Goal: Task Accomplishment & Management: Use online tool/utility

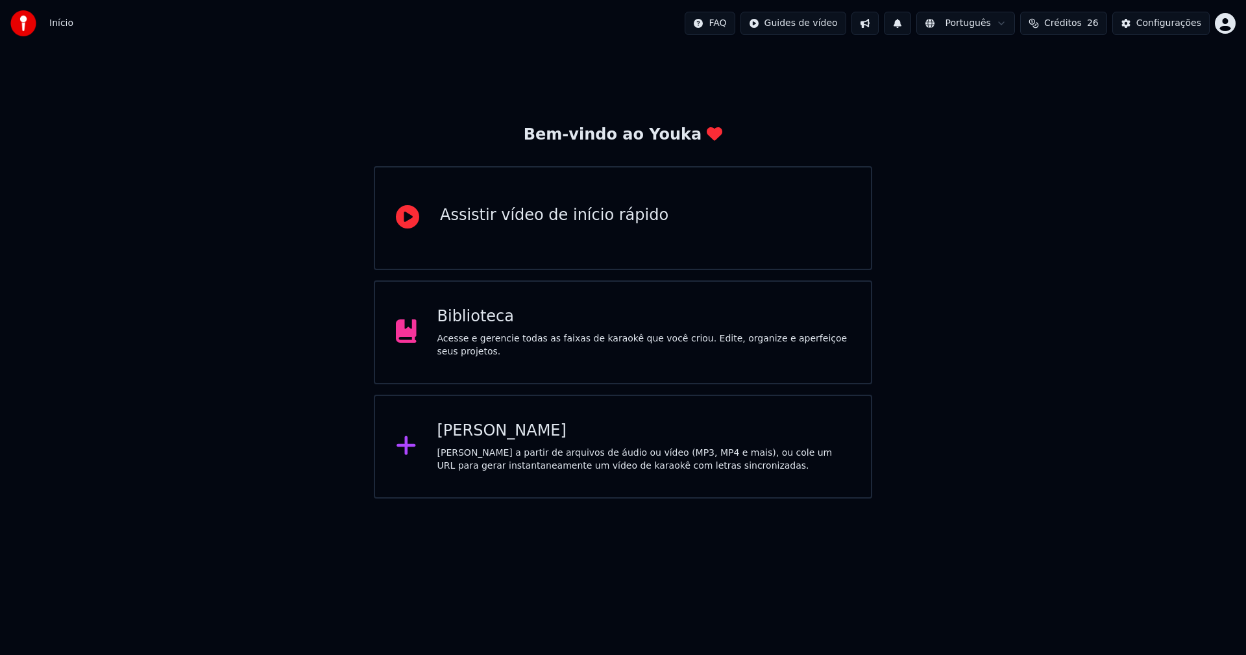
click at [485, 327] on div "Biblioteca" at bounding box center [645, 316] width 414 height 21
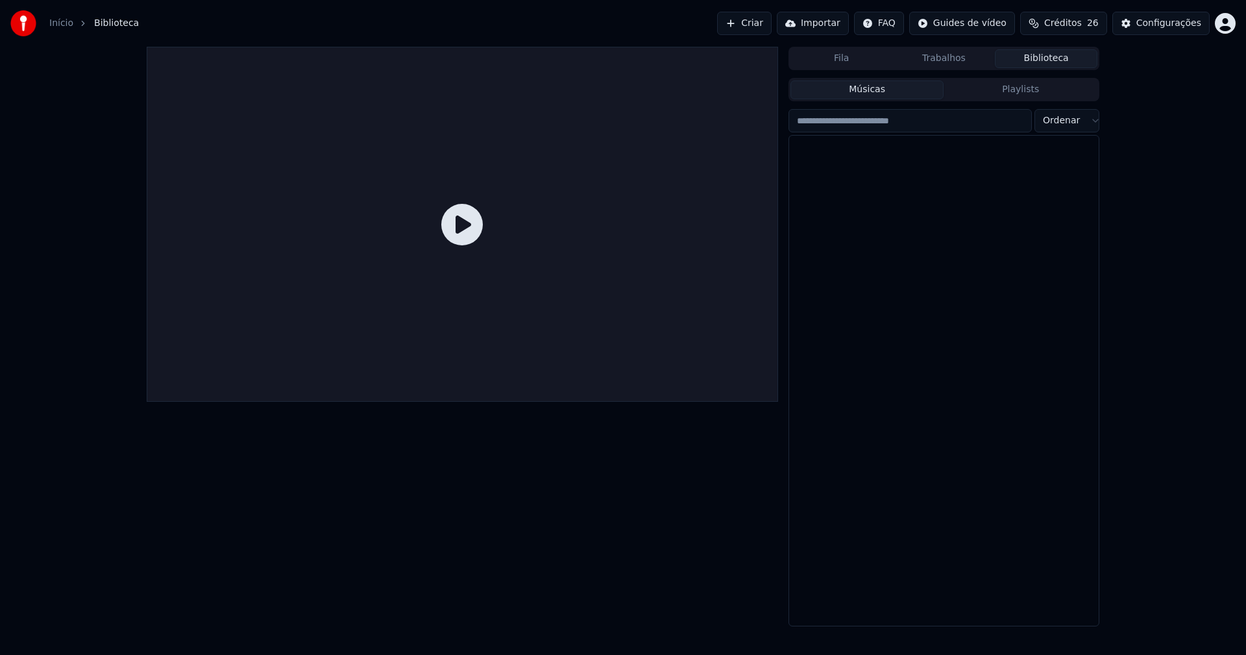
scroll to position [8550, 0]
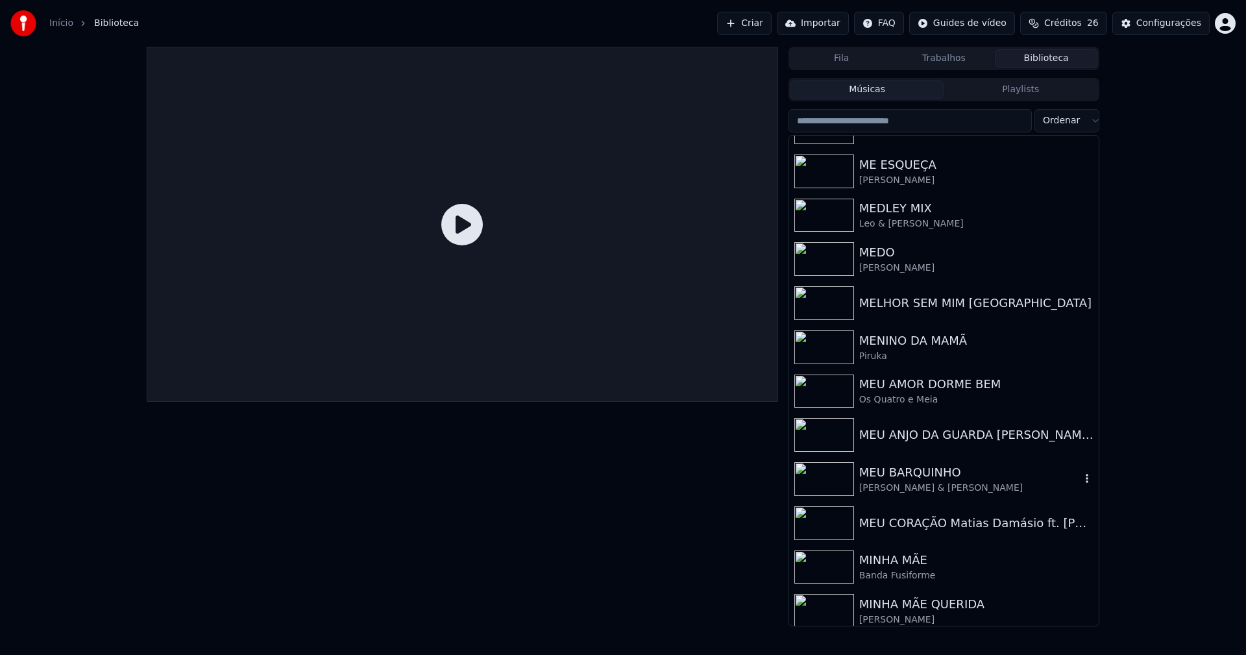
click at [921, 480] on div "MEU BARQUINHO" at bounding box center [970, 473] width 221 height 18
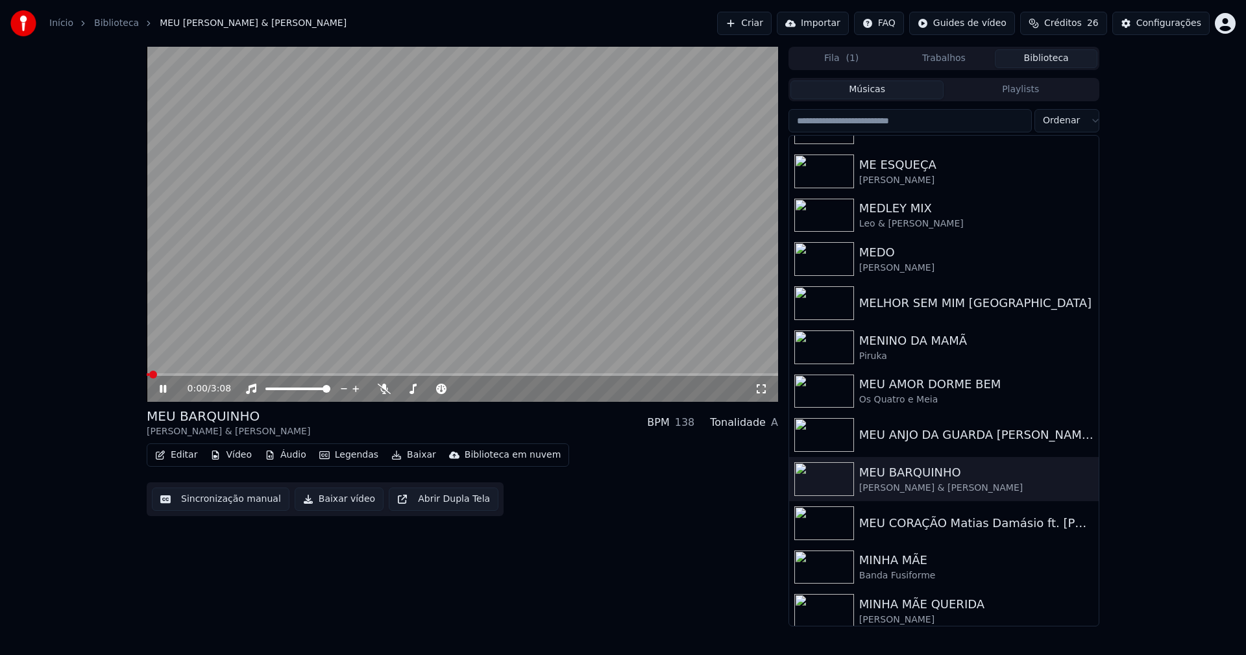
click at [164, 391] on icon at bounding box center [172, 389] width 31 height 10
click at [236, 456] on button "Vídeo" at bounding box center [231, 455] width 52 height 18
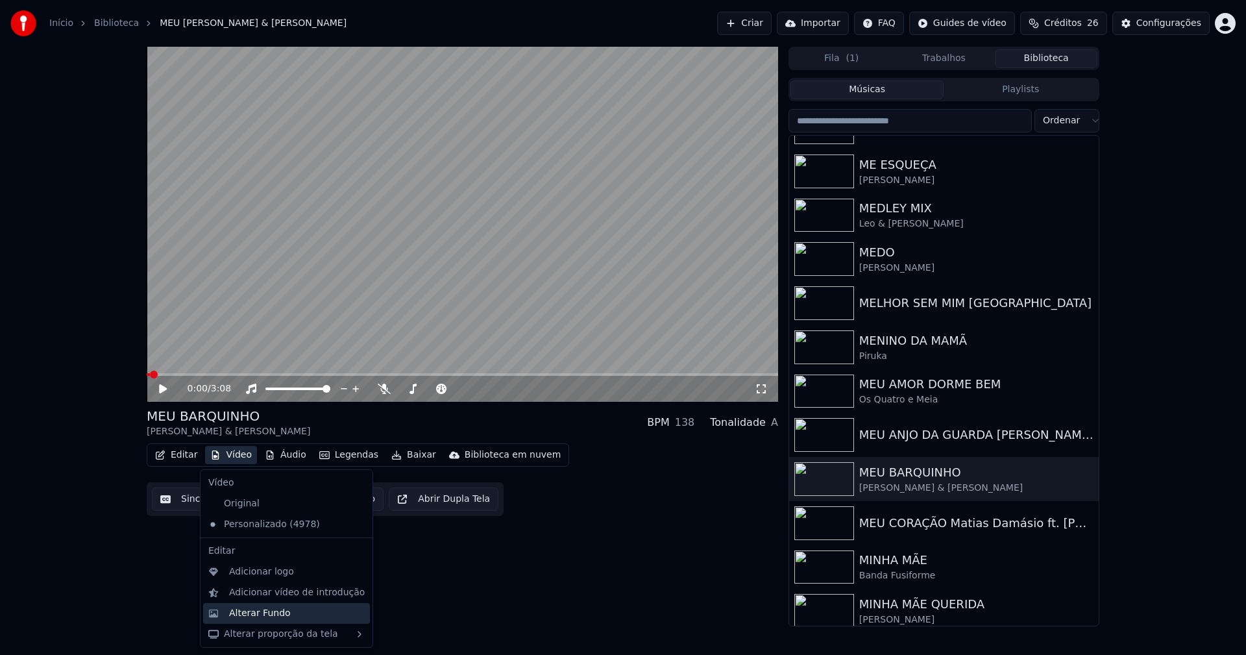
click at [276, 613] on div "Alterar Fundo" at bounding box center [260, 613] width 62 height 13
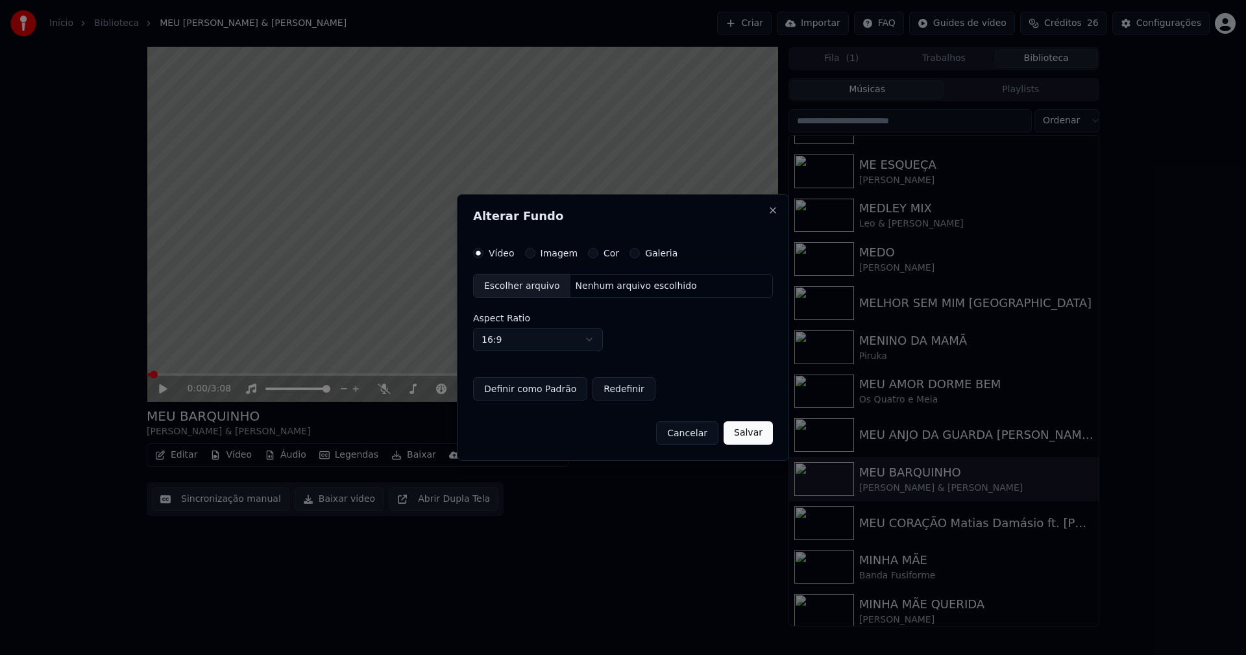
click at [530, 254] on button "Imagem" at bounding box center [530, 253] width 10 height 10
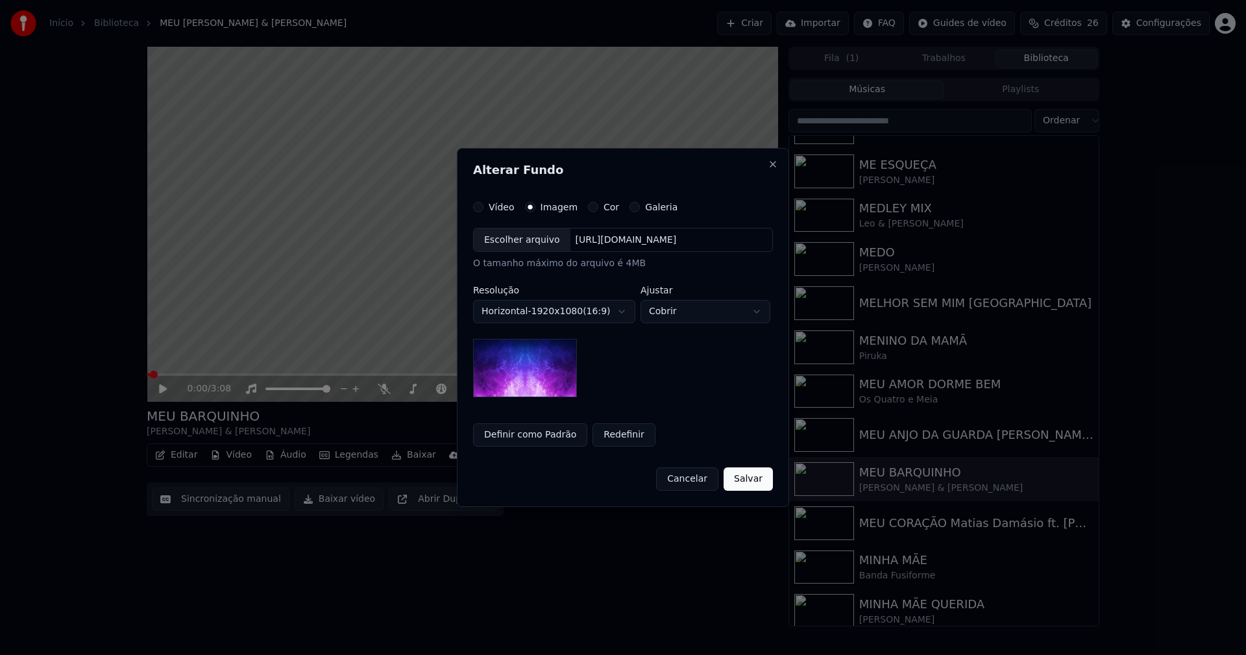
click at [526, 245] on div "Escolher arquivo" at bounding box center [522, 240] width 97 height 23
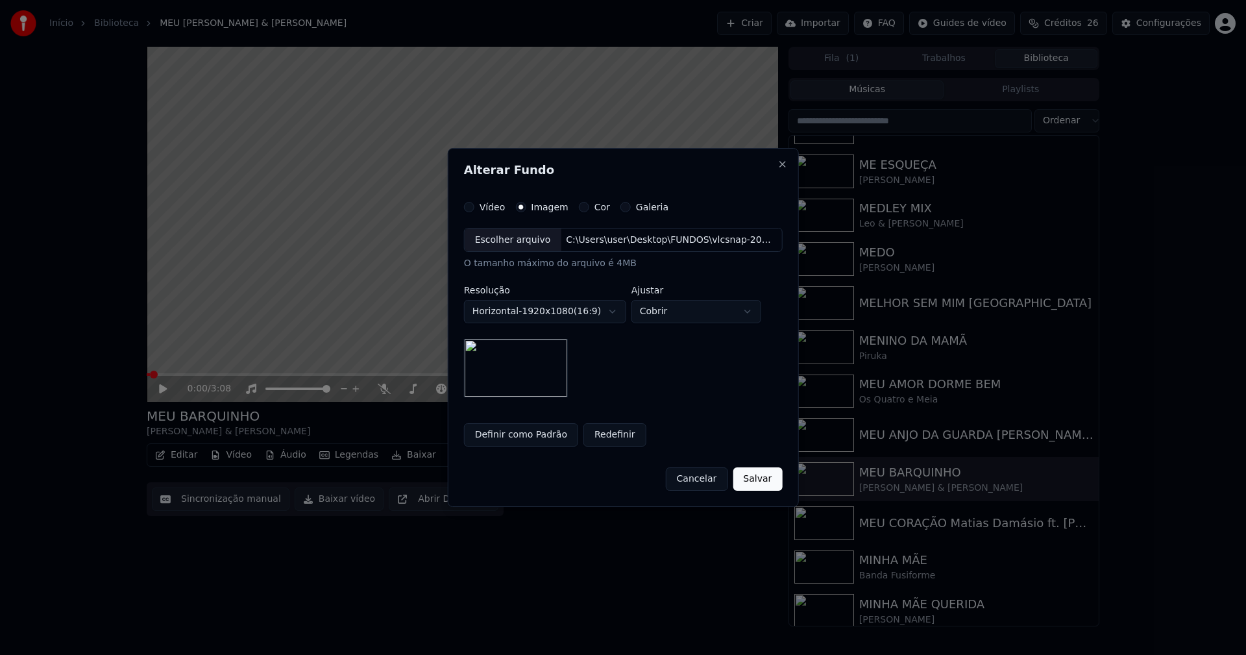
click at [695, 312] on body "Início Biblioteca MEU BARQUINHO • Rayne Almeida & Nicolas Henrique Criar Import…" at bounding box center [623, 327] width 1246 height 655
click at [687, 311] on body "Início Biblioteca MEU BARQUINHO • Rayne Almeida & Nicolas Henrique Criar Import…" at bounding box center [623, 327] width 1246 height 655
select select "*****"
click at [767, 480] on button "Salvar" at bounding box center [757, 478] width 49 height 23
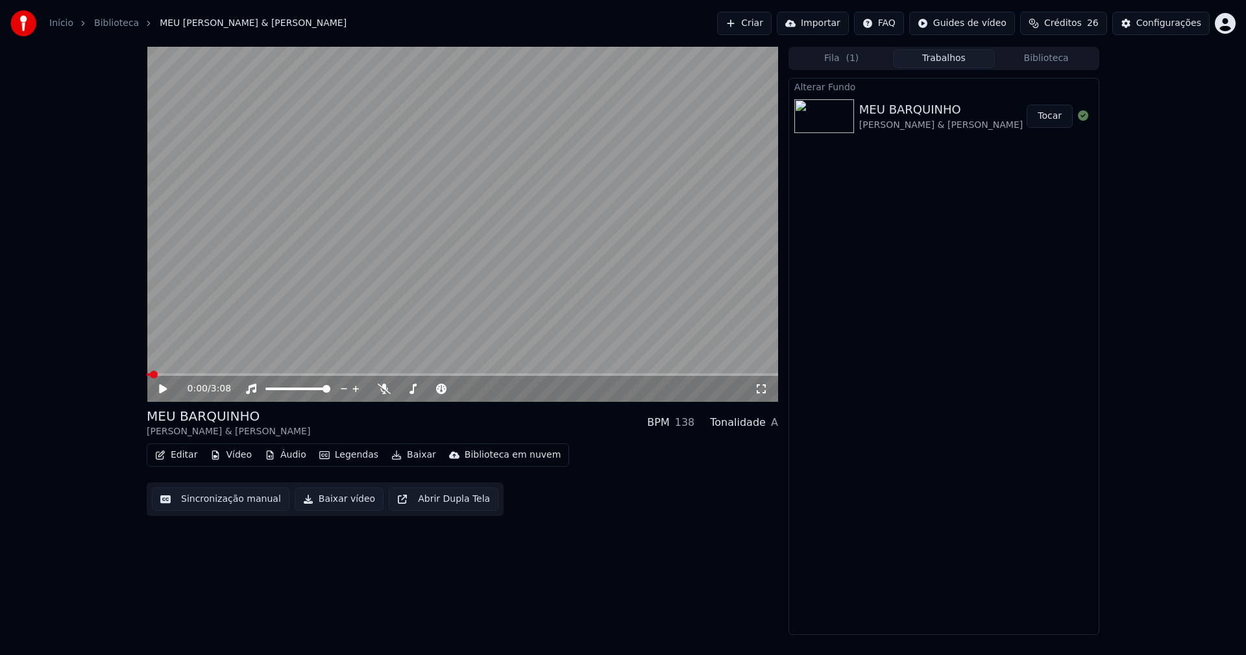
click at [1061, 119] on button "Tocar" at bounding box center [1050, 116] width 46 height 23
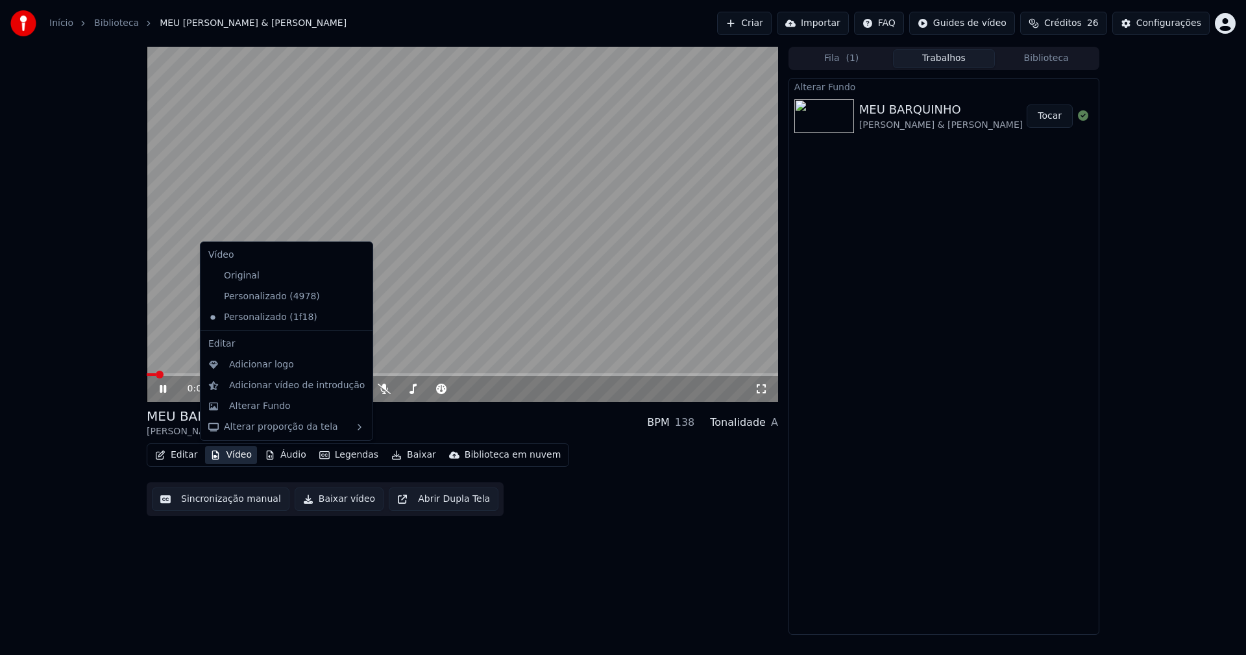
click at [227, 457] on button "Vídeo" at bounding box center [231, 455] width 52 height 18
click at [250, 367] on div "Adicionar logo" at bounding box center [261, 364] width 65 height 13
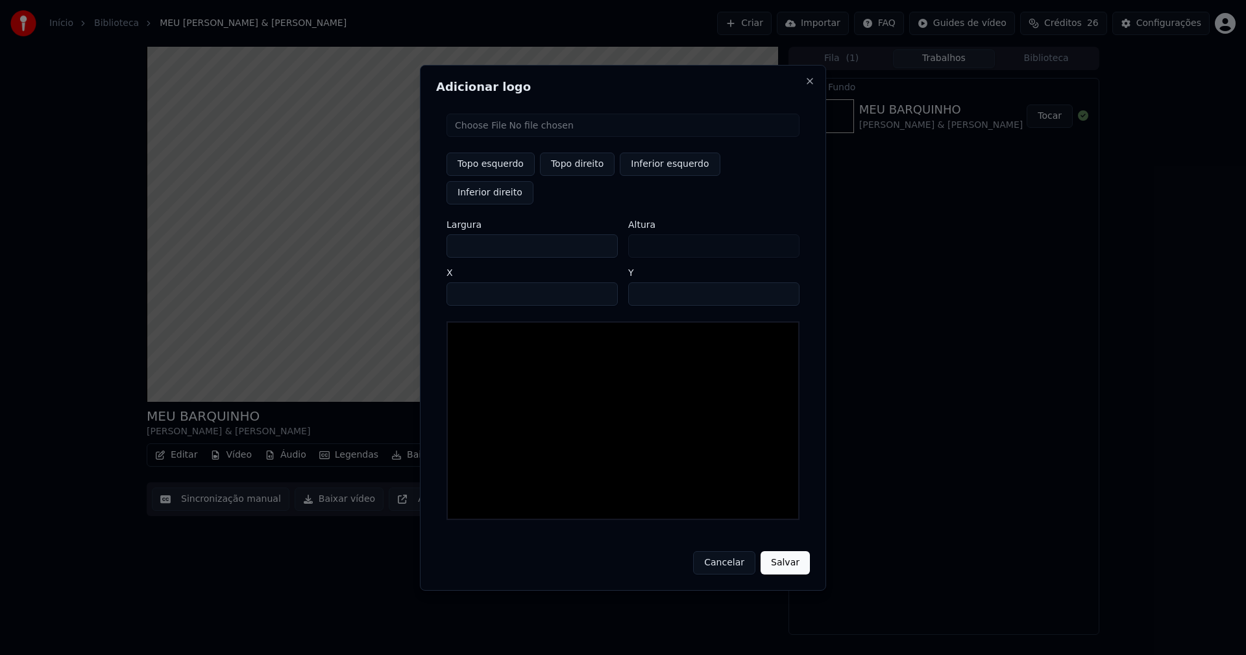
click at [489, 137] on input "file" at bounding box center [623, 125] width 353 height 23
type input "**********"
type input "***"
drag, startPoint x: 581, startPoint y: 180, endPoint x: 575, endPoint y: 179, distance: 6.5
click at [581, 176] on button "Topo direito" at bounding box center [577, 164] width 75 height 23
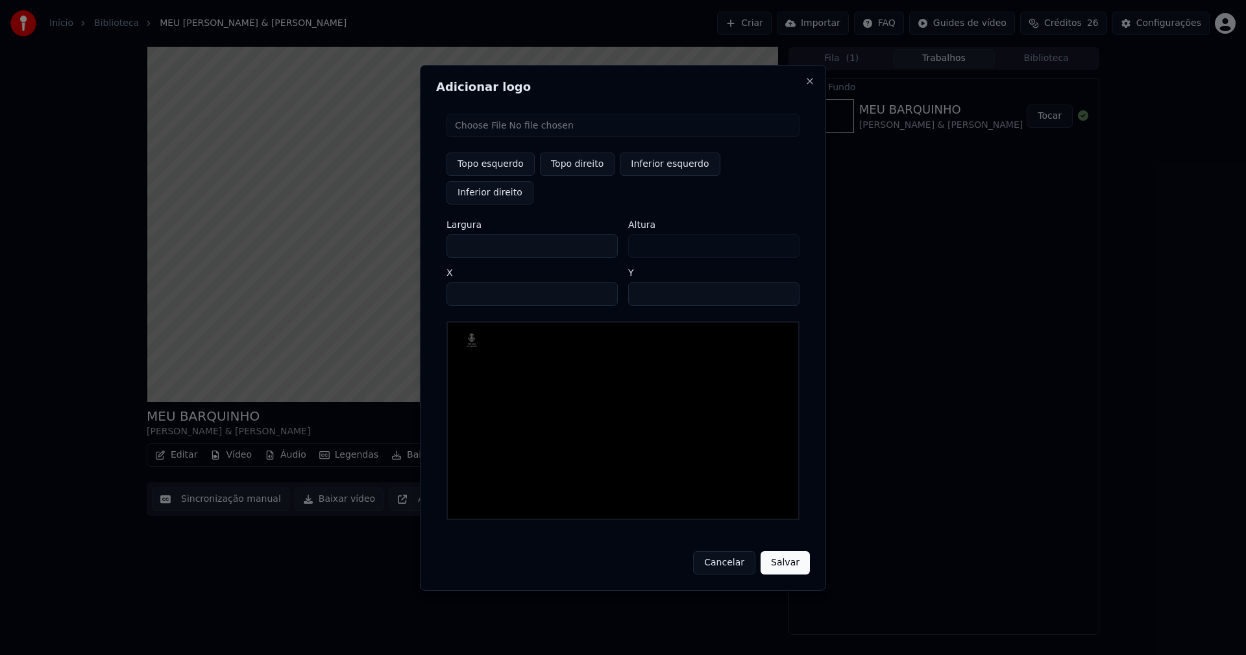
type input "****"
drag, startPoint x: 467, startPoint y: 232, endPoint x: 397, endPoint y: 234, distance: 70.1
click at [397, 234] on body "Início Biblioteca MEU BARQUINHO • Rayne Almeida & Nicolas Henrique Criar Import…" at bounding box center [623, 327] width 1246 height 655
type input "**"
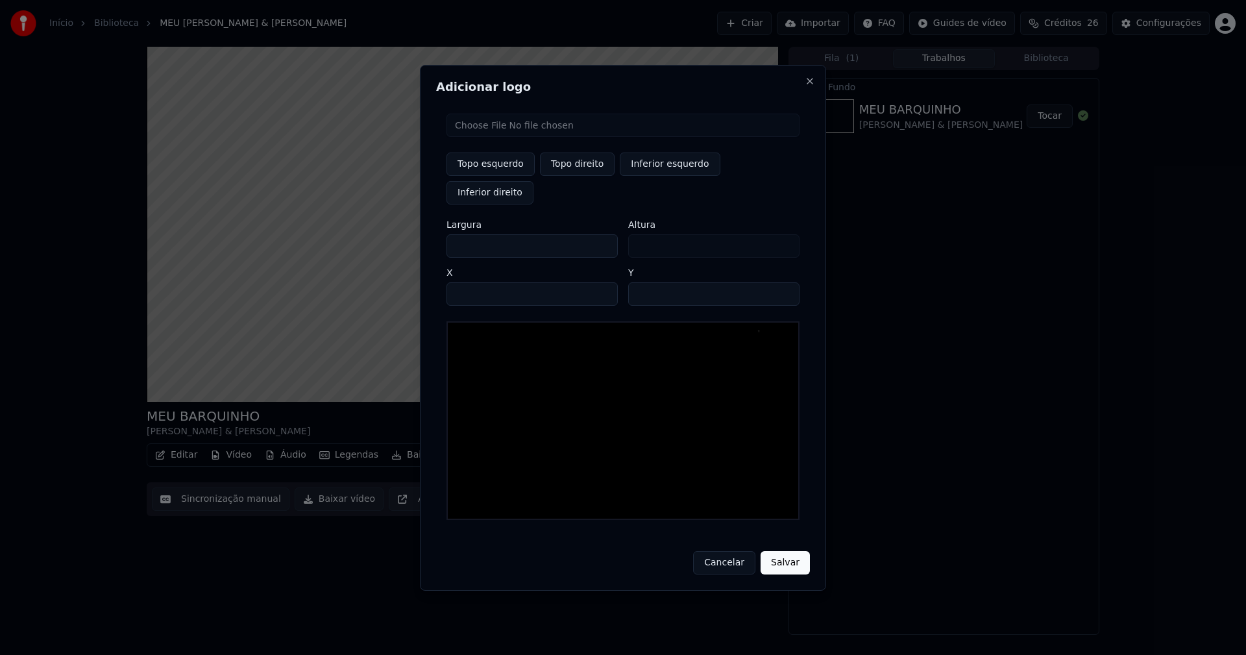
type input "***"
click at [475, 282] on input "****" at bounding box center [532, 293] width 171 height 23
type input "****"
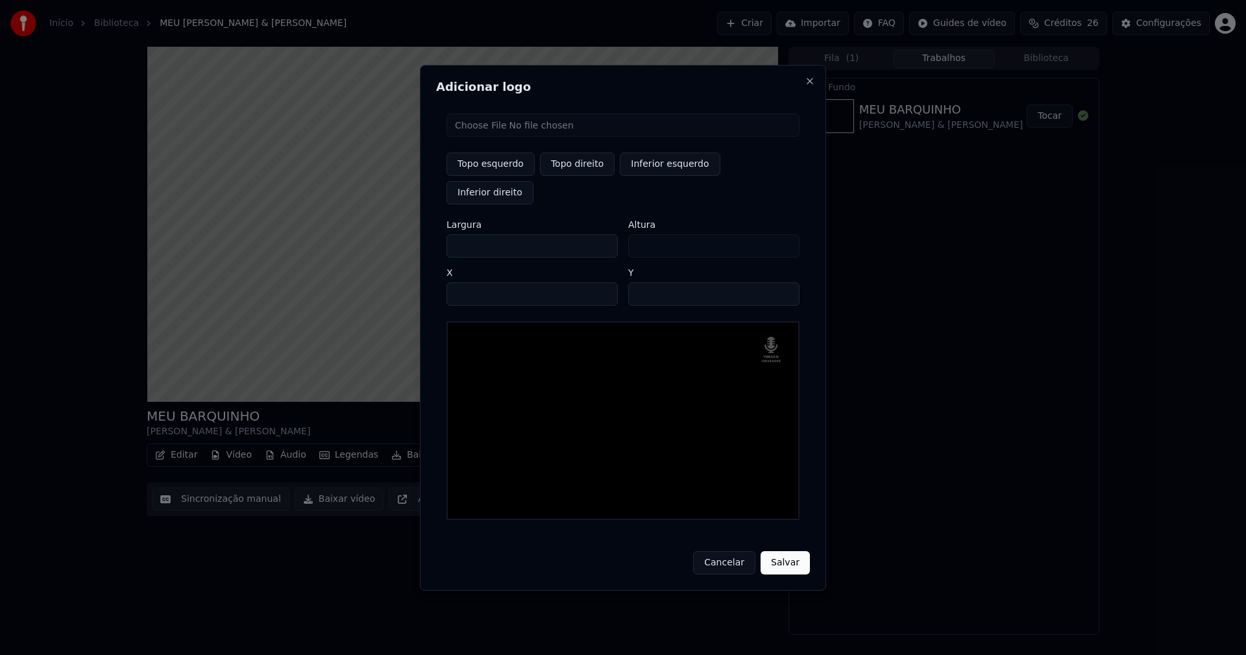
click at [782, 282] on input "**" at bounding box center [713, 293] width 171 height 23
type input "**"
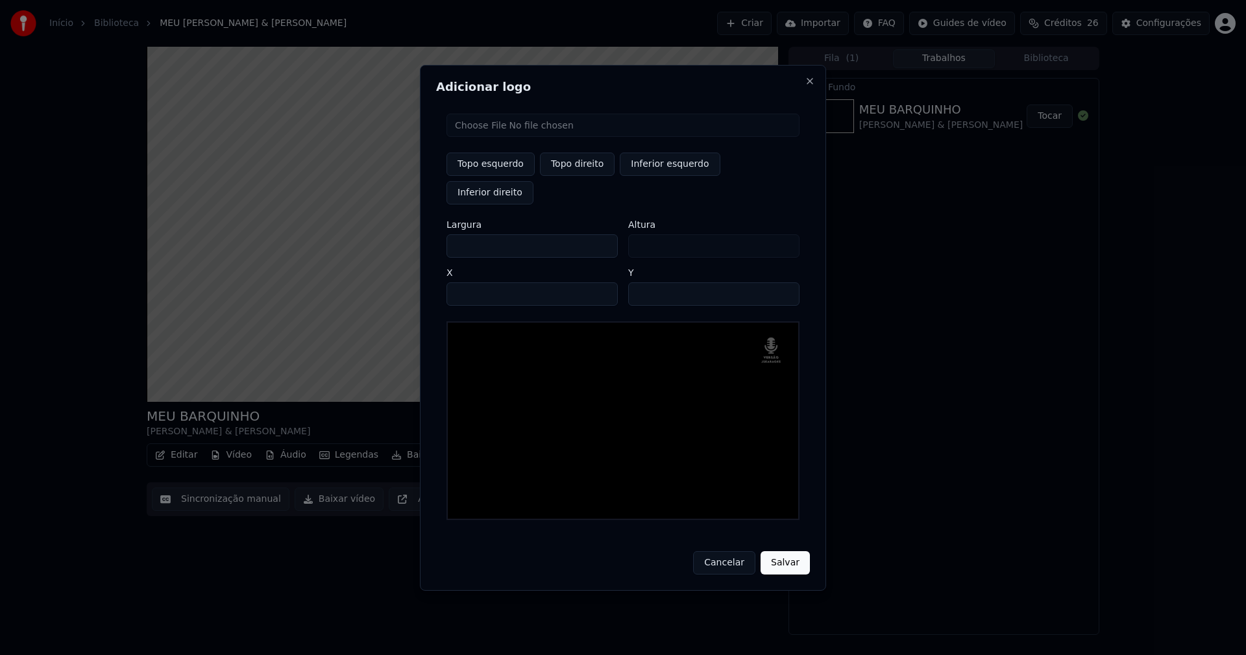
click at [782, 282] on input "**" at bounding box center [713, 293] width 171 height 23
click at [784, 552] on button "Salvar" at bounding box center [785, 562] width 49 height 23
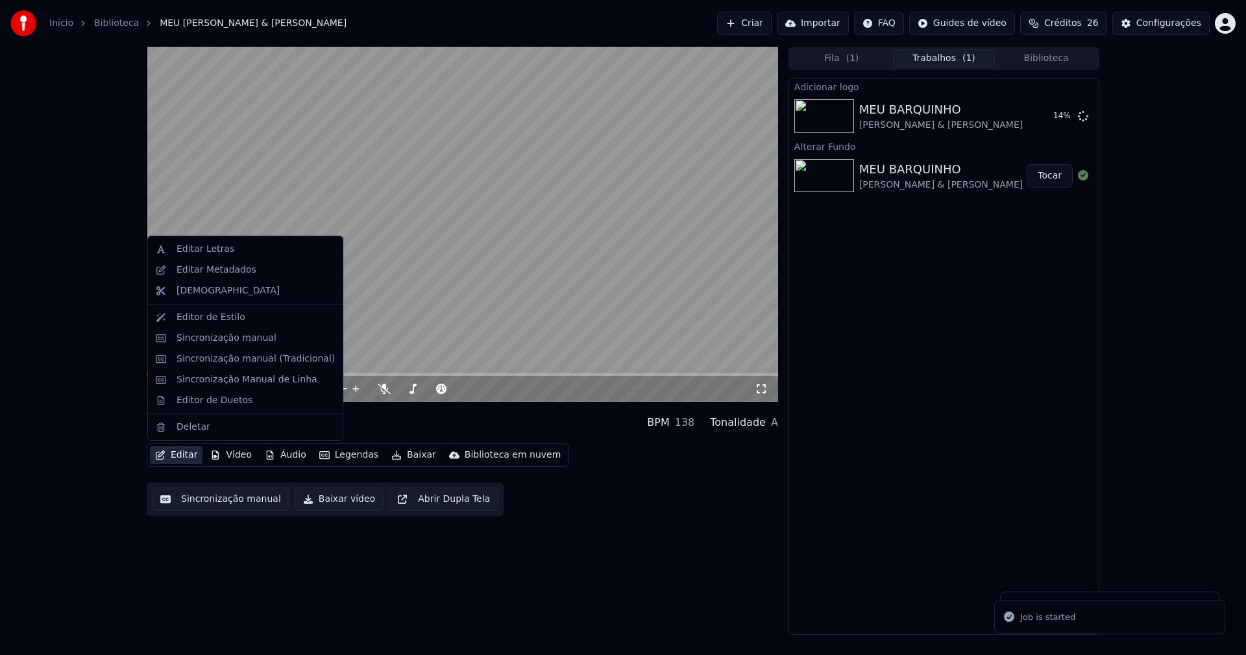
click at [184, 452] on button "Editar" at bounding box center [176, 455] width 53 height 18
click at [227, 360] on div "Sincronização manual (Tradicional)" at bounding box center [256, 359] width 158 height 13
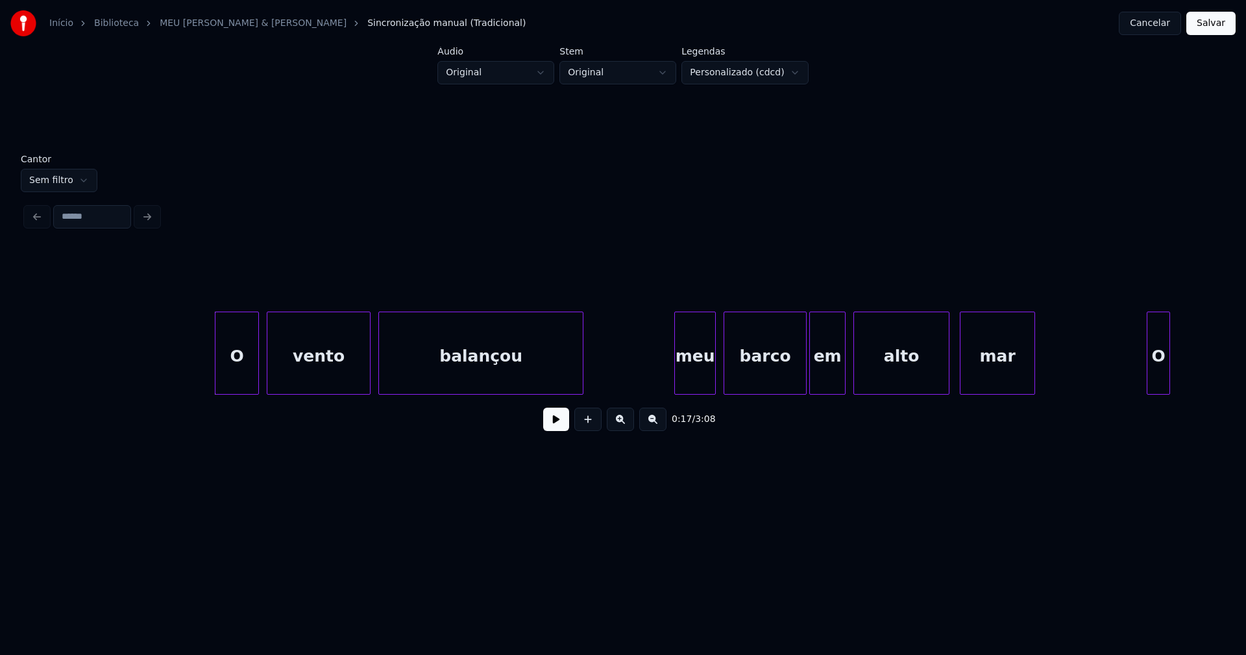
scroll to position [0, 2078]
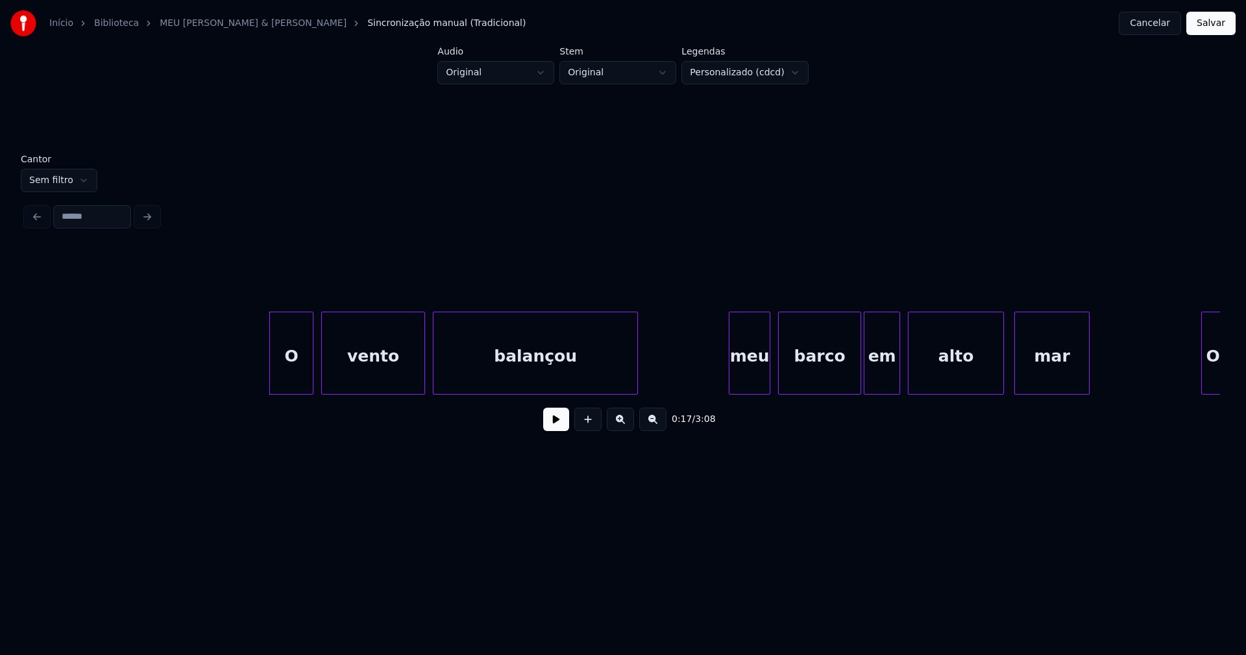
click at [553, 428] on button at bounding box center [556, 419] width 26 height 23
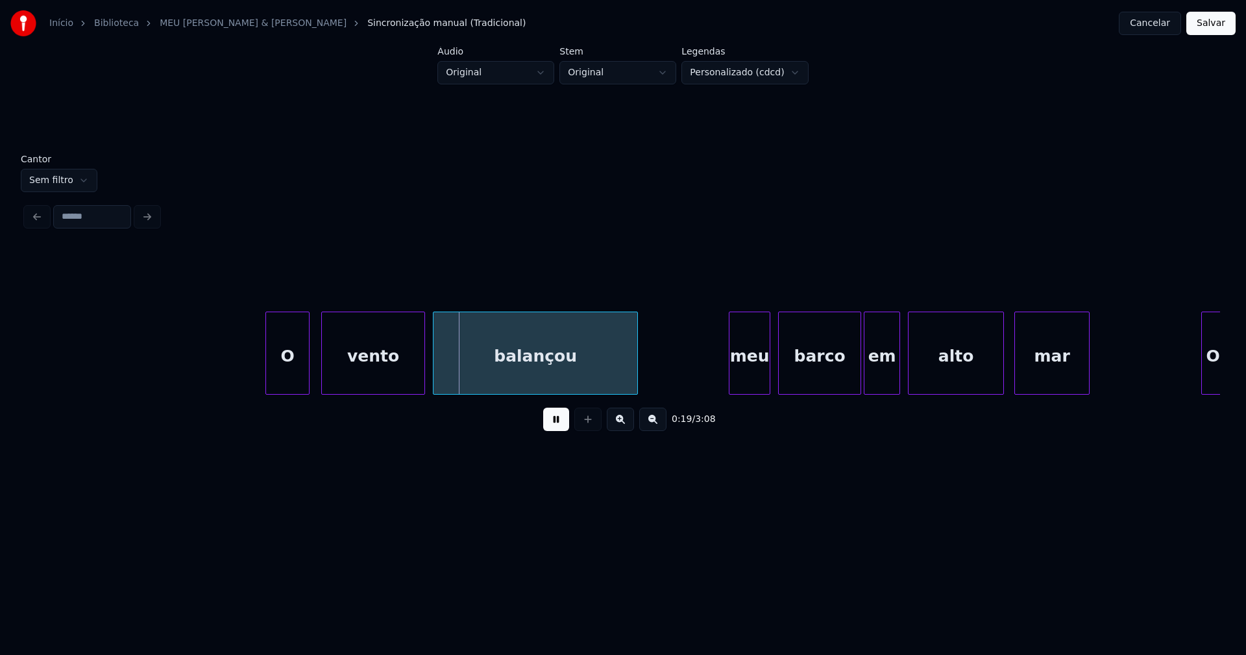
click at [288, 375] on div "O" at bounding box center [287, 356] width 43 height 88
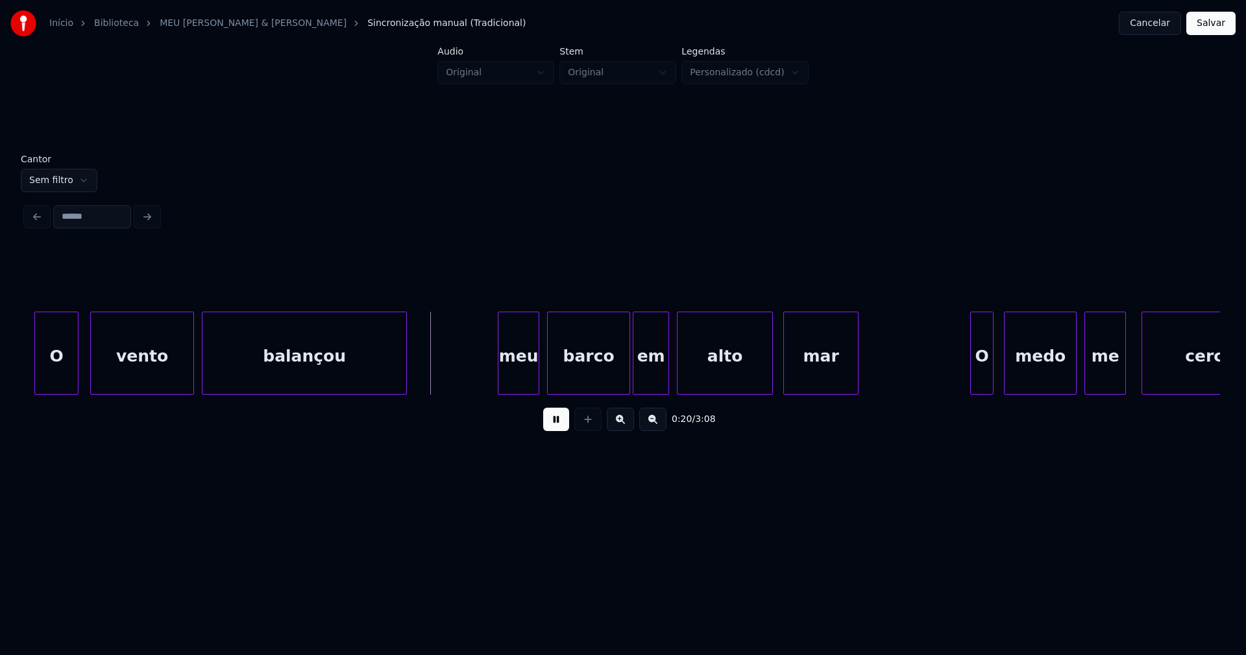
scroll to position [0, 2336]
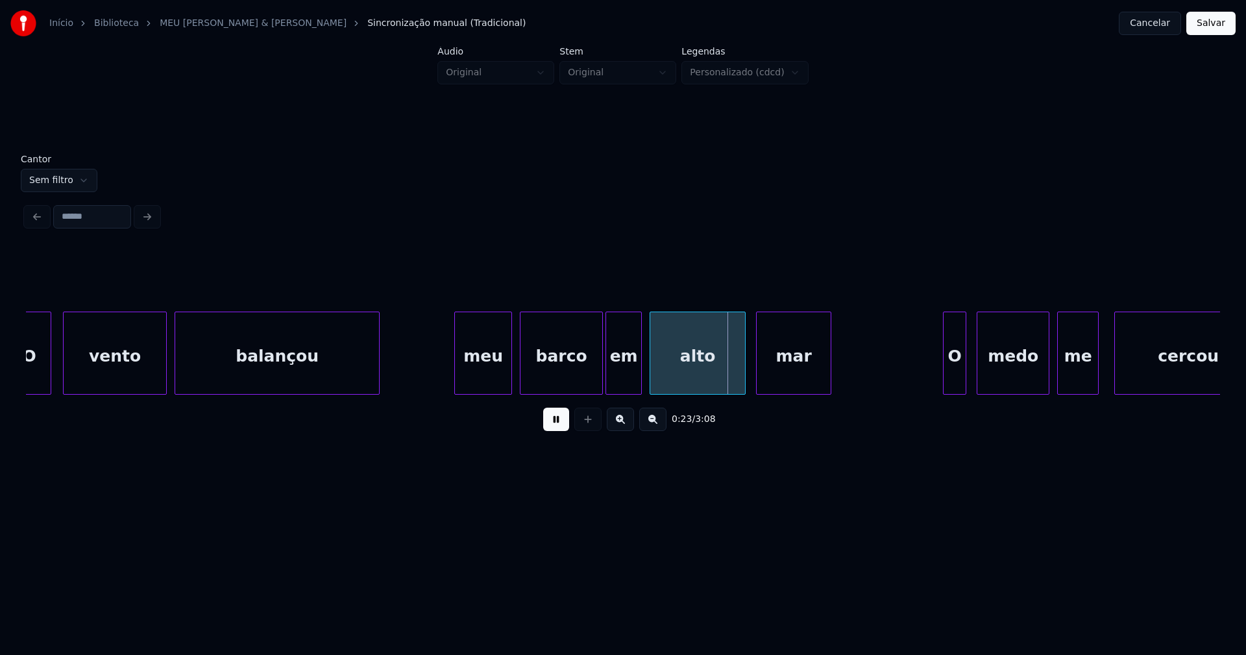
click at [456, 377] on div at bounding box center [457, 353] width 4 height 82
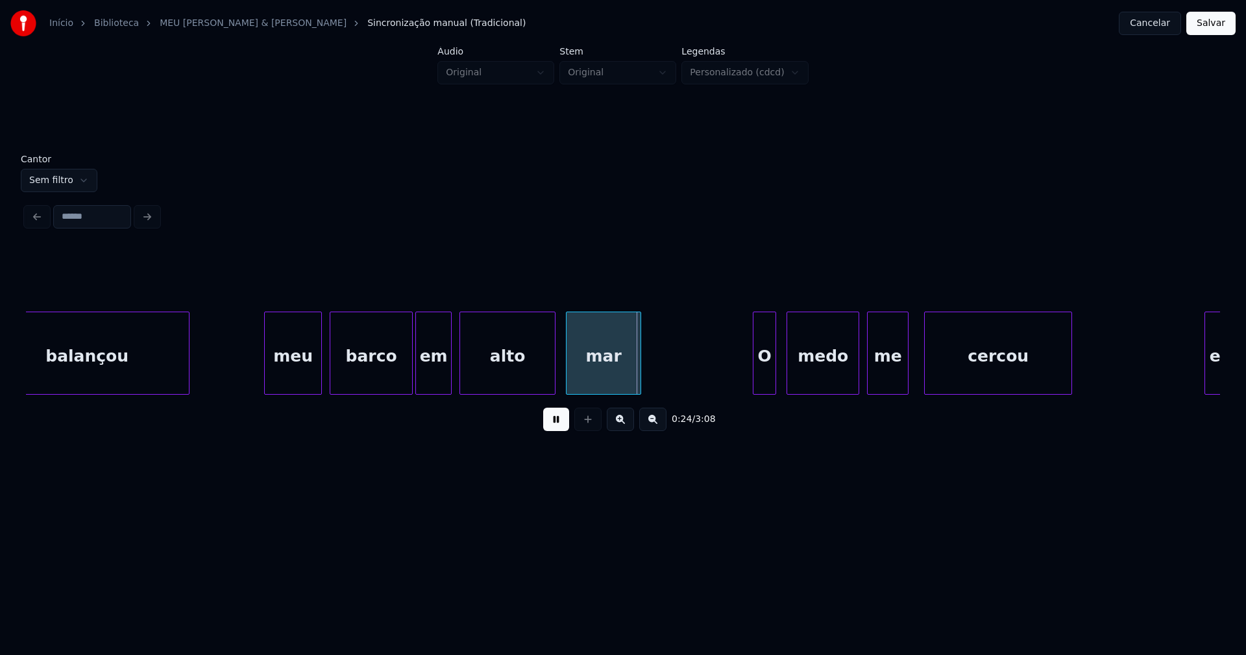
click at [295, 374] on div "meu" at bounding box center [293, 356] width 56 height 88
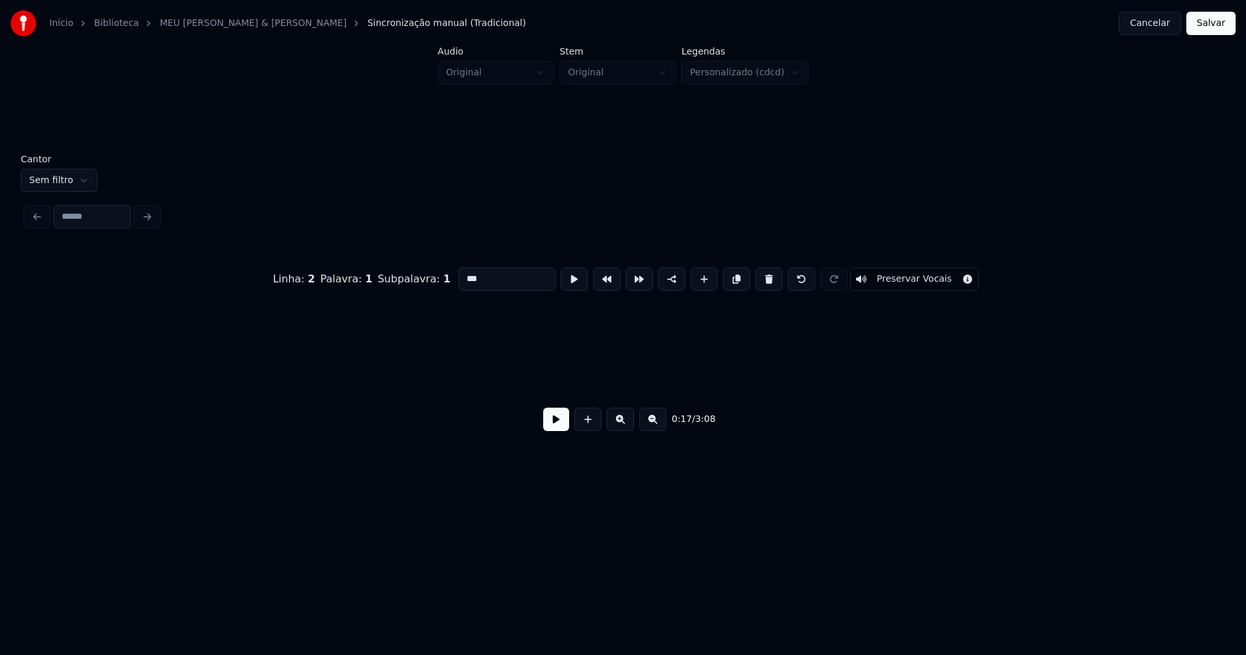
drag, startPoint x: 466, startPoint y: 273, endPoint x: 436, endPoint y: 277, distance: 30.0
click at [436, 277] on div "Linha : 2 Palavra : 1 Subpalavra : 1 *** Preservar Vocais" at bounding box center [623, 279] width 1195 height 65
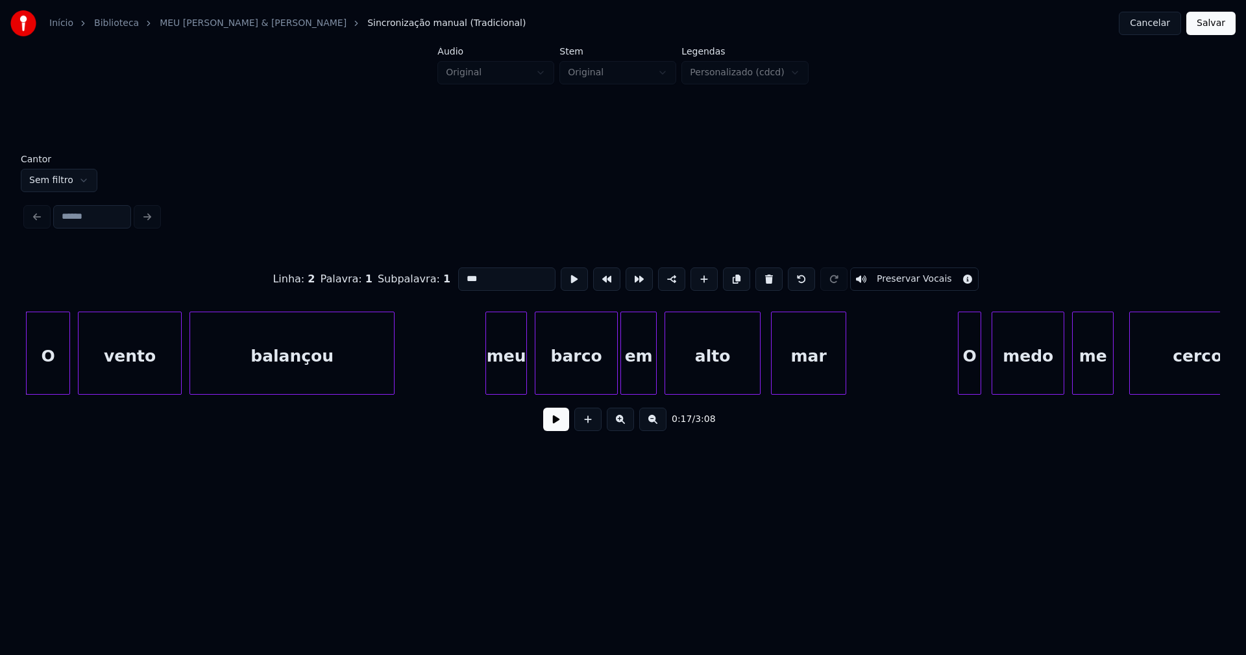
drag, startPoint x: 464, startPoint y: 275, endPoint x: 417, endPoint y: 275, distance: 46.7
click at [417, 275] on div "Linha : 2 Palavra : 1 Subpalavra : 1 *** Preservar Vocais" at bounding box center [623, 279] width 1195 height 65
click at [465, 274] on input "***" at bounding box center [506, 278] width 97 height 23
click at [507, 350] on div "meu" at bounding box center [506, 356] width 40 height 88
click at [510, 369] on div "meu" at bounding box center [506, 356] width 40 height 88
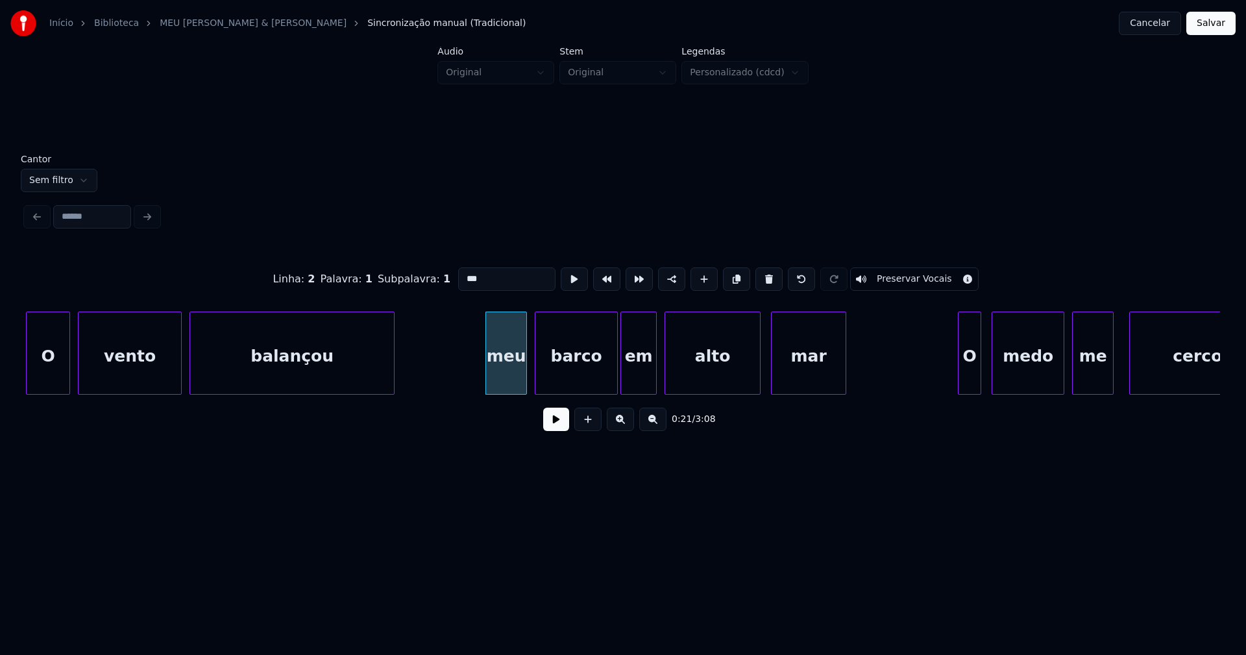
scroll to position [0, 1779]
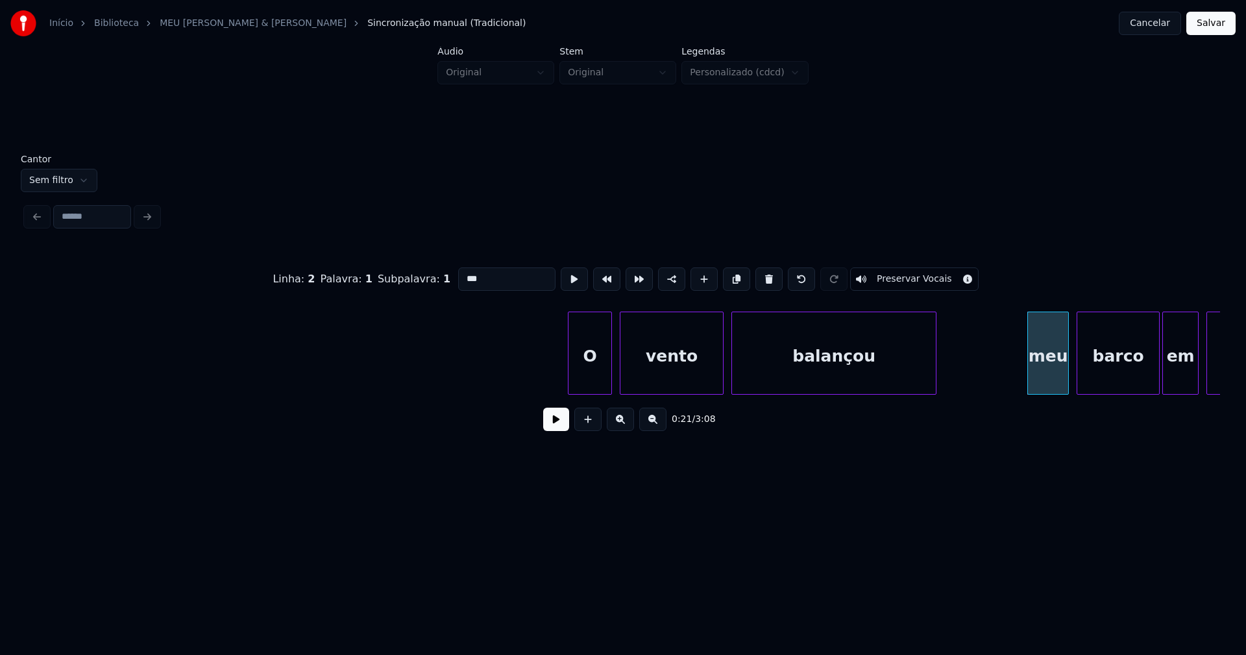
type input "***"
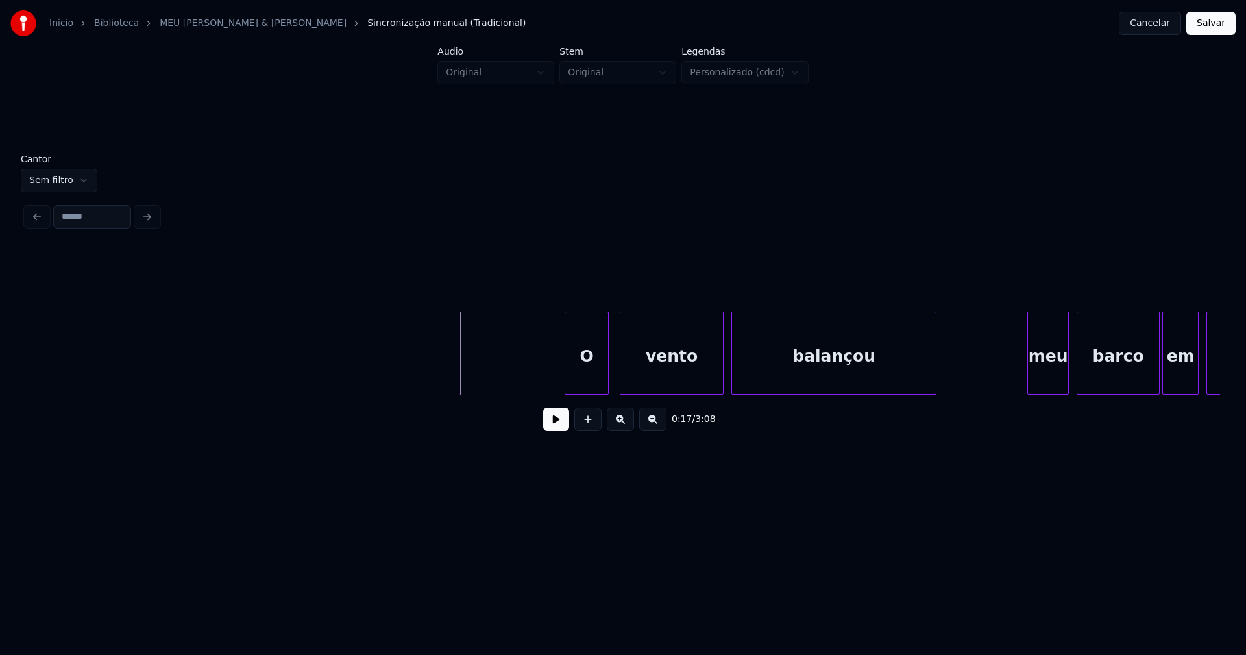
click at [593, 377] on div "O" at bounding box center [586, 356] width 43 height 88
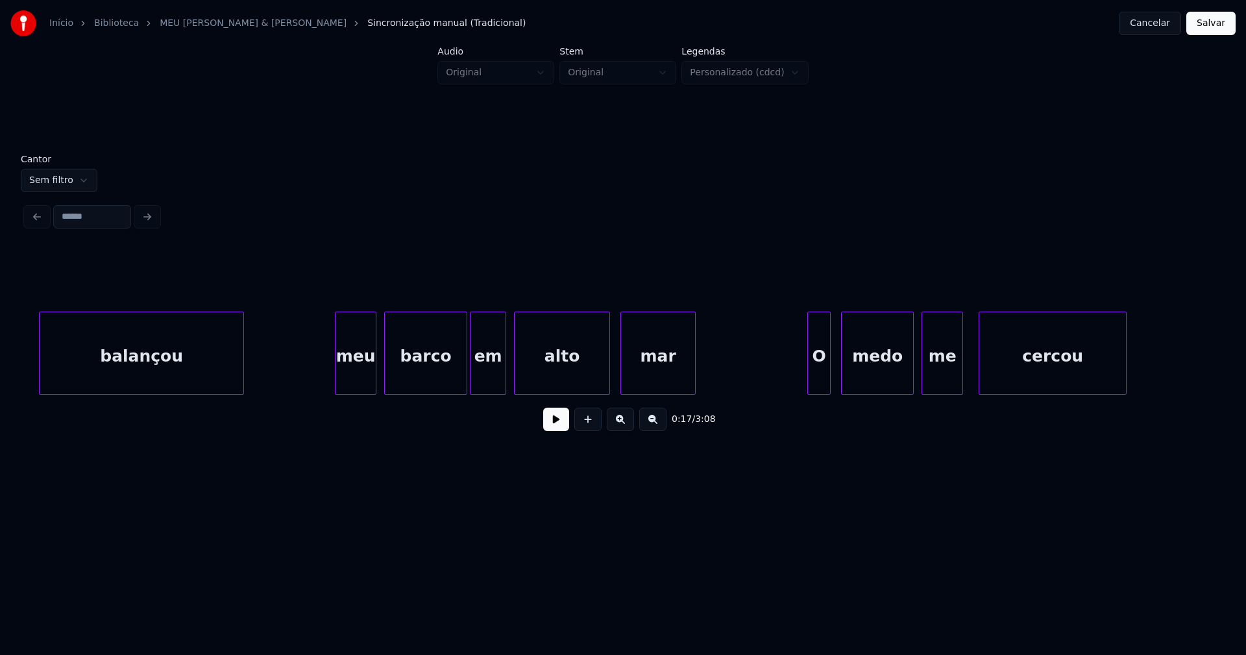
scroll to position [0, 2568]
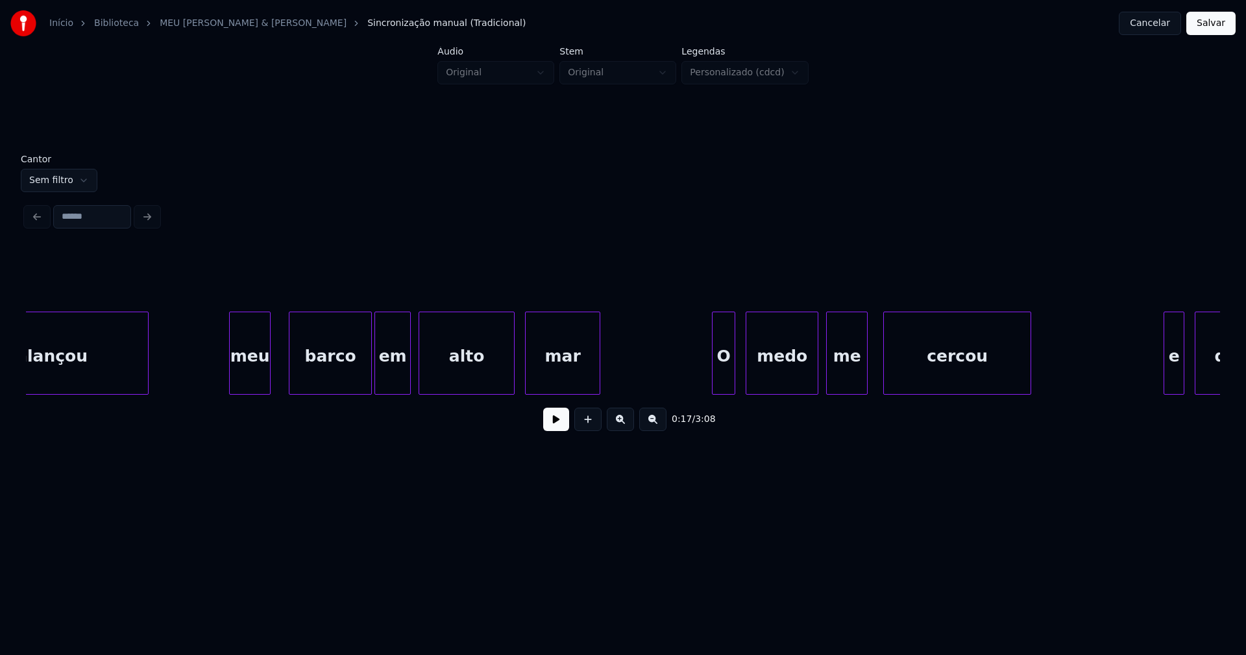
click at [257, 391] on div "balançou meu barco em alto mar O medo me cercou e quis" at bounding box center [623, 353] width 1195 height 83
click at [226, 374] on div at bounding box center [227, 353] width 4 height 82
click at [253, 374] on div "meu" at bounding box center [247, 356] width 46 height 88
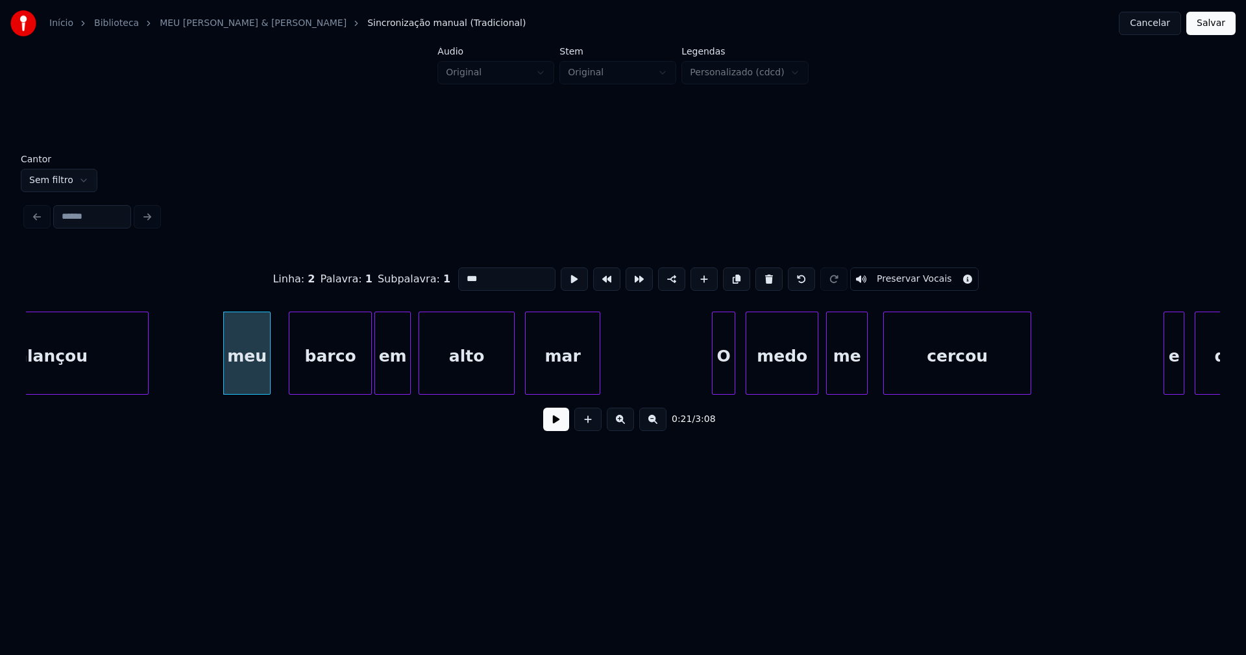
click at [466, 274] on input "***" at bounding box center [506, 278] width 97 height 23
type input "***"
click at [559, 428] on button at bounding box center [556, 419] width 26 height 23
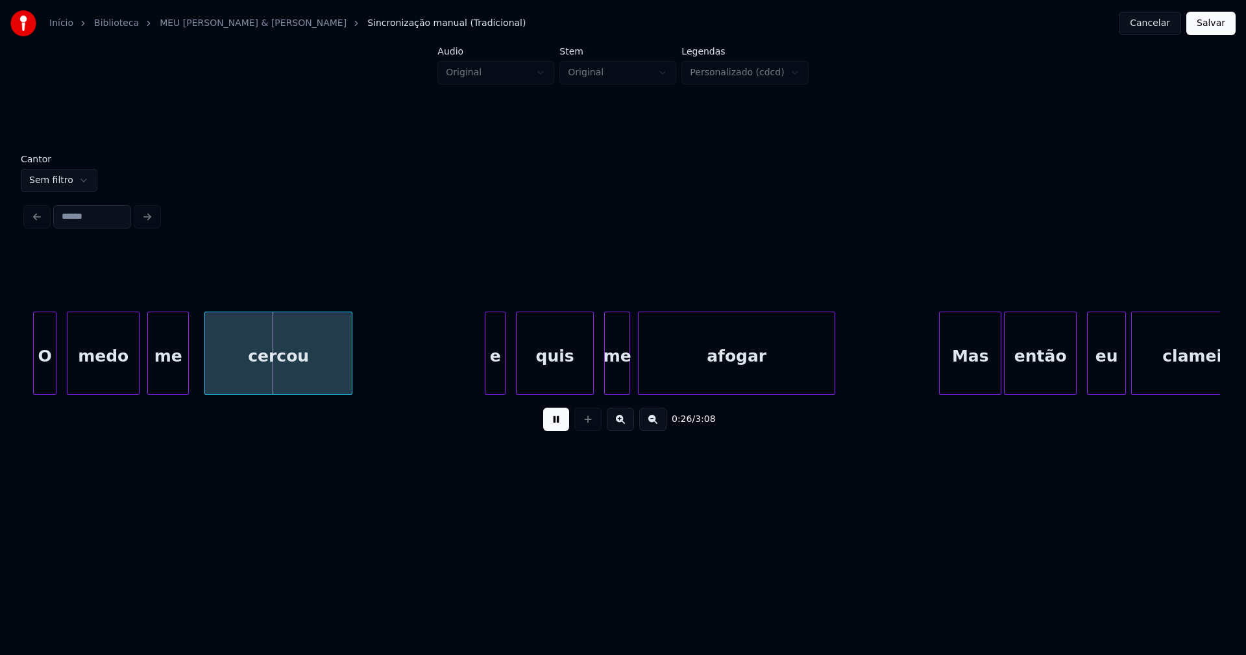
scroll to position [0, 3288]
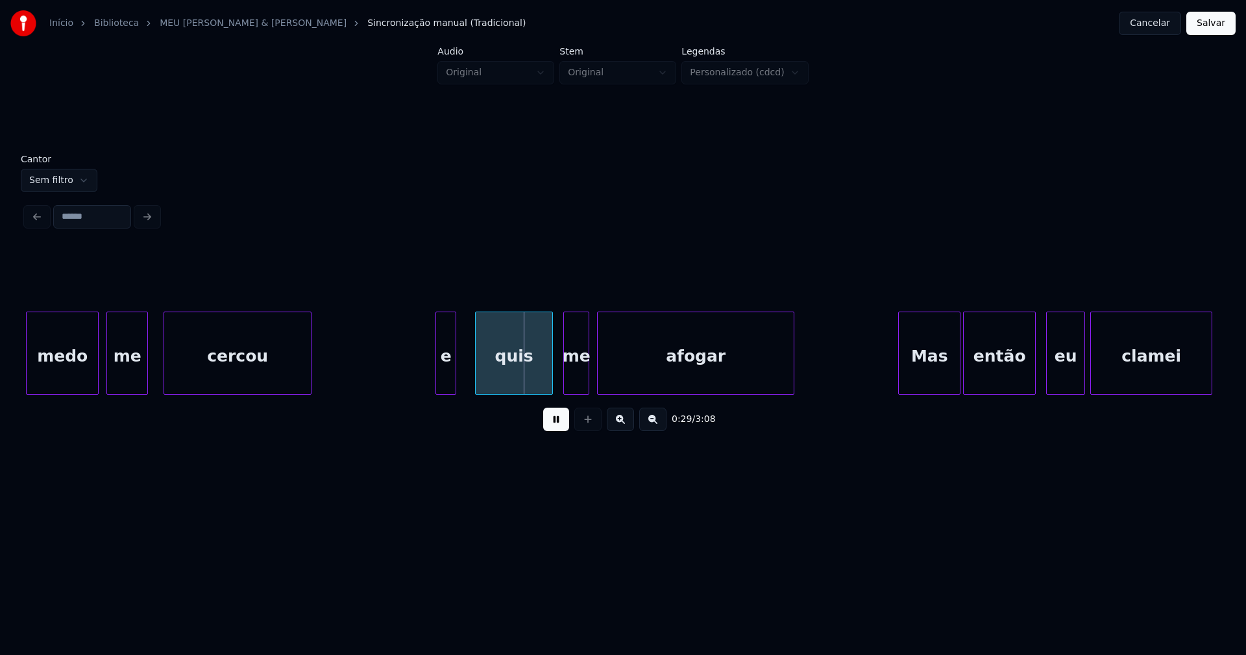
click at [447, 386] on div "e" at bounding box center [445, 356] width 19 height 88
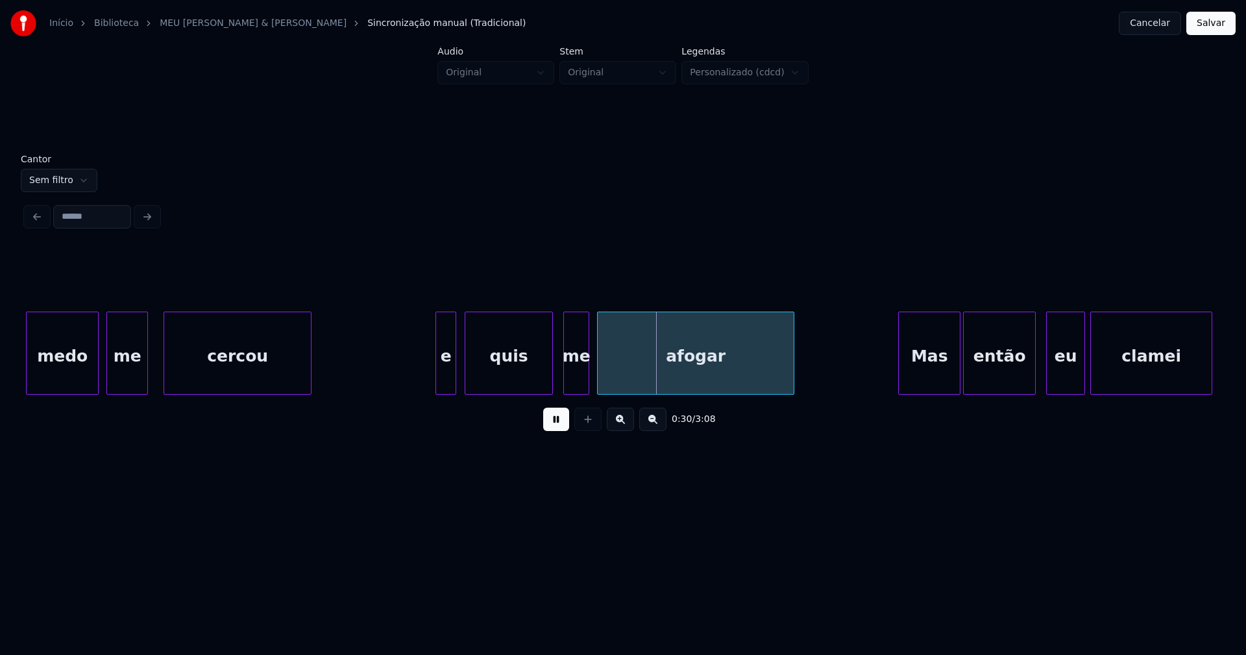
click at [467, 382] on div at bounding box center [467, 353] width 4 height 82
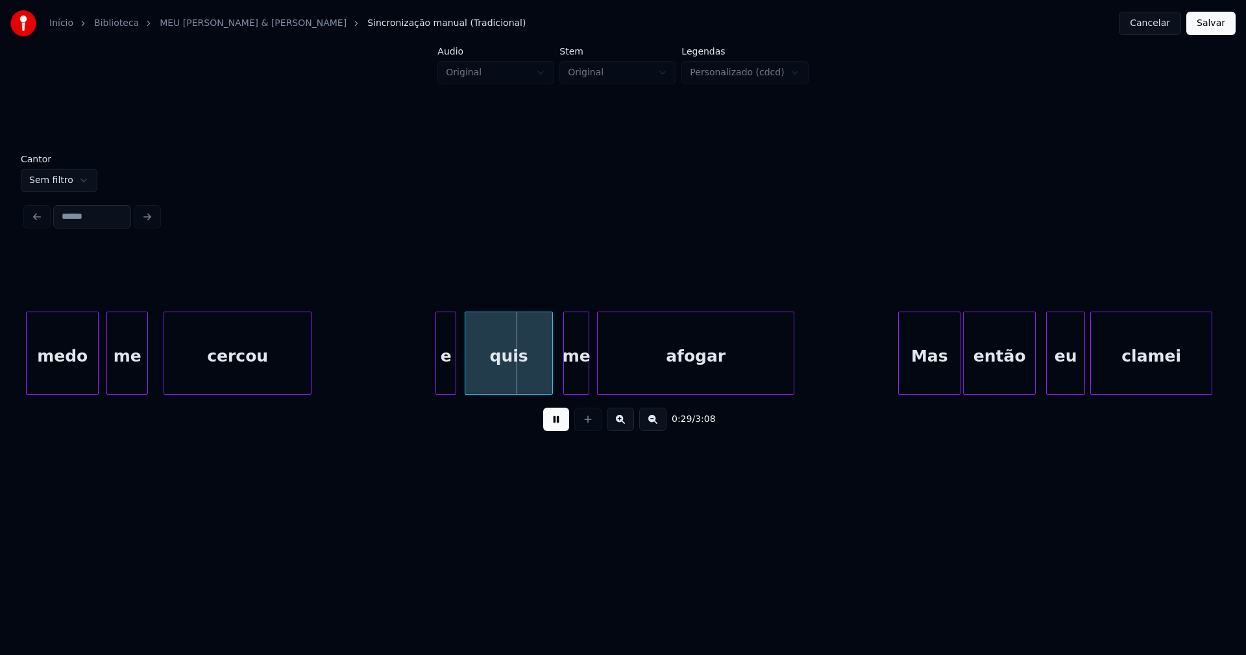
click at [446, 382] on div "e" at bounding box center [445, 356] width 19 height 88
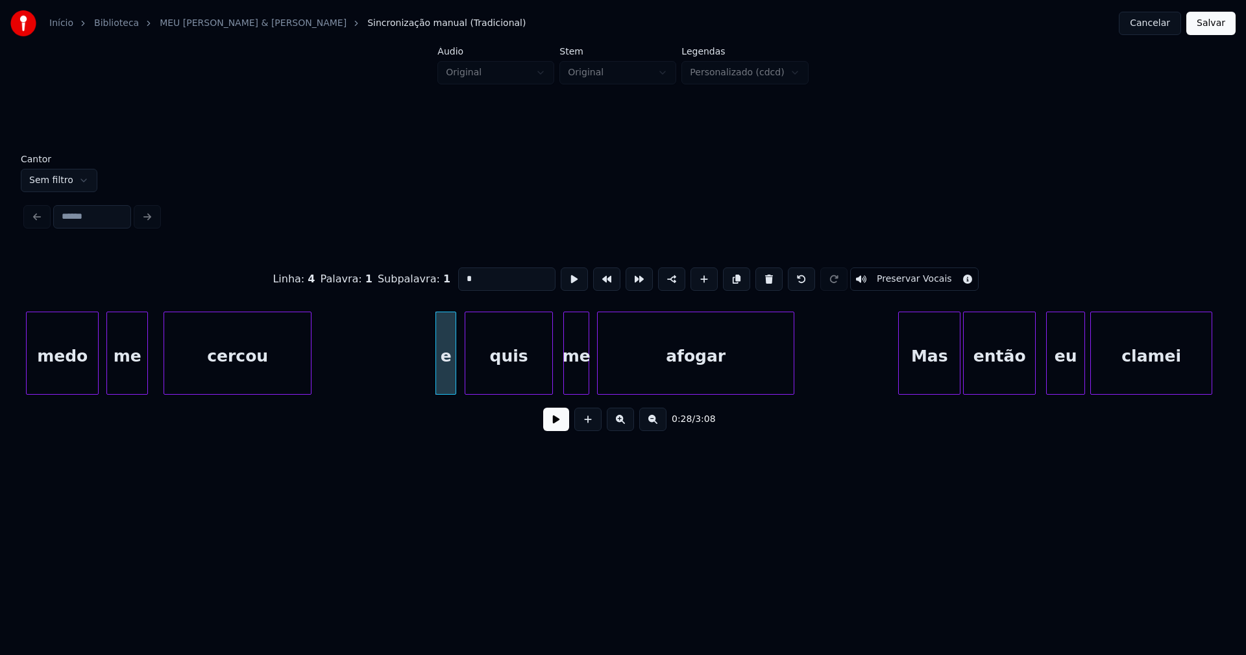
drag, startPoint x: 478, startPoint y: 273, endPoint x: 404, endPoint y: 274, distance: 73.4
click at [405, 274] on div "Linha : 4 Palavra : 1 Subpalavra : 1 * Preservar Vocais" at bounding box center [623, 279] width 1195 height 65
type input "*"
click at [565, 429] on button at bounding box center [556, 419] width 26 height 23
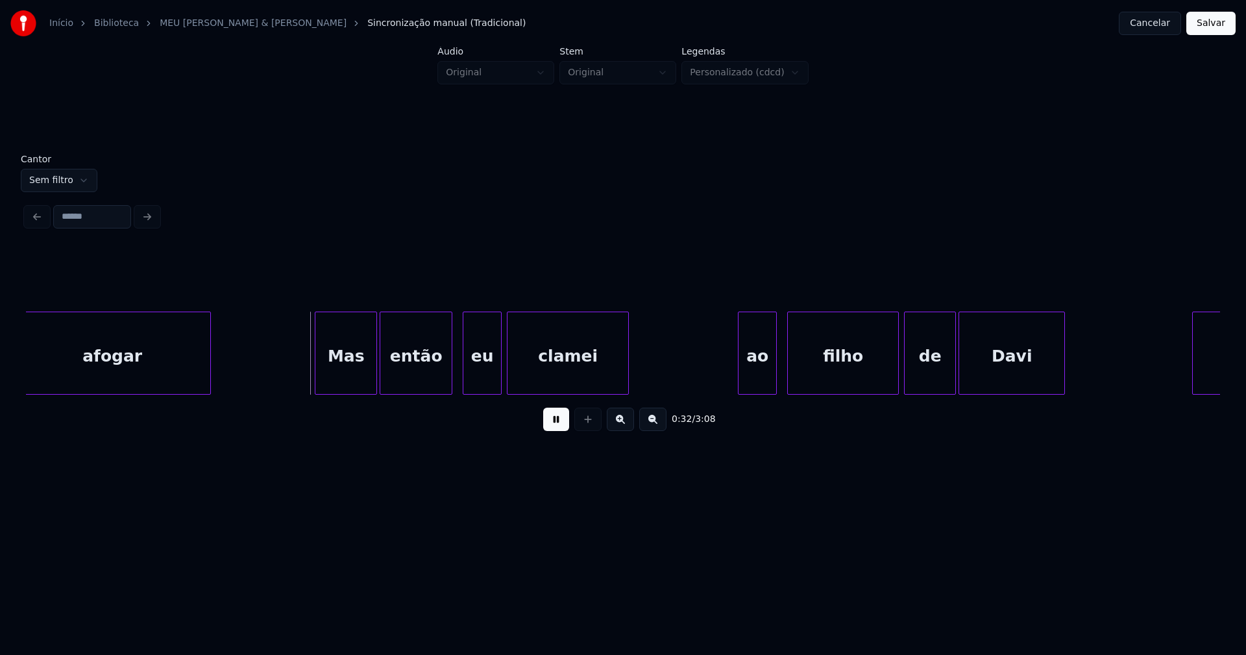
scroll to position [0, 3899]
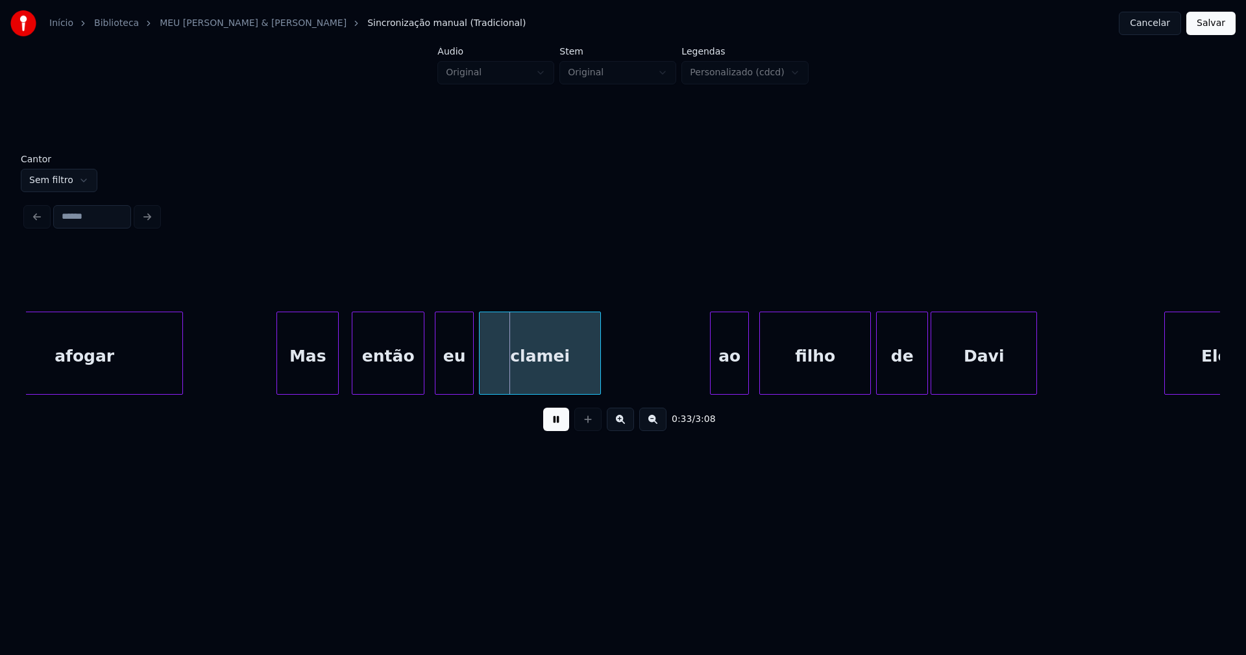
click at [309, 380] on div "Mas" at bounding box center [307, 356] width 61 height 88
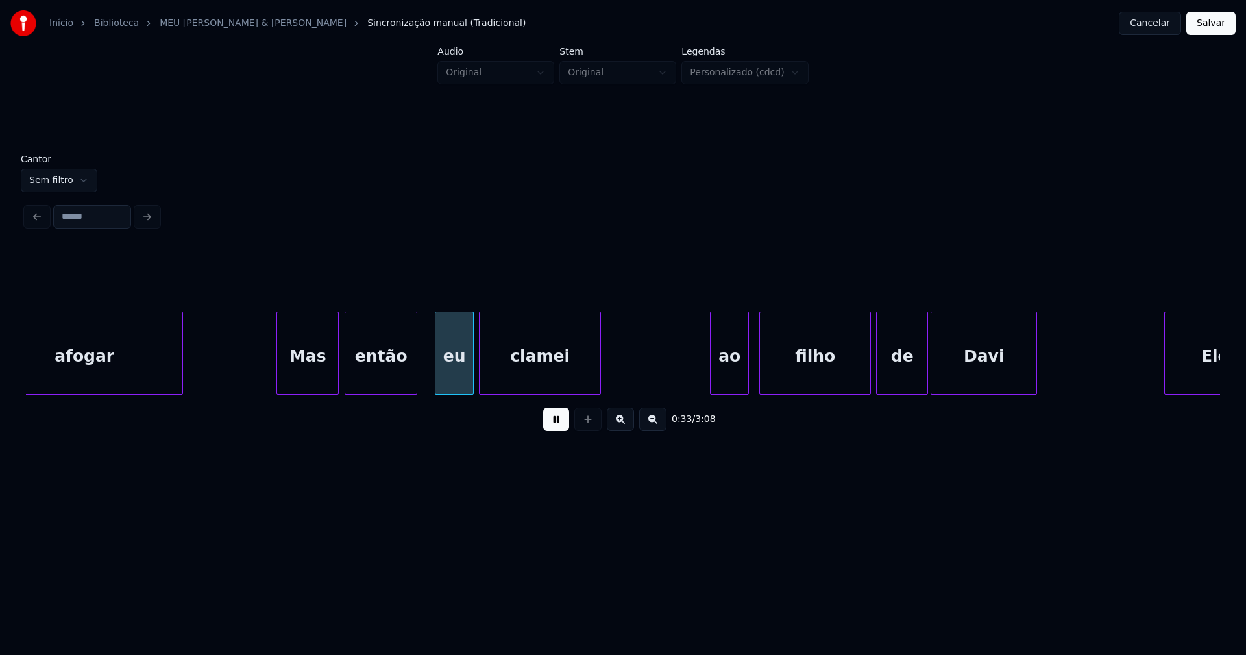
click at [379, 377] on div "então" at bounding box center [380, 356] width 71 height 88
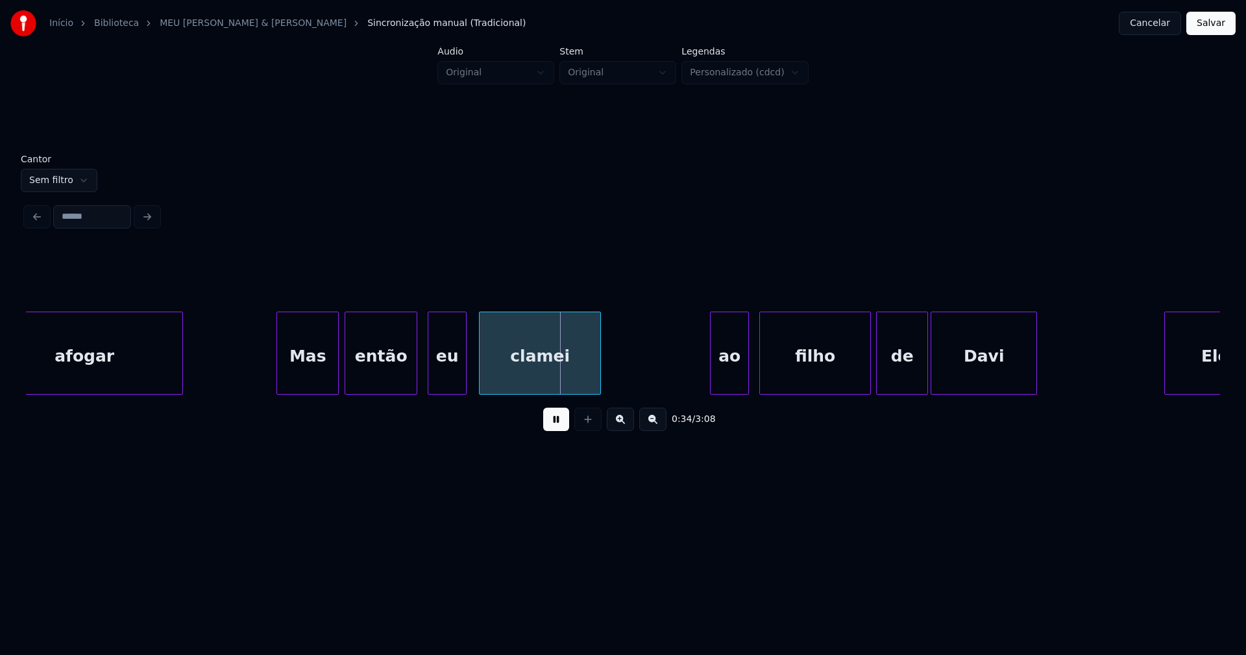
click at [444, 375] on div "eu" at bounding box center [447, 356] width 38 height 88
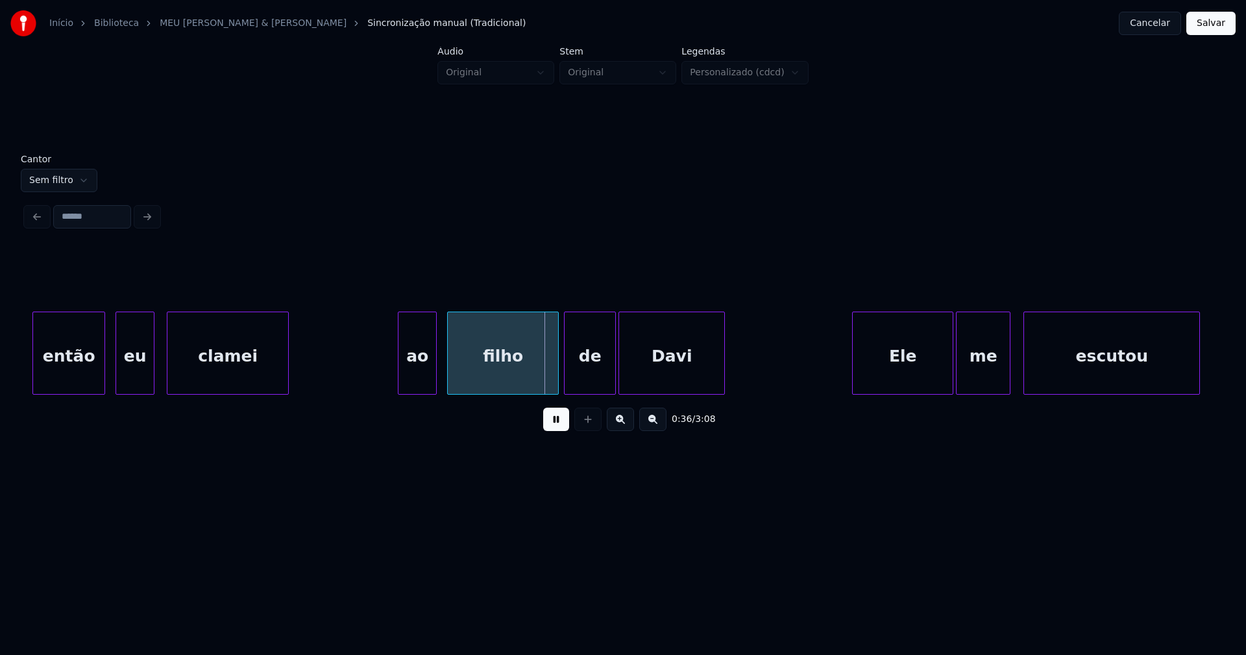
scroll to position [0, 4224]
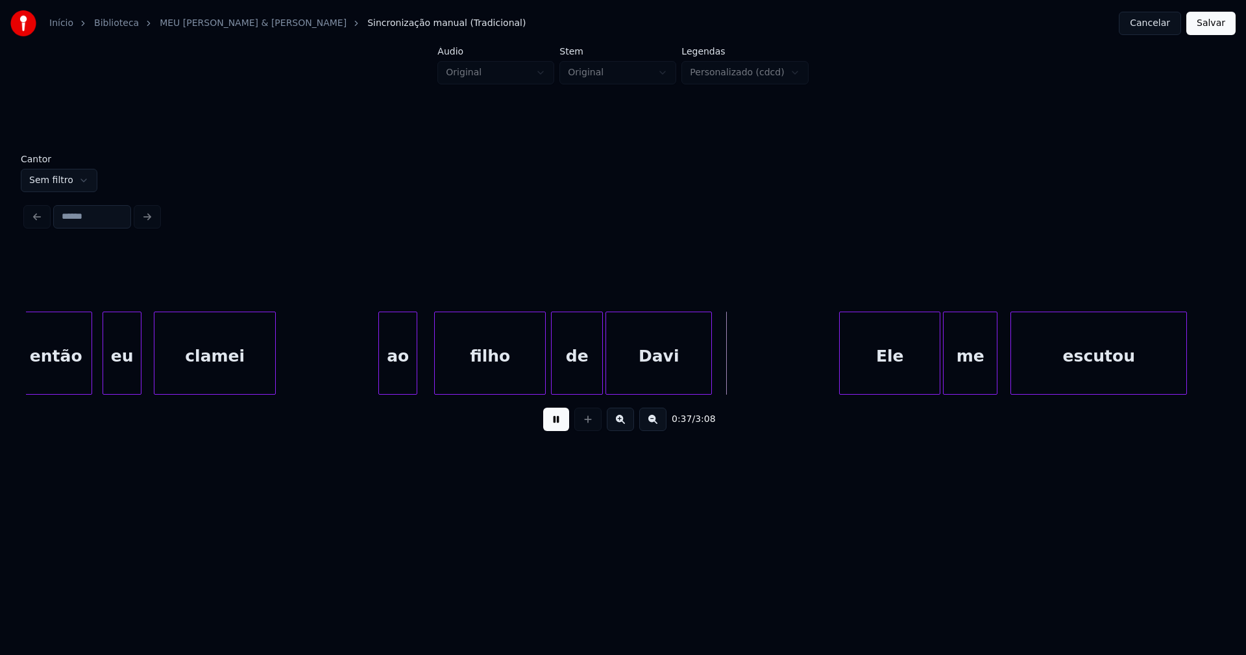
click at [411, 375] on div "ao" at bounding box center [398, 356] width 38 height 88
click at [408, 378] on div "ao" at bounding box center [398, 356] width 38 height 88
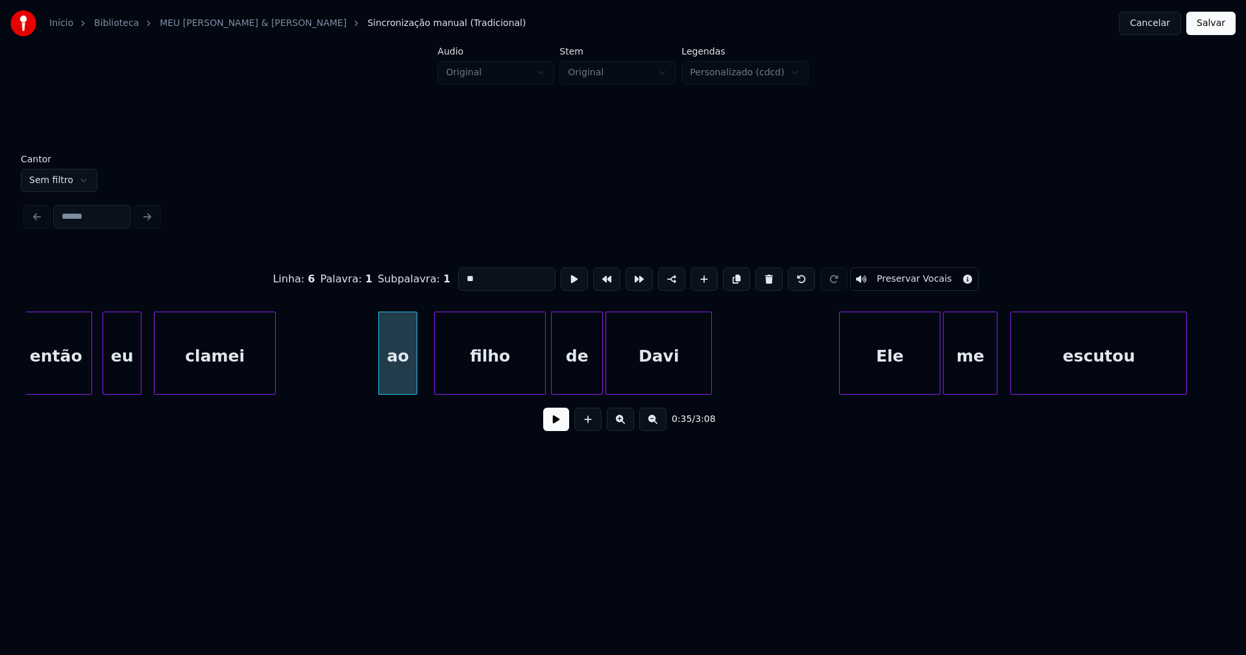
drag, startPoint x: 462, startPoint y: 274, endPoint x: 444, endPoint y: 278, distance: 18.0
click at [444, 278] on div "Linha : 6 Palavra : 1 Subpalavra : 1 ** Preservar Vocais" at bounding box center [623, 279] width 1195 height 65
type input "**"
click at [562, 427] on button at bounding box center [556, 419] width 26 height 23
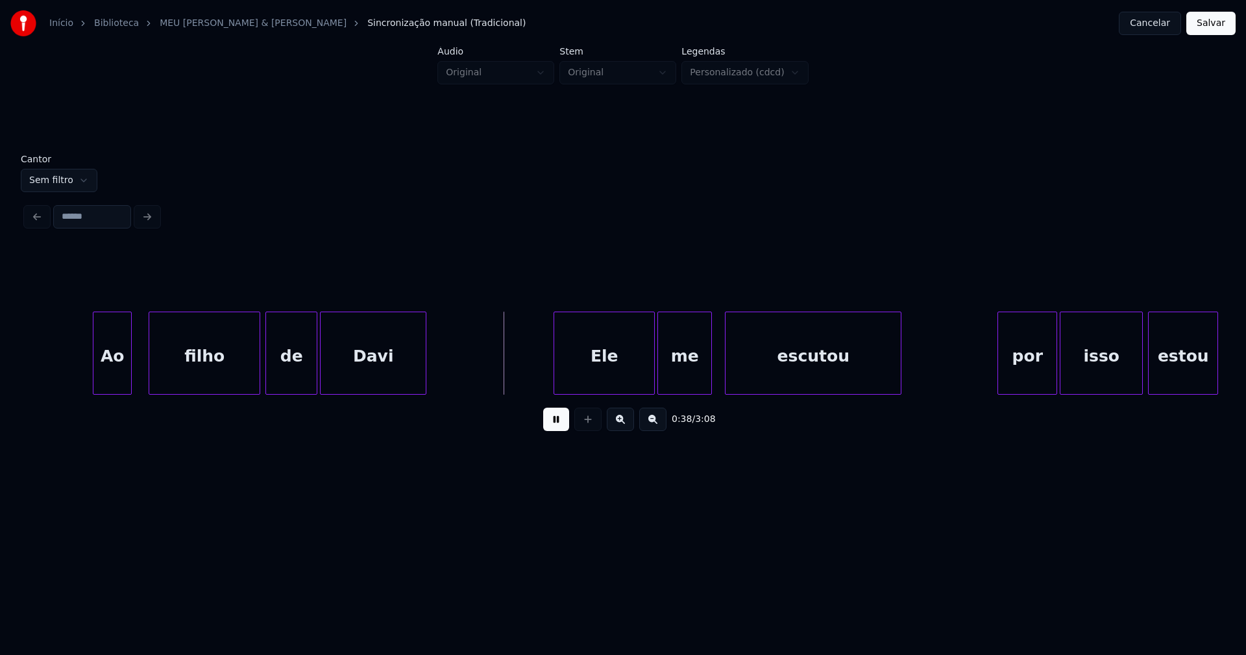
scroll to position [0, 4524]
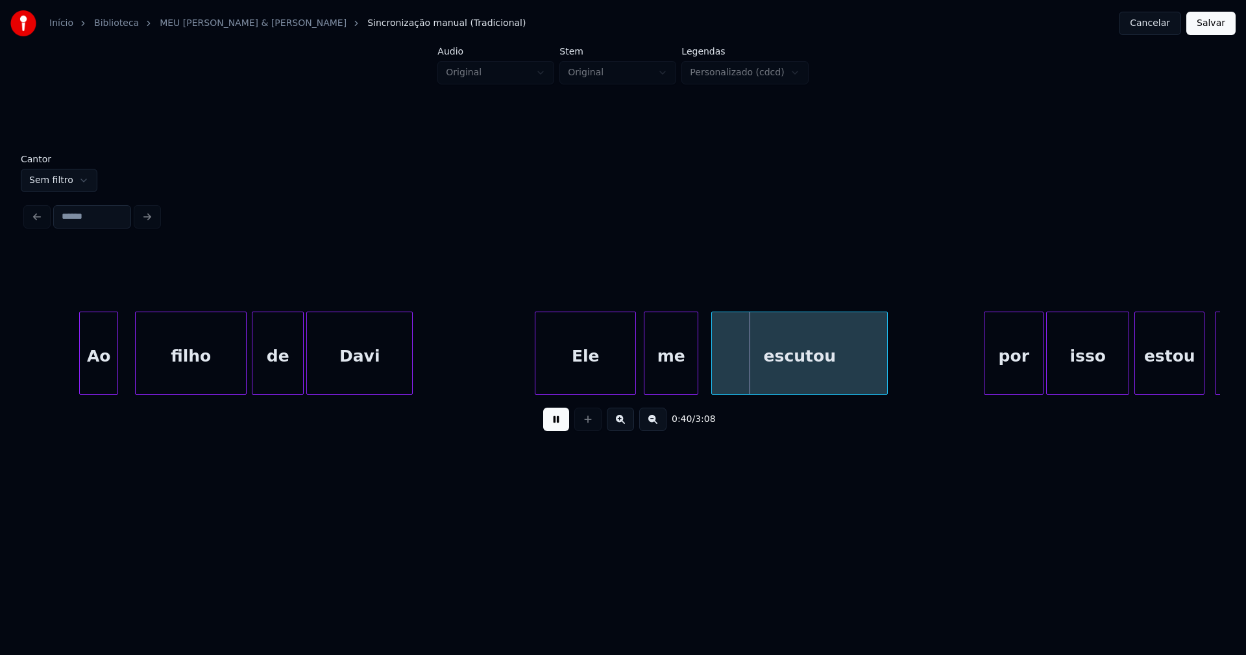
click at [602, 381] on div "Ele" at bounding box center [586, 356] width 100 height 88
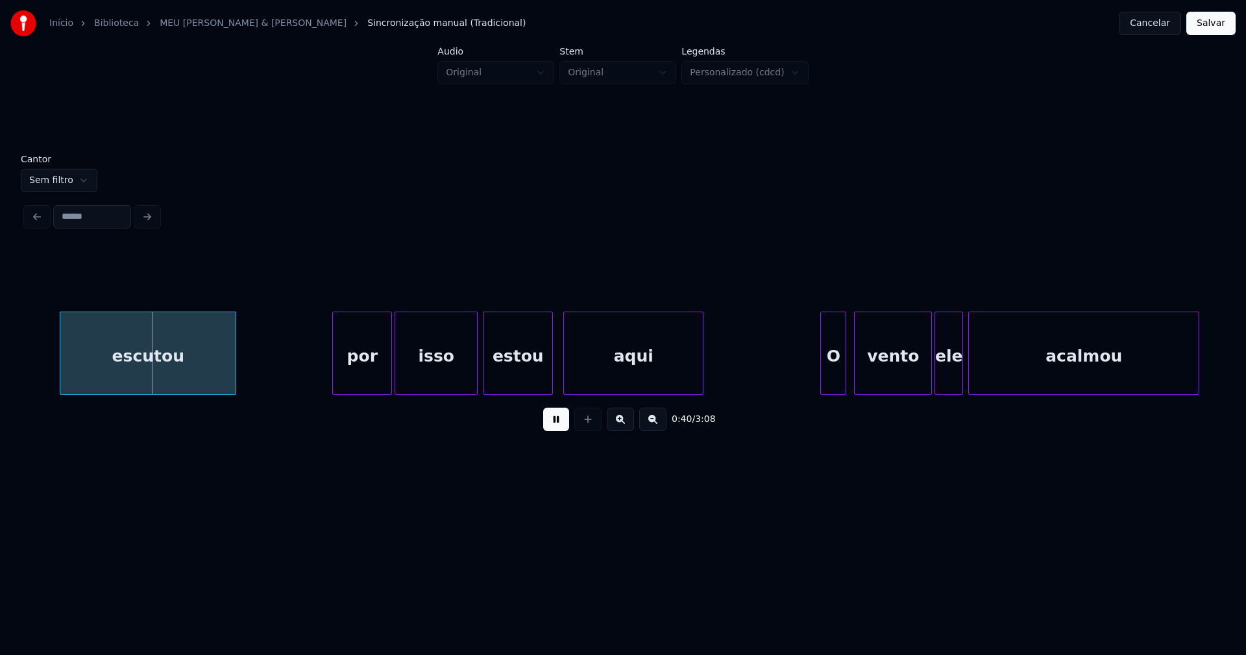
scroll to position [0, 5257]
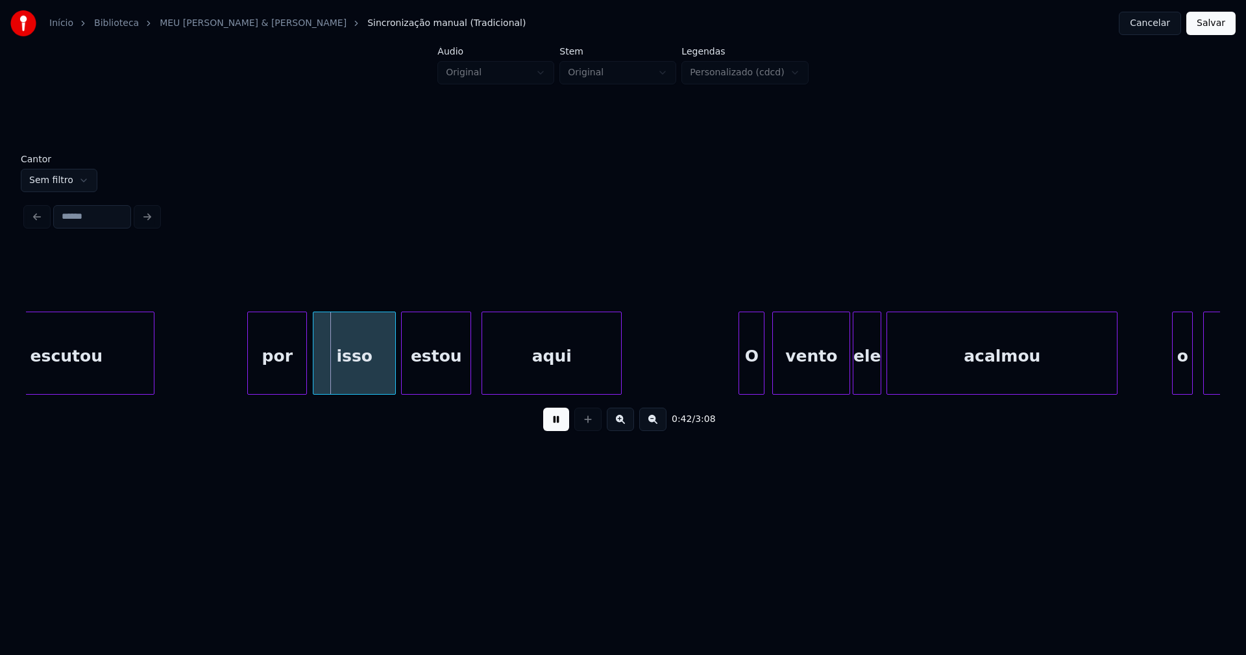
click at [269, 378] on div "por" at bounding box center [277, 356] width 58 height 88
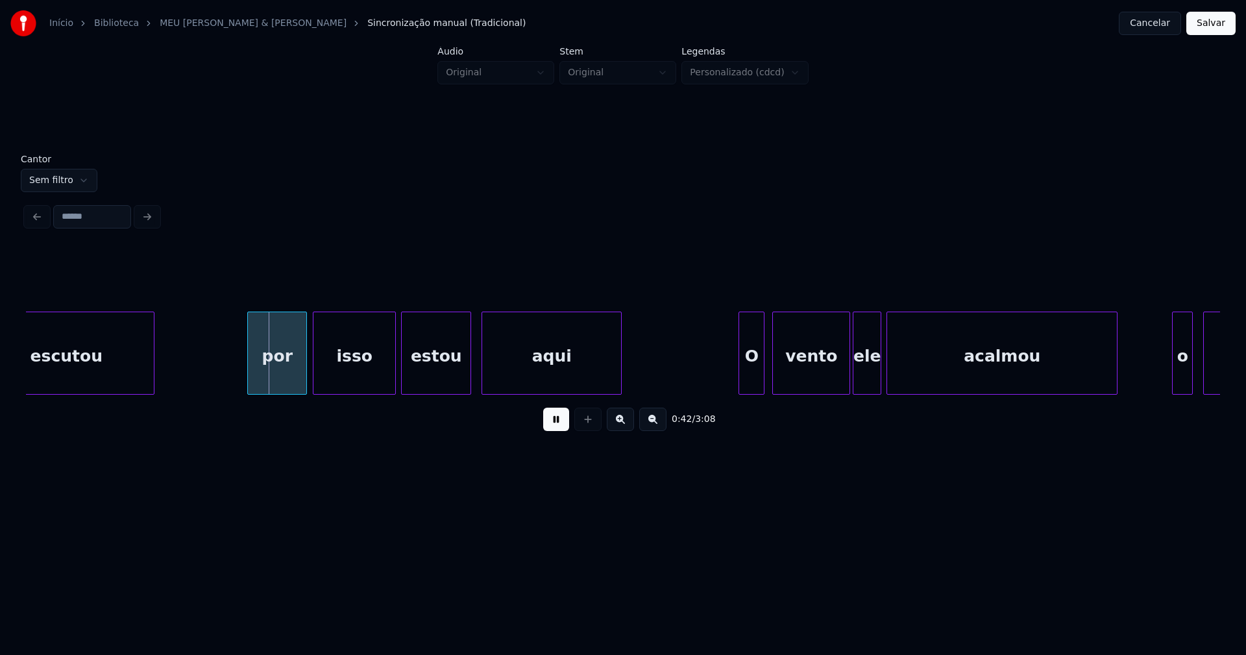
click at [271, 375] on div "por" at bounding box center [277, 356] width 58 height 88
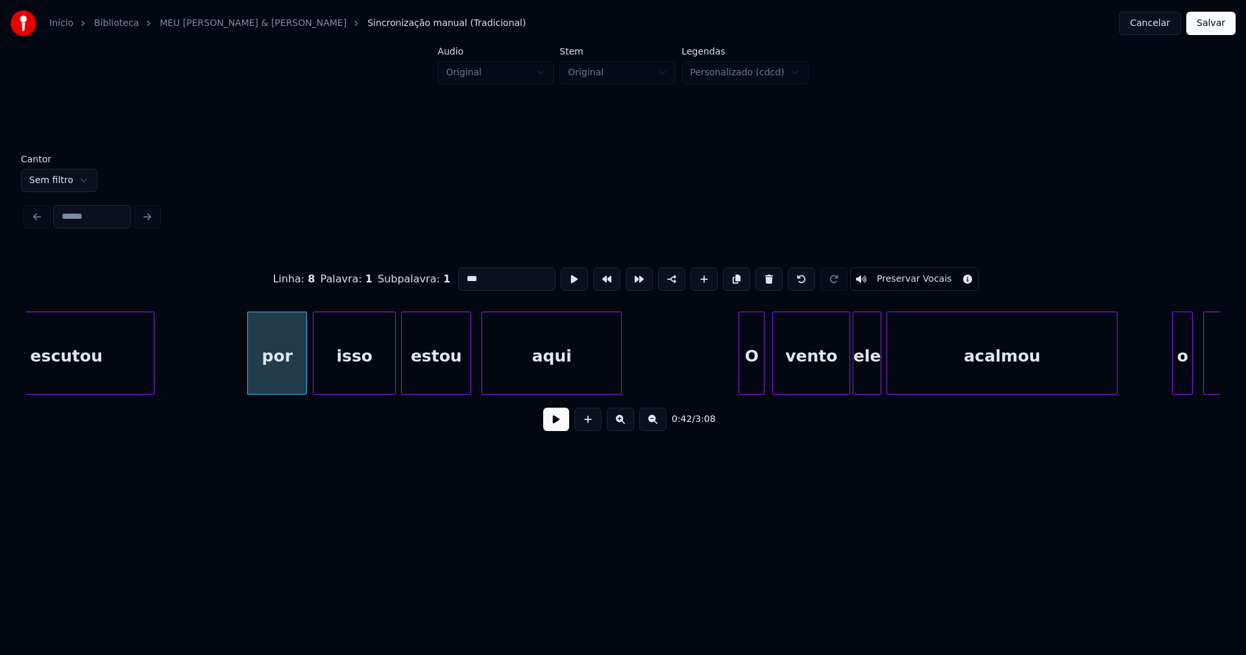
click at [464, 273] on input "***" at bounding box center [506, 278] width 97 height 23
type input "***"
click at [558, 430] on button at bounding box center [556, 419] width 26 height 23
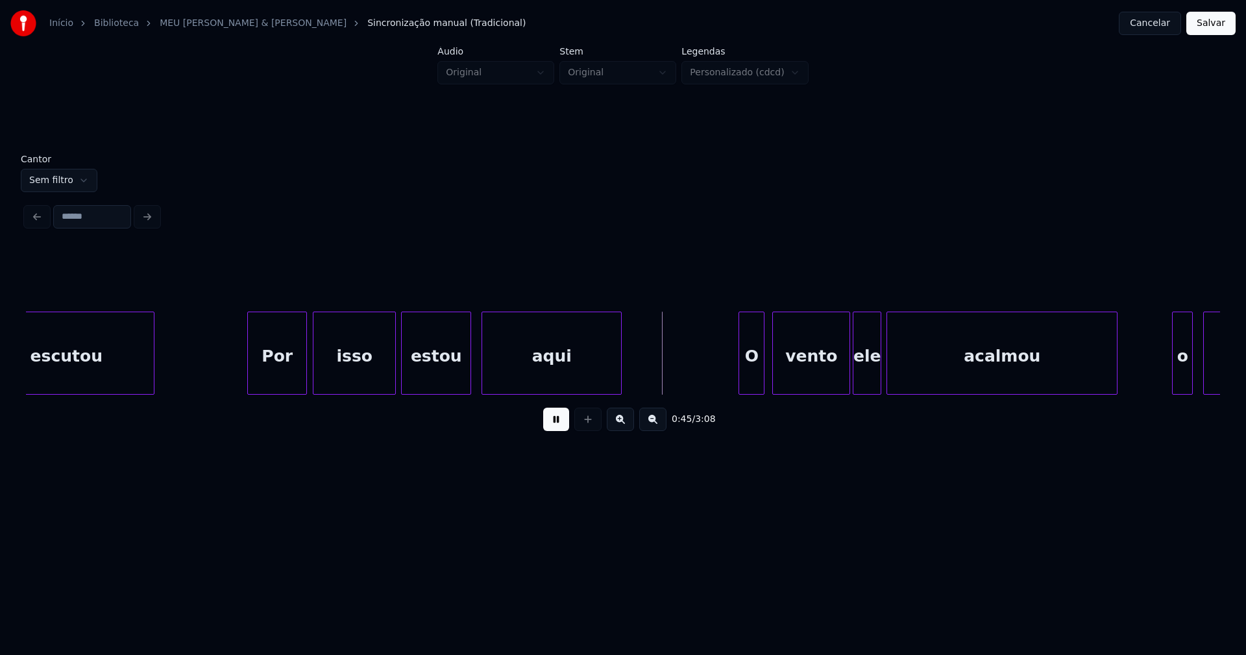
scroll to position [0, 5516]
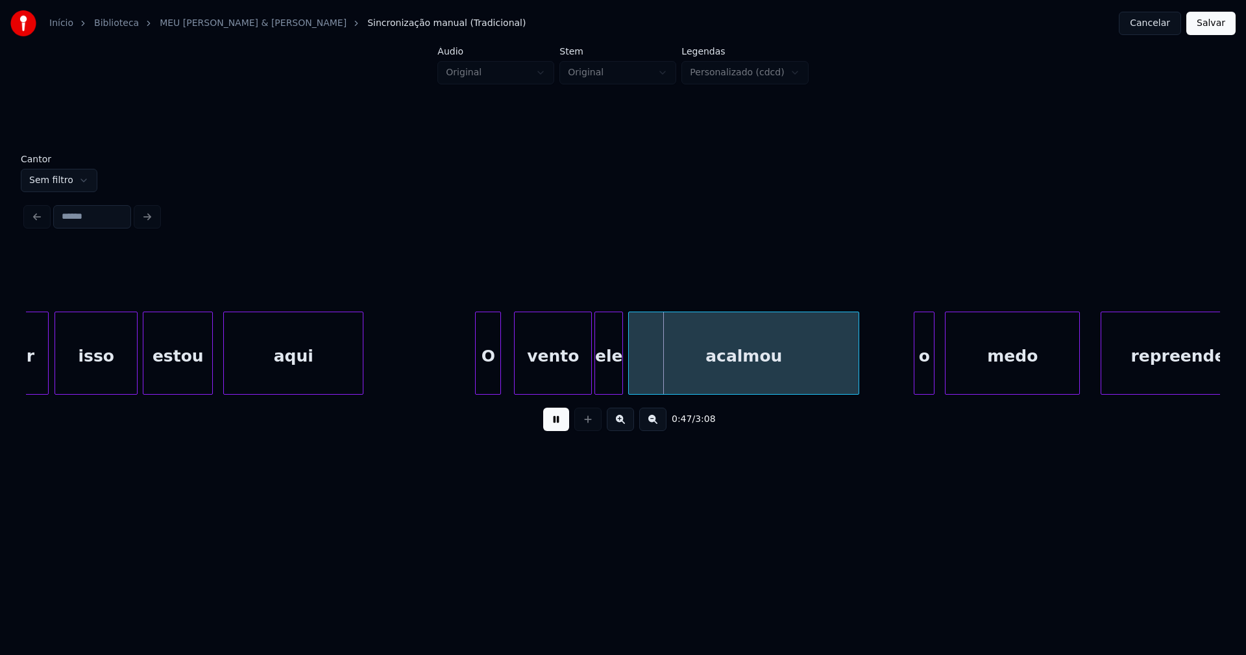
click at [486, 379] on div "O" at bounding box center [488, 356] width 25 height 88
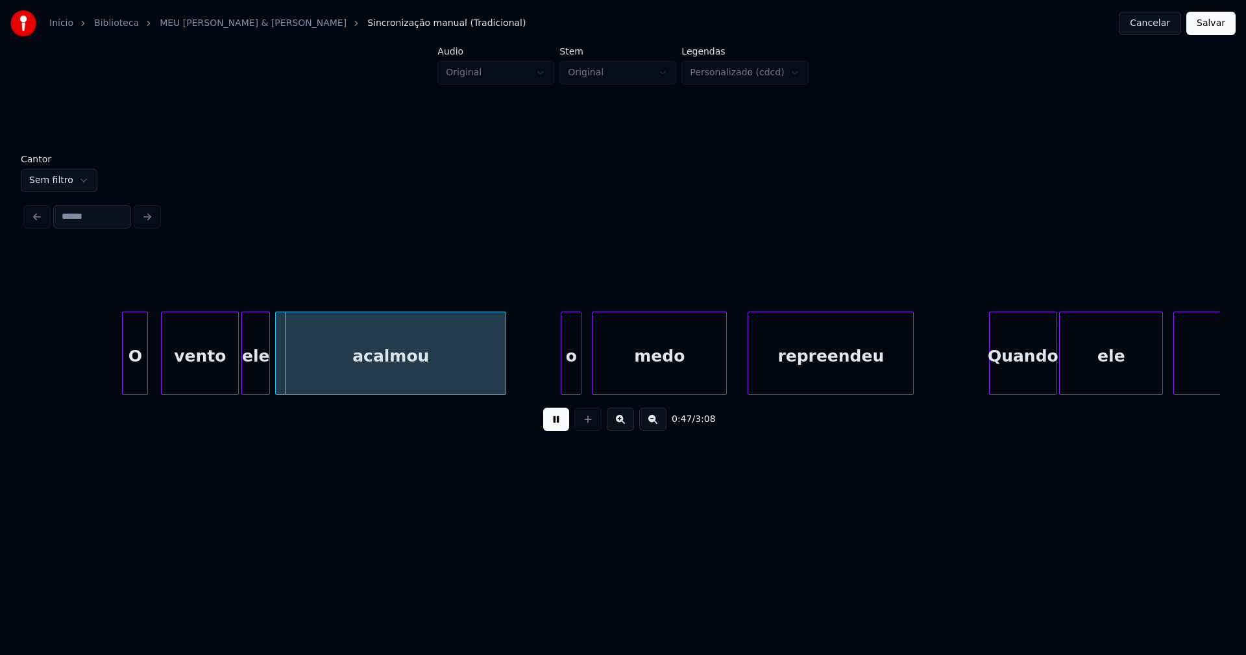
scroll to position [0, 5882]
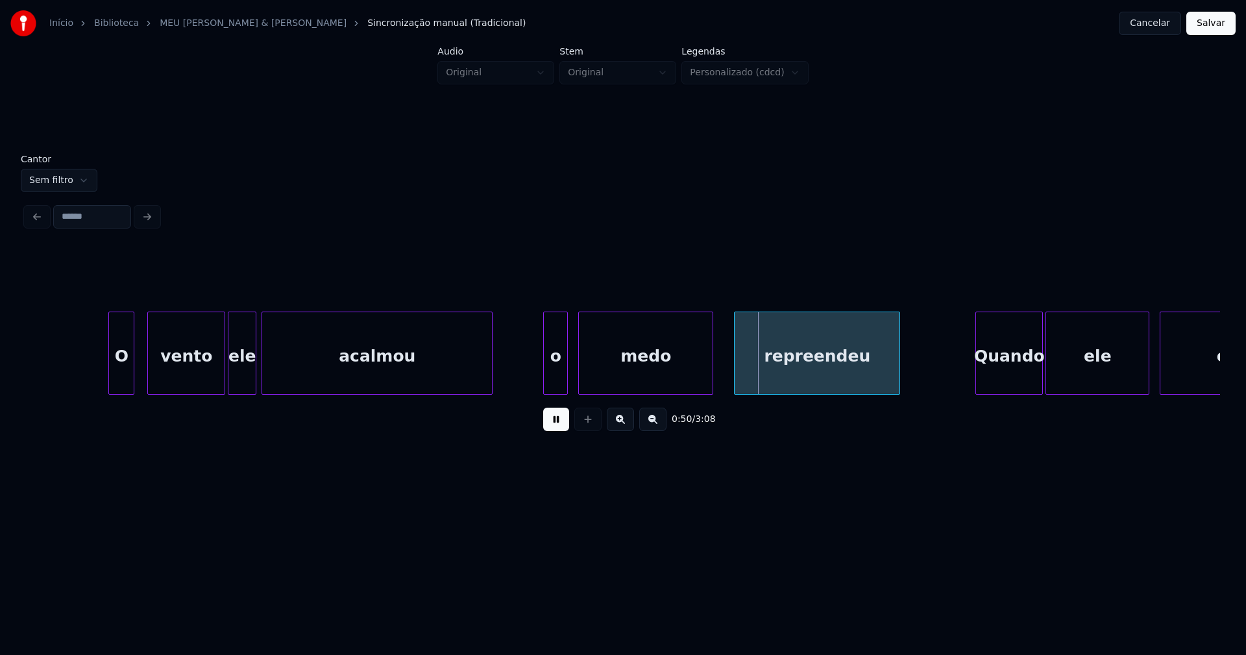
click at [545, 368] on div at bounding box center [546, 353] width 4 height 82
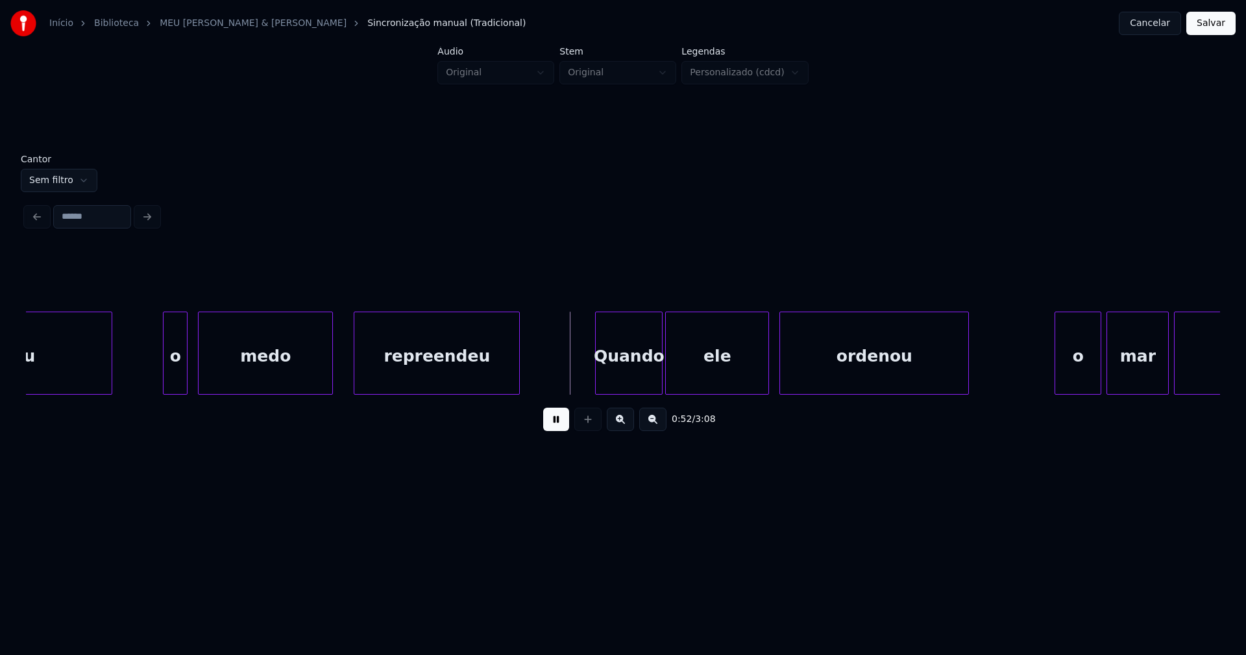
scroll to position [0, 6371]
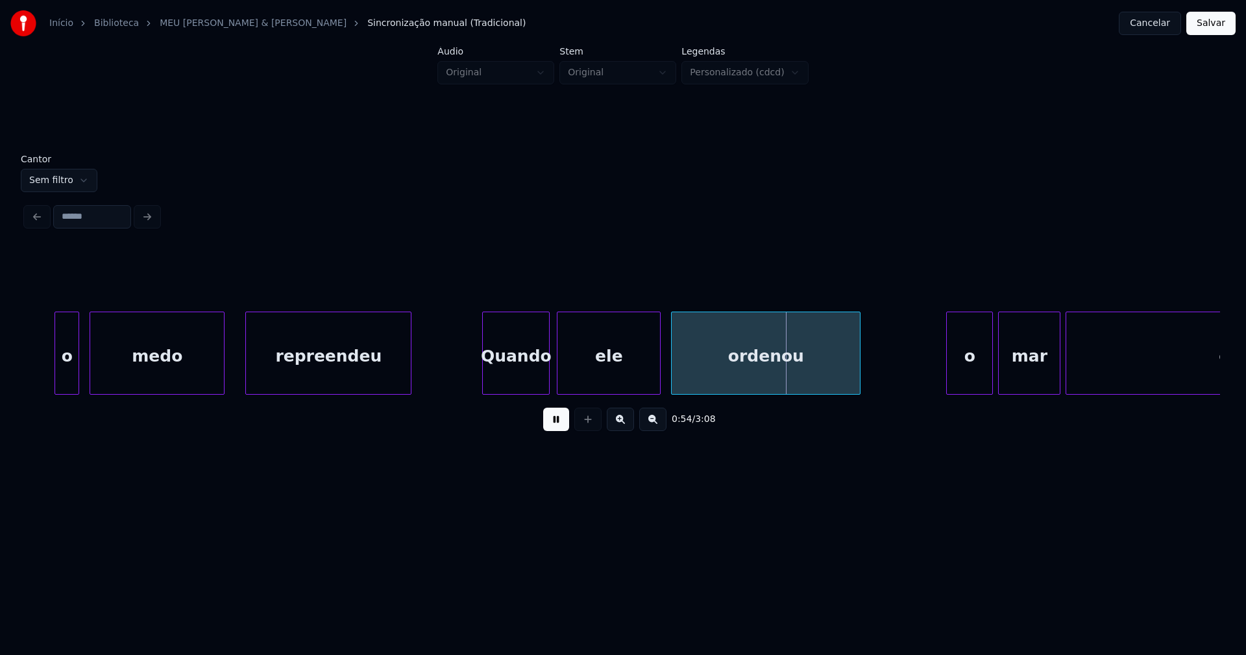
click at [516, 381] on div "Quando" at bounding box center [516, 356] width 66 height 88
click at [606, 369] on div "ele" at bounding box center [605, 356] width 103 height 88
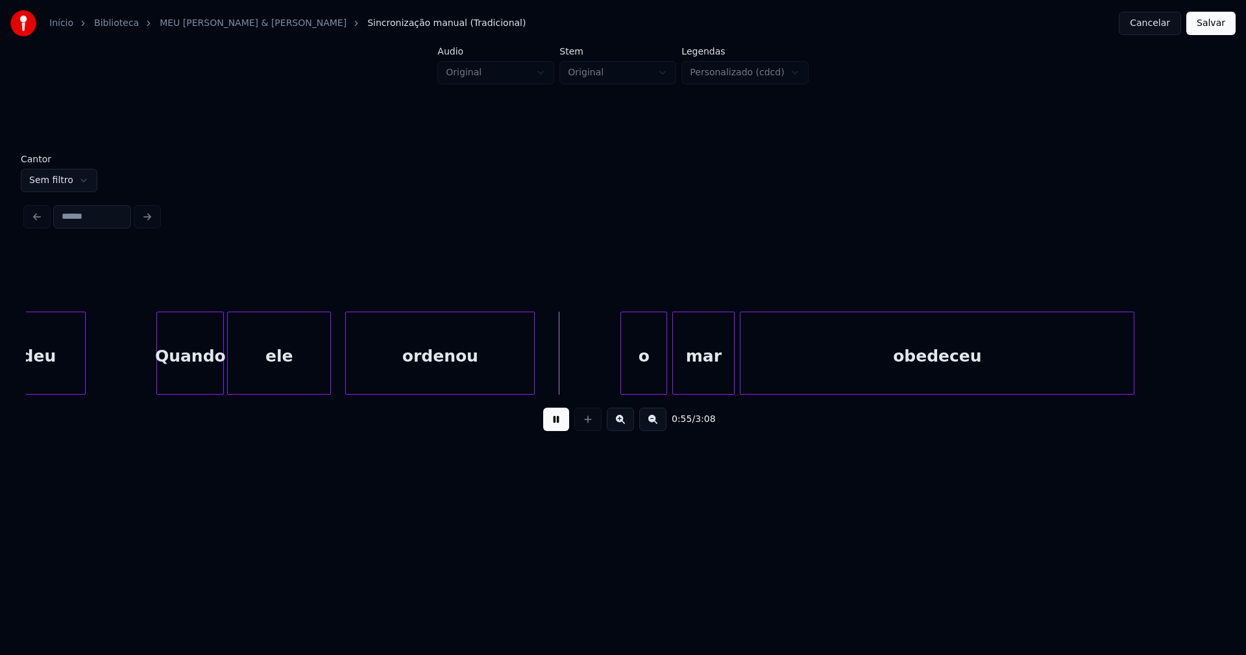
scroll to position [0, 6846]
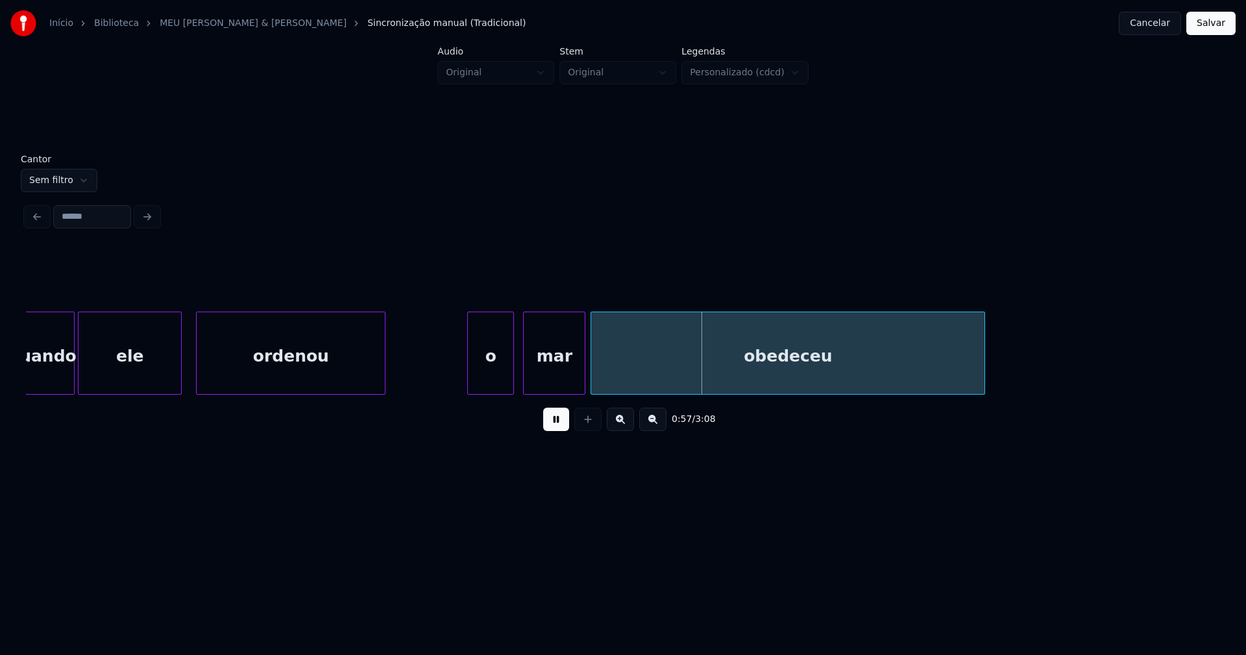
click at [484, 384] on div "o" at bounding box center [490, 356] width 45 height 88
click at [546, 383] on div "mar" at bounding box center [547, 356] width 61 height 88
click at [586, 375] on div at bounding box center [588, 353] width 4 height 82
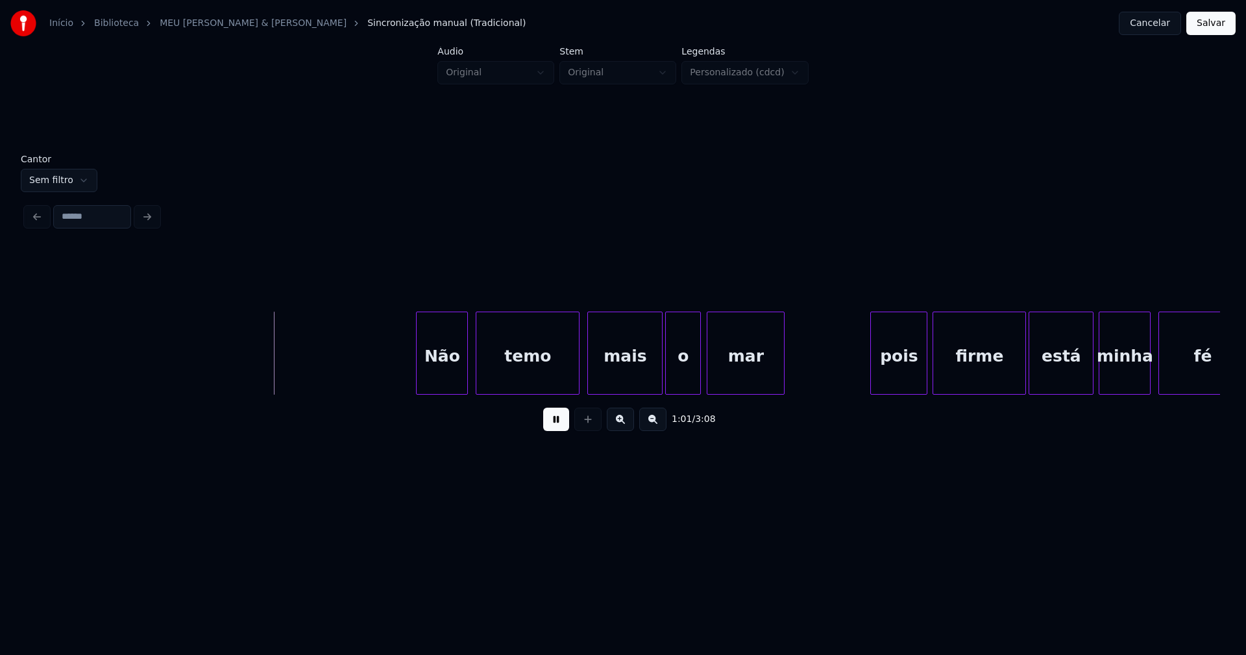
scroll to position [0, 7851]
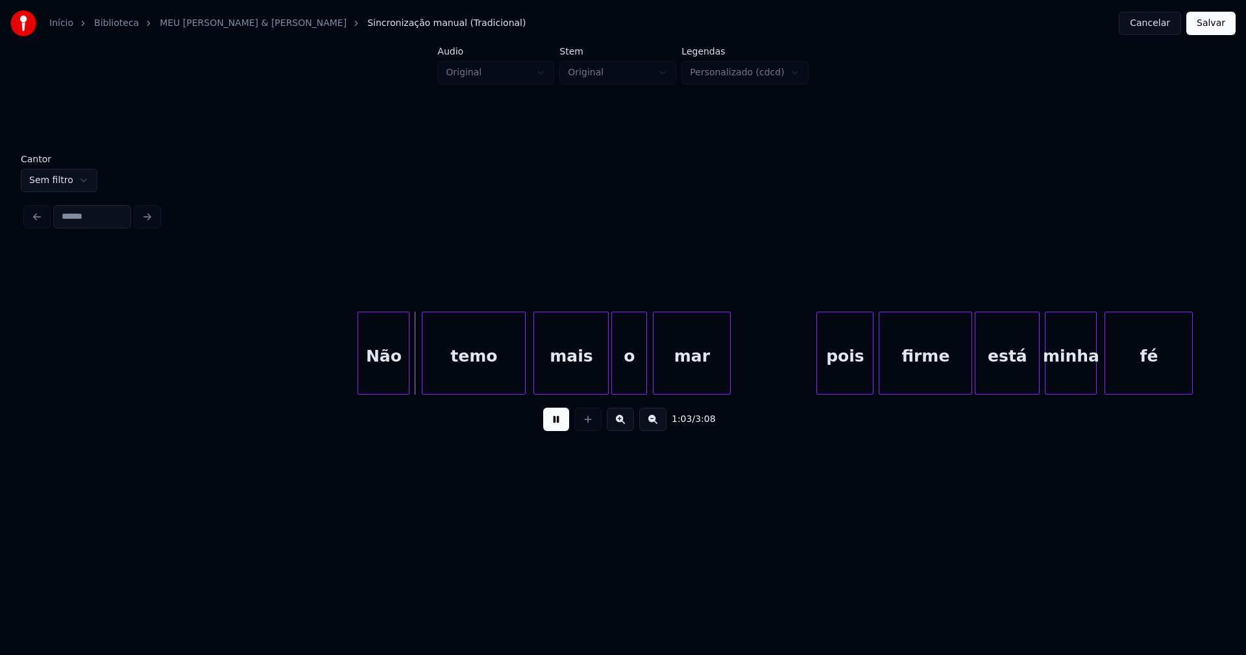
click at [389, 379] on div "Não" at bounding box center [383, 356] width 51 height 88
click at [341, 373] on div at bounding box center [342, 353] width 4 height 82
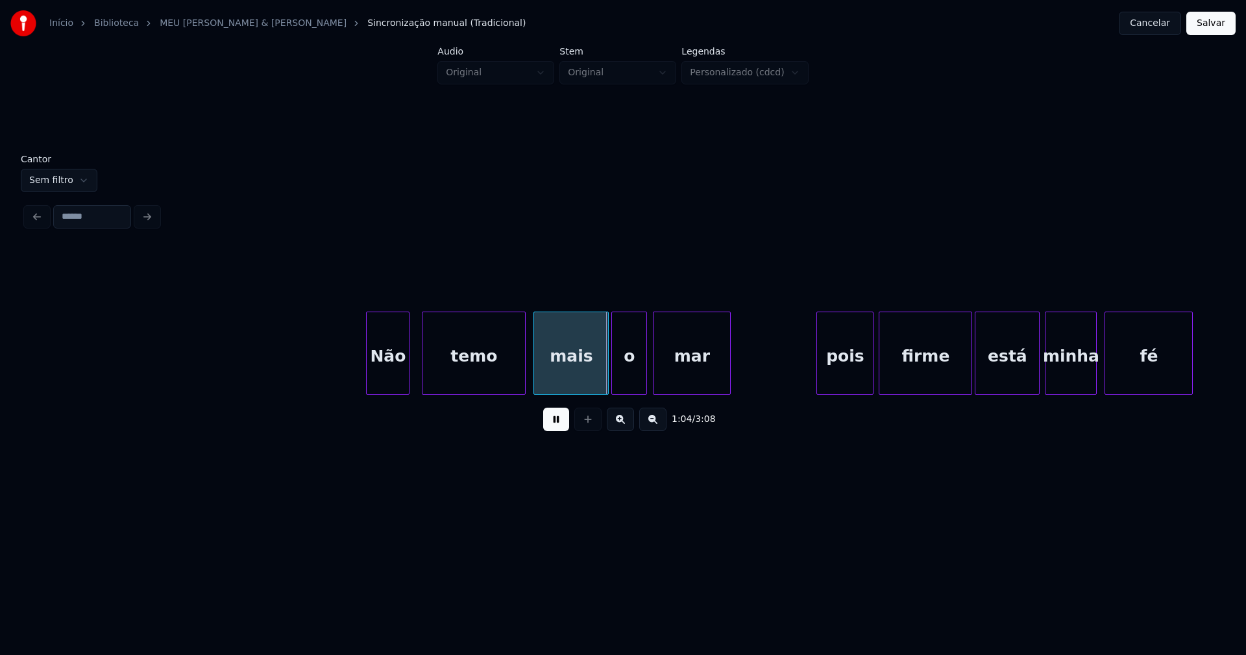
click at [369, 358] on div at bounding box center [369, 353] width 4 height 82
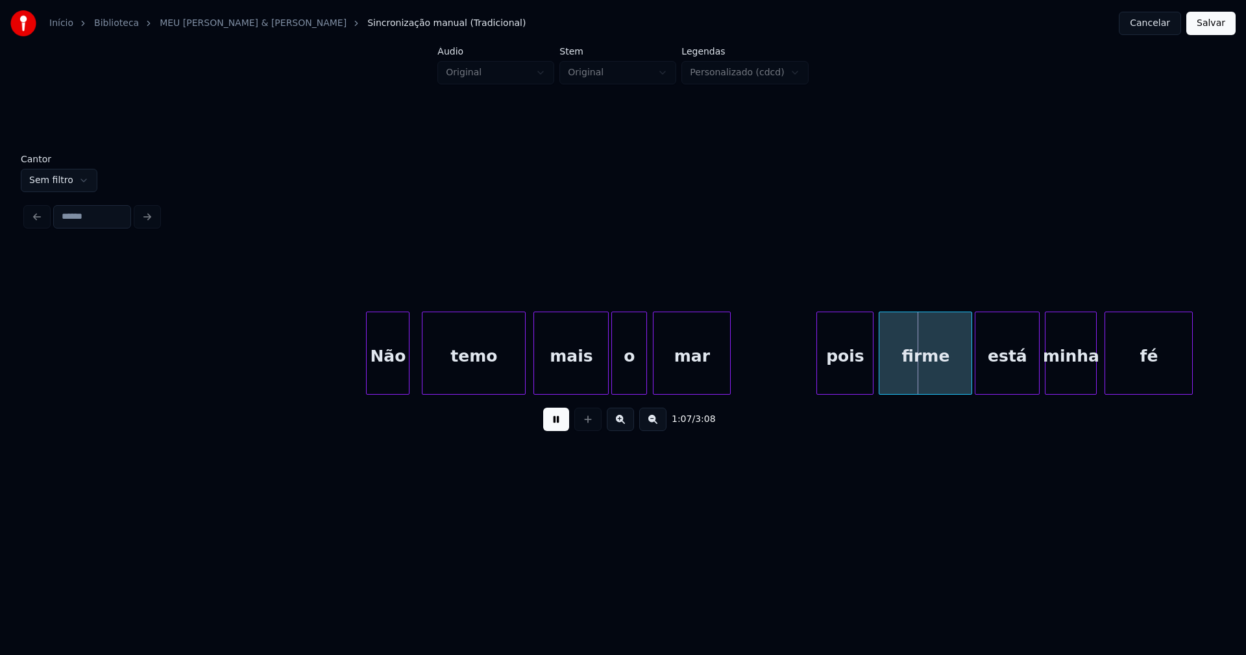
drag, startPoint x: 339, startPoint y: 365, endPoint x: 478, endPoint y: 381, distance: 139.8
click at [599, 382] on div at bounding box center [599, 353] width 4 height 82
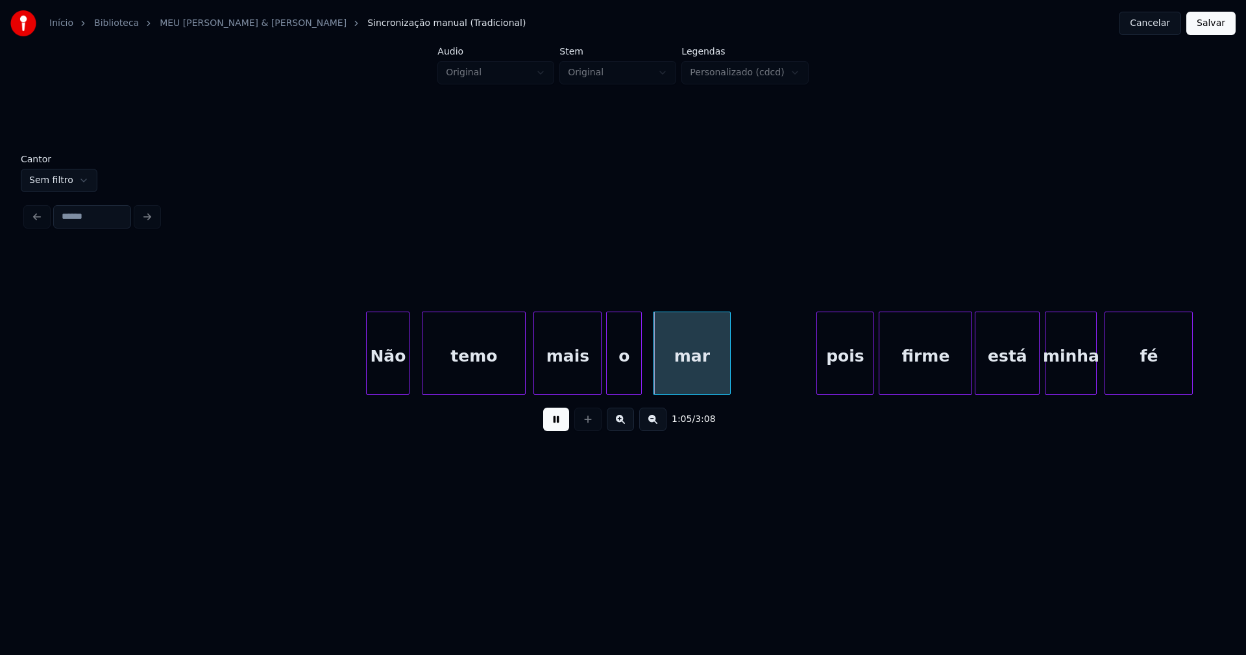
click at [628, 379] on div "o" at bounding box center [624, 356] width 34 height 88
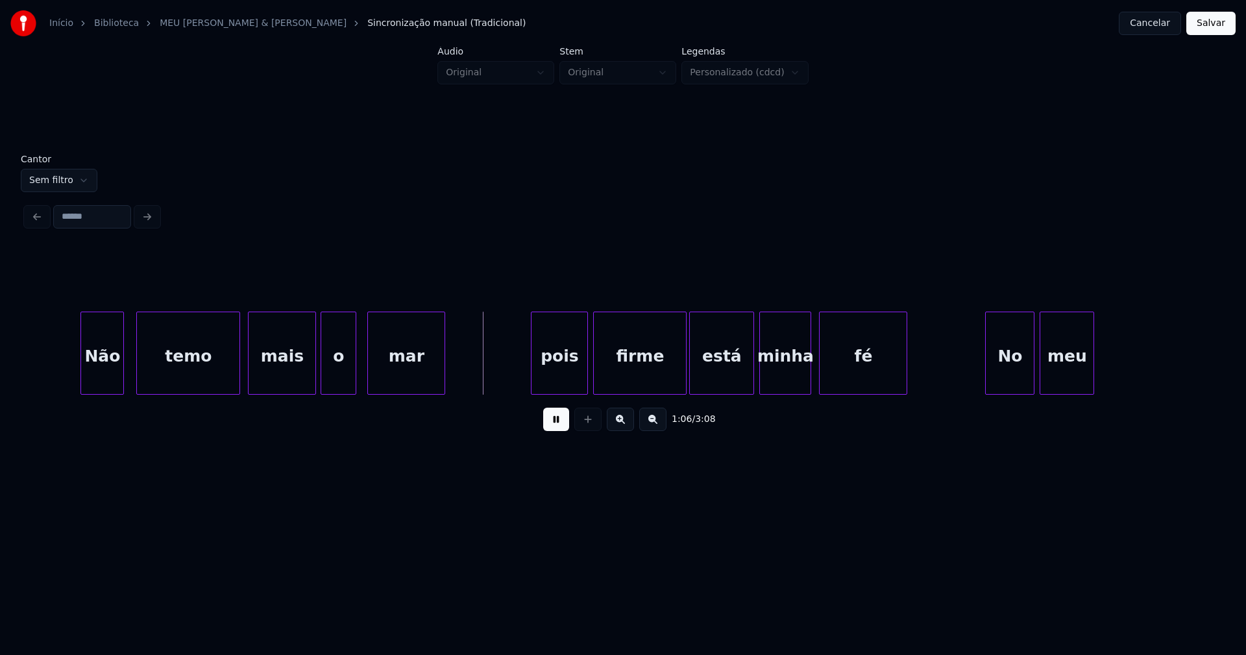
scroll to position [0, 8219]
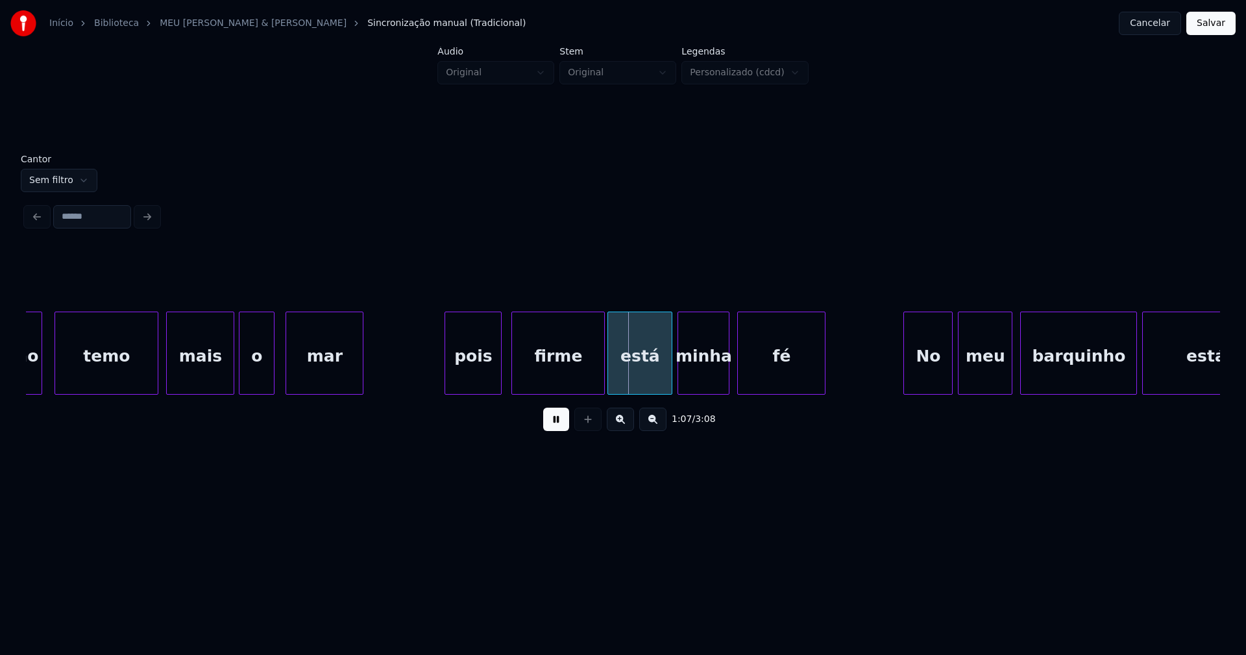
click at [477, 385] on div "pois" at bounding box center [473, 356] width 56 height 88
click at [472, 373] on div "pois" at bounding box center [473, 356] width 56 height 88
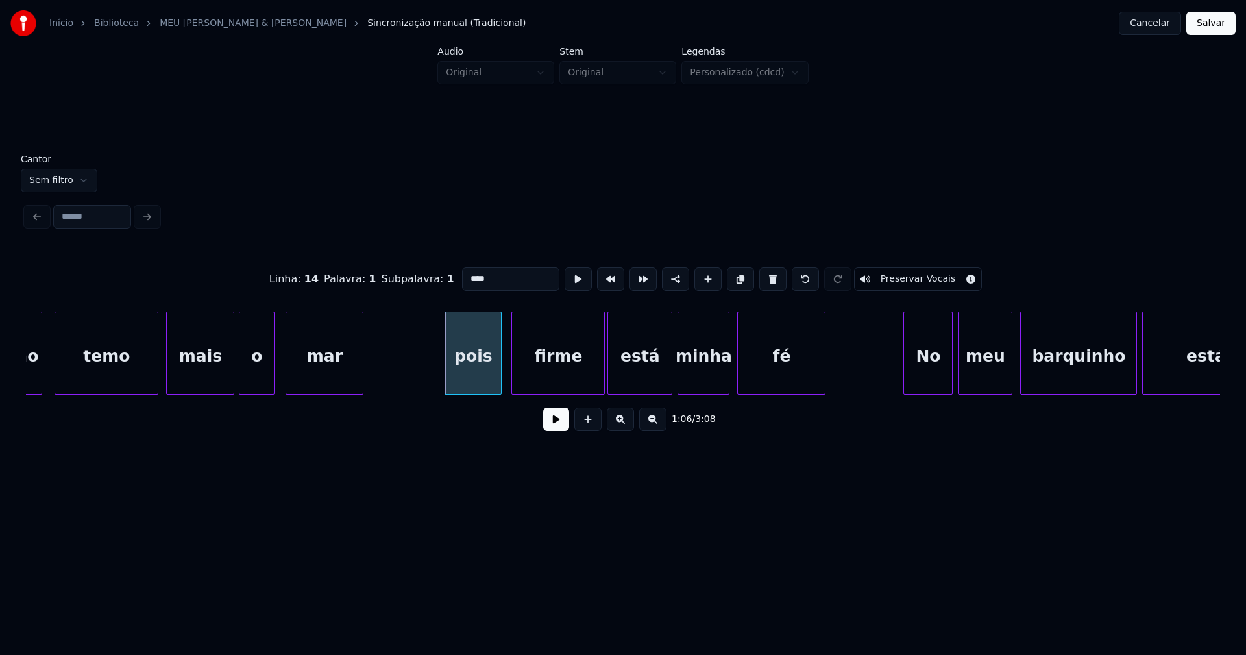
drag, startPoint x: 465, startPoint y: 271, endPoint x: 447, endPoint y: 279, distance: 19.8
click at [447, 279] on div "Linha : 14 Palavra : 1 Subpalavra : 1 **** Preservar Vocais" at bounding box center [623, 279] width 1195 height 65
type input "****"
click at [556, 419] on button at bounding box center [556, 419] width 26 height 23
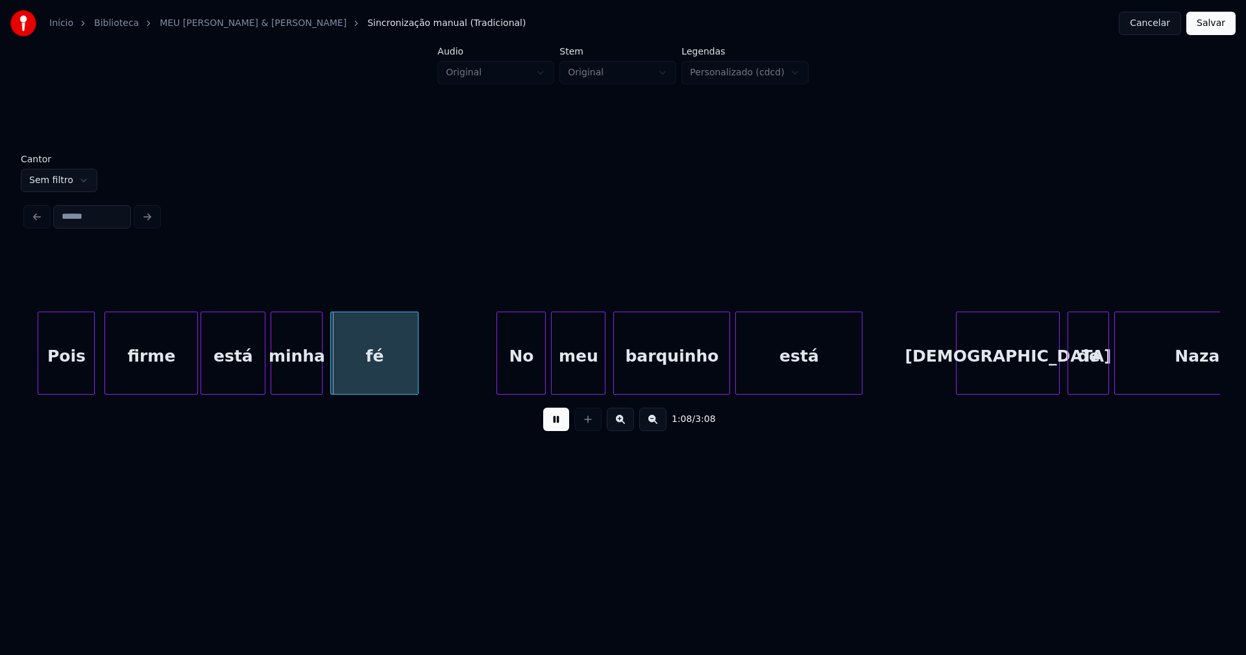
scroll to position [0, 8680]
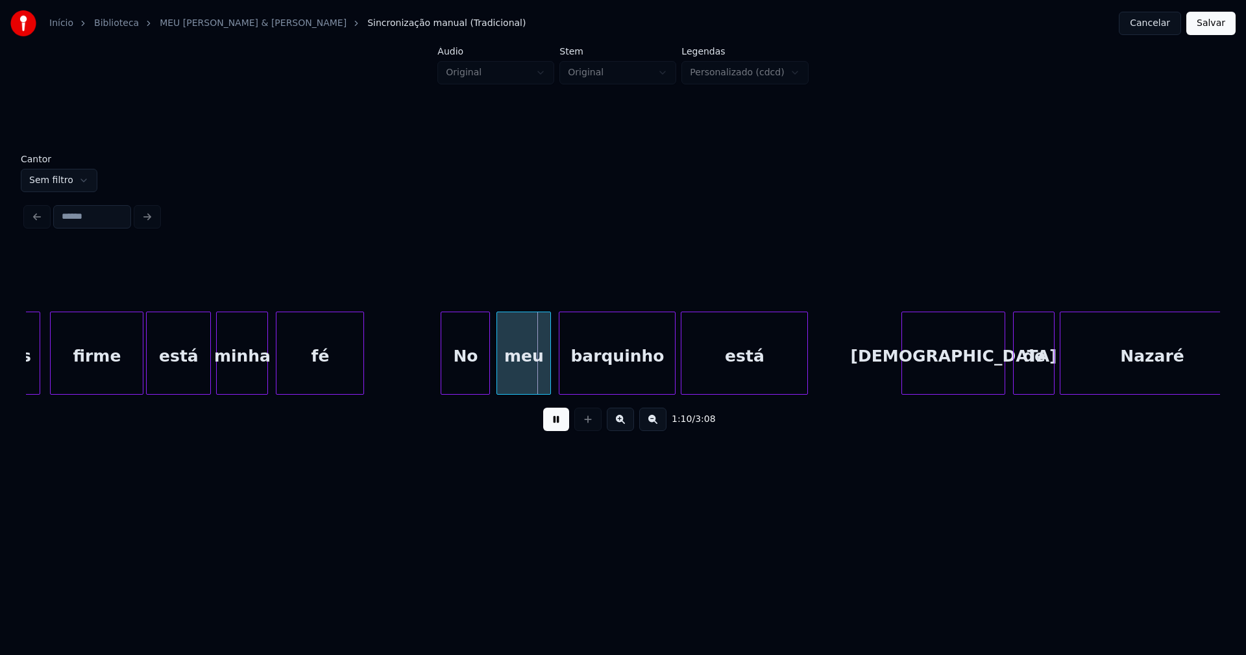
click at [462, 376] on div "No" at bounding box center [465, 356] width 48 height 88
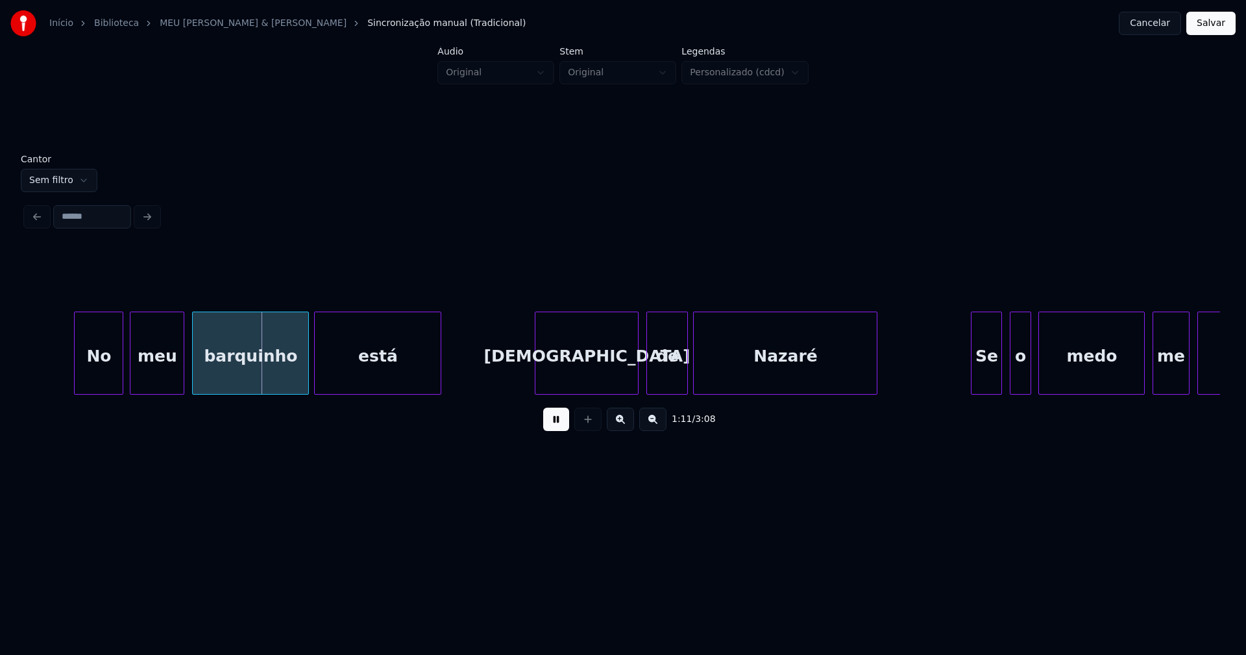
scroll to position [0, 9265]
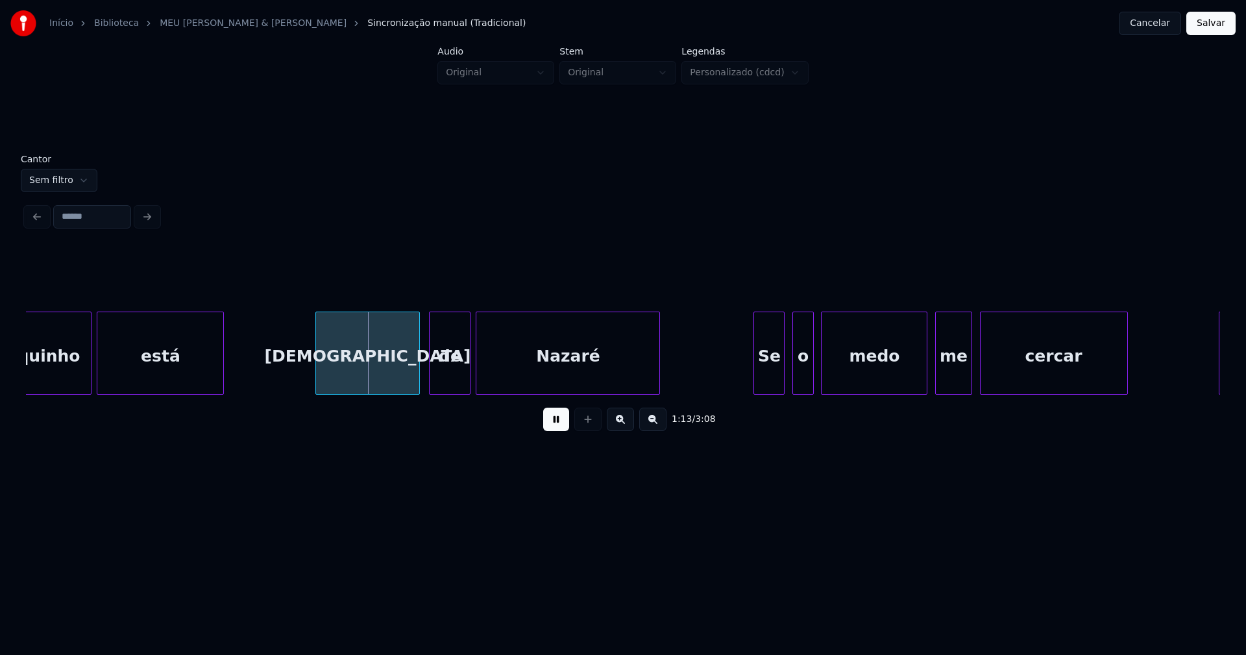
click at [376, 378] on div "Jesus" at bounding box center [367, 356] width 103 height 88
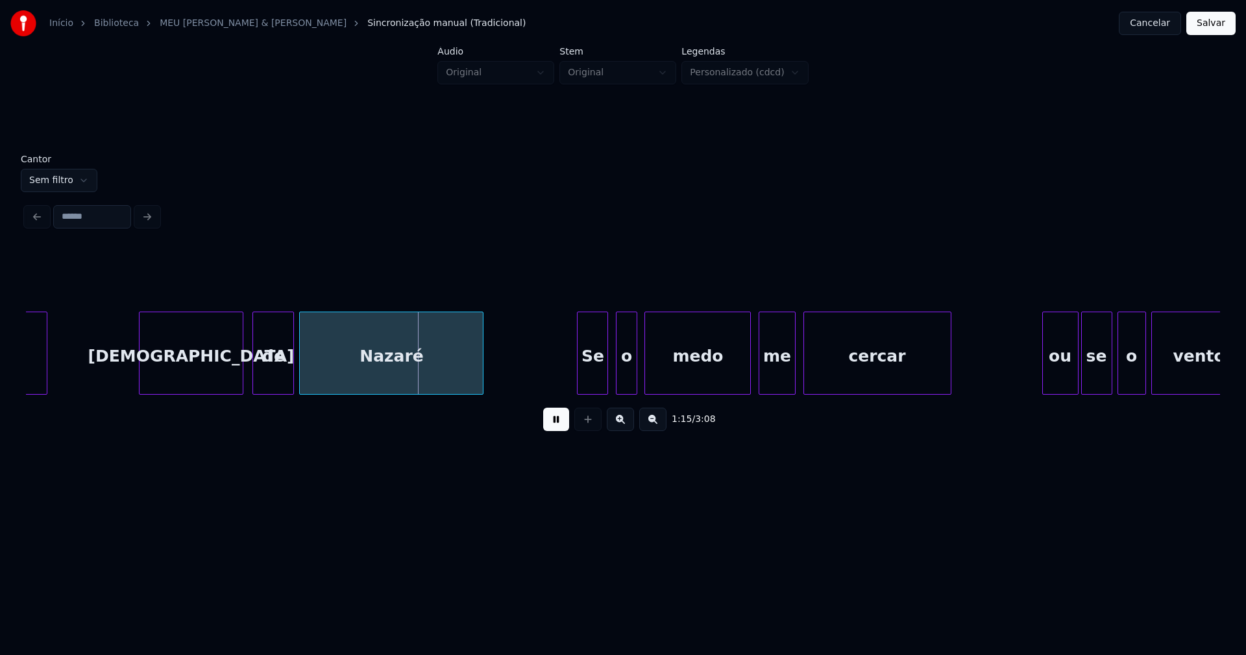
scroll to position [0, 9509]
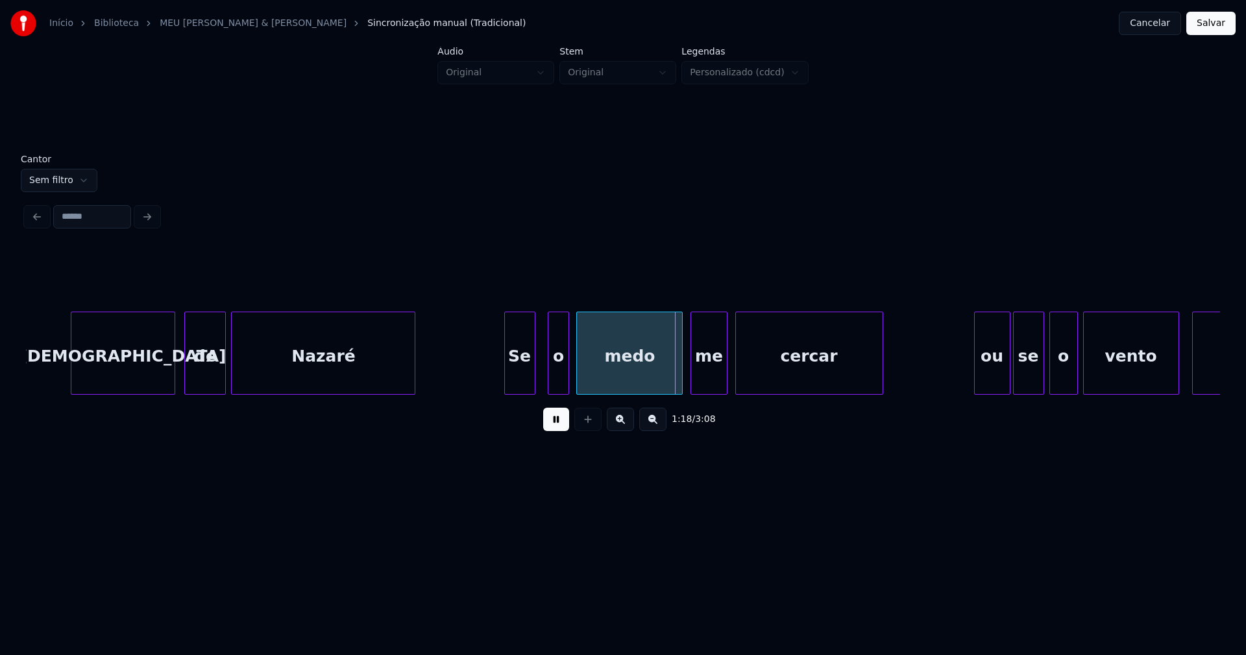
click at [523, 384] on div "Se" at bounding box center [520, 356] width 30 height 88
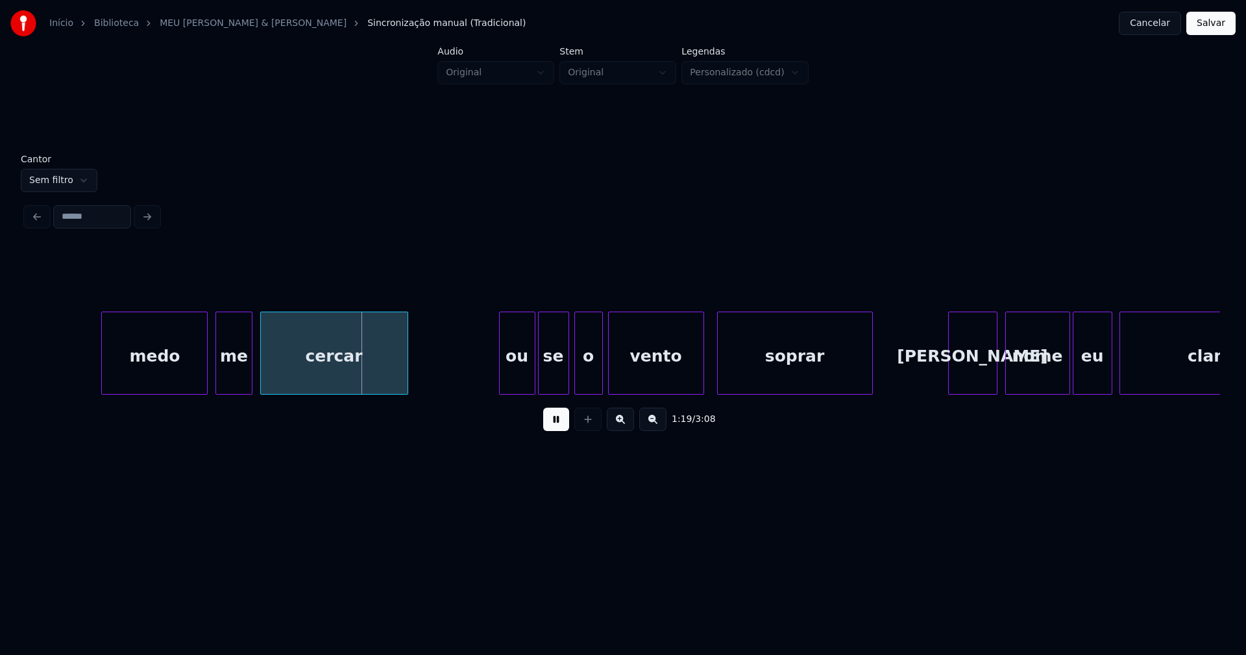
scroll to position [0, 10053]
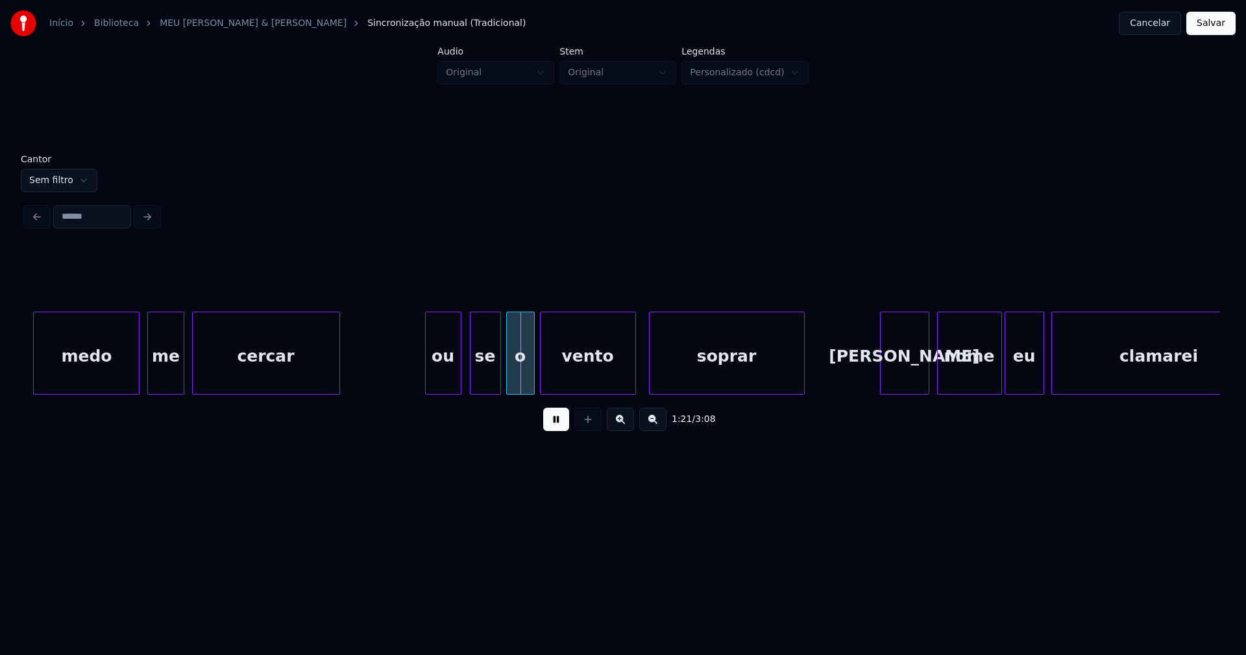
click at [444, 386] on div "ou" at bounding box center [443, 356] width 35 height 88
click at [439, 380] on div "ou" at bounding box center [443, 356] width 35 height 88
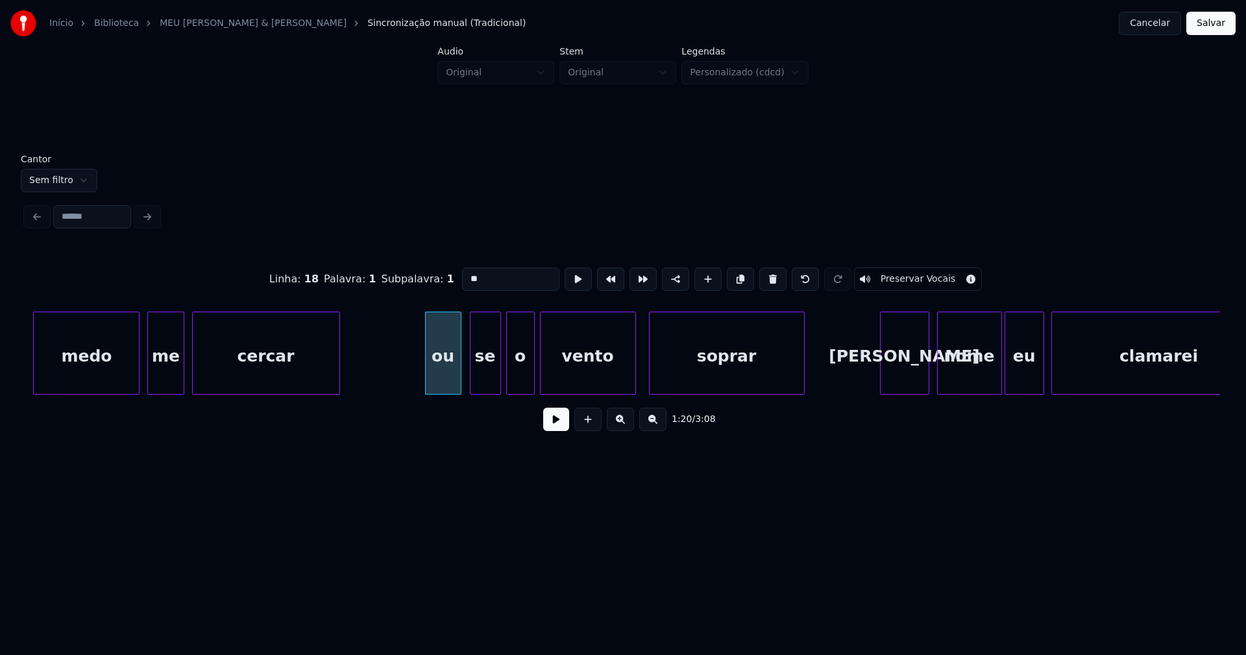
drag, startPoint x: 465, startPoint y: 273, endPoint x: 445, endPoint y: 279, distance: 20.3
click at [445, 279] on div "Linha : 18 Palavra : 1 Subpalavra : 1 ** Preservar Vocais" at bounding box center [623, 279] width 1195 height 65
type input "**"
click at [556, 428] on button at bounding box center [556, 419] width 26 height 23
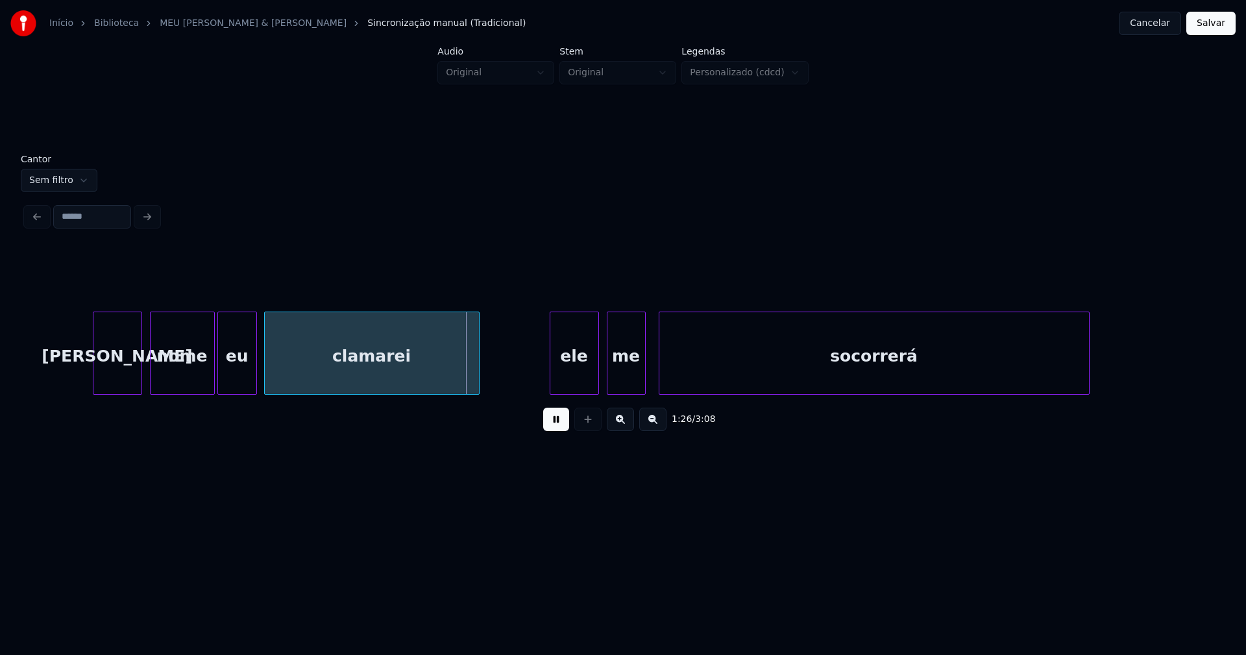
scroll to position [0, 10881]
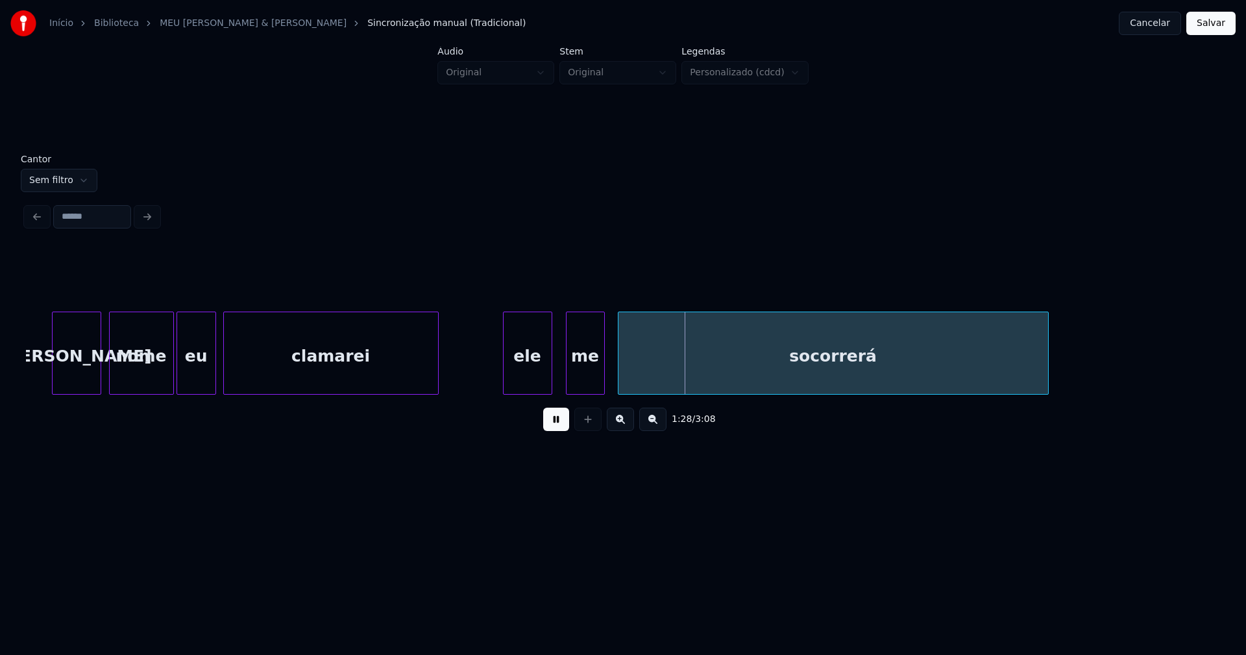
click at [532, 381] on div "ele" at bounding box center [528, 356] width 48 height 88
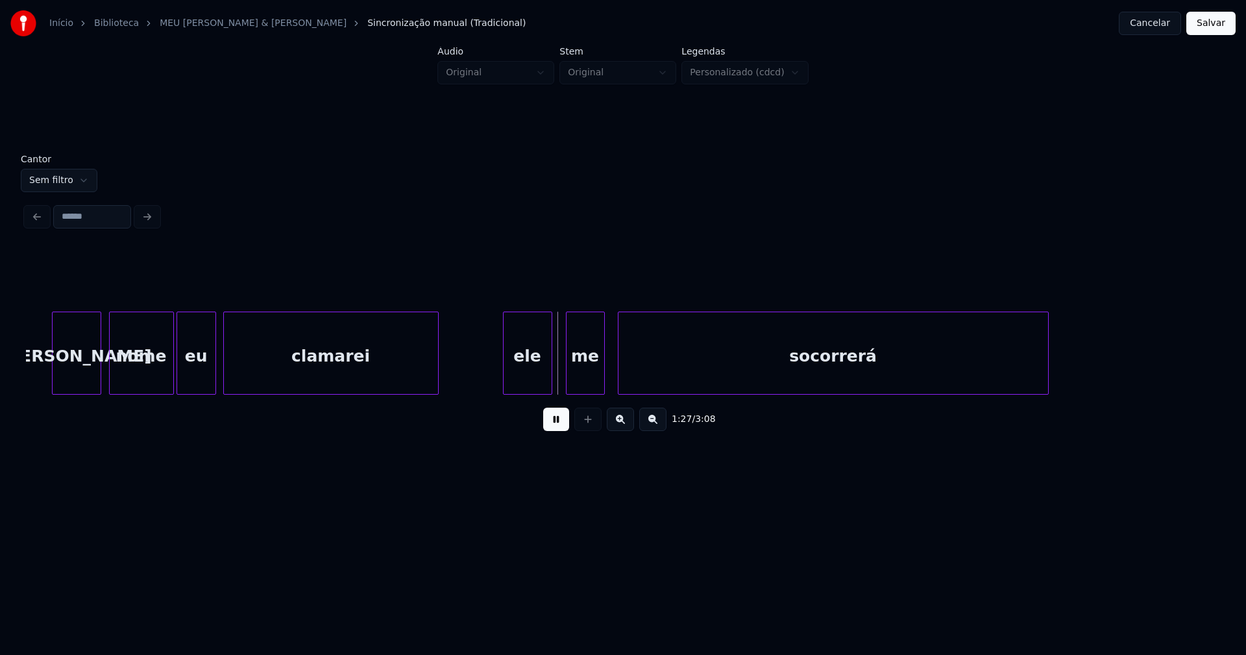
click at [528, 382] on div "ele" at bounding box center [528, 356] width 48 height 88
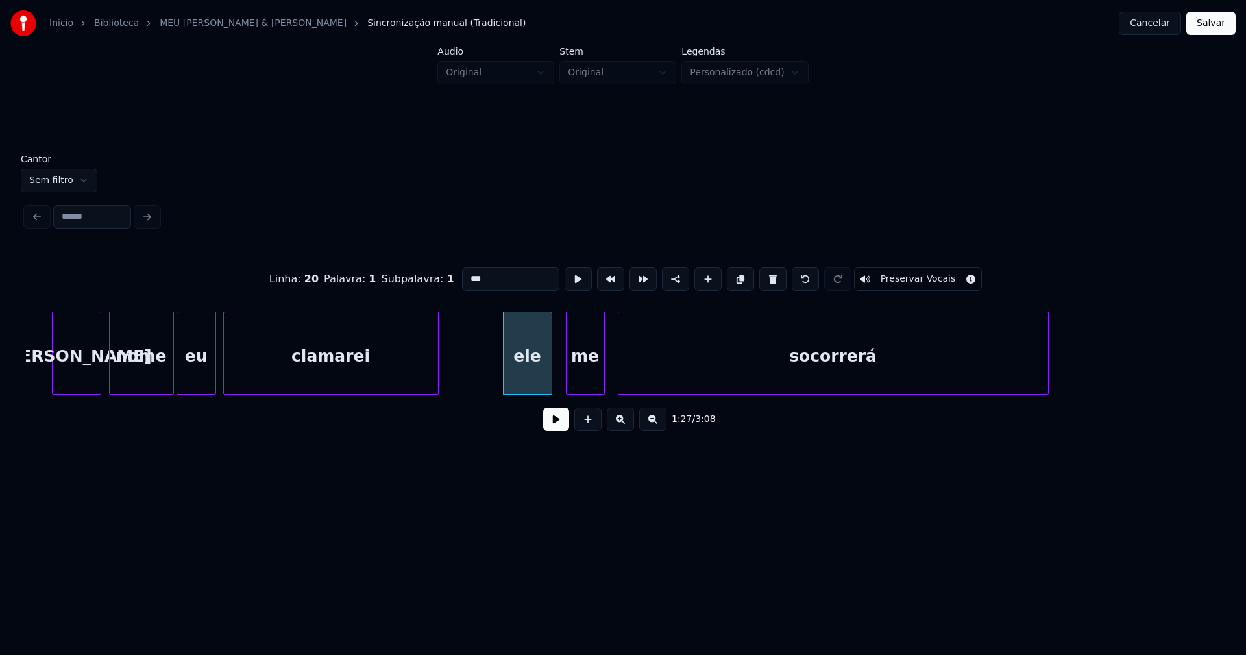
drag, startPoint x: 464, startPoint y: 273, endPoint x: 453, endPoint y: 279, distance: 12.2
click at [462, 279] on input "***" at bounding box center [510, 278] width 97 height 23
type input "***"
click at [552, 421] on button at bounding box center [556, 419] width 26 height 23
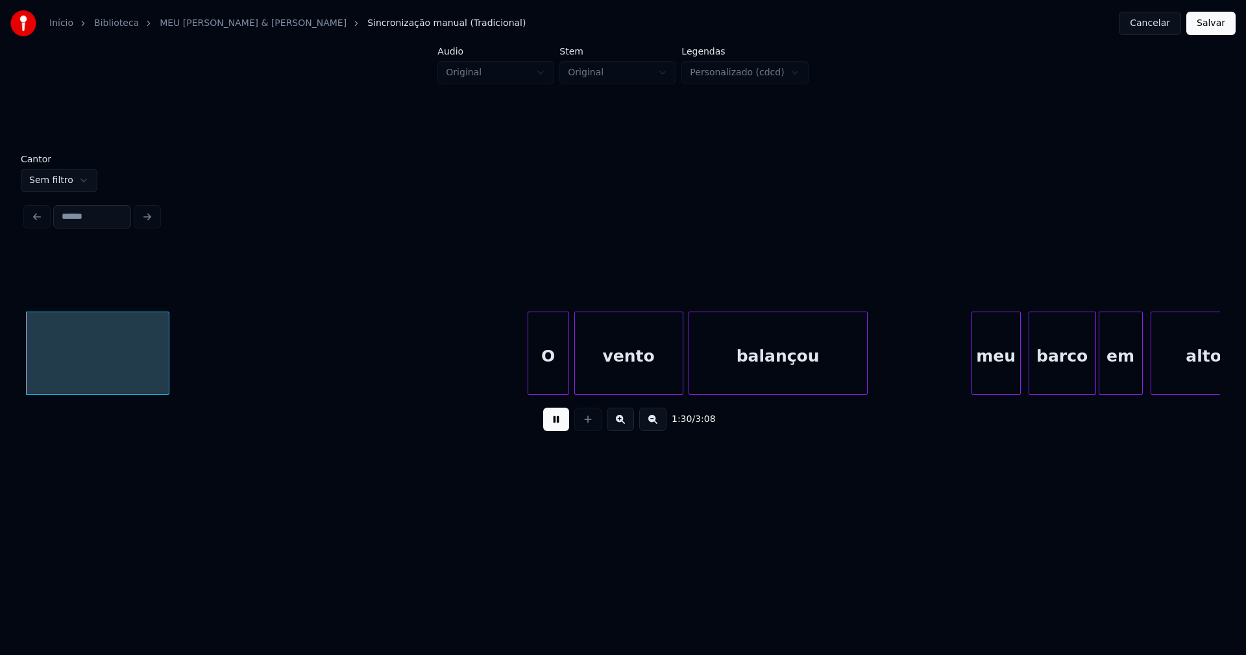
scroll to position [0, 11765]
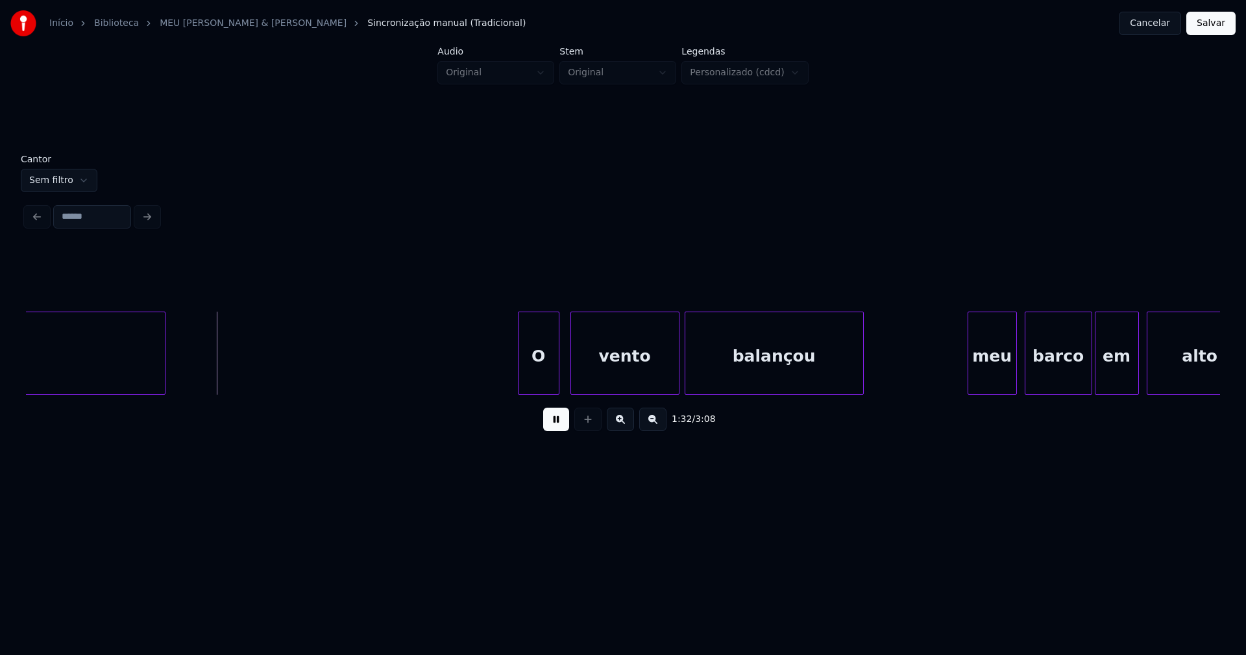
click at [552, 386] on div "O" at bounding box center [539, 356] width 40 height 88
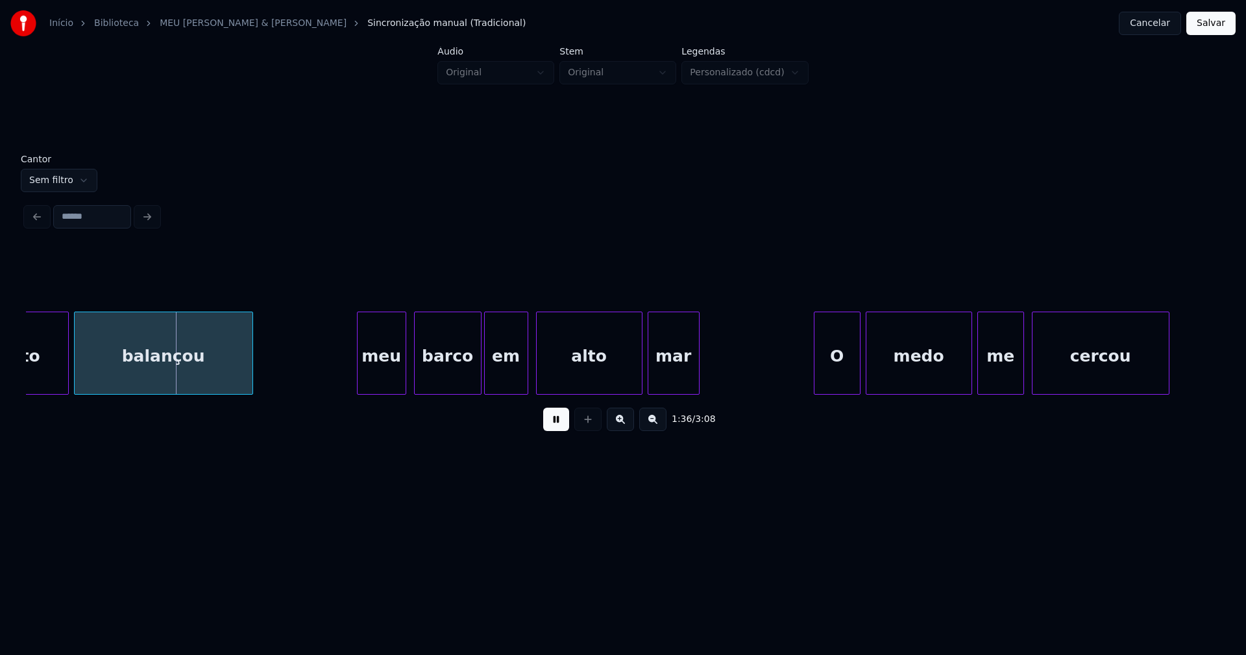
scroll to position [0, 12389]
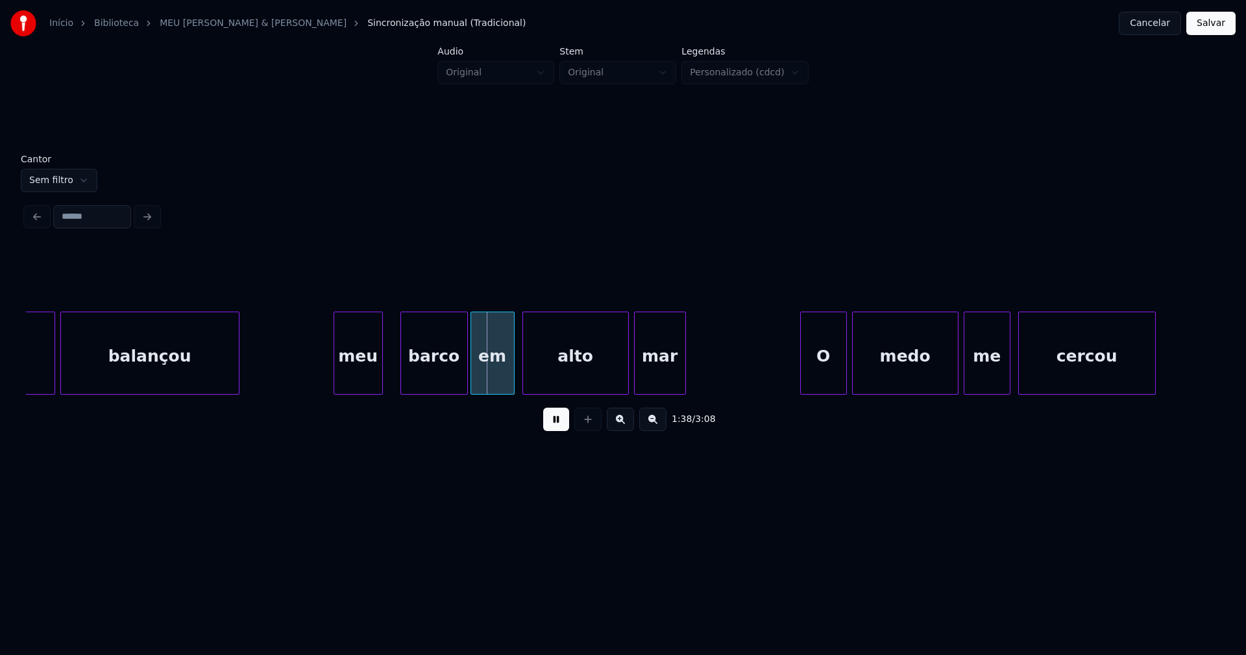
click at [357, 382] on div "meu" at bounding box center [358, 356] width 48 height 88
click at [360, 377] on div "meu" at bounding box center [358, 356] width 48 height 88
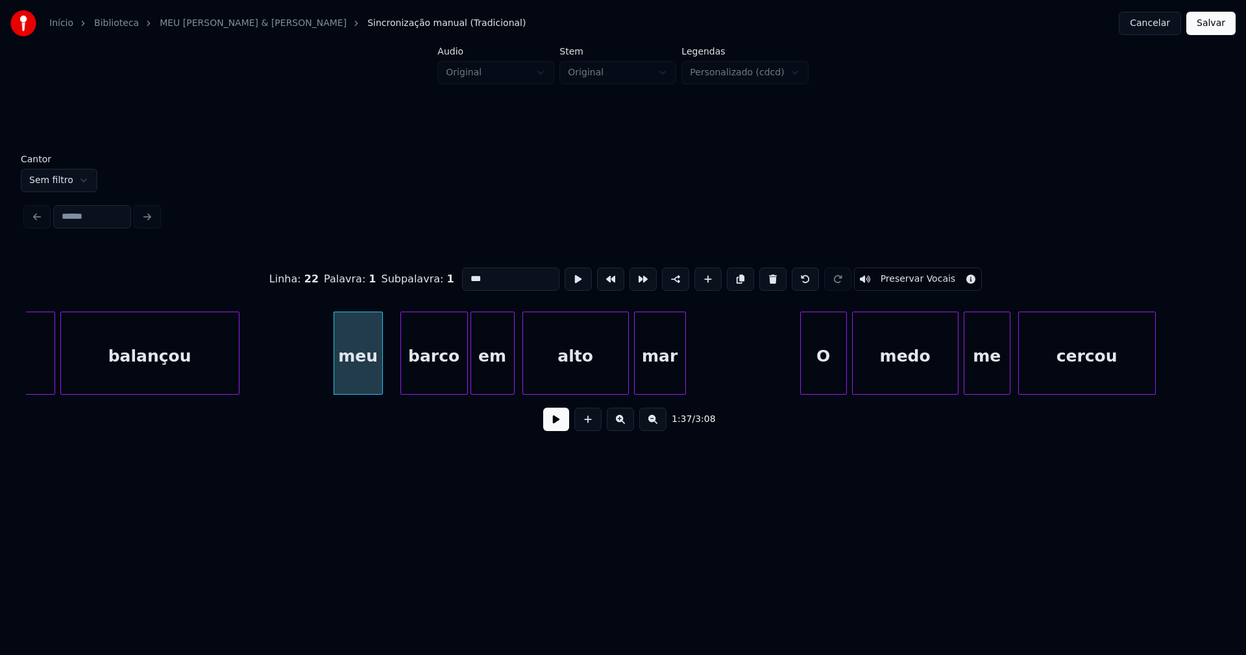
drag, startPoint x: 468, startPoint y: 274, endPoint x: 419, endPoint y: 282, distance: 49.3
click at [419, 282] on div "Linha : 22 Palavra : 1 Subpalavra : 1 *** Preservar Vocais" at bounding box center [623, 279] width 1195 height 65
type input "***"
drag, startPoint x: 562, startPoint y: 430, endPoint x: 571, endPoint y: 427, distance: 9.7
click at [562, 429] on button at bounding box center [556, 419] width 26 height 23
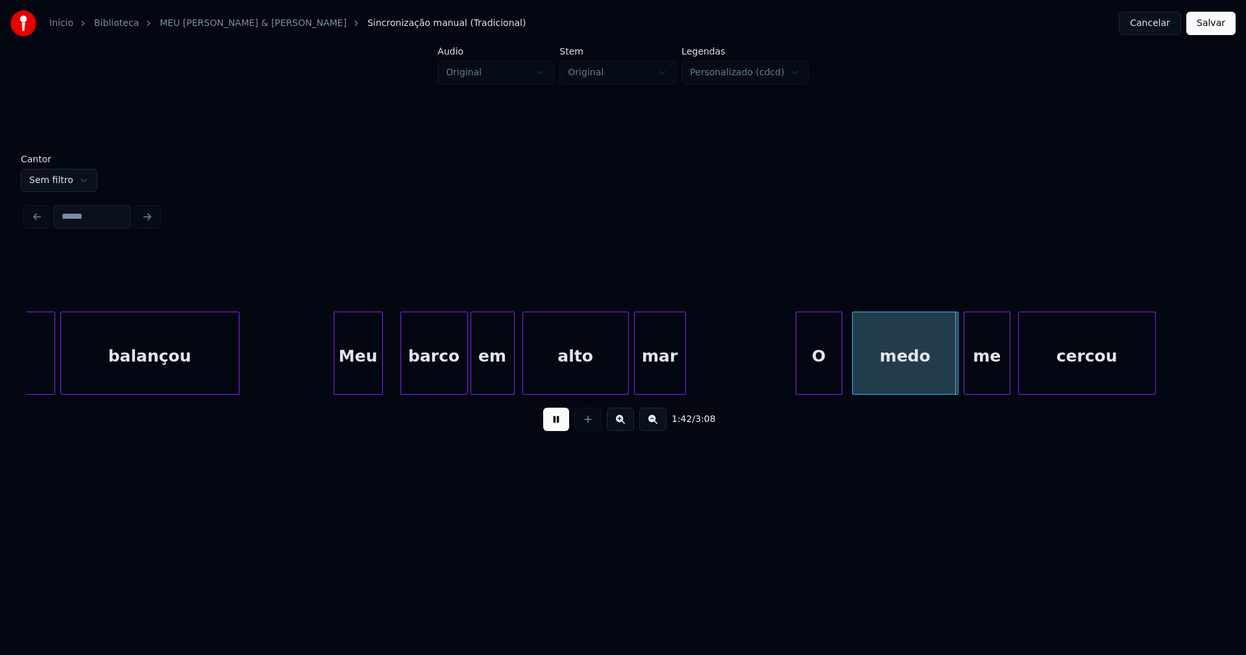
click at [828, 384] on div "O" at bounding box center [819, 356] width 45 height 88
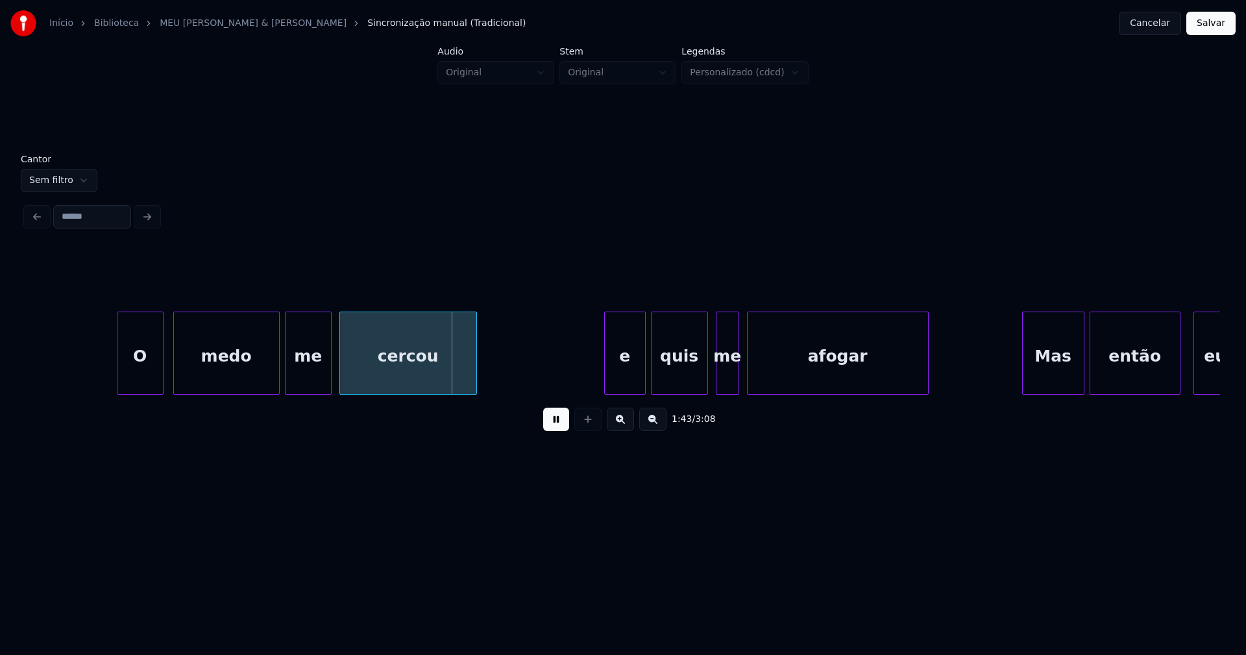
scroll to position [0, 13082]
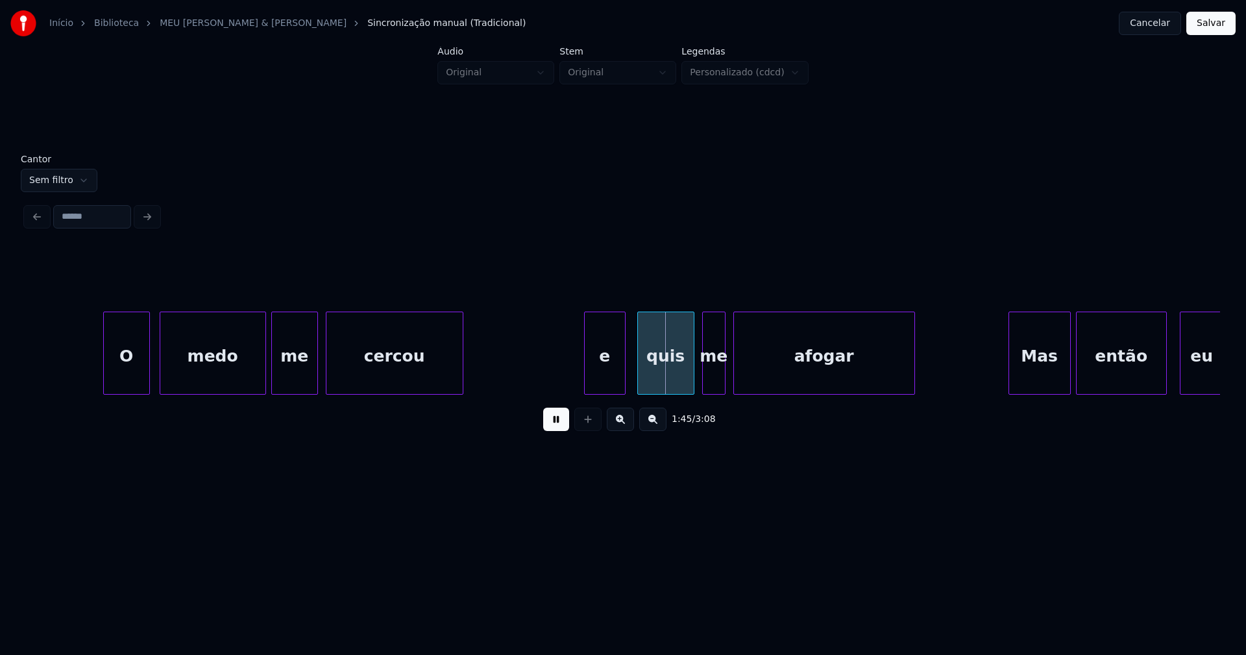
click at [601, 383] on div "e" at bounding box center [605, 356] width 40 height 88
click at [577, 382] on div at bounding box center [579, 353] width 4 height 82
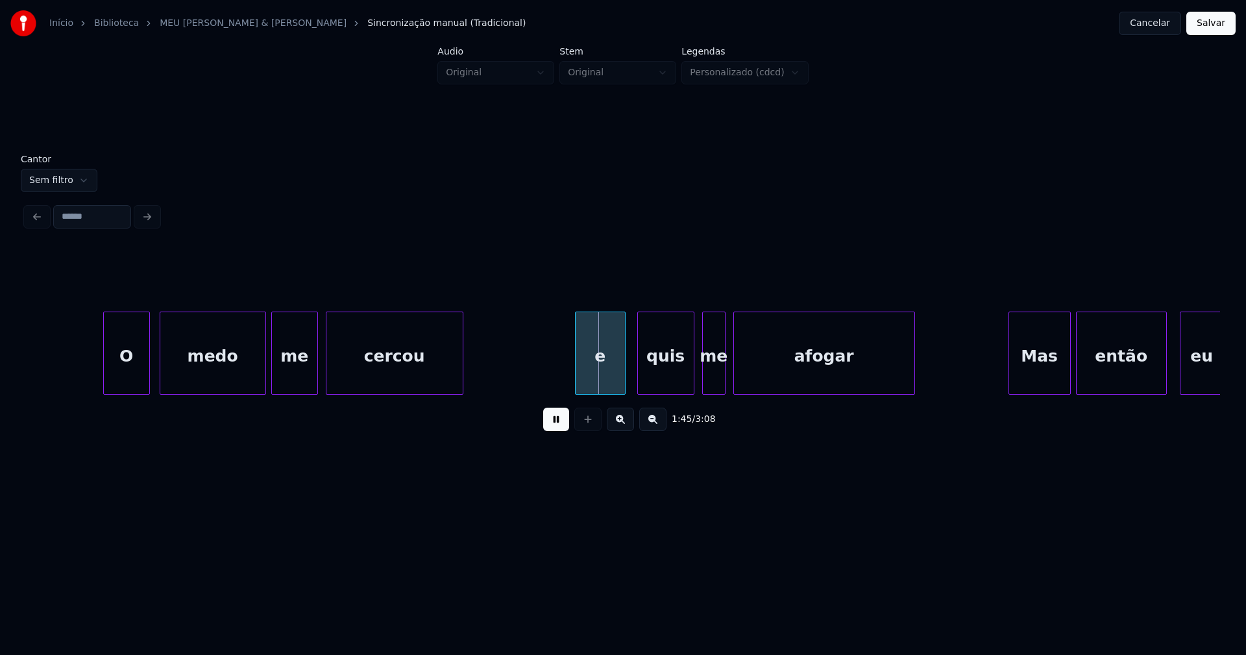
click at [589, 378] on div "e" at bounding box center [600, 356] width 49 height 88
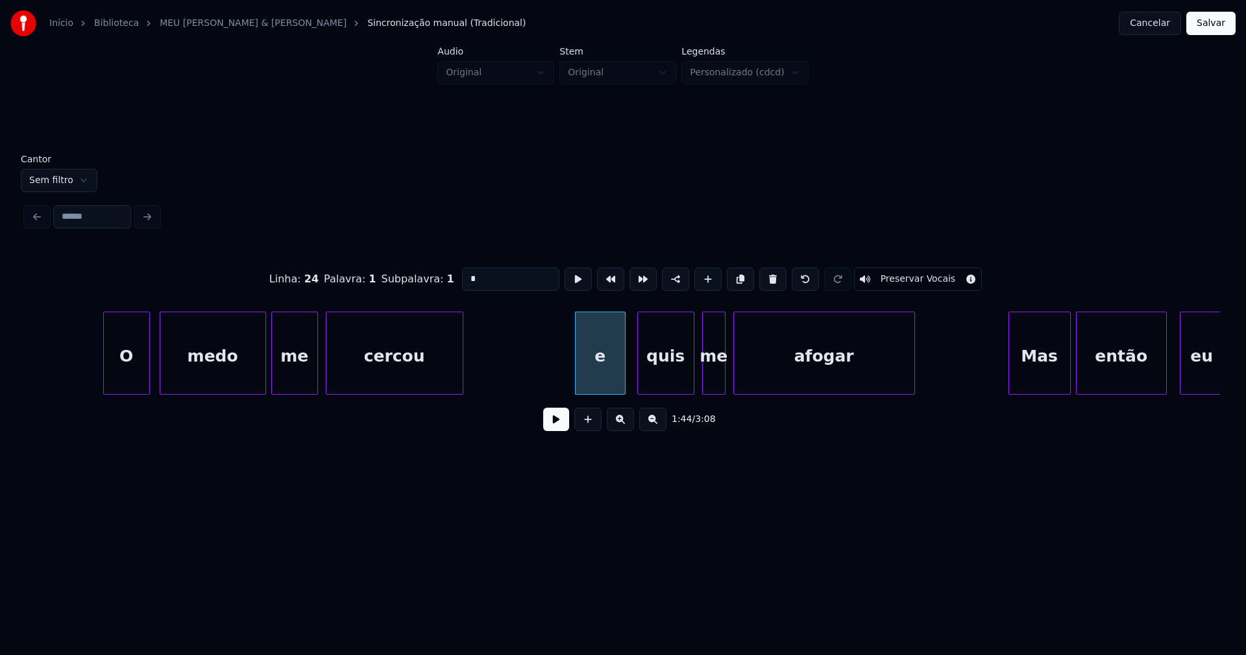
drag, startPoint x: 477, startPoint y: 272, endPoint x: 414, endPoint y: 281, distance: 63.6
click at [414, 281] on div "Linha : 24 Palavra : 1 Subpalavra : 1 * Preservar Vocais" at bounding box center [623, 279] width 1195 height 65
type input "*"
click at [553, 422] on button at bounding box center [556, 419] width 26 height 23
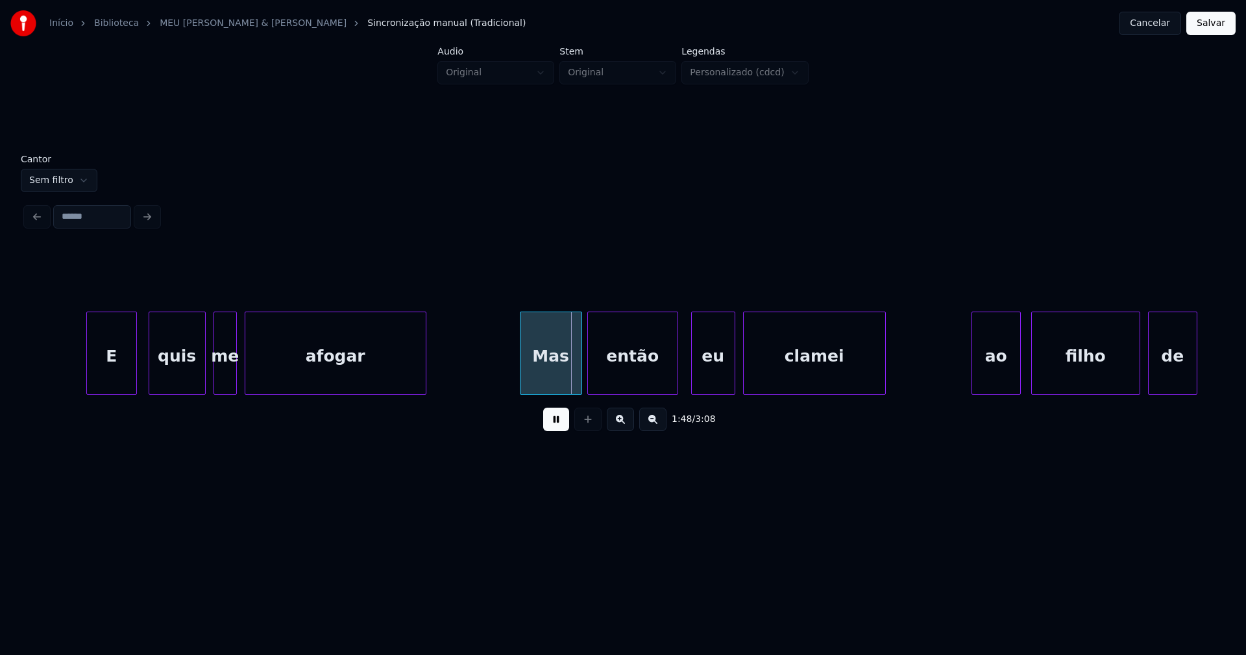
scroll to position [0, 13584]
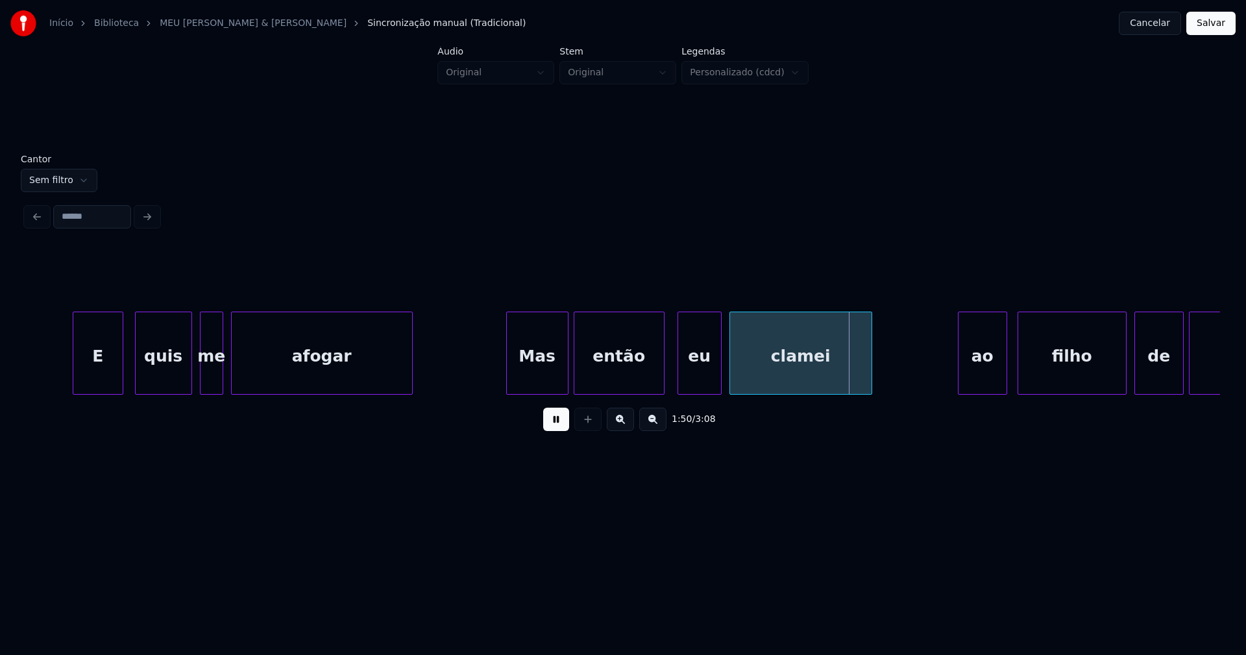
click at [180, 373] on div "quis" at bounding box center [164, 356] width 56 height 88
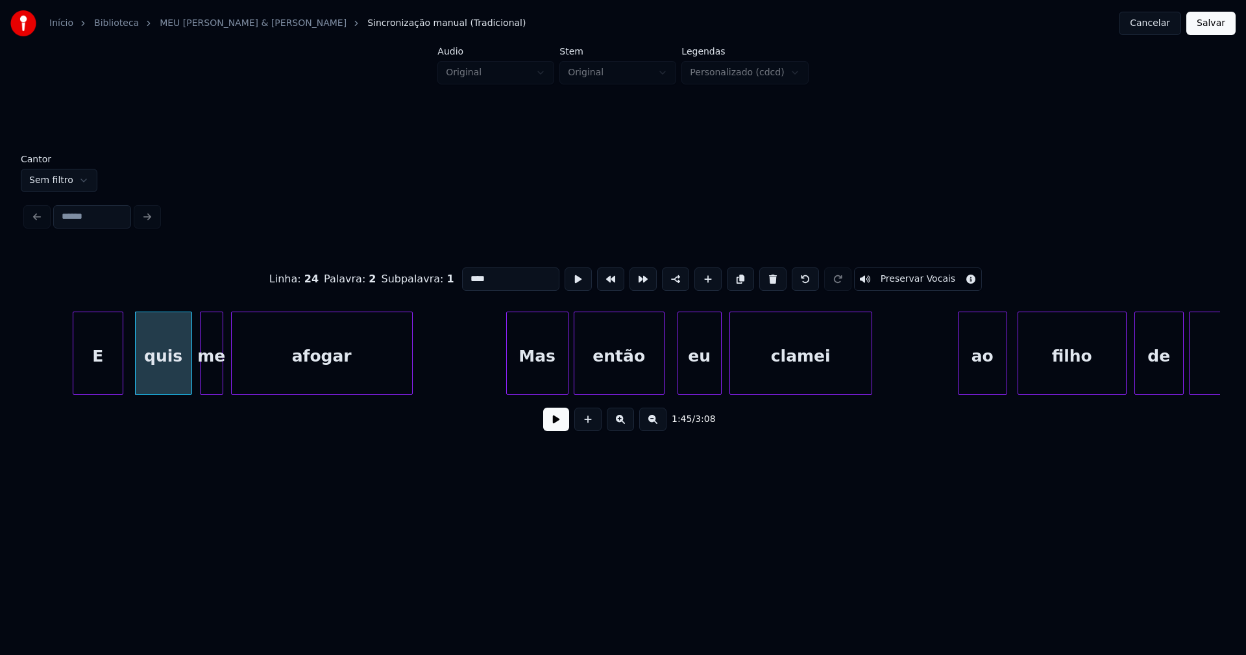
click at [489, 275] on input "****" at bounding box center [510, 278] width 97 height 23
type input "*****"
click at [559, 425] on button at bounding box center [556, 419] width 26 height 23
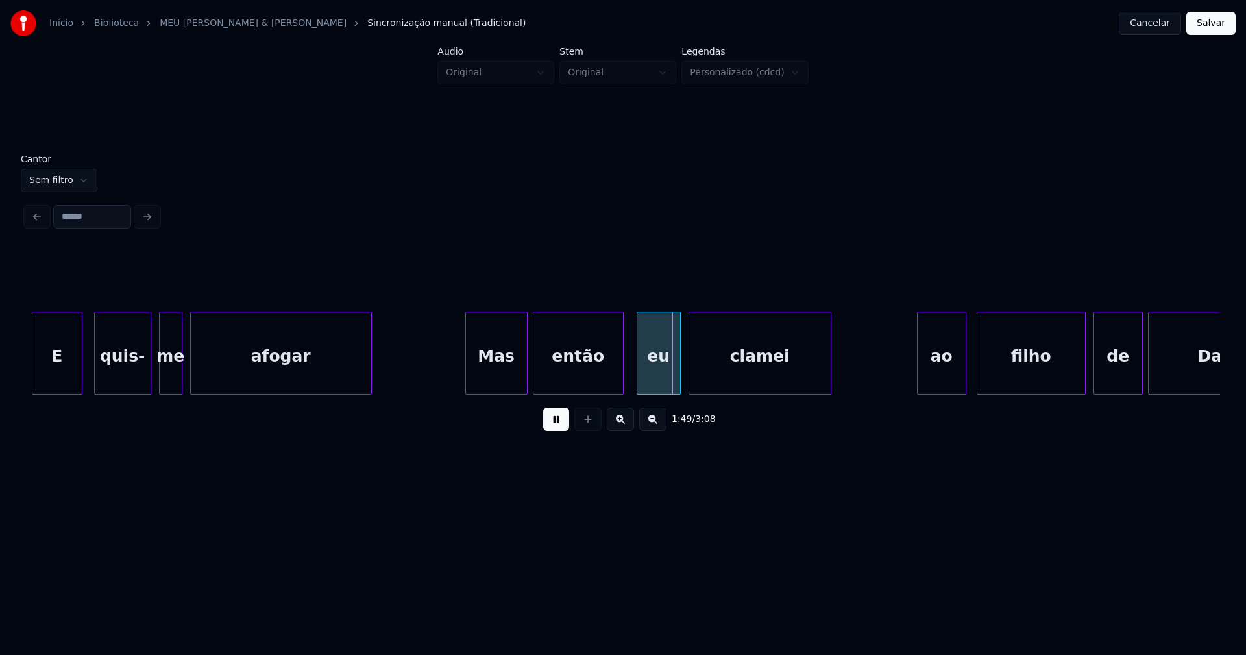
scroll to position [0, 13652]
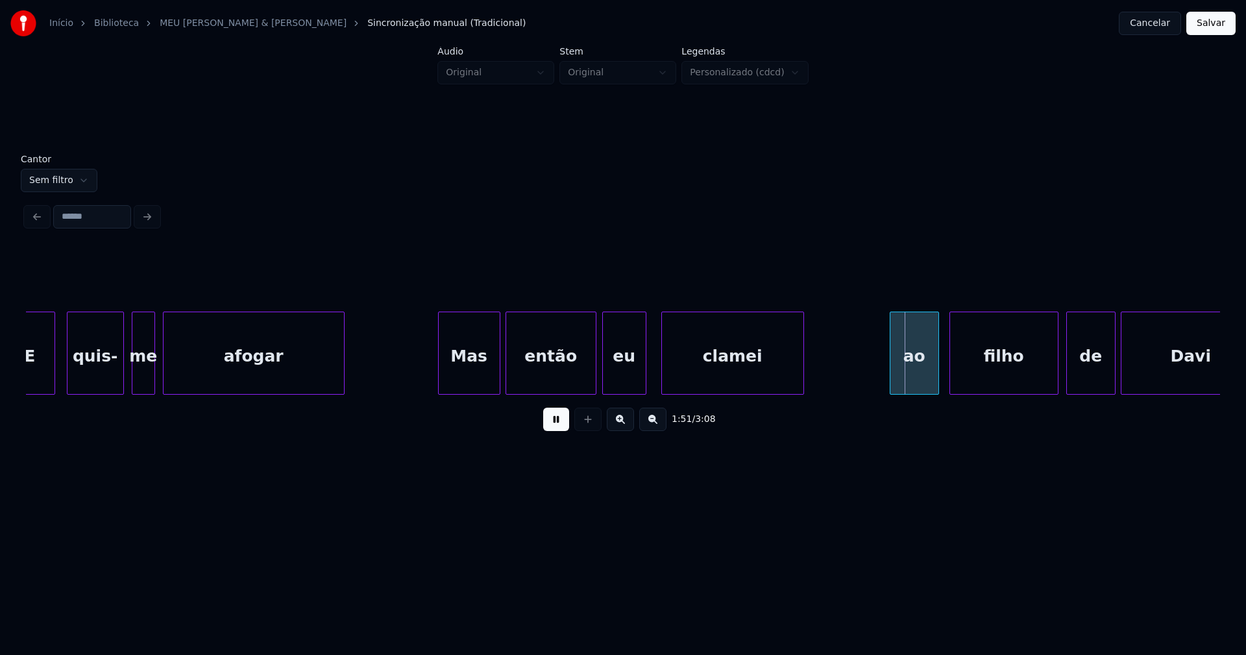
click at [619, 380] on div "eu" at bounding box center [624, 356] width 43 height 88
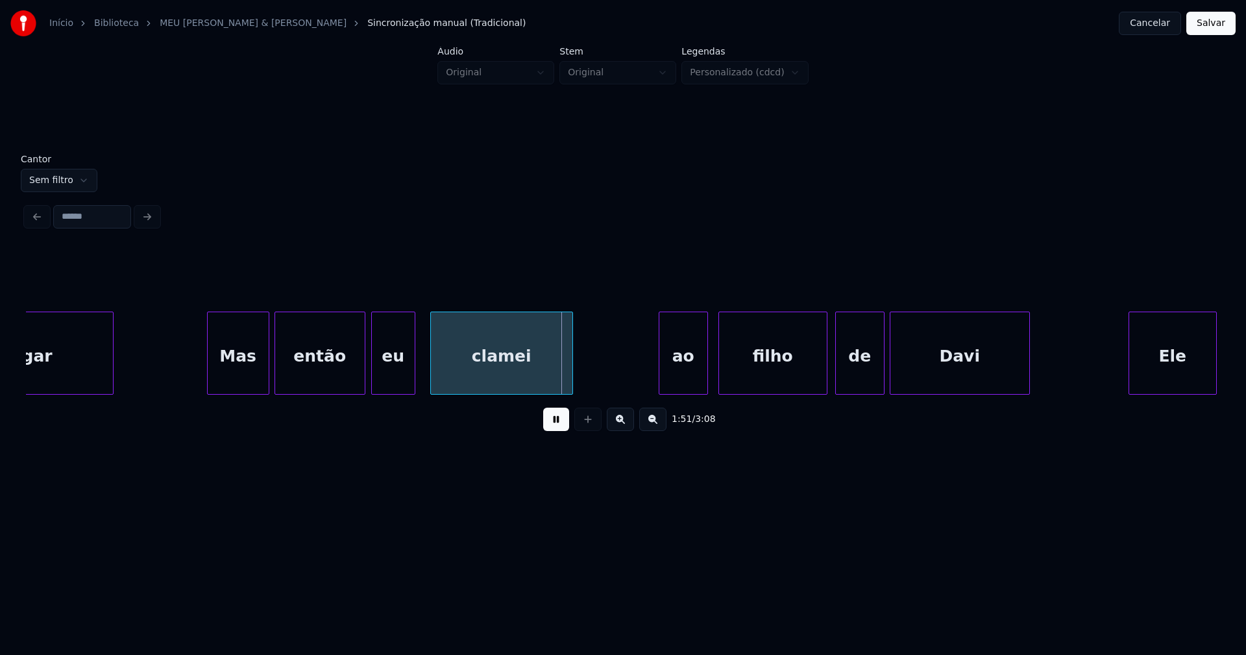
scroll to position [0, 13937]
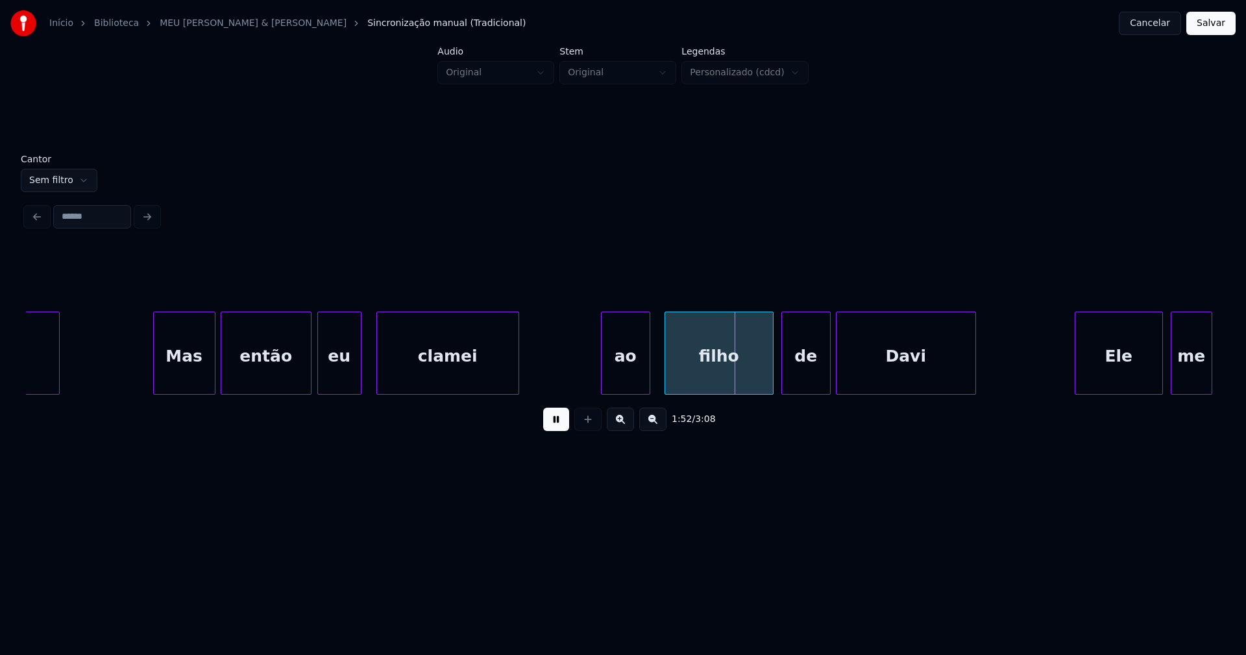
click at [626, 376] on div "ao" at bounding box center [626, 356] width 48 height 88
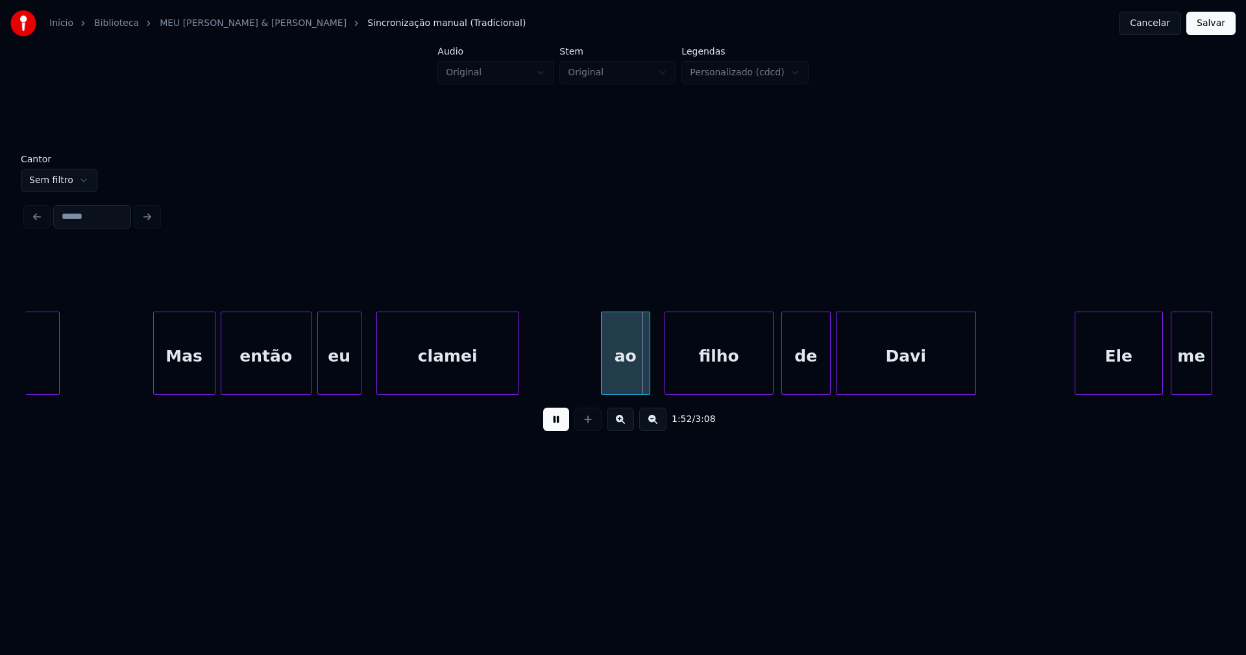
click at [619, 375] on div "ao" at bounding box center [626, 356] width 48 height 88
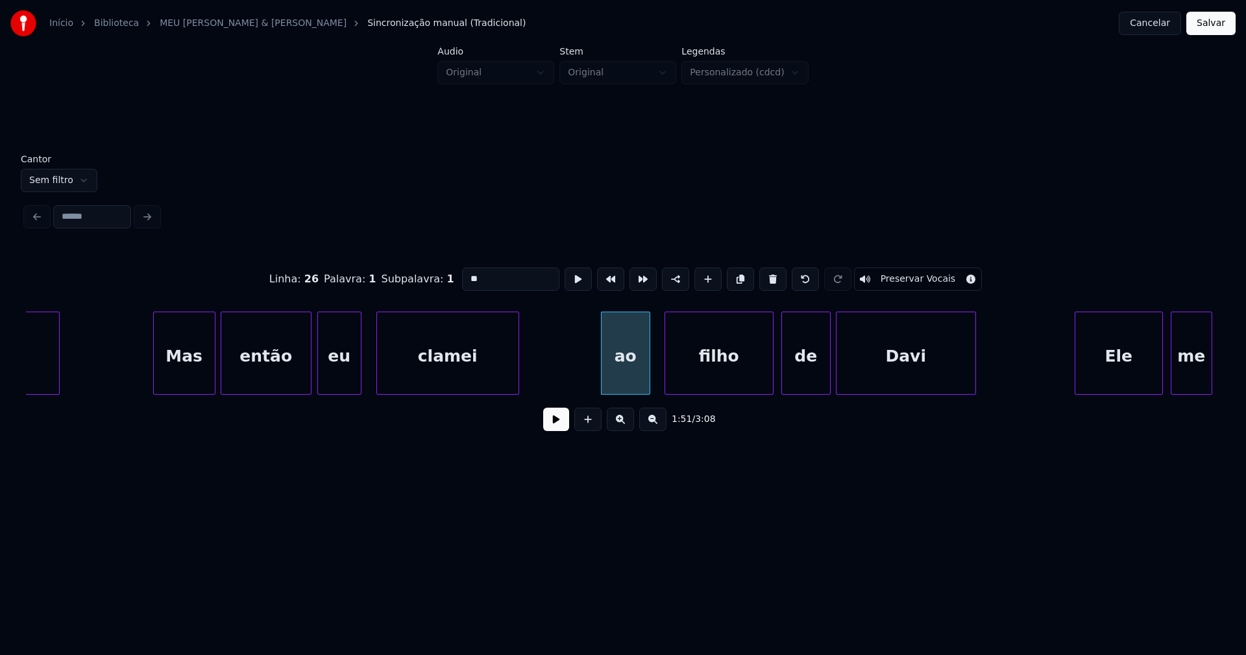
drag, startPoint x: 466, startPoint y: 272, endPoint x: 452, endPoint y: 279, distance: 15.7
click at [462, 279] on input "**" at bounding box center [510, 278] width 97 height 23
type input "**"
click at [556, 430] on button at bounding box center [556, 419] width 26 height 23
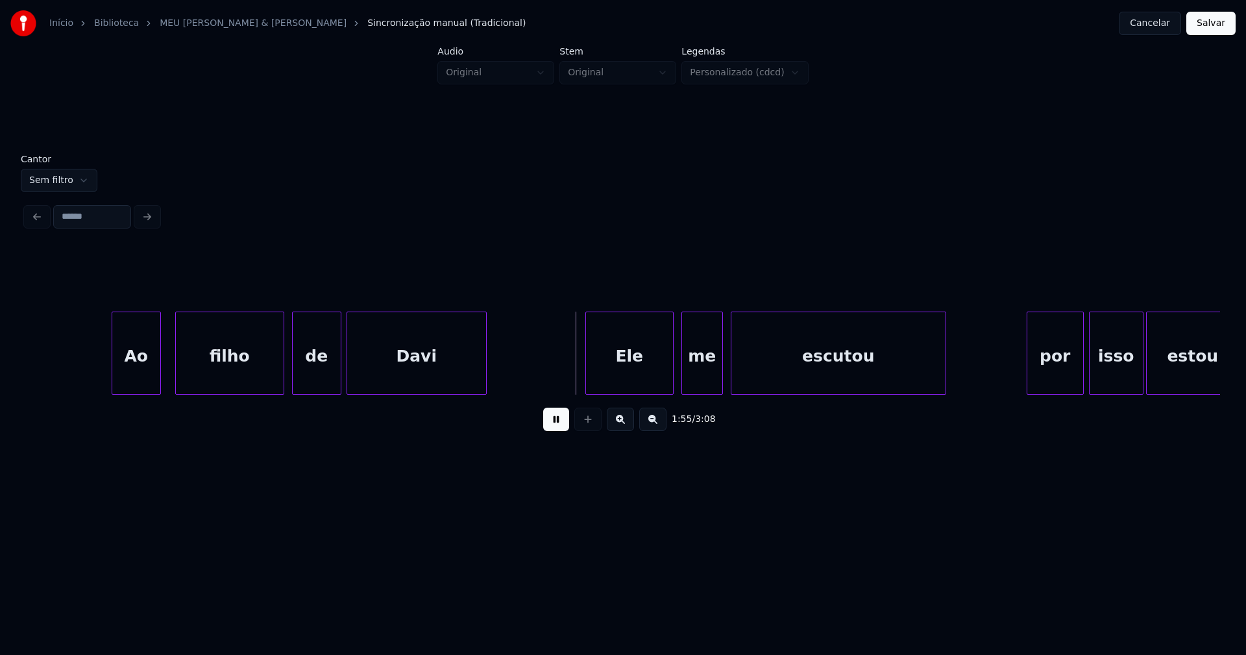
scroll to position [0, 14467]
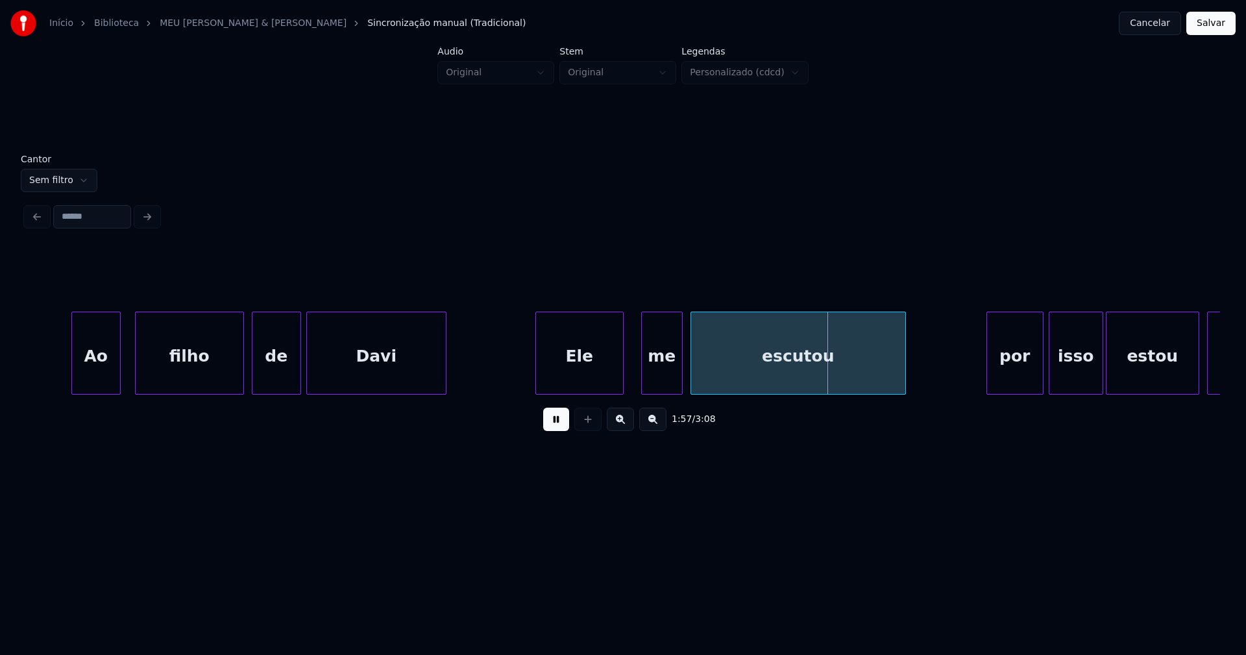
click at [595, 389] on div "Ele" at bounding box center [579, 356] width 87 height 88
click at [652, 394] on div "Ao filho de Davi Ele me escutou por isso estou aqui" at bounding box center [623, 353] width 1195 height 83
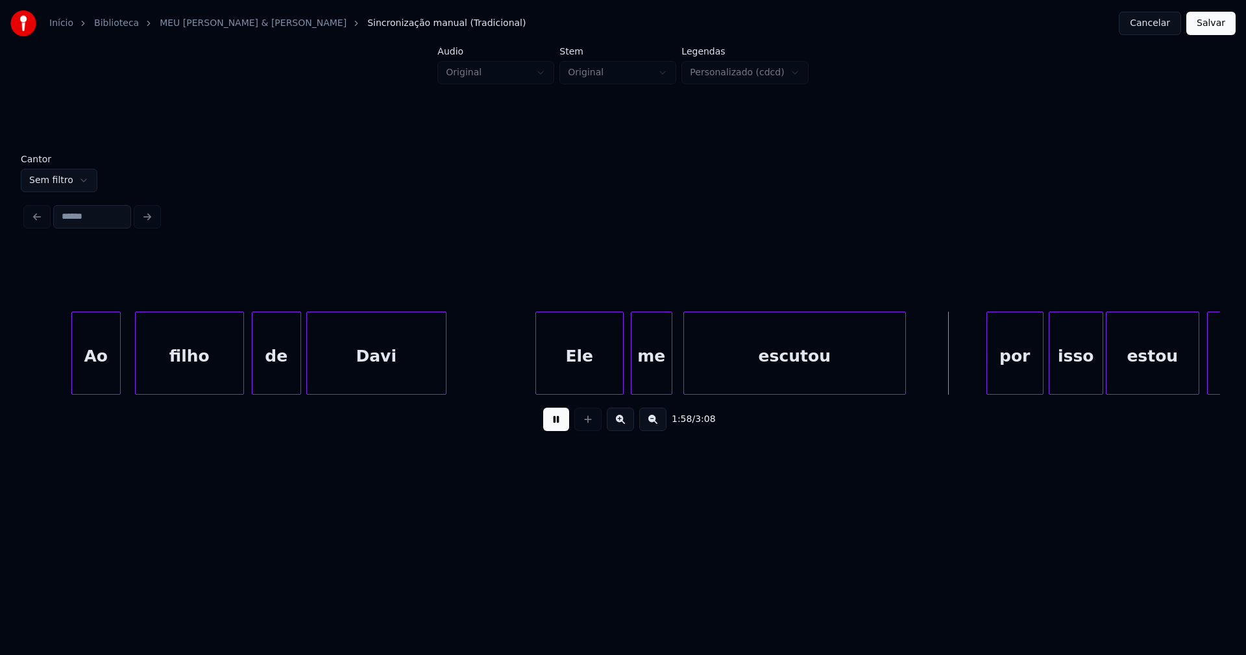
click at [685, 370] on div at bounding box center [686, 353] width 4 height 82
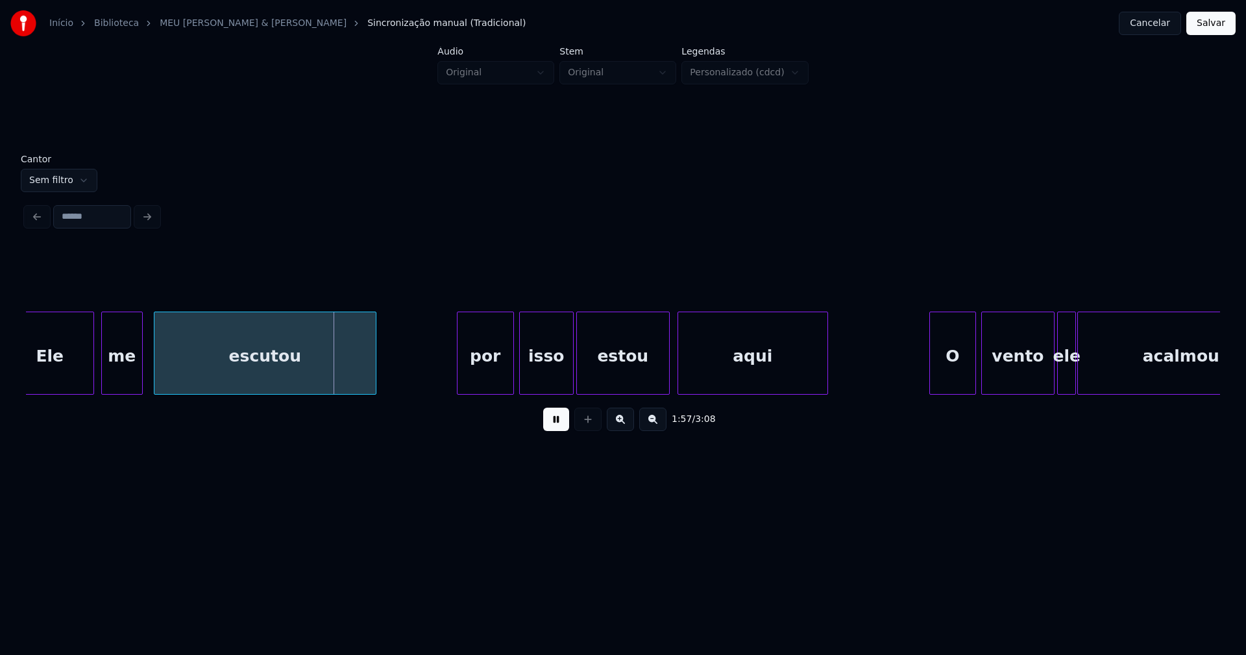
scroll to position [0, 15024]
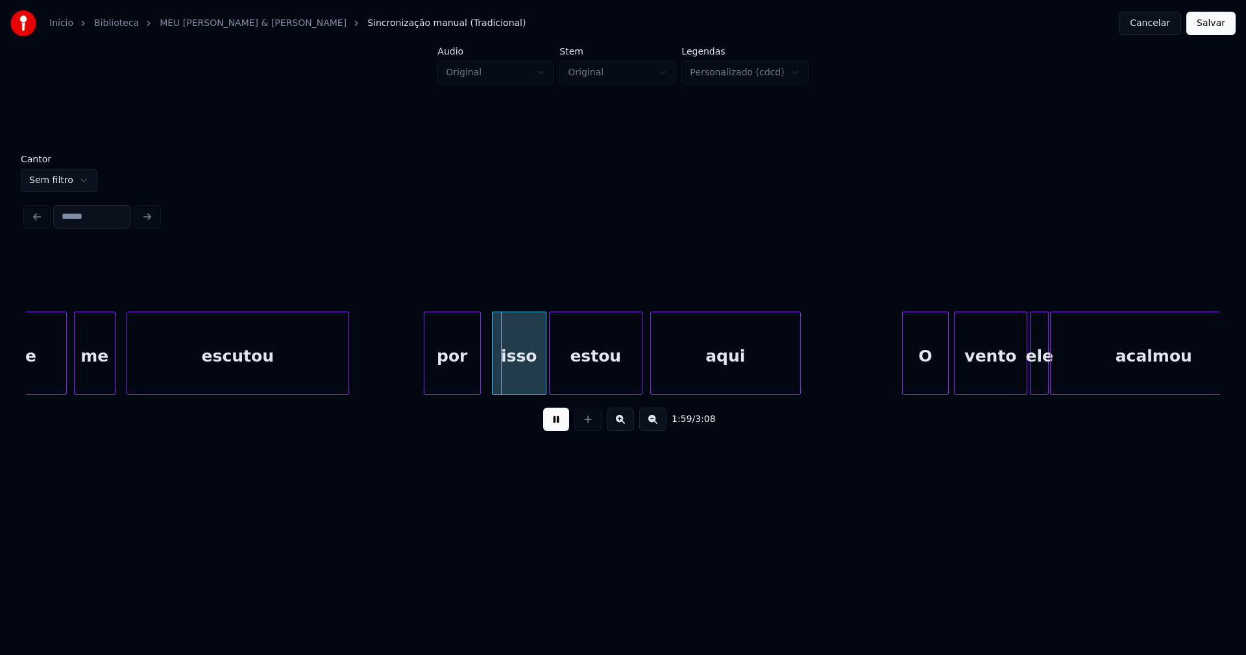
click at [463, 380] on div "por" at bounding box center [453, 356] width 56 height 88
click at [458, 378] on div "por" at bounding box center [453, 356] width 56 height 88
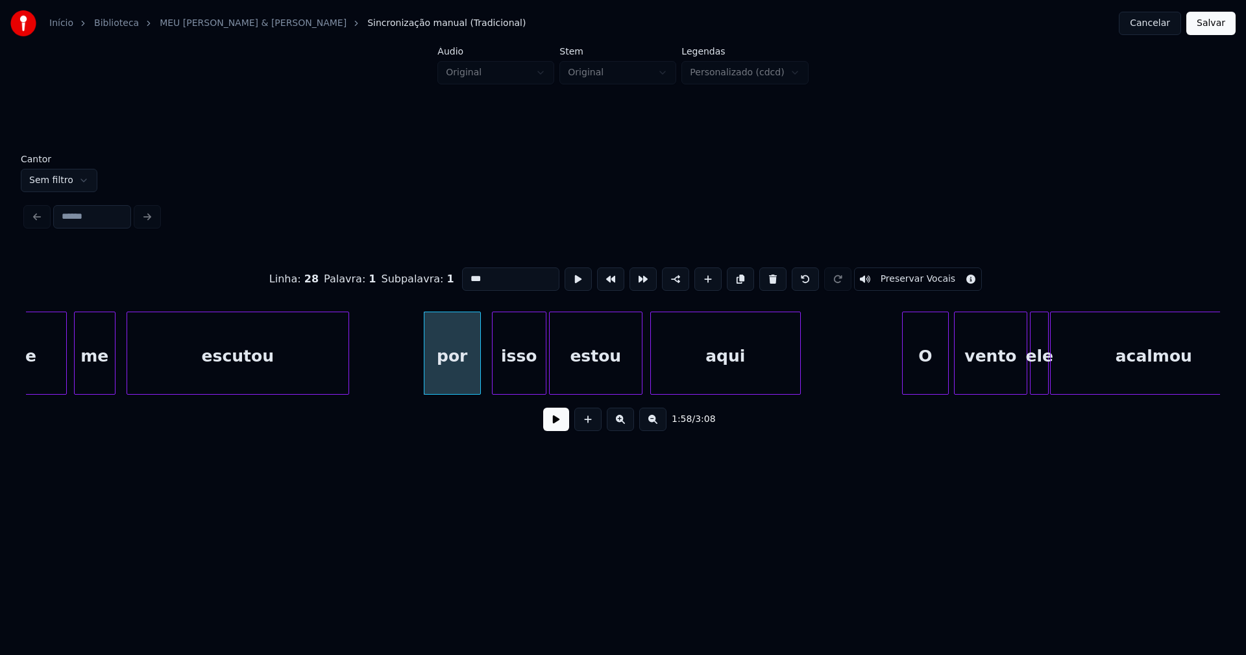
drag, startPoint x: 465, startPoint y: 273, endPoint x: 432, endPoint y: 281, distance: 33.4
click at [432, 281] on div "Linha : 28 Palavra : 1 Subpalavra : 1 *** Preservar Vocais" at bounding box center [623, 279] width 1195 height 65
type input "***"
click at [562, 428] on button at bounding box center [556, 419] width 26 height 23
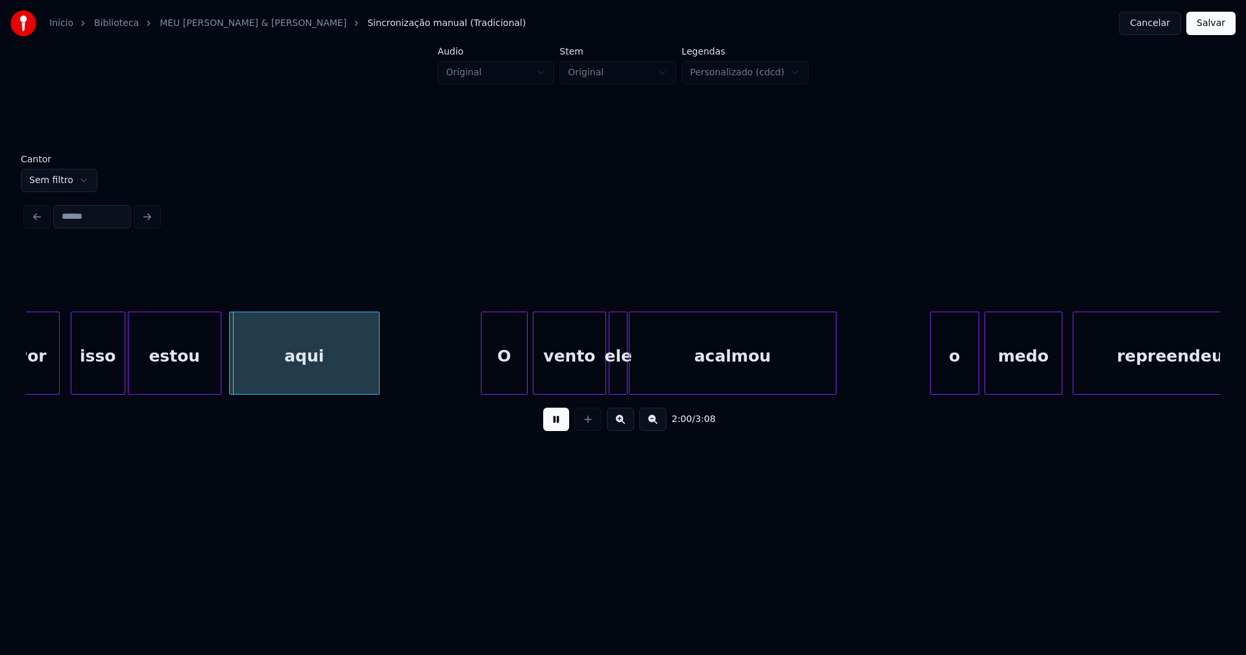
scroll to position [0, 15473]
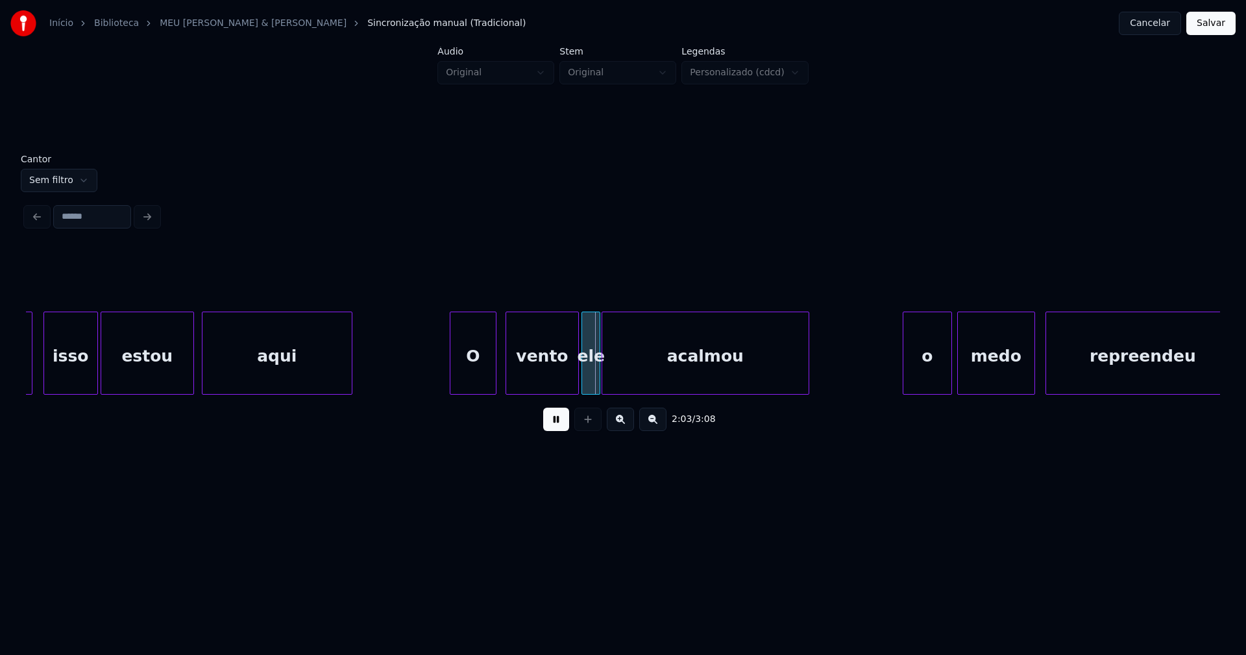
click at [475, 380] on div "O" at bounding box center [473, 356] width 45 height 88
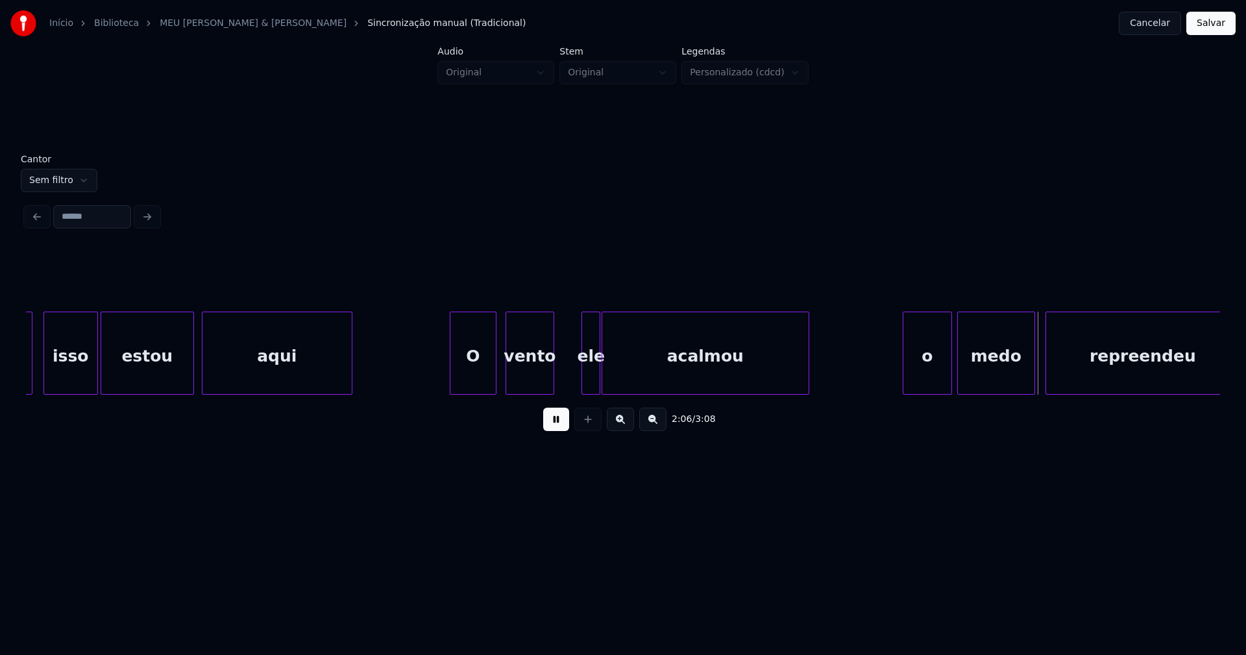
click at [550, 390] on div "Por isso estou aqui O vento ele acalmou o medo repreendeu" at bounding box center [623, 353] width 1195 height 83
click at [570, 382] on div "ele" at bounding box center [572, 356] width 18 height 88
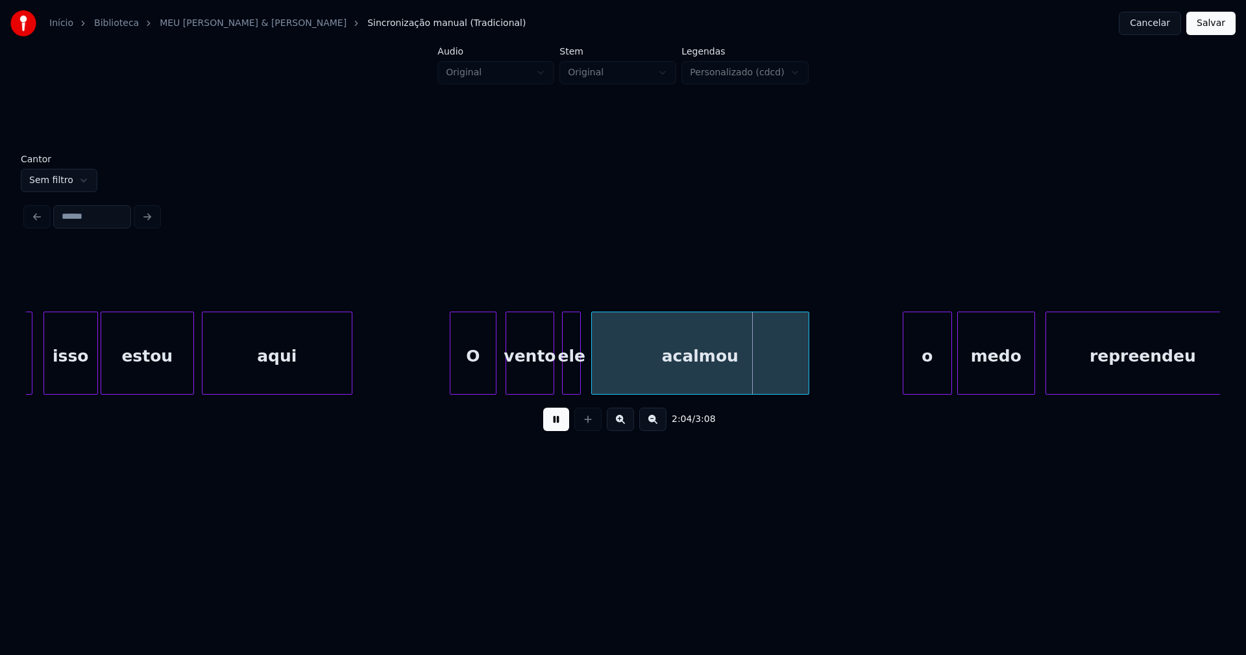
click at [594, 375] on div at bounding box center [594, 353] width 4 height 82
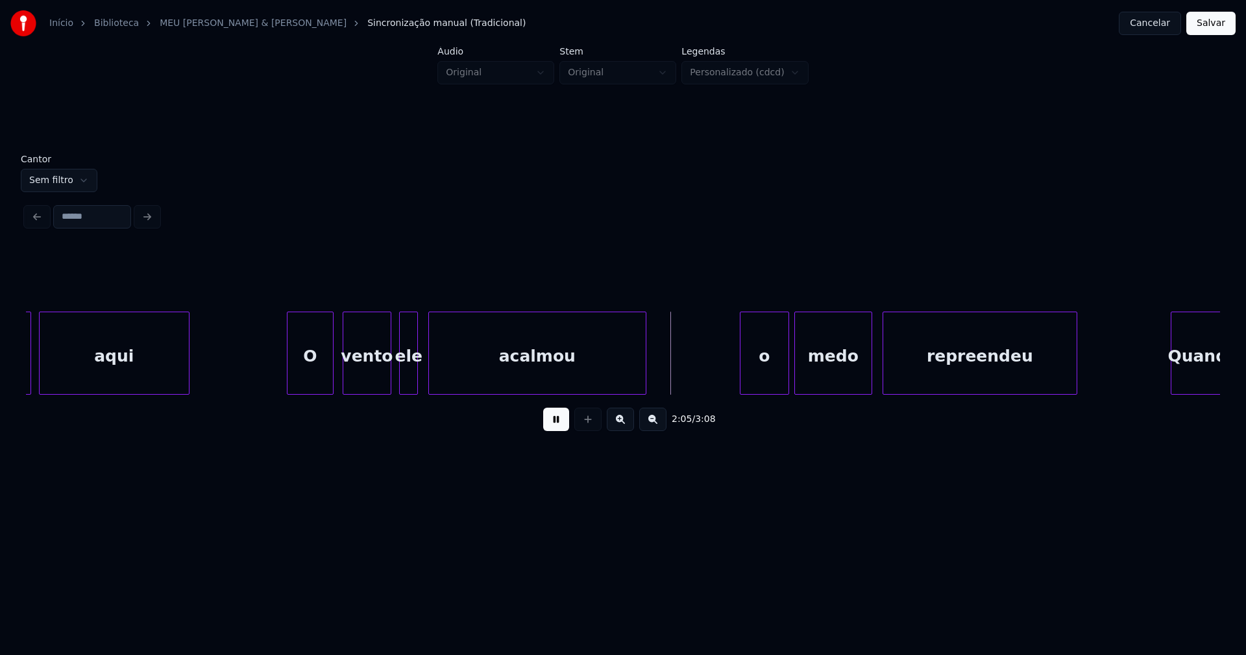
scroll to position [0, 15663]
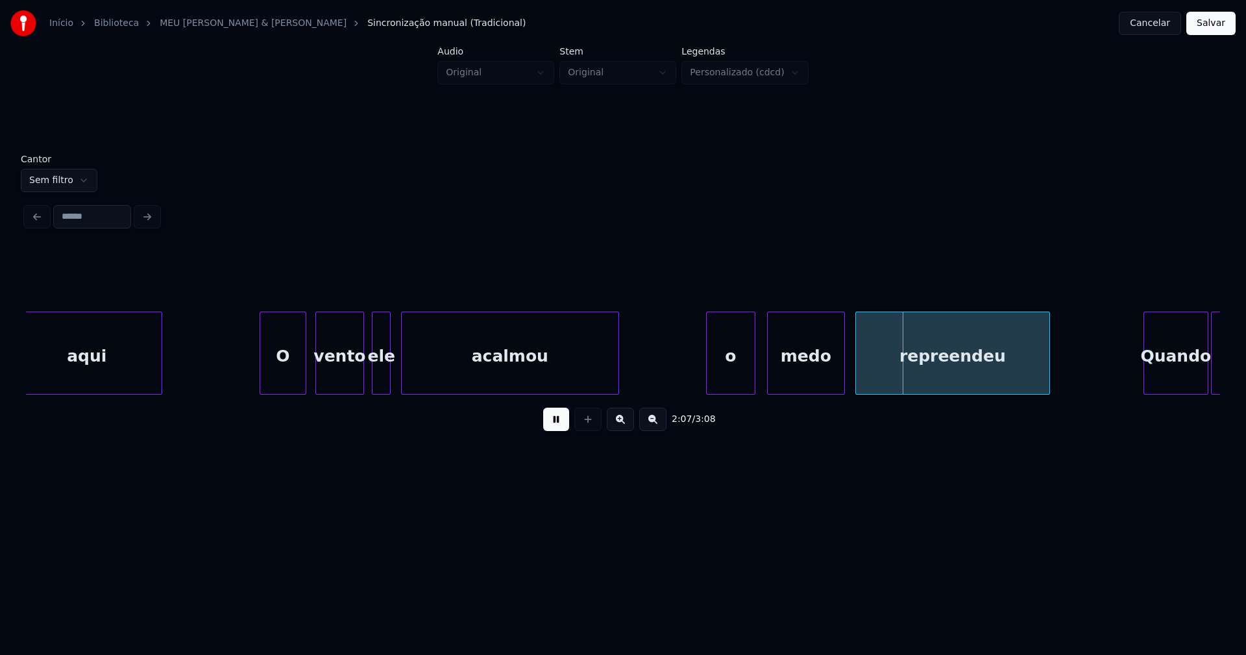
click at [727, 371] on div "o" at bounding box center [731, 356] width 48 height 88
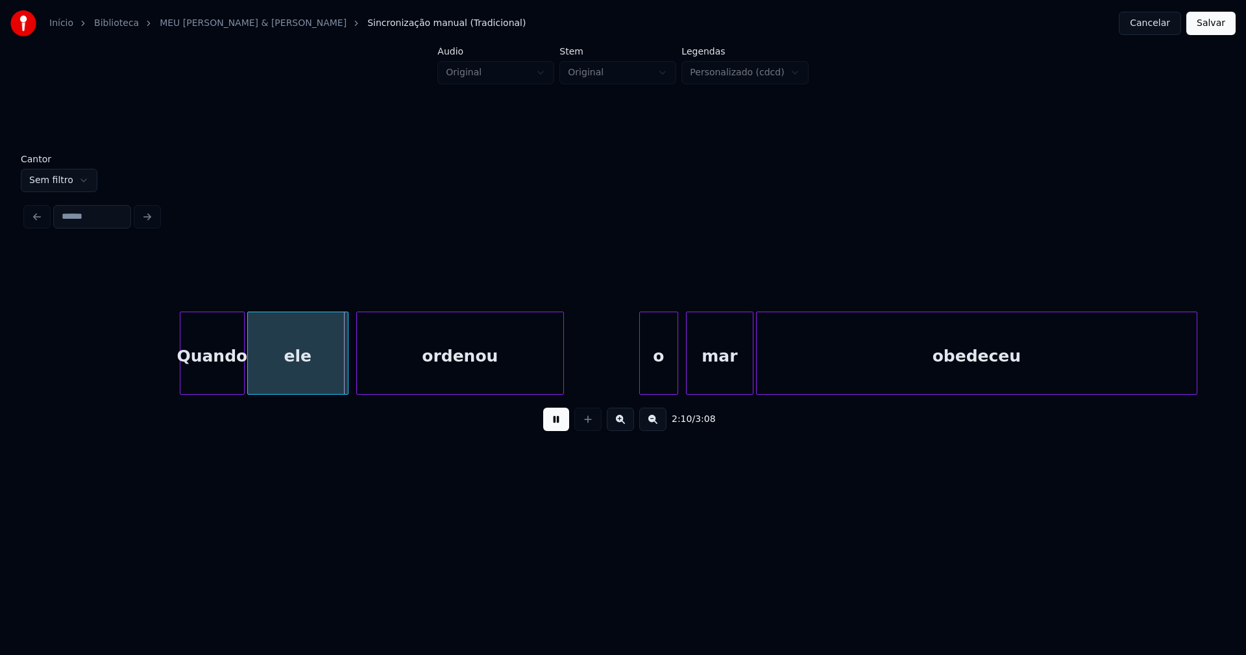
scroll to position [0, 16750]
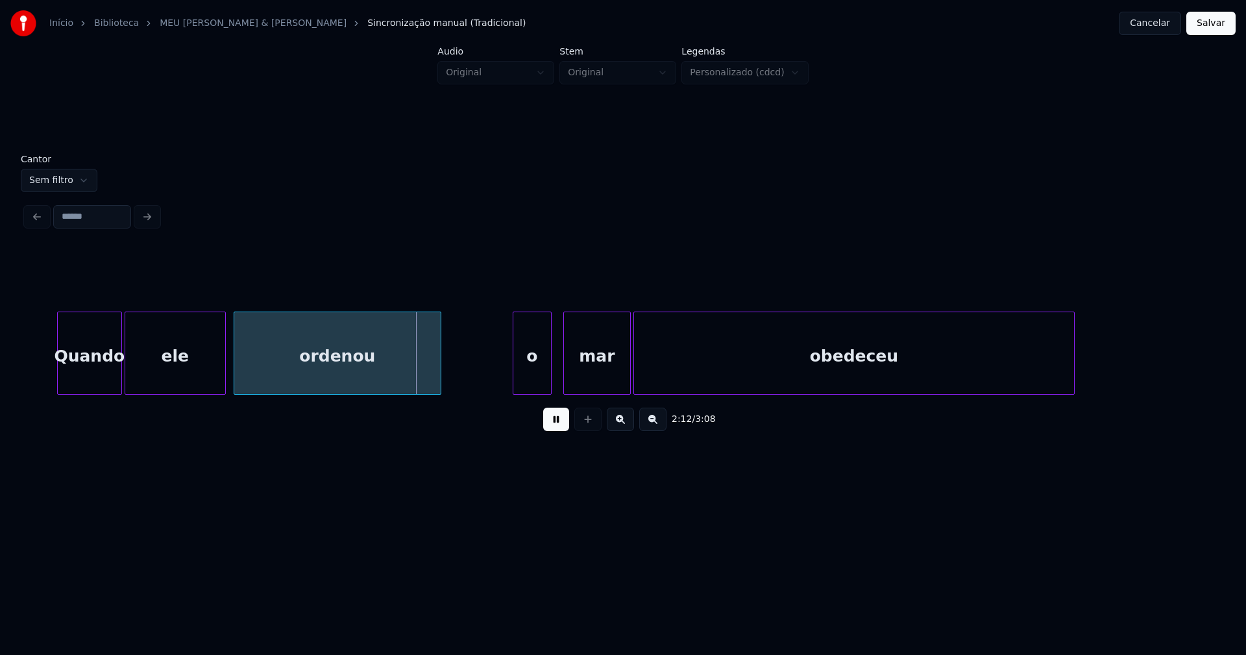
click at [524, 377] on div "o" at bounding box center [533, 356] width 38 height 88
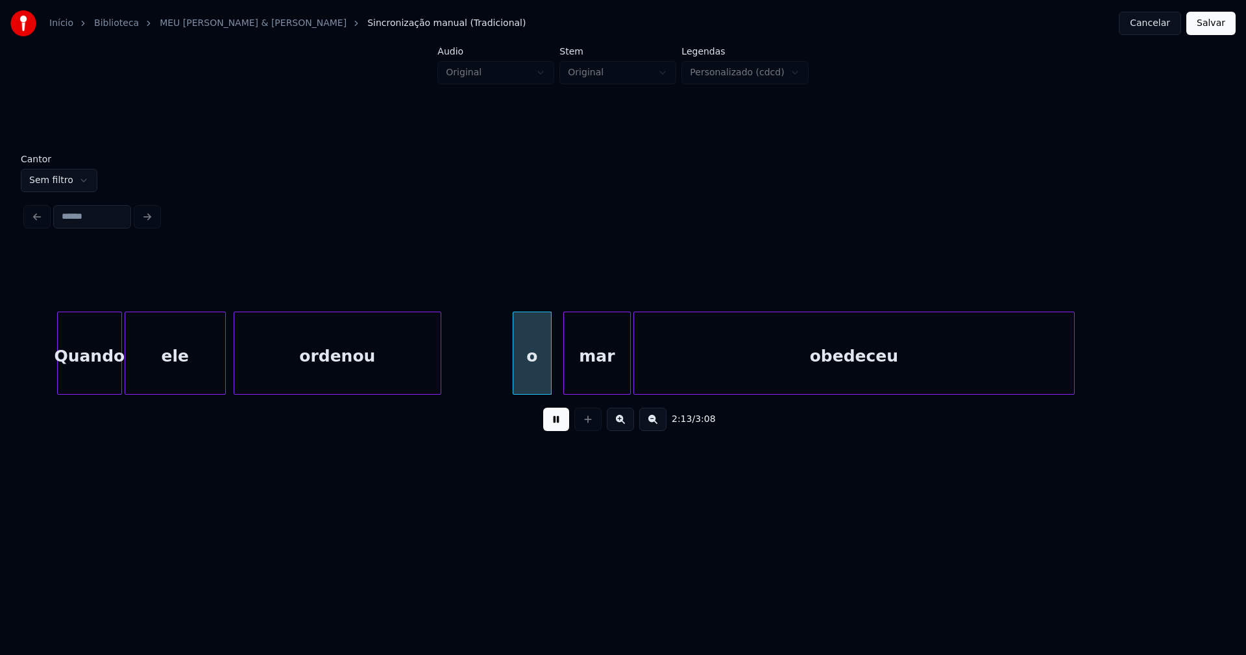
click at [530, 379] on div "o" at bounding box center [533, 356] width 38 height 88
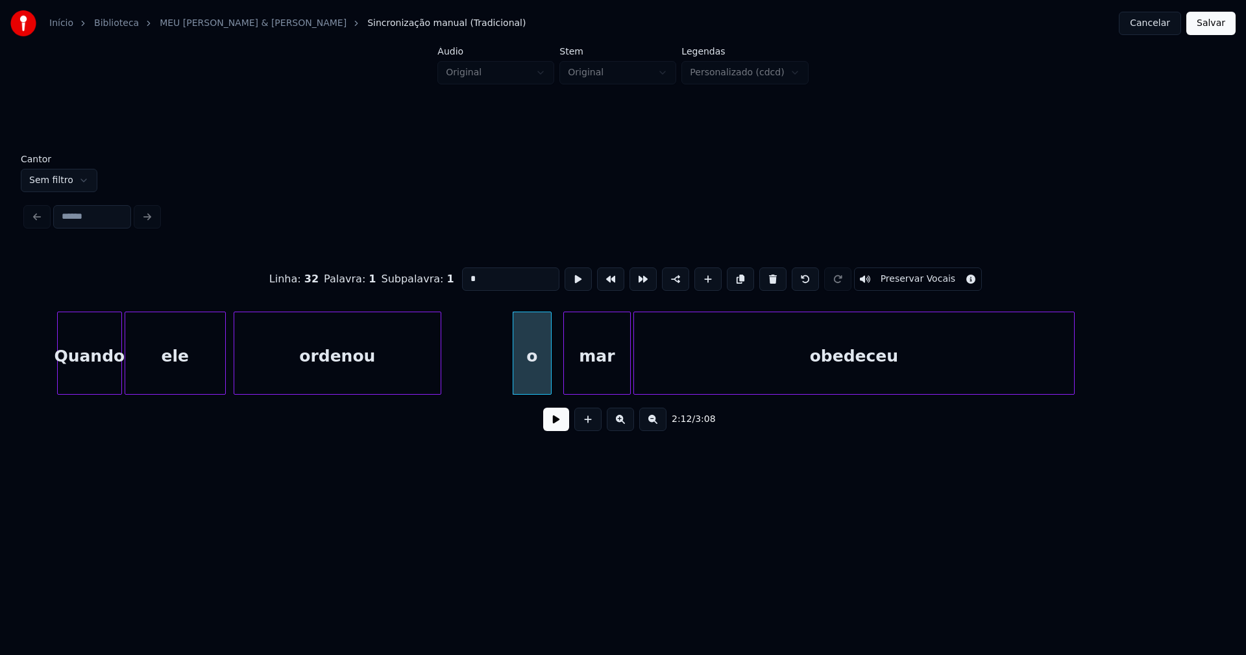
drag, startPoint x: 469, startPoint y: 278, endPoint x: 450, endPoint y: 282, distance: 20.0
click at [450, 282] on div "Linha : 32 Palavra : 1 Subpalavra : 1 * Preservar Vocais" at bounding box center [623, 279] width 1195 height 65
type input "*"
click at [558, 431] on button at bounding box center [556, 419] width 26 height 23
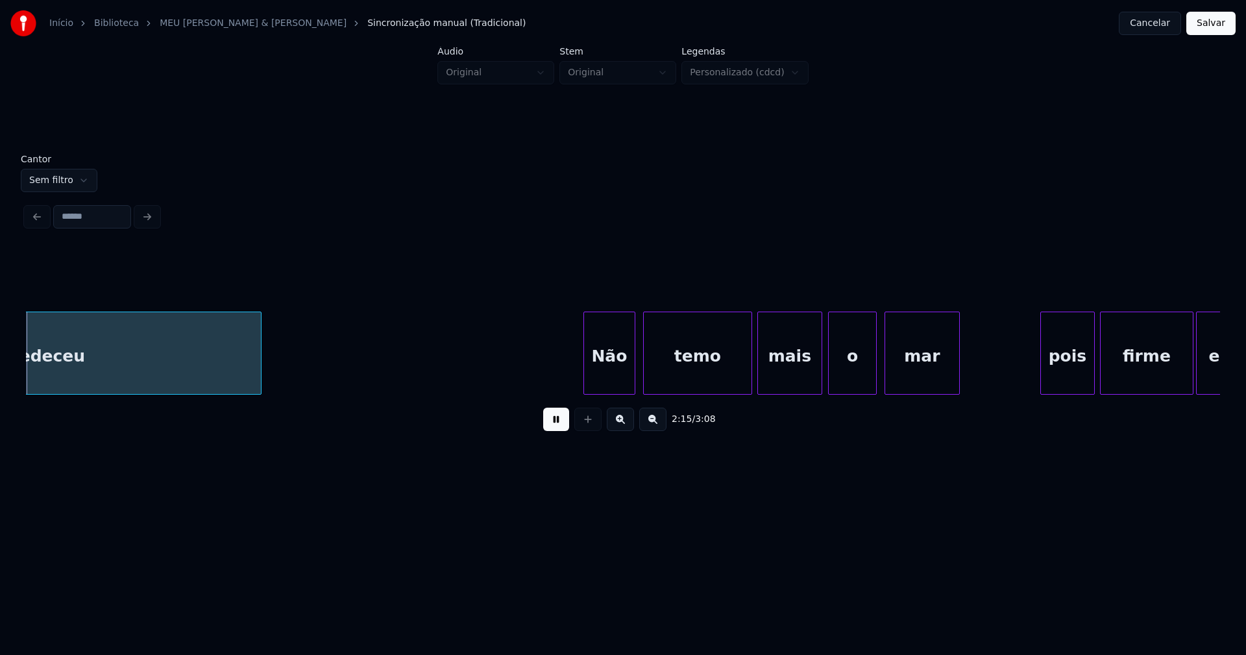
scroll to position [0, 17568]
click at [602, 391] on div "obedeceu Não temo mais o mar pois firme está" at bounding box center [623, 353] width 1195 height 83
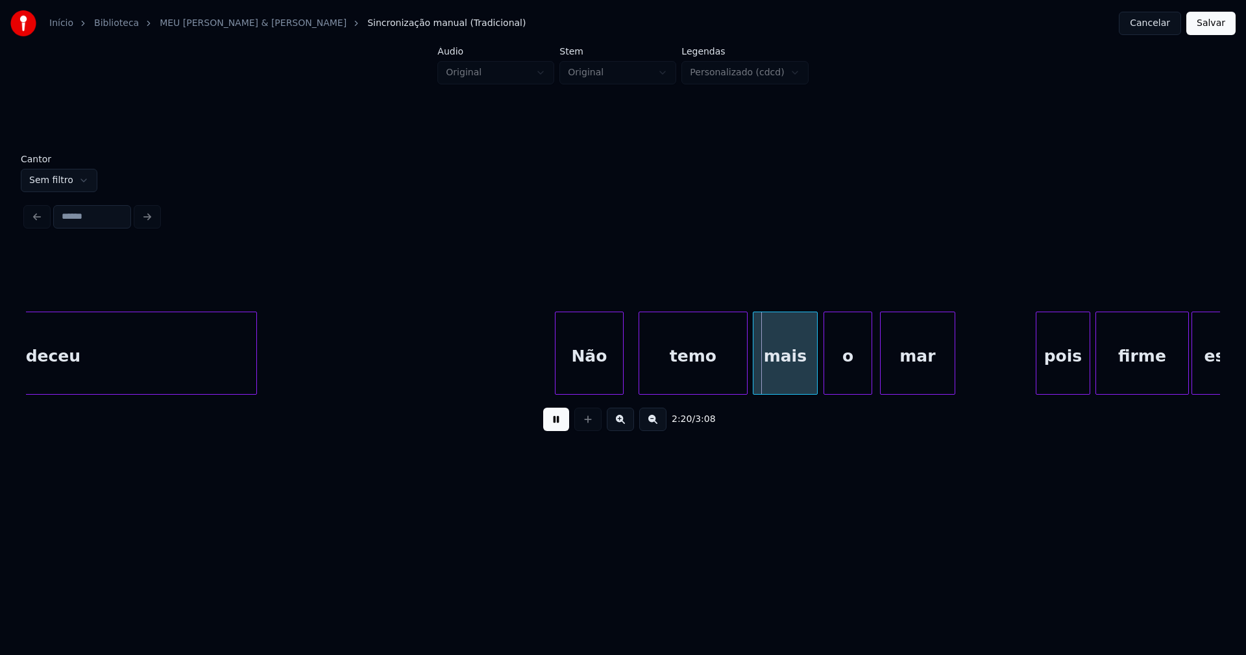
click at [559, 386] on div at bounding box center [558, 353] width 4 height 82
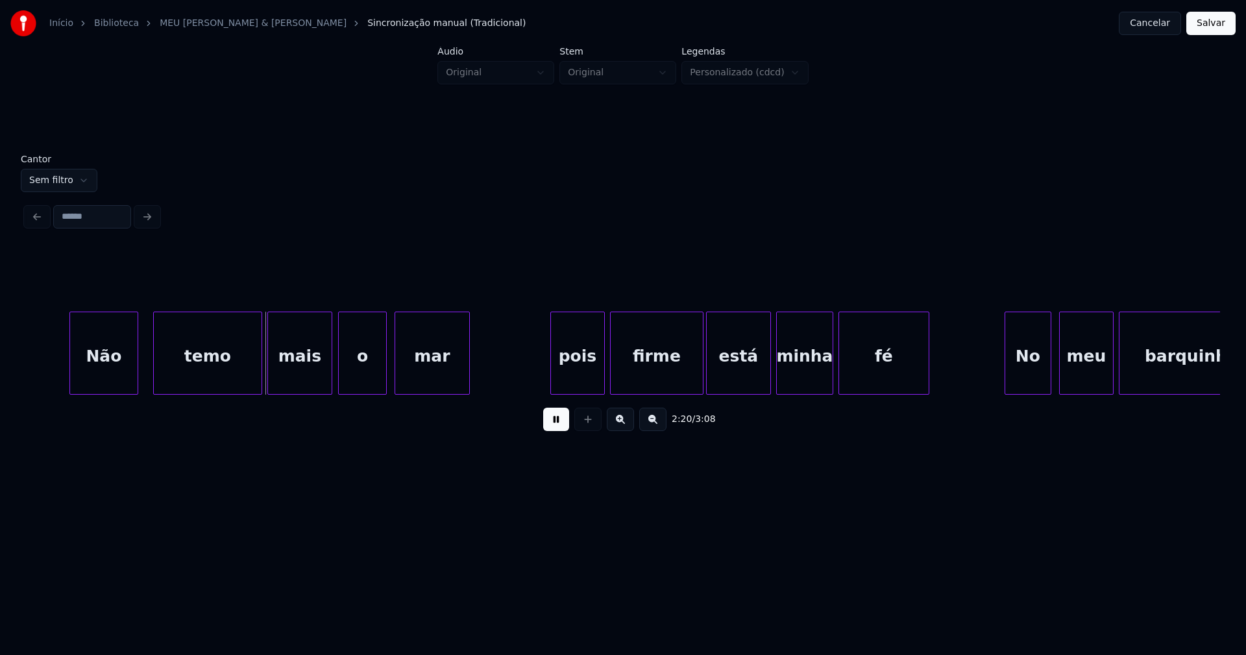
scroll to position [0, 18149]
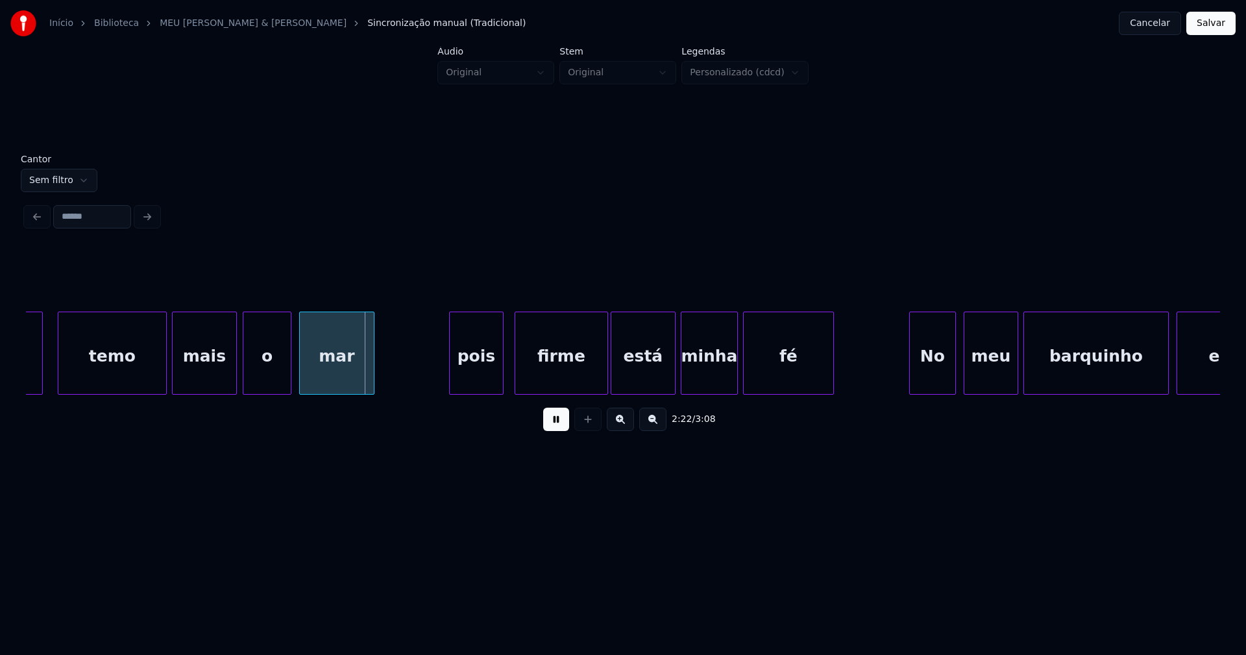
click at [473, 387] on div "pois" at bounding box center [476, 356] width 53 height 88
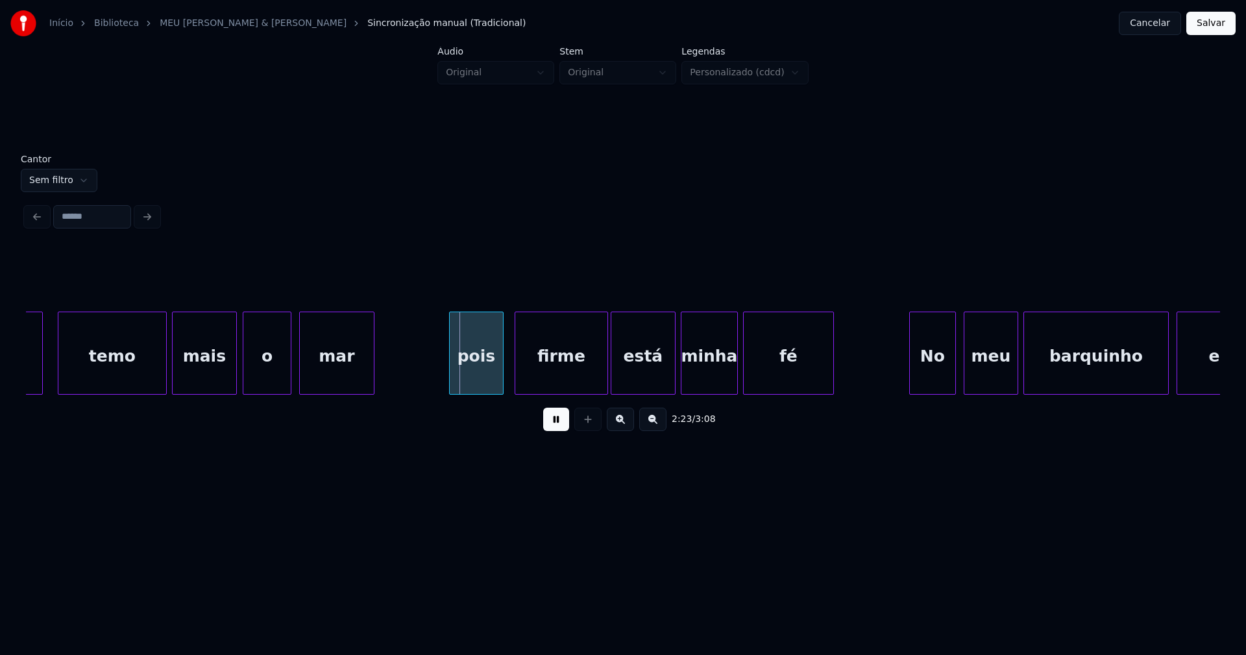
click at [471, 384] on div "pois" at bounding box center [476, 356] width 53 height 88
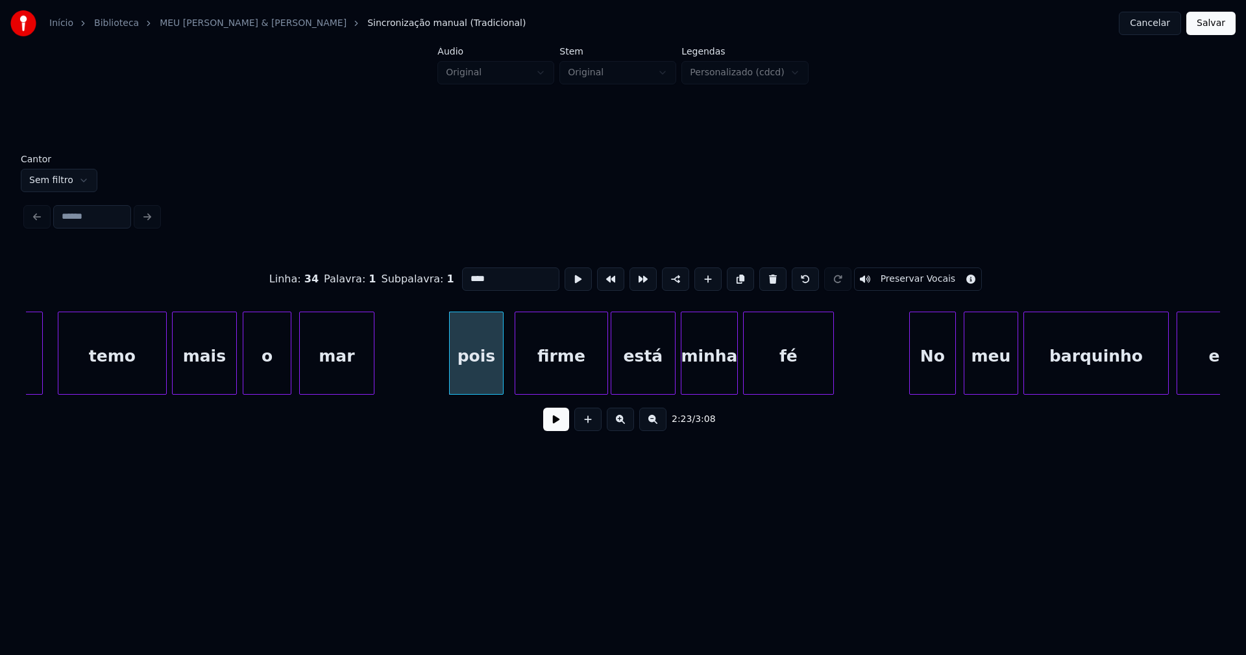
drag, startPoint x: 465, startPoint y: 273, endPoint x: 443, endPoint y: 282, distance: 23.3
click at [443, 282] on div "Linha : 34 Palavra : 1 Subpalavra : 1 **** Preservar Vocais" at bounding box center [623, 279] width 1195 height 65
type input "****"
click at [552, 430] on button at bounding box center [556, 419] width 26 height 23
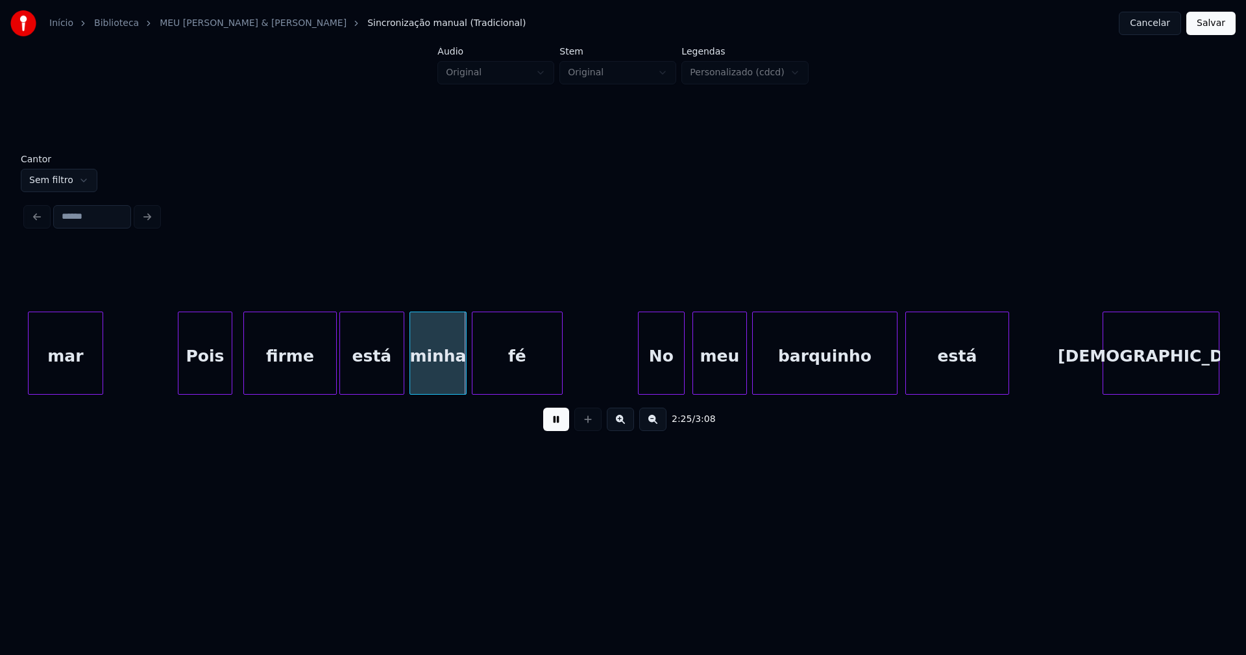
scroll to position [0, 18583]
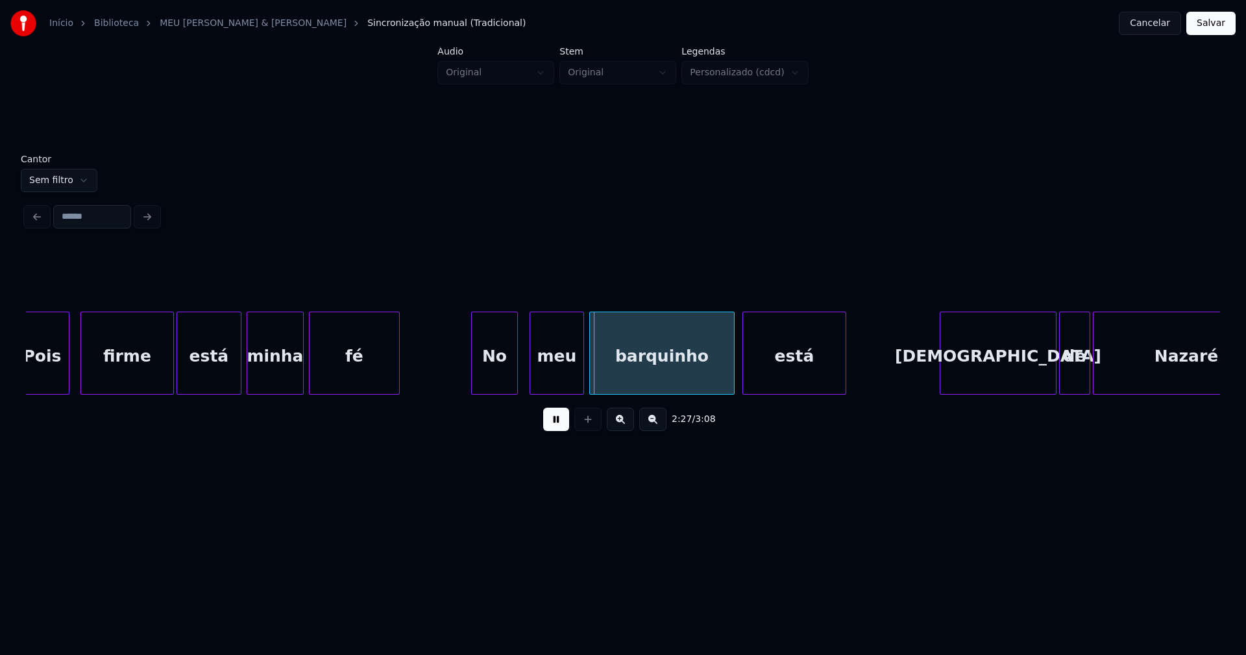
click at [494, 377] on div "No" at bounding box center [494, 356] width 45 height 88
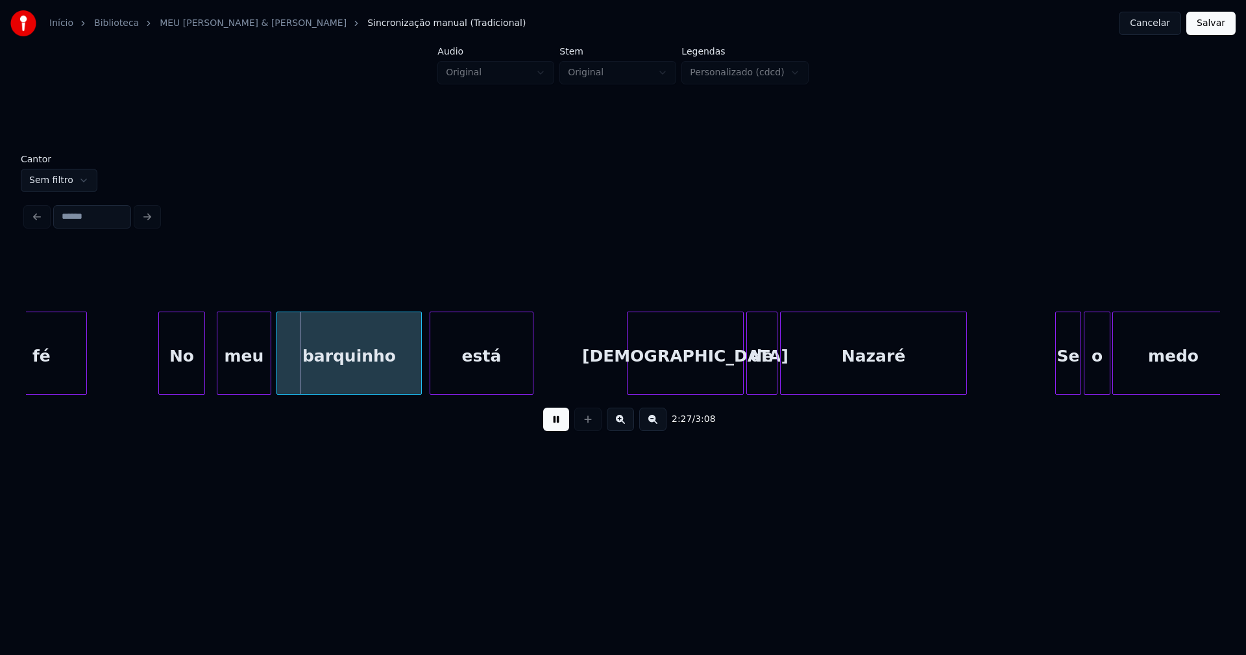
scroll to position [0, 18991]
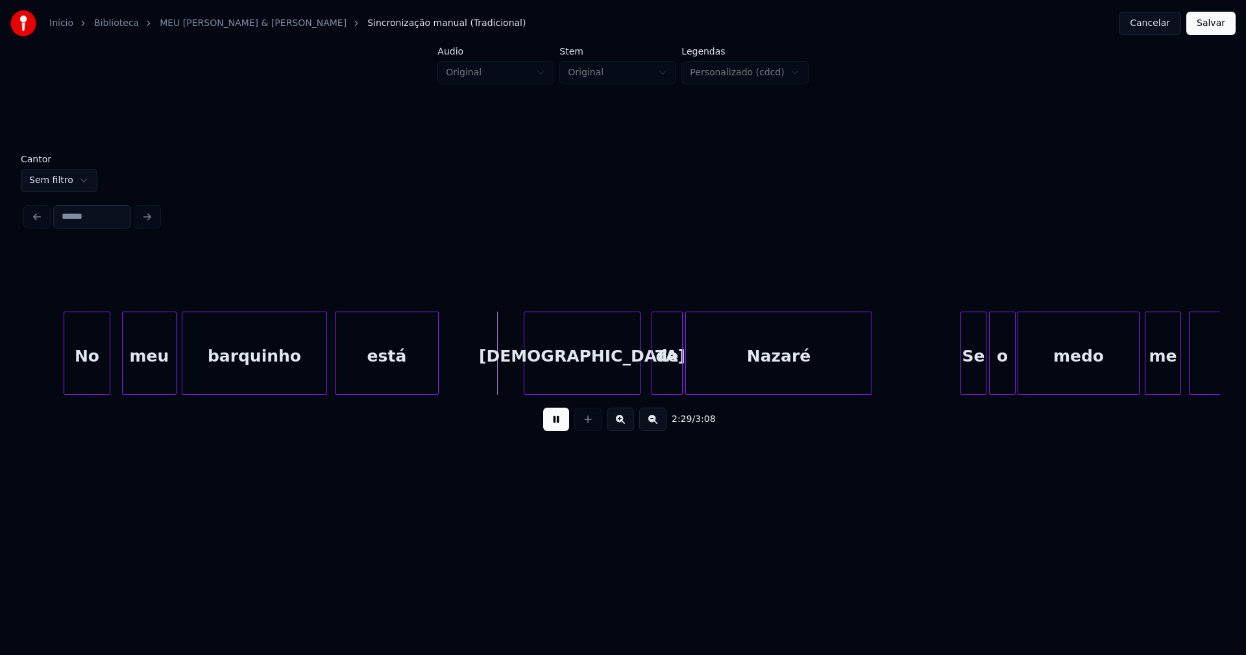
click at [617, 391] on div "No meu barquinho está Jesus de Nazaré Se o medo me cercar" at bounding box center [623, 353] width 1195 height 83
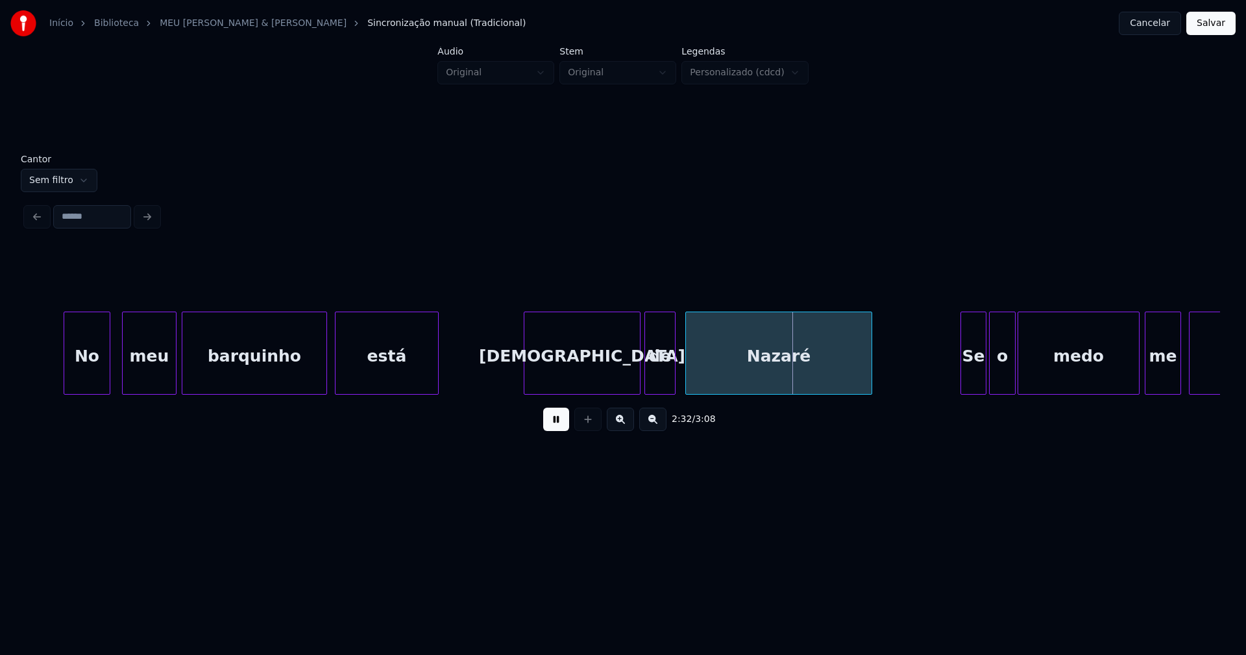
click at [662, 386] on div "de" at bounding box center [660, 356] width 30 height 88
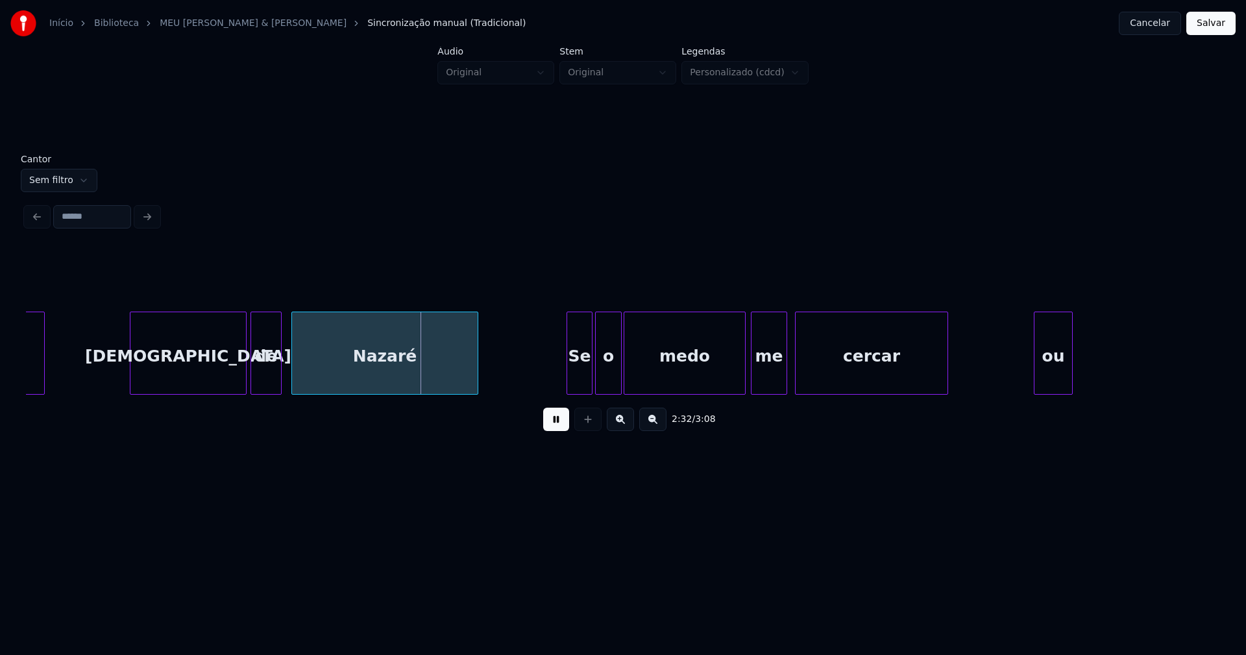
scroll to position [0, 19493]
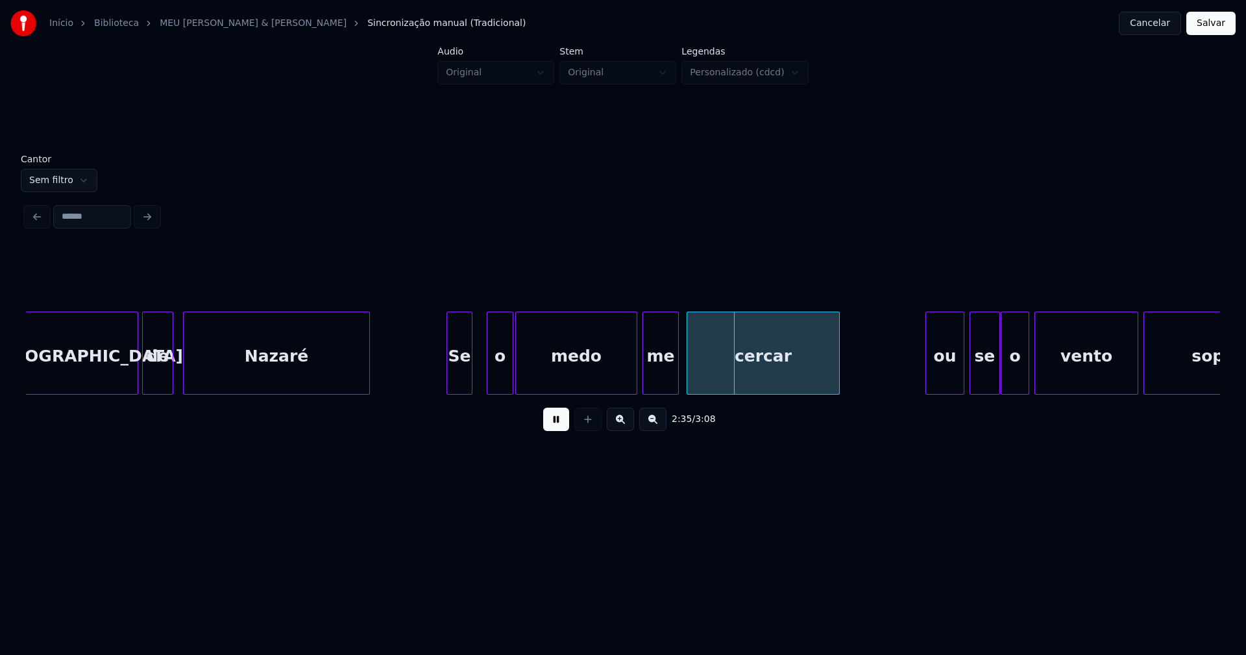
click at [457, 388] on div "Se" at bounding box center [459, 356] width 25 height 88
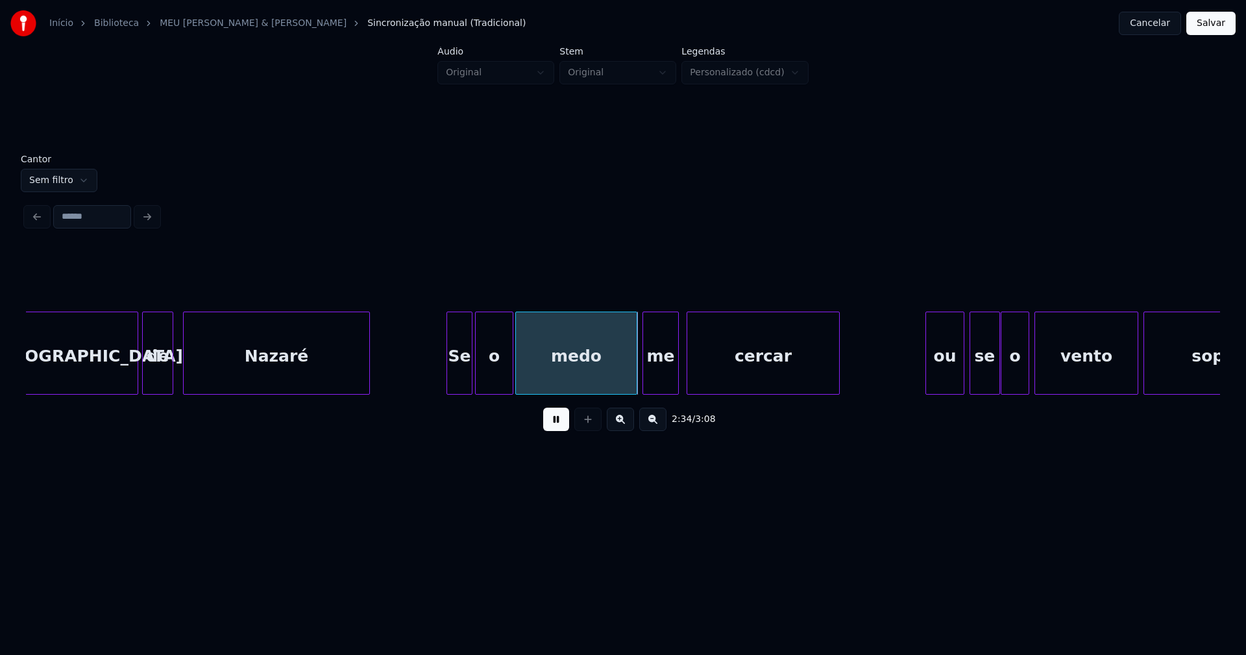
click at [477, 384] on div at bounding box center [478, 353] width 4 height 82
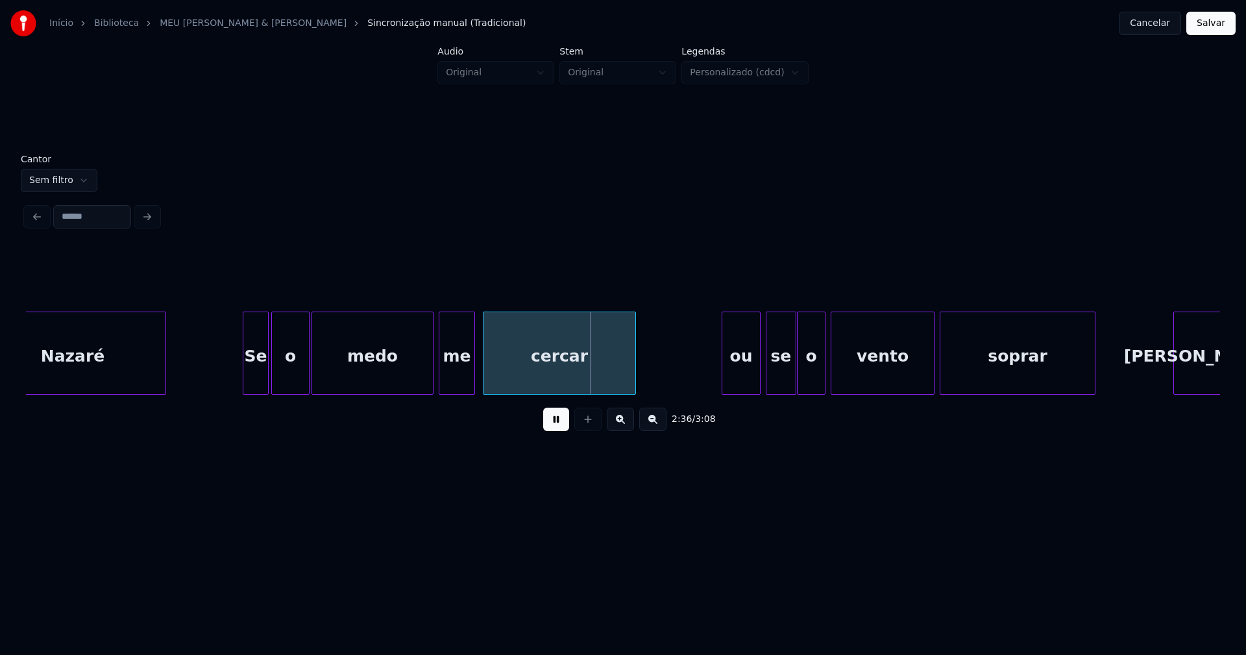
scroll to position [0, 19752]
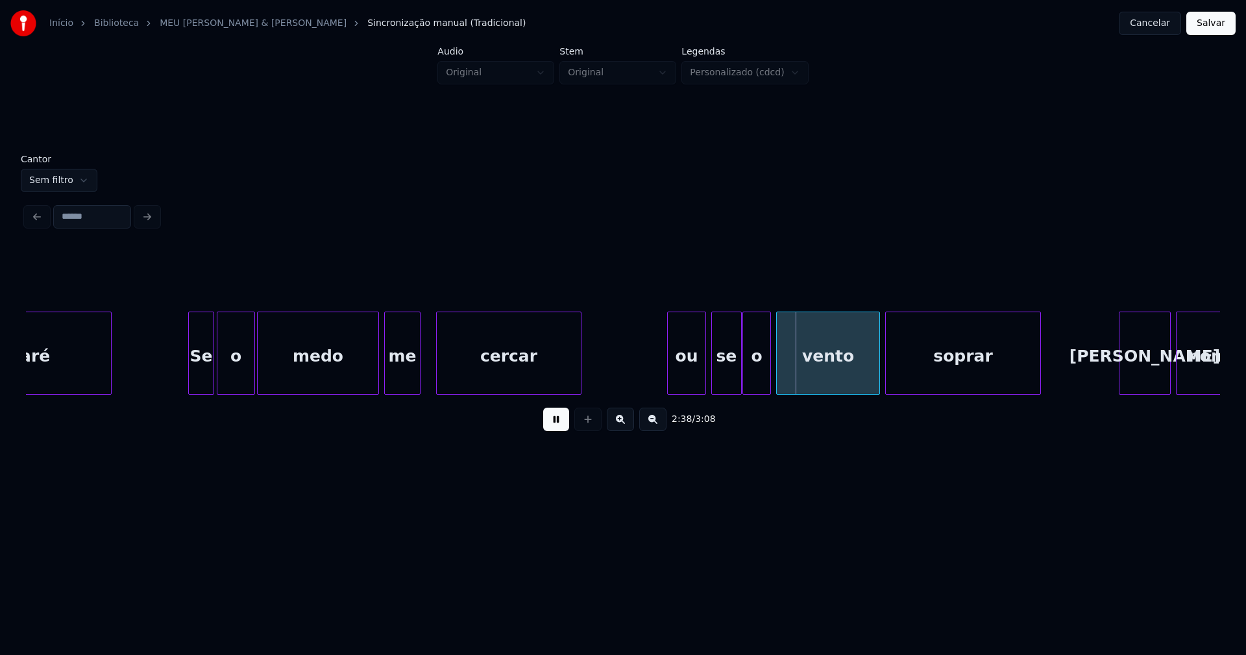
click at [440, 370] on div at bounding box center [439, 353] width 4 height 82
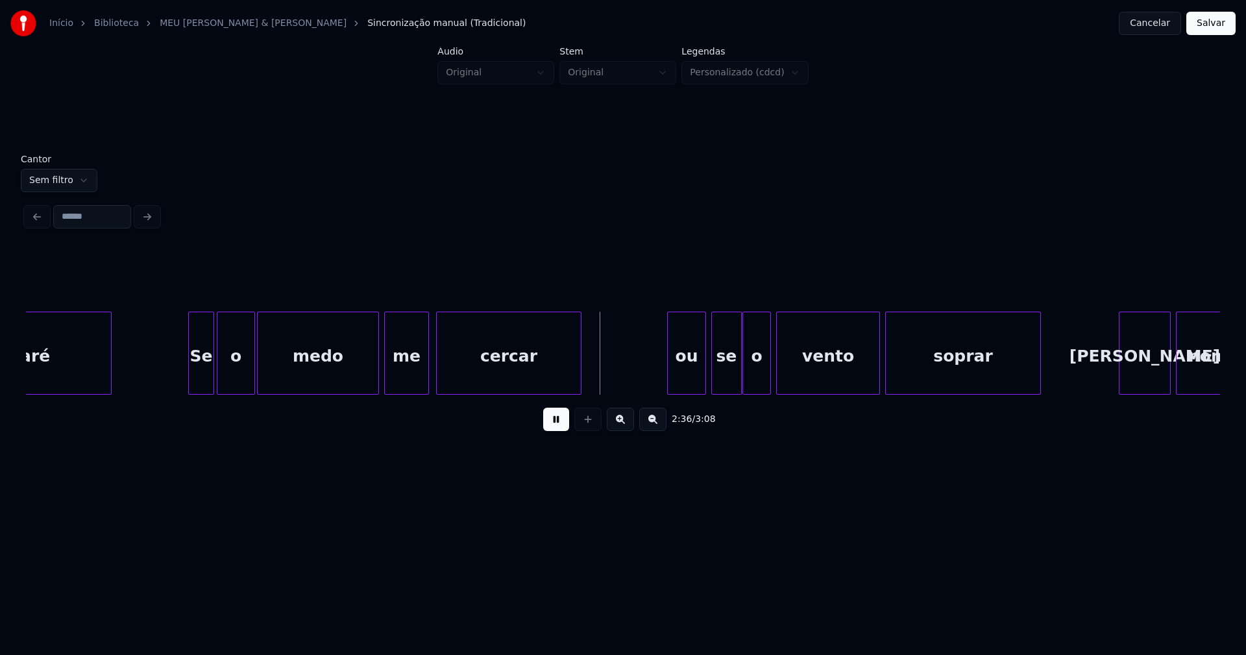
click at [425, 373] on div at bounding box center [427, 353] width 4 height 82
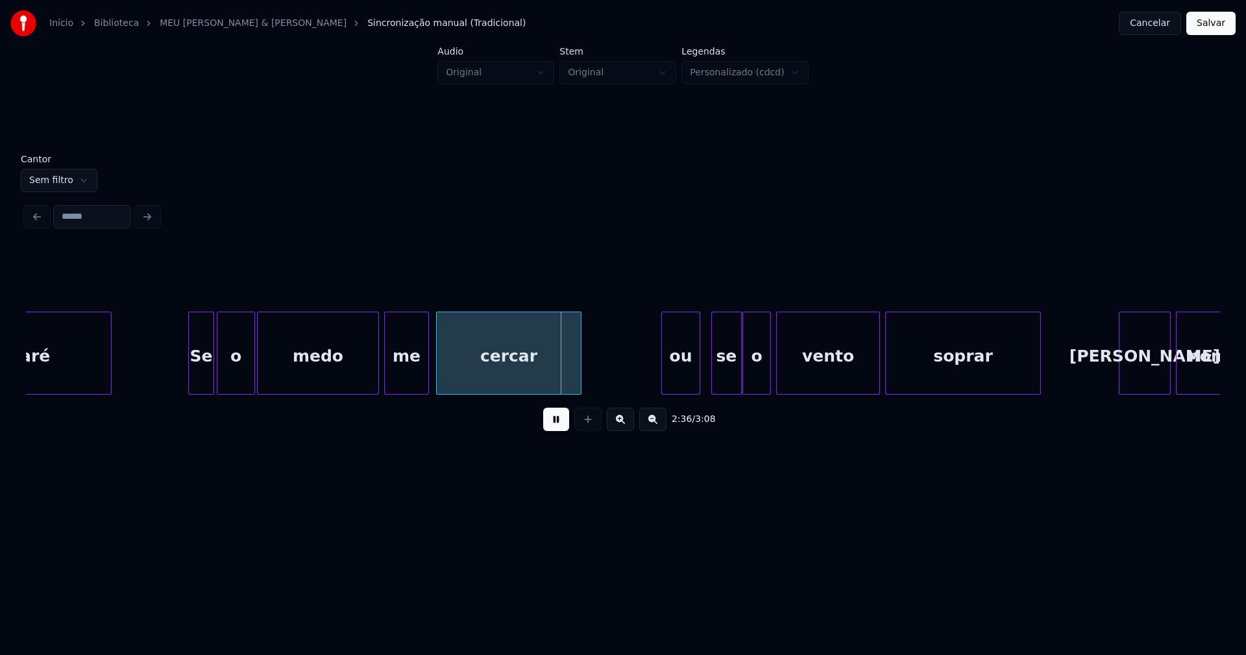
click at [676, 384] on div "ou" at bounding box center [681, 356] width 38 height 88
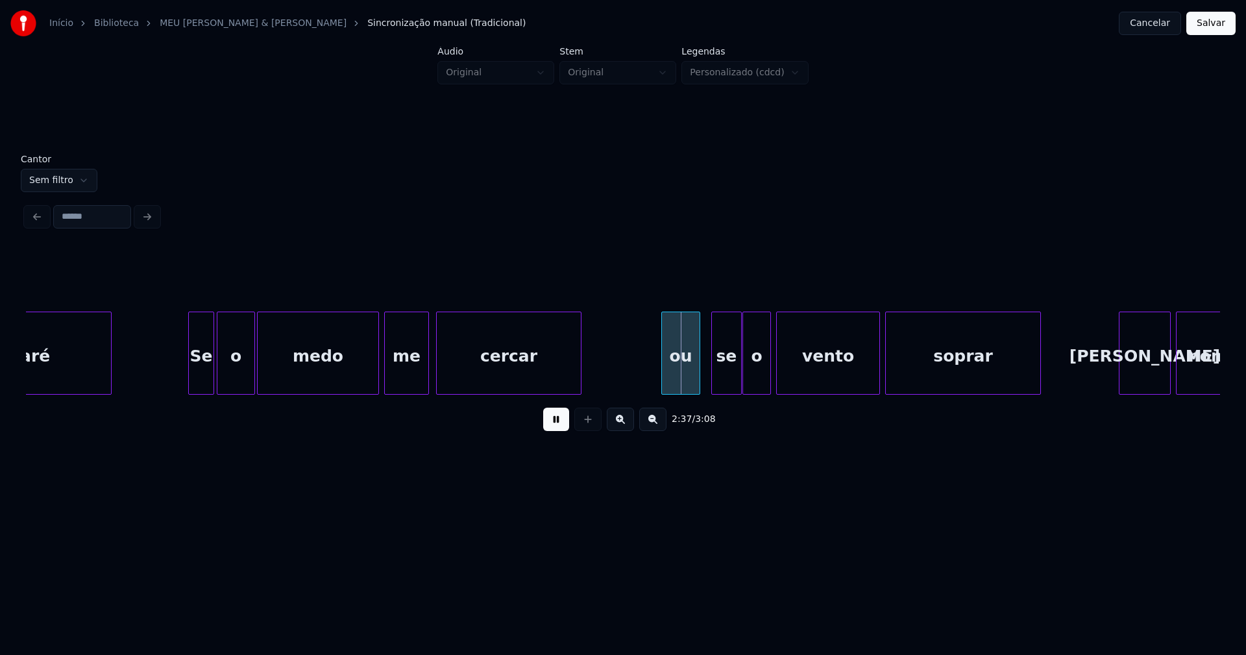
click at [682, 380] on div "ou" at bounding box center [681, 356] width 38 height 88
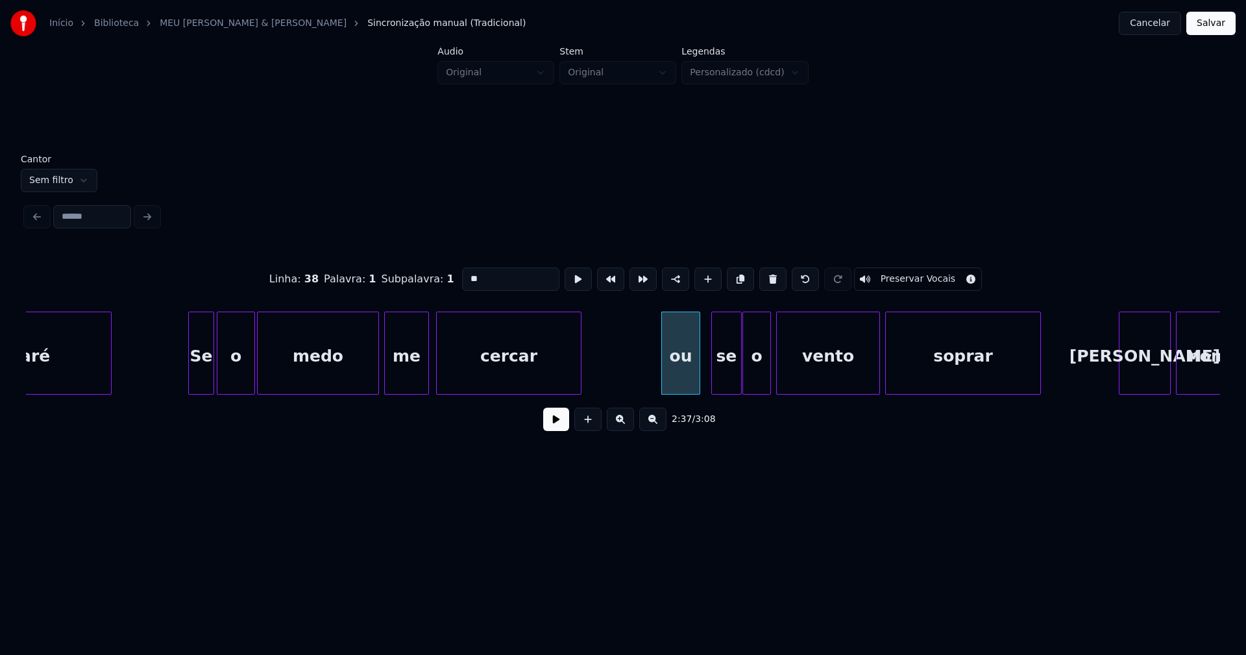
drag, startPoint x: 458, startPoint y: 277, endPoint x: 444, endPoint y: 284, distance: 15.1
click at [445, 284] on div "Linha : 38 Palavra : 1 Subpalavra : 1 ** Preservar Vocais" at bounding box center [623, 279] width 1195 height 65
type input "**"
click at [561, 421] on button at bounding box center [556, 419] width 26 height 23
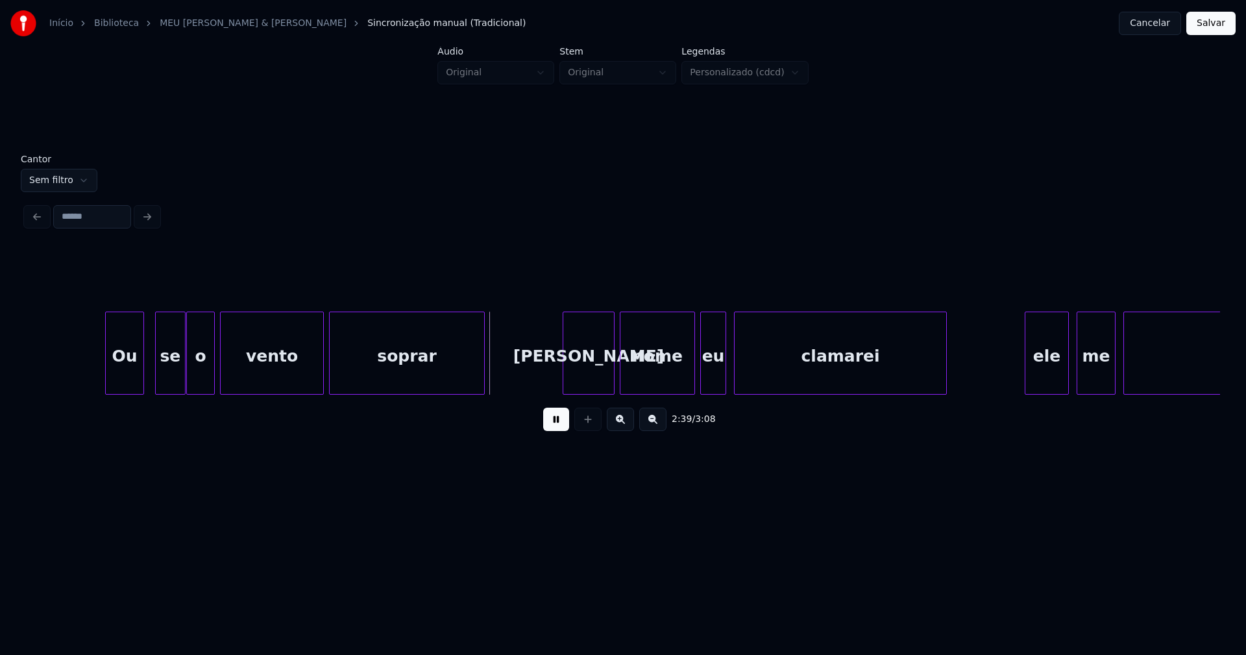
scroll to position [0, 20363]
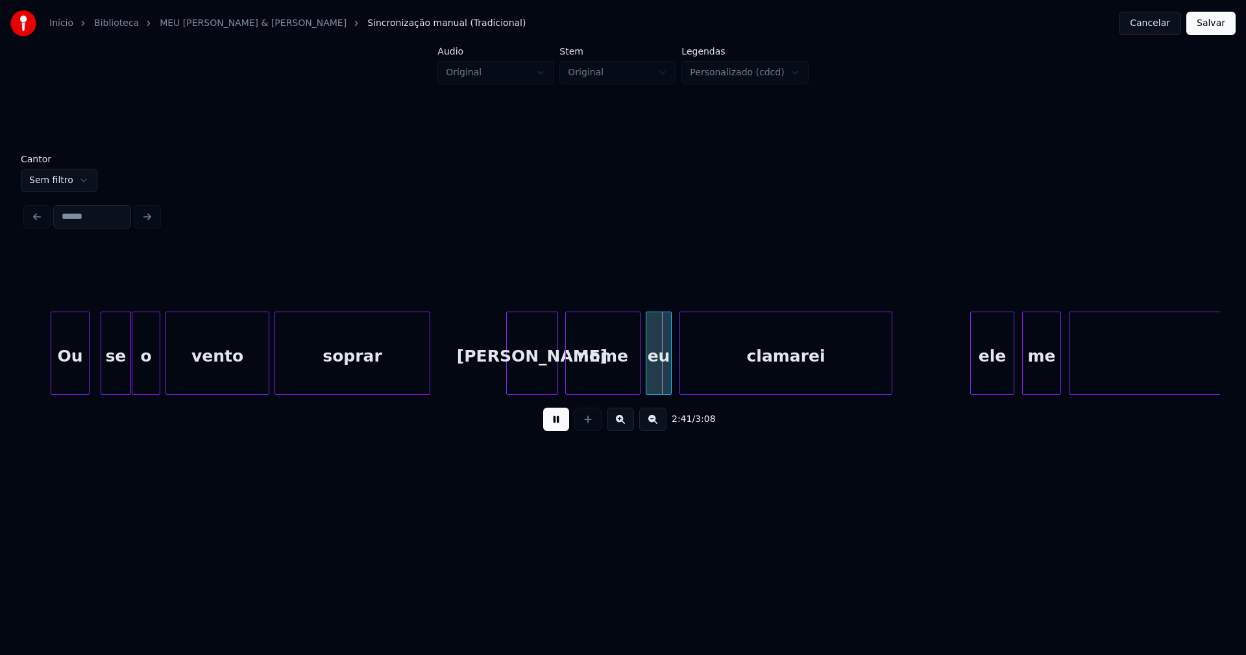
click at [536, 373] on div "Seu" at bounding box center [532, 356] width 51 height 88
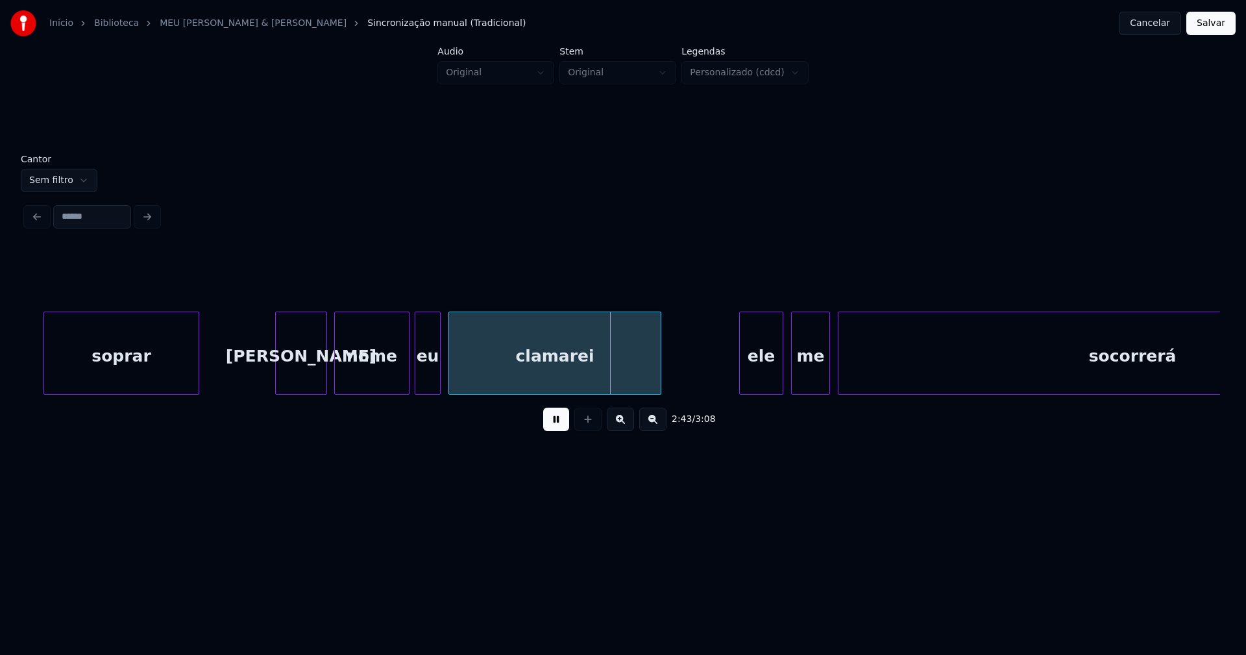
scroll to position [0, 20607]
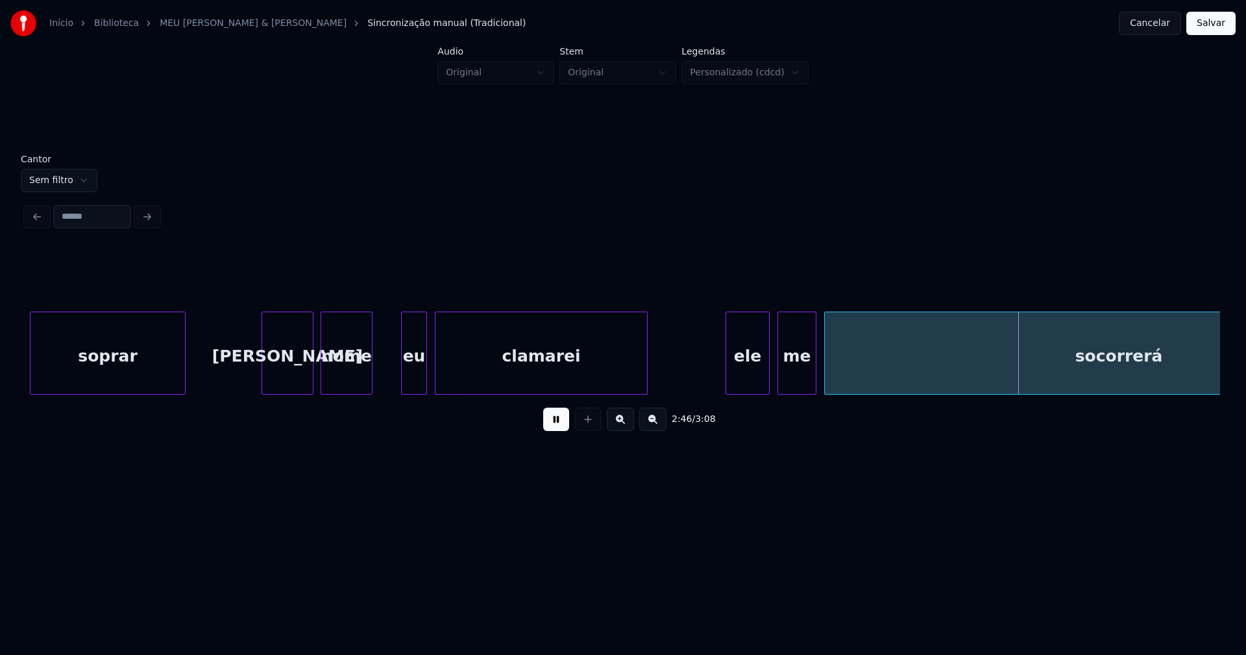
click at [371, 392] on div "soprar Seu nome eu clamarei ele me socorrerá" at bounding box center [623, 353] width 1195 height 83
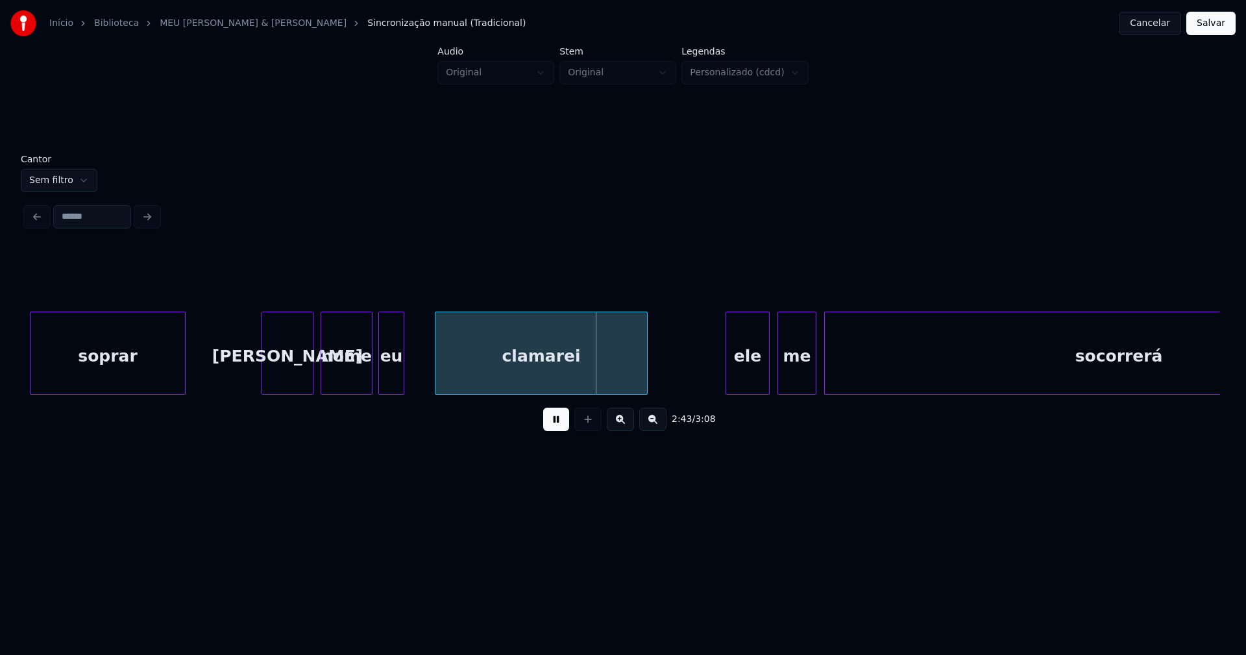
click at [391, 385] on div "eu" at bounding box center [391, 356] width 25 height 88
click at [419, 370] on div at bounding box center [418, 353] width 4 height 82
click at [752, 378] on div "ele" at bounding box center [743, 356] width 43 height 88
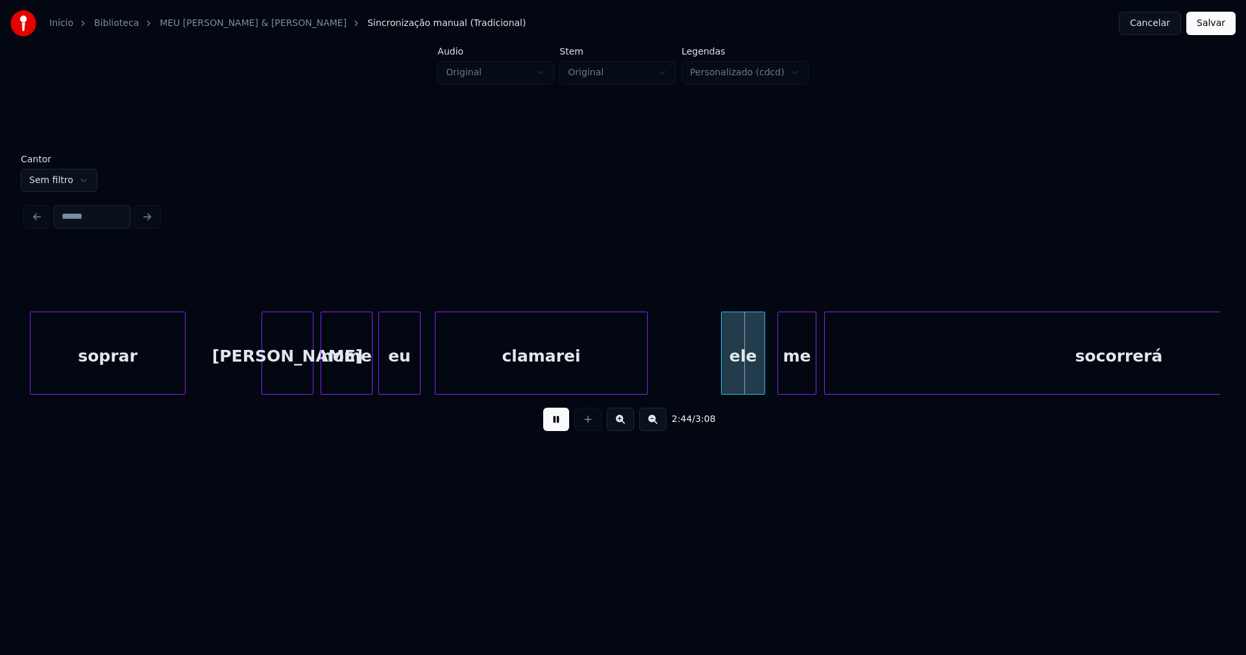
click at [749, 379] on div "ele" at bounding box center [743, 356] width 43 height 88
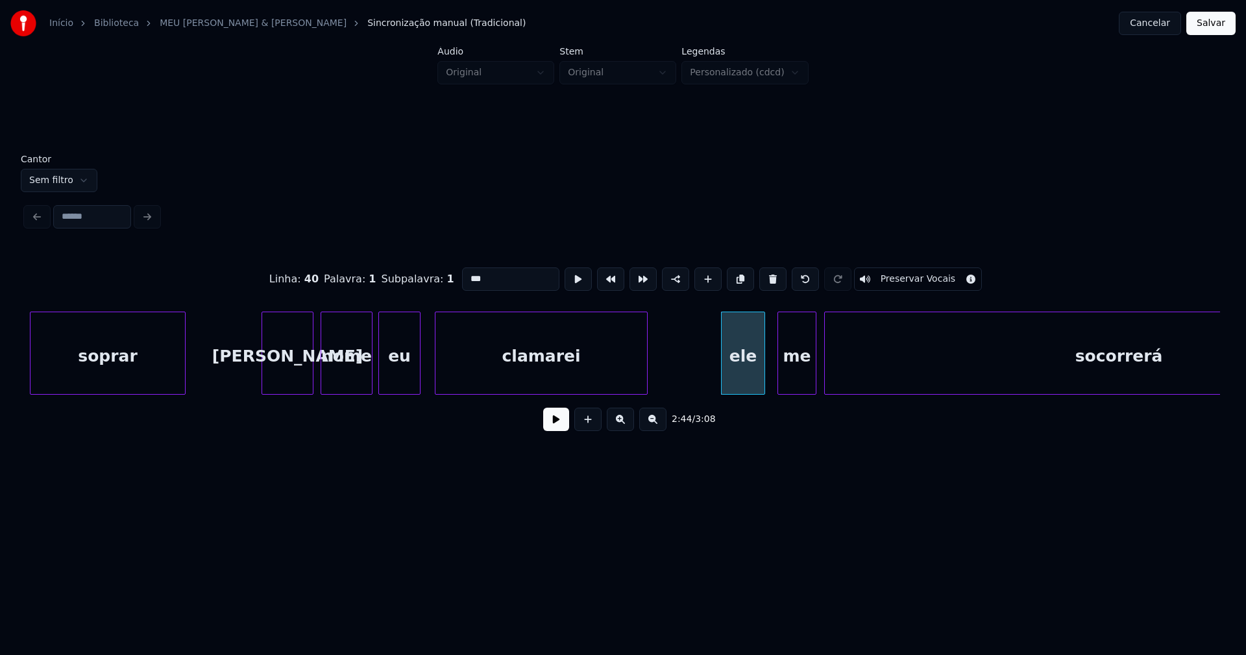
drag, startPoint x: 464, startPoint y: 275, endPoint x: 449, endPoint y: 279, distance: 16.2
click at [449, 279] on div "Linha : 40 Palavra : 1 Subpalavra : 1 *** Preservar Vocais" at bounding box center [623, 279] width 1195 height 65
type input "***"
click at [556, 425] on button at bounding box center [556, 419] width 26 height 23
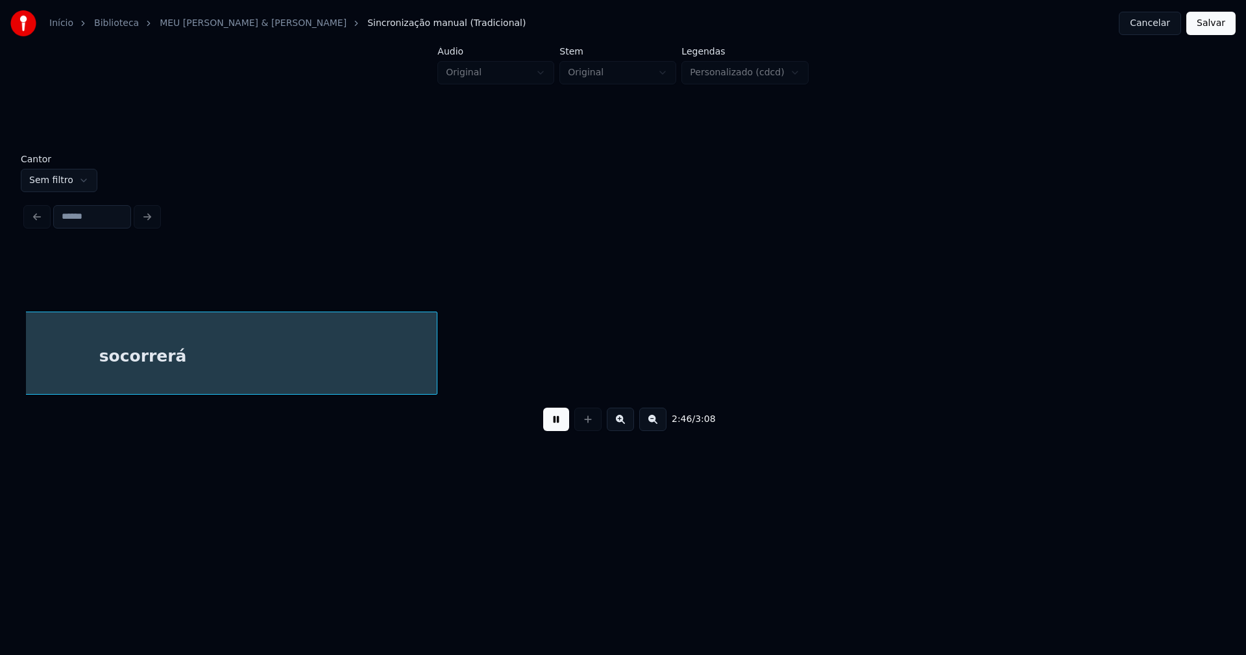
scroll to position [0, 21586]
click at [1214, 25] on button "Salvar" at bounding box center [1211, 23] width 49 height 23
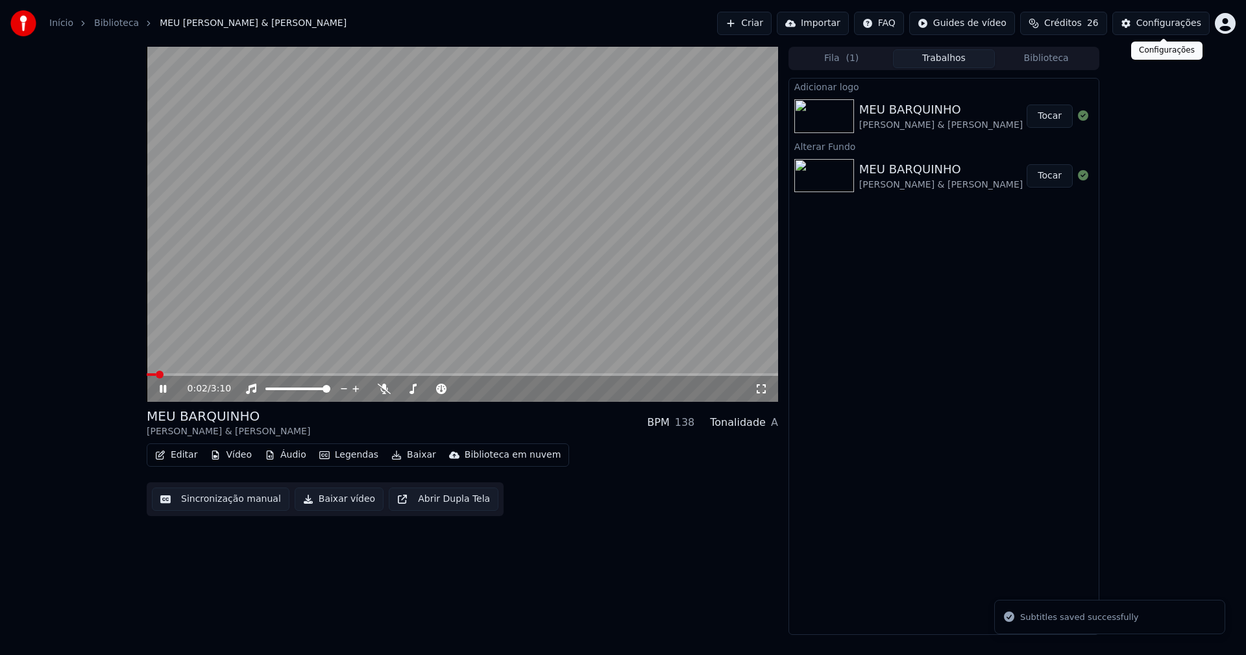
click at [1167, 27] on div "Configurações" at bounding box center [1169, 23] width 65 height 13
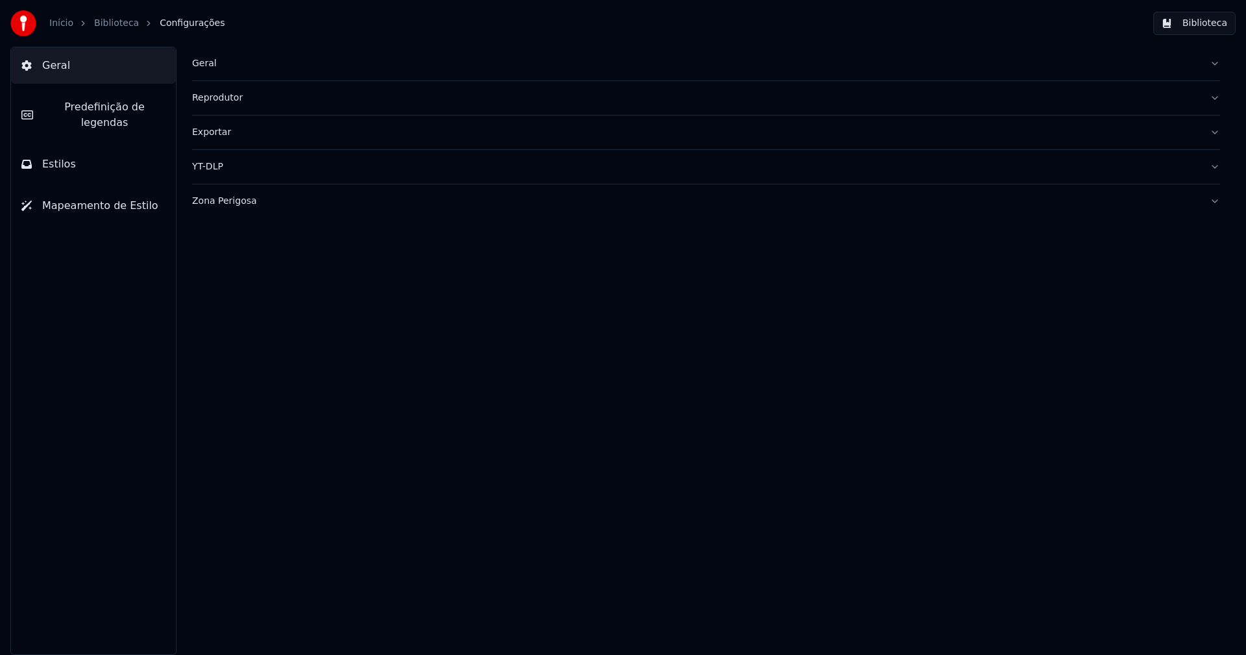
click at [80, 157] on button "Estilos" at bounding box center [93, 164] width 165 height 36
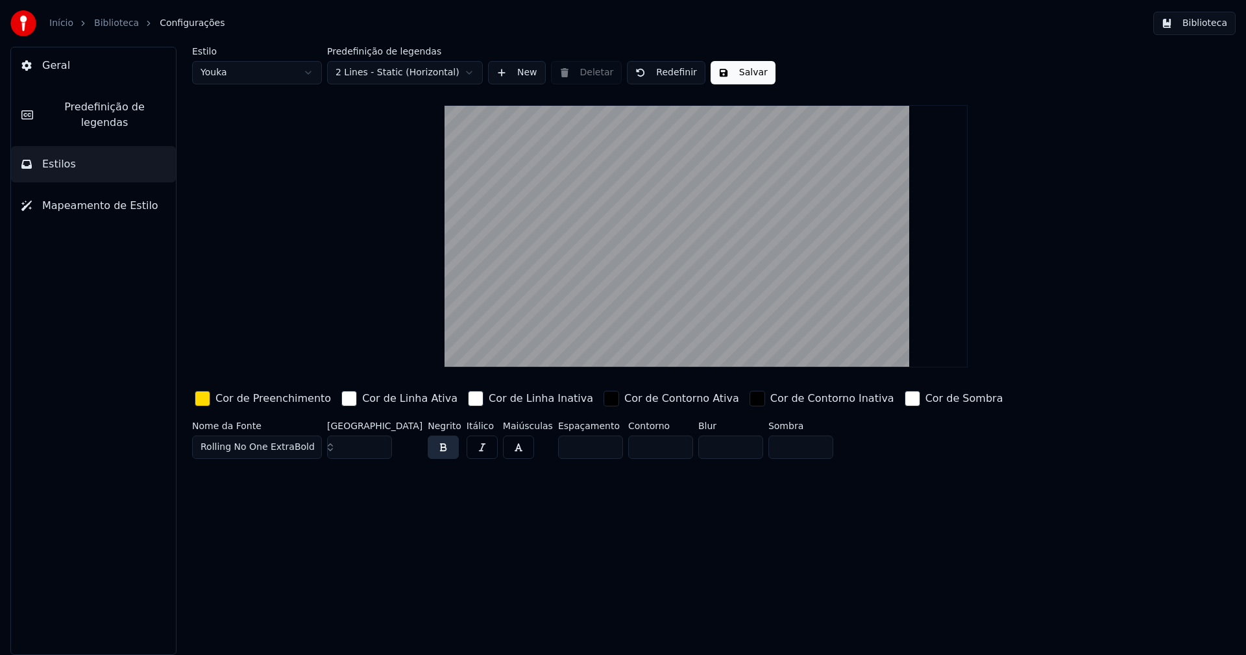
drag, startPoint x: 206, startPoint y: 401, endPoint x: 206, endPoint y: 411, distance: 10.4
click at [206, 401] on div "button" at bounding box center [203, 399] width 16 height 16
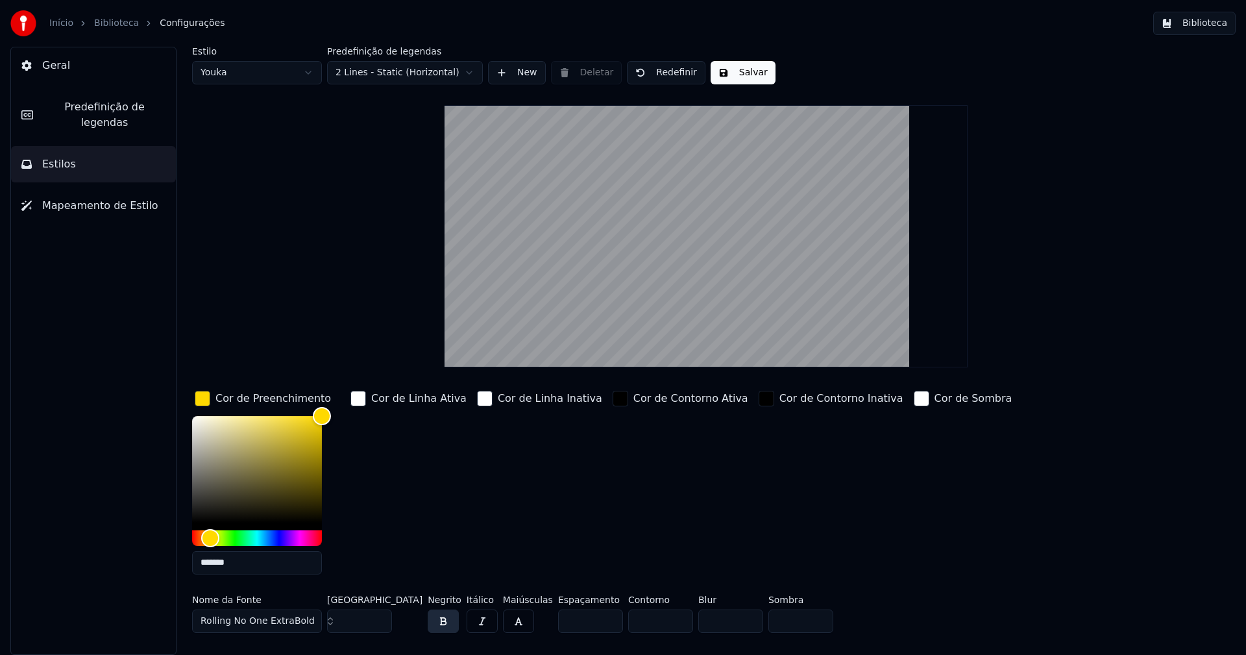
drag, startPoint x: 254, startPoint y: 570, endPoint x: 253, endPoint y: 563, distance: 6.6
click at [254, 569] on input "*******" at bounding box center [257, 562] width 130 height 23
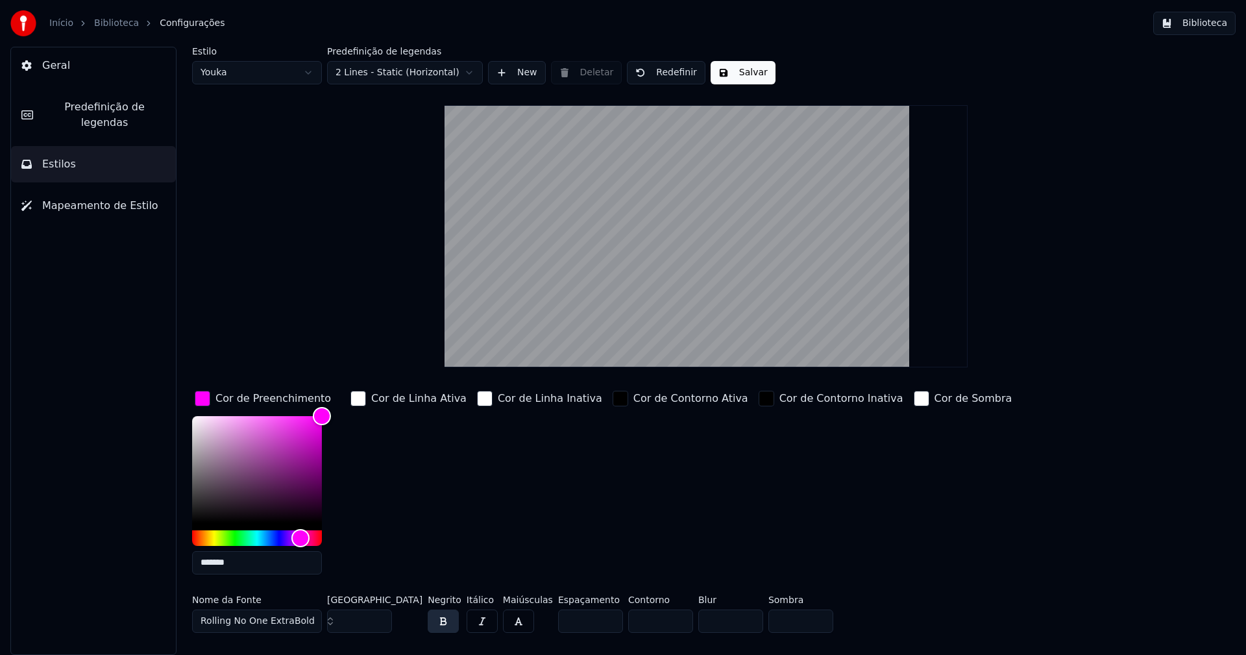
type input "*******"
click at [201, 402] on div "button" at bounding box center [203, 399] width 16 height 16
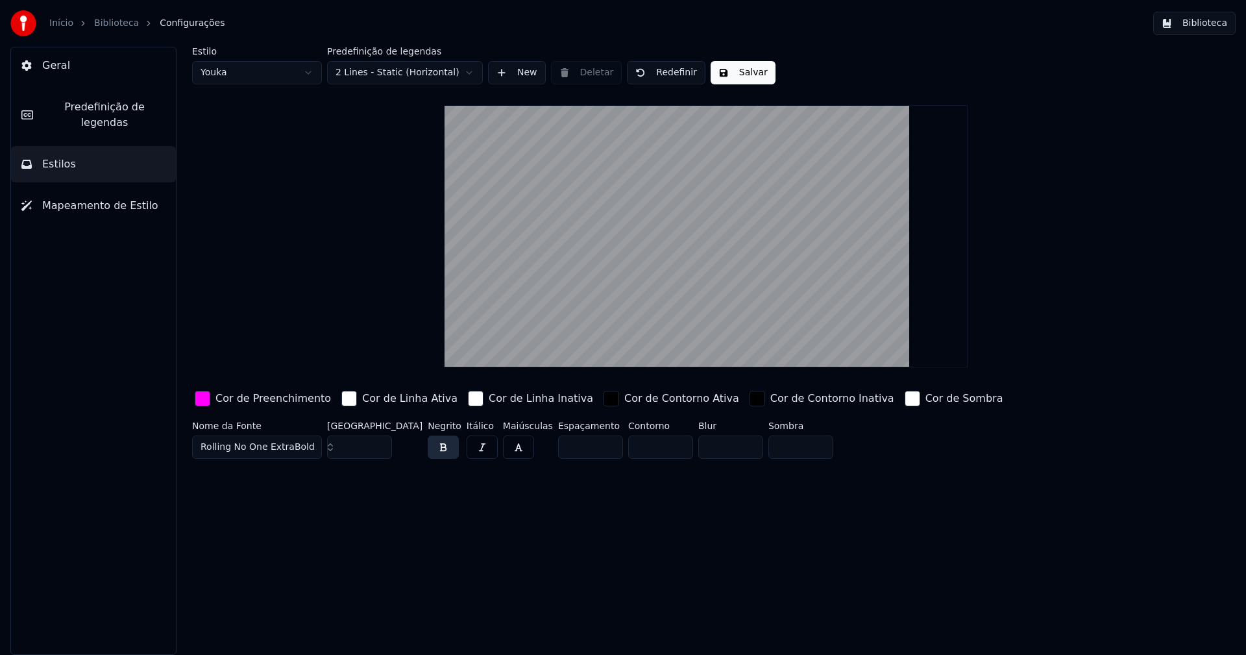
click at [744, 77] on button "Salvar" at bounding box center [743, 72] width 65 height 23
click at [285, 74] on html "Início Biblioteca Configurações Biblioteca Geral Predefinição de legendas Estil…" at bounding box center [623, 327] width 1246 height 655
click at [202, 399] on div "button" at bounding box center [203, 399] width 16 height 16
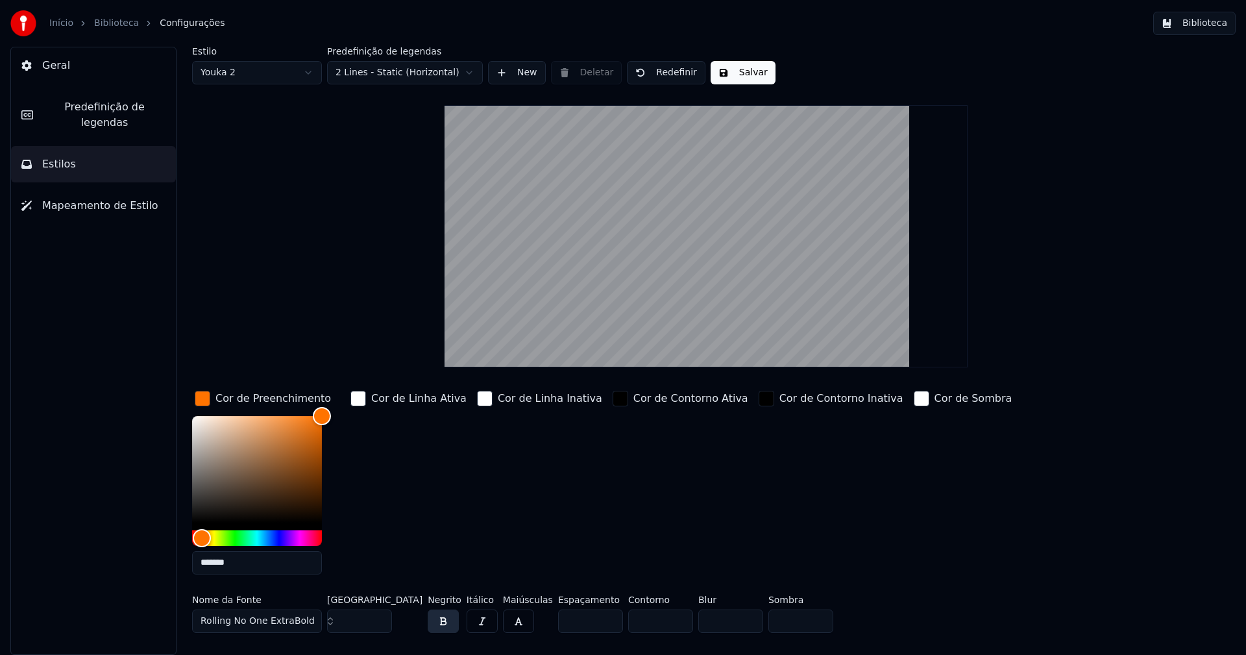
click at [248, 566] on input "*******" at bounding box center [257, 562] width 130 height 23
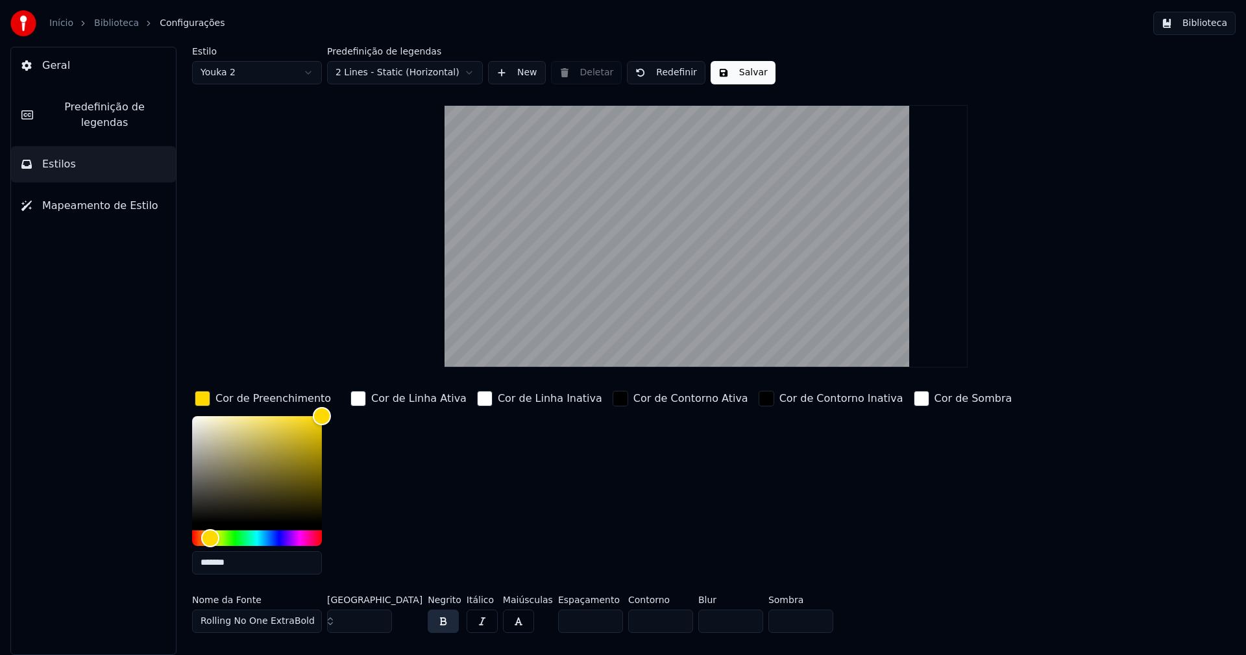
type input "*******"
click at [204, 400] on div "button" at bounding box center [203, 399] width 16 height 16
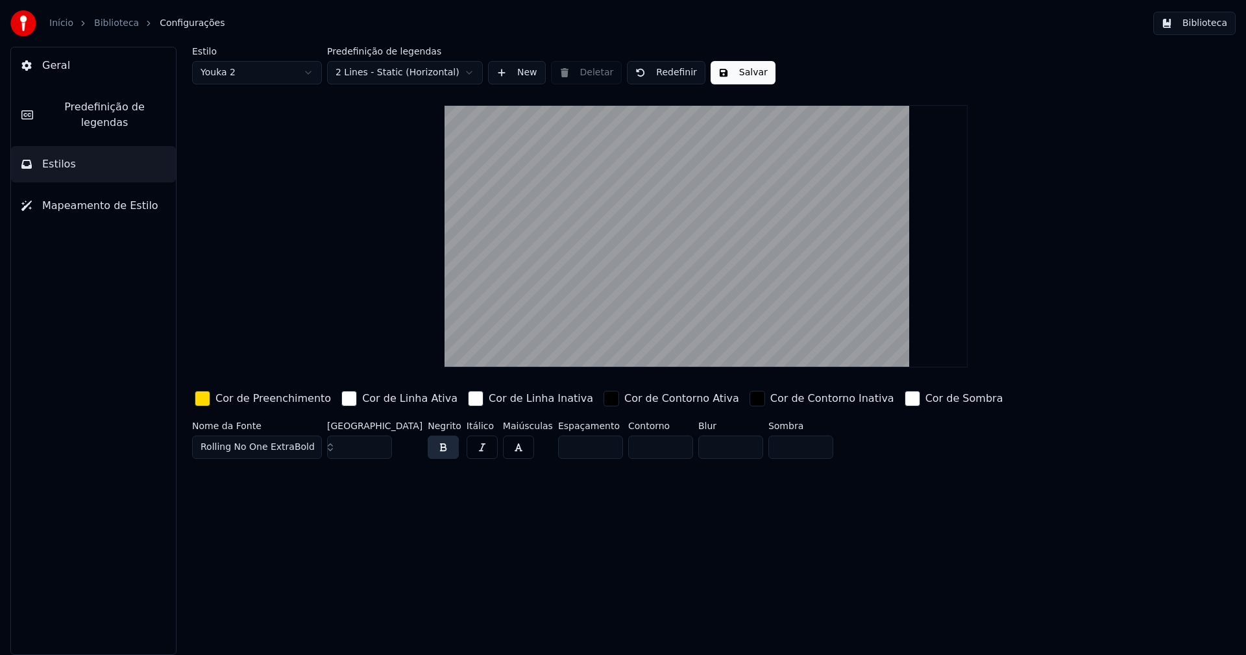
drag, startPoint x: 728, startPoint y: 71, endPoint x: 665, endPoint y: 159, distance: 107.5
click at [728, 71] on button "Salvar" at bounding box center [743, 72] width 65 height 23
click at [1197, 21] on button "Biblioteca" at bounding box center [1195, 23] width 82 height 23
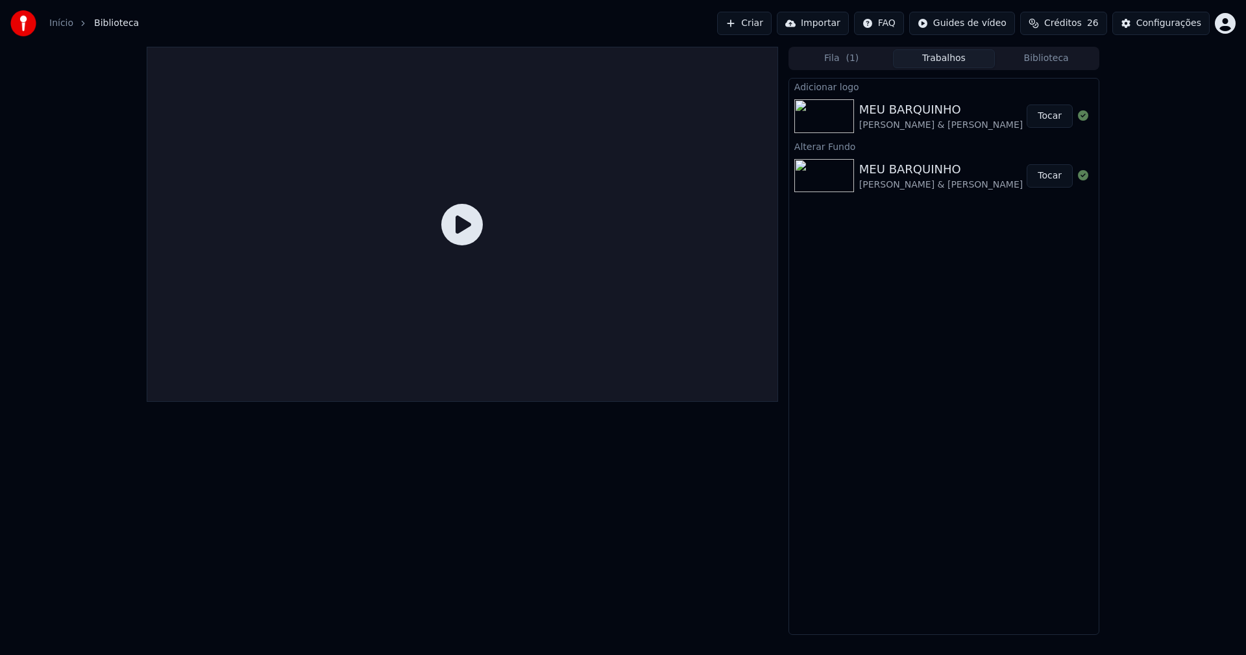
click at [940, 61] on button "Trabalhos" at bounding box center [944, 58] width 103 height 19
drag, startPoint x: 1039, startPoint y: 115, endPoint x: 1021, endPoint y: 115, distance: 18.8
click at [1040, 115] on button "Tocar" at bounding box center [1050, 116] width 46 height 23
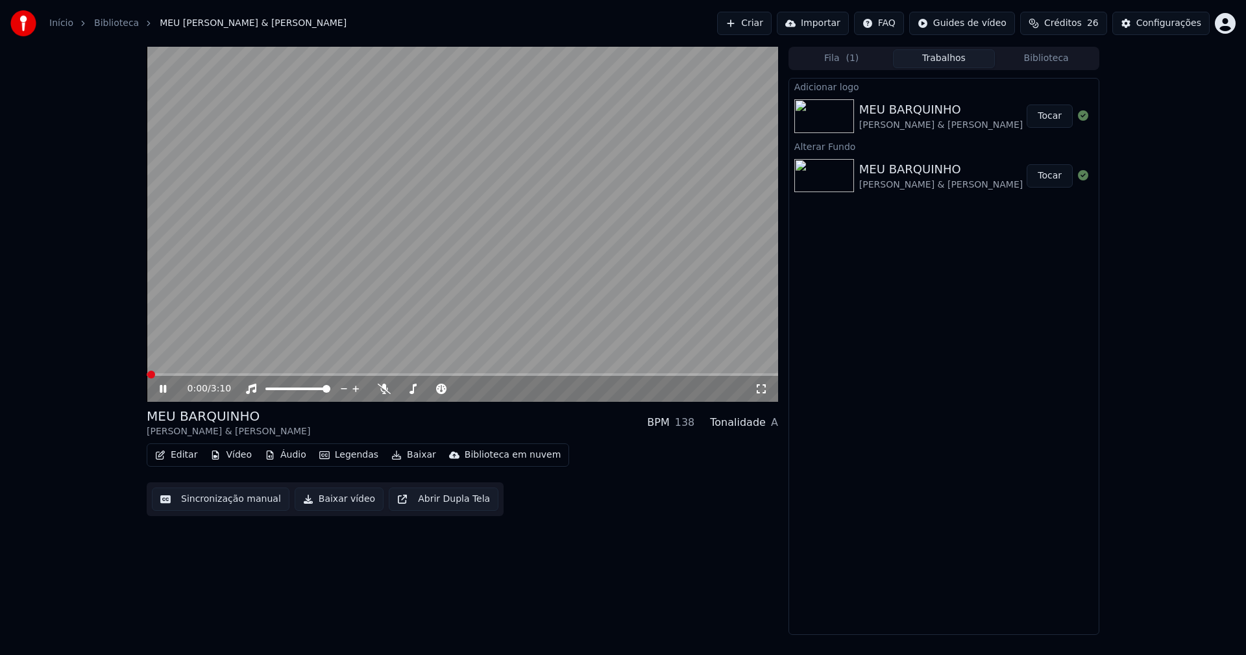
click at [765, 388] on icon at bounding box center [761, 389] width 13 height 10
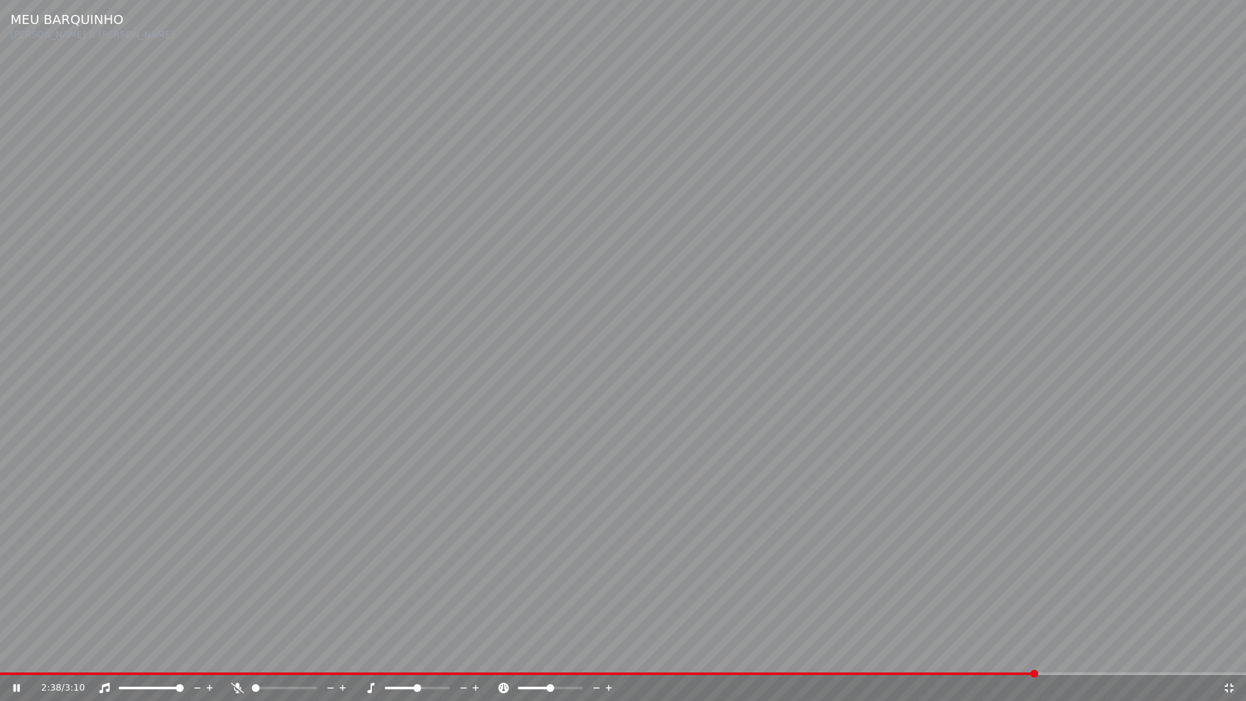
click at [1230, 654] on icon at bounding box center [1229, 688] width 13 height 10
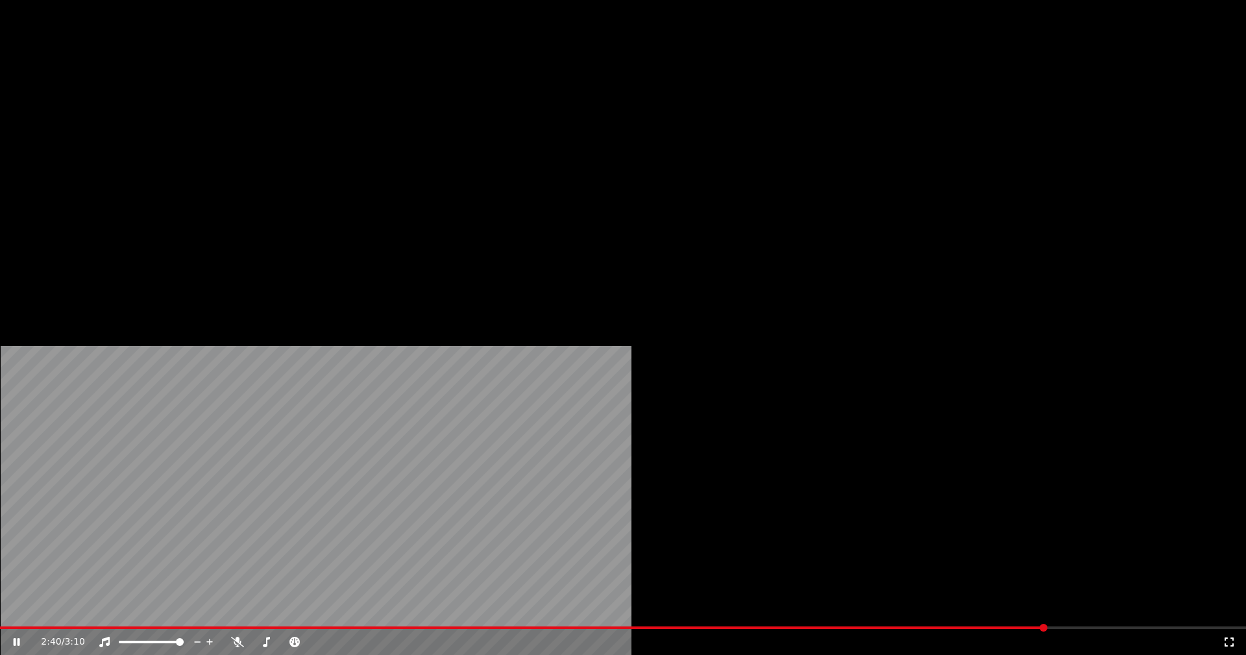
click at [174, 109] on button "Editar" at bounding box center [176, 100] width 53 height 18
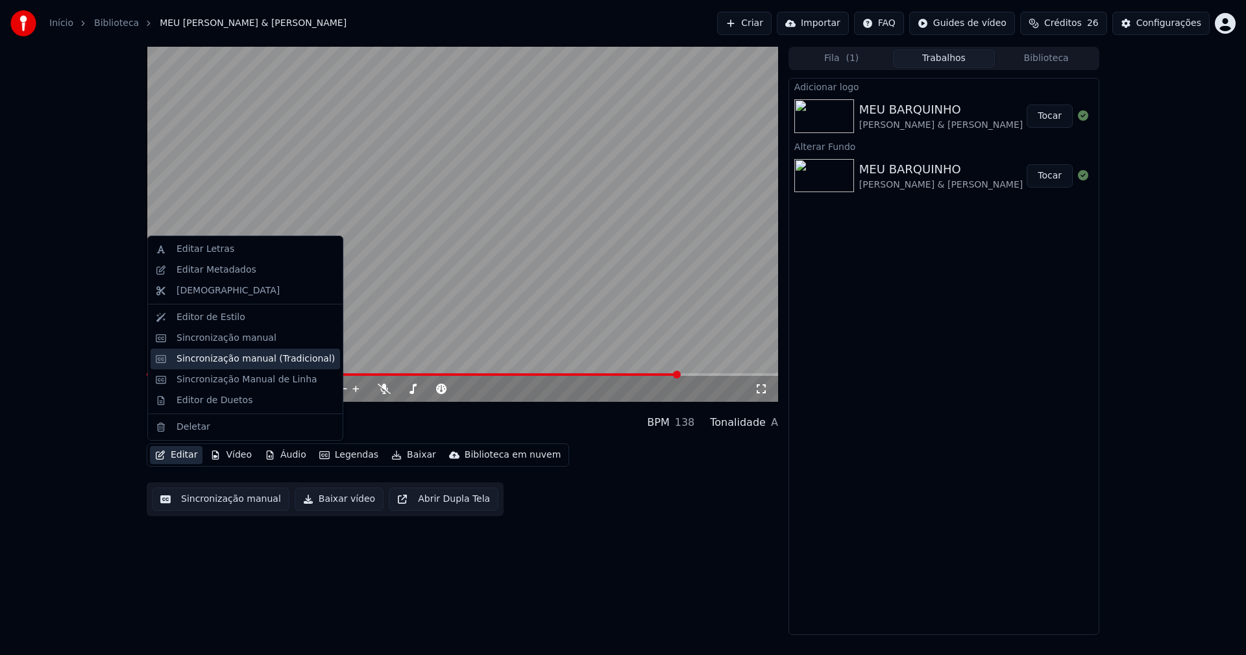
click at [229, 360] on div "Sincronização manual (Tradicional)" at bounding box center [256, 359] width 158 height 13
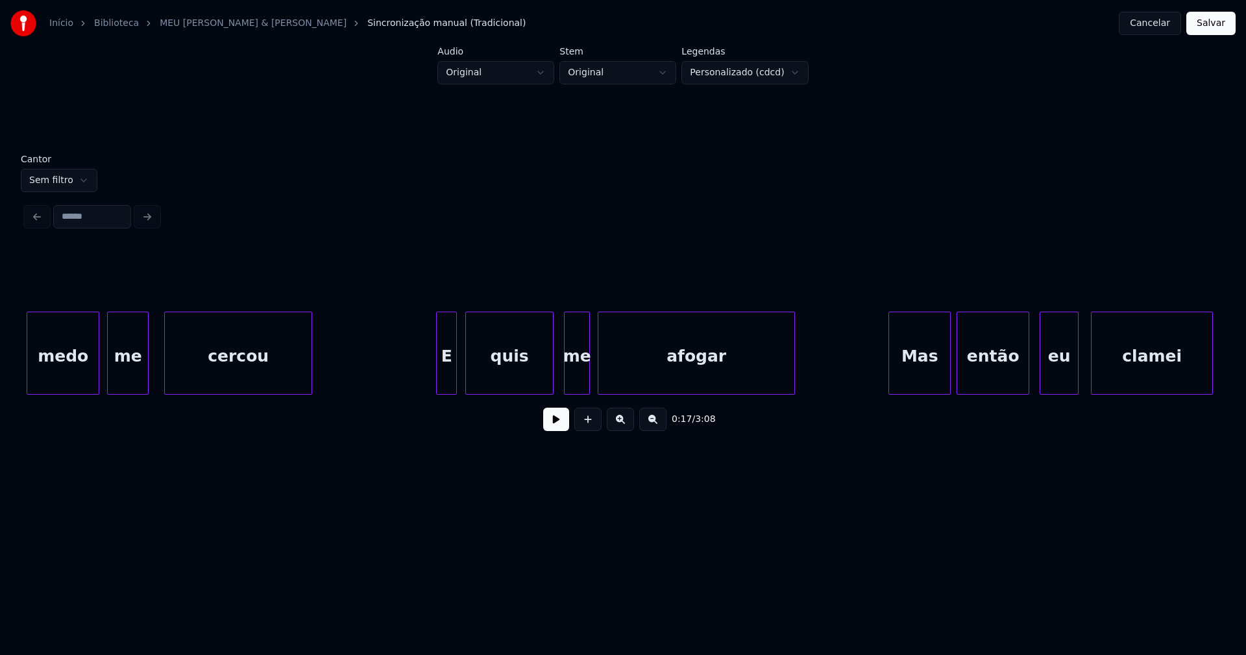
scroll to position [0, 3301]
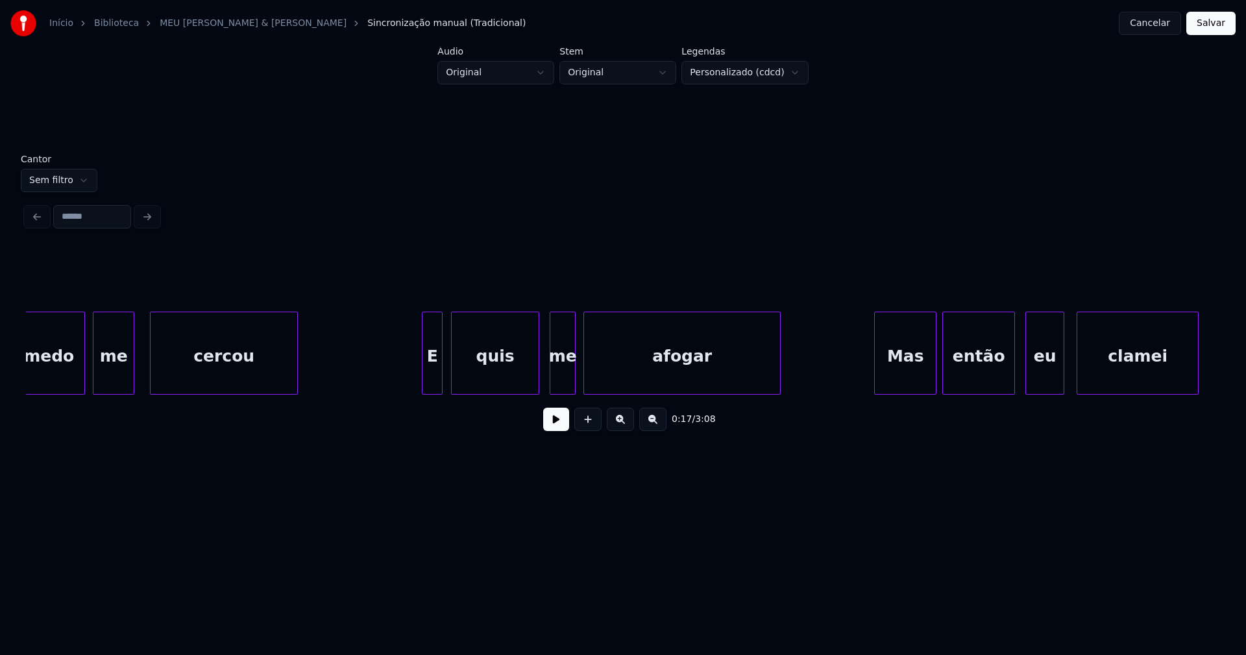
click at [501, 374] on div "quis" at bounding box center [495, 356] width 87 height 88
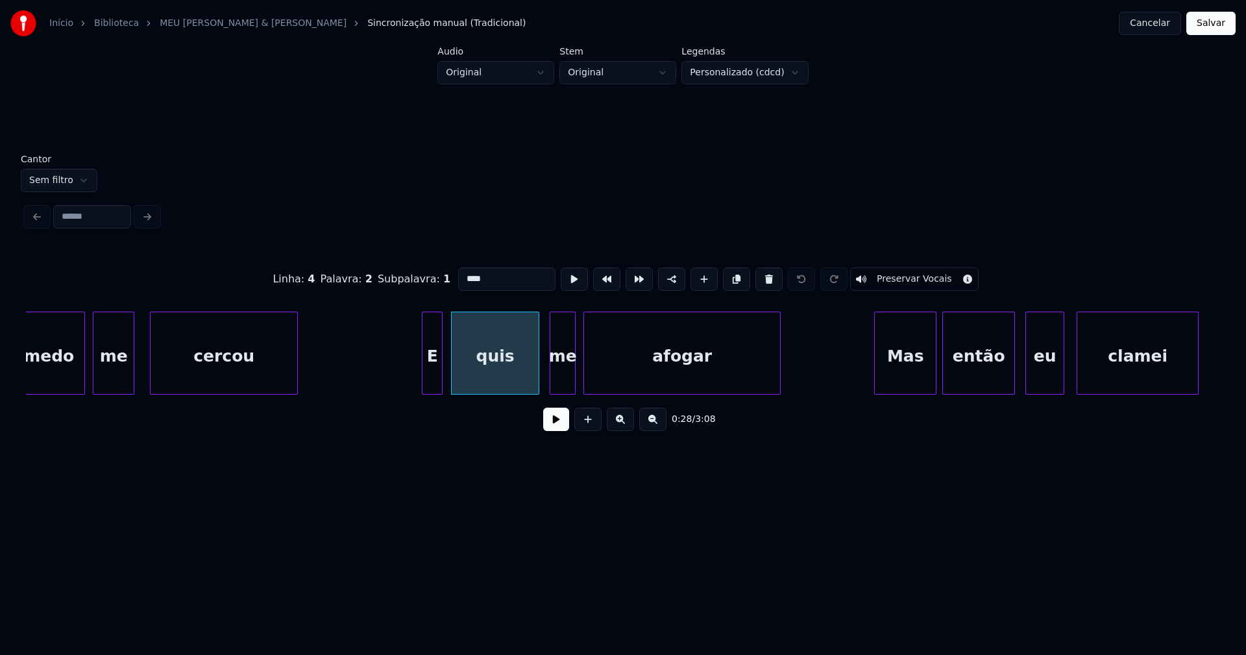
click at [480, 278] on input "****" at bounding box center [506, 278] width 97 height 23
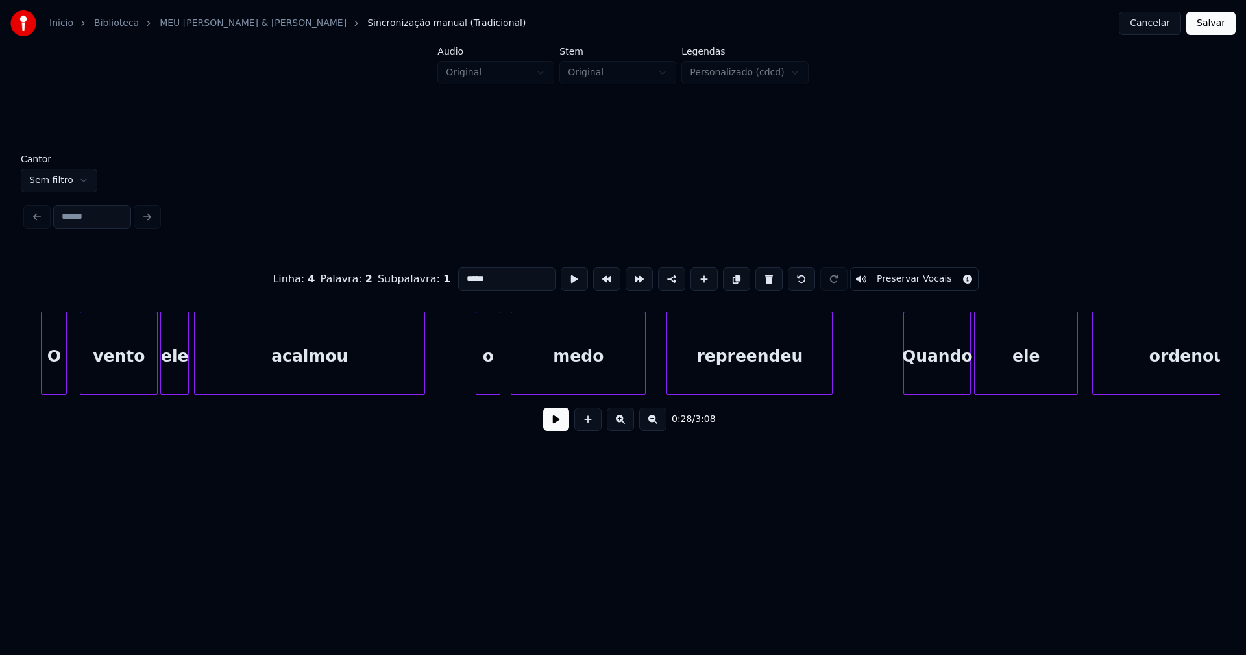
scroll to position [0, 5963]
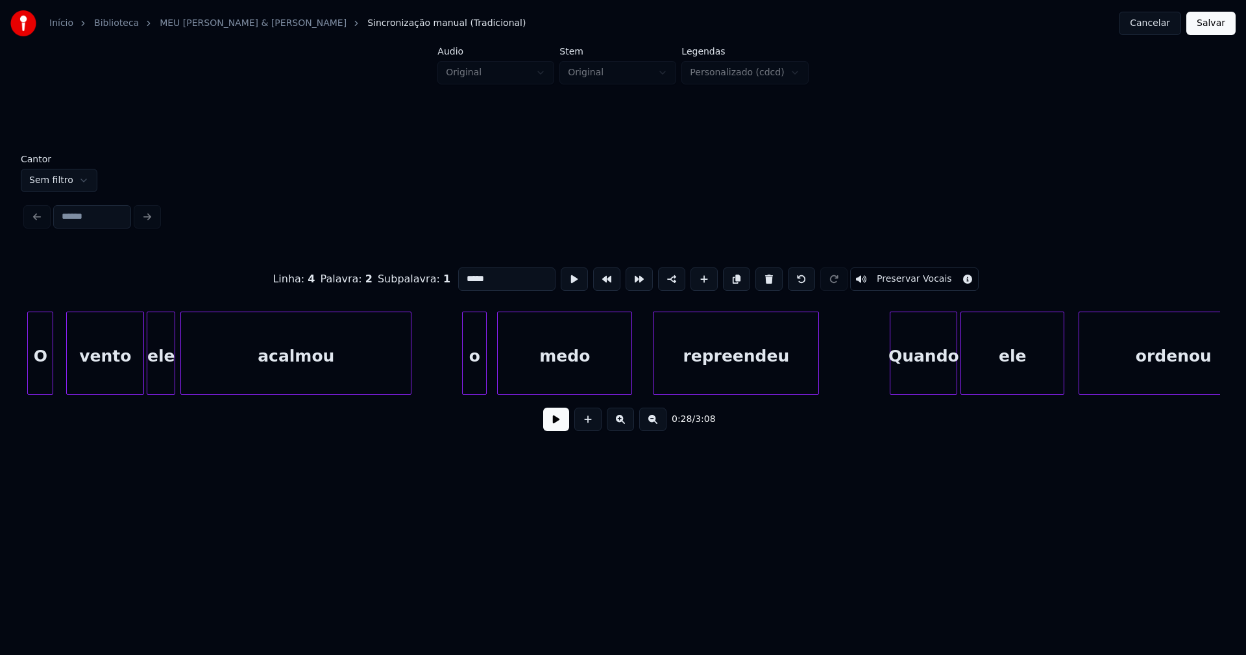
click at [479, 378] on div "o" at bounding box center [474, 356] width 23 height 88
drag, startPoint x: 472, startPoint y: 271, endPoint x: 444, endPoint y: 273, distance: 28.0
click at [444, 273] on div "Linha : 10 Palavra : 1 Subpalavra : 1 * Preservar Vocais" at bounding box center [623, 279] width 1195 height 65
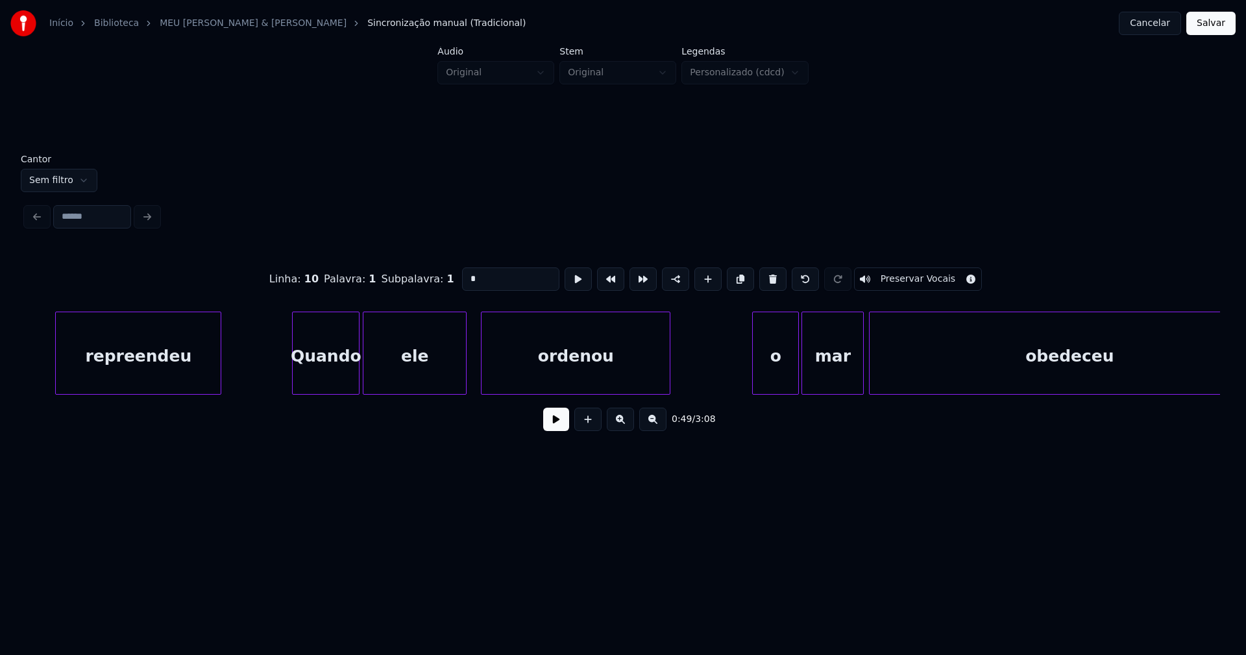
scroll to position [0, 6616]
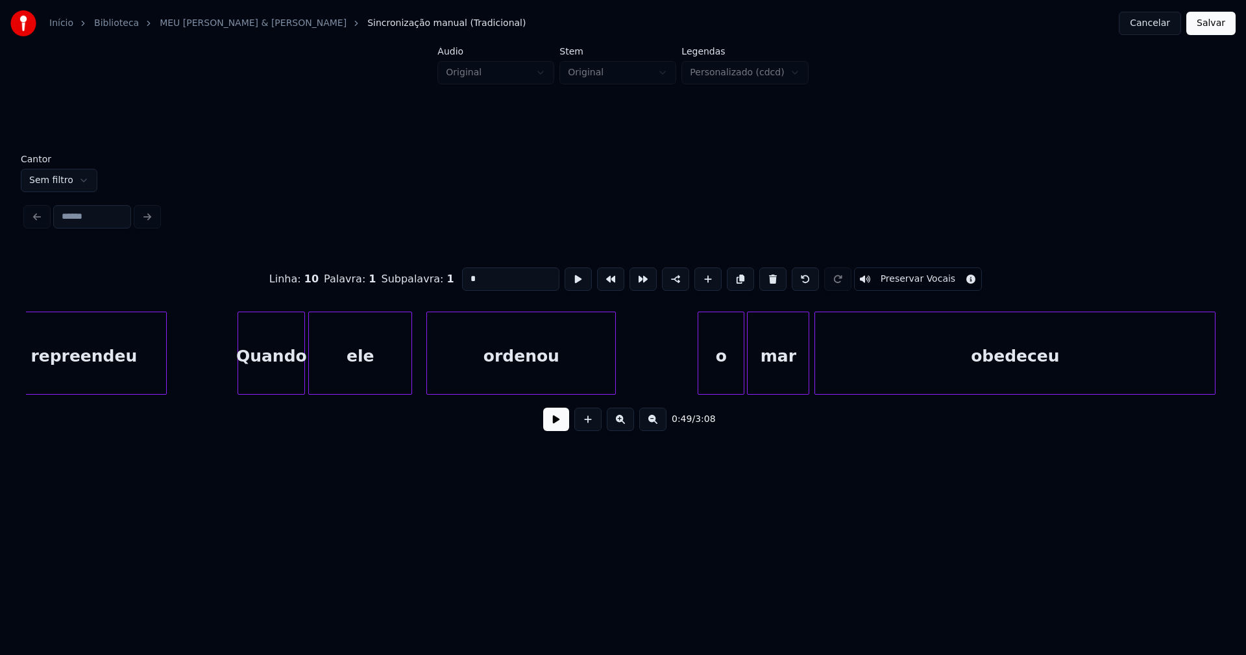
click at [738, 382] on div "o" at bounding box center [721, 356] width 45 height 88
drag, startPoint x: 473, startPoint y: 273, endPoint x: 392, endPoint y: 277, distance: 81.2
click at [392, 277] on div "Linha : 12 Palavra : 1 Subpalavra : 1 * Preservar Vocais" at bounding box center [623, 279] width 1195 height 65
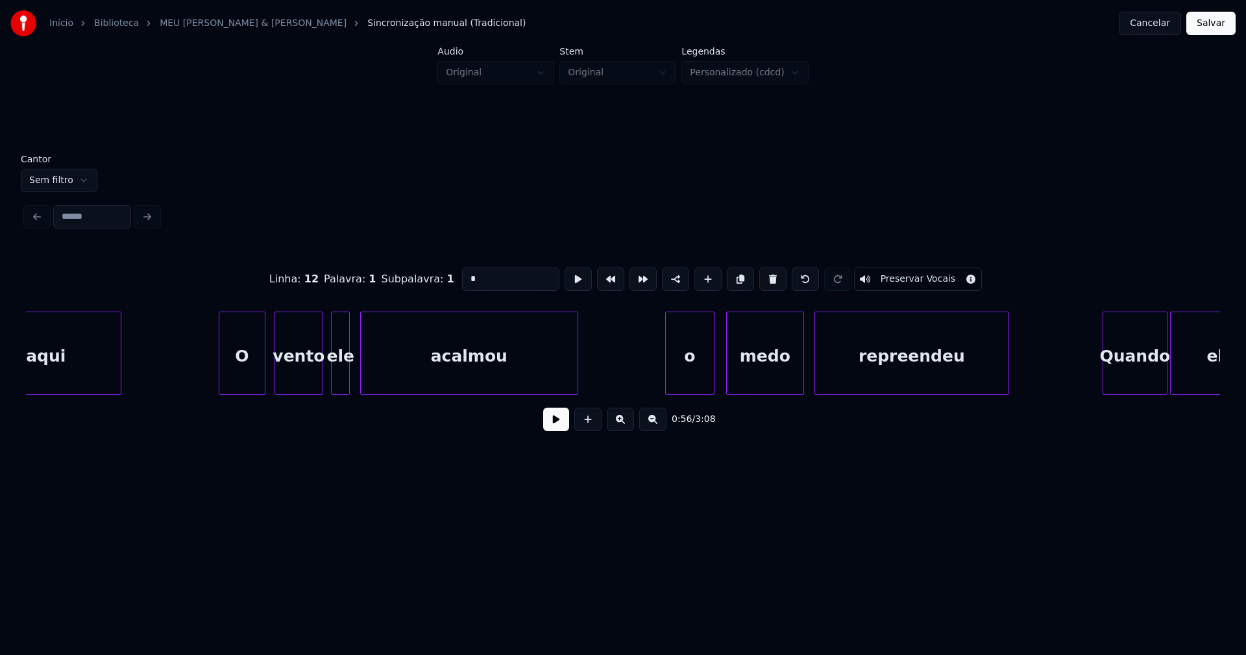
scroll to position [0, 15757]
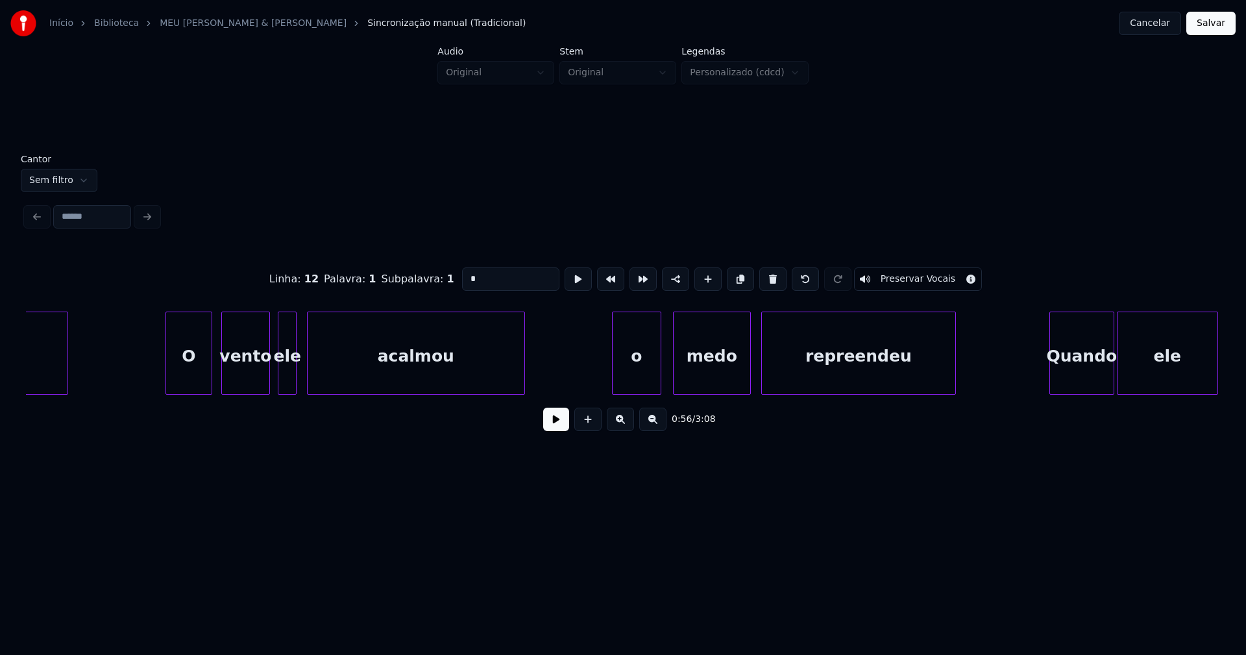
click at [645, 374] on div "o" at bounding box center [637, 356] width 48 height 88
drag, startPoint x: 476, startPoint y: 273, endPoint x: 432, endPoint y: 273, distance: 43.5
click at [432, 273] on div "Linha : 30 Palavra : 1 Subpalavra : 1 * Preservar Vocais" at bounding box center [623, 279] width 1195 height 65
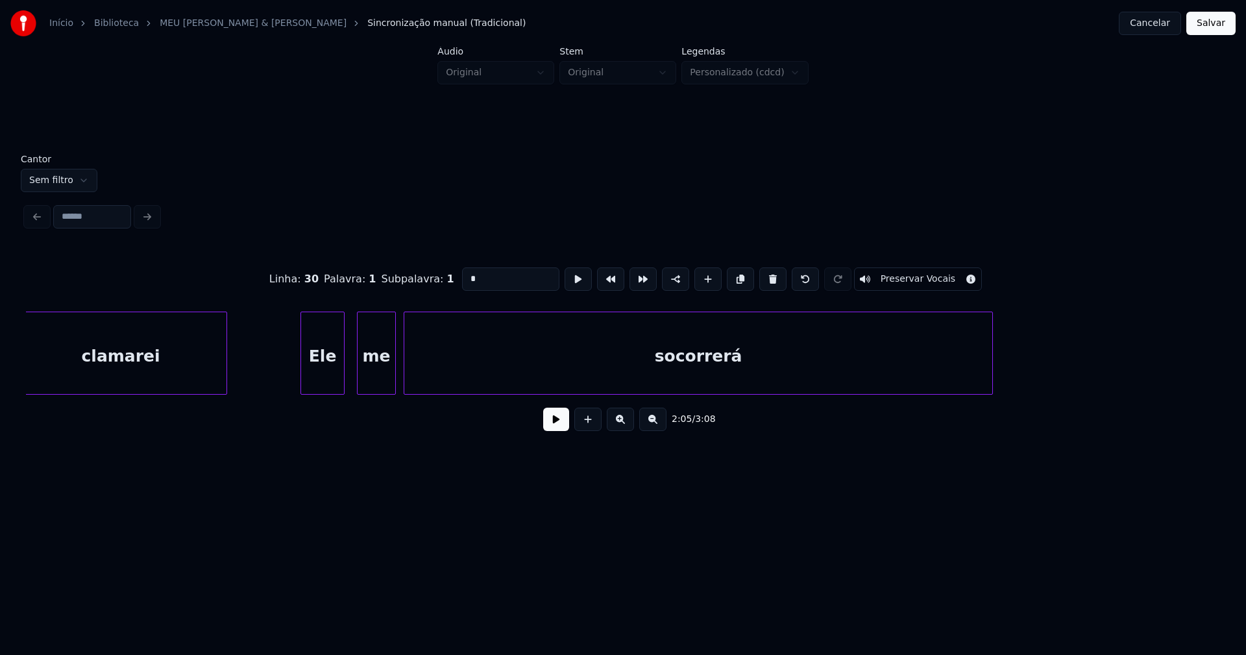
scroll to position [0, 21232]
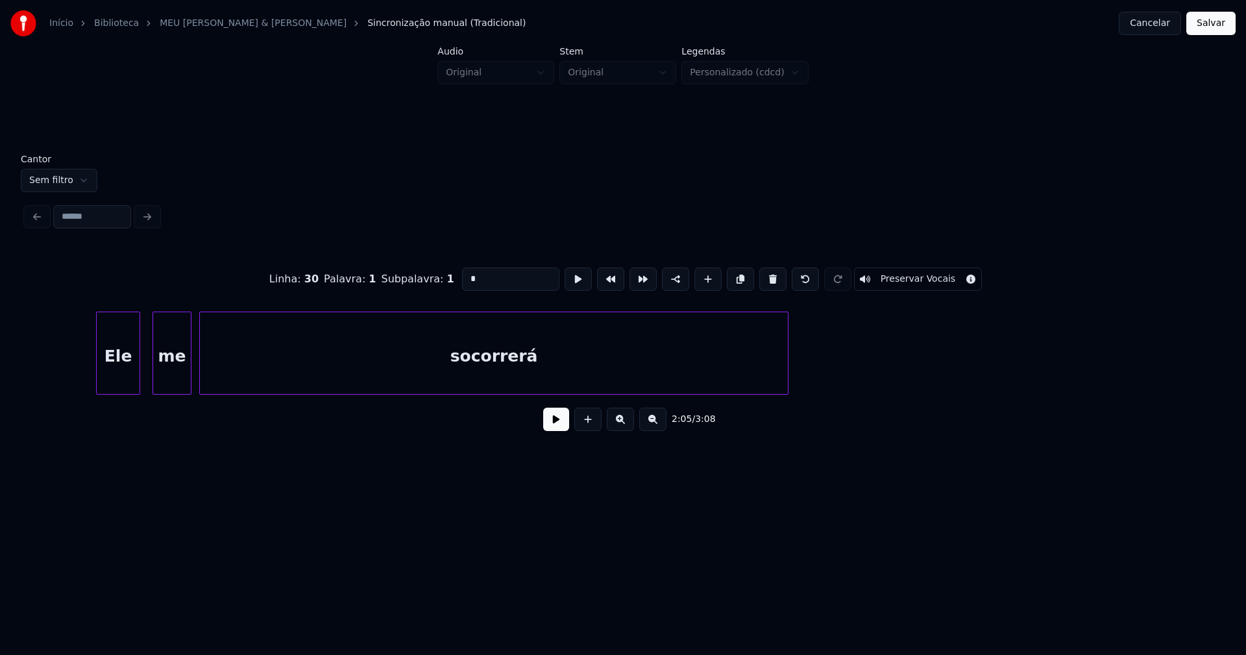
type input "*"
click at [1219, 19] on button "Salvar" at bounding box center [1211, 23] width 49 height 23
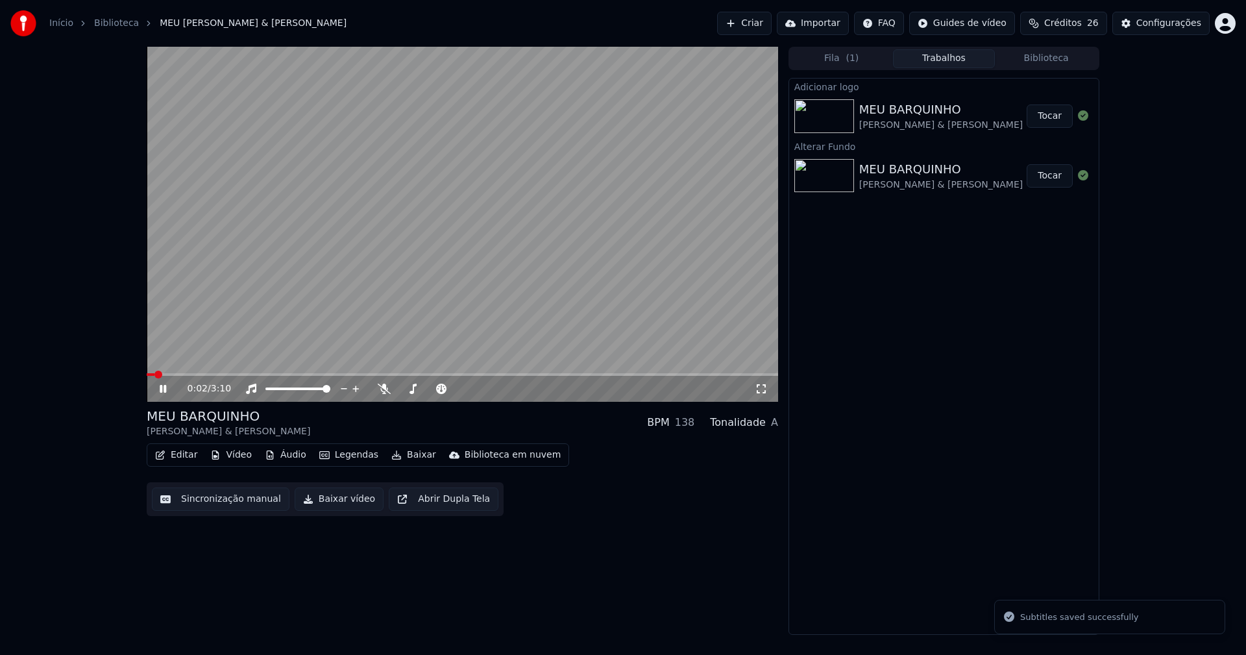
drag, startPoint x: 763, startPoint y: 389, endPoint x: 813, endPoint y: 464, distance: 90.7
click at [764, 388] on icon at bounding box center [761, 389] width 13 height 10
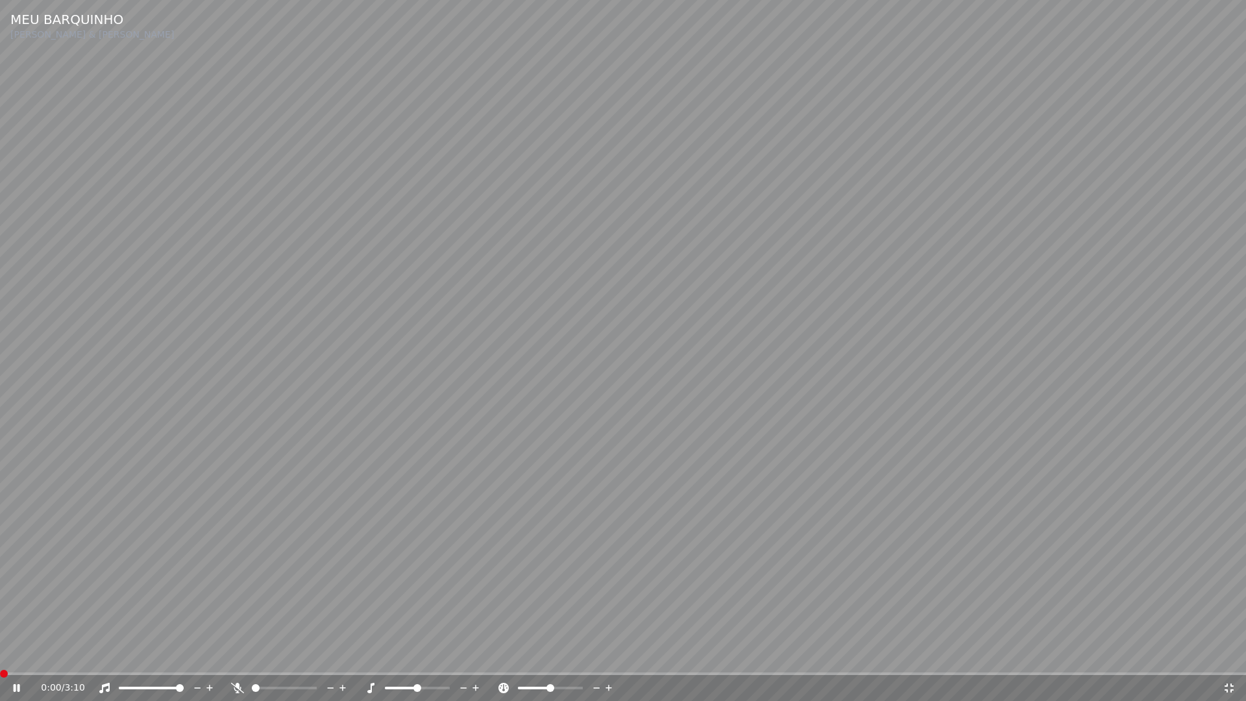
click at [0, 654] on span at bounding box center [0, 674] width 0 height 3
drag, startPoint x: 14, startPoint y: 689, endPoint x: 0, endPoint y: 654, distance: 37.9
click at [15, 654] on icon at bounding box center [17, 688] width 6 height 8
click at [1235, 654] on icon at bounding box center [1229, 688] width 13 height 10
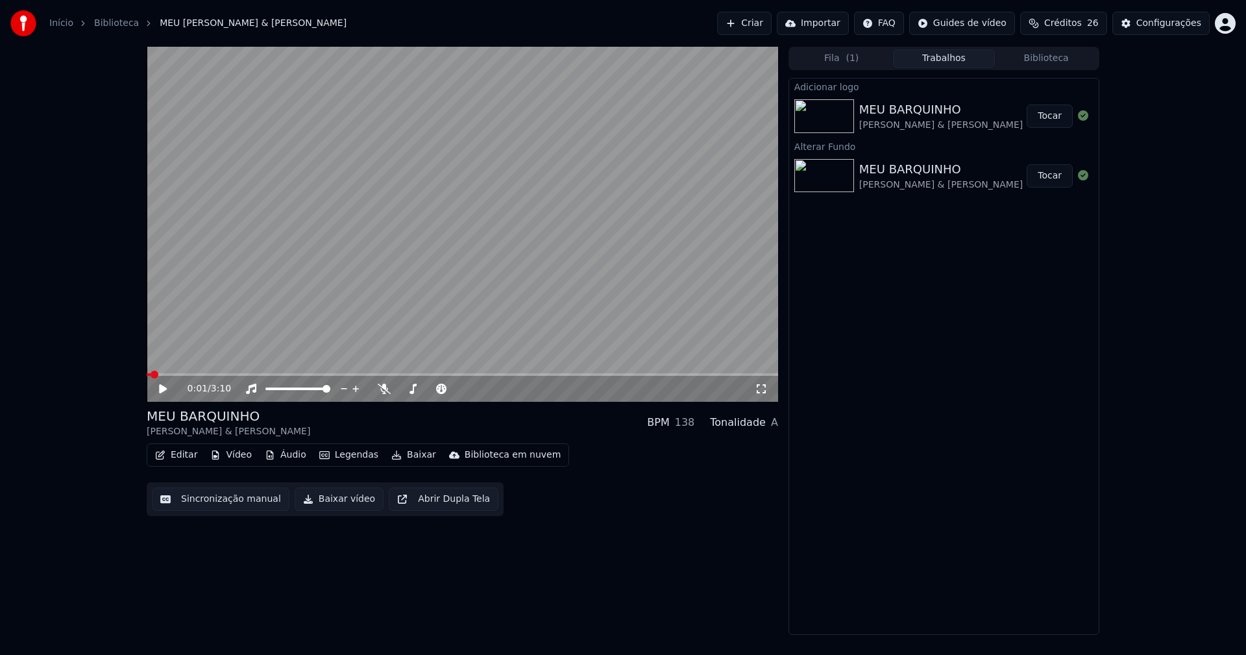
click at [339, 507] on button "Baixar vídeo" at bounding box center [339, 499] width 89 height 23
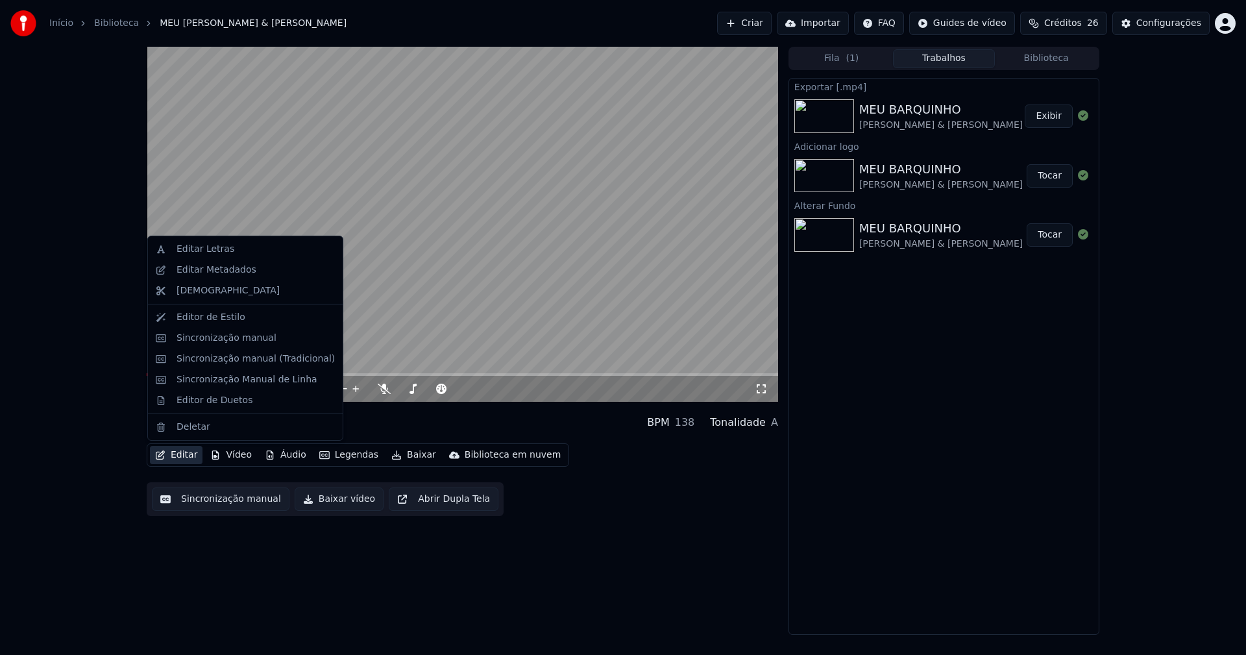
click at [182, 456] on button "Editar" at bounding box center [176, 455] width 53 height 18
click at [209, 270] on div "Editar Metadados" at bounding box center [217, 270] width 80 height 13
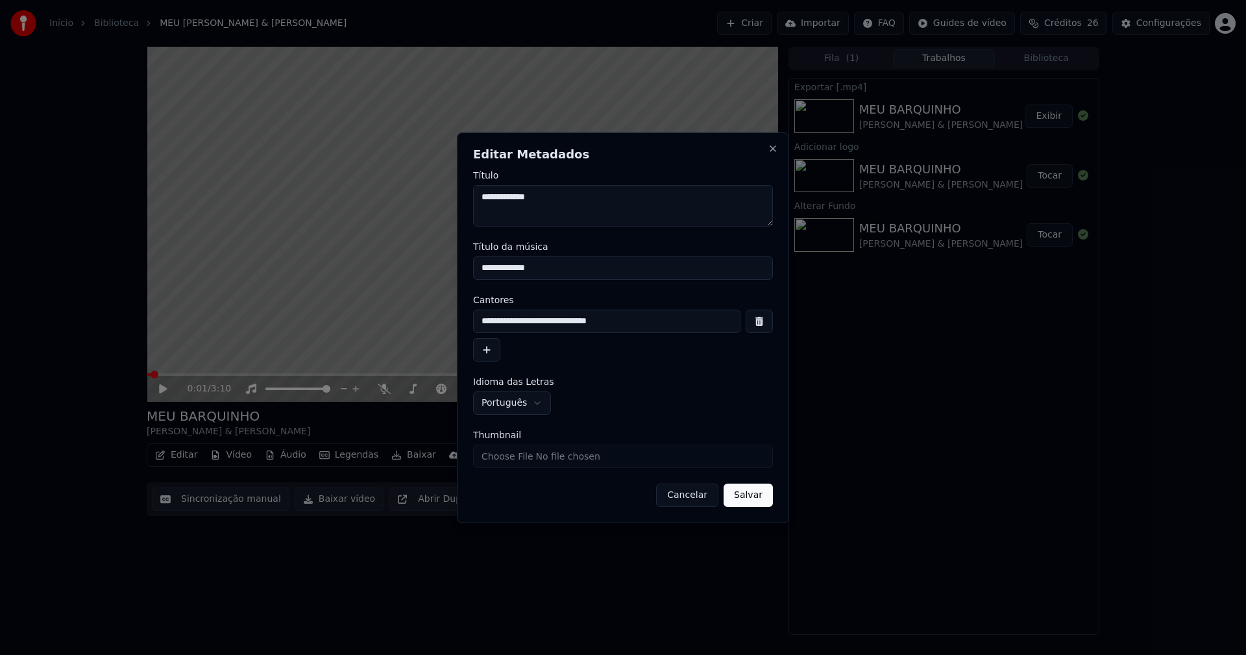
click at [517, 465] on input "Thumbnail" at bounding box center [623, 456] width 300 height 23
type input "**********"
click at [760, 501] on button "Salvar" at bounding box center [748, 495] width 49 height 23
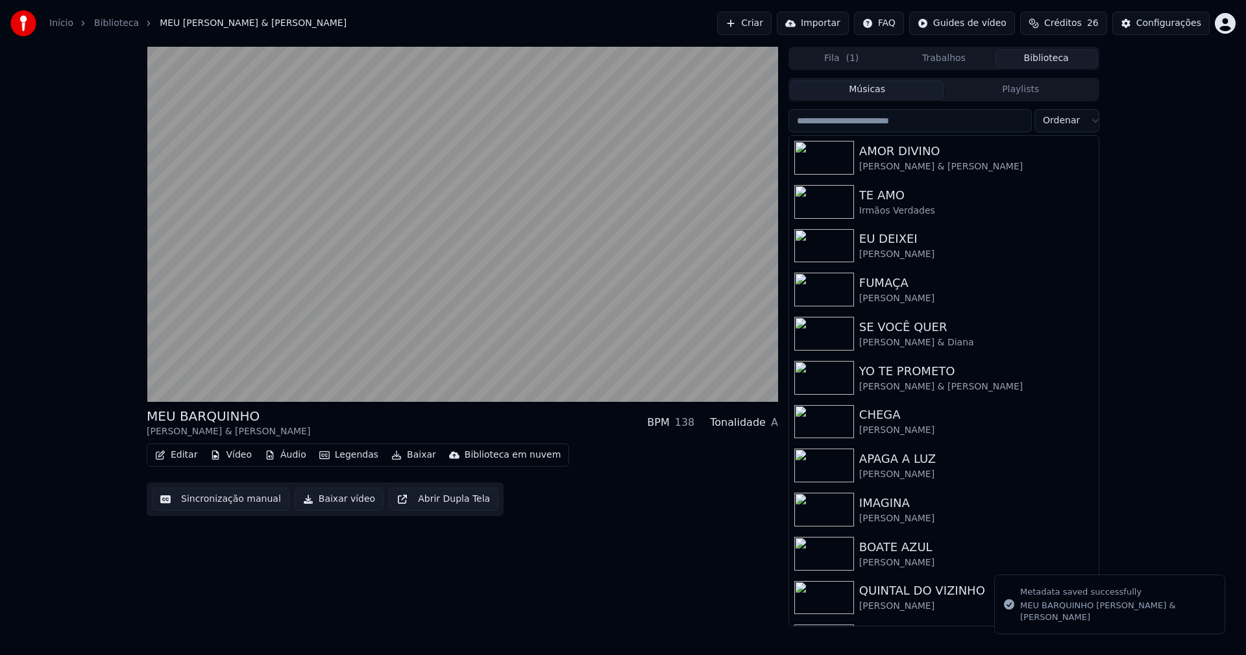
click at [1061, 62] on button "Biblioteca" at bounding box center [1046, 58] width 103 height 19
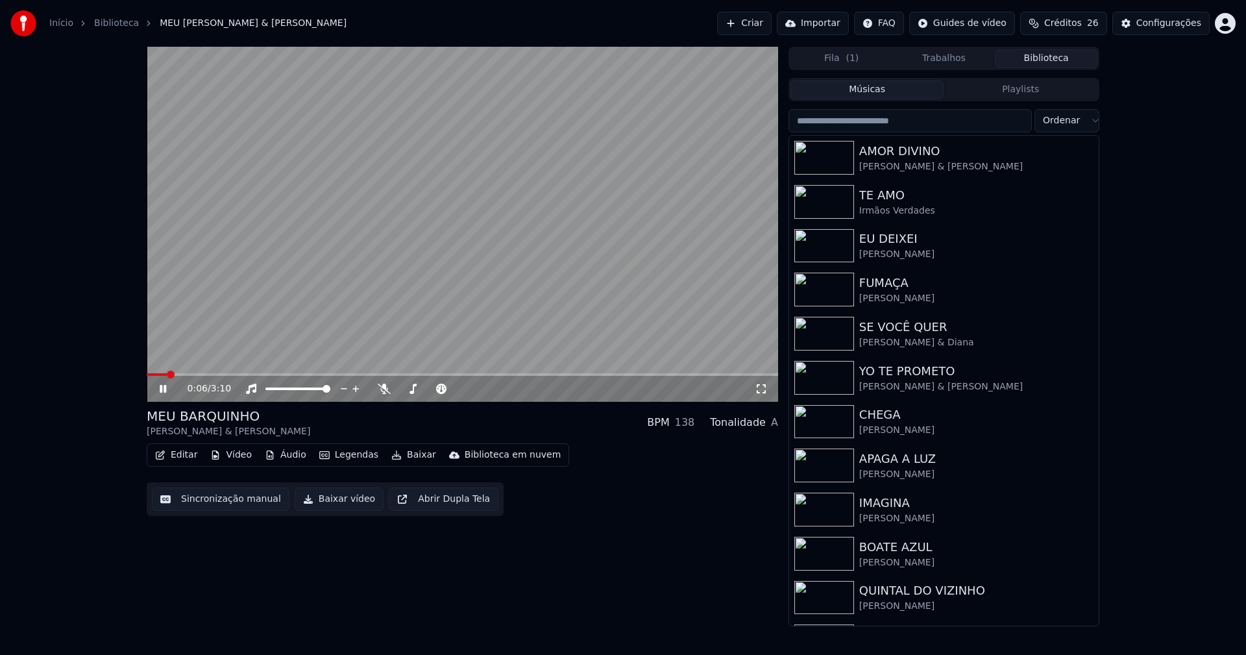
drag, startPoint x: 162, startPoint y: 386, endPoint x: 610, endPoint y: 249, distance: 468.2
click at [162, 386] on icon at bounding box center [163, 389] width 6 height 8
click at [288, 459] on button "Áudio" at bounding box center [286, 455] width 52 height 18
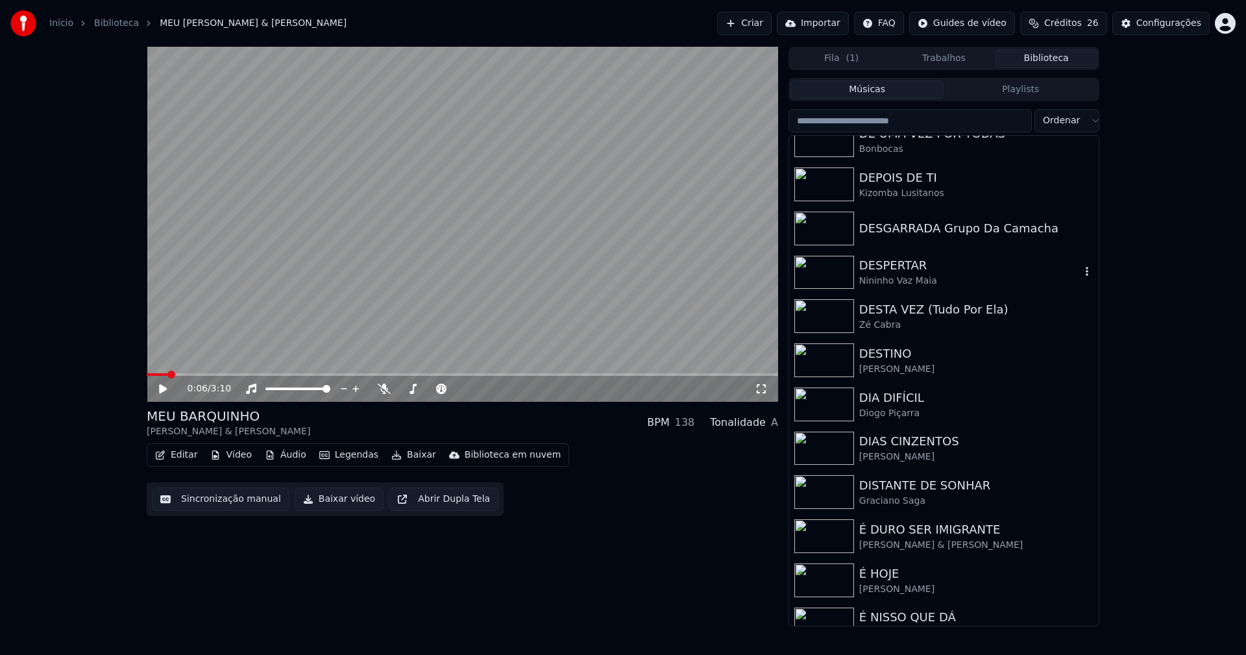
scroll to position [4709, 0]
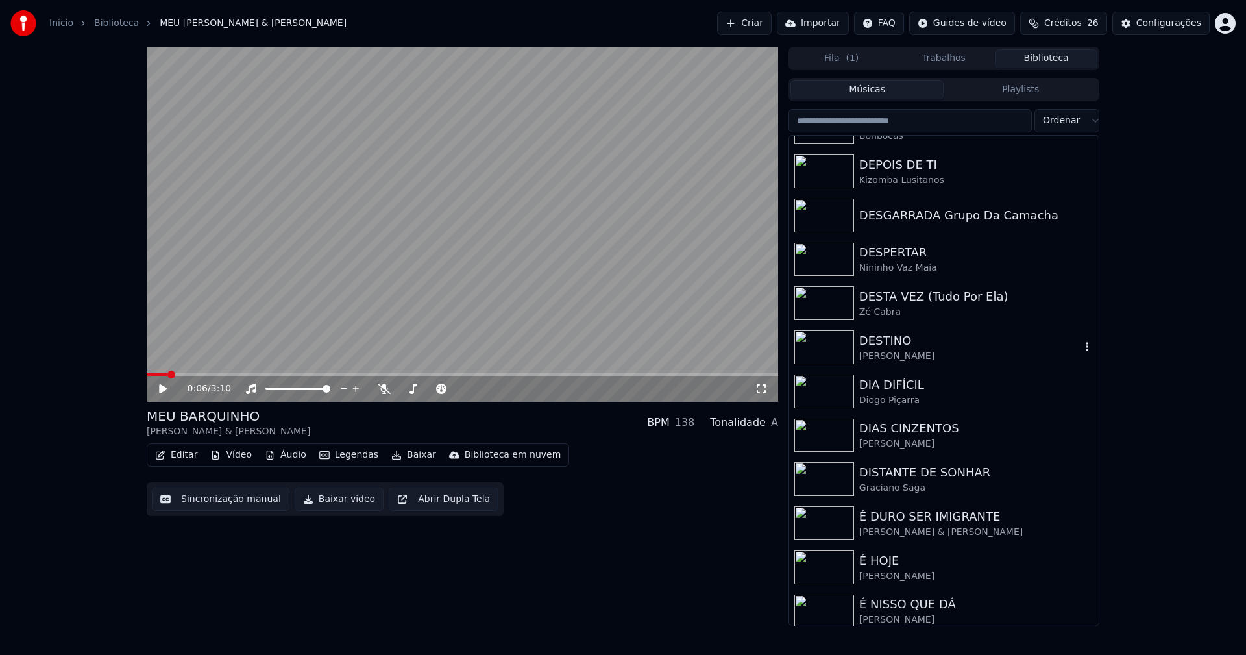
click at [879, 341] on div "DESTINO" at bounding box center [970, 341] width 221 height 18
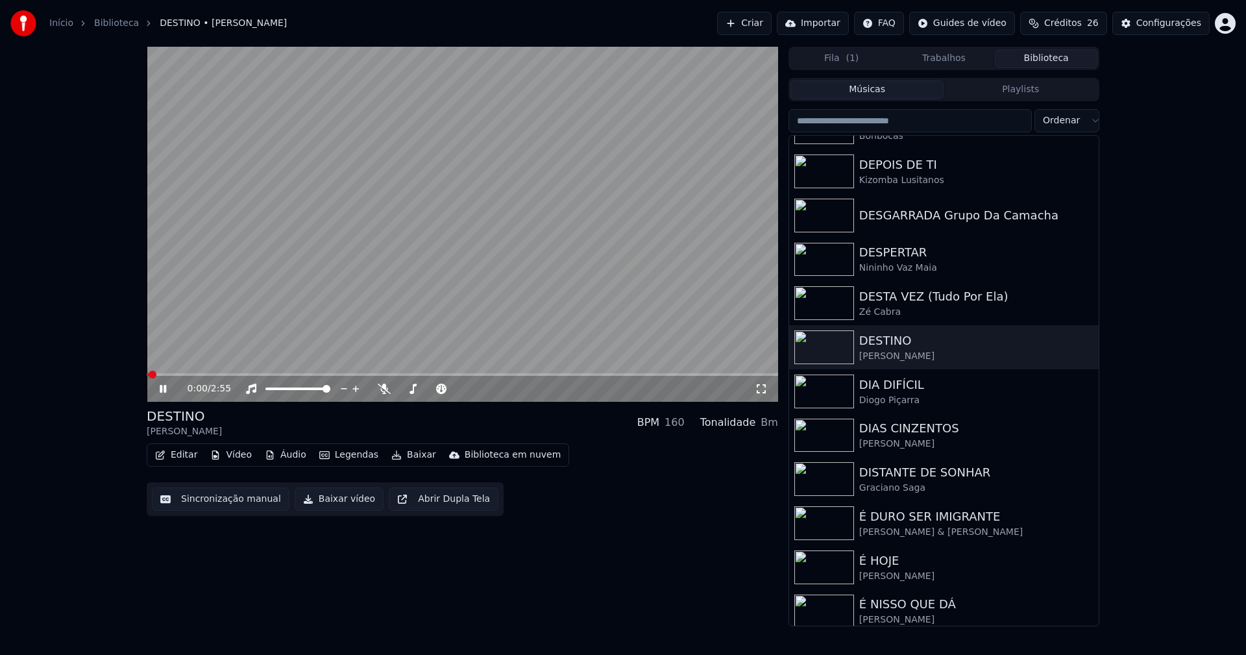
click at [164, 388] on icon at bounding box center [163, 389] width 6 height 8
click at [240, 457] on button "Vídeo" at bounding box center [231, 455] width 52 height 18
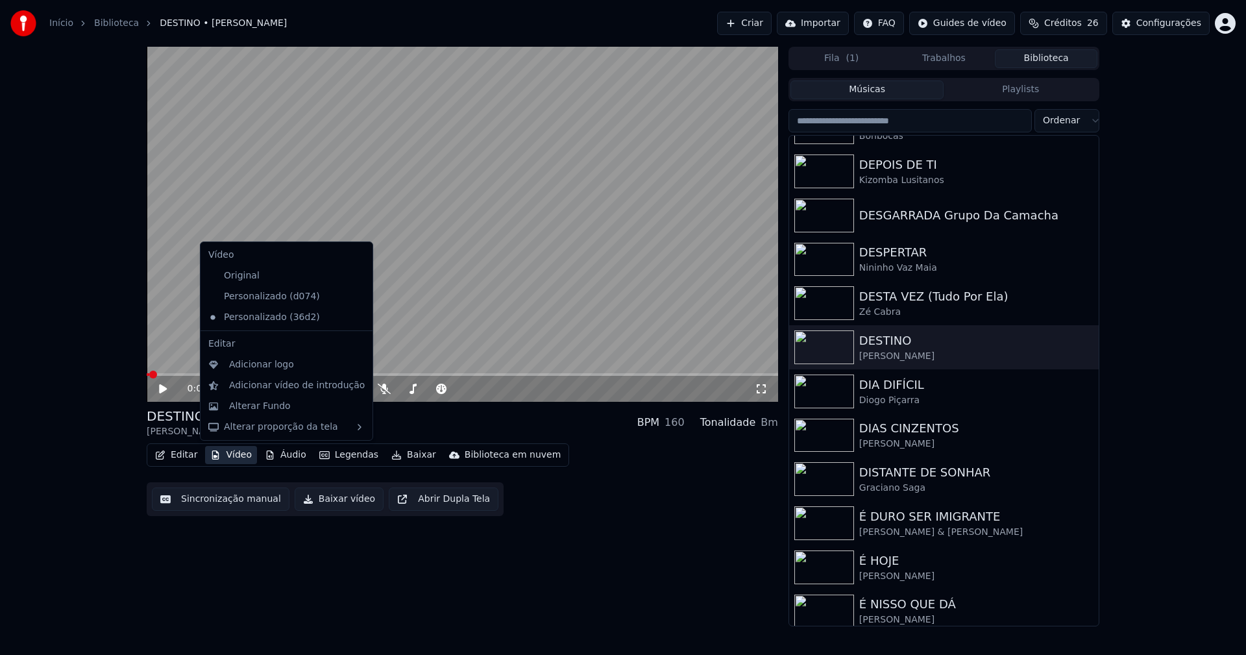
click at [356, 297] on icon at bounding box center [360, 296] width 9 height 10
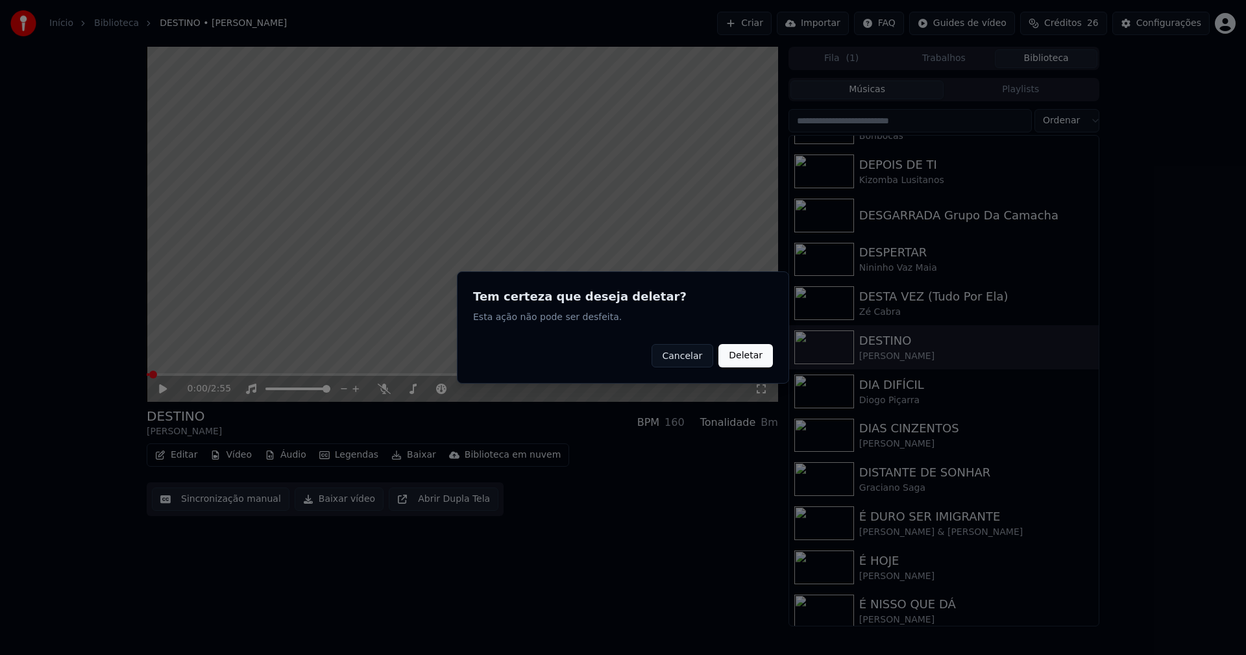
drag, startPoint x: 743, startPoint y: 360, endPoint x: 245, endPoint y: 370, distance: 498.0
click at [743, 358] on button "Deletar" at bounding box center [746, 355] width 55 height 23
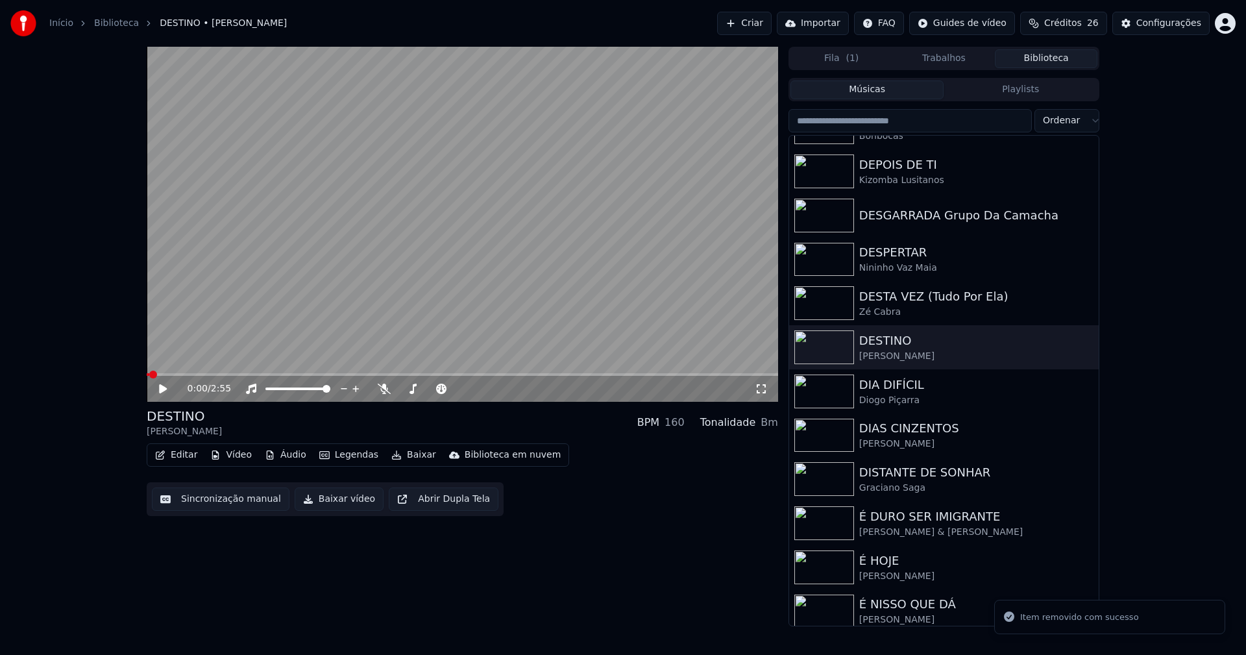
click at [236, 456] on button "Vídeo" at bounding box center [231, 455] width 52 height 18
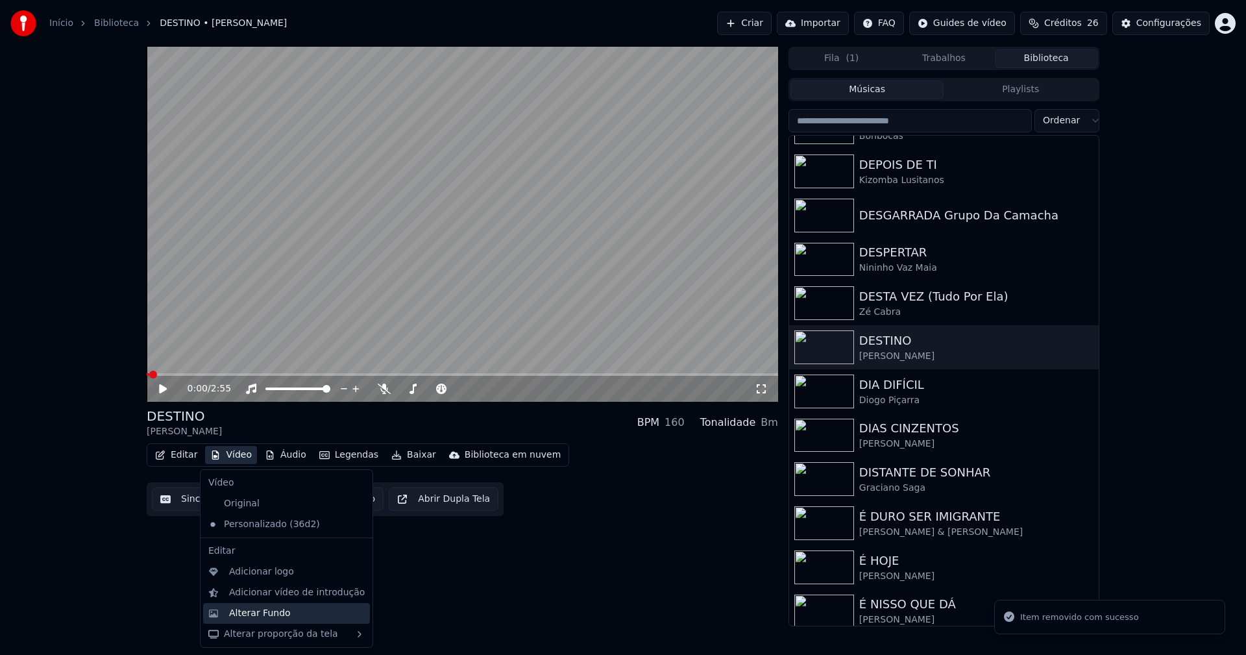
click at [270, 612] on div "Alterar Fundo" at bounding box center [260, 613] width 62 height 13
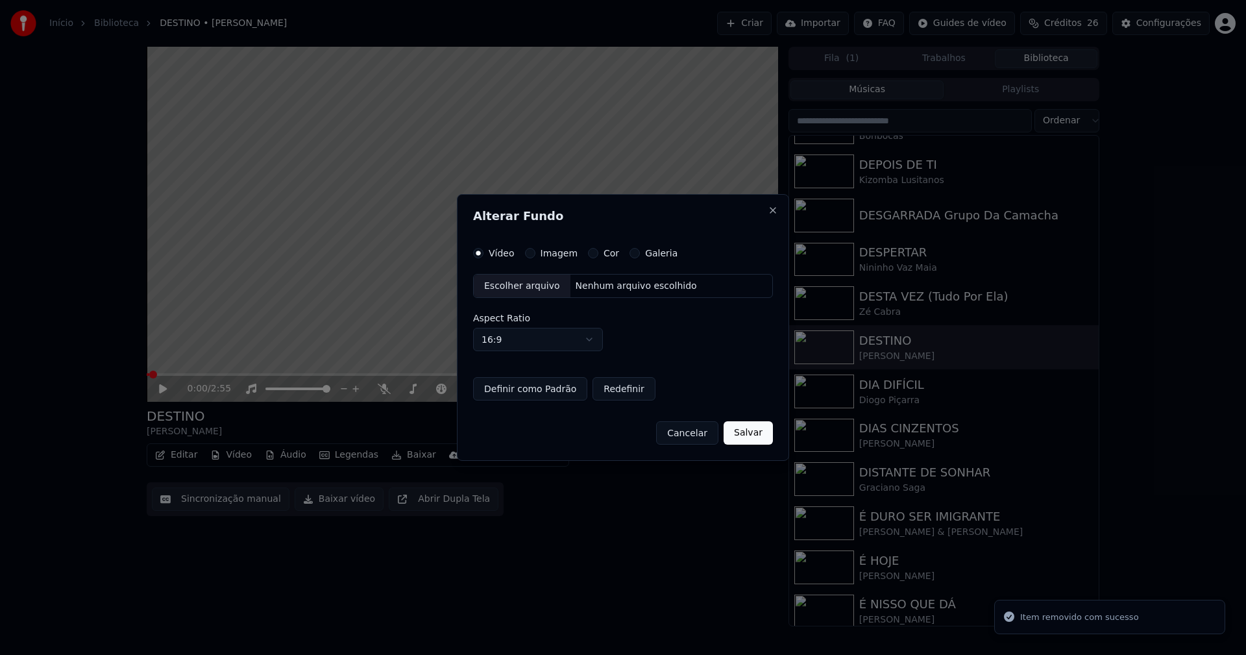
click at [526, 254] on button "Imagem" at bounding box center [530, 253] width 10 height 10
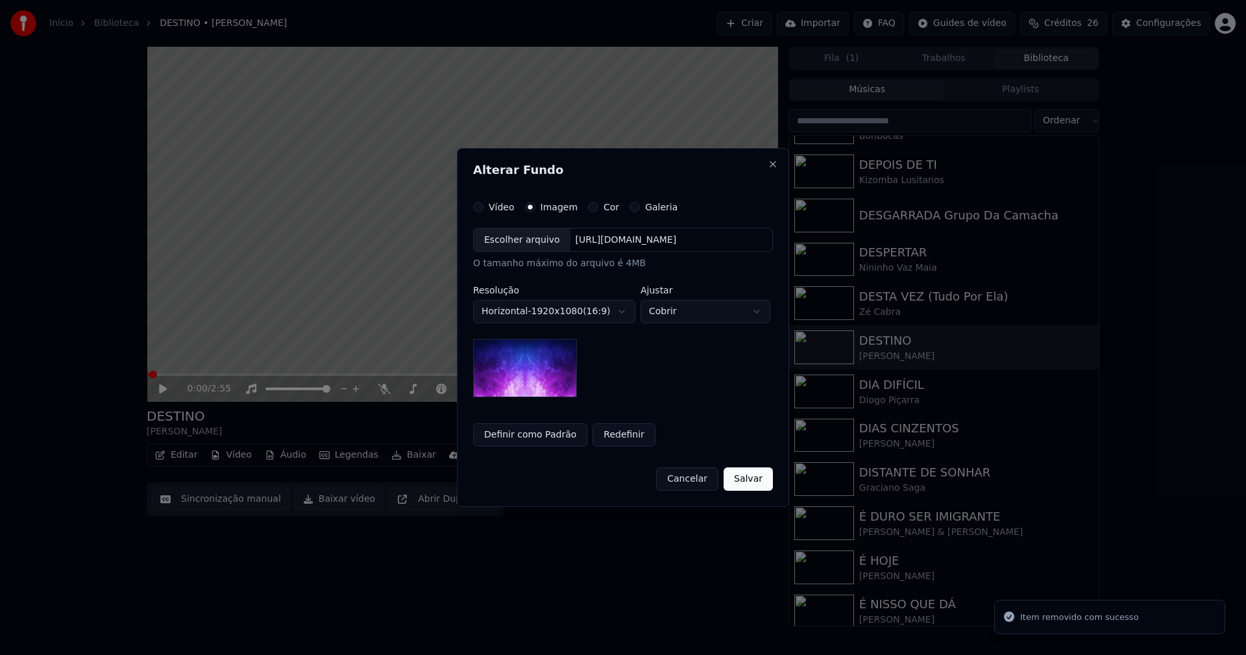
click at [520, 244] on div "Escolher arquivo" at bounding box center [522, 240] width 97 height 23
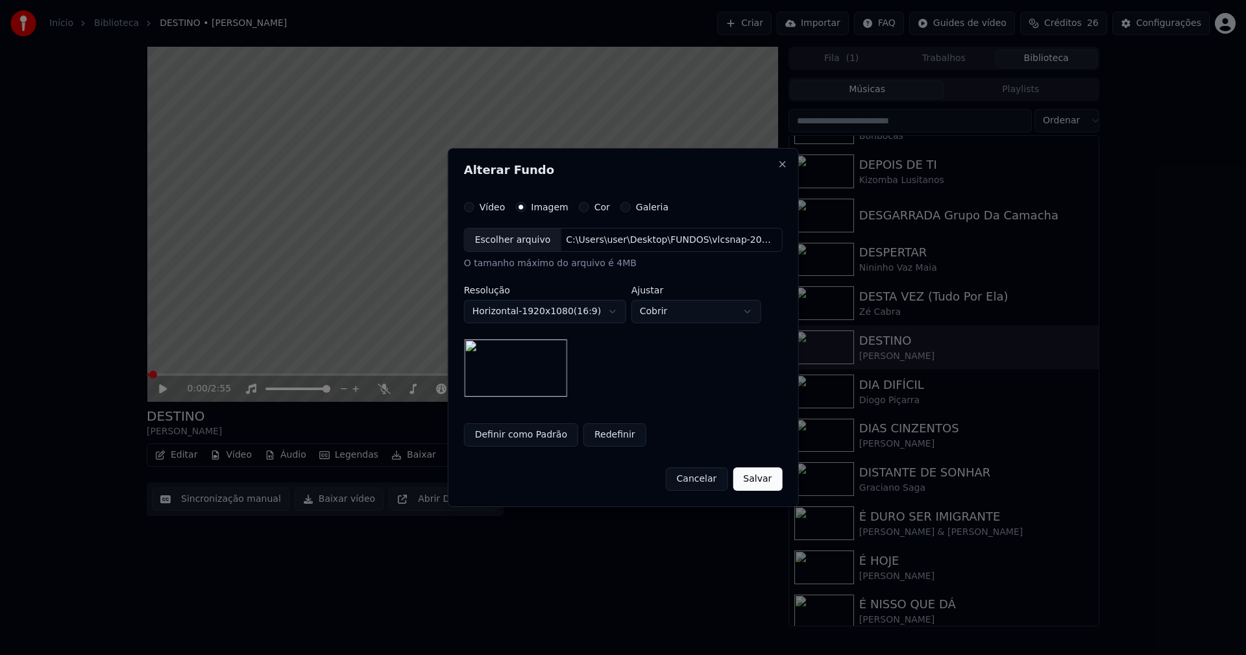
click at [757, 482] on button "Salvar" at bounding box center [757, 478] width 49 height 23
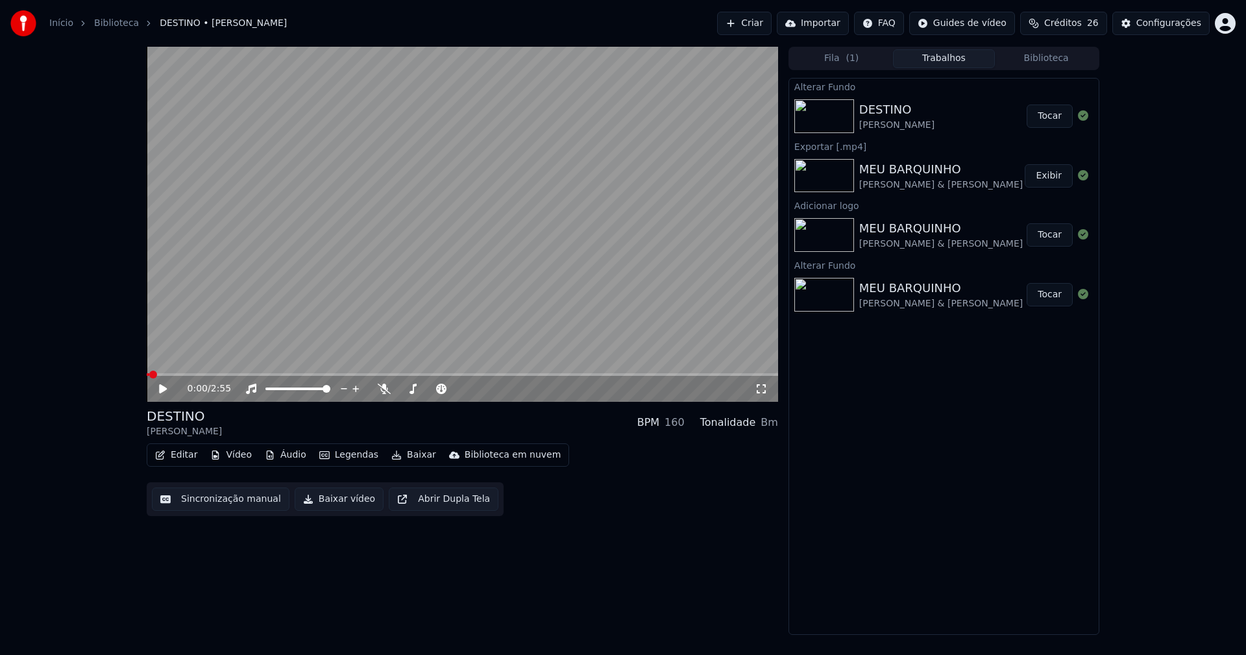
drag, startPoint x: 1052, startPoint y: 116, endPoint x: 1043, endPoint y: 114, distance: 8.8
click at [1053, 116] on button "Tocar" at bounding box center [1050, 116] width 46 height 23
click at [162, 390] on icon at bounding box center [163, 389] width 6 height 8
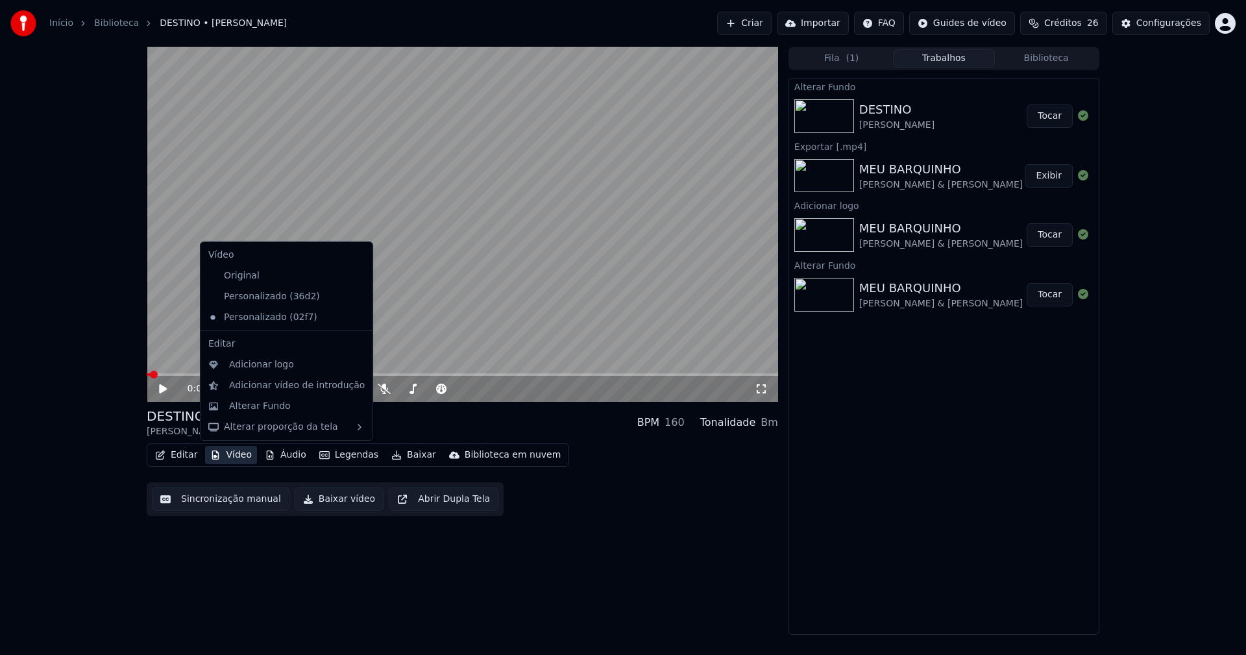
click at [237, 460] on button "Vídeo" at bounding box center [231, 455] width 52 height 18
click at [238, 371] on div "Adicionar logo" at bounding box center [261, 364] width 65 height 13
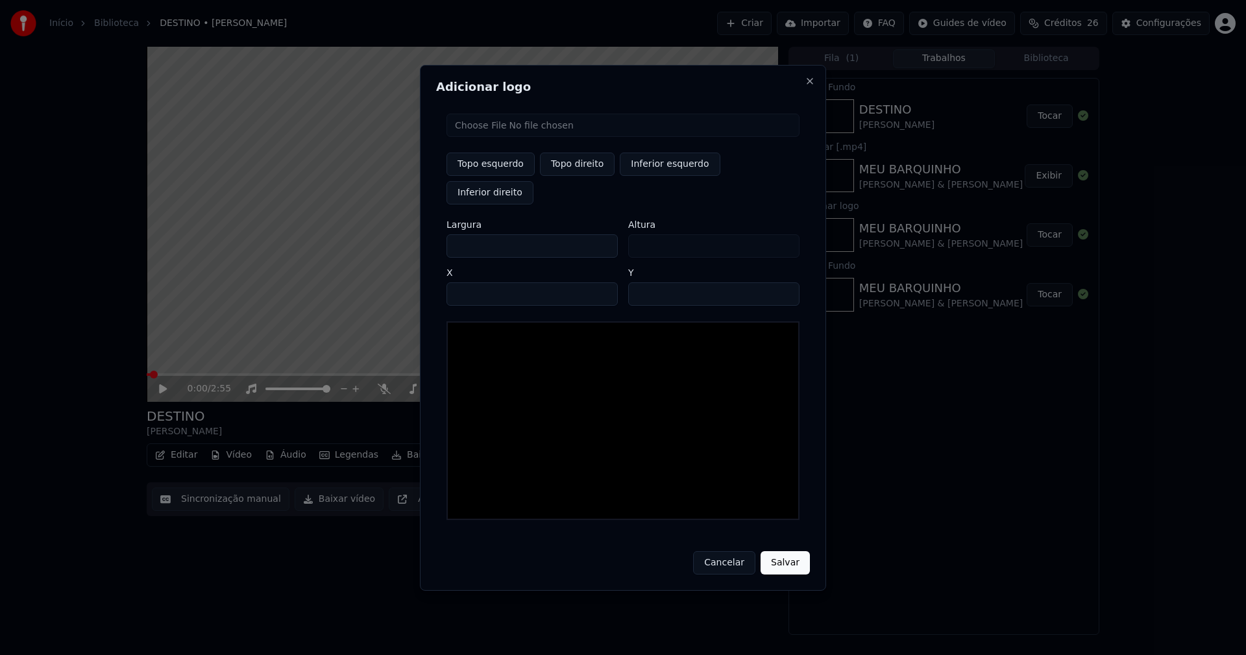
click at [496, 137] on input "file" at bounding box center [623, 125] width 353 height 23
type input "**********"
type input "***"
click at [575, 176] on button "Topo direito" at bounding box center [577, 164] width 75 height 23
type input "****"
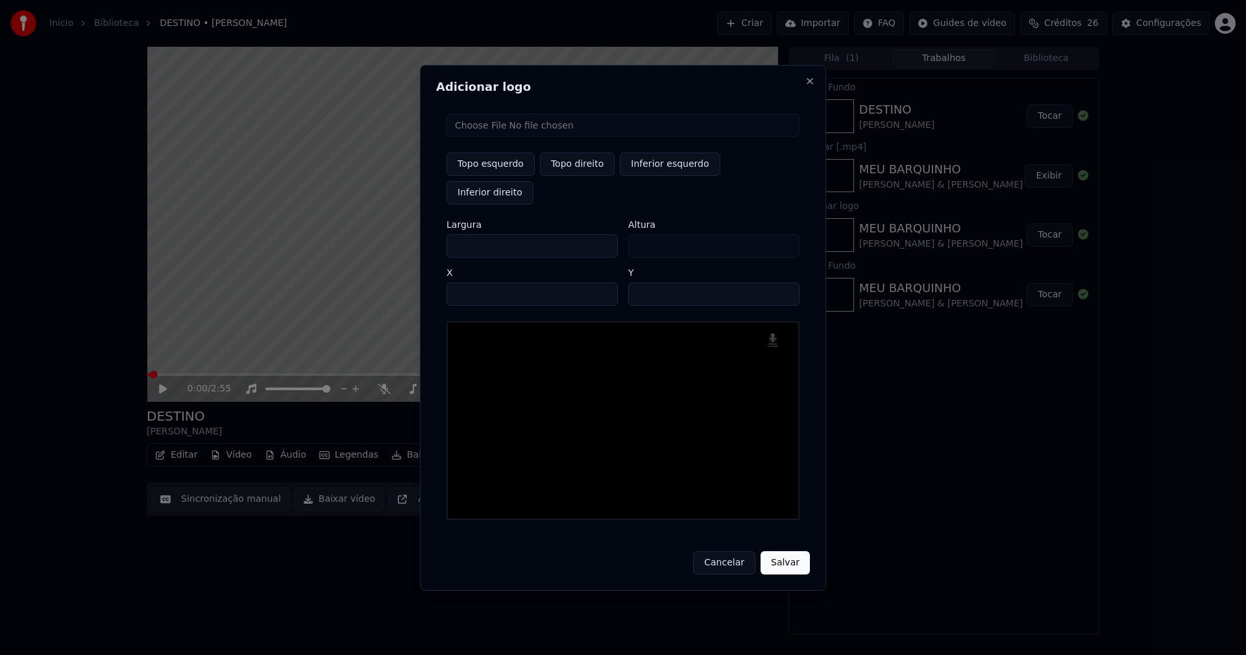
drag, startPoint x: 467, startPoint y: 230, endPoint x: 404, endPoint y: 237, distance: 63.3
click at [405, 237] on body "Início Biblioteca DESTINO • Manu Bahtidão Criar Importar FAQ Guides de vídeo Cr…" at bounding box center [623, 327] width 1246 height 655
type input "**"
type input "***"
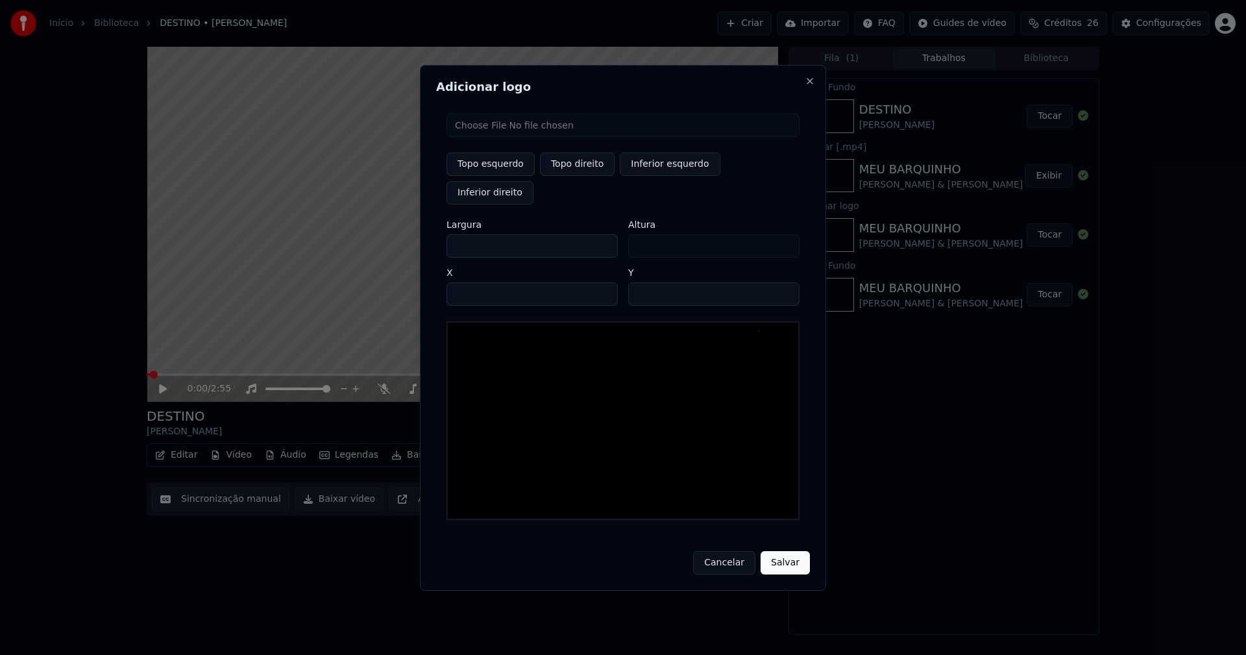
type input "***"
click at [473, 282] on input "****" at bounding box center [532, 293] width 171 height 23
type input "****"
click at [785, 282] on input "**" at bounding box center [713, 293] width 171 height 23
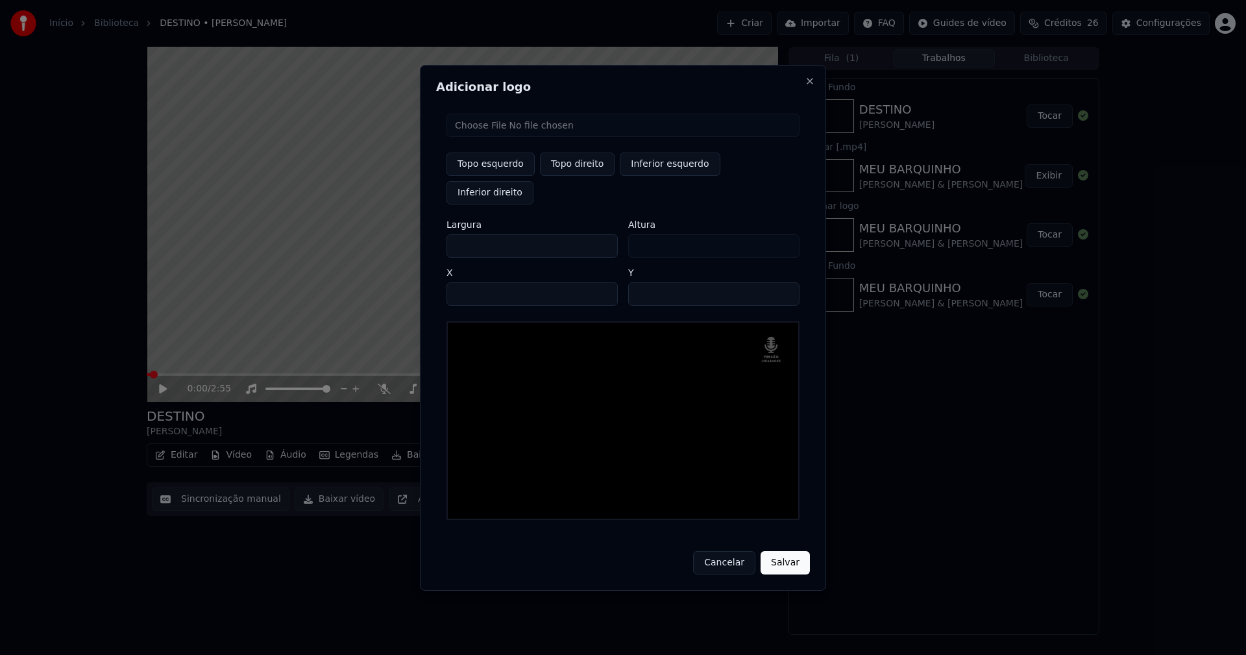
click at [785, 282] on input "**" at bounding box center [713, 293] width 171 height 23
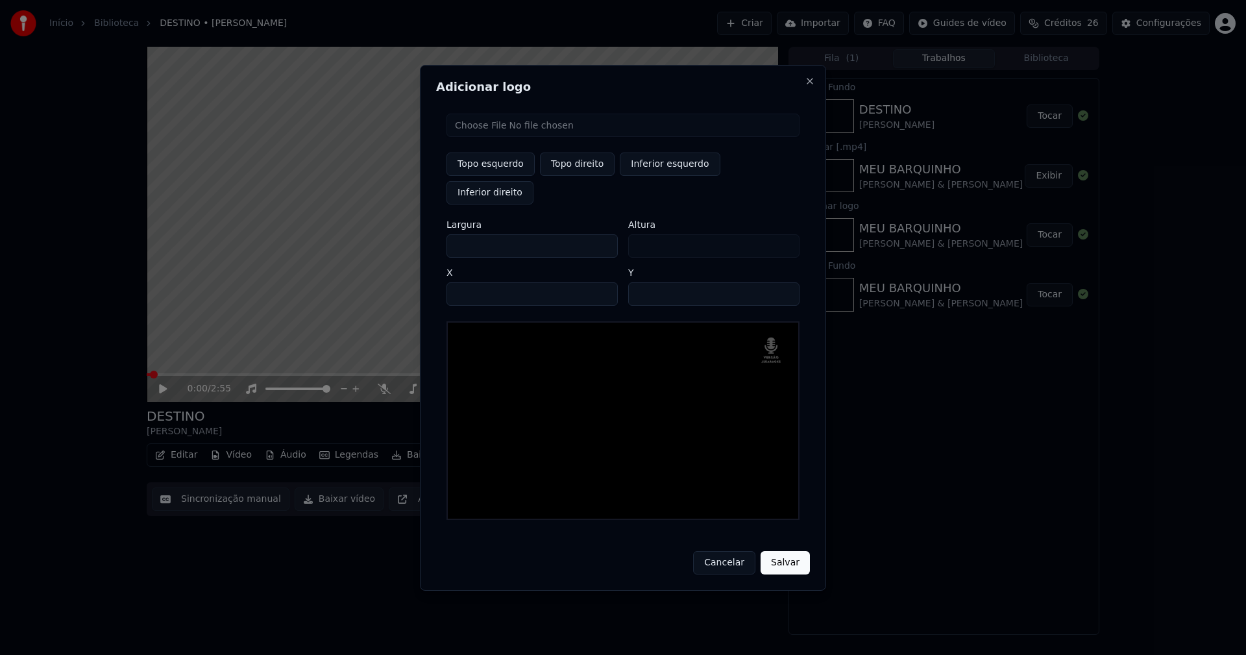
type input "**"
click at [780, 285] on input "**" at bounding box center [713, 293] width 171 height 23
click at [778, 551] on button "Salvar" at bounding box center [785, 562] width 49 height 23
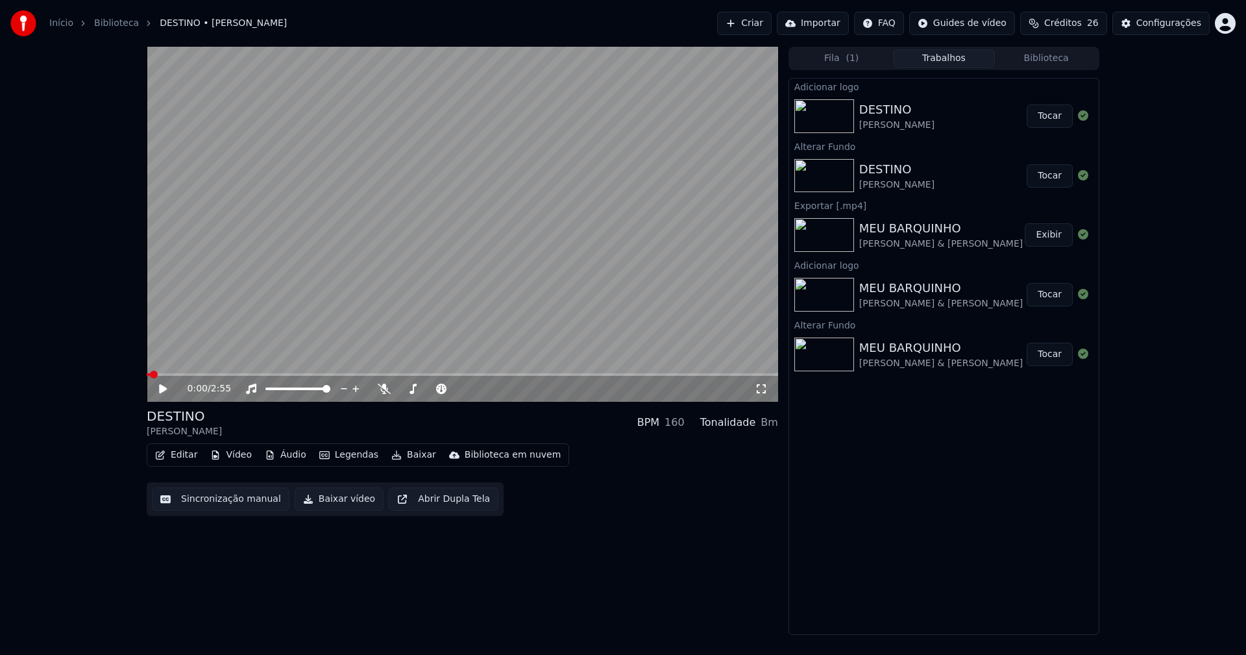
click at [1051, 118] on button "Tocar" at bounding box center [1050, 116] width 46 height 23
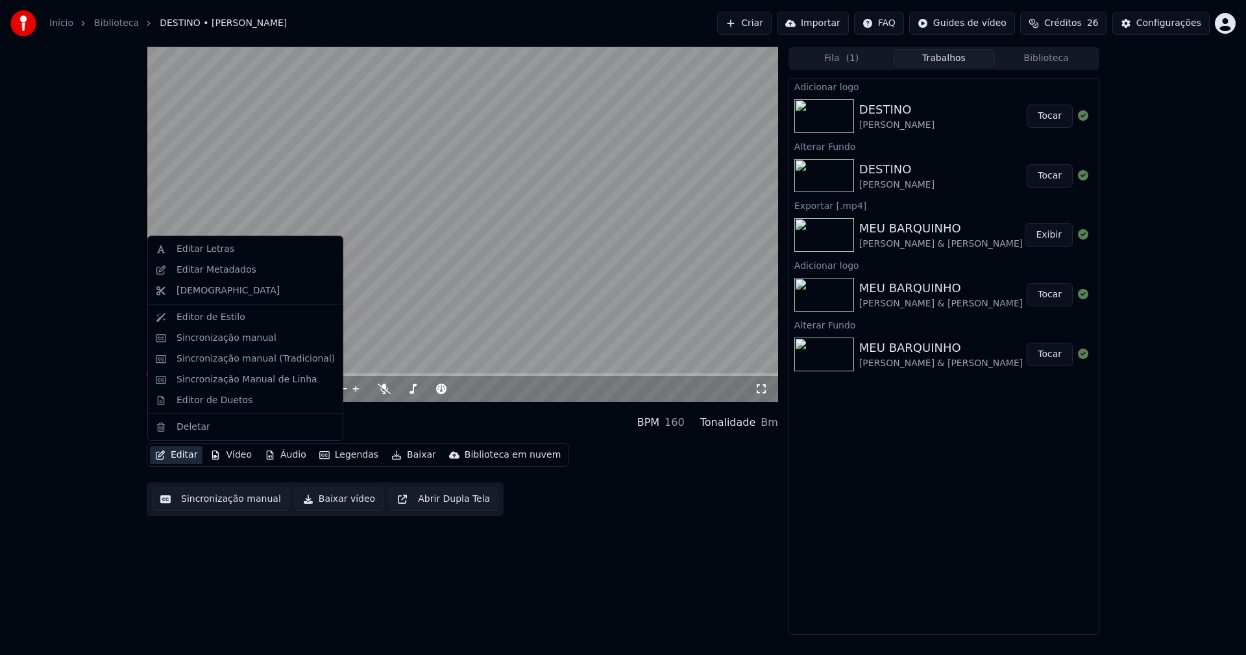
click at [194, 457] on button "Editar" at bounding box center [176, 455] width 53 height 18
click at [242, 355] on div "Sincronização manual (Tradicional)" at bounding box center [256, 359] width 158 height 13
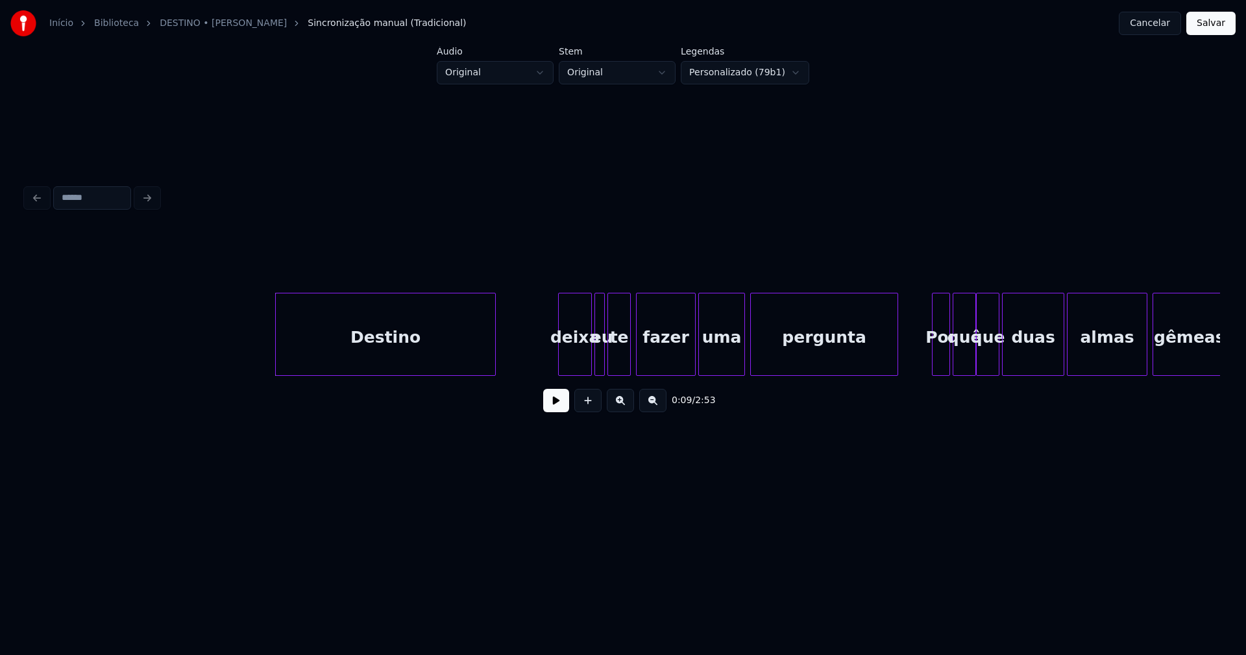
scroll to position [0, 923]
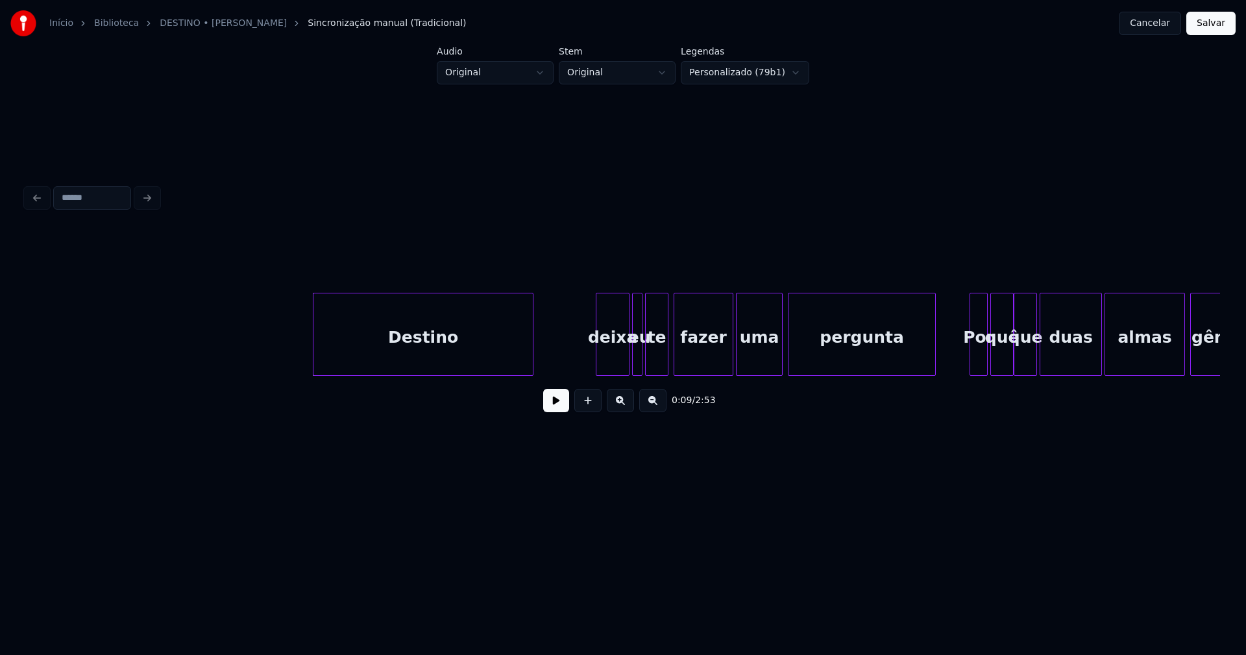
click at [557, 407] on button at bounding box center [556, 400] width 26 height 23
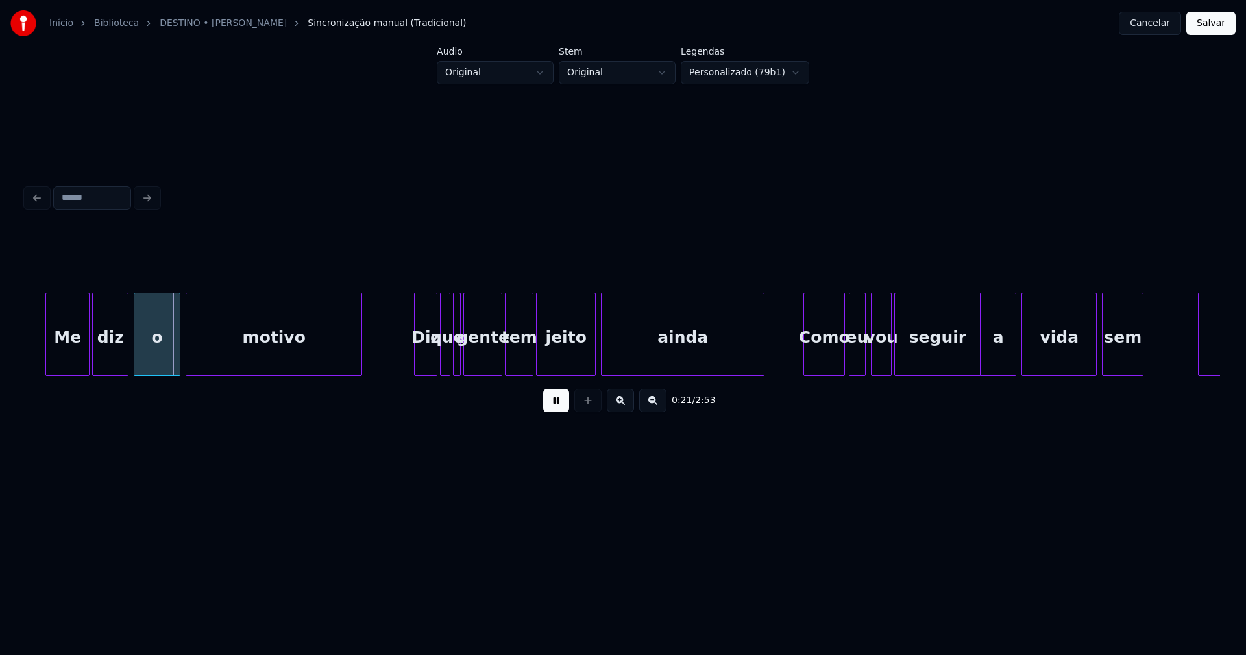
scroll to position [0, 2670]
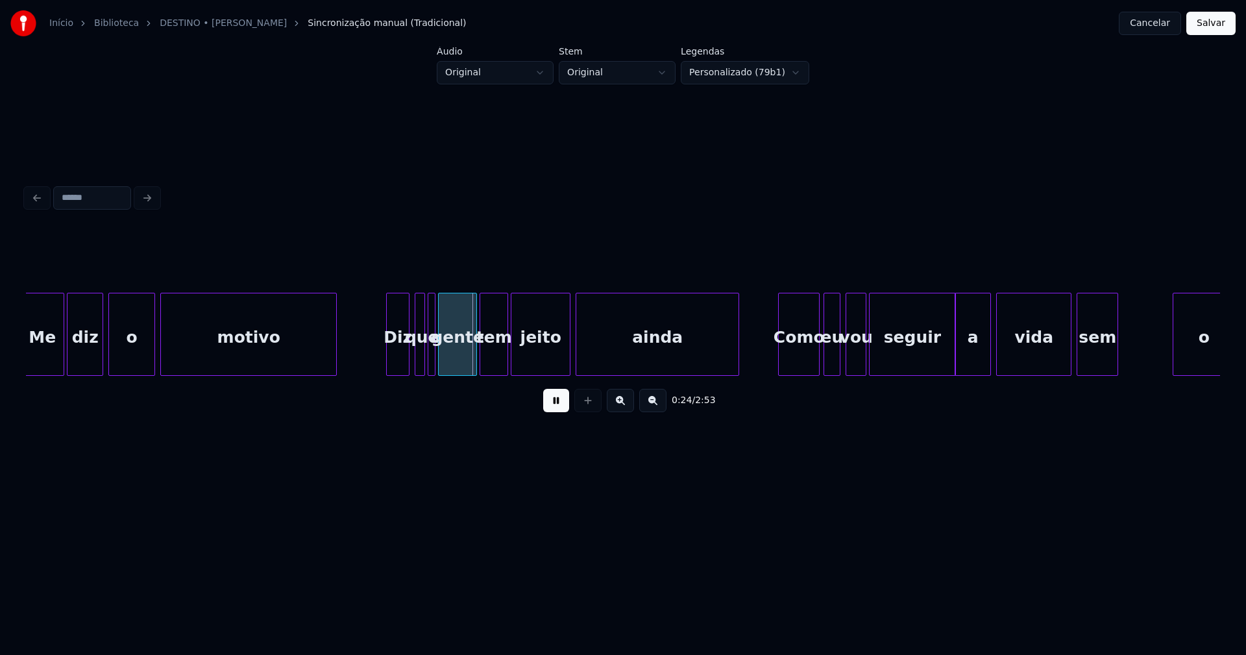
click at [401, 358] on div "Diz" at bounding box center [398, 337] width 22 height 88
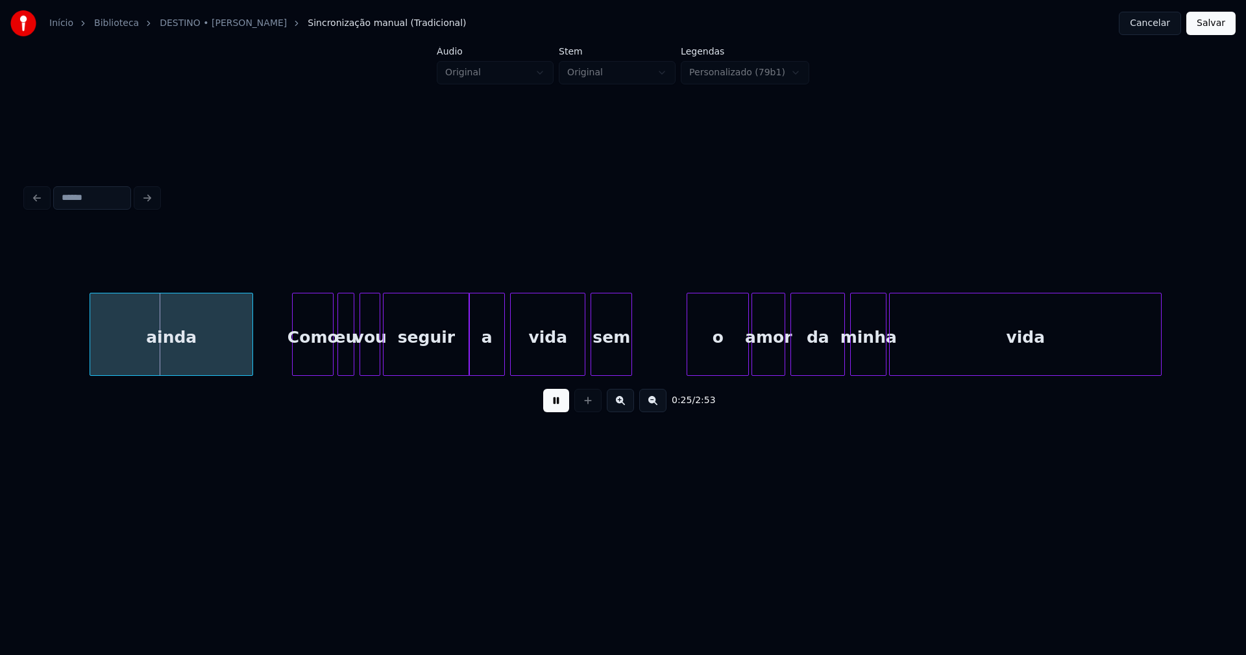
scroll to position [0, 3232]
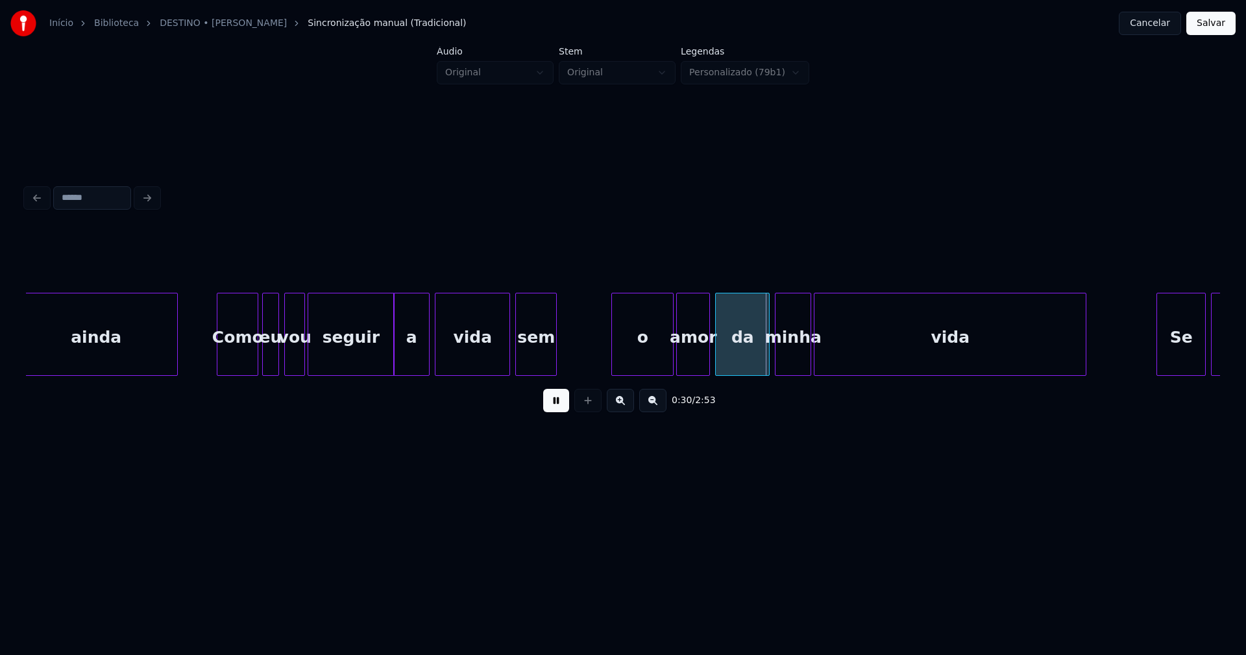
click at [607, 358] on div at bounding box center [607, 334] width 4 height 82
click at [544, 360] on div "sem" at bounding box center [544, 337] width 40 height 88
click at [595, 347] on div at bounding box center [597, 334] width 4 height 82
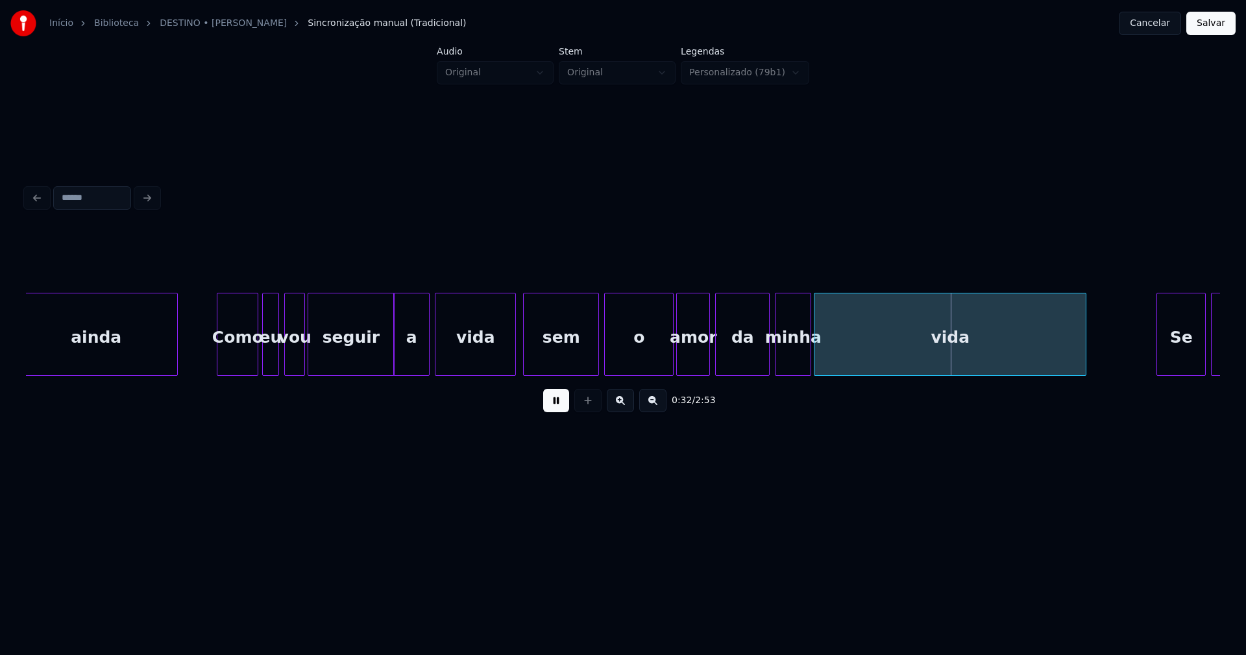
click at [514, 349] on div at bounding box center [514, 334] width 4 height 82
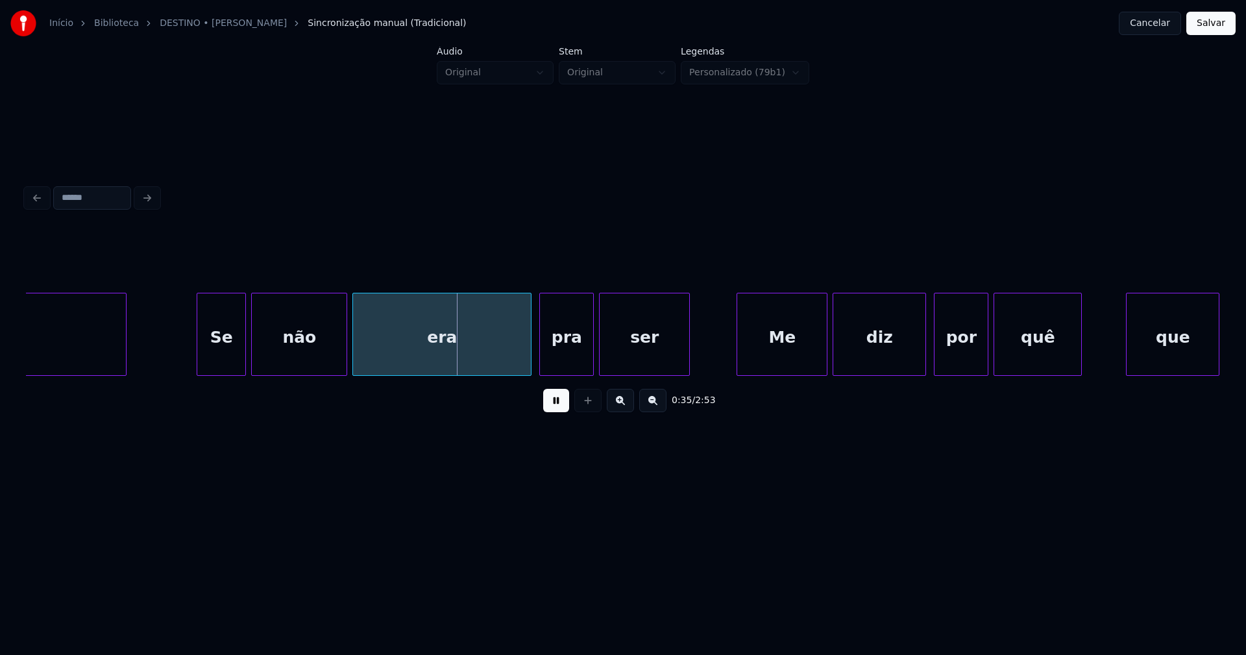
scroll to position [0, 4142]
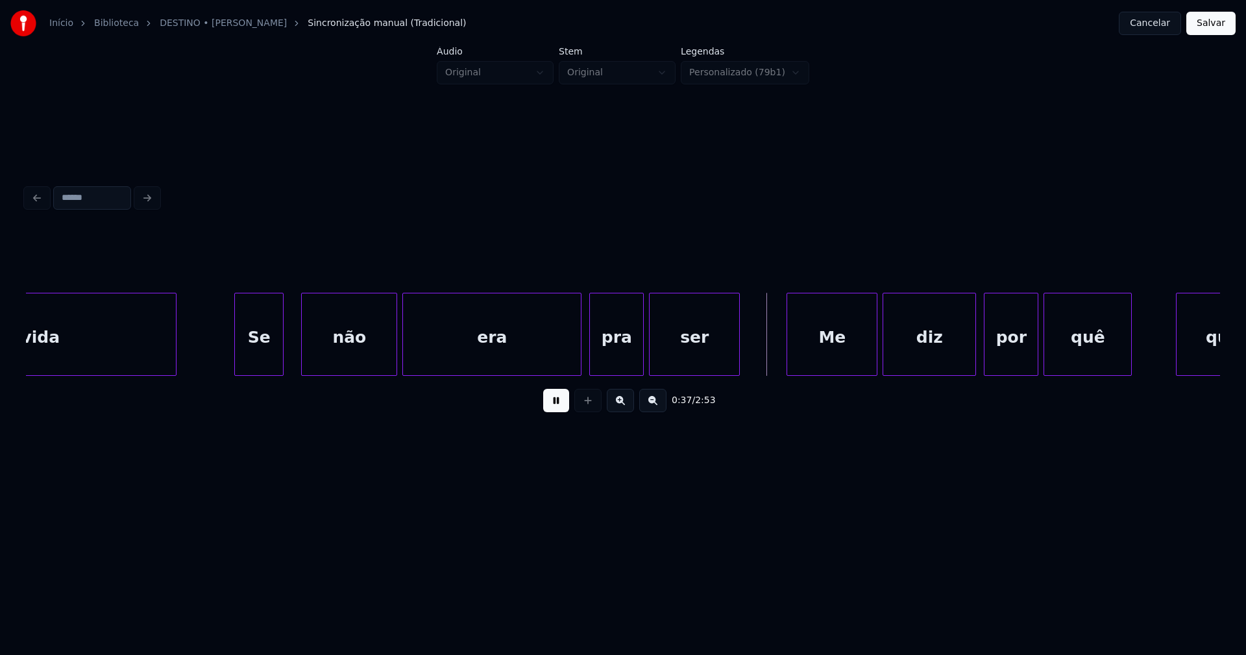
click at [264, 358] on div "Se" at bounding box center [259, 337] width 48 height 88
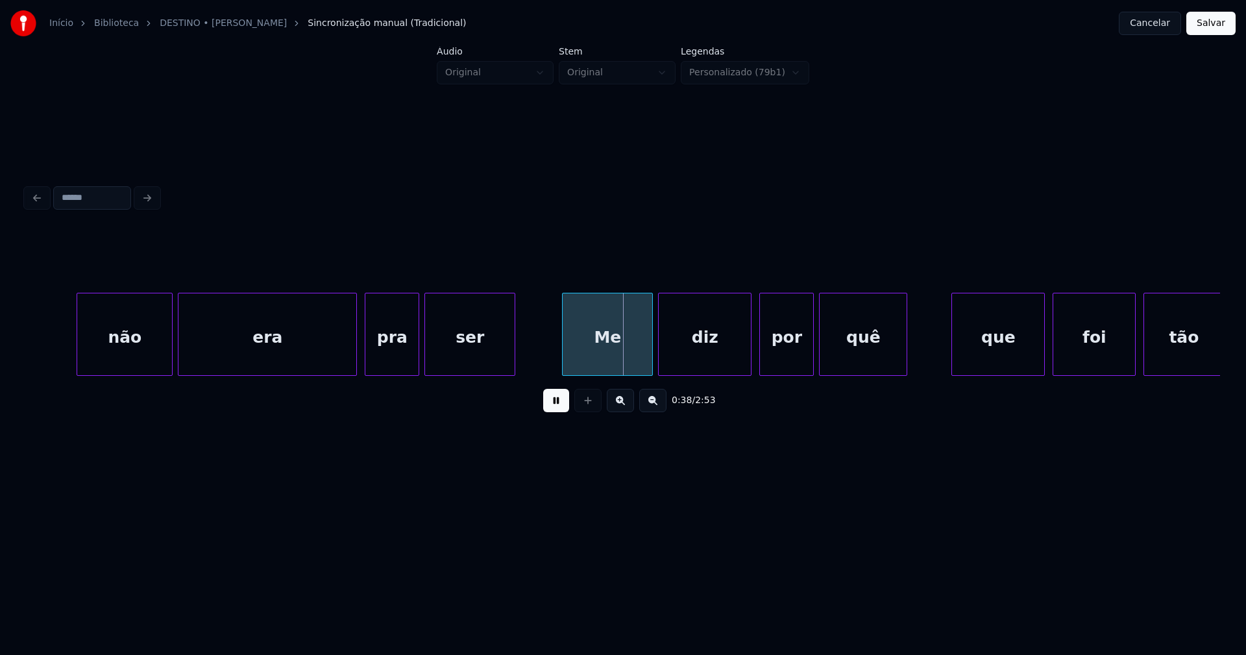
scroll to position [0, 4466]
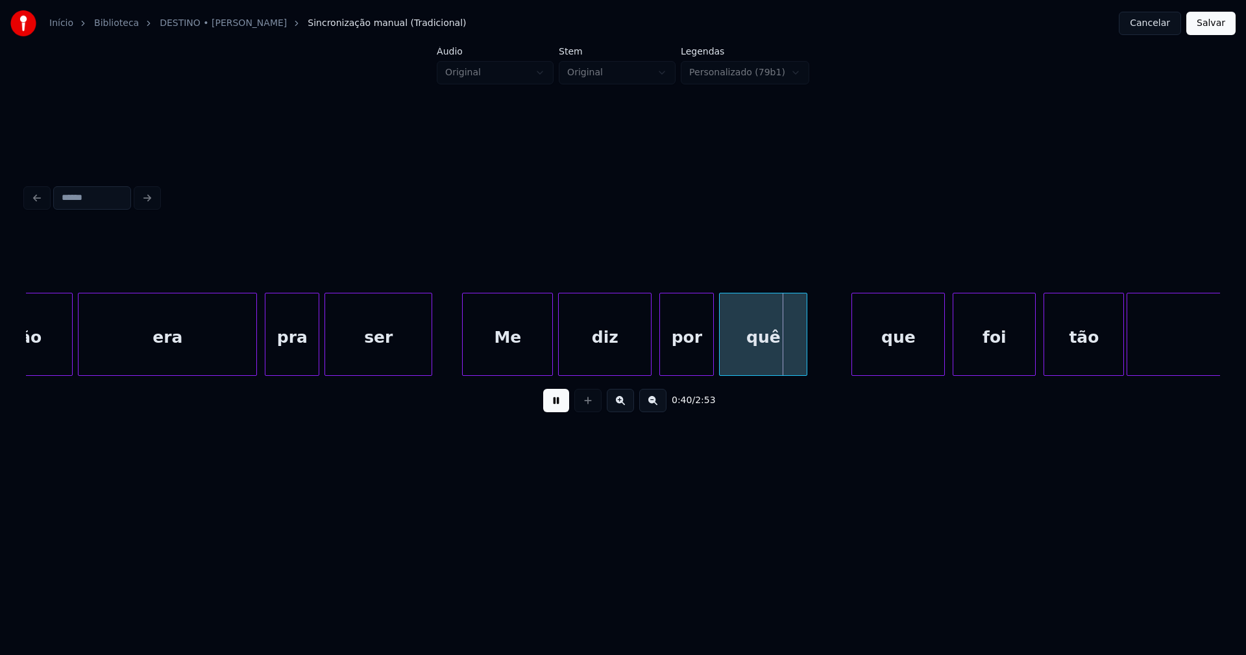
click at [430, 349] on div at bounding box center [430, 334] width 4 height 82
click at [489, 353] on div "Me" at bounding box center [503, 337] width 90 height 88
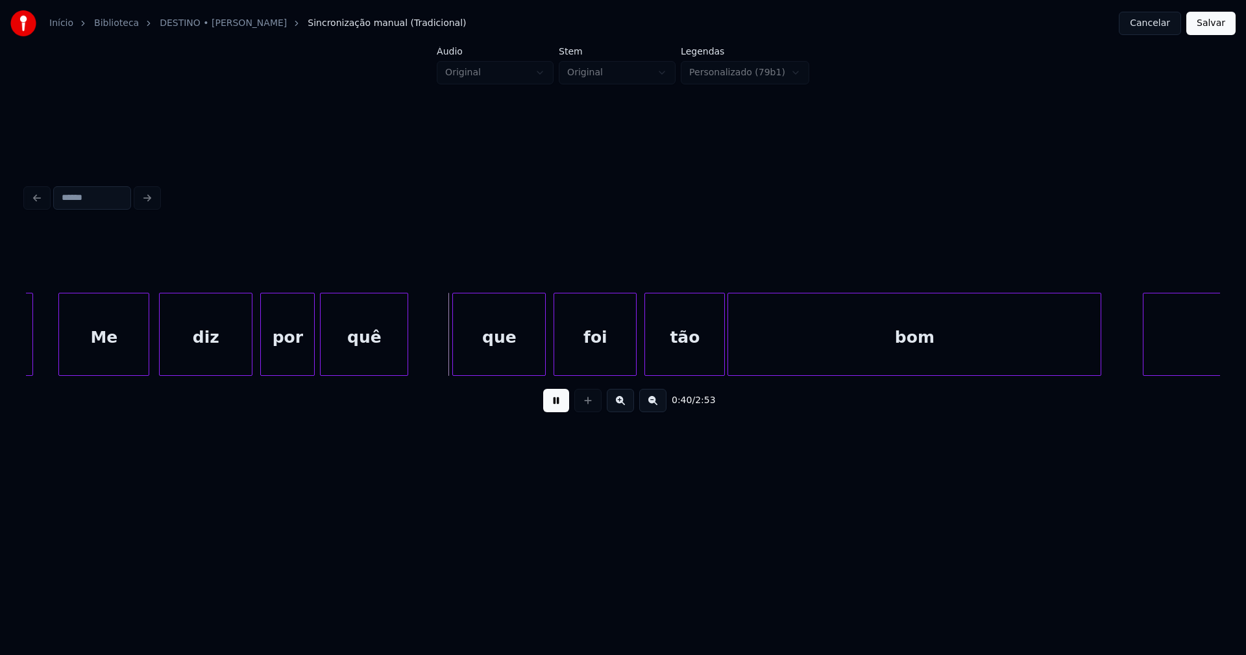
scroll to position [0, 4891]
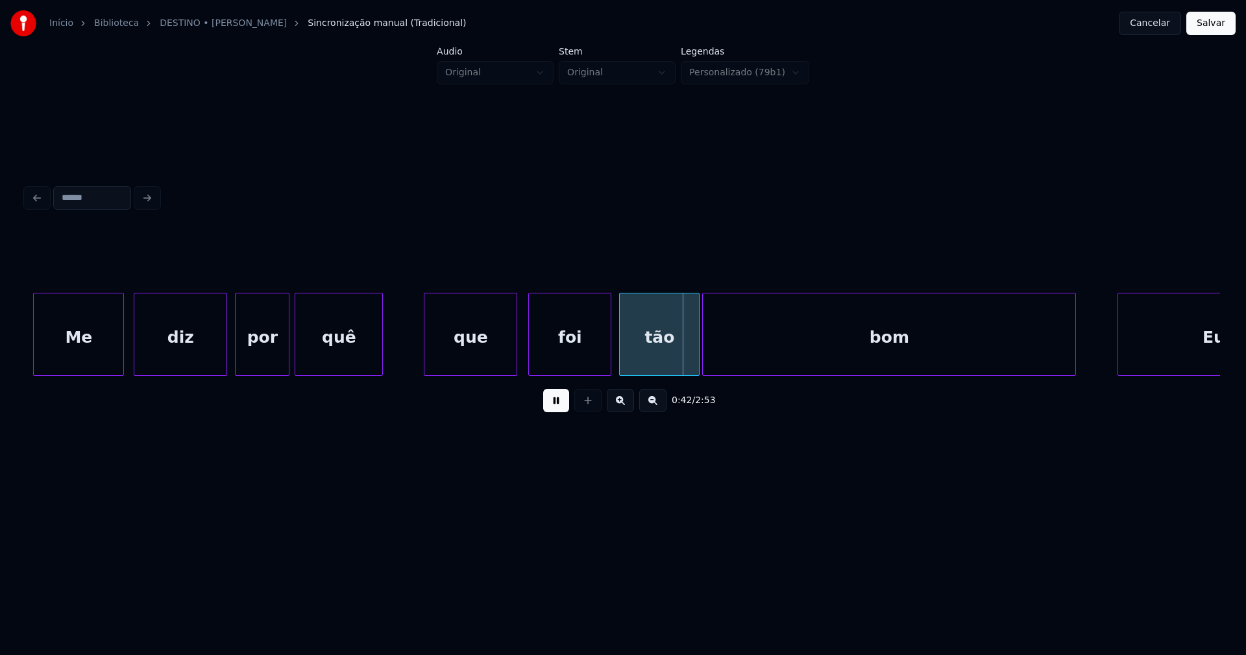
click at [460, 355] on div "que" at bounding box center [471, 337] width 92 height 88
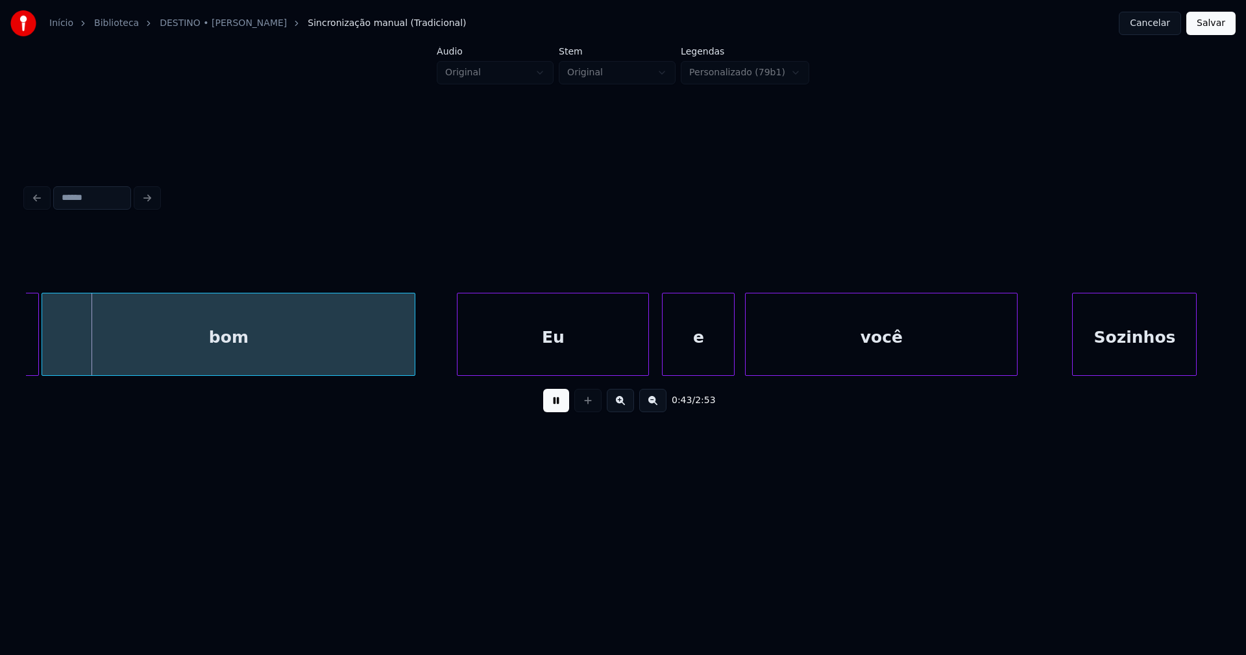
scroll to position [0, 5564]
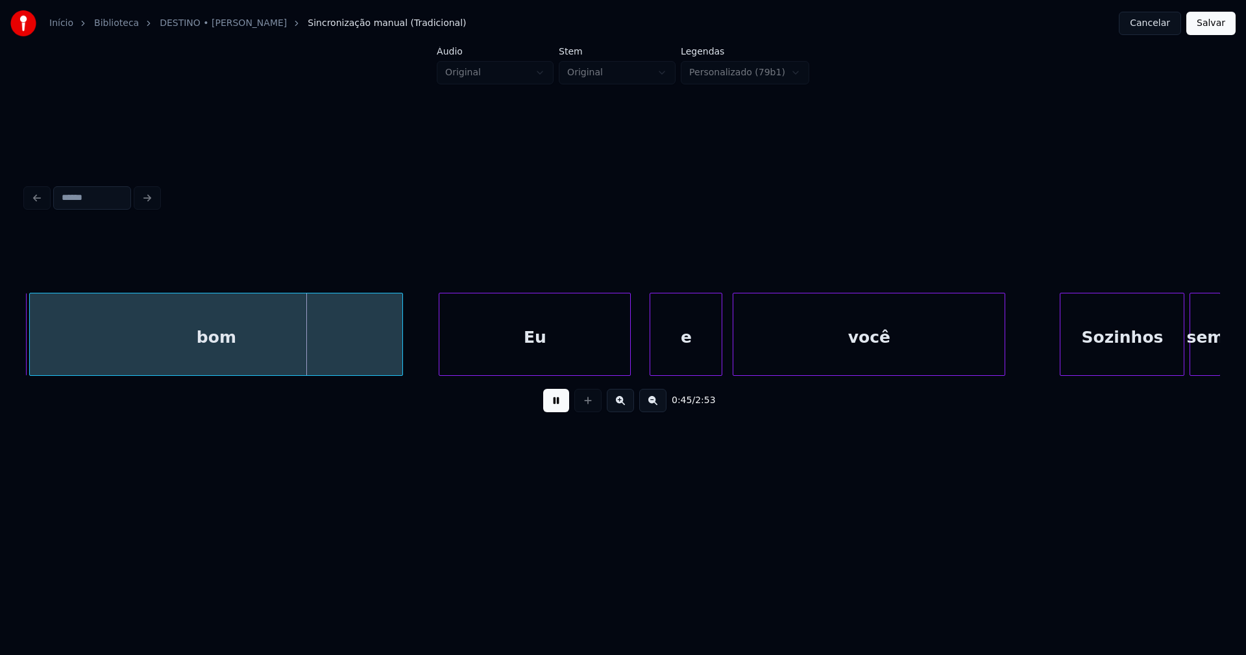
click at [545, 340] on div "Eu" at bounding box center [535, 337] width 191 height 88
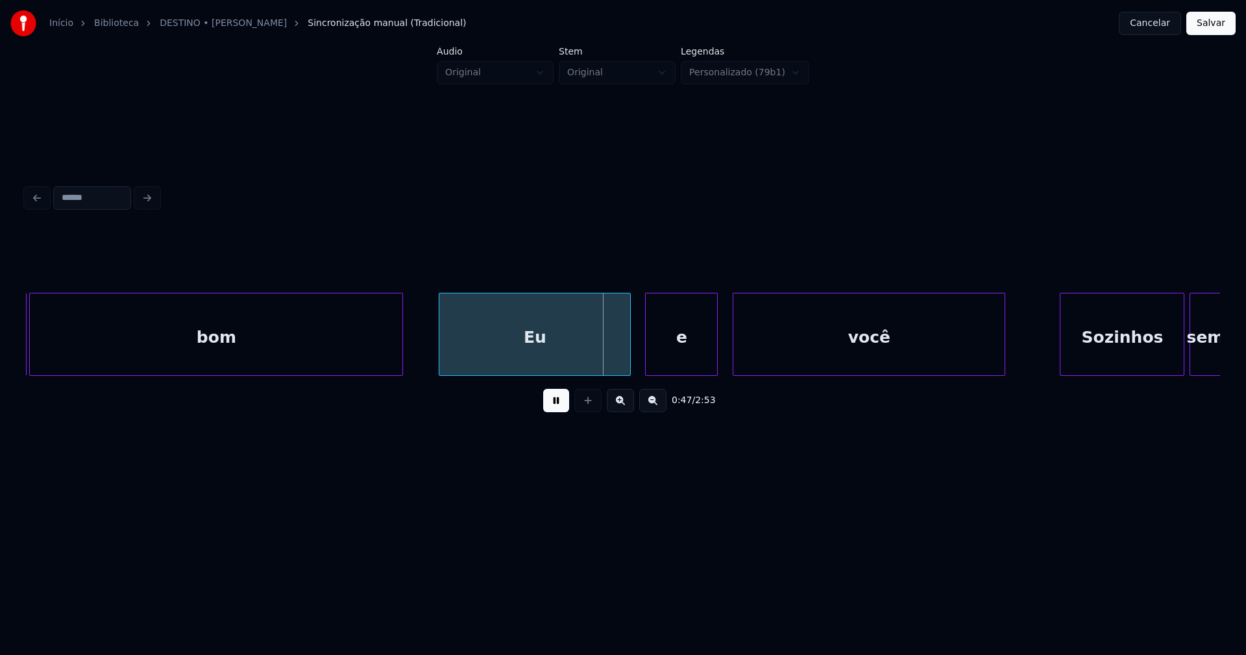
click at [699, 360] on div "e" at bounding box center [681, 337] width 71 height 88
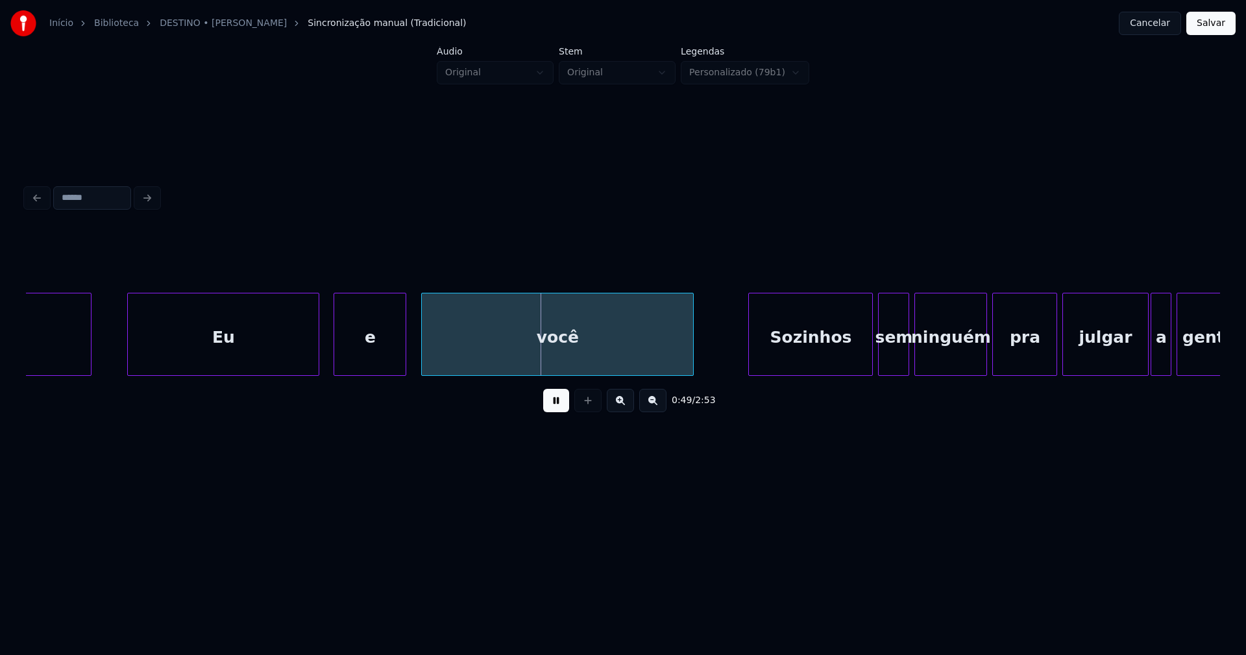
scroll to position [0, 6188]
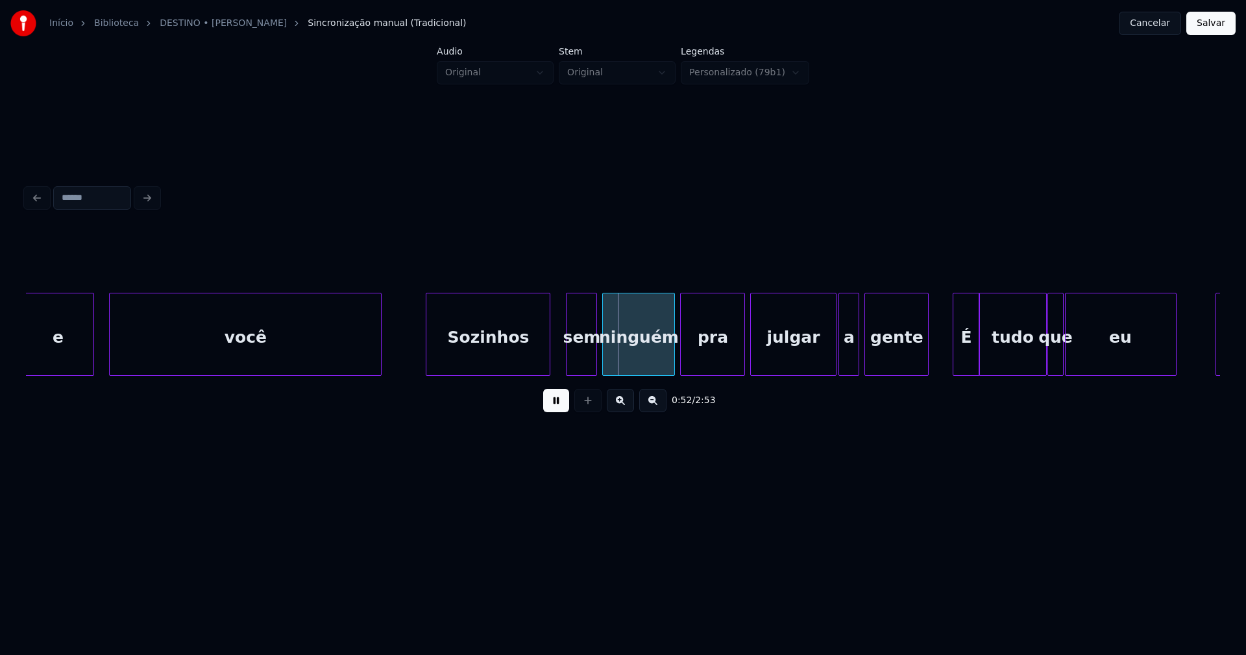
click at [487, 360] on div "Sozinhos" at bounding box center [488, 337] width 123 height 88
click at [565, 360] on div "sem" at bounding box center [569, 337] width 30 height 88
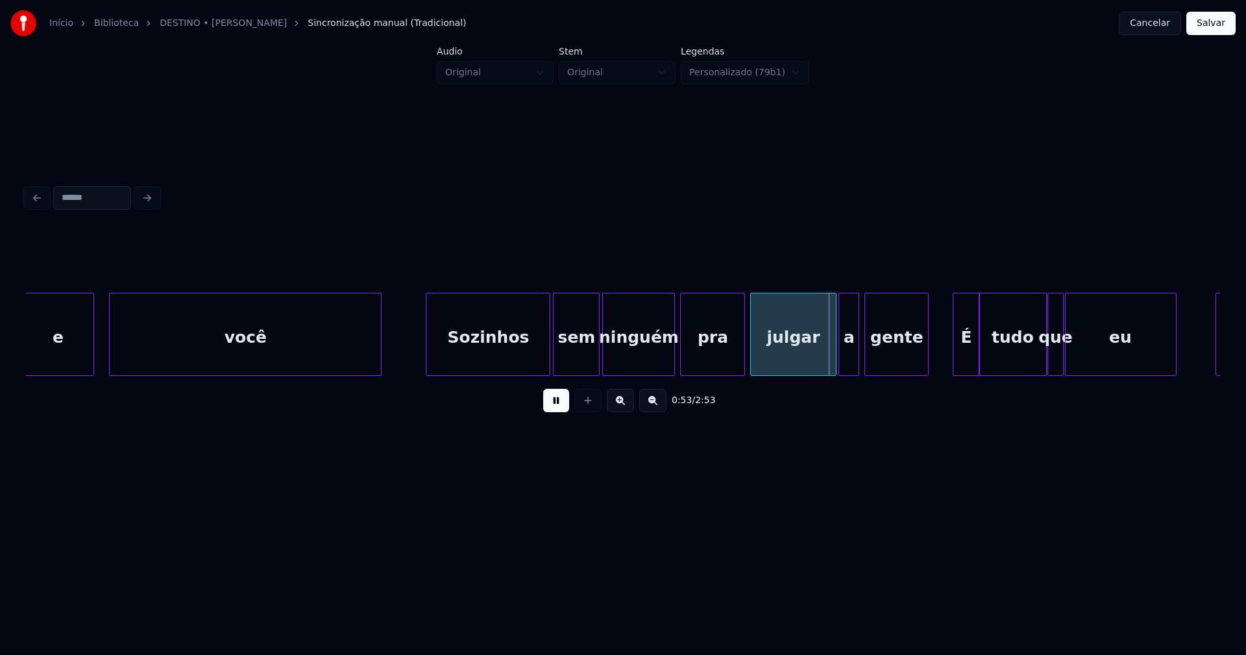
click at [596, 347] on div at bounding box center [597, 334] width 4 height 82
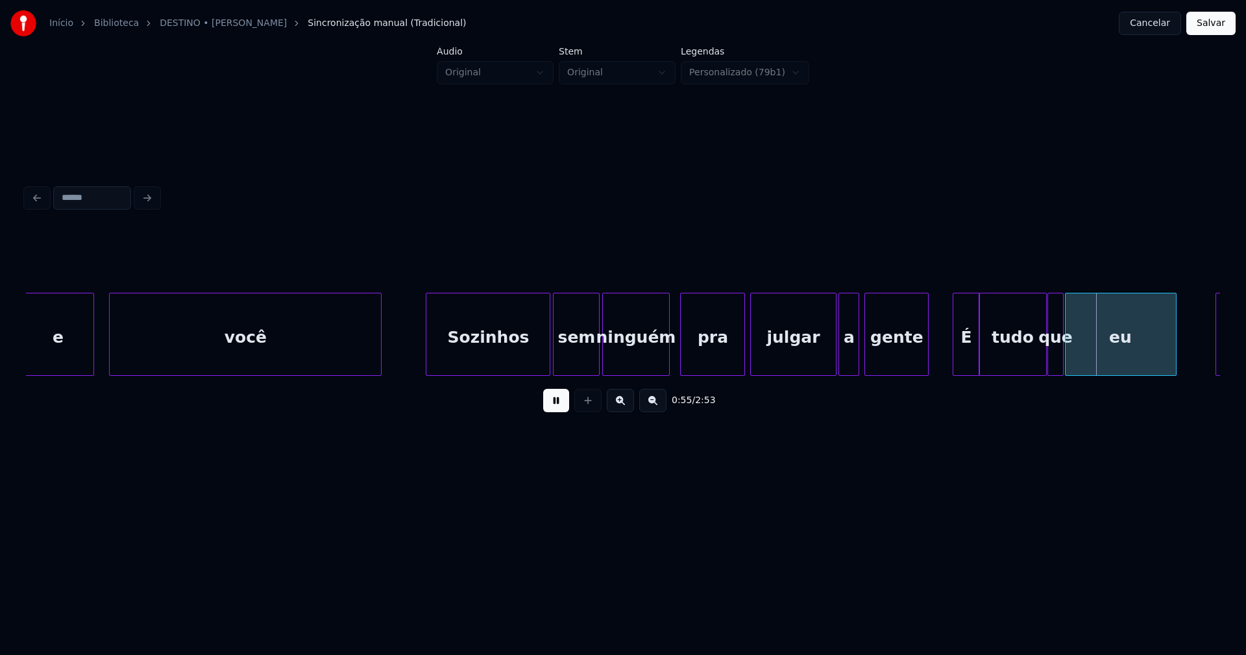
click at [666, 367] on div at bounding box center [667, 334] width 4 height 82
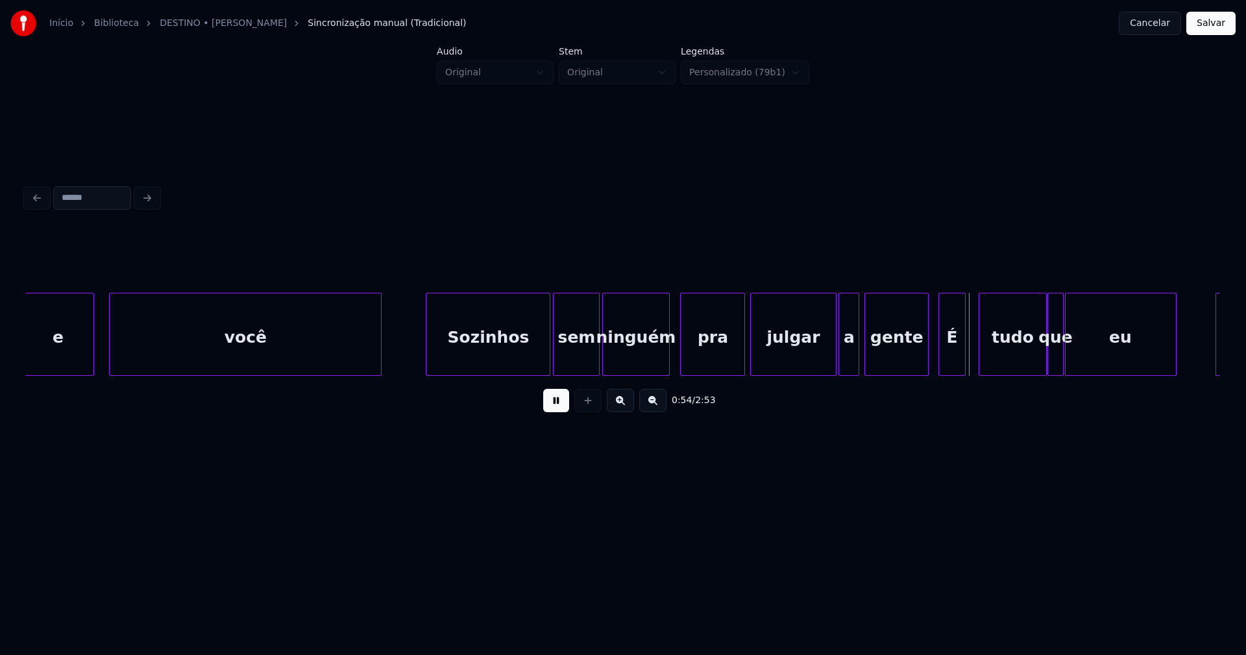
click at [952, 366] on div "É" at bounding box center [951, 337] width 25 height 88
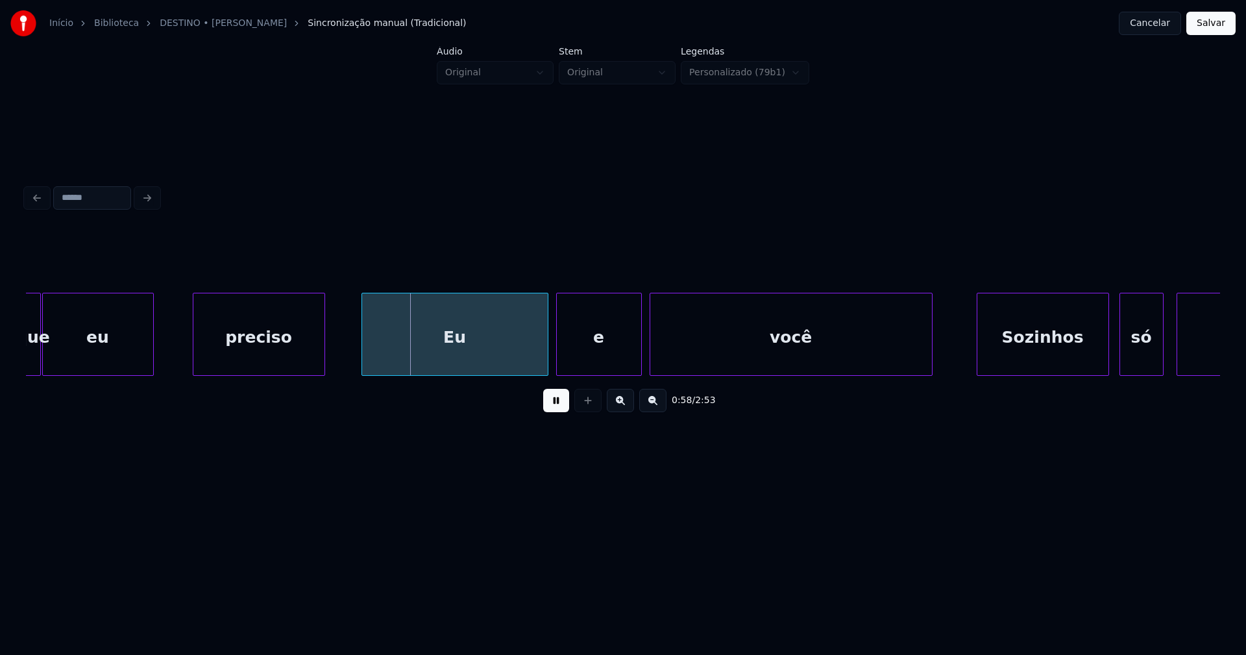
scroll to position [0, 7174]
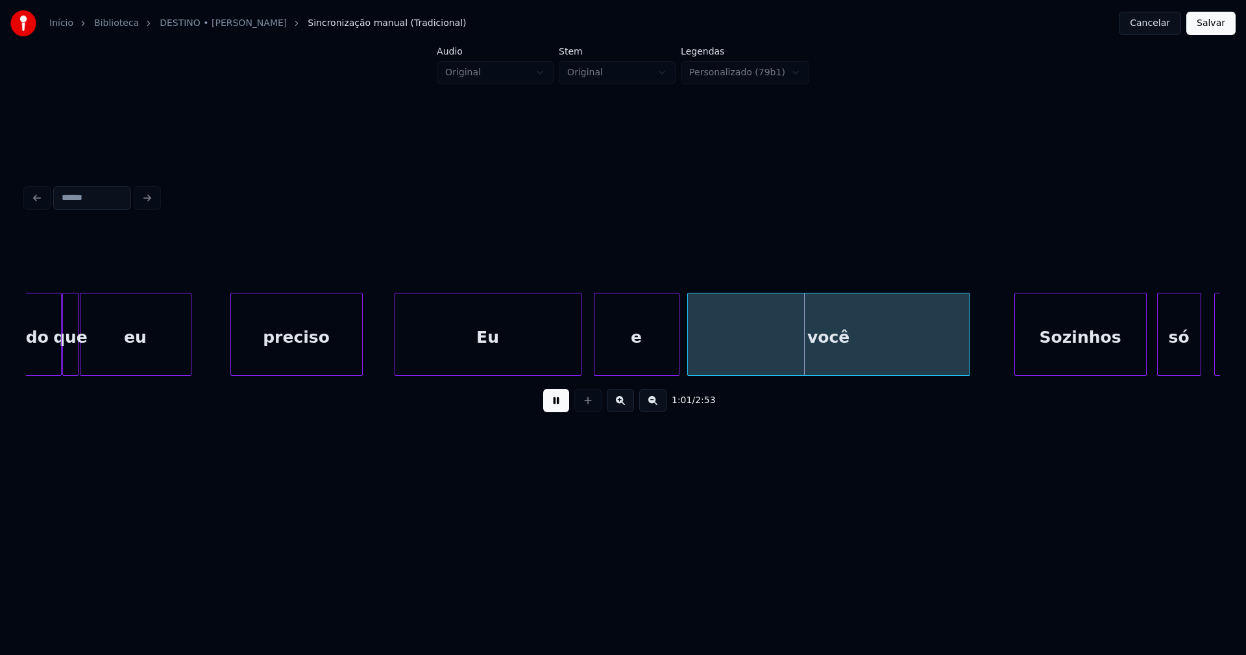
click at [443, 351] on div "Eu" at bounding box center [488, 337] width 186 height 88
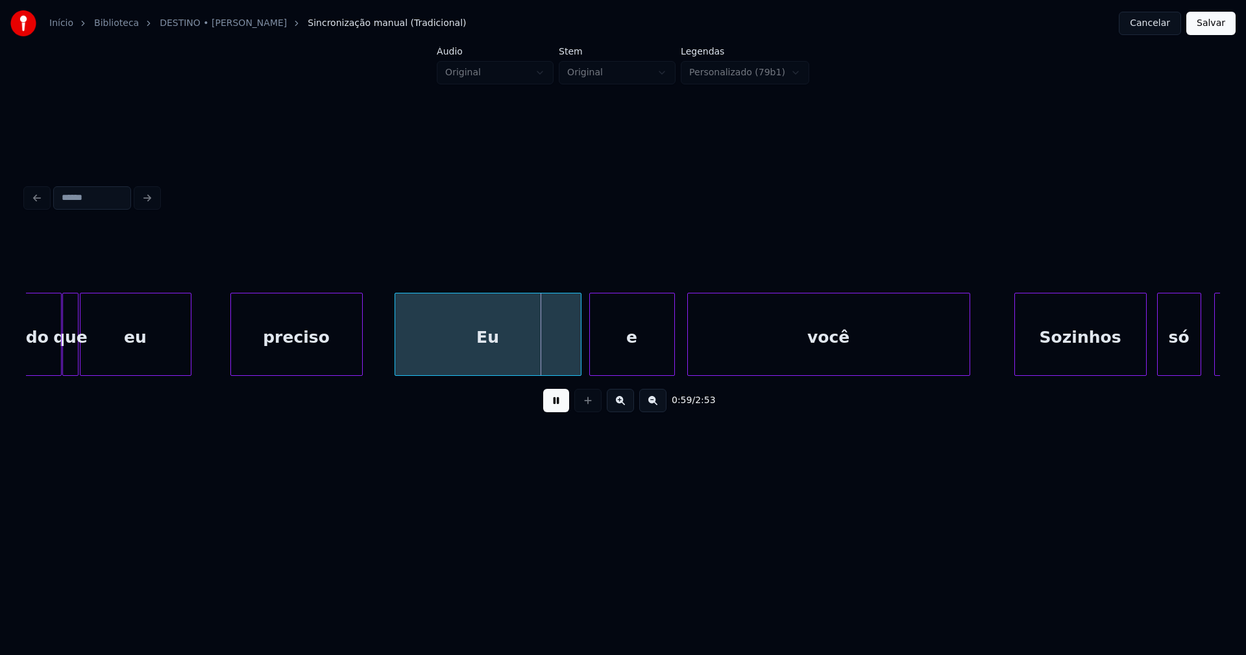
click at [643, 355] on div "e" at bounding box center [632, 337] width 84 height 88
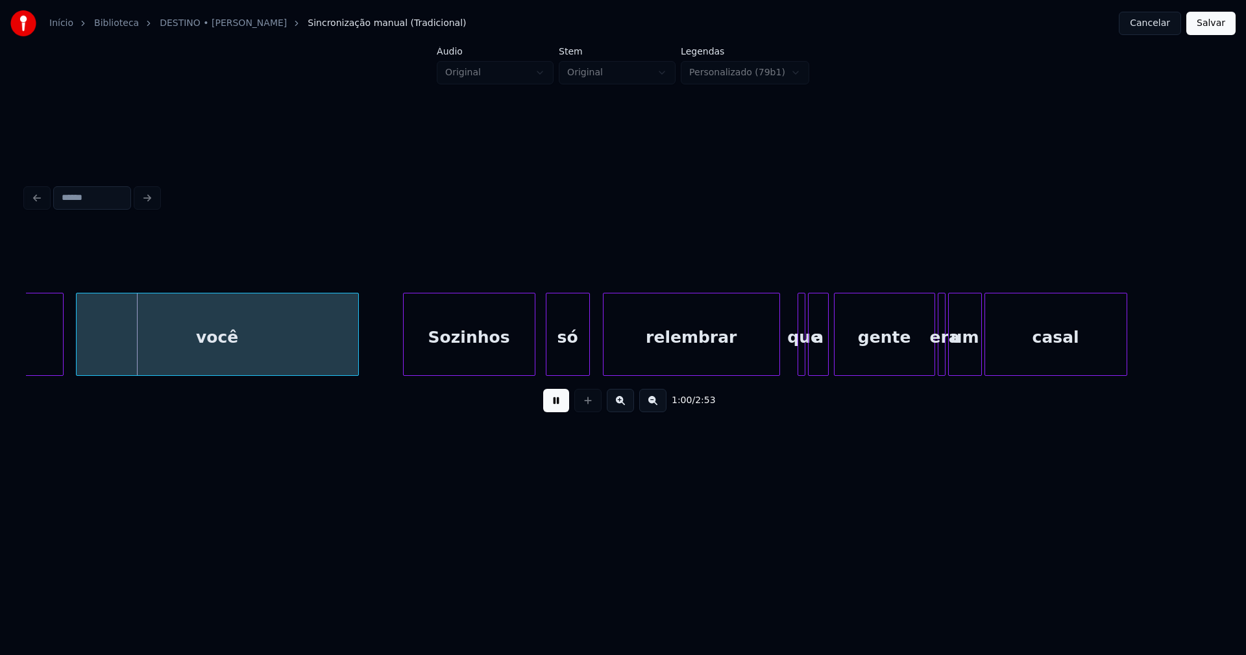
scroll to position [0, 7835]
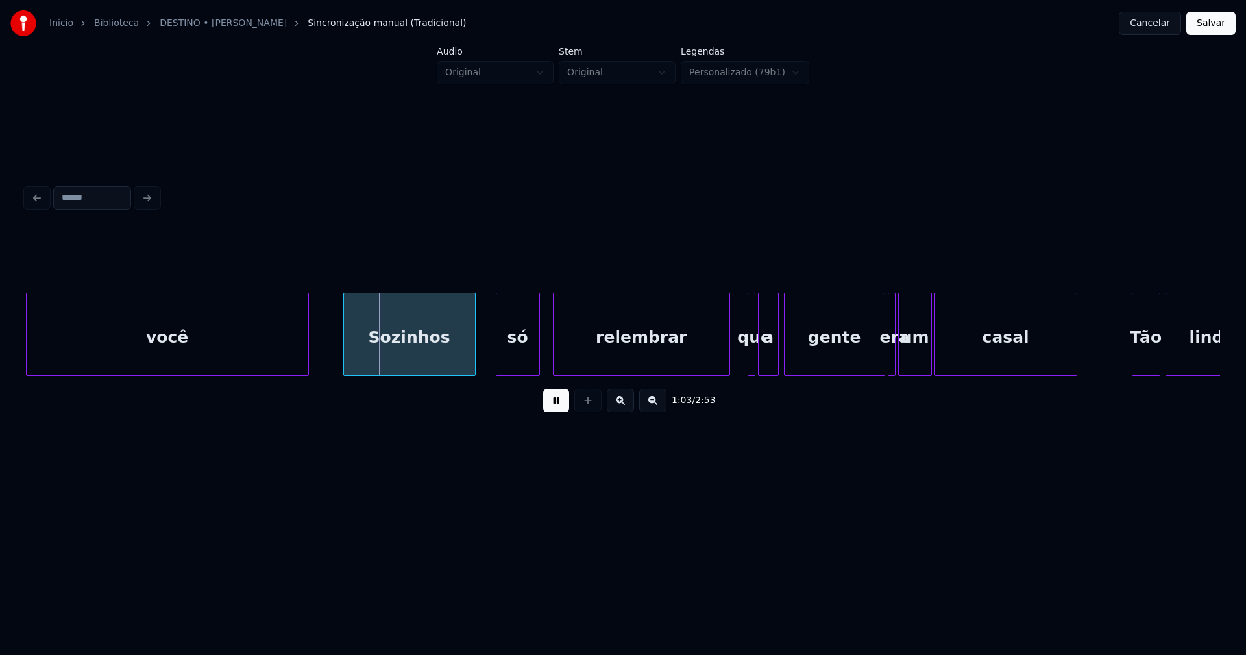
click at [409, 364] on div "Sozinhos" at bounding box center [409, 337] width 131 height 88
click at [502, 348] on div "só" at bounding box center [518, 337] width 43 height 88
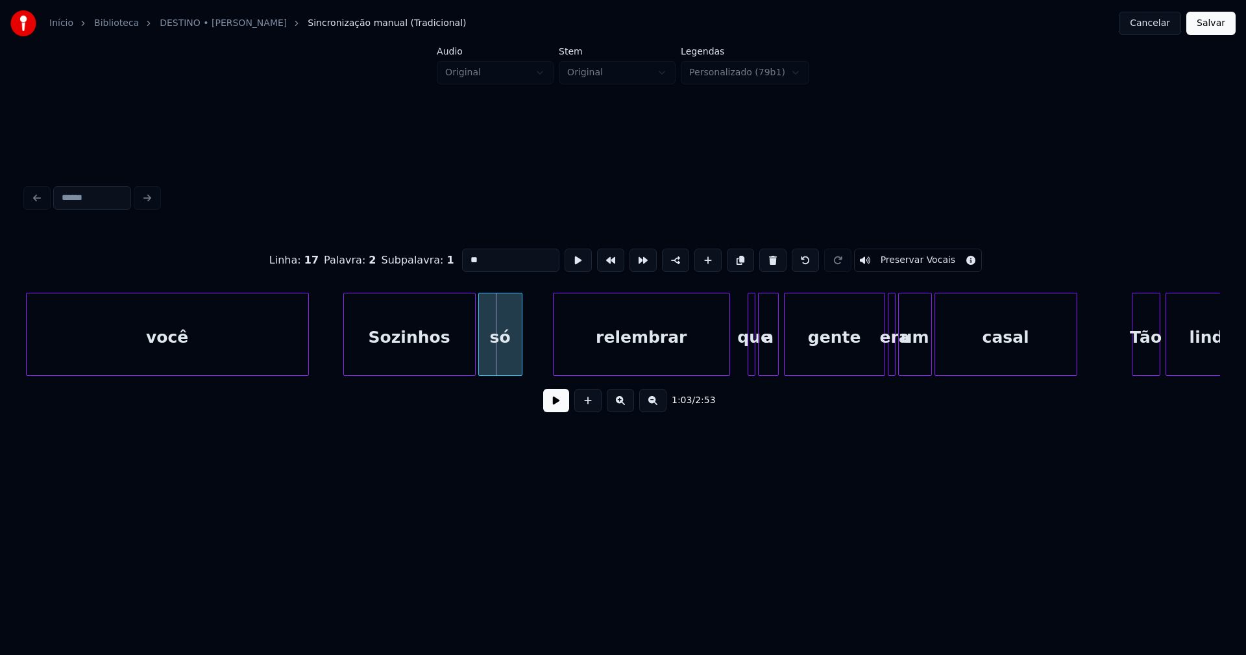
click at [497, 363] on div "só" at bounding box center [500, 337] width 43 height 88
click at [532, 349] on div at bounding box center [530, 334] width 4 height 82
click at [560, 408] on button at bounding box center [556, 400] width 26 height 23
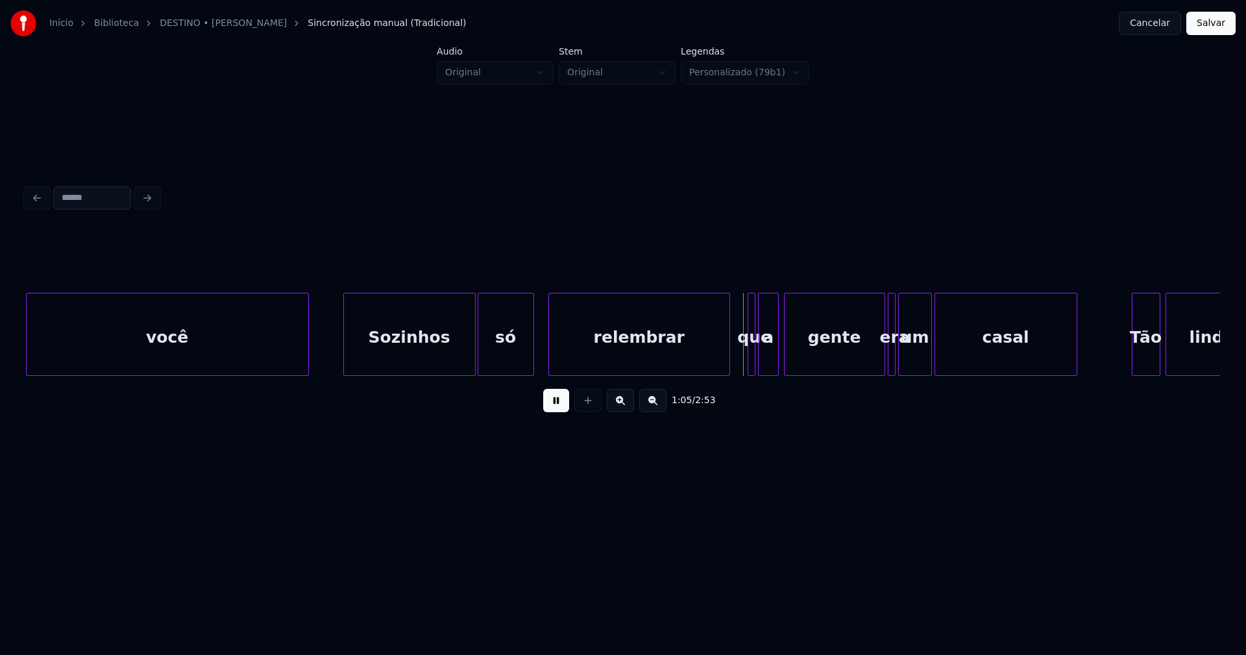
click at [549, 358] on div at bounding box center [551, 334] width 4 height 82
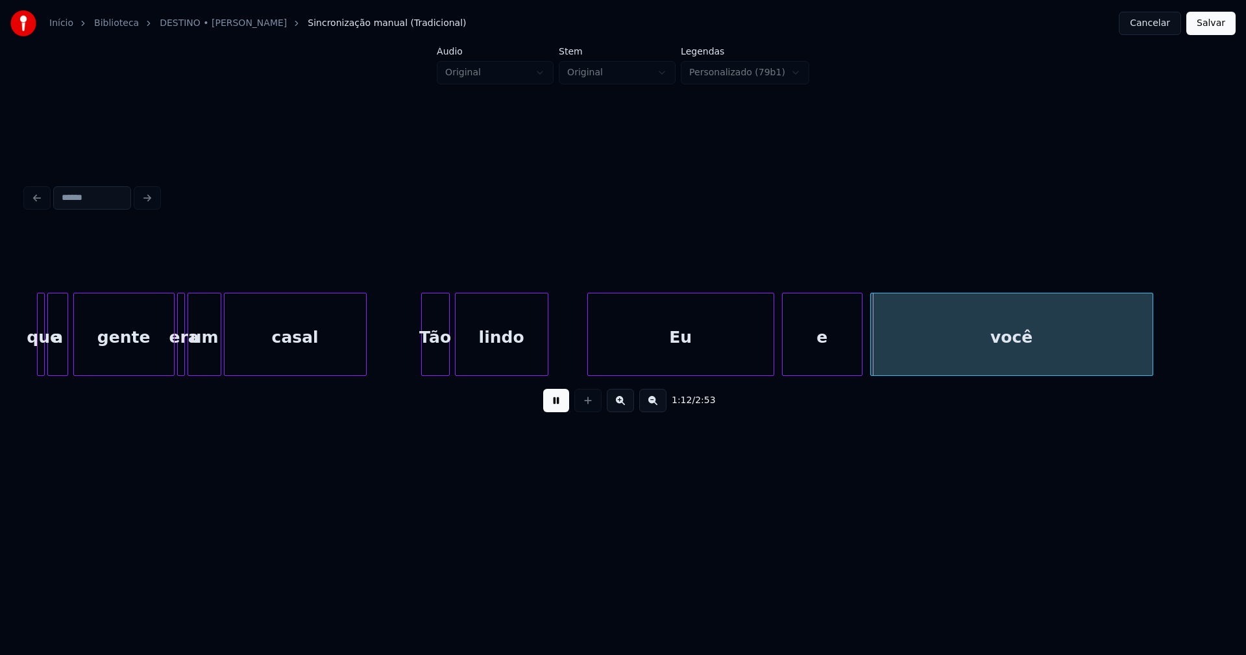
scroll to position [0, 8446]
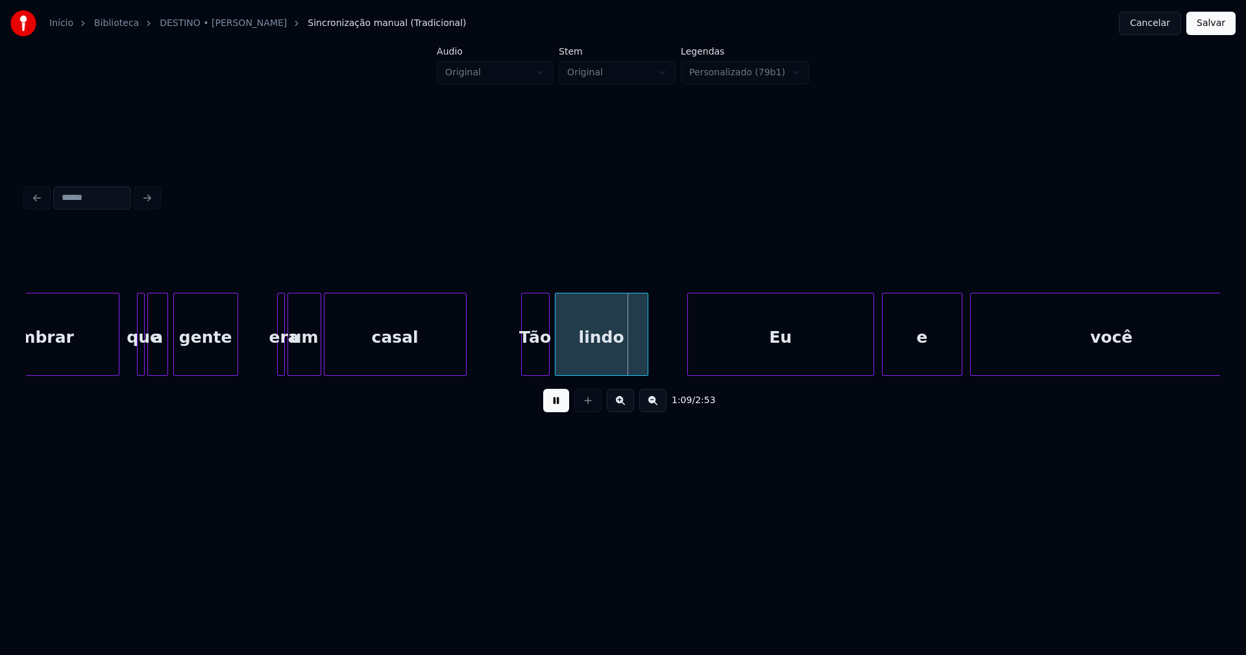
click at [234, 386] on div "1:09 / 2:53" at bounding box center [623, 326] width 1195 height 197
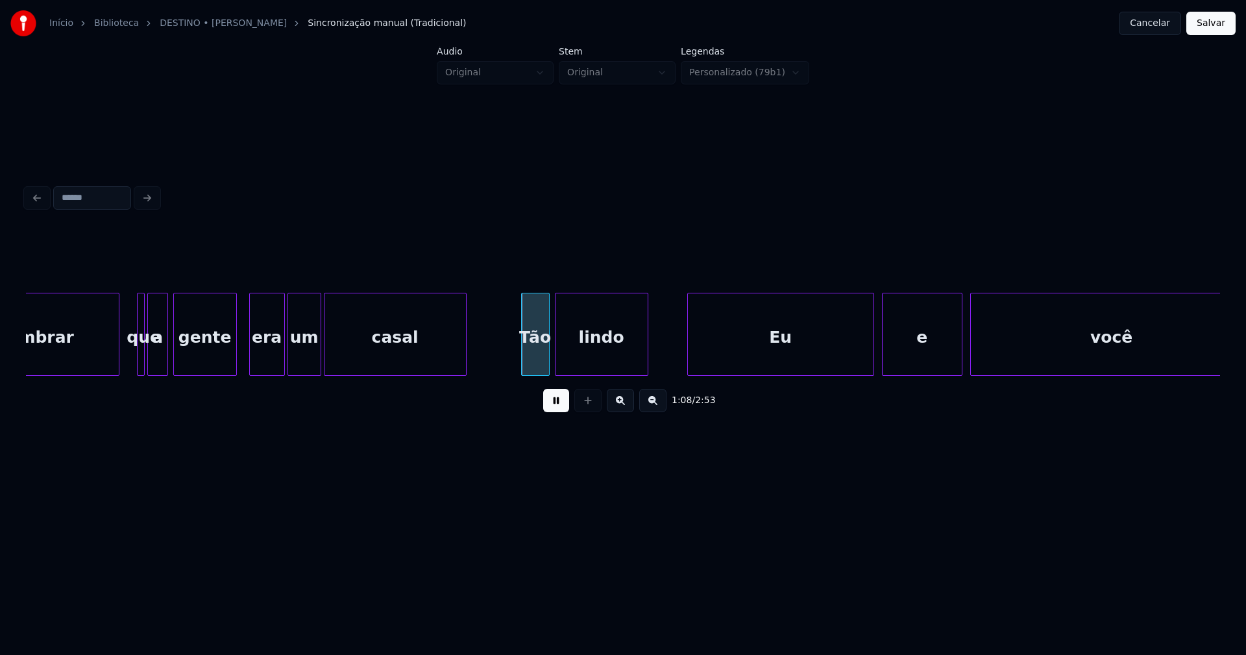
click at [250, 360] on div at bounding box center [252, 334] width 4 height 82
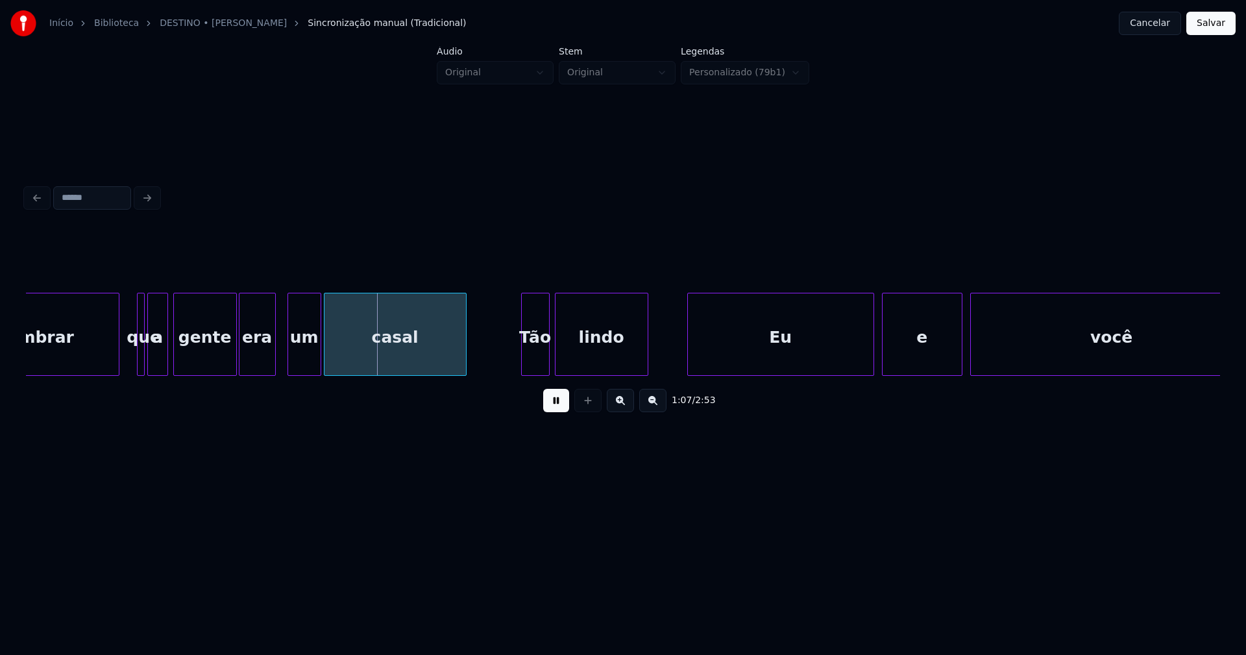
click at [262, 362] on div "era" at bounding box center [258, 337] width 36 height 88
click at [281, 362] on div at bounding box center [281, 334] width 4 height 82
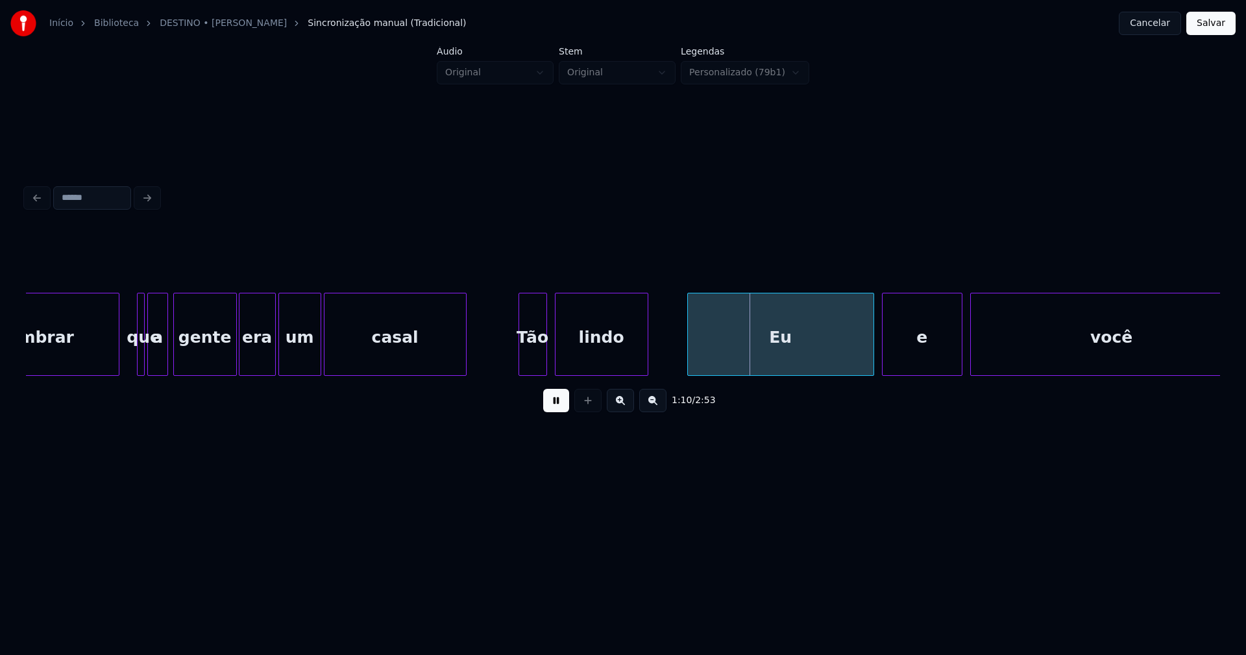
click at [530, 361] on div "Tão" at bounding box center [532, 337] width 27 height 88
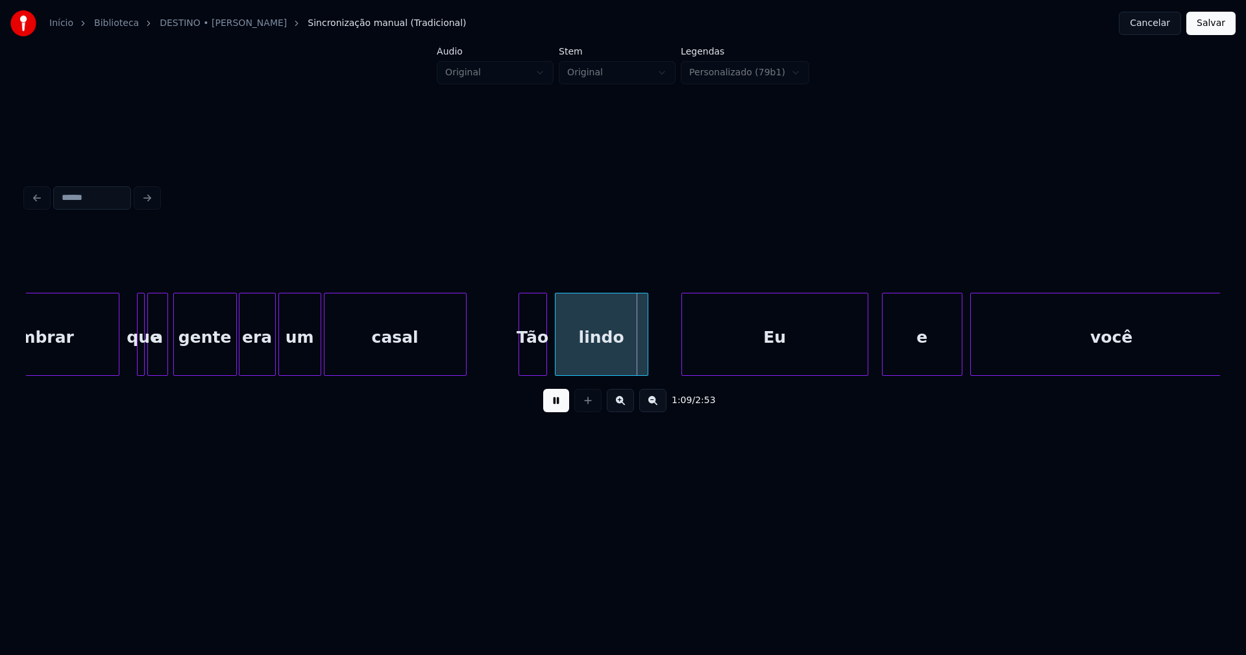
click at [748, 354] on div "Eu" at bounding box center [775, 337] width 186 height 88
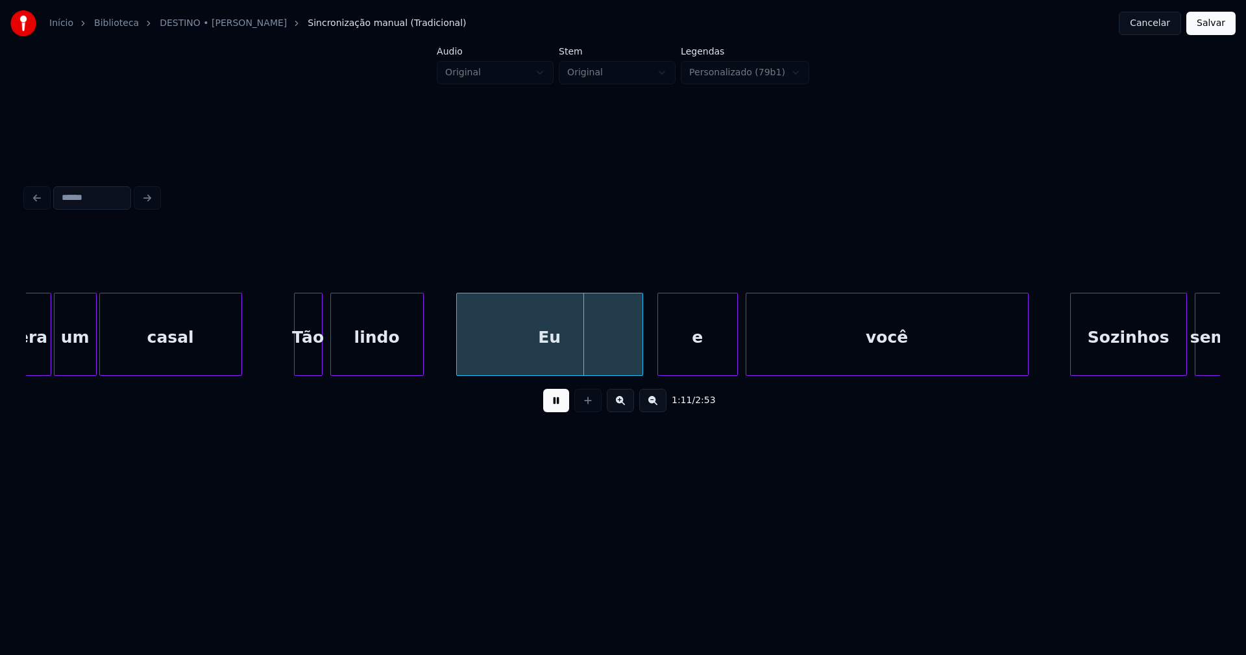
scroll to position [0, 8834]
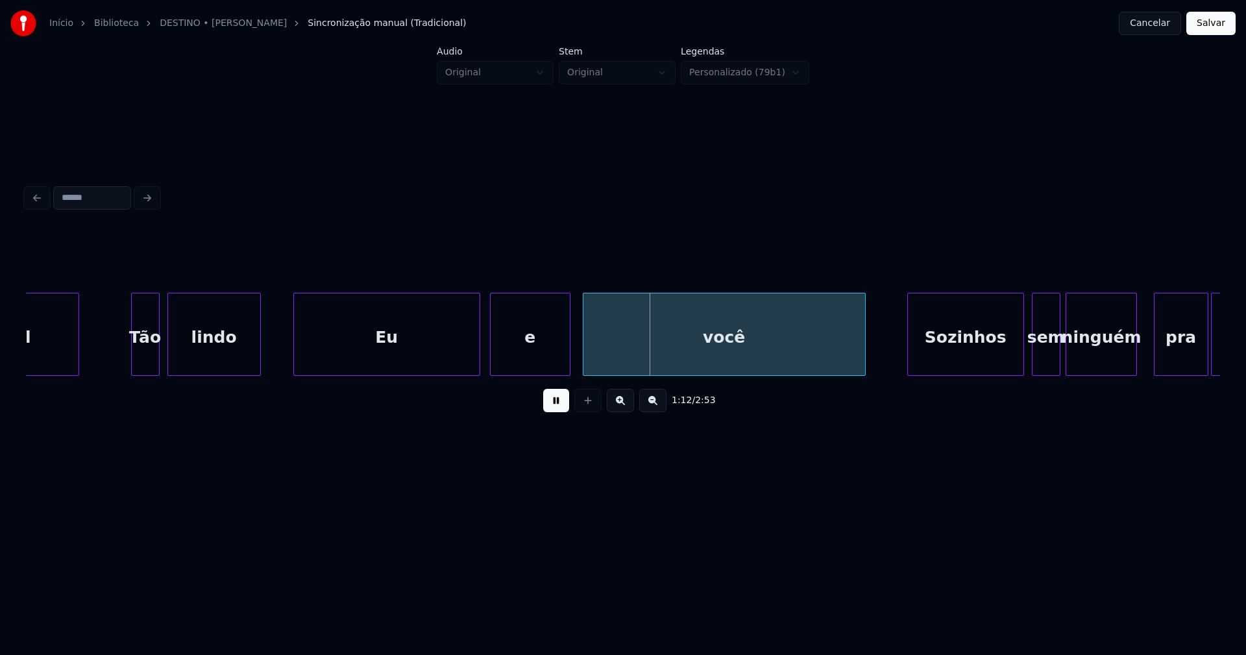
click at [552, 369] on div "e" at bounding box center [530, 337] width 79 height 88
click at [642, 364] on div "você" at bounding box center [719, 337] width 282 height 88
click at [966, 353] on div "Sozinhos" at bounding box center [959, 337] width 116 height 88
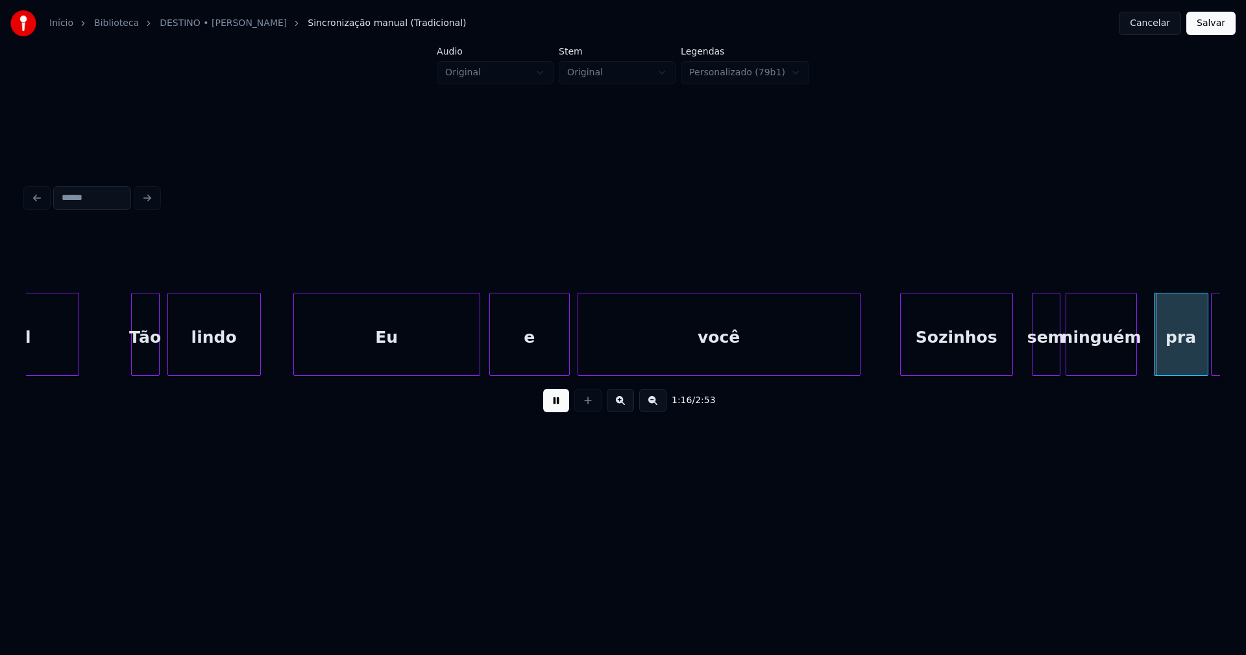
click at [1011, 352] on div at bounding box center [1011, 334] width 4 height 82
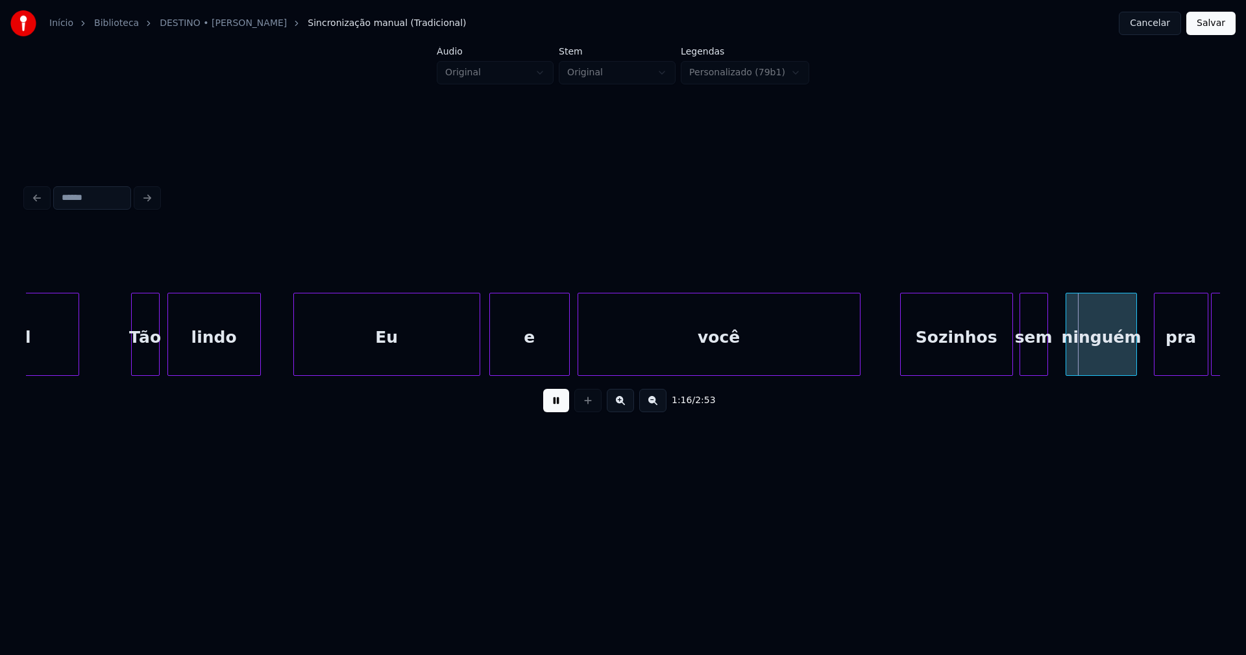
click at [1034, 358] on div "sem" at bounding box center [1034, 337] width 27 height 88
click at [1054, 349] on div at bounding box center [1053, 334] width 4 height 82
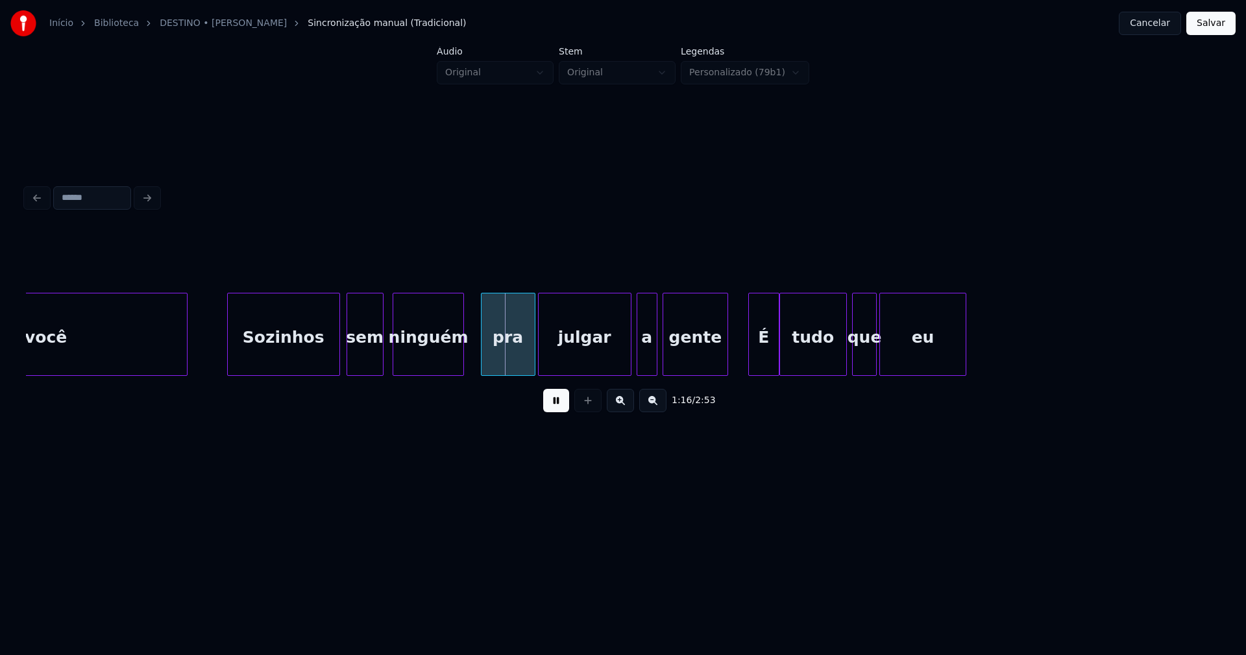
scroll to position [0, 9531]
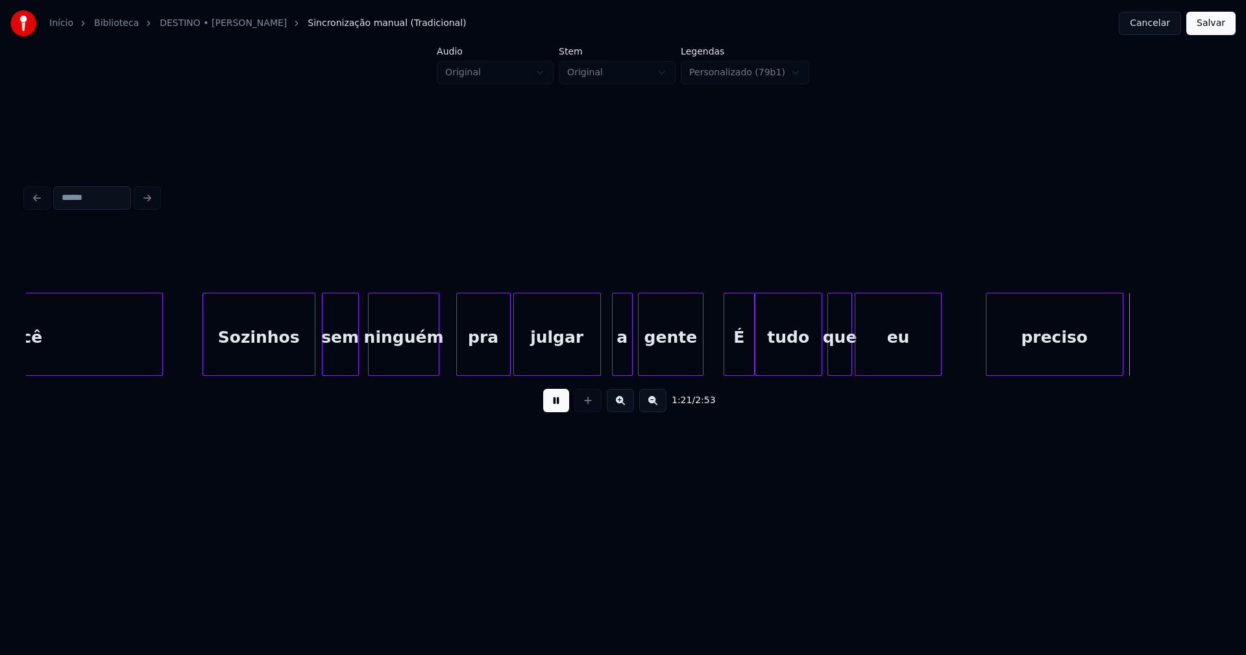
click at [598, 370] on div "julgar" at bounding box center [558, 334] width 88 height 83
click at [608, 367] on div at bounding box center [608, 334] width 4 height 82
click at [692, 363] on div at bounding box center [691, 334] width 4 height 82
click at [718, 360] on div "É" at bounding box center [725, 337] width 30 height 88
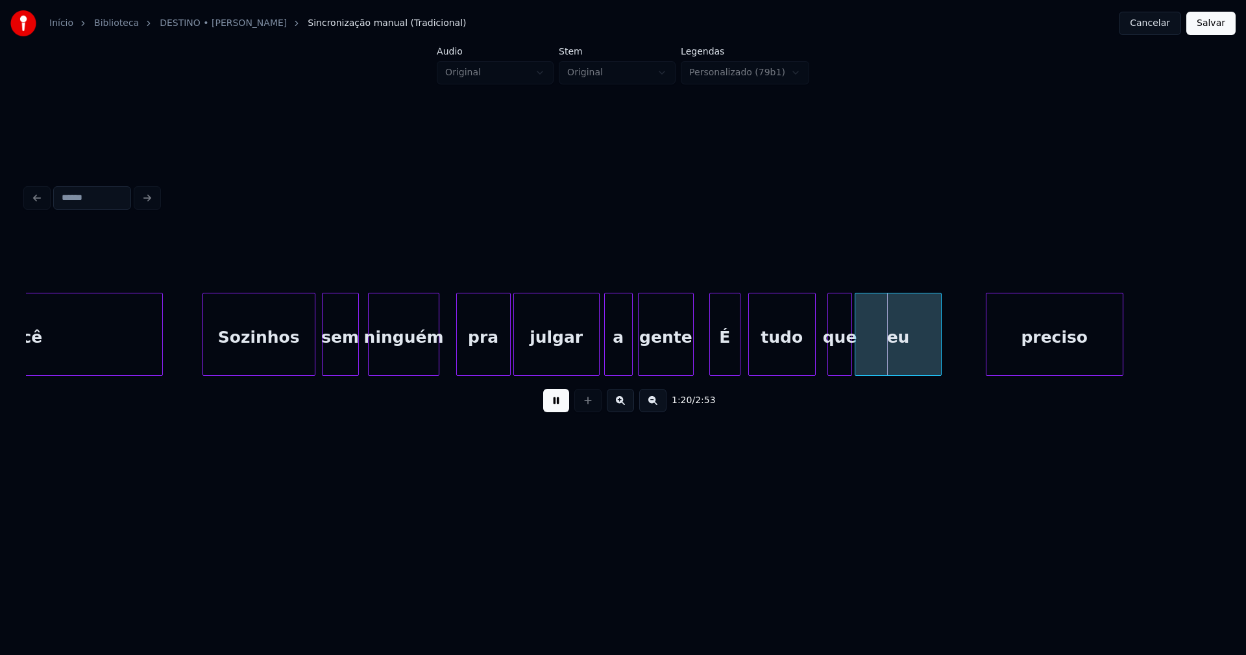
click at [770, 358] on div "tudo" at bounding box center [782, 337] width 66 height 88
click at [822, 362] on div at bounding box center [823, 334] width 4 height 82
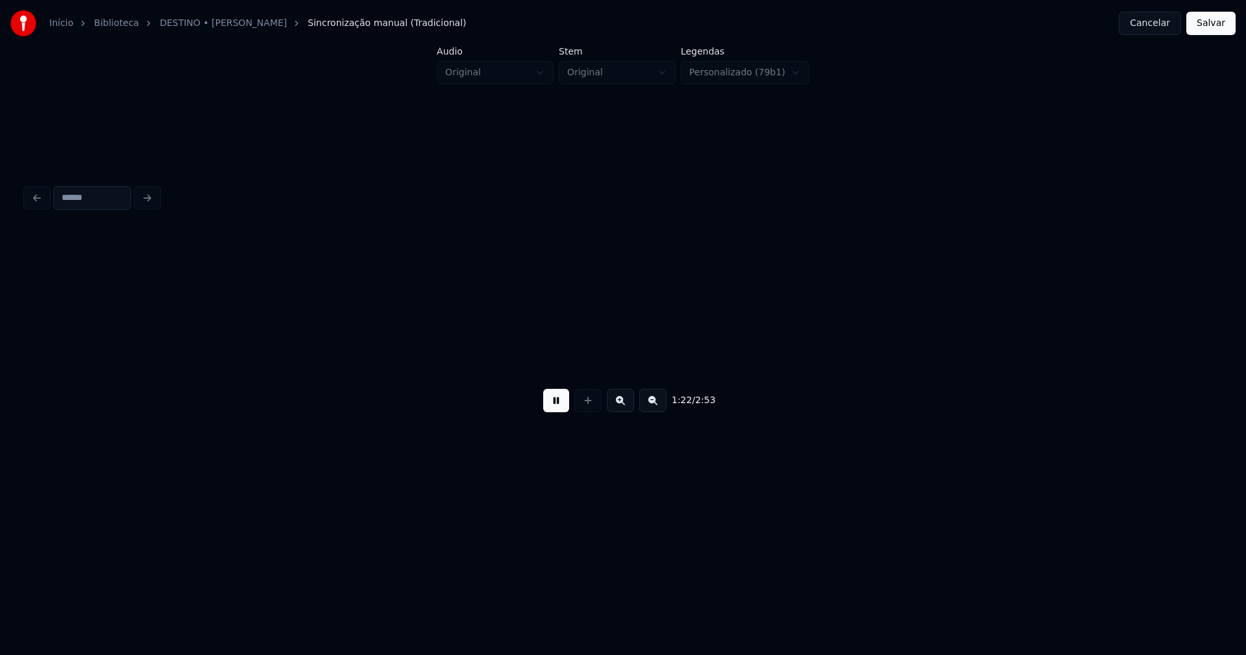
scroll to position [0, 10726]
click at [562, 408] on button at bounding box center [556, 400] width 26 height 23
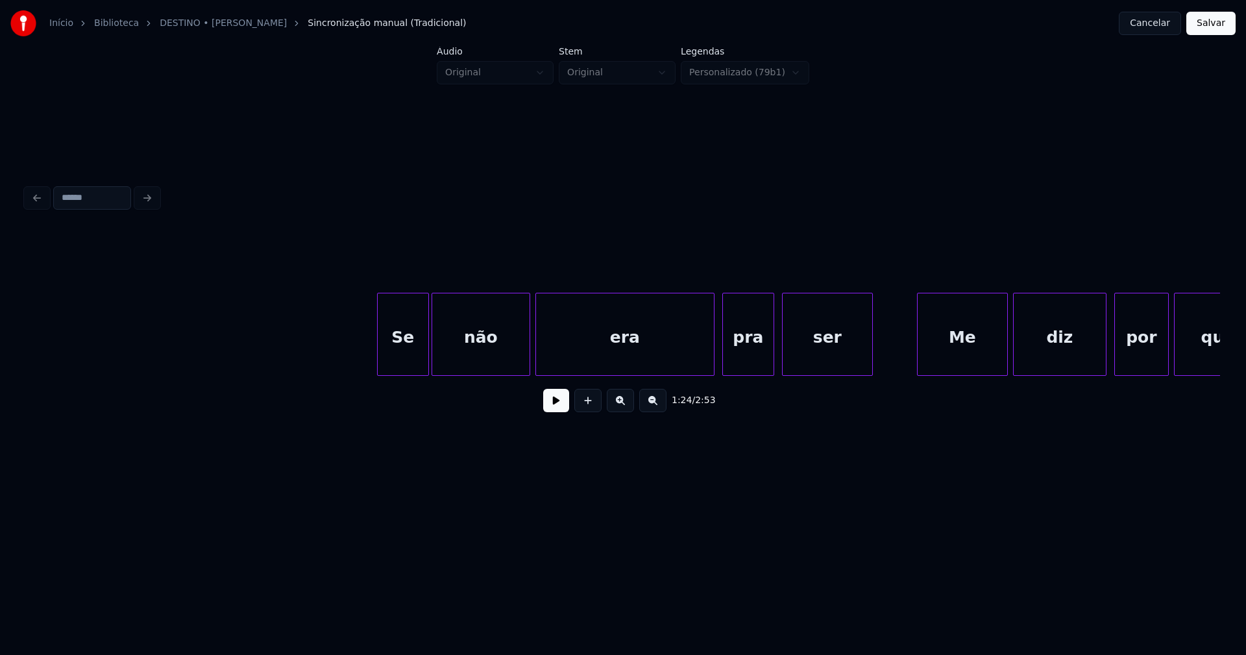
scroll to position [0, 11815]
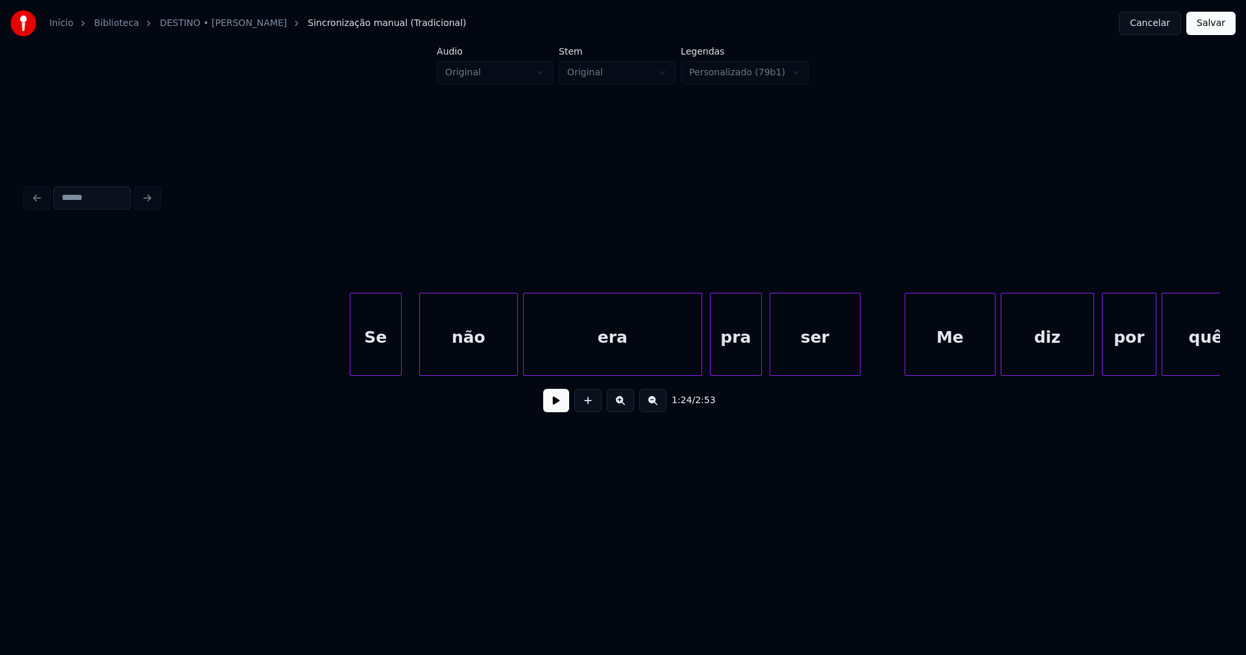
click at [376, 362] on div "Se" at bounding box center [376, 337] width 51 height 88
click at [758, 354] on div at bounding box center [760, 334] width 4 height 82
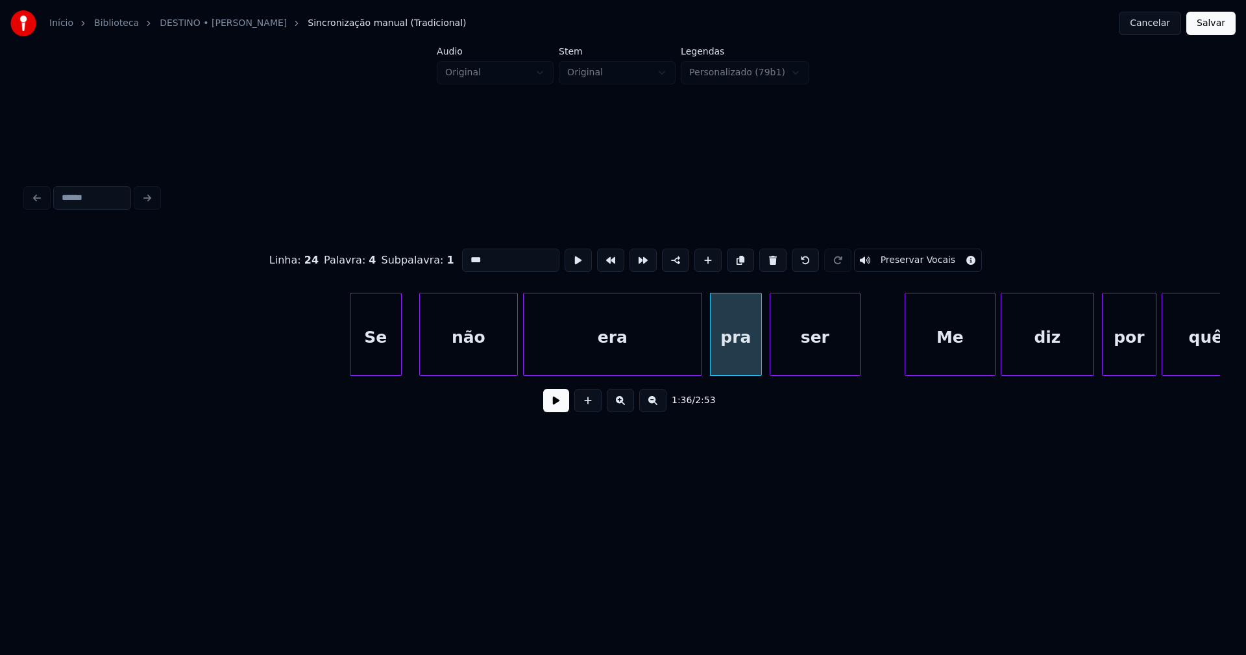
click at [554, 402] on button at bounding box center [556, 400] width 26 height 23
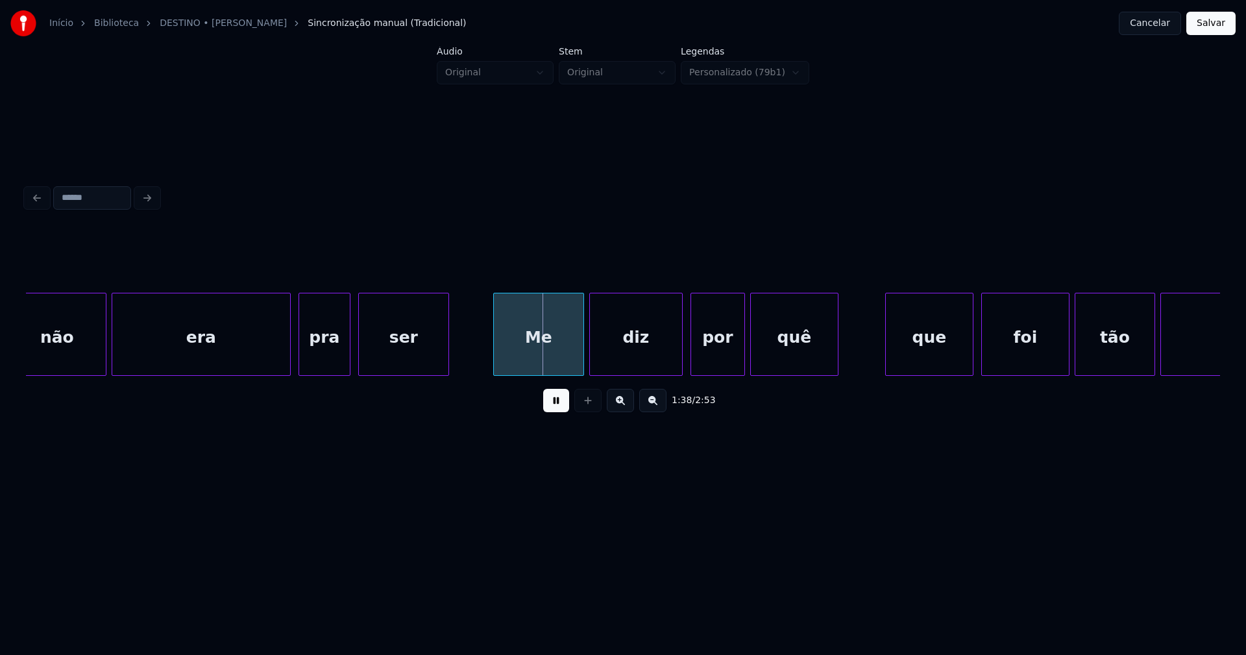
scroll to position [0, 12276]
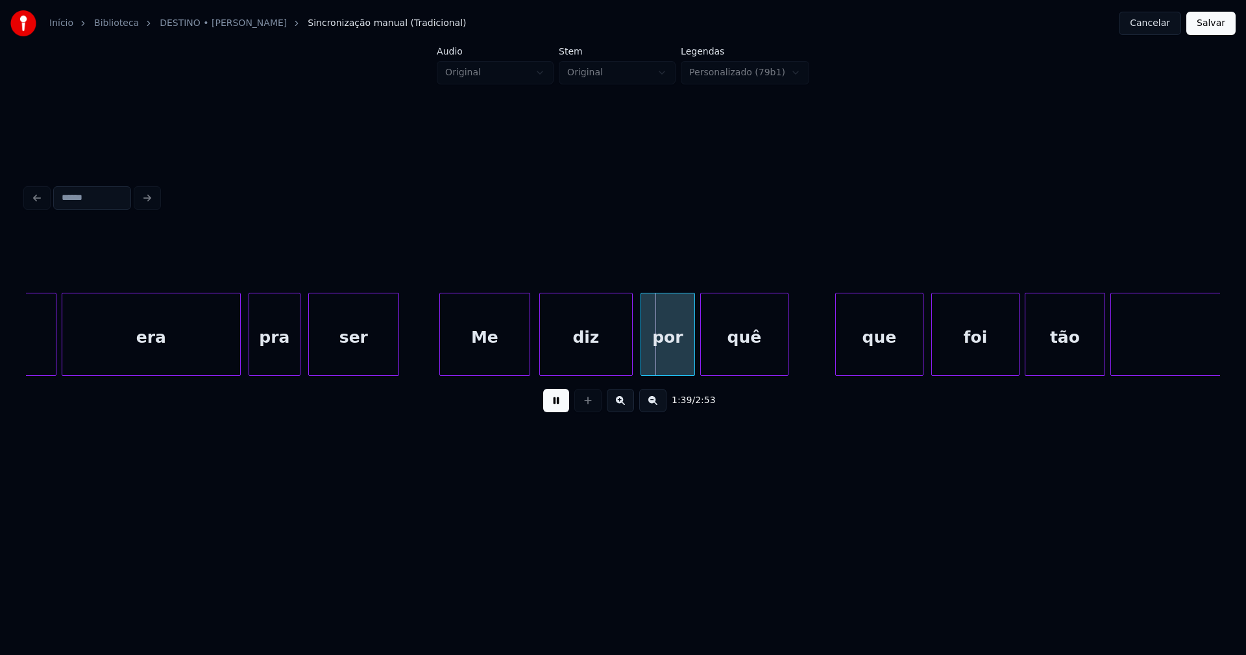
click at [494, 367] on div "Me" at bounding box center [485, 337] width 90 height 88
click at [589, 365] on div "diz" at bounding box center [582, 337] width 92 height 88
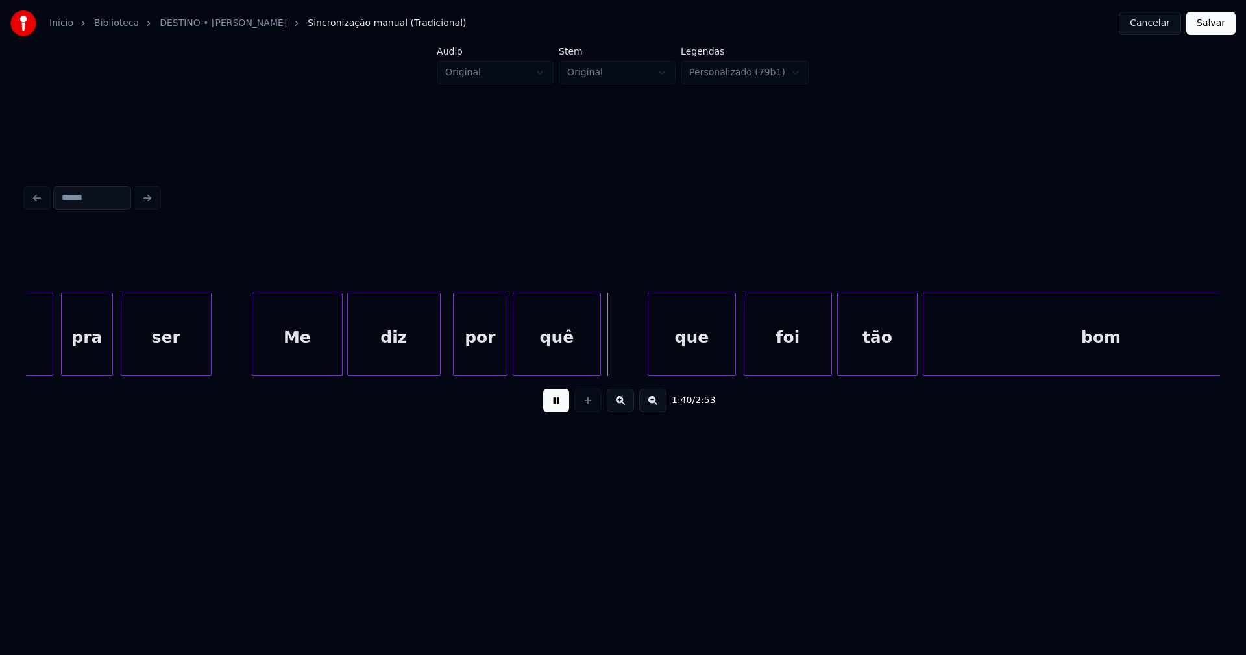
scroll to position [0, 12563]
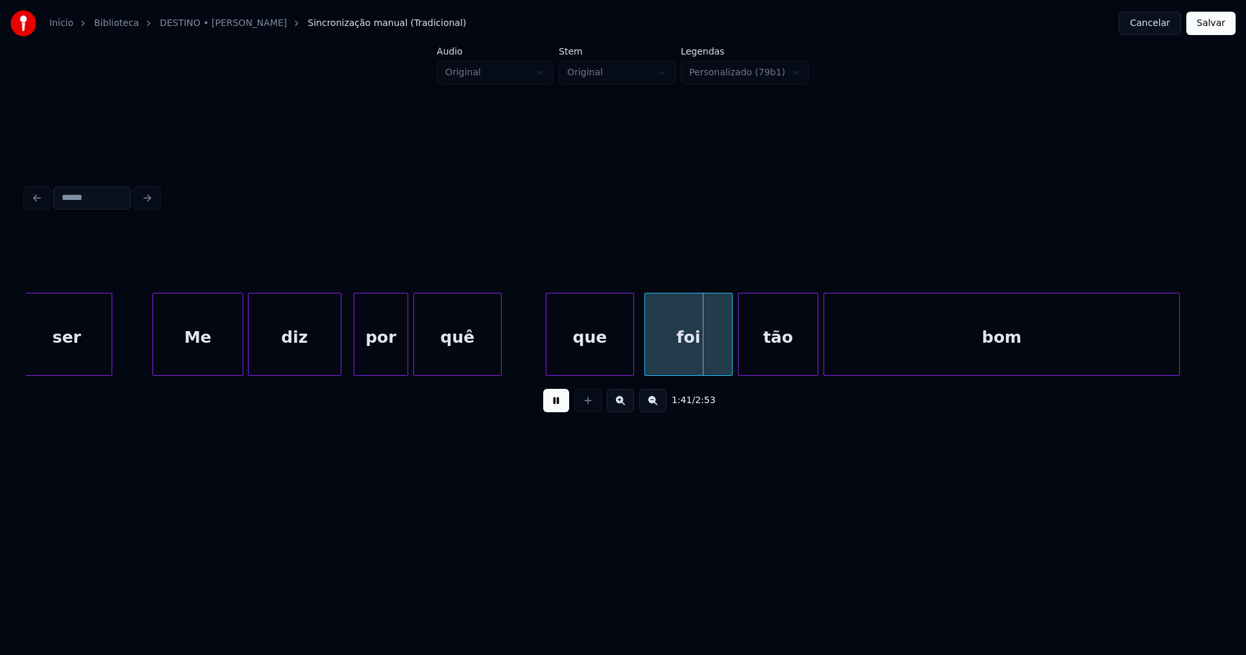
click at [578, 361] on div "que" at bounding box center [590, 337] width 87 height 88
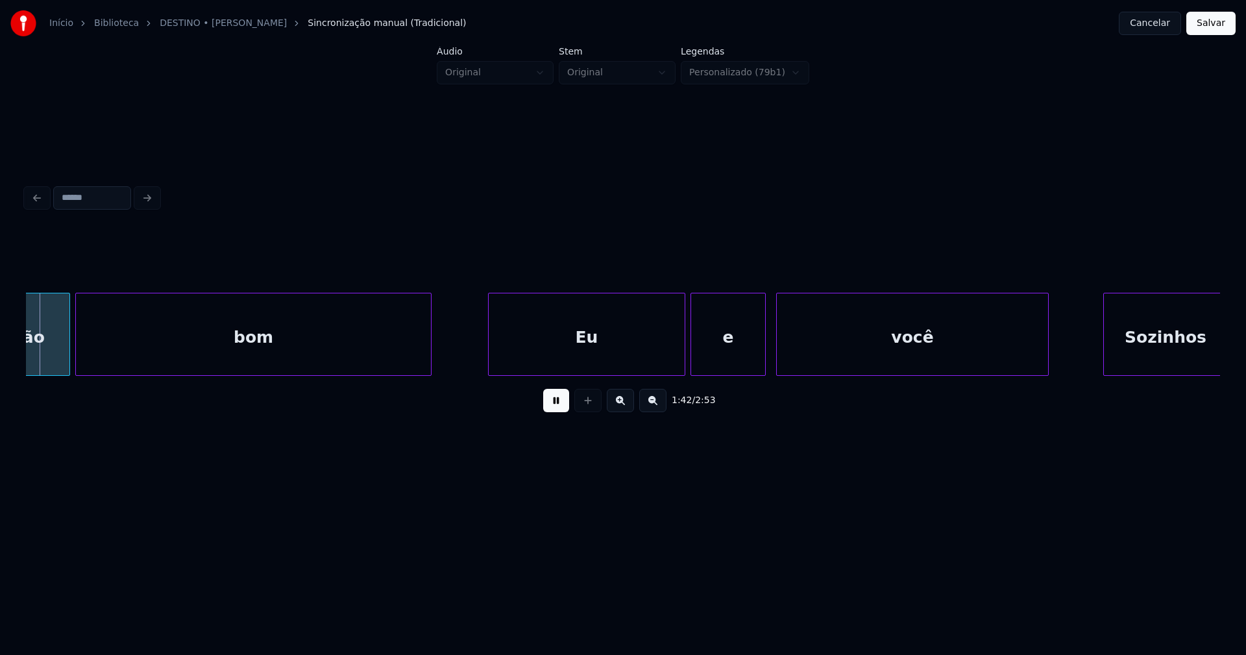
scroll to position [0, 13344]
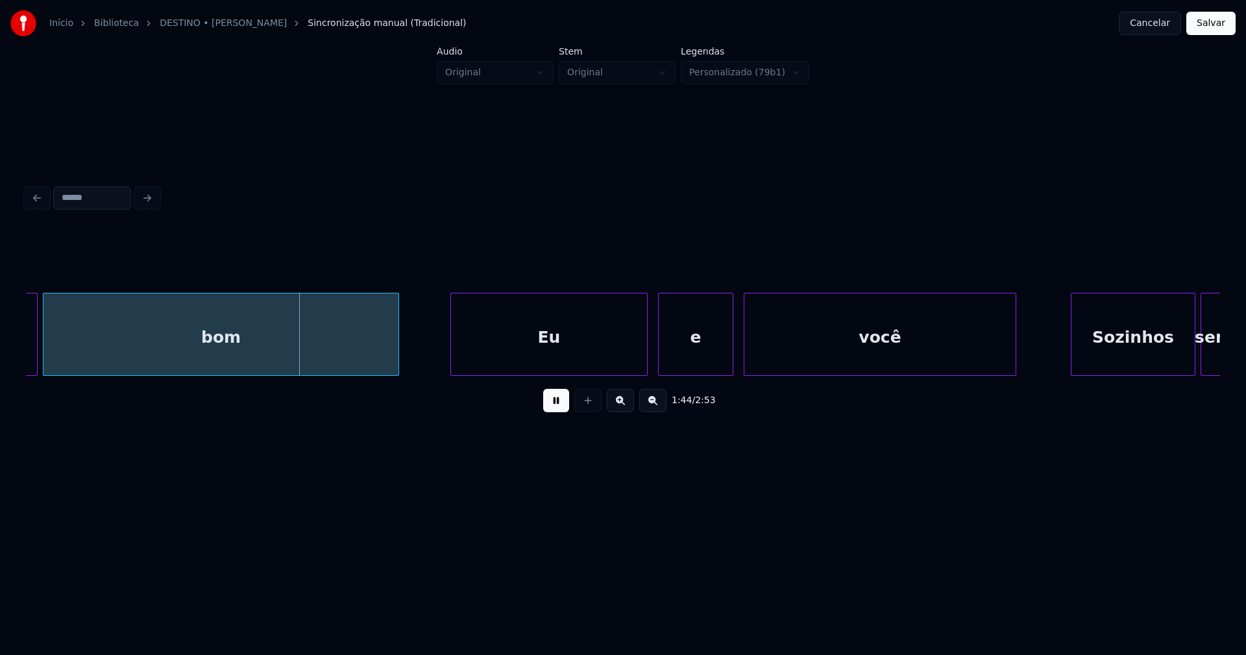
click at [593, 368] on div "Eu" at bounding box center [549, 337] width 196 height 88
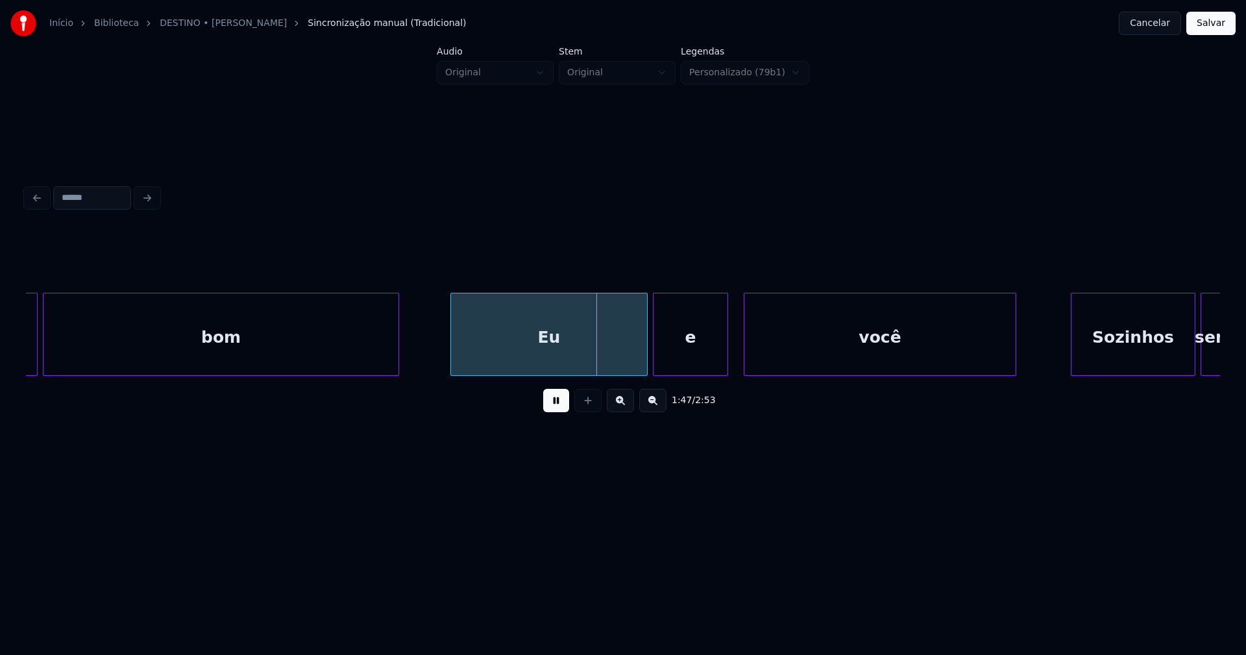
click at [700, 365] on div "e" at bounding box center [691, 337] width 74 height 88
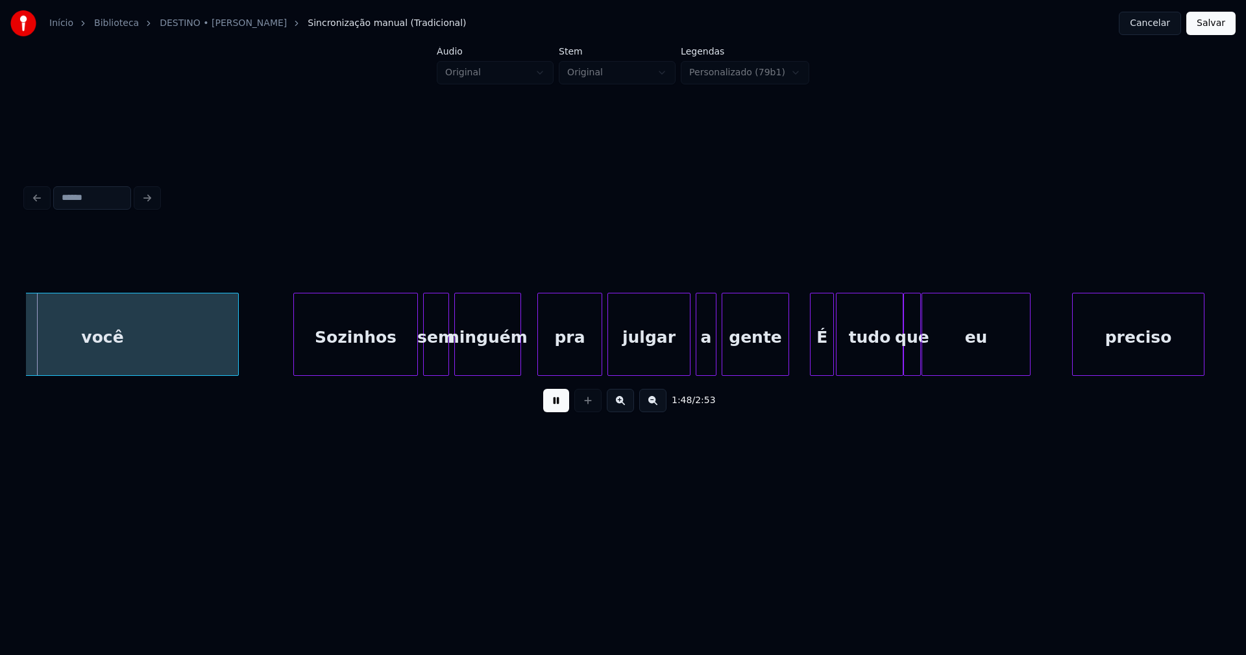
scroll to position [0, 14124]
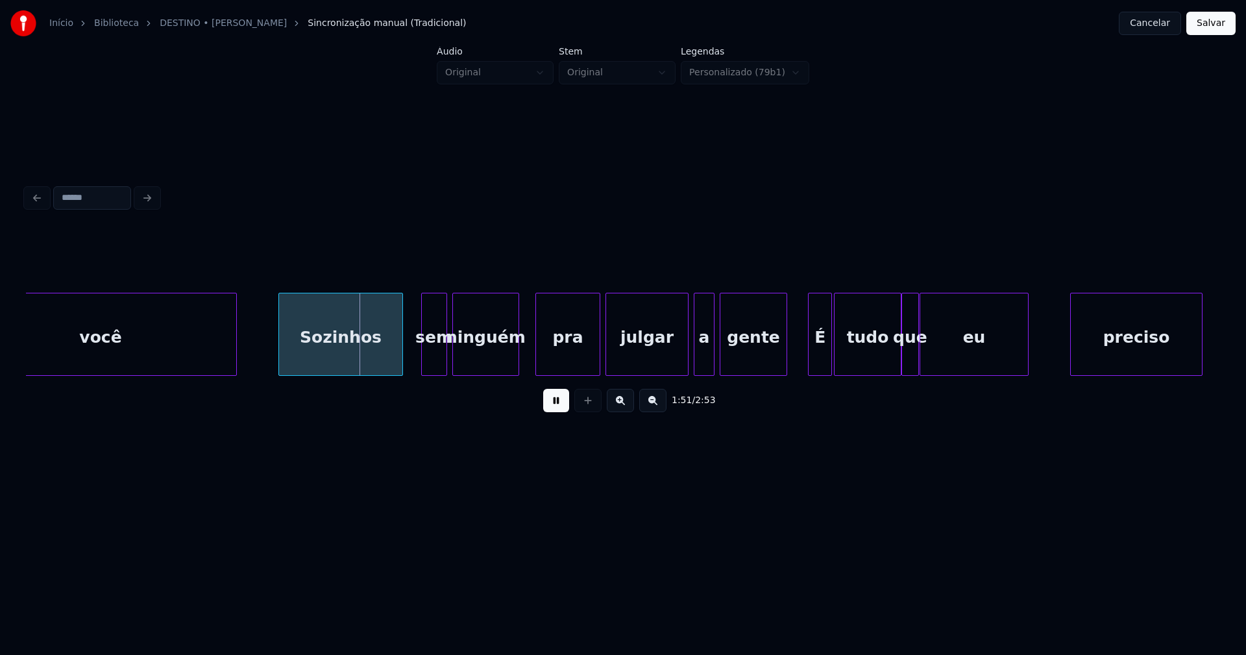
click at [339, 367] on div "Sozinhos" at bounding box center [340, 337] width 123 height 88
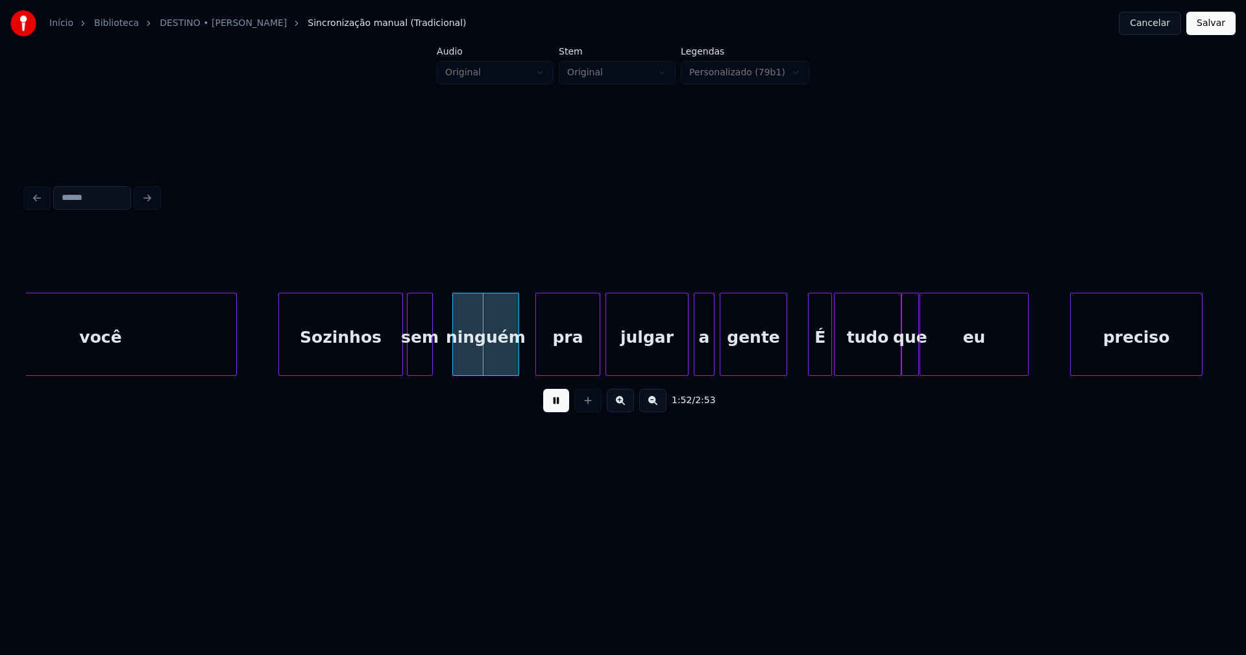
click at [424, 368] on div "sem" at bounding box center [420, 337] width 25 height 88
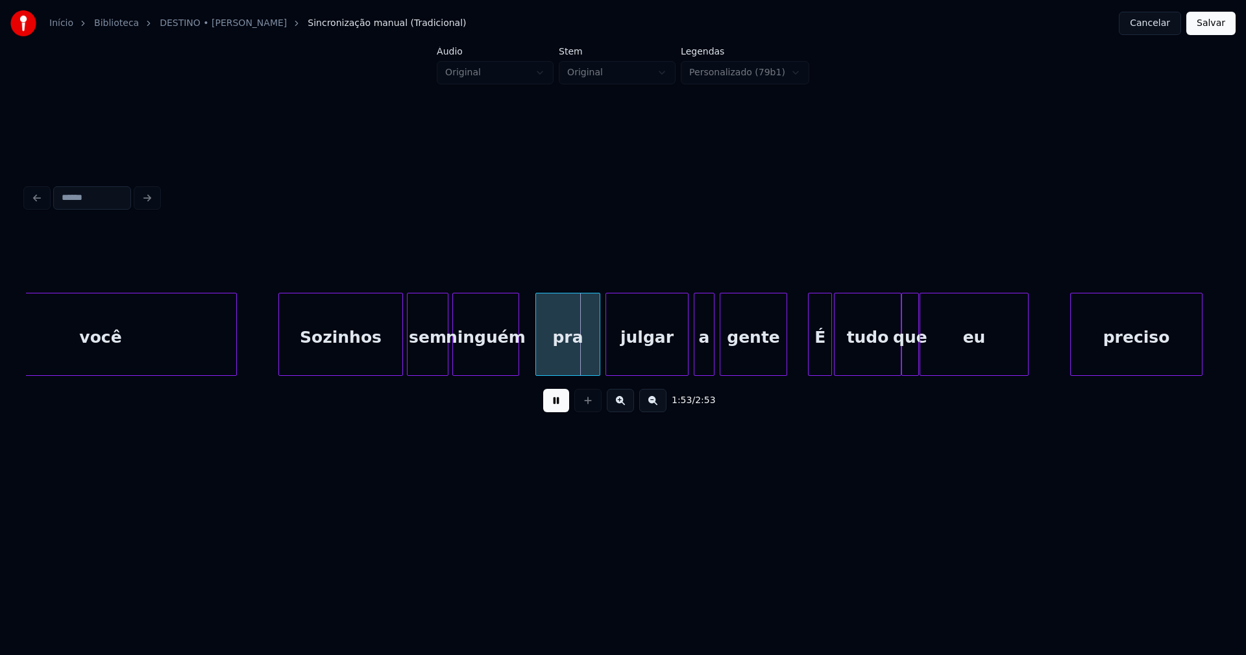
click at [445, 353] on div at bounding box center [446, 334] width 4 height 82
click at [782, 359] on div at bounding box center [780, 334] width 4 height 82
click at [806, 366] on div "É" at bounding box center [805, 337] width 23 height 88
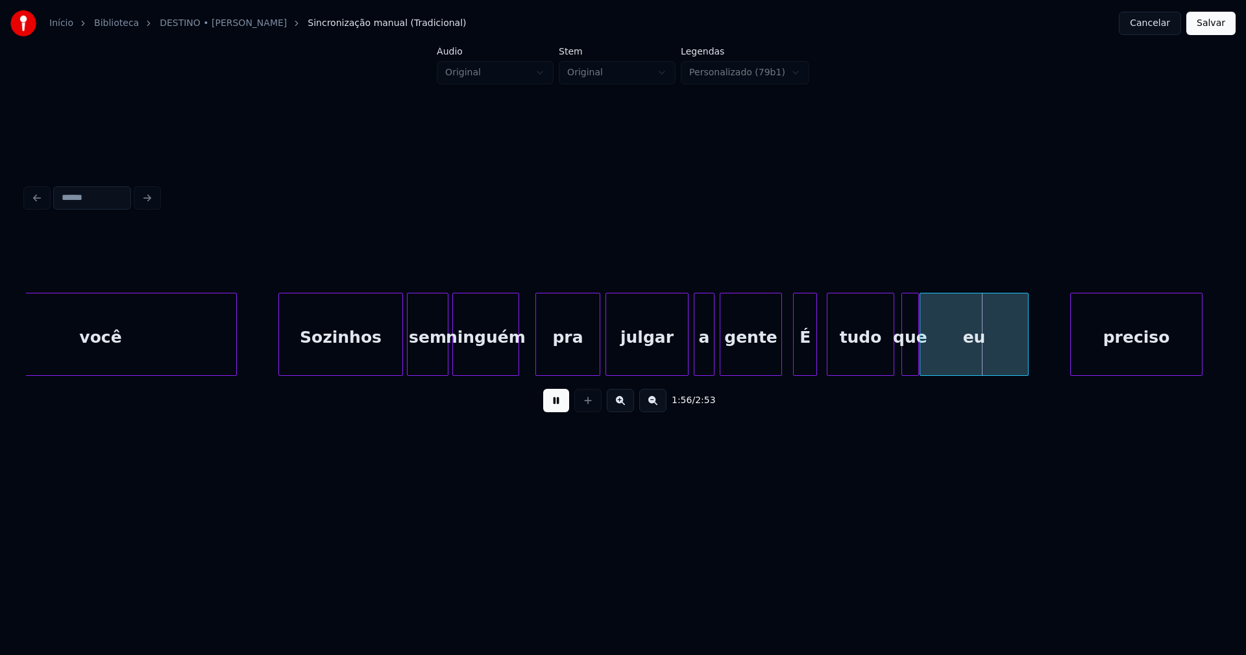
click at [845, 358] on div "tudo" at bounding box center [861, 337] width 66 height 88
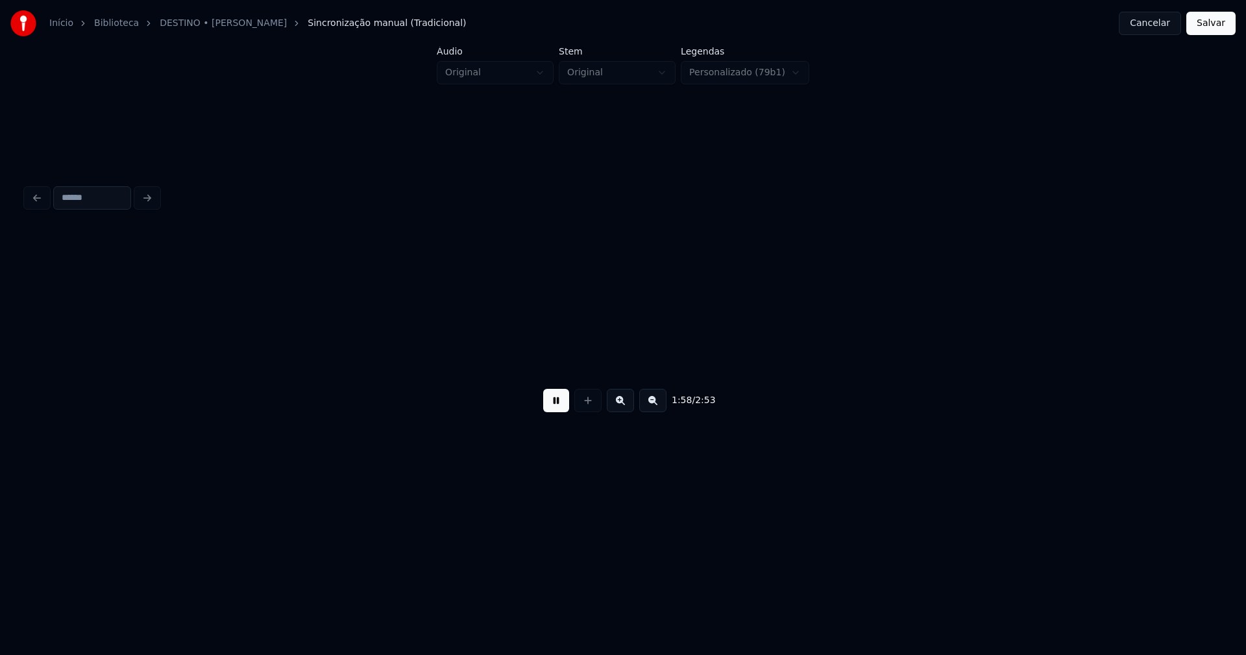
scroll to position [0, 15318]
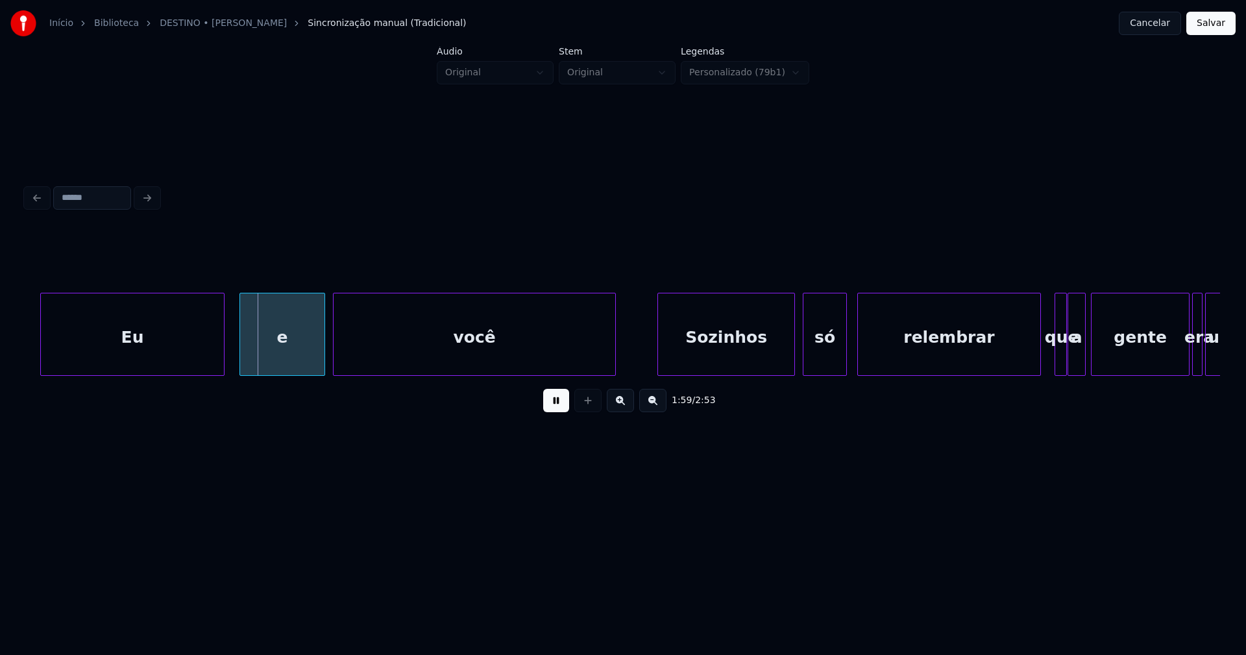
click at [120, 361] on div "Eu" at bounding box center [132, 337] width 183 height 88
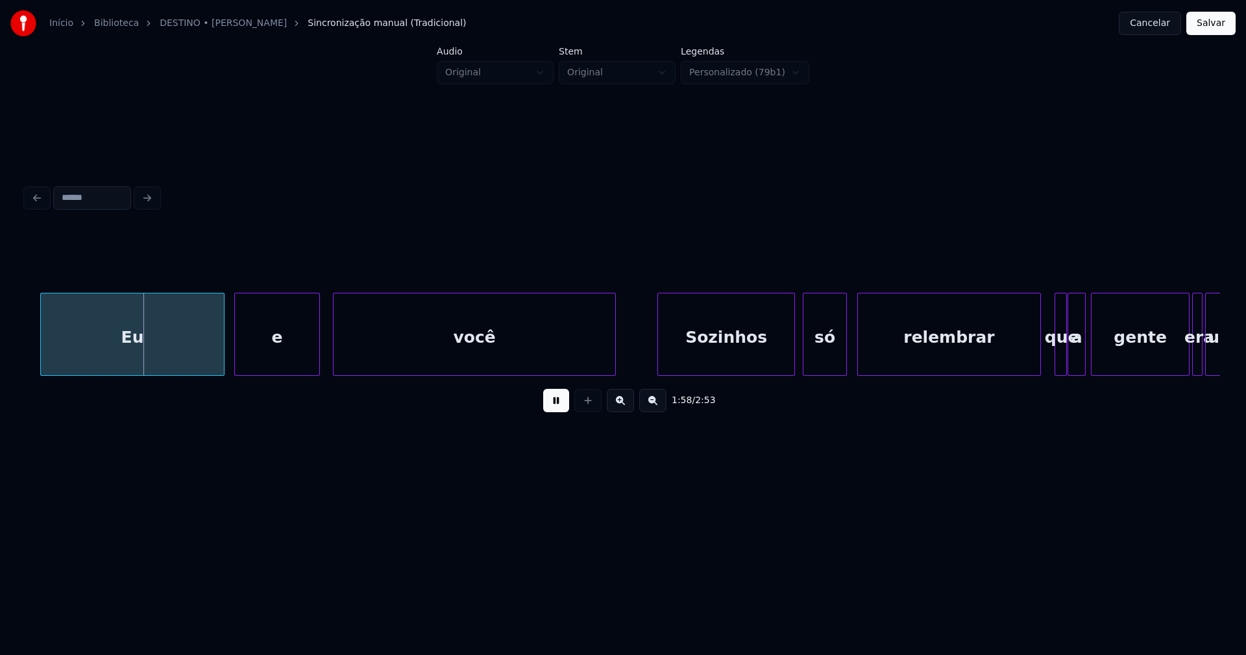
click at [281, 360] on div "e" at bounding box center [277, 337] width 84 height 88
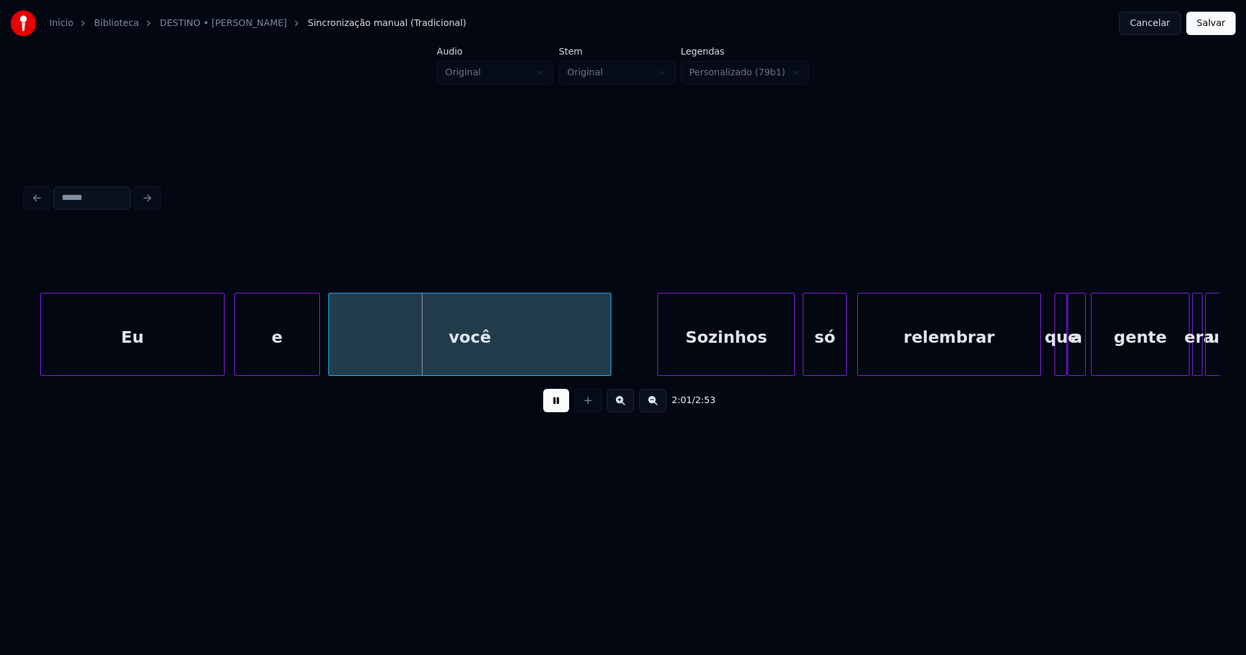
click at [438, 358] on div "você" at bounding box center [470, 337] width 282 height 88
click at [739, 355] on div "Sozinhos" at bounding box center [718, 337] width 136 height 88
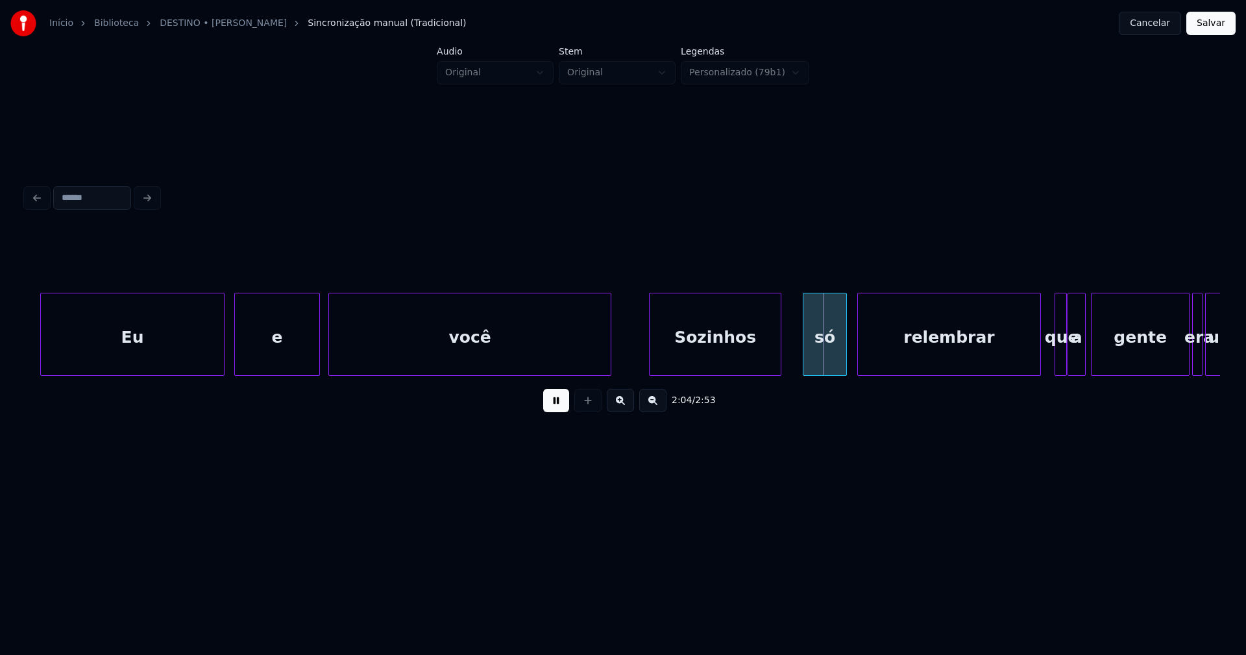
click at [778, 351] on div at bounding box center [779, 334] width 4 height 82
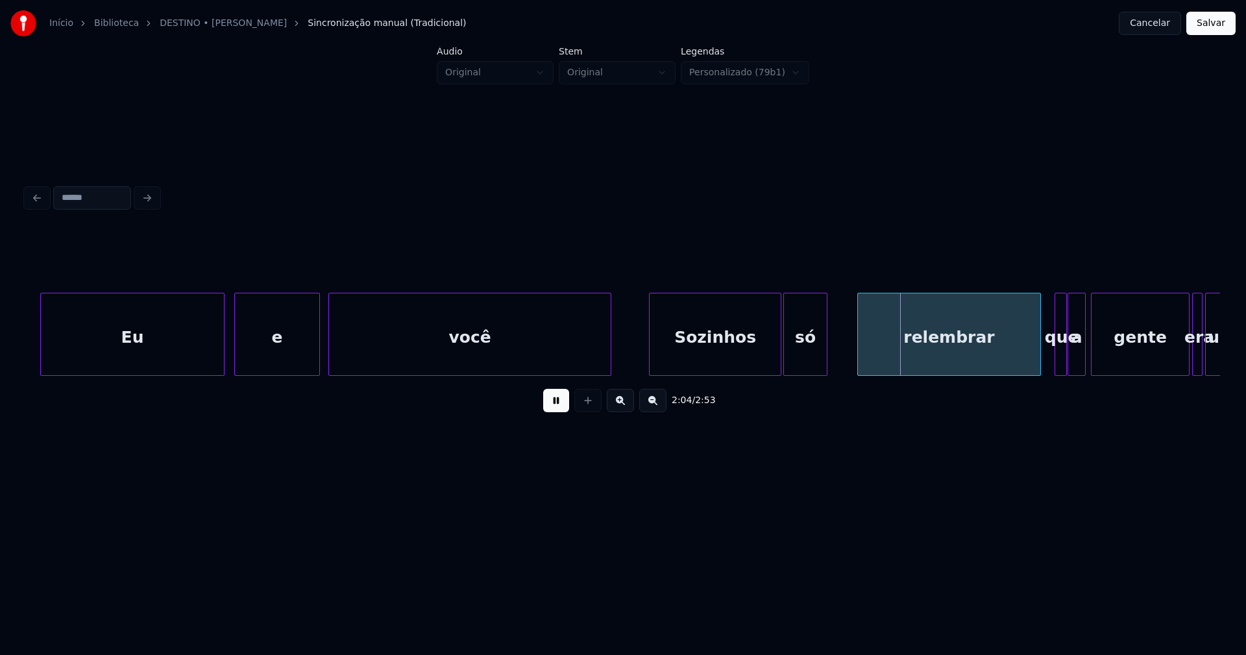
click at [804, 357] on div "só" at bounding box center [805, 337] width 43 height 88
click at [842, 340] on div at bounding box center [841, 334] width 4 height 82
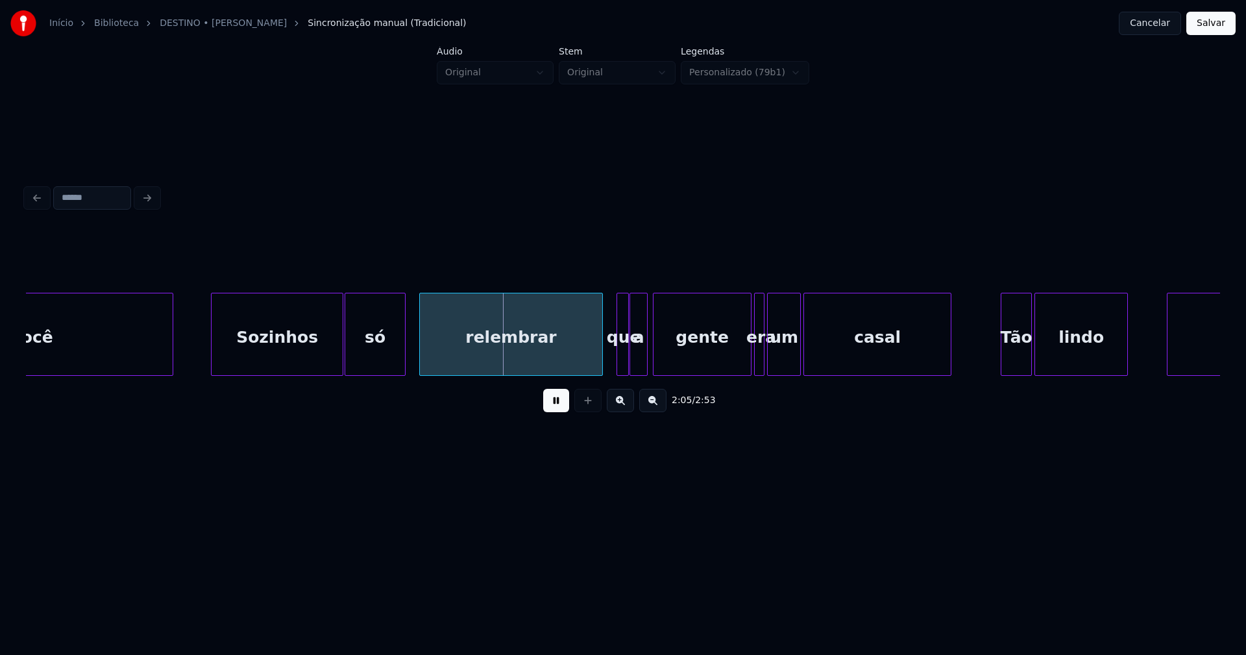
scroll to position [0, 15782]
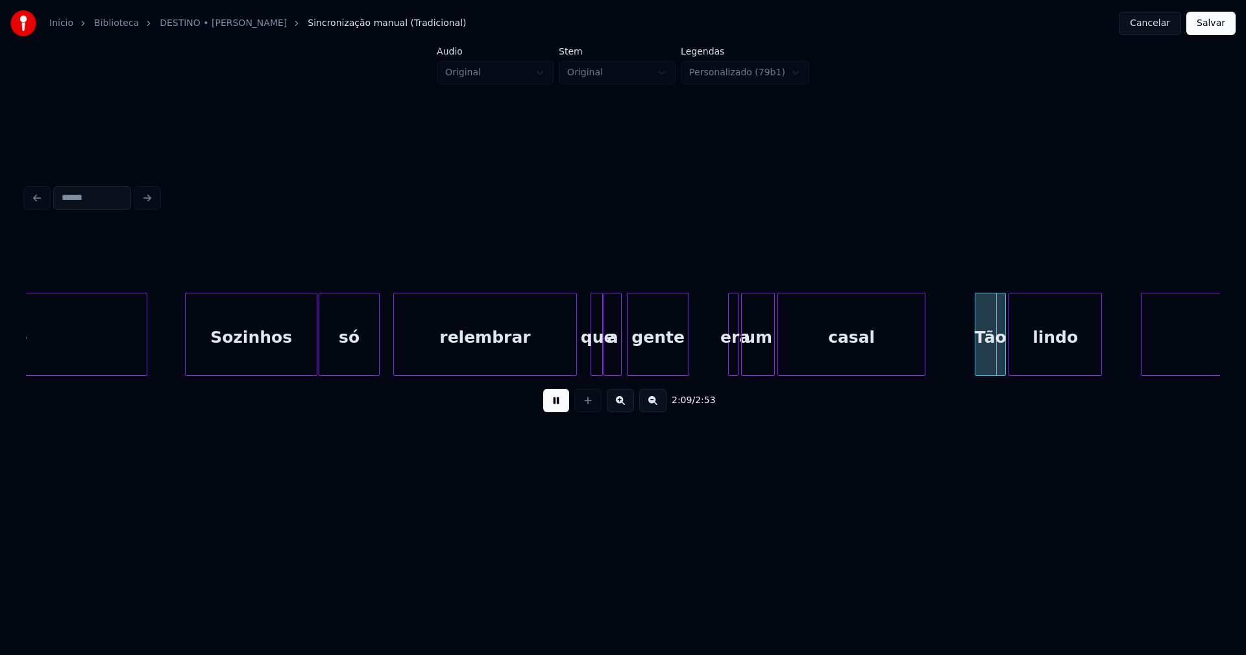
click at [687, 373] on div "você Sozinhos só relembrar que a gente era um casal Tão lindo Eu" at bounding box center [623, 334] width 1195 height 83
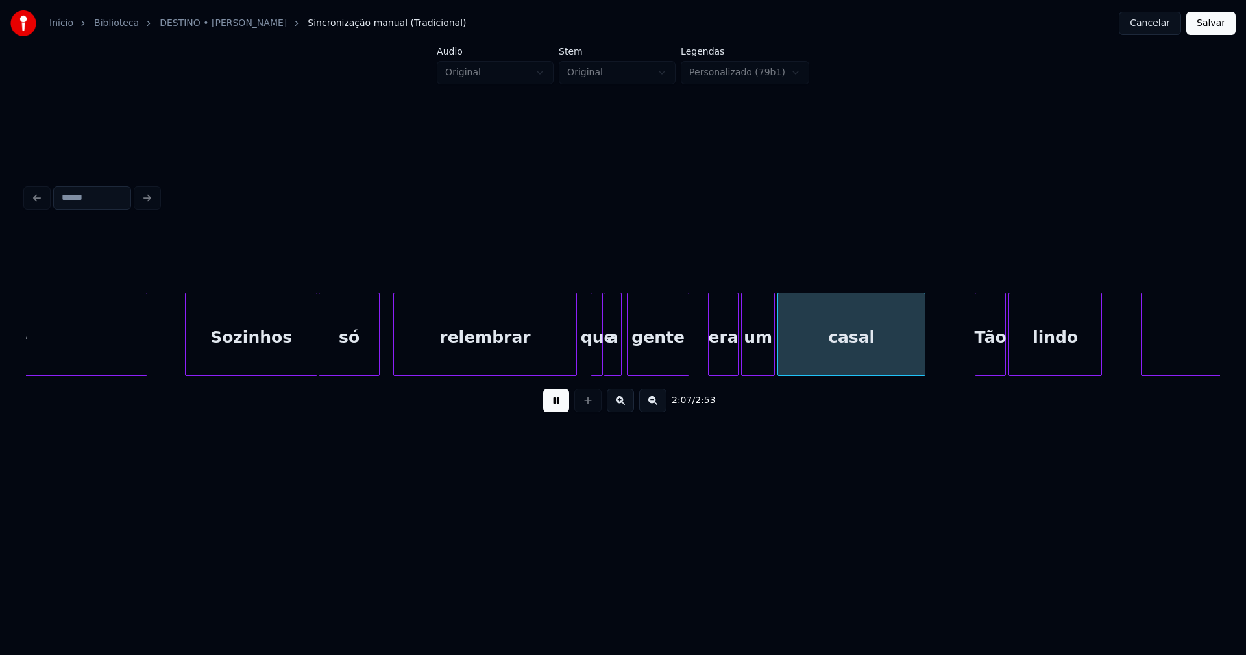
click at [709, 360] on div at bounding box center [711, 334] width 4 height 82
click at [715, 364] on div "era" at bounding box center [711, 337] width 30 height 88
click at [733, 362] on div at bounding box center [735, 334] width 4 height 82
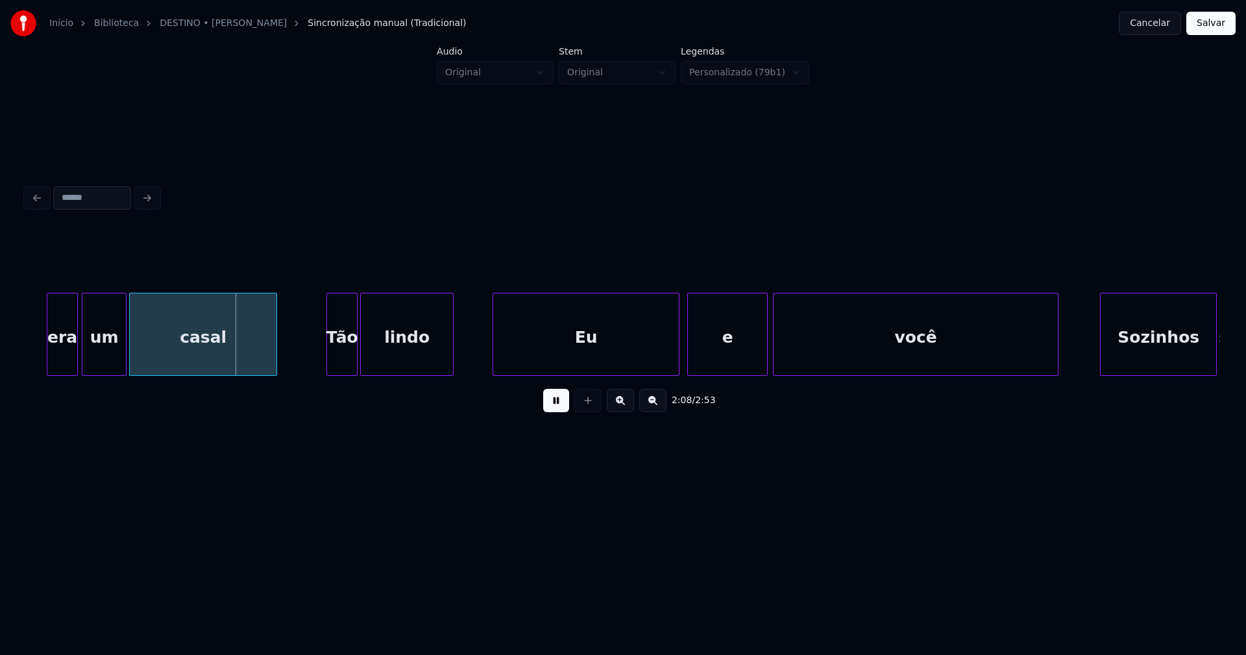
scroll to position [0, 16456]
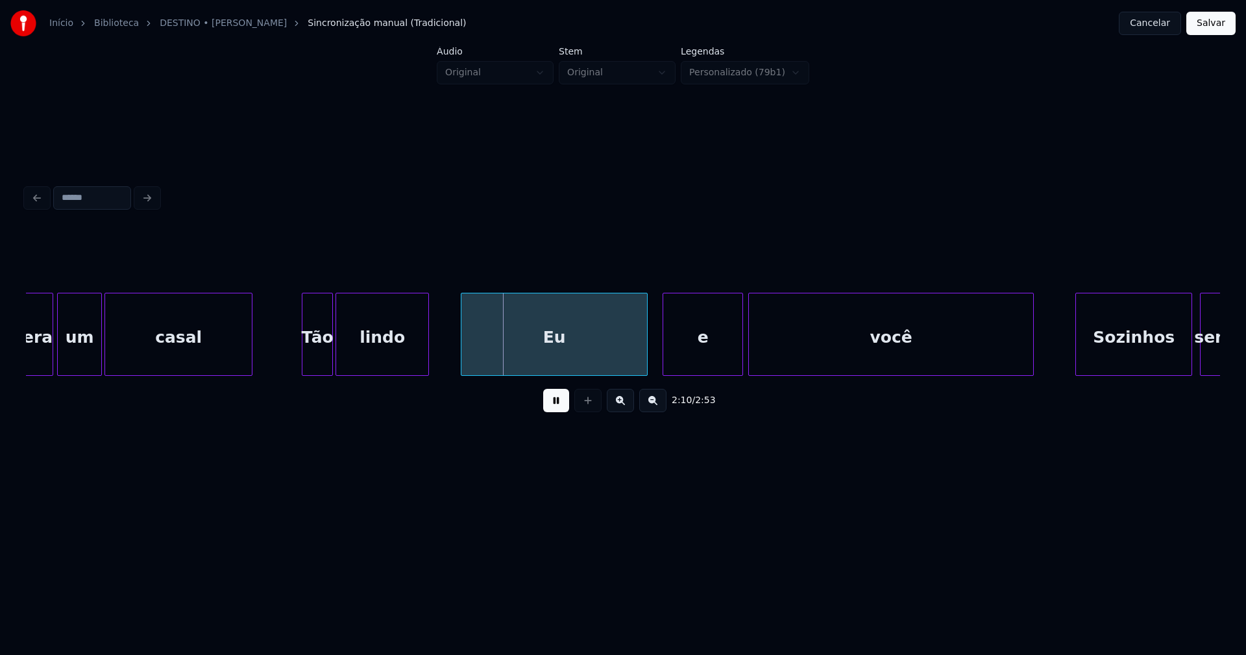
click at [510, 363] on div "Eu" at bounding box center [555, 337] width 186 height 88
click at [703, 356] on div "e" at bounding box center [696, 337] width 79 height 88
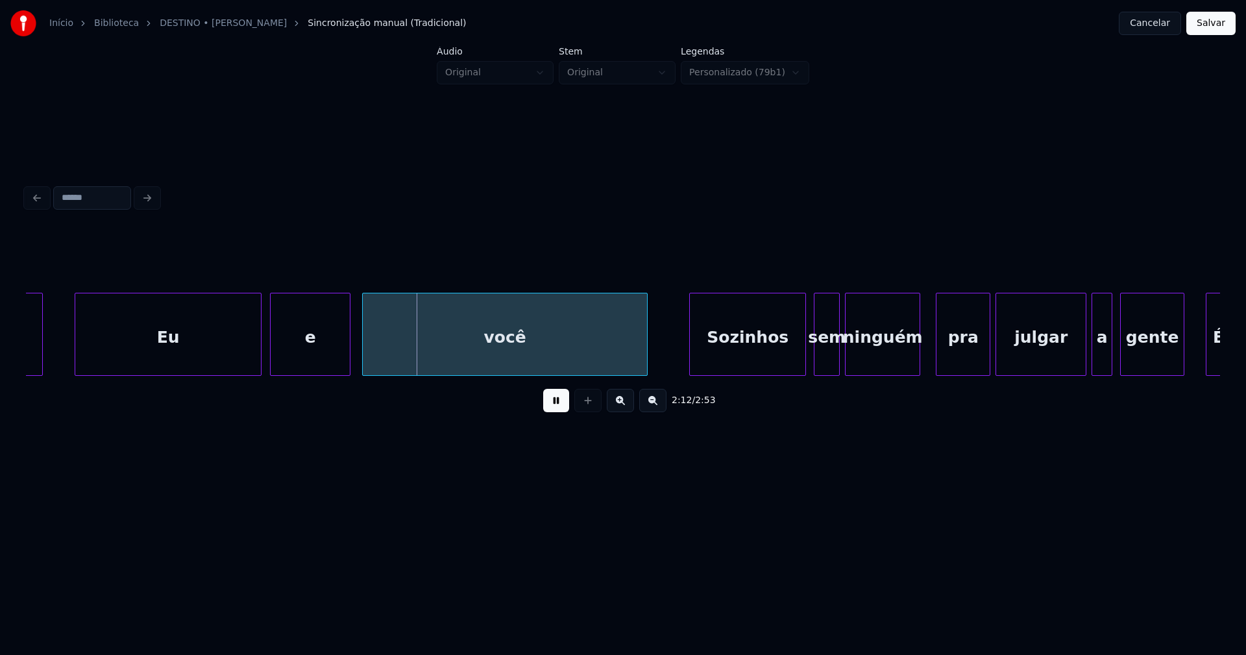
scroll to position [0, 17180]
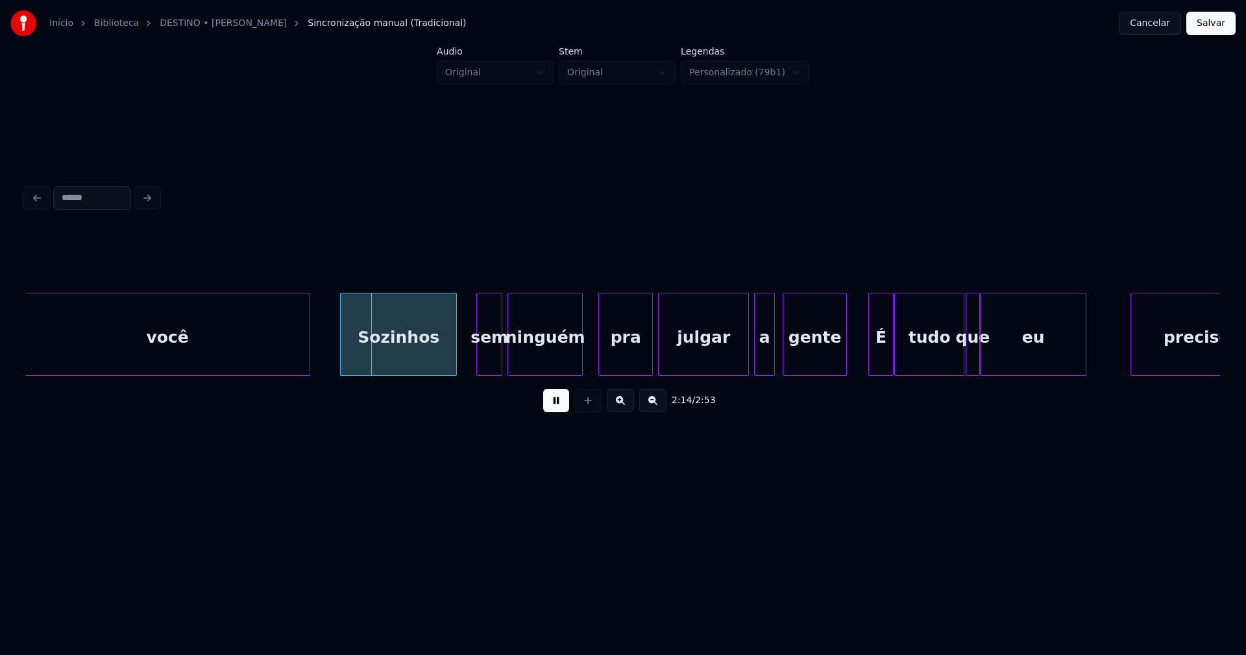
click at [386, 363] on div "Sozinhos" at bounding box center [399, 337] width 116 height 88
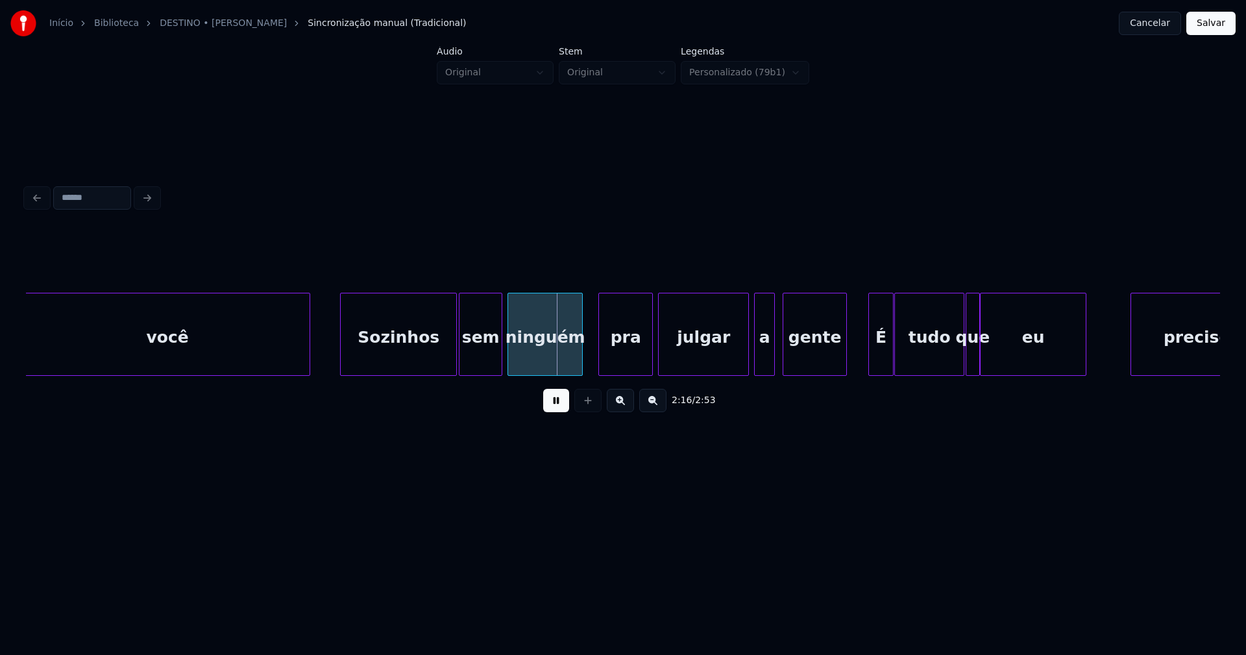
click at [462, 364] on div at bounding box center [462, 334] width 4 height 82
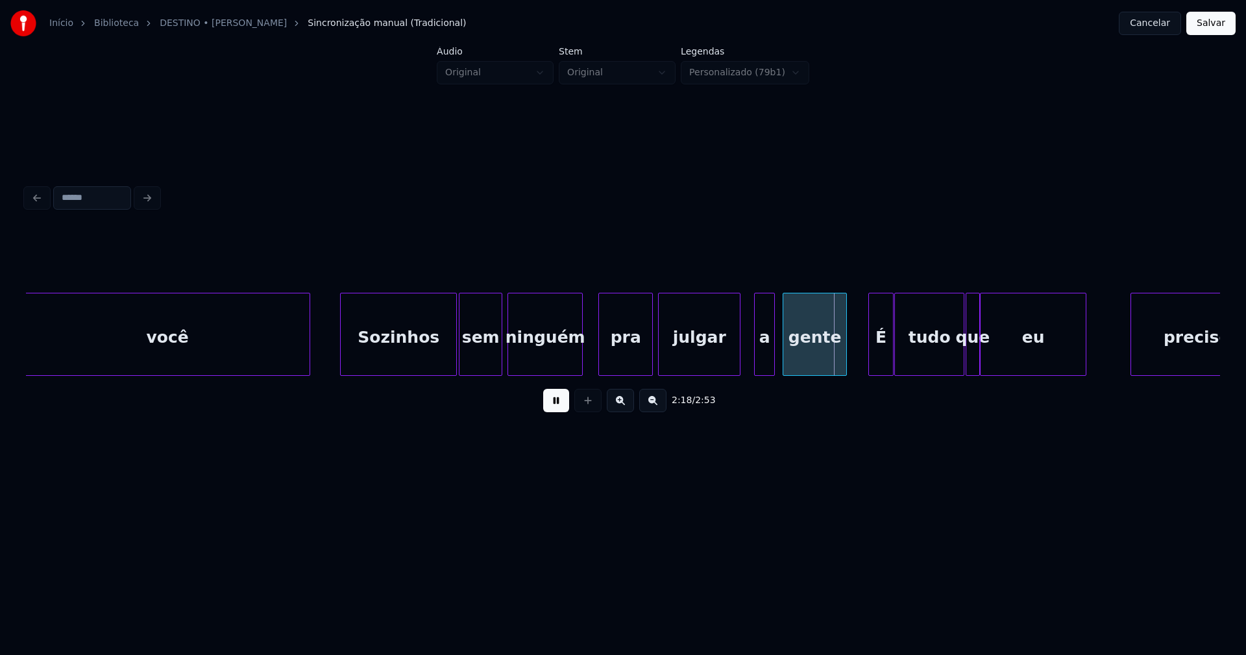
click at [739, 373] on div "você Sozinhos sem ninguém pra julgar a gente É tudo que eu preciso" at bounding box center [623, 334] width 1195 height 83
click at [762, 364] on div "a" at bounding box center [759, 337] width 19 height 88
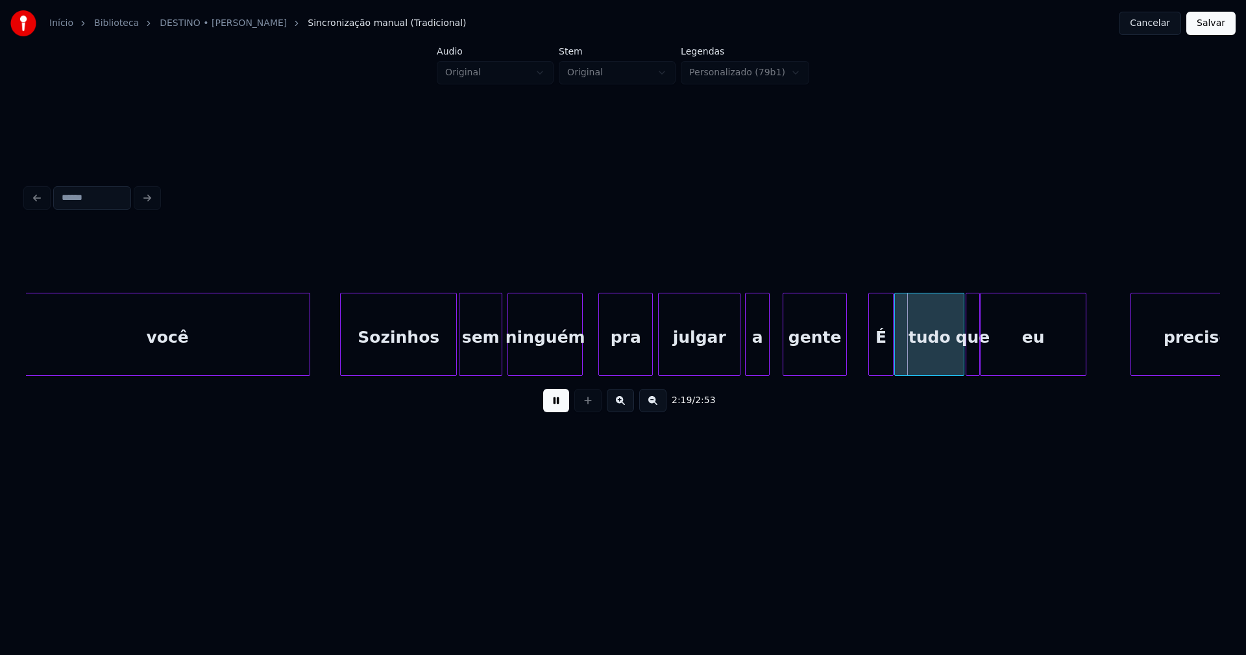
click at [750, 364] on div at bounding box center [748, 334] width 4 height 82
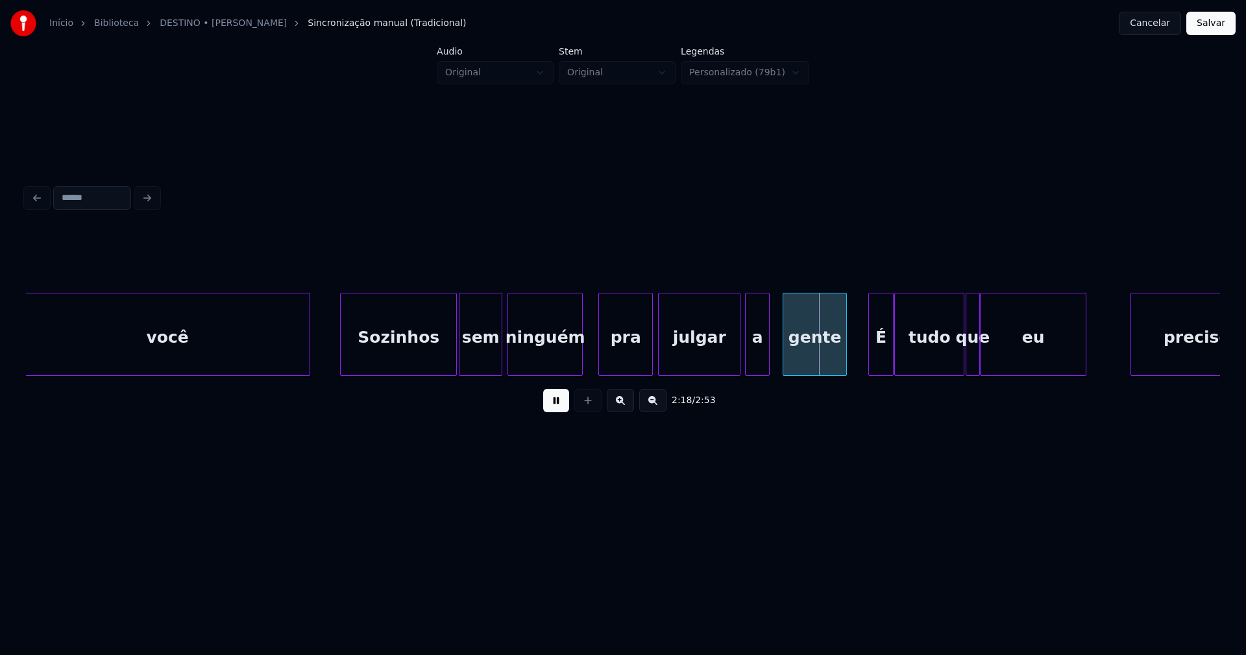
click at [770, 356] on div "a" at bounding box center [757, 334] width 25 height 83
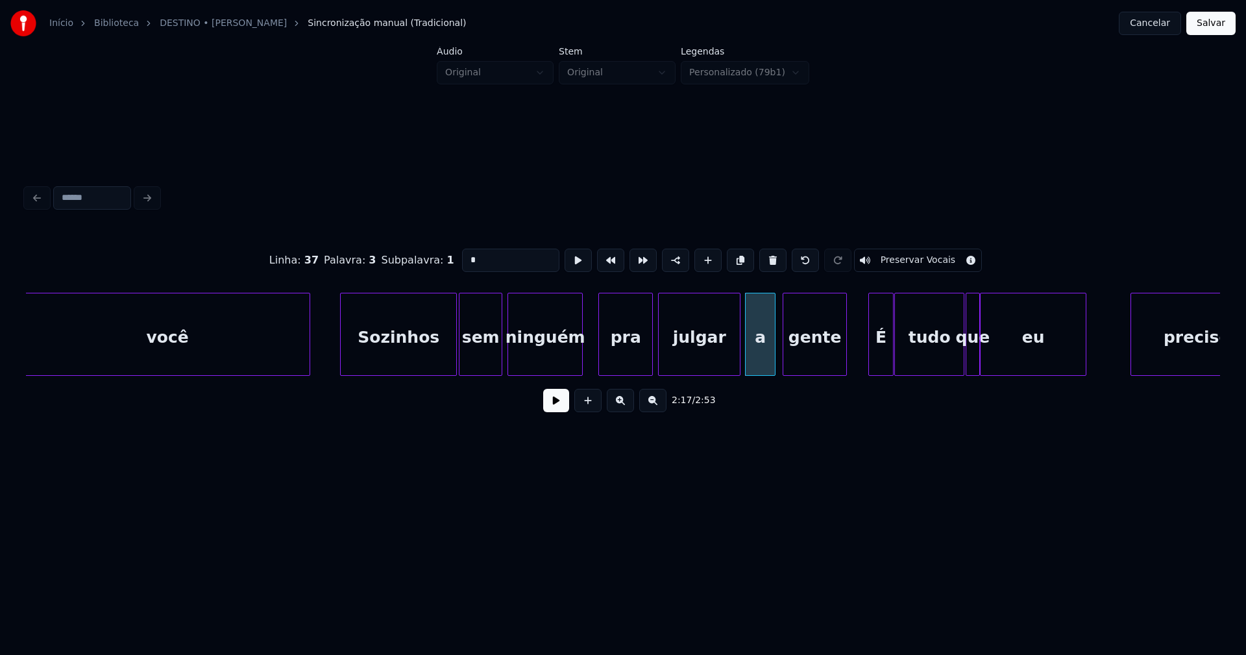
click at [773, 352] on div at bounding box center [773, 334] width 4 height 82
click at [838, 354] on div at bounding box center [839, 334] width 4 height 82
click at [865, 364] on div "É" at bounding box center [864, 337] width 24 height 88
click at [936, 360] on div "tudo" at bounding box center [923, 337] width 69 height 88
click at [561, 408] on button at bounding box center [556, 400] width 26 height 23
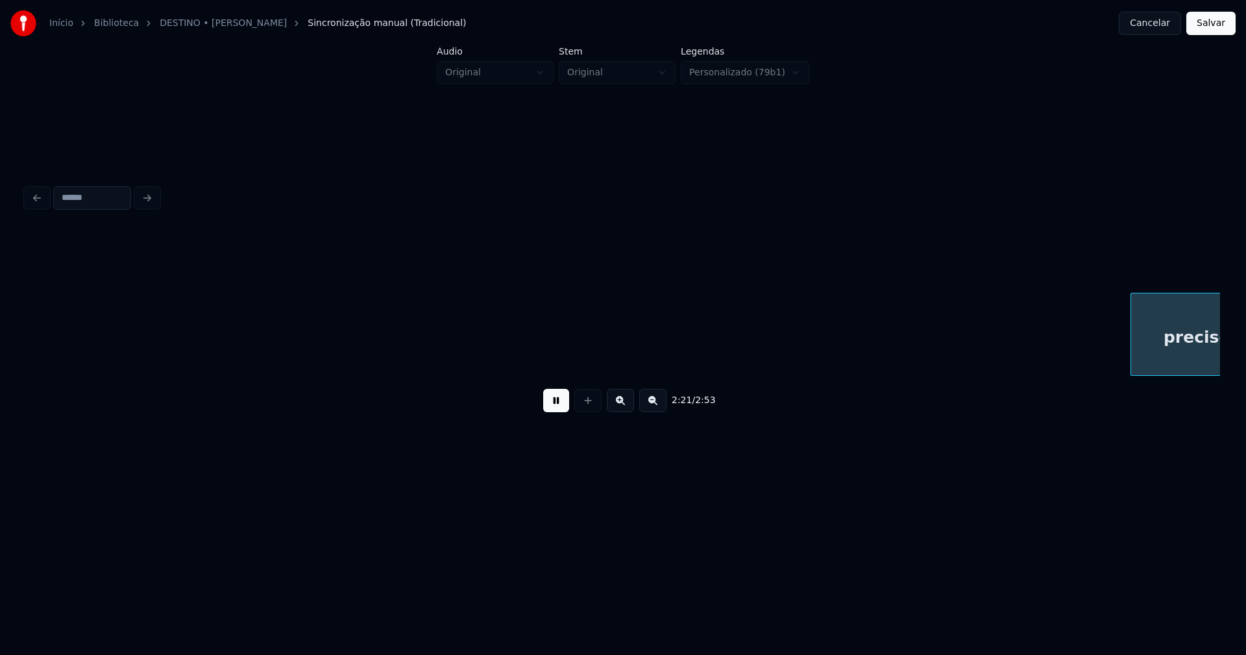
scroll to position [0, 18375]
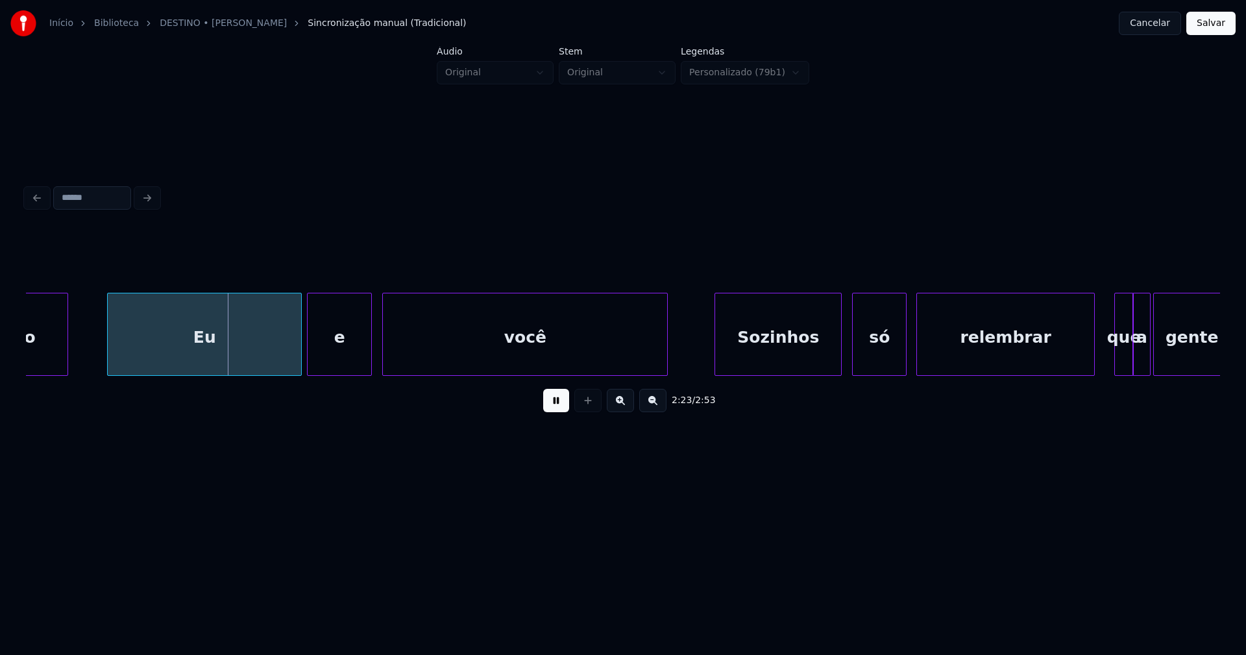
click at [980, 364] on div "relembrar" at bounding box center [1005, 337] width 177 height 88
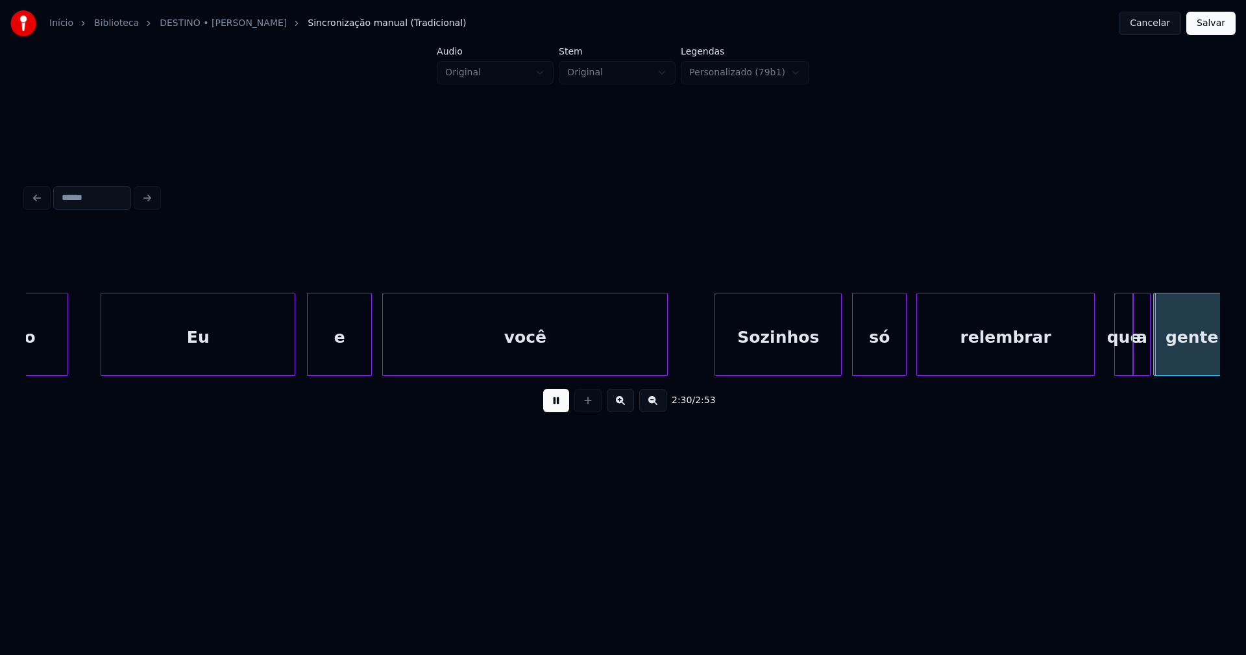
click at [167, 363] on div "Eu" at bounding box center [197, 337] width 193 height 88
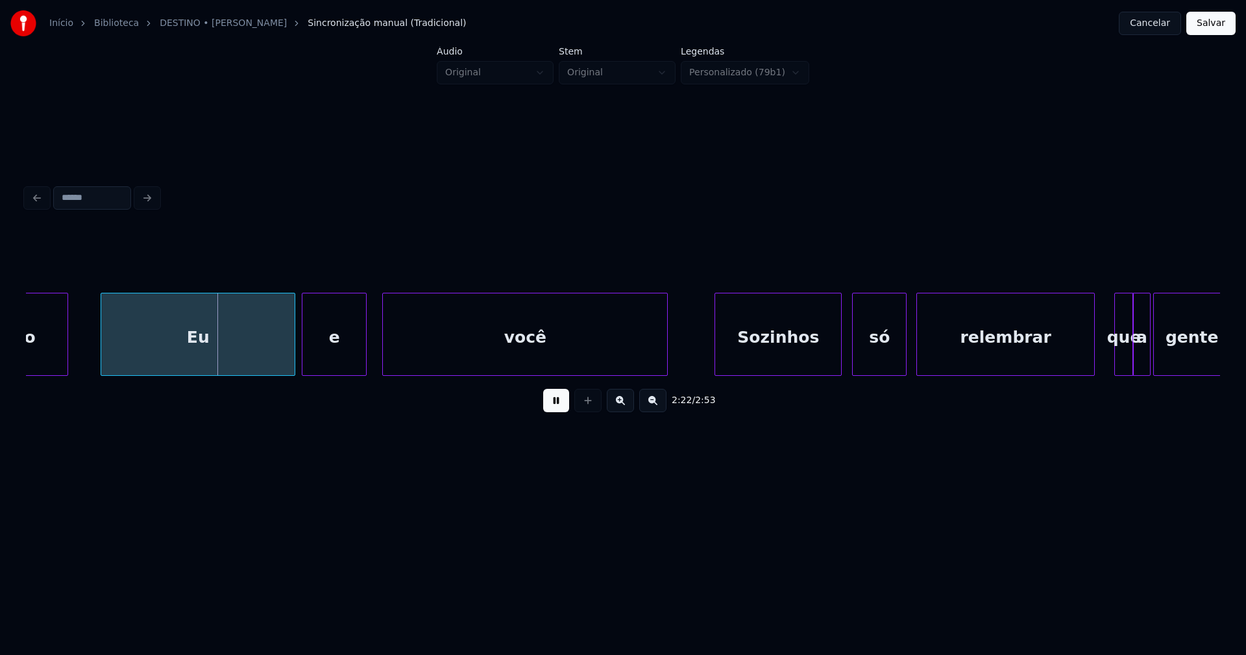
click at [347, 358] on div "e" at bounding box center [335, 337] width 64 height 88
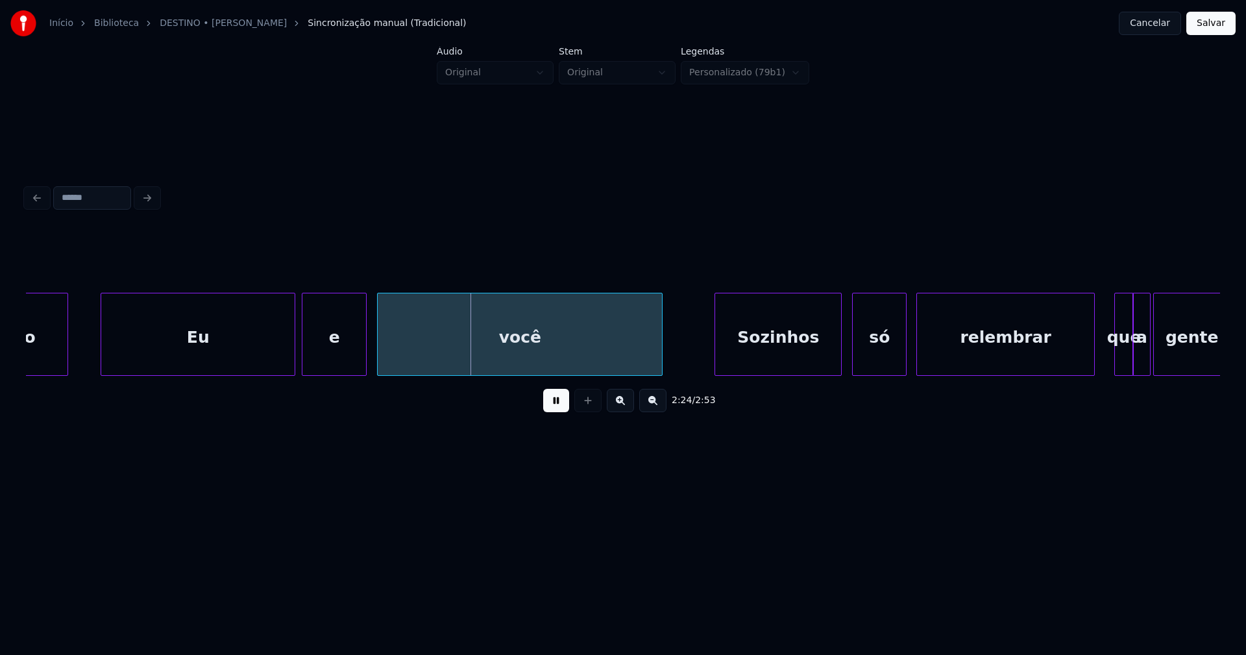
click at [501, 356] on div "você" at bounding box center [520, 337] width 284 height 88
click at [765, 356] on div "Sozinhos" at bounding box center [769, 337] width 126 height 88
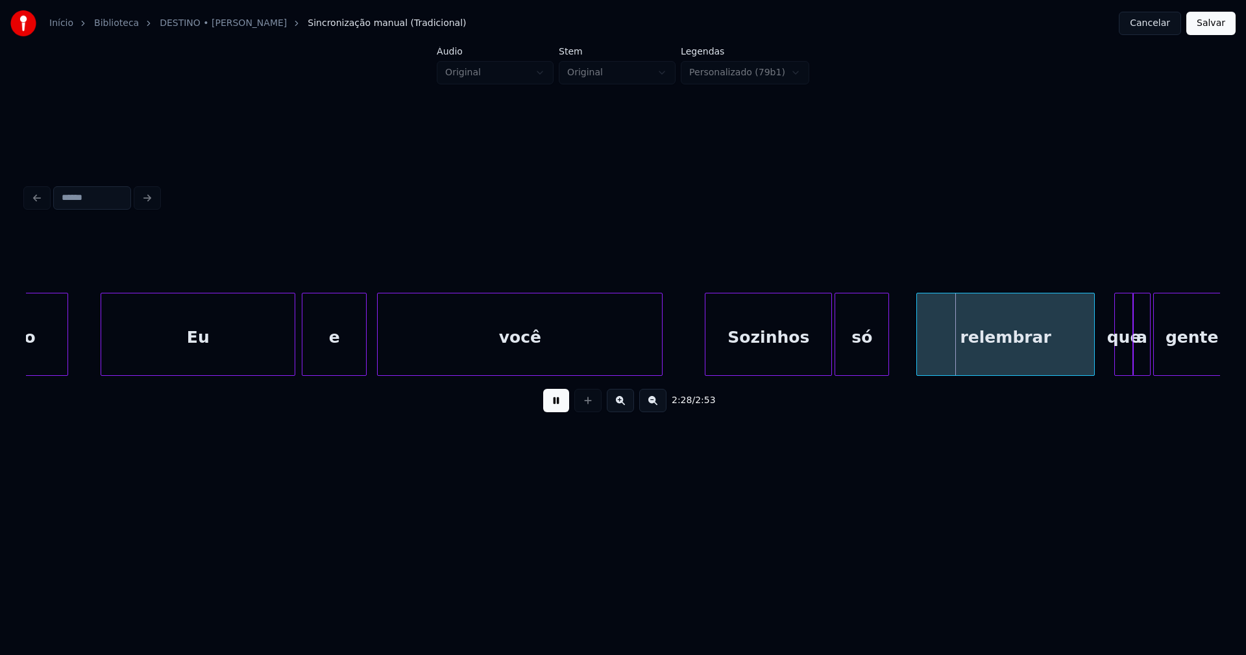
click at [860, 373] on div "preciso Eu e você Sozinhos só relembrar que a gente" at bounding box center [623, 334] width 1195 height 83
click at [896, 350] on div at bounding box center [895, 334] width 4 height 82
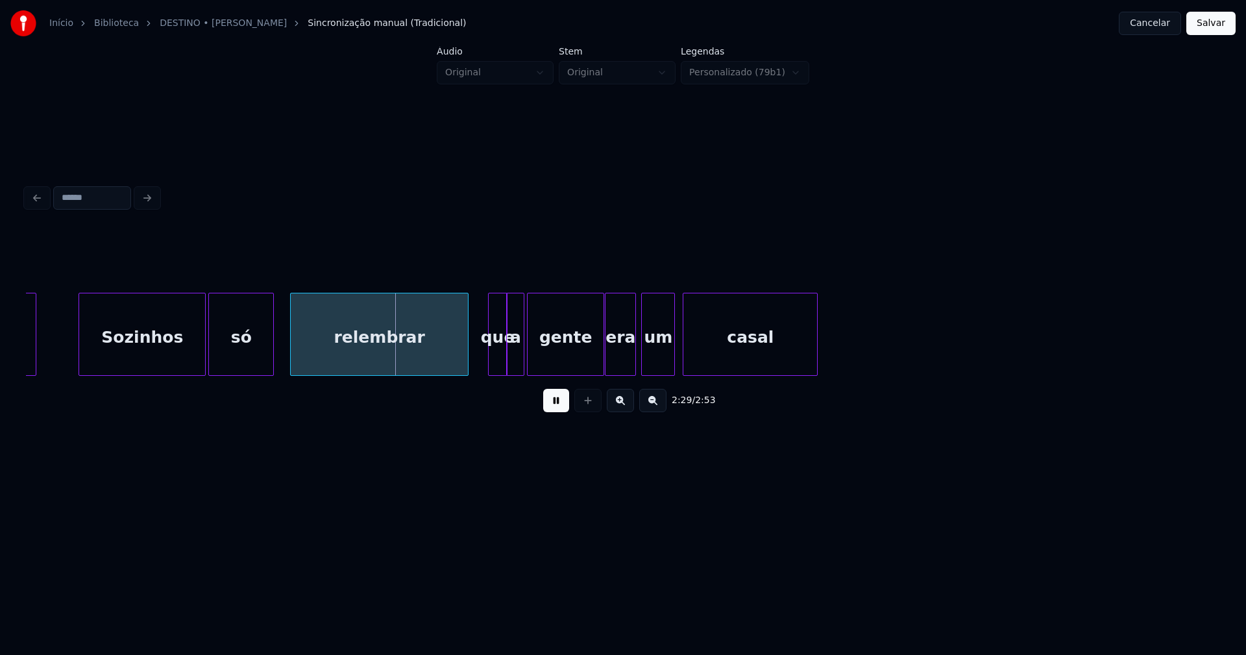
scroll to position [0, 19026]
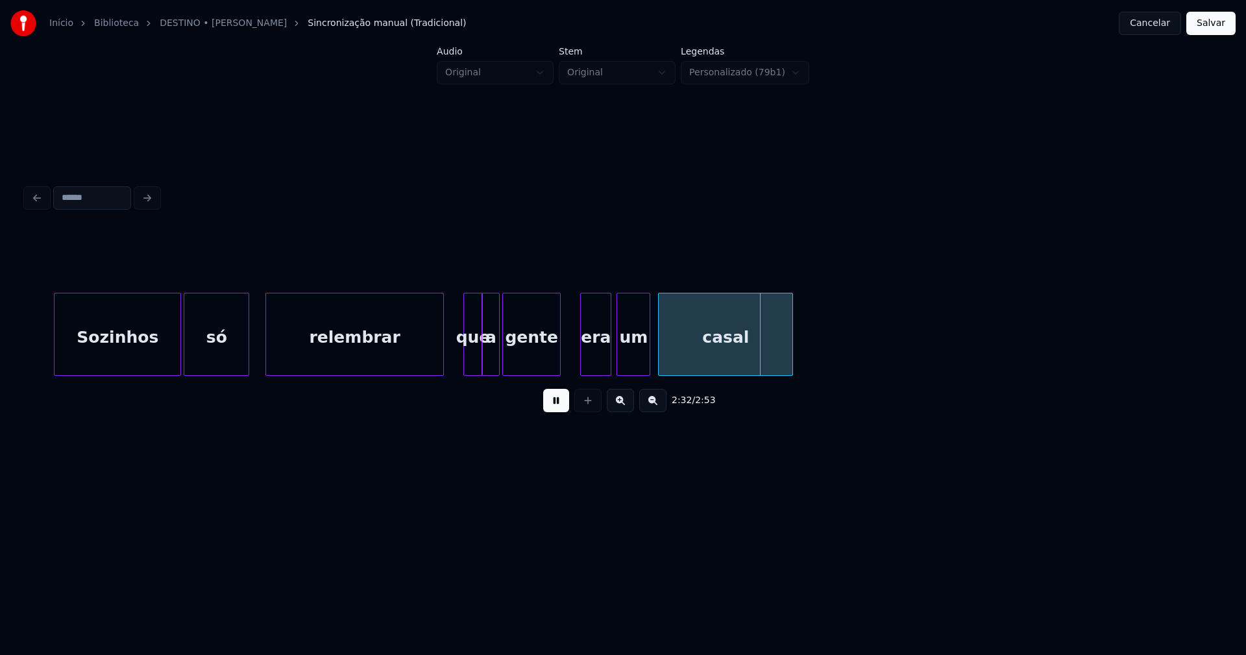
click at [556, 376] on div "Sozinhos só relembrar que a gente era um casal" at bounding box center [623, 334] width 1195 height 83
click at [582, 376] on div "Sozinhos só relembrar que a gente era um casal" at bounding box center [623, 334] width 1195 height 83
click at [603, 354] on div at bounding box center [603, 334] width 4 height 82
click at [628, 366] on div "um" at bounding box center [624, 337] width 32 height 88
click at [648, 353] on div at bounding box center [649, 334] width 4 height 82
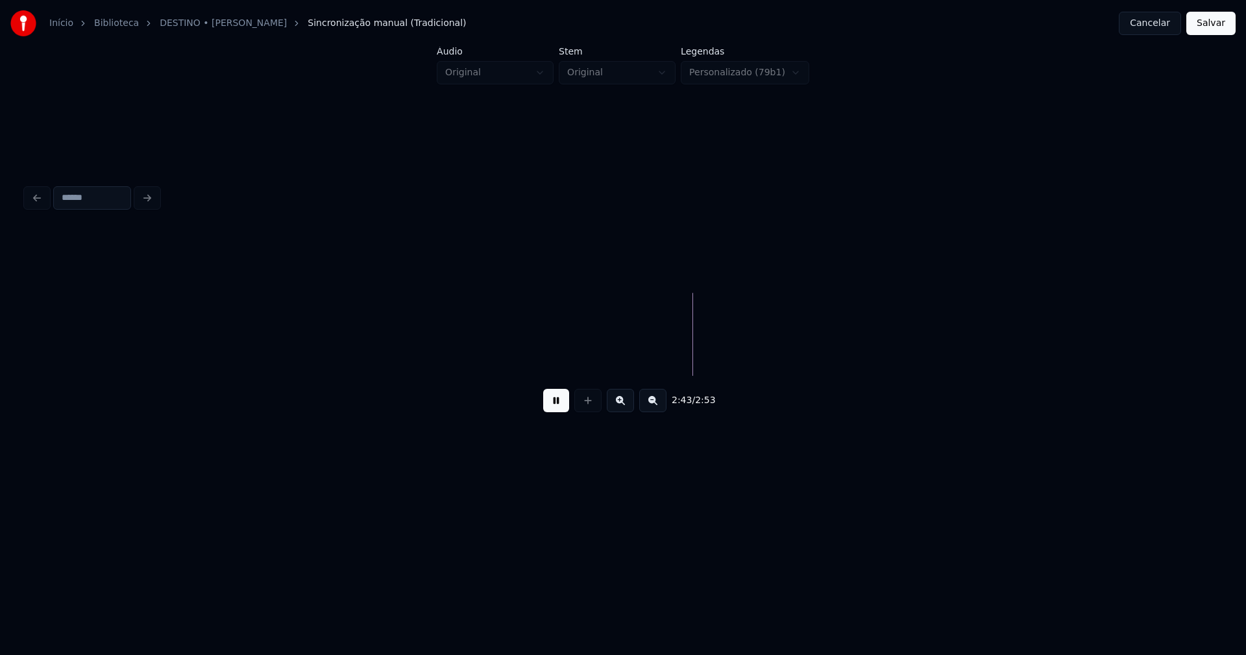
scroll to position [0, 20835]
click at [1209, 31] on button "Salvar" at bounding box center [1211, 23] width 49 height 23
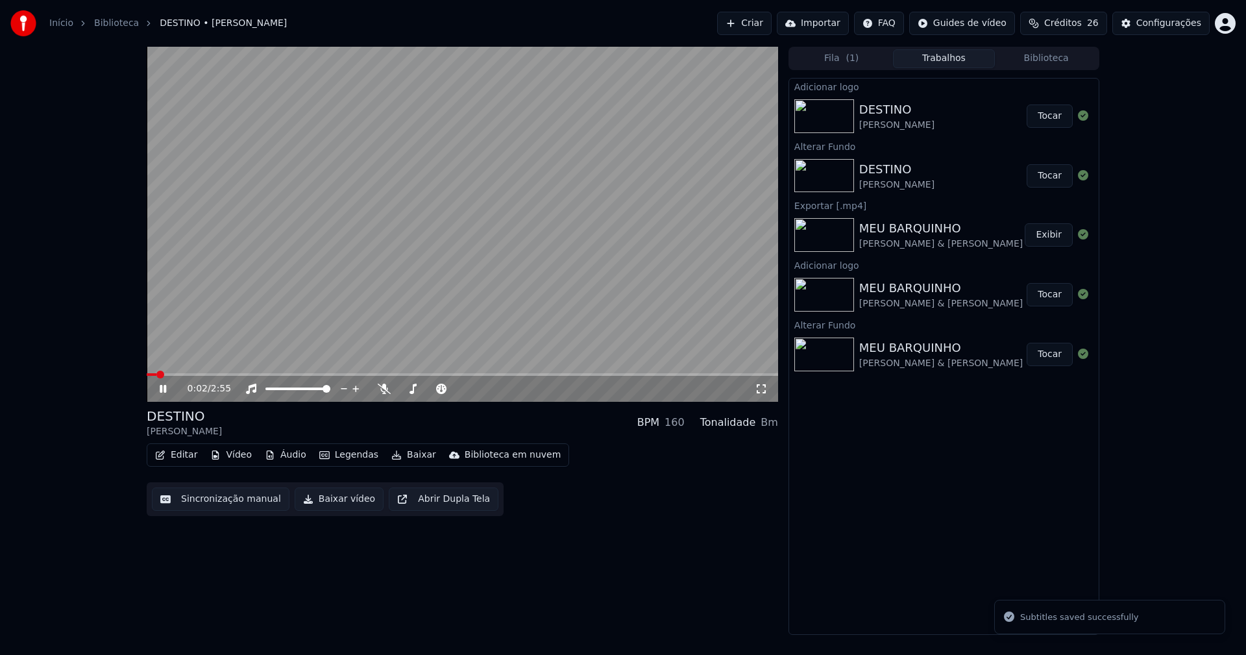
drag, startPoint x: 763, startPoint y: 389, endPoint x: 754, endPoint y: 445, distance: 56.5
click at [762, 389] on icon at bounding box center [761, 389] width 13 height 10
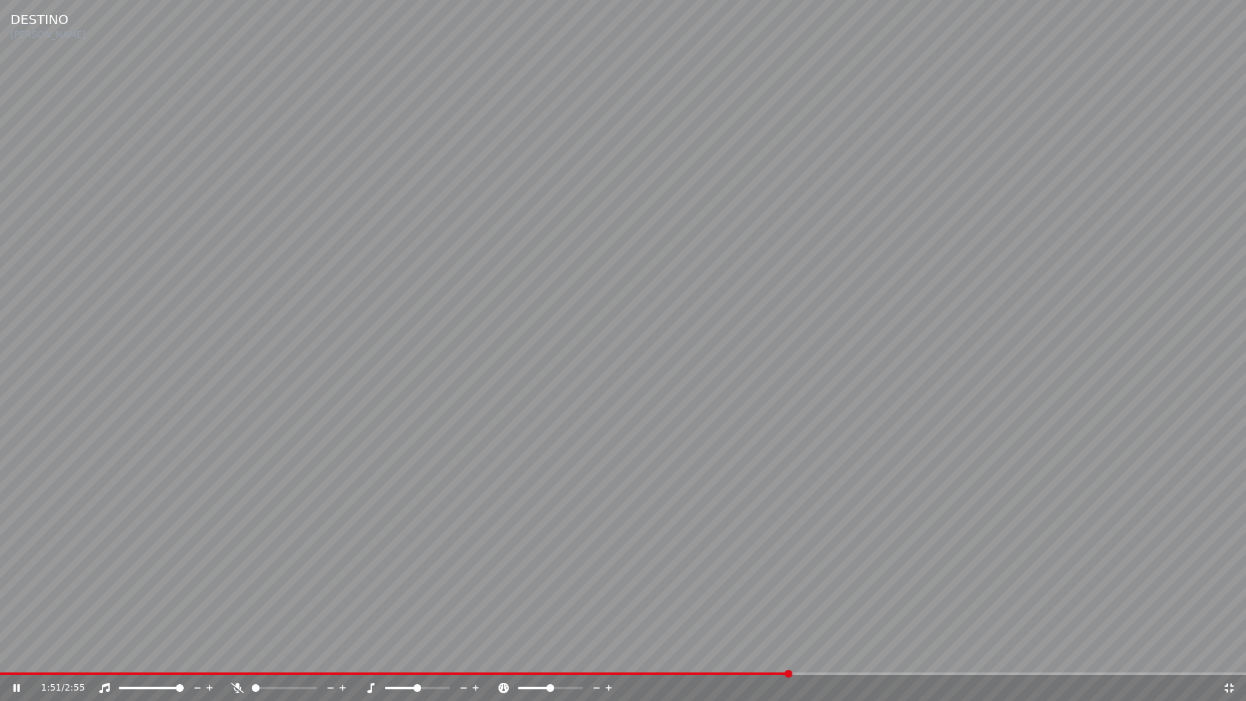
drag, startPoint x: 1231, startPoint y: 691, endPoint x: 1234, endPoint y: 578, distance: 113.0
click at [1232, 654] on icon at bounding box center [1229, 688] width 9 height 9
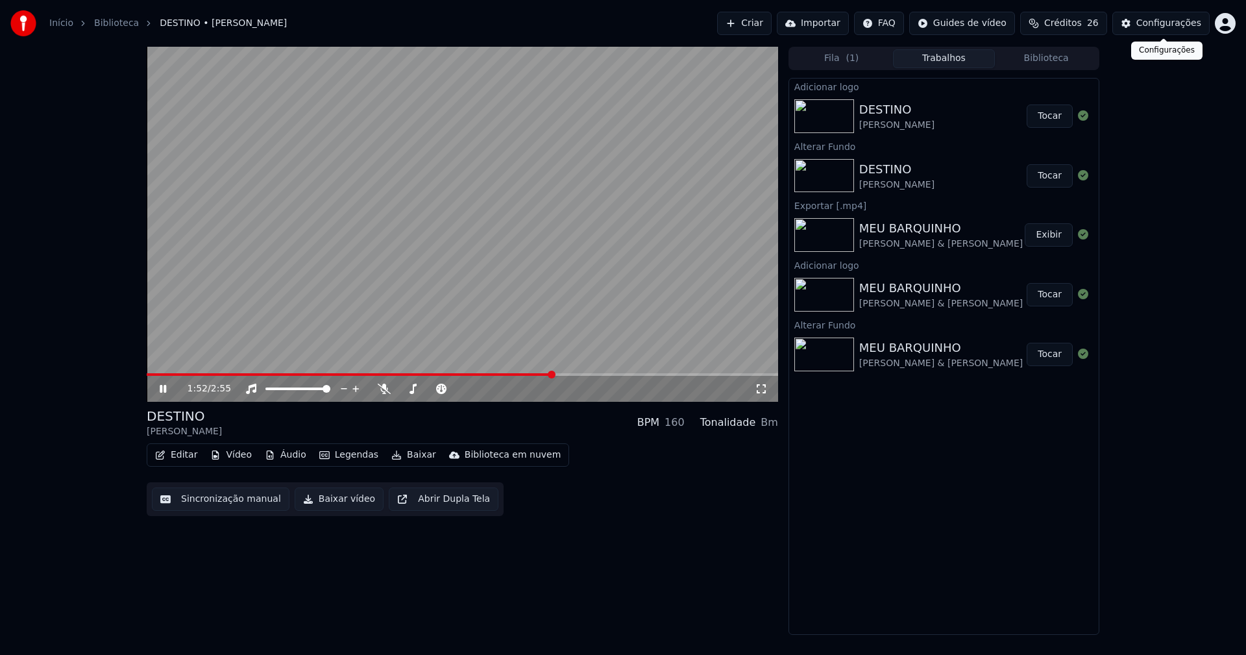
click at [1174, 28] on div "Configurações" at bounding box center [1169, 23] width 65 height 13
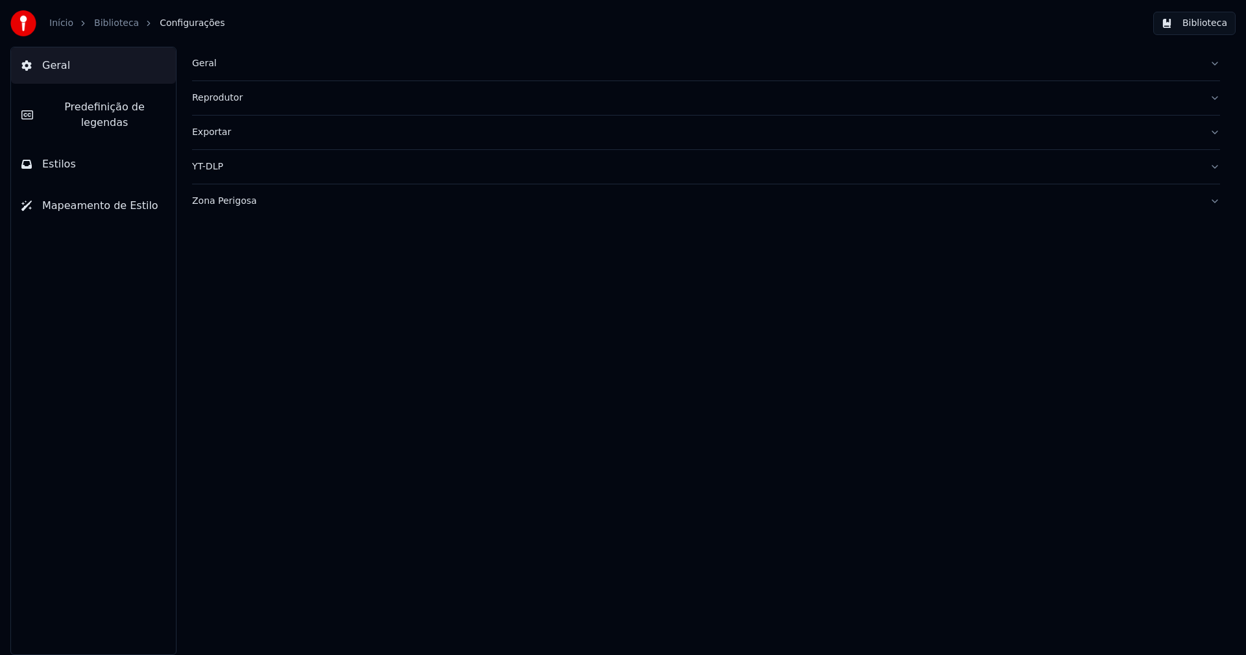
click at [78, 146] on button "Estilos" at bounding box center [93, 164] width 165 height 36
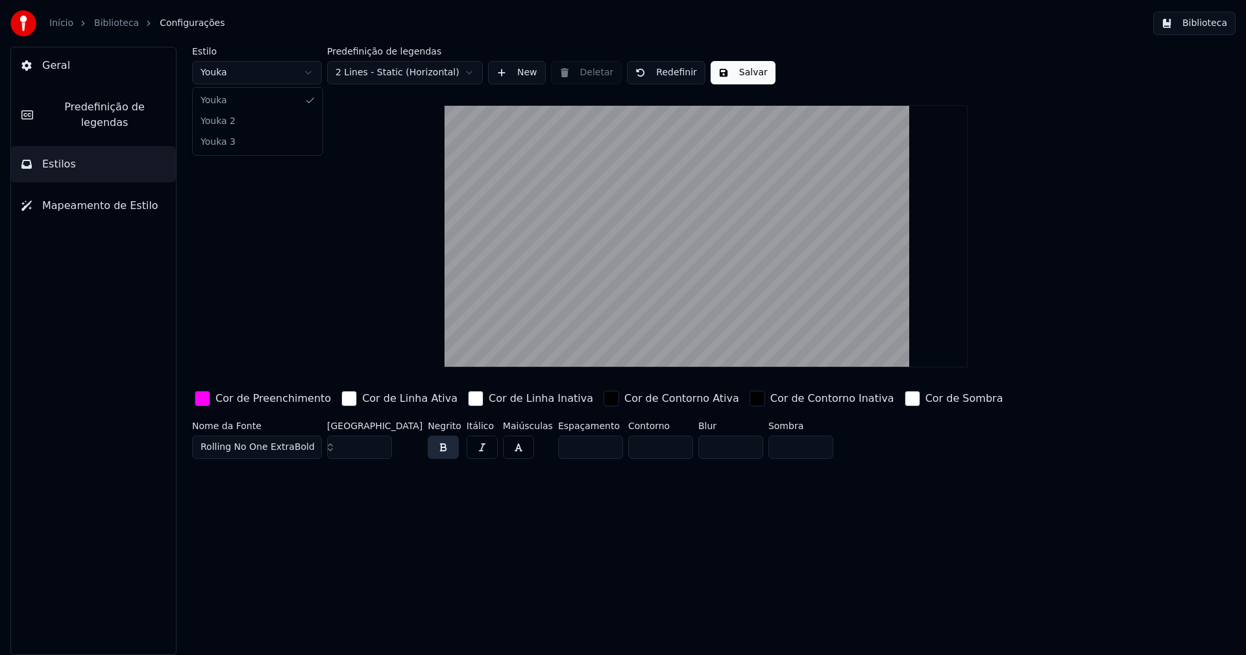
click at [267, 73] on html "Início Biblioteca Configurações Biblioteca Geral Predefinição de legendas Estil…" at bounding box center [623, 327] width 1246 height 655
click at [109, 110] on span "Predefinição de legendas" at bounding box center [104, 114] width 122 height 31
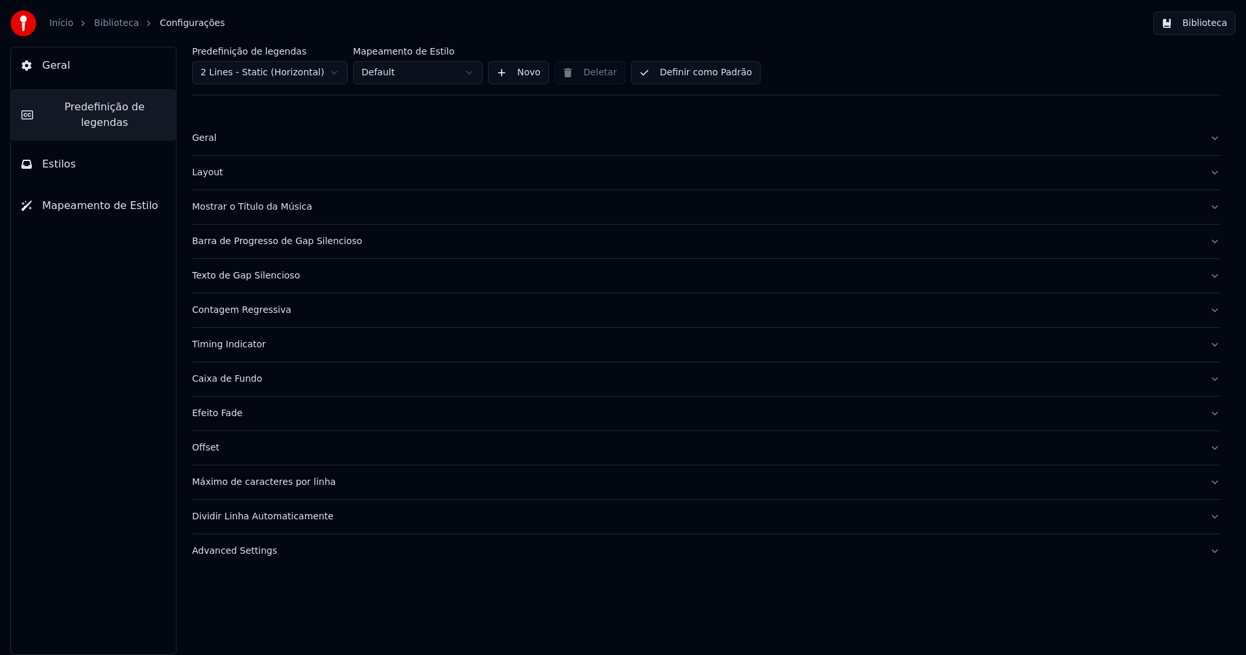
click at [265, 554] on div "Advanced Settings" at bounding box center [696, 551] width 1008 height 13
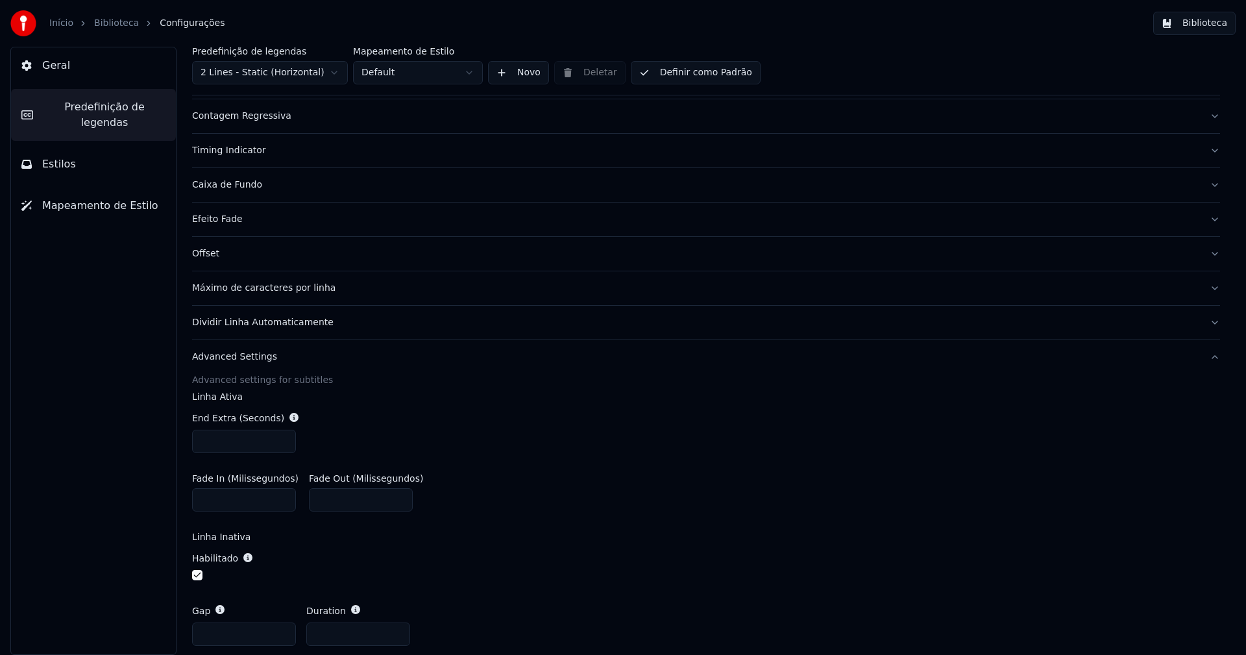
scroll to position [195, 0]
click at [1204, 21] on button "Biblioteca" at bounding box center [1195, 23] width 82 height 23
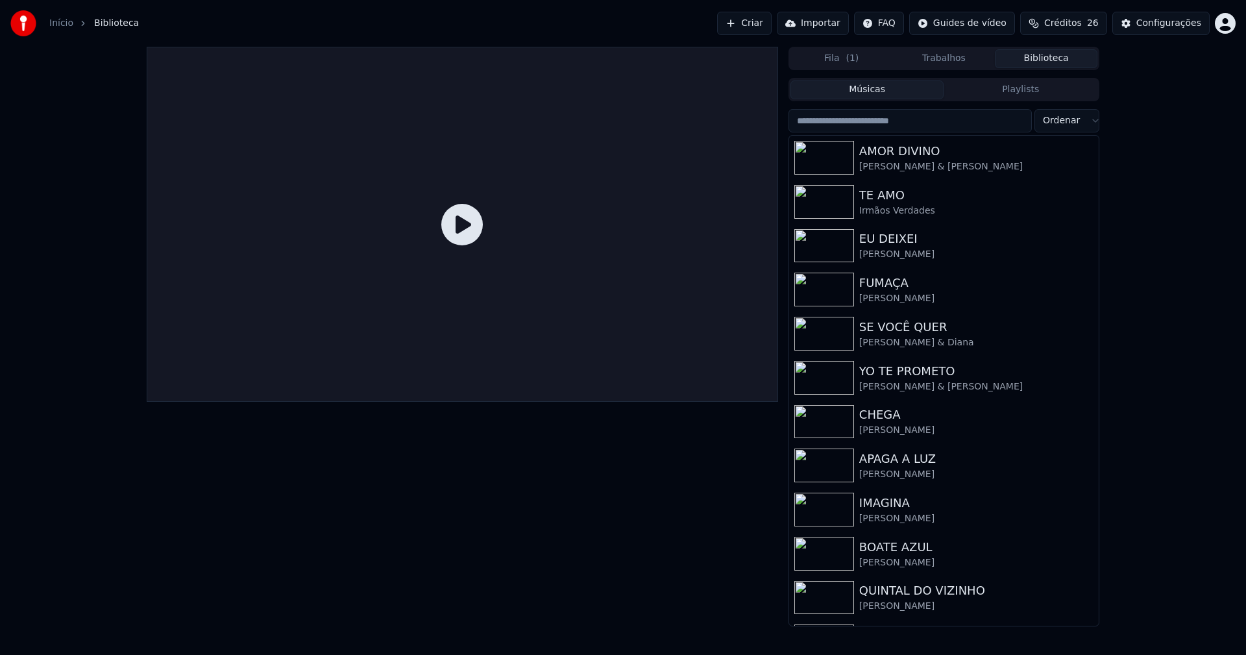
click at [875, 123] on input "search" at bounding box center [910, 120] width 243 height 23
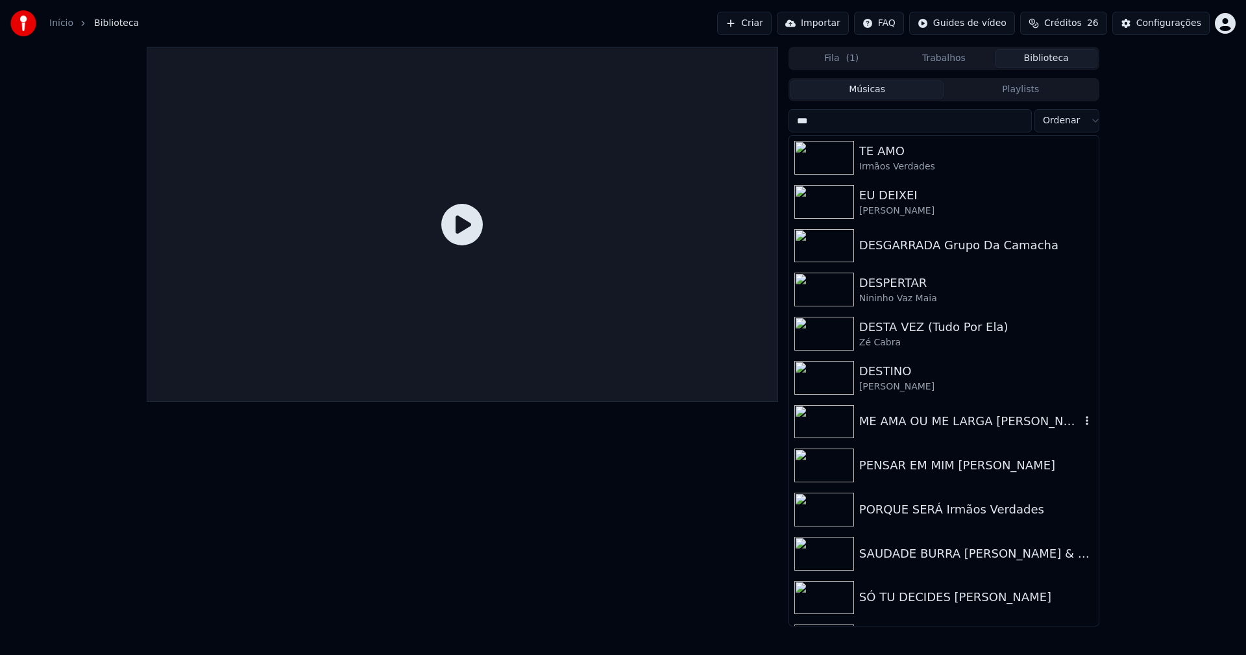
type input "***"
click at [908, 381] on div "Manu Bahtidão" at bounding box center [970, 386] width 221 height 13
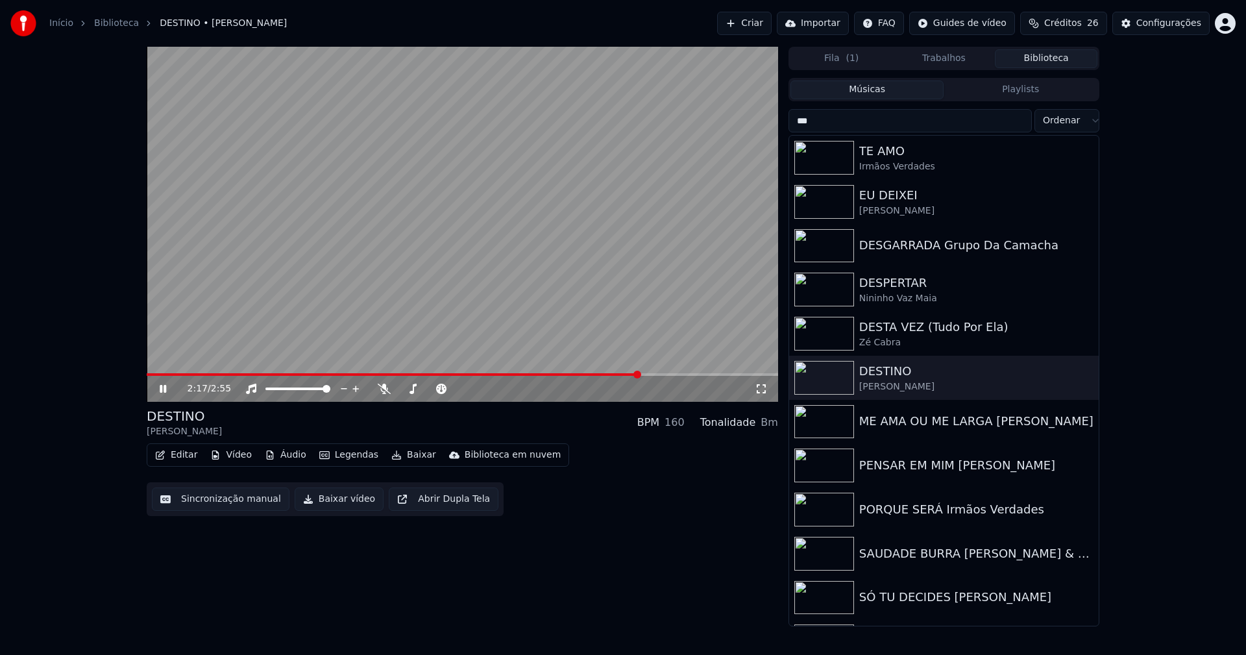
click at [639, 374] on span at bounding box center [463, 374] width 632 height 3
click at [163, 390] on icon at bounding box center [172, 389] width 31 height 10
click at [328, 495] on button "Baixar vídeo" at bounding box center [339, 499] width 89 height 23
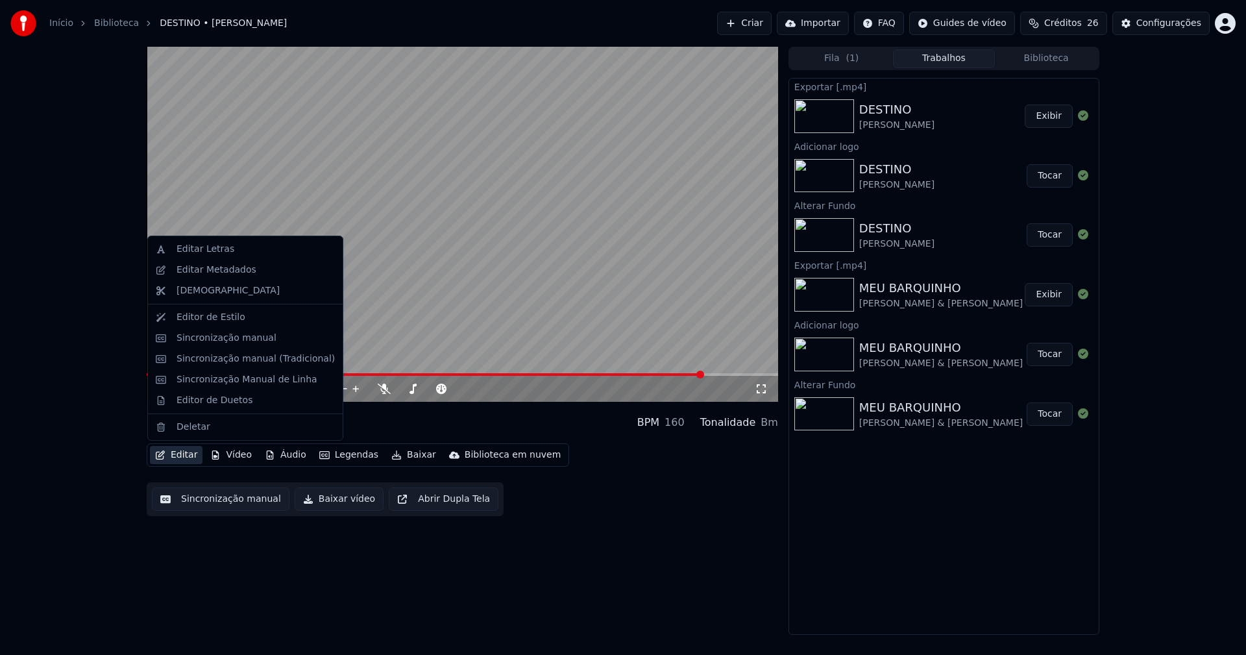
click at [174, 454] on button "Editar" at bounding box center [176, 455] width 53 height 18
click at [205, 269] on div "Editar Metadados" at bounding box center [217, 270] width 80 height 13
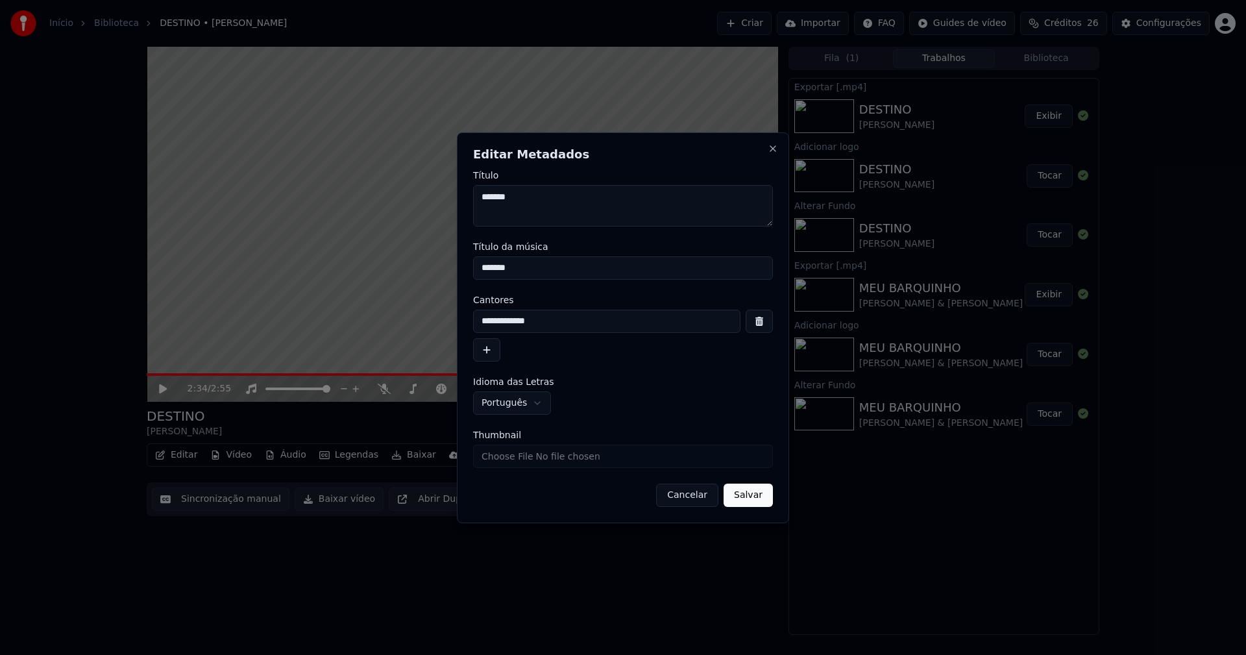
click at [522, 461] on input "Thumbnail" at bounding box center [623, 456] width 300 height 23
type input "**********"
click at [754, 501] on button "Salvar" at bounding box center [748, 495] width 49 height 23
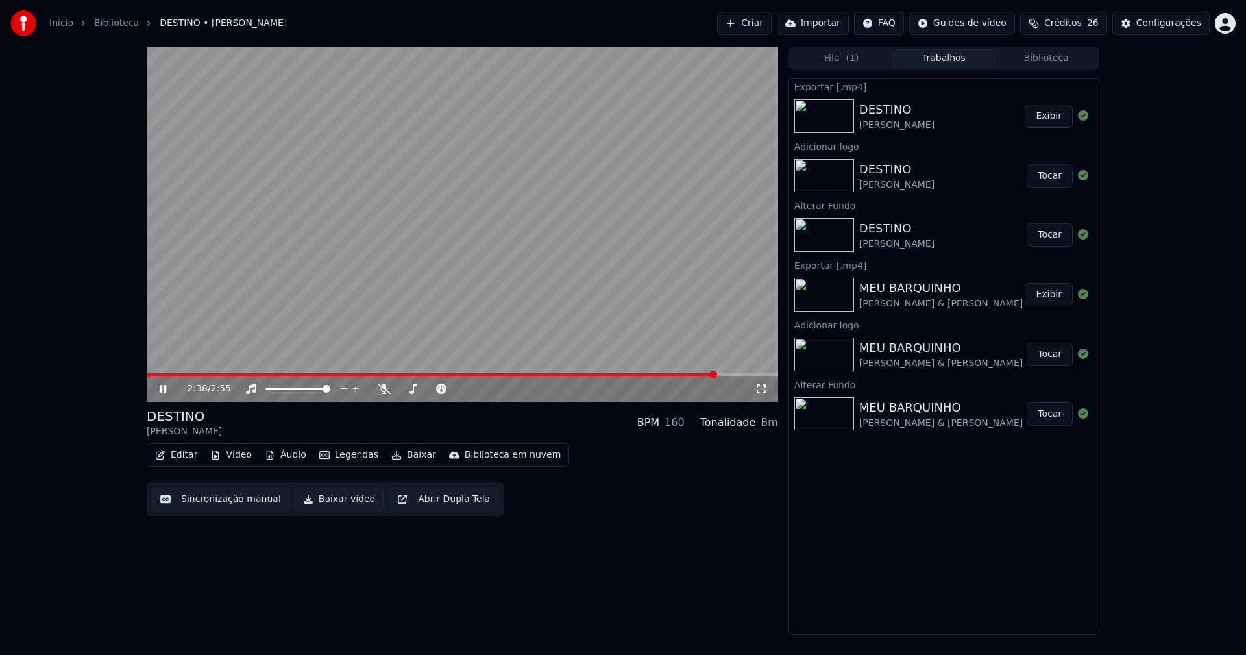
click at [162, 390] on icon at bounding box center [163, 389] width 6 height 8
click at [1054, 62] on button "Biblioteca" at bounding box center [1046, 58] width 103 height 19
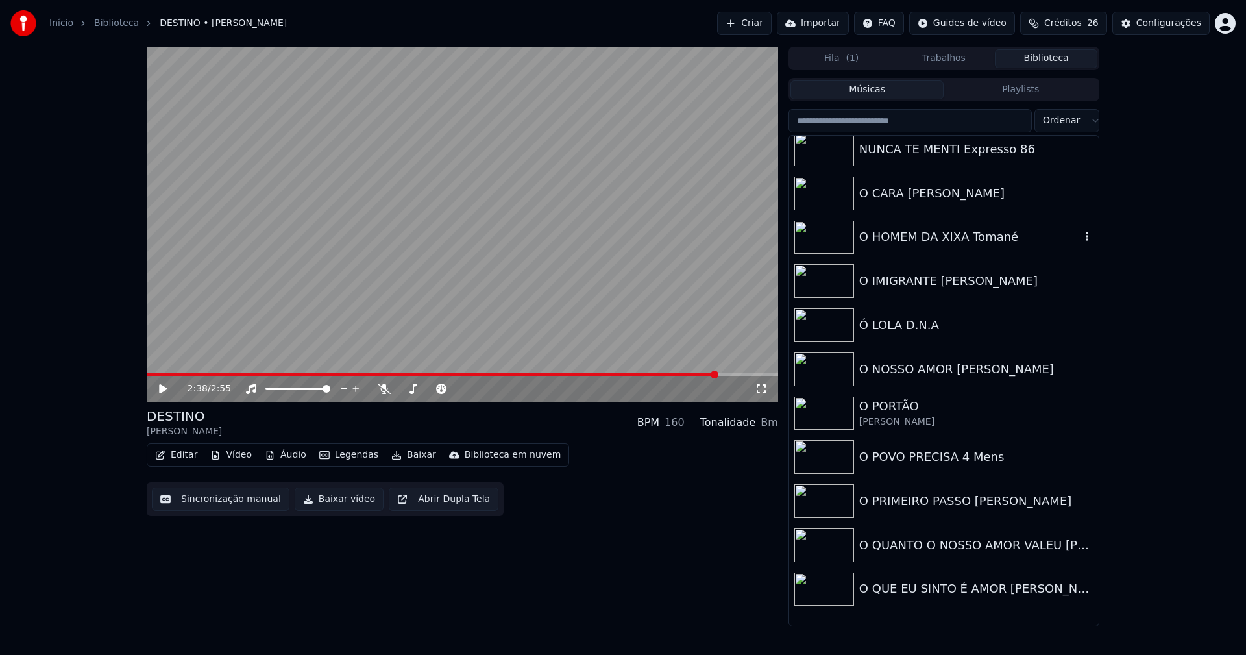
scroll to position [10356, 0]
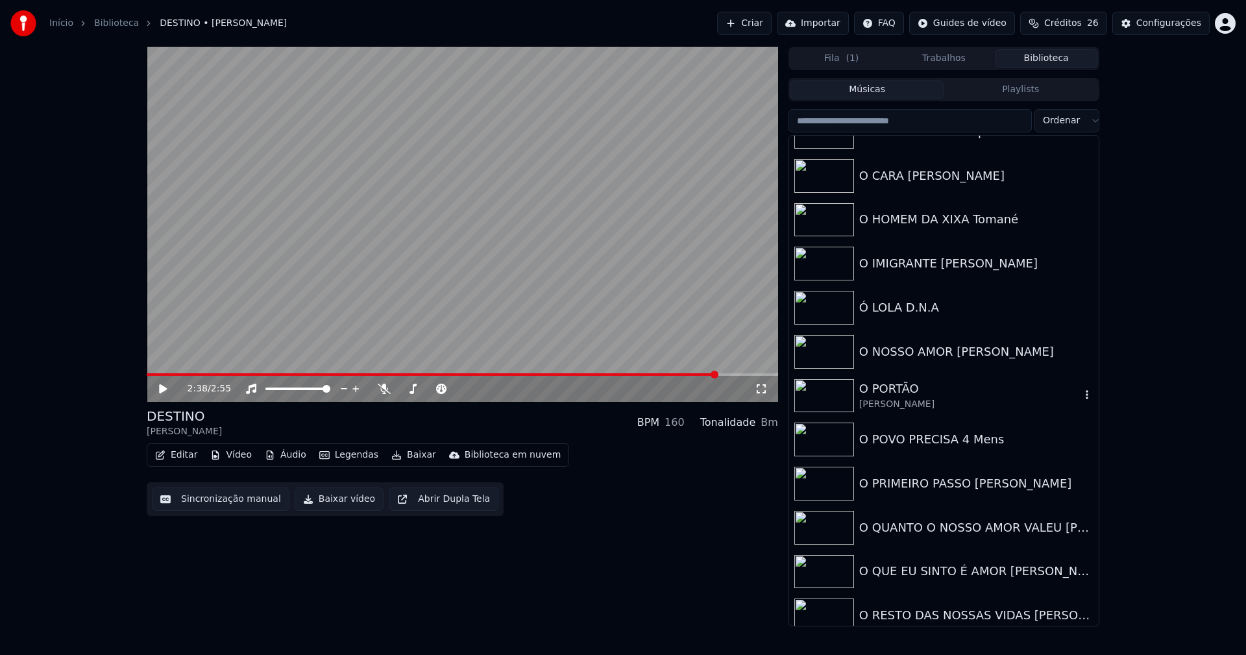
click at [913, 391] on div "O PORTÃO" at bounding box center [970, 389] width 221 height 18
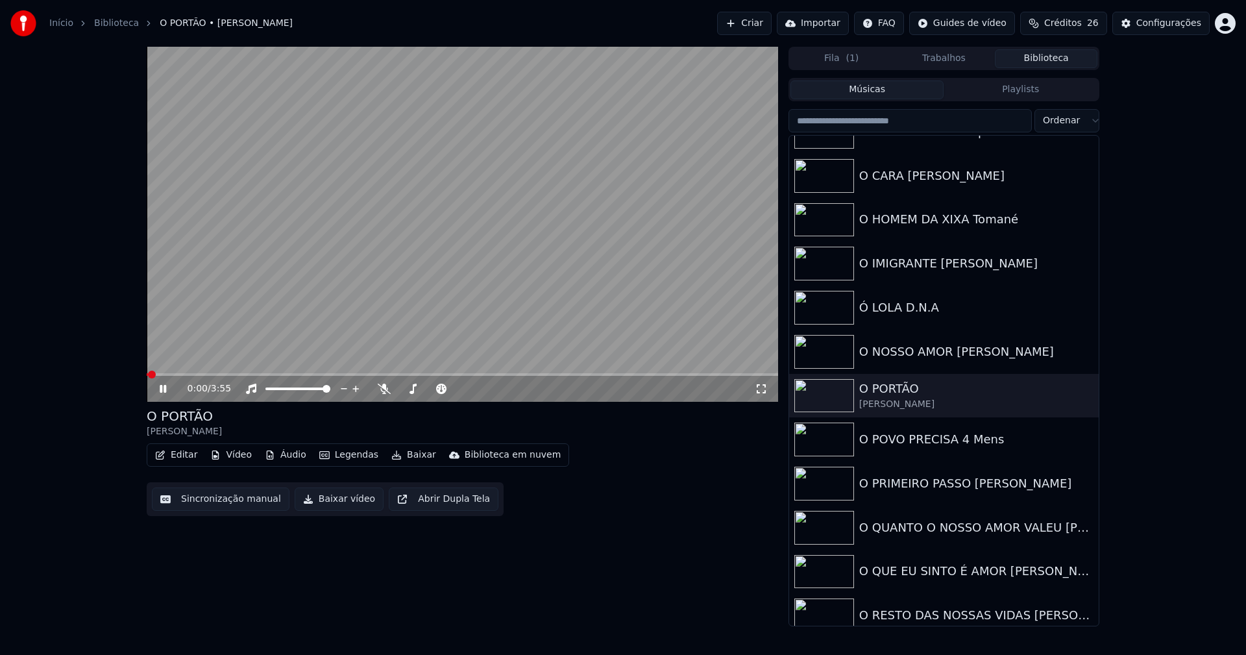
click at [236, 457] on button "Vídeo" at bounding box center [231, 455] width 52 height 18
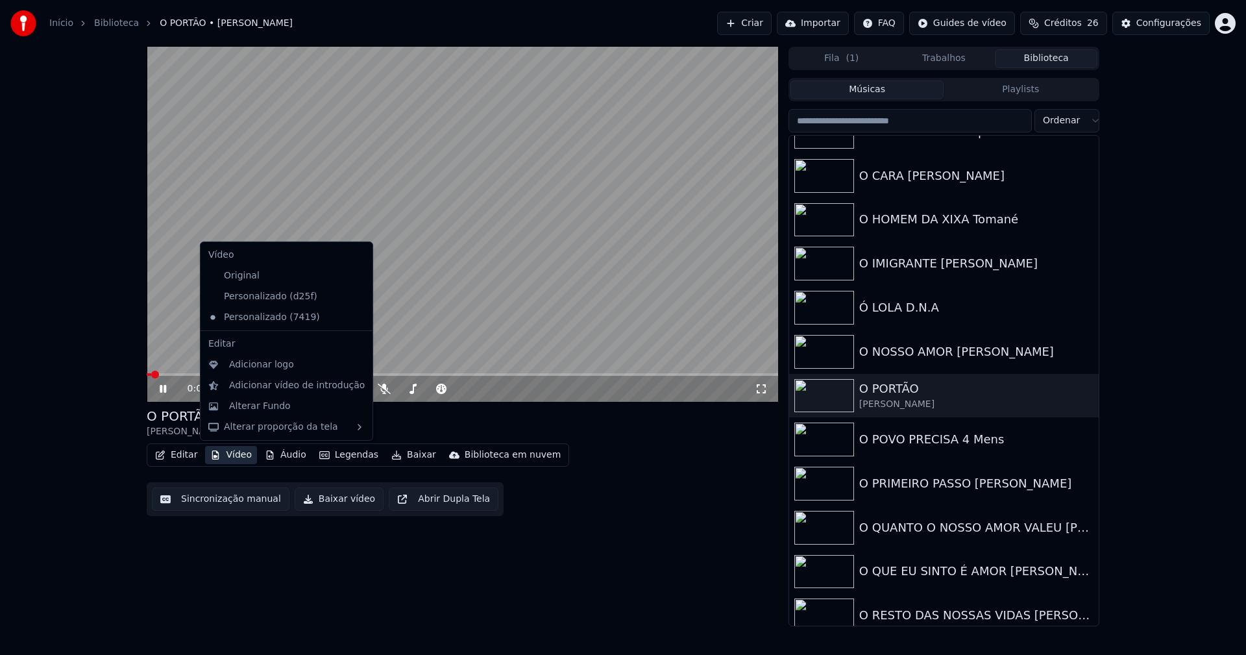
click at [356, 296] on icon at bounding box center [363, 296] width 14 height 10
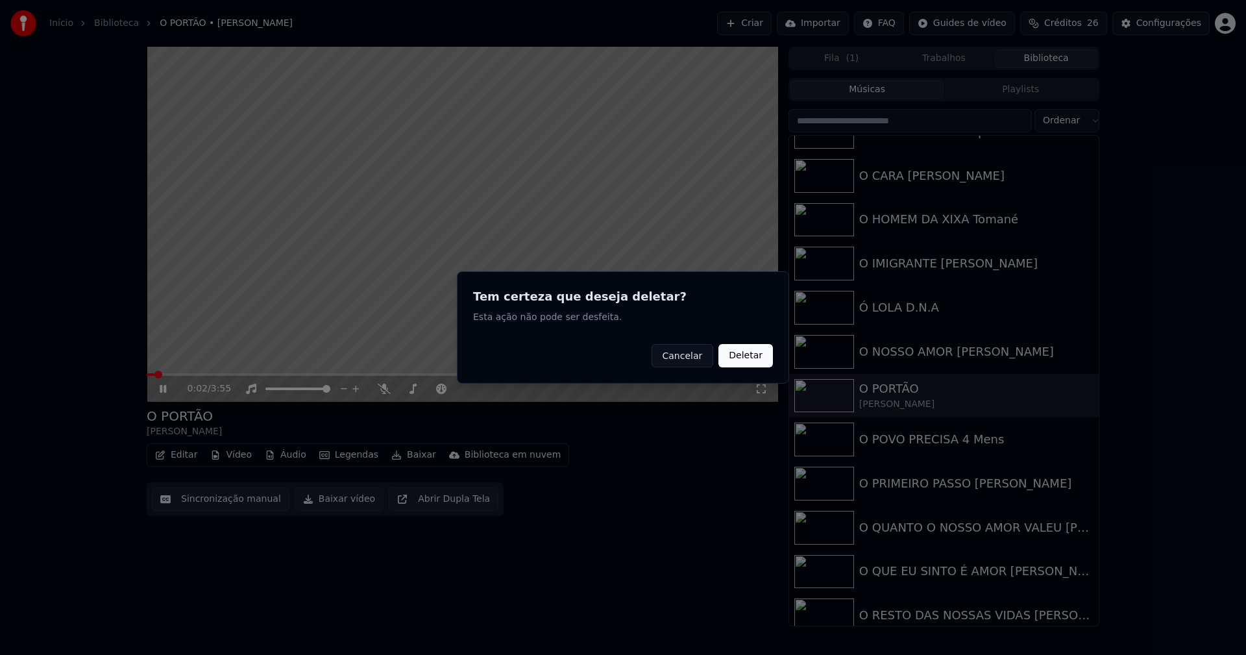
click at [757, 359] on button "Deletar" at bounding box center [746, 355] width 55 height 23
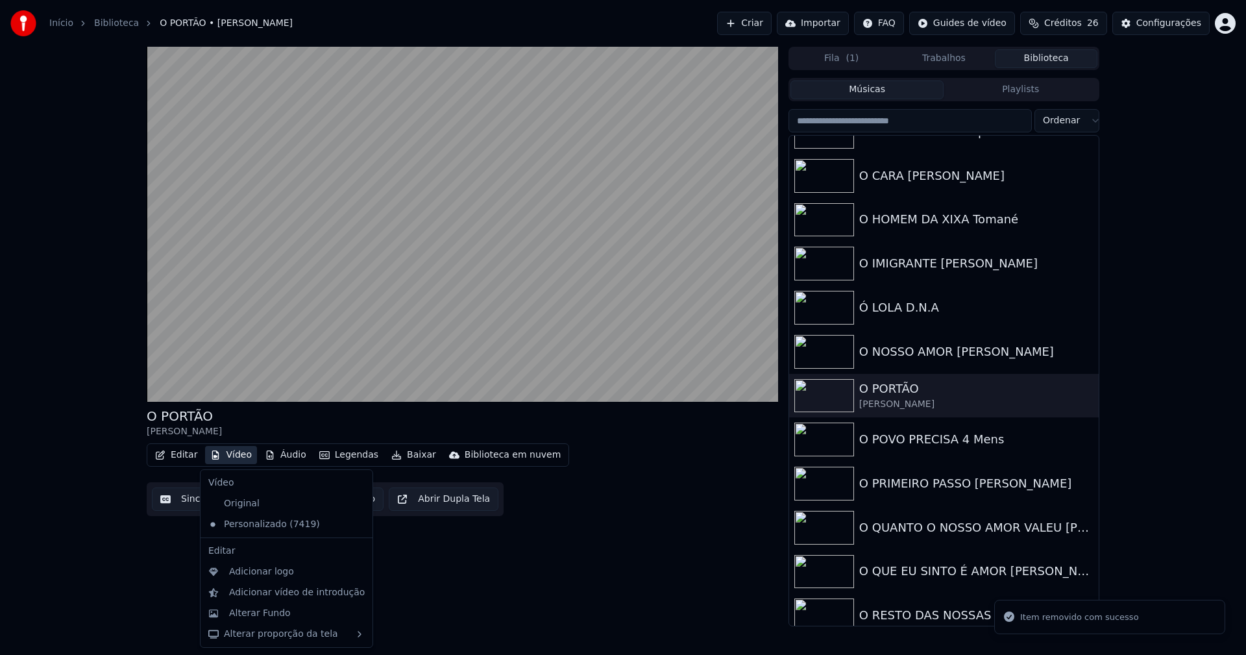
click at [228, 458] on button "Vídeo" at bounding box center [231, 455] width 52 height 18
click at [257, 613] on div "Alterar Fundo" at bounding box center [260, 613] width 62 height 13
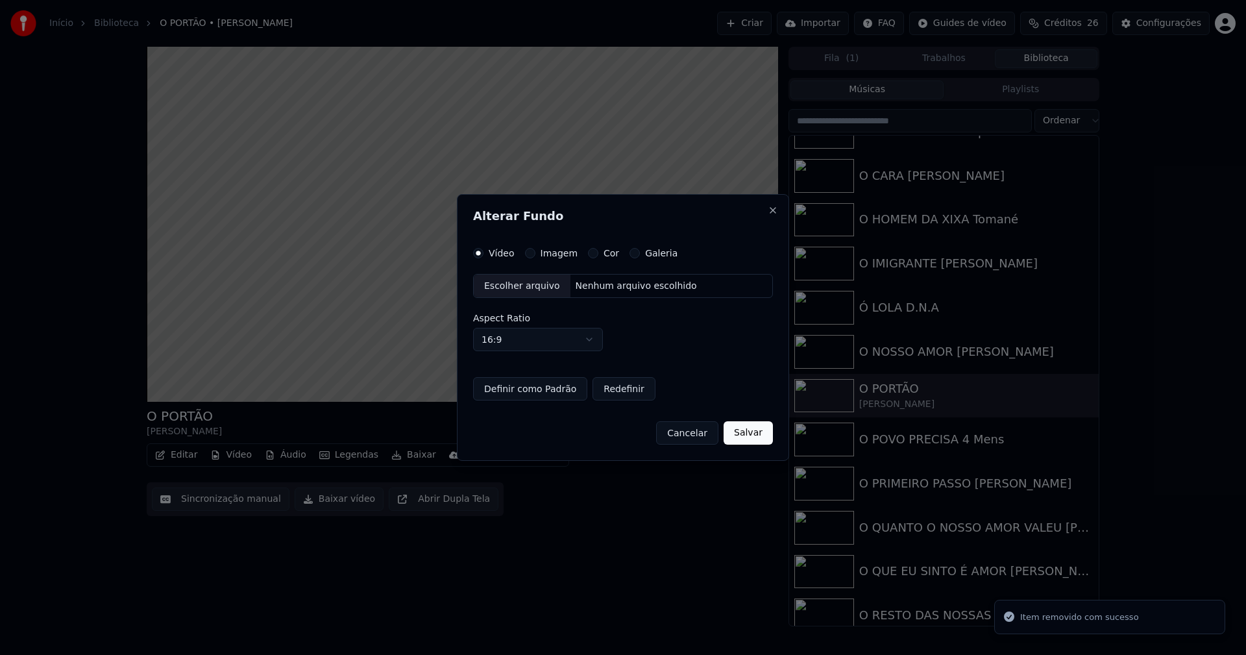
click at [528, 253] on button "Imagem" at bounding box center [530, 253] width 10 height 10
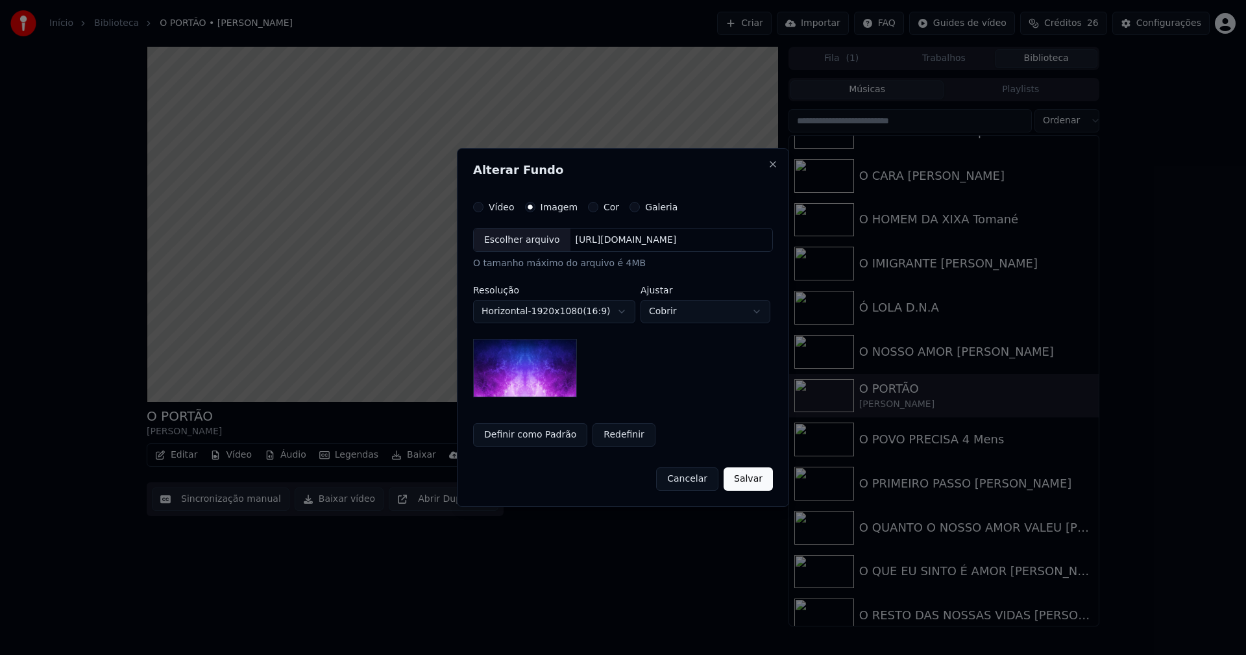
click at [526, 243] on div "Escolher arquivo" at bounding box center [522, 240] width 97 height 23
click at [758, 478] on button "Salvar" at bounding box center [748, 478] width 49 height 23
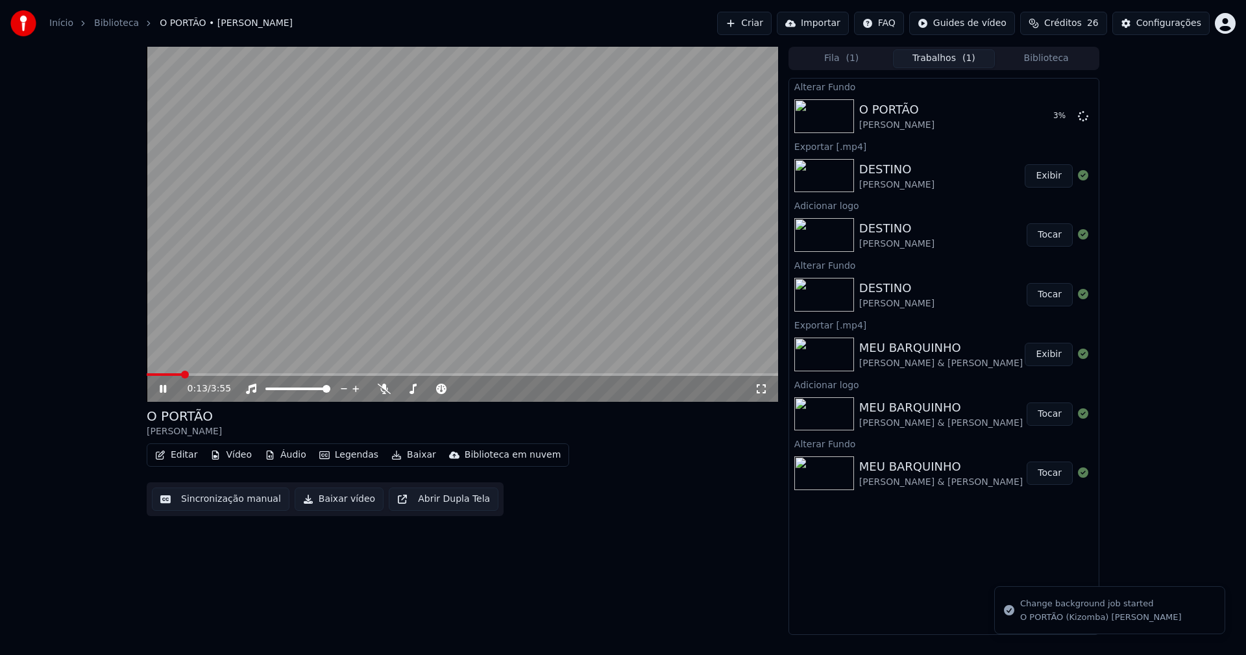
click at [165, 389] on icon at bounding box center [163, 389] width 6 height 8
click at [1173, 26] on div "Configurações" at bounding box center [1169, 23] width 65 height 13
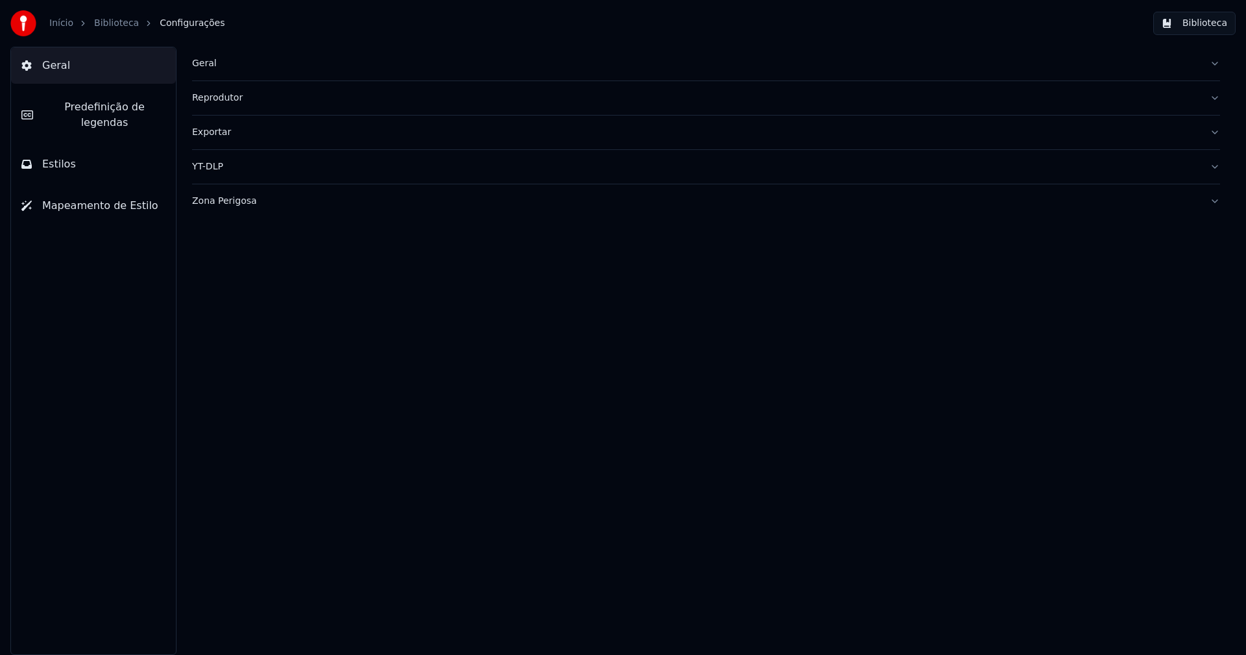
click at [82, 151] on button "Estilos" at bounding box center [93, 164] width 165 height 36
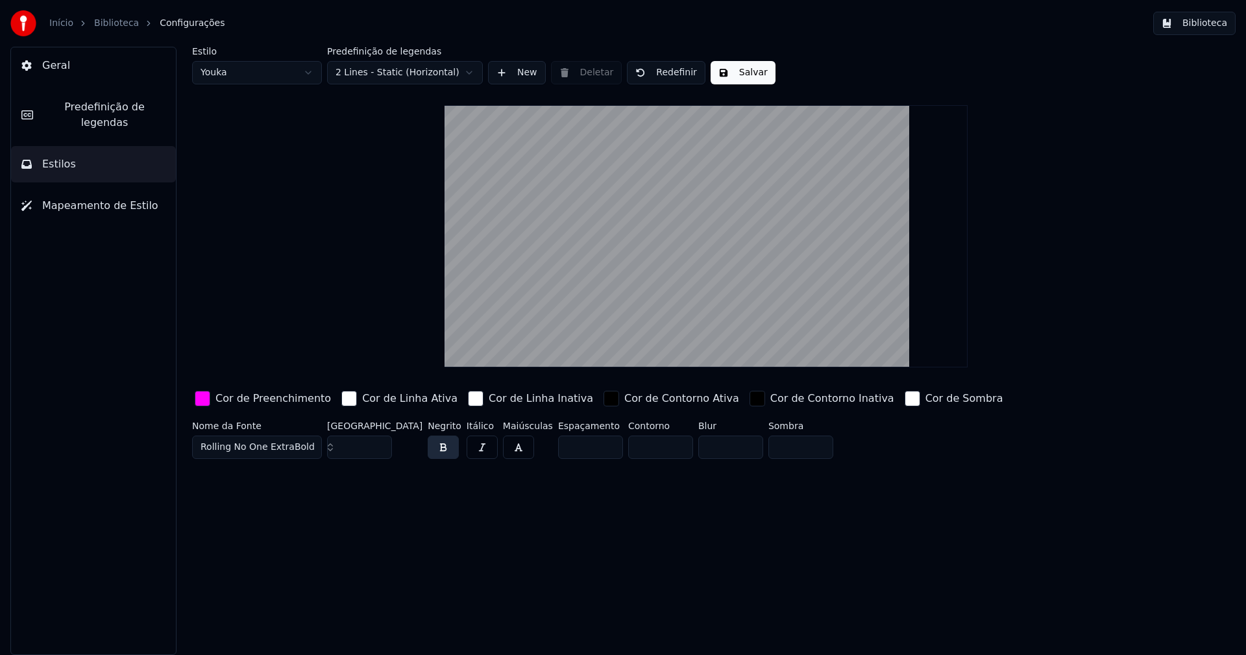
click at [204, 397] on div "button" at bounding box center [203, 399] width 16 height 16
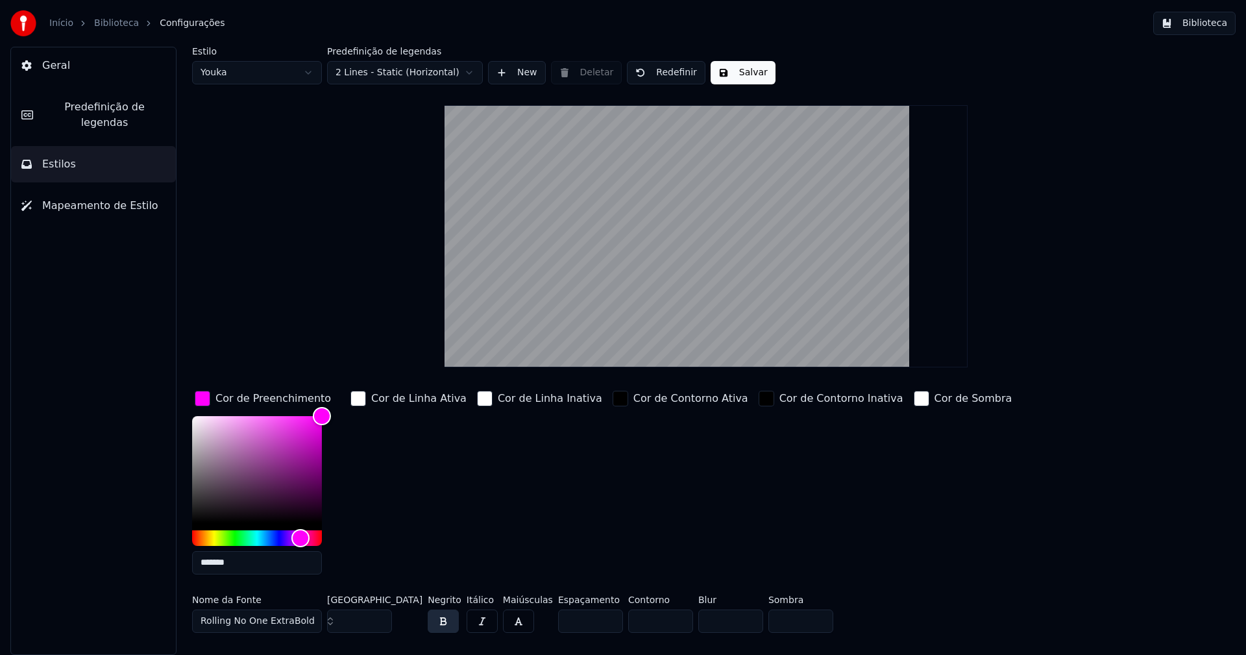
click at [243, 564] on input "*******" at bounding box center [257, 562] width 130 height 23
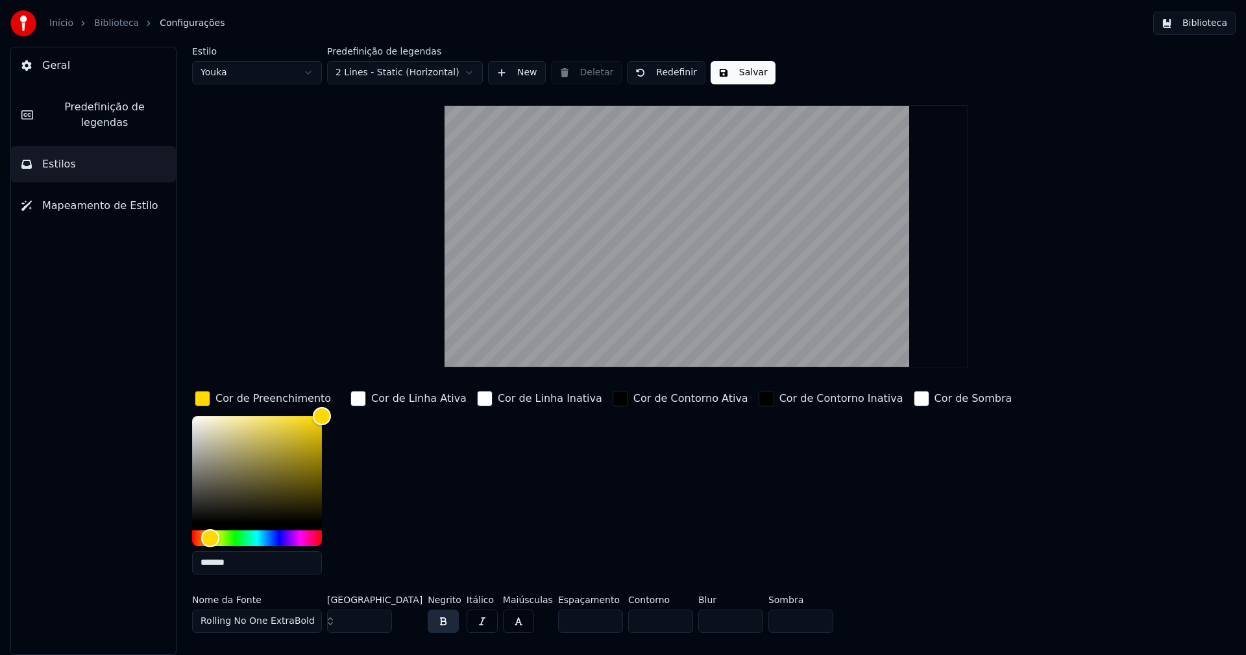
type input "*******"
click at [199, 401] on div "button" at bounding box center [203, 399] width 16 height 16
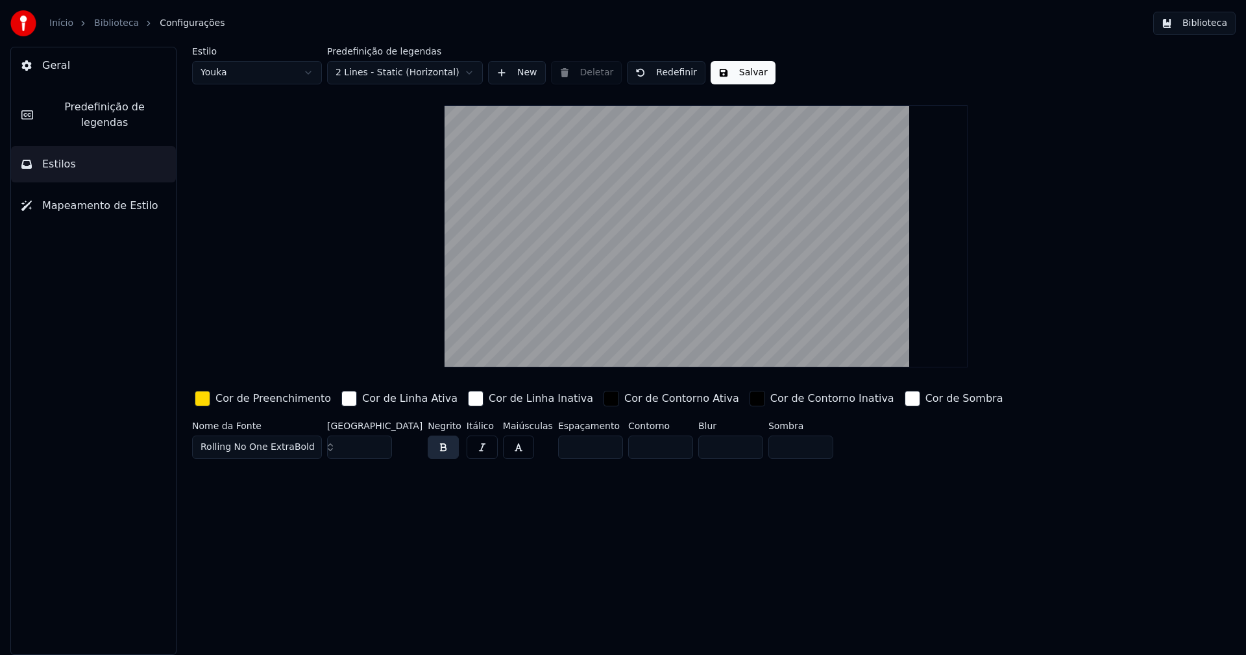
click at [733, 68] on button "Salvar" at bounding box center [743, 72] width 65 height 23
click at [1195, 26] on button "Biblioteca" at bounding box center [1195, 23] width 82 height 23
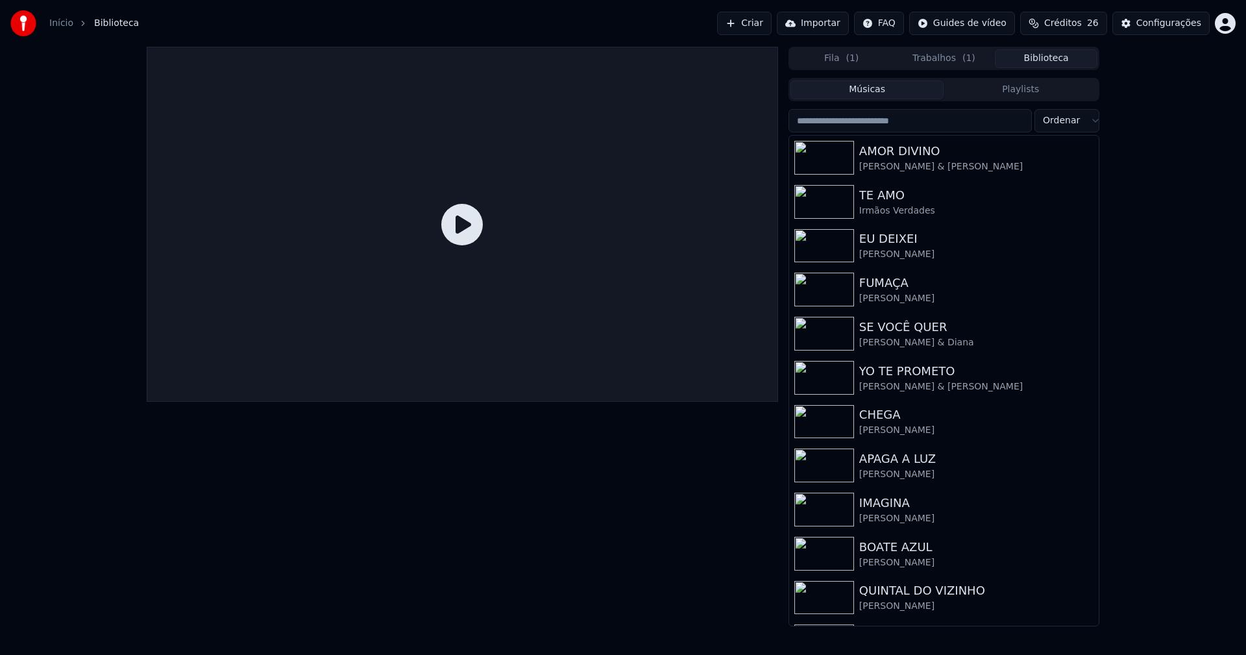
click at [953, 55] on button "Trabalhos ( 1 )" at bounding box center [944, 58] width 103 height 19
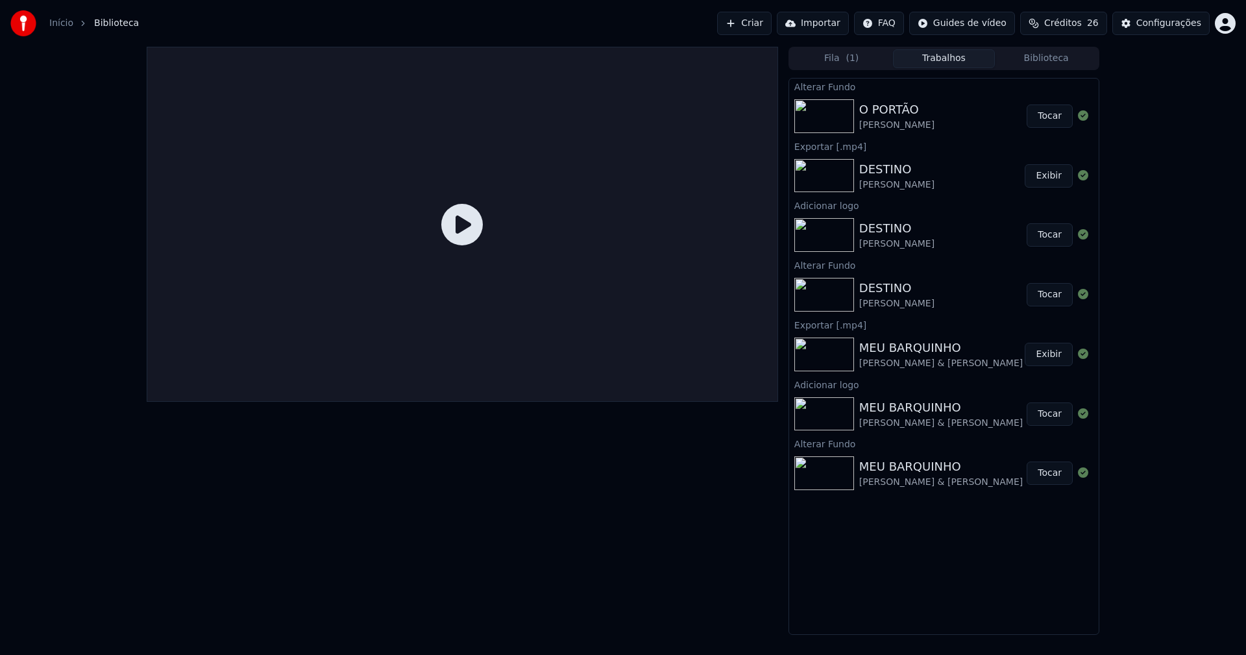
click at [1054, 121] on button "Tocar" at bounding box center [1050, 116] width 46 height 23
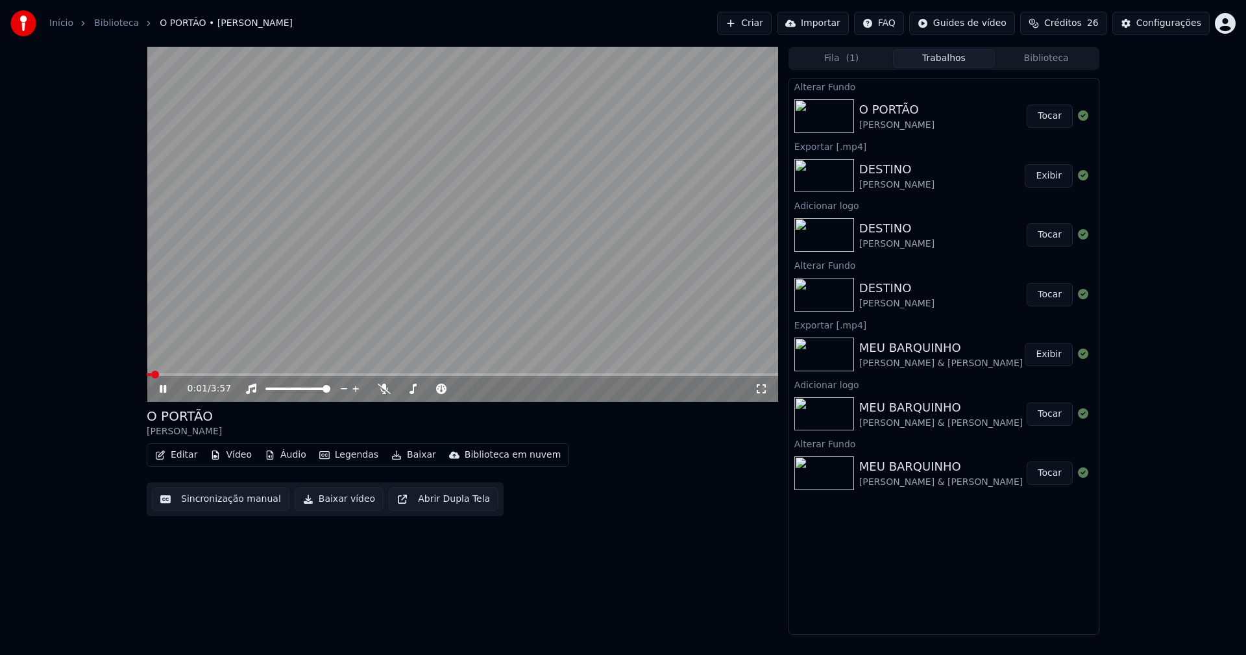
click at [230, 453] on button "Vídeo" at bounding box center [231, 455] width 52 height 18
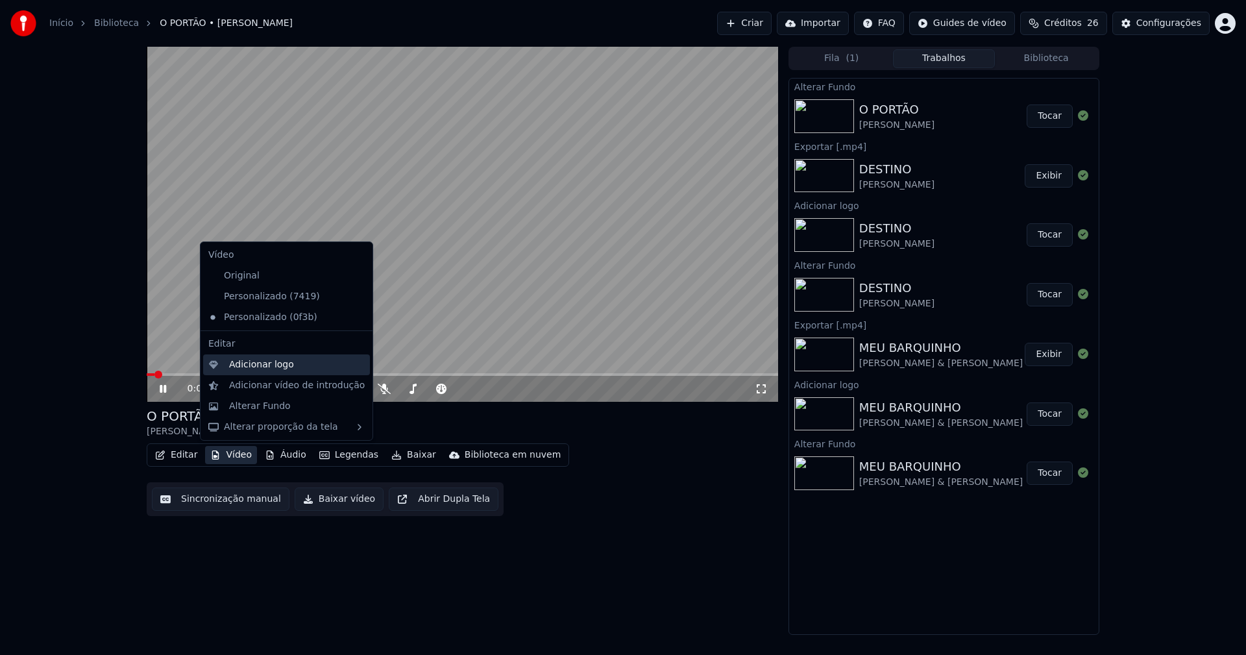
click at [265, 363] on div "Adicionar logo" at bounding box center [261, 364] width 65 height 13
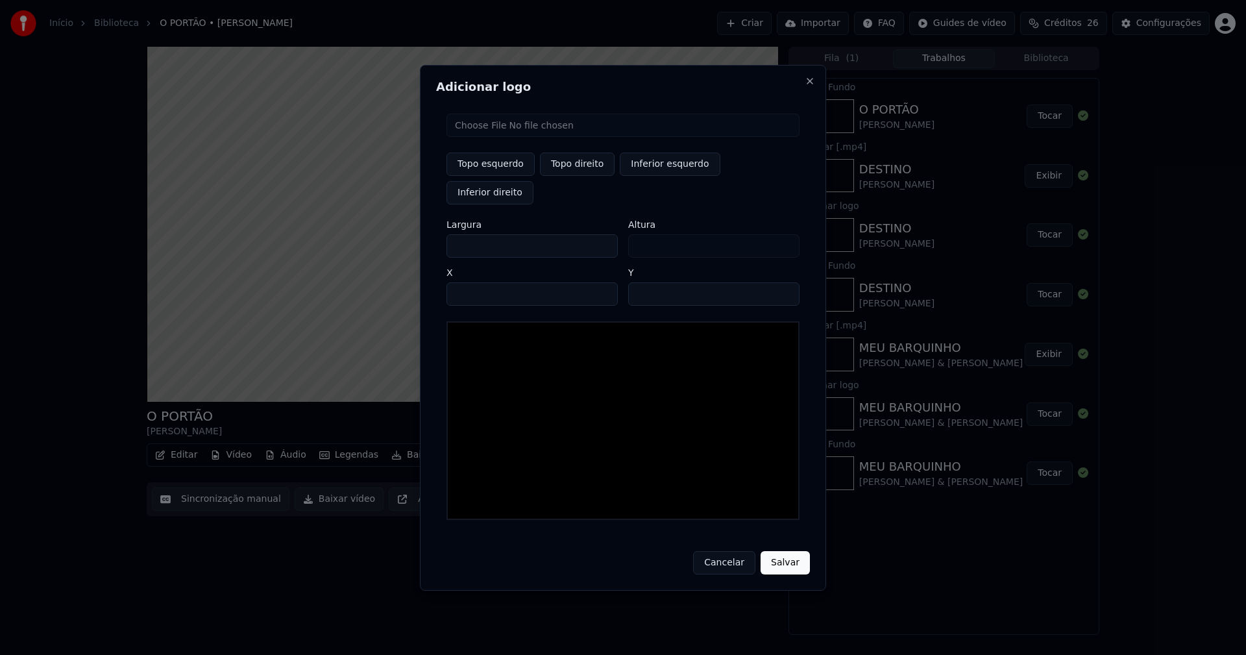
click at [490, 137] on input "file" at bounding box center [623, 125] width 353 height 23
type input "**********"
type input "***"
click at [585, 176] on button "Topo direito" at bounding box center [577, 164] width 75 height 23
type input "****"
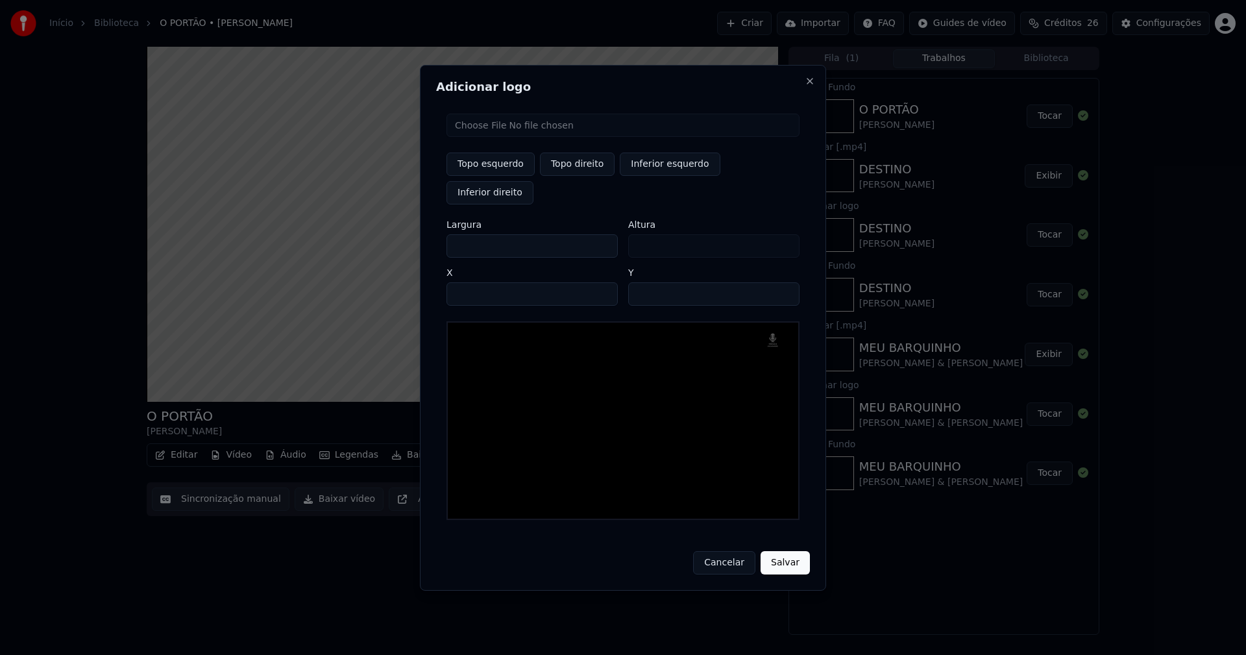
drag, startPoint x: 466, startPoint y: 232, endPoint x: 401, endPoint y: 232, distance: 65.6
click at [401, 232] on body "Início Biblioteca O PORTÃO • José Ricardo Criar Importar FAQ Guides de vídeo Cr…" at bounding box center [623, 327] width 1246 height 655
type input "**"
type input "***"
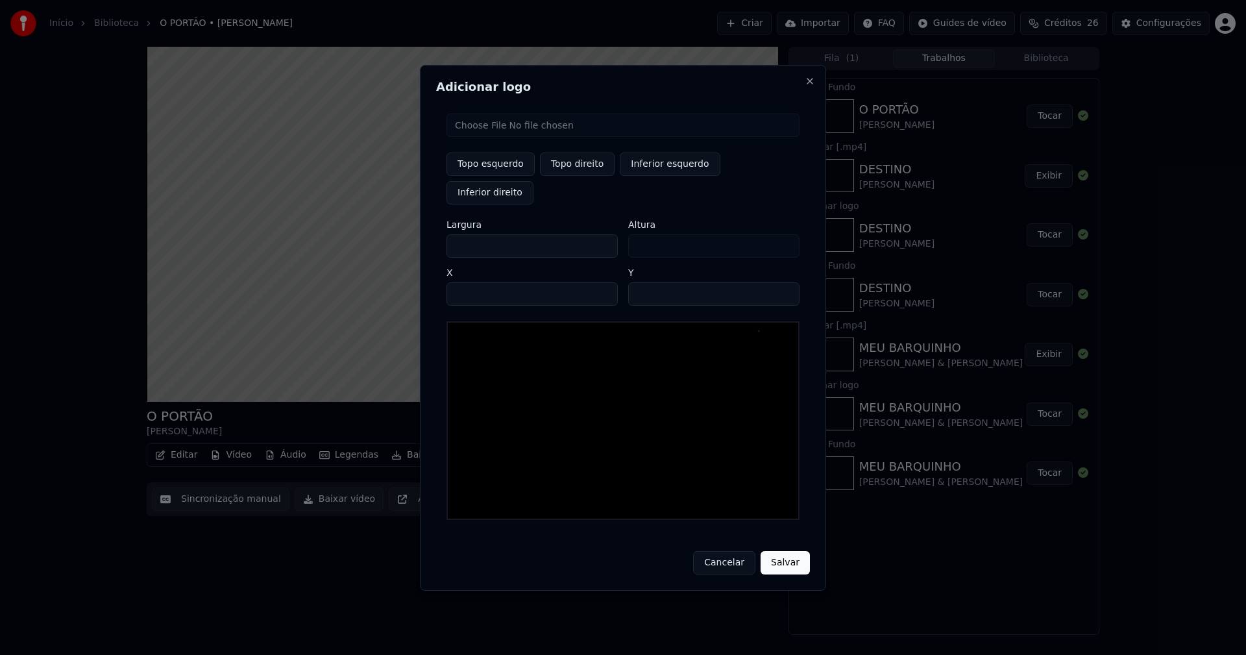
type input "***"
click at [473, 282] on input "****" at bounding box center [532, 293] width 171 height 23
type input "****"
click at [783, 282] on input "**" at bounding box center [713, 293] width 171 height 23
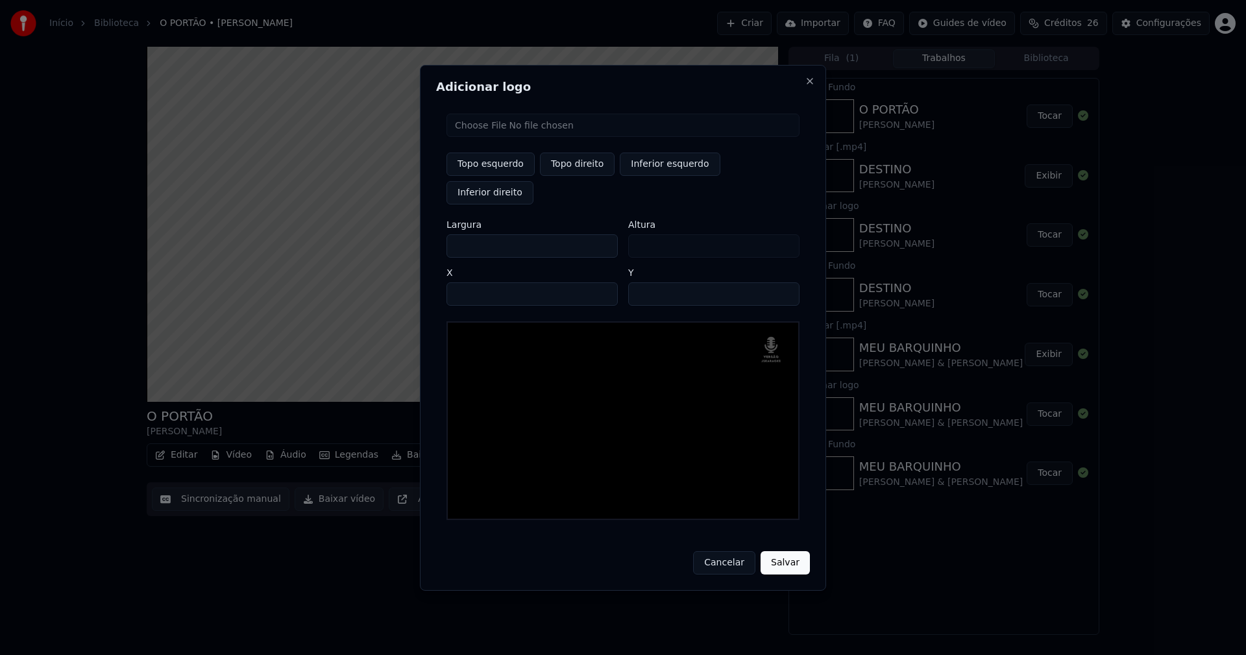
click at [783, 282] on input "**" at bounding box center [713, 293] width 171 height 23
type input "**"
click at [783, 282] on input "**" at bounding box center [713, 293] width 171 height 23
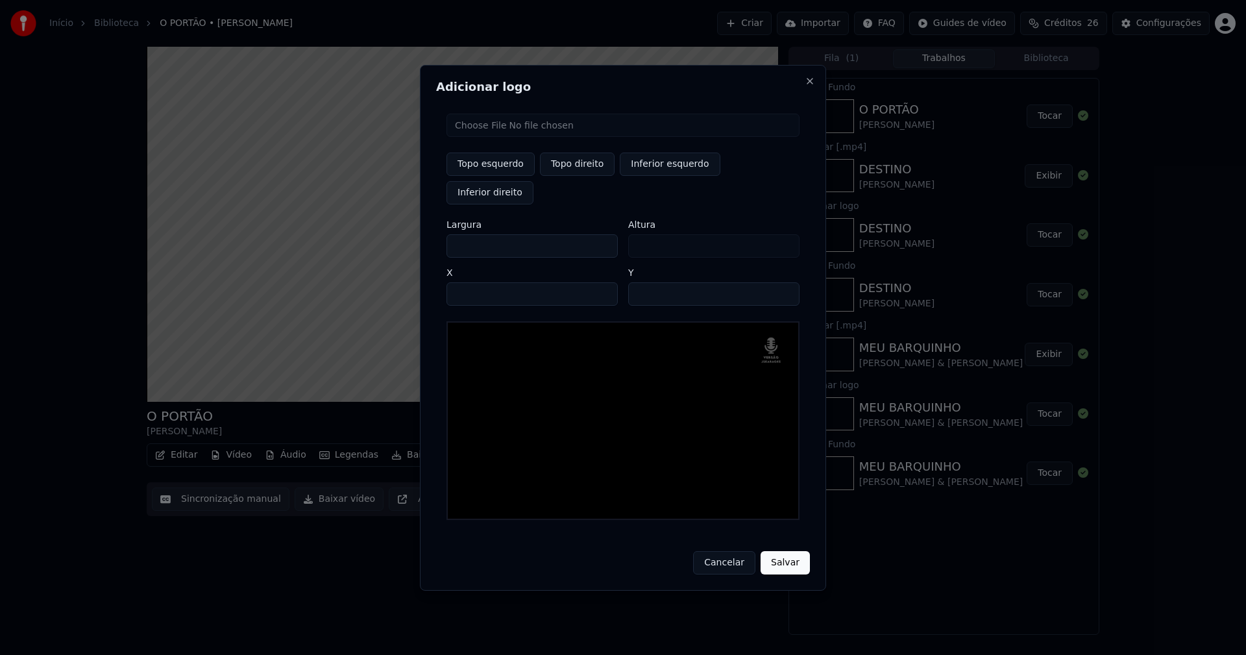
click at [787, 551] on button "Salvar" at bounding box center [785, 562] width 49 height 23
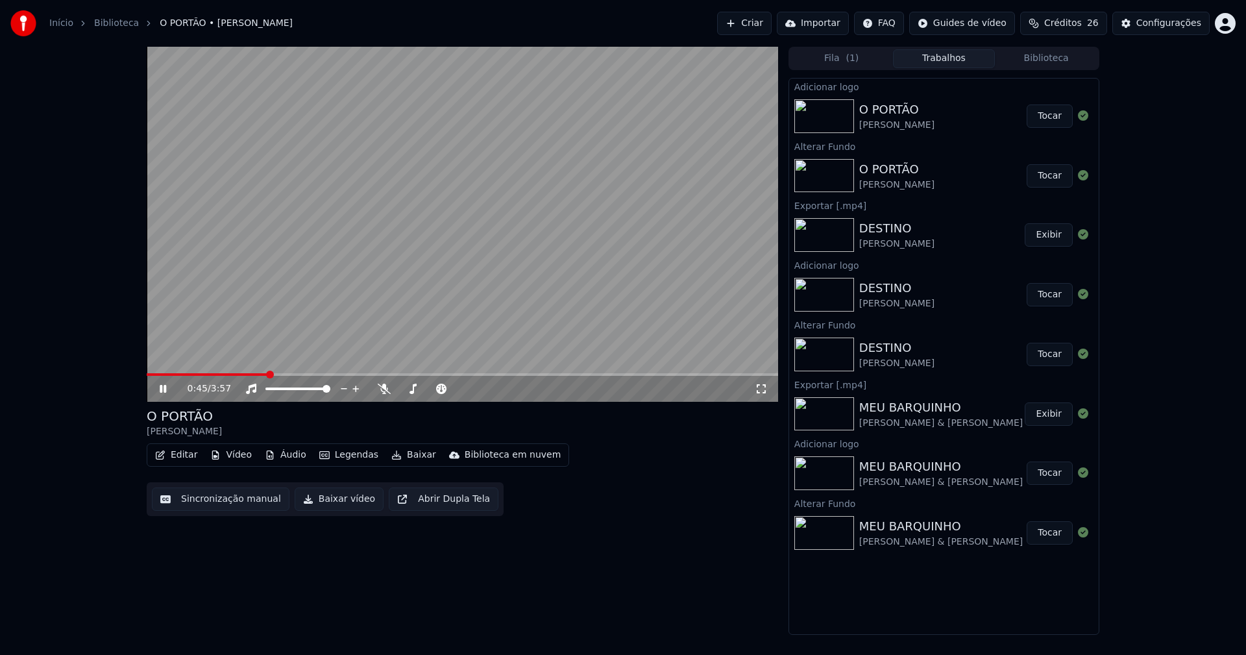
click at [760, 388] on icon at bounding box center [761, 389] width 13 height 10
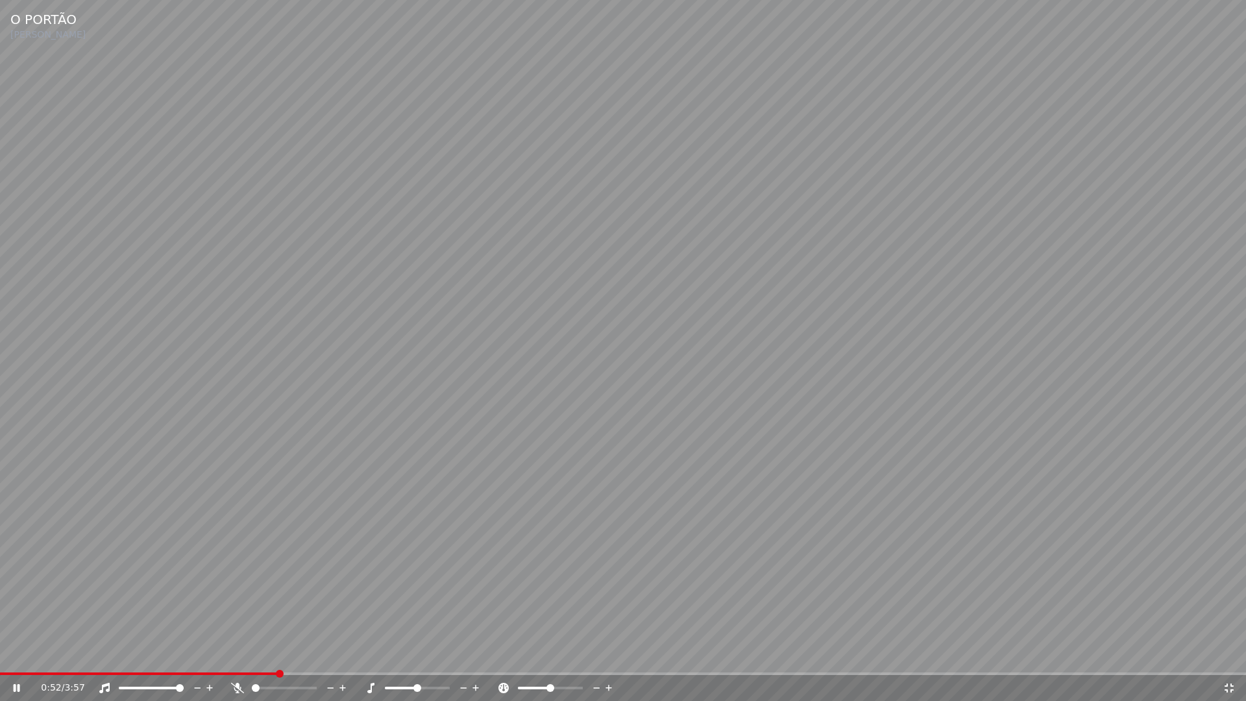
click at [1230, 654] on icon at bounding box center [1229, 688] width 13 height 10
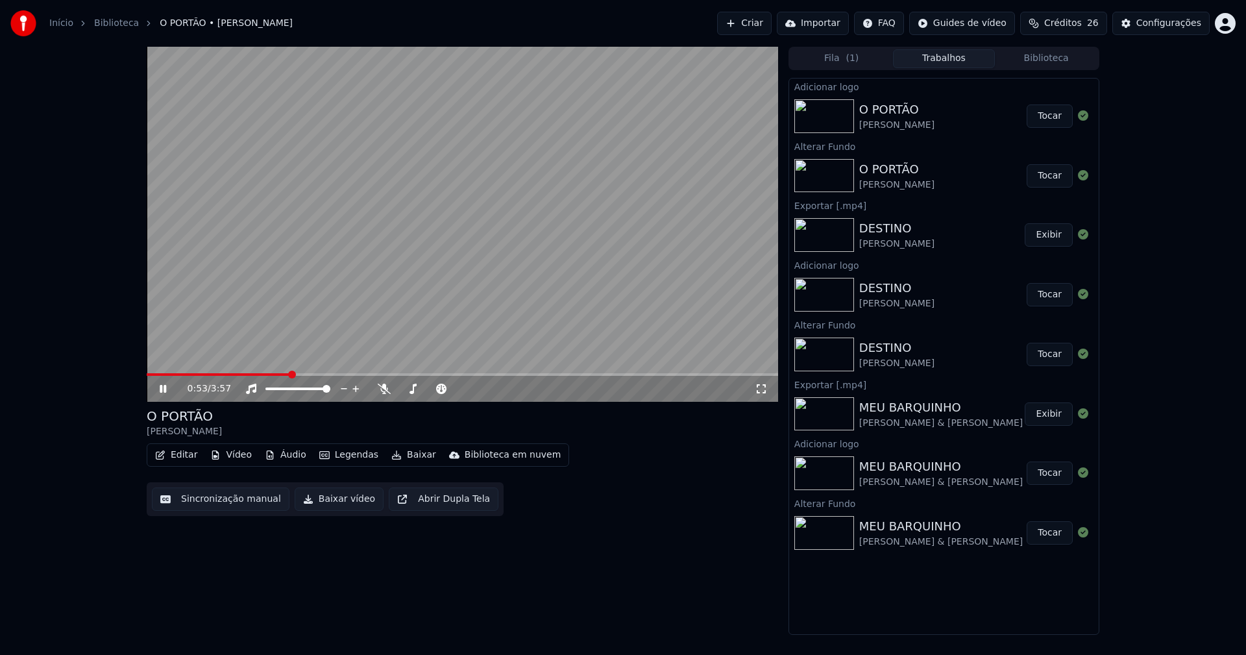
click at [1061, 115] on button "Tocar" at bounding box center [1050, 116] width 46 height 23
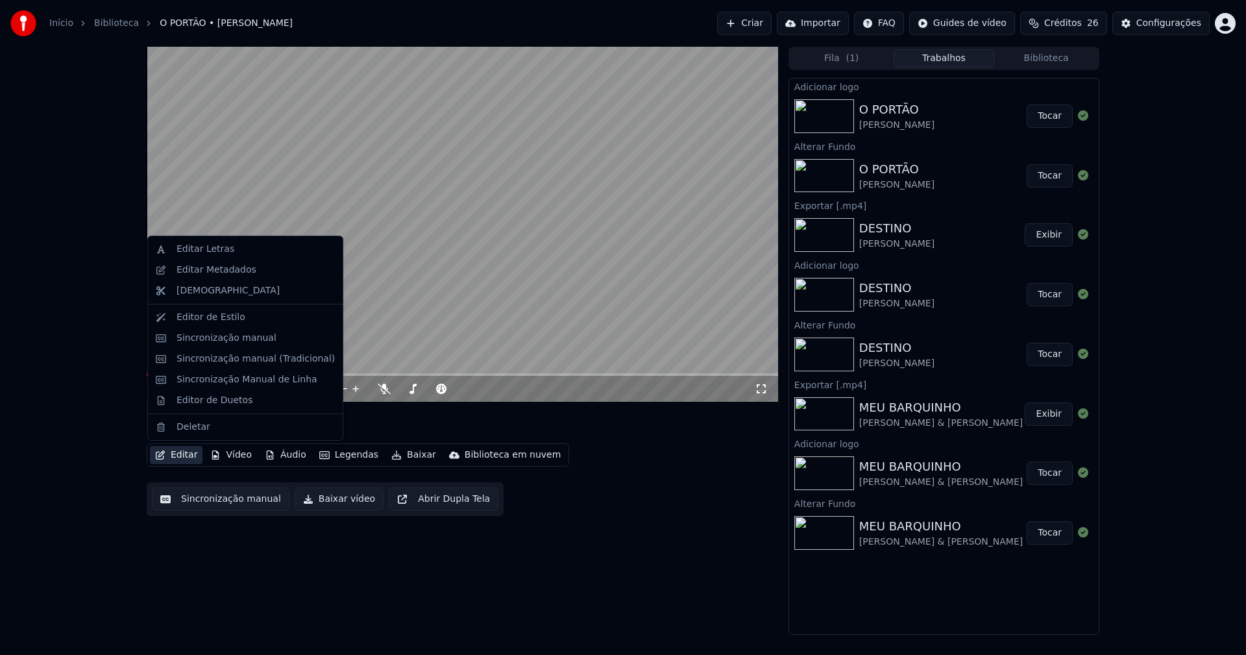
click at [186, 456] on button "Editar" at bounding box center [176, 455] width 53 height 18
click at [215, 357] on div "Sincronização manual (Tradicional)" at bounding box center [256, 359] width 158 height 13
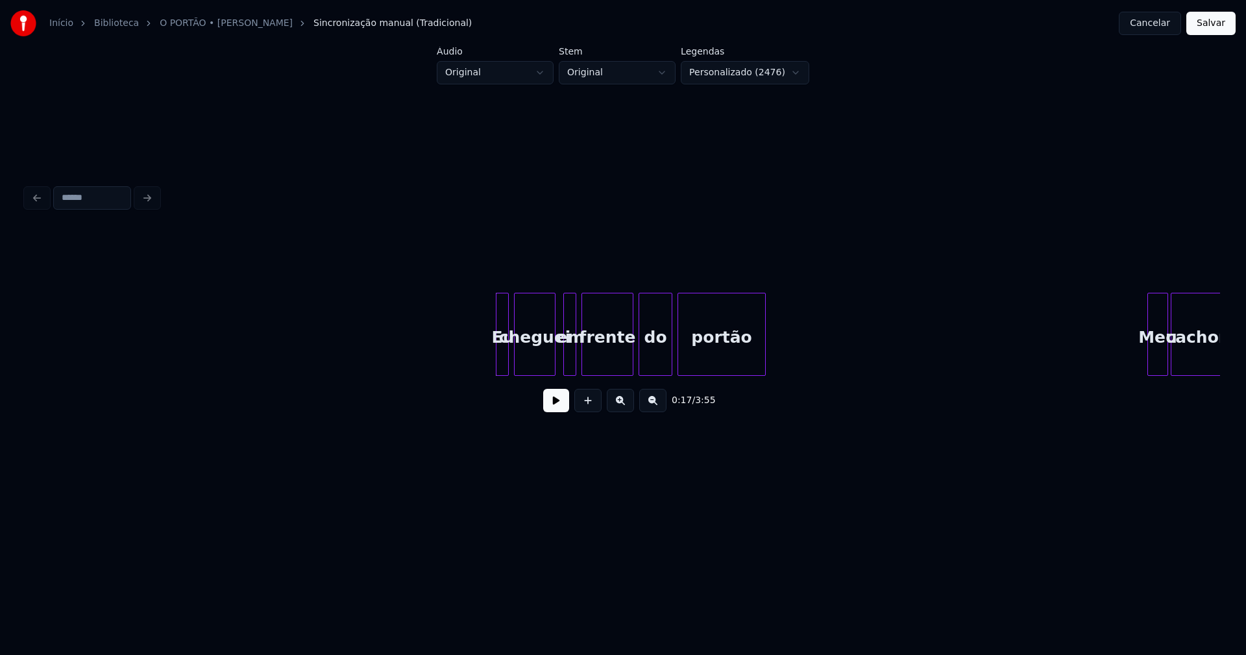
scroll to position [0, 1675]
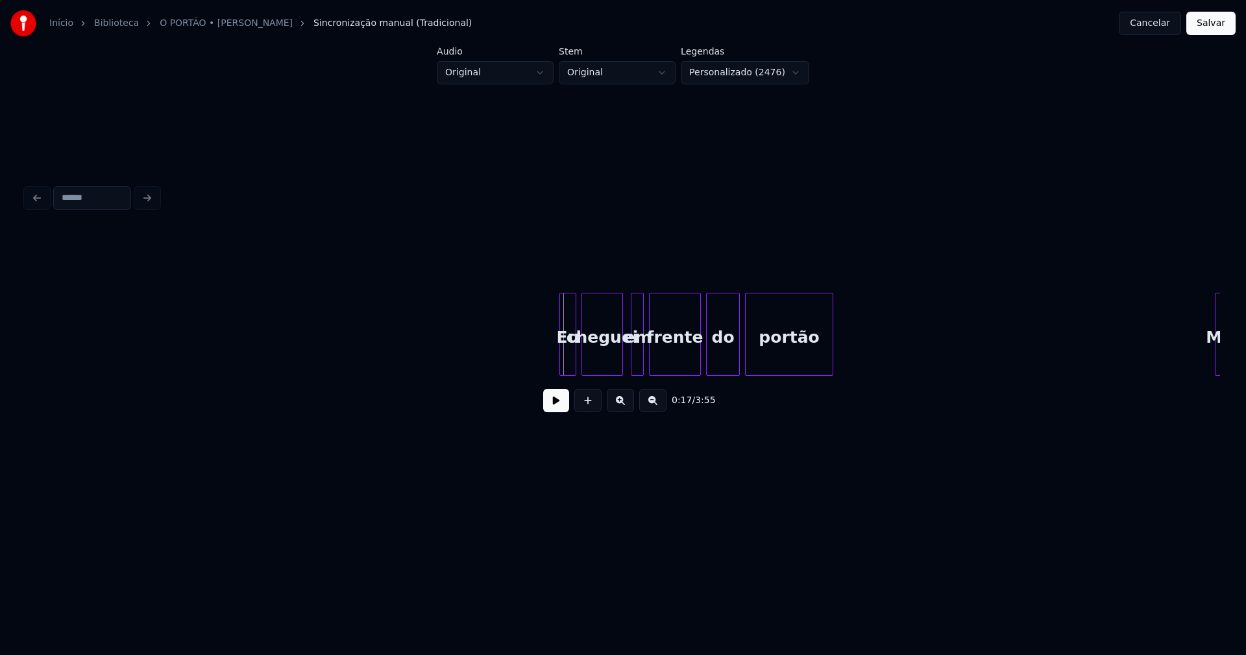
click at [561, 356] on div at bounding box center [562, 334] width 4 height 82
click at [555, 408] on button at bounding box center [556, 400] width 26 height 23
click at [628, 366] on div at bounding box center [628, 334] width 4 height 82
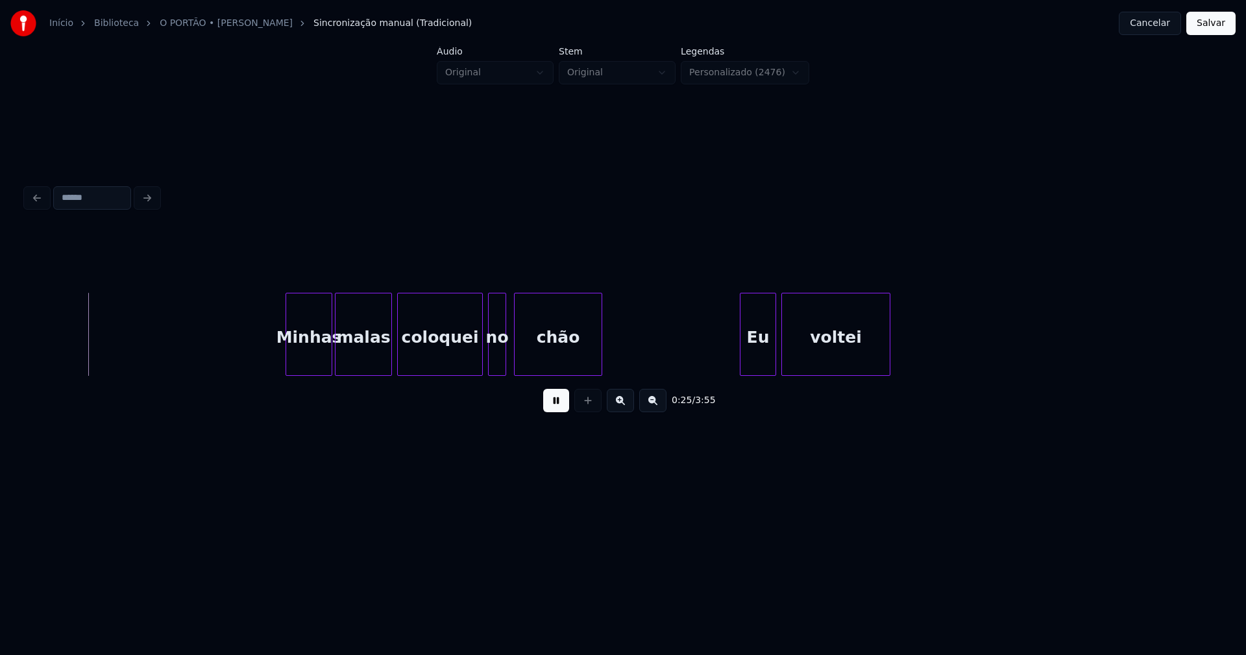
scroll to position [0, 3315]
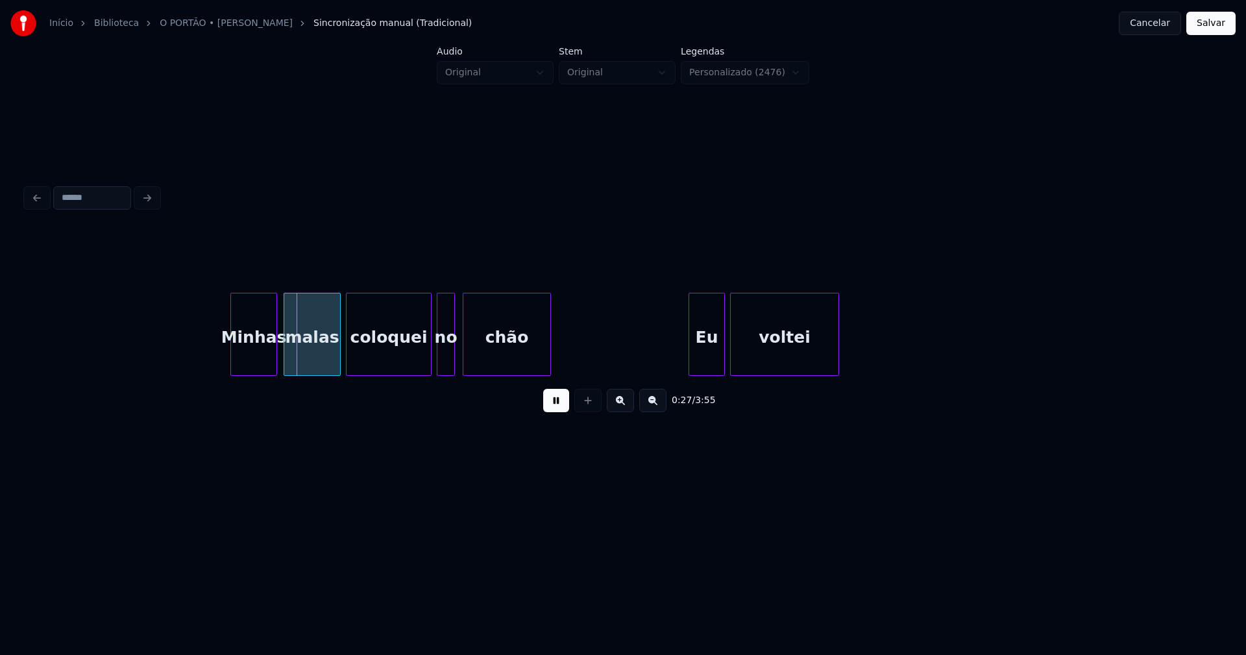
click at [259, 355] on div "Minhas" at bounding box center [253, 337] width 45 height 88
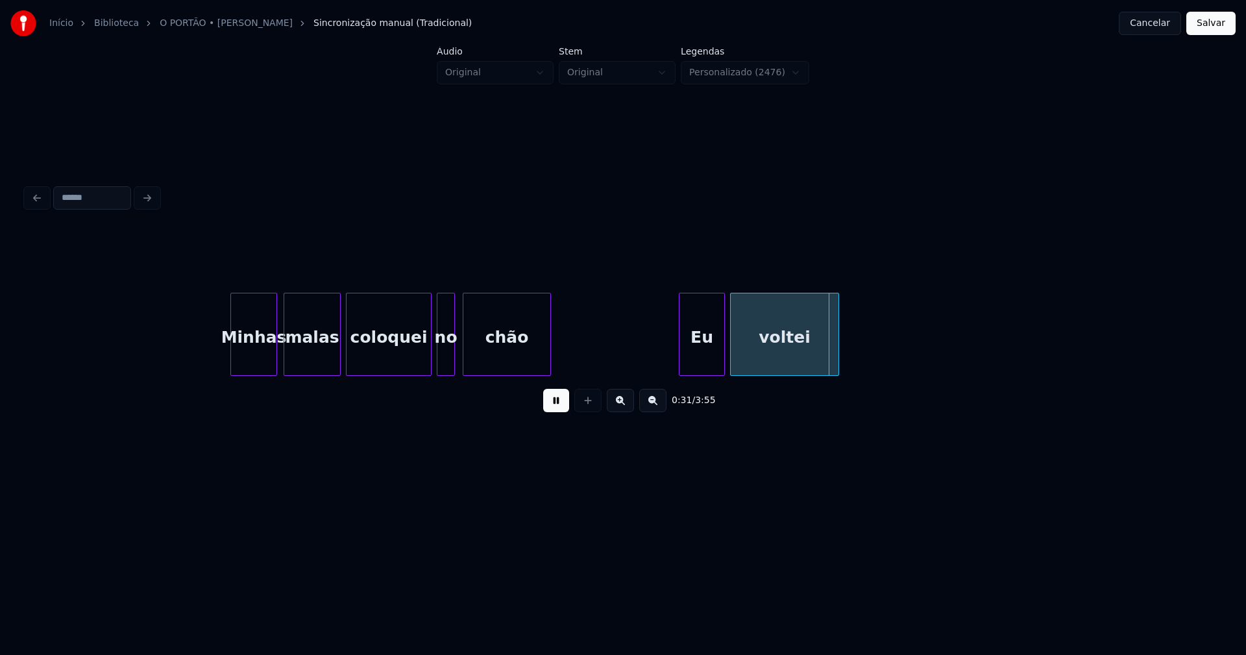
click at [682, 362] on div at bounding box center [682, 334] width 4 height 82
click at [854, 349] on div at bounding box center [853, 334] width 4 height 82
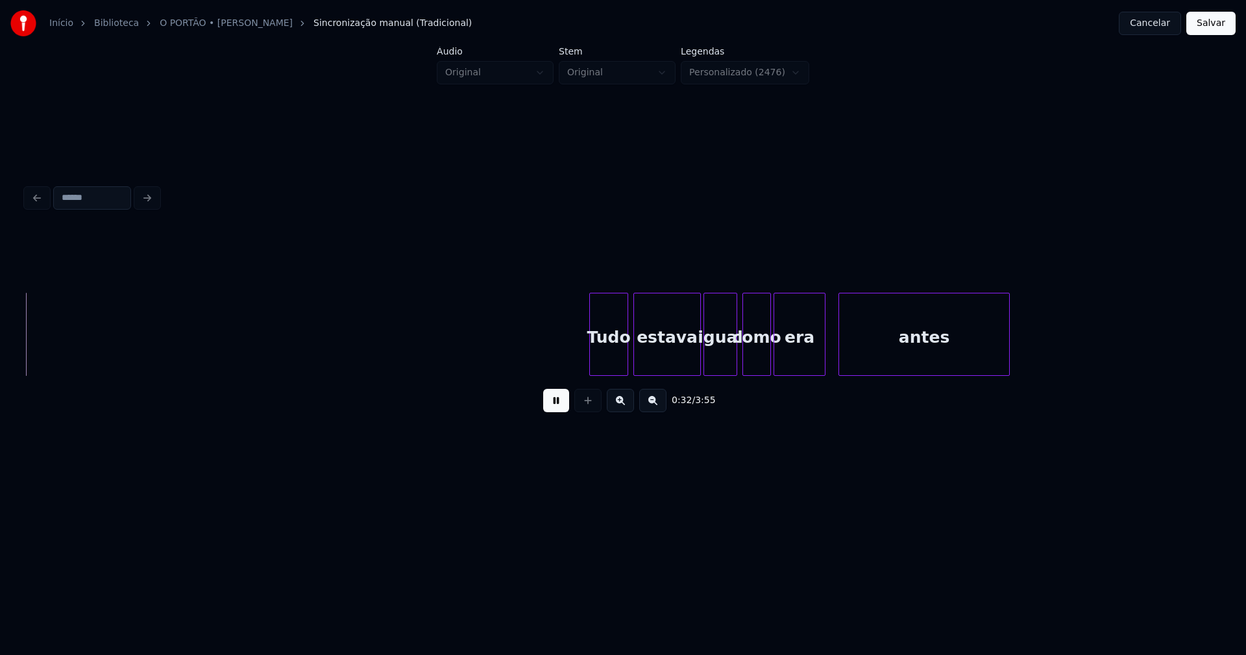
scroll to position [0, 4283]
click at [856, 349] on div "antes" at bounding box center [911, 337] width 170 height 88
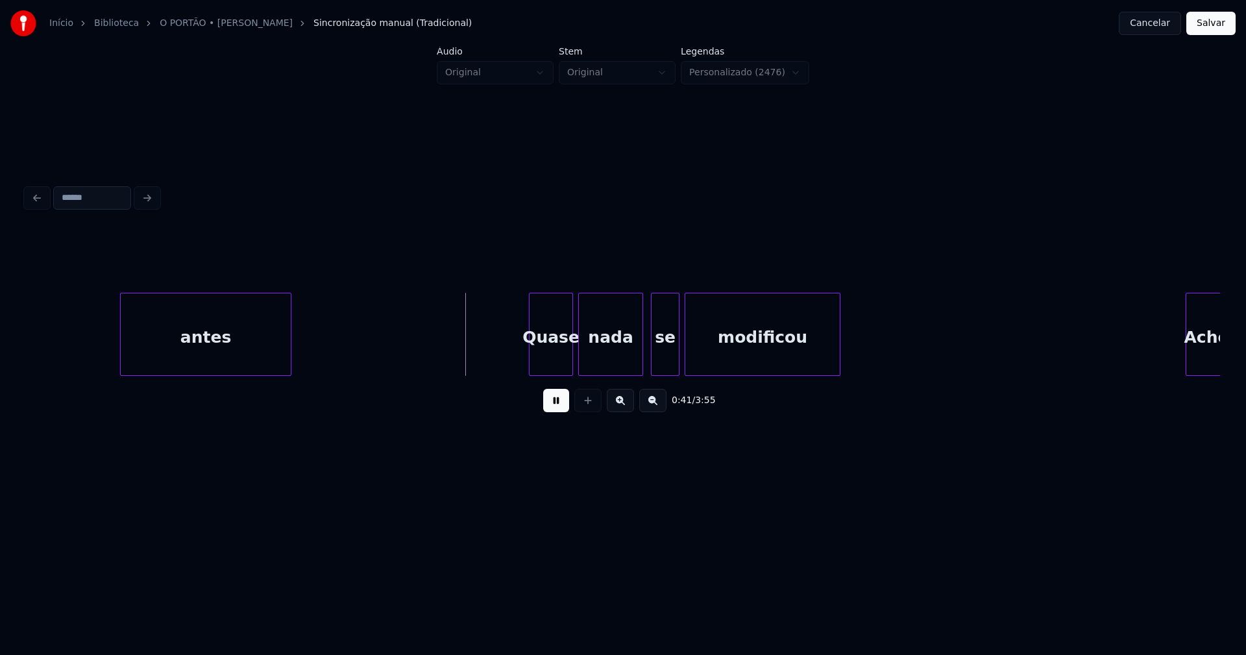
scroll to position [0, 5244]
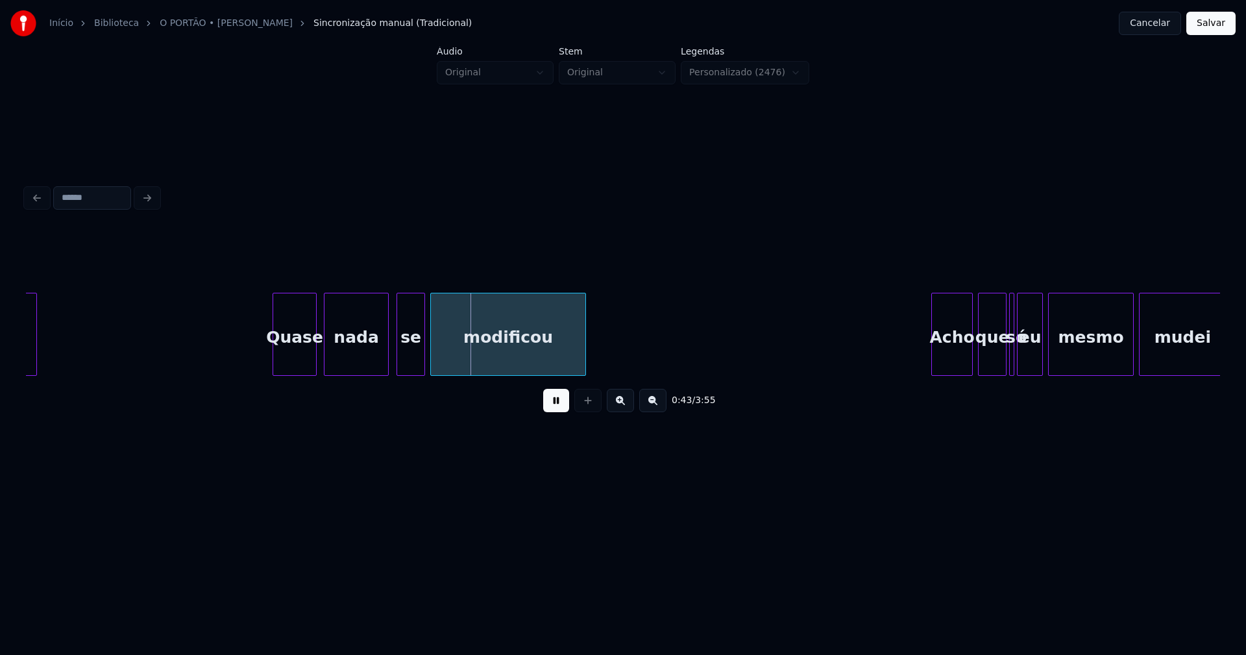
click at [290, 364] on div "Quase" at bounding box center [294, 337] width 43 height 88
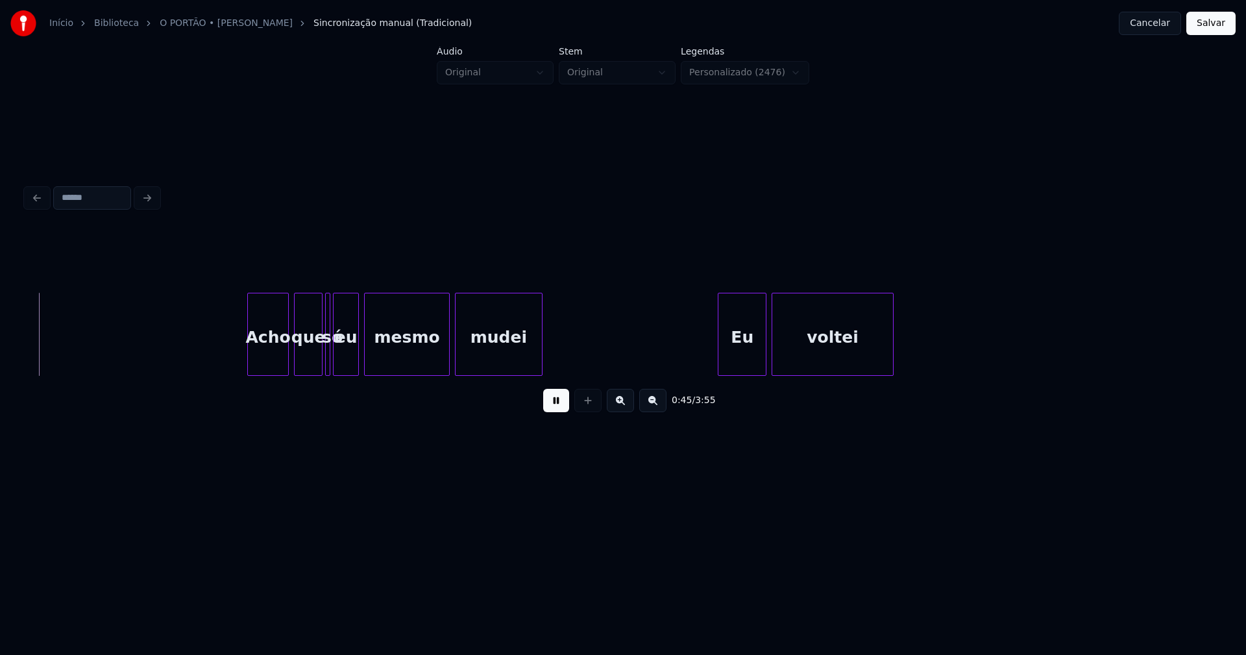
scroll to position [0, 5928]
click at [260, 363] on div "Acho" at bounding box center [263, 337] width 40 height 88
click at [315, 365] on div at bounding box center [316, 334] width 4 height 82
click at [329, 353] on div at bounding box center [330, 334] width 4 height 82
click at [321, 352] on div at bounding box center [322, 334] width 4 height 82
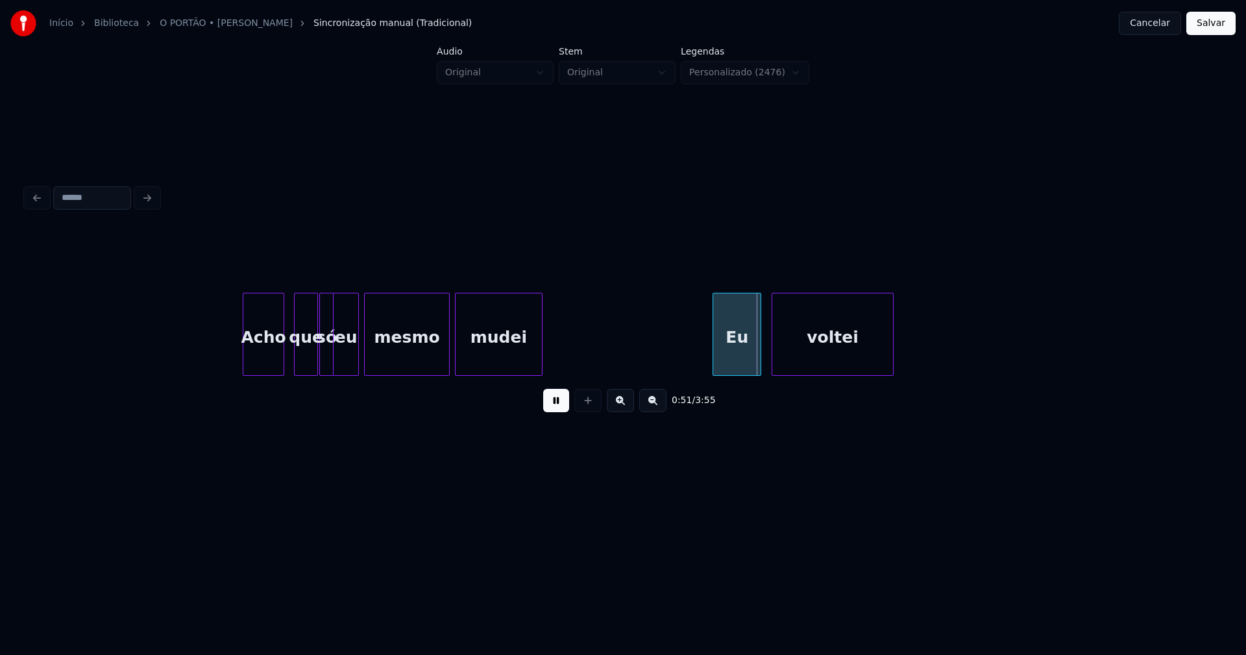
click at [736, 354] on div "Eu" at bounding box center [736, 337] width 47 height 88
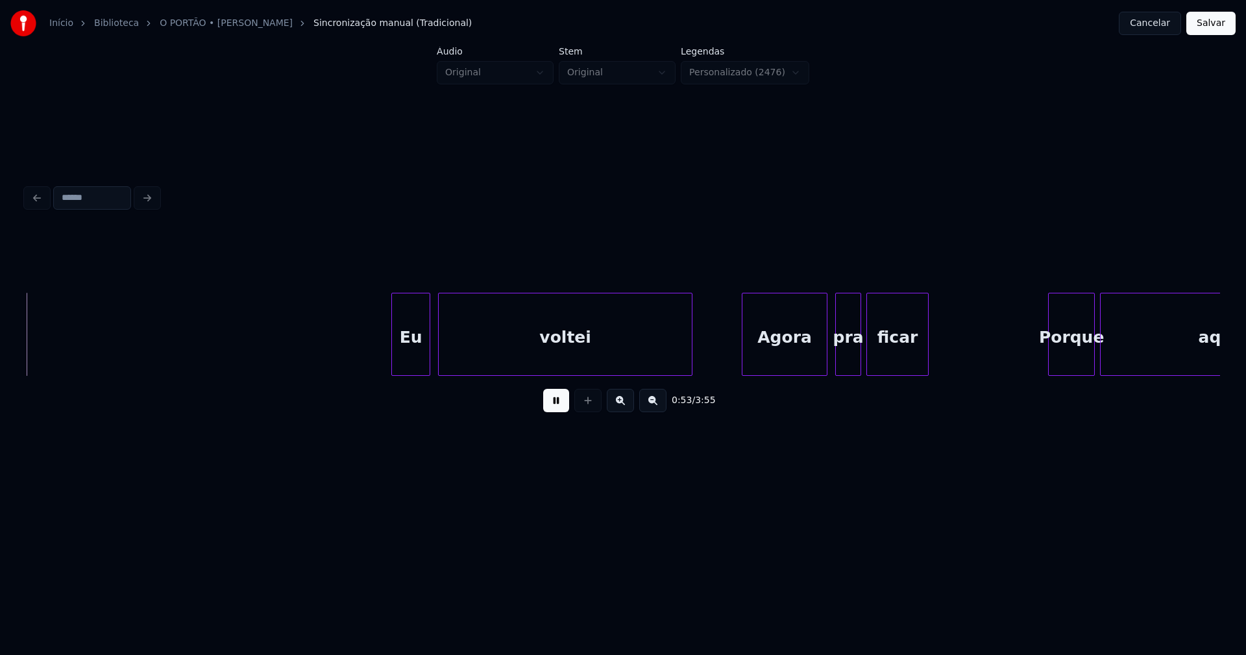
scroll to position [0, 6899]
click at [406, 367] on div "Eu" at bounding box center [399, 337] width 38 height 88
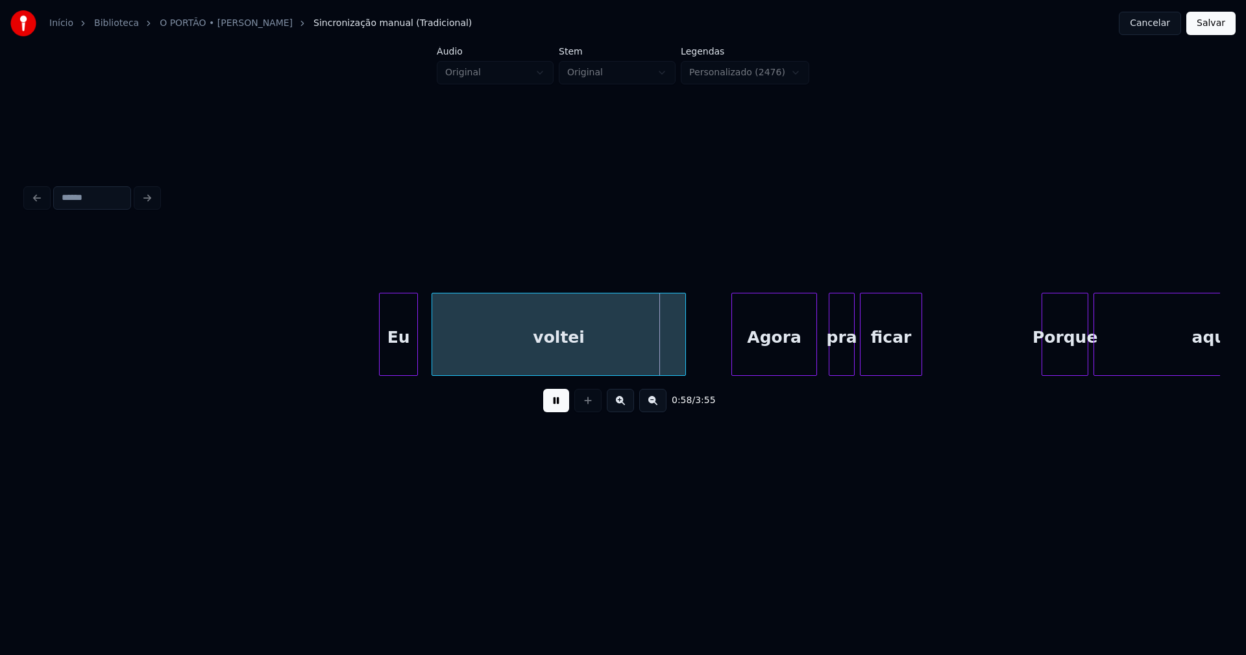
click at [786, 364] on div "Agora" at bounding box center [774, 337] width 84 height 88
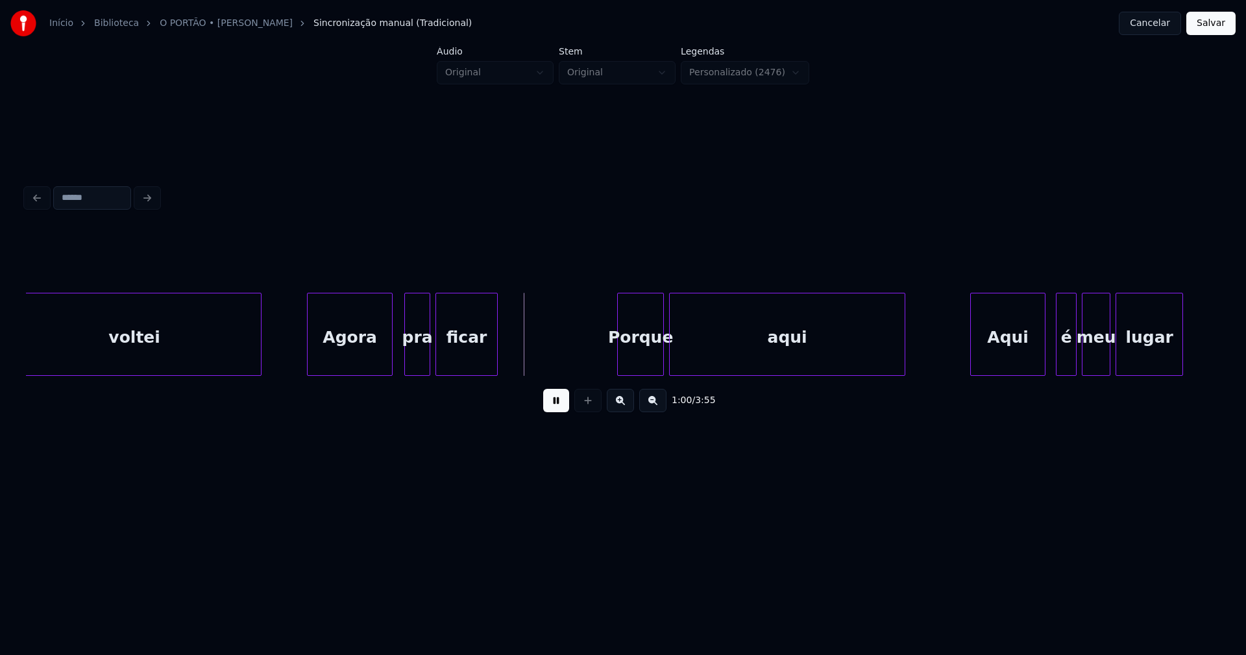
scroll to position [0, 7357]
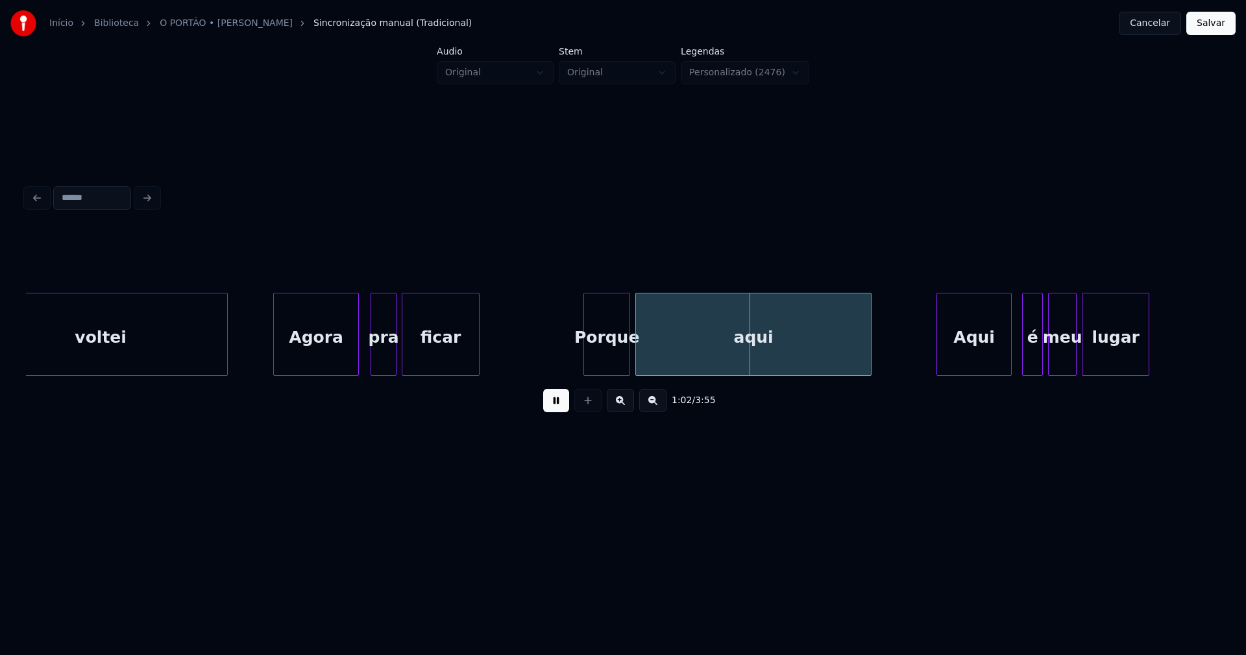
click at [477, 347] on div at bounding box center [477, 334] width 4 height 82
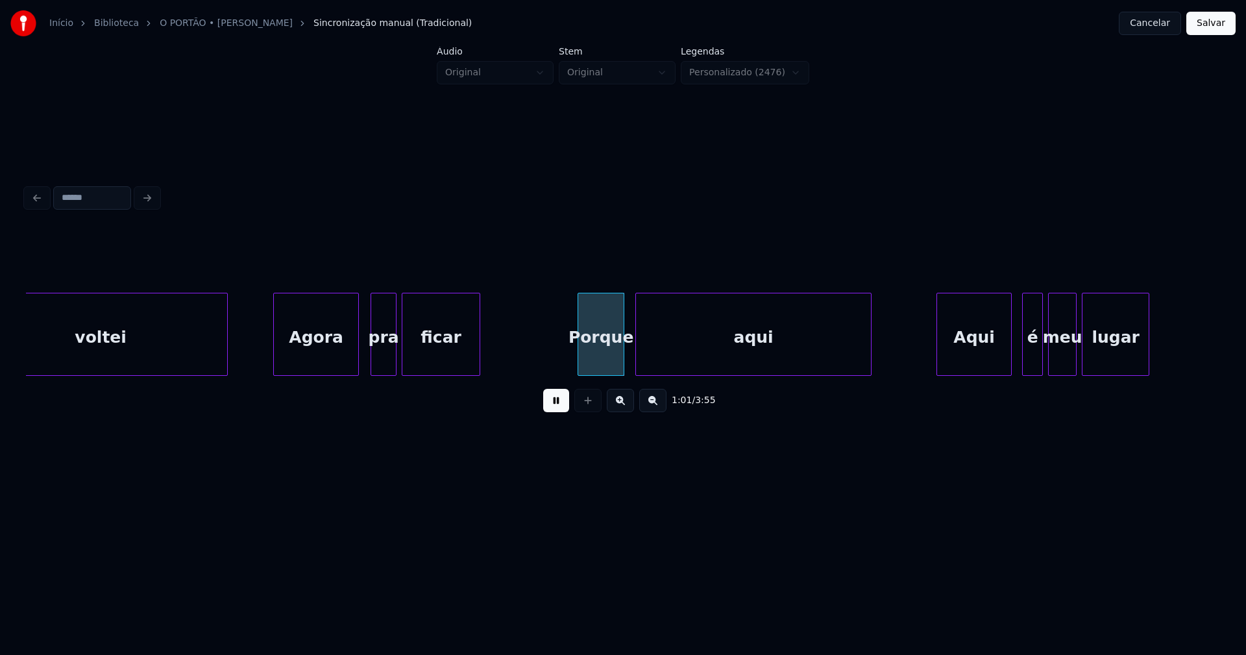
click at [603, 361] on div "Porque" at bounding box center [600, 337] width 45 height 88
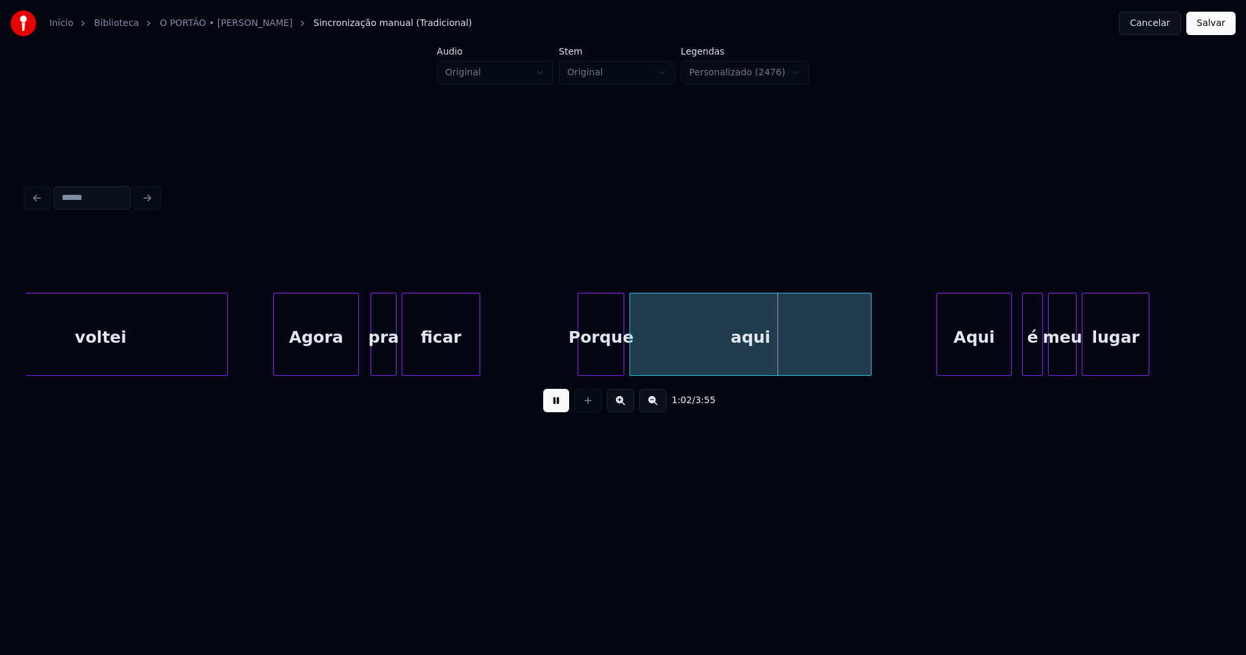
click at [632, 362] on div at bounding box center [632, 334] width 4 height 82
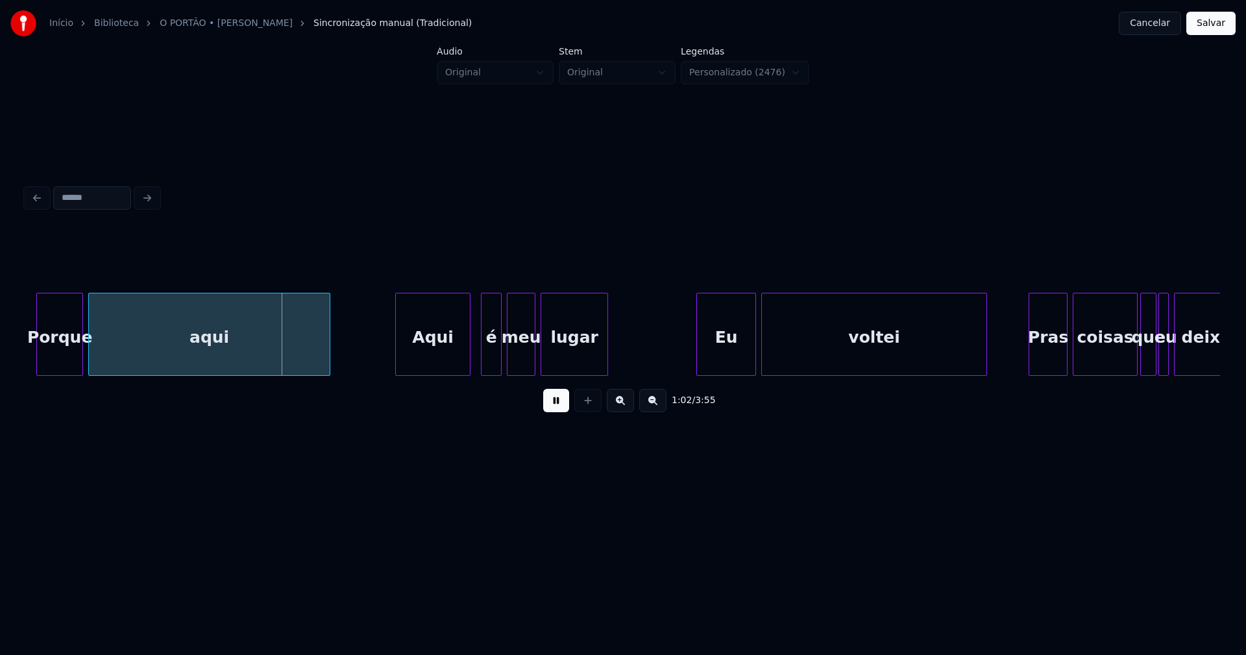
scroll to position [0, 7916]
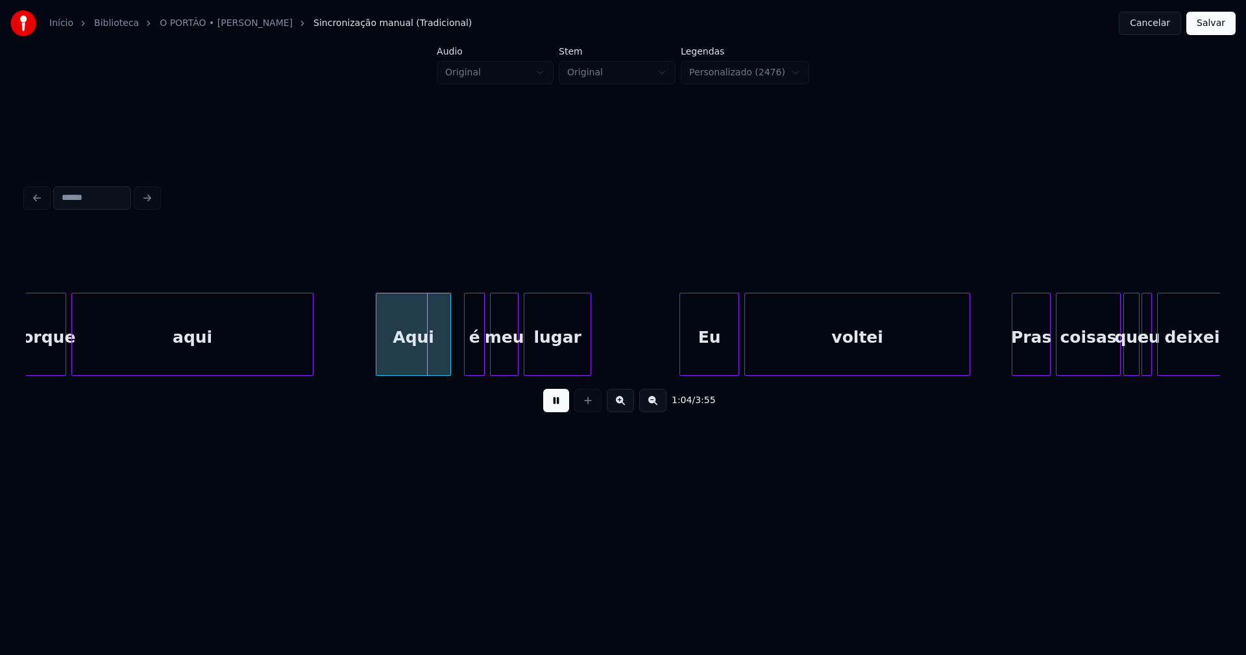
click at [412, 353] on div "Aqui" at bounding box center [414, 337] width 74 height 88
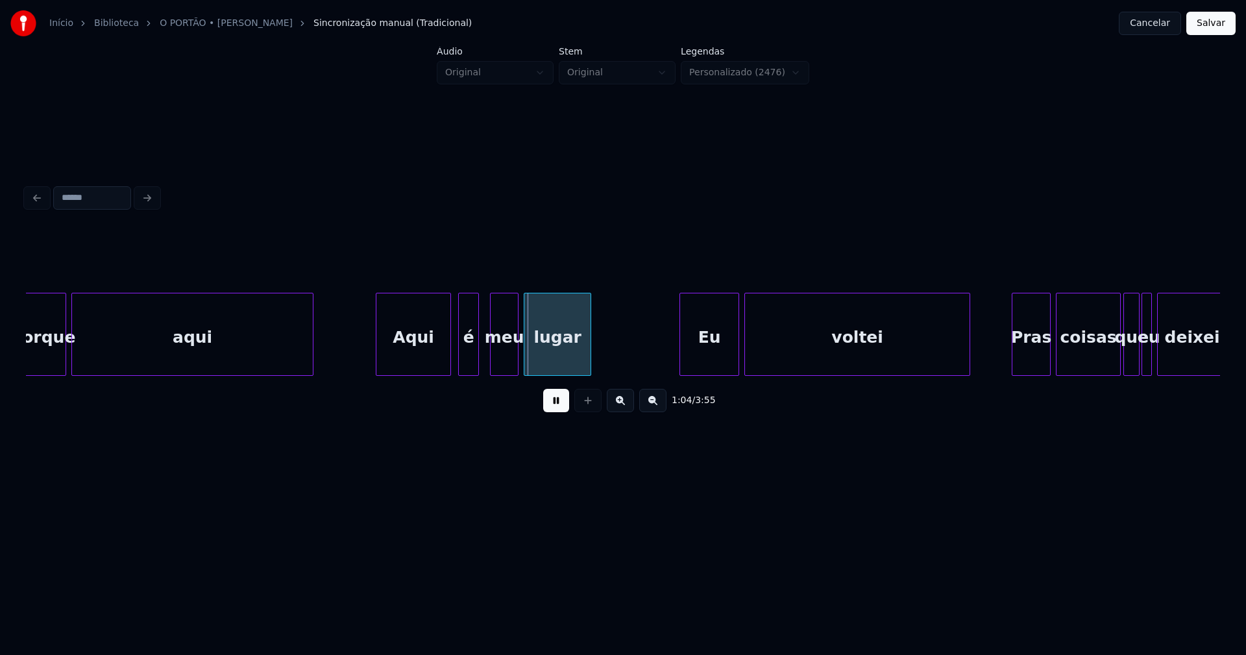
click at [466, 359] on div "é" at bounding box center [468, 337] width 19 height 88
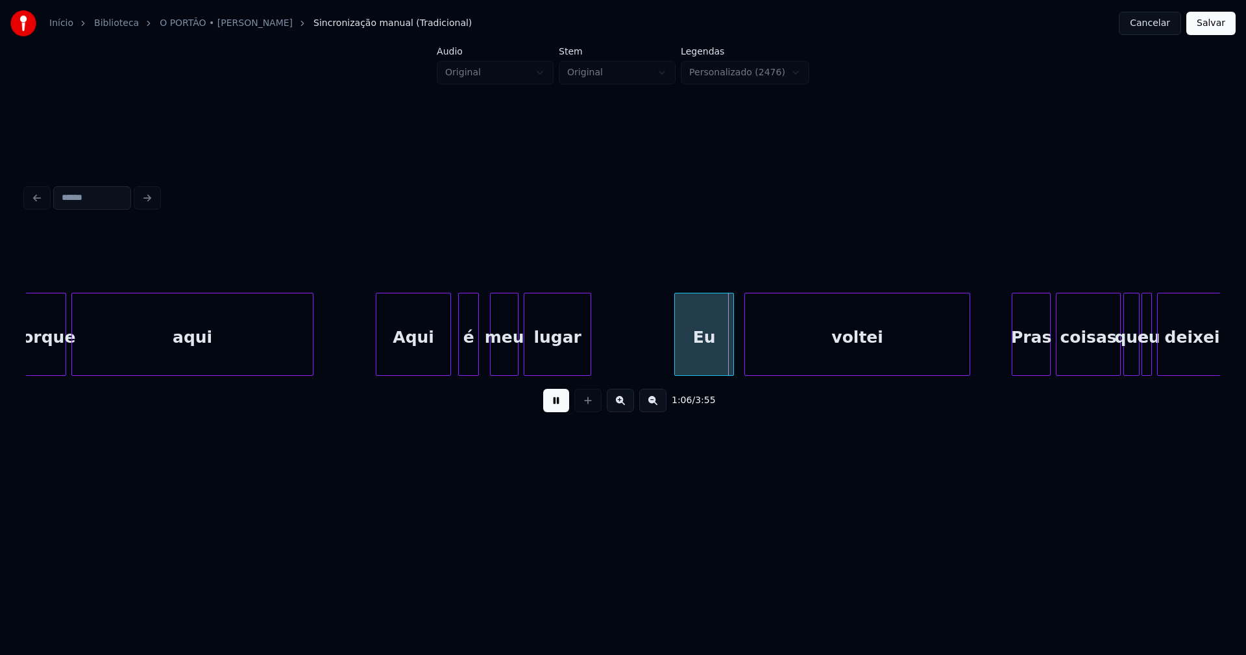
click at [702, 358] on div "Eu" at bounding box center [704, 337] width 58 height 88
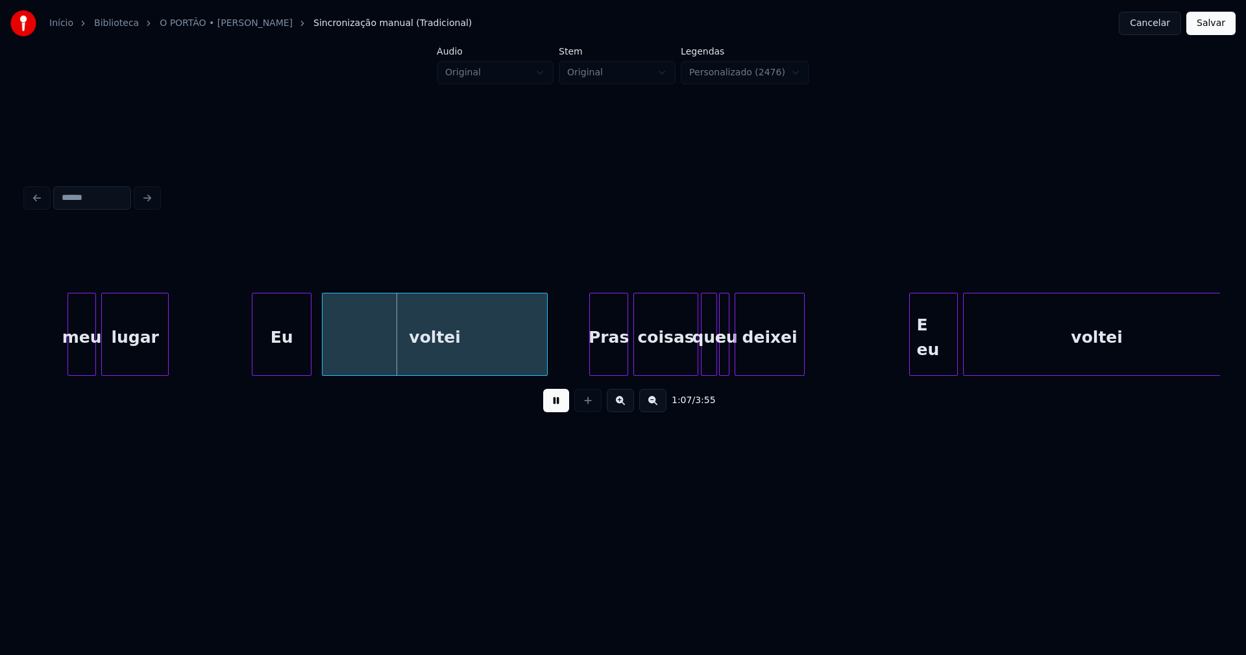
scroll to position [0, 8592]
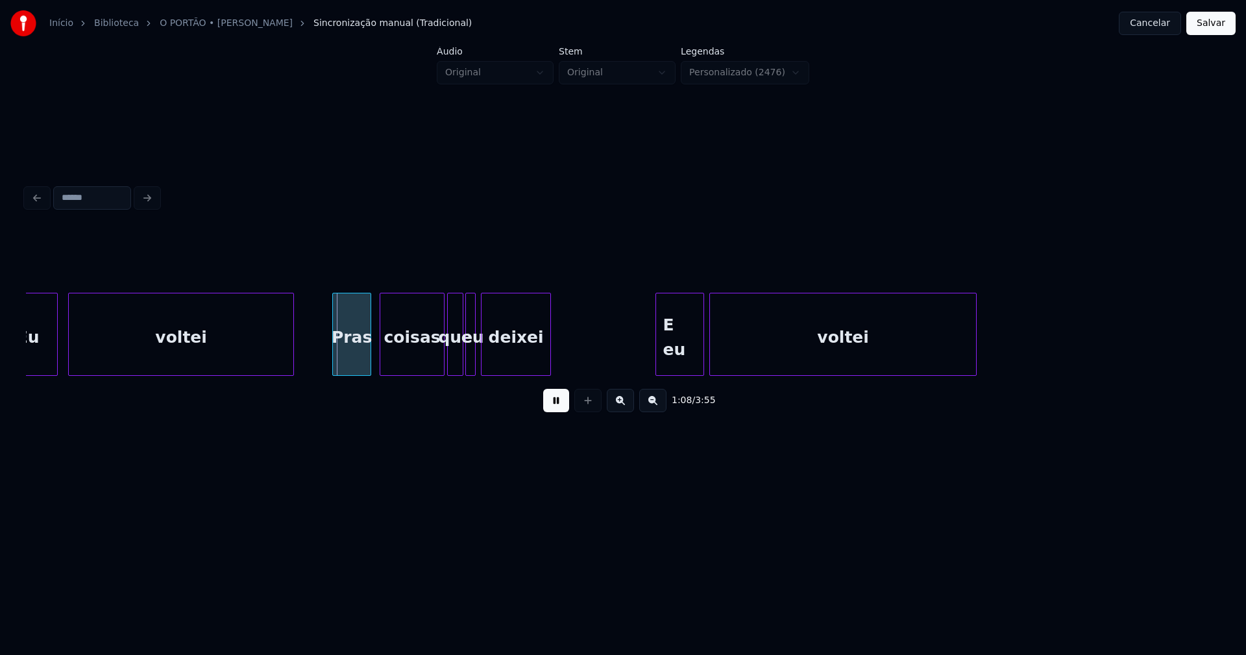
click at [351, 360] on div "Pras" at bounding box center [352, 337] width 38 height 88
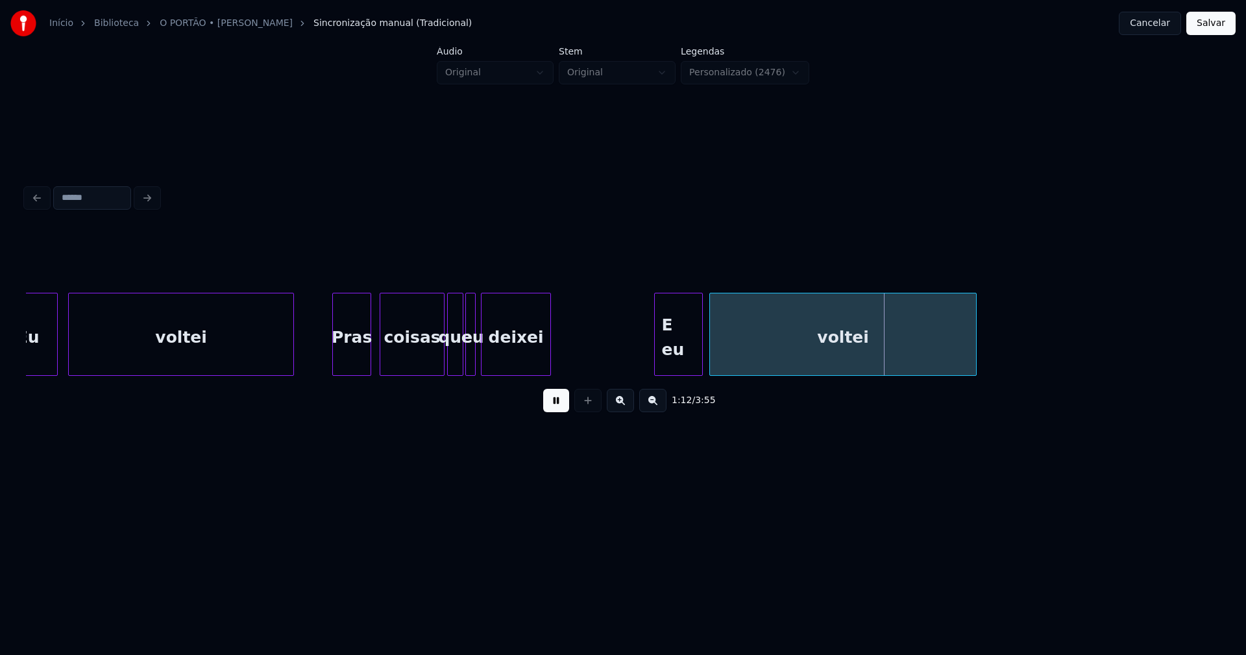
click at [683, 365] on div "E eu" at bounding box center [678, 337] width 47 height 88
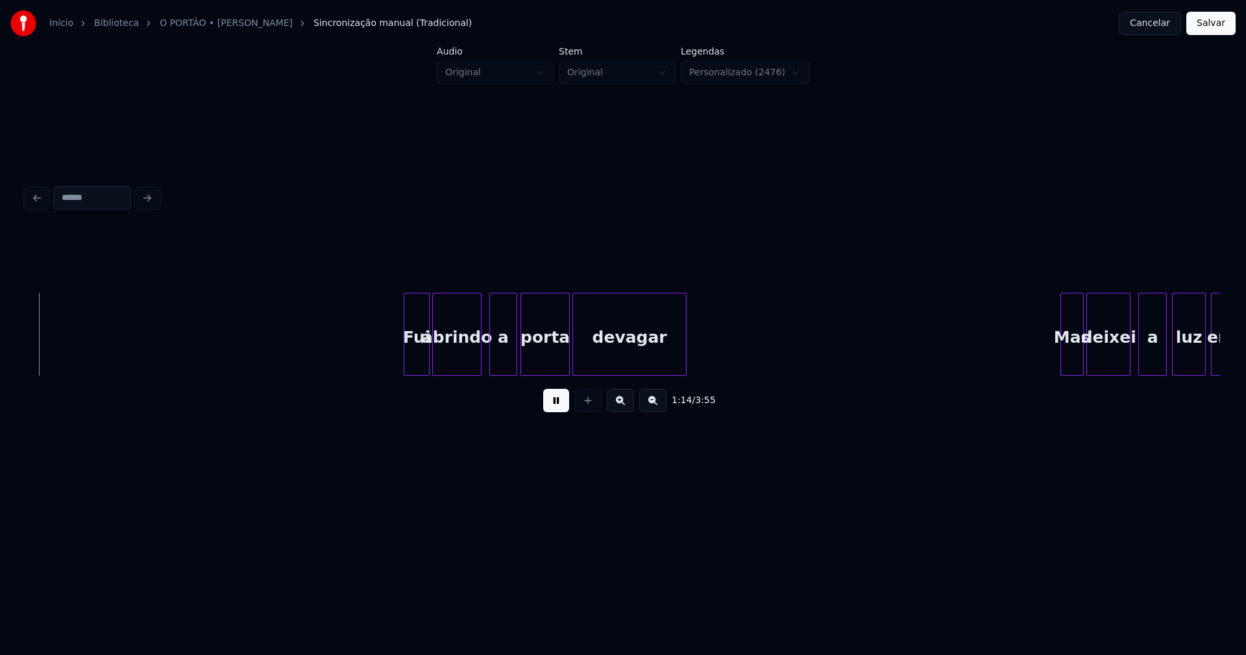
scroll to position [0, 9711]
click at [493, 353] on div at bounding box center [493, 334] width 4 height 82
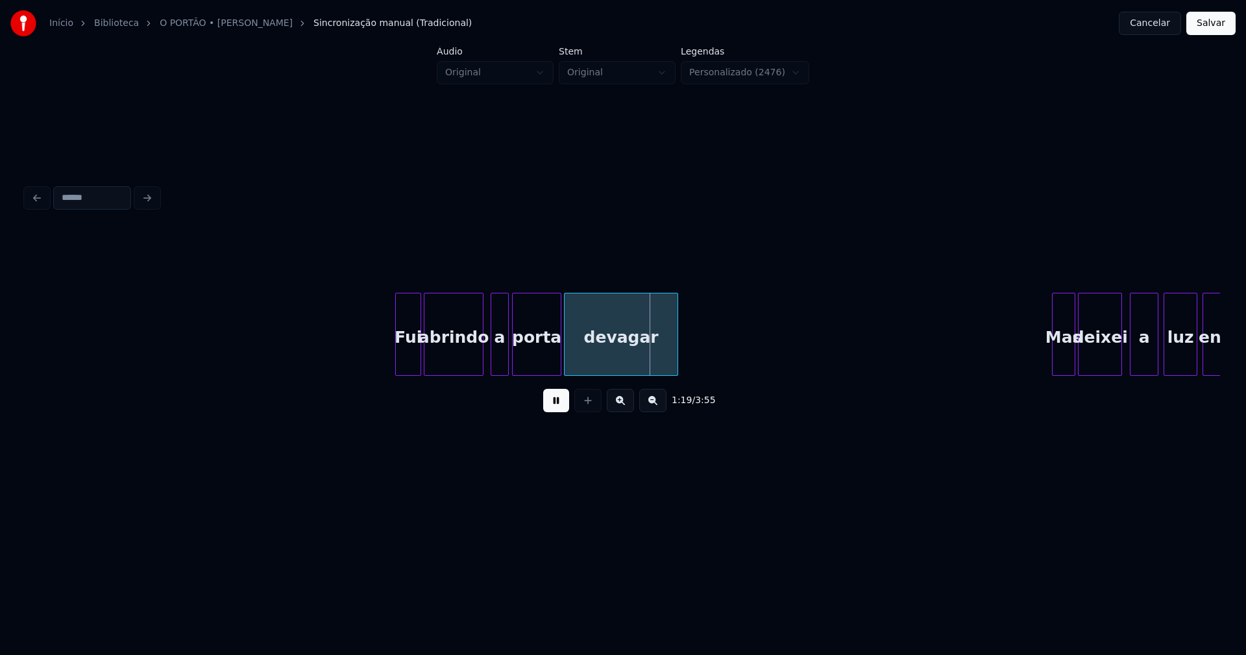
click at [481, 350] on div at bounding box center [481, 334] width 4 height 82
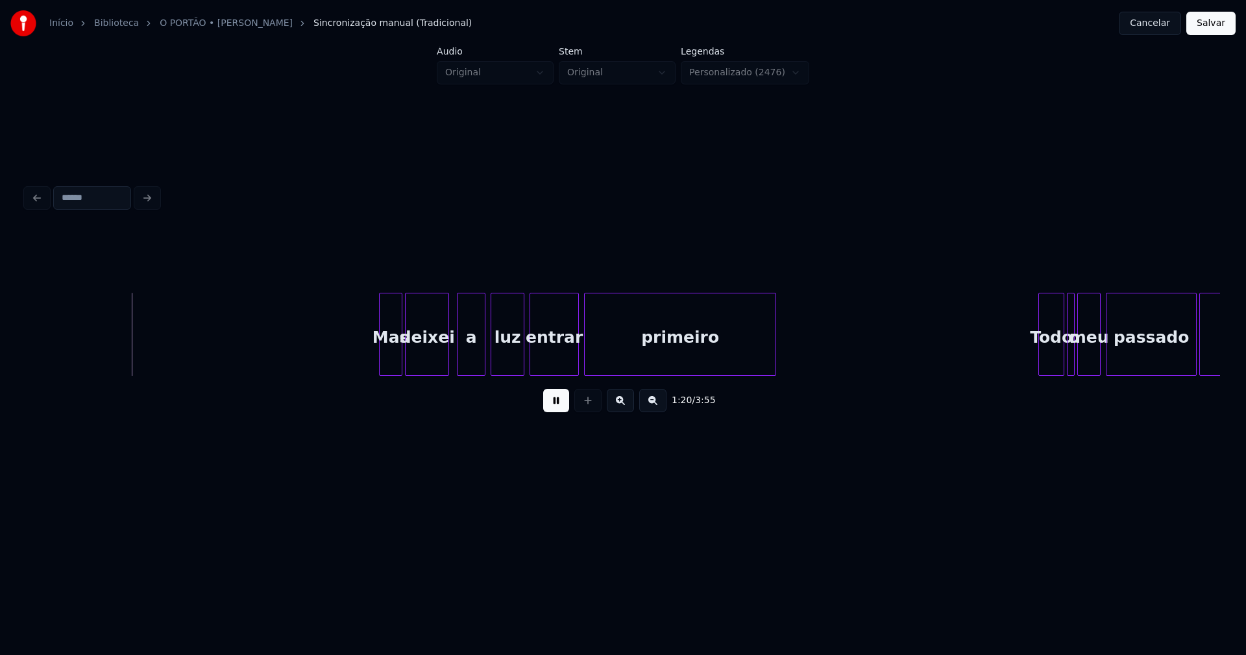
scroll to position [0, 10385]
click at [373, 363] on div at bounding box center [373, 334] width 4 height 82
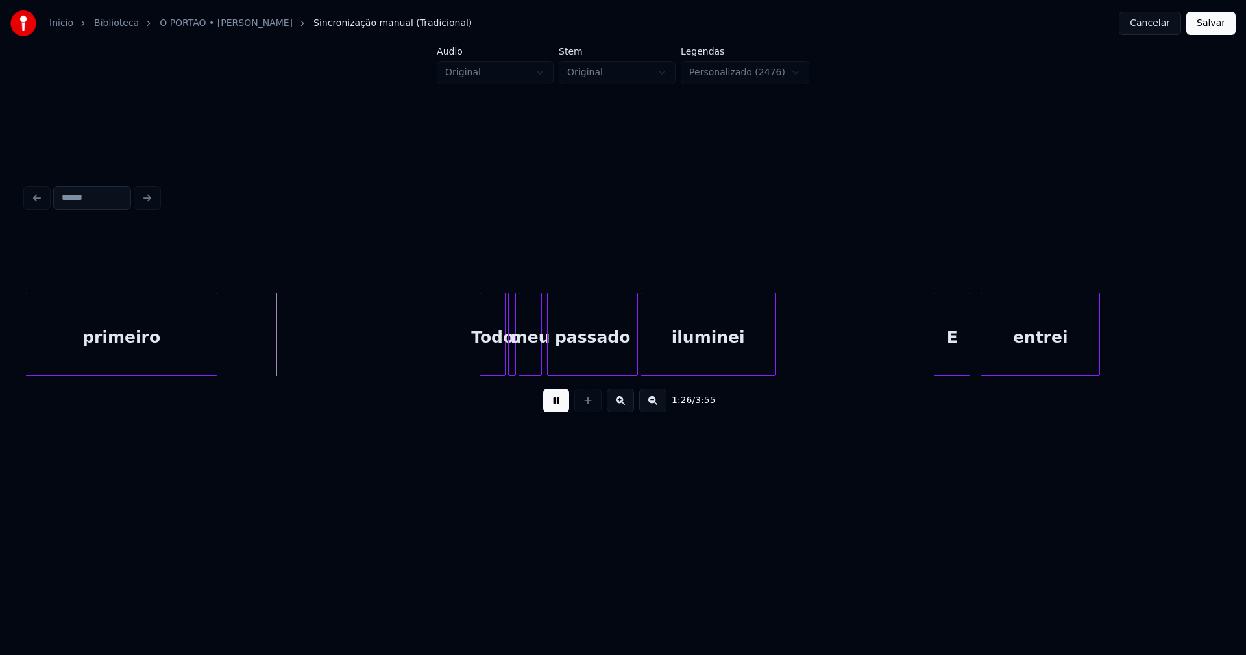
scroll to position [0, 11011]
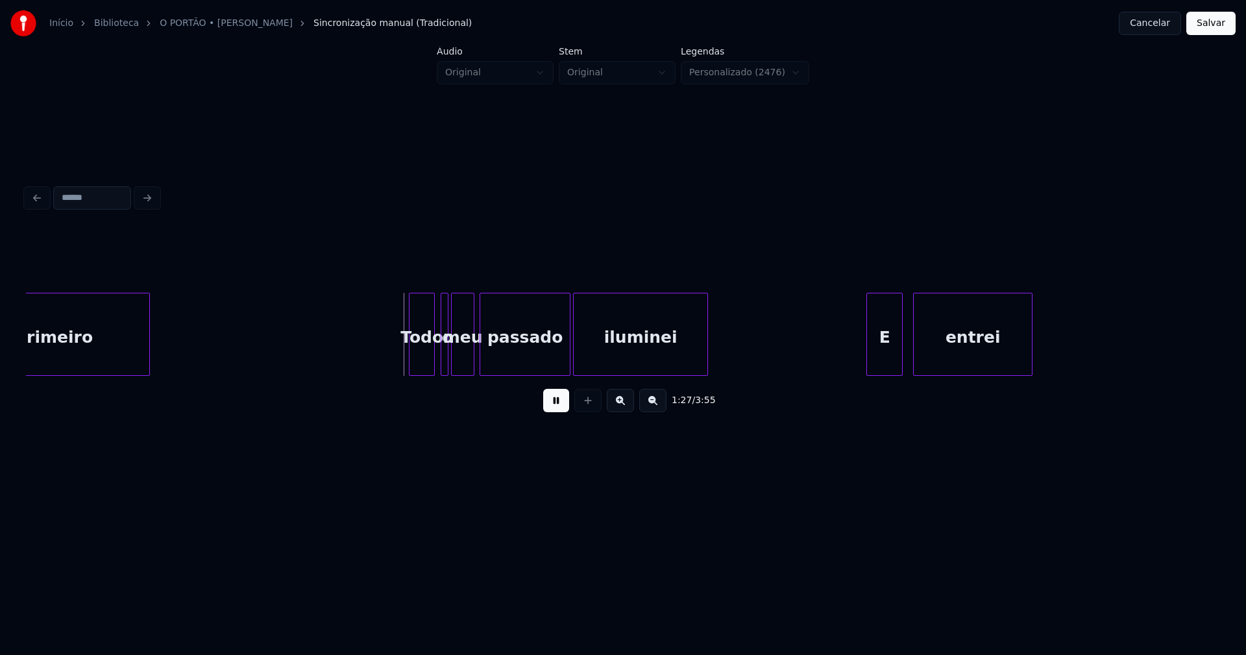
click at [423, 358] on div "Todo" at bounding box center [422, 337] width 25 height 88
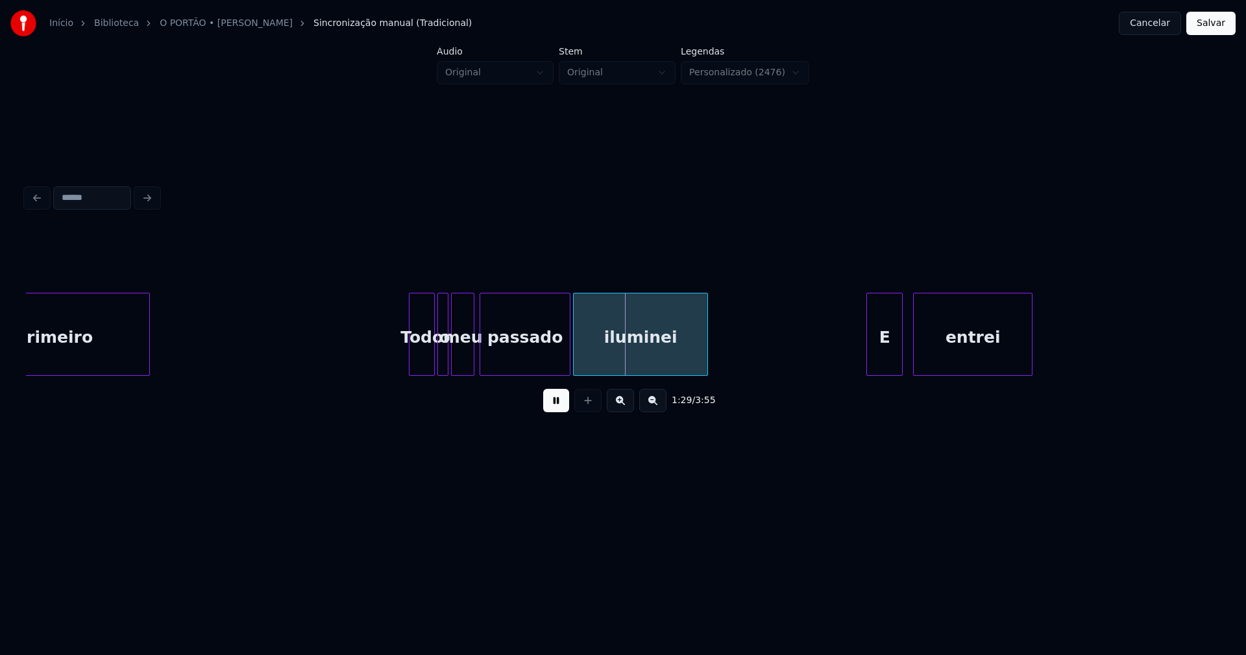
click at [438, 357] on div at bounding box center [440, 334] width 4 height 82
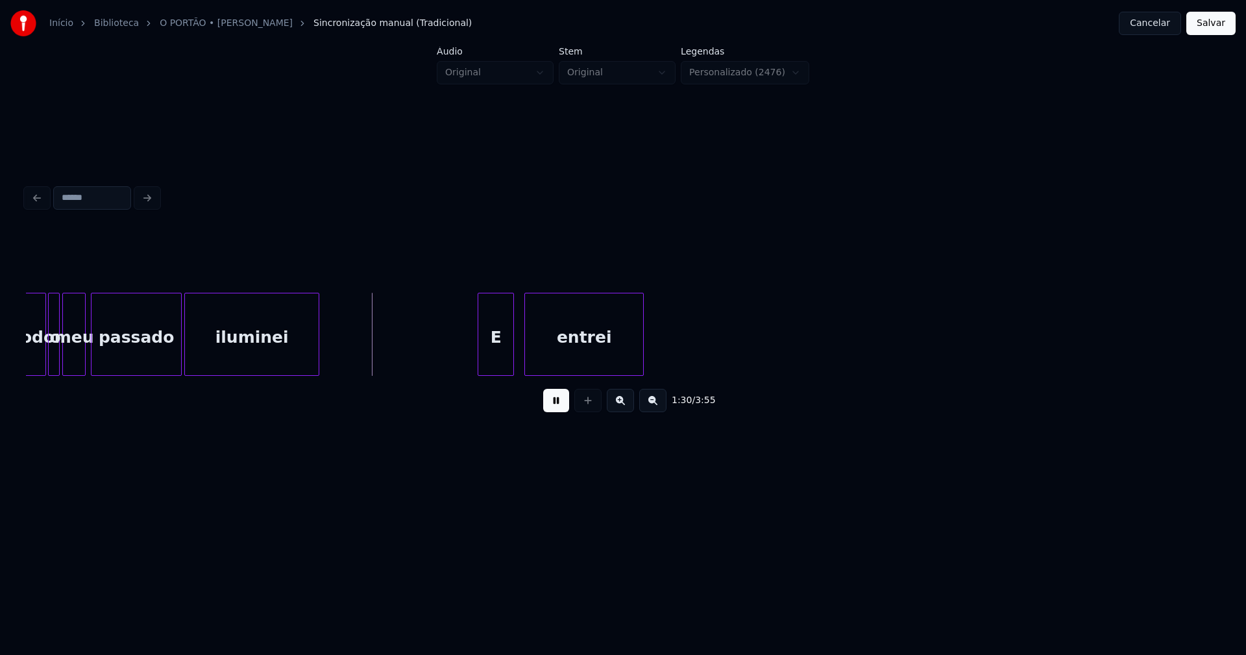
scroll to position [0, 11434]
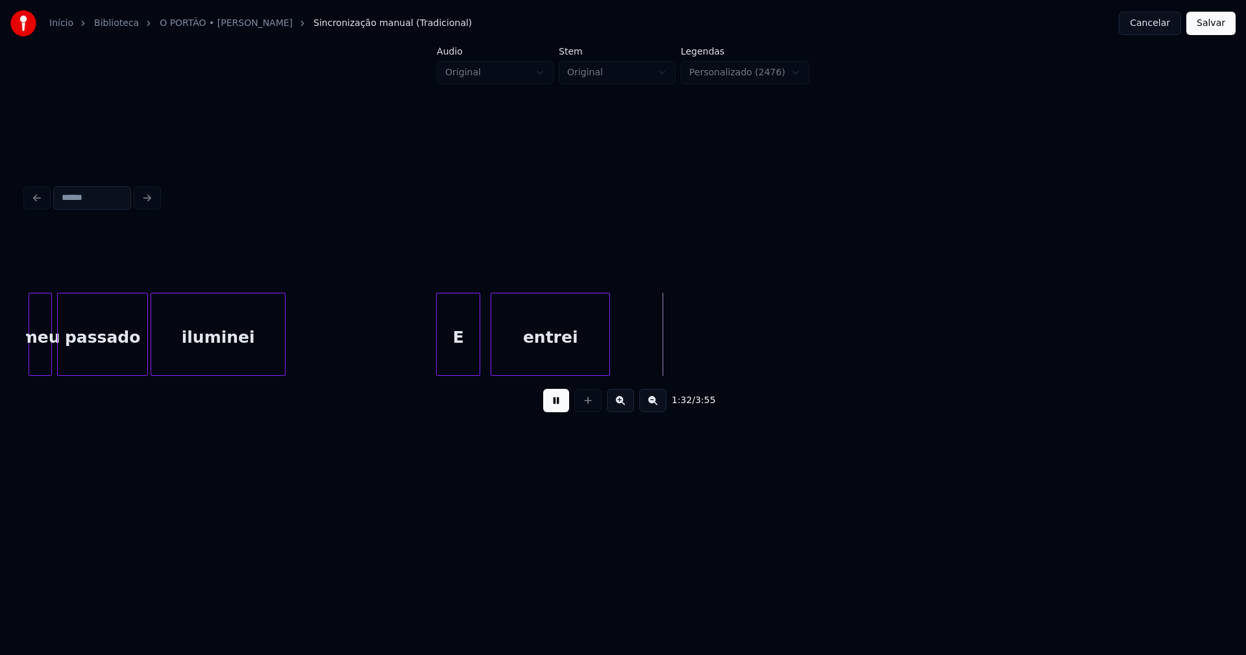
click at [440, 361] on div at bounding box center [439, 334] width 4 height 82
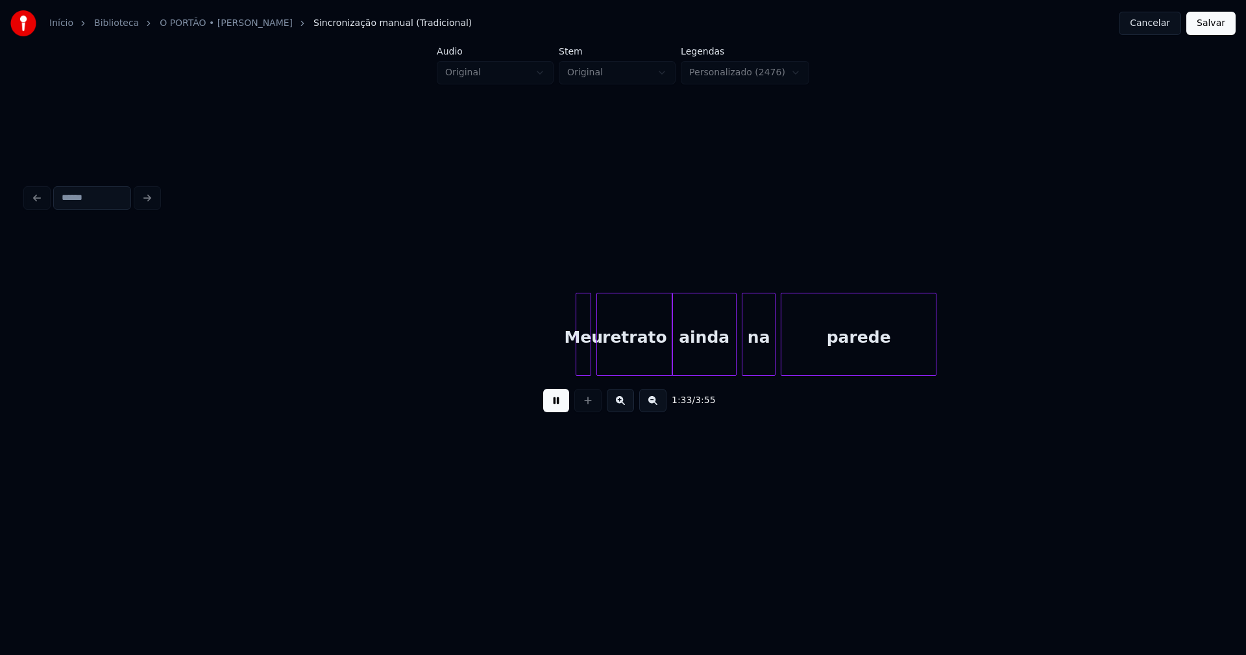
scroll to position [0, 12166]
click at [563, 367] on div at bounding box center [565, 334] width 4 height 82
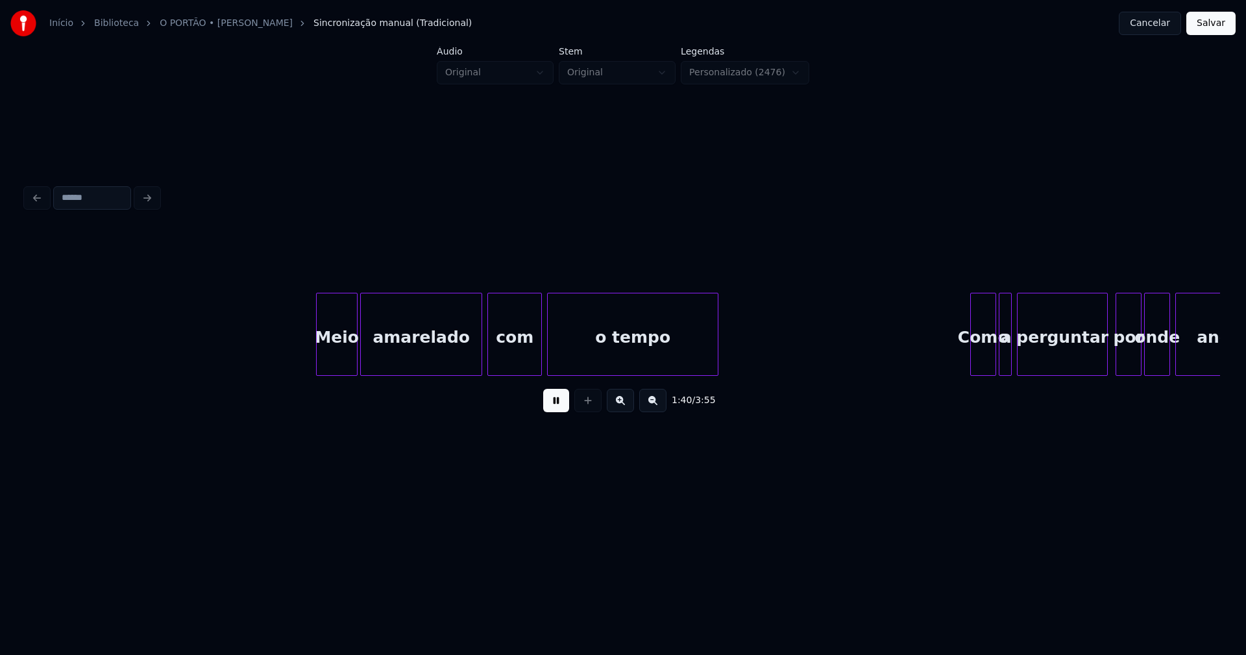
scroll to position [0, 13086]
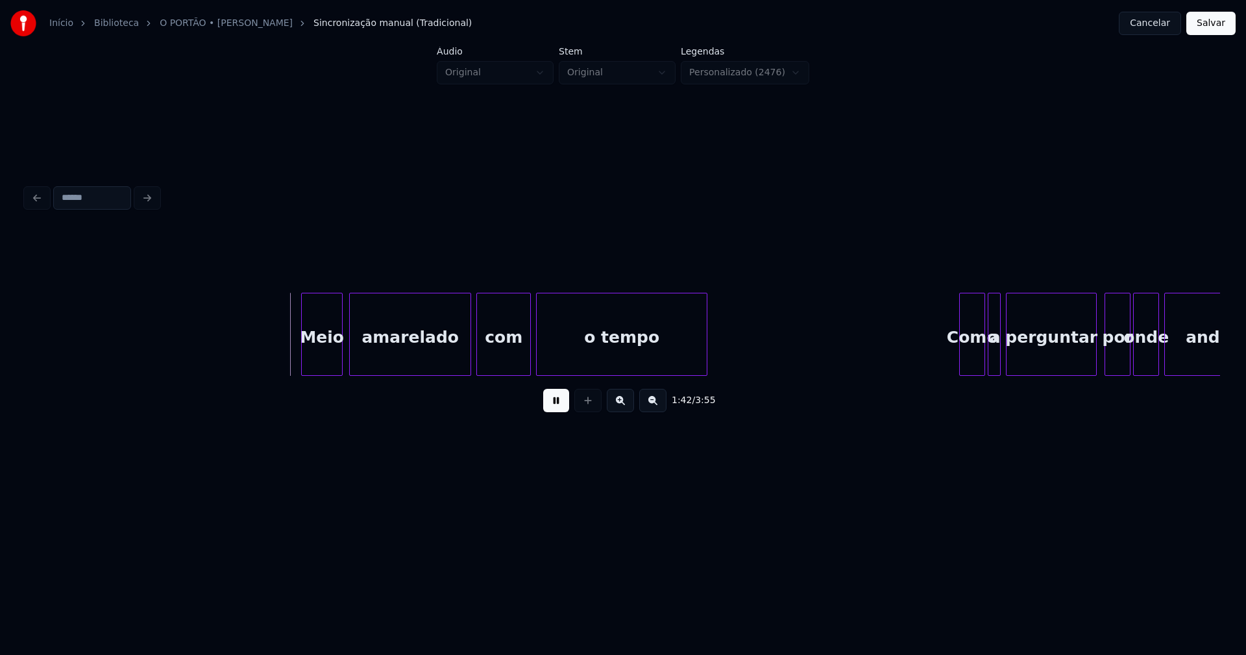
click at [324, 365] on div "Meio" at bounding box center [322, 337] width 40 height 88
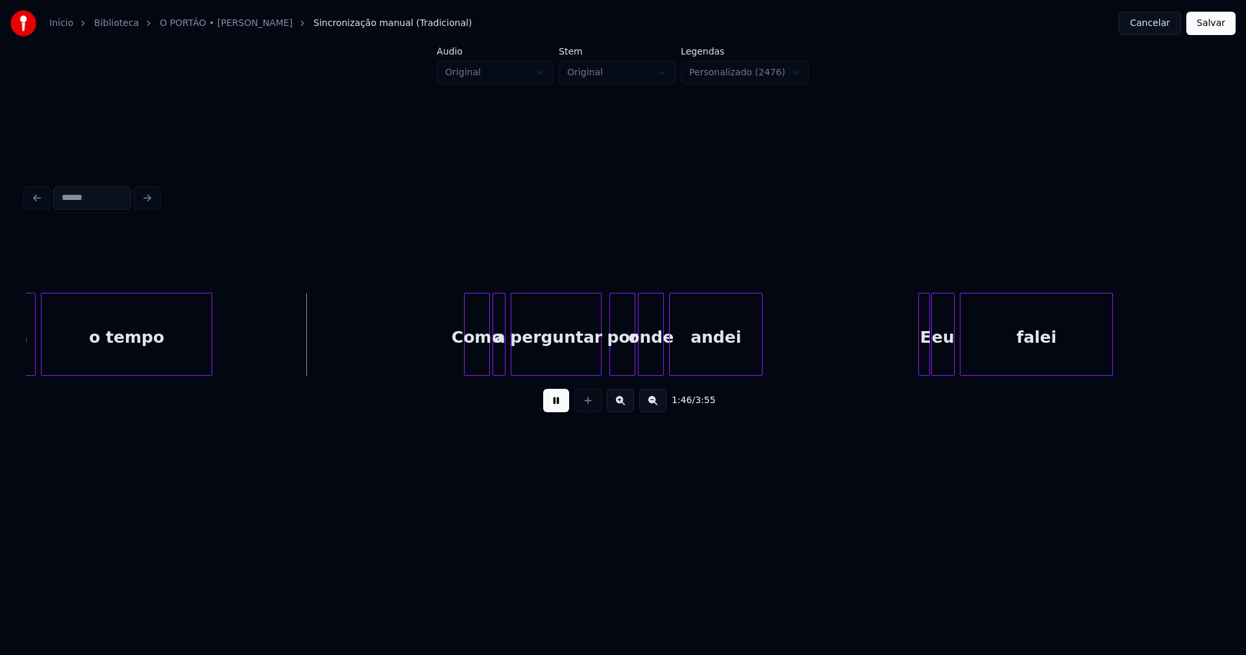
scroll to position [0, 13717]
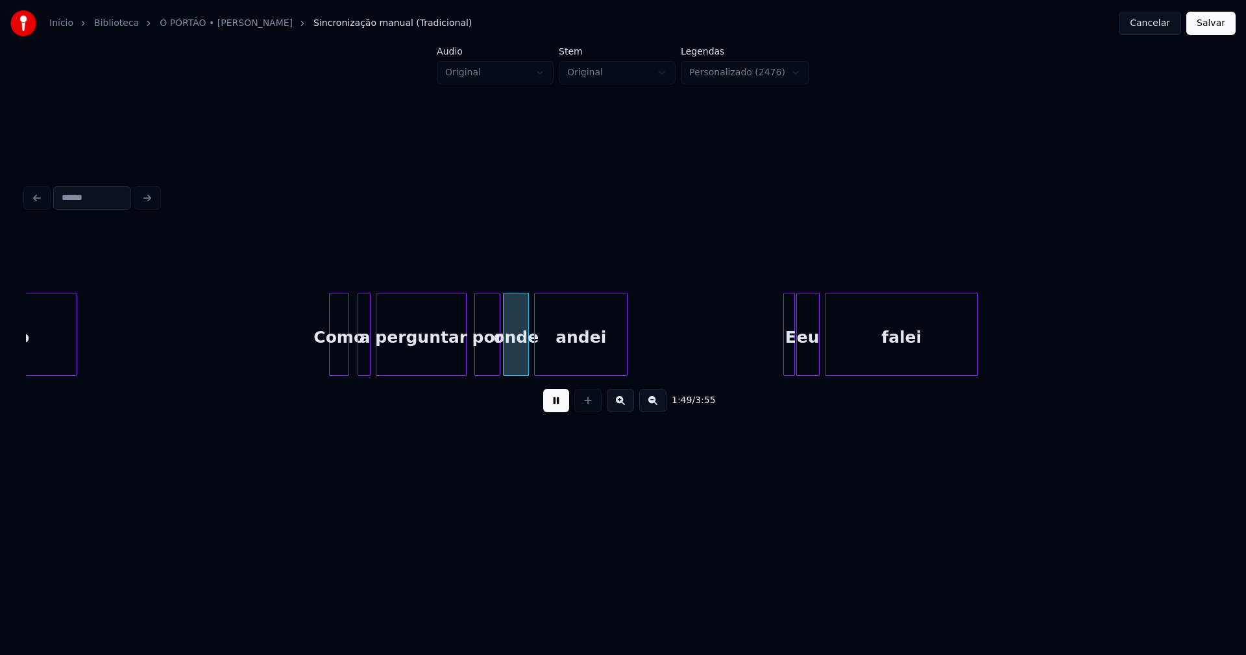
click at [345, 365] on div at bounding box center [347, 334] width 4 height 82
click at [351, 363] on div at bounding box center [353, 334] width 4 height 82
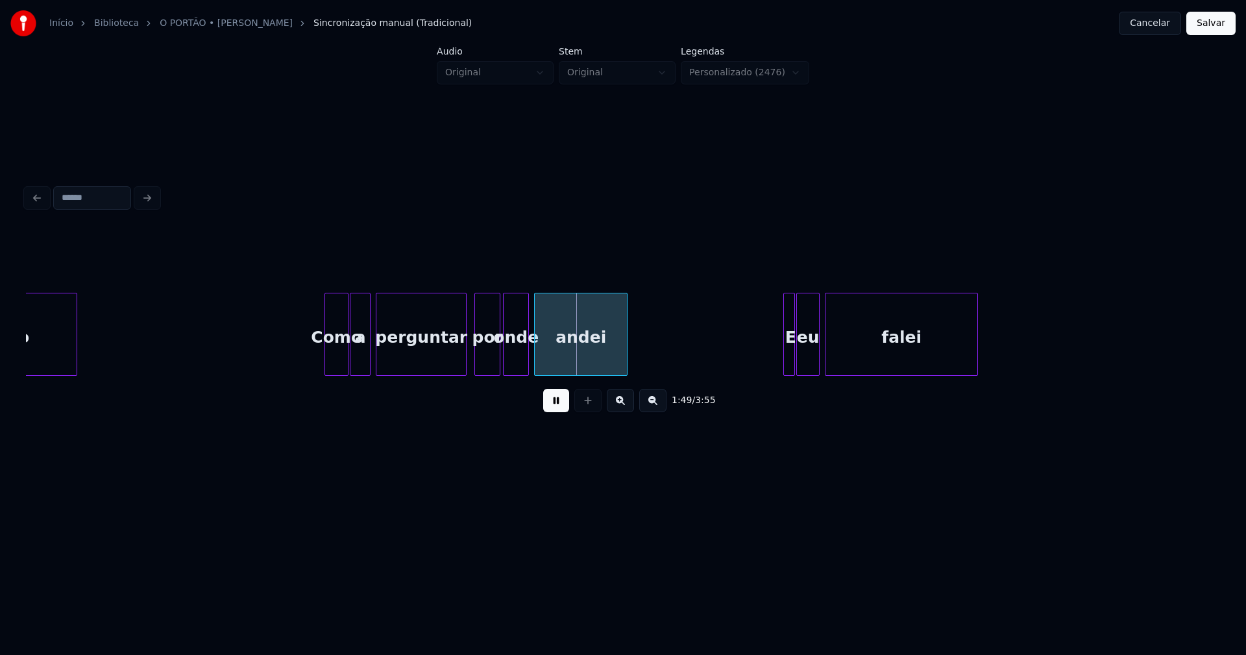
click at [326, 362] on div at bounding box center [327, 334] width 4 height 82
click at [767, 358] on div at bounding box center [767, 334] width 4 height 82
click at [776, 368] on div at bounding box center [778, 334] width 4 height 82
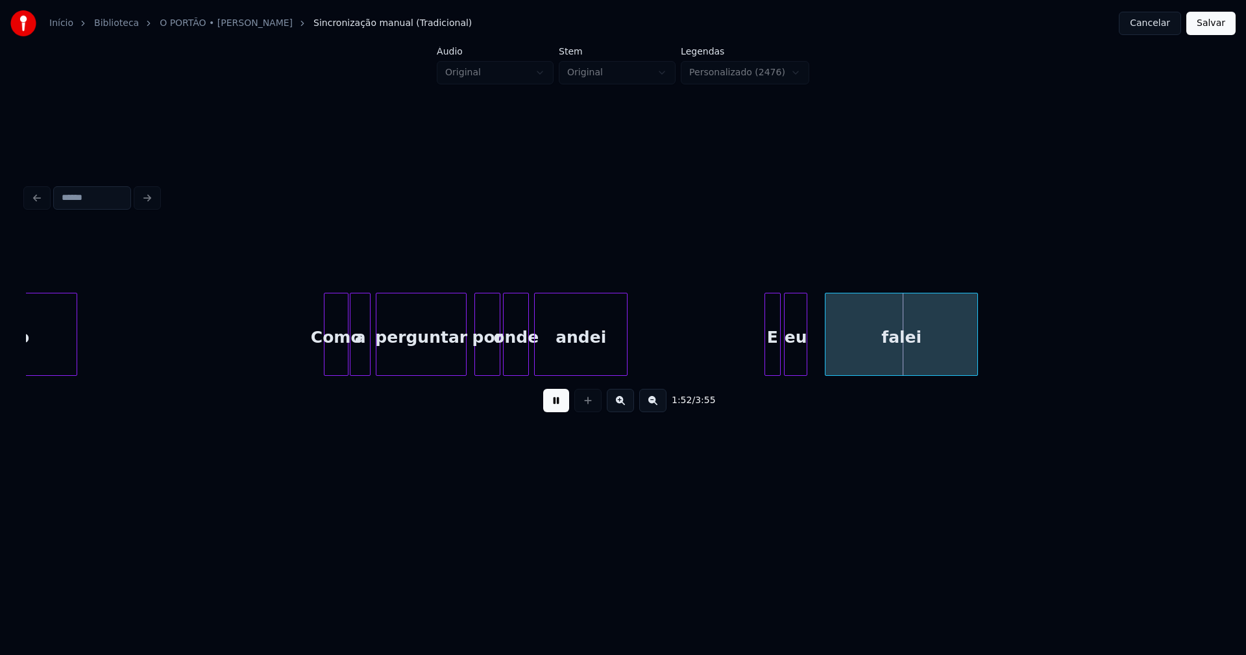
click at [794, 362] on div "eu" at bounding box center [796, 337] width 22 height 88
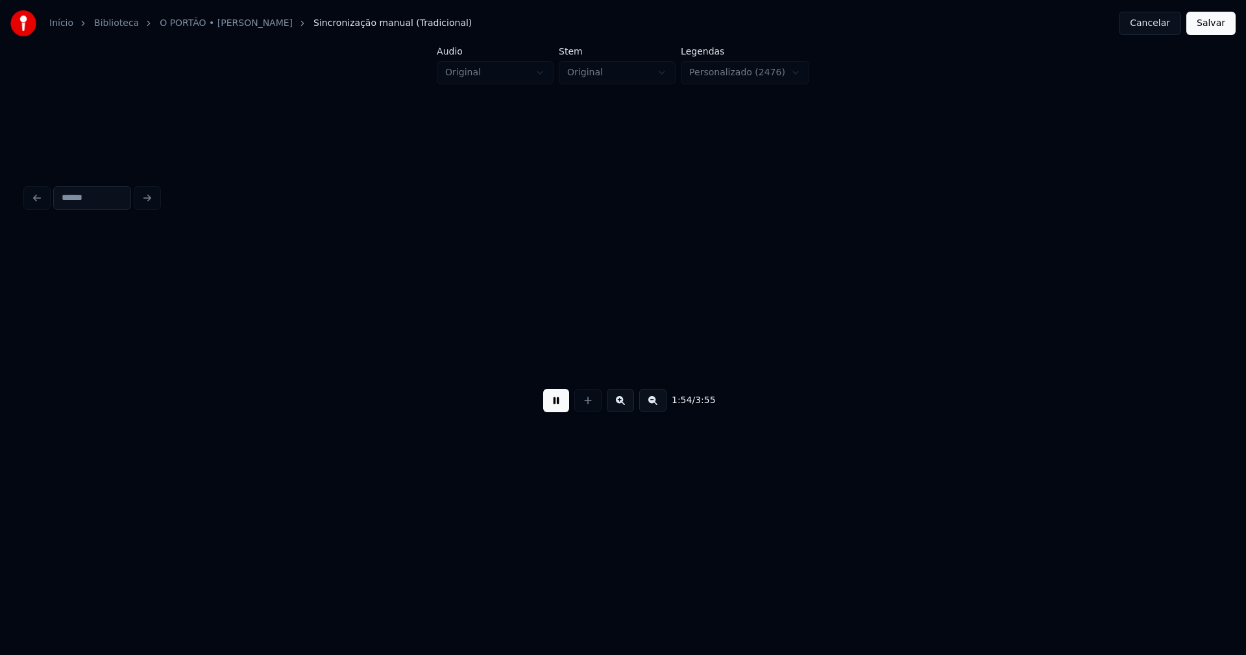
scroll to position [0, 14913]
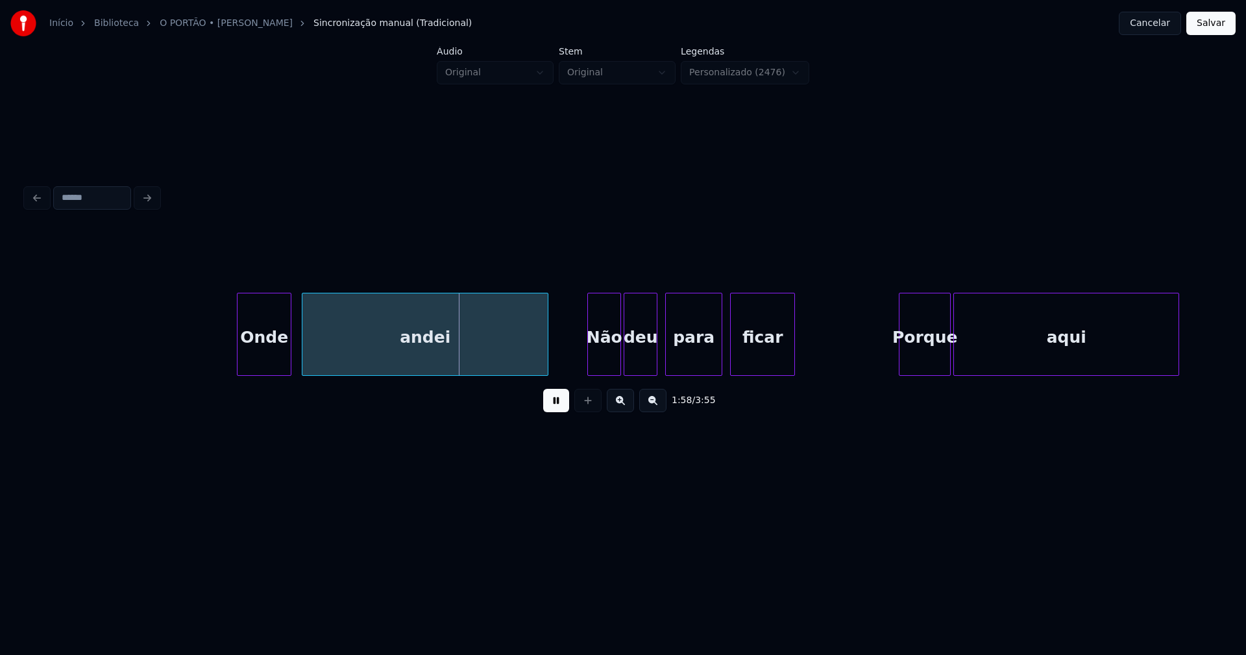
click at [271, 361] on div "Onde" at bounding box center [264, 337] width 53 height 88
click at [317, 354] on div "andei" at bounding box center [420, 337] width 245 height 88
click at [601, 357] on div "Não" at bounding box center [600, 337] width 32 height 88
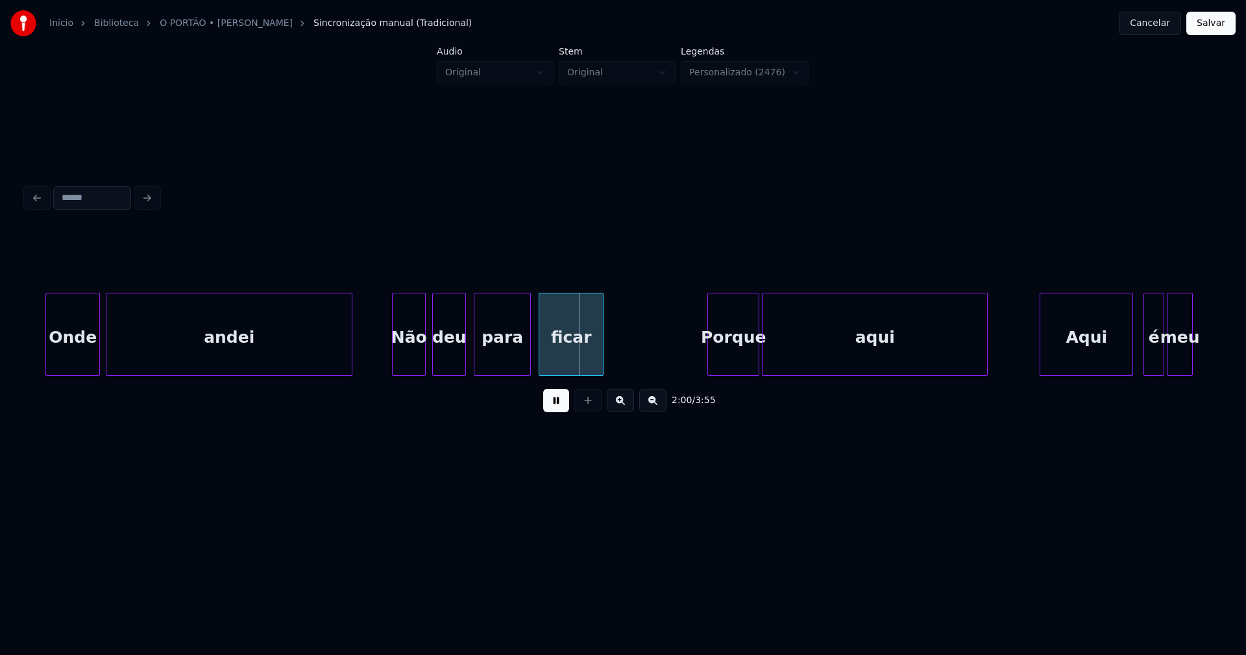
scroll to position [0, 15188]
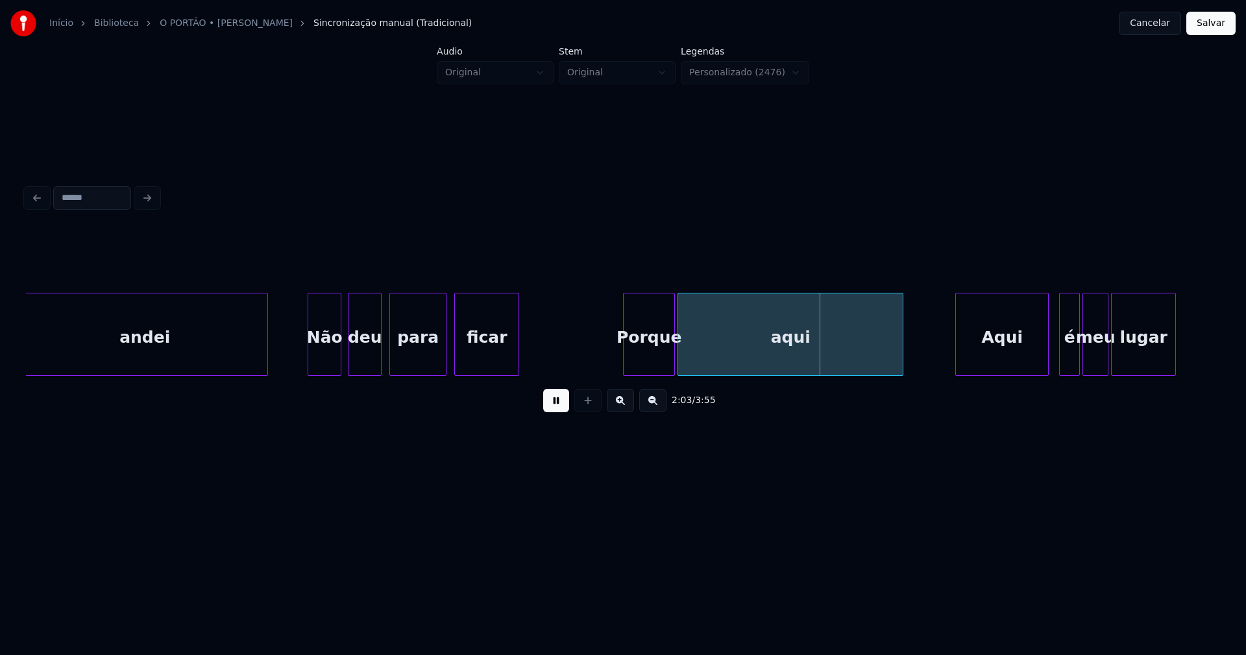
click at [651, 358] on div "Porque" at bounding box center [649, 337] width 51 height 88
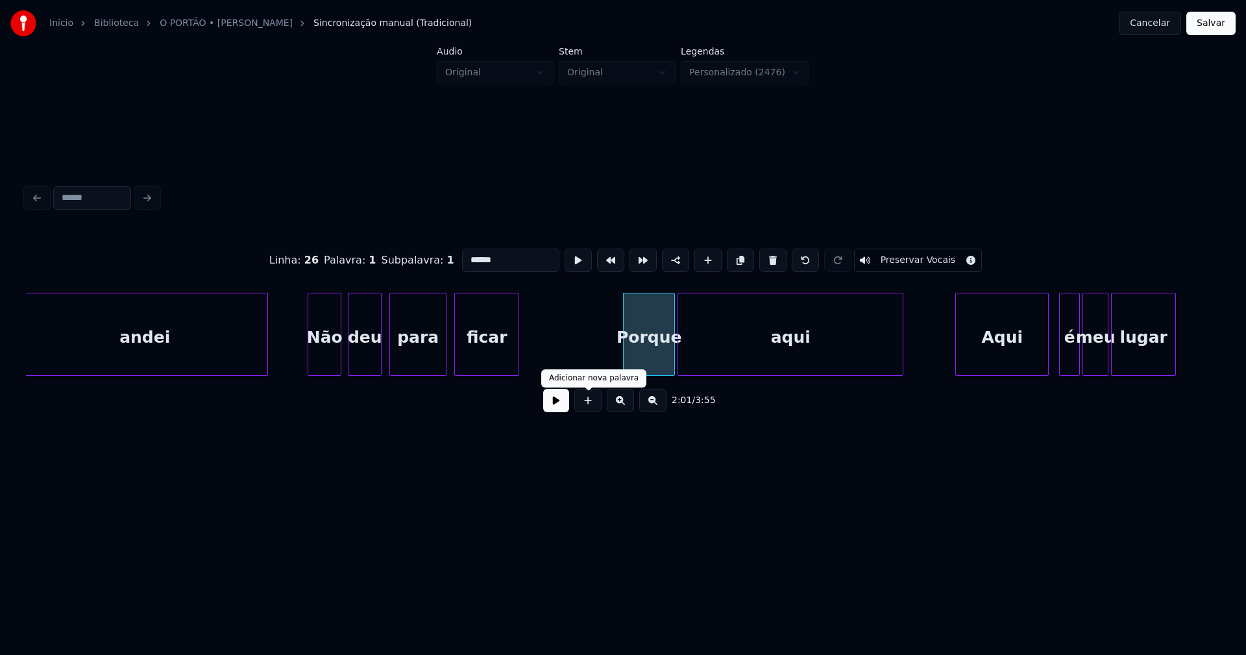
drag, startPoint x: 563, startPoint y: 408, endPoint x: 575, endPoint y: 399, distance: 14.7
click at [564, 408] on button at bounding box center [556, 400] width 26 height 23
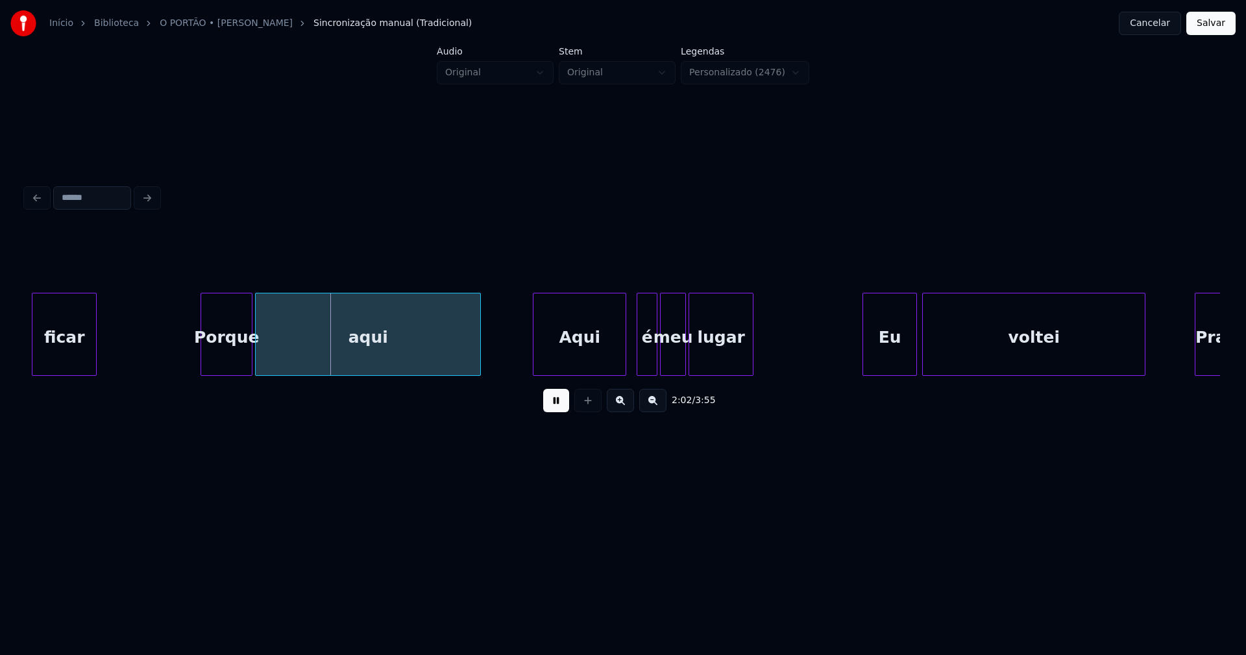
scroll to position [0, 15814]
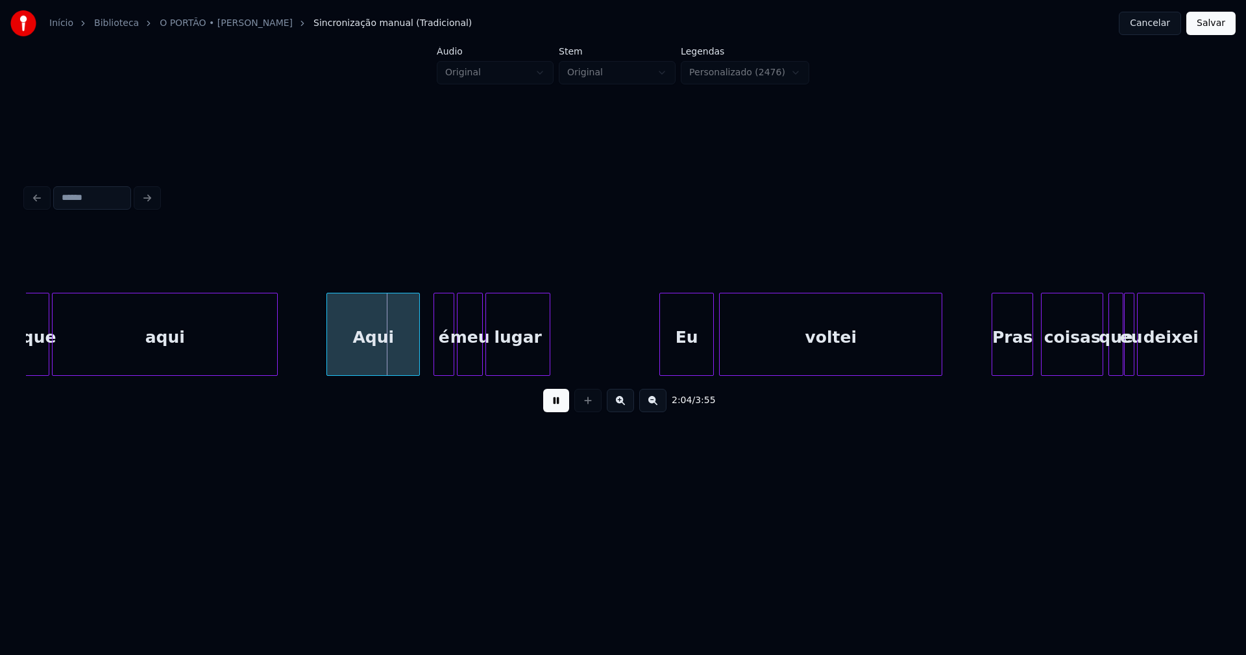
click at [375, 360] on div "Aqui" at bounding box center [373, 337] width 92 height 88
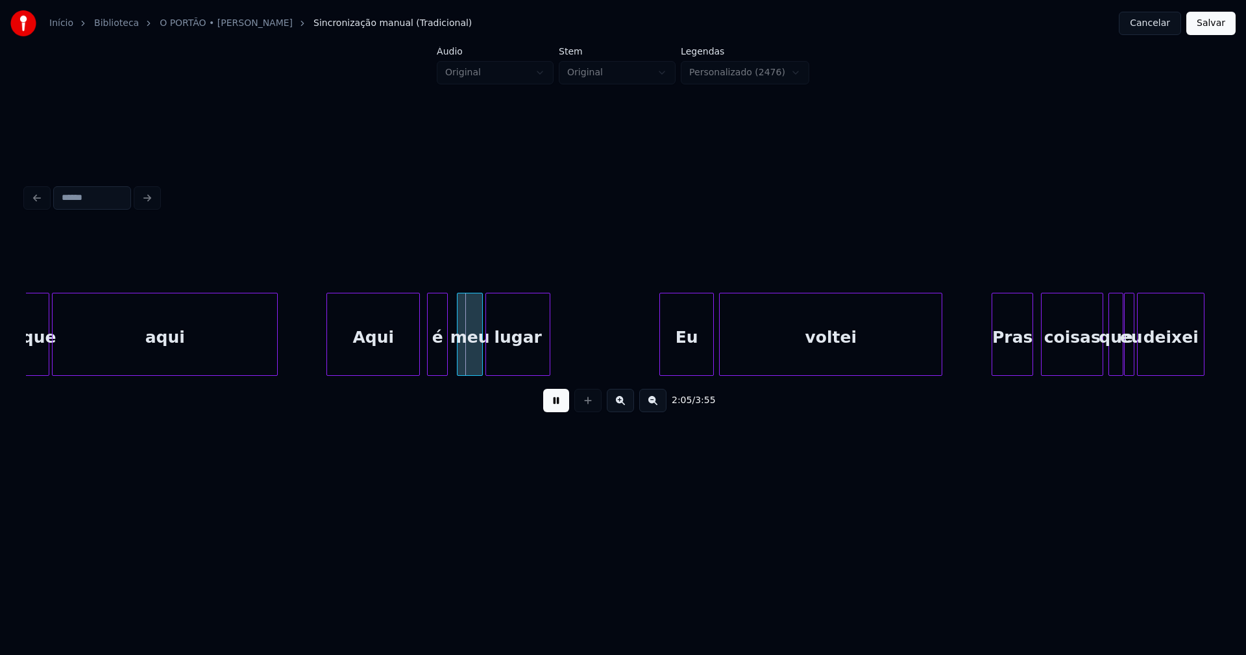
click at [438, 358] on div "é" at bounding box center [437, 337] width 19 height 88
click at [678, 357] on div "Eu" at bounding box center [682, 337] width 53 height 88
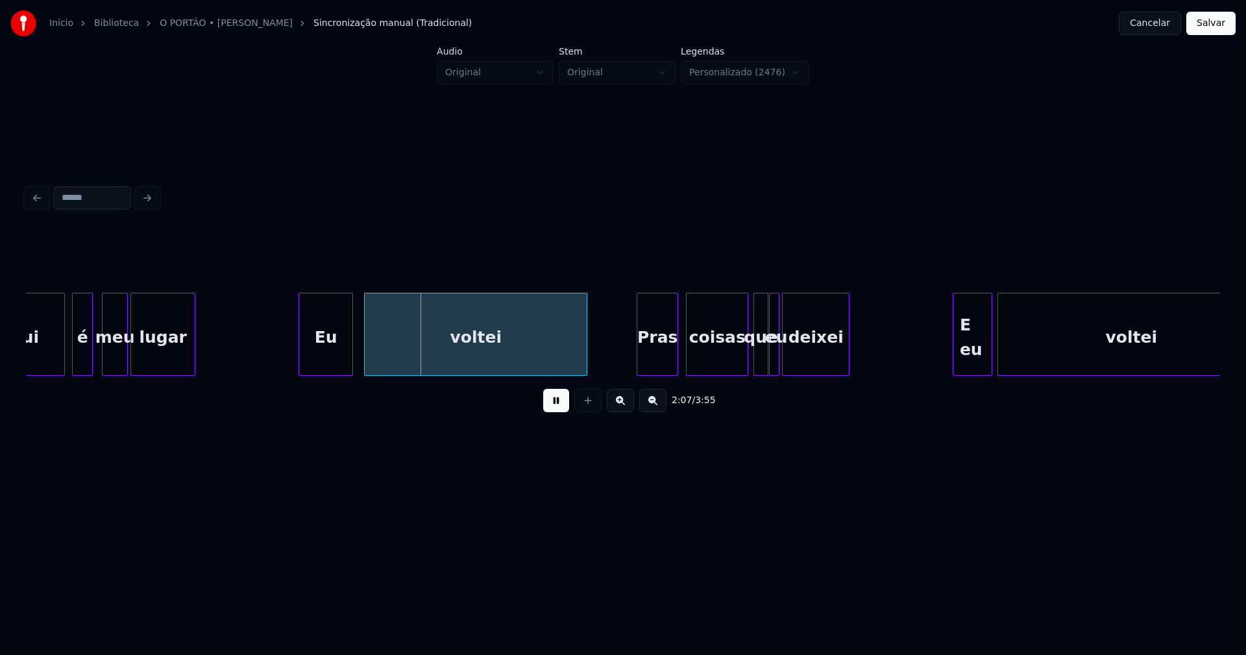
scroll to position [0, 16305]
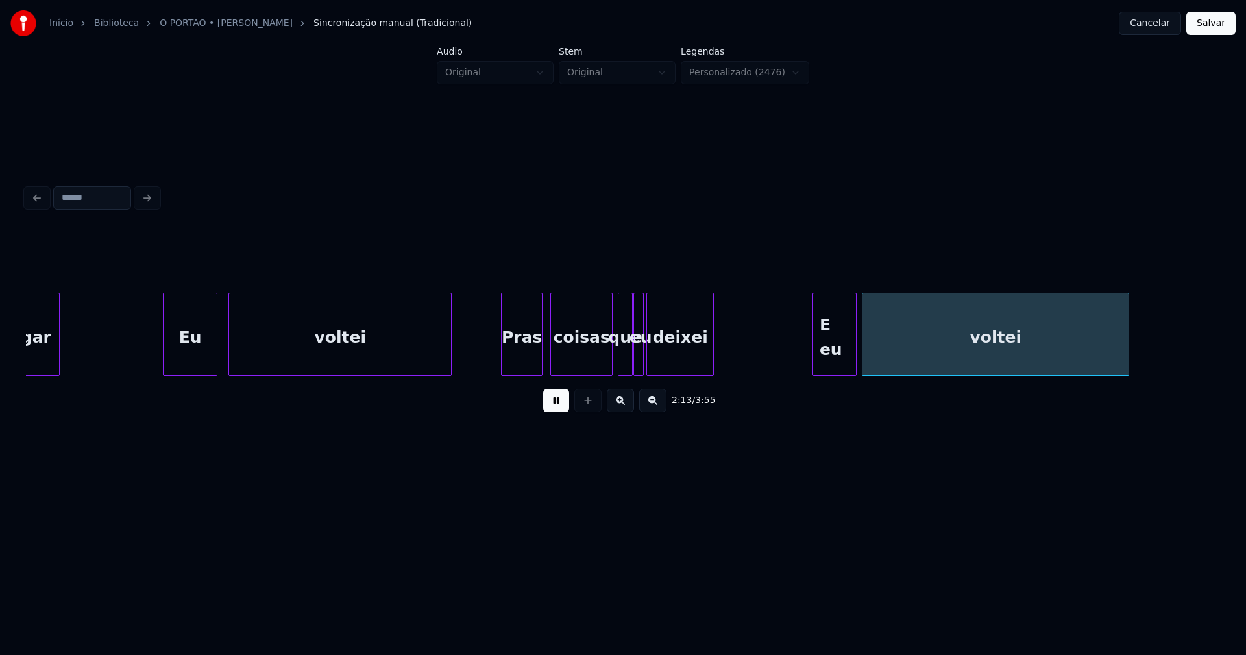
click at [815, 351] on div at bounding box center [815, 334] width 4 height 82
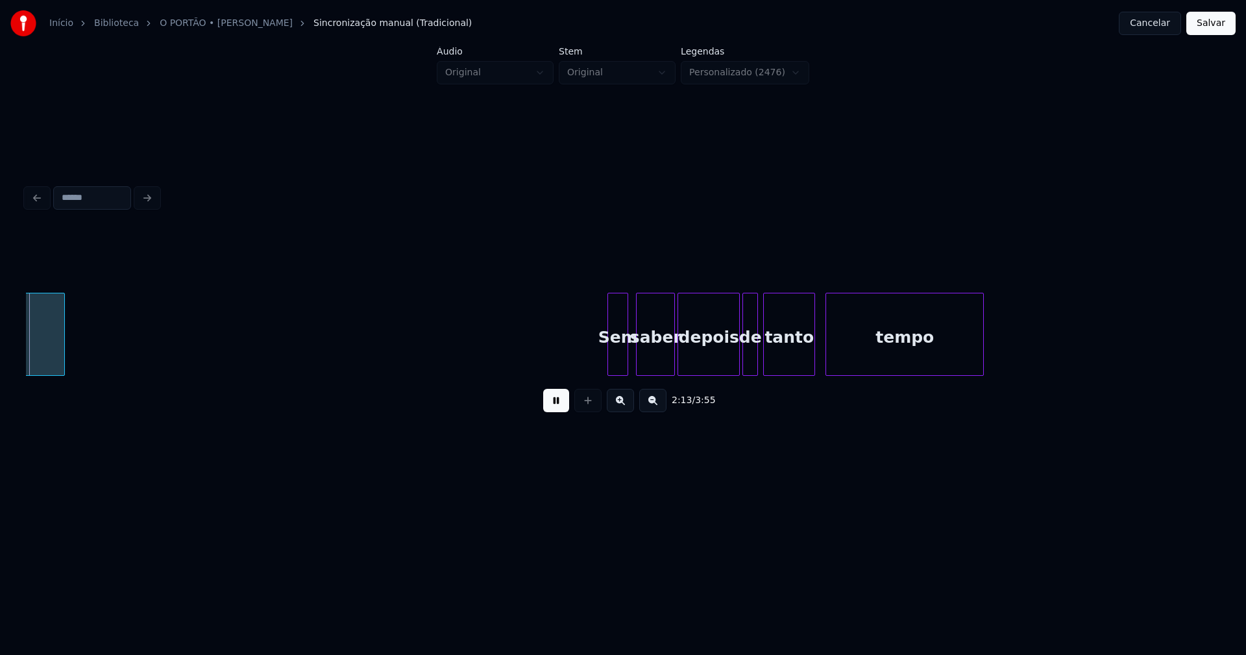
scroll to position [0, 17374]
click at [724, 373] on div "Sem saber depois de tanto tempo voltei" at bounding box center [623, 334] width 1195 height 83
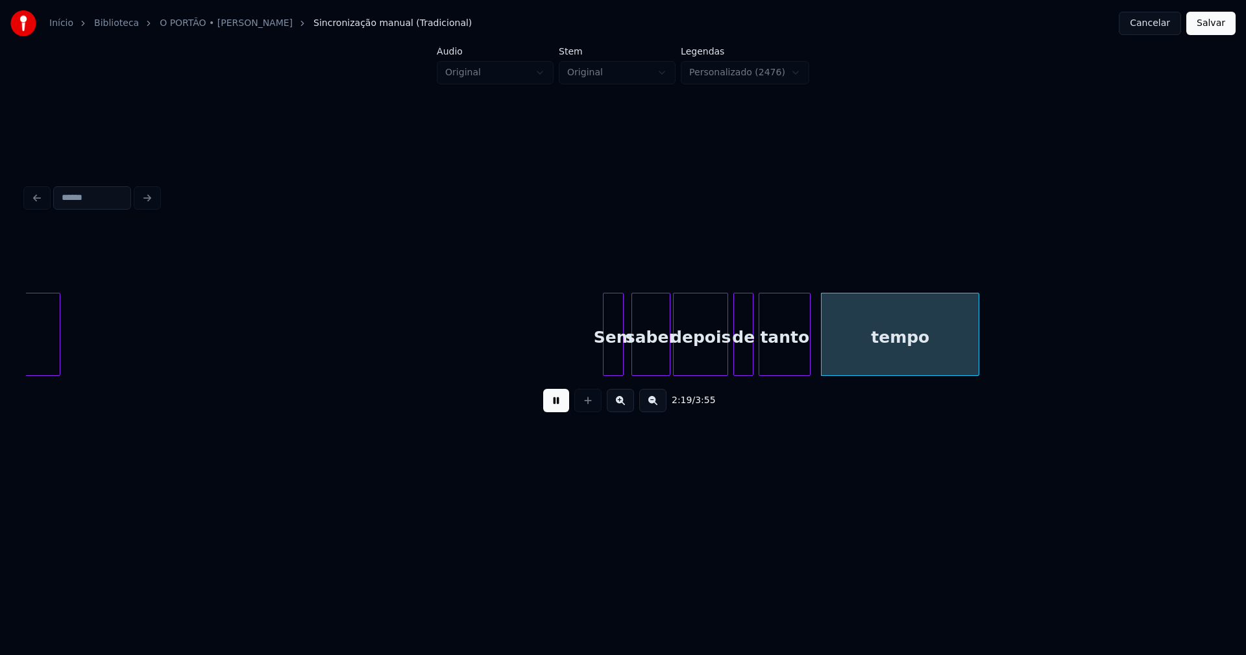
click at [736, 360] on div at bounding box center [736, 334] width 4 height 82
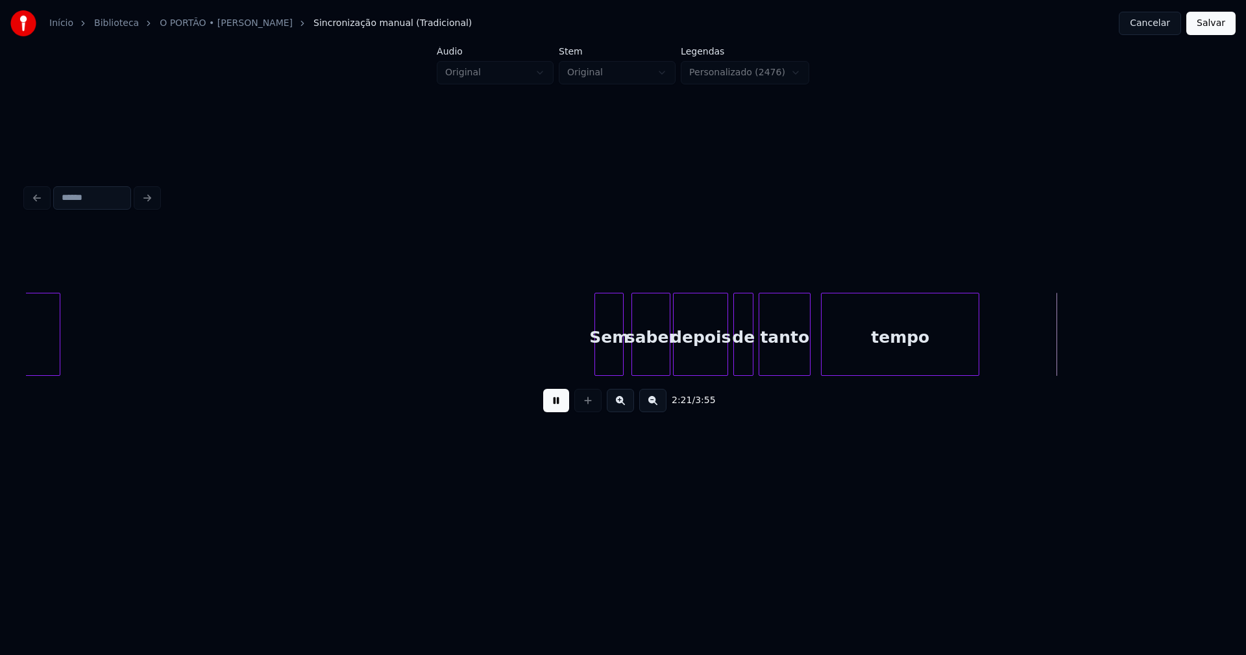
click at [595, 360] on div at bounding box center [597, 334] width 4 height 82
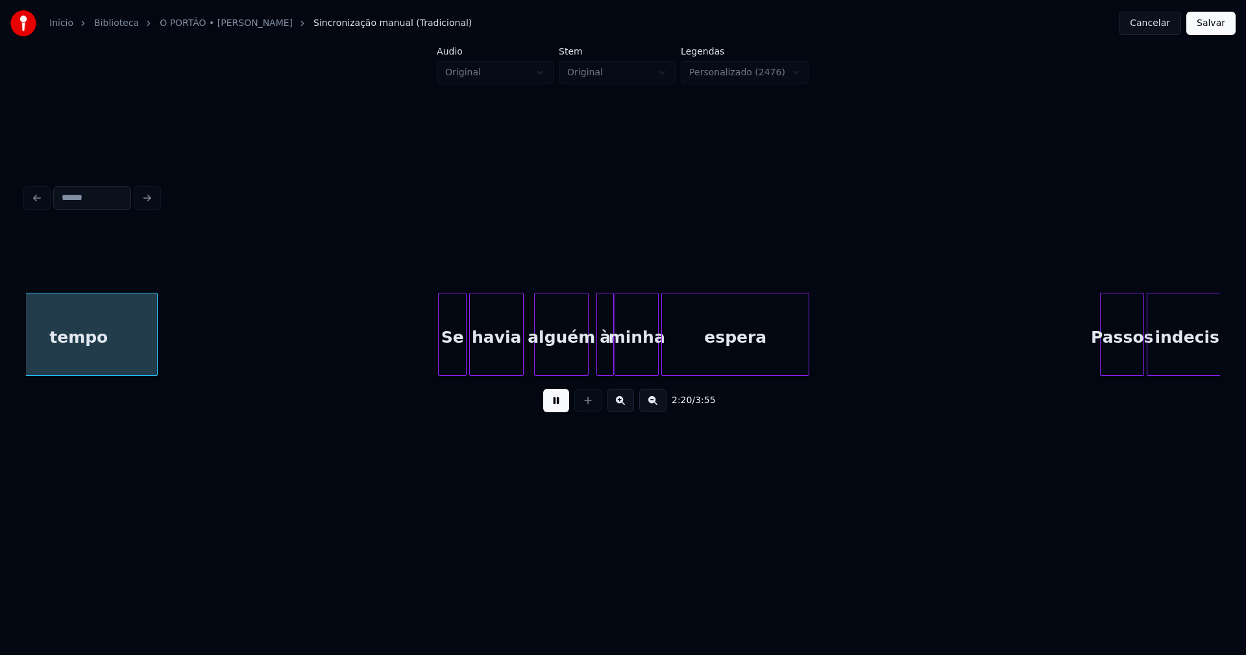
scroll to position [0, 18222]
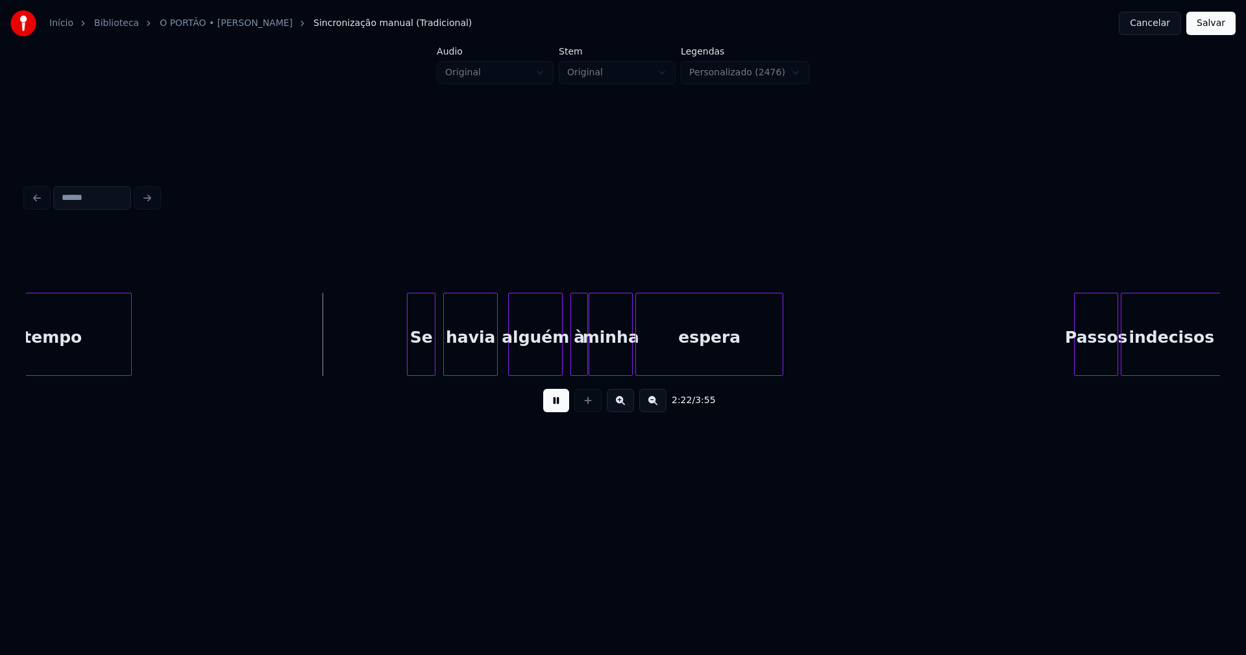
click at [427, 360] on div "Se" at bounding box center [421, 337] width 27 height 88
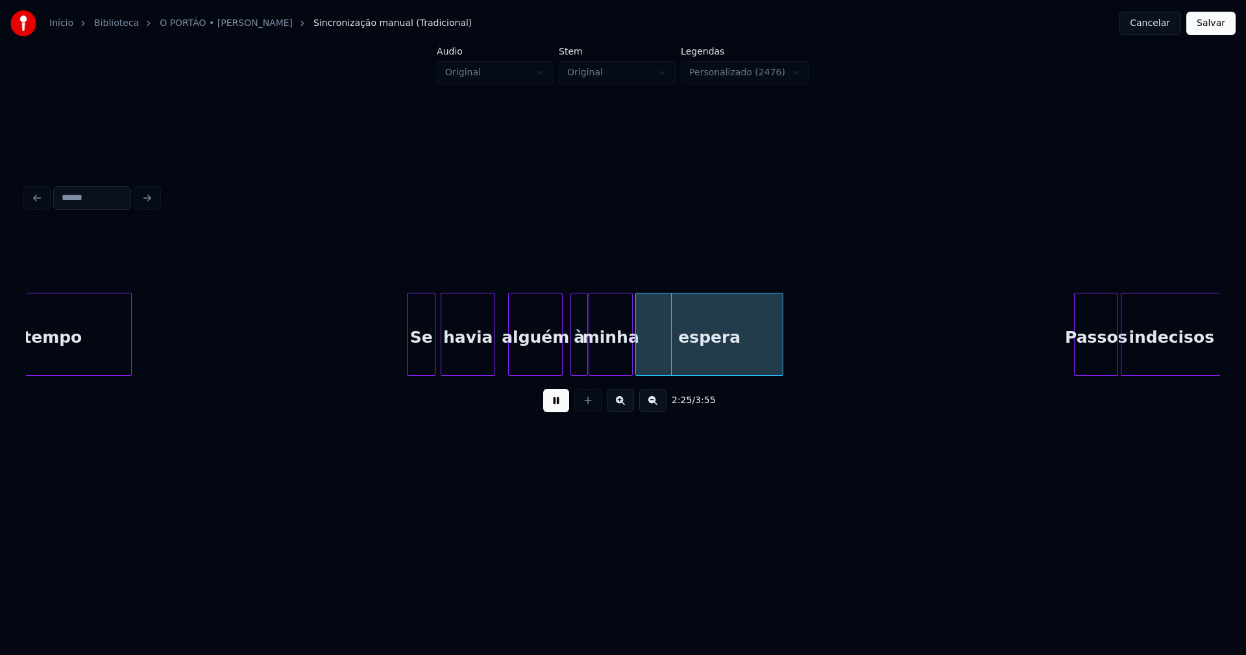
click at [475, 360] on div "havia" at bounding box center [467, 337] width 53 height 88
click at [504, 363] on div at bounding box center [506, 334] width 4 height 82
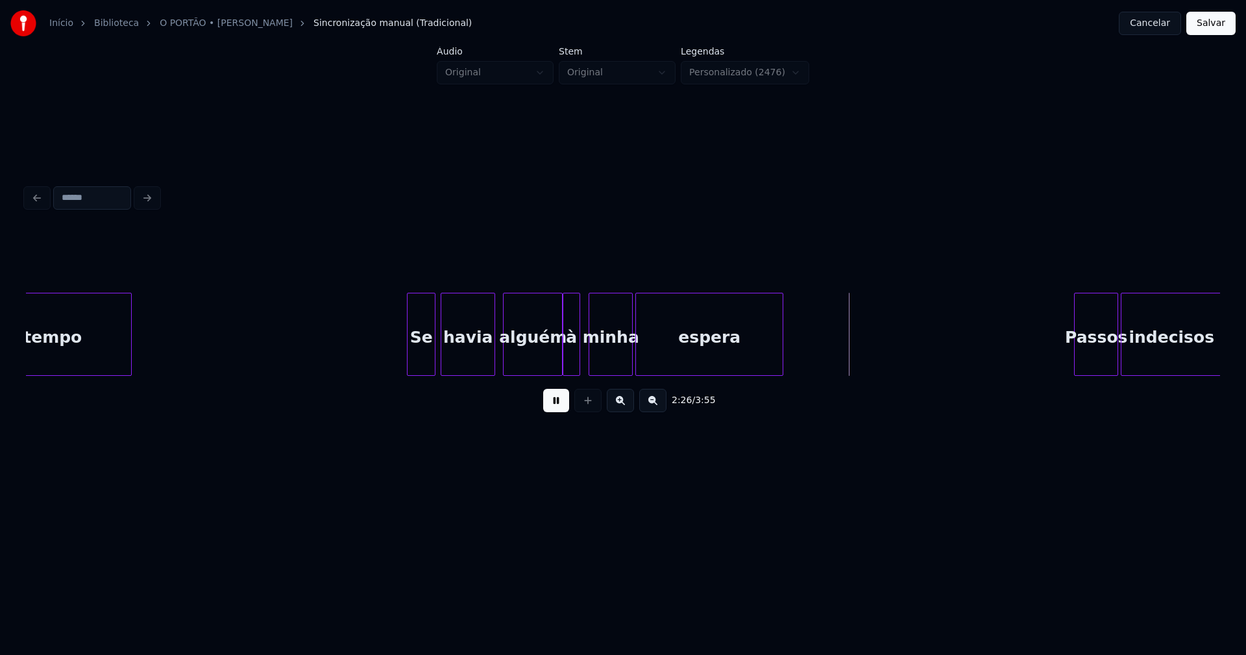
click at [569, 358] on div "à" at bounding box center [571, 337] width 16 height 88
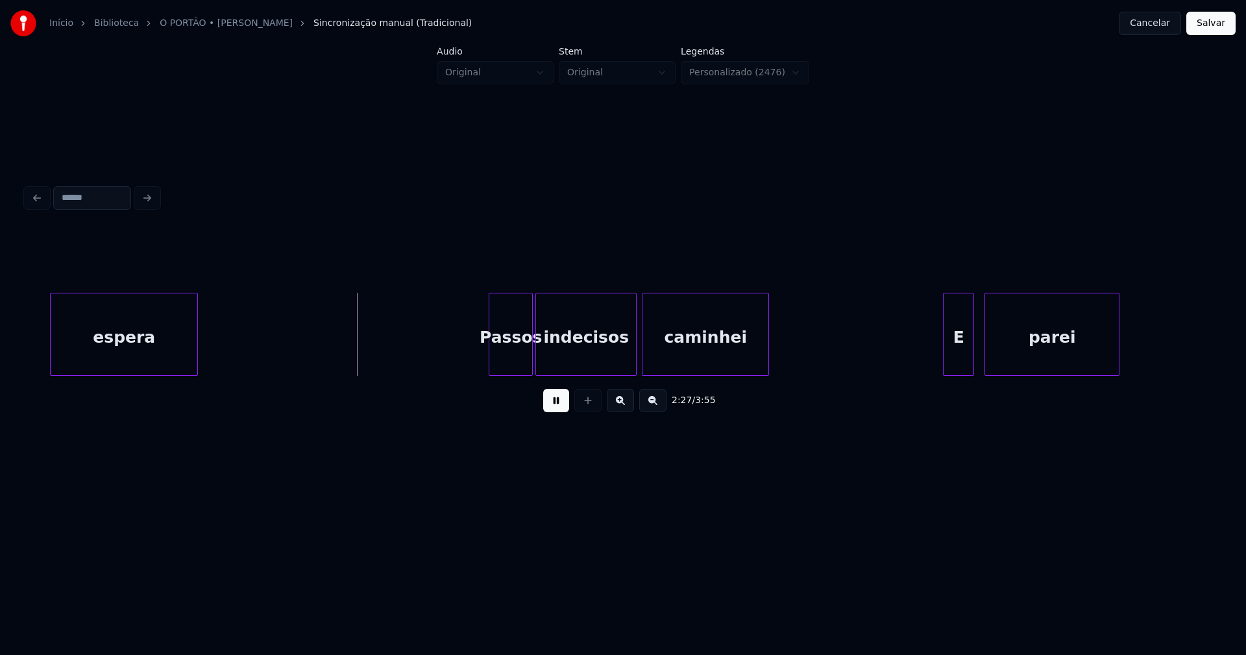
scroll to position [0, 18926]
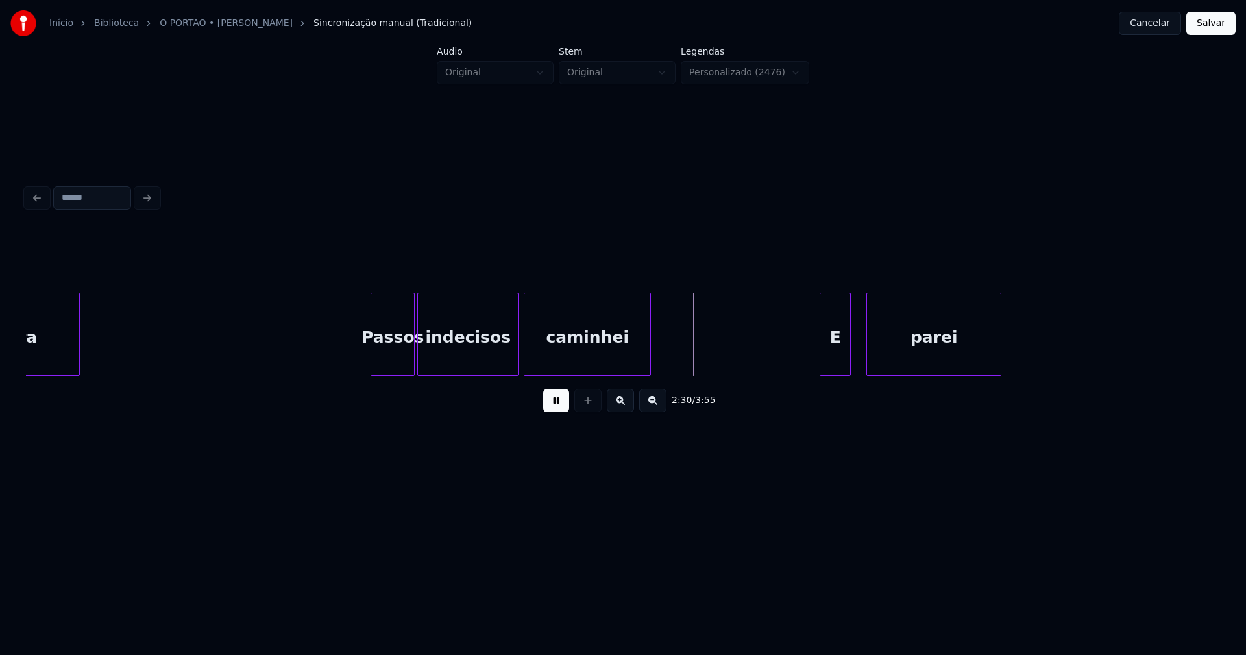
click at [832, 356] on div "E" at bounding box center [836, 337] width 30 height 88
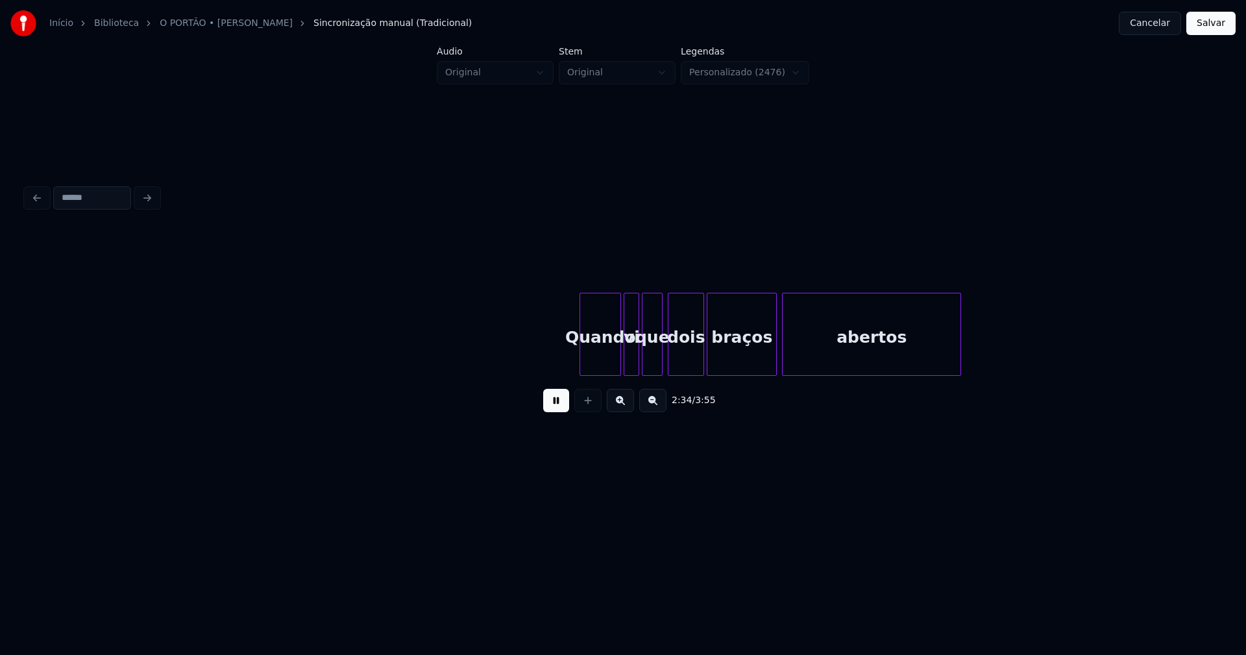
scroll to position [0, 20028]
click at [603, 359] on div "Quando" at bounding box center [596, 337] width 40 height 88
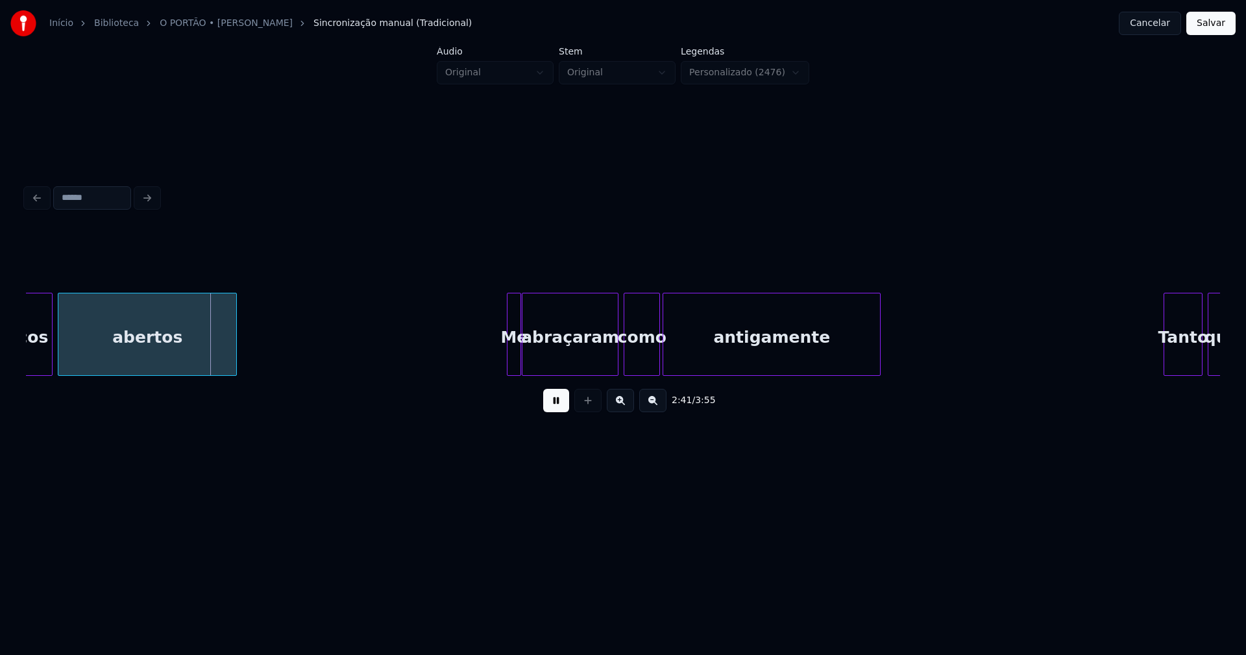
scroll to position [0, 20770]
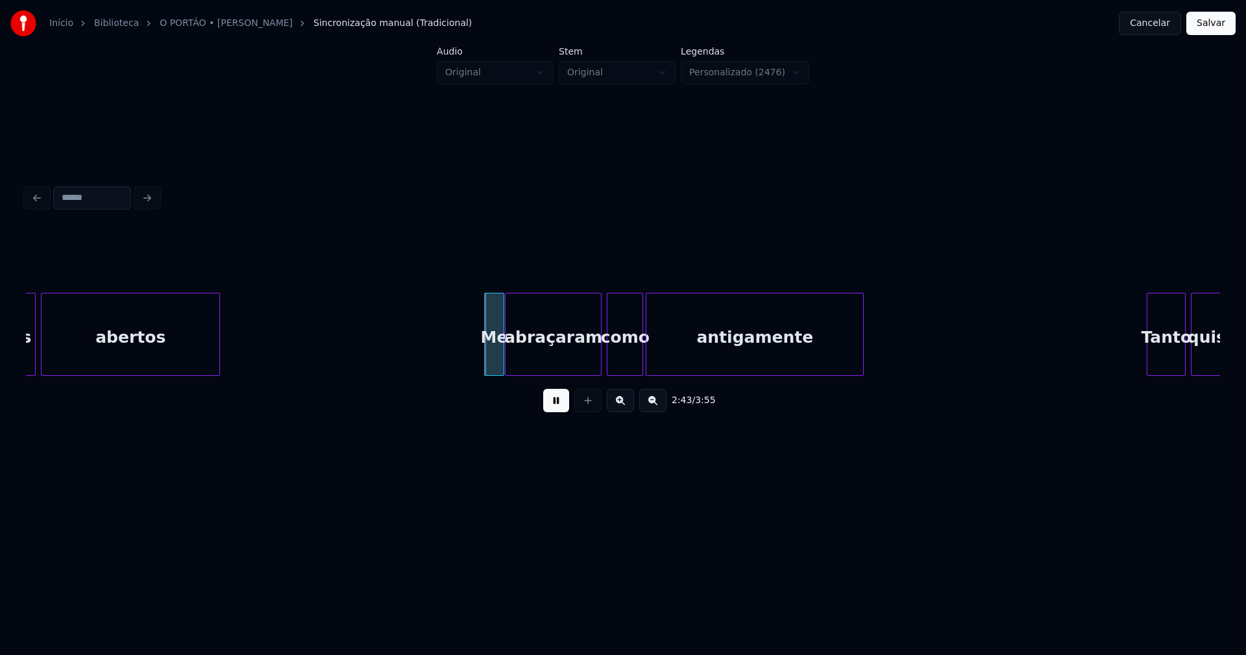
click at [489, 361] on div at bounding box center [487, 334] width 4 height 82
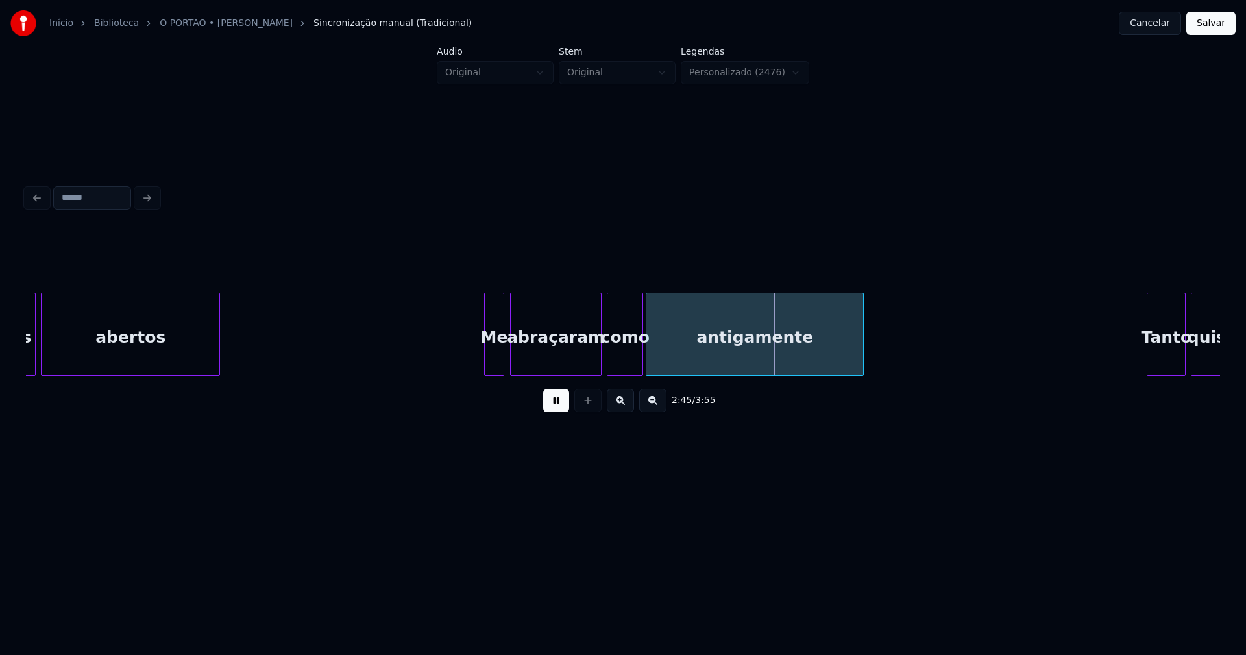
click at [512, 358] on div at bounding box center [513, 334] width 4 height 82
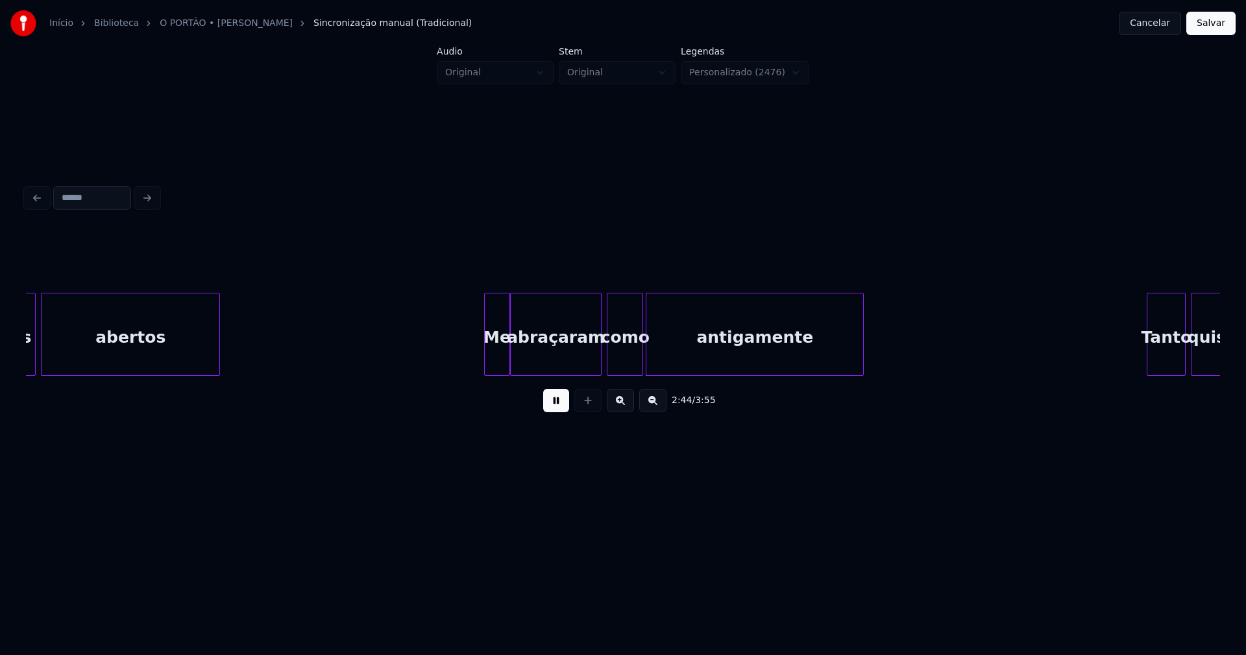
click at [508, 358] on div at bounding box center [508, 334] width 4 height 82
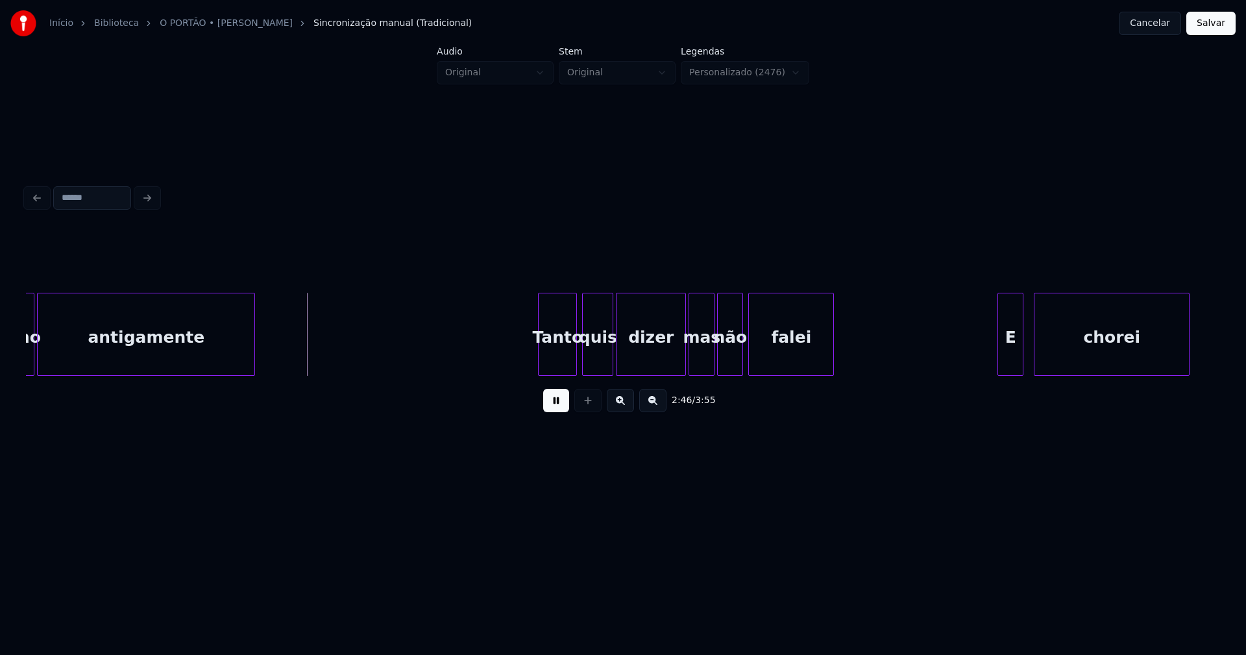
scroll to position [0, 21429]
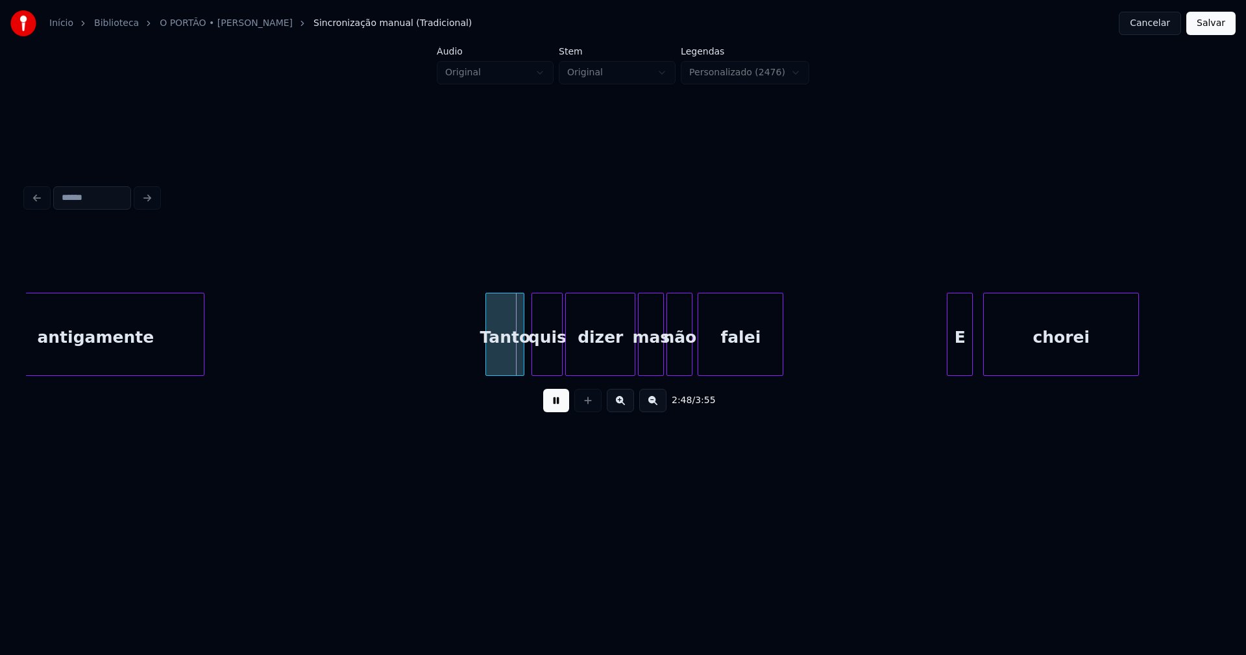
click at [509, 362] on div "Tanto" at bounding box center [505, 337] width 38 height 88
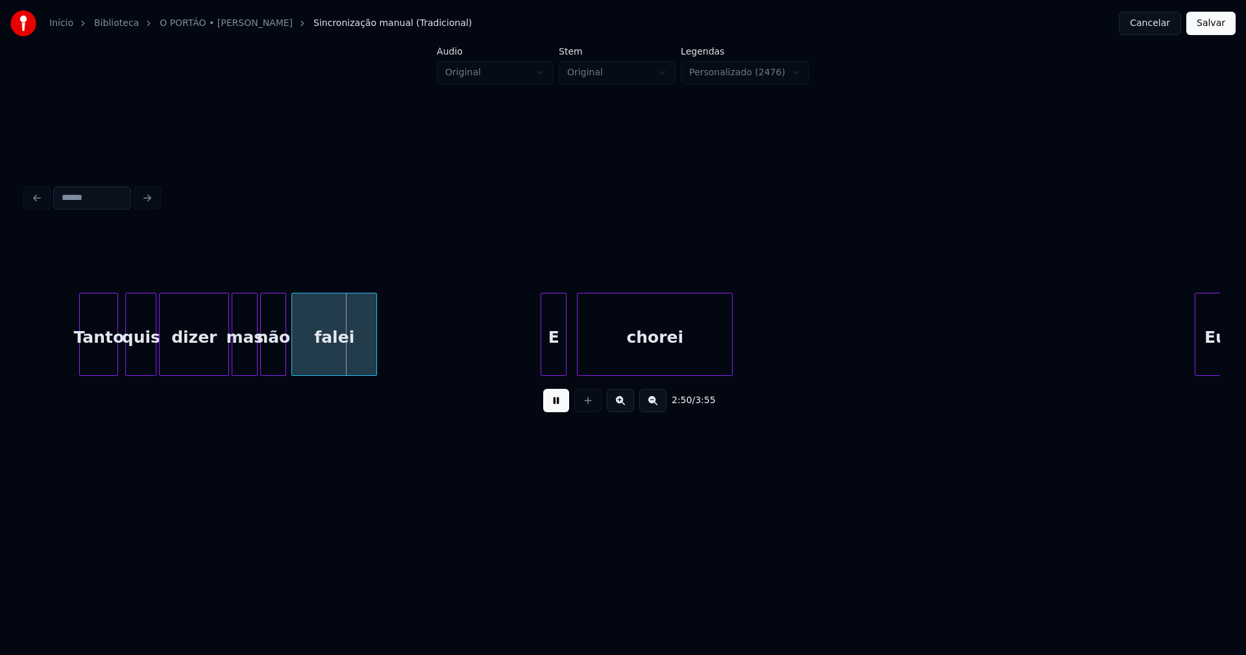
scroll to position [0, 21869]
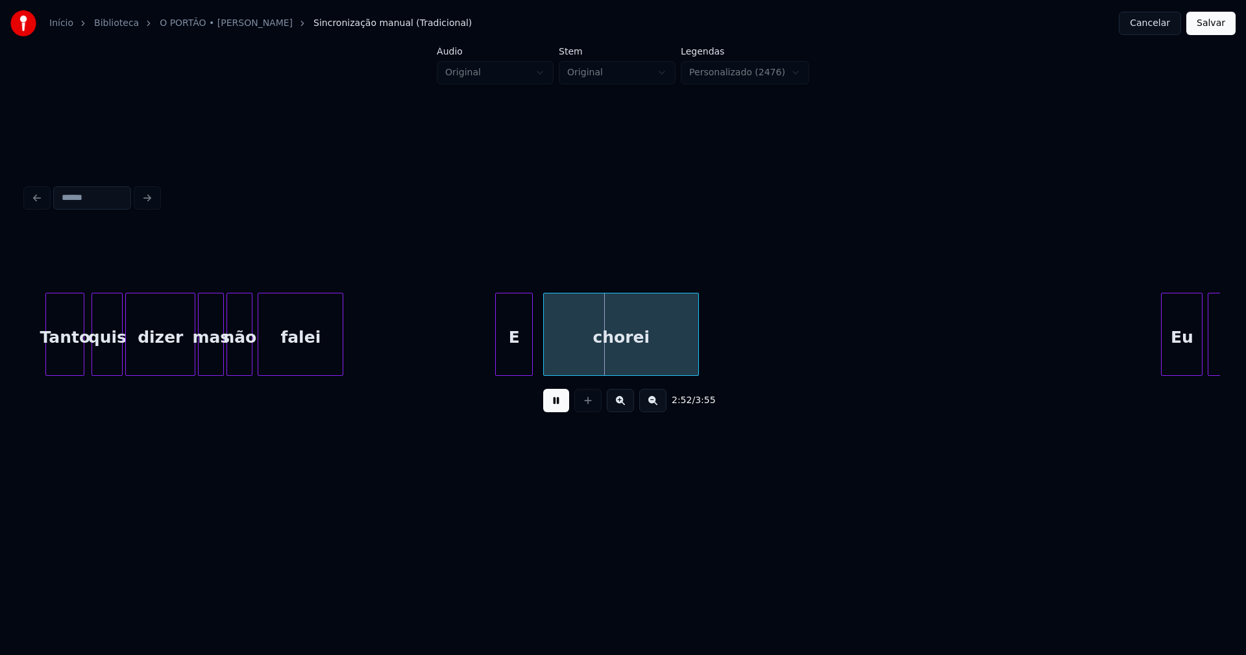
click at [498, 369] on div at bounding box center [498, 334] width 4 height 82
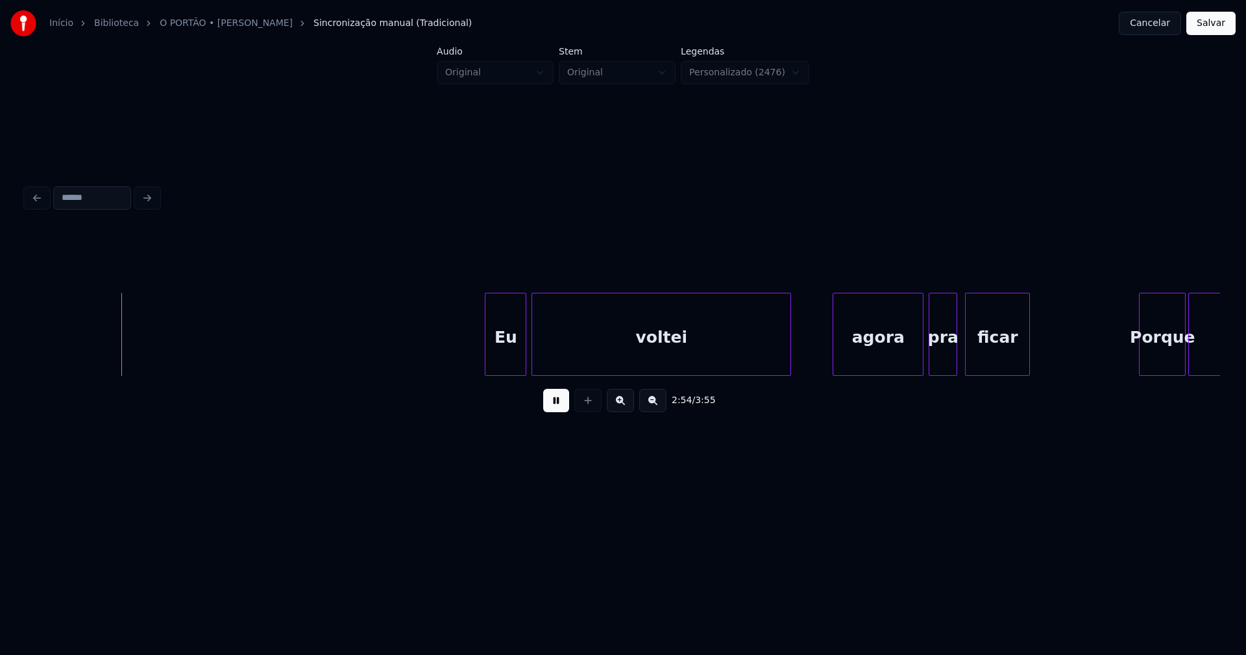
scroll to position [0, 22580]
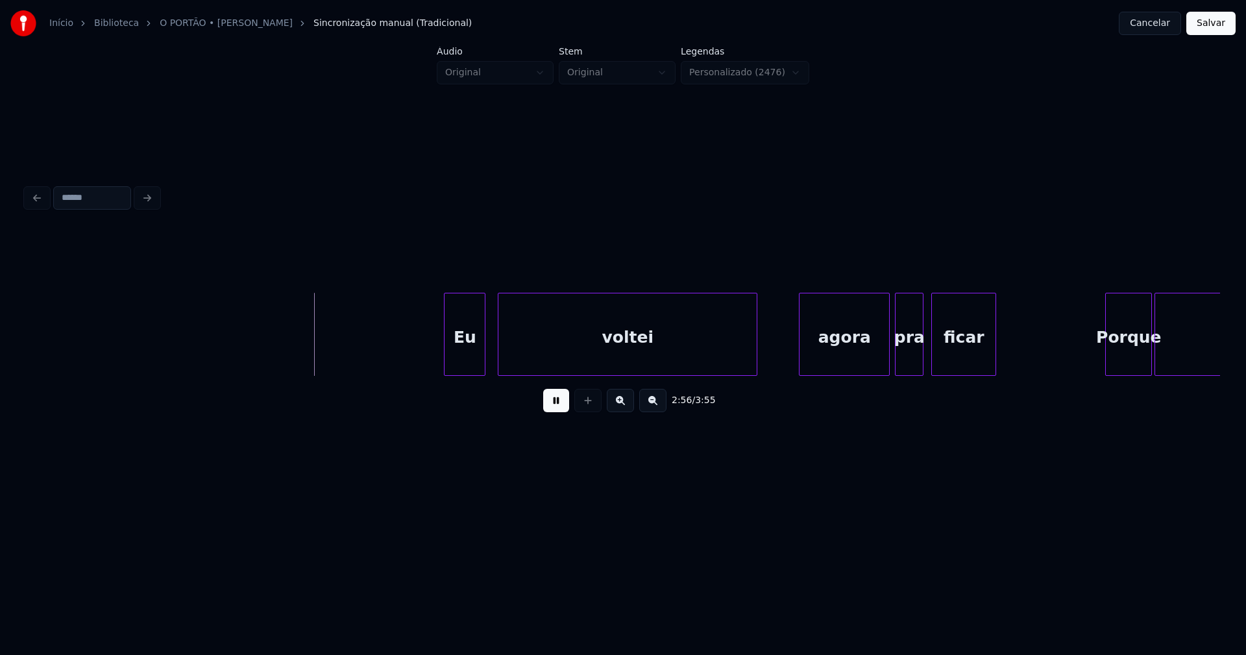
click at [465, 371] on div "Eu voltei agora pra ficar Porque aqui" at bounding box center [623, 334] width 1195 height 83
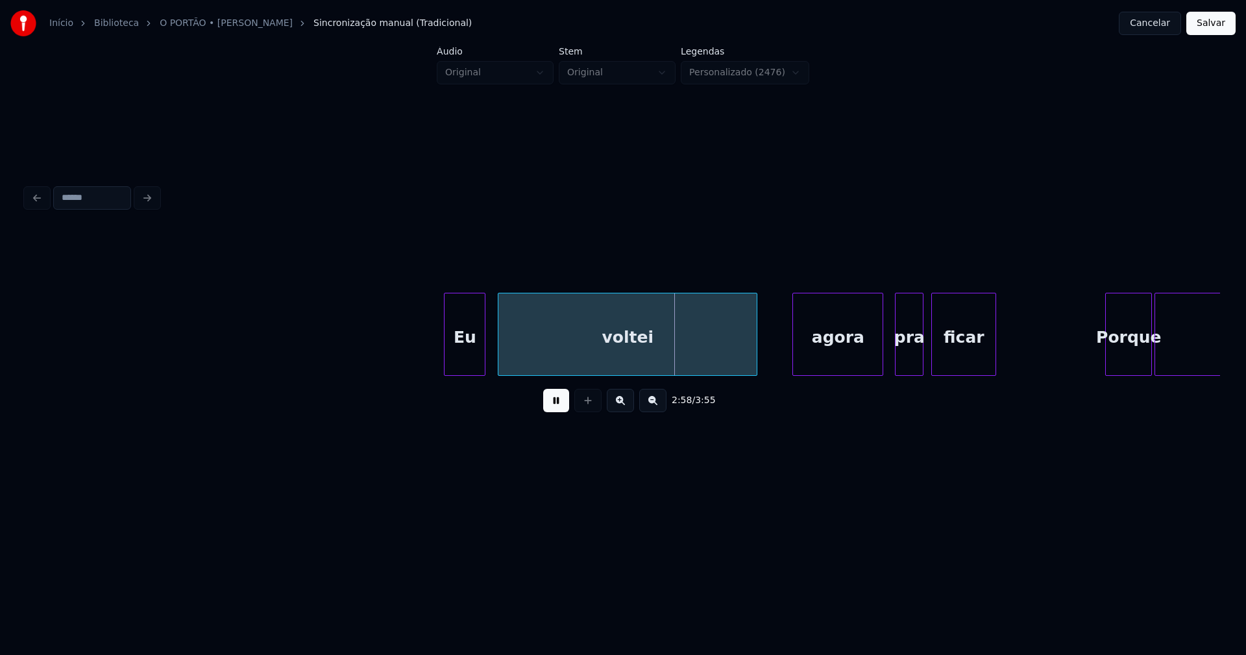
click at [840, 368] on div "agora" at bounding box center [838, 337] width 90 height 88
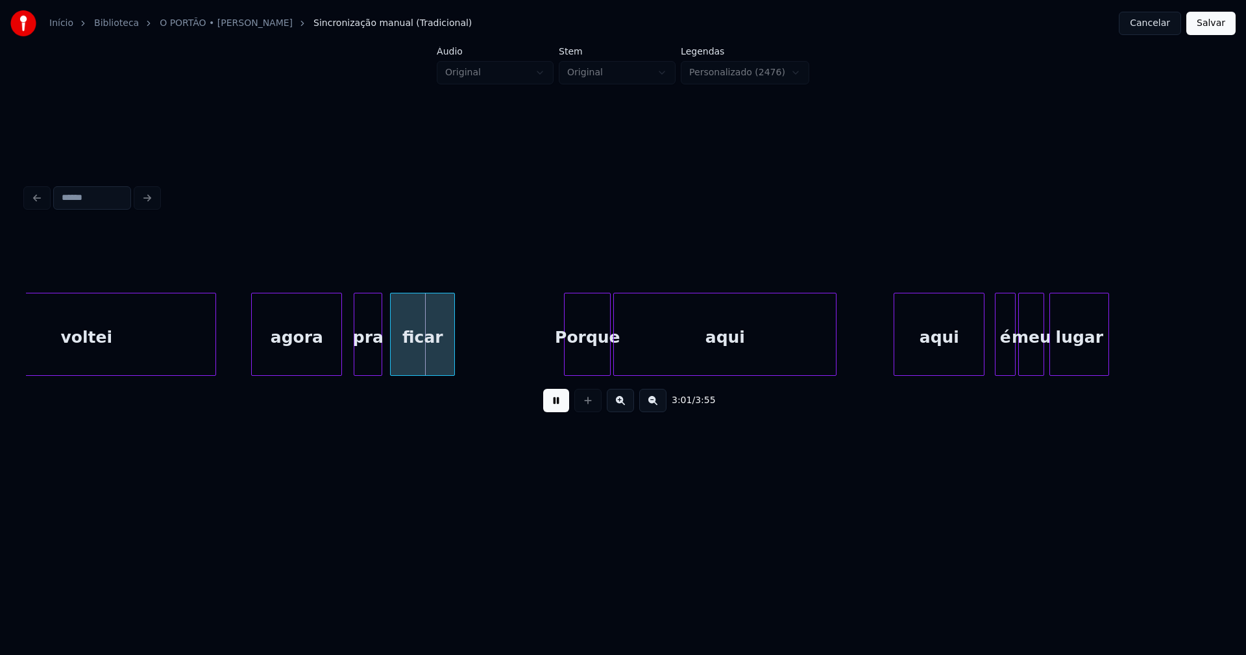
scroll to position [0, 23222]
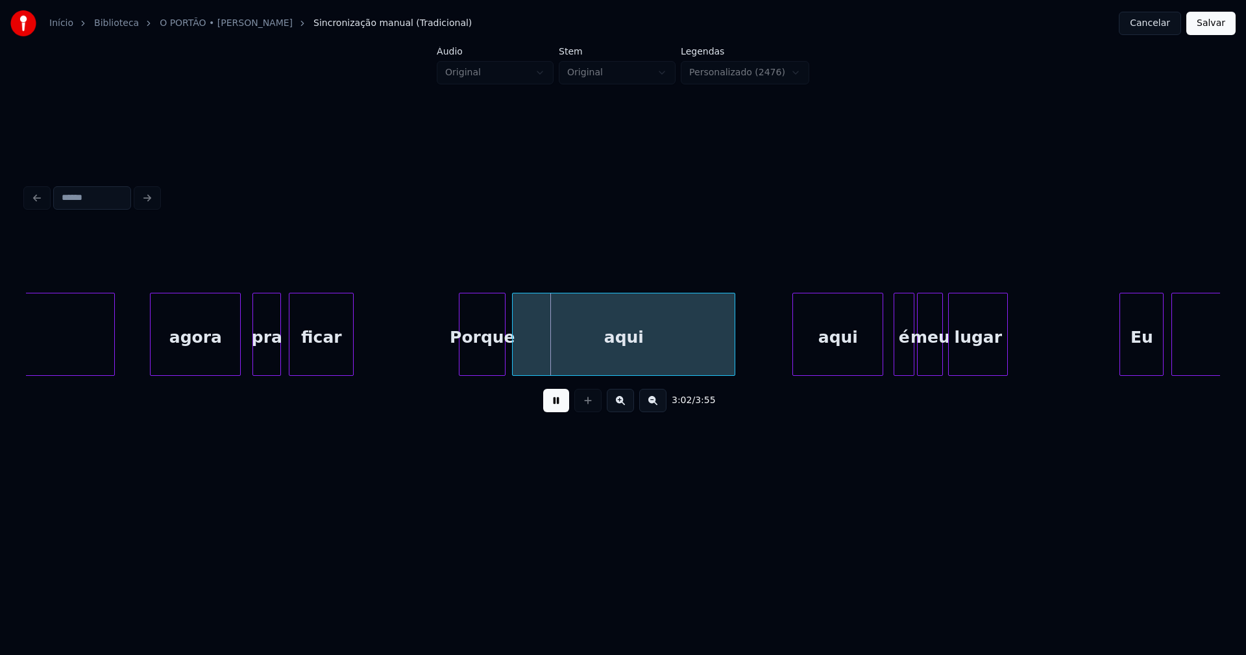
click at [476, 363] on div "Porque" at bounding box center [482, 337] width 45 height 88
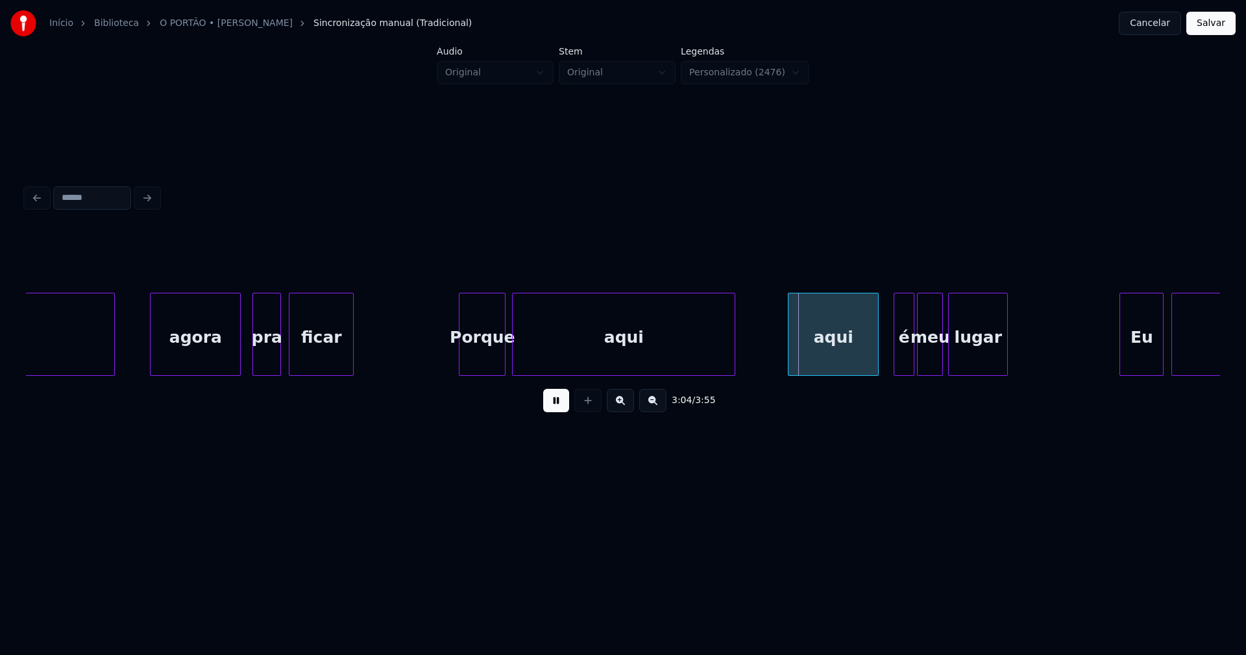
click at [833, 360] on div "aqui" at bounding box center [834, 337] width 90 height 88
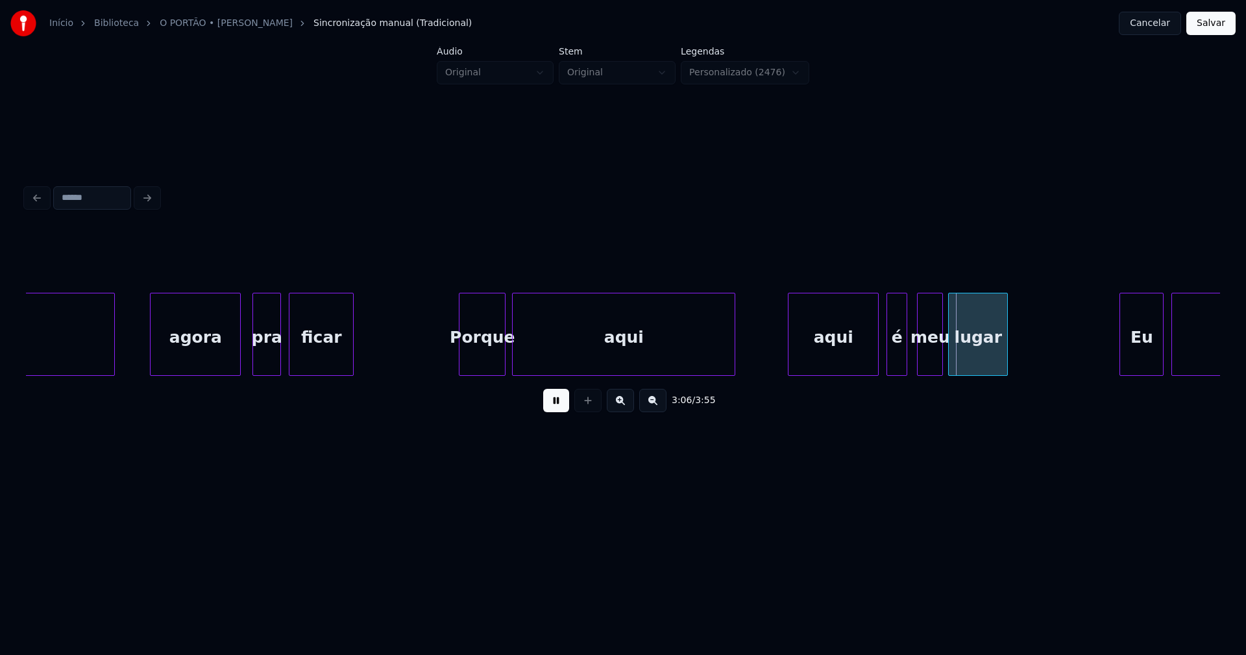
click at [902, 362] on div "é" at bounding box center [896, 337] width 19 height 88
click at [886, 364] on div at bounding box center [886, 334] width 4 height 82
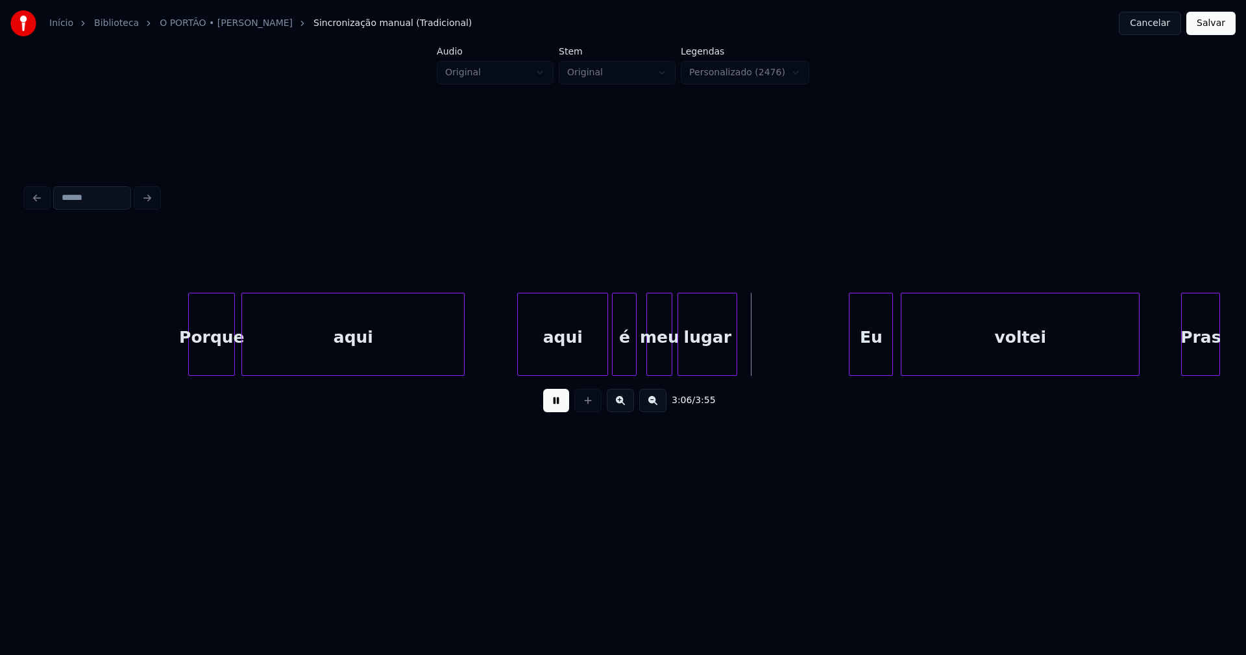
scroll to position [0, 23712]
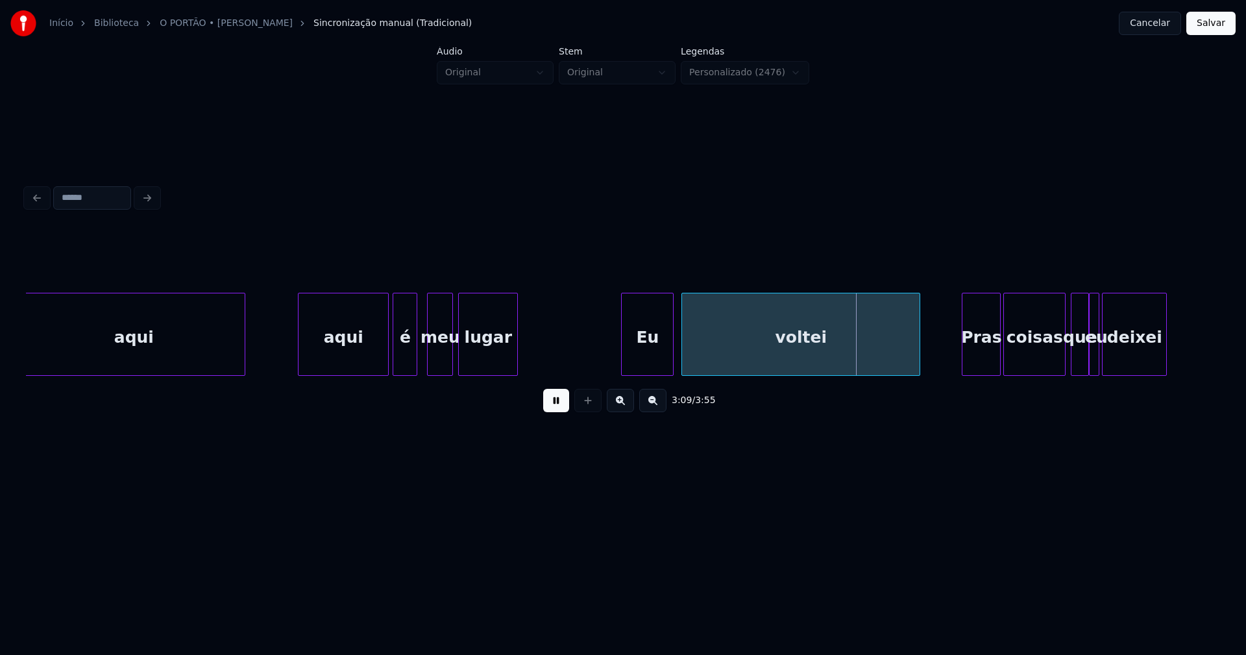
click at [624, 363] on div at bounding box center [624, 334] width 4 height 82
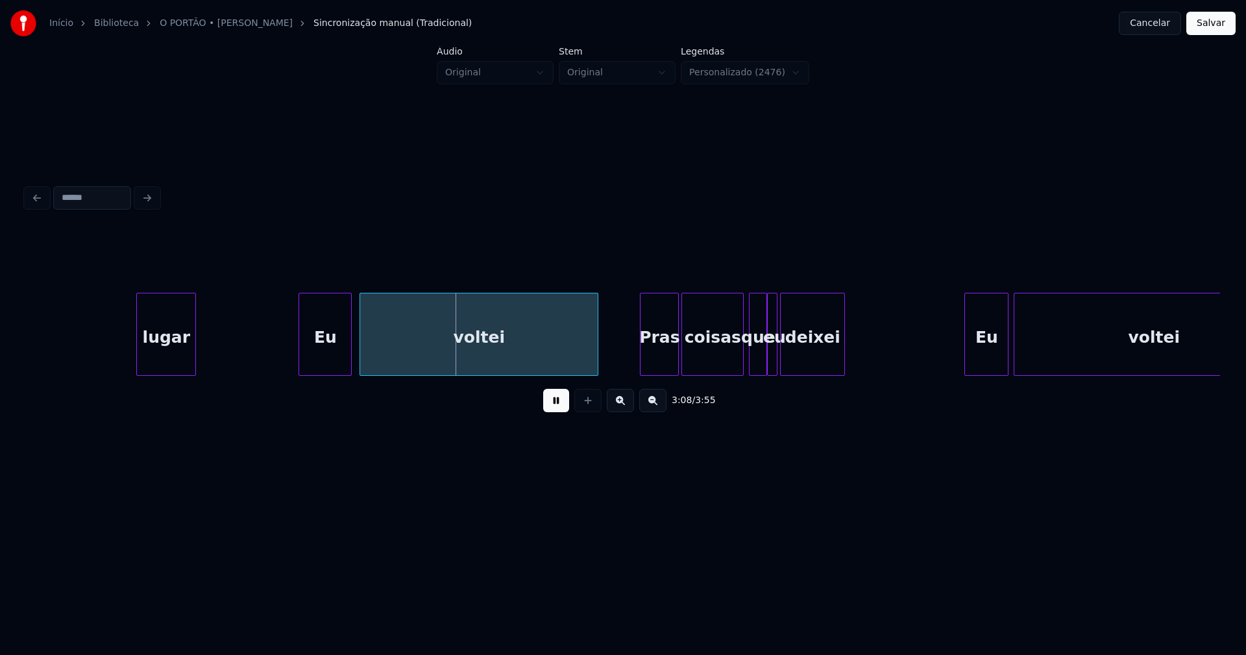
scroll to position [0, 24203]
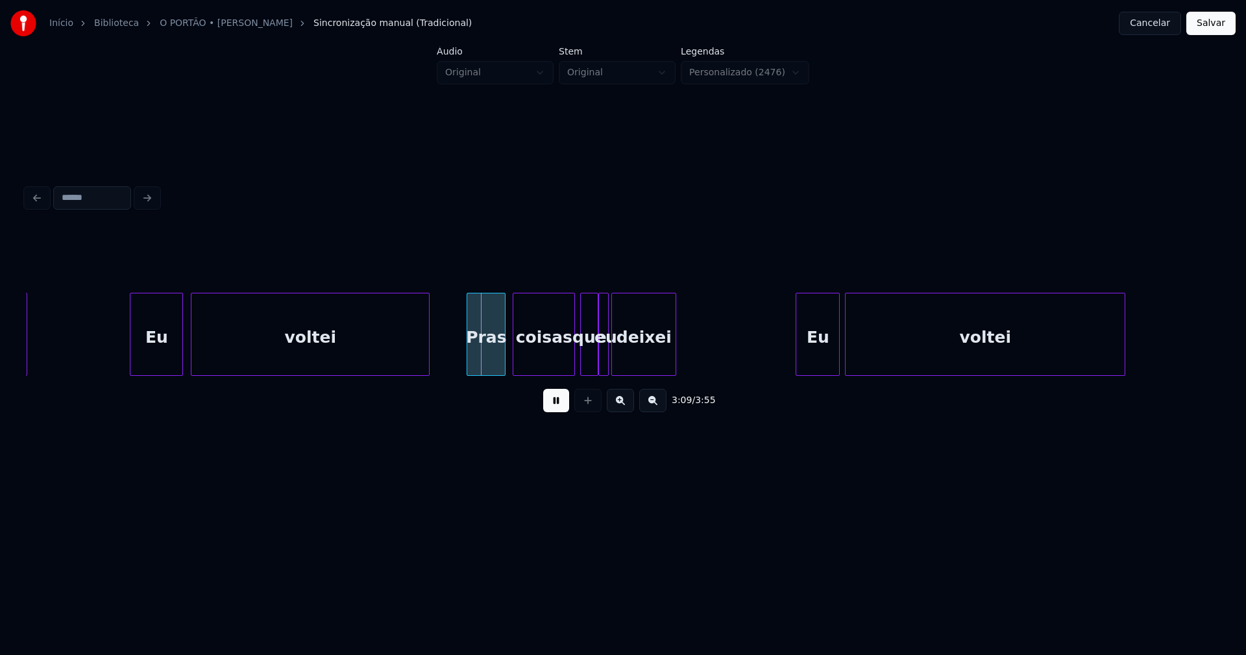
click at [490, 361] on div "Pras" at bounding box center [486, 337] width 38 height 88
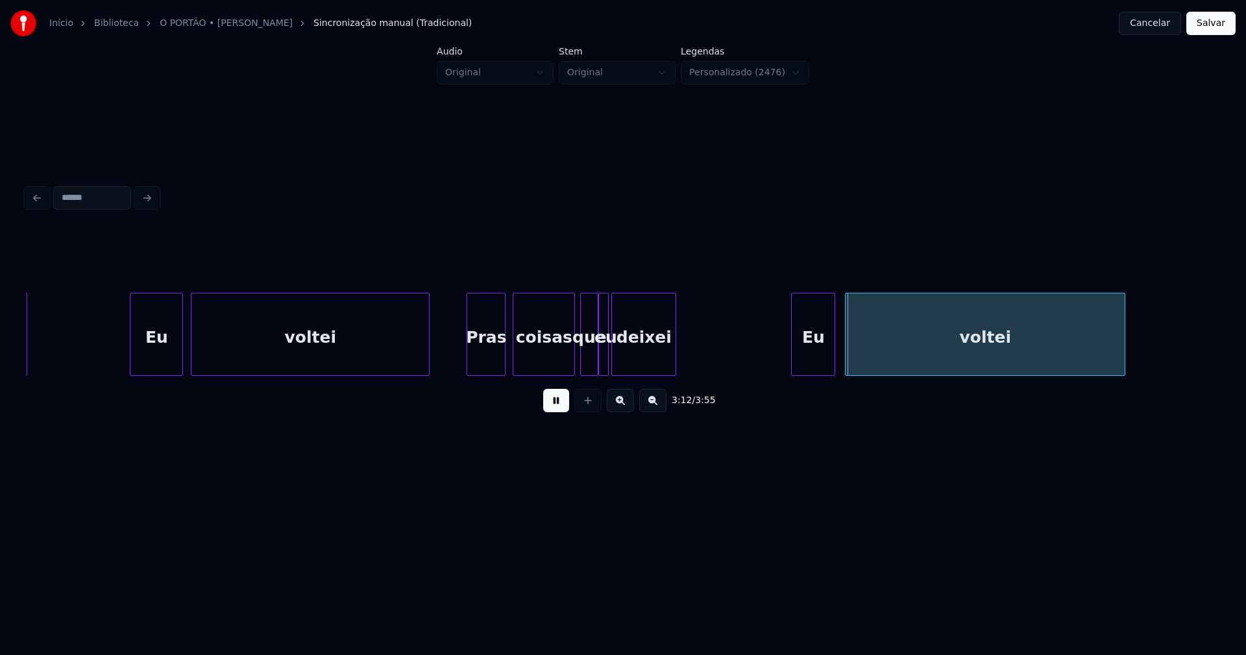
click at [813, 362] on div "Eu" at bounding box center [813, 337] width 43 height 88
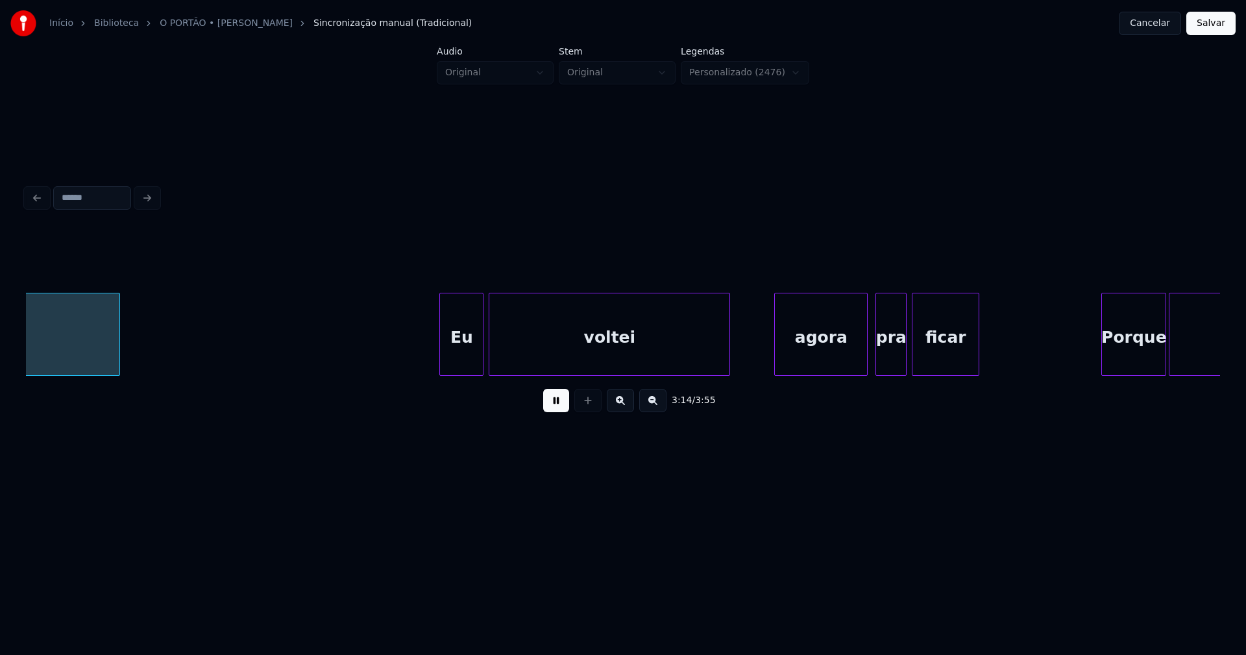
scroll to position [0, 25217]
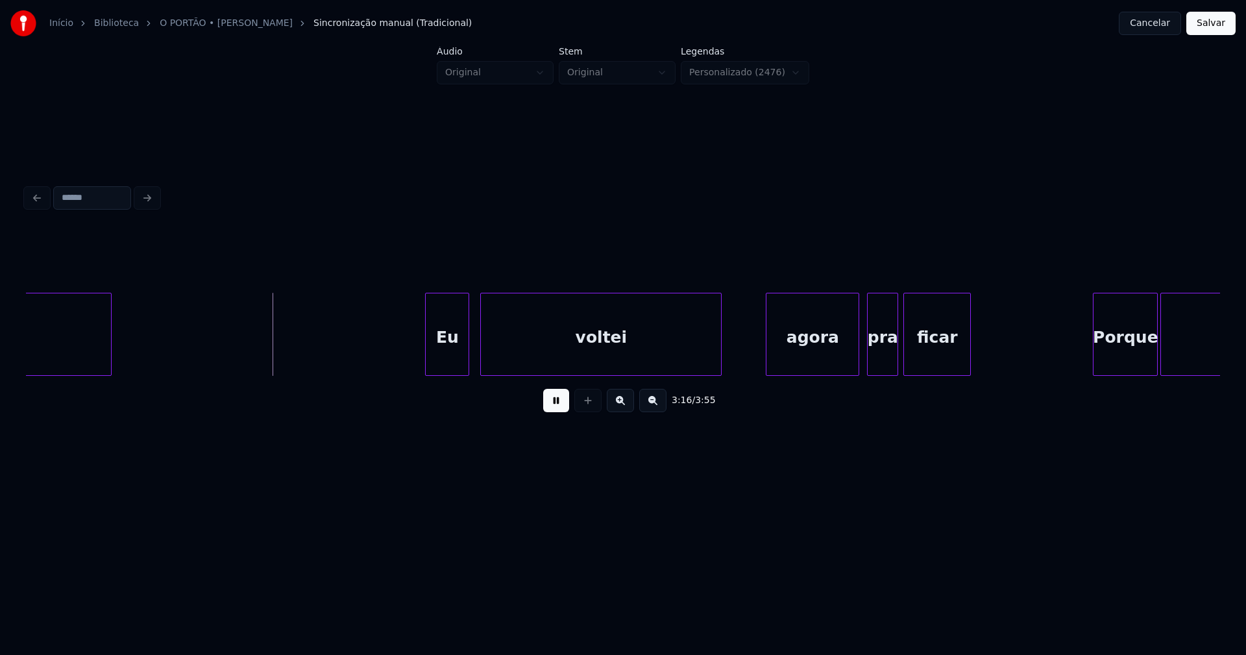
click at [445, 370] on div "Eu" at bounding box center [447, 337] width 43 height 88
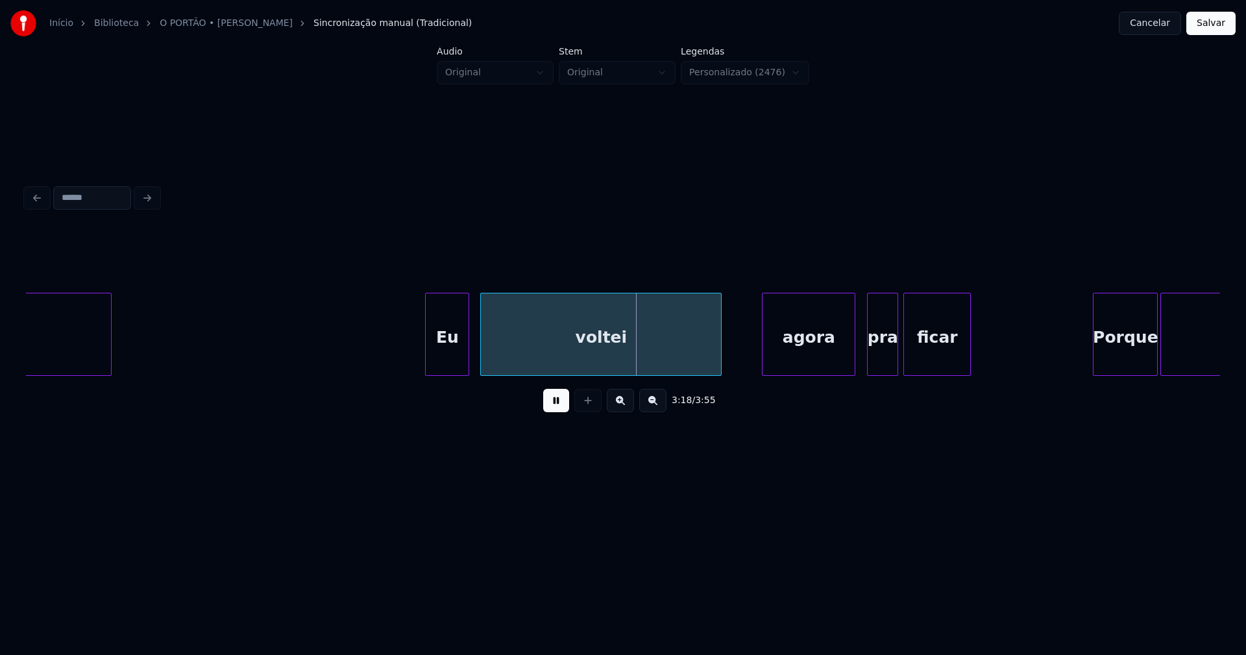
click at [808, 365] on div "agora" at bounding box center [809, 337] width 92 height 88
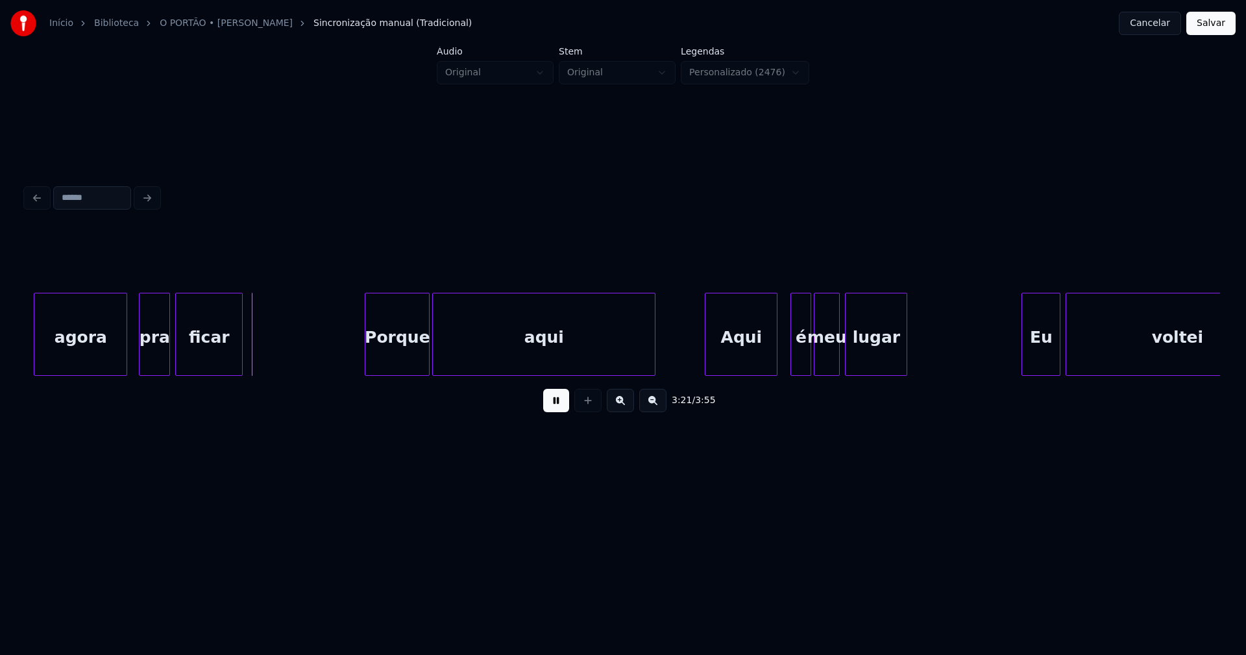
scroll to position [0, 26047]
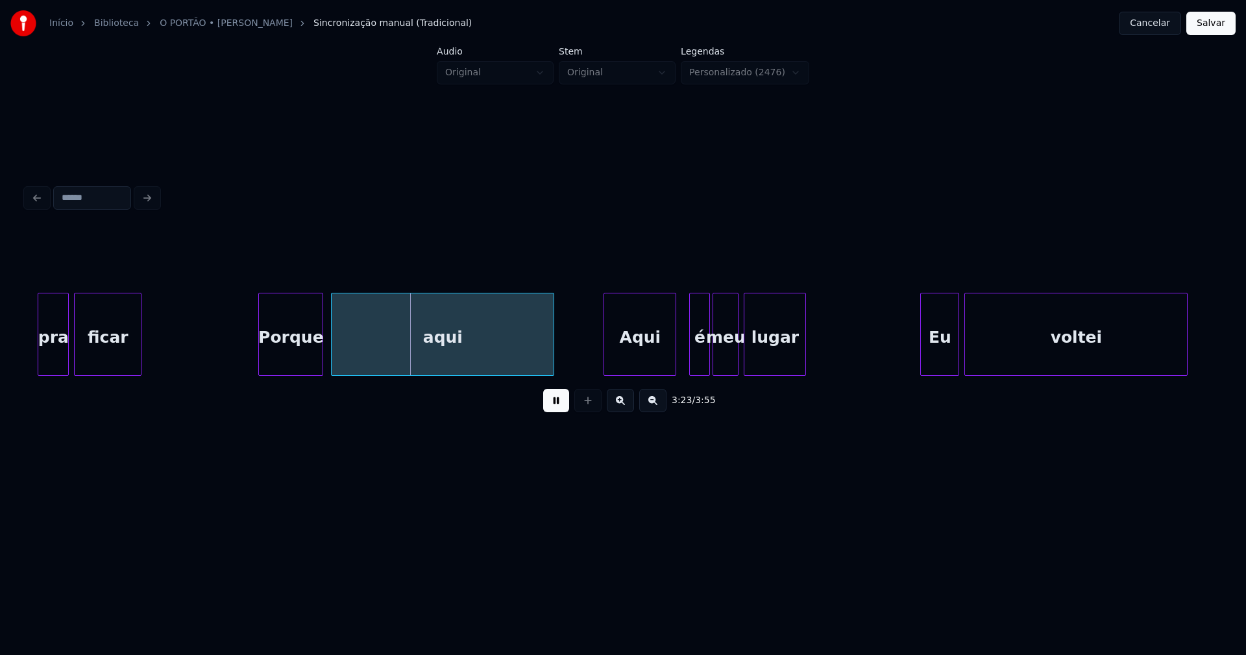
click at [291, 371] on div "pra ficar Porque aqui Aqui é meu lugar Eu voltei" at bounding box center [623, 334] width 1195 height 83
click at [313, 359] on div at bounding box center [313, 334] width 4 height 82
click at [325, 355] on div at bounding box center [326, 334] width 4 height 82
click at [645, 353] on div "Aqui" at bounding box center [636, 337] width 71 height 88
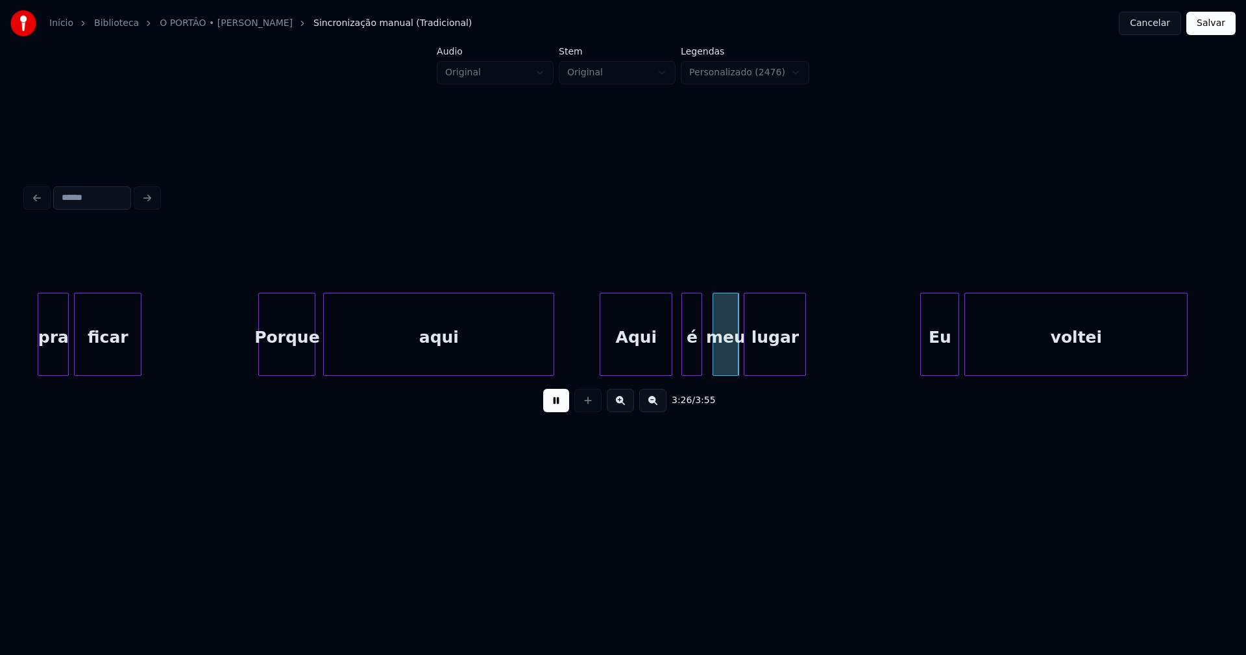
click at [690, 361] on div "é" at bounding box center [691, 337] width 19 height 88
click at [946, 354] on div "Eu" at bounding box center [936, 337] width 38 height 88
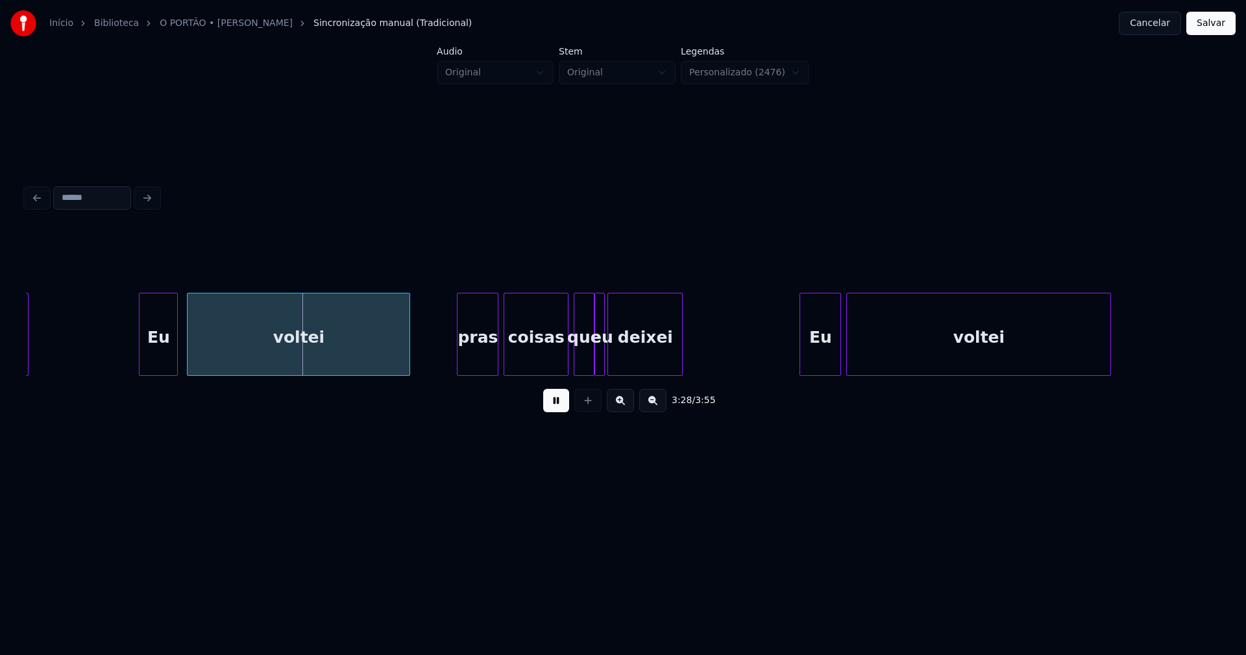
scroll to position [0, 26893]
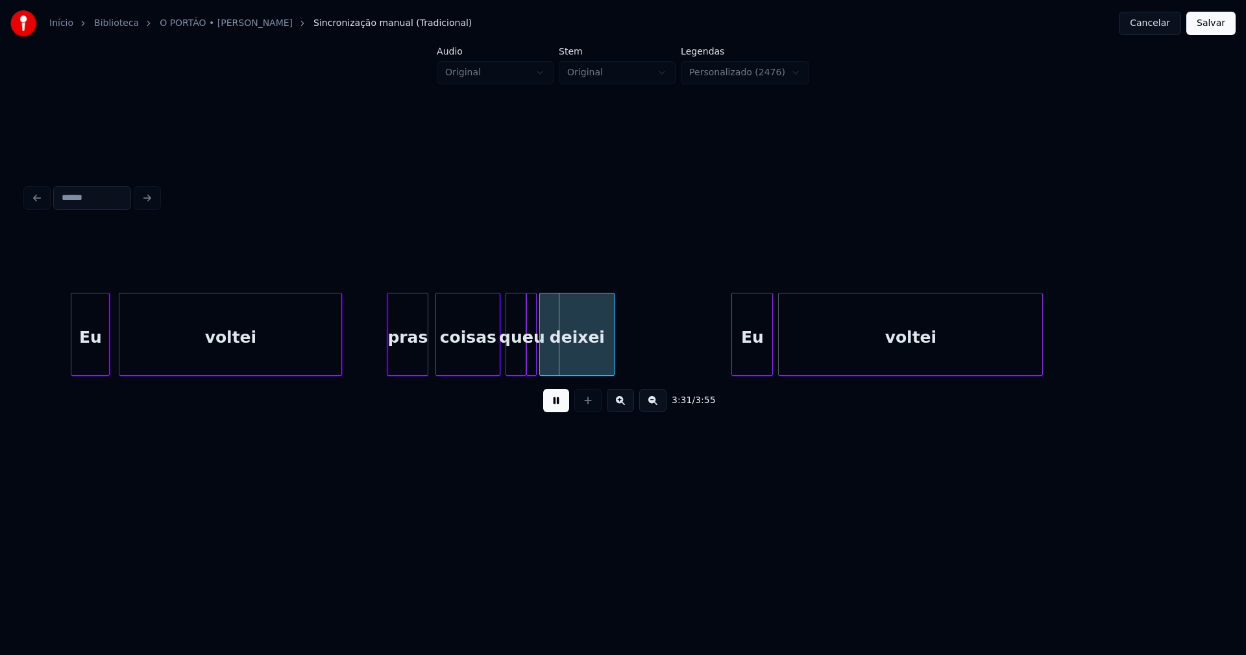
click at [412, 354] on div "pras" at bounding box center [408, 337] width 40 height 88
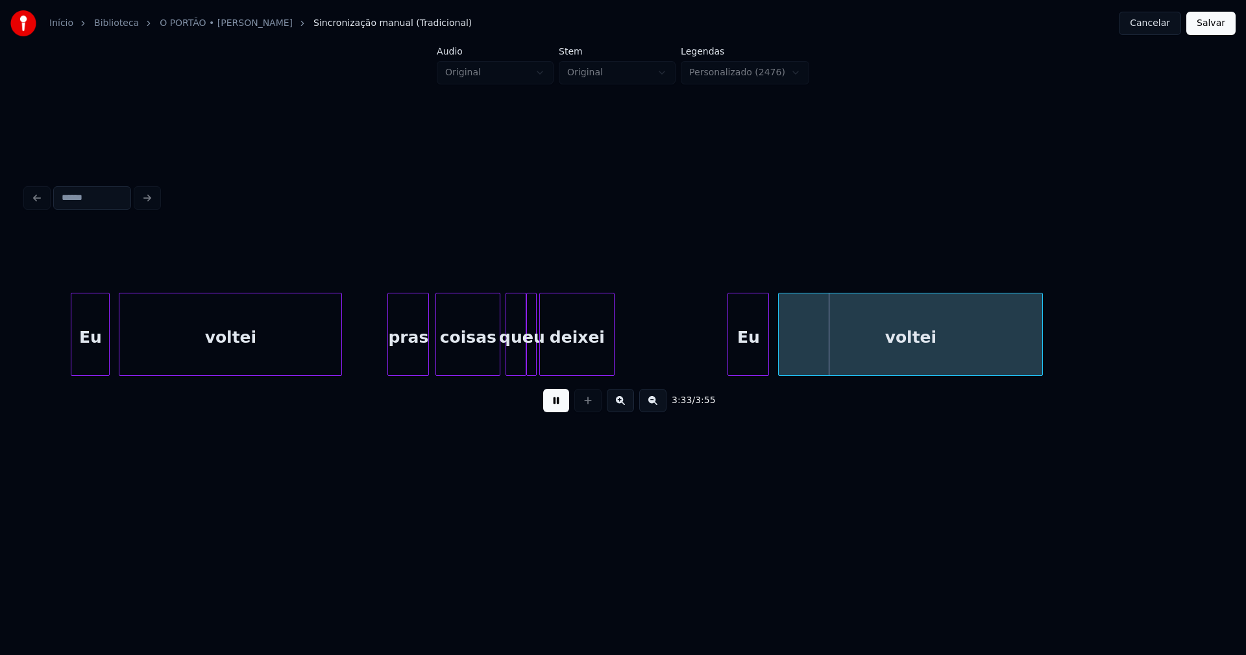
click at [754, 362] on div "Eu" at bounding box center [748, 337] width 40 height 88
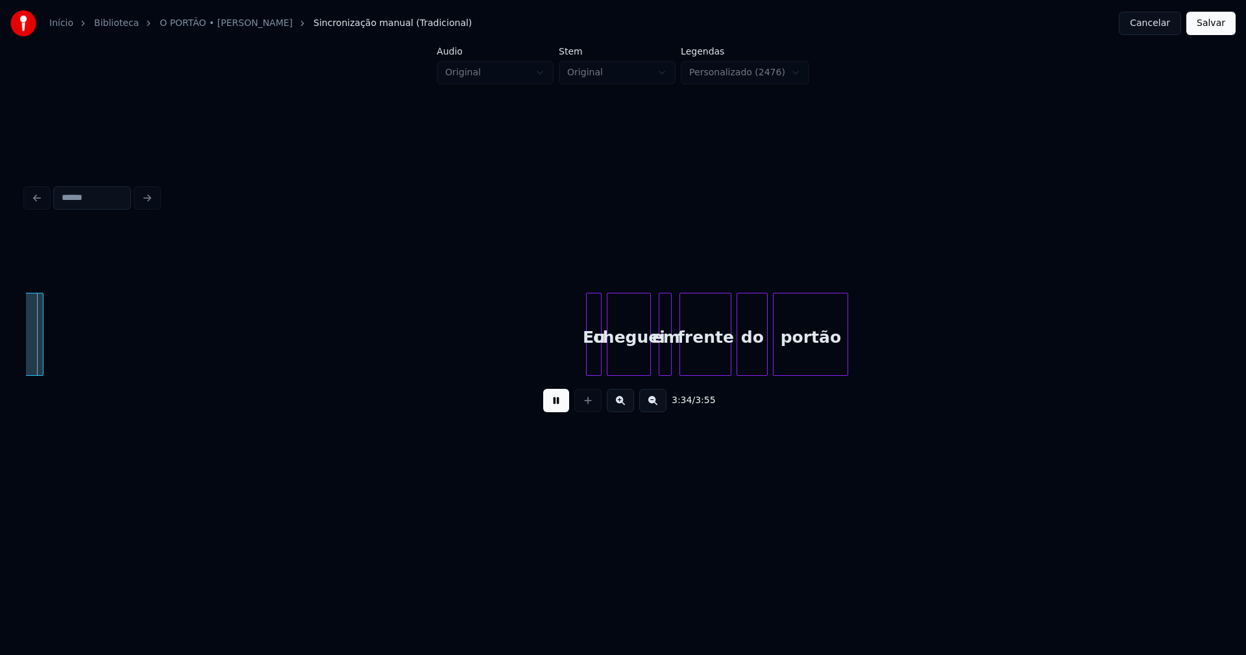
scroll to position [0, 27910]
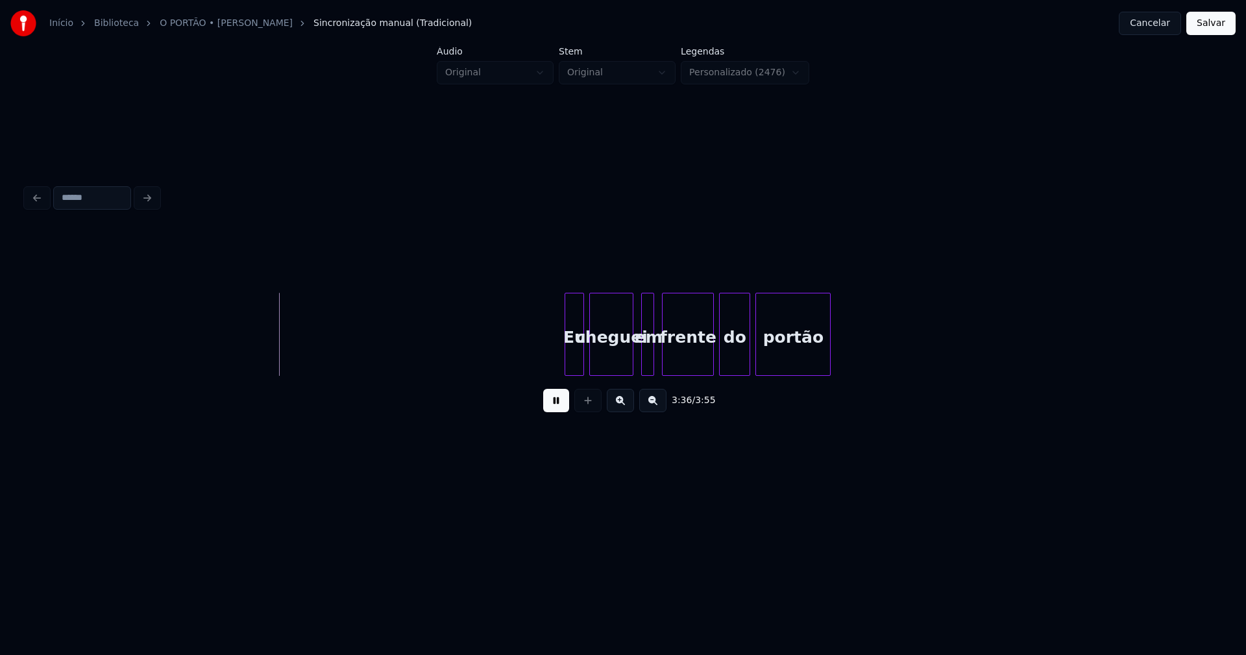
click at [565, 358] on div at bounding box center [567, 334] width 4 height 82
click at [628, 356] on div at bounding box center [628, 334] width 4 height 82
click at [634, 358] on div at bounding box center [636, 334] width 4 height 82
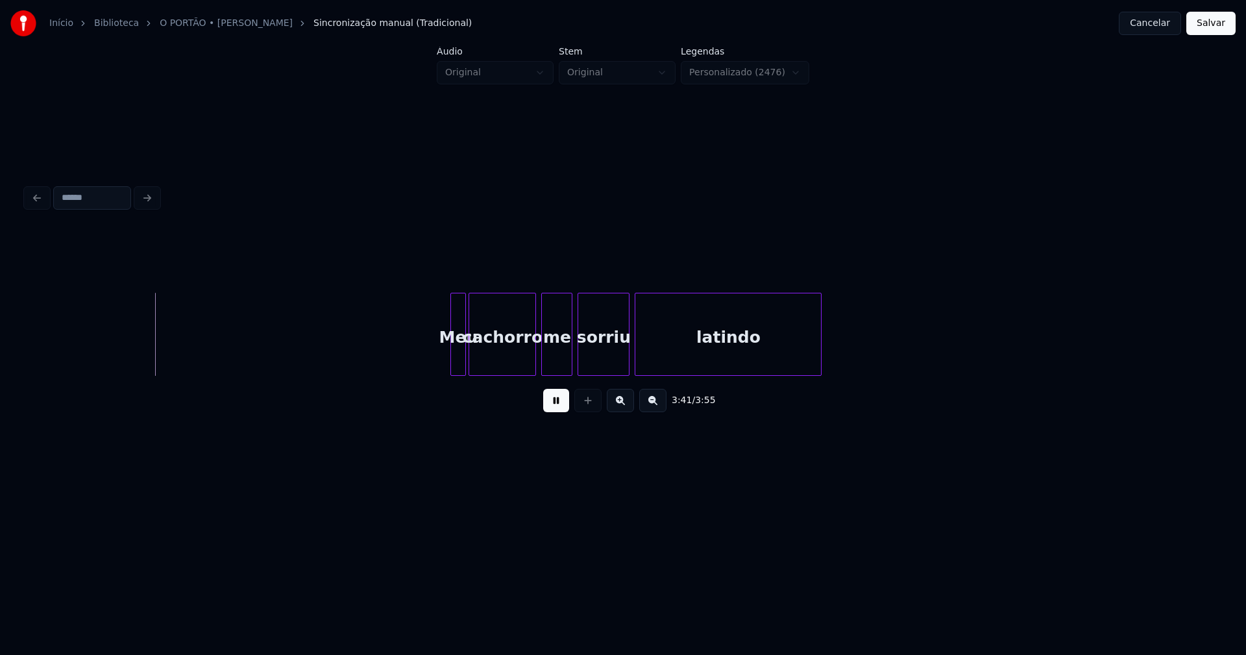
scroll to position [0, 28719]
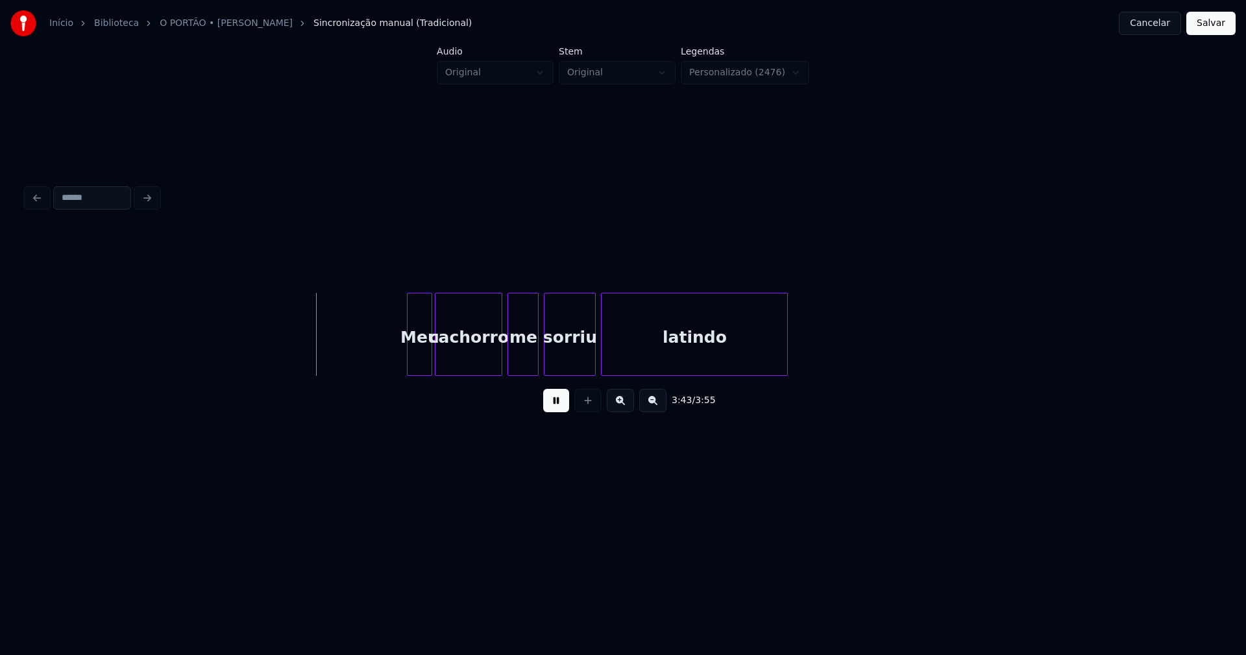
click at [410, 360] on div at bounding box center [410, 334] width 4 height 82
click at [1213, 25] on button "Salvar" at bounding box center [1211, 23] width 49 height 23
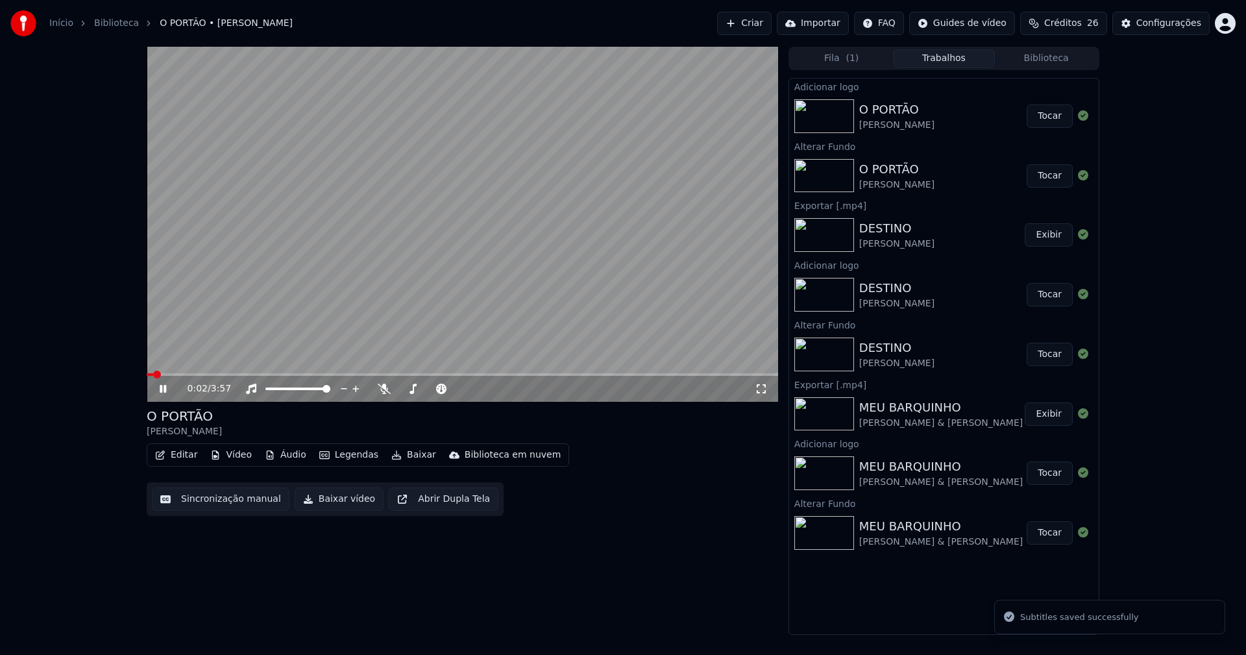
click at [763, 388] on icon at bounding box center [761, 389] width 13 height 10
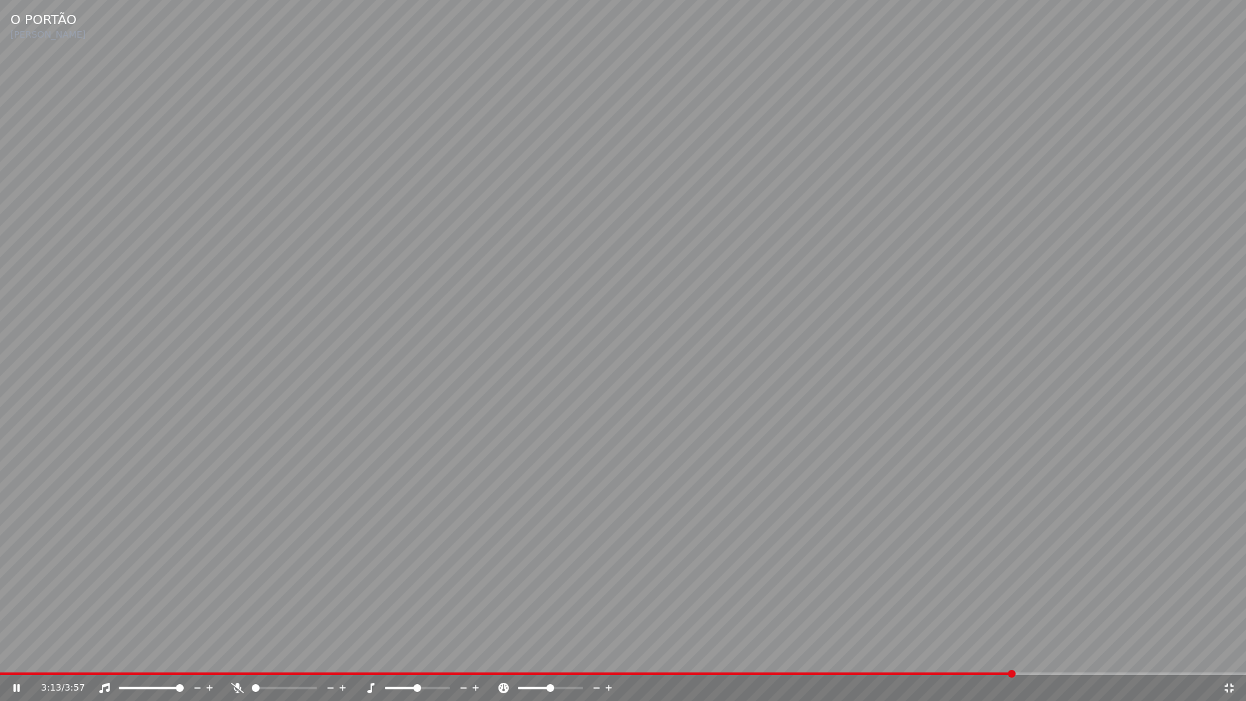
click at [1232, 654] on icon at bounding box center [1229, 688] width 9 height 9
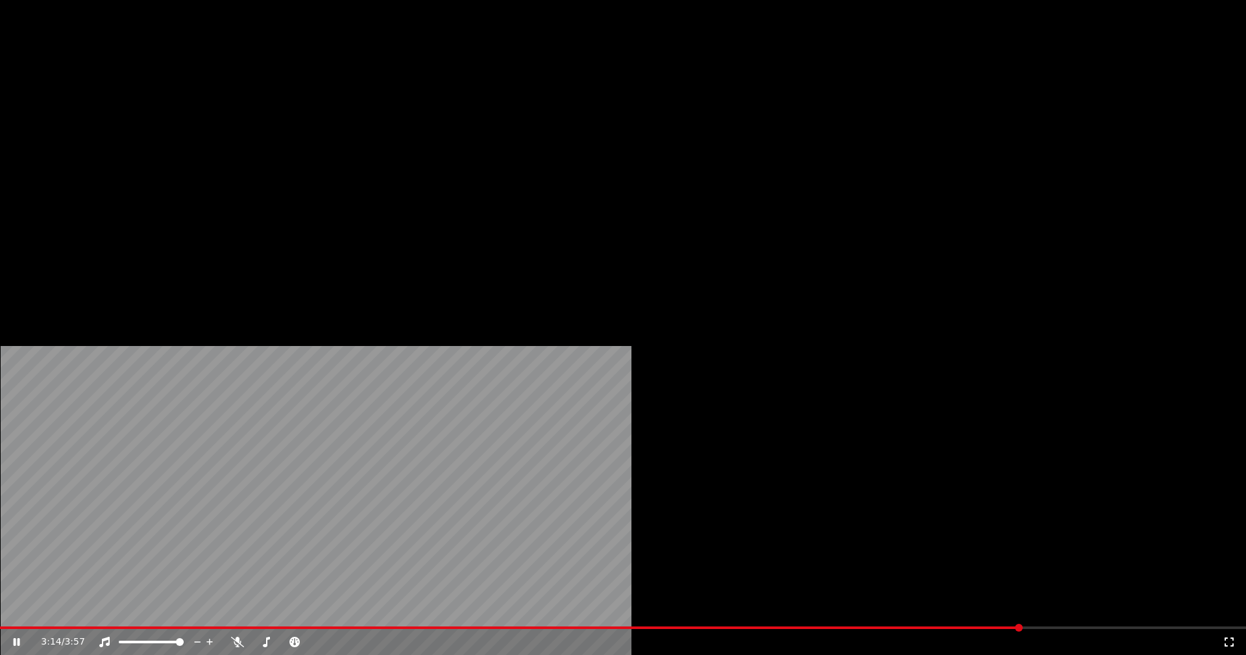
click at [186, 109] on button "Editar" at bounding box center [176, 100] width 53 height 18
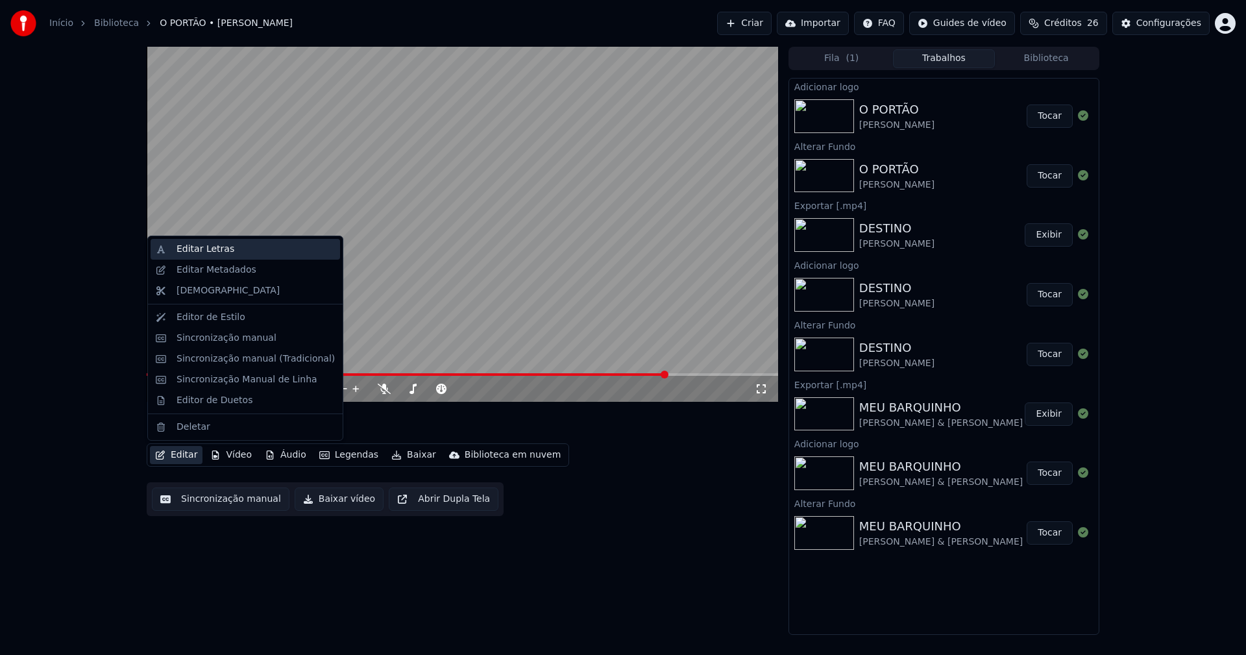
click at [199, 257] on div "Editar Letras" at bounding box center [246, 249] width 190 height 21
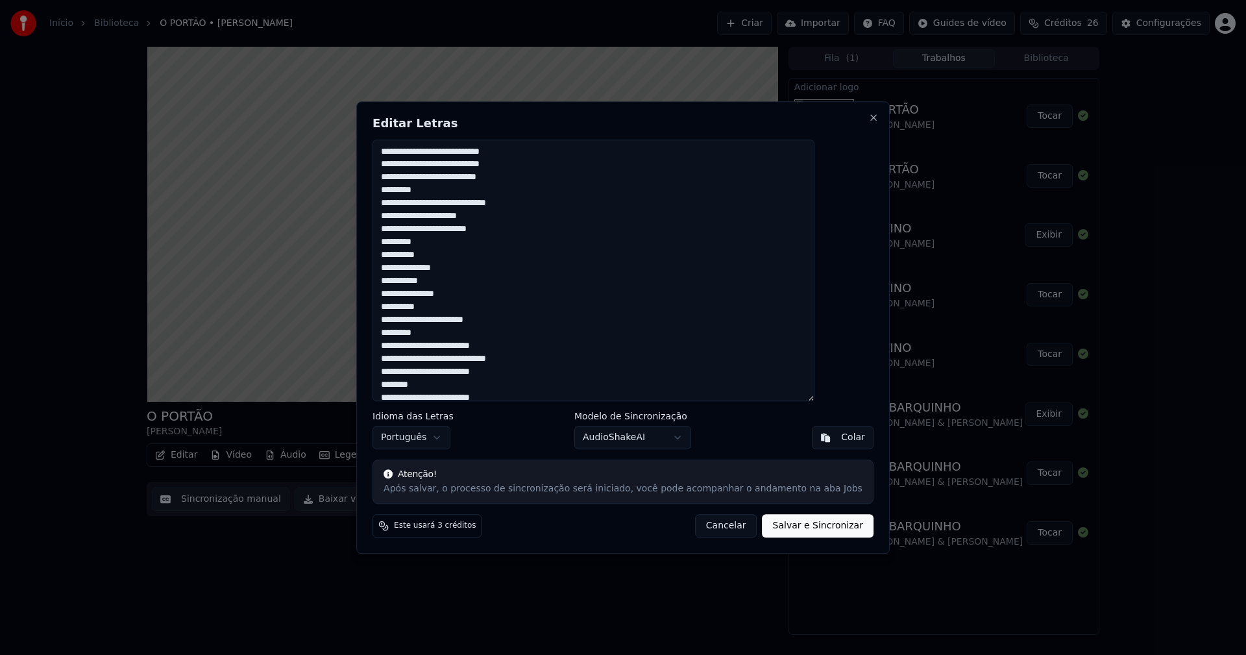
click at [456, 151] on textarea at bounding box center [594, 271] width 442 height 262
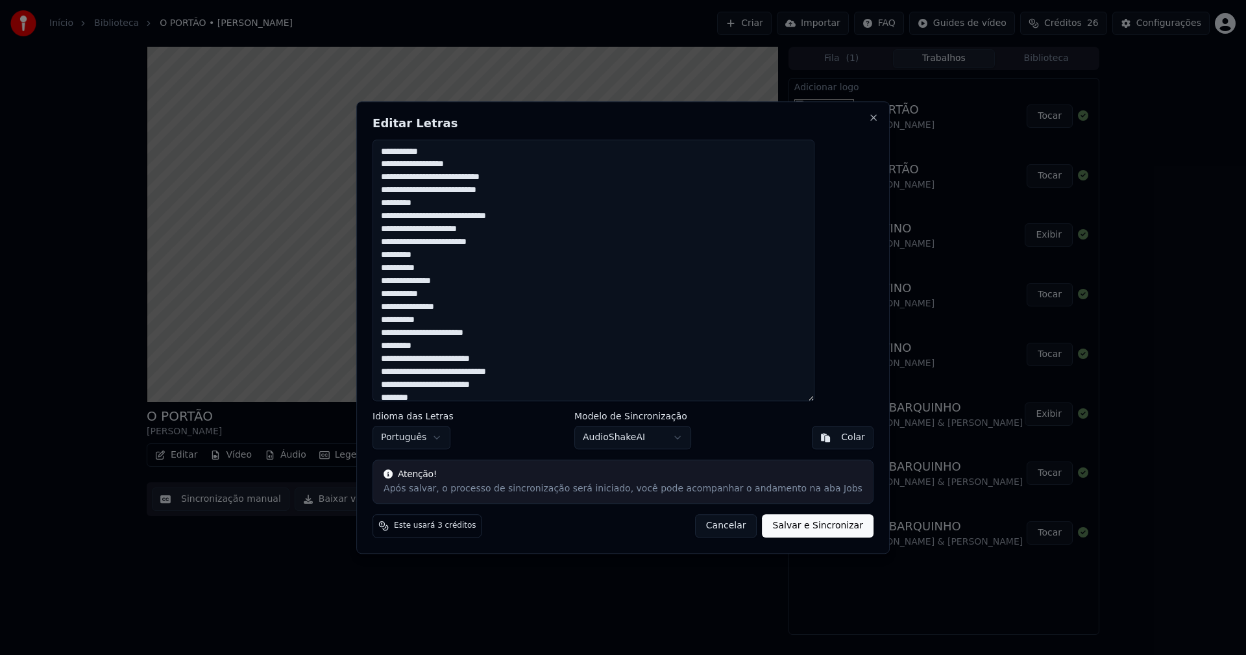
click at [469, 176] on textarea at bounding box center [594, 271] width 442 height 262
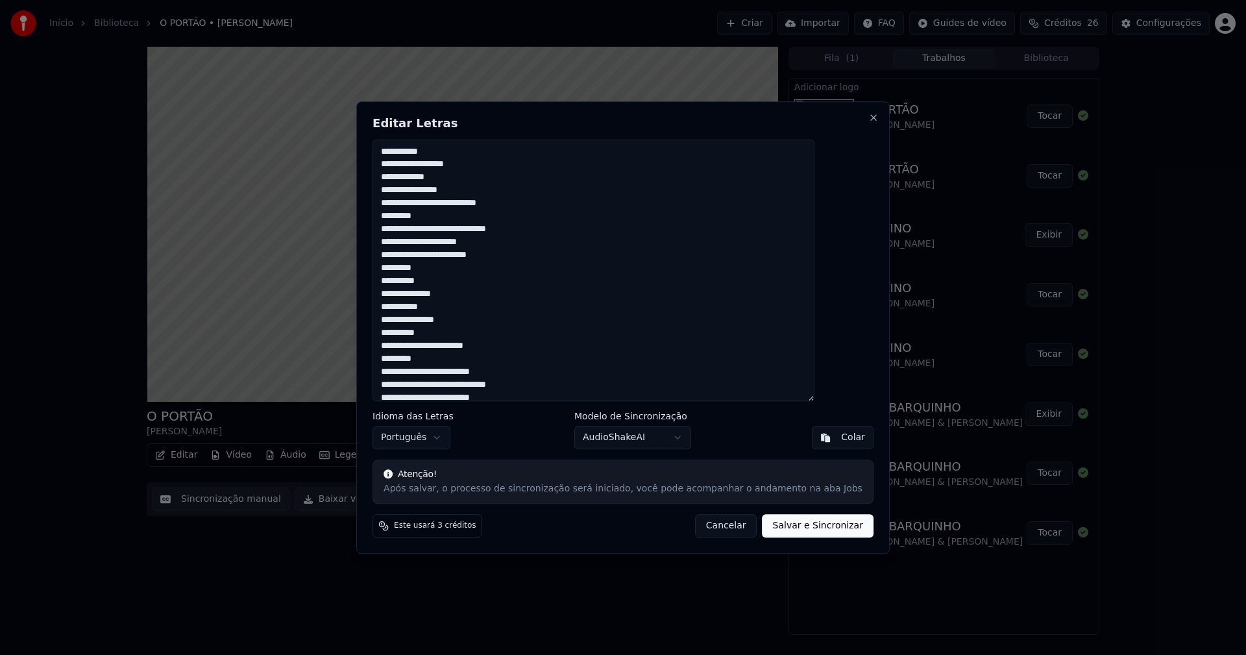
click at [469, 203] on textarea at bounding box center [594, 271] width 442 height 262
click at [482, 242] on textarea at bounding box center [594, 271] width 442 height 262
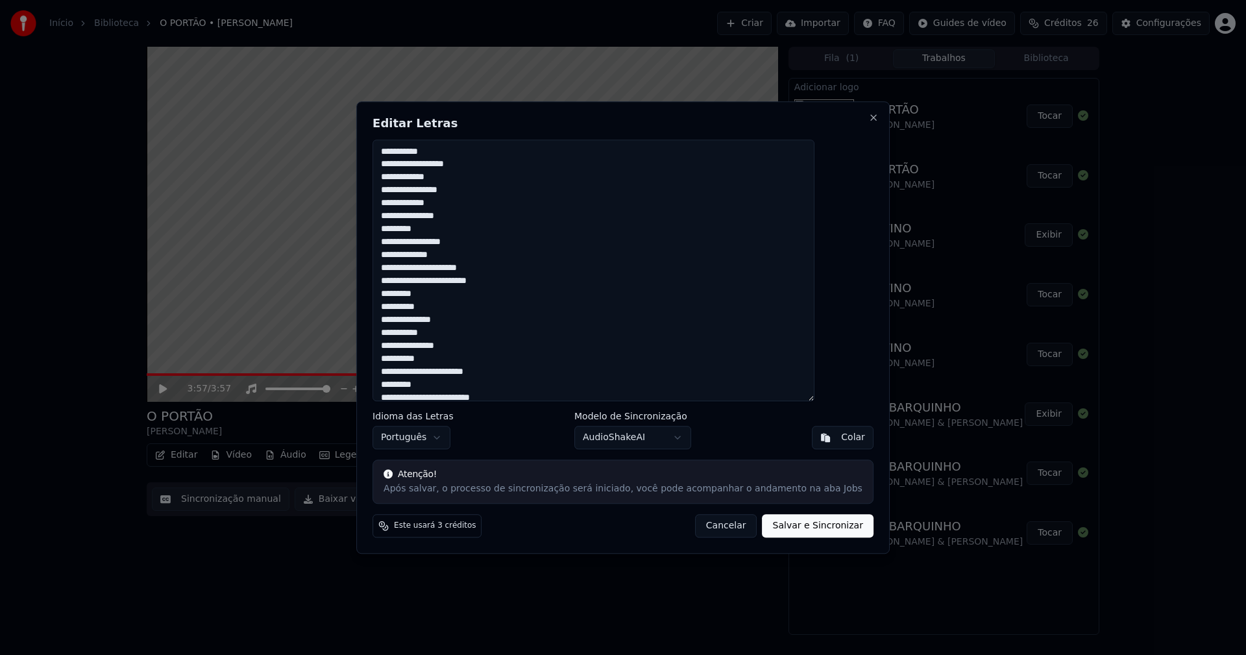
click at [464, 281] on textarea at bounding box center [594, 271] width 442 height 262
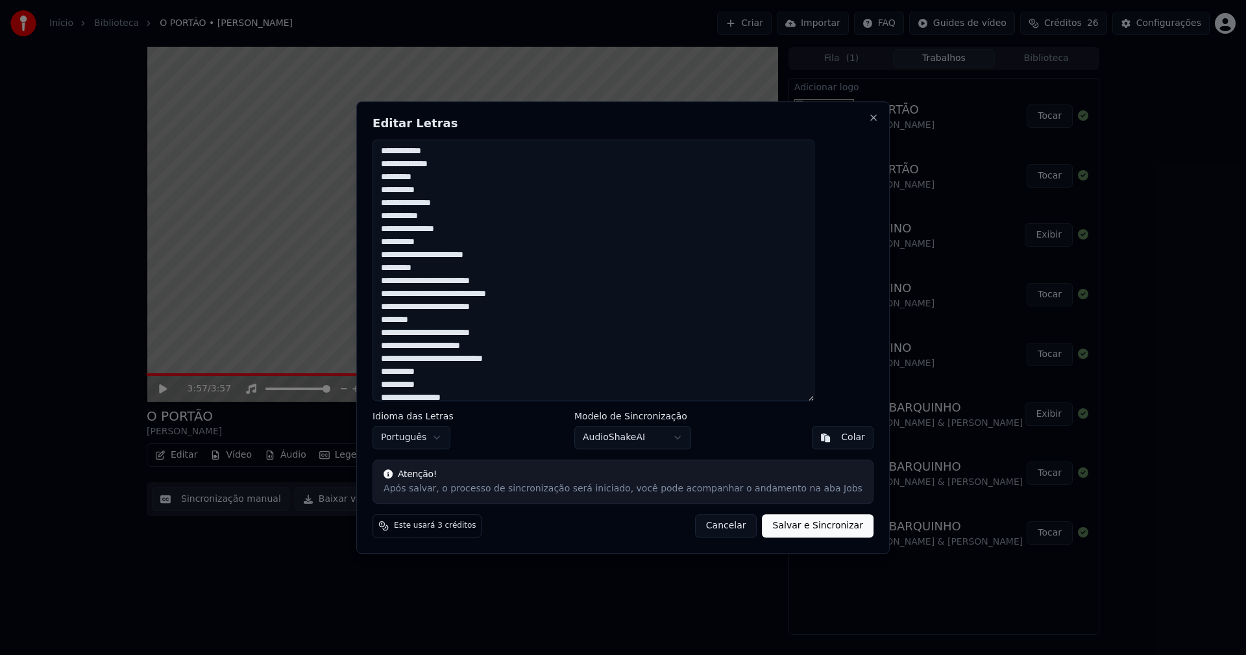
click at [476, 293] on textarea at bounding box center [594, 271] width 442 height 262
click at [496, 319] on textarea at bounding box center [594, 271] width 442 height 262
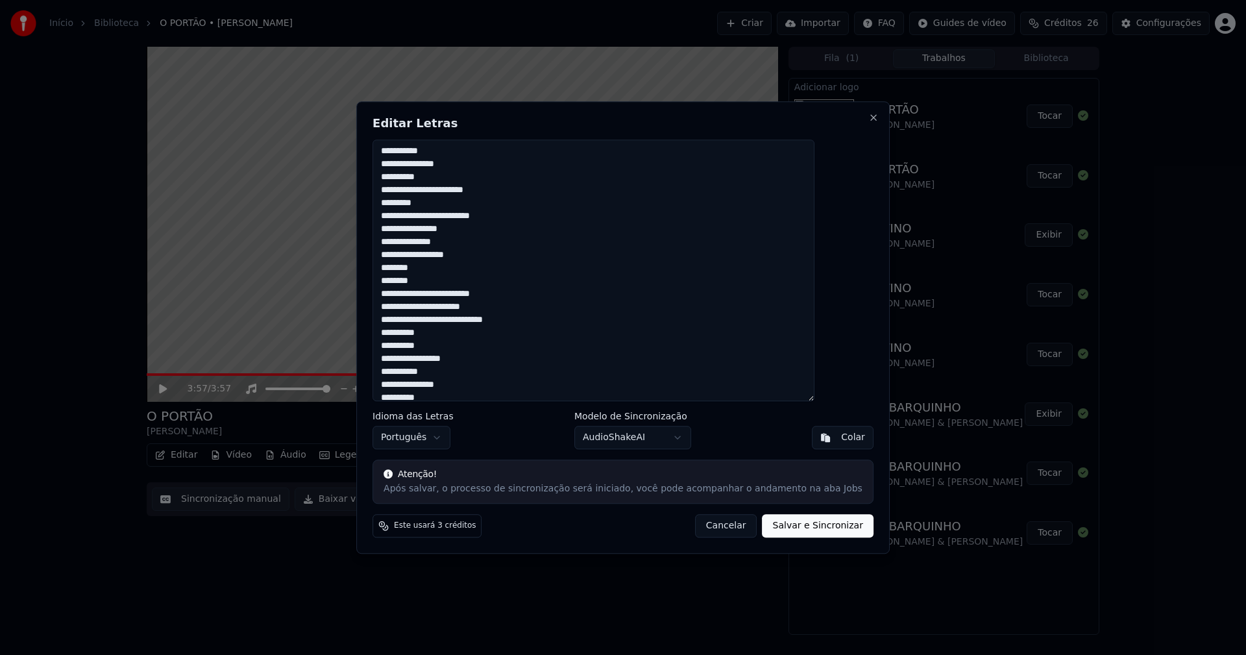
click at [486, 320] on textarea at bounding box center [594, 271] width 442 height 262
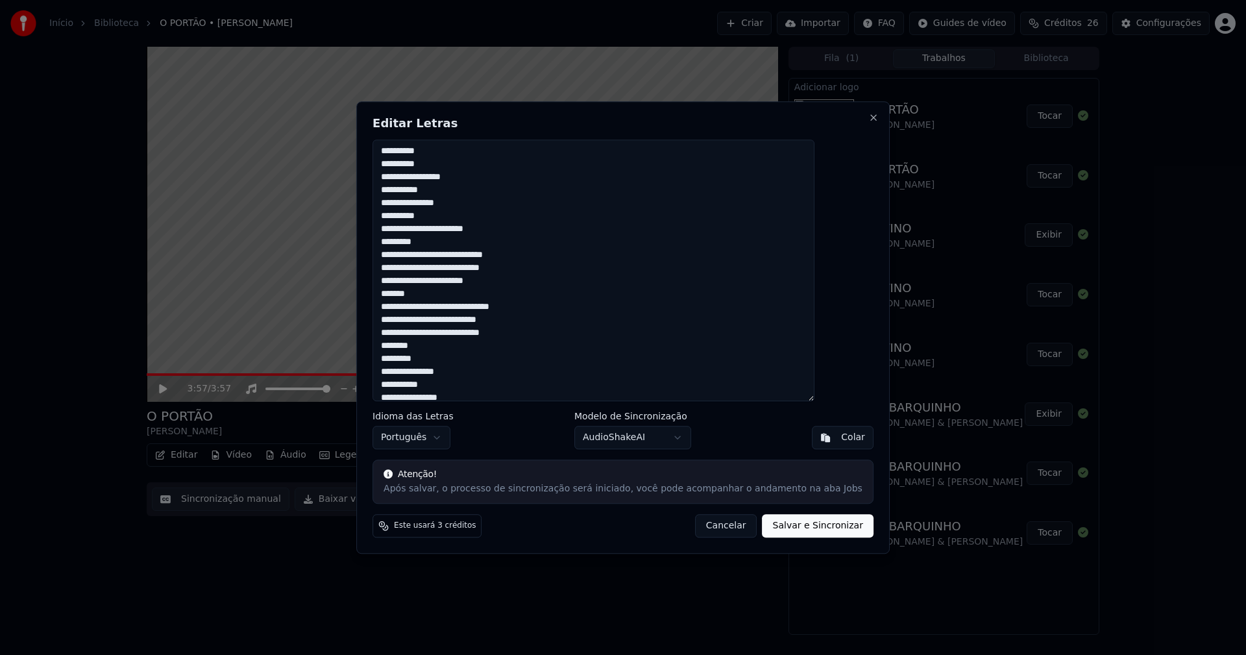
click at [484, 254] on textarea at bounding box center [594, 271] width 442 height 262
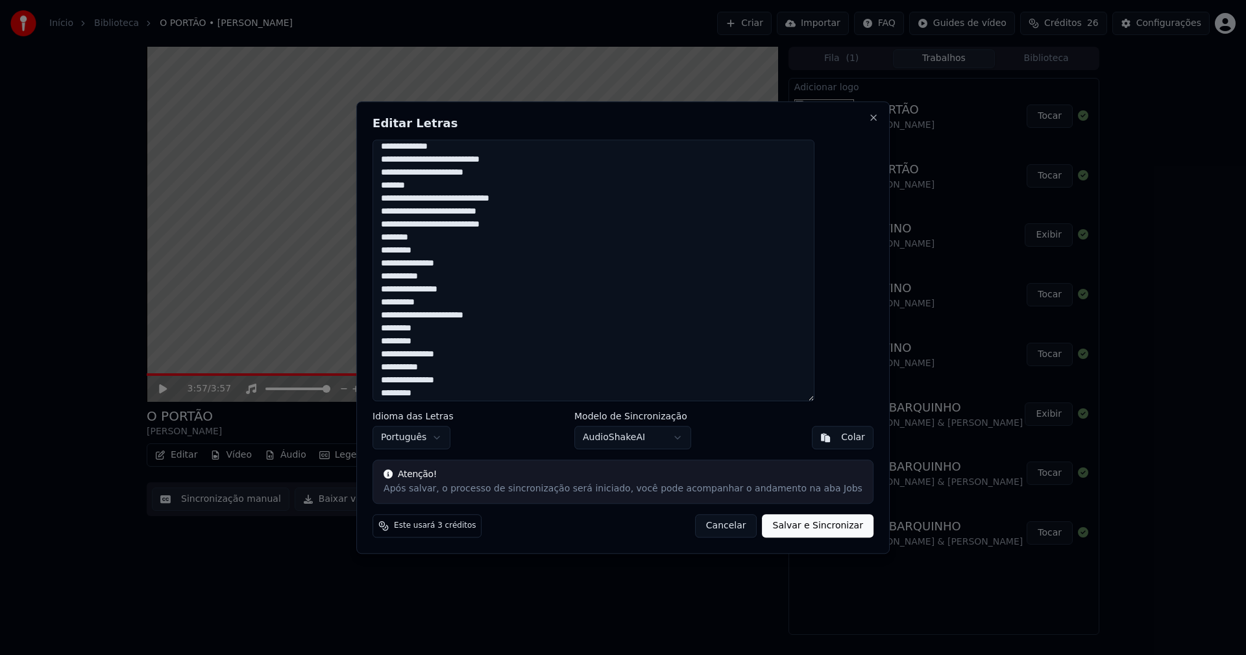
click at [477, 159] on textarea at bounding box center [594, 271] width 442 height 262
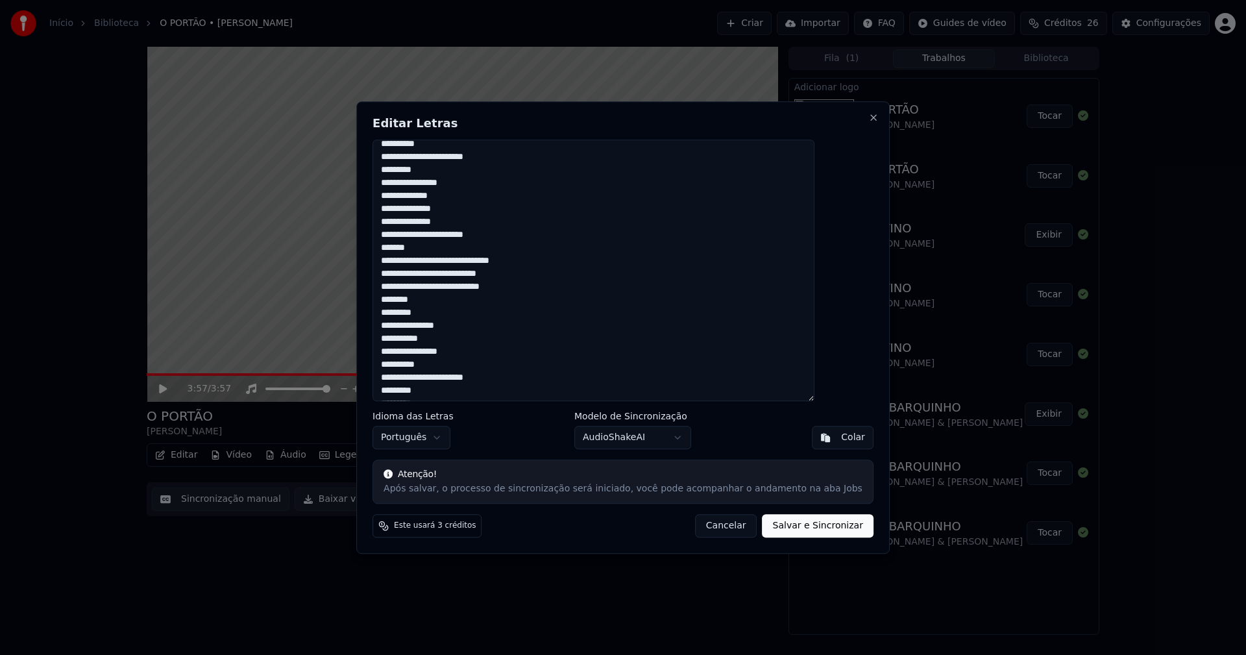
scroll to position [407, 0]
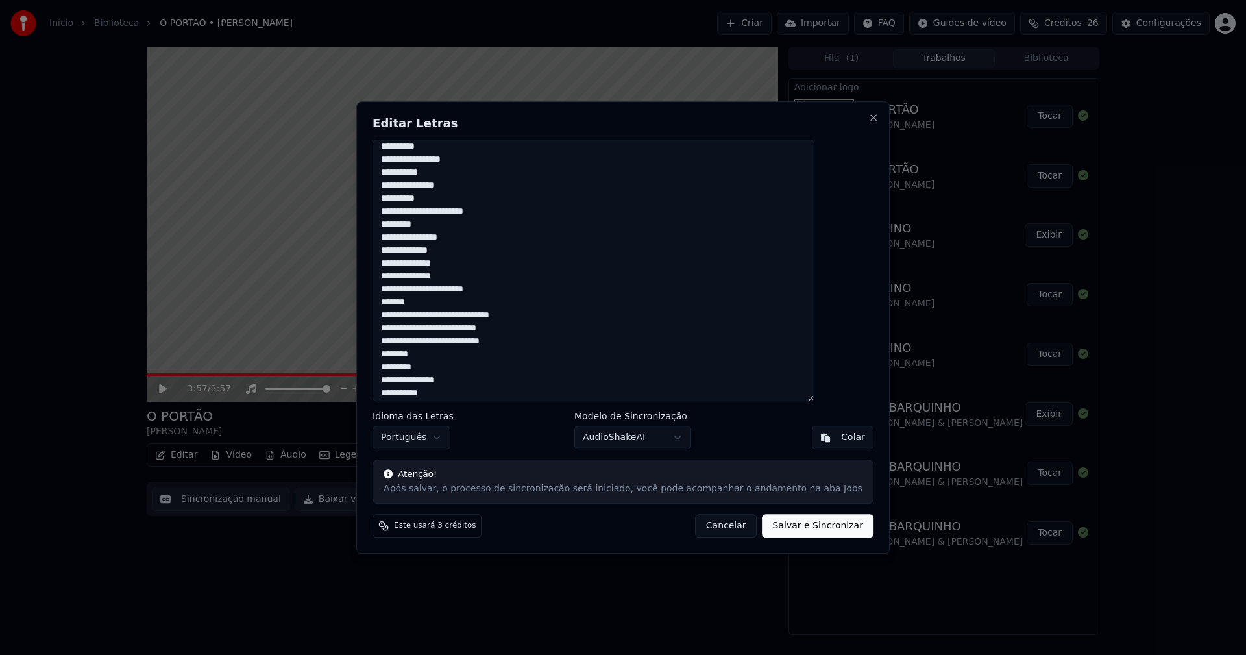
click at [455, 314] on textarea at bounding box center [594, 271] width 442 height 262
click at [469, 341] on textarea at bounding box center [594, 271] width 442 height 262
click at [475, 366] on textarea at bounding box center [594, 271] width 442 height 262
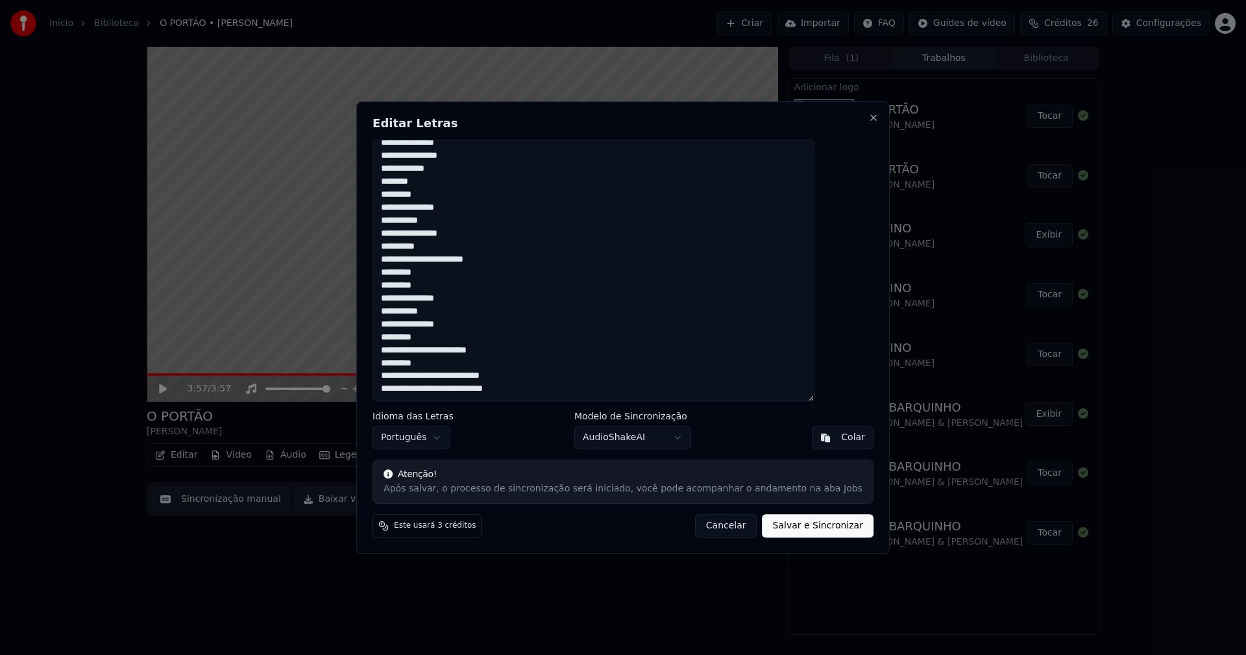
scroll to position [632, 0]
click at [458, 362] on textarea at bounding box center [594, 271] width 442 height 262
click at [469, 376] on textarea at bounding box center [594, 271] width 442 height 262
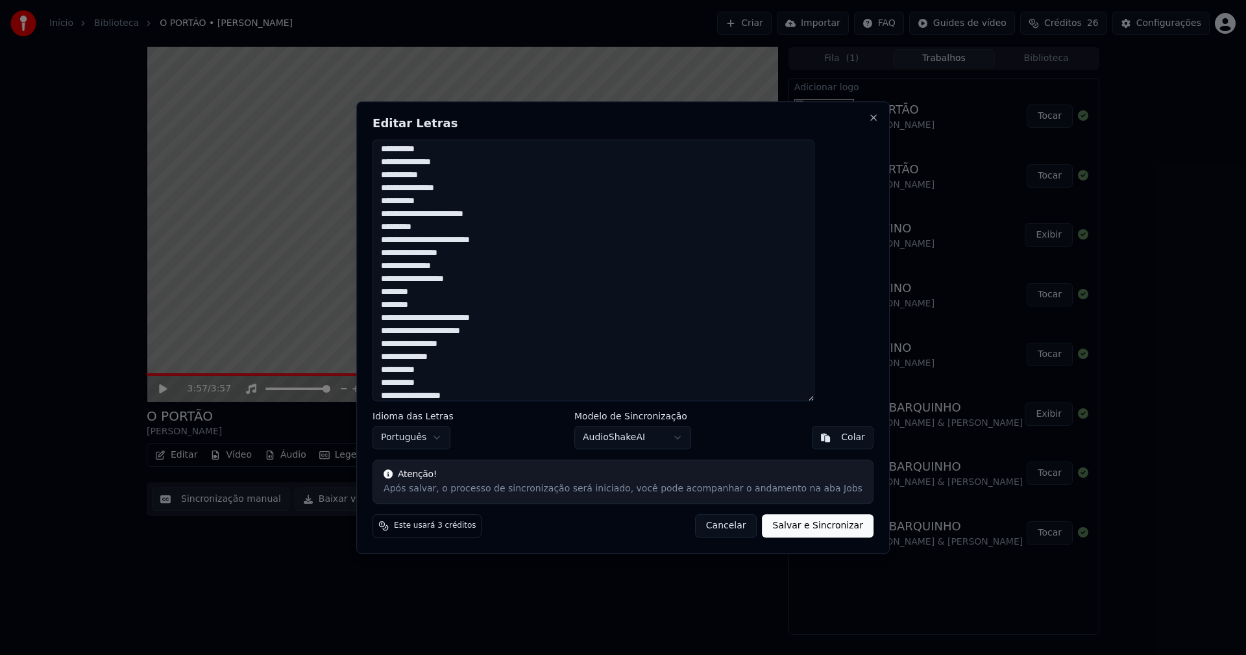
scroll to position [195, 0]
click at [779, 525] on button "Salvar e Sincronizar" at bounding box center [818, 525] width 111 height 23
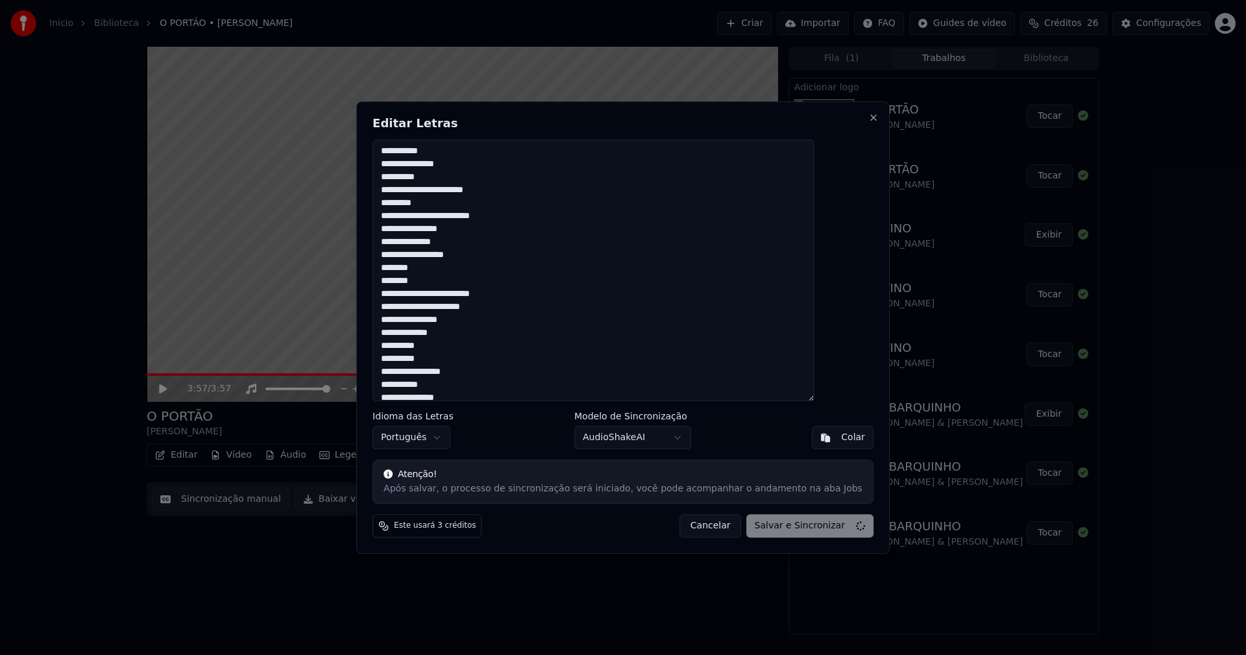
type textarea "**********"
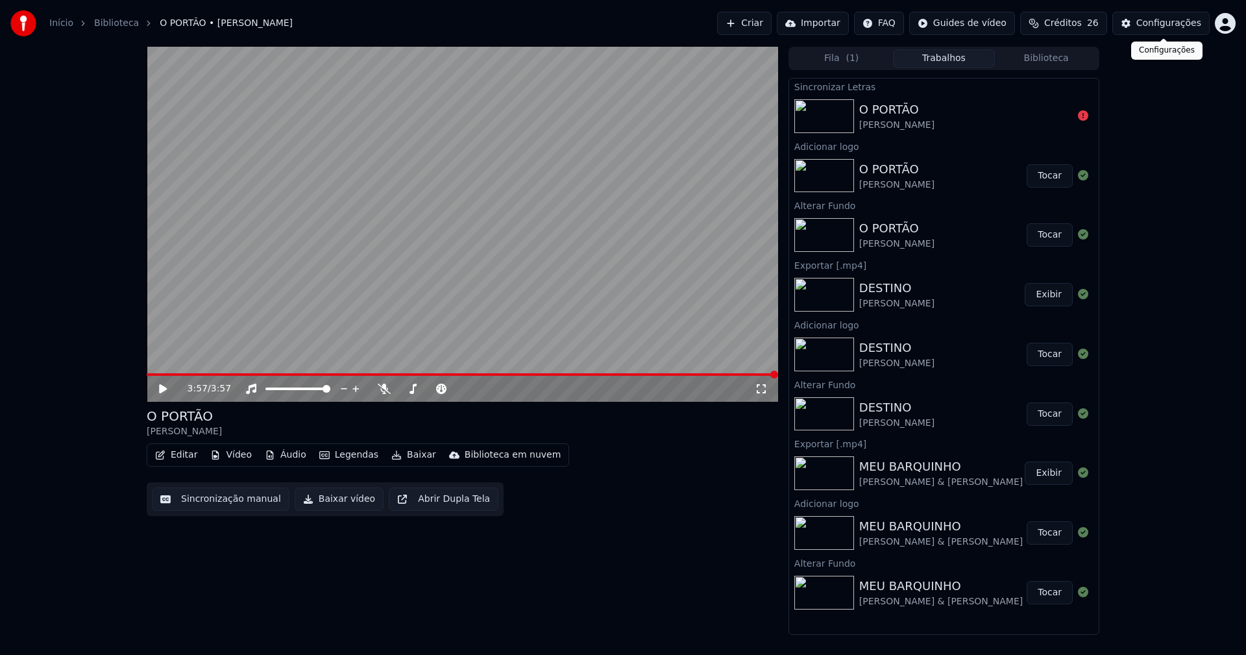
click at [1163, 25] on div "Configurações" at bounding box center [1169, 23] width 65 height 13
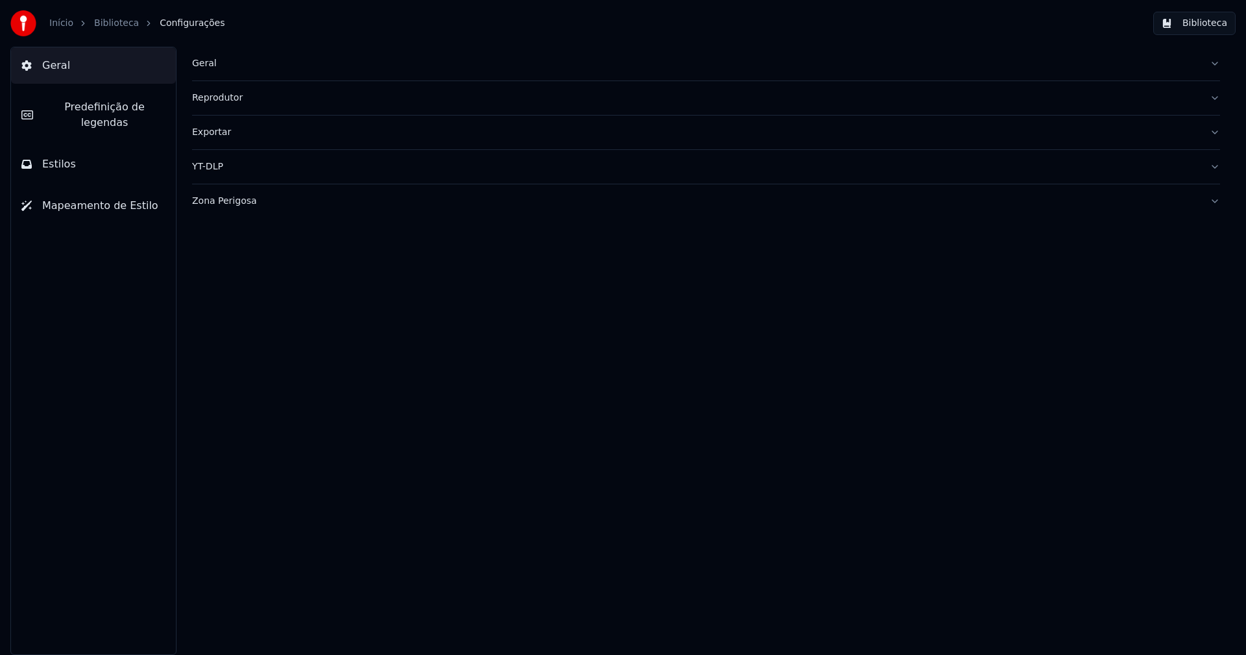
click at [130, 108] on span "Predefinição de legendas" at bounding box center [104, 114] width 122 height 31
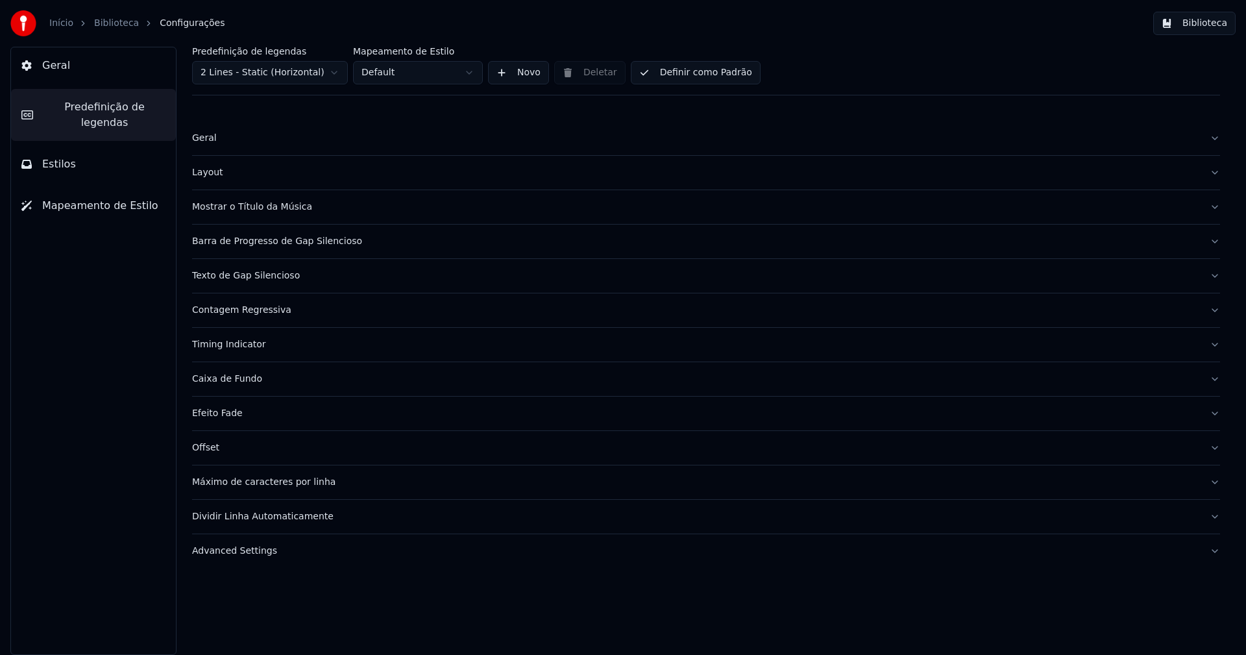
click at [65, 64] on span "Geral" at bounding box center [56, 66] width 28 height 16
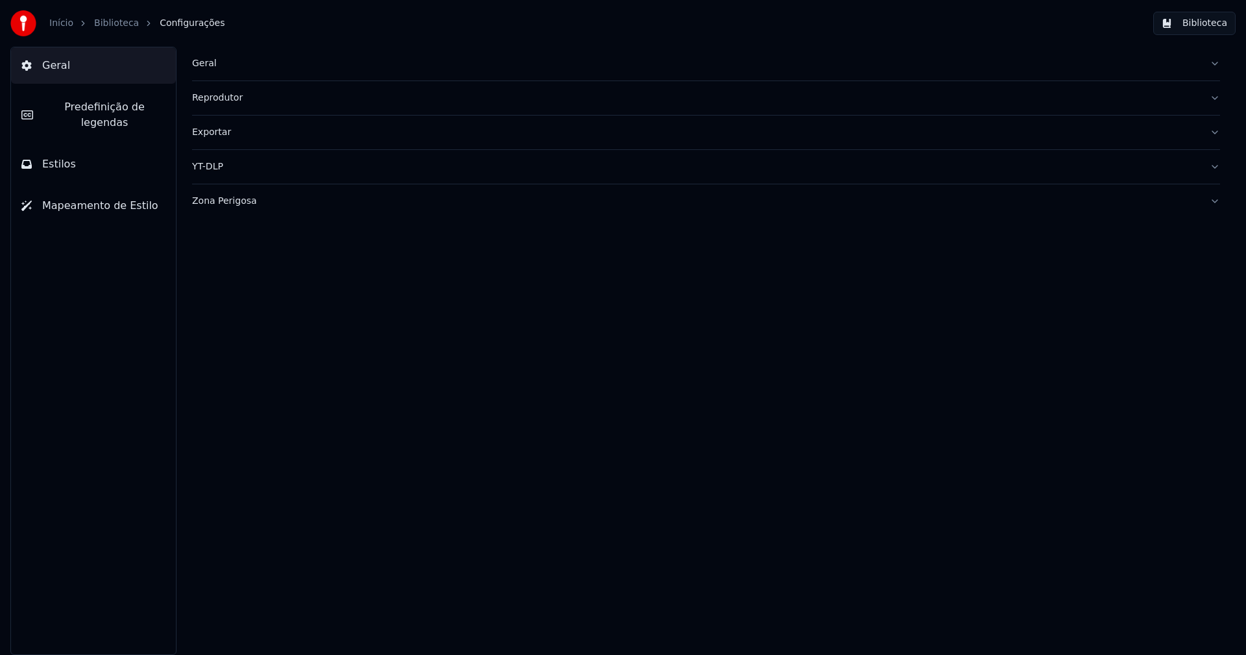
click at [214, 203] on div "Zona Perigosa" at bounding box center [696, 201] width 1008 height 13
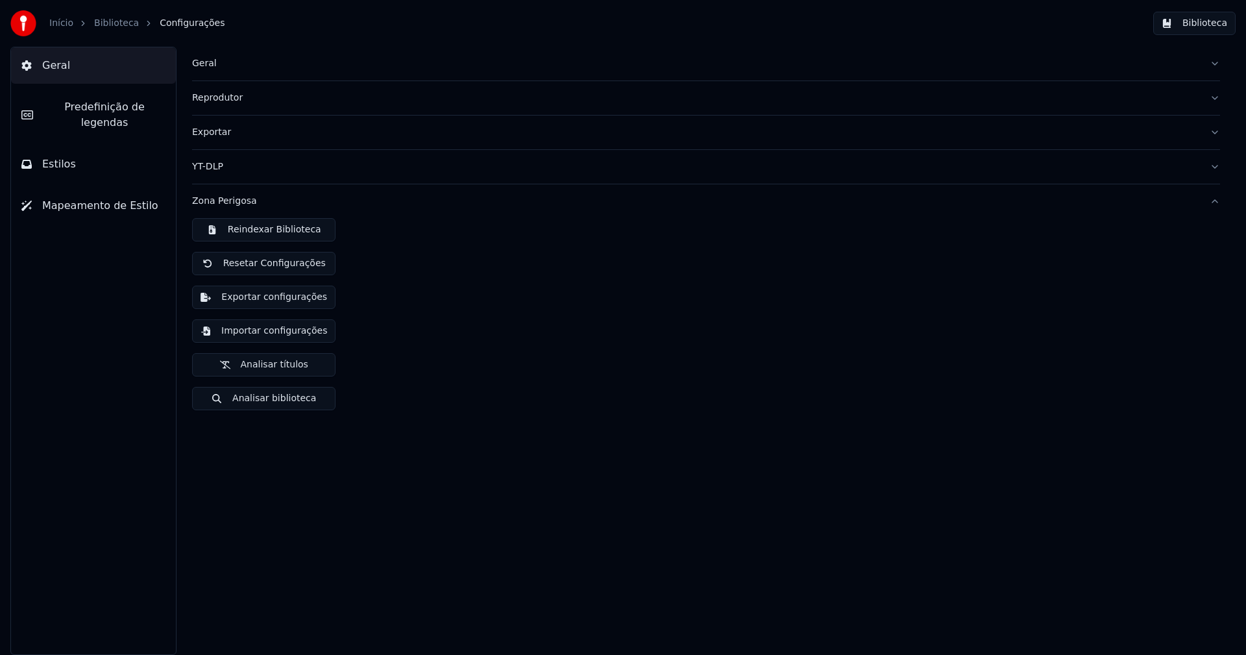
click at [292, 299] on button "Exportar configurações" at bounding box center [263, 297] width 143 height 23
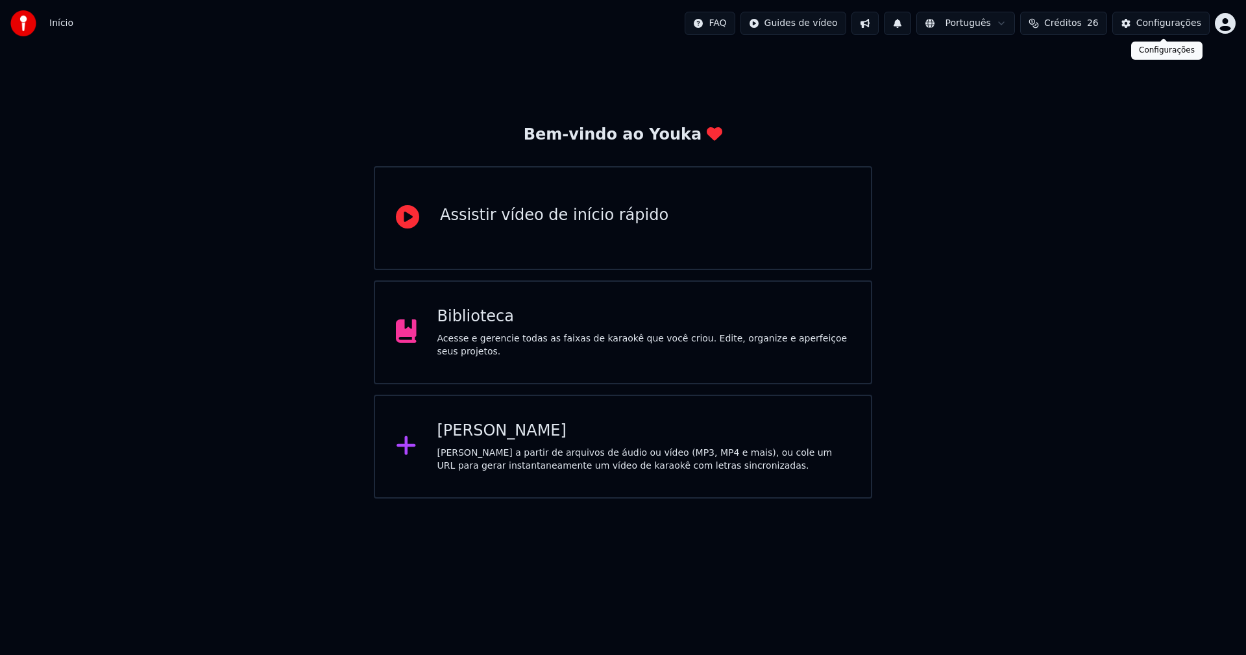
click at [1176, 27] on div "Configurações" at bounding box center [1169, 23] width 65 height 13
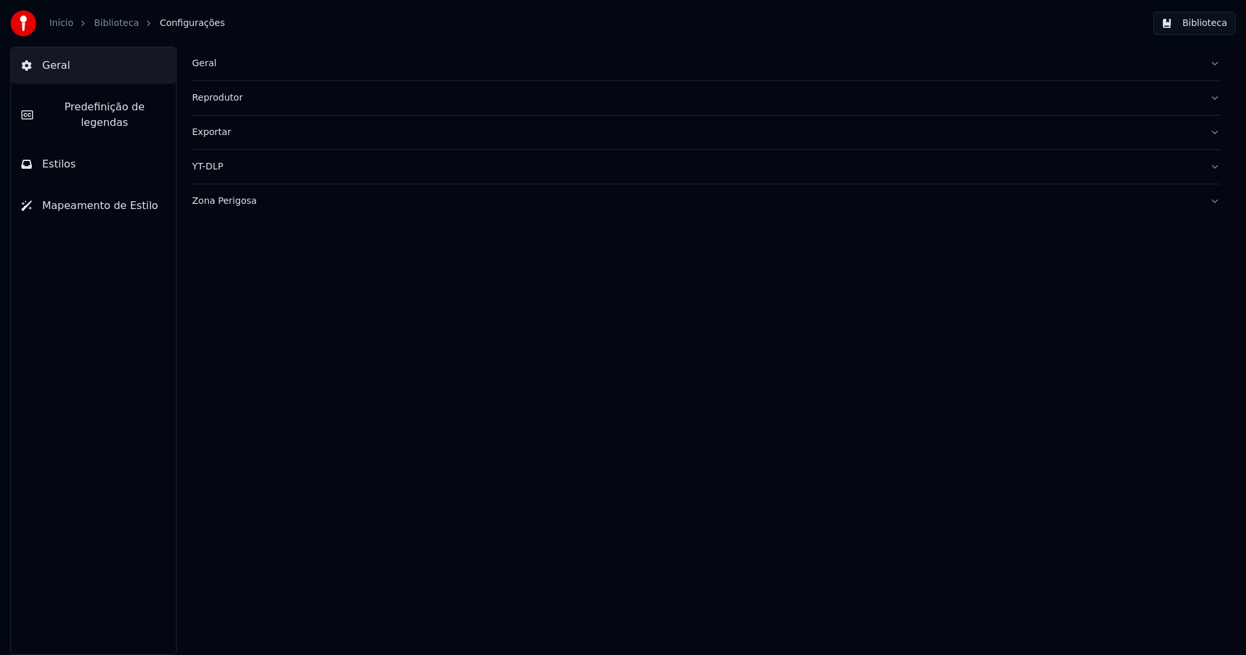
click at [212, 65] on div "Geral" at bounding box center [696, 63] width 1008 height 13
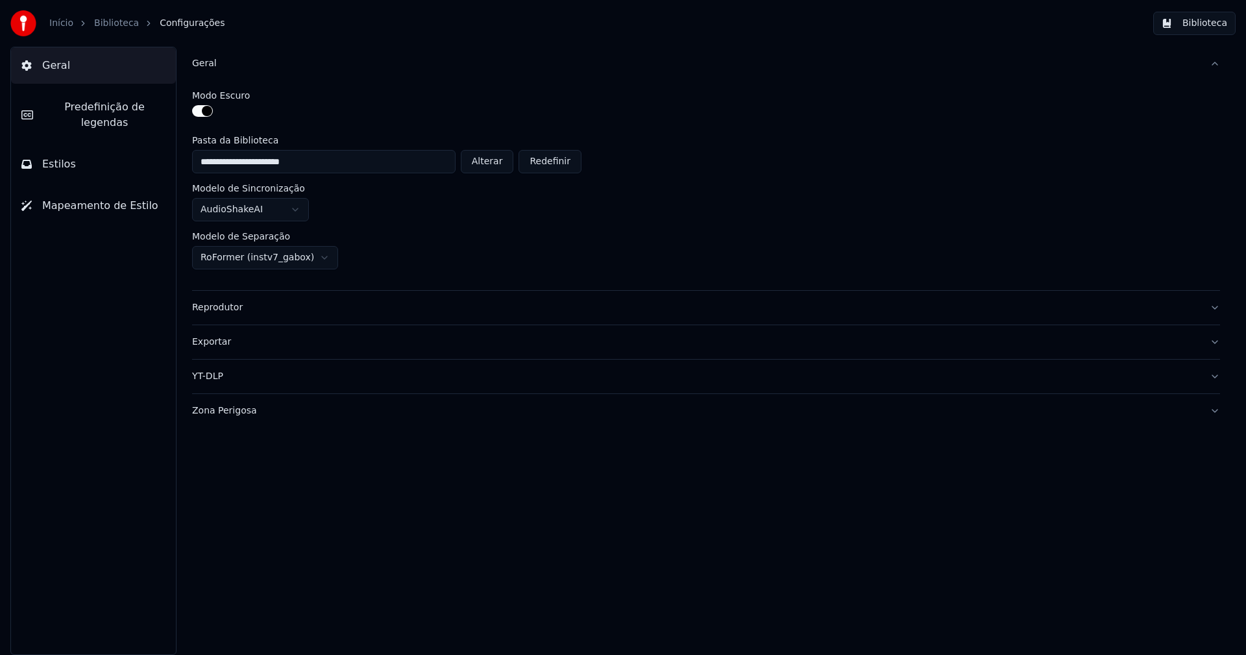
click at [506, 164] on button "Alterar" at bounding box center [487, 161] width 53 height 23
click at [492, 164] on button "Alterar" at bounding box center [487, 161] width 53 height 23
type input "**********"
click at [1206, 25] on button "Biblioteca" at bounding box center [1195, 23] width 82 height 23
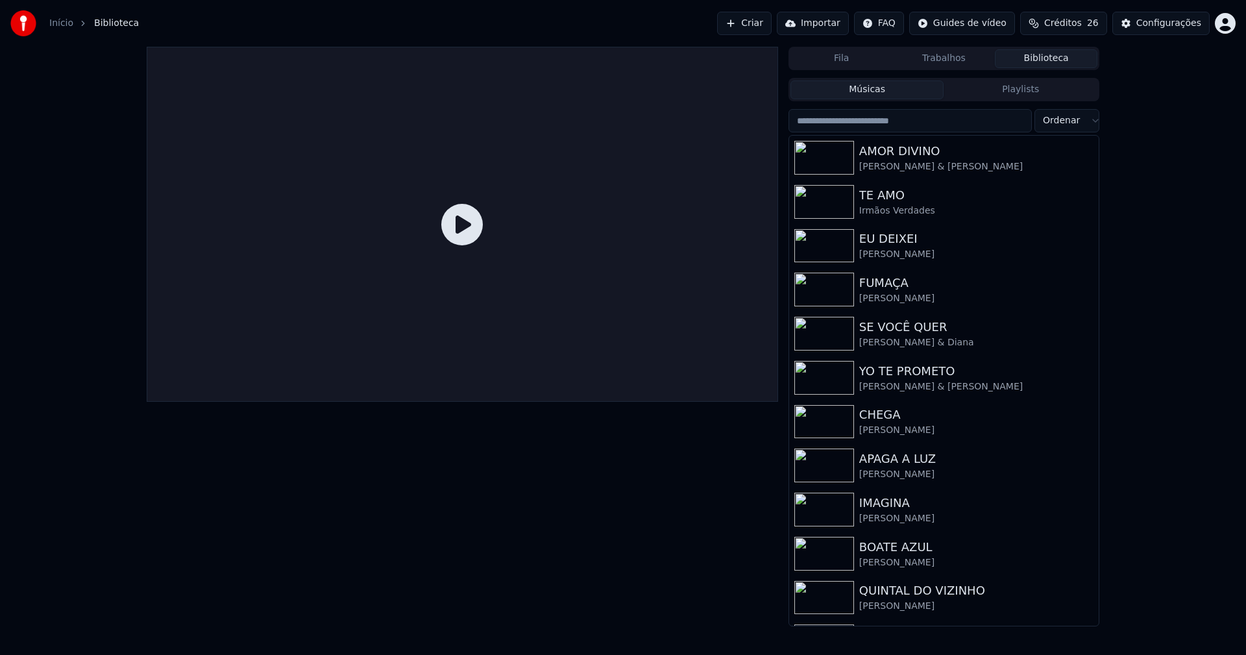
click at [878, 123] on input "search" at bounding box center [910, 120] width 243 height 23
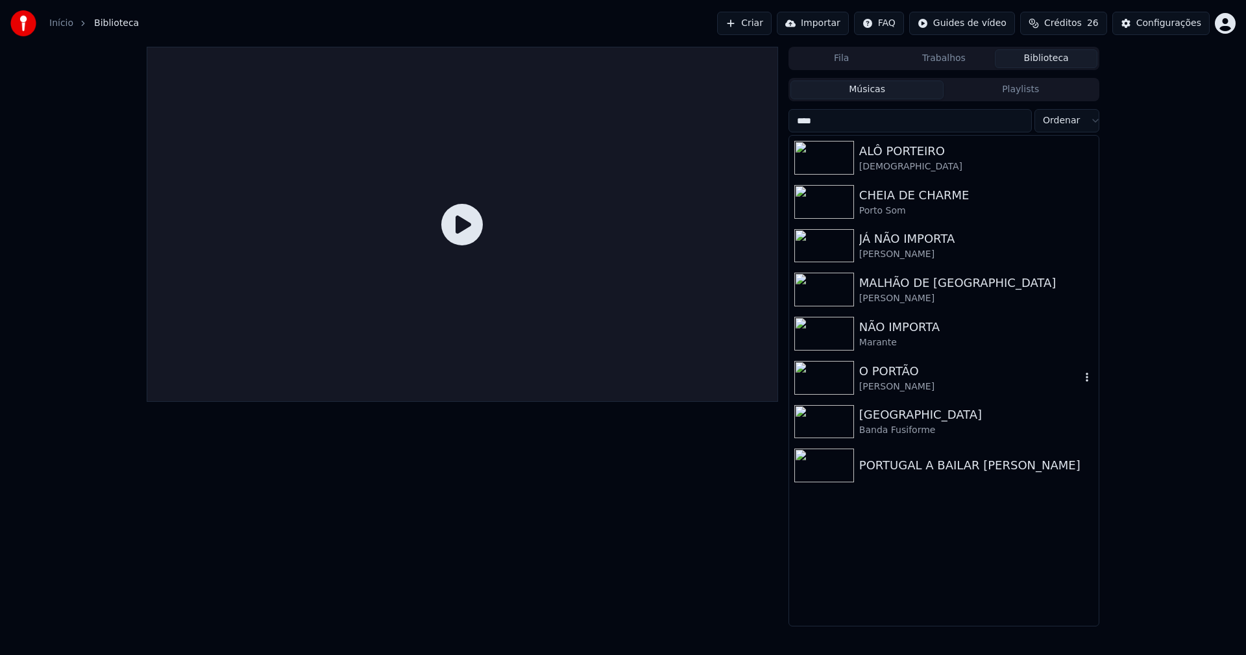
type input "****"
click at [902, 377] on div "O PORTÃO" at bounding box center [970, 371] width 221 height 18
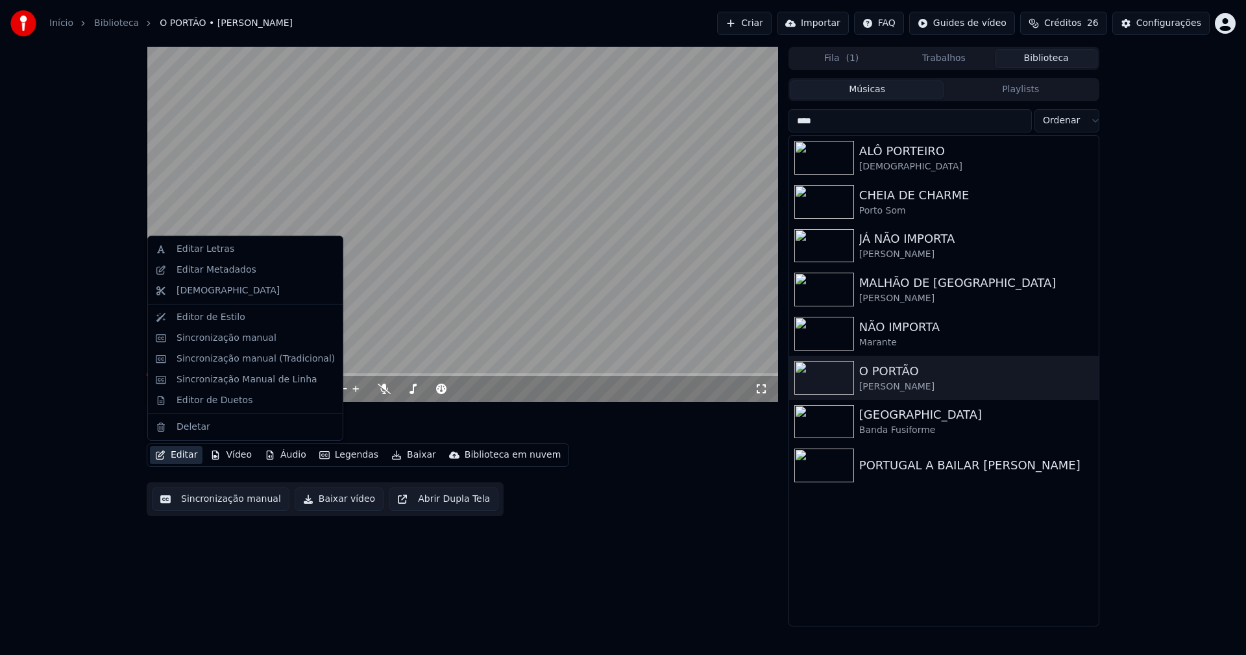
click at [189, 456] on button "Editar" at bounding box center [176, 455] width 53 height 18
click at [201, 250] on div "Editar Letras" at bounding box center [206, 249] width 58 height 13
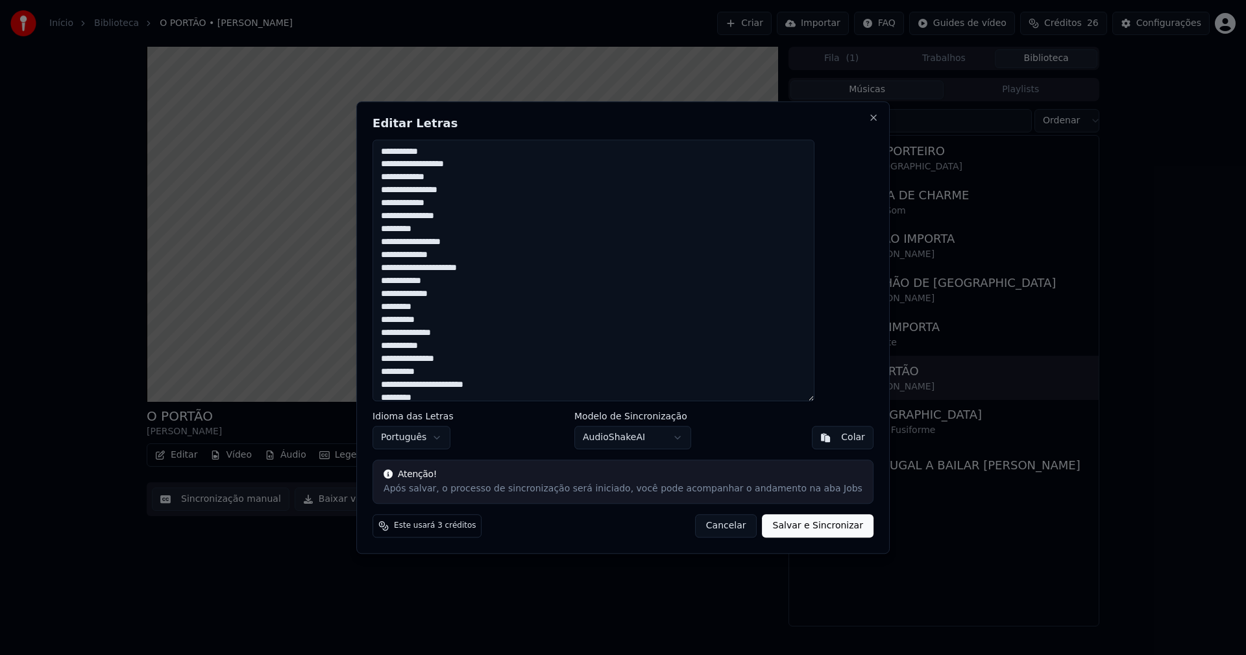
click at [800, 524] on button "Salvar e Sincronizar" at bounding box center [818, 525] width 111 height 23
type textarea "**********"
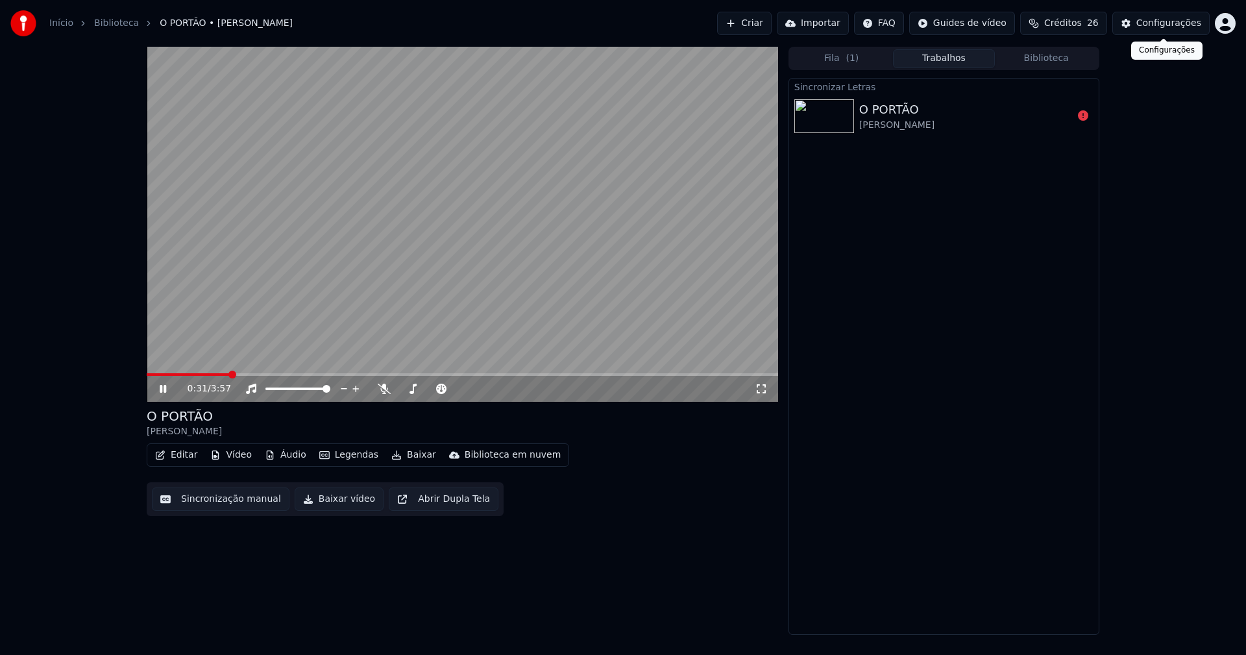
click at [1172, 22] on div "Configurações" at bounding box center [1169, 23] width 65 height 13
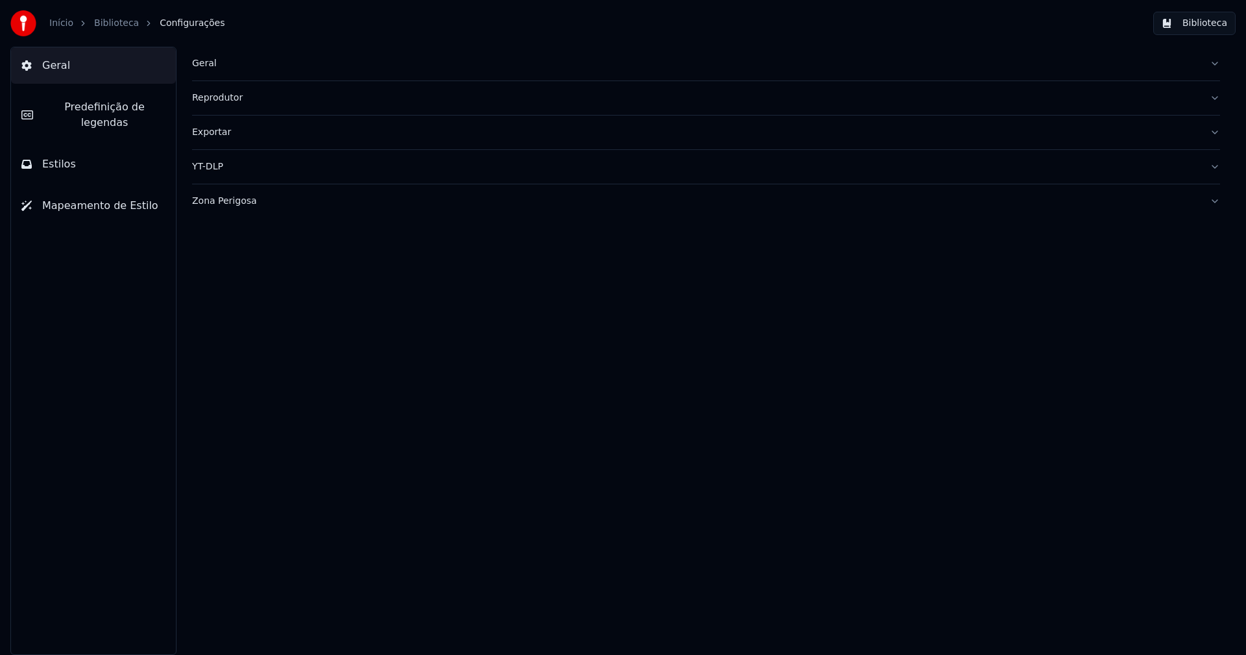
click at [223, 203] on div "Zona Perigosa" at bounding box center [696, 201] width 1008 height 13
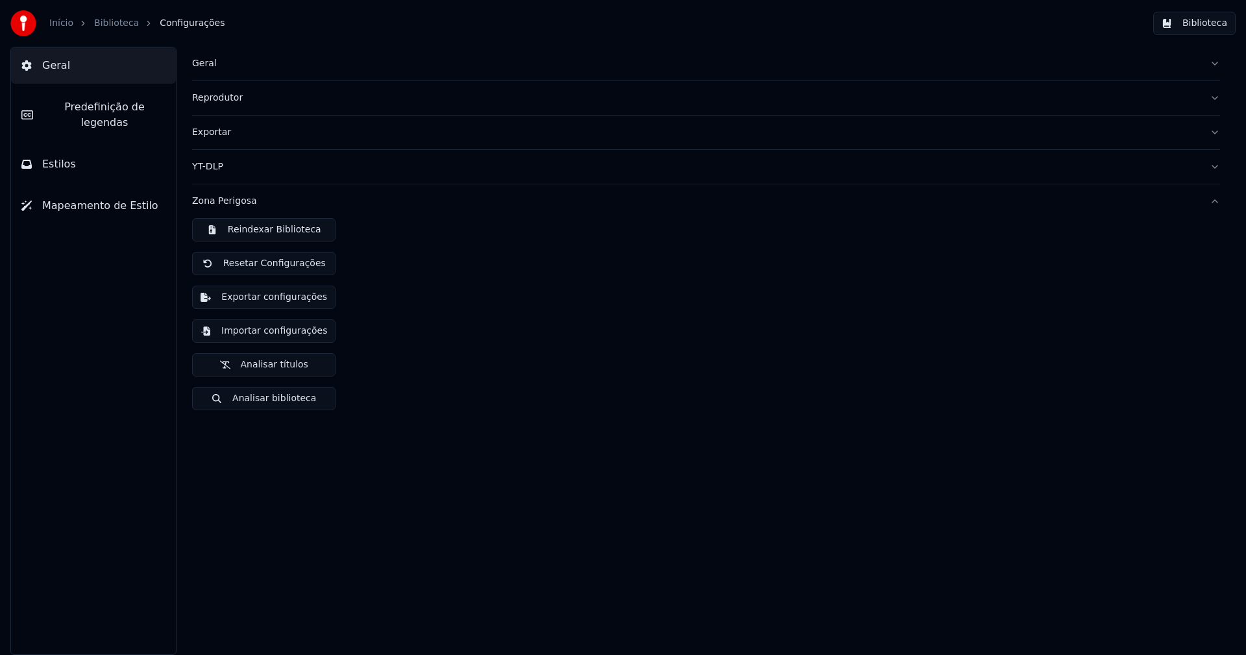
click at [288, 329] on button "Importar configurações" at bounding box center [263, 330] width 143 height 23
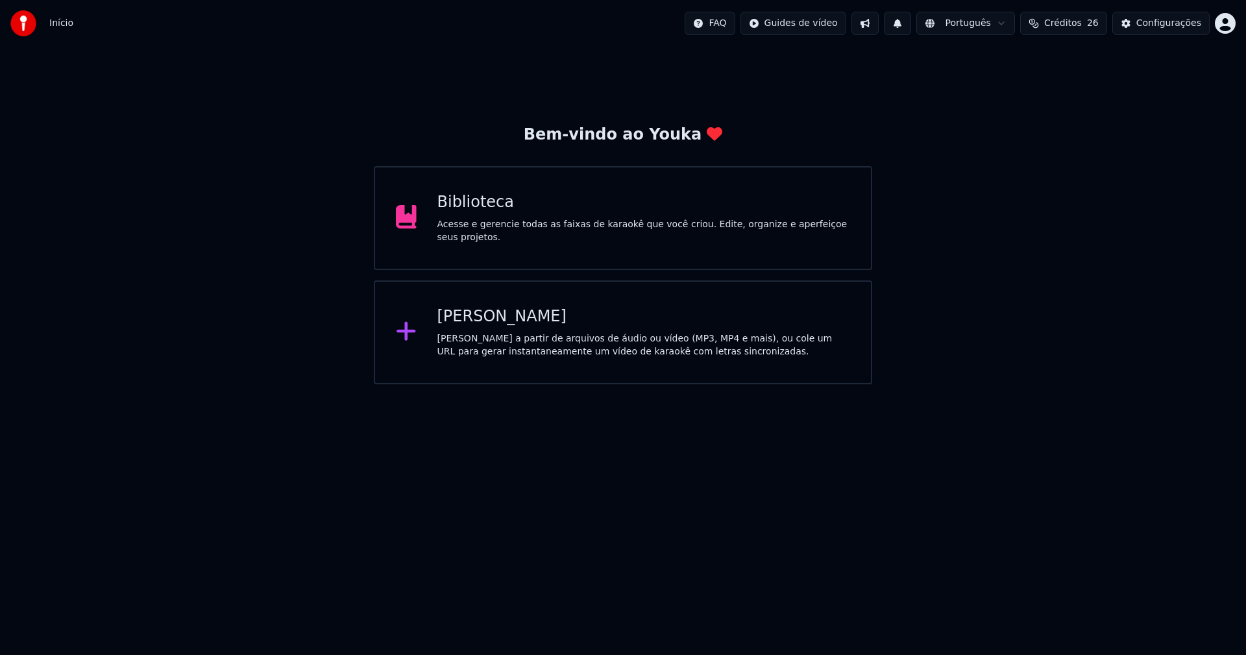
click at [475, 208] on div "Biblioteca" at bounding box center [645, 202] width 414 height 21
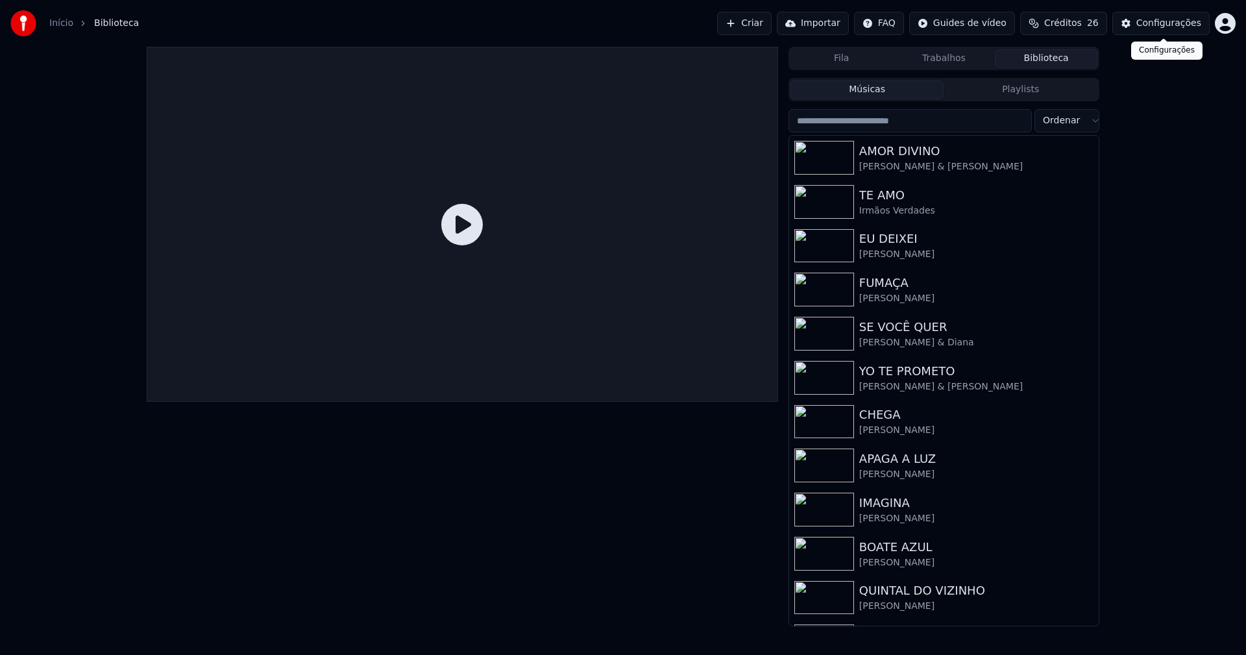
click at [1172, 23] on div "Configurações" at bounding box center [1169, 23] width 65 height 13
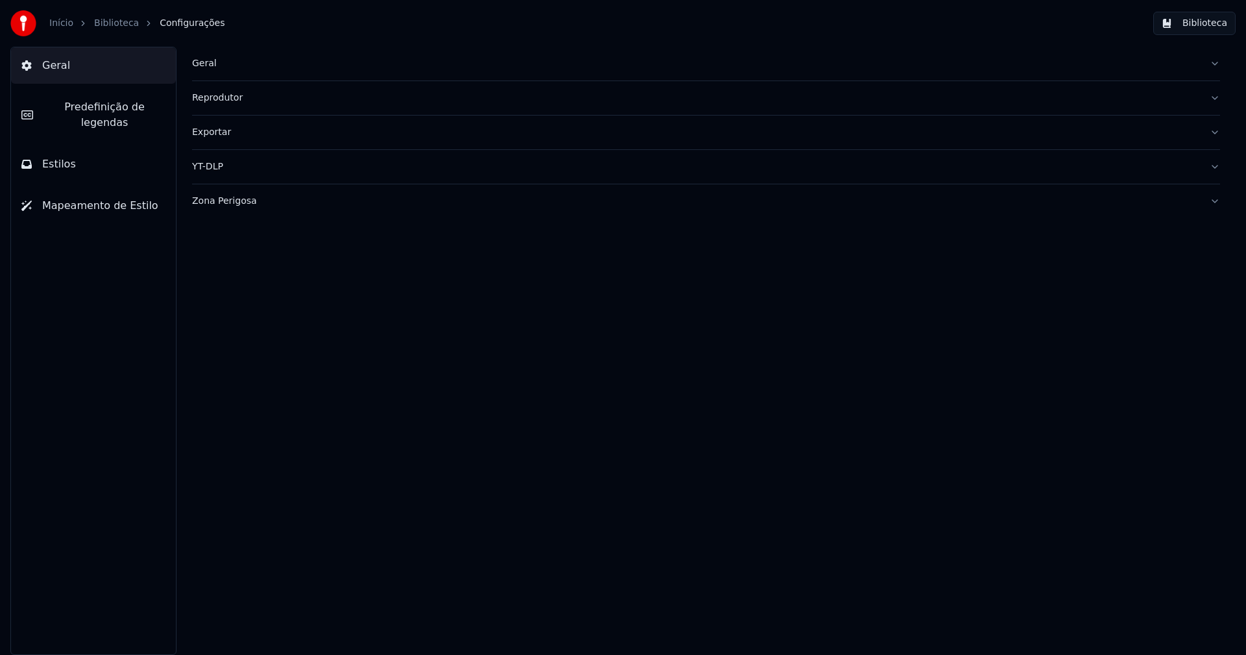
click at [212, 66] on div "Geral" at bounding box center [696, 63] width 1008 height 13
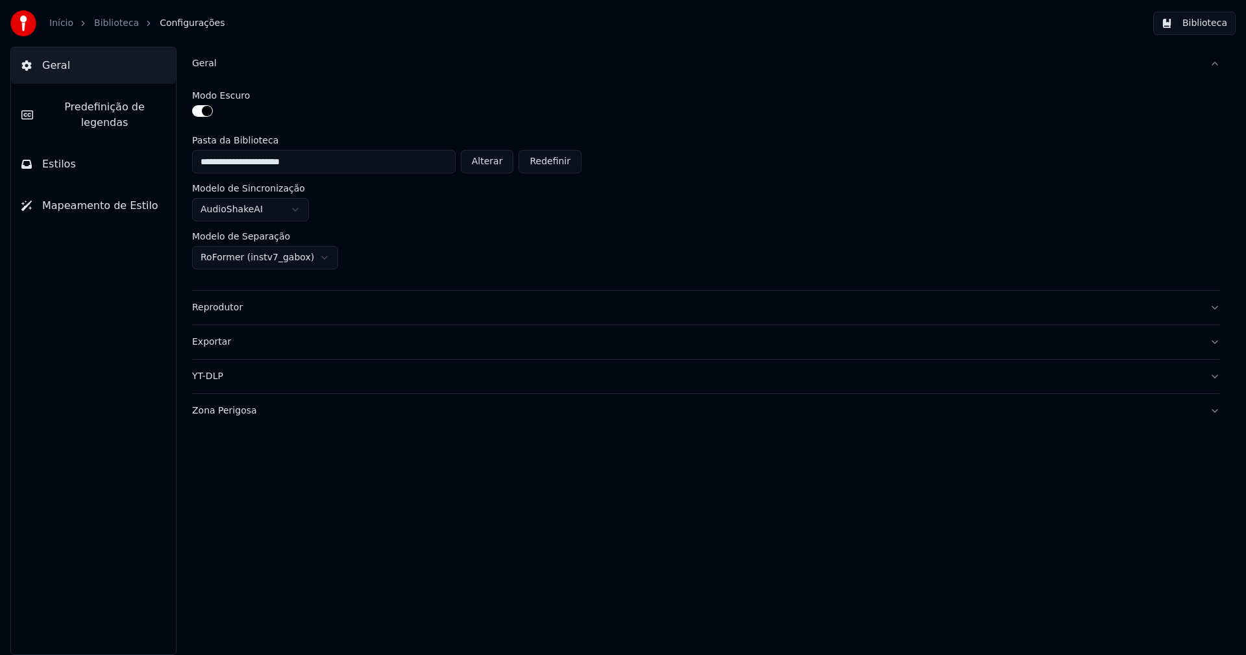
click at [491, 164] on button "Alterar" at bounding box center [487, 161] width 53 height 23
click at [494, 160] on button "Alterar" at bounding box center [487, 161] width 53 height 23
type input "**********"
click at [1207, 16] on button "Biblioteca" at bounding box center [1195, 23] width 82 height 23
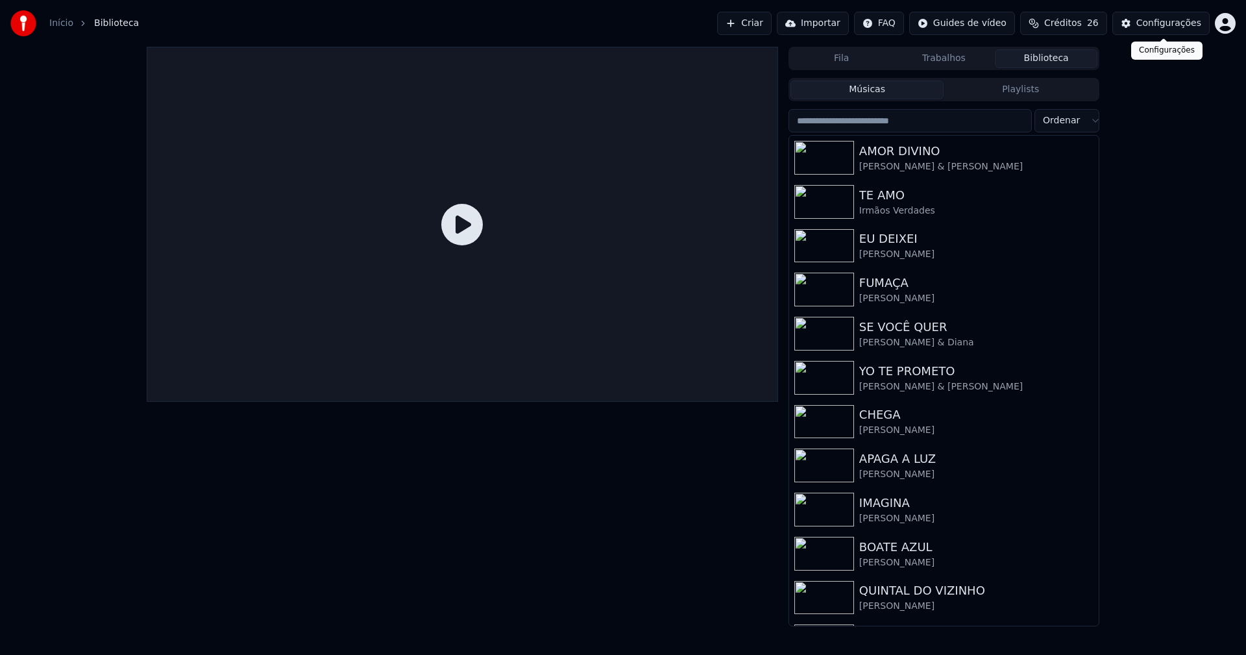
click at [1162, 25] on div "Configurações" at bounding box center [1169, 23] width 65 height 13
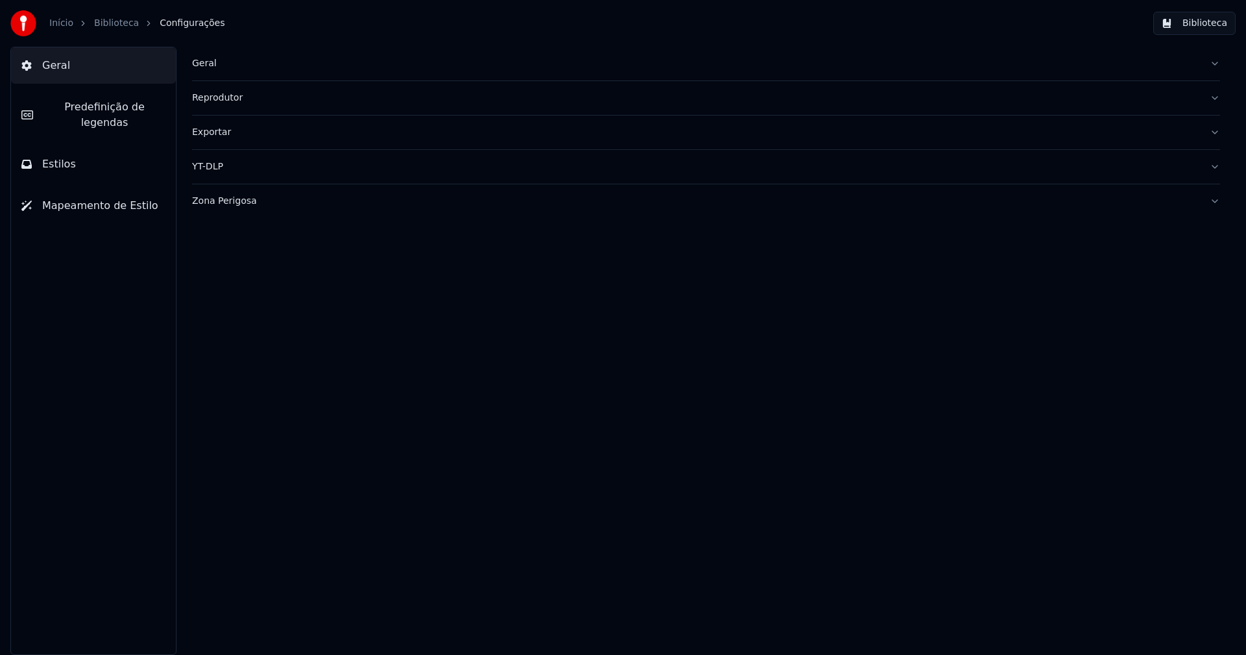
click at [132, 106] on span "Predefinição de legendas" at bounding box center [104, 114] width 122 height 31
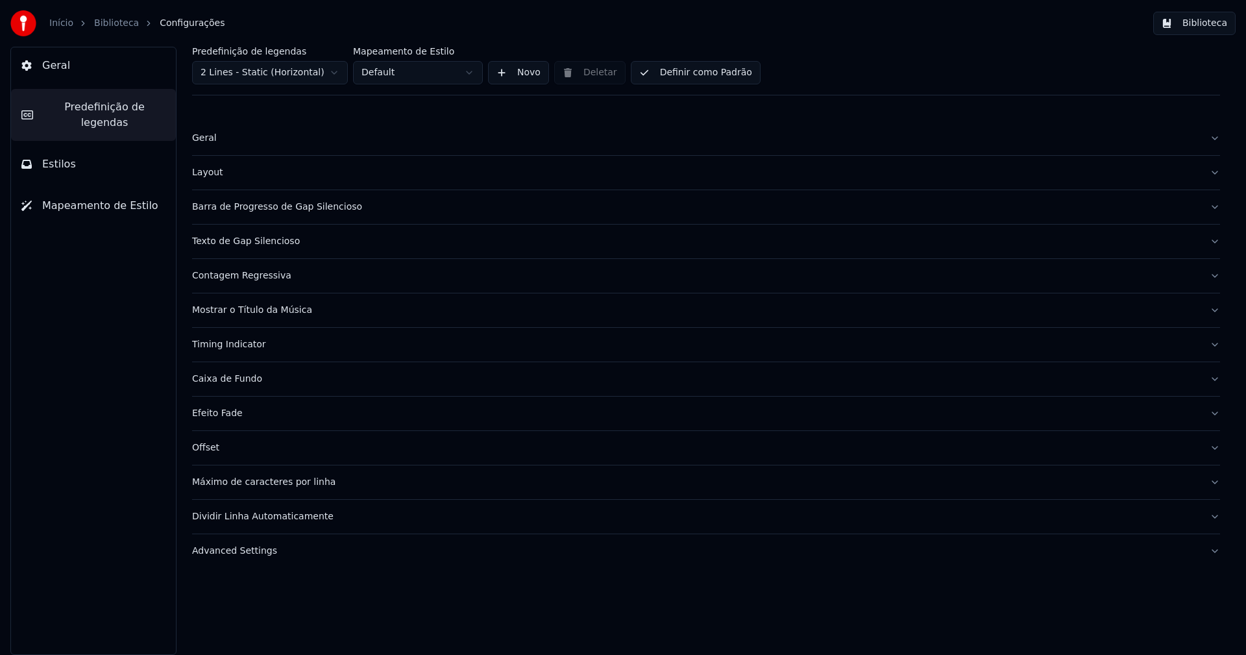
click at [303, 212] on div "Barra de Progresso de Gap Silencioso" at bounding box center [696, 207] width 1008 height 13
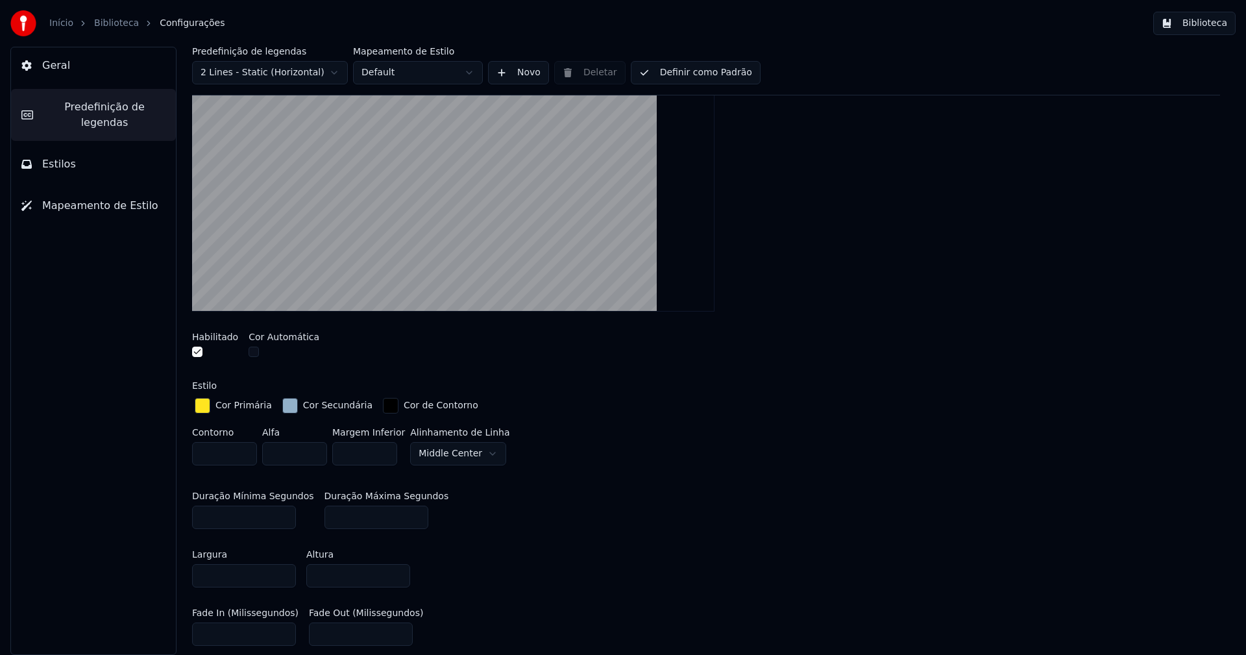
scroll to position [130, 0]
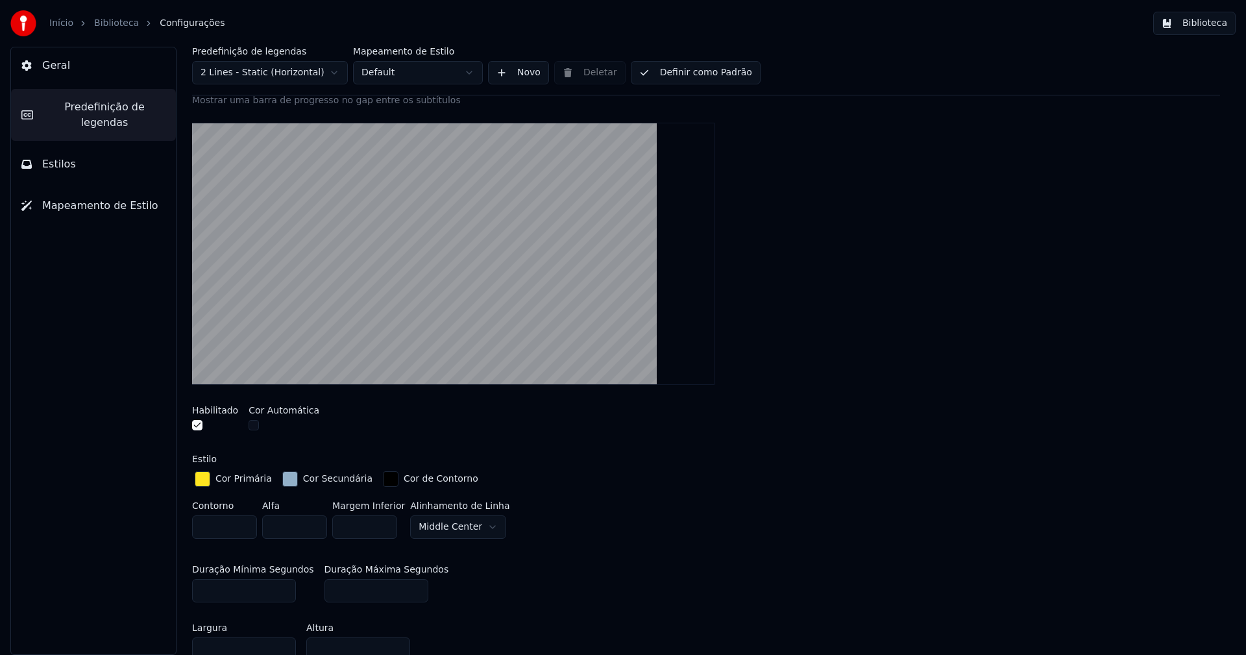
click at [1211, 26] on button "Biblioteca" at bounding box center [1195, 23] width 82 height 23
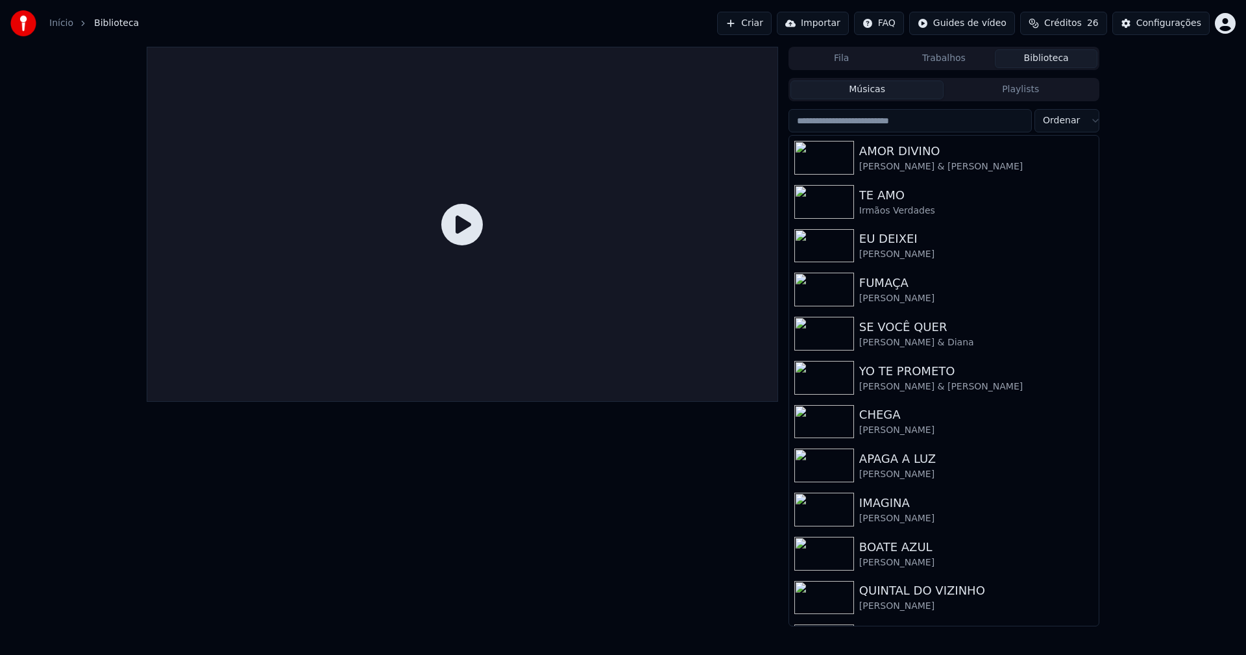
click at [882, 123] on input "search" at bounding box center [910, 120] width 243 height 23
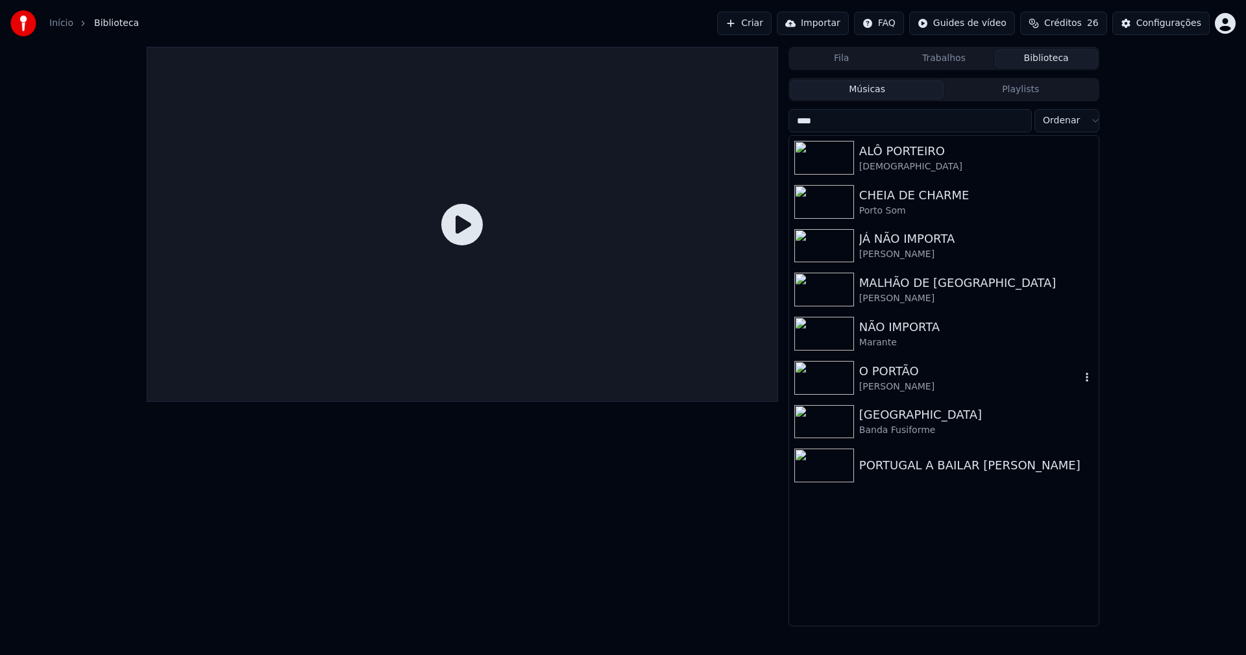
type input "****"
click at [907, 382] on div "[PERSON_NAME]" at bounding box center [970, 386] width 221 height 13
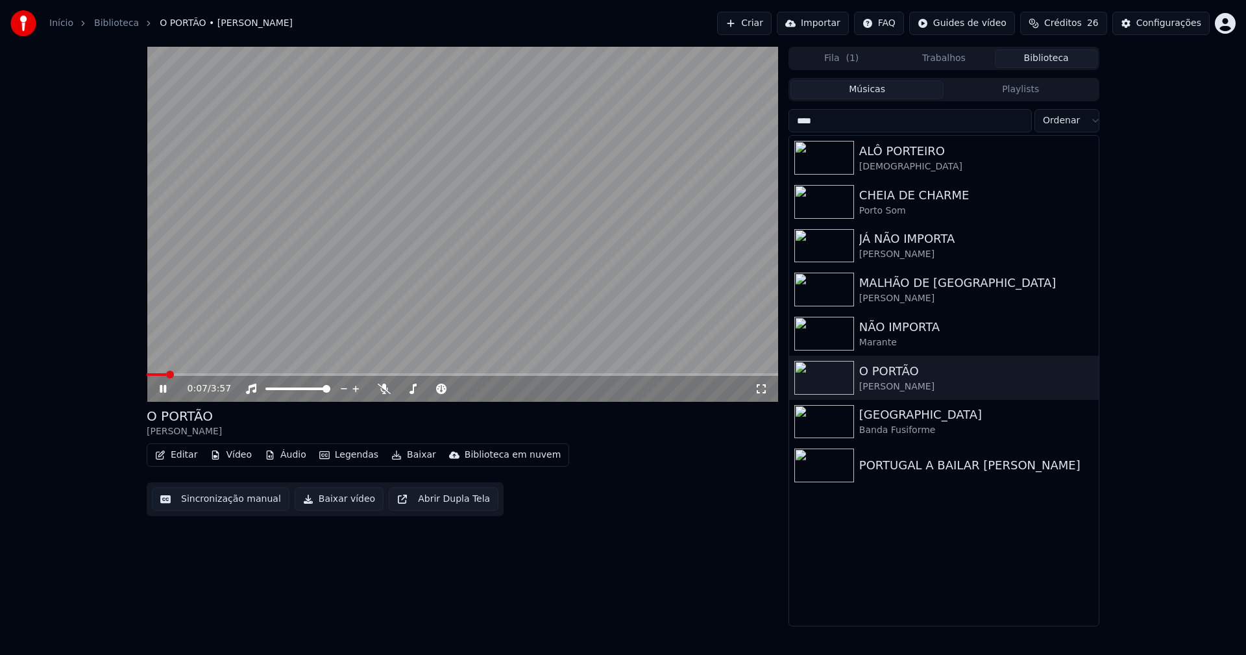
click at [199, 374] on span at bounding box center [463, 374] width 632 height 3
click at [179, 454] on button "Editar" at bounding box center [176, 455] width 53 height 18
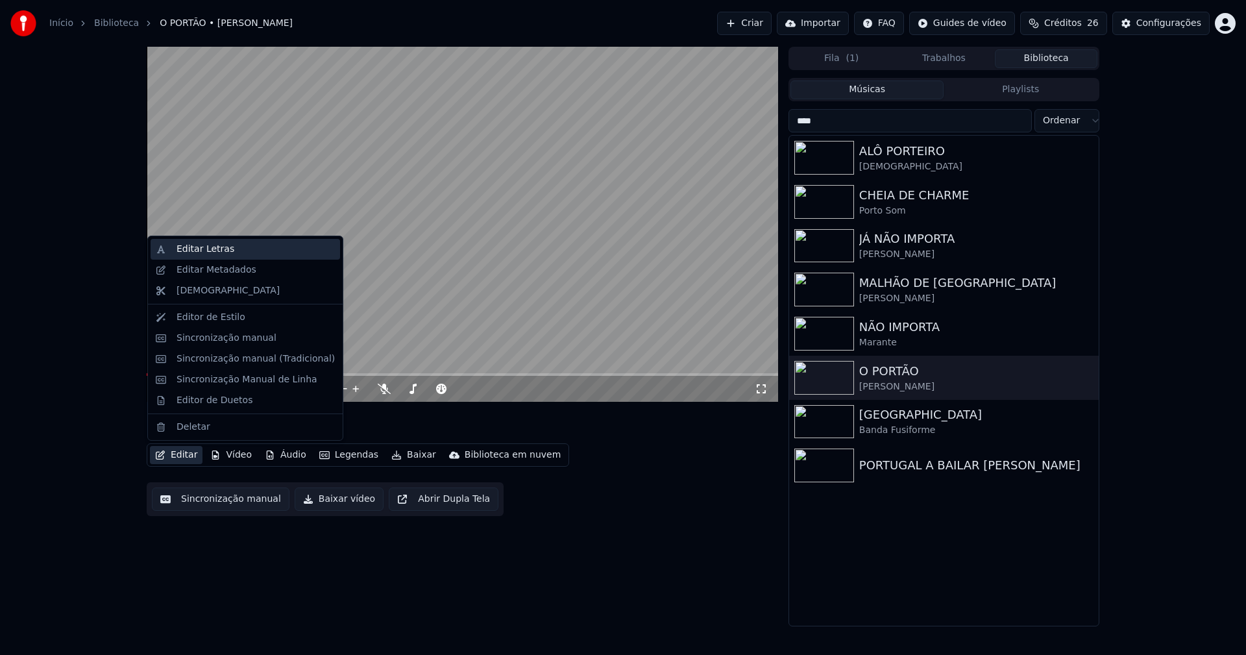
click at [210, 246] on div "Editar Letras" at bounding box center [206, 249] width 58 height 13
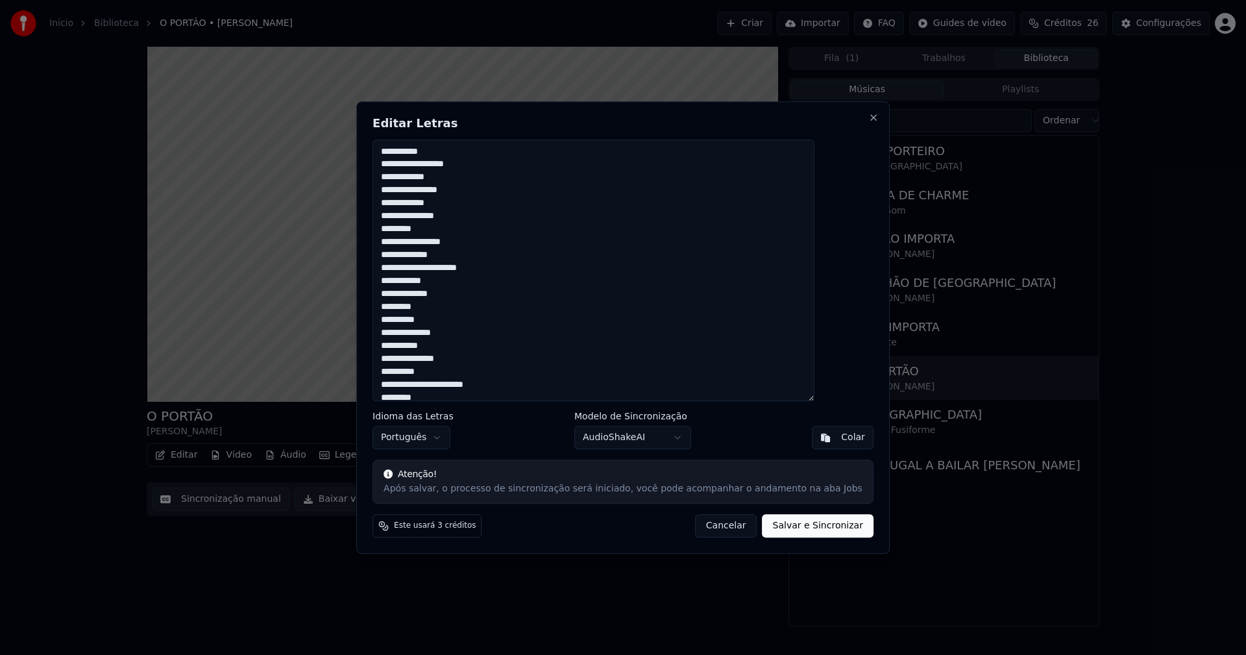
click at [793, 526] on button "Salvar e Sincronizar" at bounding box center [818, 525] width 111 height 23
type textarea "**********"
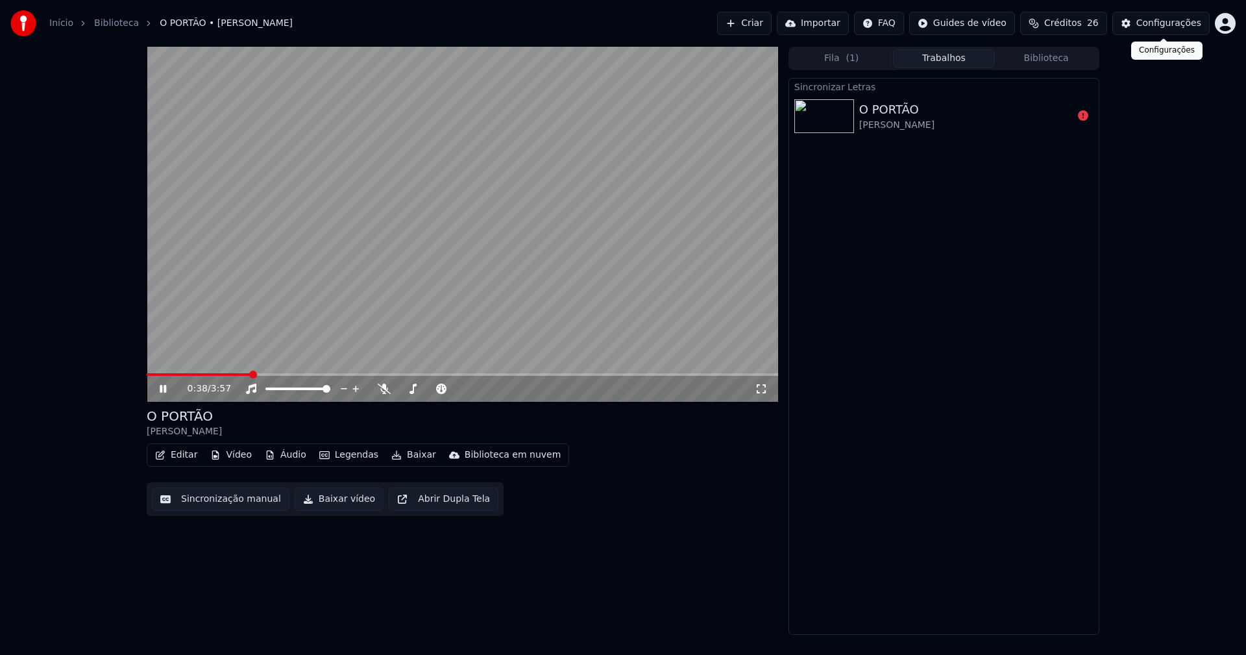
click at [1179, 27] on div "Configurações" at bounding box center [1169, 23] width 65 height 13
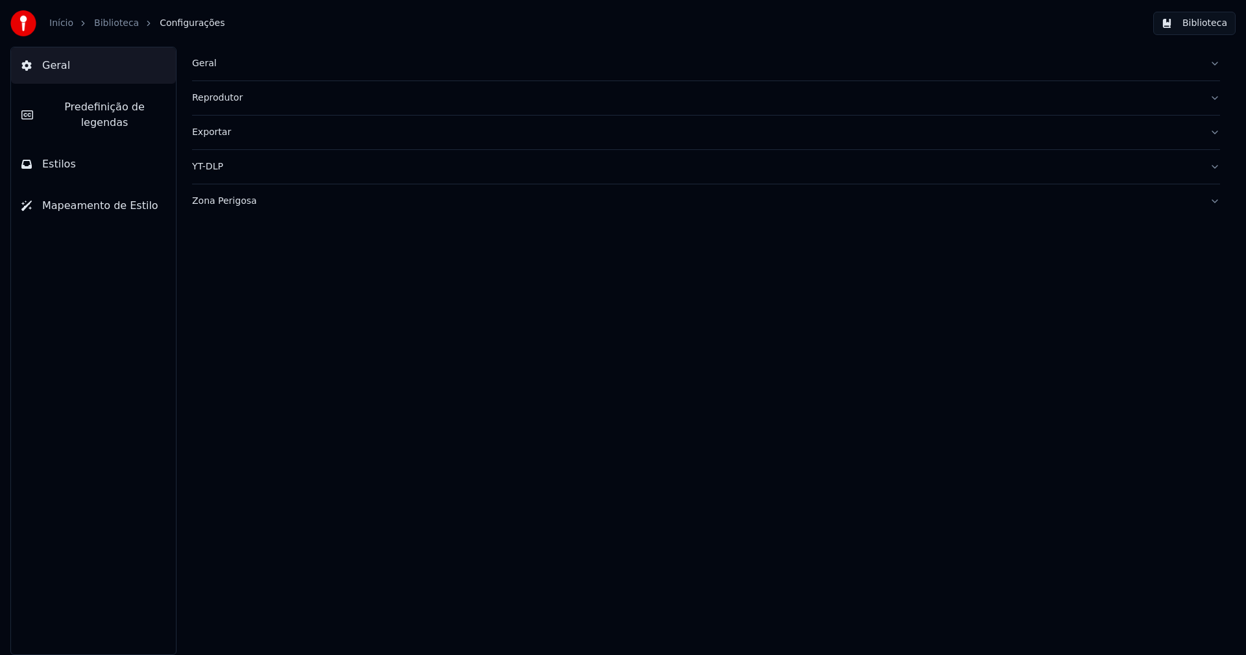
click at [234, 209] on button "Zona Perigosa" at bounding box center [706, 201] width 1028 height 34
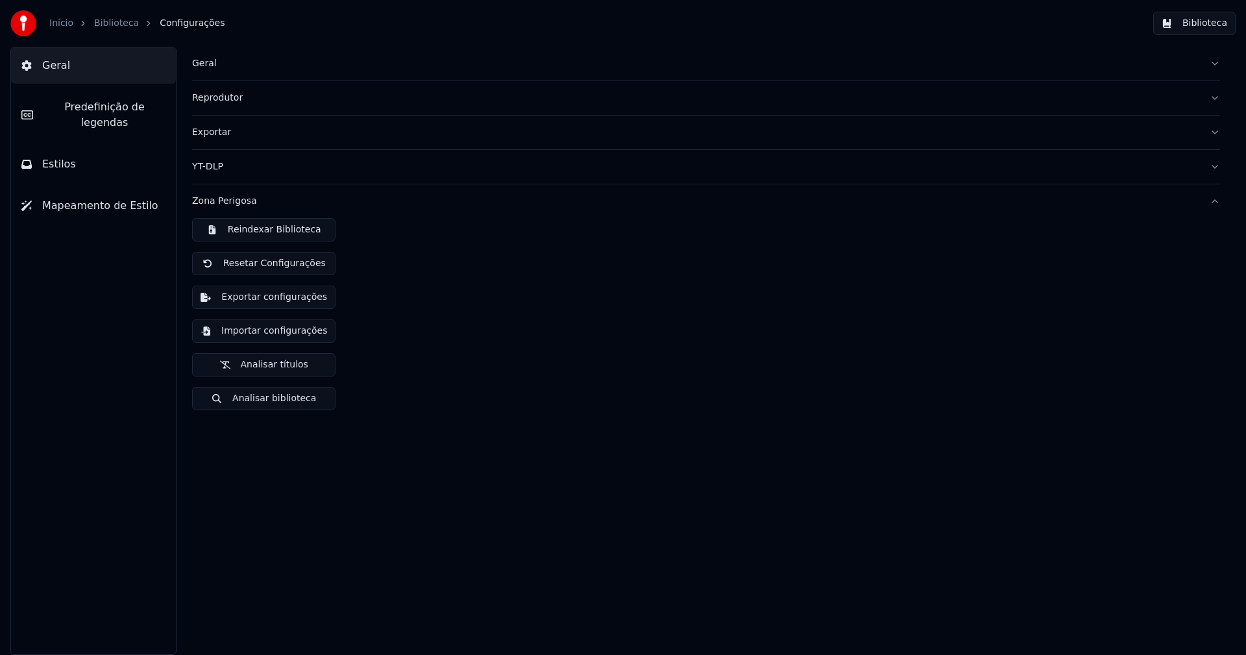
click at [280, 333] on button "Importar configurações" at bounding box center [263, 330] width 143 height 23
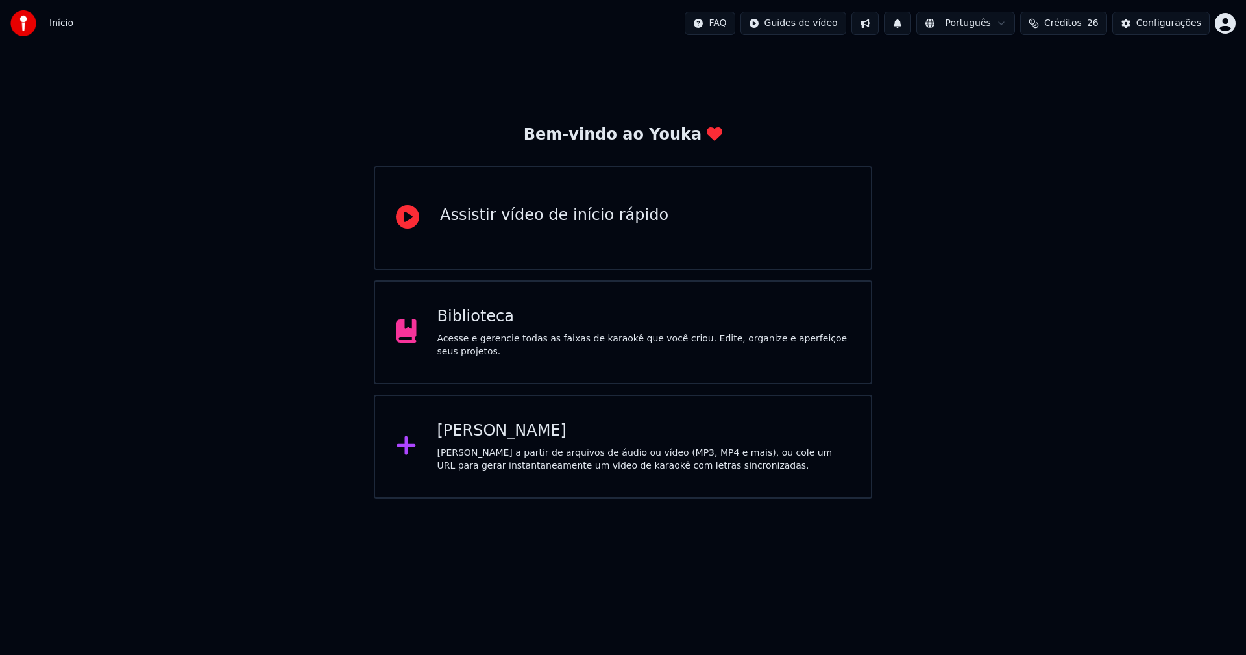
click at [465, 327] on div "Biblioteca" at bounding box center [645, 316] width 414 height 21
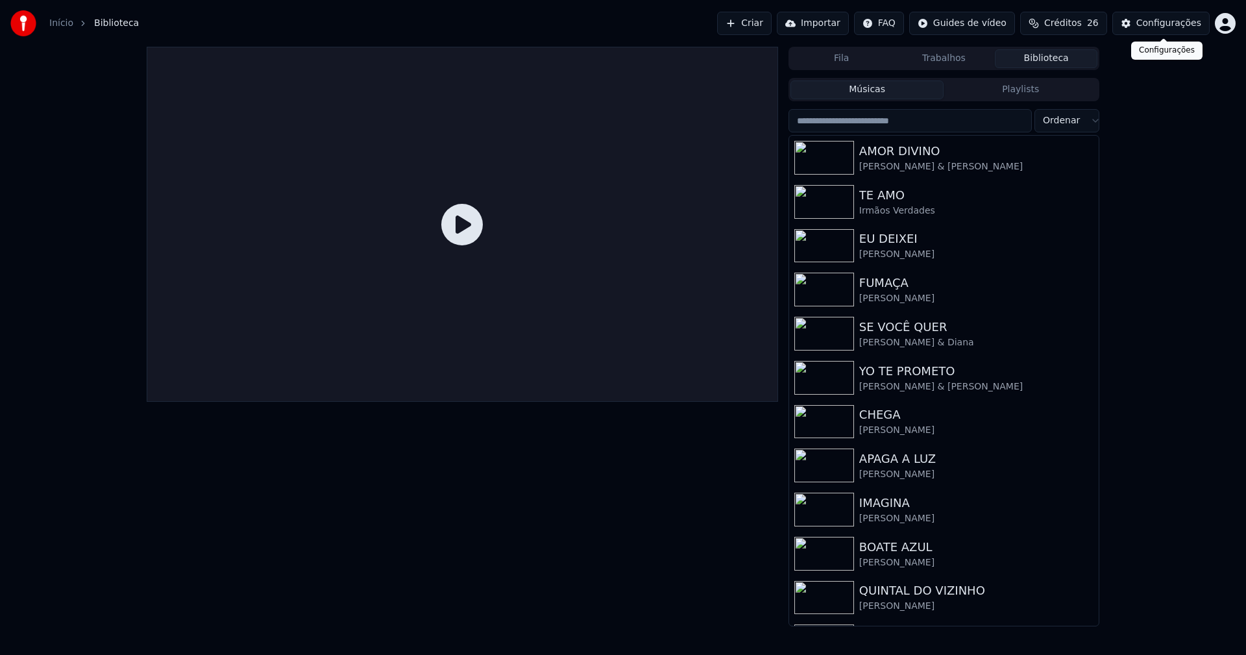
click at [1173, 21] on div "Configurações" at bounding box center [1169, 23] width 65 height 13
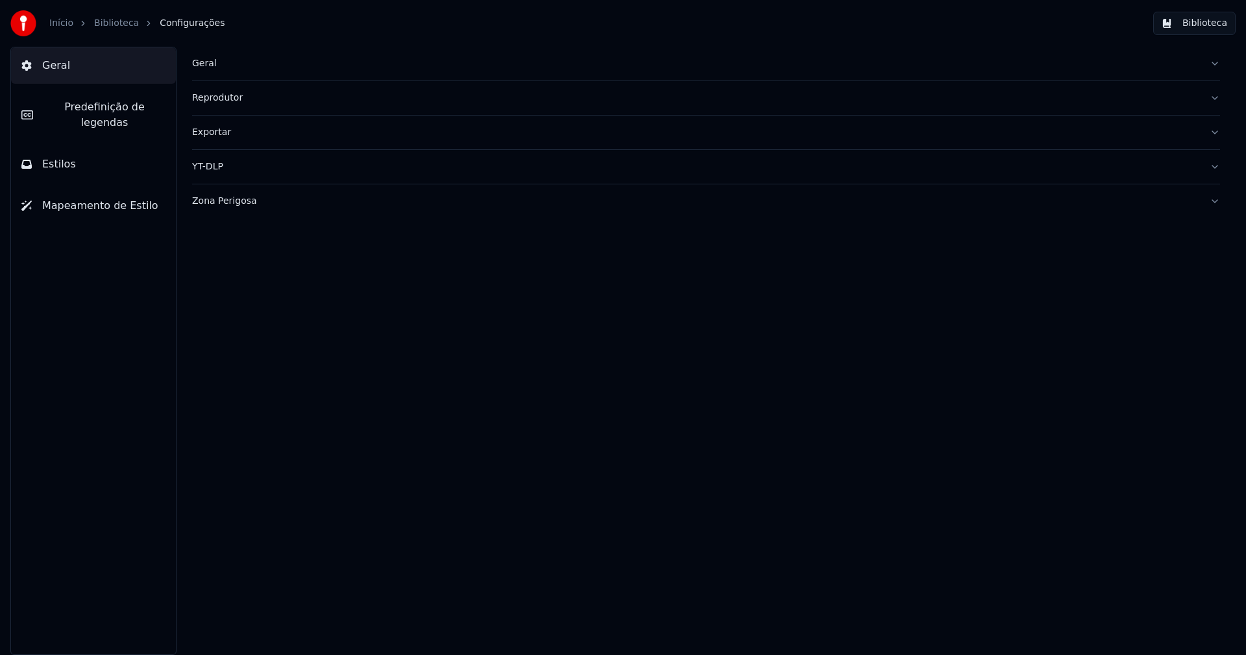
click at [205, 65] on div "Geral" at bounding box center [696, 63] width 1008 height 13
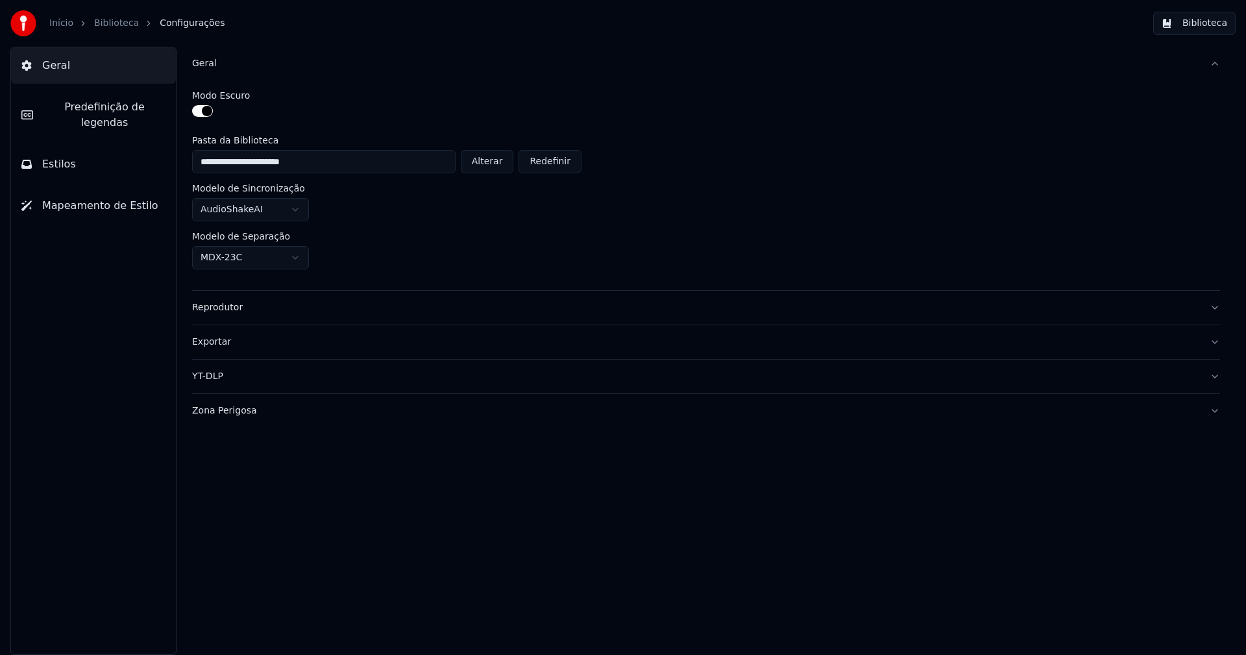
click at [493, 164] on button "Alterar" at bounding box center [487, 161] width 53 height 23
type input "**********"
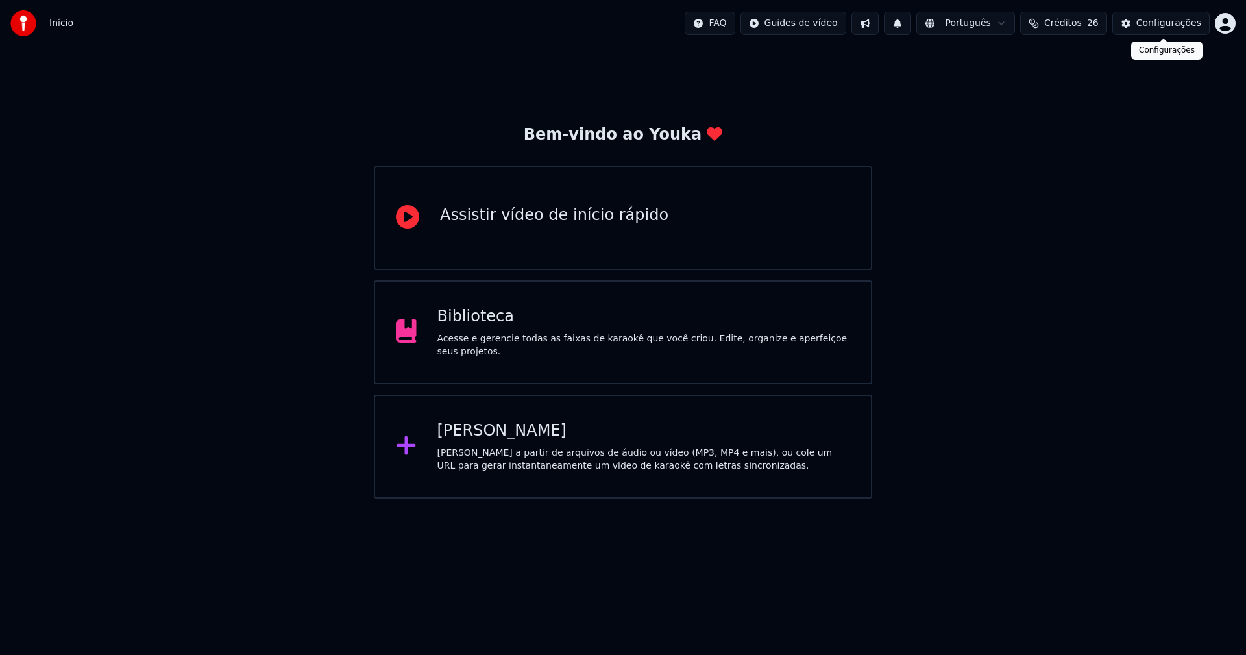
click at [1179, 23] on div "Configurações" at bounding box center [1169, 23] width 65 height 13
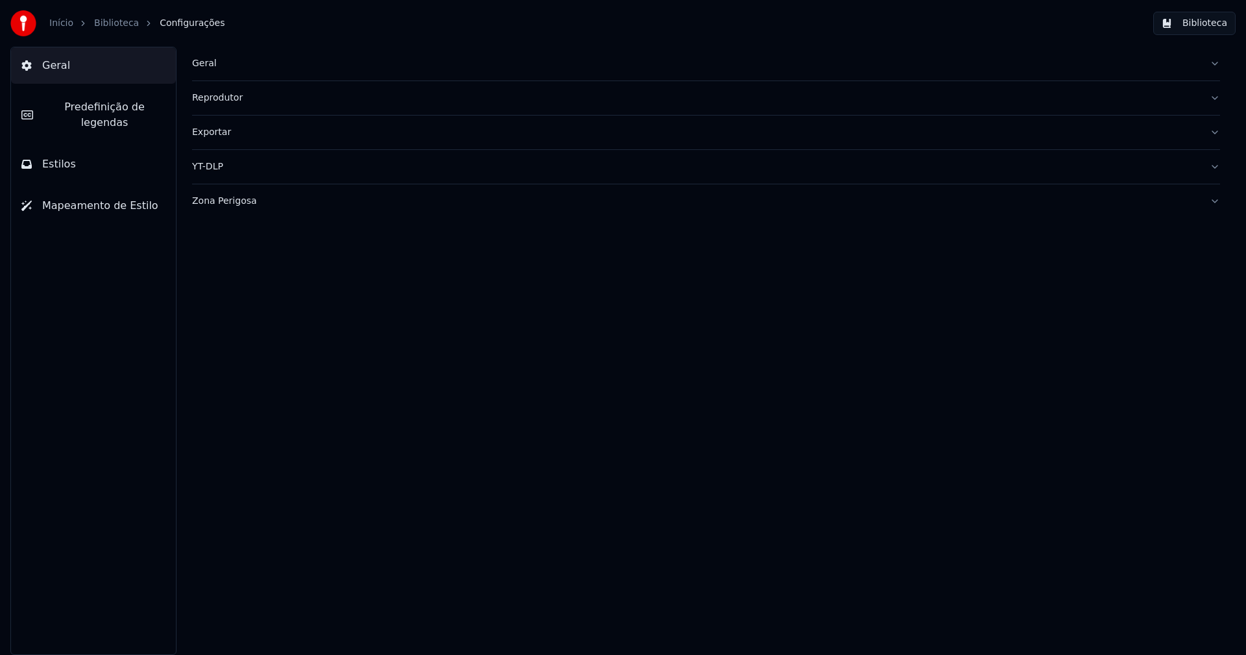
click at [211, 65] on div "Geral" at bounding box center [696, 63] width 1008 height 13
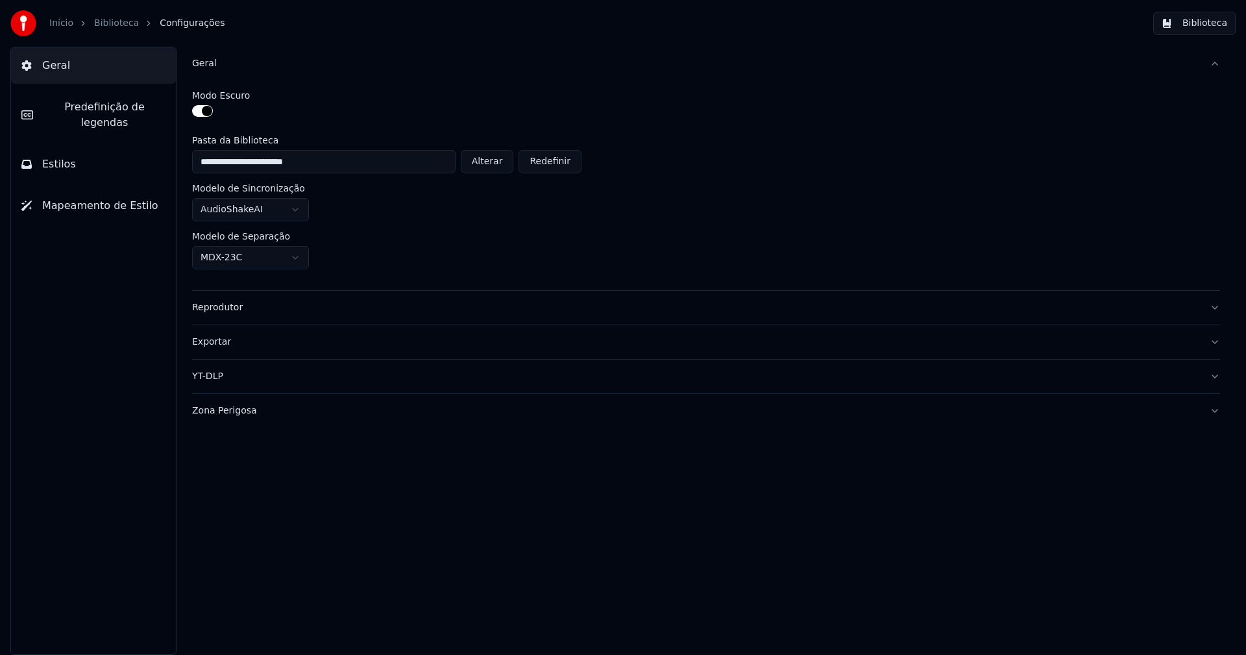
click at [496, 166] on button "Alterar" at bounding box center [487, 161] width 53 height 23
type input "**********"
click at [1214, 27] on button "Biblioteca" at bounding box center [1195, 23] width 82 height 23
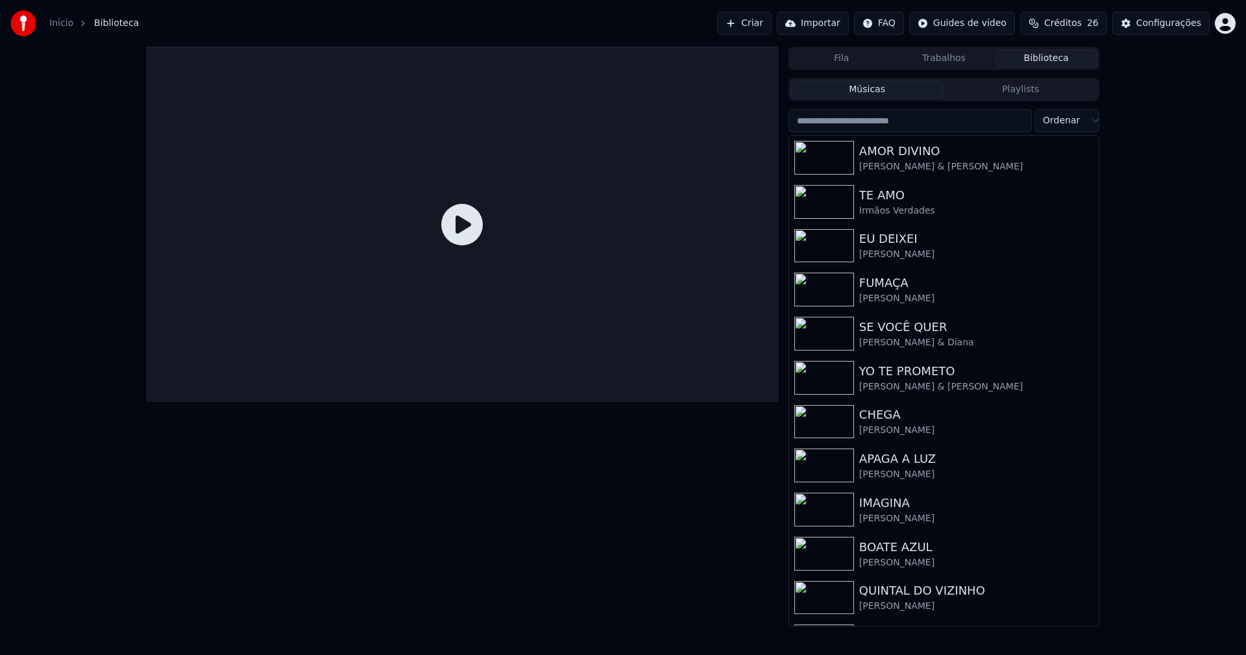
click at [878, 118] on input "search" at bounding box center [910, 120] width 243 height 23
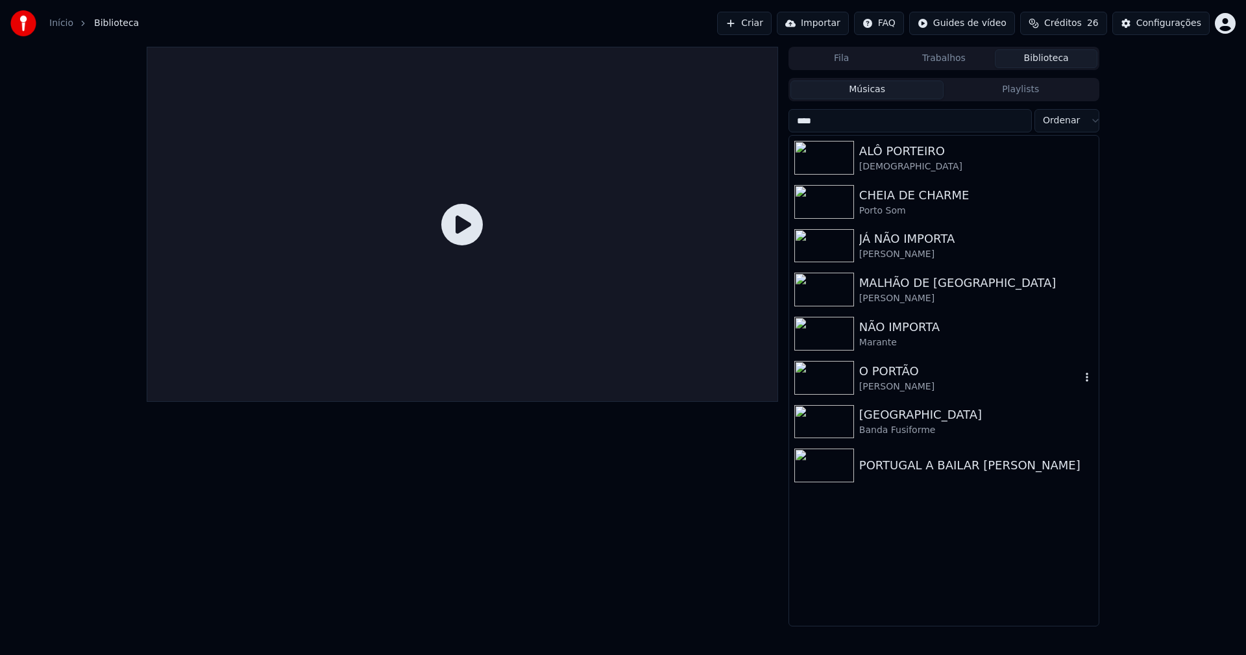
type input "****"
click at [921, 365] on div "O PORTÃO" at bounding box center [970, 371] width 221 height 18
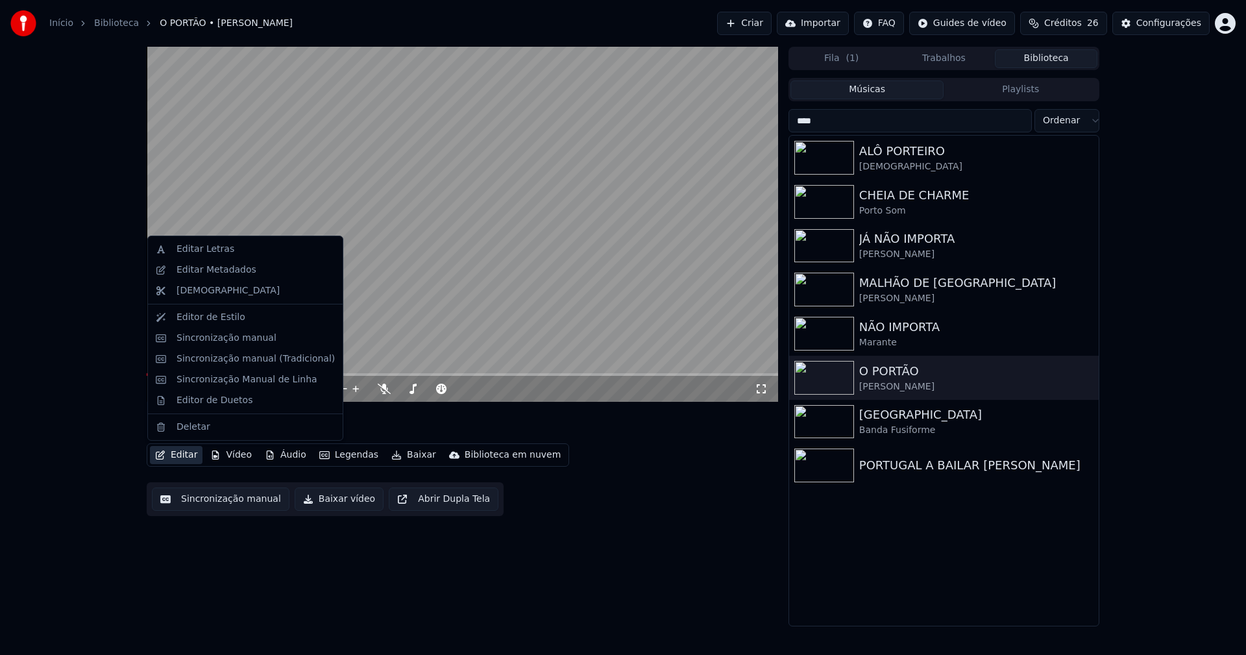
click at [174, 460] on button "Editar" at bounding box center [176, 455] width 53 height 18
click at [212, 250] on div "Editar Letras" at bounding box center [206, 249] width 58 height 13
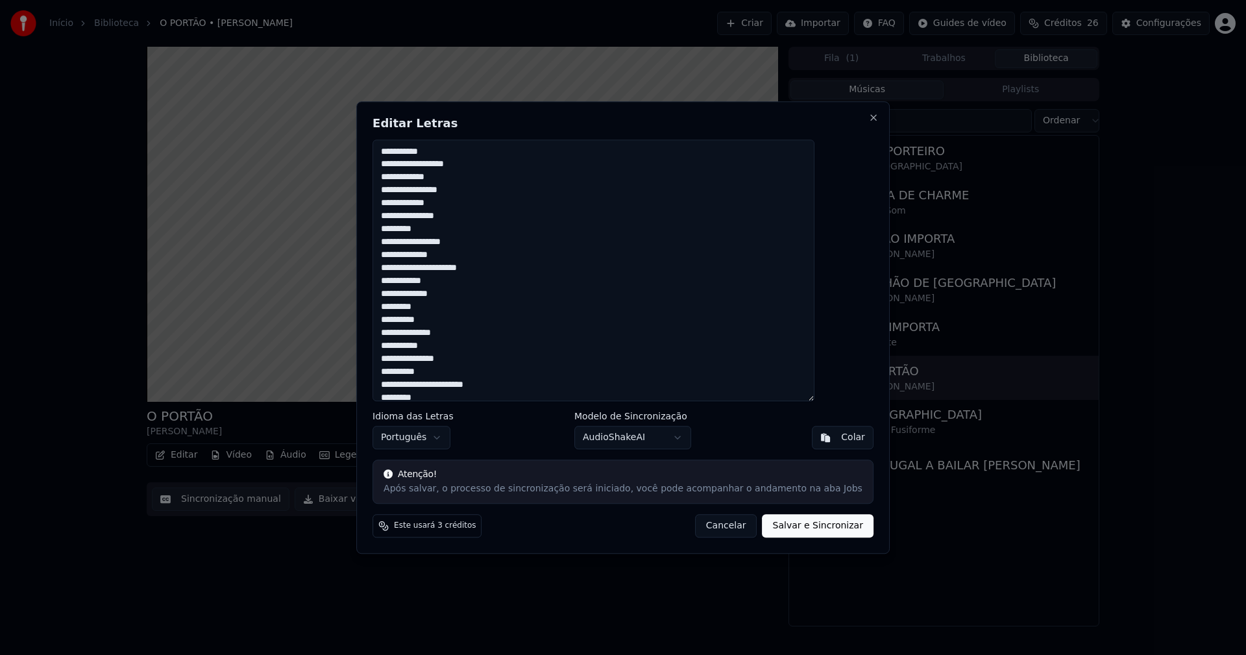
click at [717, 529] on button "Cancelar" at bounding box center [726, 525] width 62 height 23
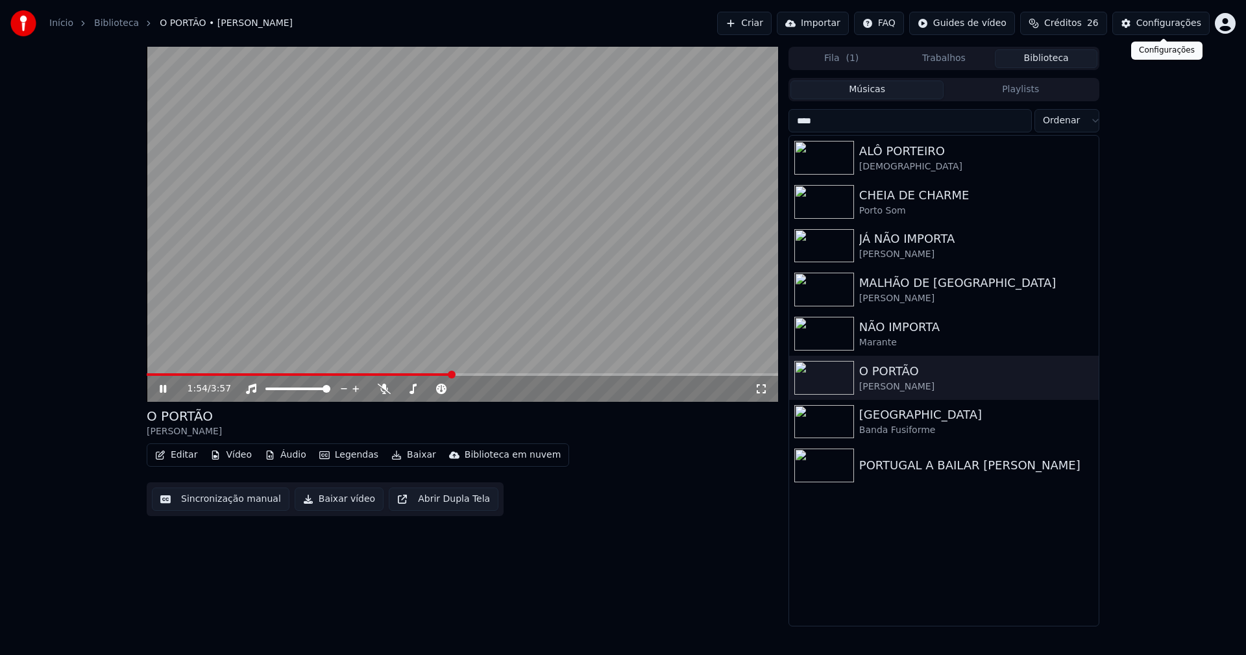
click at [1167, 22] on div "Configurações" at bounding box center [1169, 23] width 65 height 13
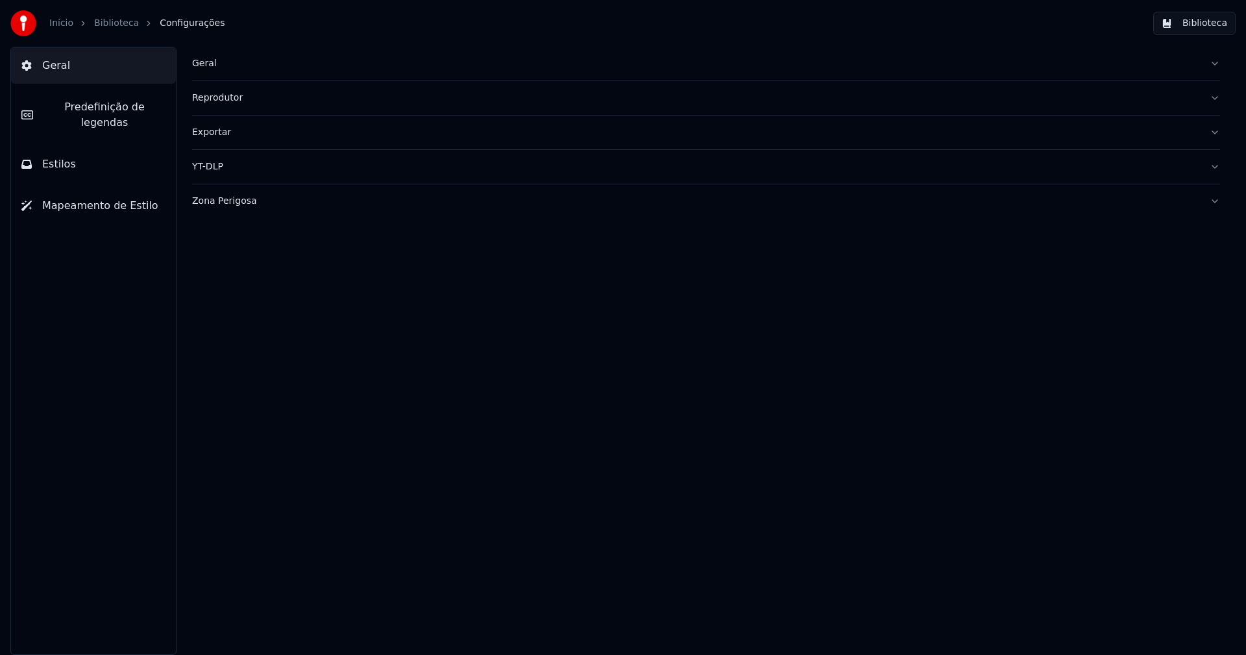
click at [109, 108] on span "Predefinição de legendas" at bounding box center [104, 114] width 122 height 31
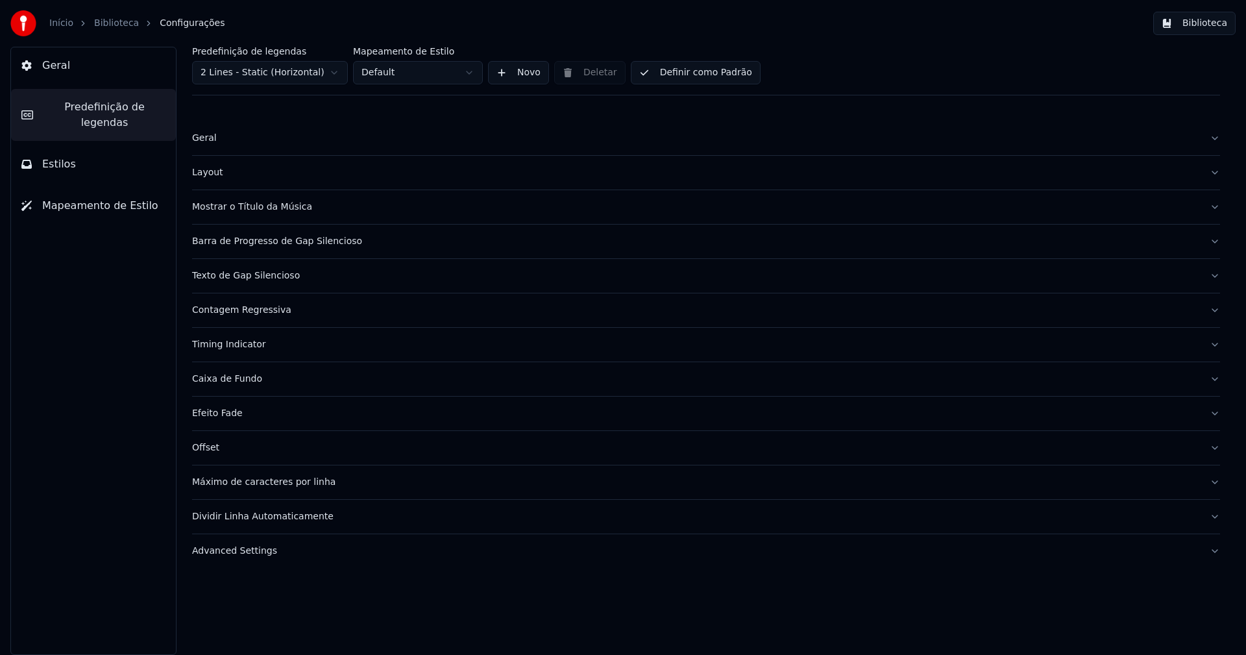
drag, startPoint x: 273, startPoint y: 486, endPoint x: 305, endPoint y: 480, distance: 32.3
click at [273, 485] on div "Máximo de caracteres por linha" at bounding box center [696, 482] width 1008 height 13
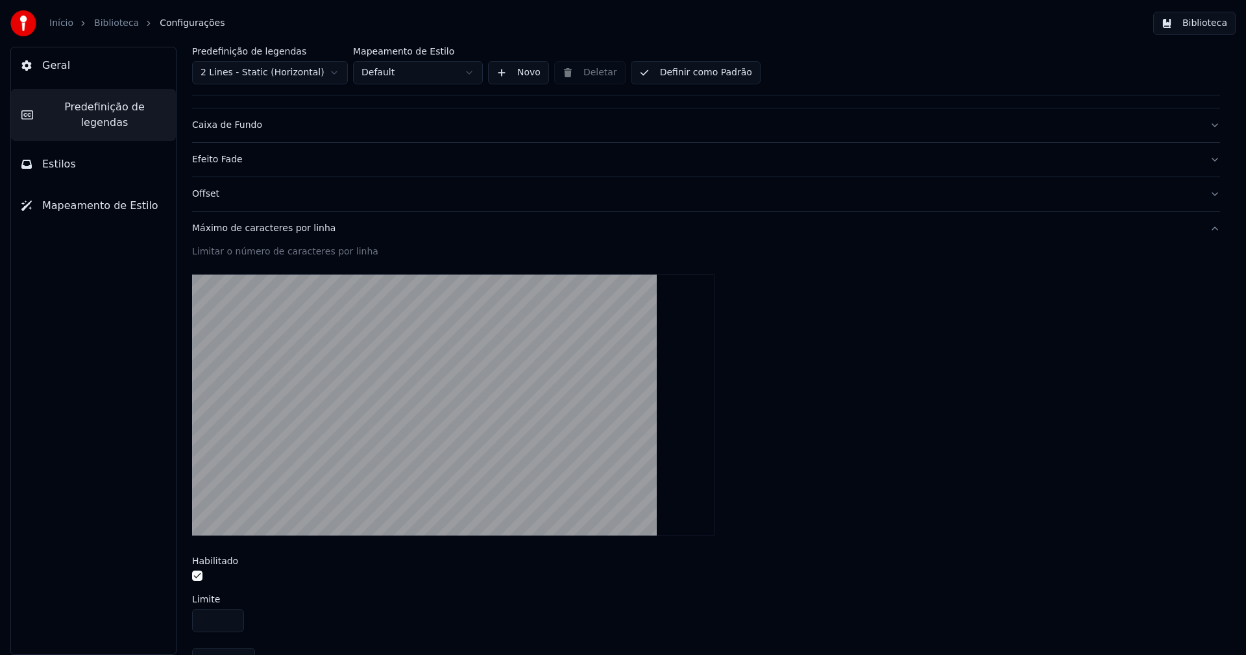
scroll to position [359, 0]
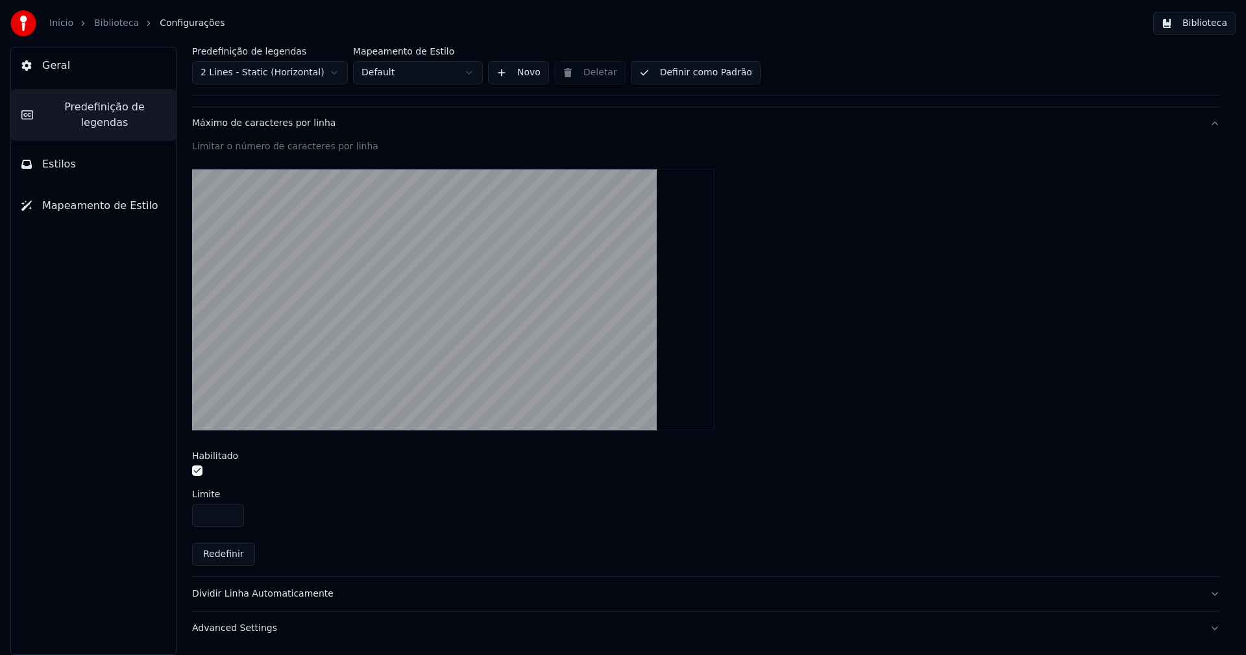
click at [198, 471] on button "button" at bounding box center [197, 470] width 10 height 10
click at [275, 597] on div "Dividir Linha Automaticamente" at bounding box center [696, 594] width 1008 height 13
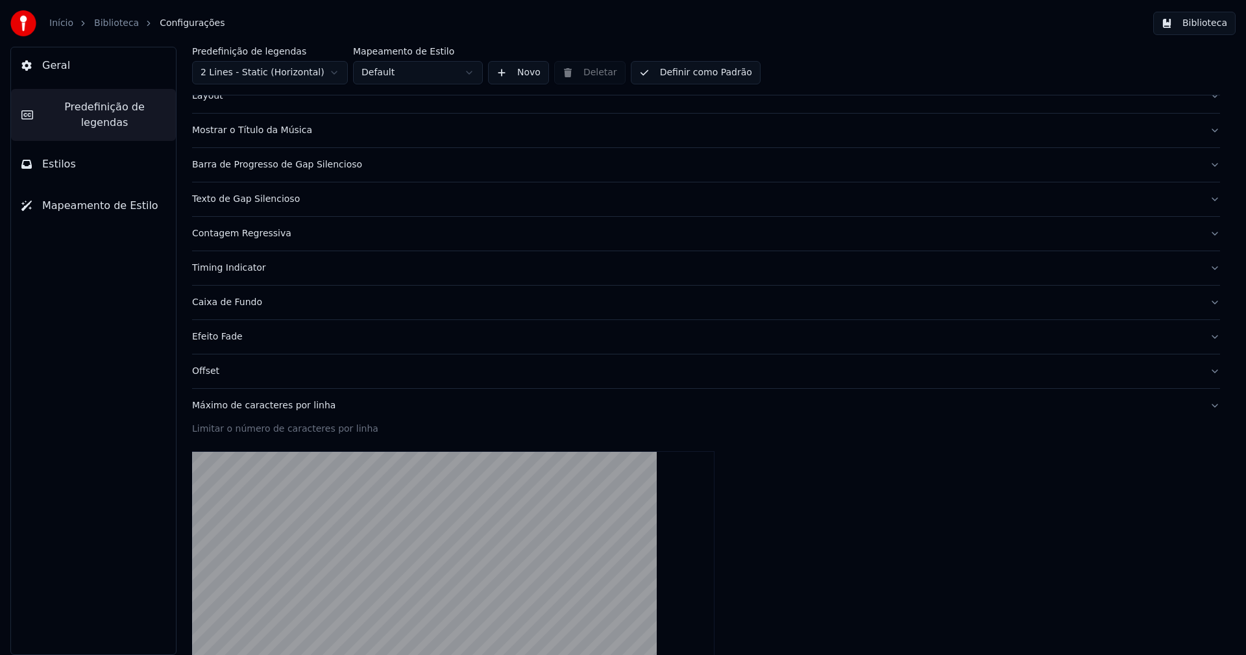
scroll to position [77, 0]
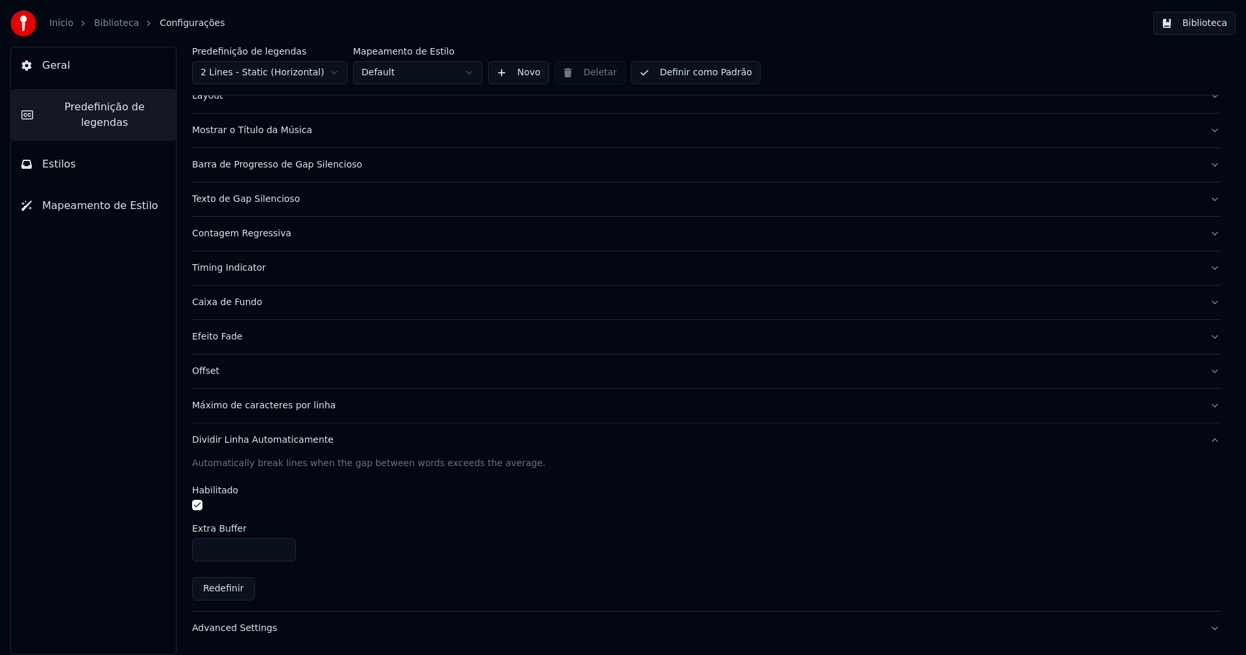
click at [197, 504] on button "button" at bounding box center [197, 505] width 10 height 10
click at [1201, 26] on button "Biblioteca" at bounding box center [1195, 23] width 82 height 23
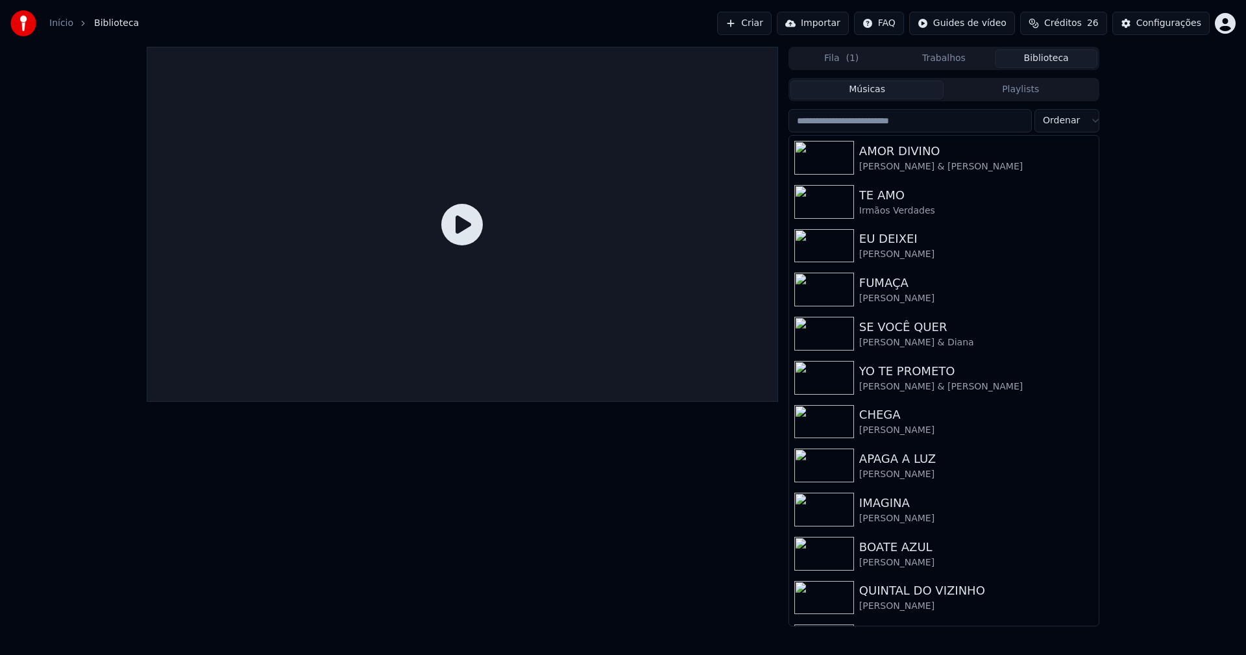
click at [883, 121] on input "search" at bounding box center [910, 120] width 243 height 23
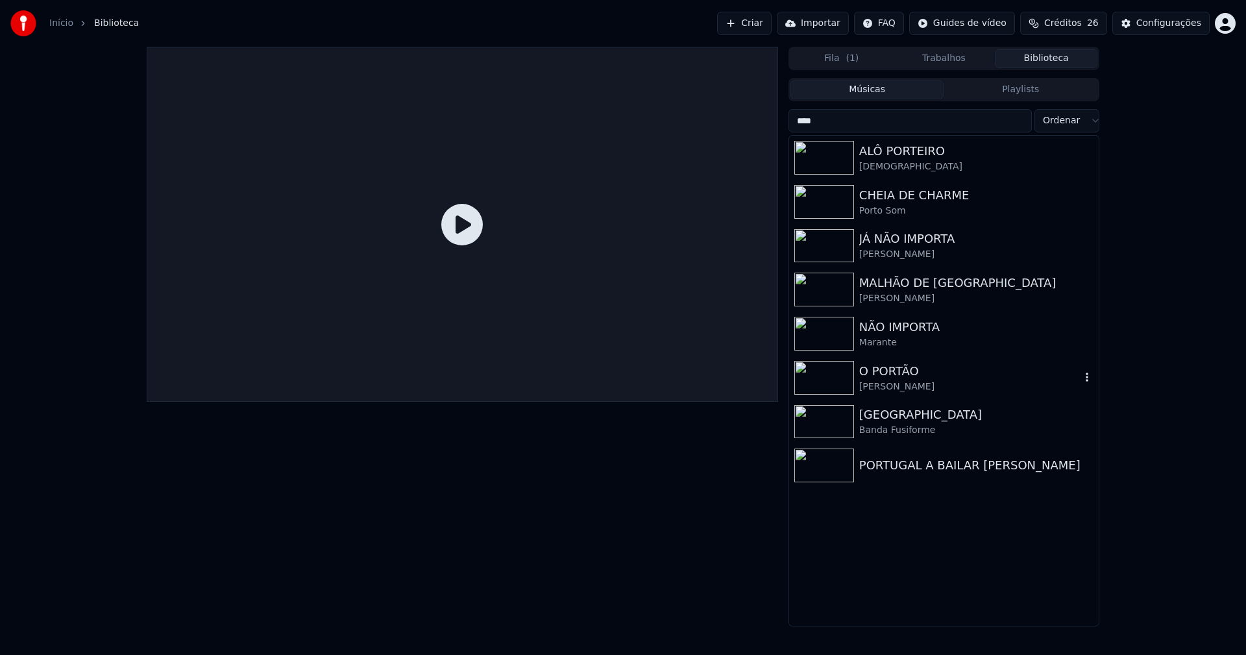
type input "****"
click at [897, 372] on div "O PORTÃO" at bounding box center [970, 371] width 221 height 18
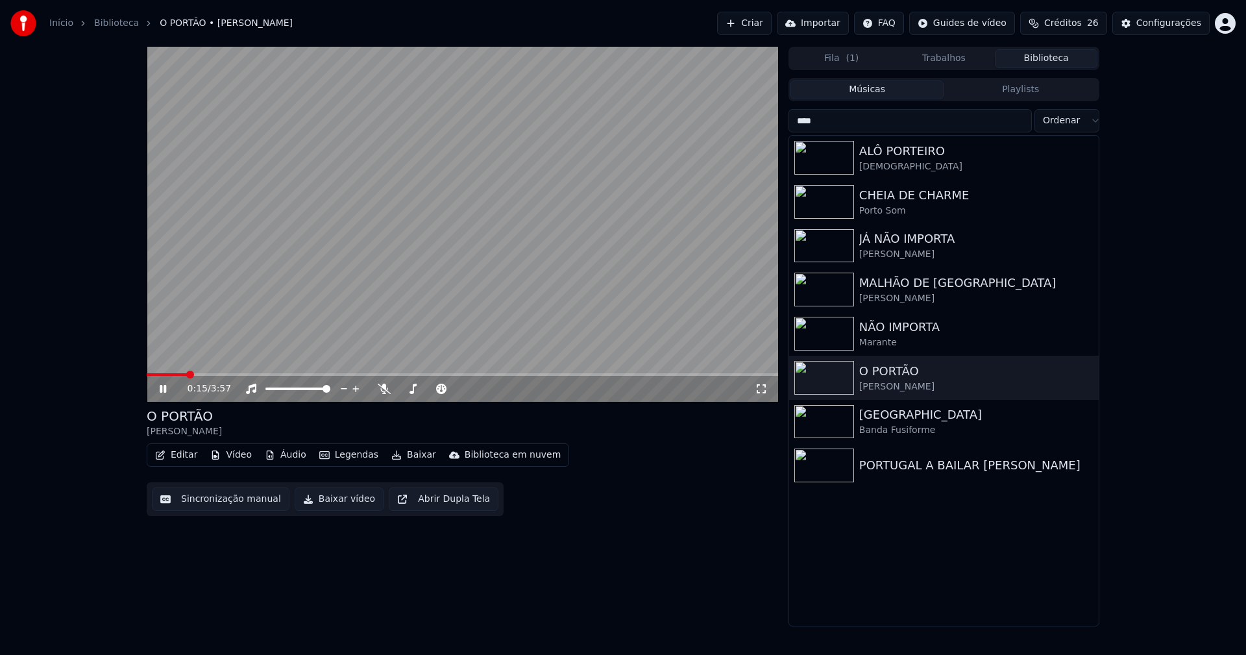
click at [187, 373] on span at bounding box center [463, 374] width 632 height 3
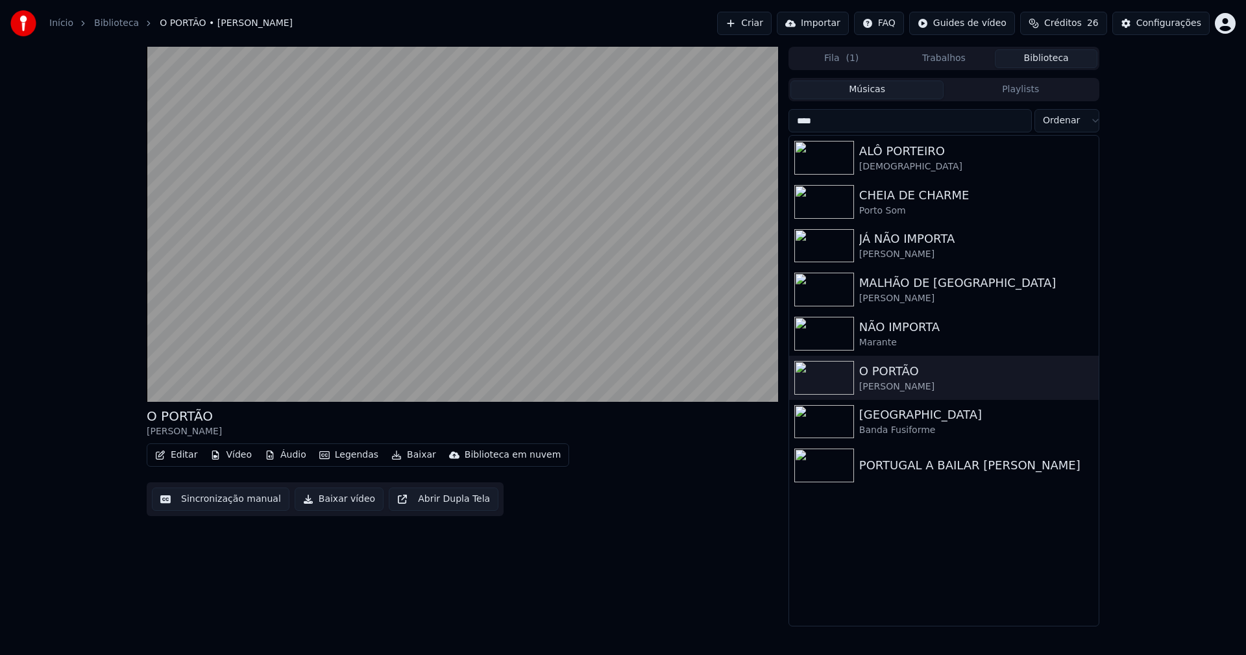
click at [184, 458] on button "Editar" at bounding box center [176, 455] width 53 height 18
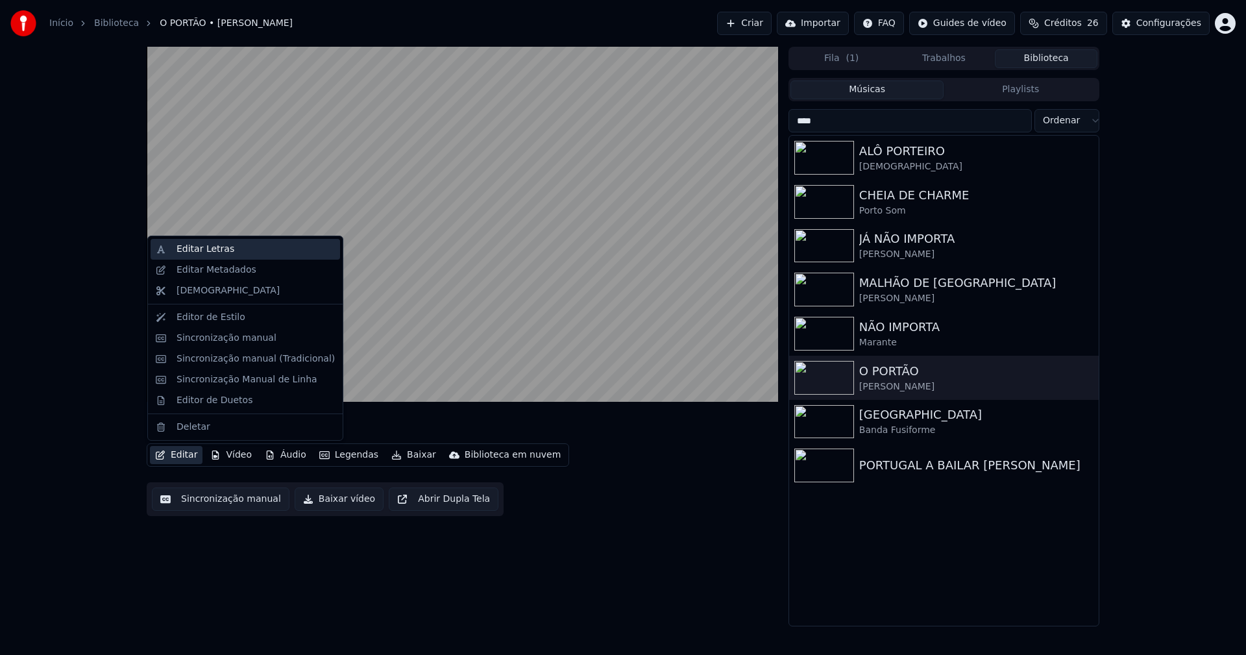
click at [218, 253] on div "Editar Letras" at bounding box center [206, 249] width 58 height 13
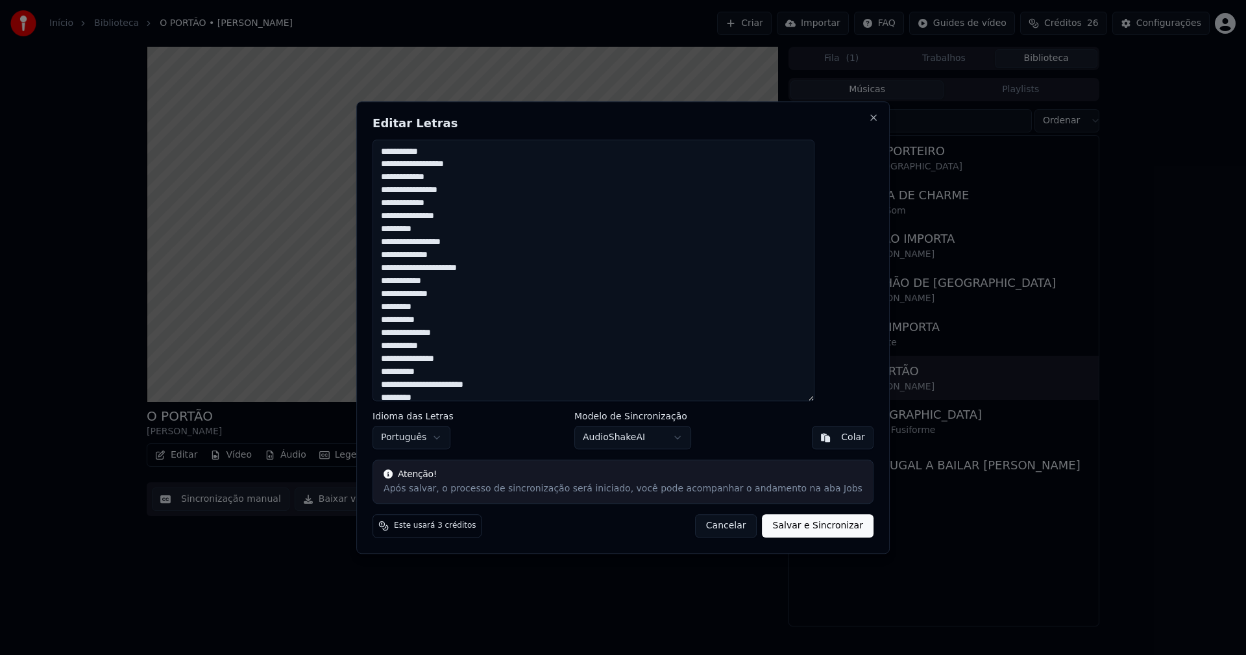
click at [702, 524] on button "Cancelar" at bounding box center [726, 525] width 62 height 23
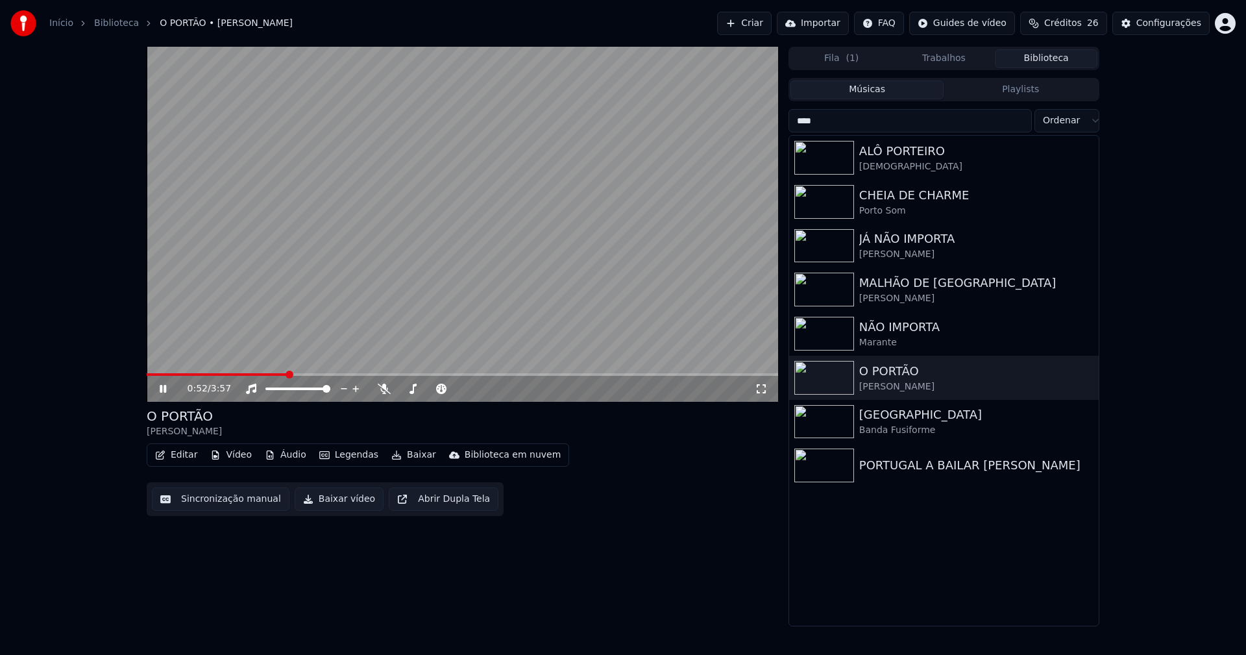
click at [763, 391] on icon at bounding box center [761, 389] width 13 height 10
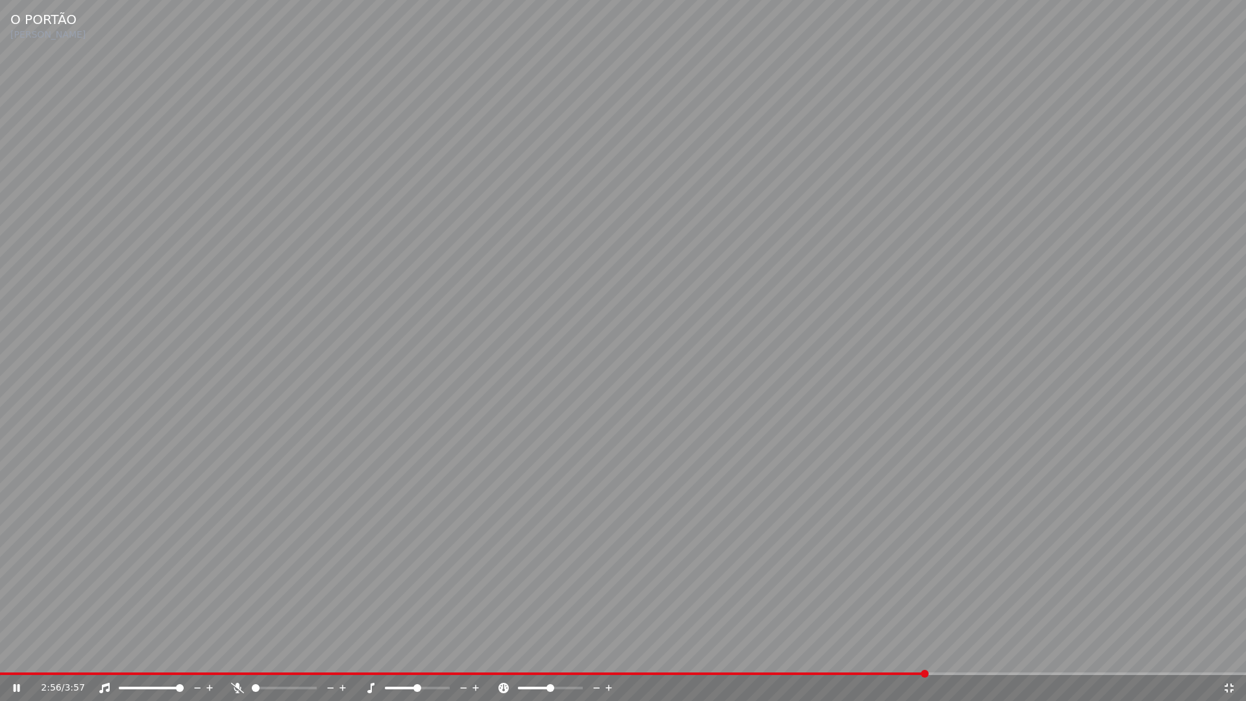
click at [1228, 654] on icon at bounding box center [1229, 688] width 9 height 9
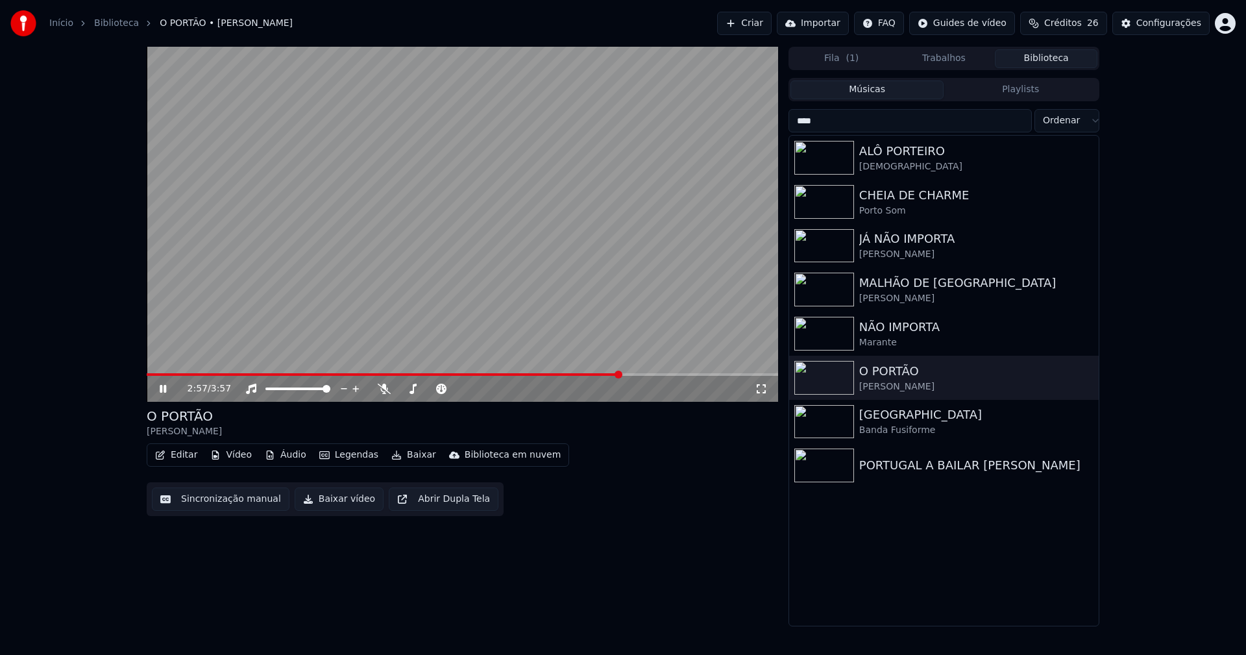
click at [1180, 25] on div "Configurações" at bounding box center [1169, 23] width 65 height 13
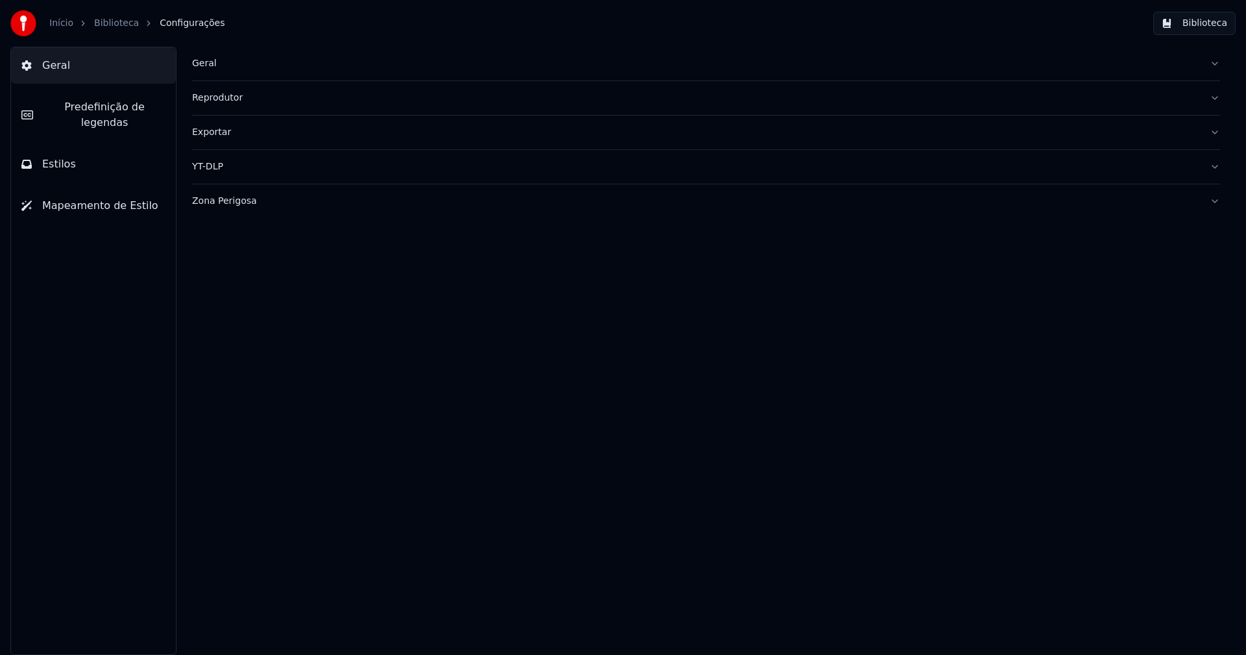
click at [104, 149] on button "Estilos" at bounding box center [93, 164] width 165 height 36
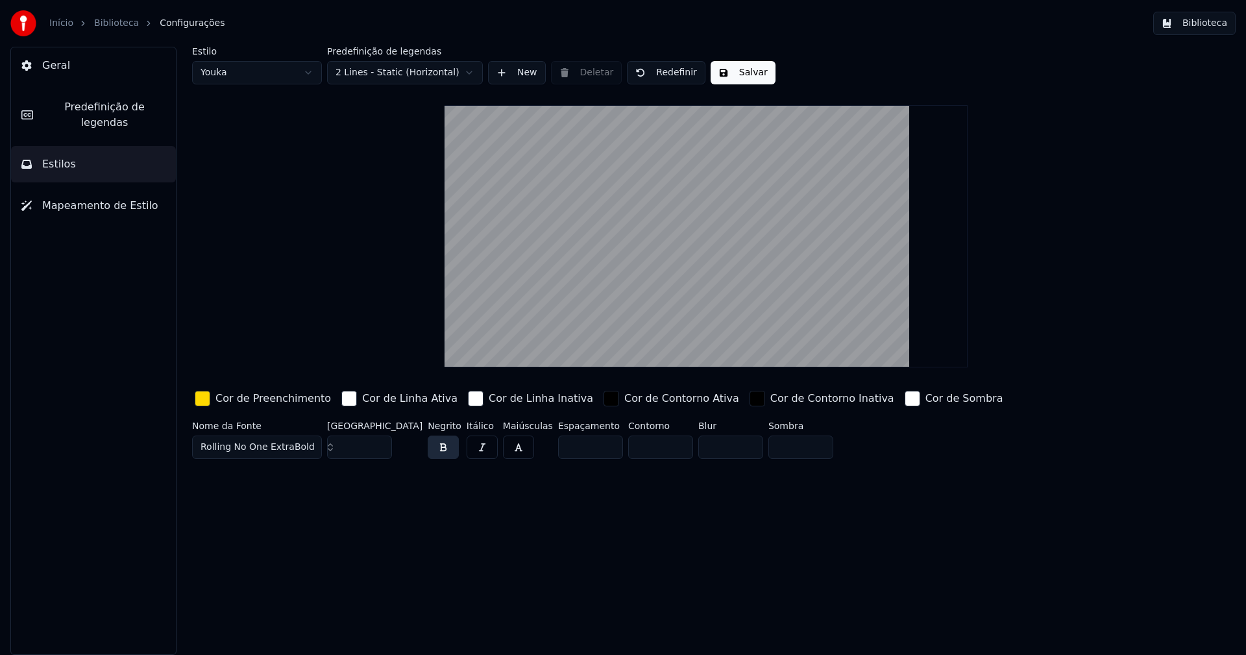
click at [1209, 22] on button "Biblioteca" at bounding box center [1195, 23] width 82 height 23
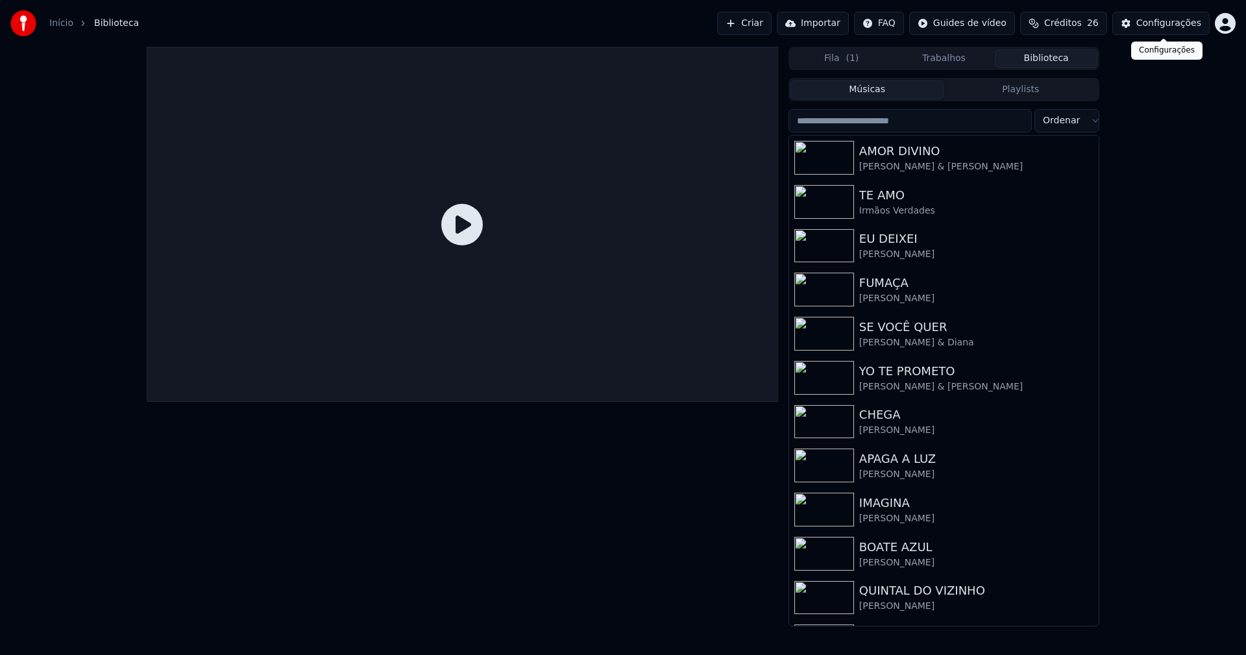
drag, startPoint x: 1174, startPoint y: 26, endPoint x: 1162, endPoint y: 25, distance: 12.4
click at [1162, 25] on div "Configurações" at bounding box center [1169, 23] width 65 height 13
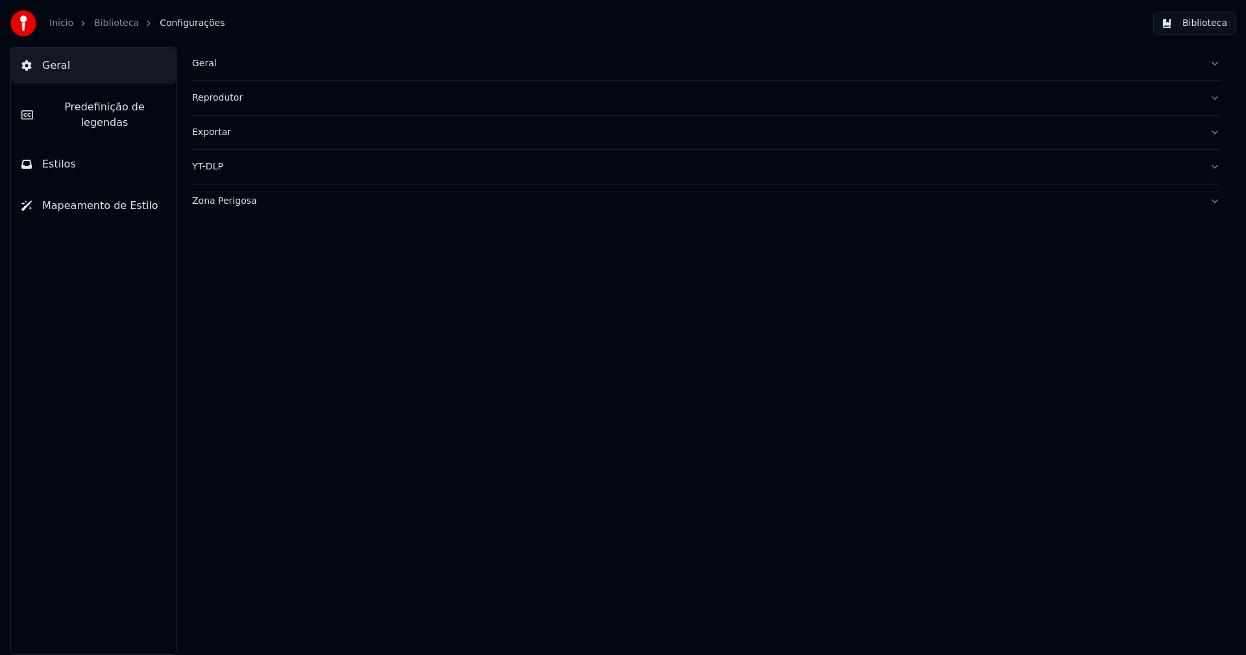
click at [227, 204] on div "Zona Perigosa" at bounding box center [696, 201] width 1008 height 13
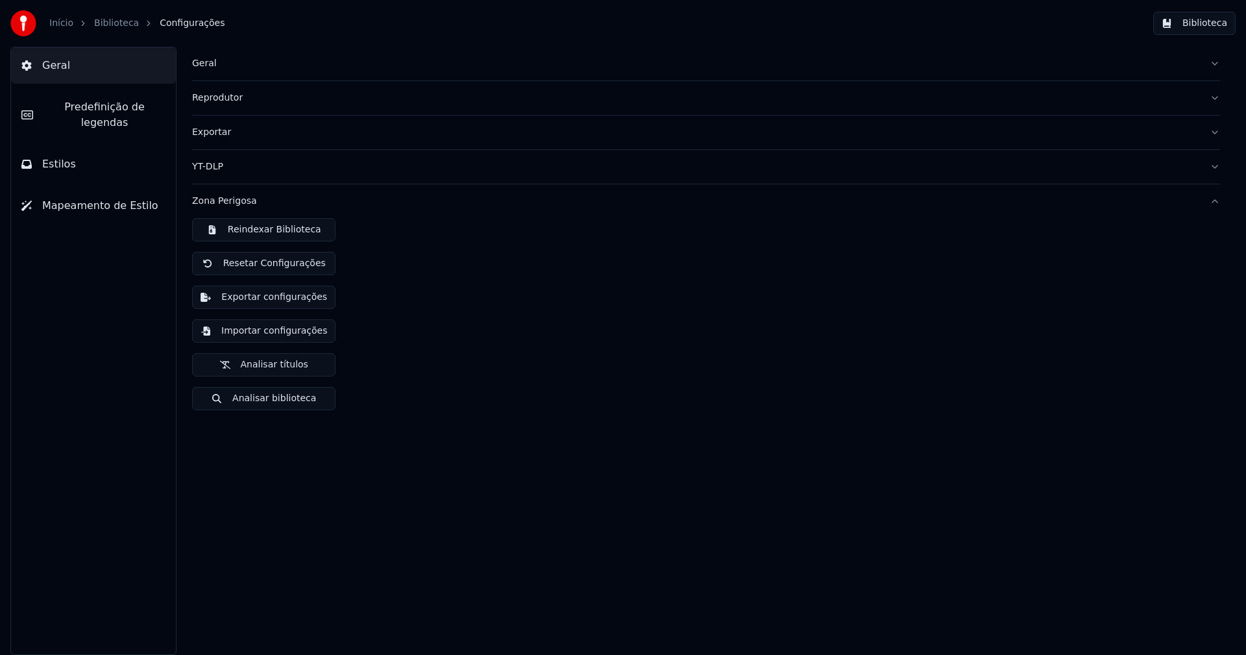
click at [280, 335] on button "Importar configurações" at bounding box center [263, 330] width 143 height 23
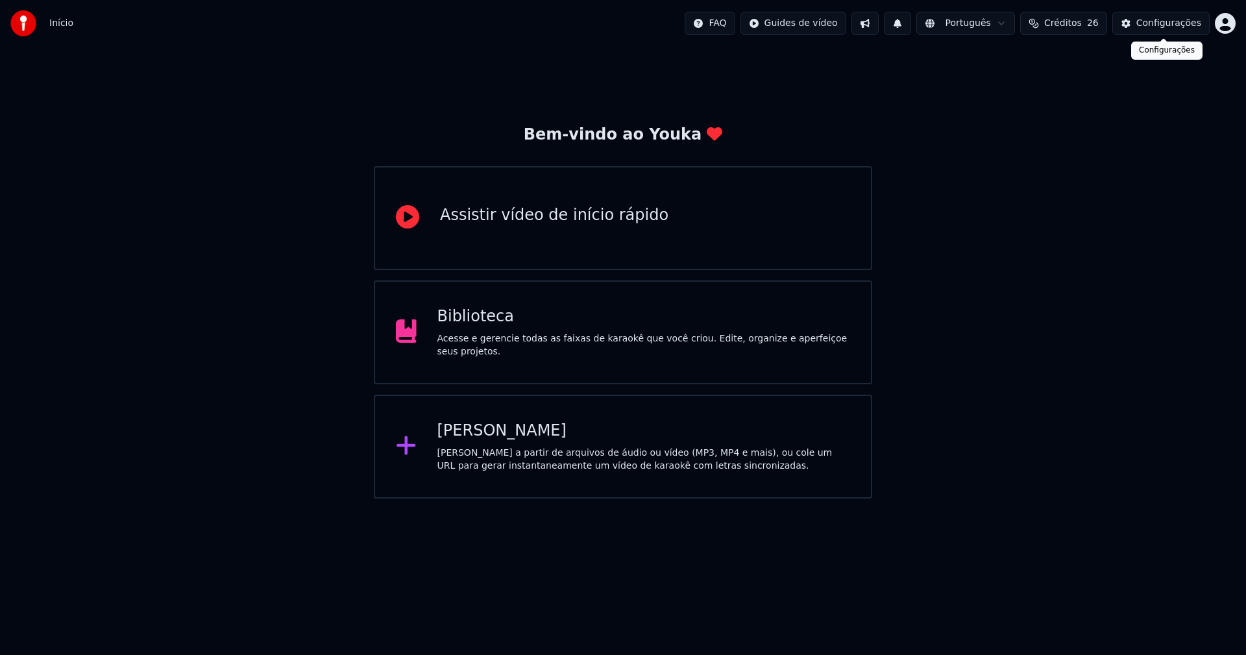
click at [1167, 27] on div "Configurações" at bounding box center [1169, 23] width 65 height 13
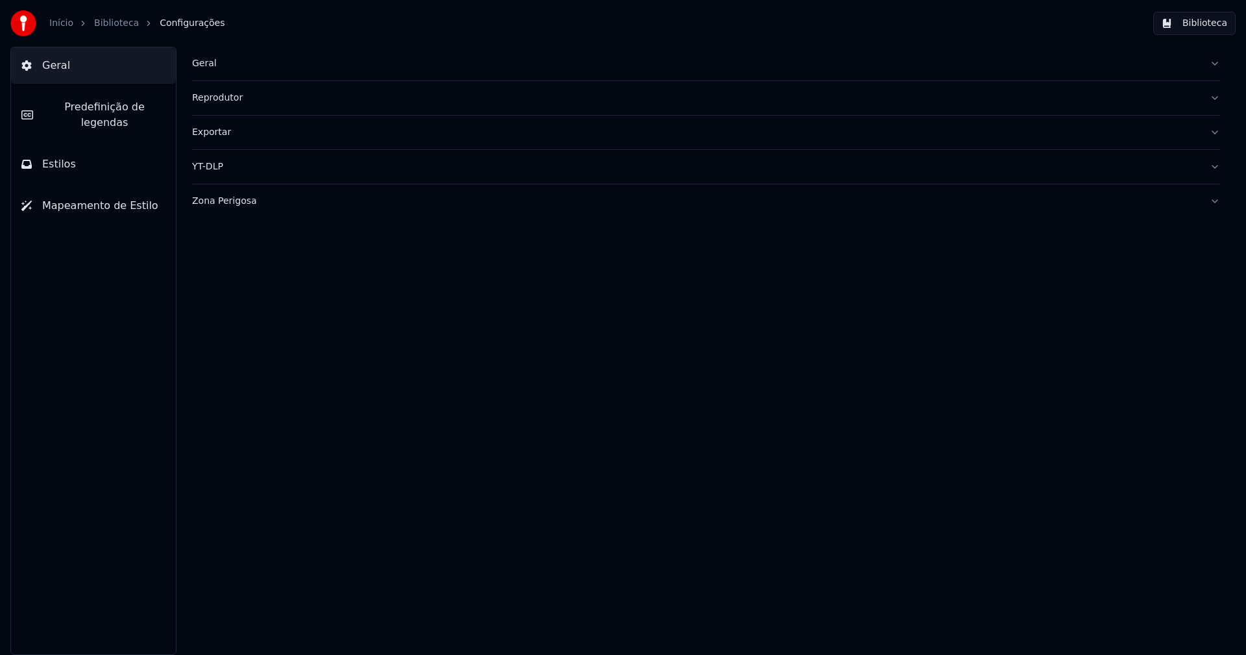
click at [208, 68] on div "Geral" at bounding box center [696, 63] width 1008 height 13
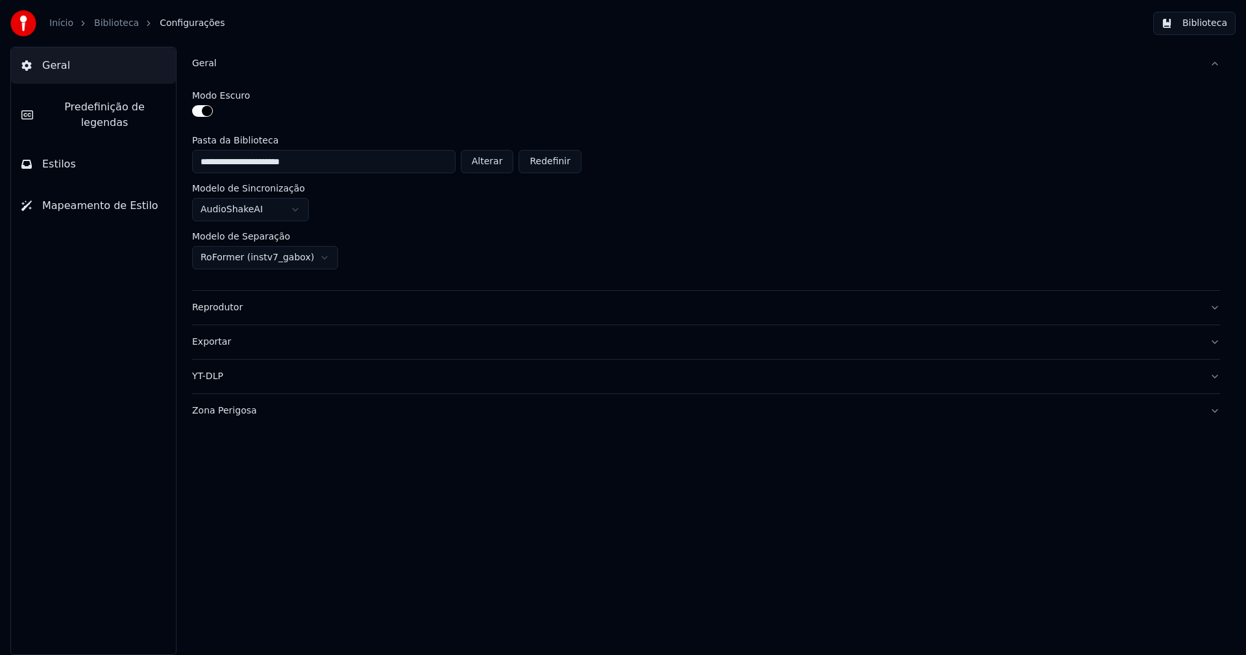
click at [499, 164] on button "Alterar" at bounding box center [487, 161] width 53 height 23
type input "**********"
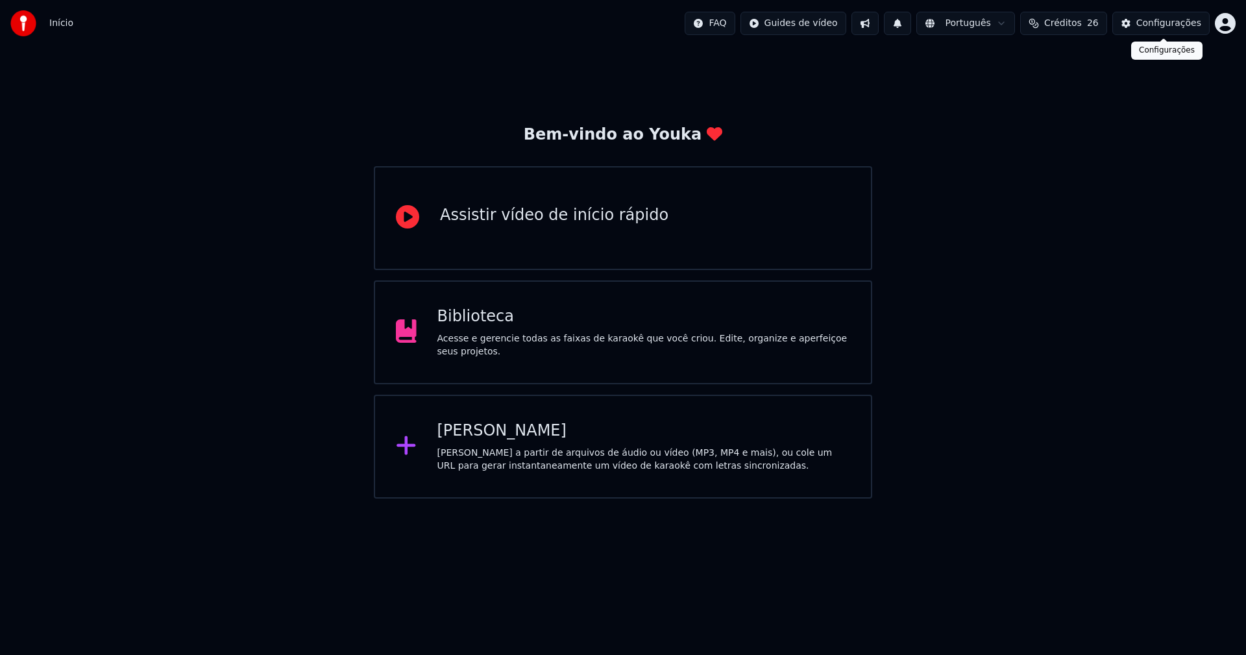
click at [1178, 22] on div "Configurações" at bounding box center [1169, 23] width 65 height 13
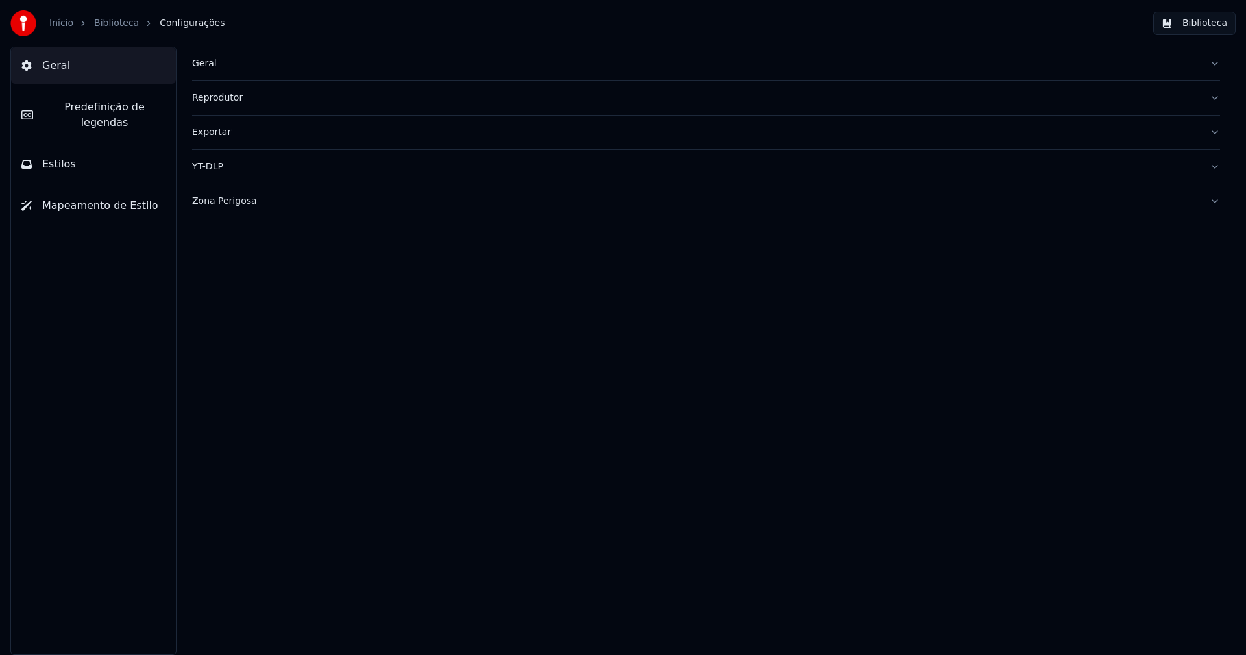
click at [198, 64] on div "Geral" at bounding box center [696, 63] width 1008 height 13
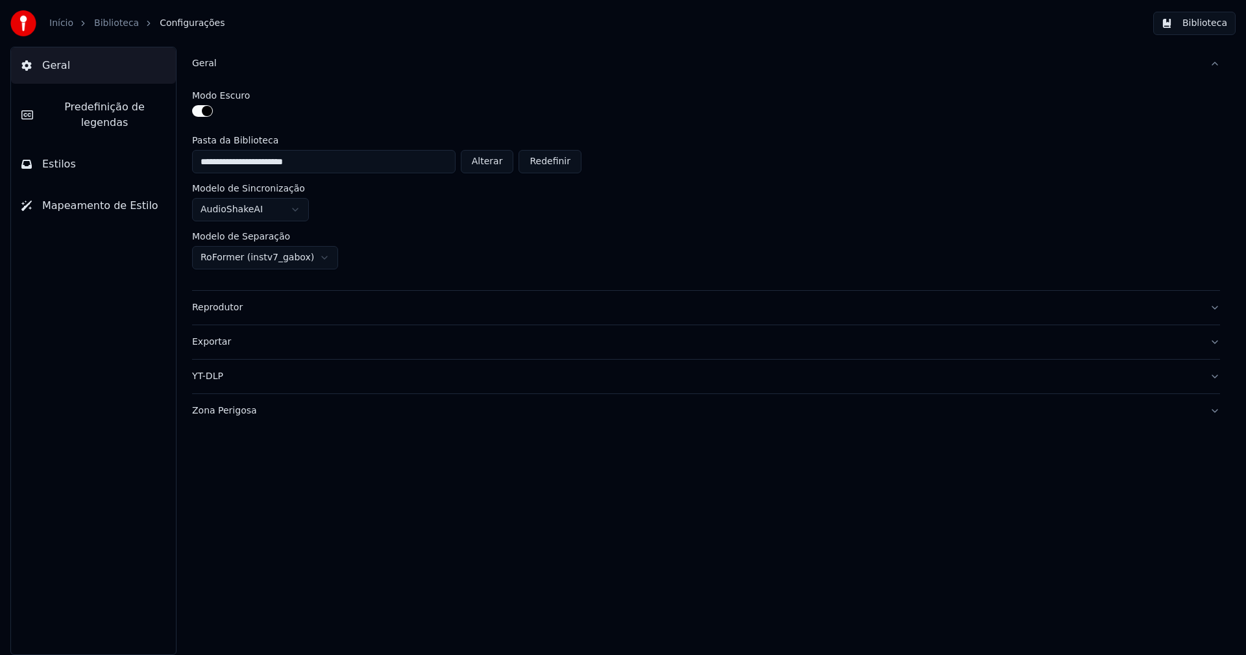
click at [501, 168] on button "Alterar" at bounding box center [487, 161] width 53 height 23
type input "**********"
click at [1202, 25] on button "Biblioteca" at bounding box center [1195, 23] width 82 height 23
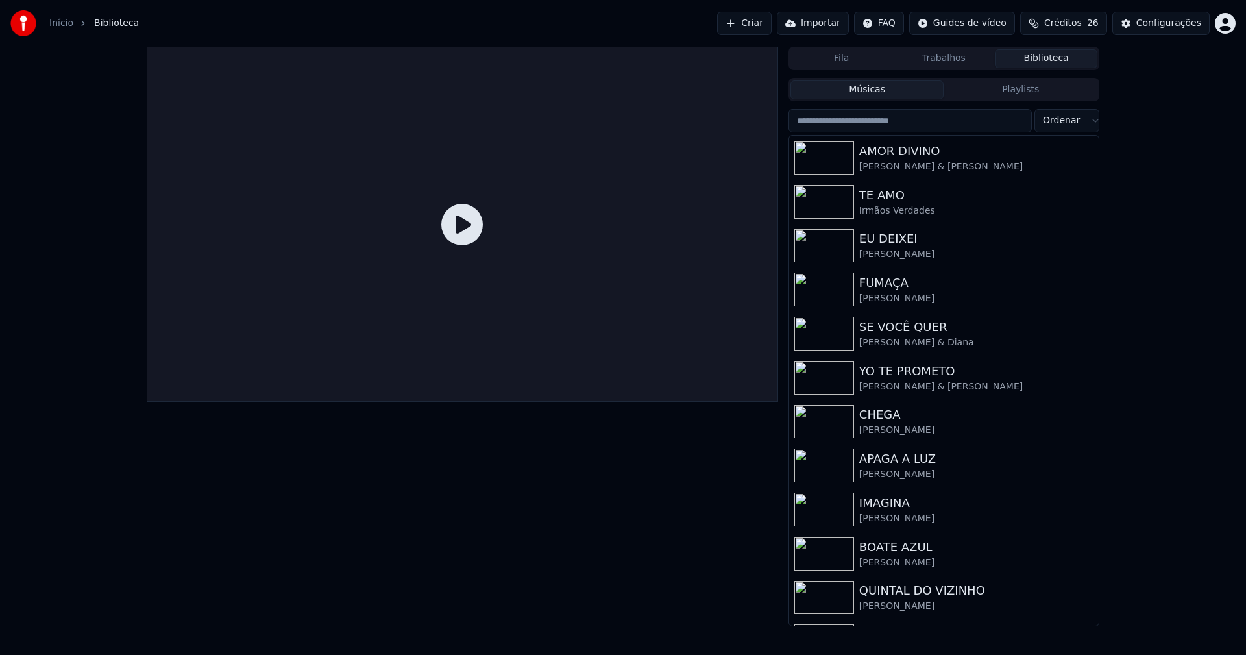
drag, startPoint x: 903, startPoint y: 120, endPoint x: 911, endPoint y: 131, distance: 13.9
click at [903, 121] on input "search" at bounding box center [910, 120] width 243 height 23
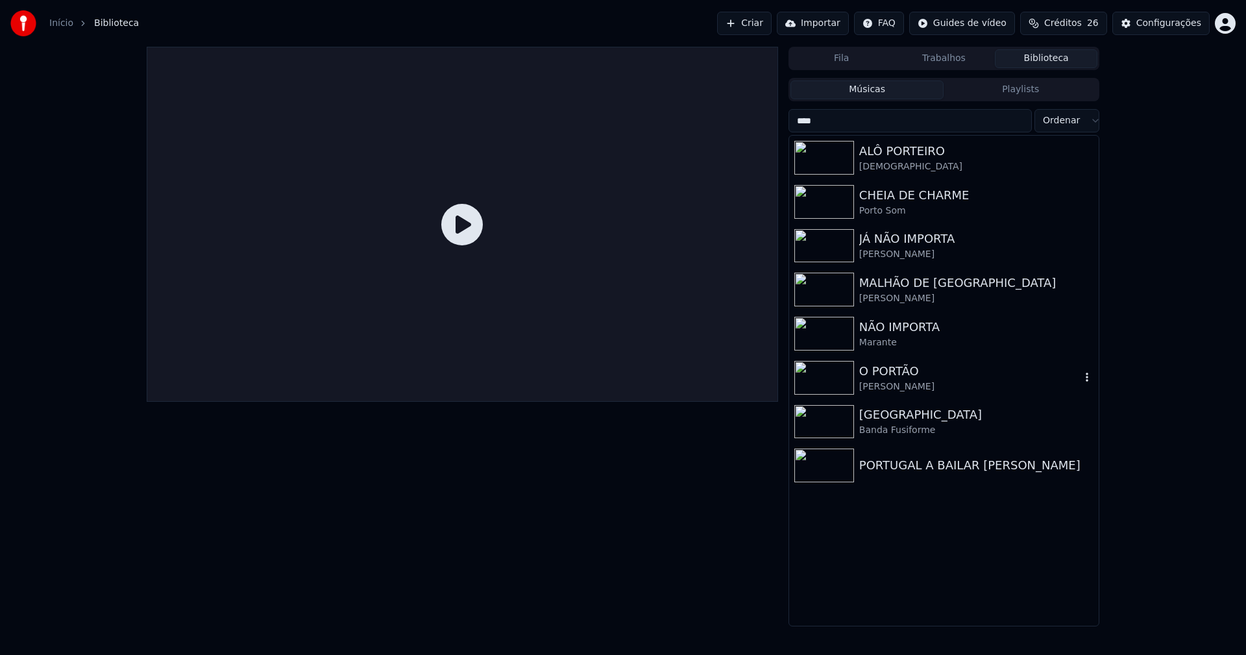
type input "****"
click at [911, 375] on div "O PORTÃO" at bounding box center [970, 371] width 221 height 18
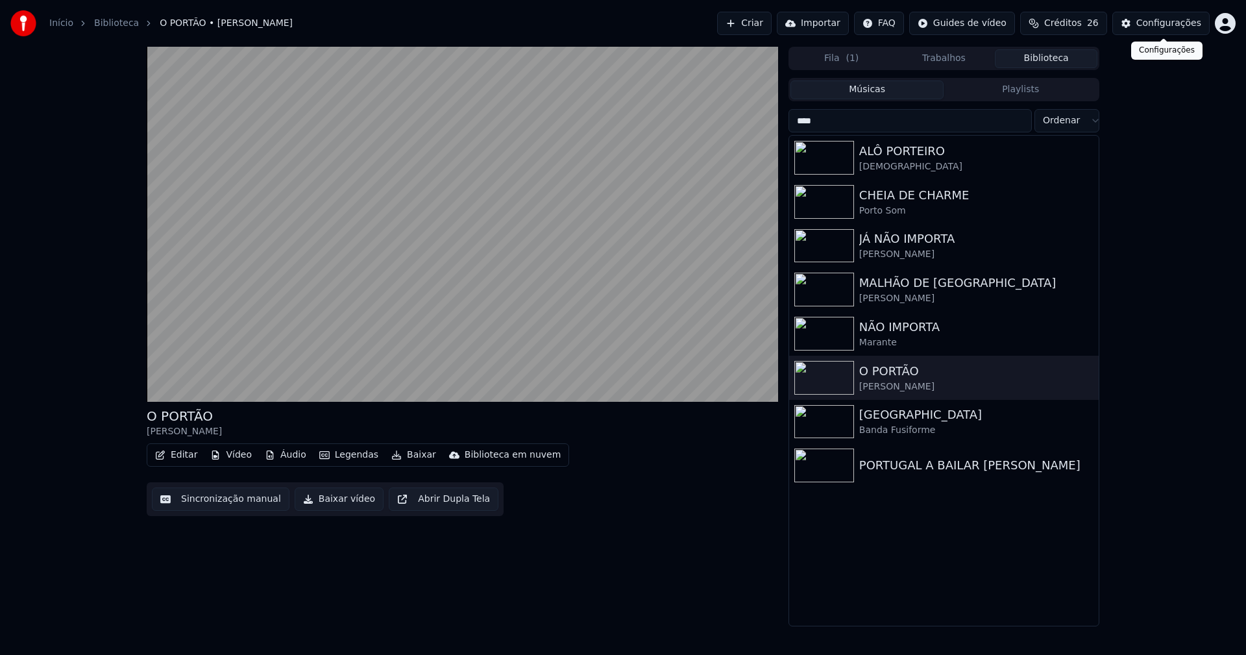
click at [1175, 28] on div "Configurações" at bounding box center [1169, 23] width 65 height 13
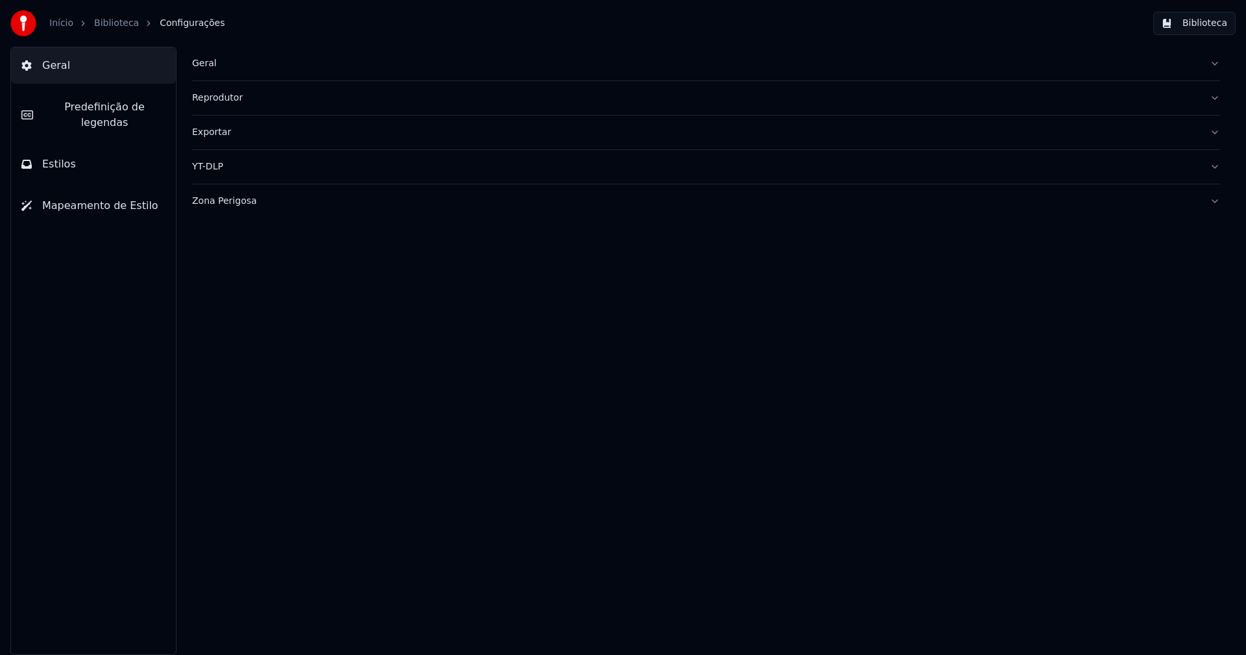
click at [94, 149] on button "Estilos" at bounding box center [93, 164] width 165 height 36
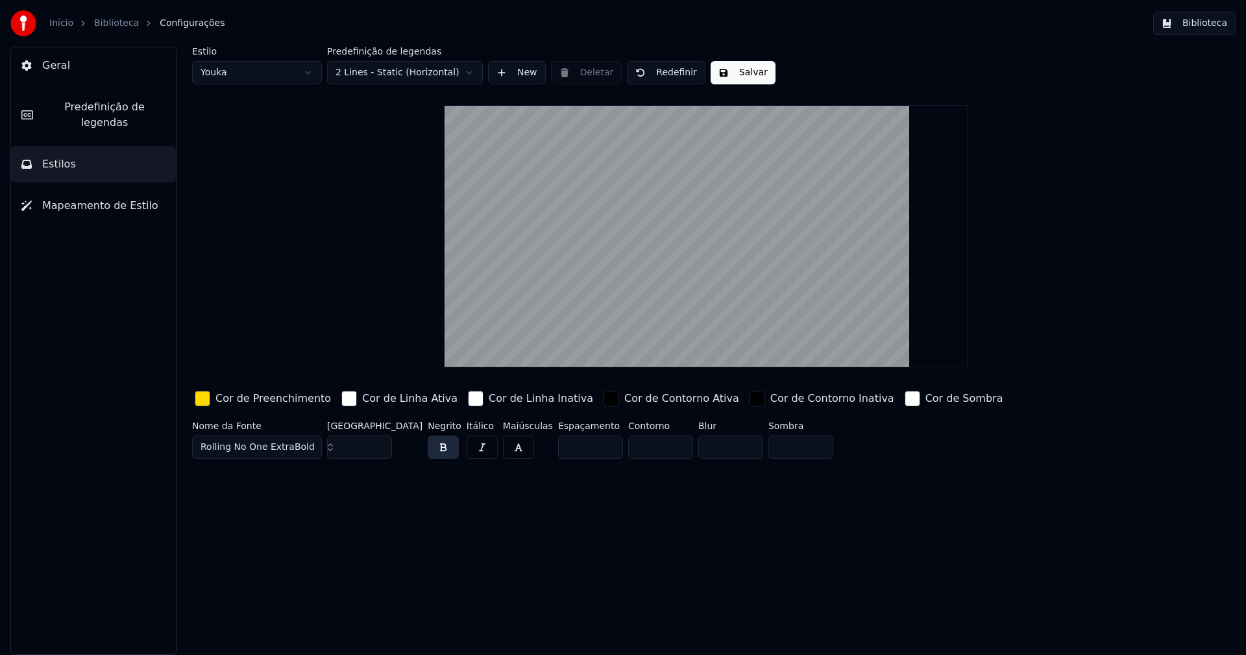
click at [123, 107] on span "Predefinição de legendas" at bounding box center [104, 114] width 122 height 31
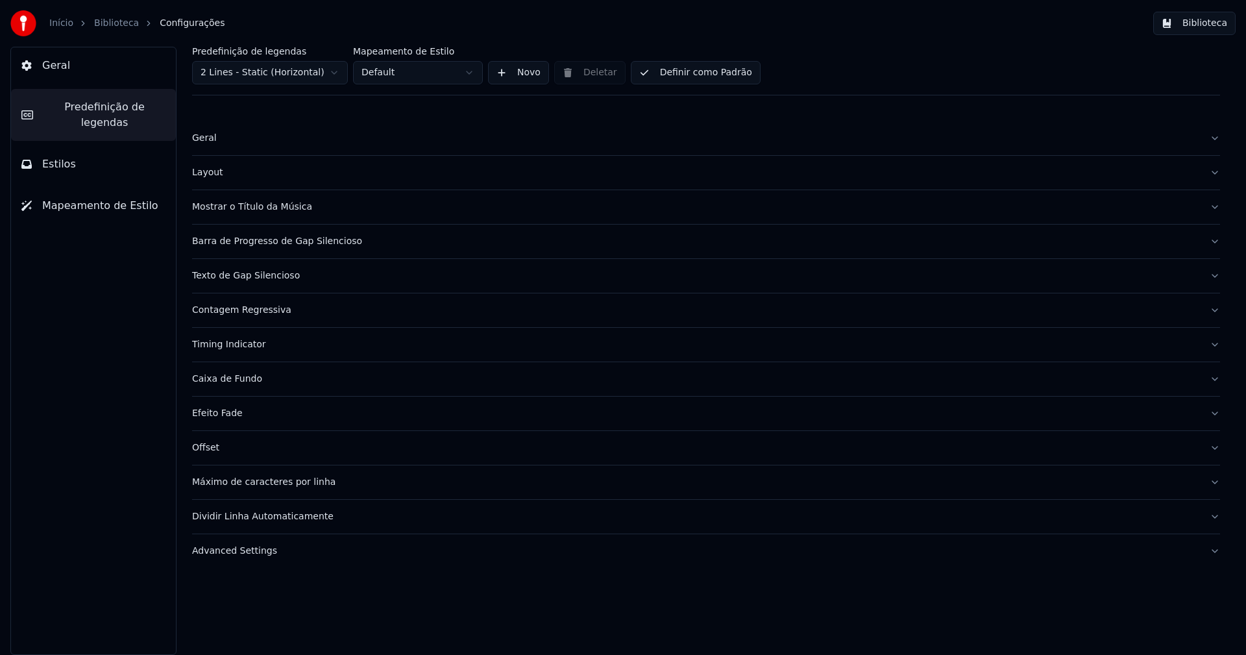
click at [301, 243] on div "Barra de Progresso de Gap Silencioso" at bounding box center [696, 241] width 1008 height 13
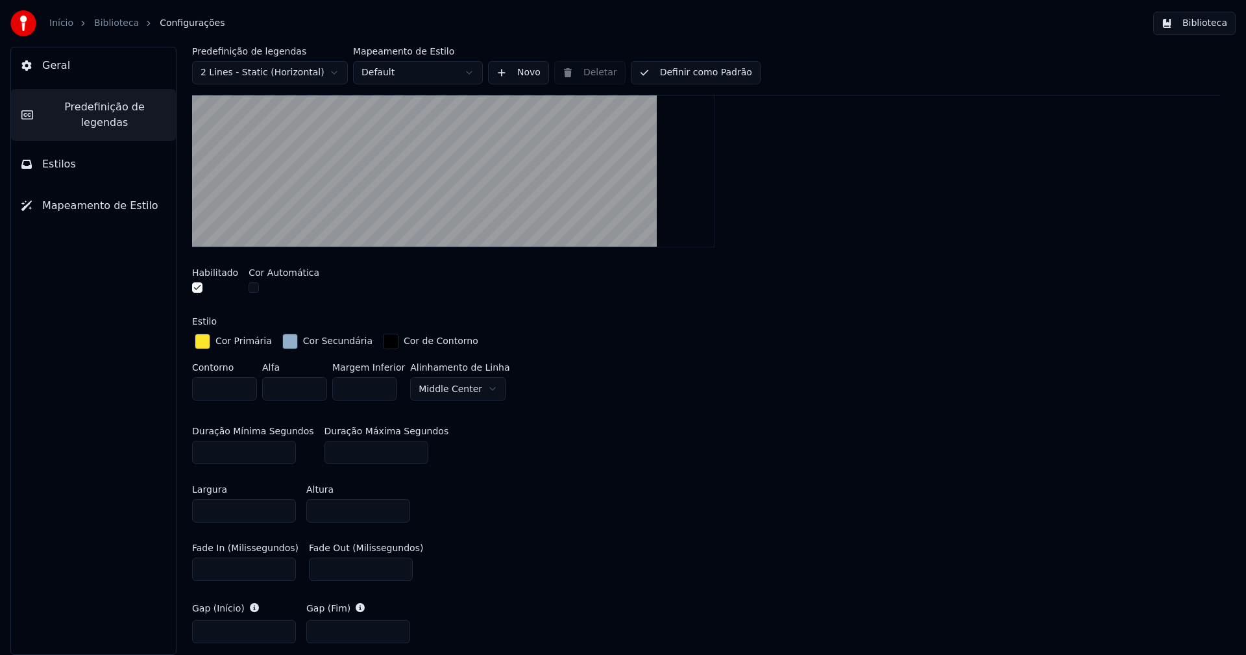
scroll to position [325, 0]
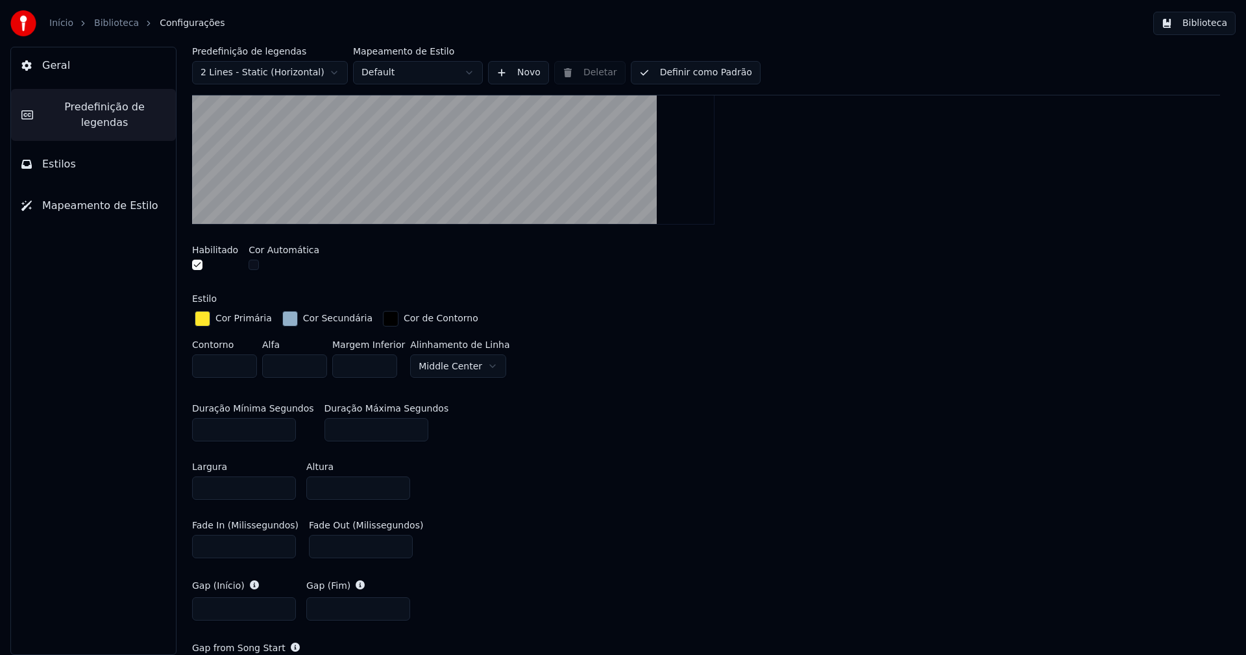
click at [1195, 26] on button "Biblioteca" at bounding box center [1195, 23] width 82 height 23
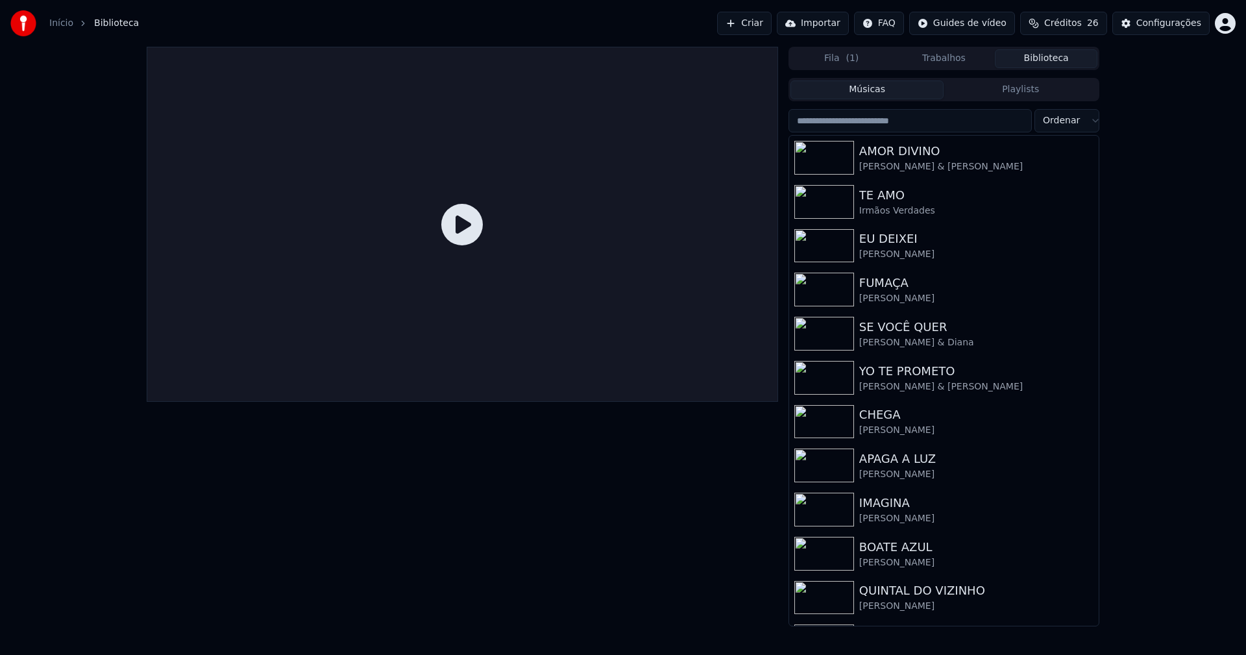
click at [844, 120] on input "search" at bounding box center [910, 120] width 243 height 23
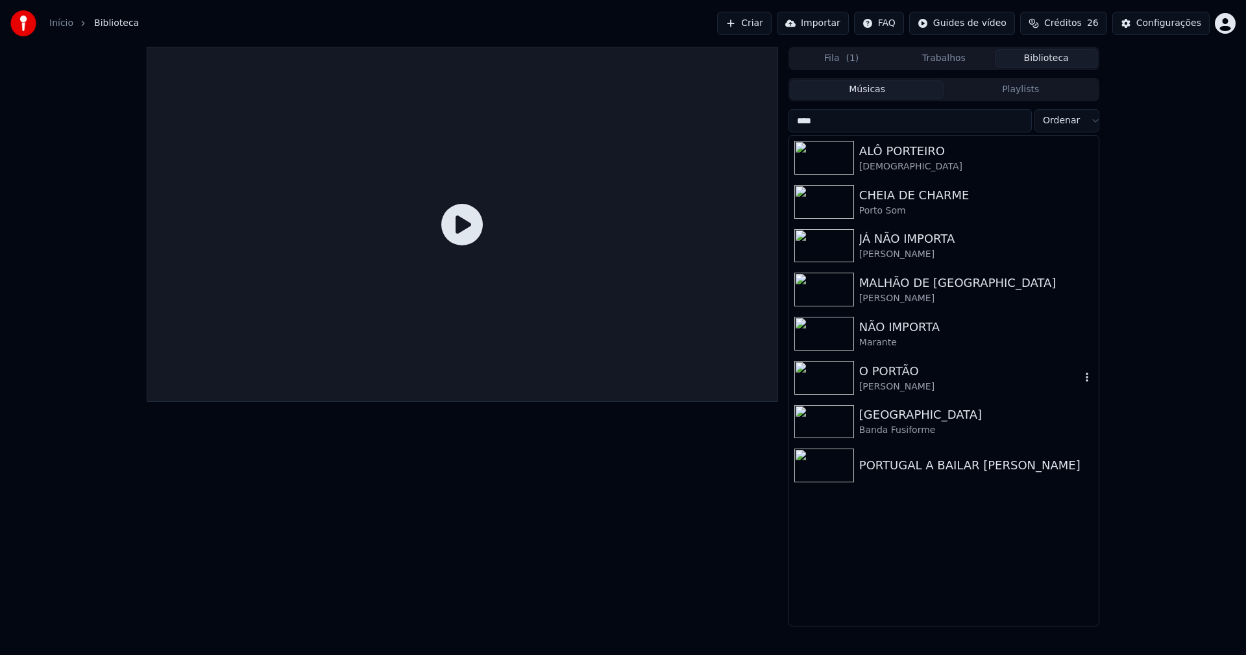
type input "****"
click at [891, 375] on div "O PORTÃO" at bounding box center [970, 371] width 221 height 18
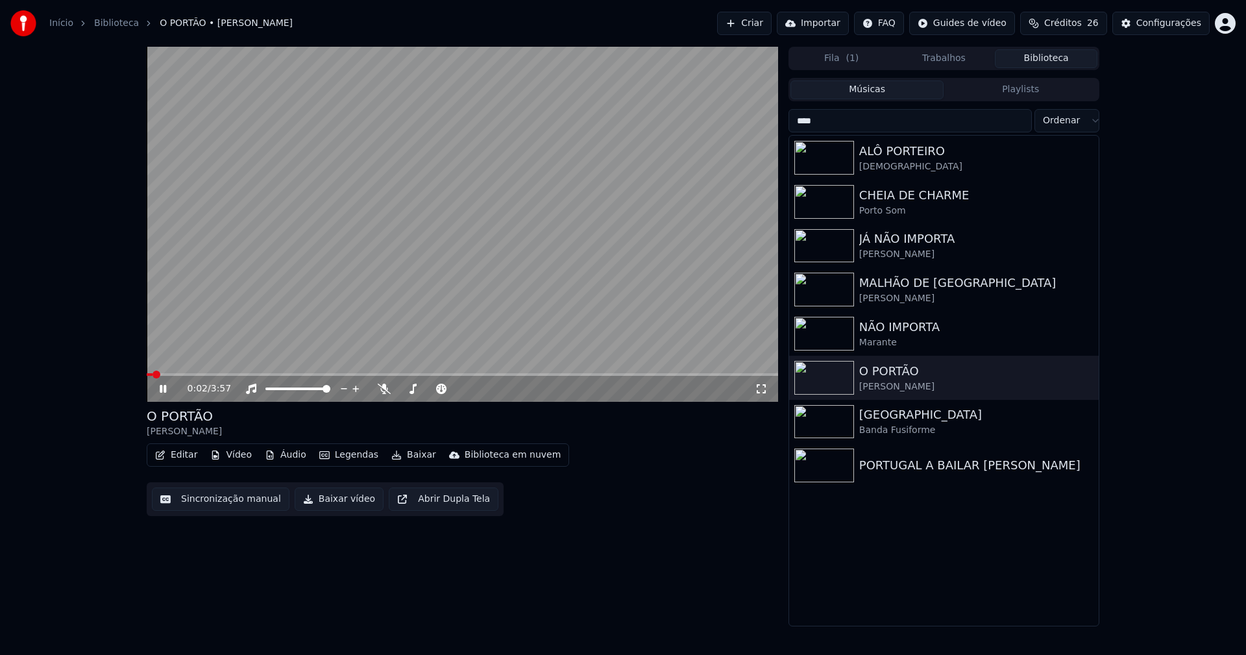
click at [165, 390] on icon at bounding box center [163, 389] width 6 height 8
click at [324, 501] on button "Baixar vídeo" at bounding box center [339, 499] width 89 height 23
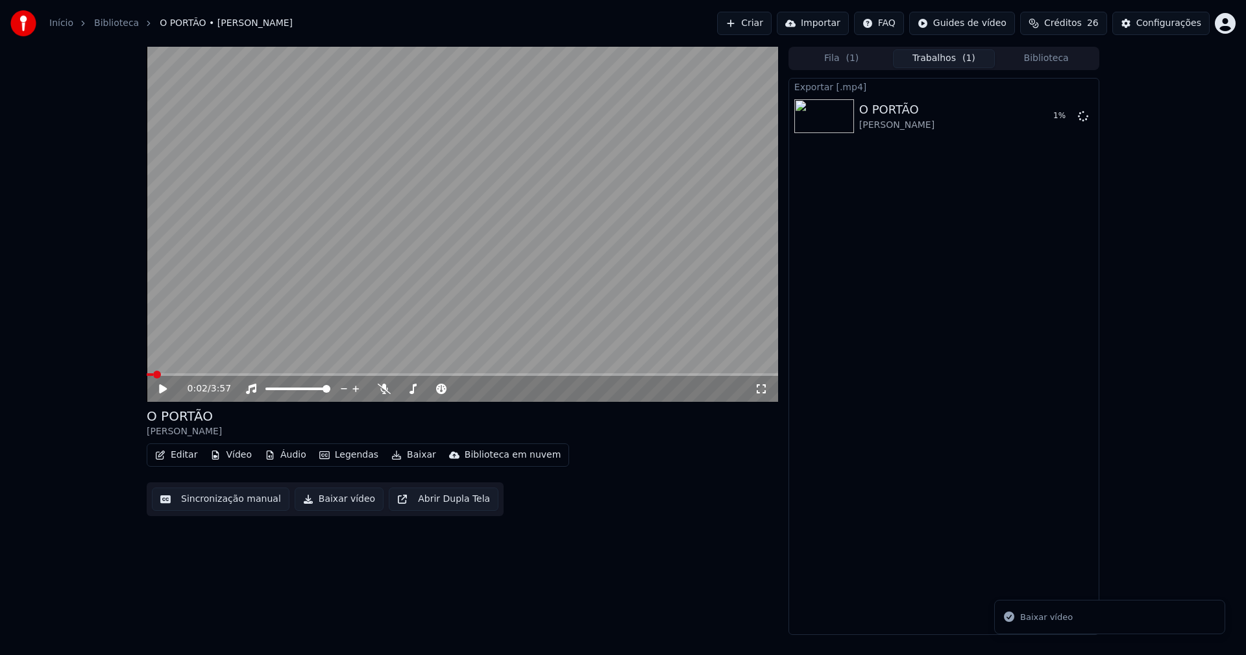
click at [179, 454] on button "Editar" at bounding box center [176, 455] width 53 height 18
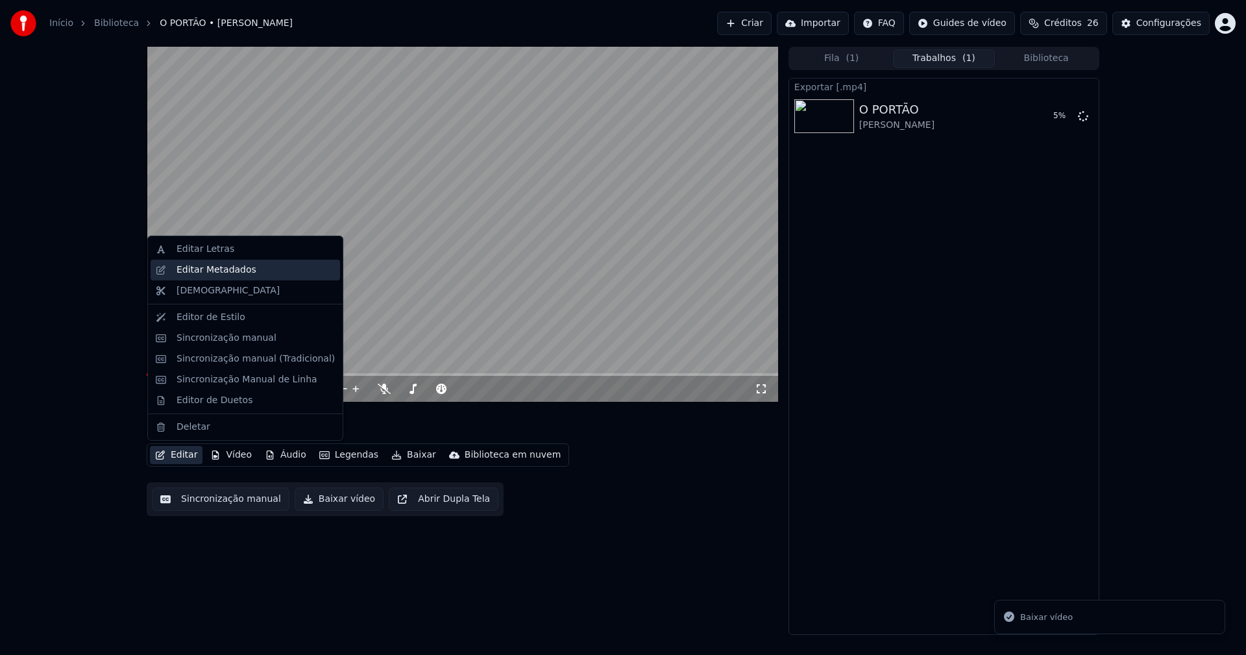
click at [217, 277] on div "Editar Metadados" at bounding box center [246, 270] width 190 height 21
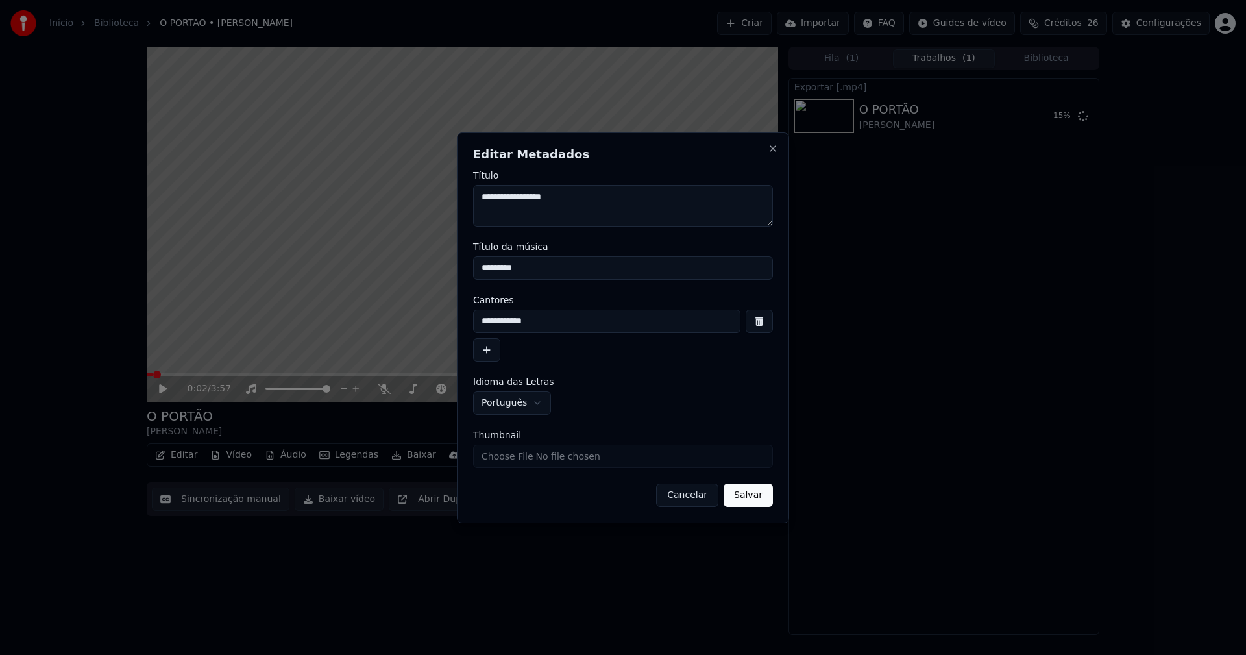
click at [518, 460] on input "Thumbnail" at bounding box center [623, 456] width 300 height 23
type input "**********"
click at [762, 497] on button "Salvar" at bounding box center [748, 495] width 49 height 23
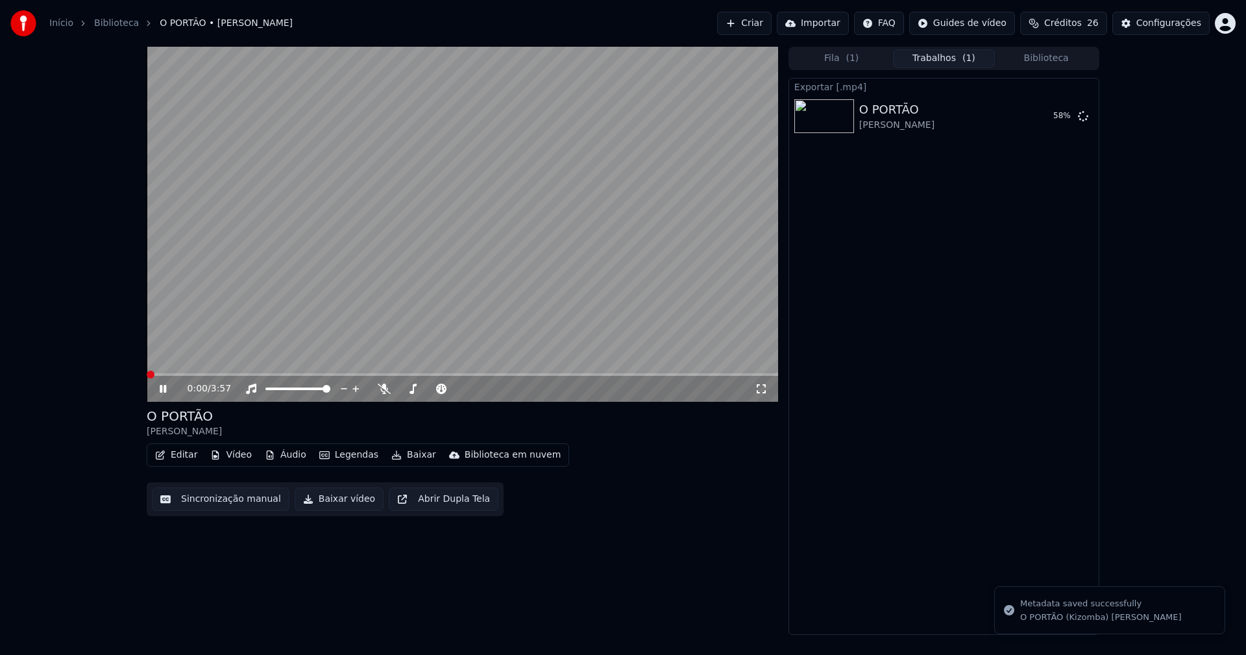
click at [158, 390] on icon at bounding box center [172, 389] width 31 height 10
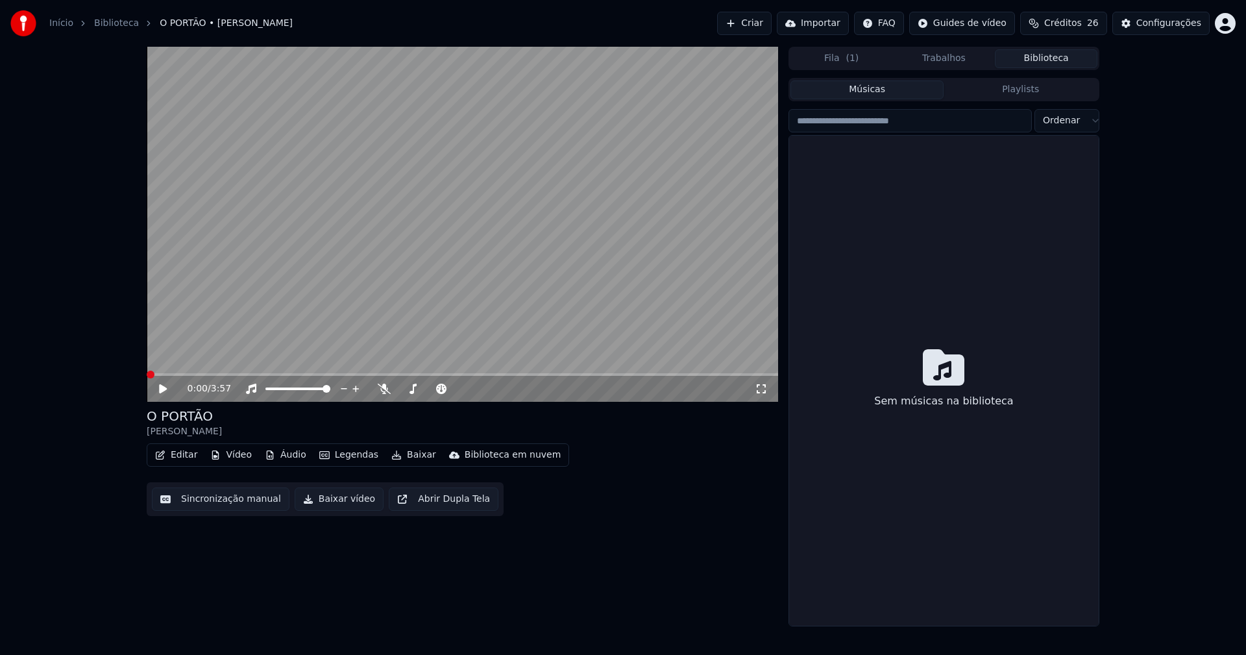
click at [1061, 57] on button "Biblioteca" at bounding box center [1046, 58] width 103 height 19
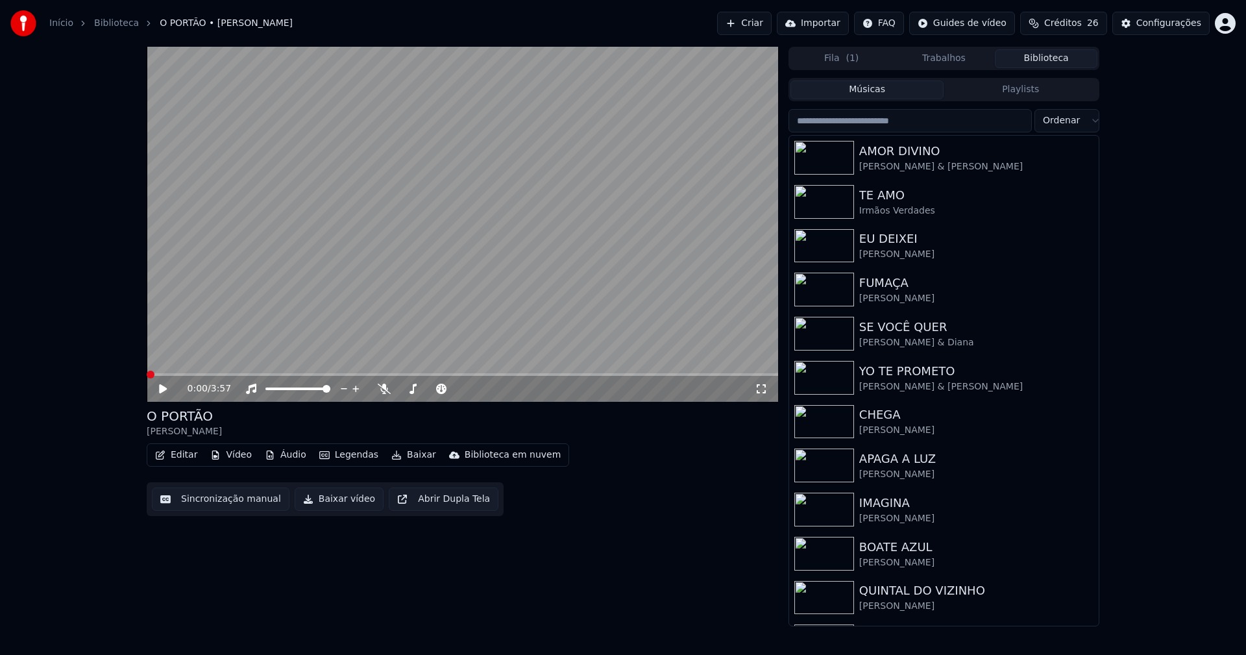
click at [924, 124] on input "search" at bounding box center [910, 120] width 243 height 23
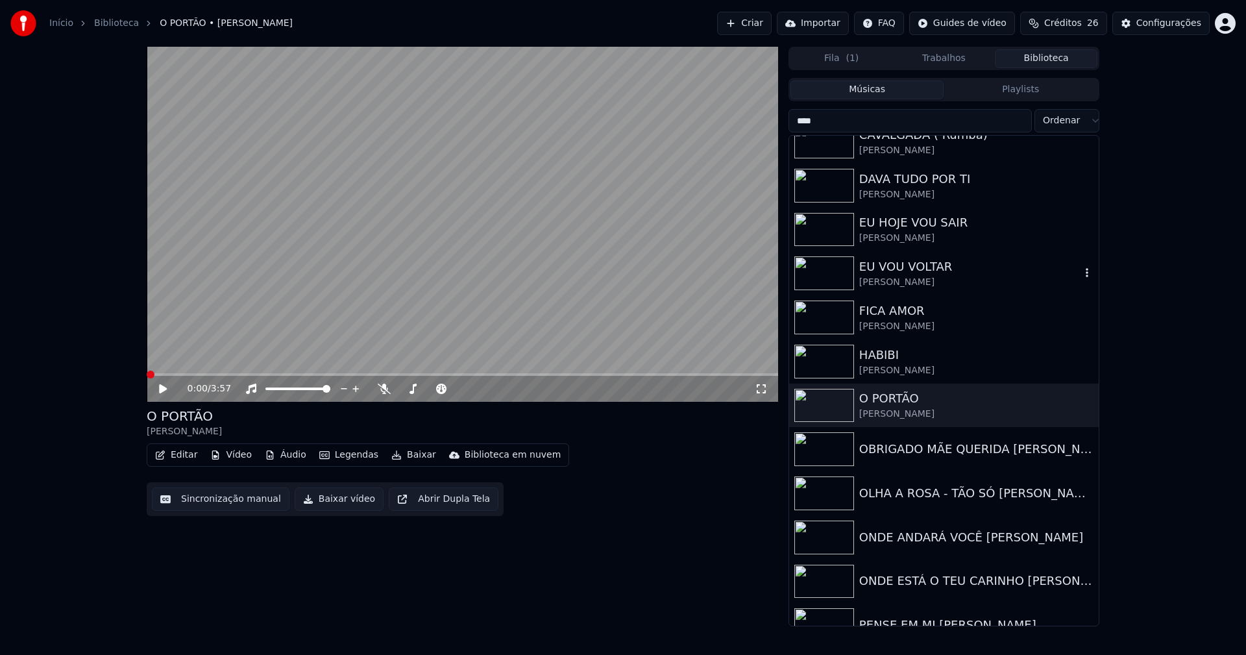
scroll to position [390, 0]
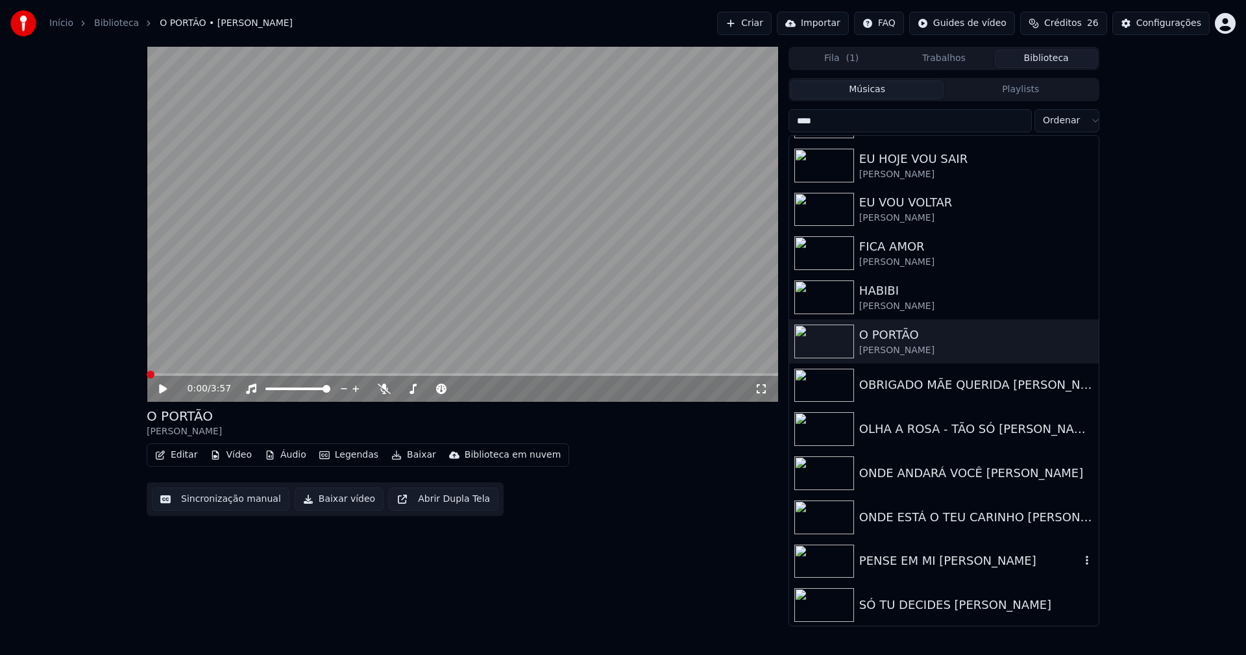
type input "****"
click at [956, 561] on div "PENSE EM MI [PERSON_NAME]" at bounding box center [970, 561] width 221 height 18
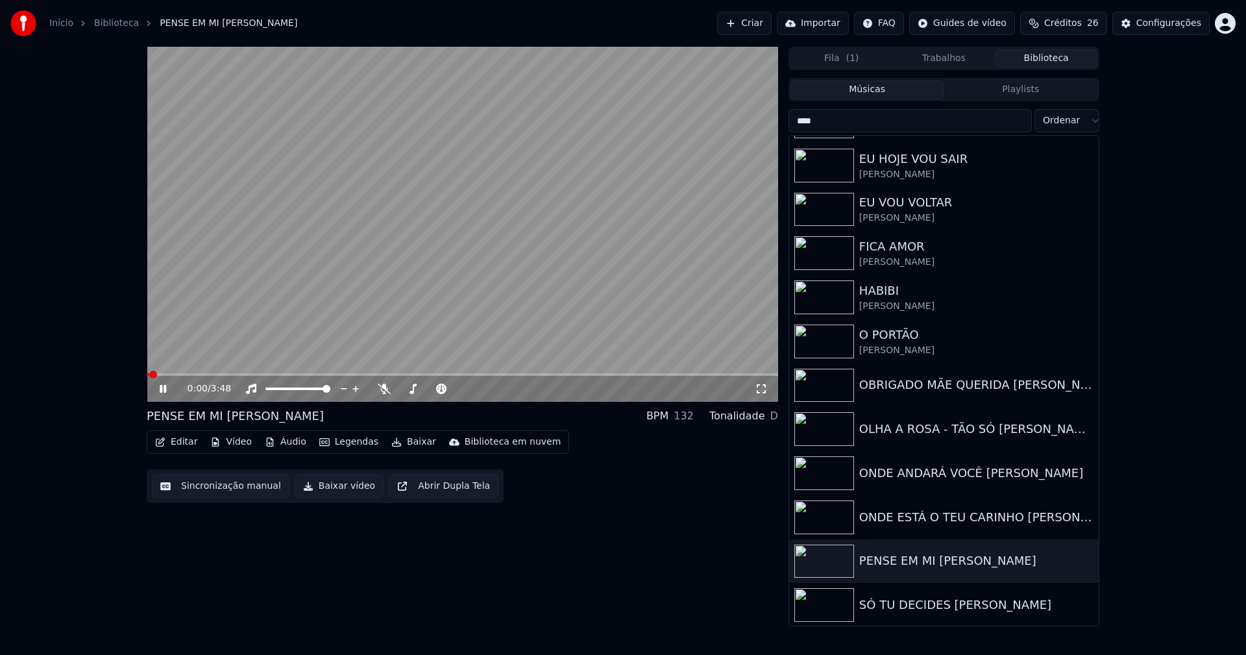
click at [162, 392] on icon at bounding box center [163, 389] width 6 height 8
click at [239, 441] on button "Vídeo" at bounding box center [231, 442] width 52 height 18
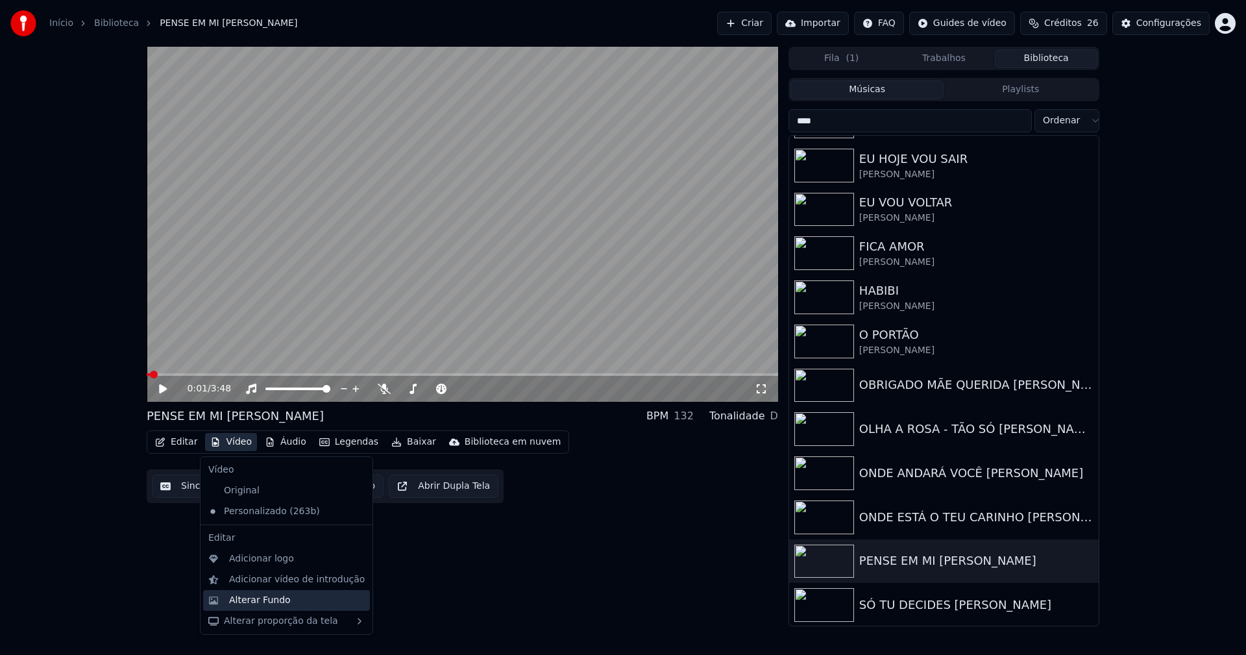
click at [260, 603] on div "Alterar Fundo" at bounding box center [260, 600] width 62 height 13
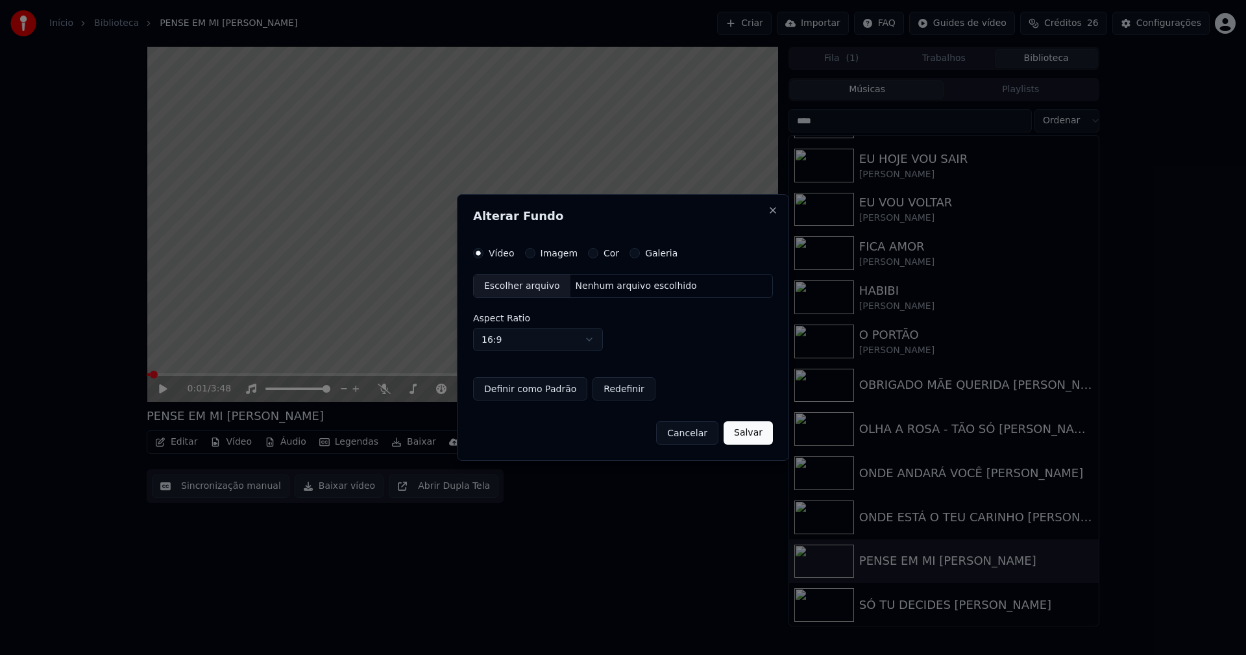
click at [527, 255] on button "Imagem" at bounding box center [530, 253] width 10 height 10
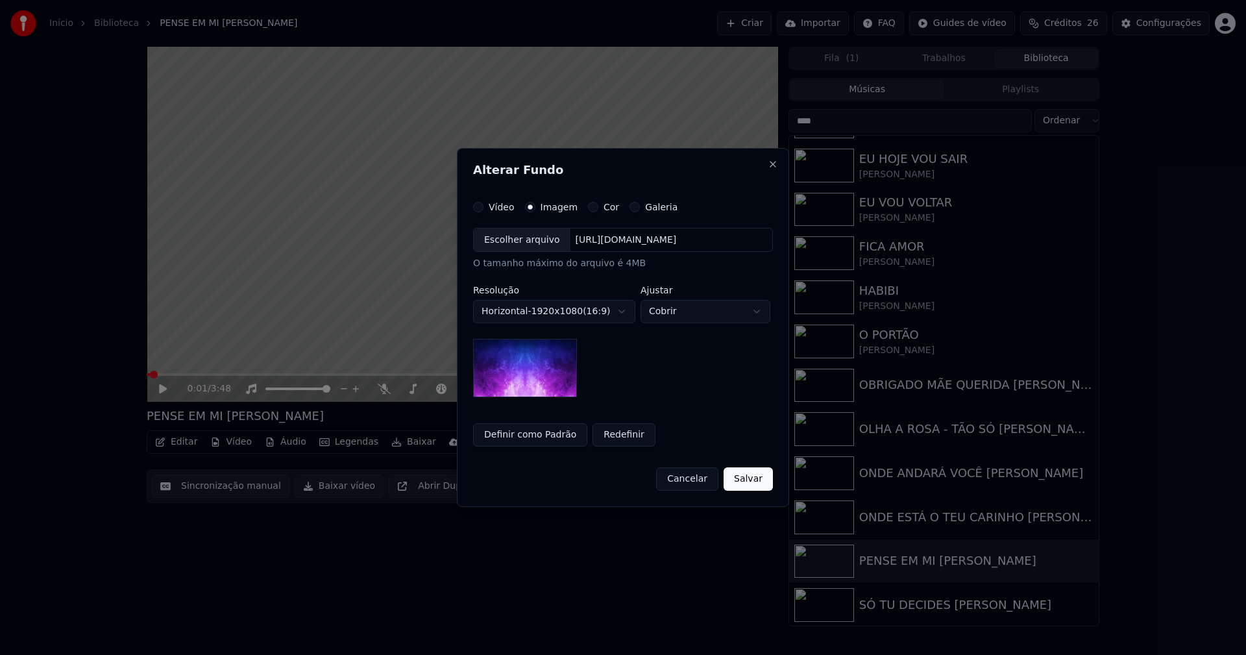
click at [517, 245] on div "Escolher arquivo" at bounding box center [522, 240] width 97 height 23
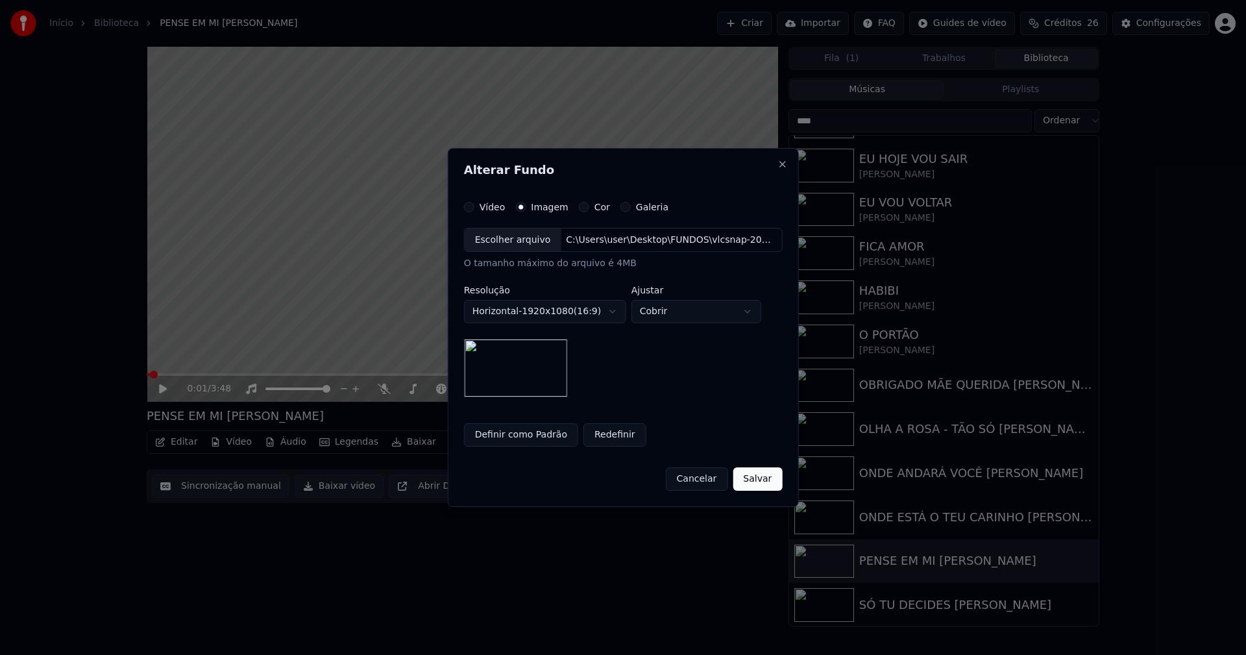
click at [756, 480] on button "Salvar" at bounding box center [757, 478] width 49 height 23
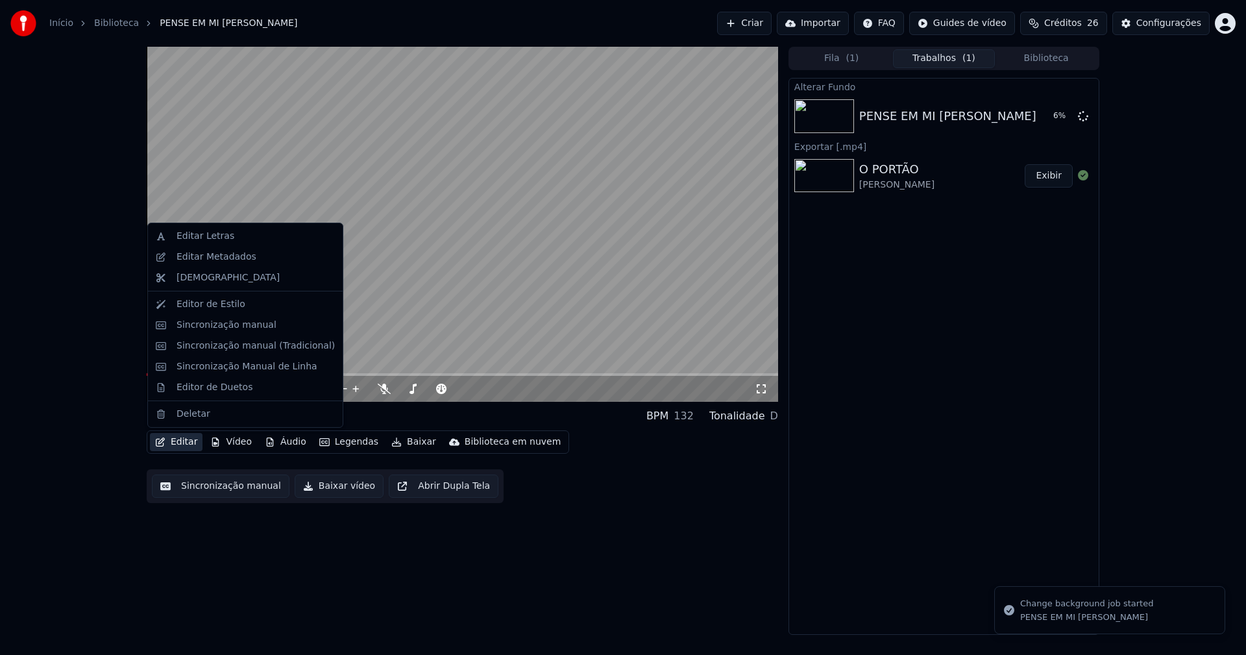
click at [179, 441] on button "Editar" at bounding box center [176, 442] width 53 height 18
click at [217, 258] on div "Editar Metadados" at bounding box center [217, 257] width 80 height 13
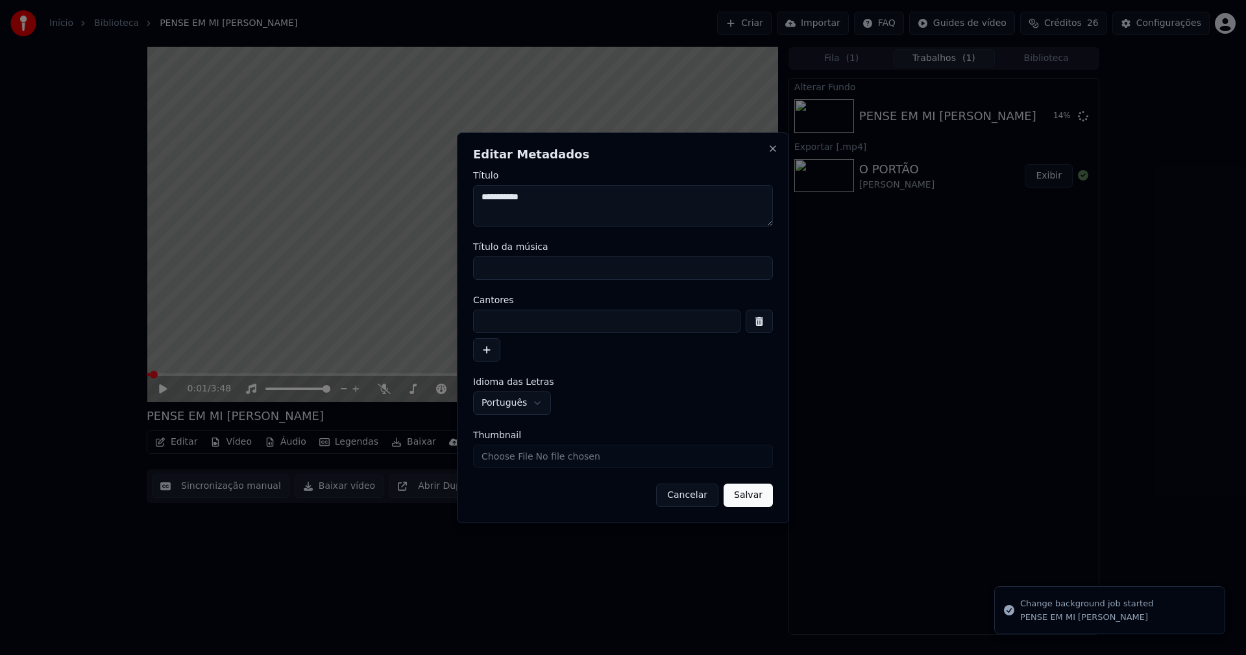
click at [513, 270] on input "Título da música" at bounding box center [623, 267] width 300 height 23
type input "**********"
click at [515, 317] on input at bounding box center [606, 321] width 267 height 23
type input "**********"
click at [749, 499] on button "Salvar" at bounding box center [748, 495] width 49 height 23
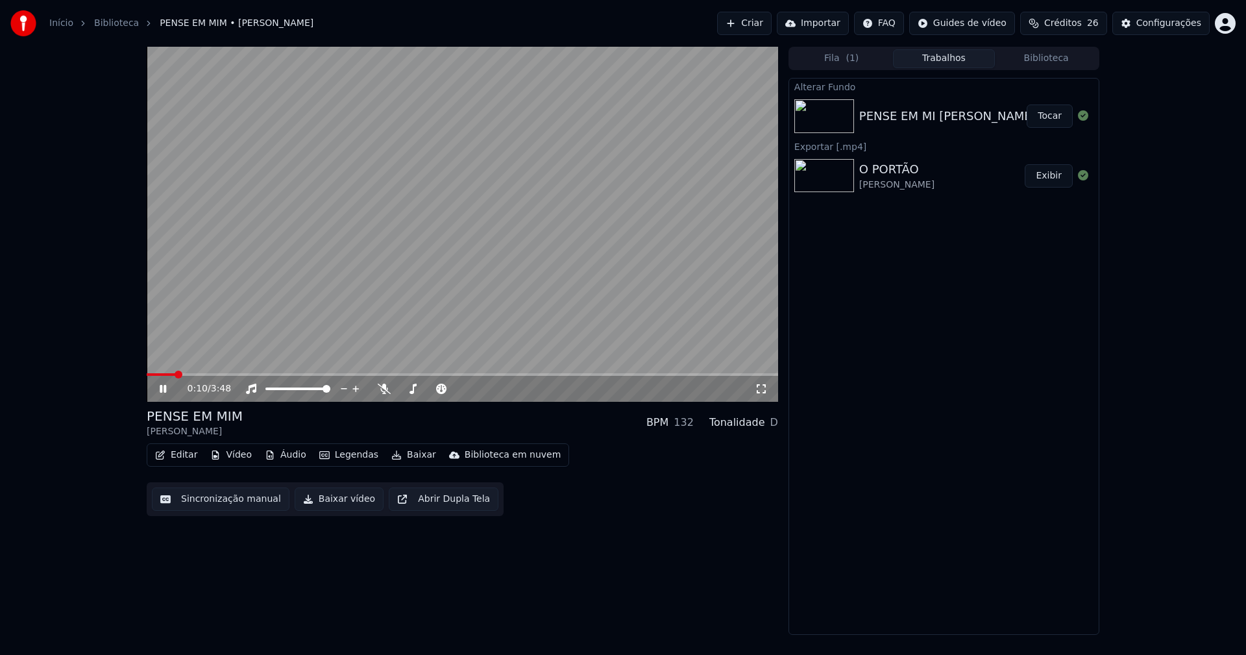
click at [1054, 118] on button "Tocar" at bounding box center [1050, 116] width 46 height 23
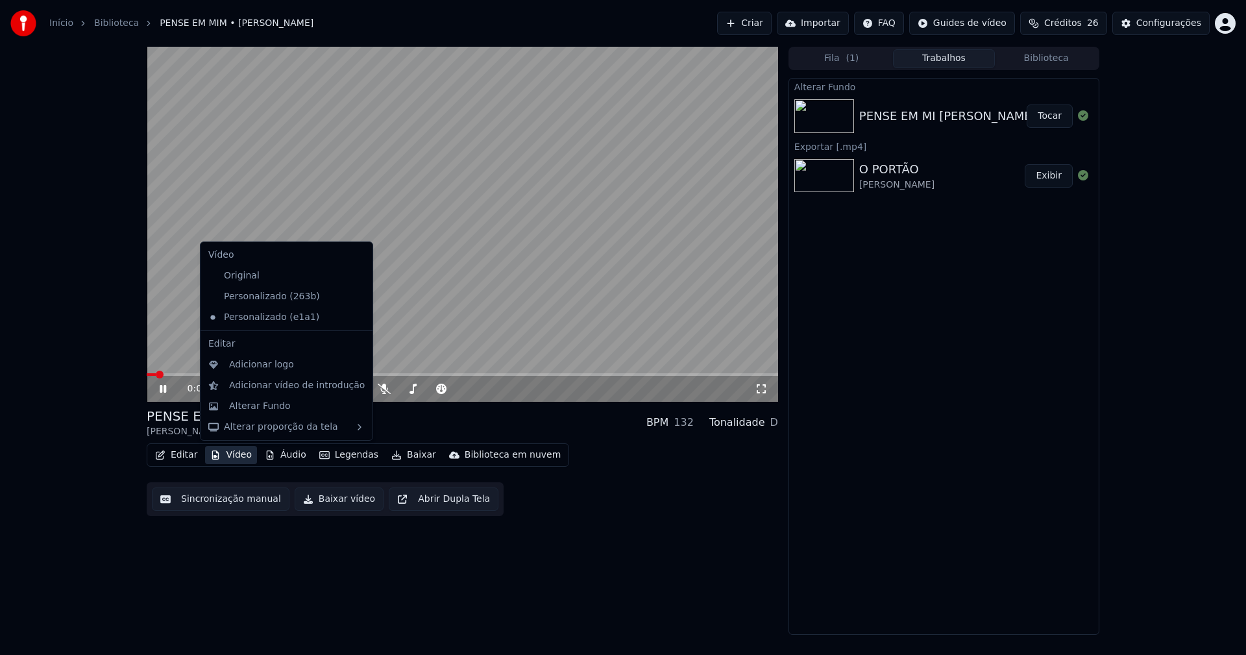
click at [235, 458] on button "Vídeo" at bounding box center [231, 455] width 52 height 18
click at [258, 371] on div "Adicionar logo" at bounding box center [261, 364] width 65 height 13
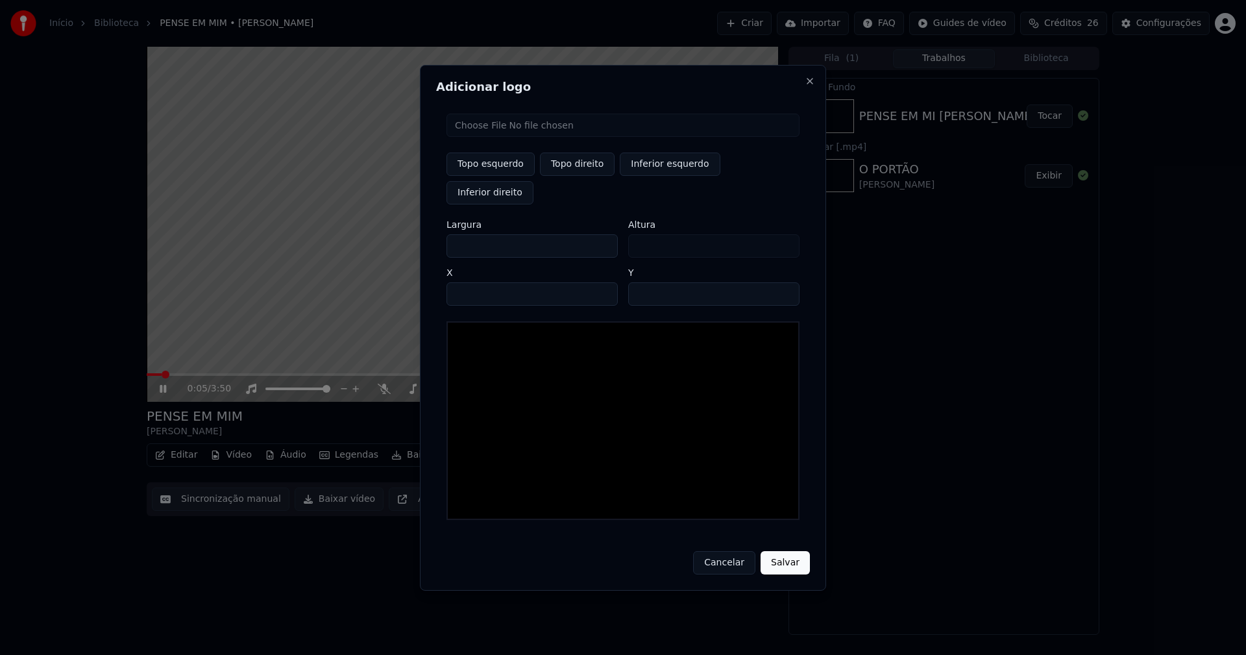
click at [501, 137] on input "file" at bounding box center [623, 125] width 353 height 23
type input "**********"
type input "***"
click at [580, 172] on button "Topo direito" at bounding box center [577, 164] width 75 height 23
type input "****"
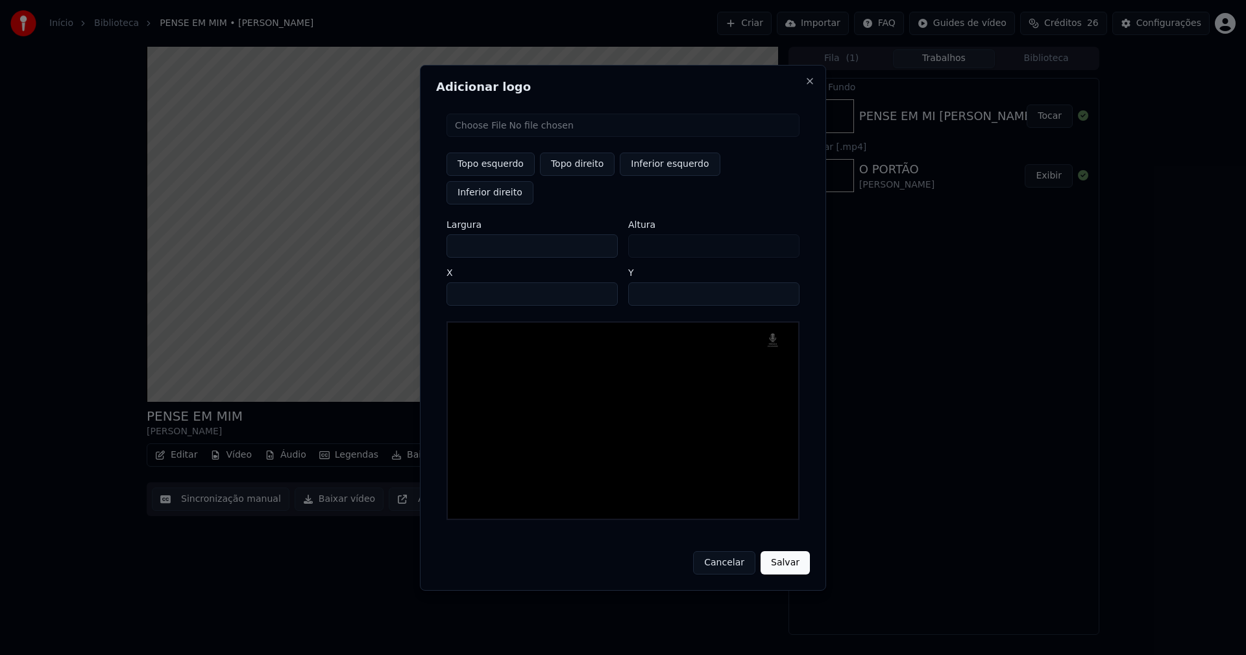
drag, startPoint x: 468, startPoint y: 231, endPoint x: 399, endPoint y: 238, distance: 69.2
click at [399, 238] on body "Início Biblioteca PENSE EM MIM • [PERSON_NAME] Importar FAQ Guides de vídeo Cré…" at bounding box center [623, 327] width 1246 height 655
type input "**"
type input "***"
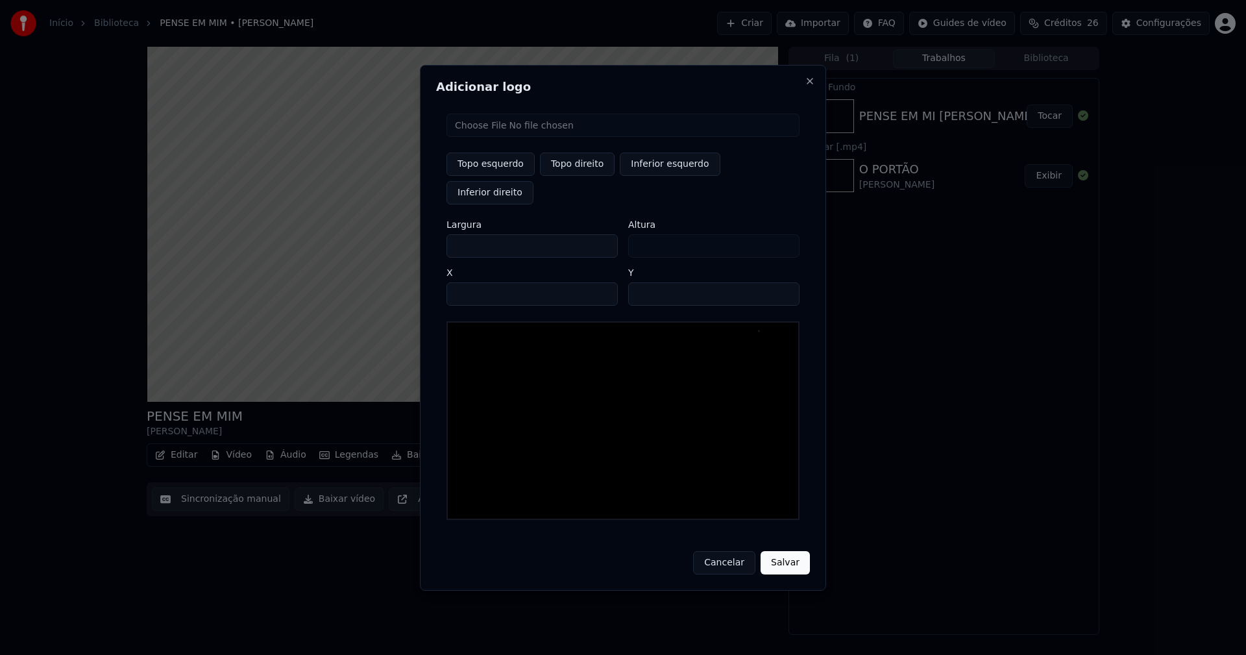
type input "***"
click at [473, 282] on input "****" at bounding box center [532, 293] width 171 height 23
type input "****"
click at [786, 282] on input "**" at bounding box center [713, 293] width 171 height 23
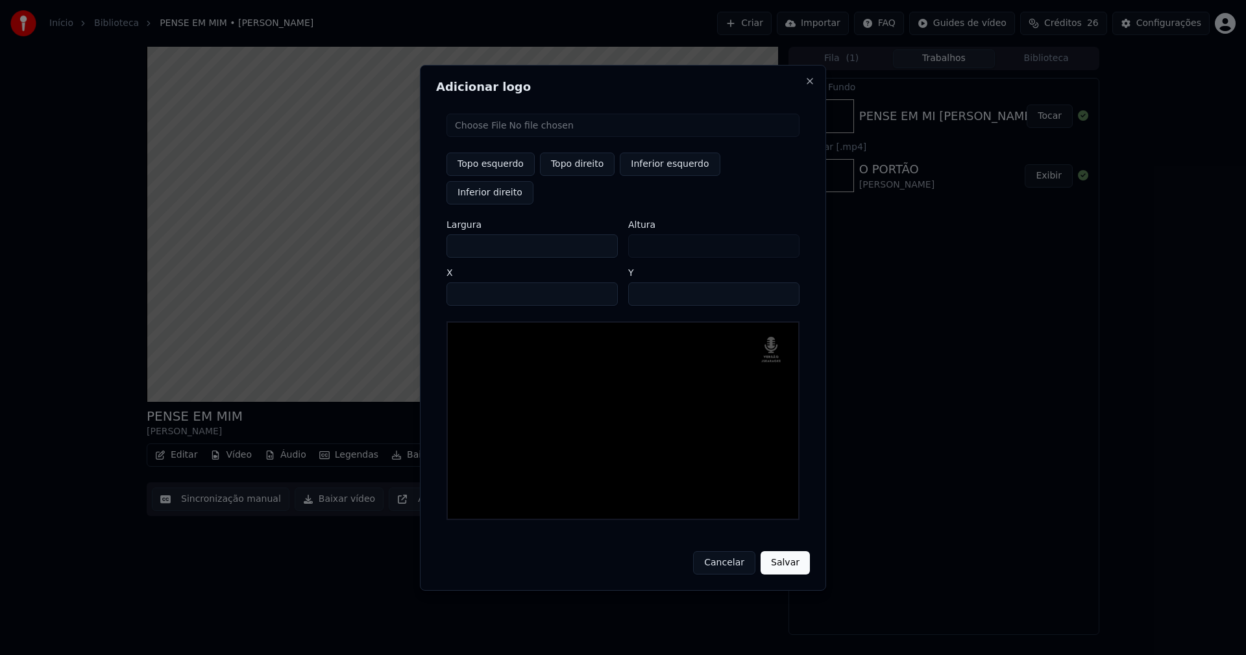
click at [786, 282] on input "**" at bounding box center [713, 293] width 171 height 23
type input "**"
click at [786, 282] on input "**" at bounding box center [713, 293] width 171 height 23
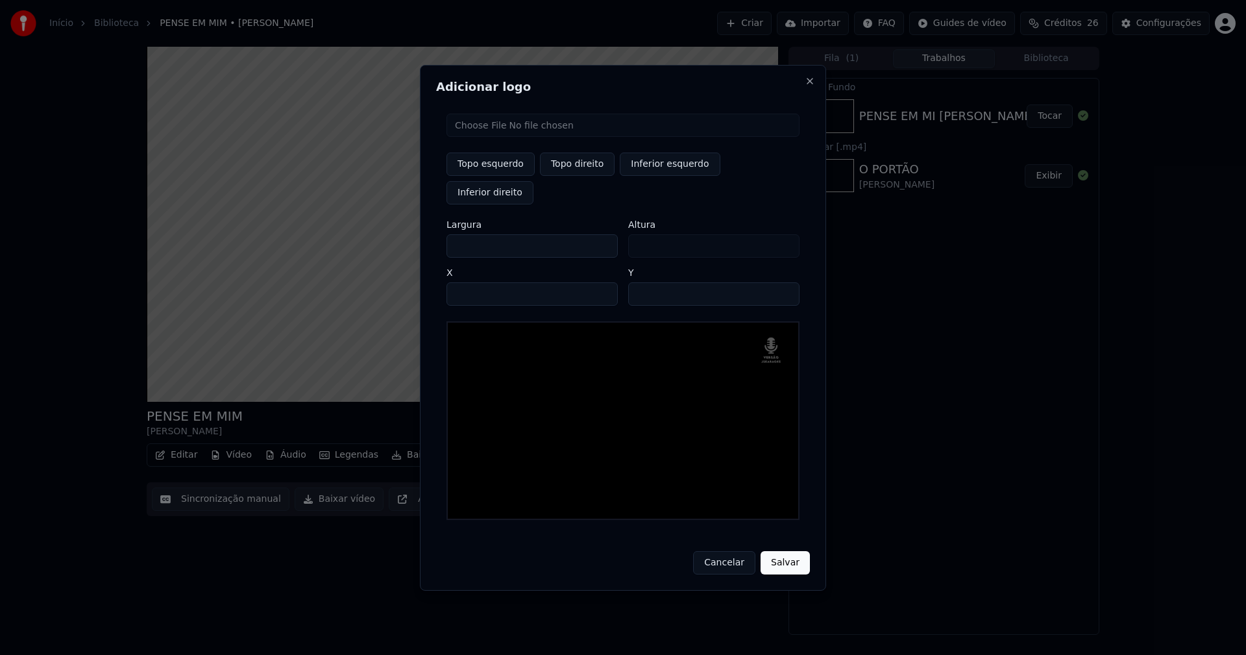
click at [789, 551] on button "Salvar" at bounding box center [785, 562] width 49 height 23
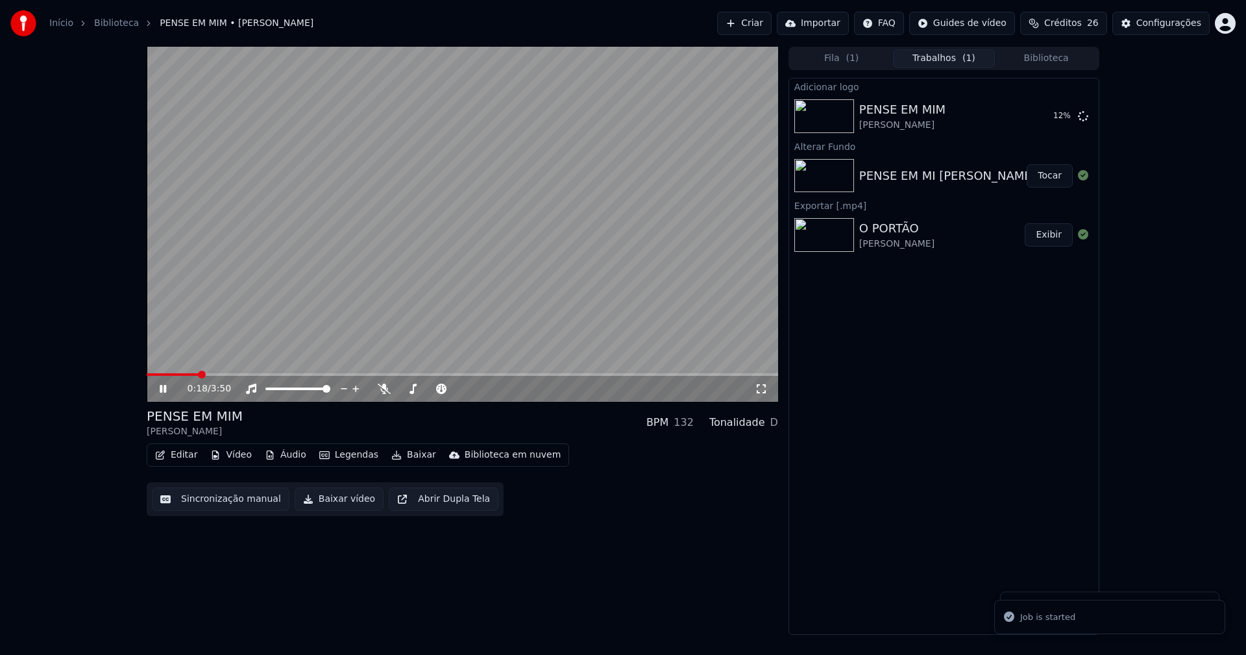
click at [177, 451] on button "Editar" at bounding box center [176, 455] width 53 height 18
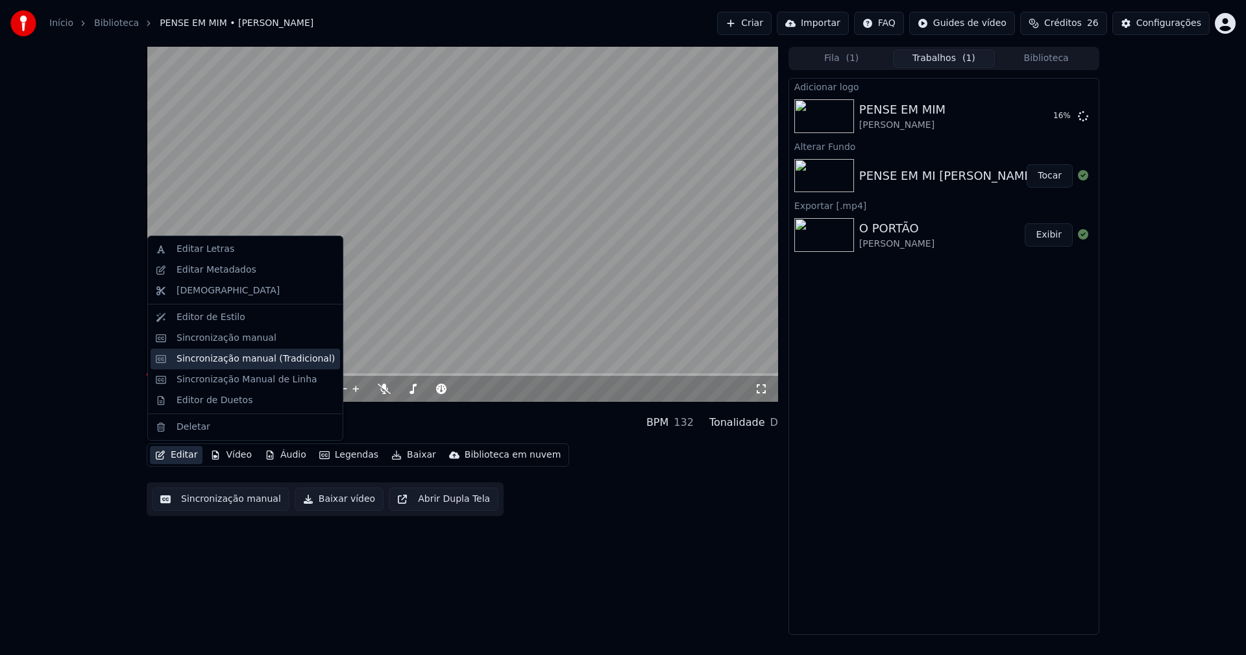
click at [220, 357] on div "Sincronização manual (Tradicional)" at bounding box center [256, 359] width 158 height 13
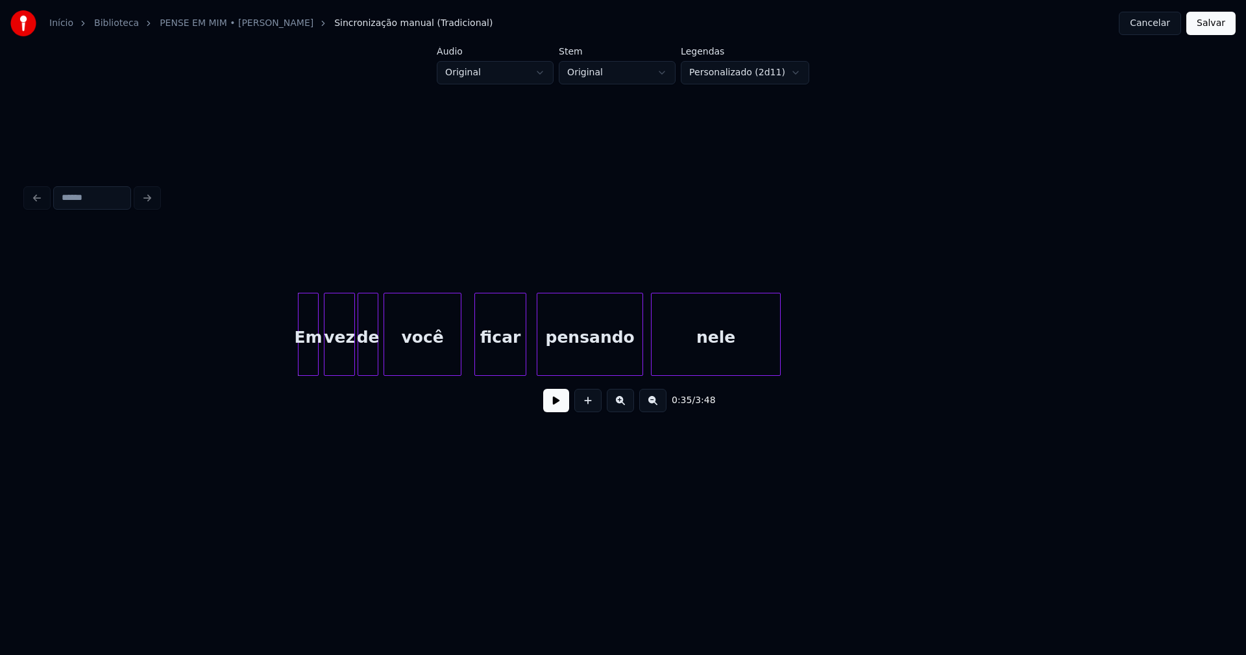
scroll to position [0, 4293]
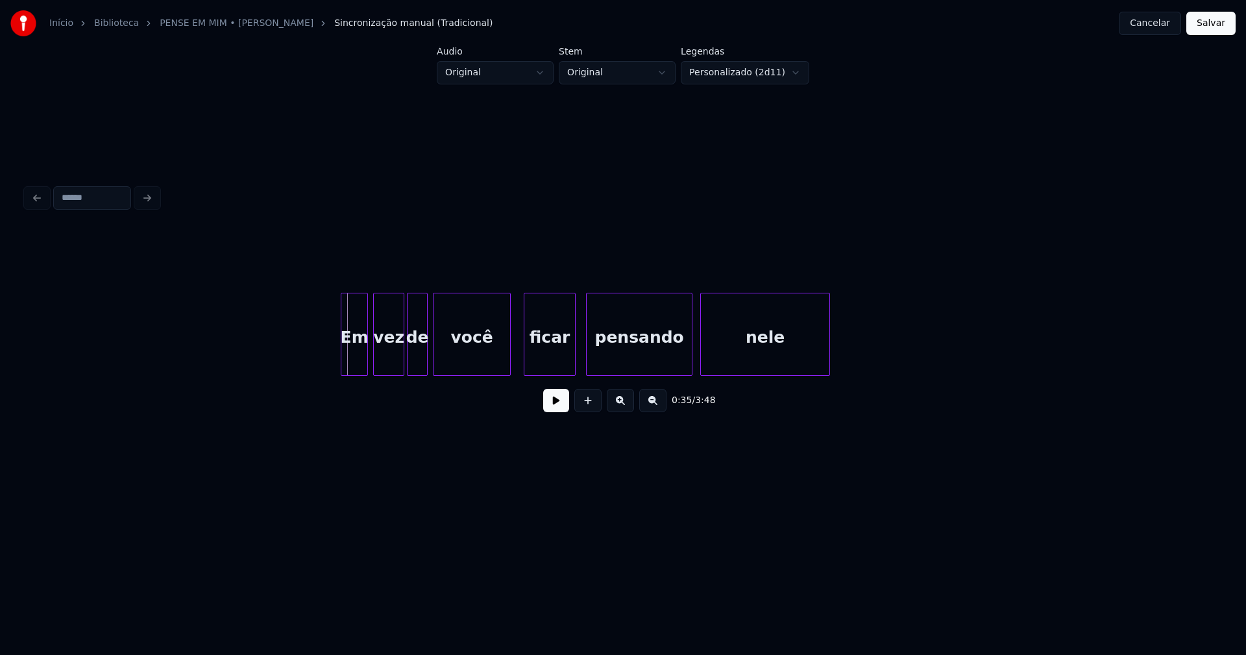
click at [342, 358] on div at bounding box center [343, 334] width 4 height 82
click at [560, 402] on button at bounding box center [556, 400] width 26 height 23
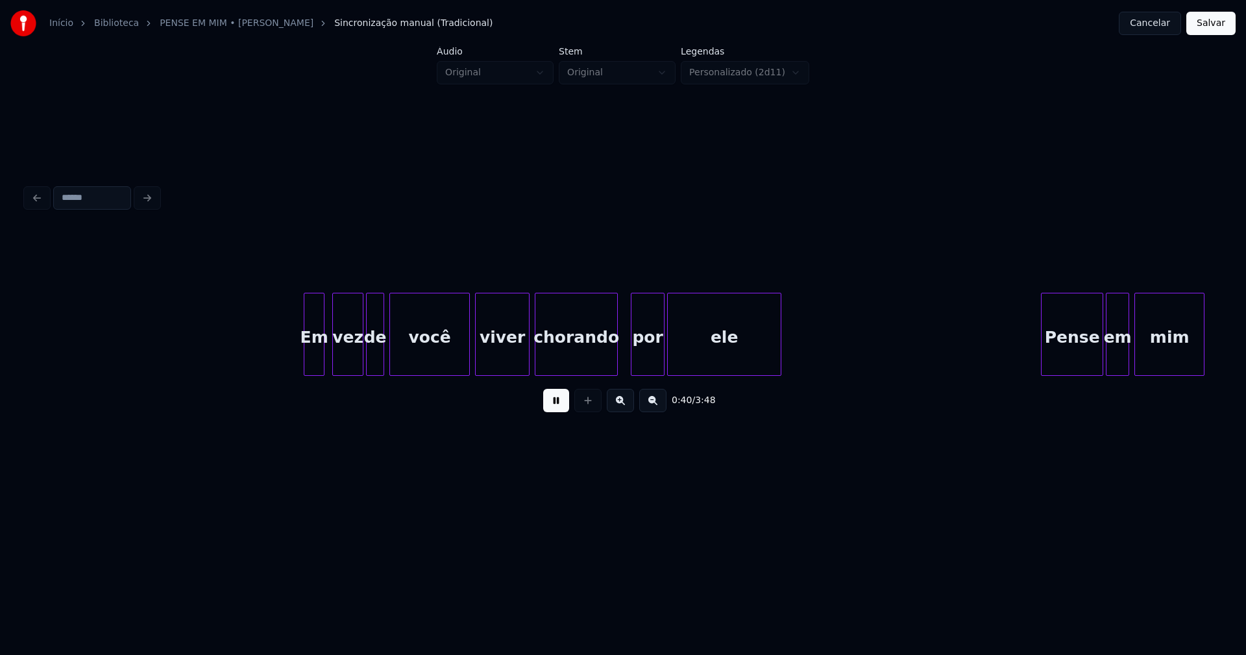
scroll to position [0, 5282]
click at [299, 362] on div at bounding box center [297, 334] width 4 height 82
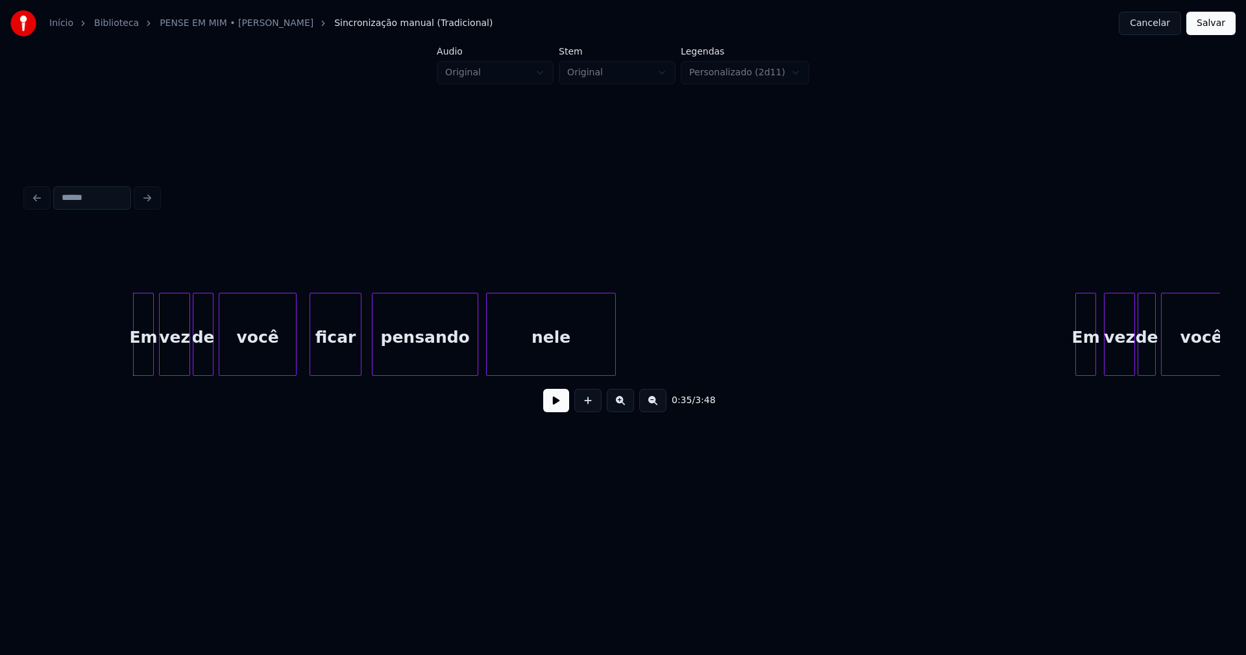
scroll to position [0, 4490]
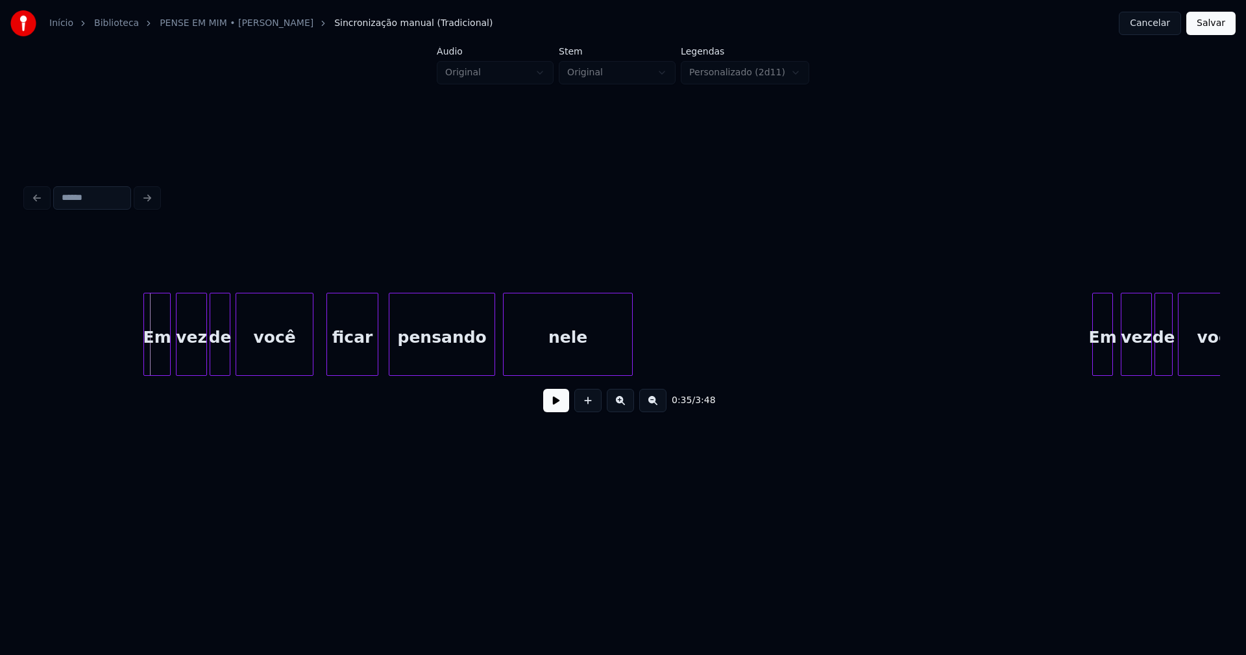
click at [145, 350] on div at bounding box center [146, 334] width 4 height 82
click at [560, 407] on button at bounding box center [556, 400] width 26 height 23
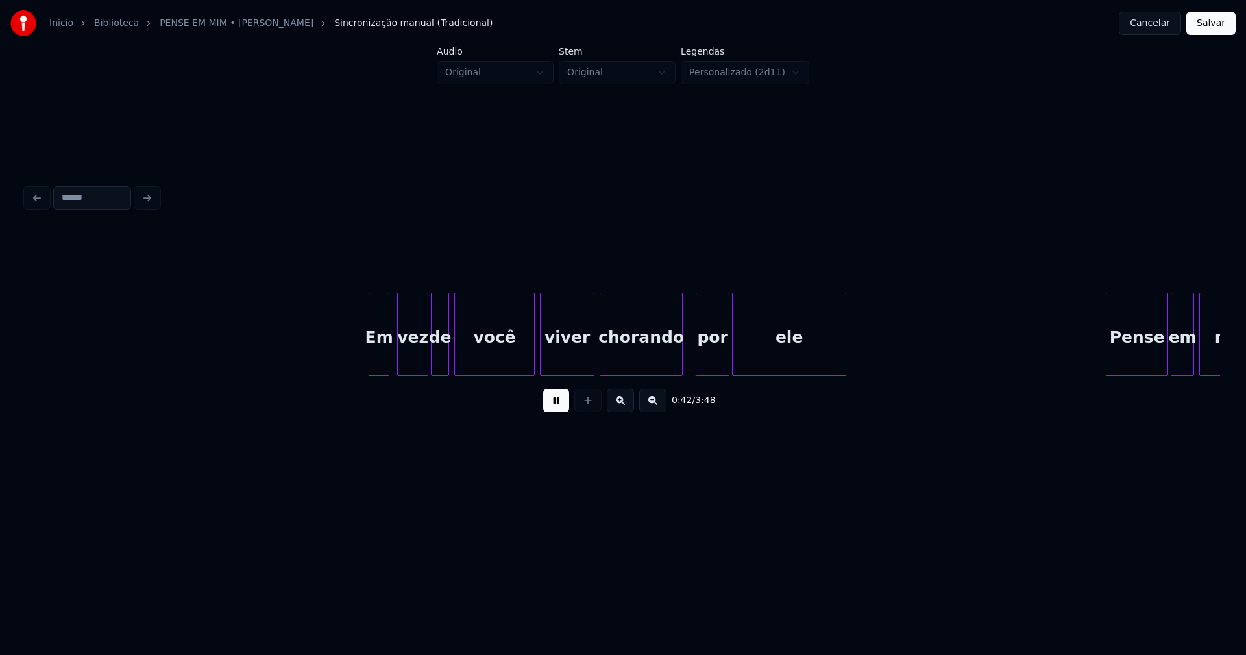
scroll to position [0, 5330]
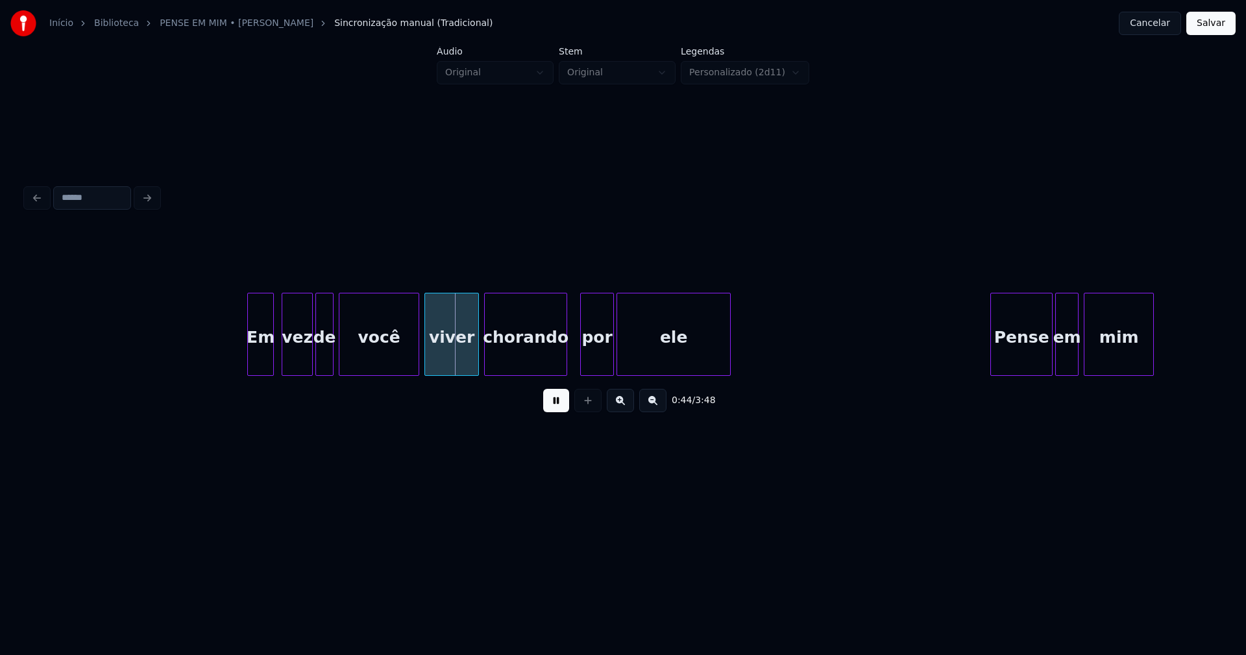
click at [251, 357] on div at bounding box center [250, 334] width 4 height 82
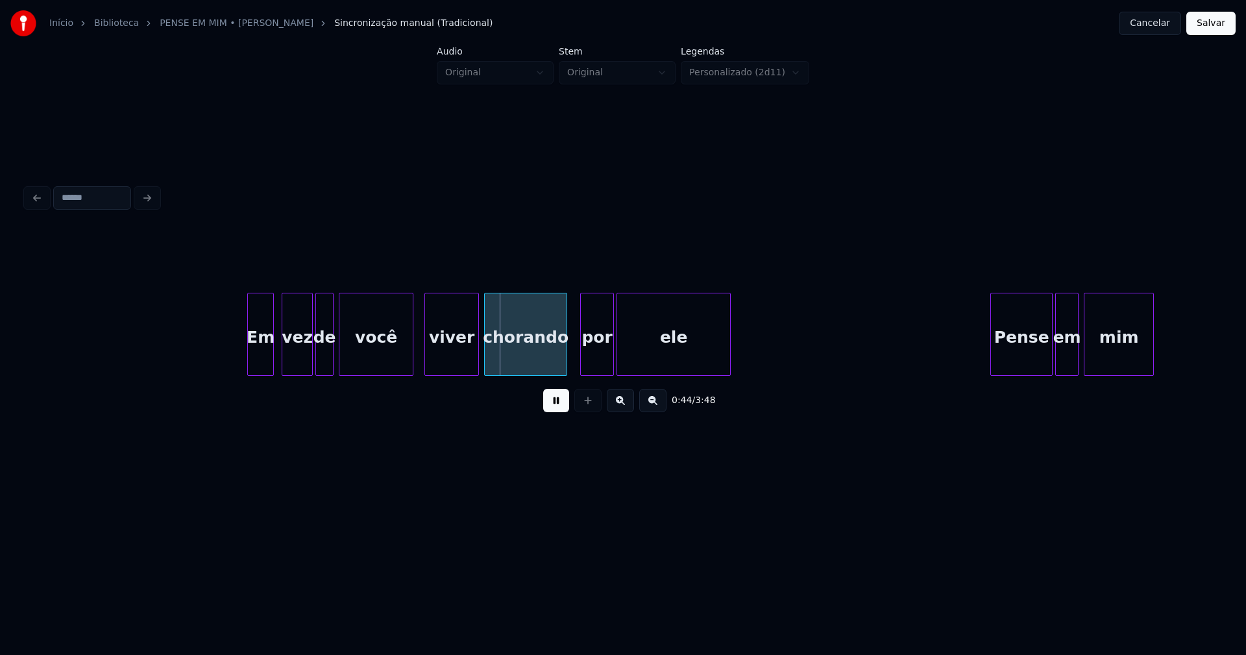
click at [413, 356] on div at bounding box center [411, 334] width 4 height 82
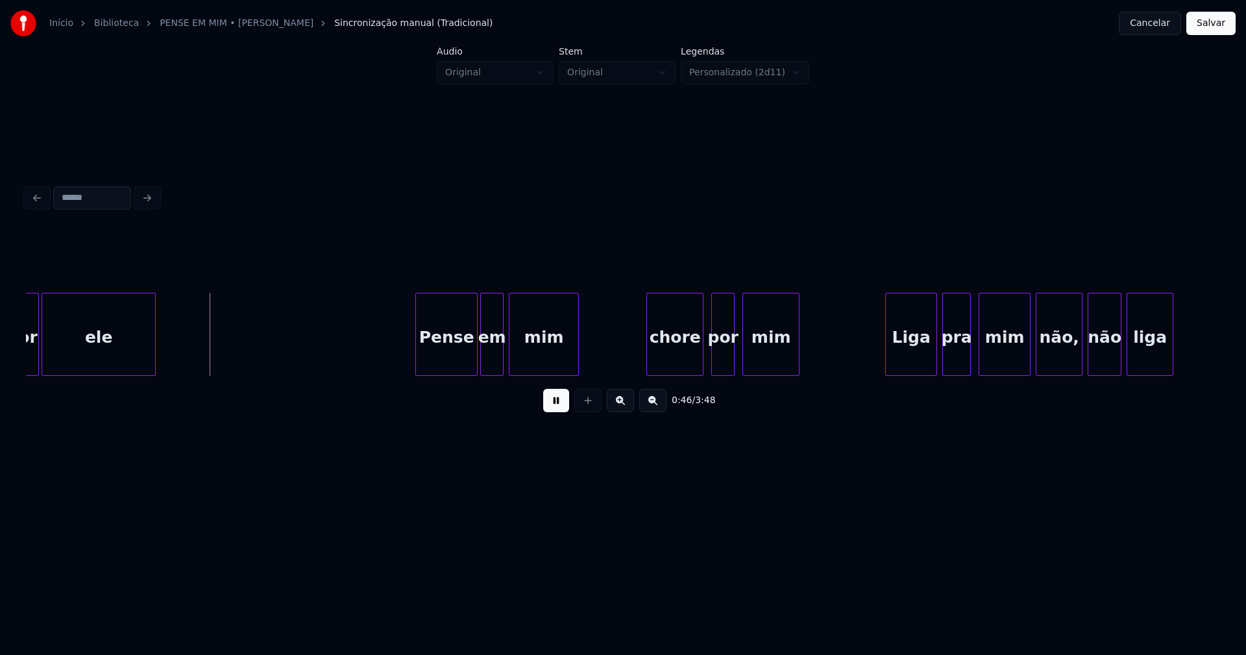
scroll to position [0, 5987]
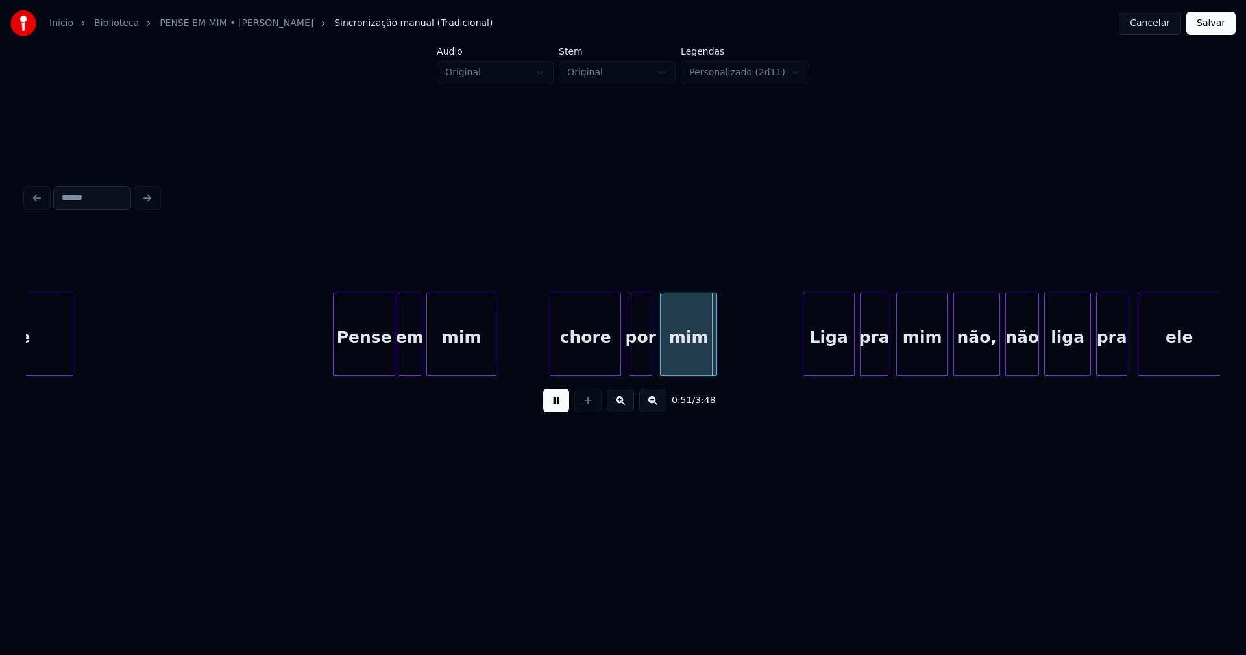
click at [551, 353] on div at bounding box center [553, 334] width 4 height 82
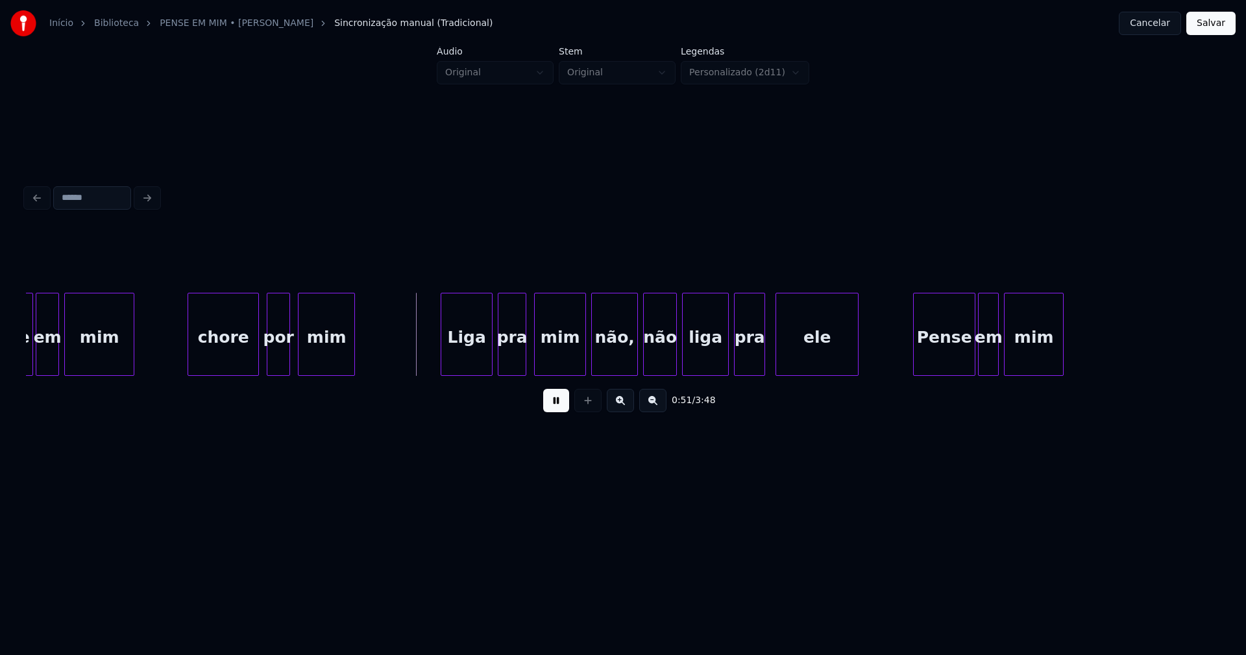
scroll to position [0, 6465]
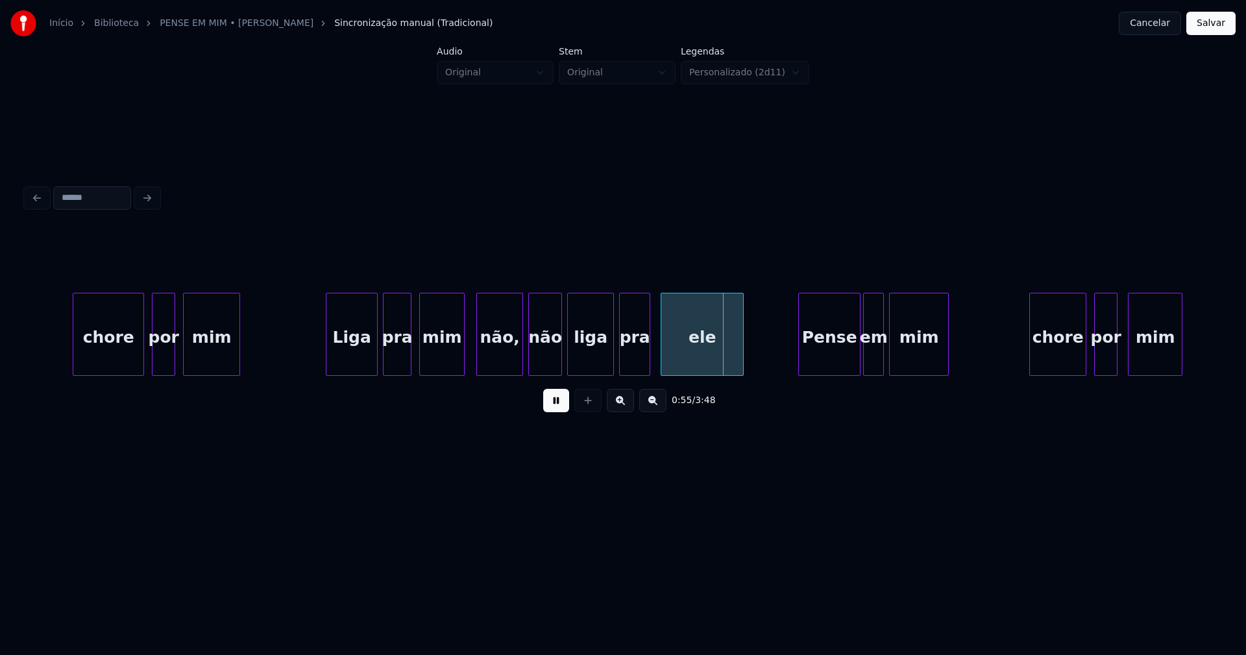
click at [462, 363] on div at bounding box center [462, 334] width 4 height 82
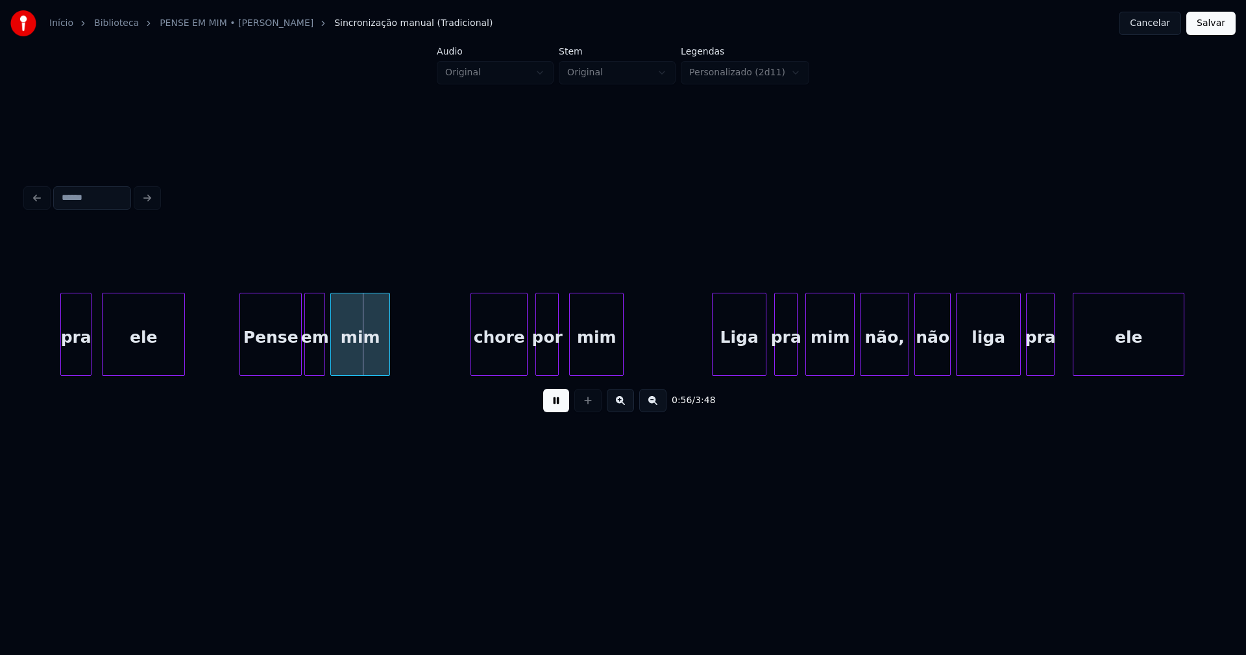
scroll to position [0, 7074]
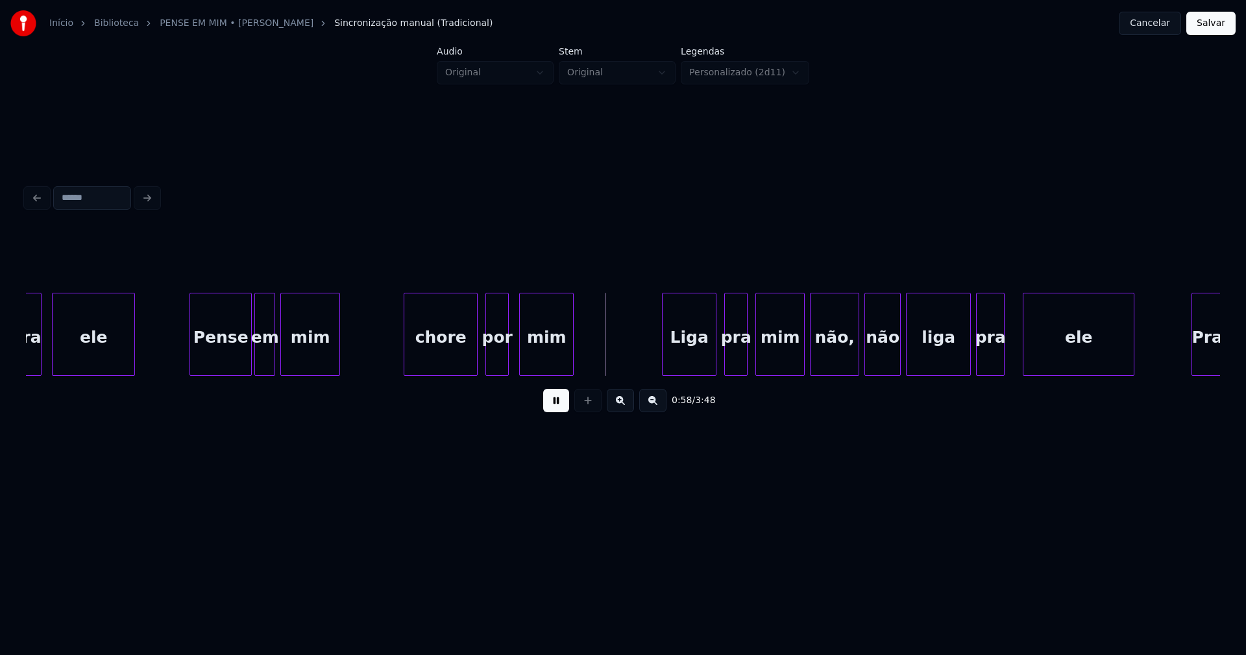
click at [406, 355] on div at bounding box center [406, 334] width 4 height 82
drag, startPoint x: 554, startPoint y: 404, endPoint x: 478, endPoint y: 365, distance: 85.4
click at [553, 402] on button at bounding box center [556, 400] width 26 height 23
click at [460, 358] on div "chore" at bounding box center [440, 337] width 73 height 88
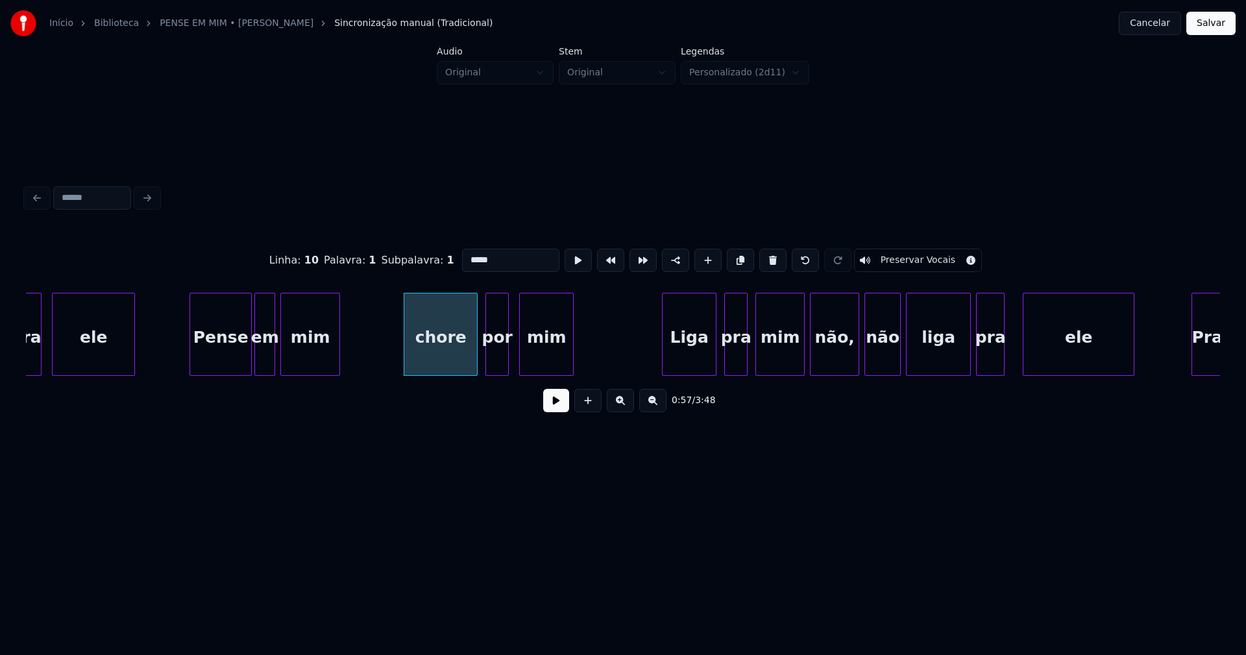
click at [464, 255] on input "*****" at bounding box center [510, 260] width 97 height 23
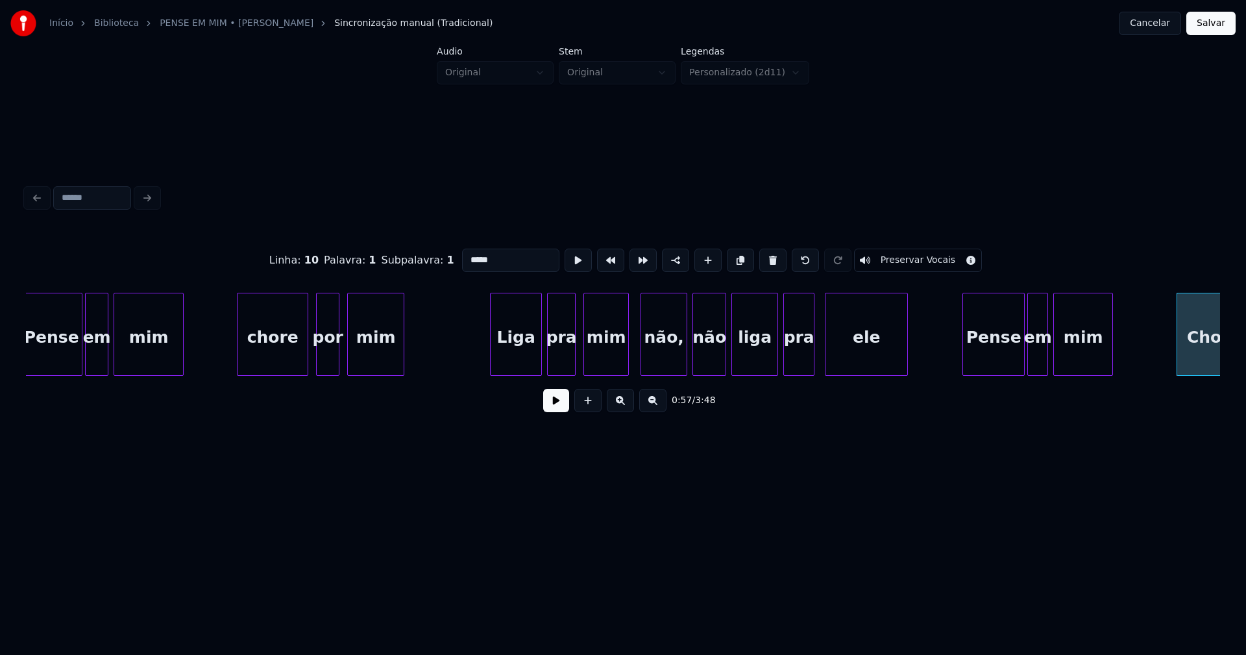
scroll to position [0, 6136]
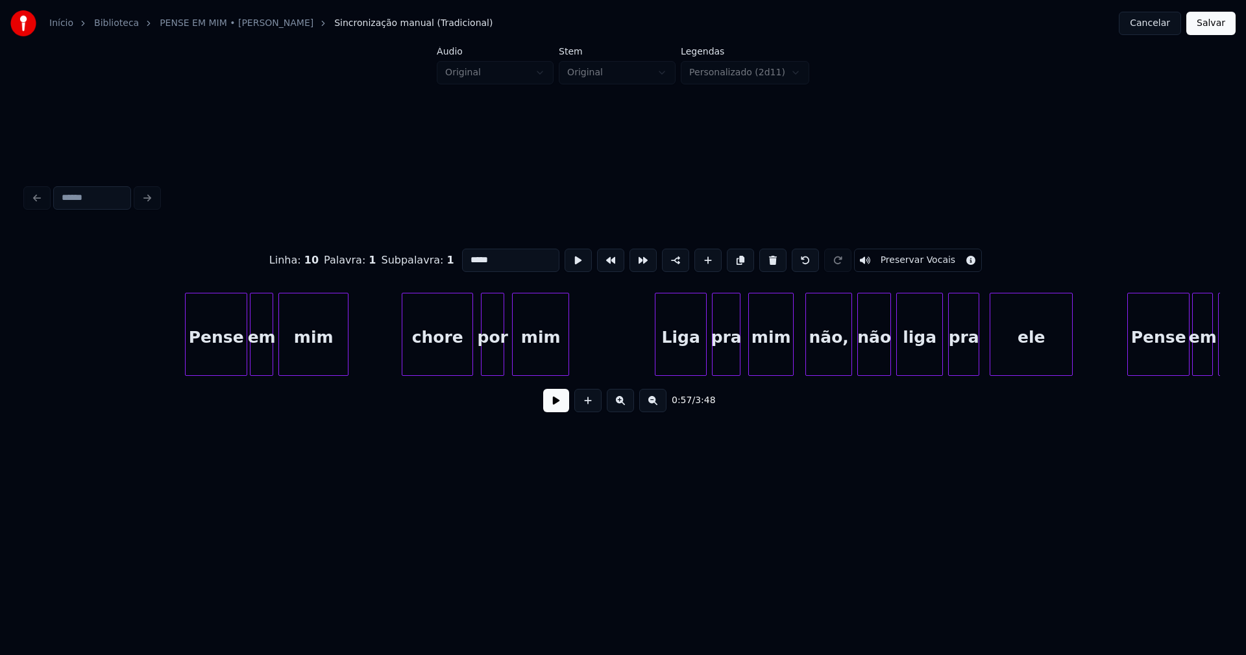
click at [432, 362] on div "chore" at bounding box center [437, 337] width 70 height 88
click at [462, 256] on input "*****" at bounding box center [506, 260] width 97 height 23
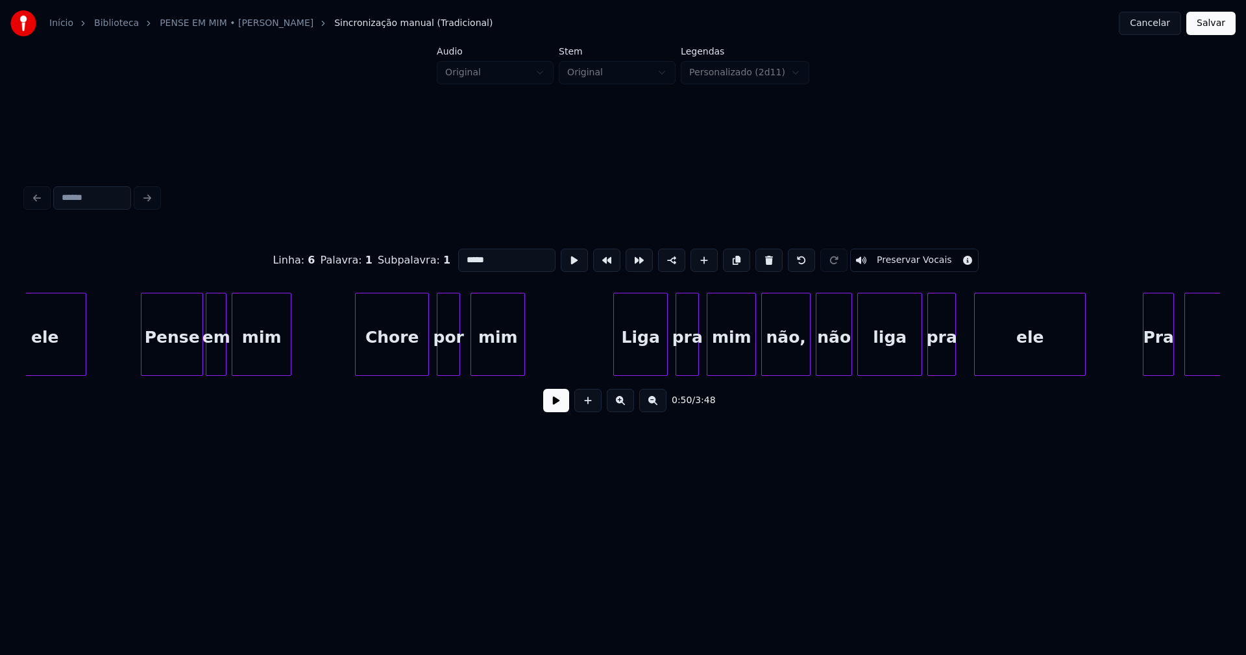
scroll to position [0, 7205]
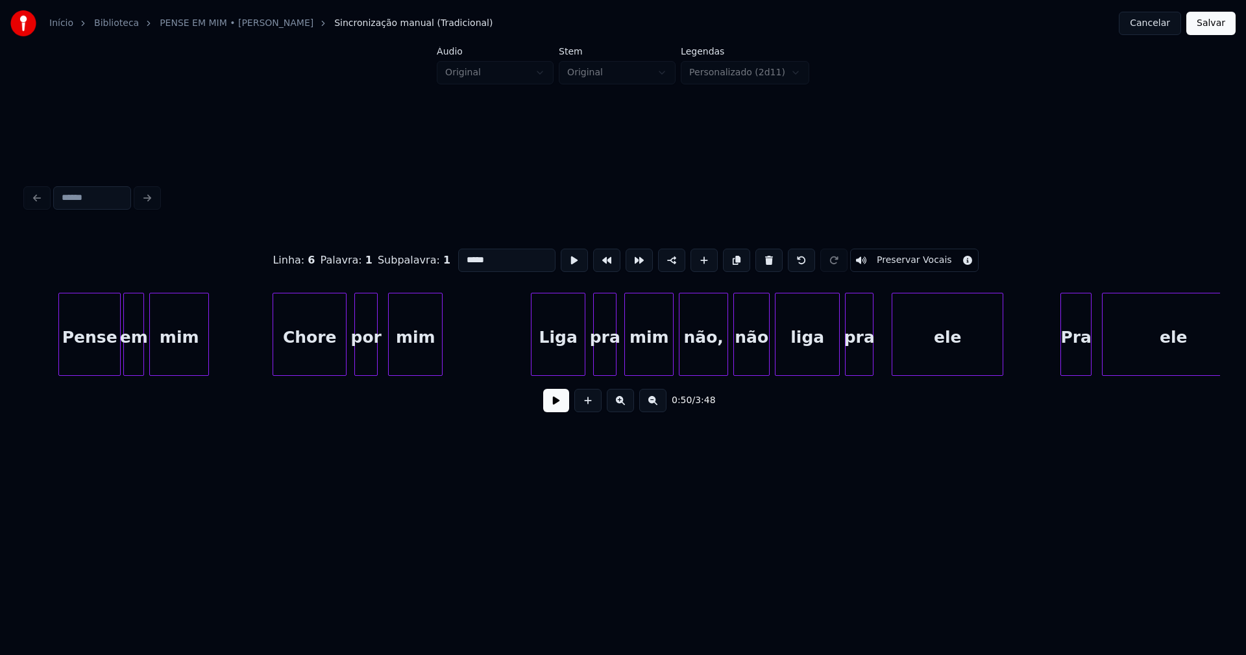
type input "*****"
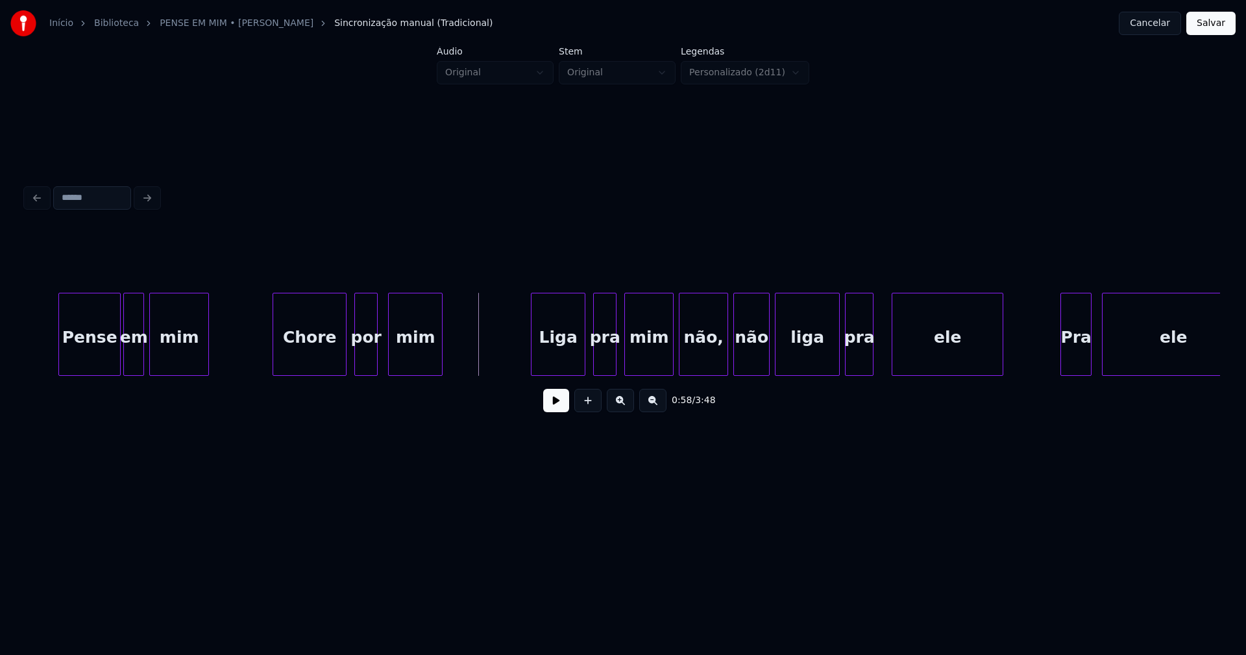
click at [566, 410] on button at bounding box center [556, 400] width 26 height 23
click at [668, 357] on div at bounding box center [667, 334] width 4 height 82
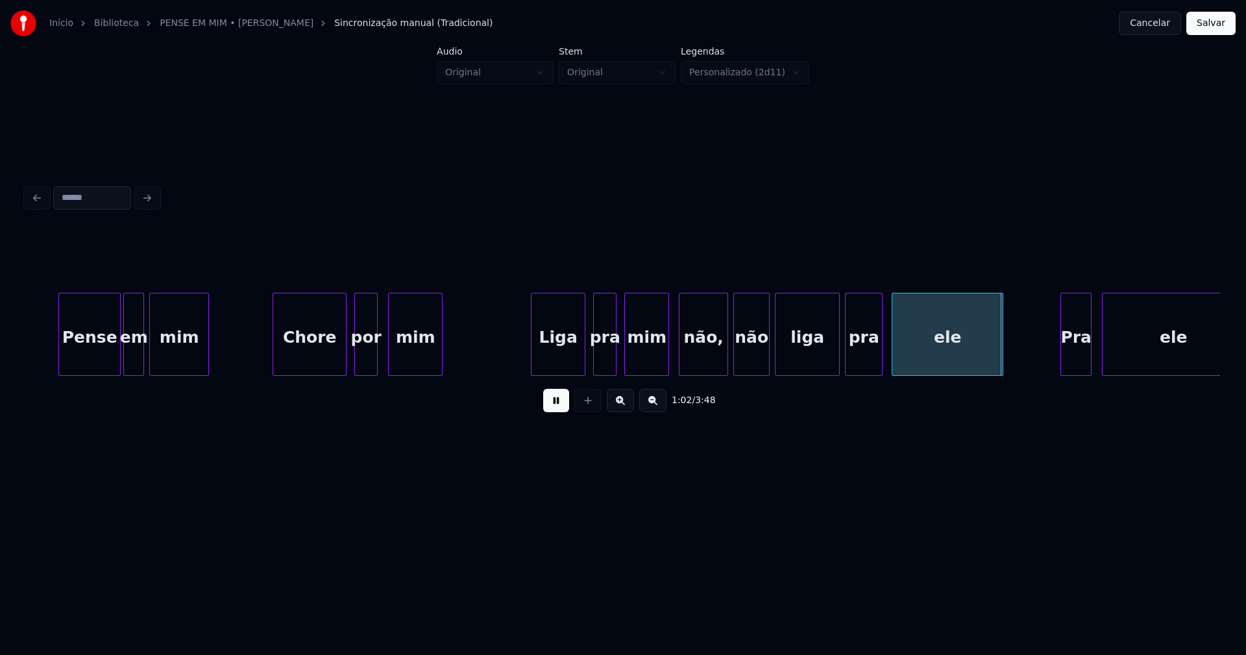
click at [880, 345] on div at bounding box center [880, 334] width 4 height 82
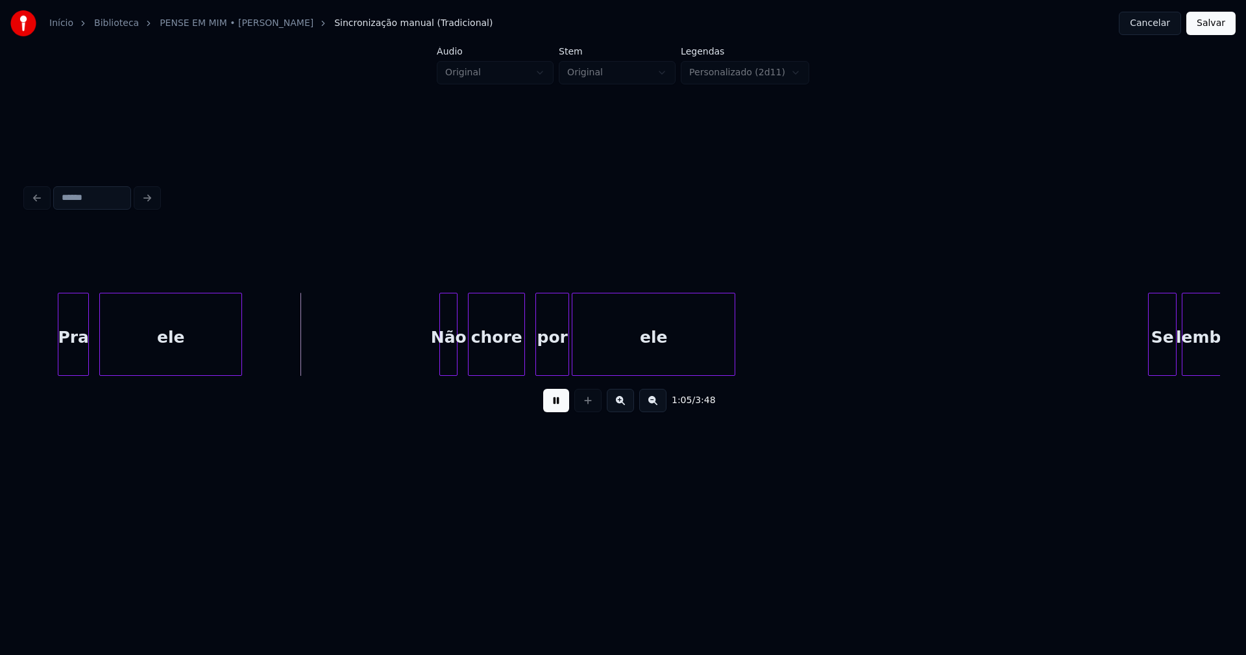
scroll to position [0, 8241]
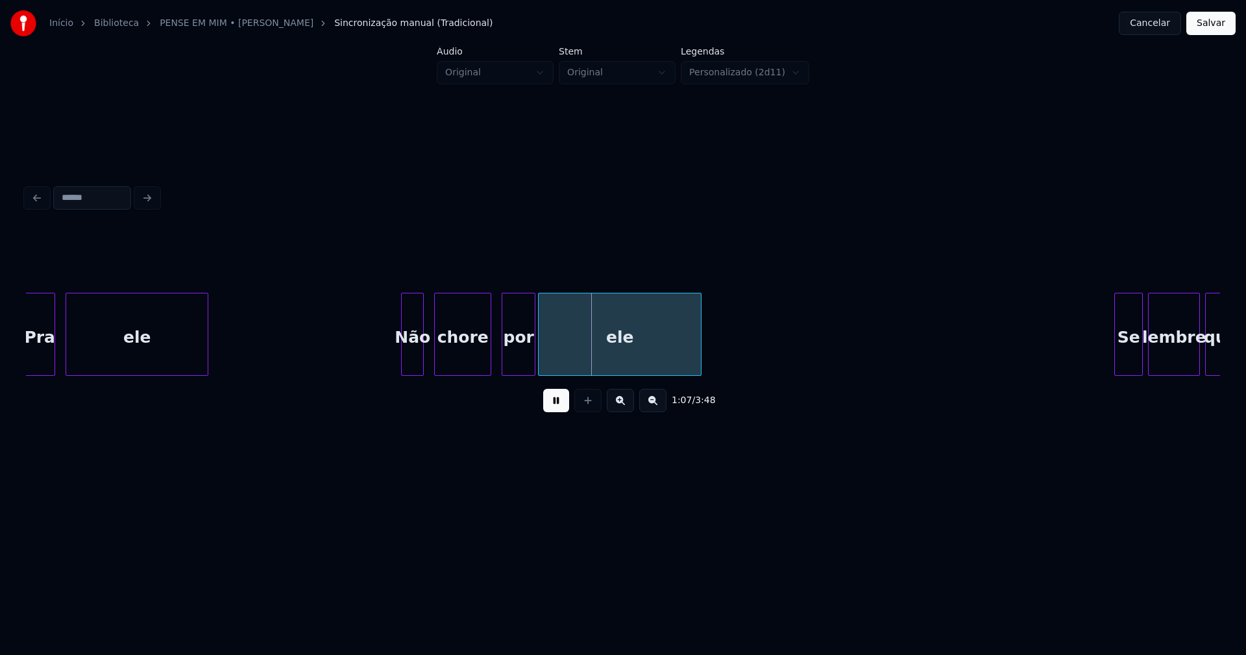
click at [403, 363] on div at bounding box center [404, 334] width 4 height 82
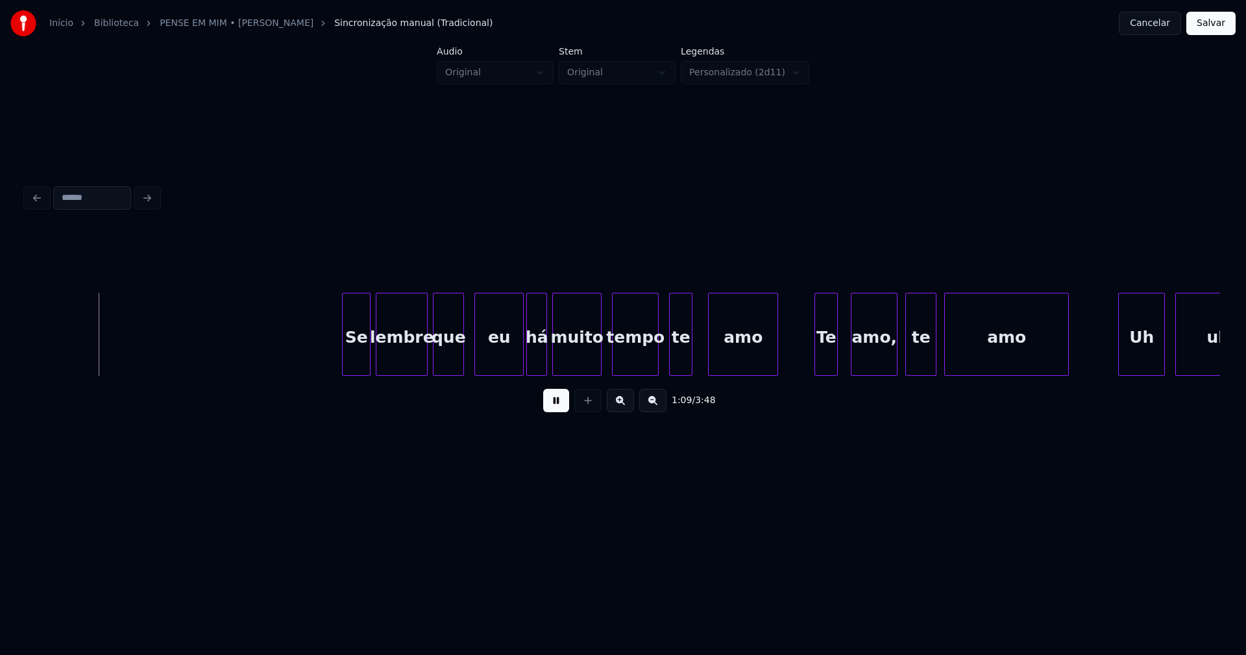
scroll to position [0, 9031]
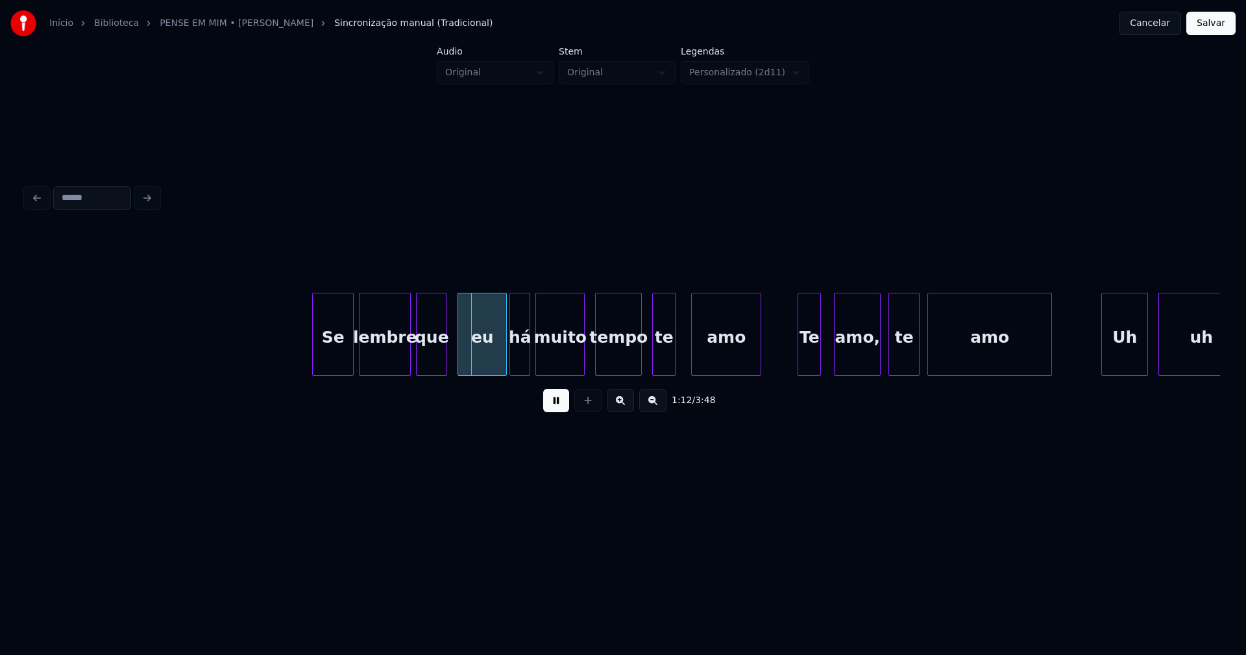
click at [315, 357] on div at bounding box center [315, 334] width 4 height 82
click at [498, 360] on div at bounding box center [498, 334] width 4 height 82
click at [452, 358] on div at bounding box center [451, 334] width 4 height 82
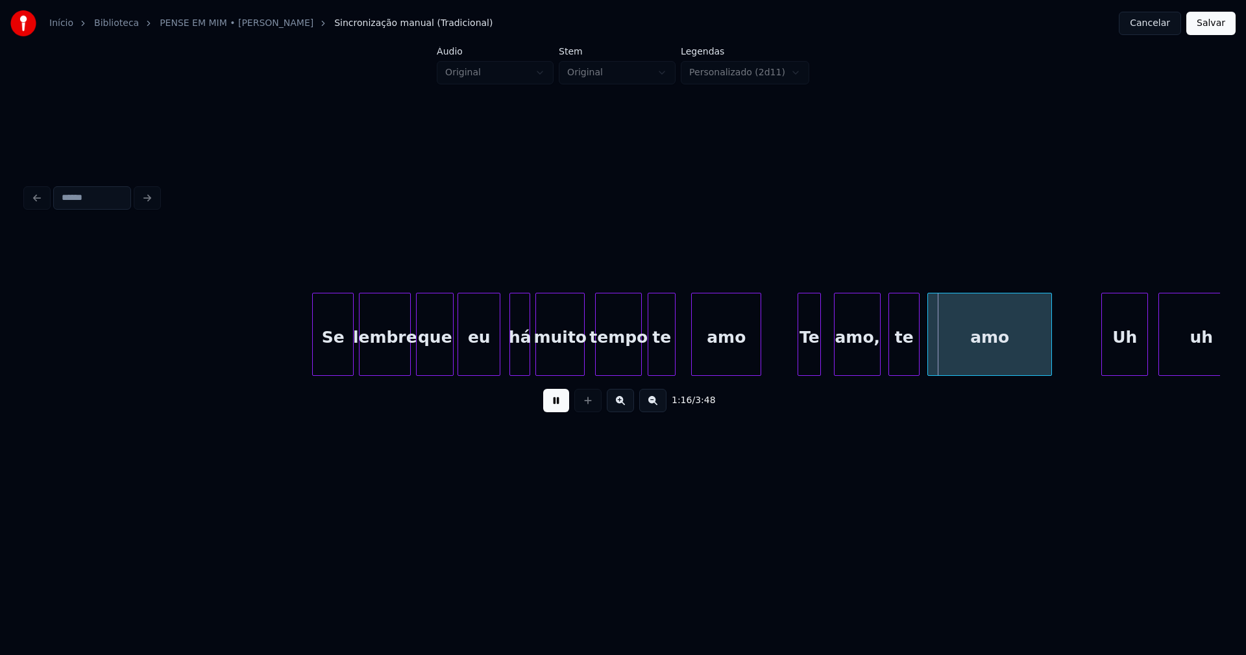
click at [650, 354] on div at bounding box center [651, 334] width 4 height 82
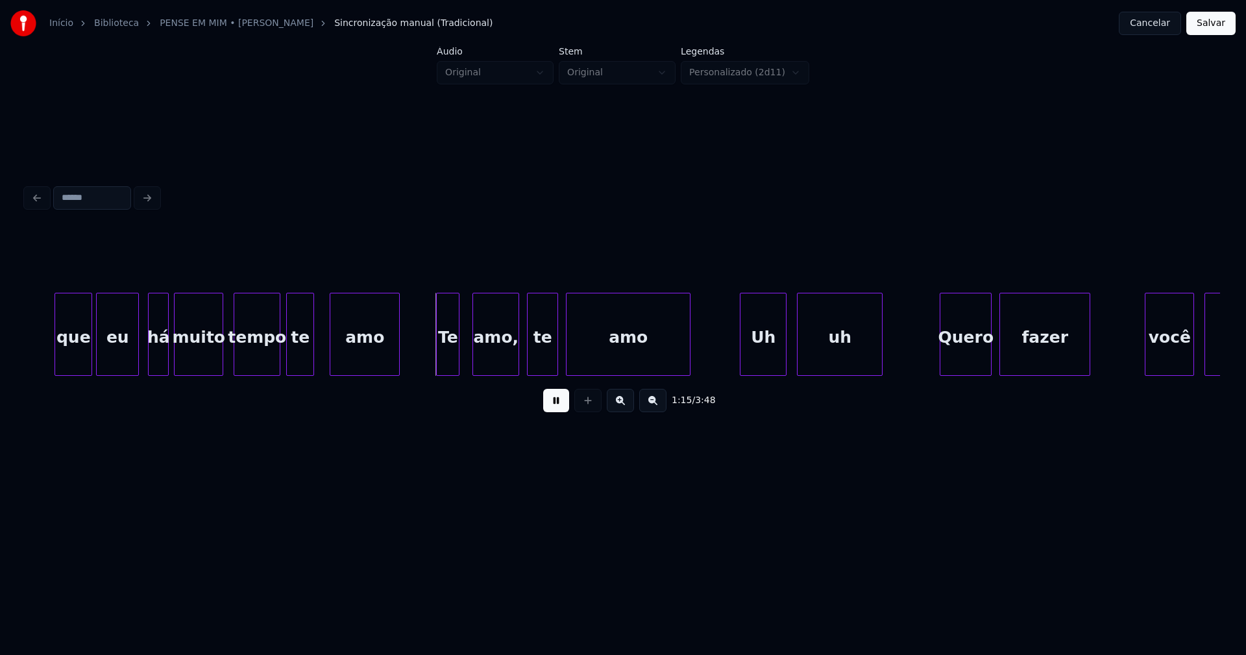
scroll to position [0, 9426]
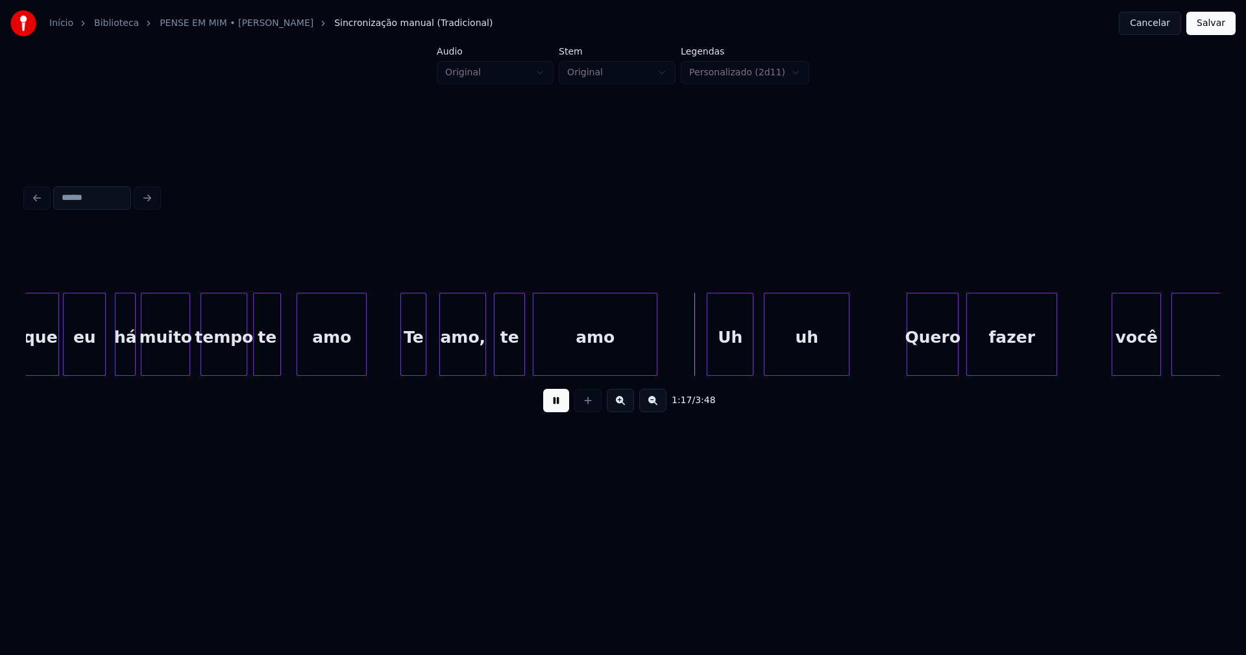
click at [404, 360] on div at bounding box center [403, 334] width 4 height 82
click at [725, 365] on div "Uh" at bounding box center [726, 337] width 45 height 88
click at [762, 364] on div at bounding box center [760, 334] width 4 height 82
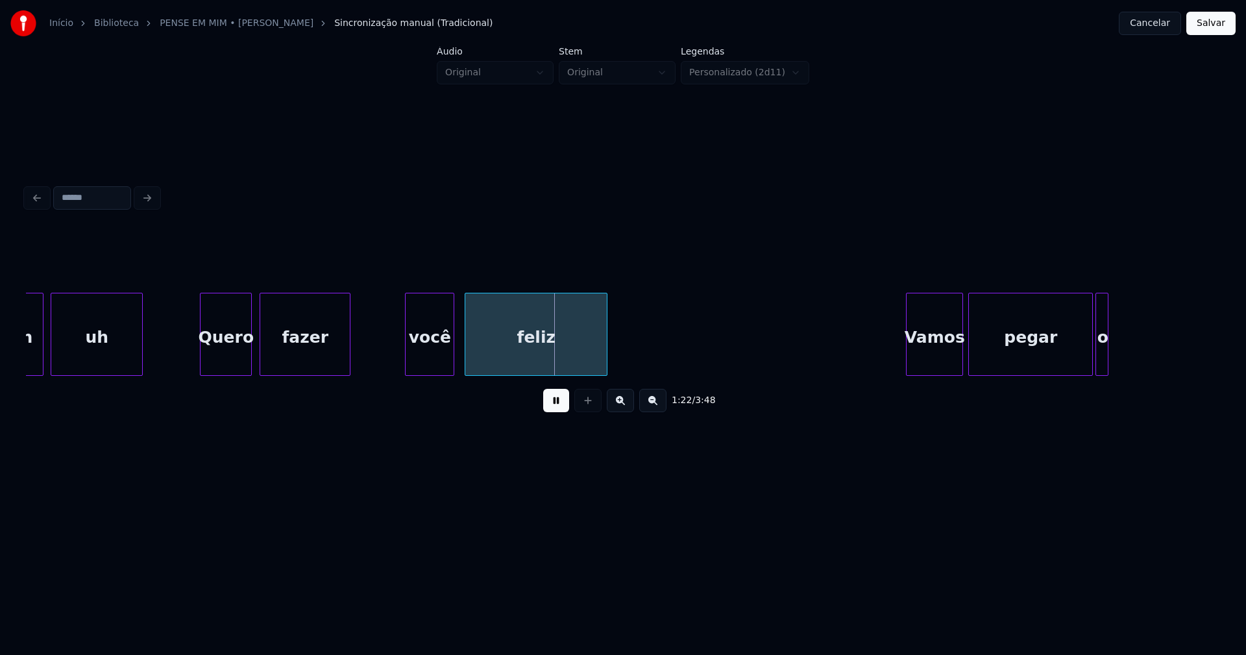
scroll to position [0, 10199]
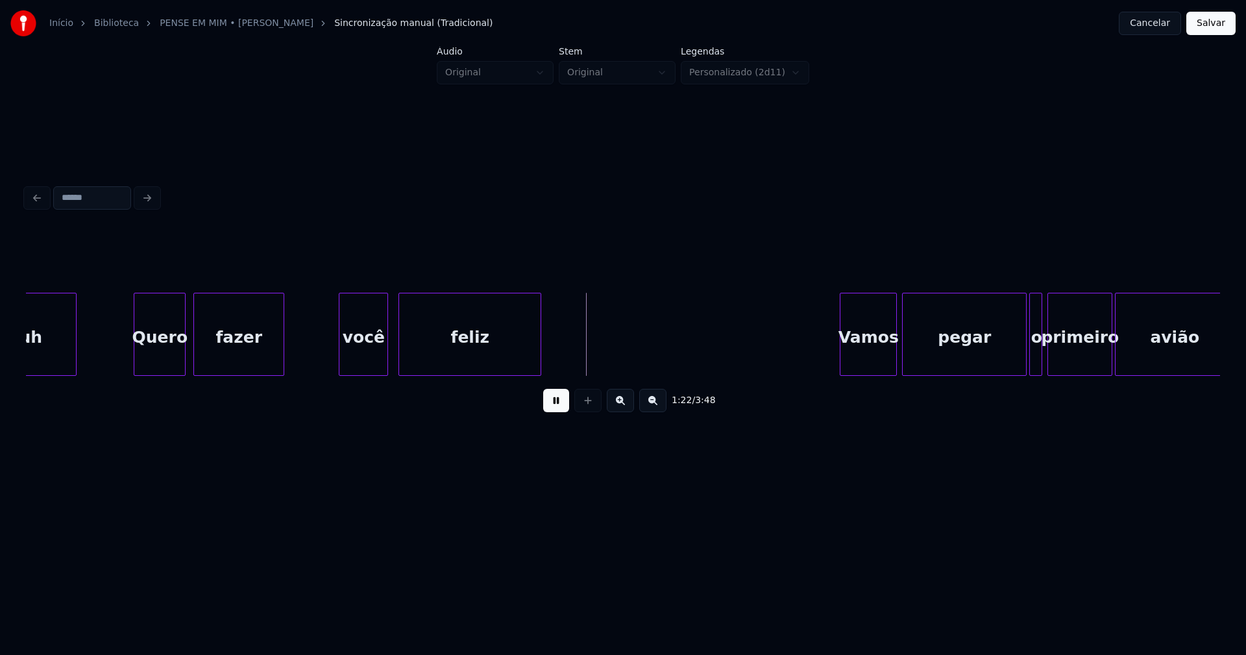
click at [371, 361] on div "você" at bounding box center [364, 337] width 48 height 88
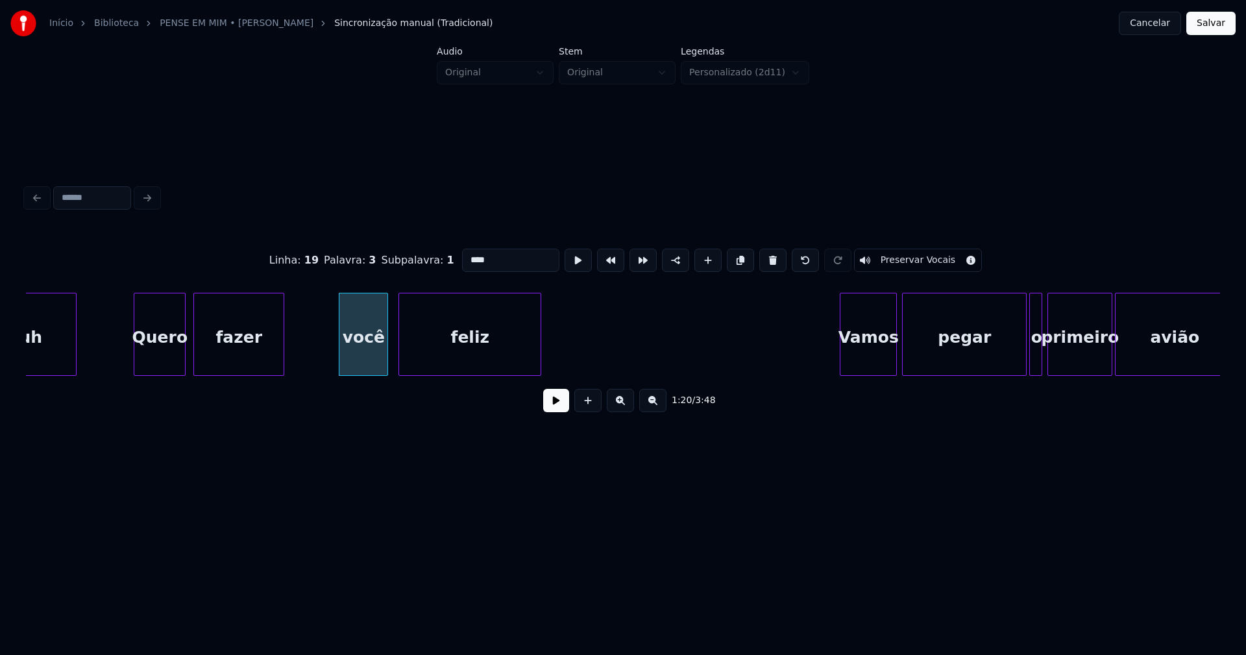
drag, startPoint x: 467, startPoint y: 251, endPoint x: 427, endPoint y: 260, distance: 41.1
click at [427, 260] on div "Linha : 19 [GEOGRAPHIC_DATA] : 3 Subpalavra : 1 **** Preservar Vocais" at bounding box center [623, 260] width 1195 height 65
type input "****"
drag, startPoint x: 559, startPoint y: 408, endPoint x: 552, endPoint y: 404, distance: 8.5
click at [558, 408] on button at bounding box center [556, 400] width 26 height 23
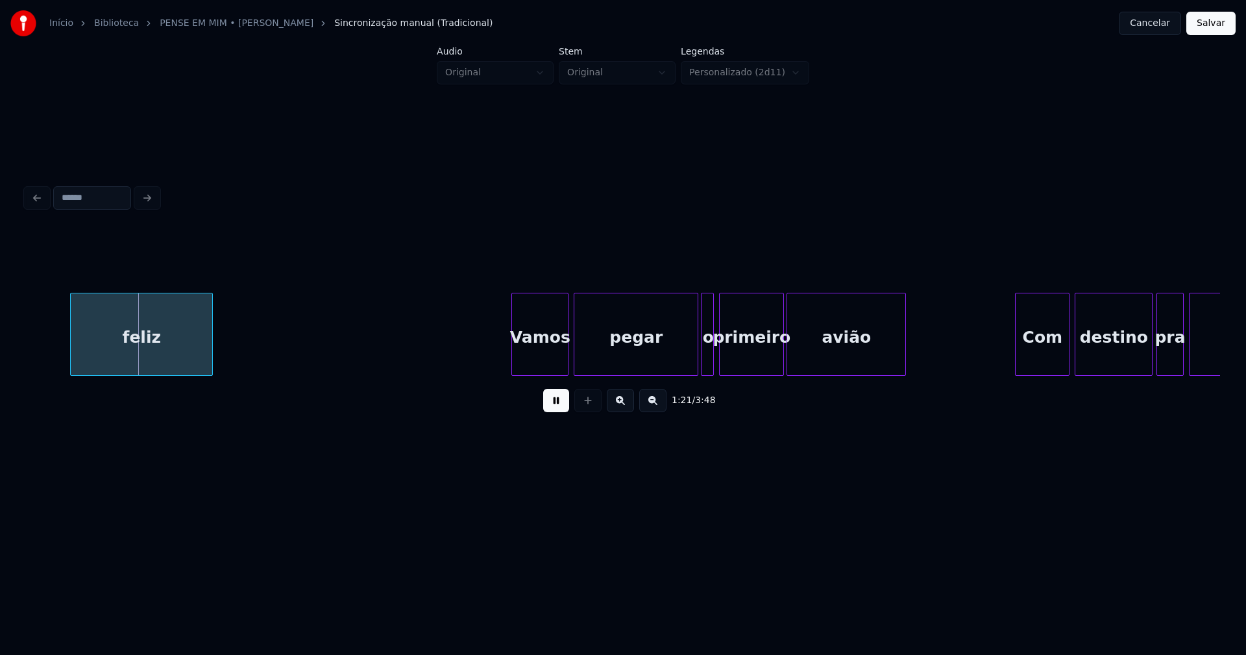
scroll to position [0, 10610]
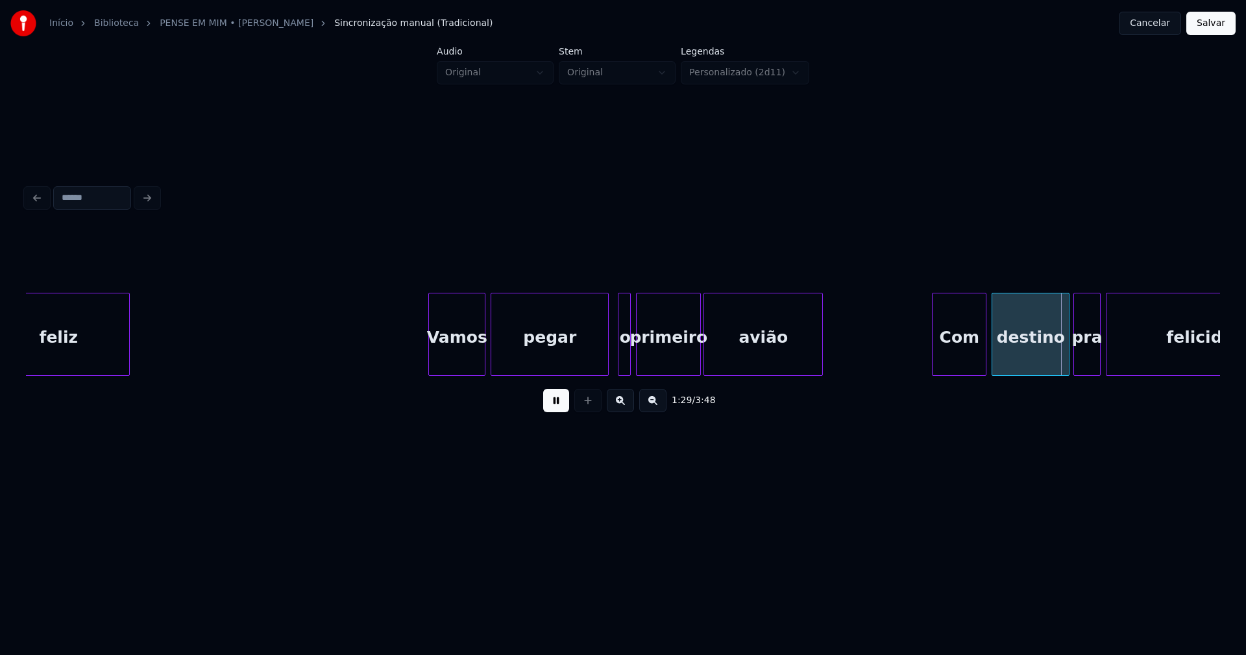
click at [606, 363] on div at bounding box center [606, 334] width 4 height 82
click at [619, 362] on div "o" at bounding box center [620, 337] width 13 height 88
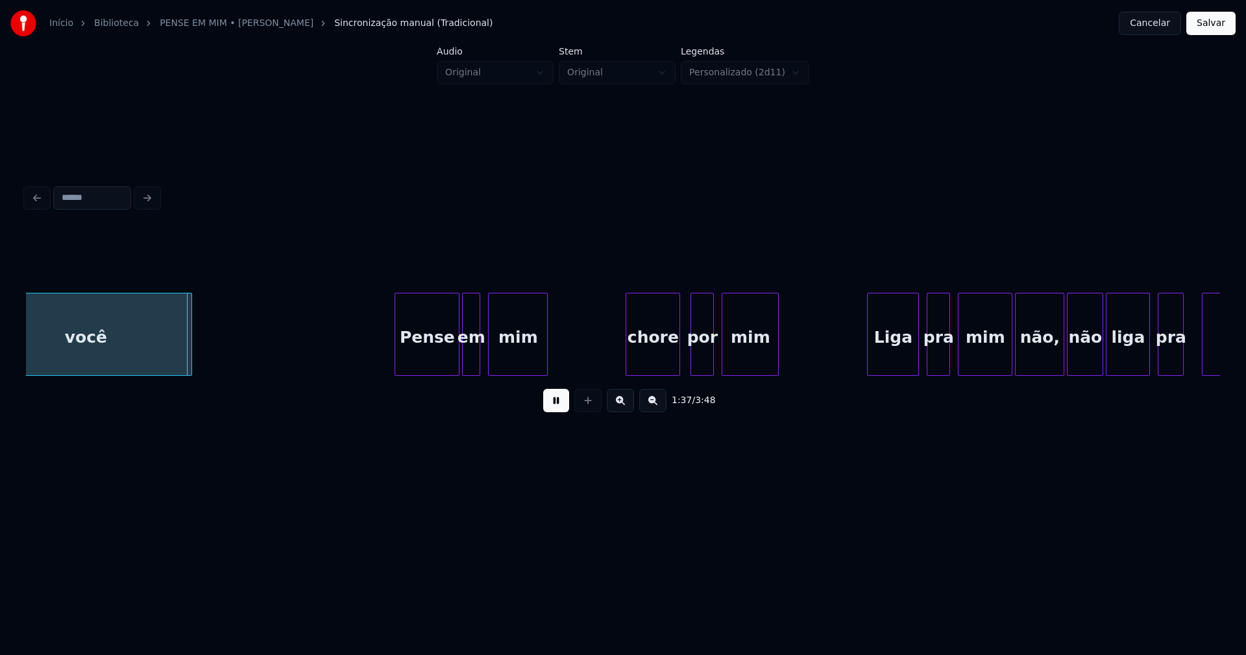
scroll to position [0, 12551]
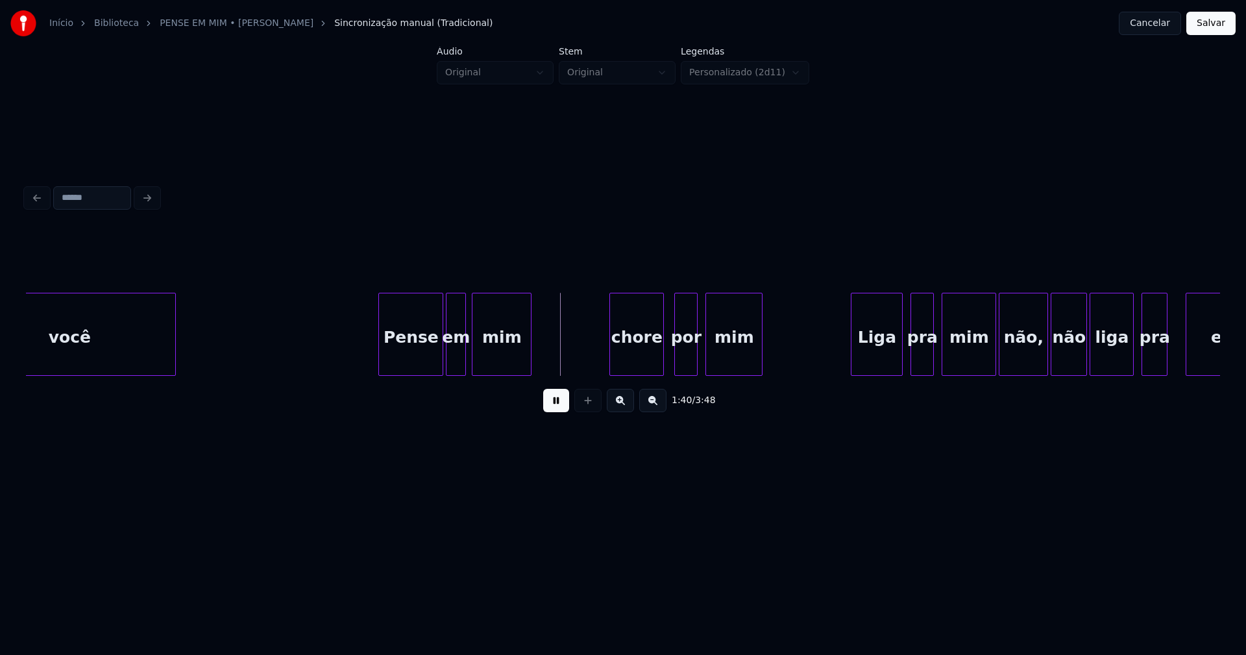
click at [464, 359] on div at bounding box center [464, 334] width 4 height 82
click at [591, 365] on div at bounding box center [590, 334] width 4 height 82
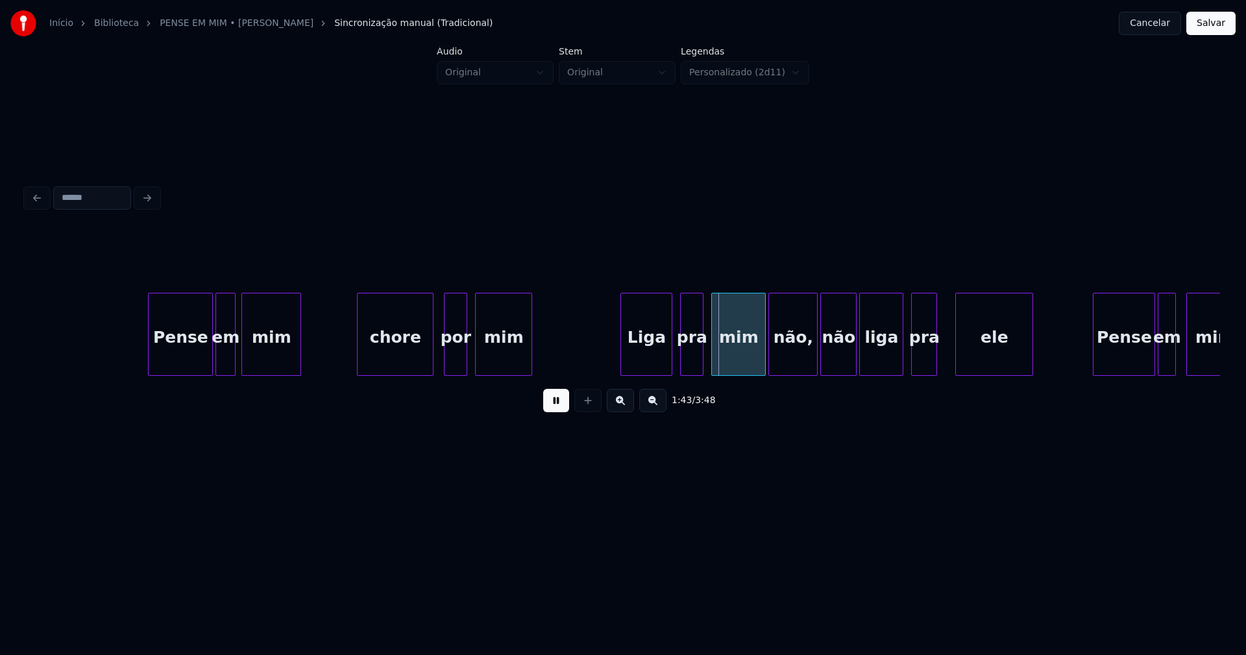
scroll to position [0, 12995]
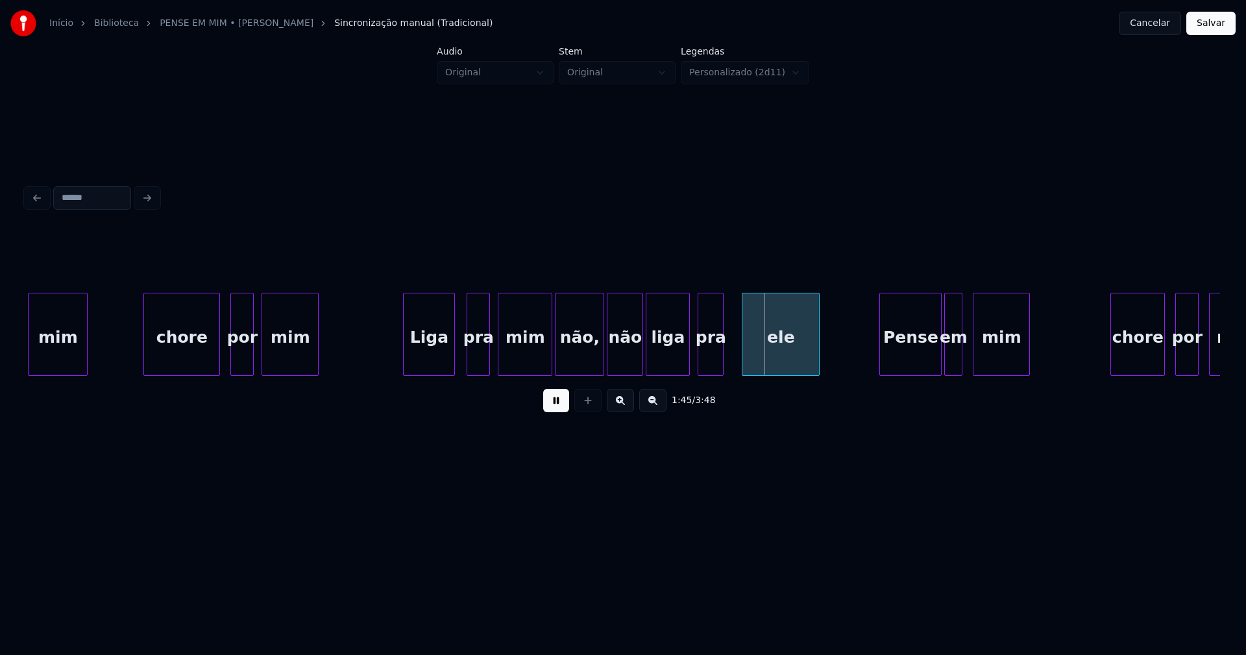
click at [432, 354] on div "Liga" at bounding box center [429, 337] width 51 height 88
click at [545, 368] on div at bounding box center [544, 334] width 4 height 82
click at [729, 346] on div at bounding box center [728, 334] width 4 height 82
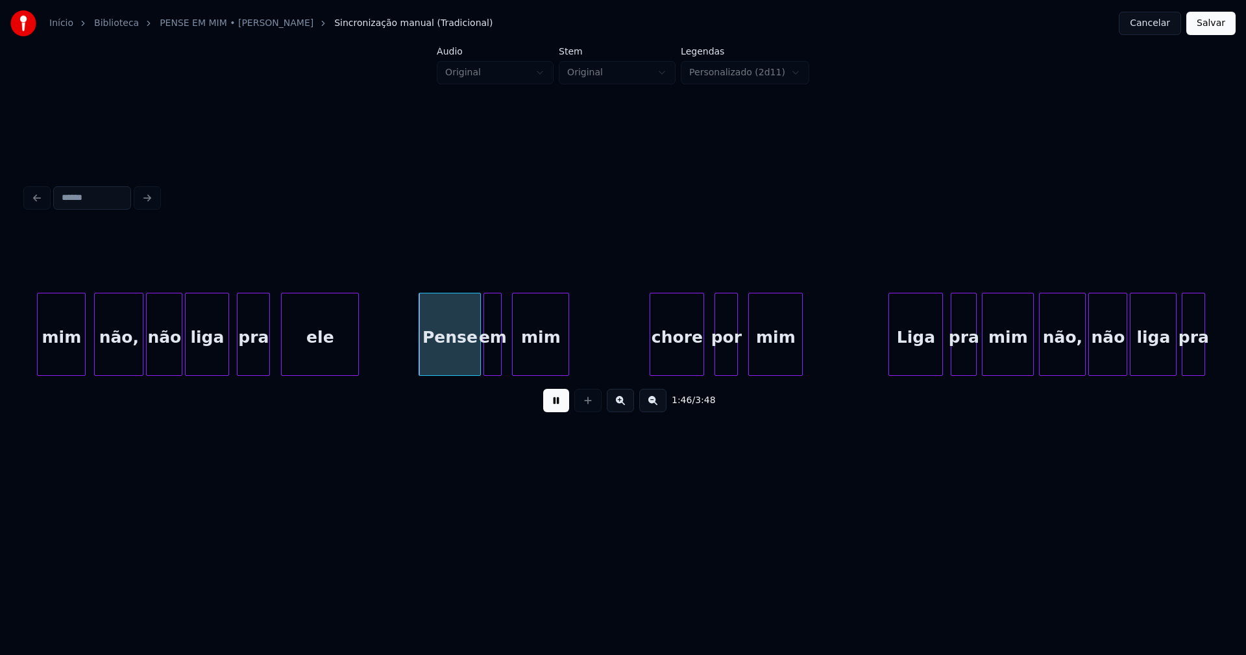
scroll to position [0, 13472]
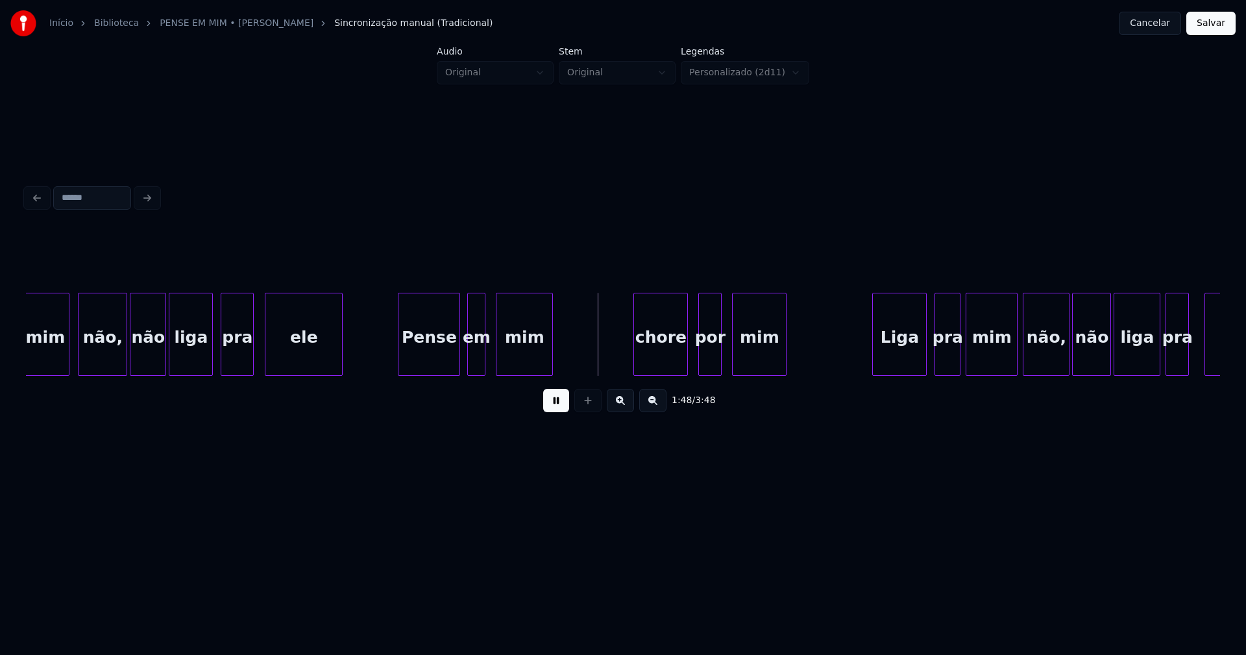
click at [437, 360] on div "Pense" at bounding box center [429, 337] width 61 height 88
click at [624, 365] on div at bounding box center [624, 334] width 4 height 82
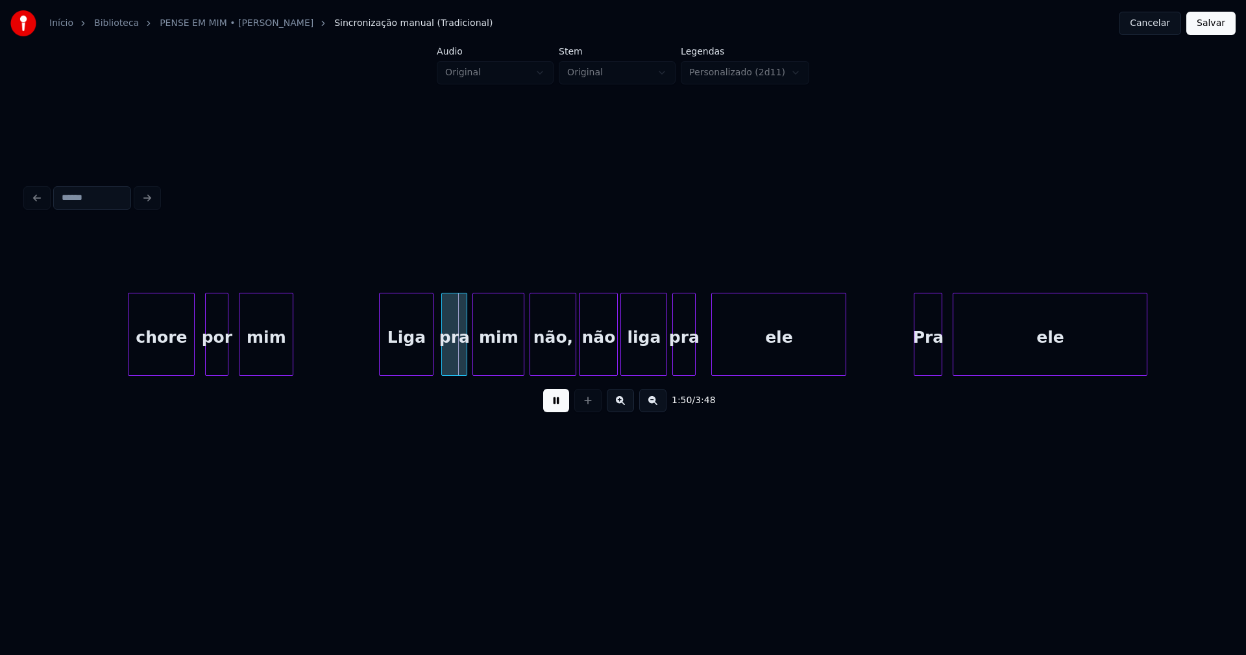
scroll to position [0, 14032]
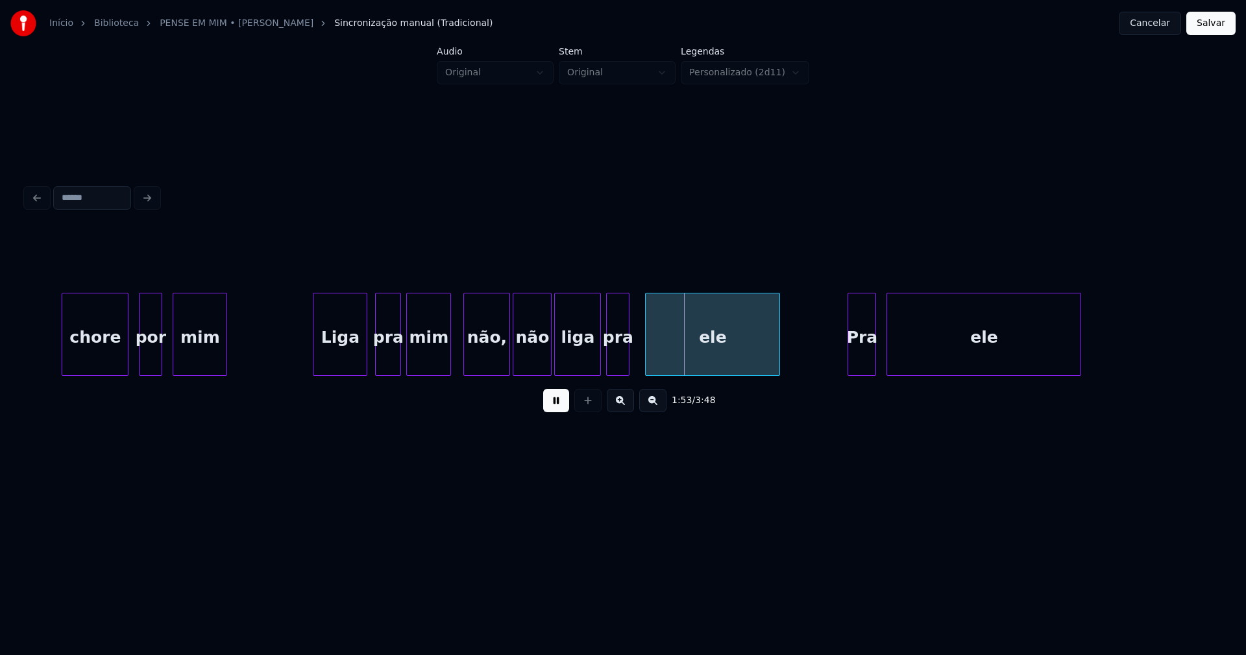
click at [451, 359] on div at bounding box center [449, 334] width 4 height 82
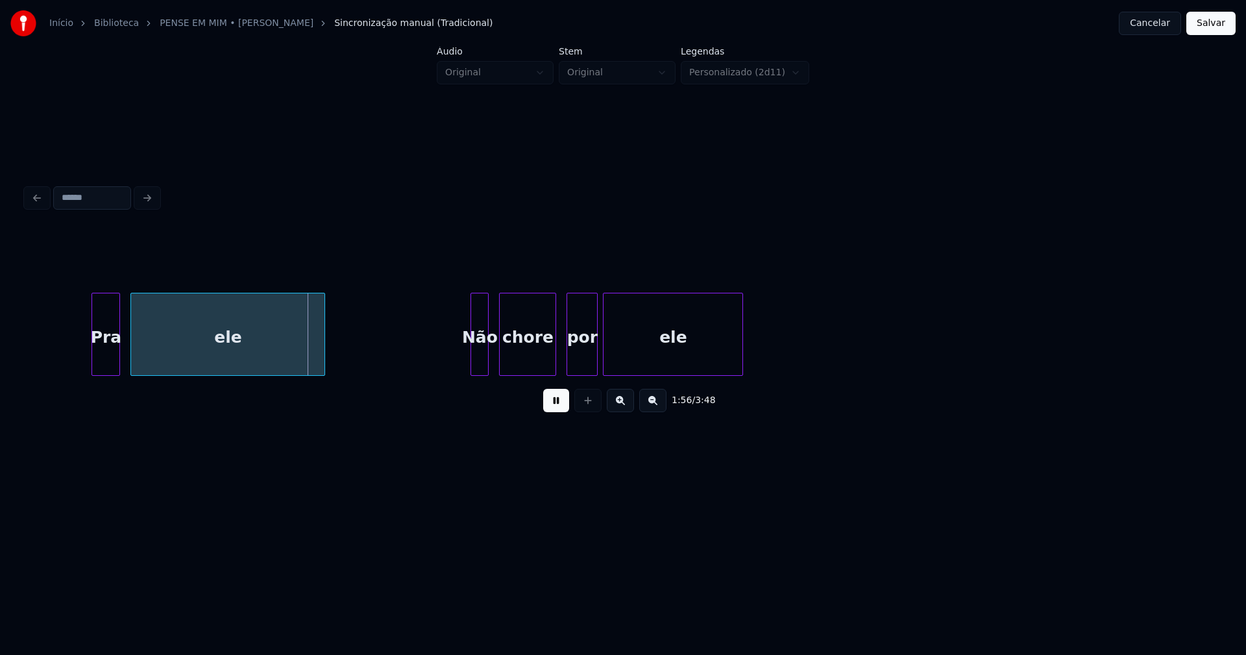
scroll to position [0, 14805]
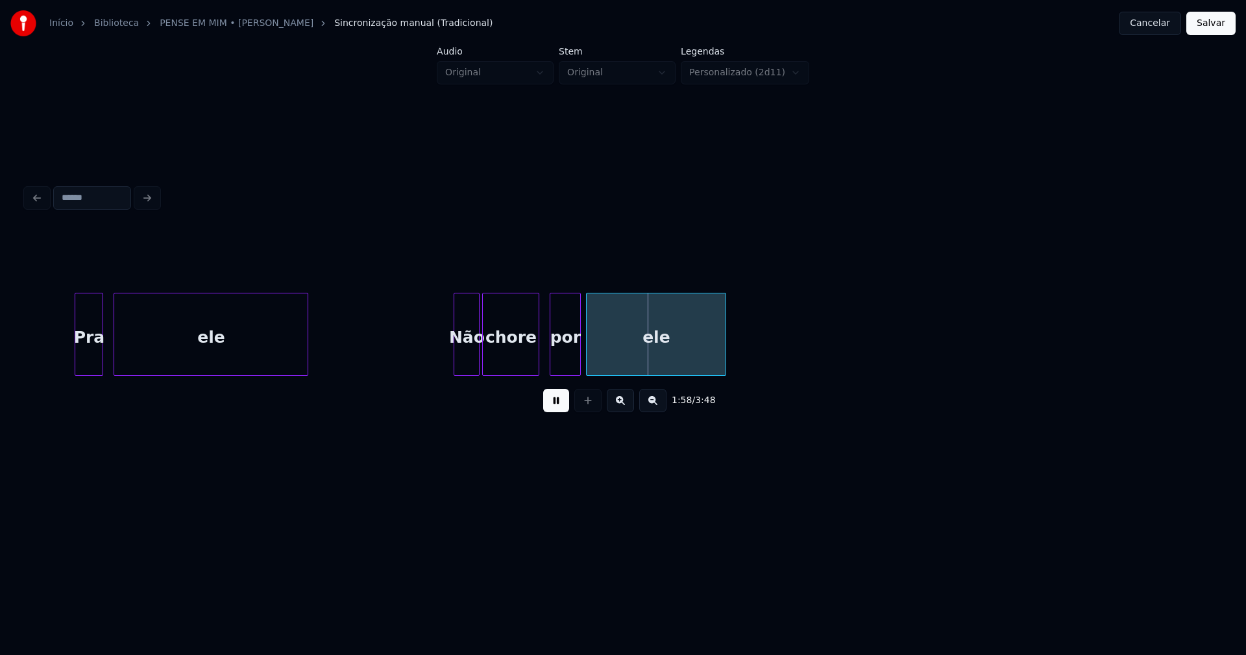
click at [477, 363] on div at bounding box center [477, 334] width 4 height 82
click at [490, 358] on div at bounding box center [491, 334] width 4 height 82
click at [485, 355] on div at bounding box center [484, 334] width 4 height 82
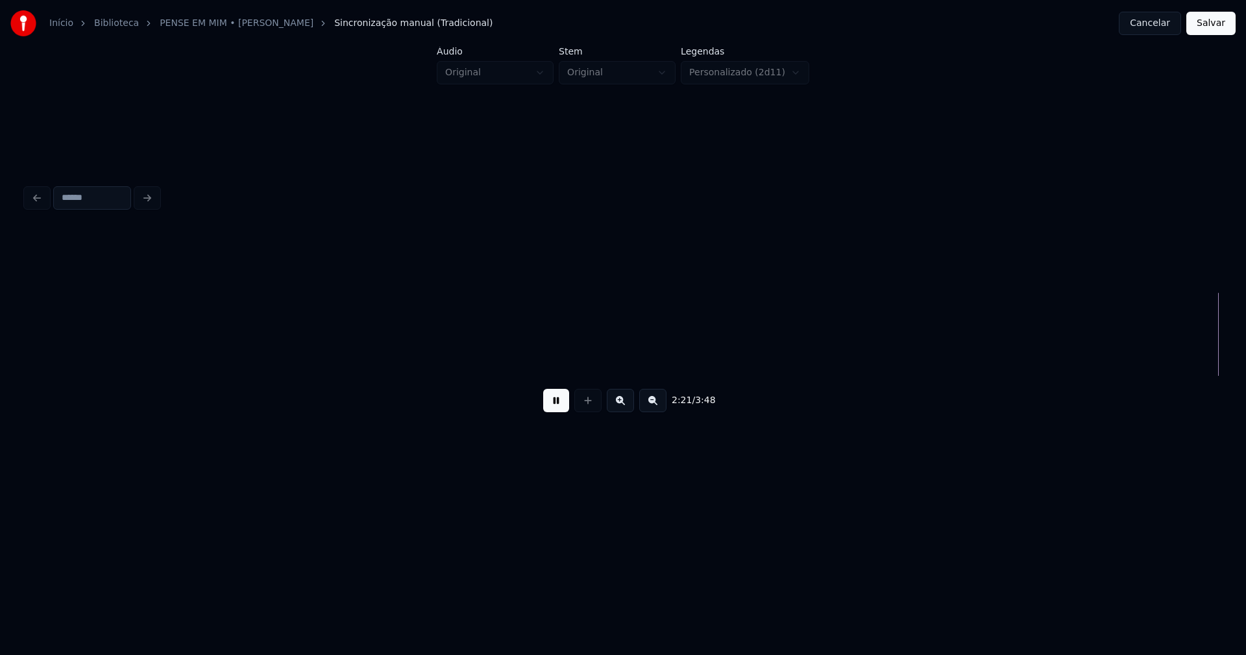
scroll to position [0, 18390]
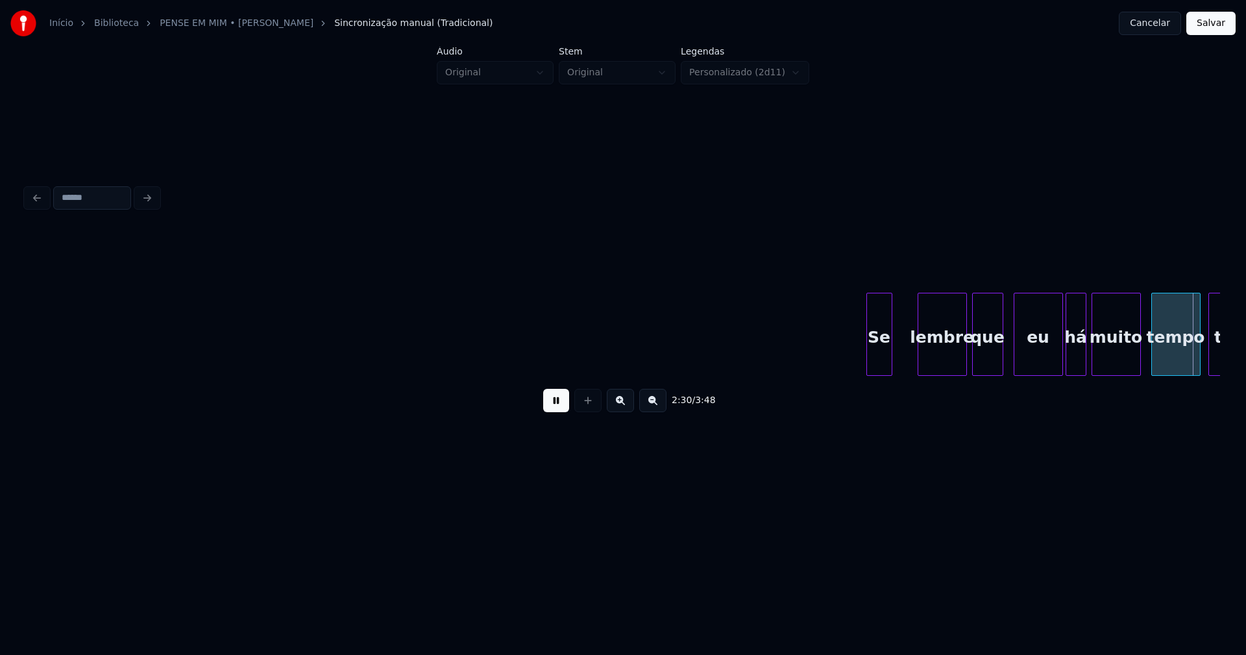
click at [884, 369] on div "Se" at bounding box center [879, 337] width 25 height 88
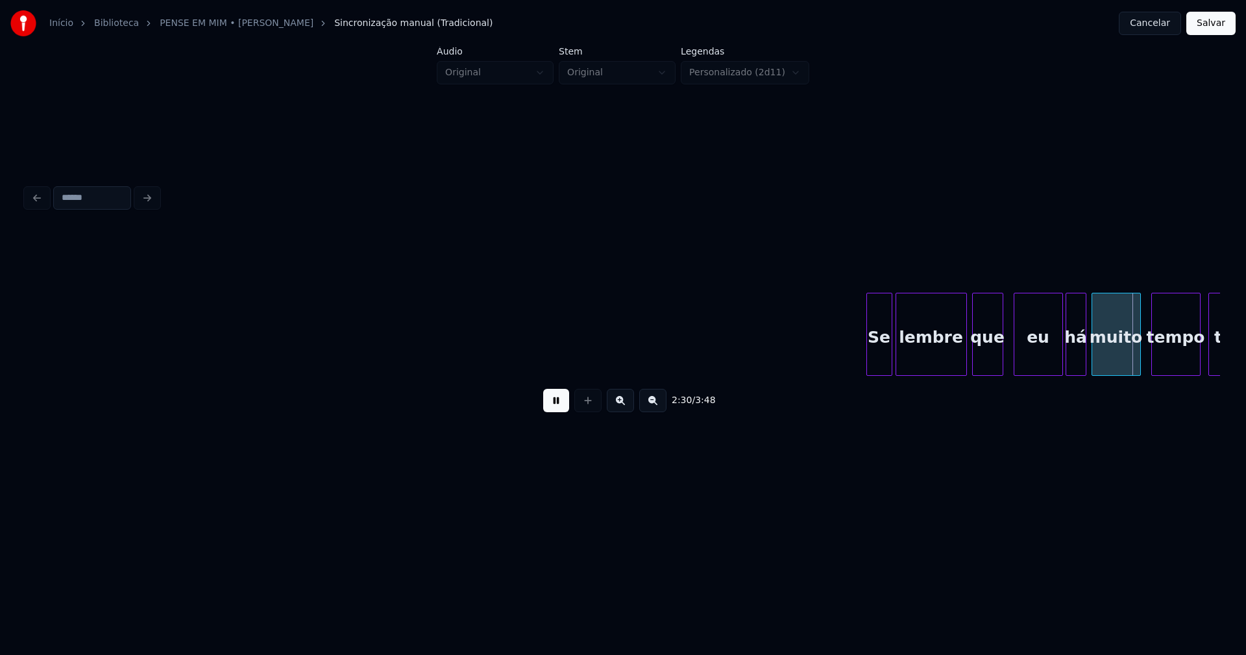
click at [898, 359] on div at bounding box center [899, 334] width 4 height 82
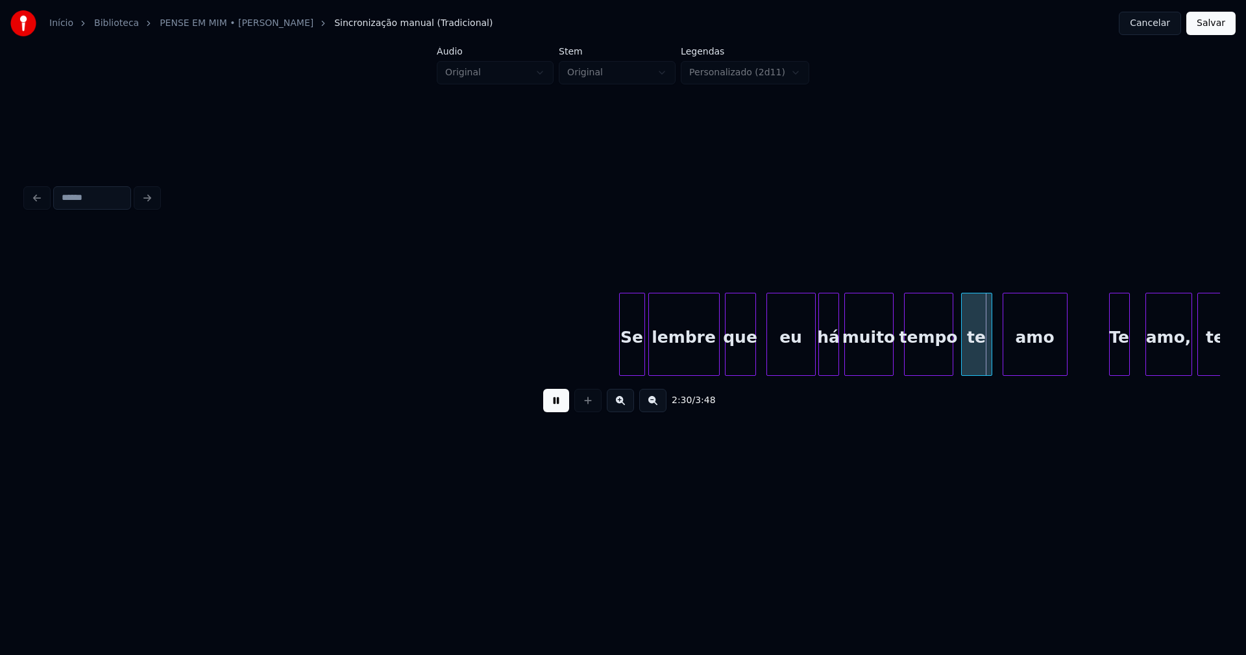
scroll to position [0, 18818]
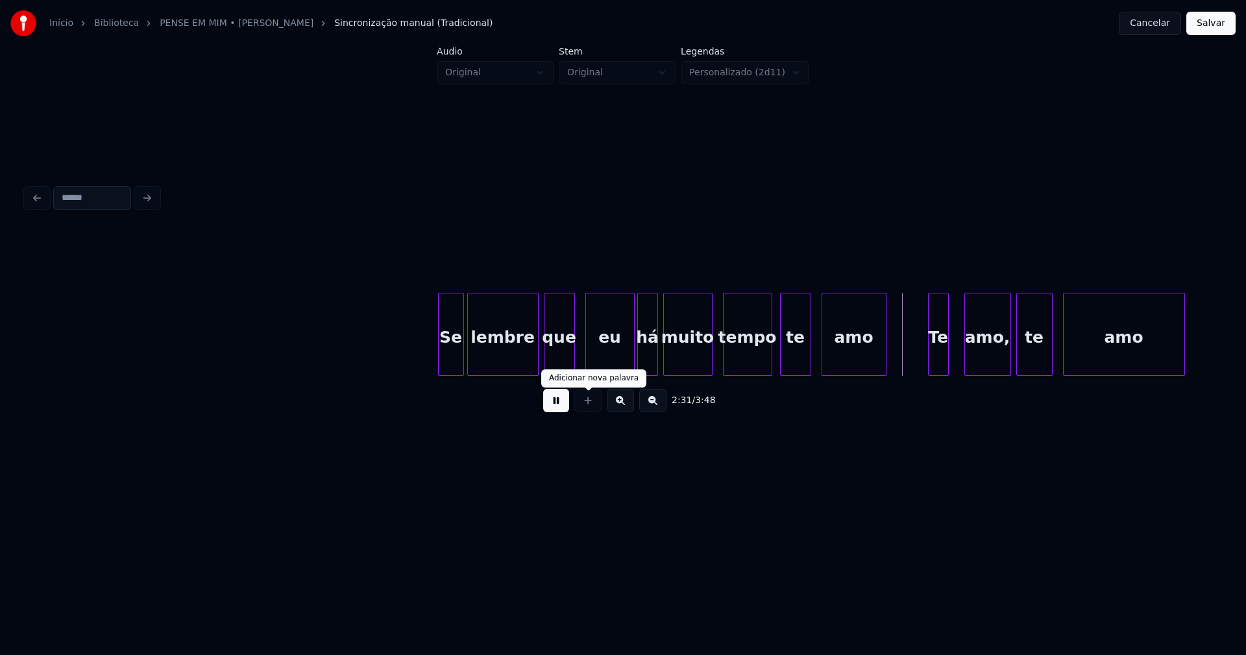
click at [563, 402] on button at bounding box center [556, 400] width 26 height 23
click at [615, 361] on div "eu" at bounding box center [603, 337] width 48 height 88
click at [558, 411] on button at bounding box center [556, 400] width 26 height 23
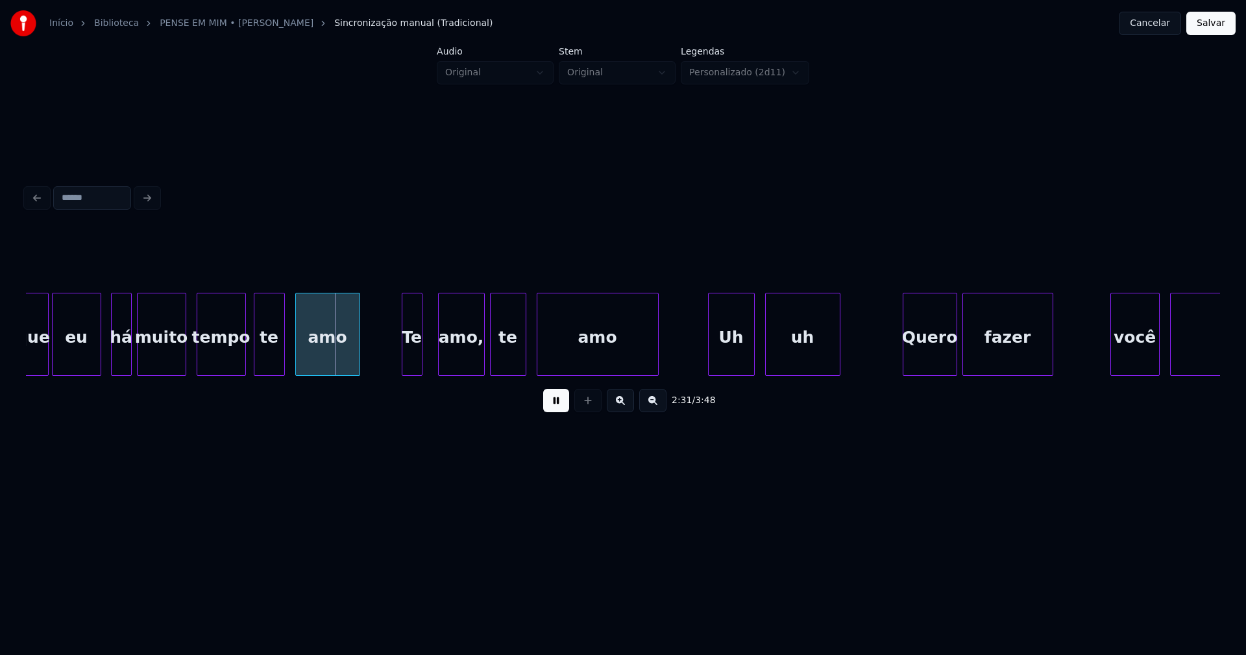
scroll to position [0, 19361]
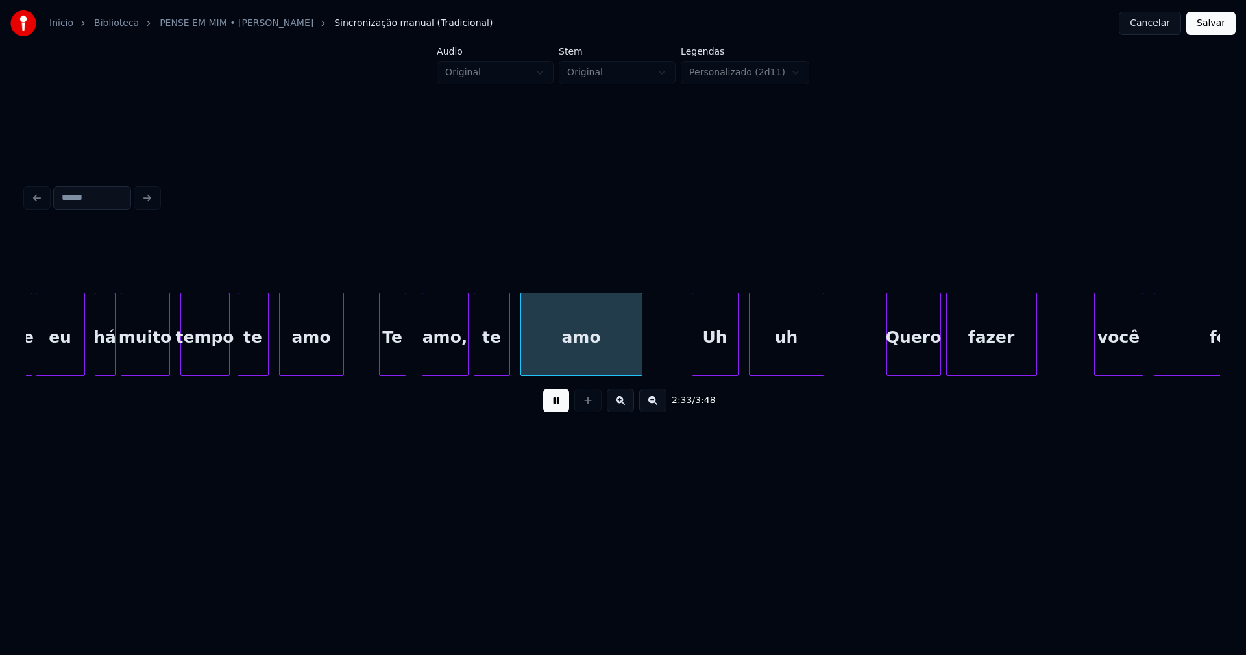
click at [380, 367] on div at bounding box center [382, 334] width 4 height 82
click at [427, 366] on div "amo," at bounding box center [438, 337] width 45 height 88
click at [483, 362] on div "te" at bounding box center [488, 337] width 35 height 88
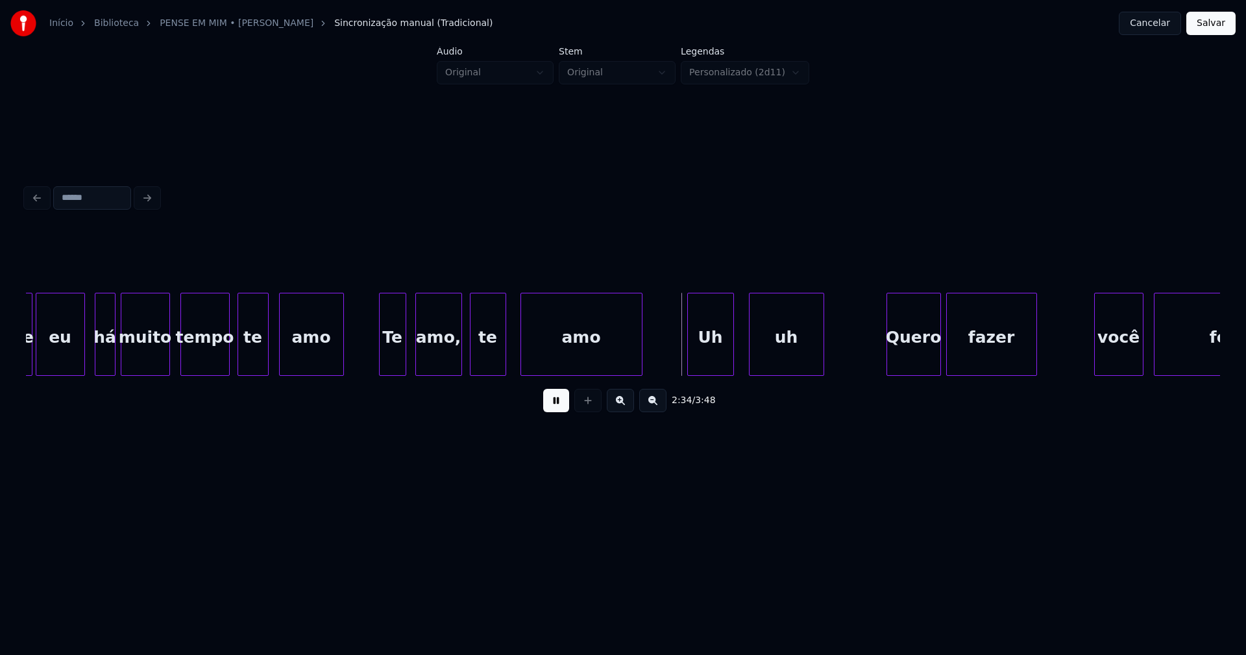
click at [706, 362] on div "Uh" at bounding box center [710, 337] width 45 height 88
click at [771, 358] on div "uh" at bounding box center [782, 337] width 74 height 88
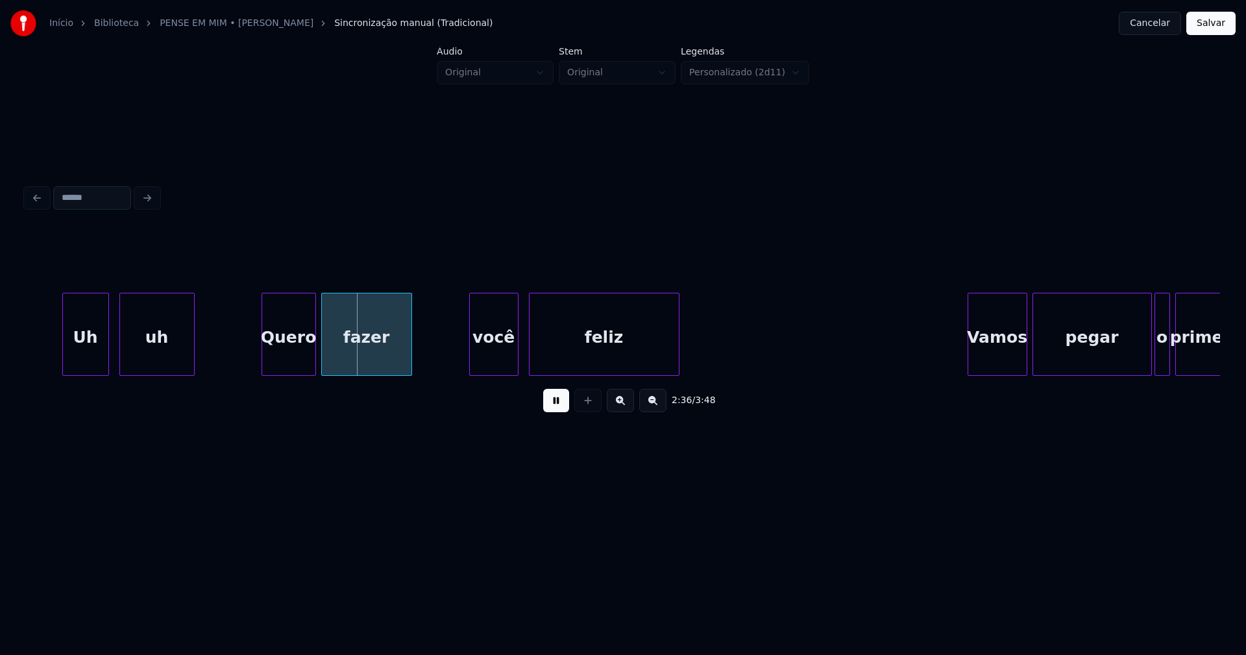
scroll to position [0, 20002]
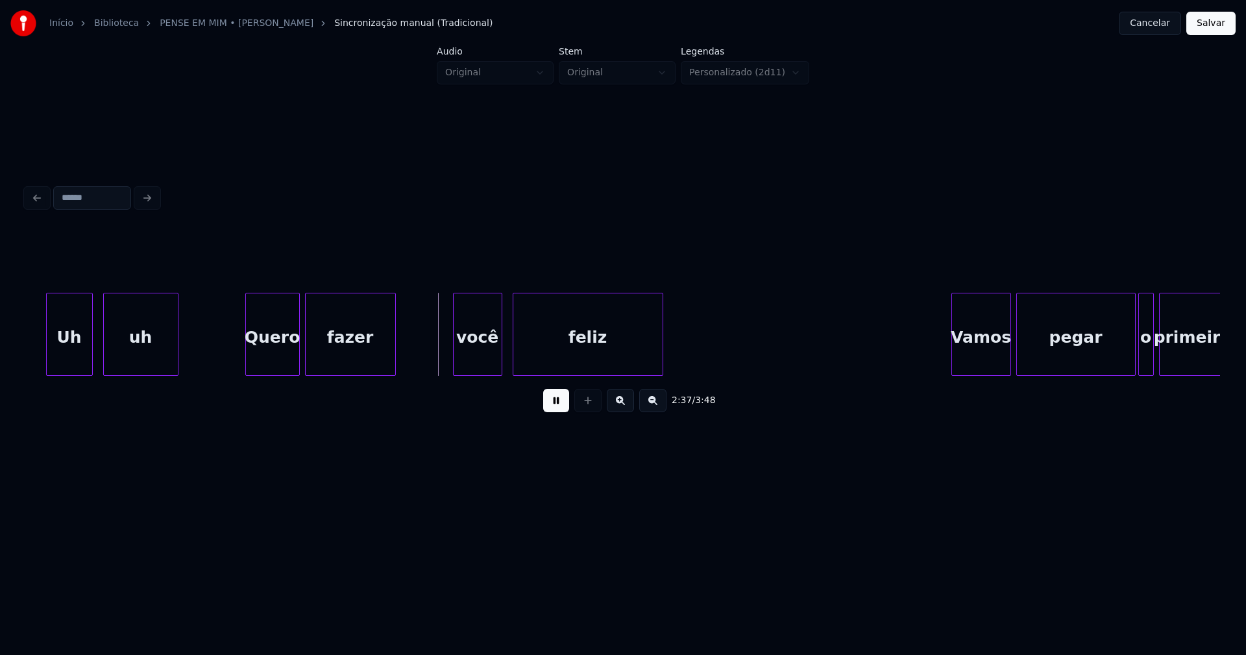
click at [465, 353] on div "você" at bounding box center [478, 337] width 48 height 88
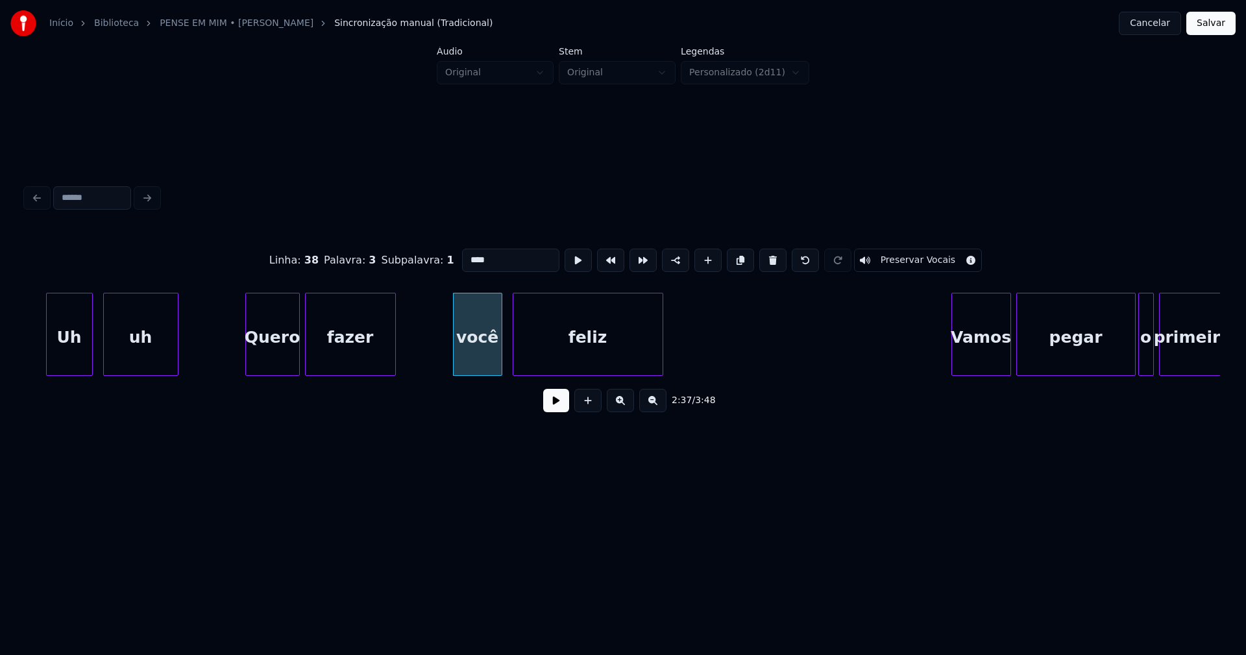
drag, startPoint x: 467, startPoint y: 256, endPoint x: 438, endPoint y: 264, distance: 29.6
click at [441, 263] on div "Linha : 38 Palavra : 3 Subpalavra : 1 **** Preservar Vocais" at bounding box center [623, 260] width 1195 height 65
type input "****"
click at [565, 409] on button at bounding box center [556, 400] width 26 height 23
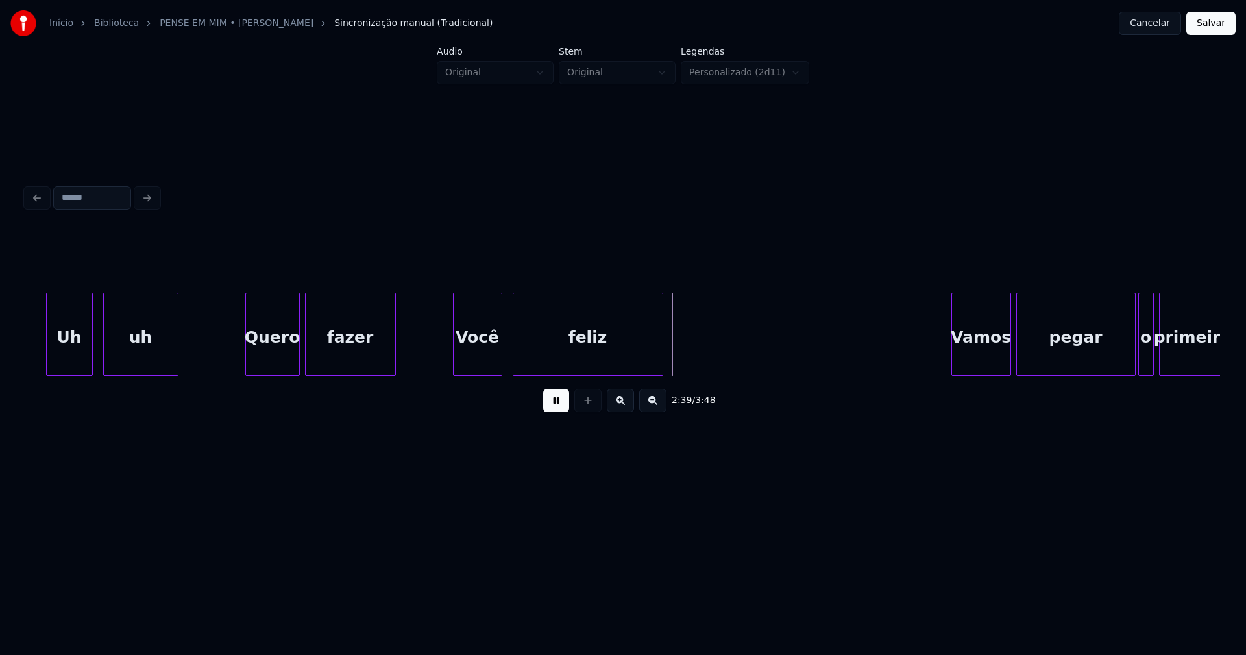
drag, startPoint x: 843, startPoint y: 381, endPoint x: 865, endPoint y: 378, distance: 22.9
click at [865, 376] on div "Uh uh Quero fazer Você feliz Vamos pegar o primeiro" at bounding box center [623, 334] width 1195 height 83
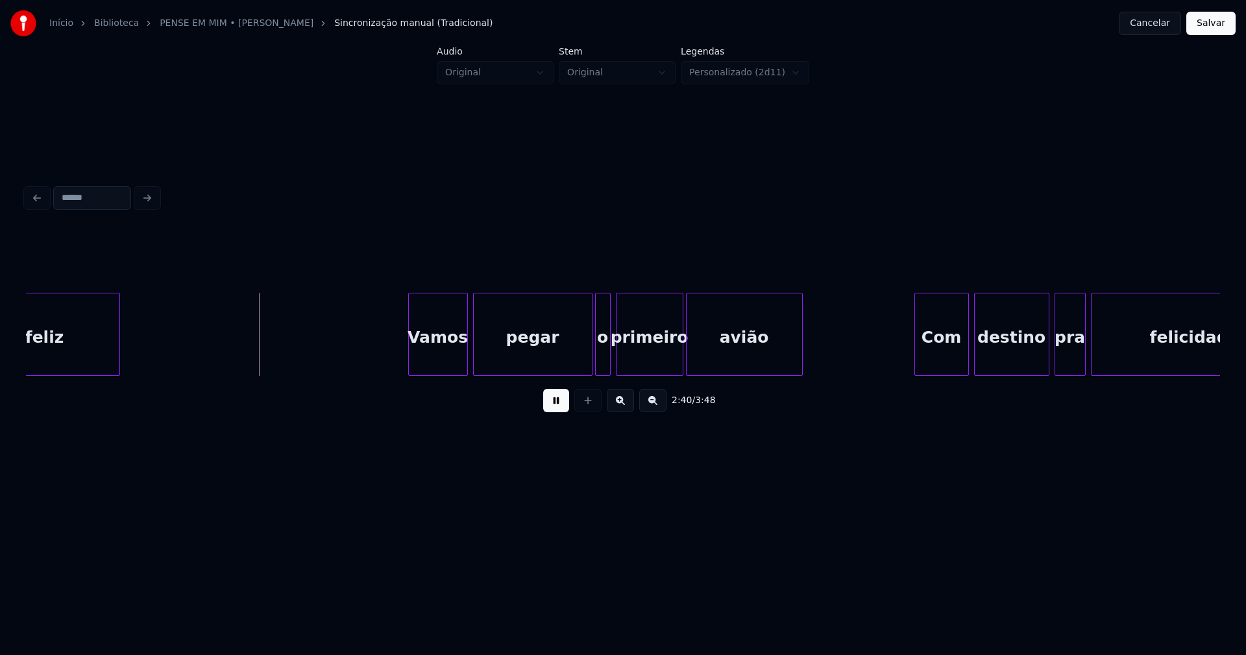
scroll to position [0, 20578]
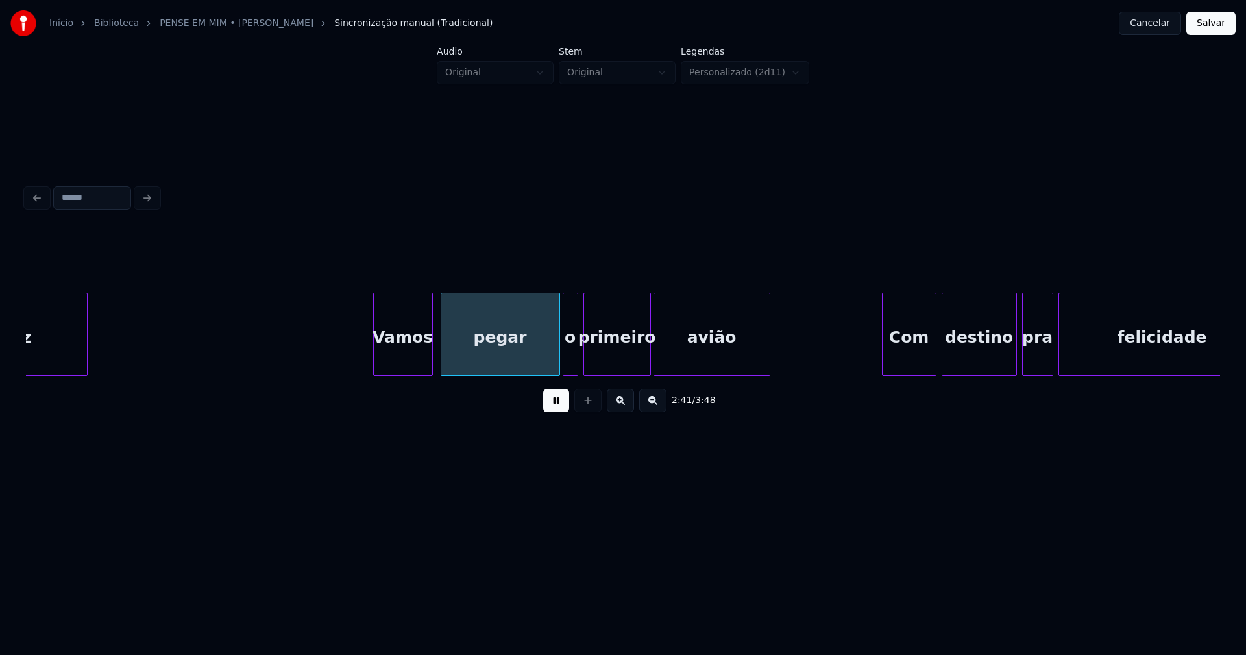
click at [401, 360] on div "Vamos" at bounding box center [403, 337] width 58 height 88
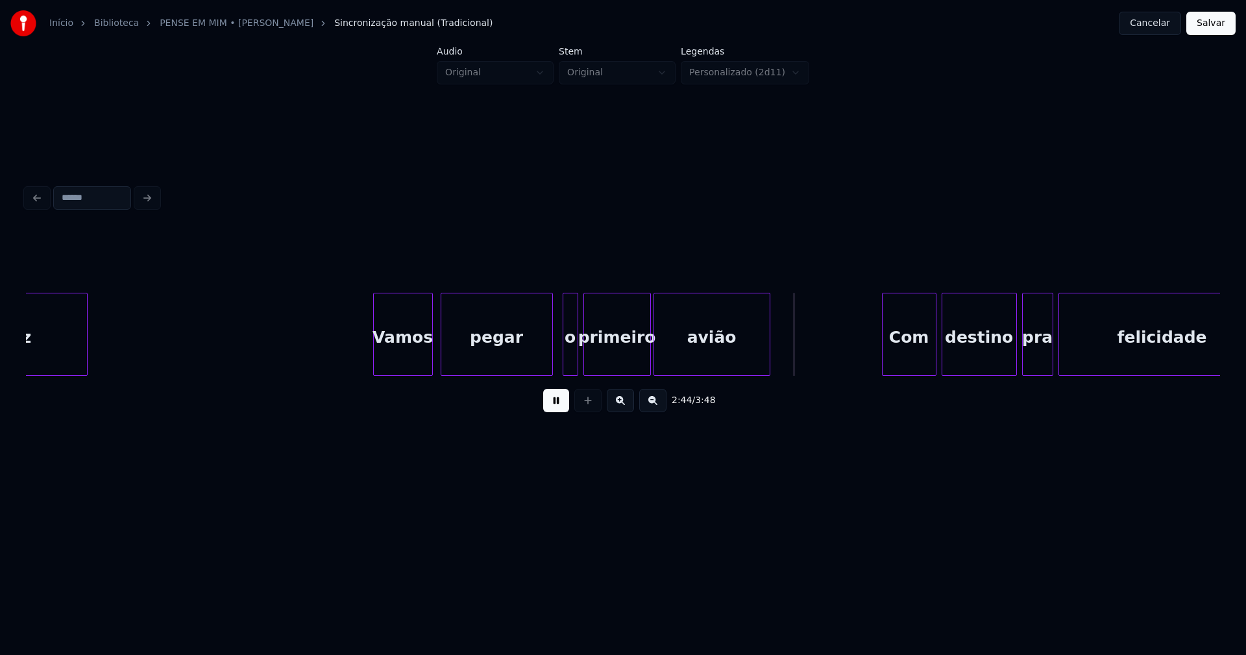
click at [549, 365] on div at bounding box center [551, 334] width 4 height 82
click at [567, 361] on div "o" at bounding box center [565, 337] width 14 height 88
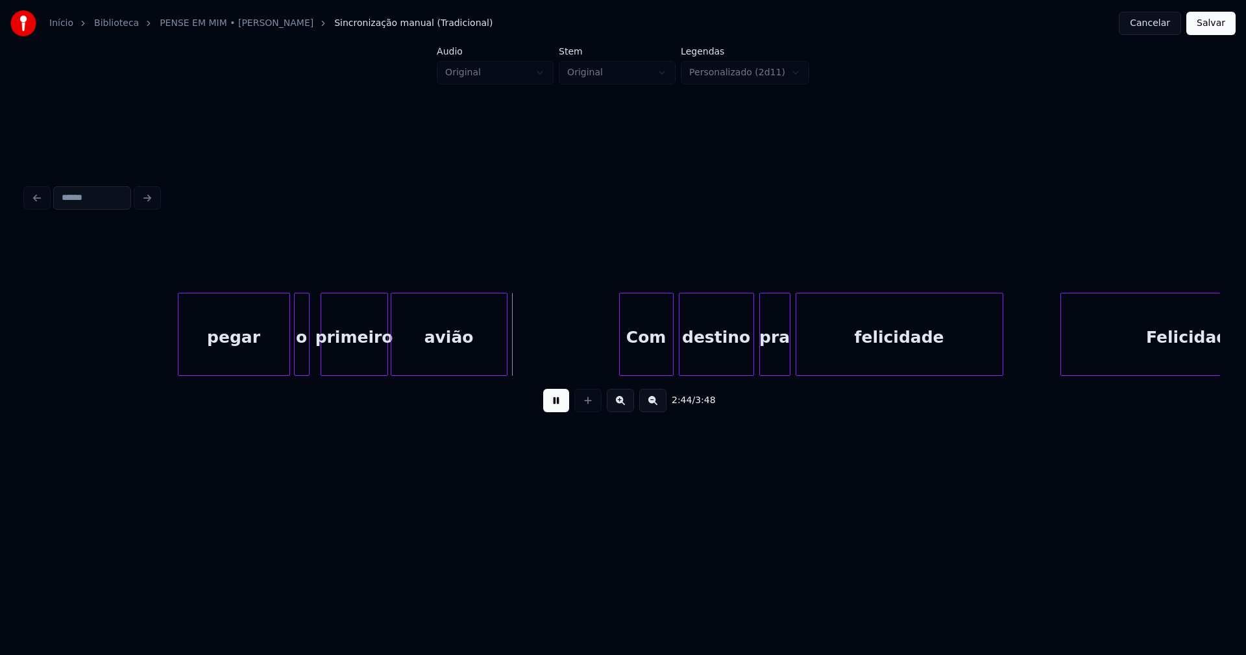
scroll to position [0, 21088]
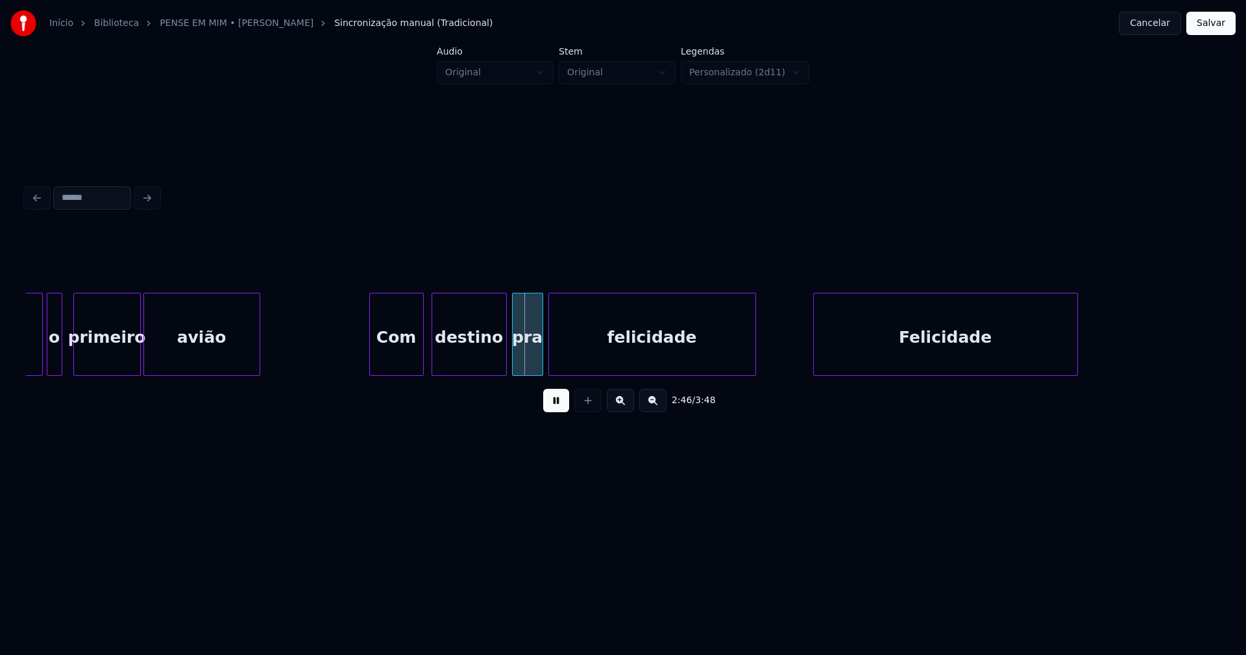
click at [399, 360] on div "Com" at bounding box center [396, 337] width 53 height 88
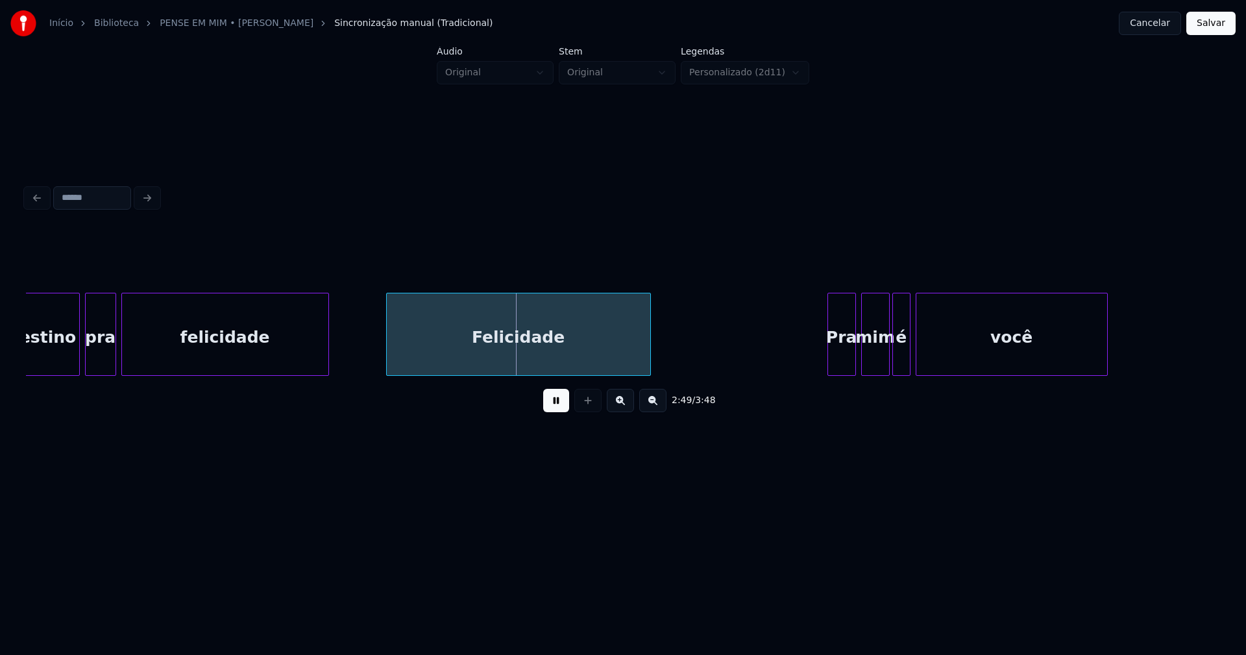
scroll to position [0, 21466]
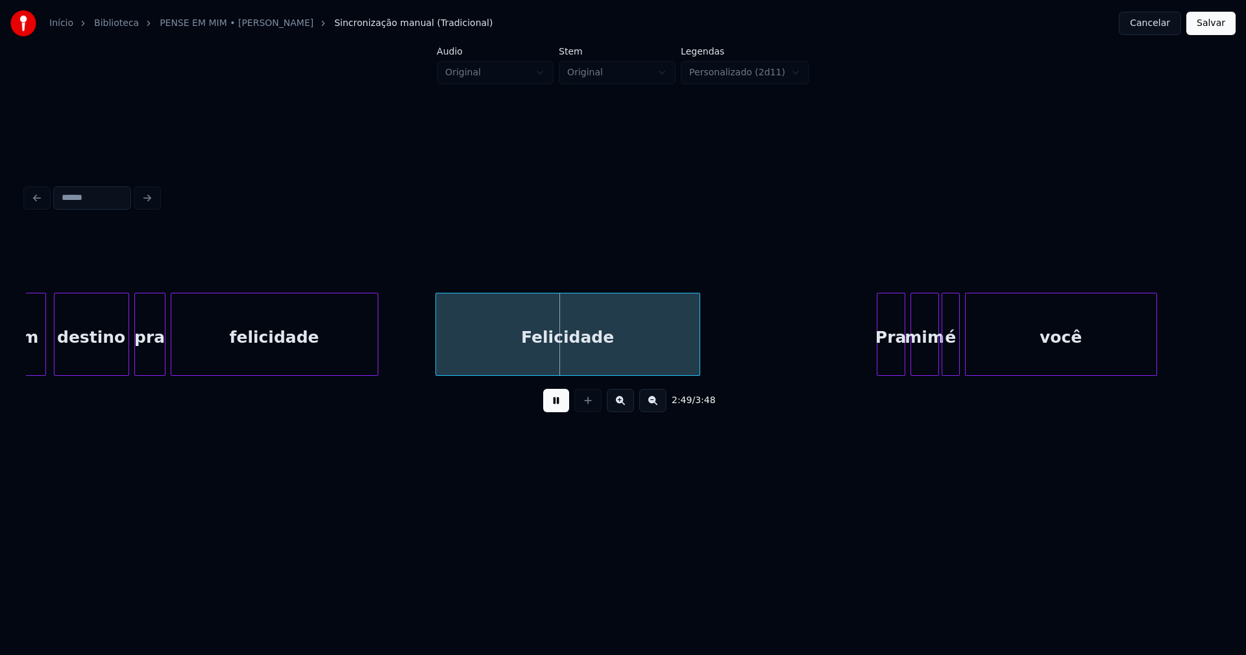
click at [553, 404] on button at bounding box center [556, 400] width 26 height 23
click at [407, 360] on div at bounding box center [407, 334] width 4 height 82
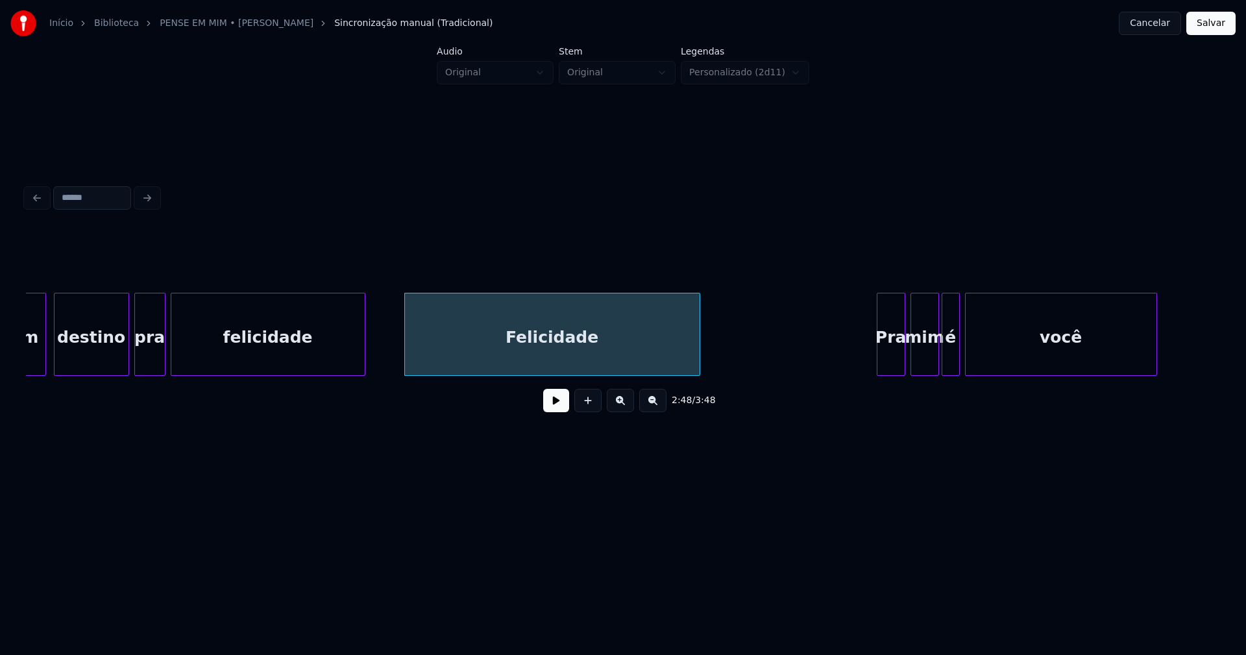
click at [364, 359] on div at bounding box center [363, 334] width 4 height 82
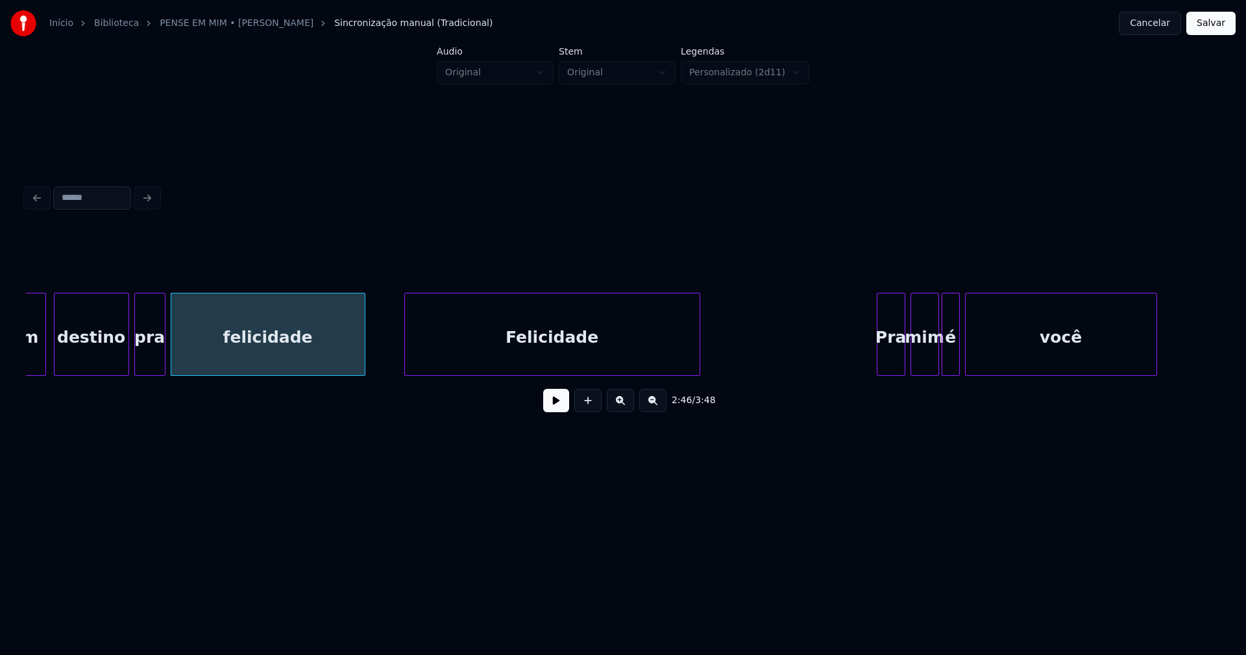
click at [421, 351] on div "Felicidade" at bounding box center [552, 337] width 295 height 88
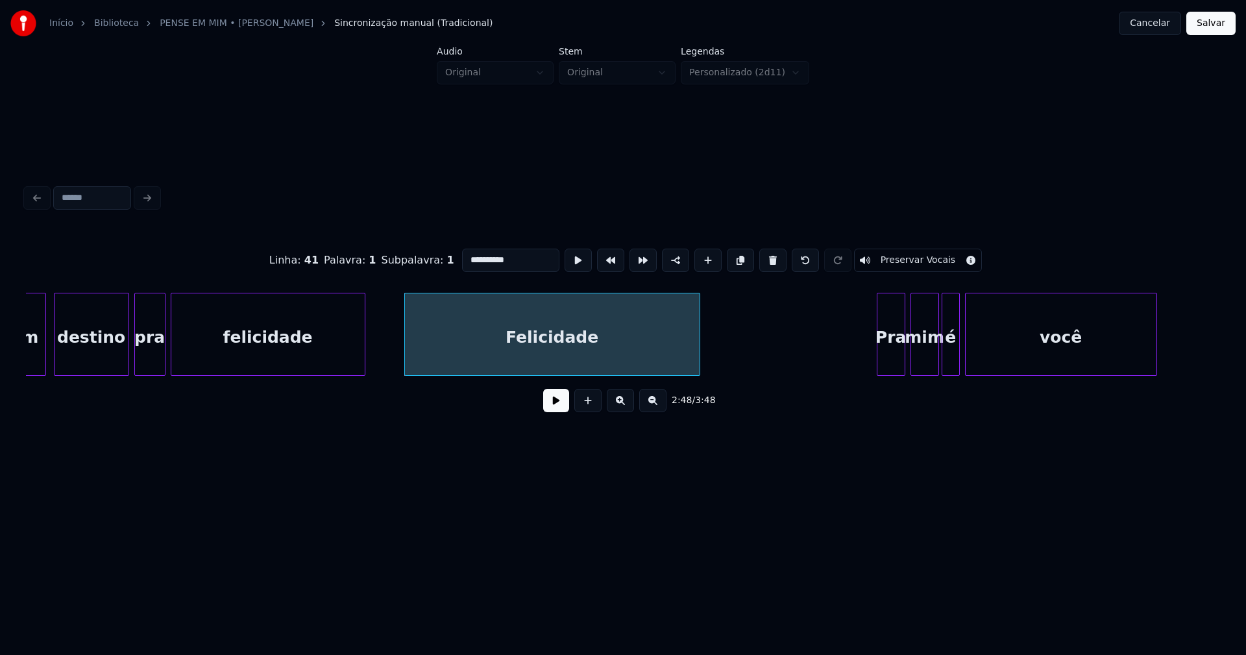
click at [464, 253] on input "**********" at bounding box center [510, 260] width 97 height 23
type input "**********"
click at [554, 405] on button at bounding box center [556, 400] width 26 height 23
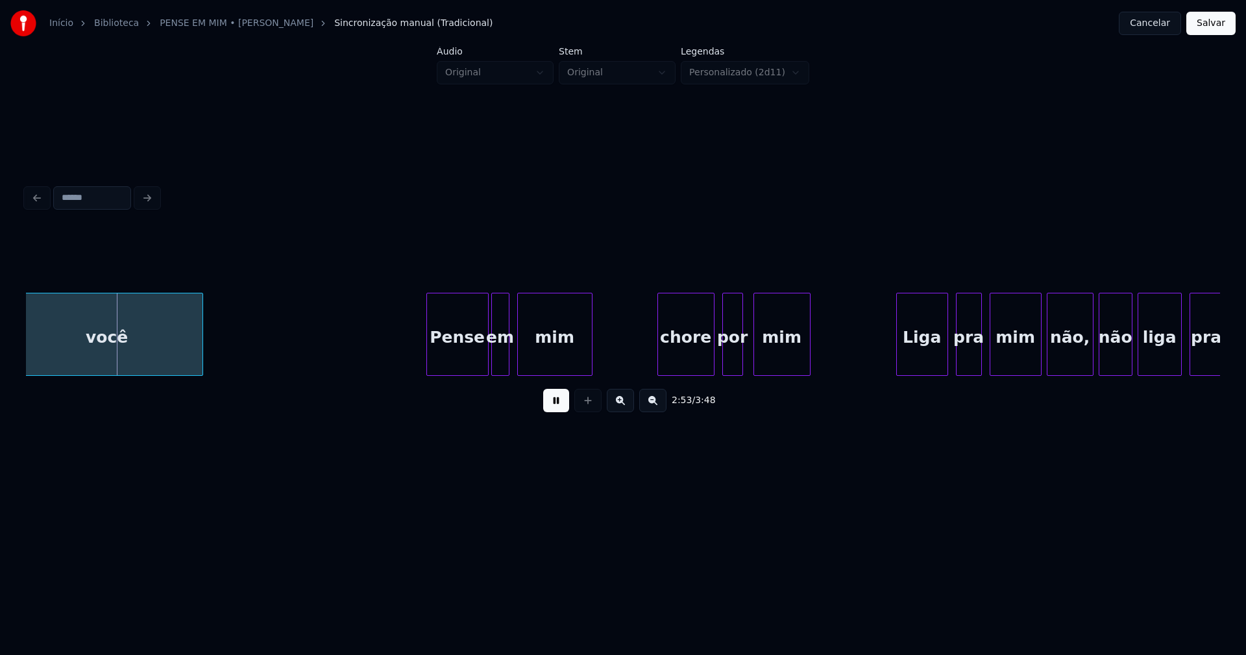
scroll to position [0, 22437]
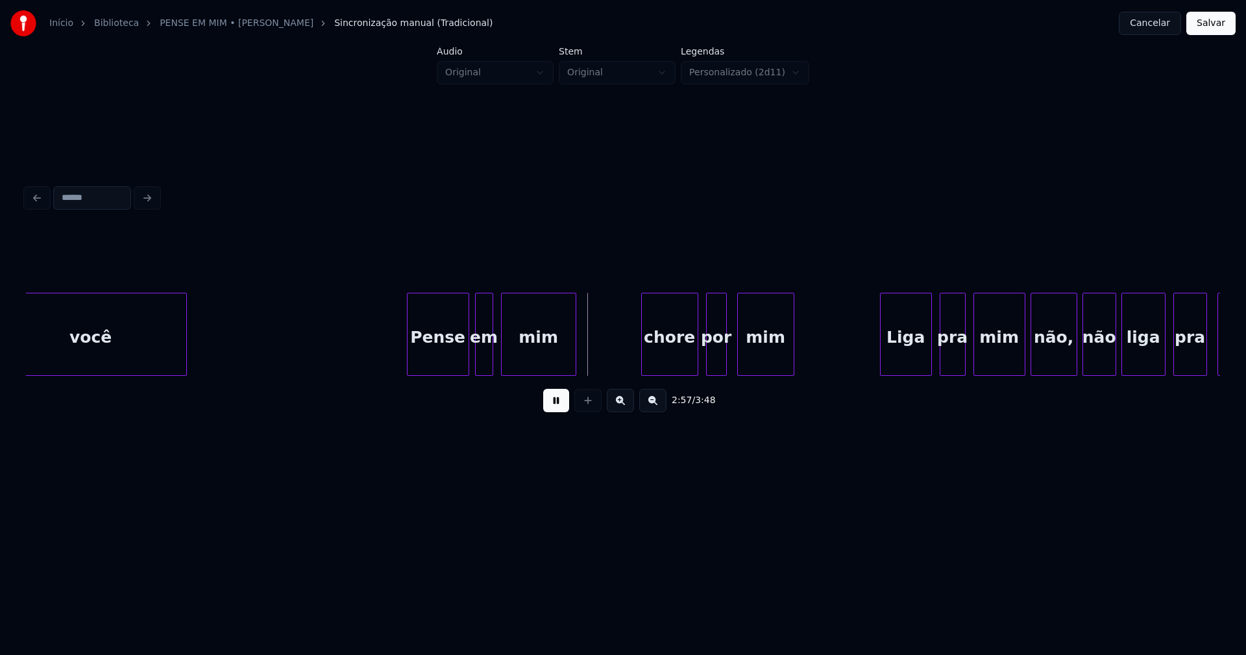
click at [451, 362] on div "Pense" at bounding box center [438, 337] width 61 height 88
click at [623, 369] on div at bounding box center [624, 334] width 4 height 82
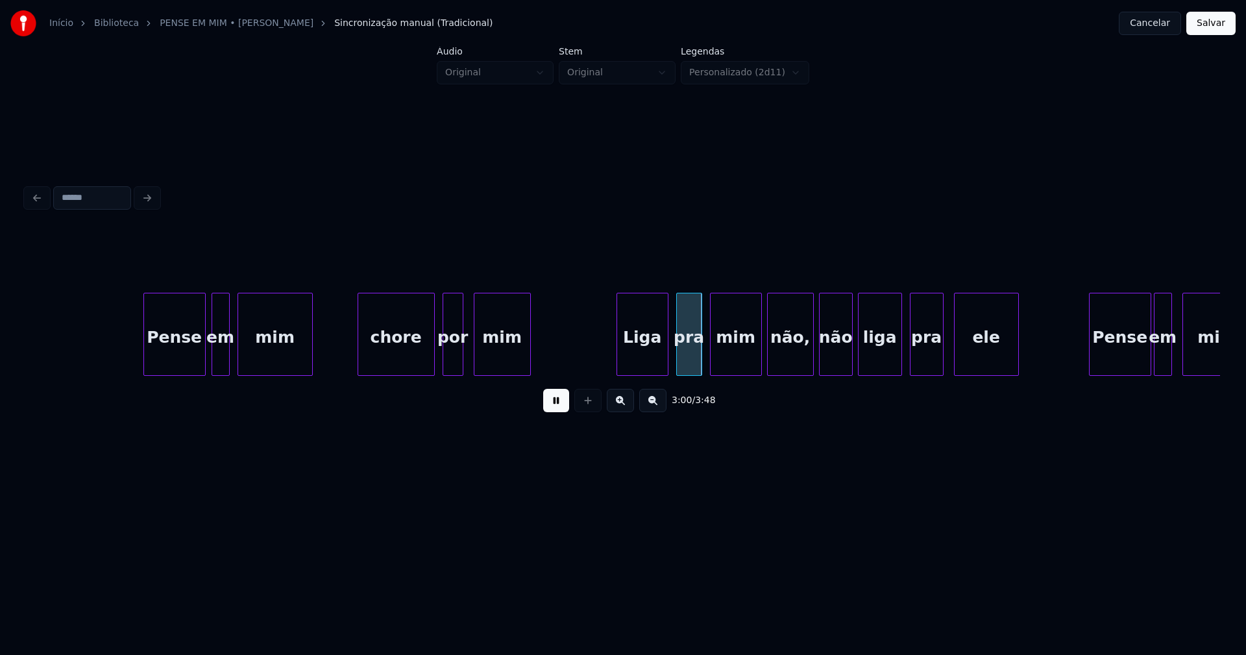
scroll to position [0, 22716]
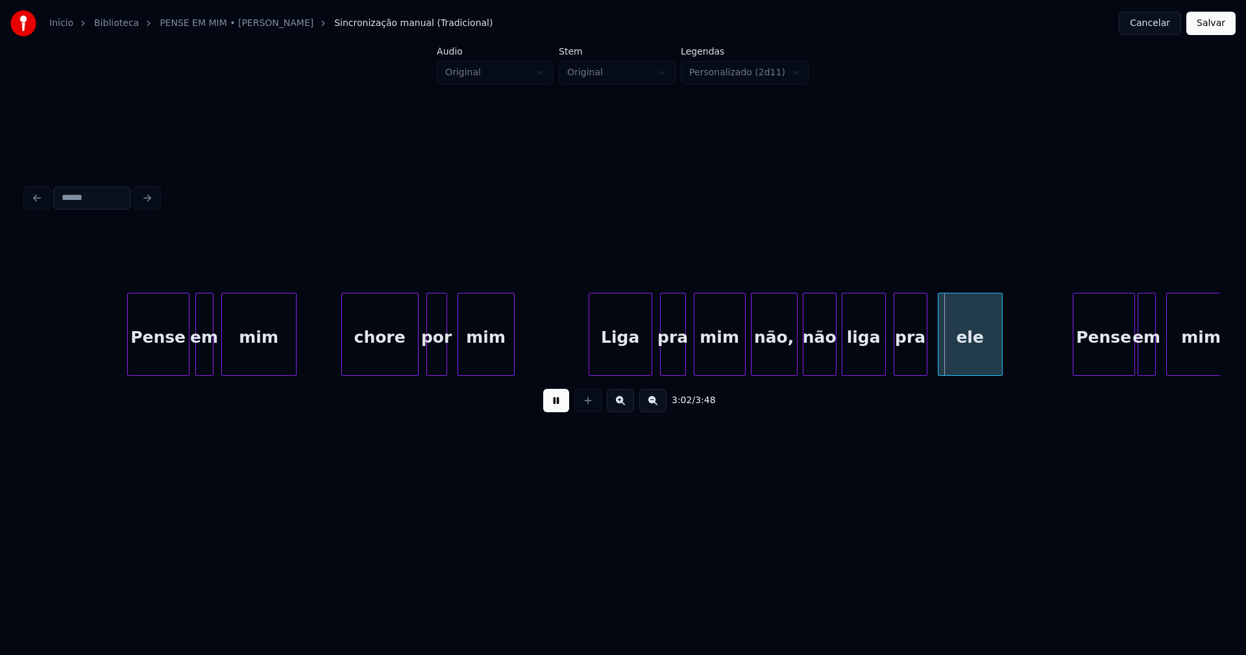
click at [591, 364] on div at bounding box center [591, 334] width 4 height 82
click at [739, 361] on div at bounding box center [738, 334] width 4 height 82
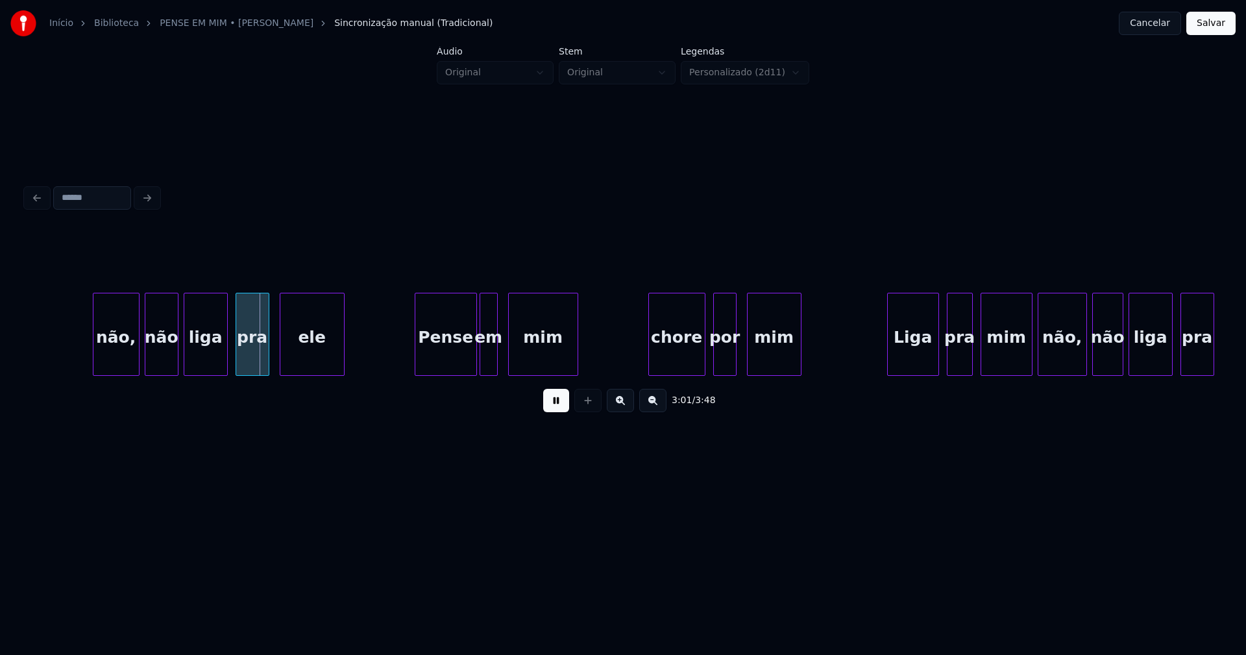
scroll to position [0, 23457]
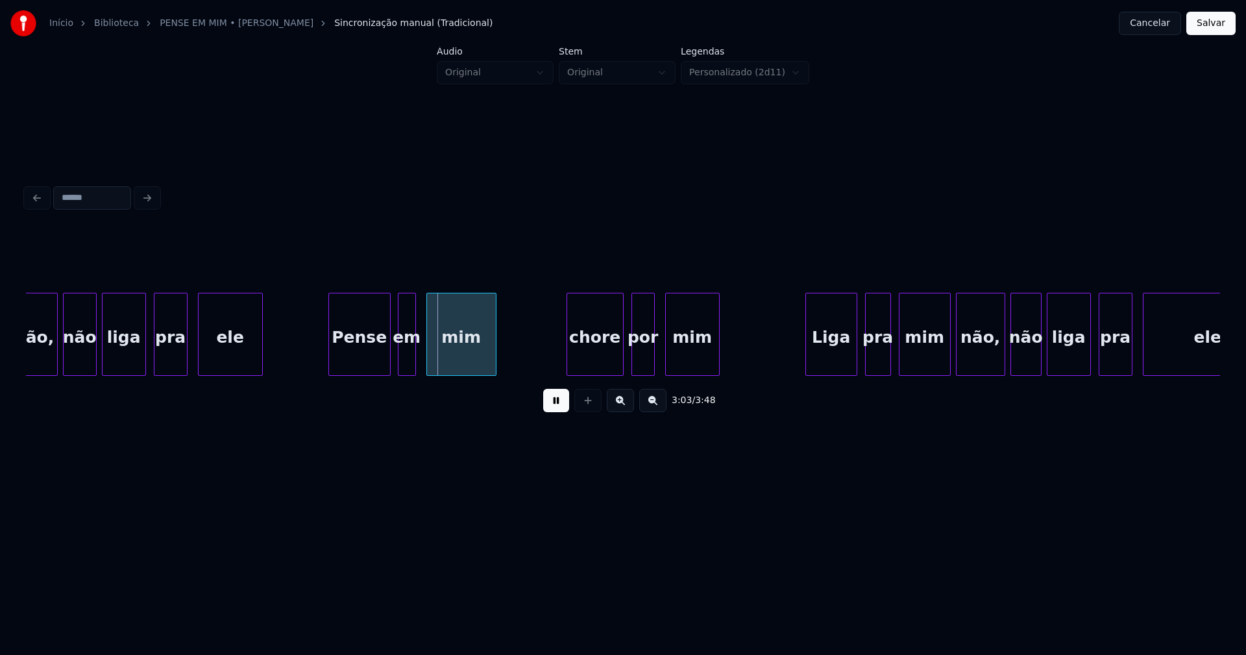
click at [359, 361] on div "Pense" at bounding box center [359, 337] width 61 height 88
click at [539, 371] on div "não, não liga pra ele Pense em mim chore por mim Liga pra mim não, não liga pra…" at bounding box center [623, 334] width 1195 height 83
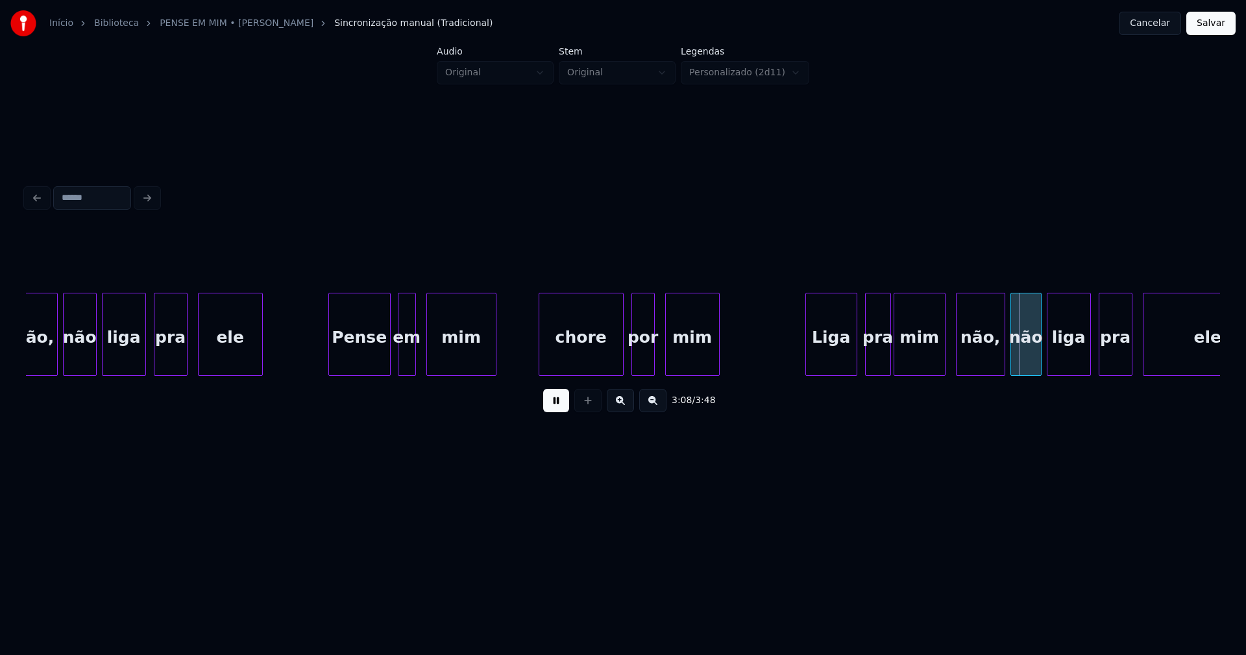
click at [945, 351] on div "mim" at bounding box center [920, 334] width 52 height 83
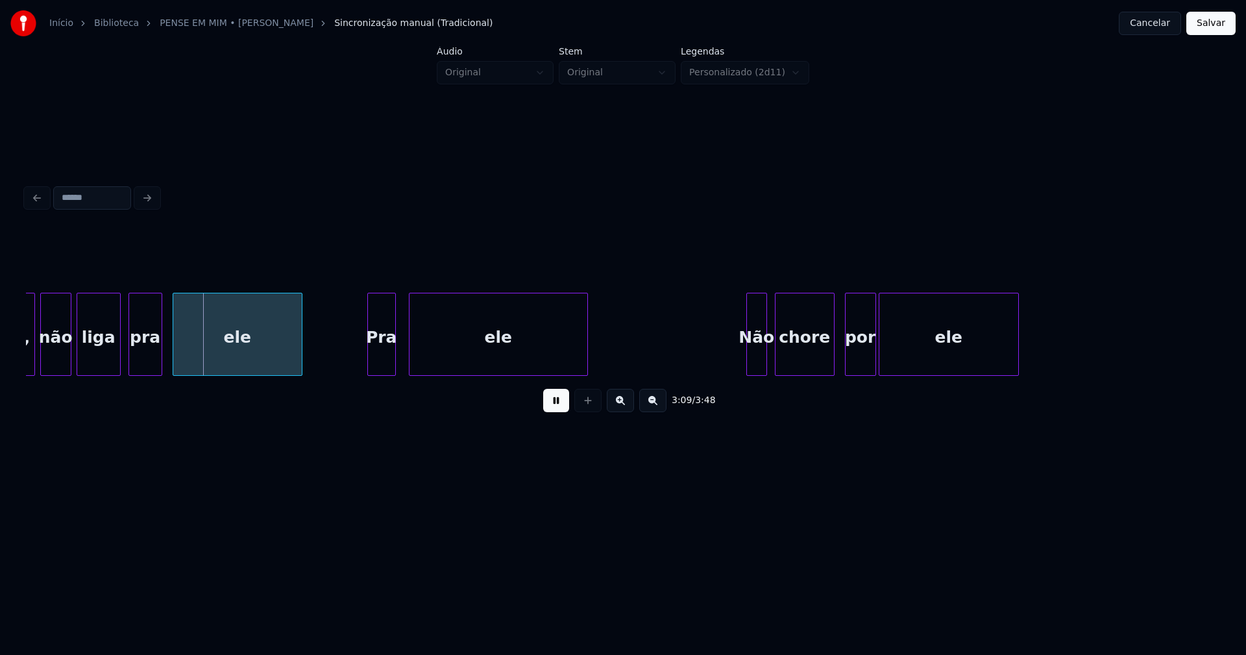
scroll to position [0, 24526]
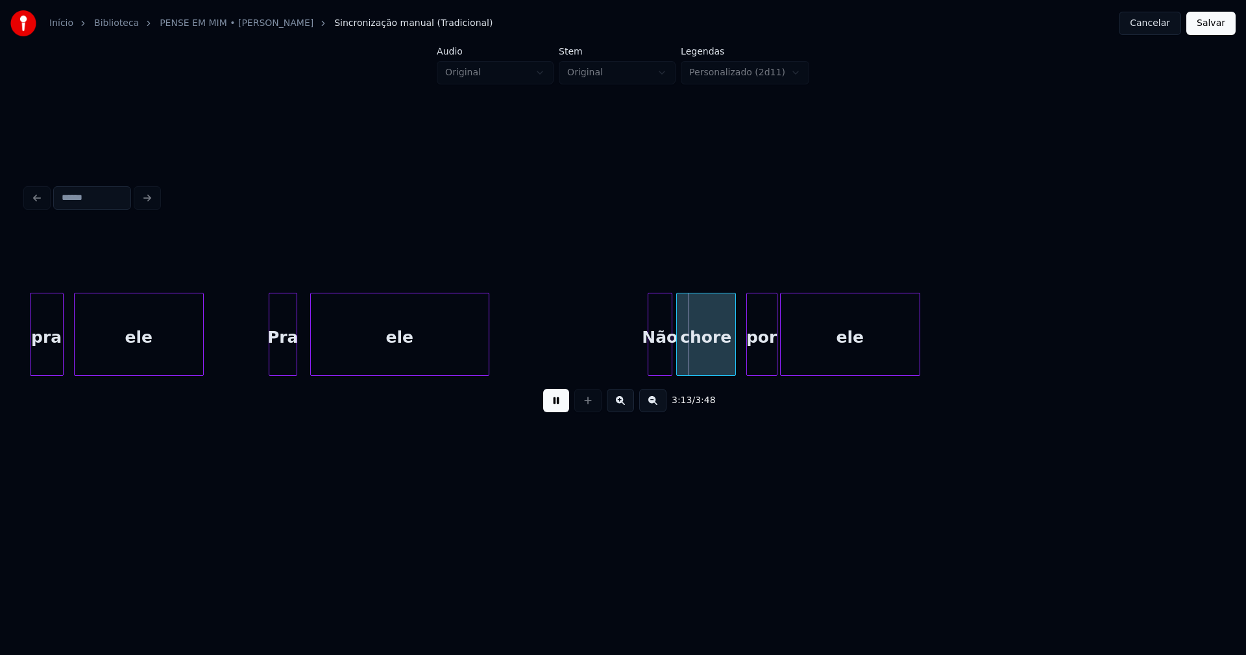
click at [670, 362] on div at bounding box center [670, 334] width 4 height 82
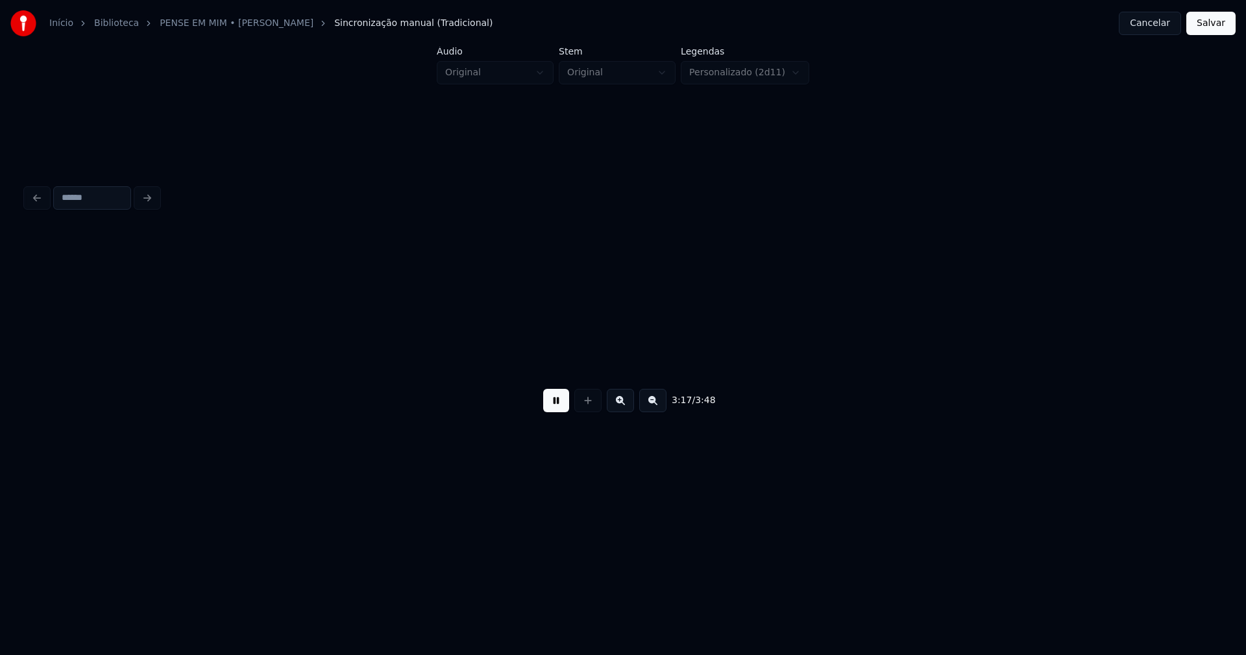
scroll to position [0, 25684]
click at [1215, 23] on button "Salvar" at bounding box center [1211, 23] width 49 height 23
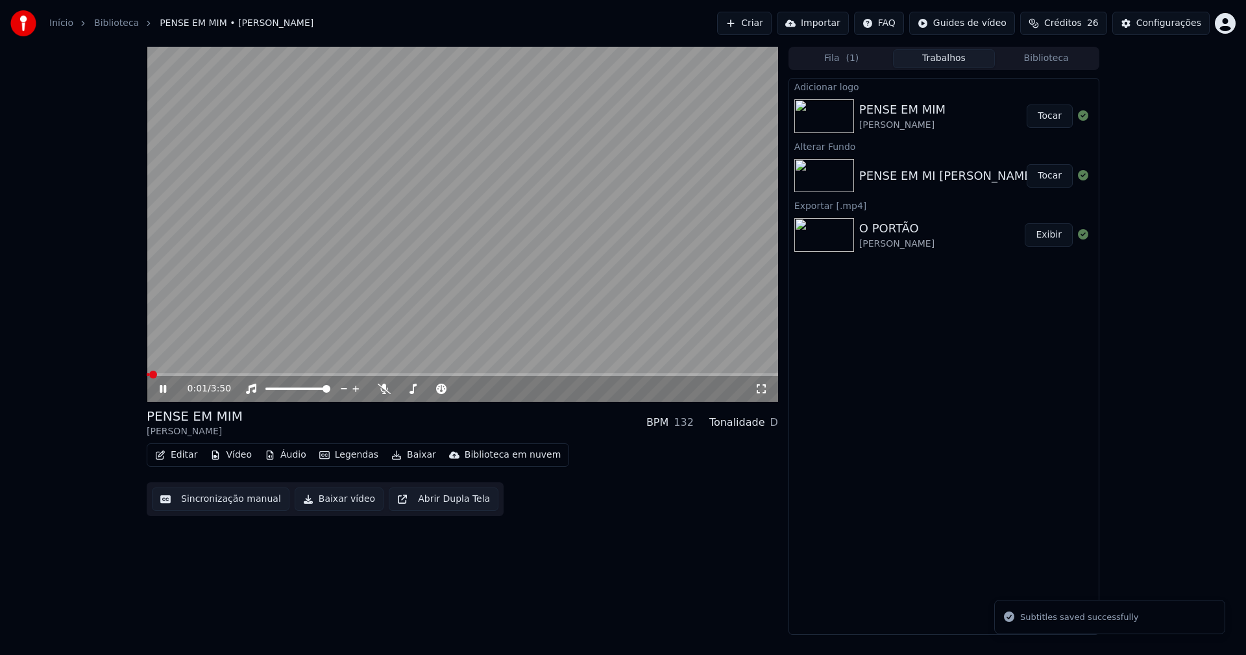
click at [185, 455] on button "Editar" at bounding box center [176, 455] width 53 height 18
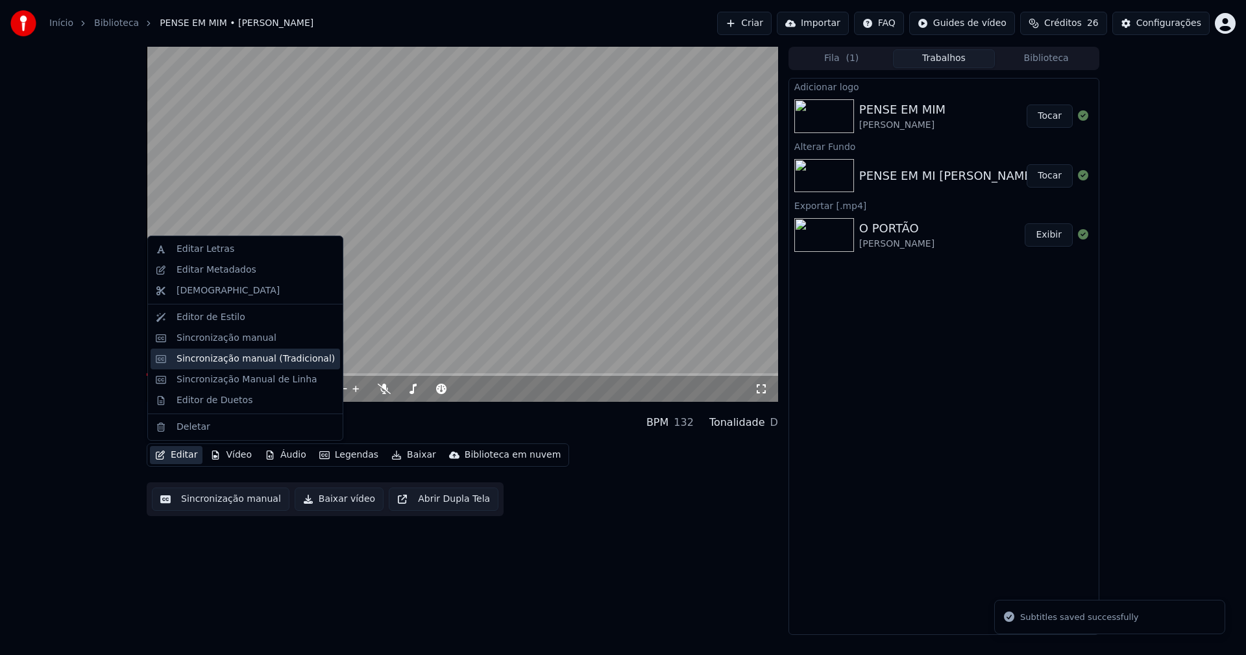
click at [218, 358] on div "Sincronização manual (Tradicional)" at bounding box center [256, 359] width 158 height 13
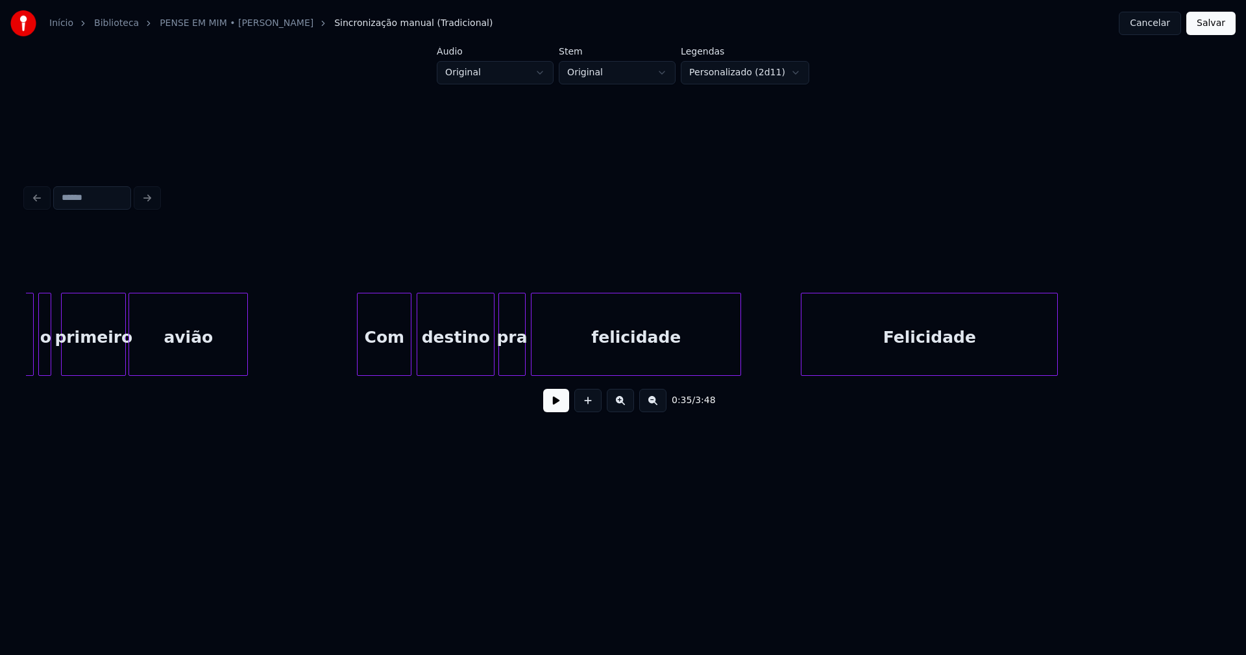
scroll to position [0, 11284]
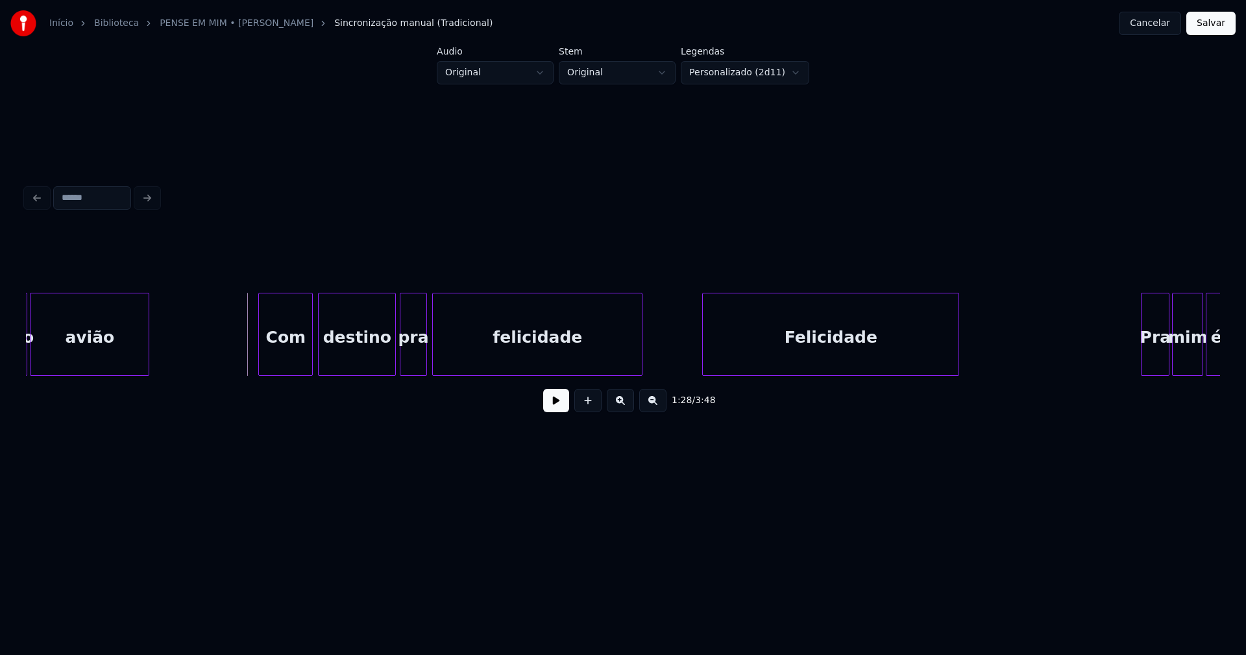
click at [556, 412] on button at bounding box center [556, 400] width 26 height 23
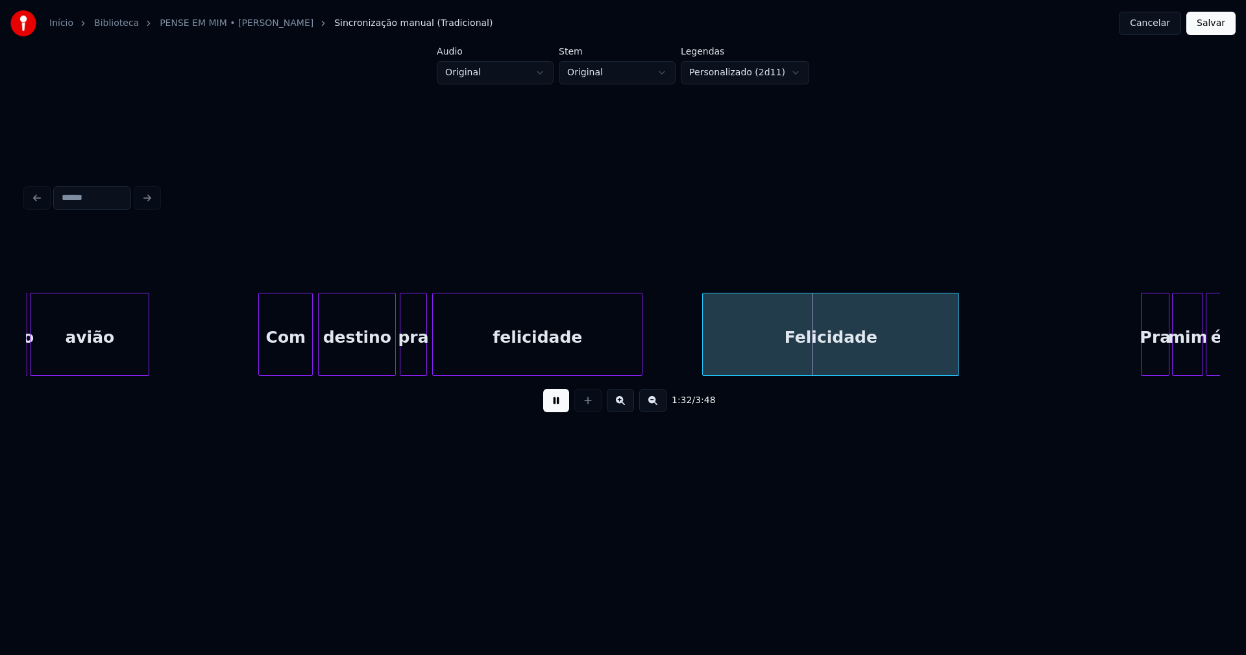
click at [554, 406] on button at bounding box center [556, 400] width 26 height 23
click at [671, 372] on div "primeiro avião Com destino pra felicidade Felicidade Pra mim é" at bounding box center [623, 334] width 1195 height 83
click at [700, 356] on div "Felicidade" at bounding box center [814, 337] width 290 height 88
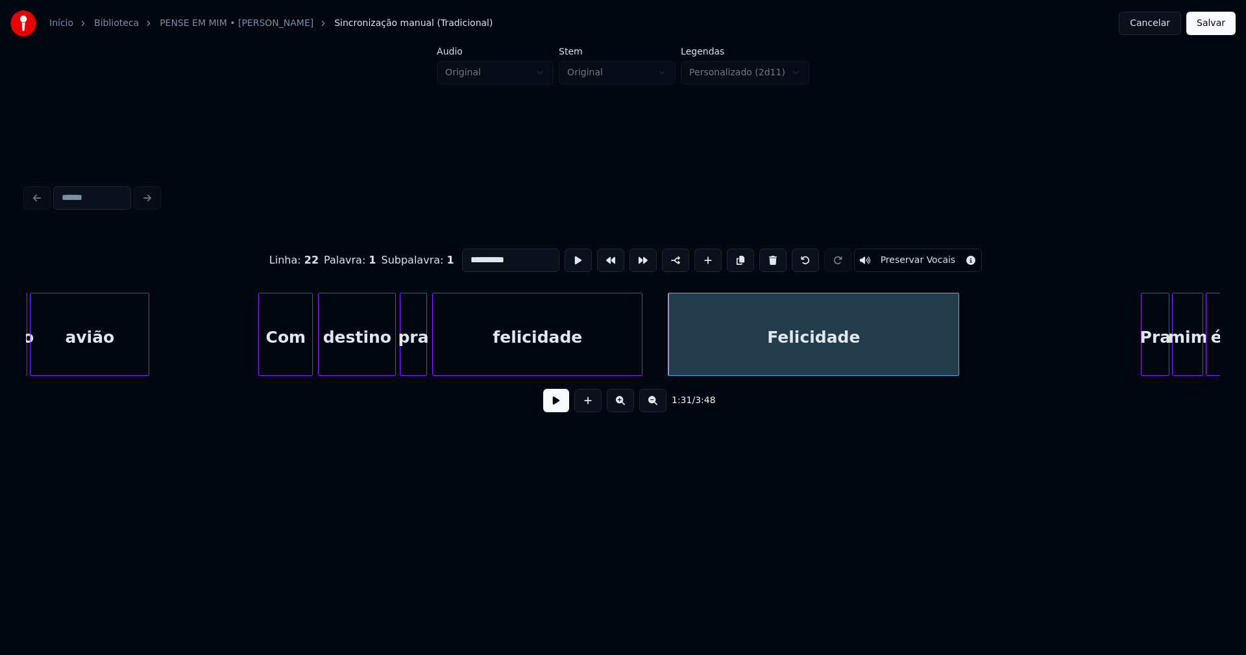
click at [465, 253] on input "**********" at bounding box center [510, 260] width 97 height 23
type input "**********"
click at [1217, 30] on button "Salvar" at bounding box center [1211, 23] width 49 height 23
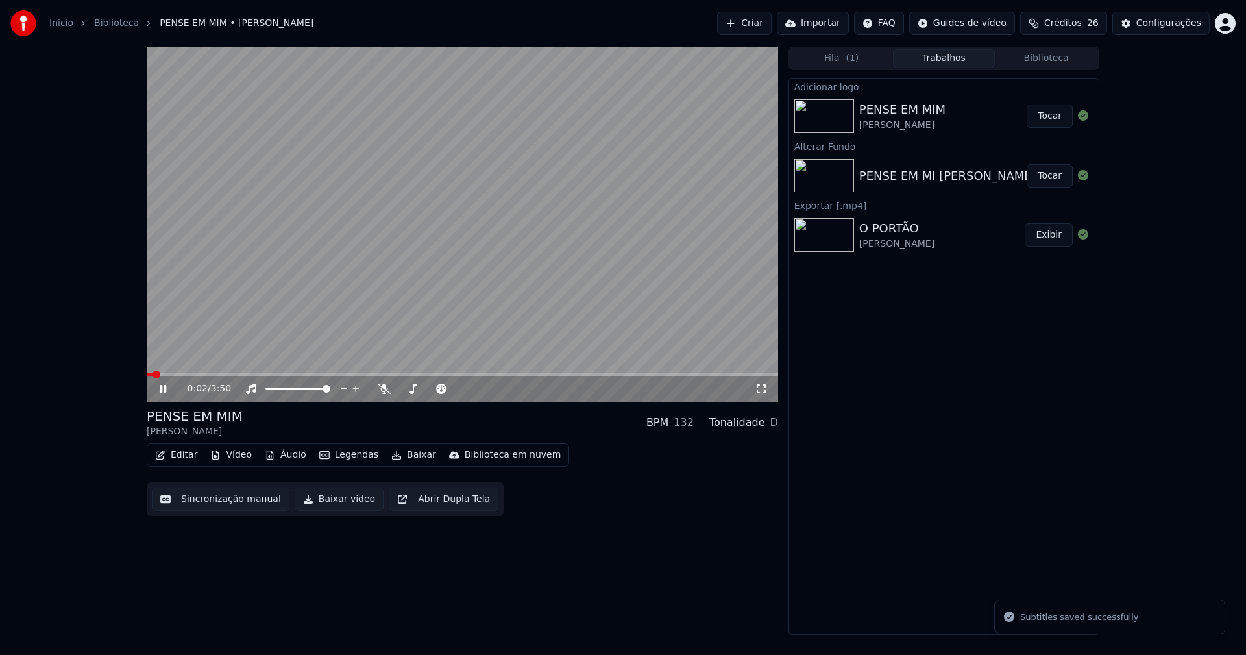
click at [762, 391] on icon at bounding box center [761, 389] width 13 height 10
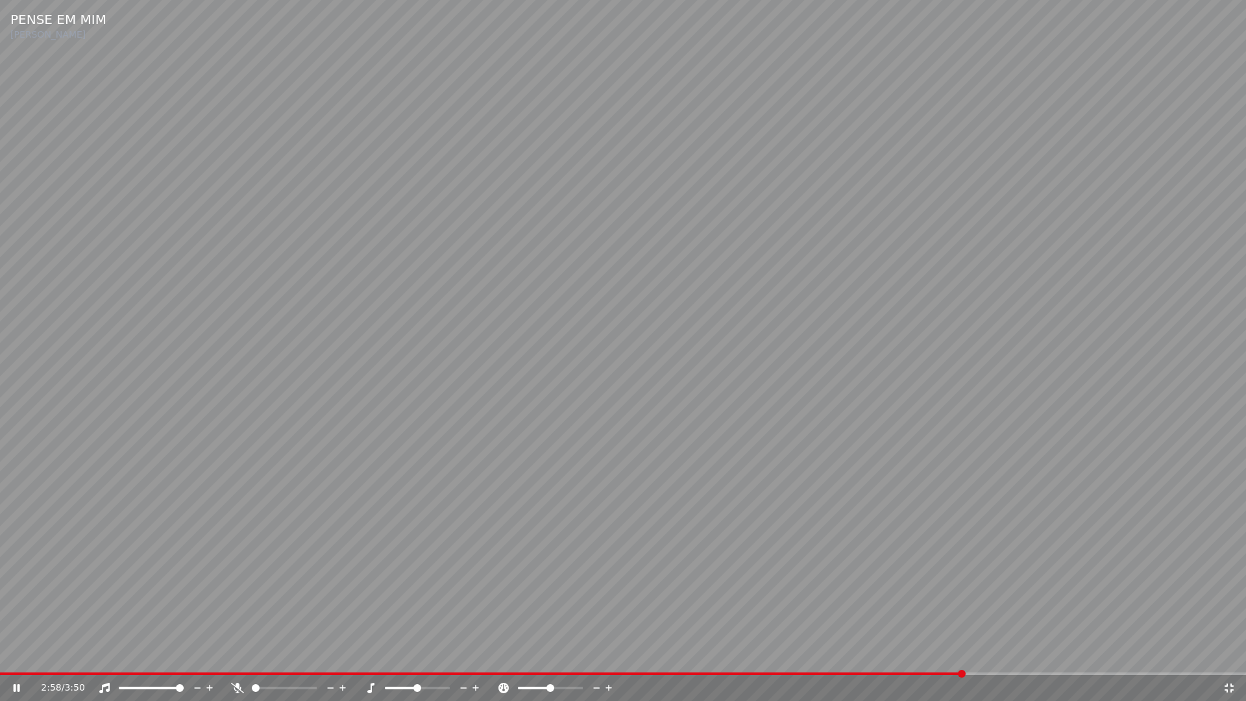
click at [1231, 654] on icon at bounding box center [1229, 688] width 9 height 9
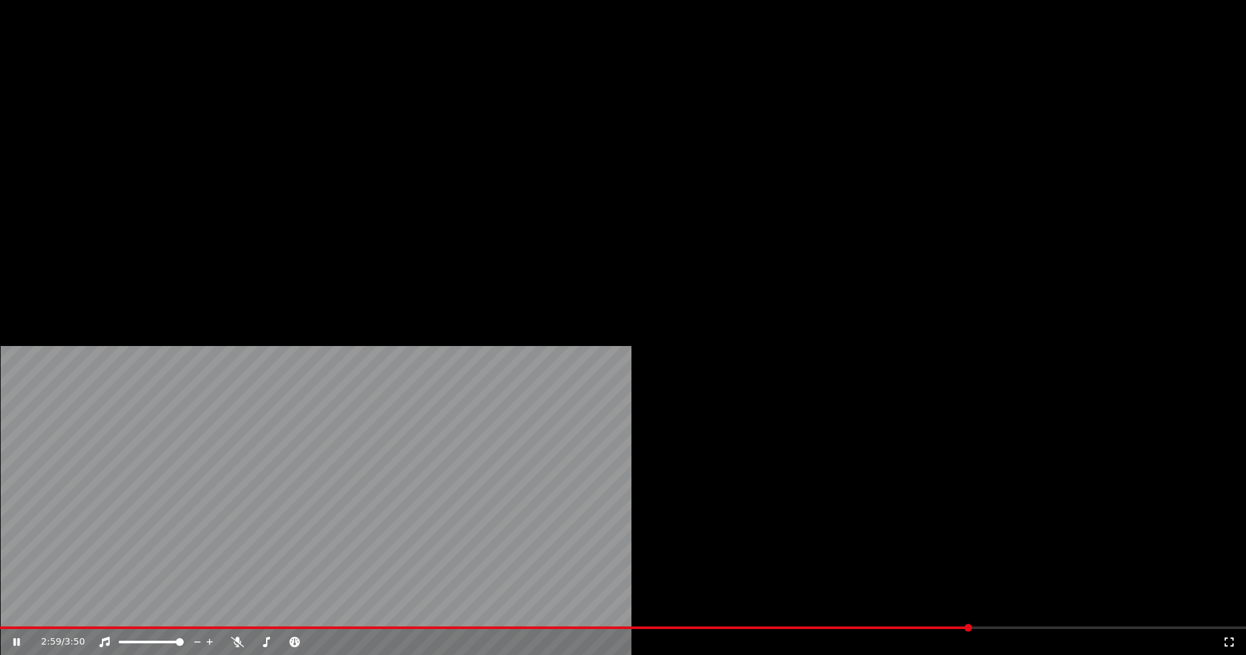
click at [177, 109] on button "Editar" at bounding box center [176, 100] width 53 height 18
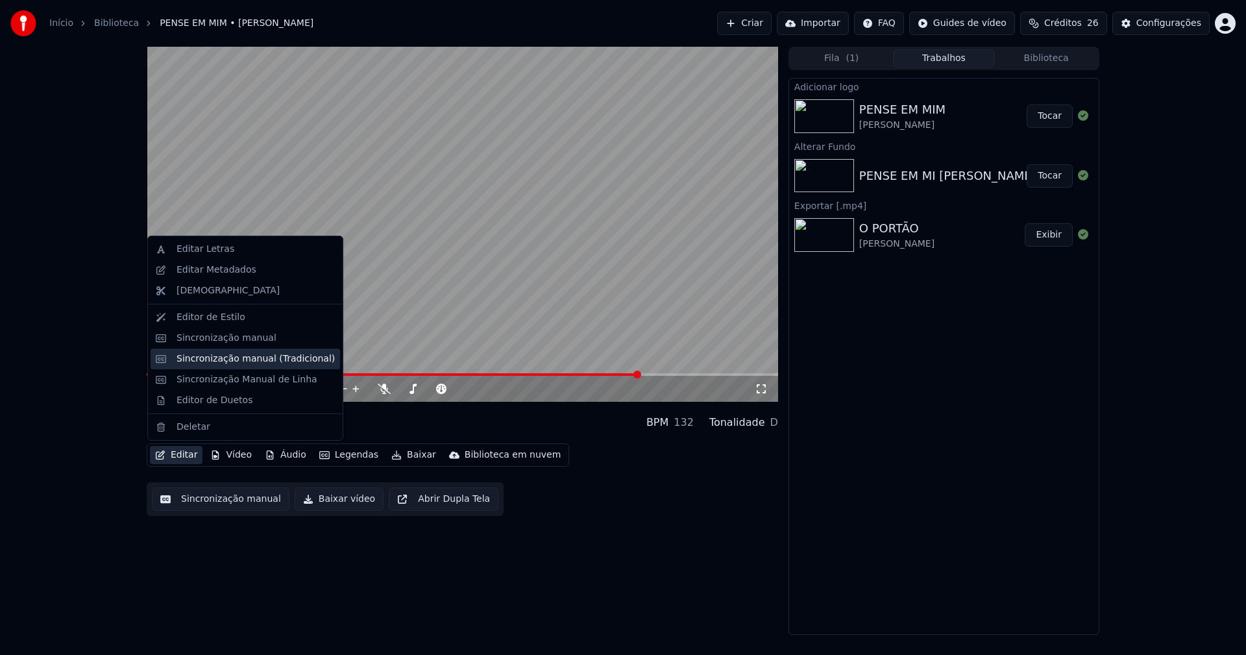
click at [221, 360] on div "Sincronização manual (Tradicional)" at bounding box center [256, 359] width 158 height 13
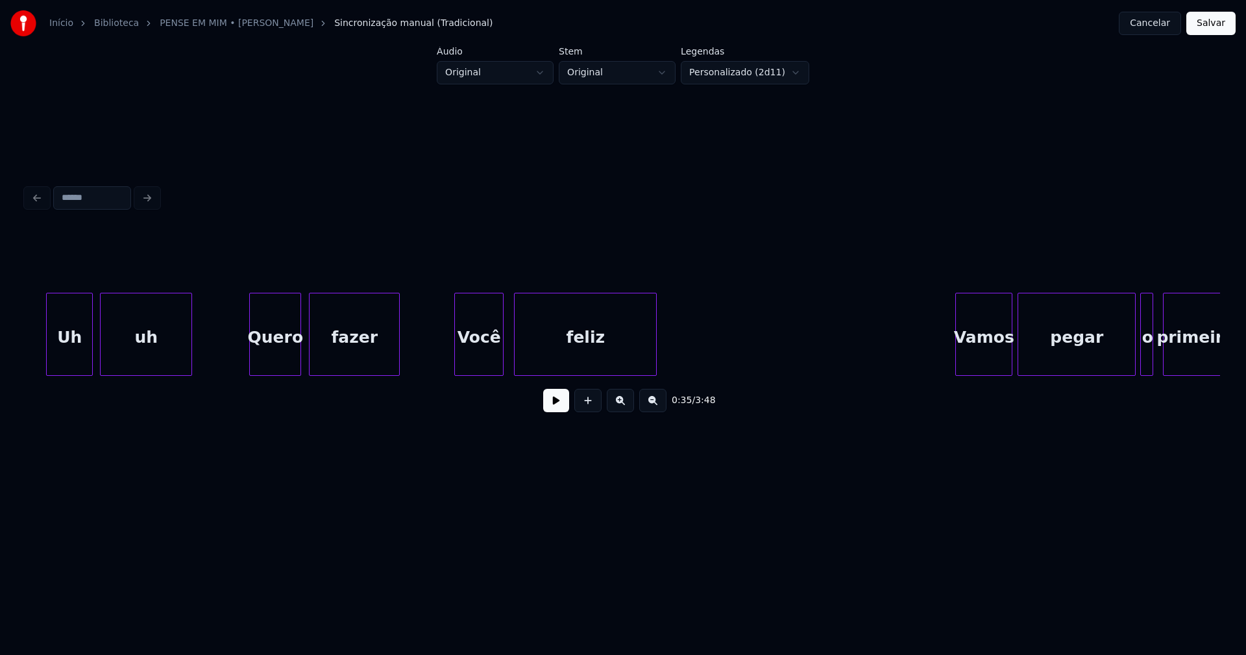
scroll to position [0, 10051]
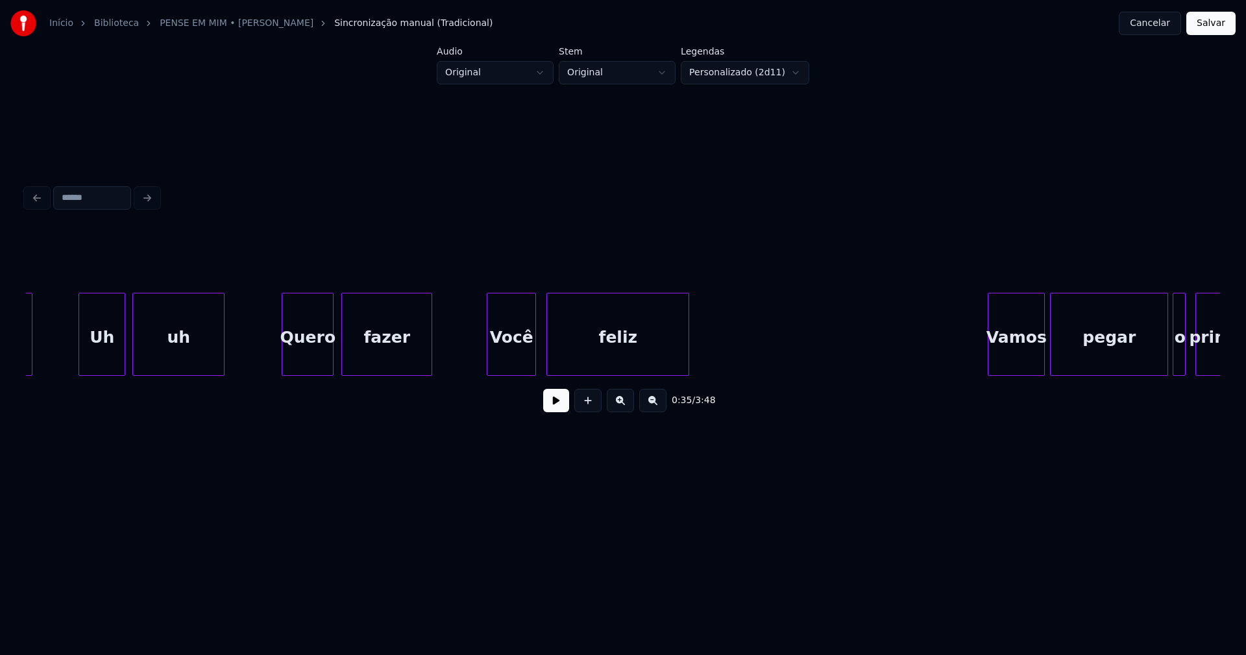
click at [506, 358] on div "Você" at bounding box center [512, 337] width 48 height 88
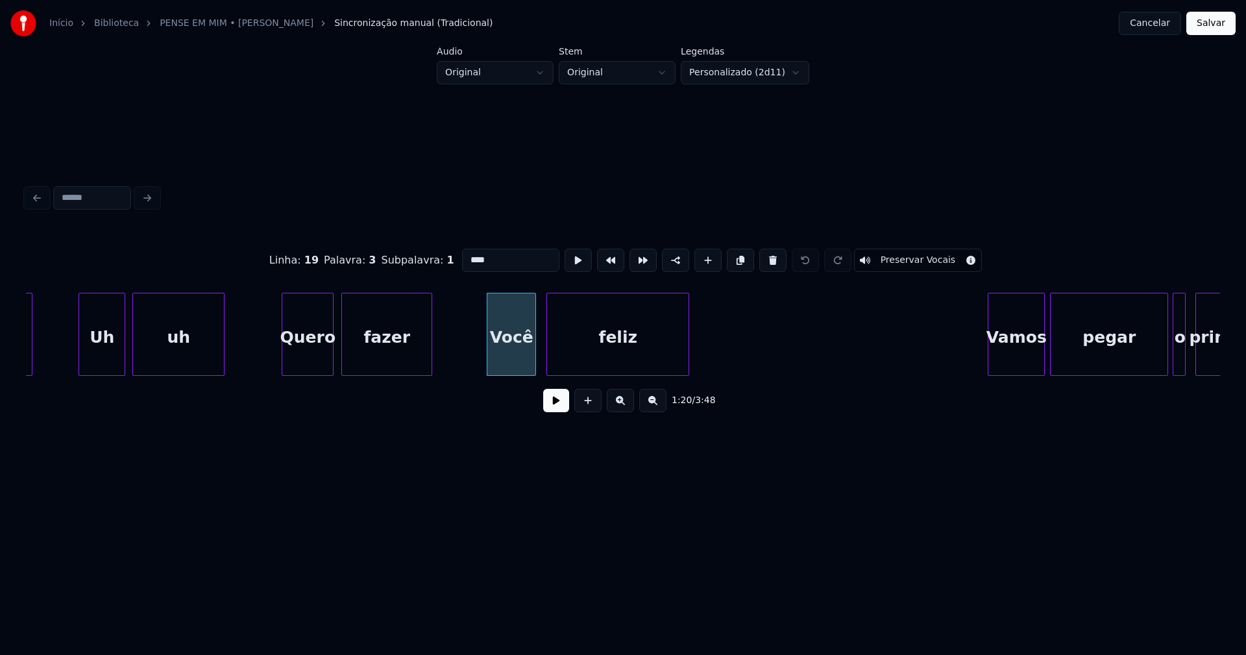
click at [467, 253] on input "****" at bounding box center [510, 260] width 97 height 23
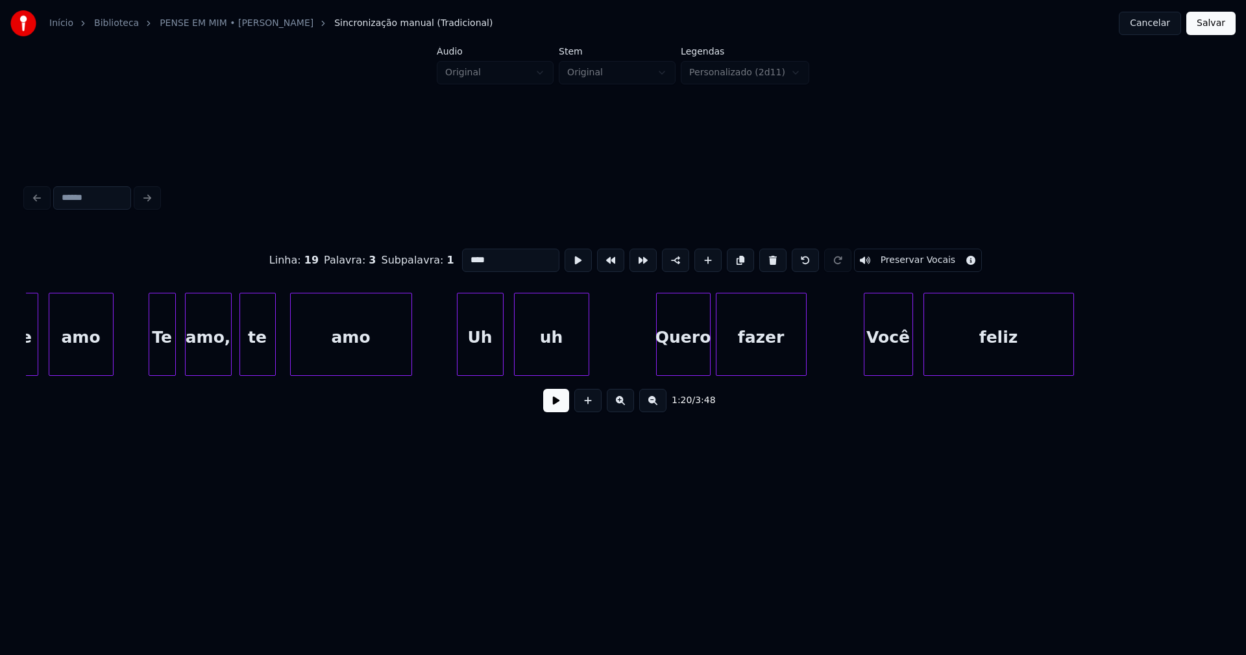
scroll to position [0, 19706]
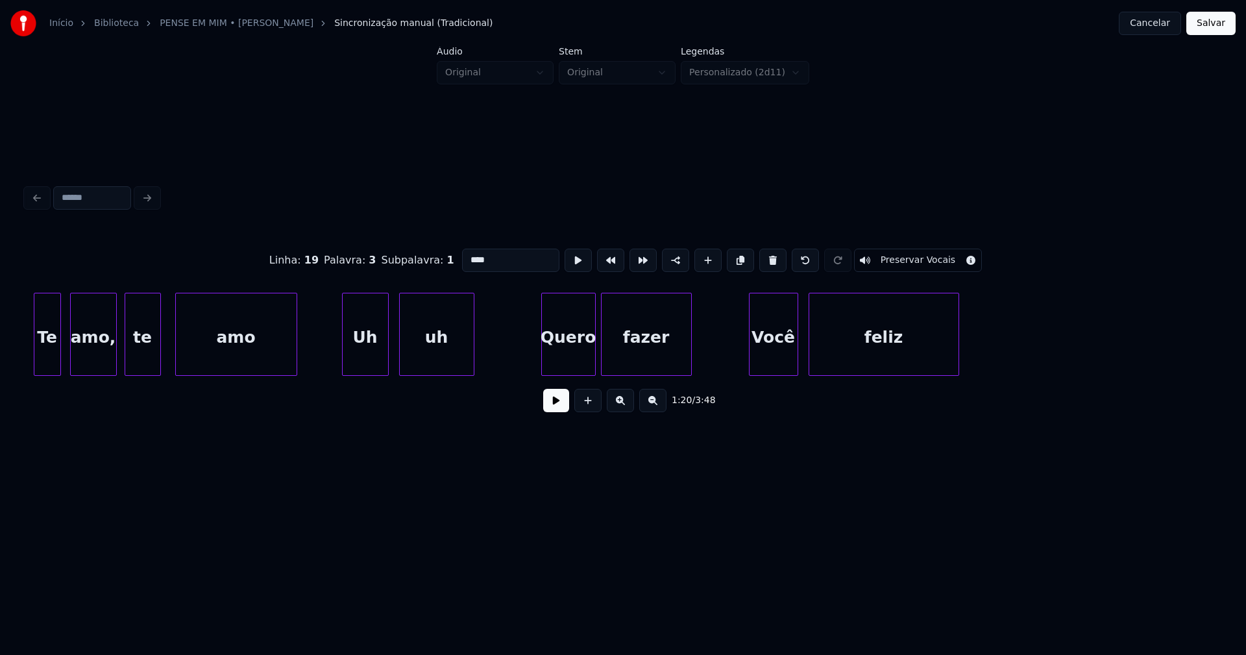
click at [776, 356] on div "Você" at bounding box center [774, 337] width 48 height 88
click at [466, 256] on input "****" at bounding box center [510, 260] width 97 height 23
type input "****"
click at [1207, 23] on button "Salvar" at bounding box center [1211, 23] width 49 height 23
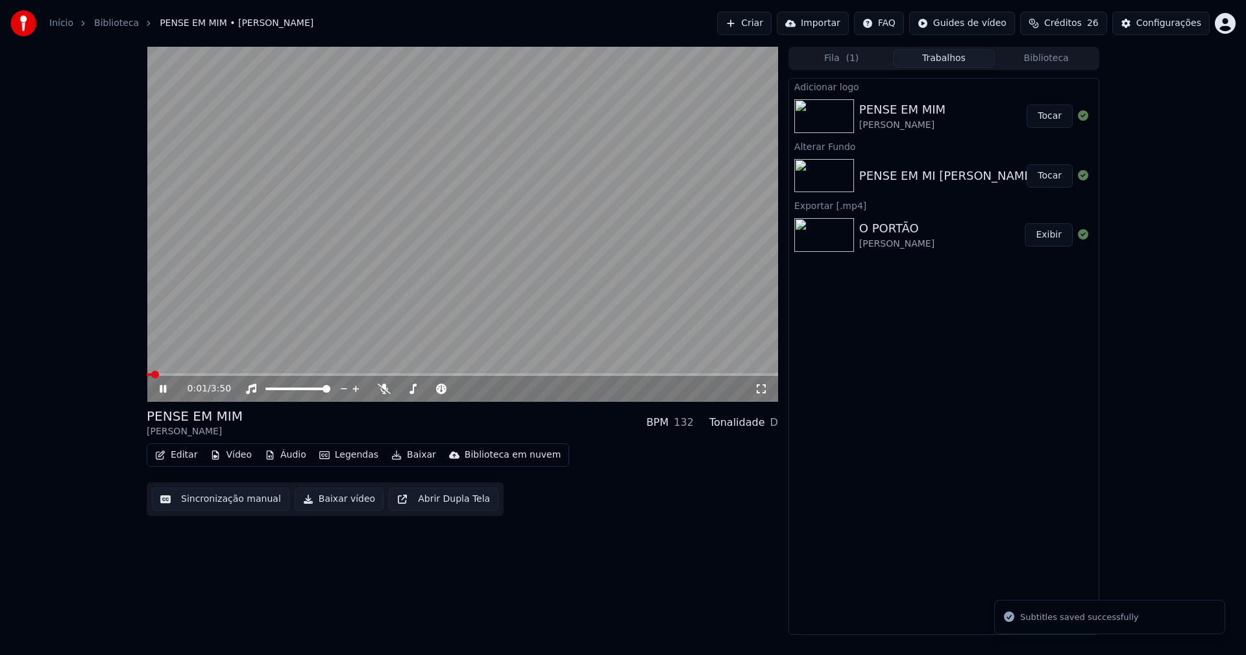
drag, startPoint x: 160, startPoint y: 393, endPoint x: 440, endPoint y: 418, distance: 281.6
click at [162, 392] on icon at bounding box center [172, 389] width 31 height 10
click at [761, 391] on icon at bounding box center [761, 389] width 13 height 10
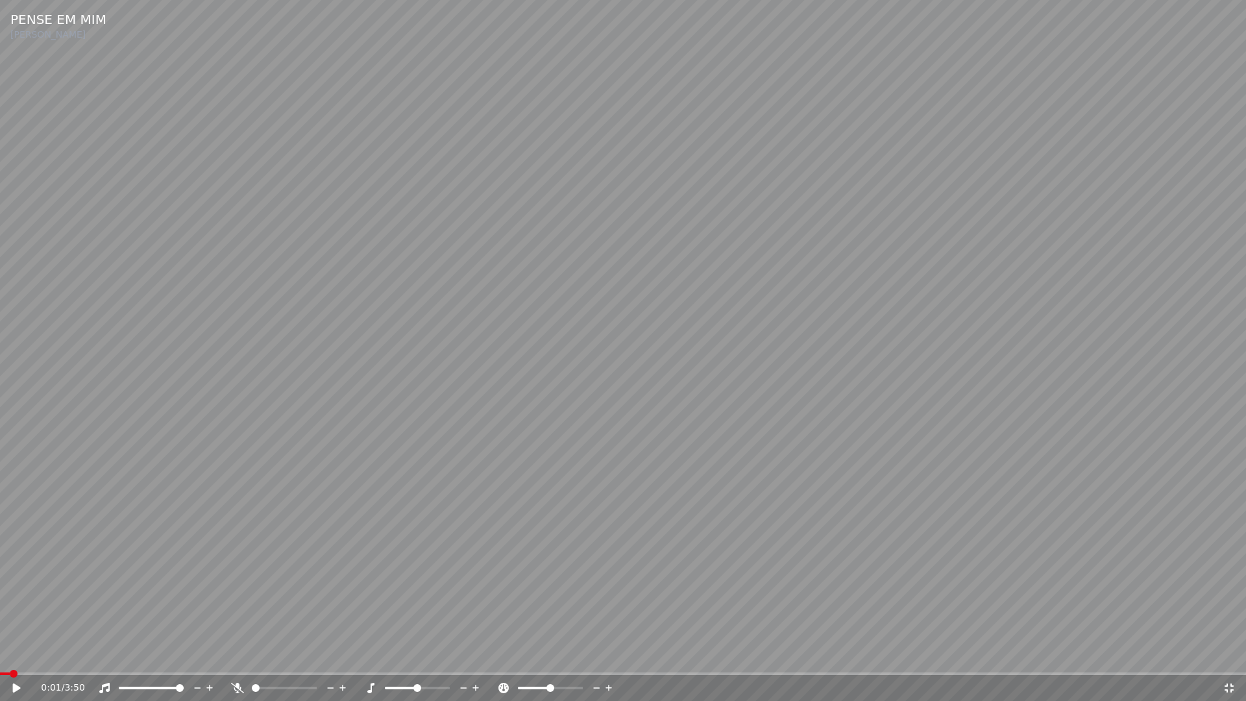
click at [0, 654] on span at bounding box center [5, 674] width 10 height 3
click at [14, 654] on icon at bounding box center [17, 688] width 8 height 9
click at [14, 654] on icon at bounding box center [17, 688] width 6 height 8
click at [1229, 654] on icon at bounding box center [1229, 688] width 13 height 10
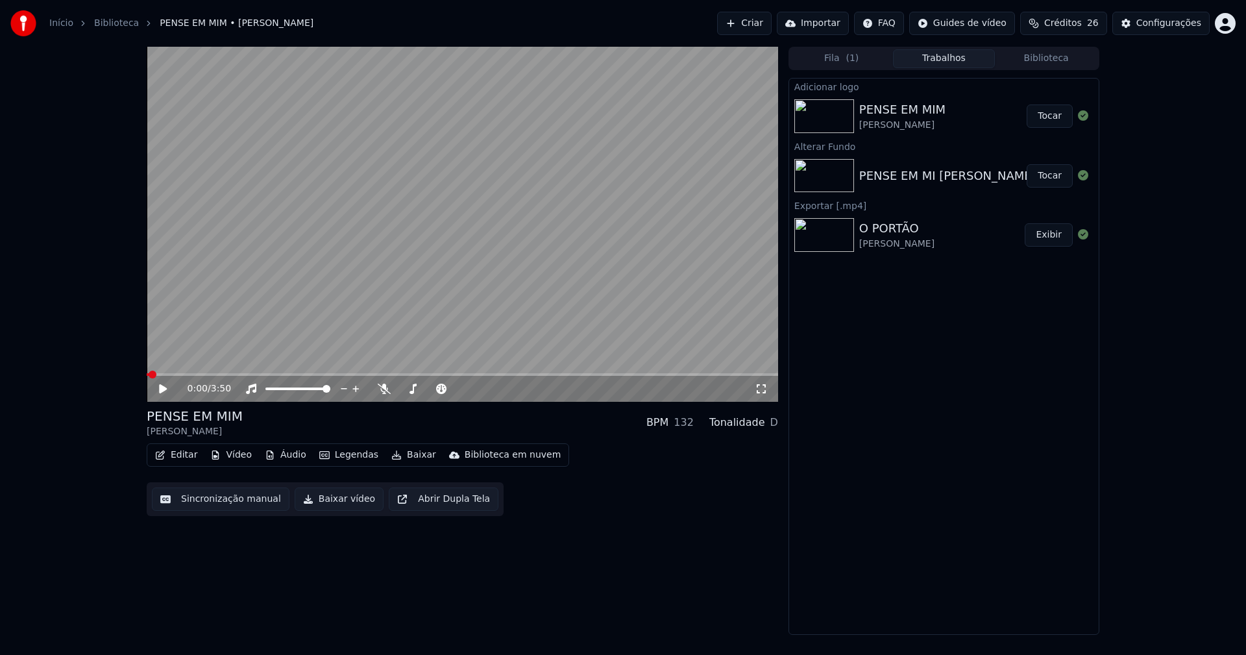
click at [336, 500] on button "Baixar vídeo" at bounding box center [339, 499] width 89 height 23
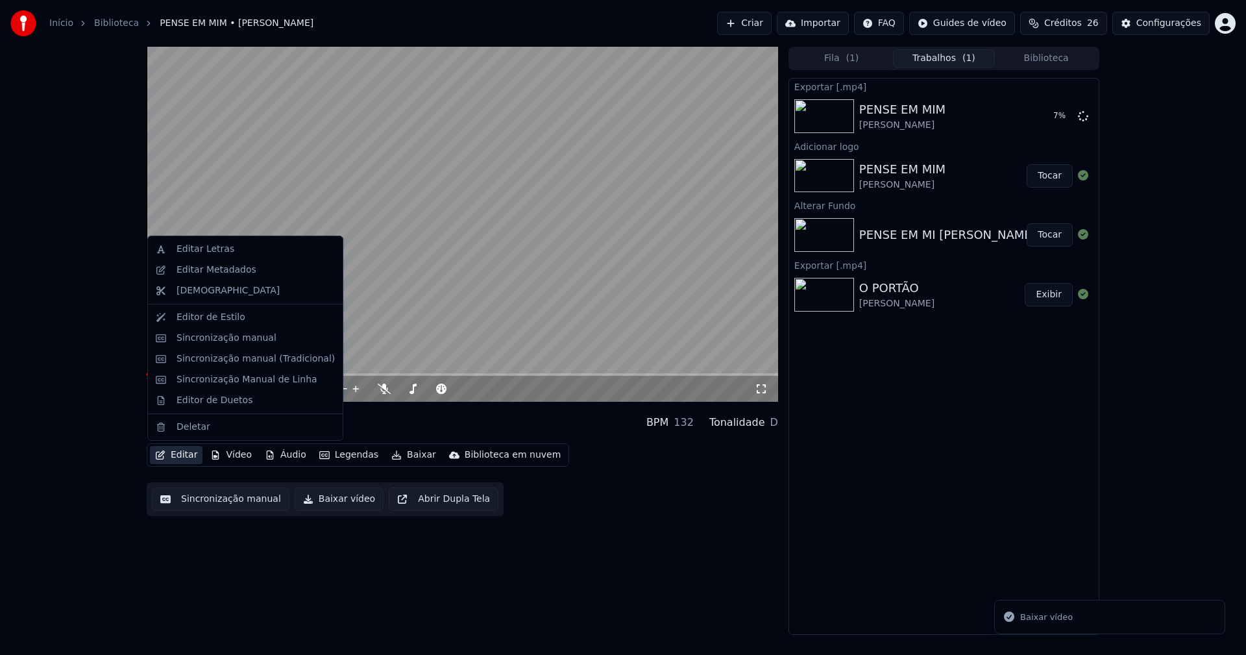
click at [177, 456] on button "Editar" at bounding box center [176, 455] width 53 height 18
click at [221, 272] on div "Editar Metadados" at bounding box center [217, 270] width 80 height 13
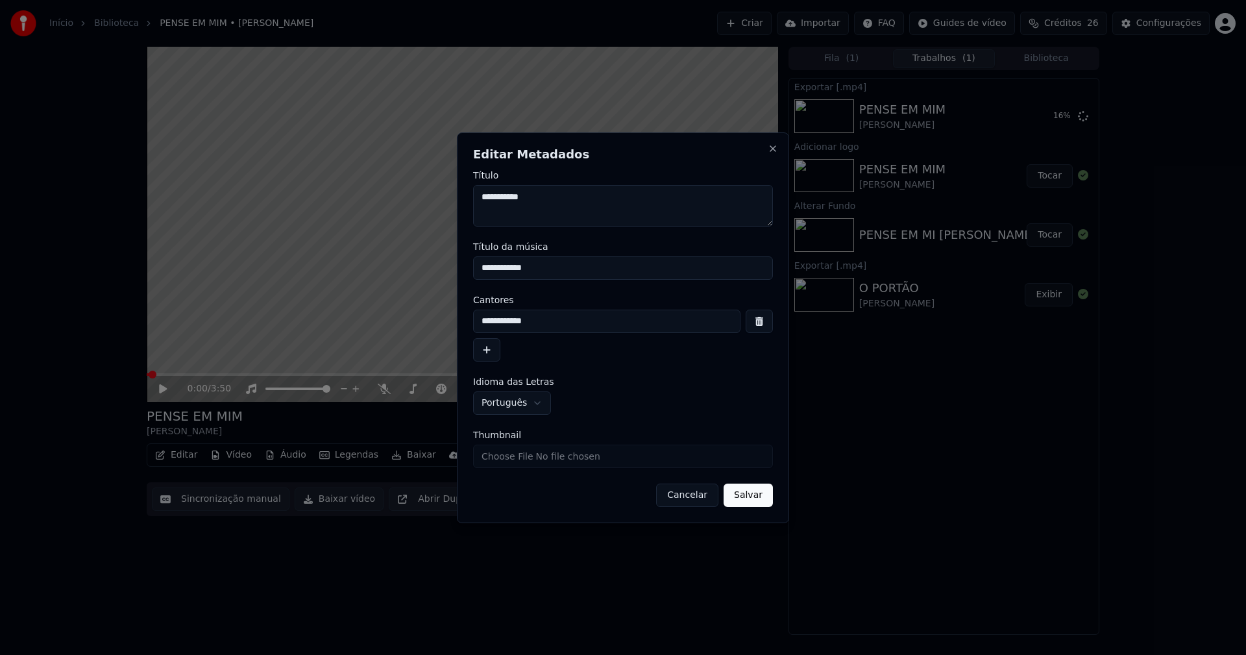
click at [515, 458] on input "Thumbnail" at bounding box center [623, 456] width 300 height 23
type input "**********"
click at [754, 499] on button "Salvar" at bounding box center [748, 495] width 49 height 23
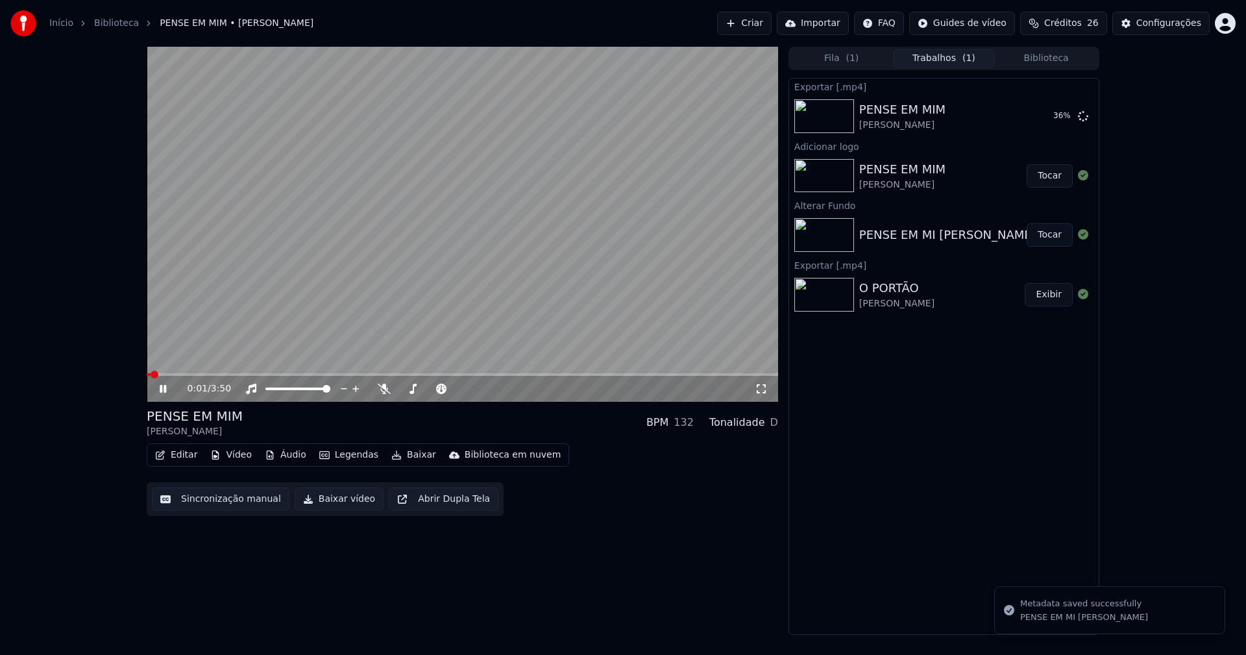
click at [164, 390] on icon at bounding box center [163, 389] width 6 height 8
click at [1043, 56] on button "Biblioteca" at bounding box center [1046, 58] width 103 height 19
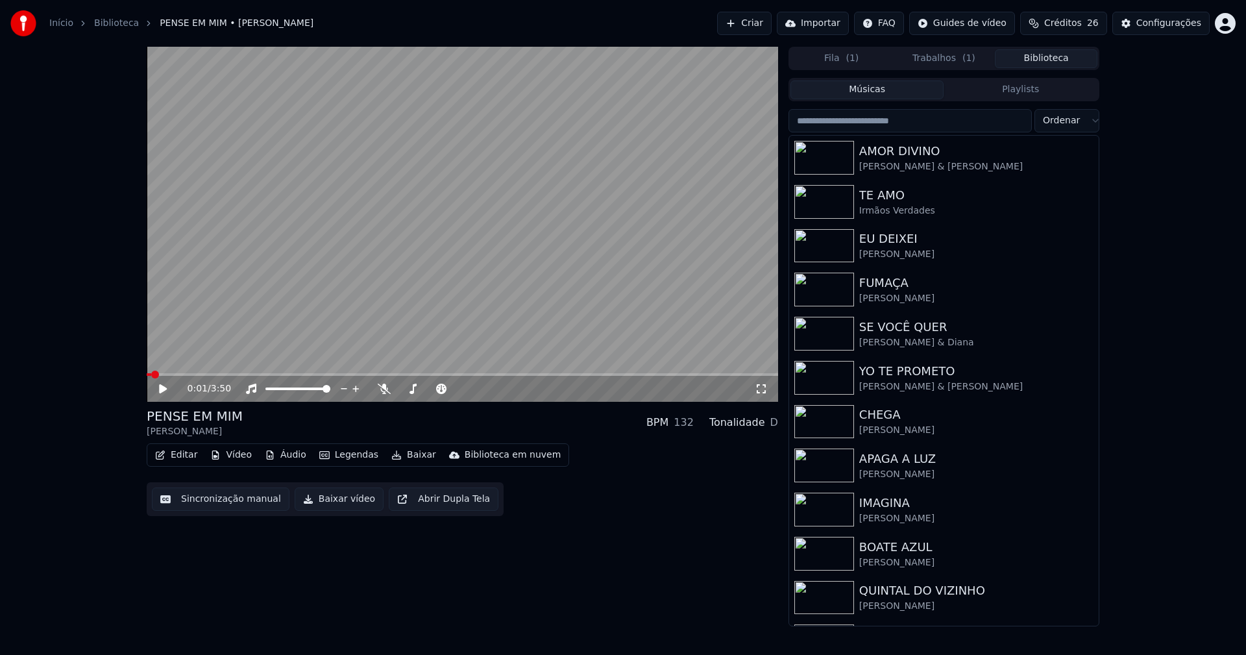
click at [888, 123] on input "search" at bounding box center [910, 120] width 243 height 23
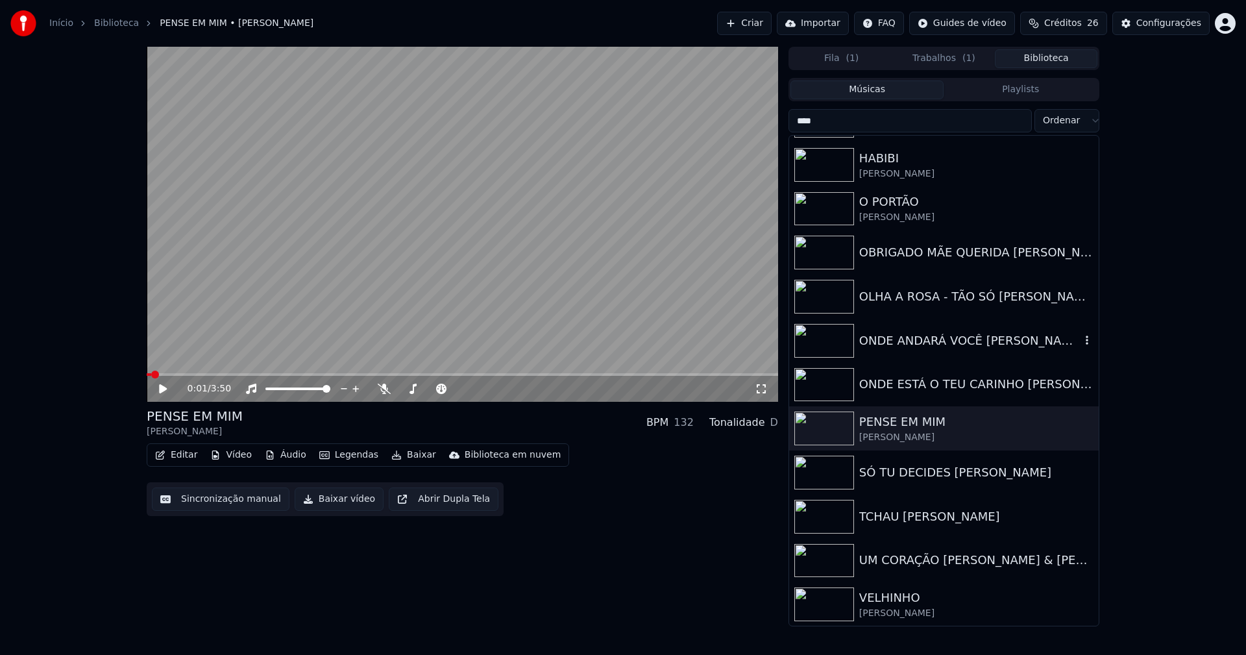
scroll to position [523, 0]
type input "****"
drag, startPoint x: 904, startPoint y: 519, endPoint x: 930, endPoint y: 502, distance: 31.5
click at [904, 519] on div "TCHAU [PERSON_NAME]" at bounding box center [970, 516] width 221 height 18
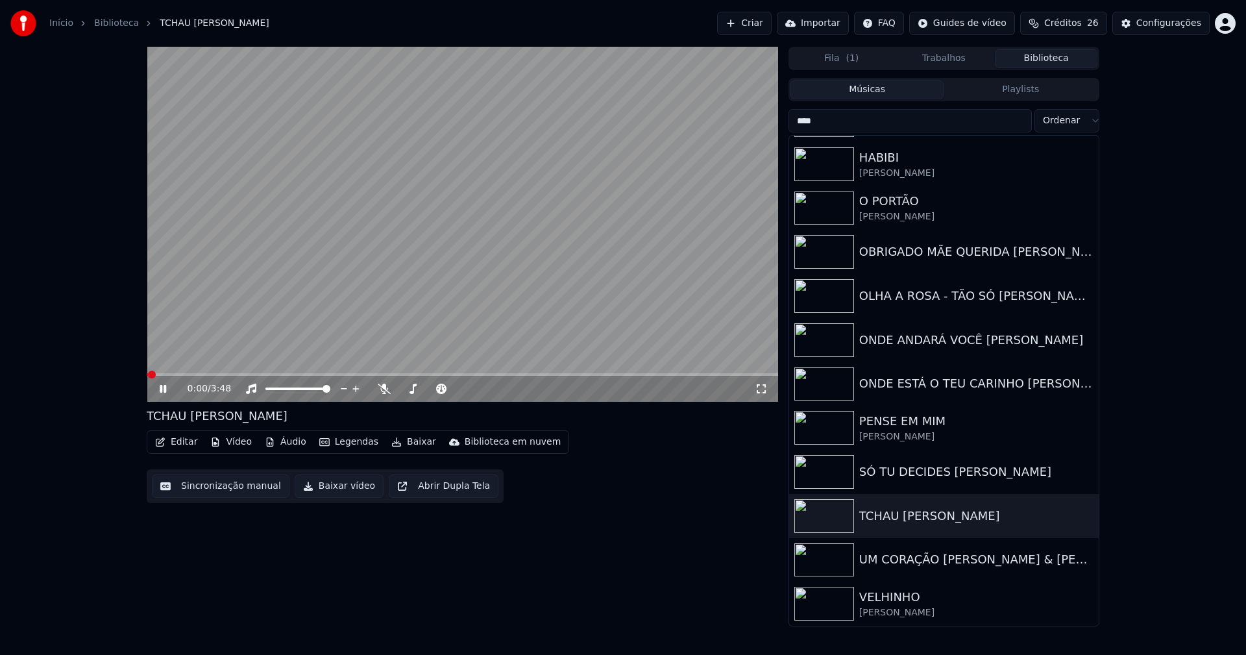
click at [169, 388] on icon at bounding box center [172, 389] width 31 height 10
click at [178, 441] on button "Editar" at bounding box center [176, 442] width 53 height 18
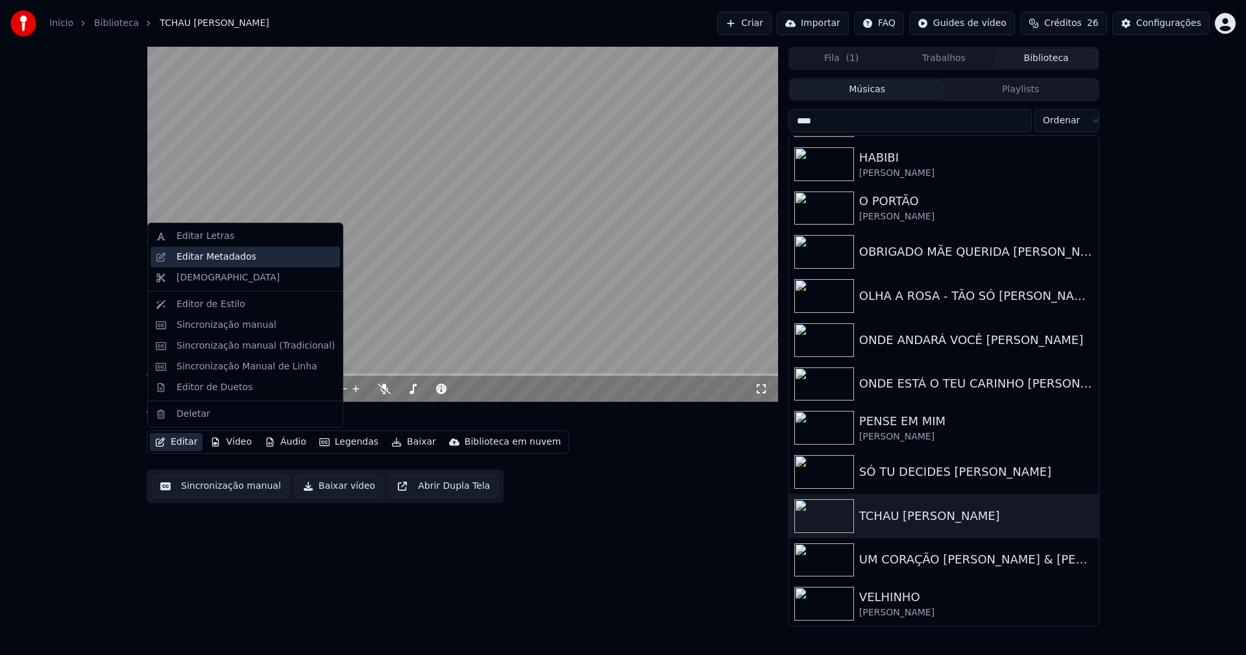
click at [222, 259] on div "Editar Metadados" at bounding box center [217, 257] width 80 height 13
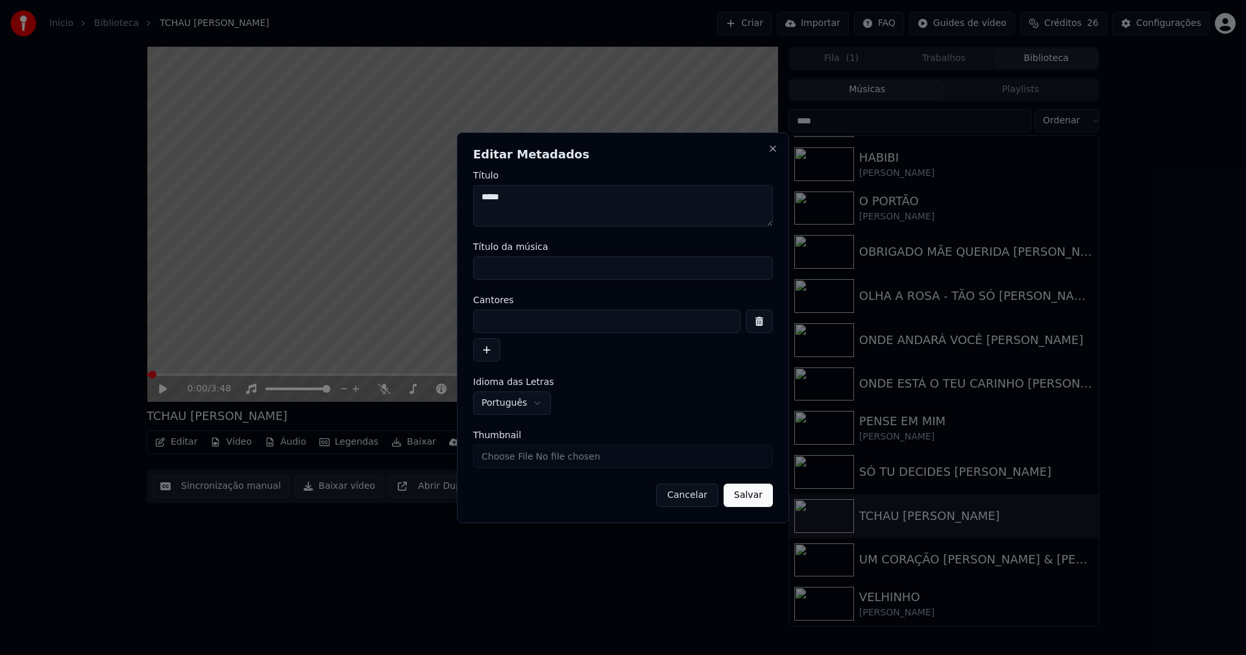
click at [543, 269] on input "Título da música" at bounding box center [623, 267] width 300 height 23
type input "*****"
click at [523, 325] on input at bounding box center [606, 321] width 267 height 23
type input "**********"
click at [528, 464] on input "Thumbnail" at bounding box center [623, 456] width 300 height 23
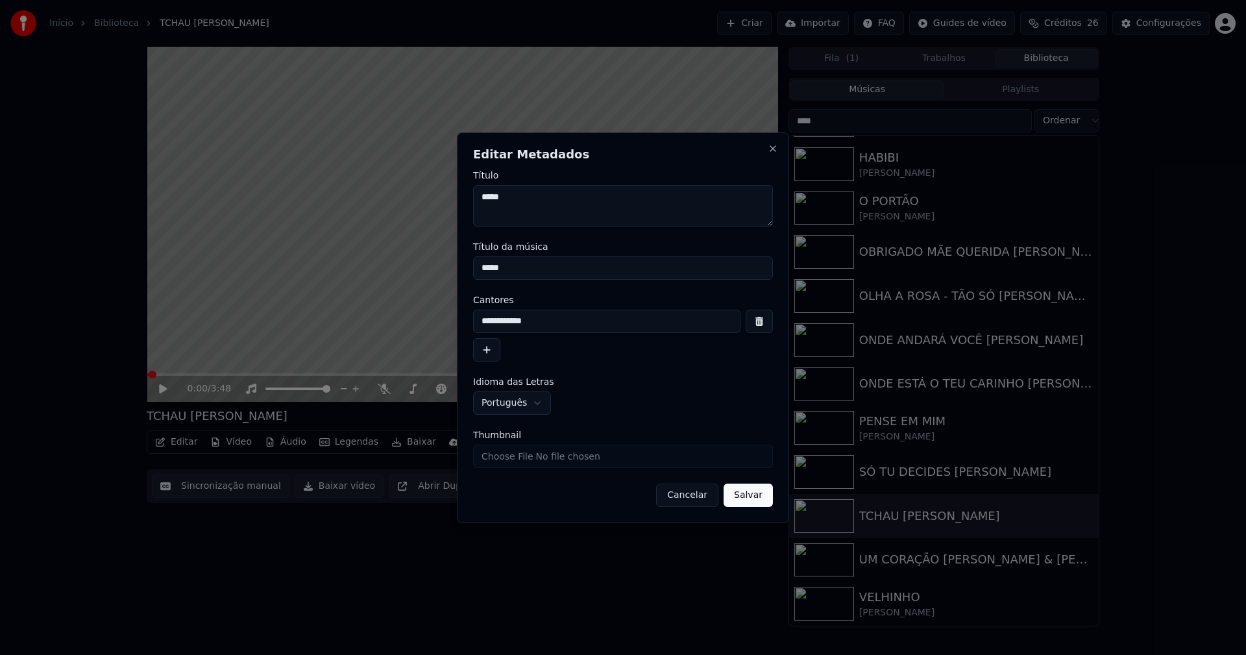
type input "**********"
click at [757, 498] on button "Salvar" at bounding box center [748, 495] width 49 height 23
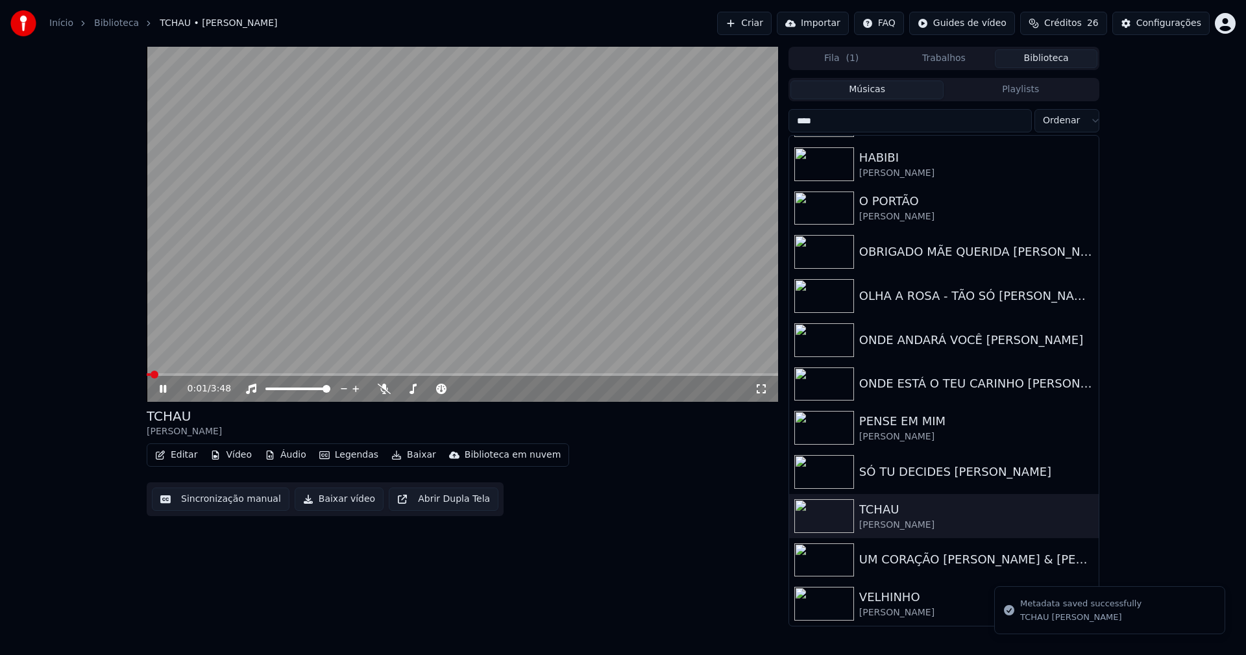
click at [163, 386] on icon at bounding box center [172, 389] width 31 height 10
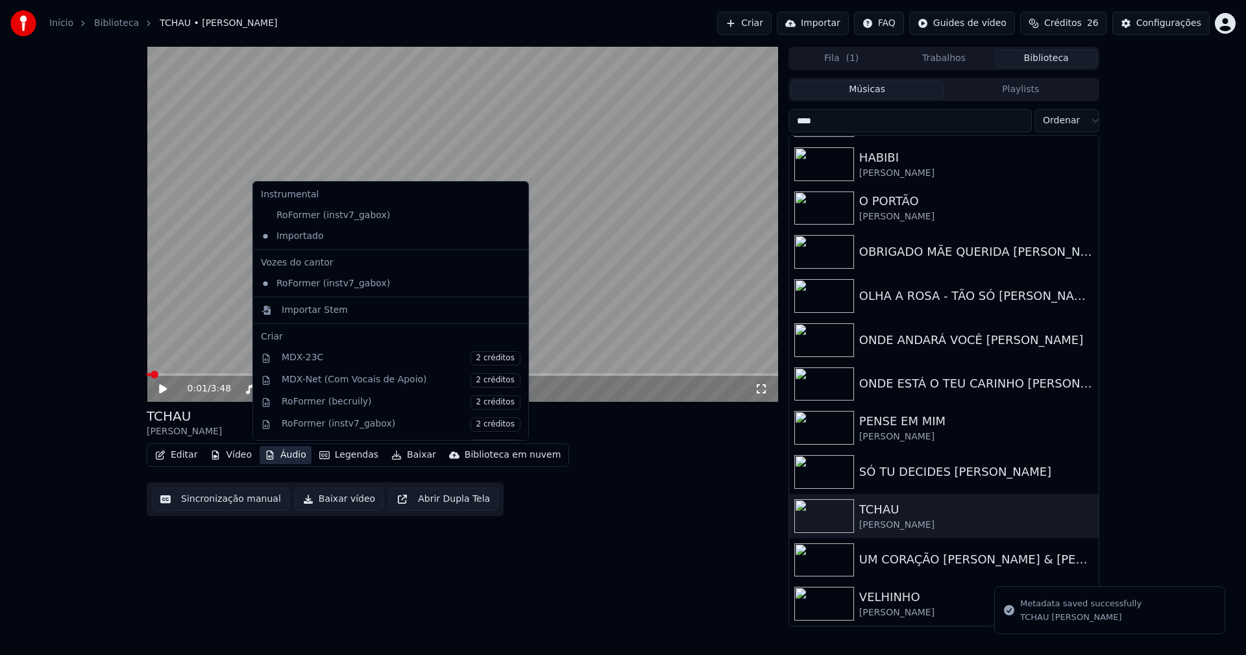
click at [277, 454] on button "Áudio" at bounding box center [286, 455] width 52 height 18
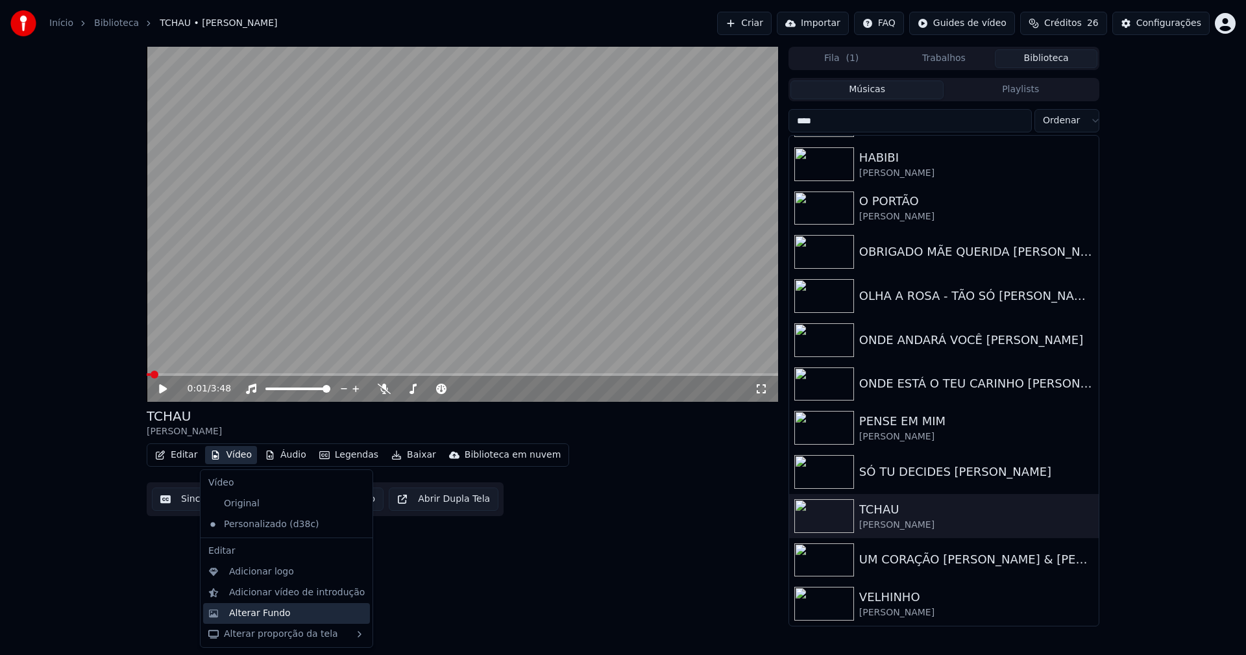
click at [260, 611] on div "Alterar Fundo" at bounding box center [260, 613] width 62 height 13
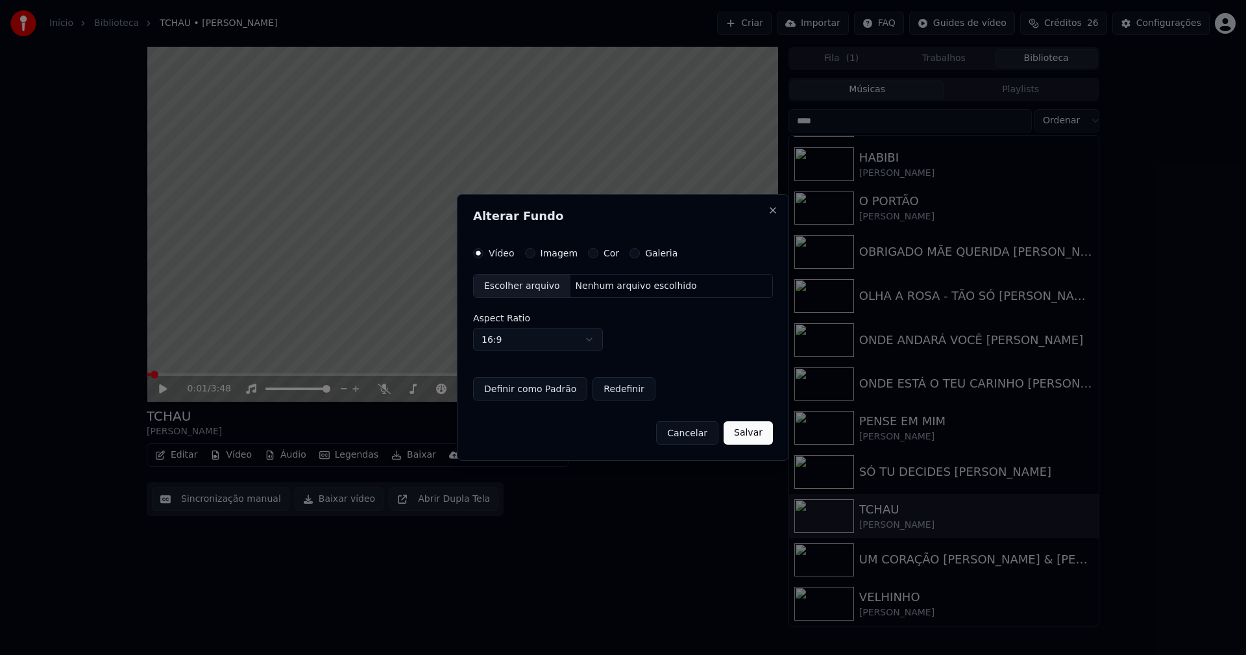
click at [526, 253] on button "Imagem" at bounding box center [530, 253] width 10 height 10
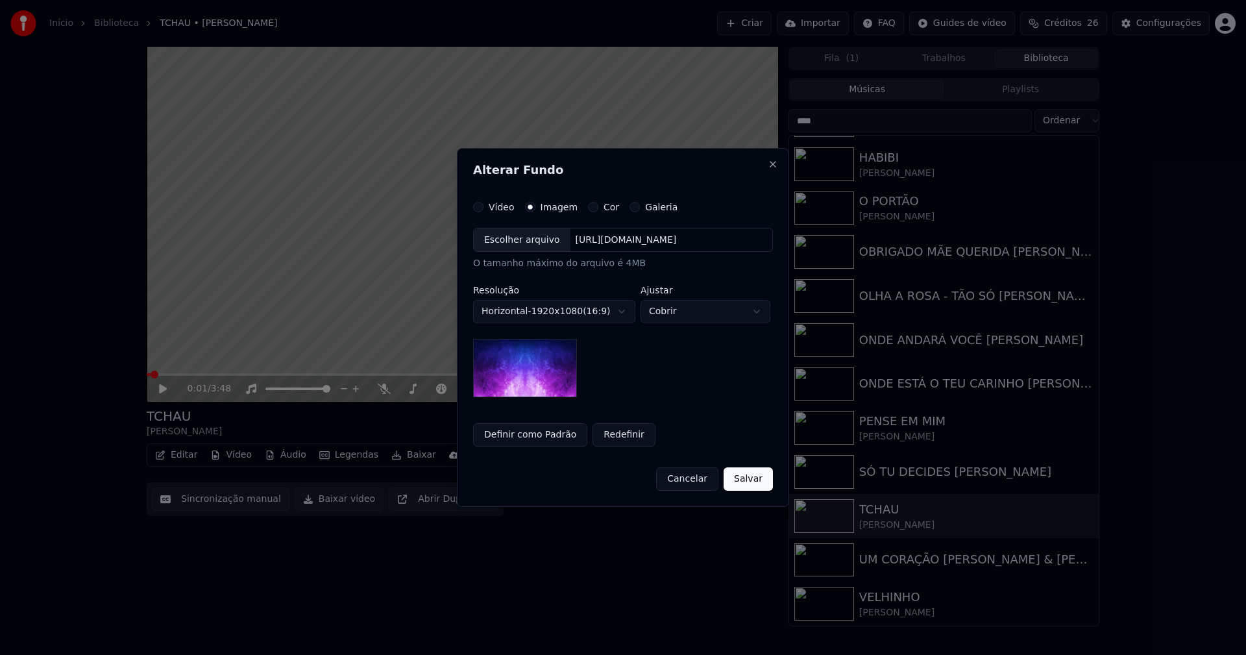
click at [519, 236] on div "Escolher arquivo" at bounding box center [522, 240] width 97 height 23
click at [753, 478] on button "Salvar" at bounding box center [748, 478] width 49 height 23
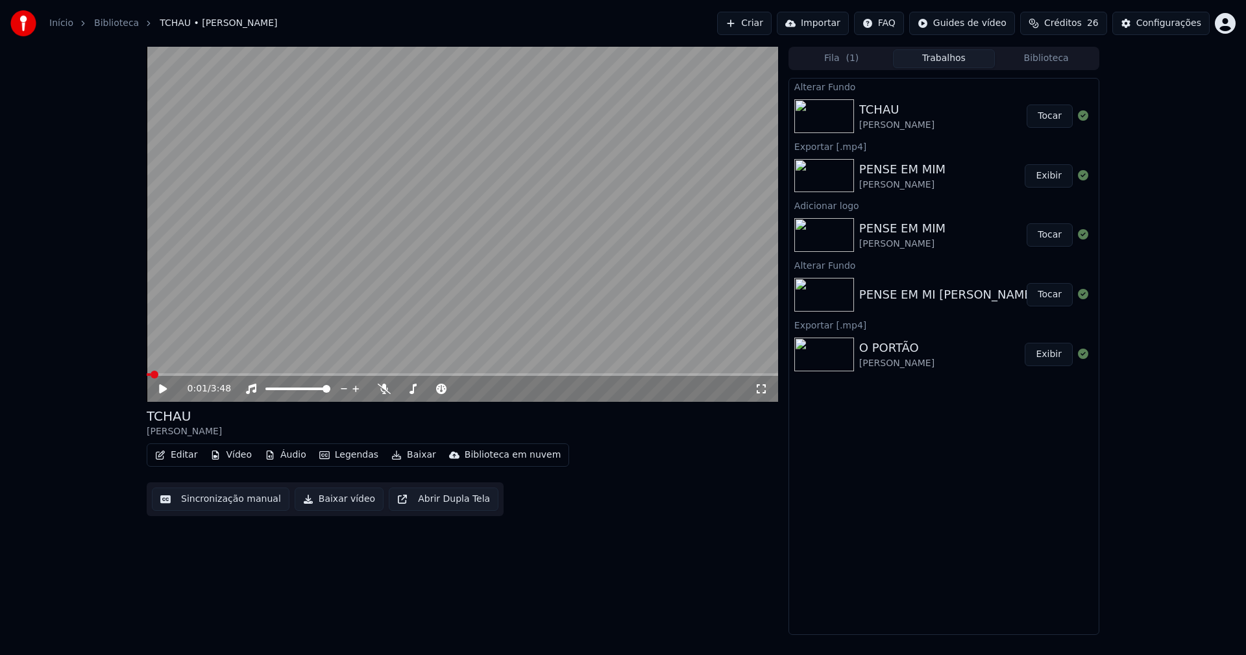
click at [236, 454] on button "Vídeo" at bounding box center [231, 455] width 52 height 18
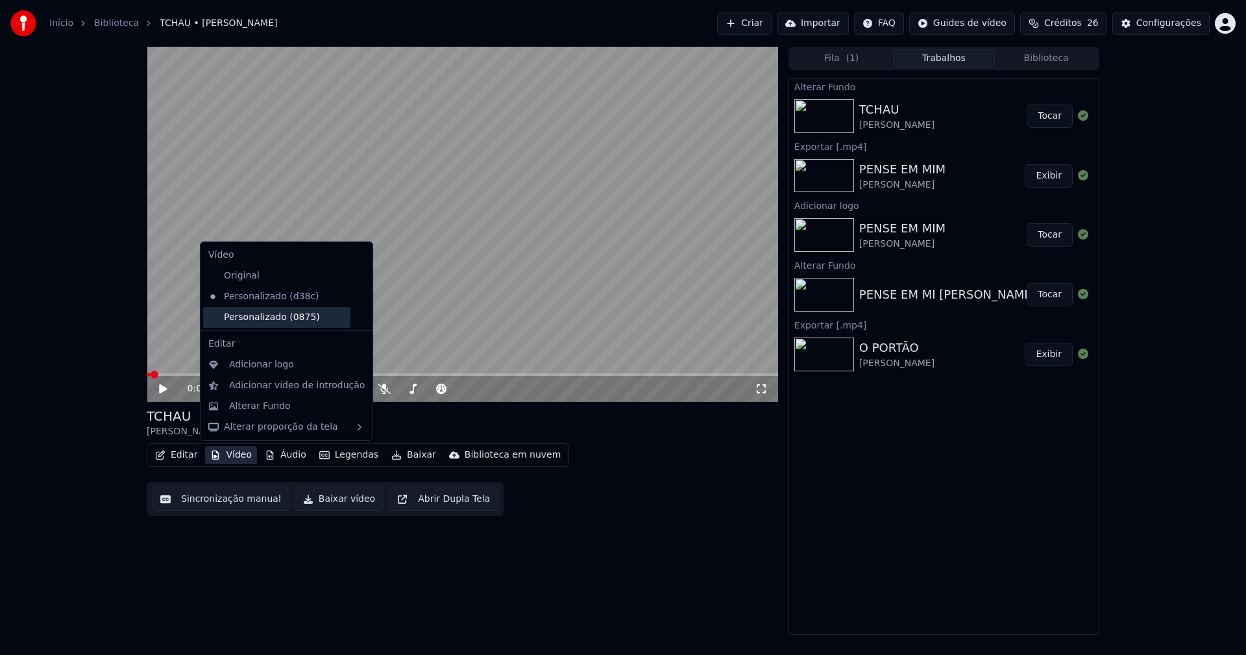
click at [263, 320] on div "Personalizado (0875)" at bounding box center [276, 317] width 147 height 21
click at [234, 456] on button "Vídeo" at bounding box center [231, 455] width 52 height 18
click at [249, 363] on div "Adicionar logo" at bounding box center [261, 364] width 65 height 13
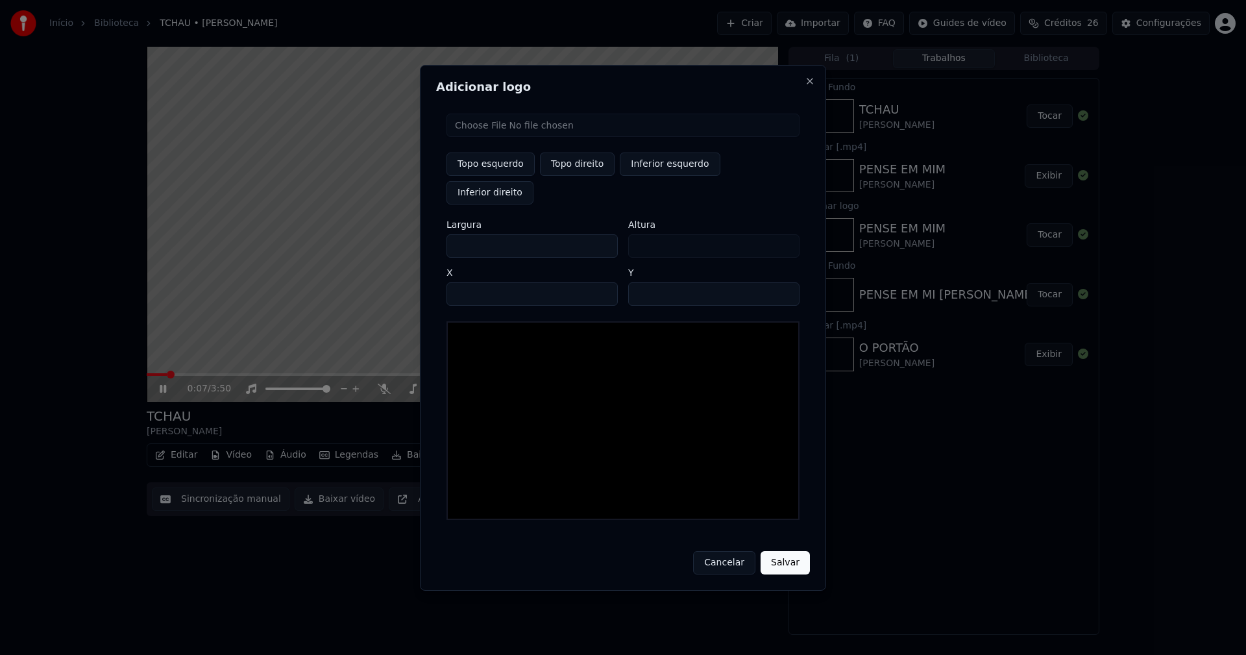
click at [502, 137] on input "file" at bounding box center [623, 125] width 353 height 23
type input "**********"
type input "***"
click at [576, 176] on button "Topo direito" at bounding box center [577, 164] width 75 height 23
type input "****"
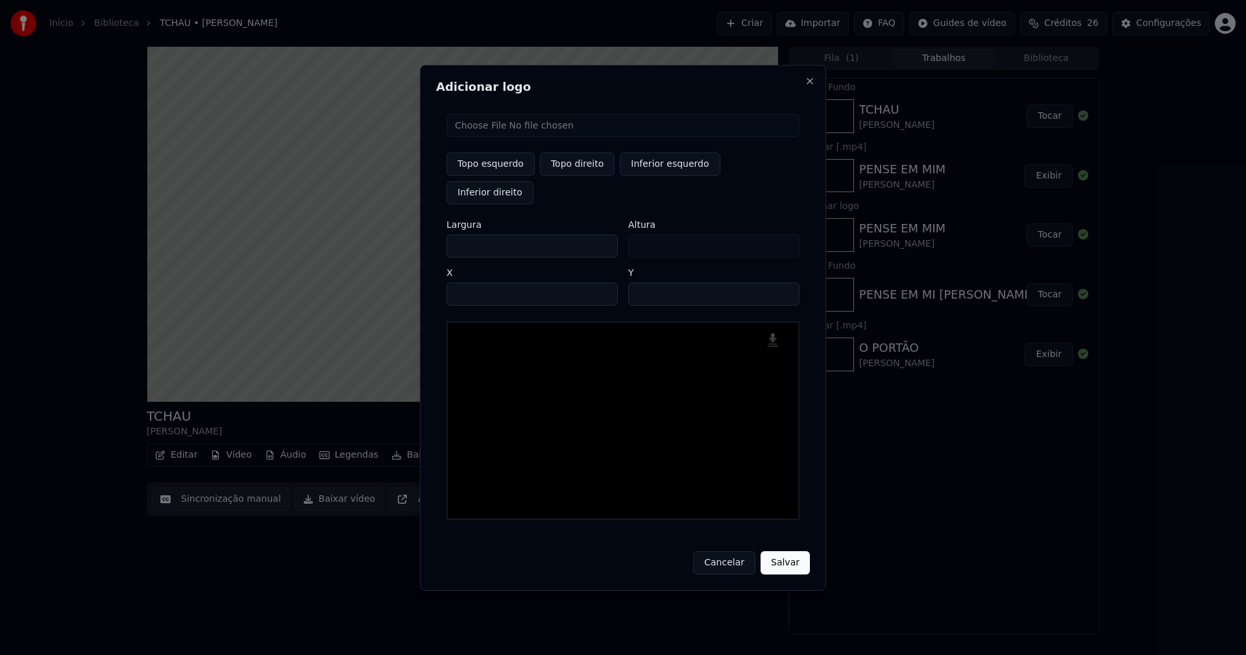
drag, startPoint x: 467, startPoint y: 231, endPoint x: 412, endPoint y: 240, distance: 55.8
click at [412, 240] on body "Início Biblioteca TCHAU • [PERSON_NAME] Importar FAQ Guides de vídeo Créditos 2…" at bounding box center [623, 327] width 1246 height 655
type input "**"
type input "***"
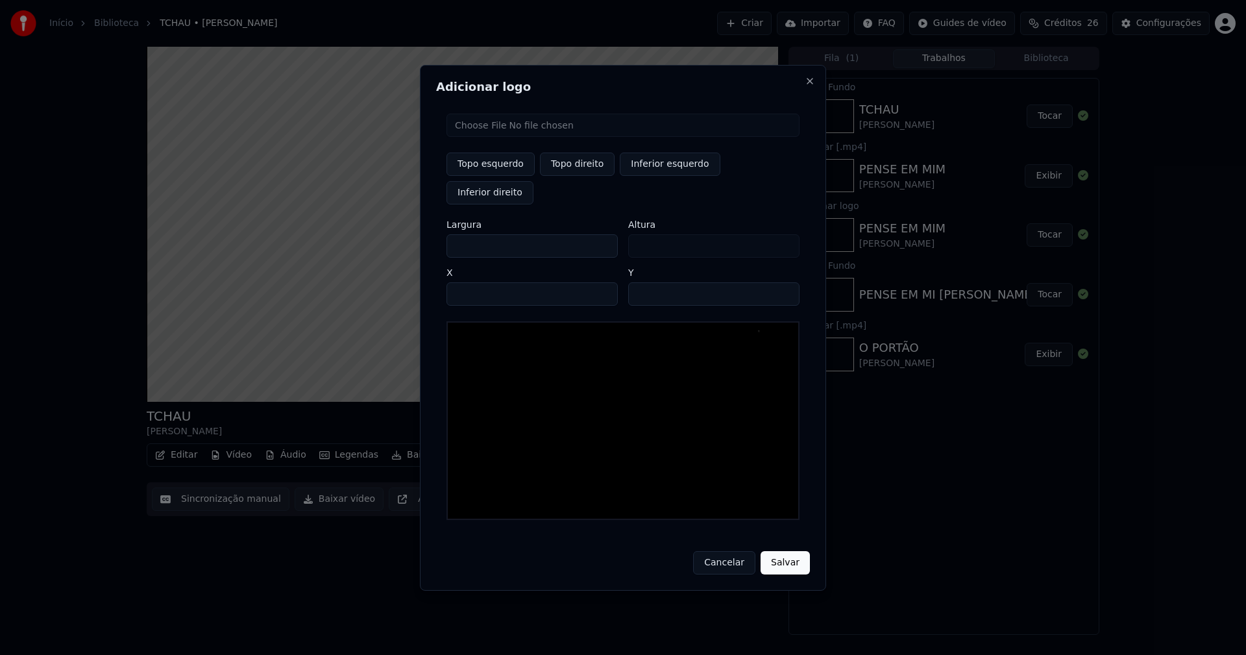
type input "***"
click at [473, 282] on input "****" at bounding box center [532, 293] width 171 height 23
type input "****"
click at [783, 282] on input "**" at bounding box center [713, 293] width 171 height 23
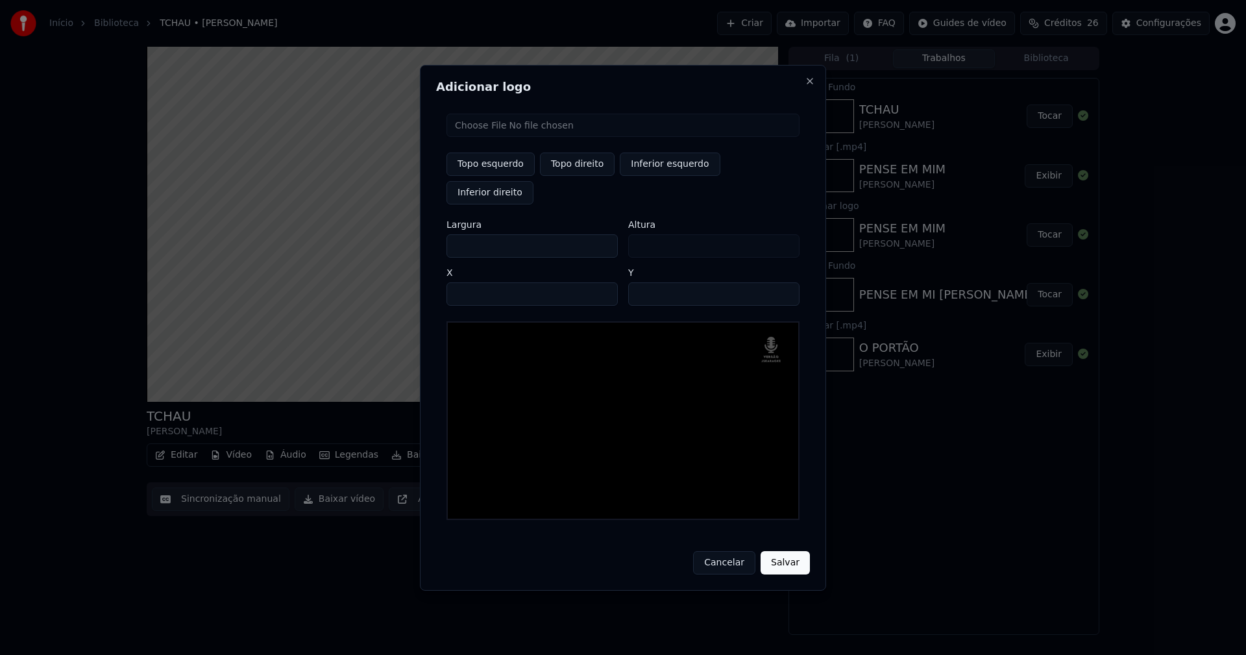
click at [783, 282] on input "**" at bounding box center [713, 293] width 171 height 23
type input "**"
click at [783, 282] on input "**" at bounding box center [713, 293] width 171 height 23
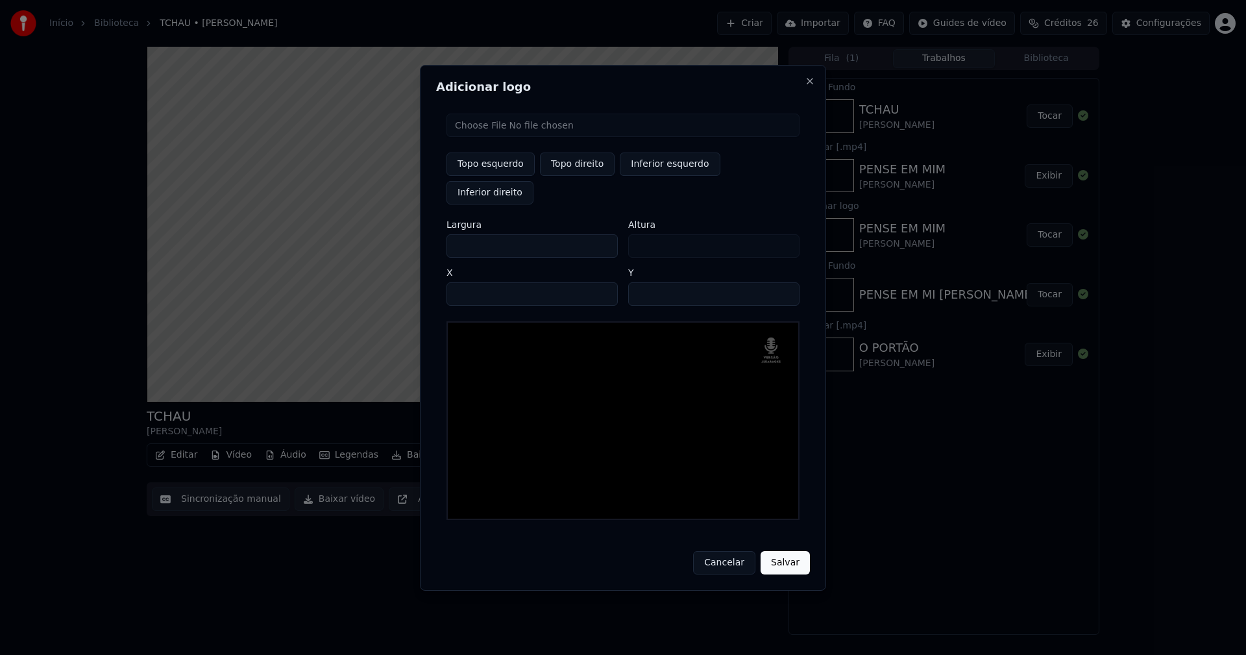
click at [784, 551] on button "Salvar" at bounding box center [785, 562] width 49 height 23
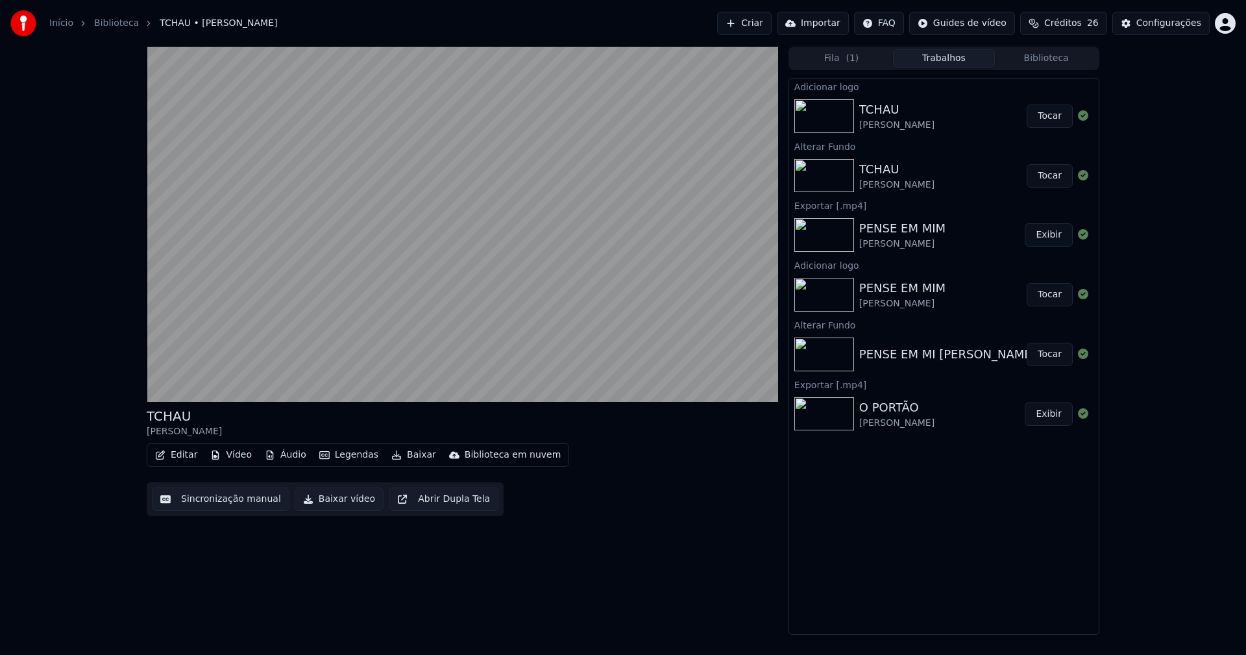
click at [1056, 116] on button "Tocar" at bounding box center [1050, 116] width 46 height 23
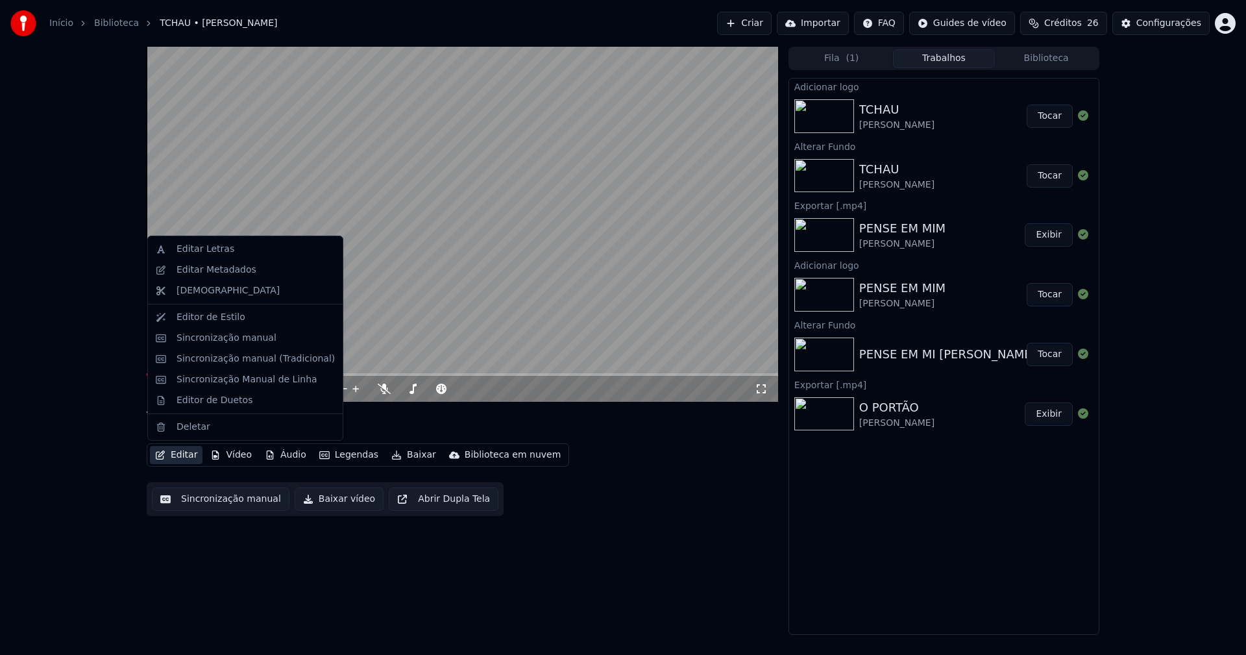
click at [185, 456] on button "Editar" at bounding box center [176, 455] width 53 height 18
click at [214, 359] on div "Sincronização manual (Tradicional)" at bounding box center [256, 359] width 158 height 13
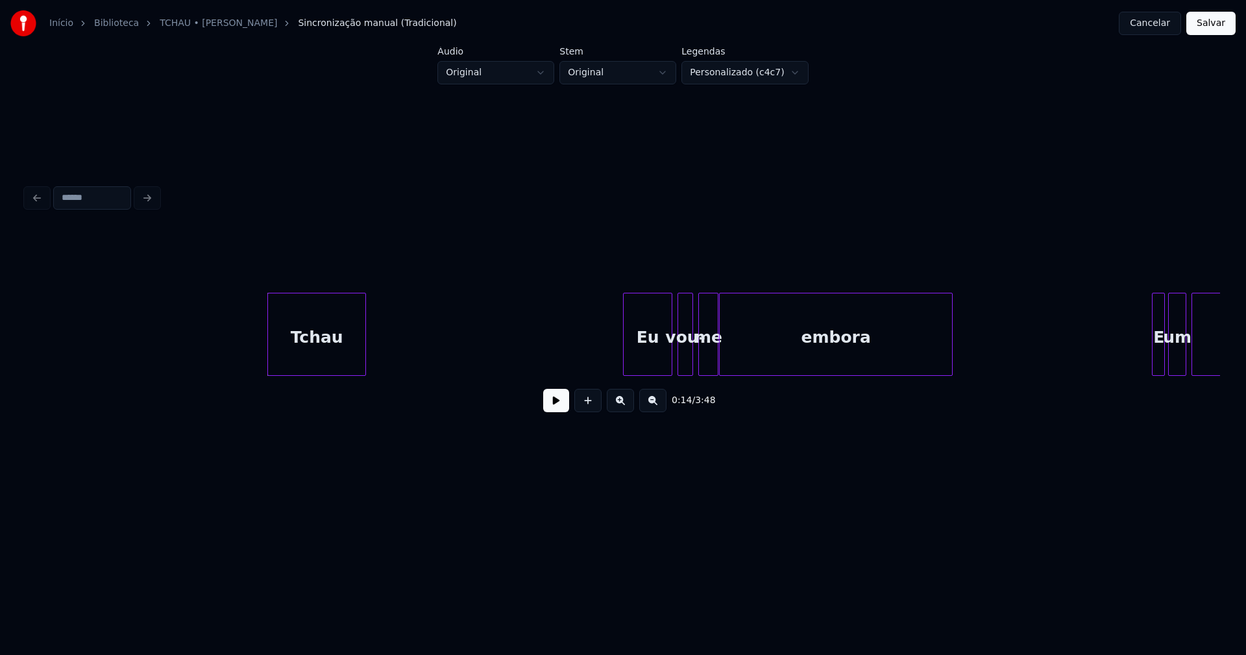
scroll to position [0, 1577]
click at [555, 412] on button at bounding box center [556, 400] width 26 height 23
click at [655, 363] on div "Eu" at bounding box center [644, 337] width 48 height 88
click at [738, 349] on div at bounding box center [738, 334] width 4 height 82
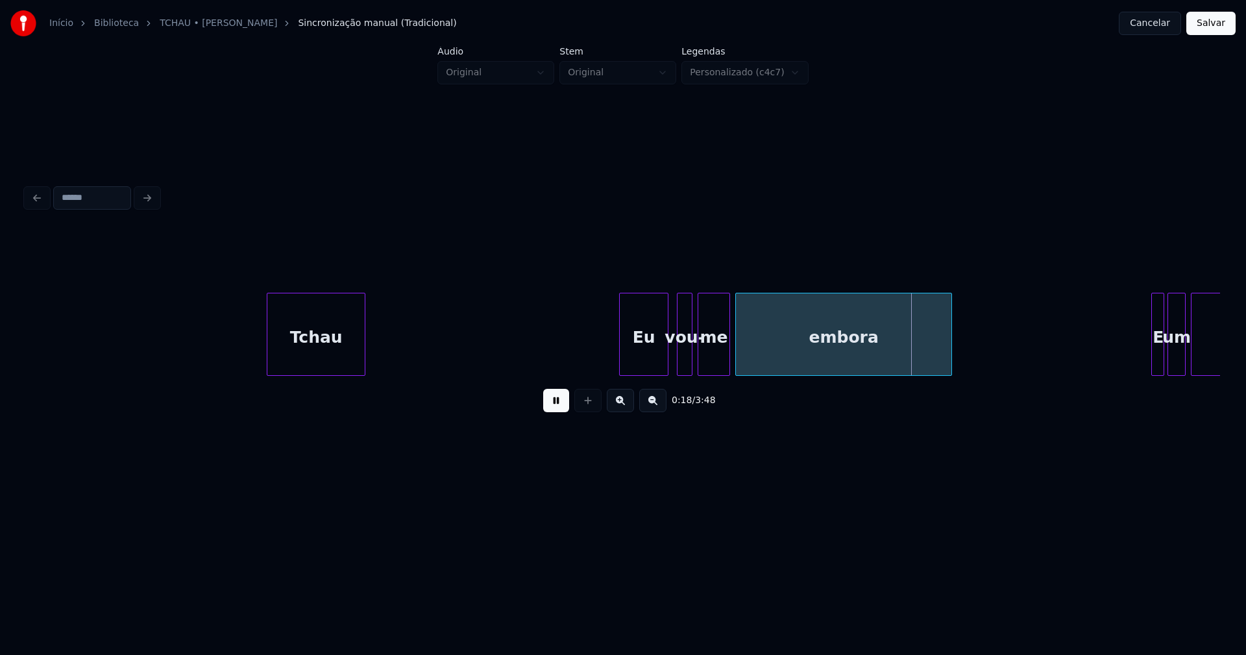
click at [728, 348] on div at bounding box center [728, 334] width 4 height 82
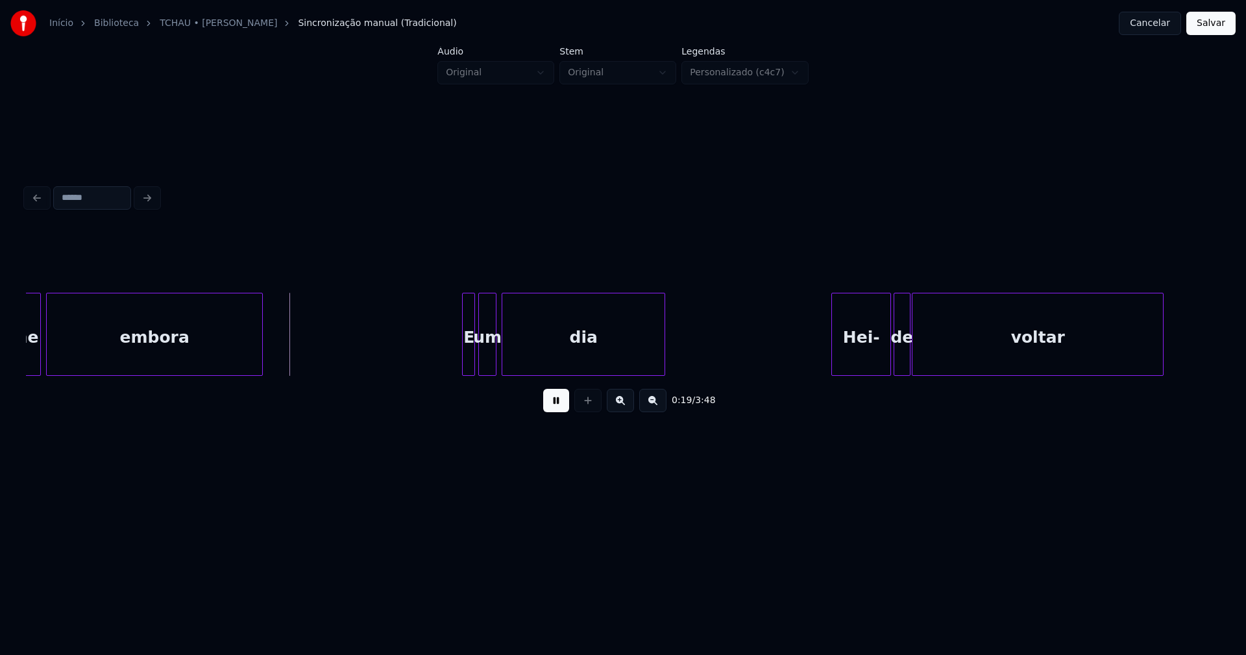
scroll to position [0, 2315]
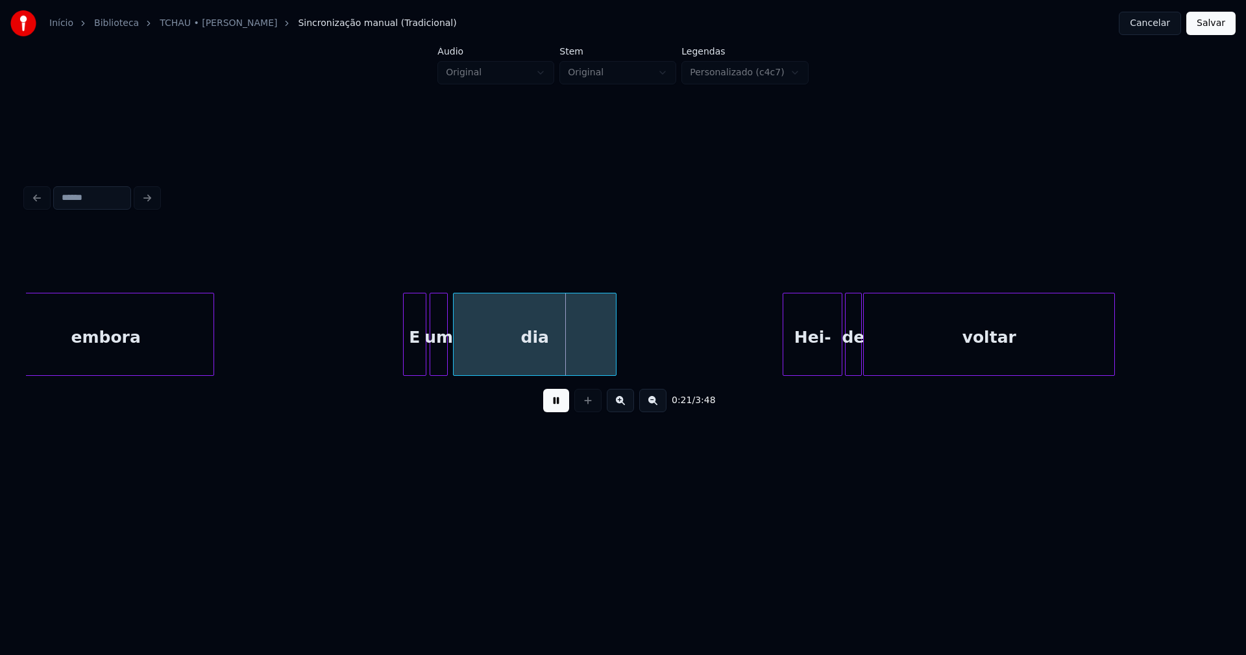
click at [404, 354] on div at bounding box center [406, 334] width 4 height 82
click at [416, 365] on div at bounding box center [417, 334] width 4 height 82
click at [422, 360] on div at bounding box center [424, 334] width 4 height 82
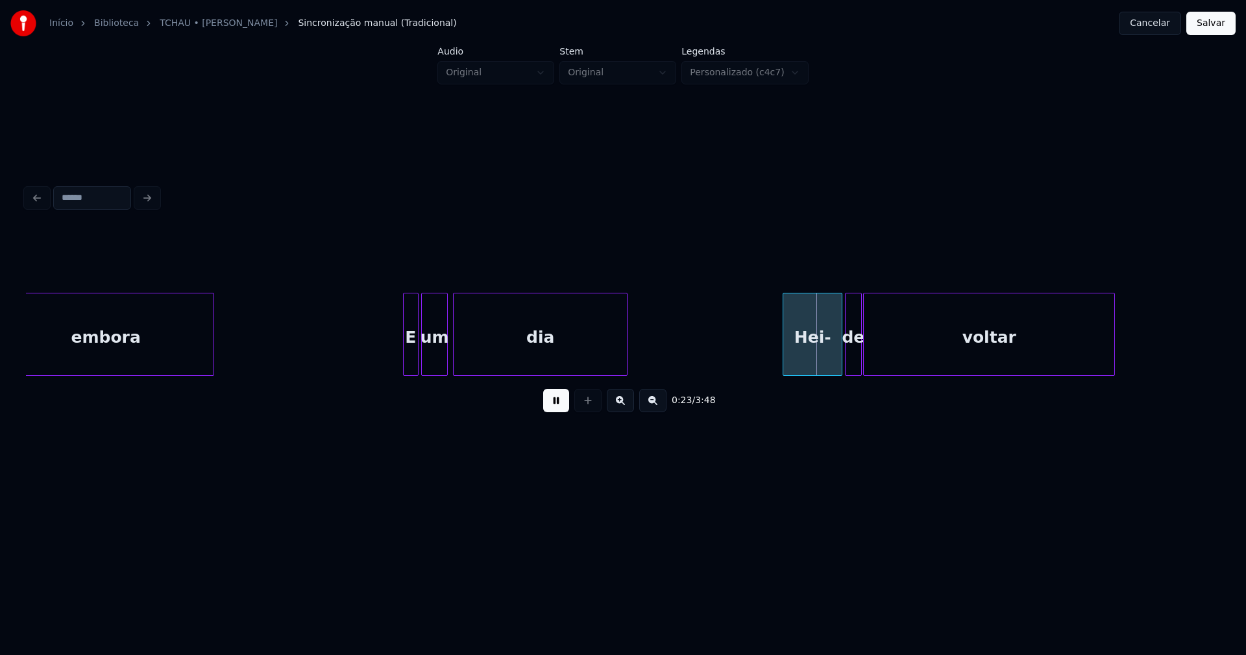
click at [626, 341] on div at bounding box center [625, 334] width 4 height 82
click at [809, 358] on div "Hei-" at bounding box center [809, 337] width 58 height 88
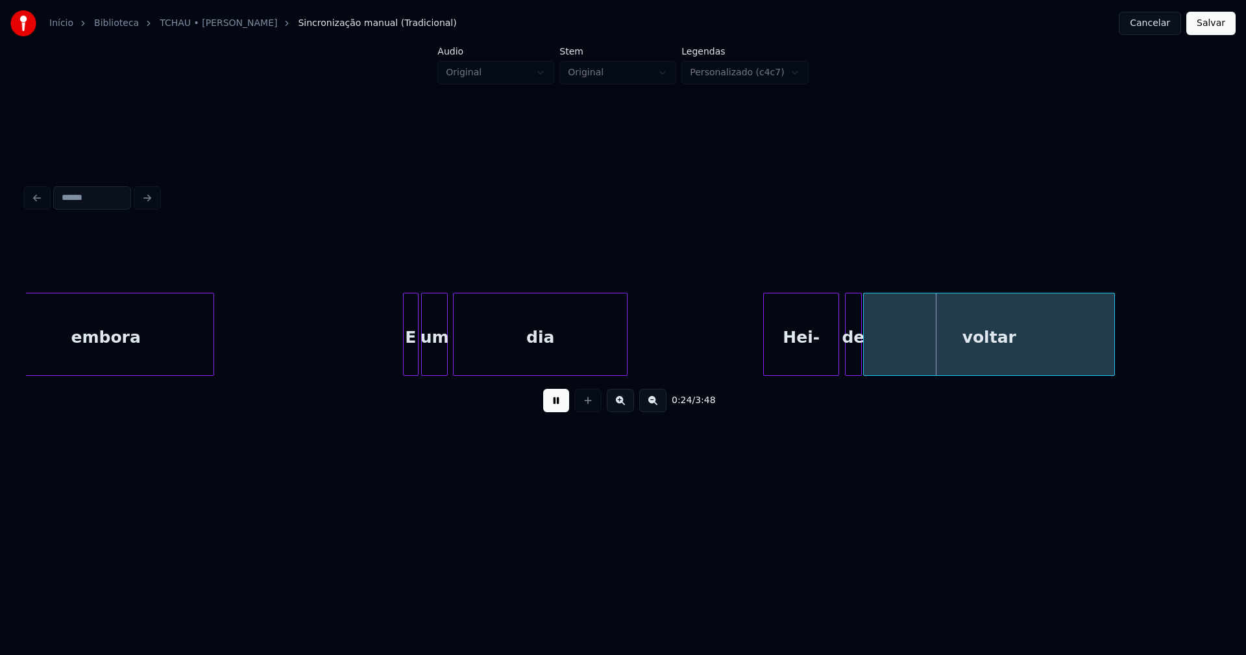
click at [765, 357] on div at bounding box center [766, 334] width 4 height 82
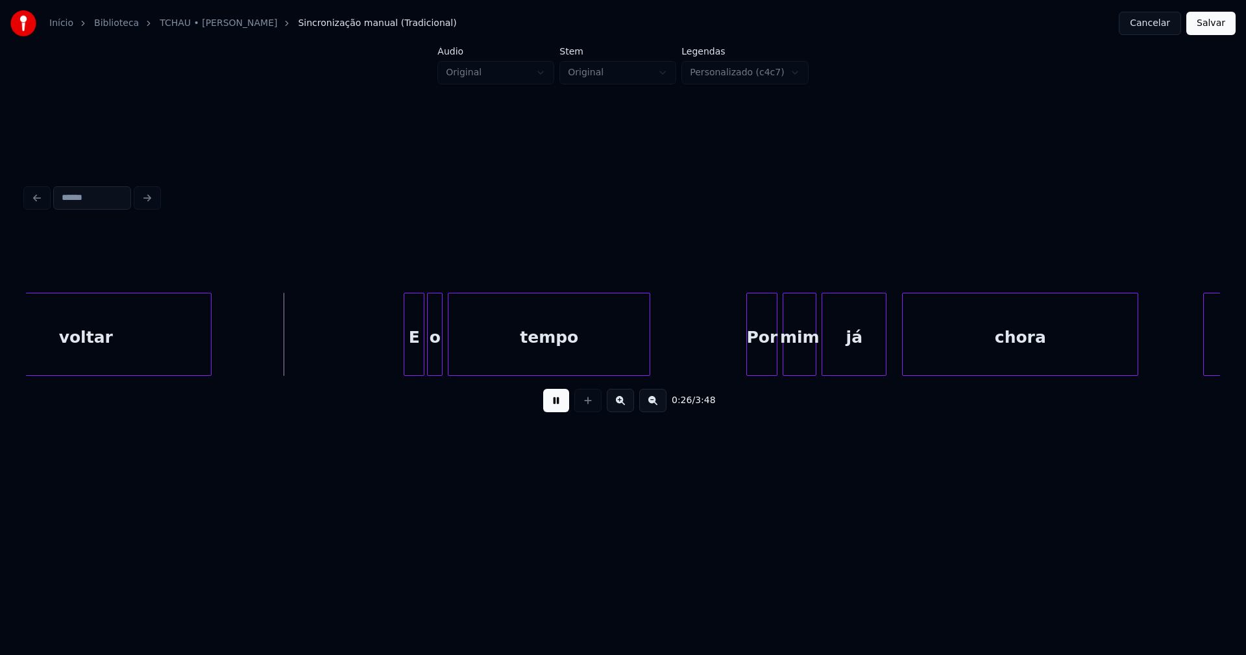
scroll to position [0, 3234]
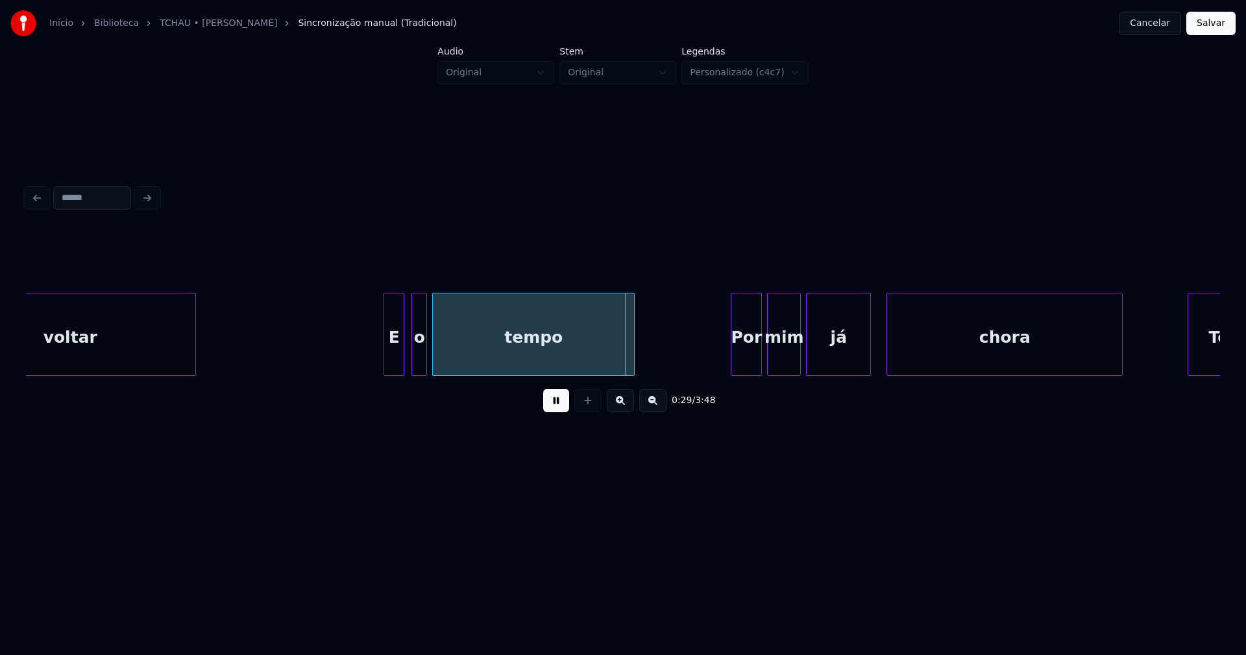
click at [396, 356] on div "E" at bounding box center [393, 337] width 19 height 88
click at [412, 356] on div "o" at bounding box center [414, 337] width 14 height 88
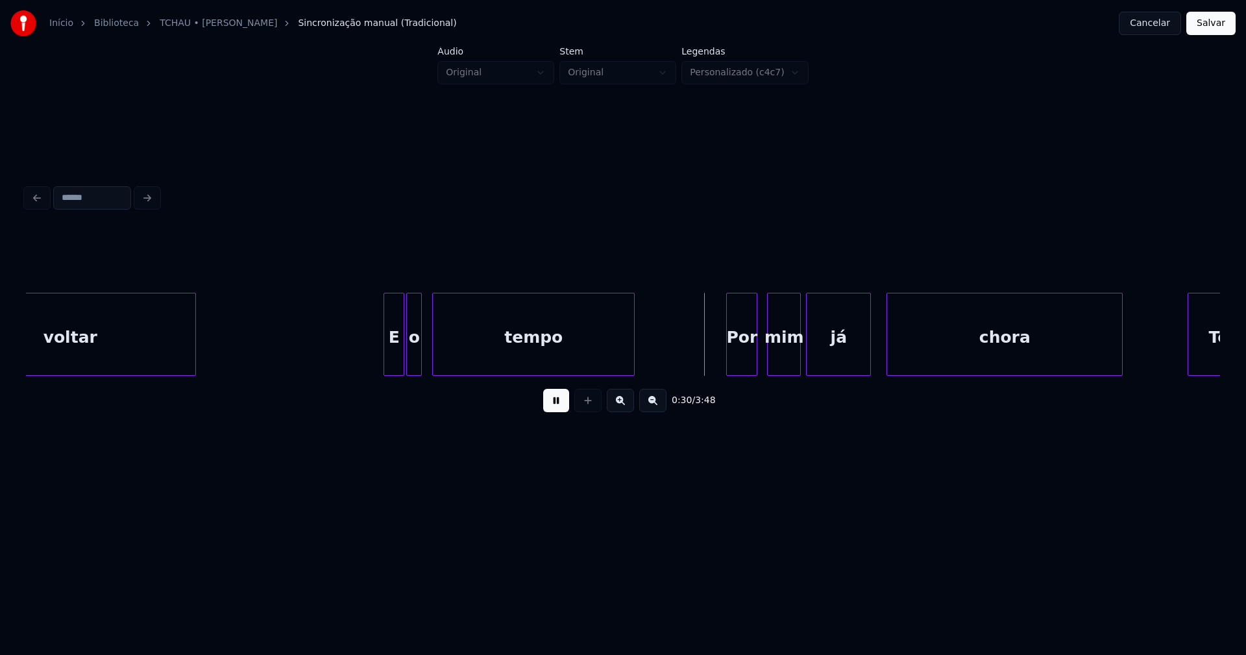
click at [746, 358] on div "Por" at bounding box center [742, 337] width 30 height 88
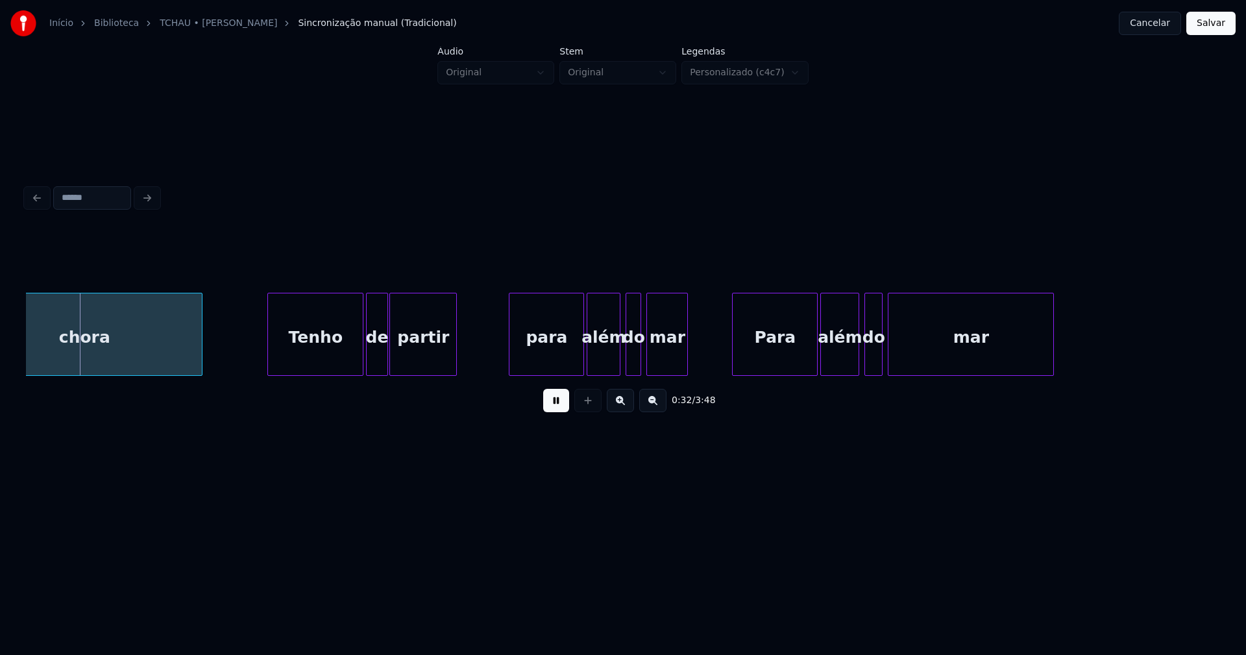
scroll to position [0, 4204]
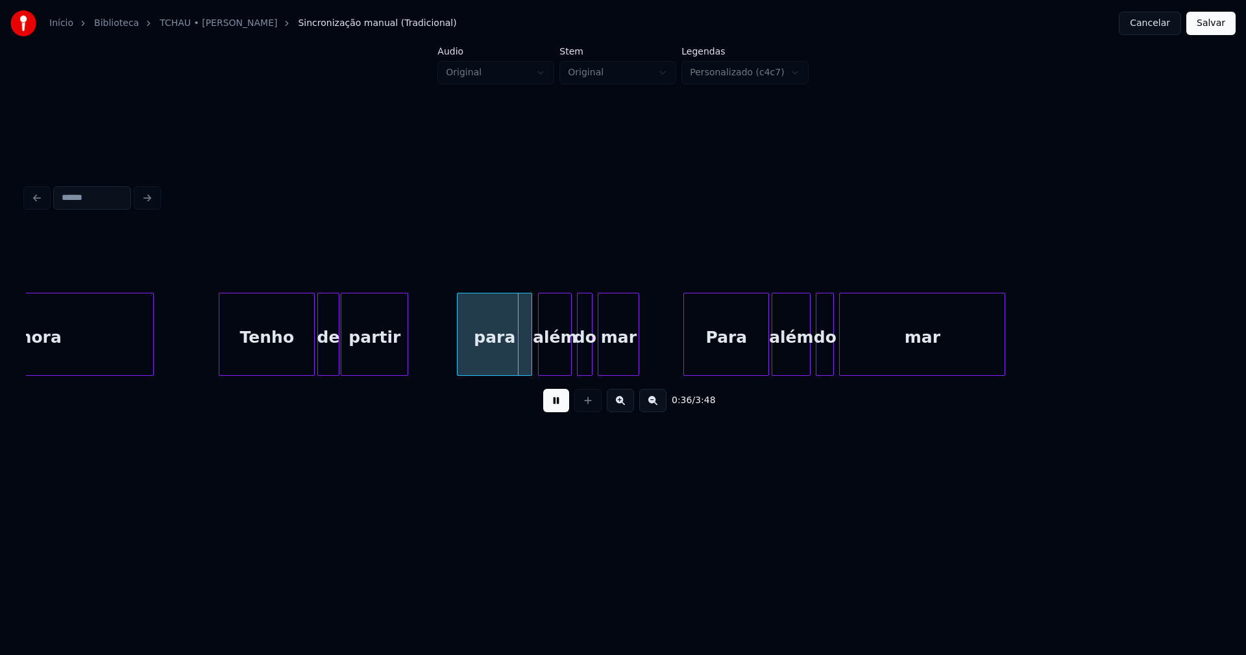
click at [501, 354] on div "para" at bounding box center [495, 337] width 74 height 88
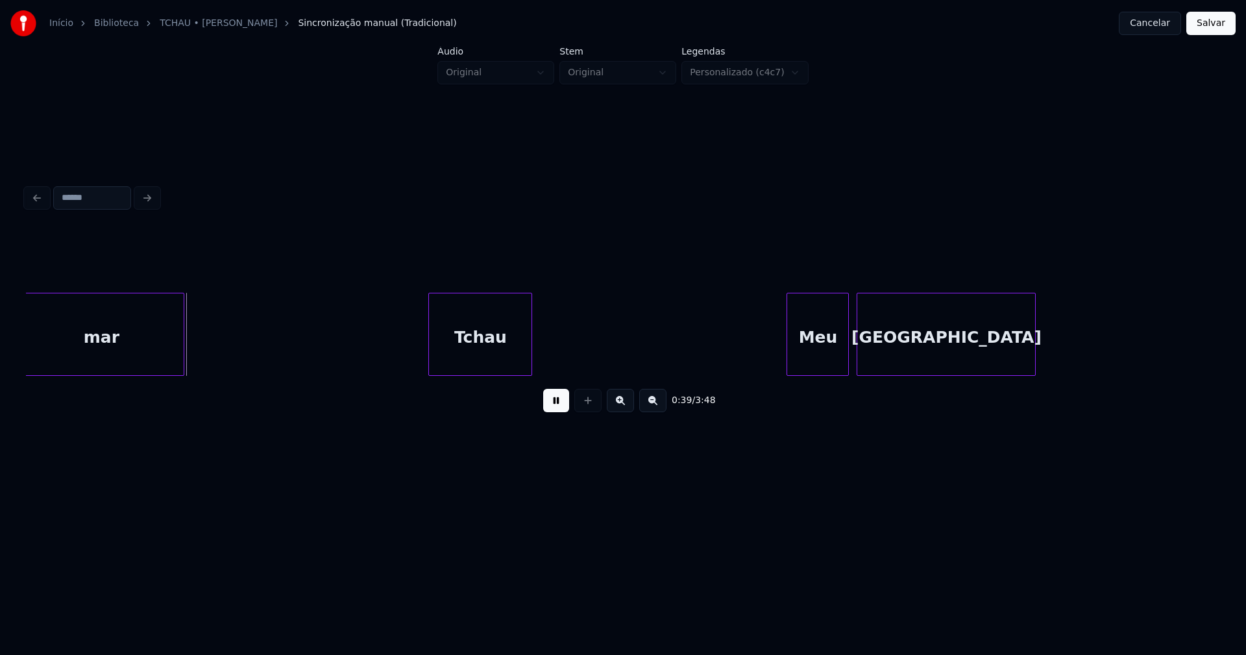
scroll to position [0, 5041]
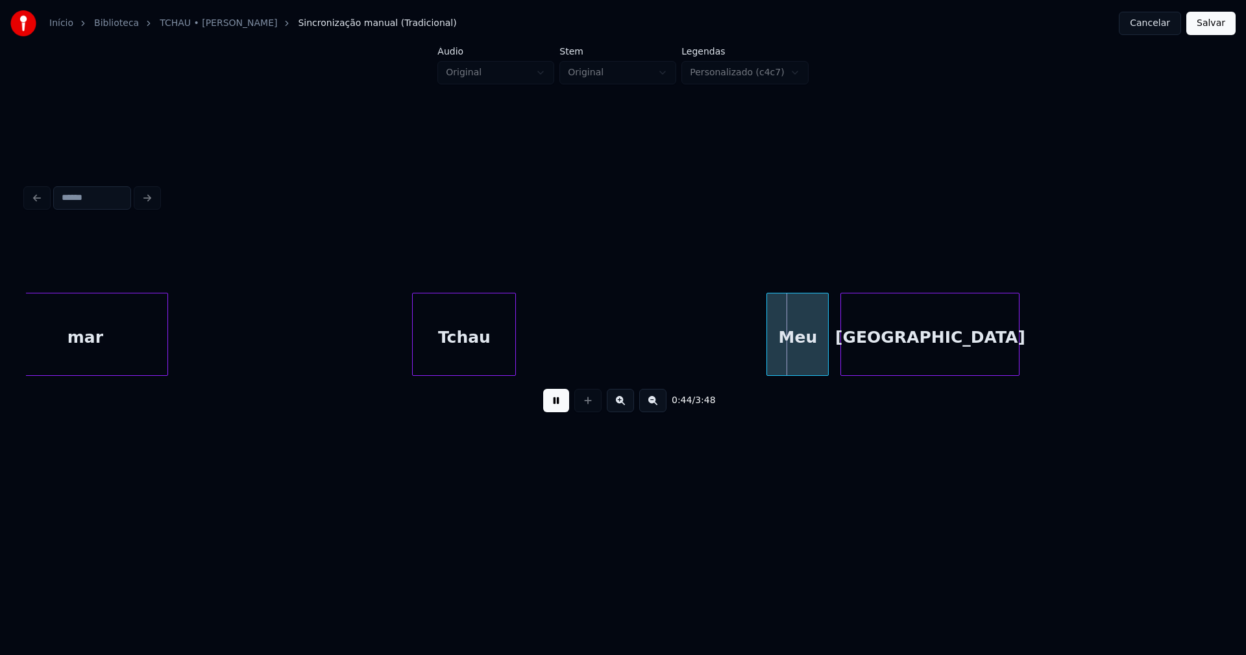
click at [786, 364] on div "Meu" at bounding box center [797, 337] width 61 height 88
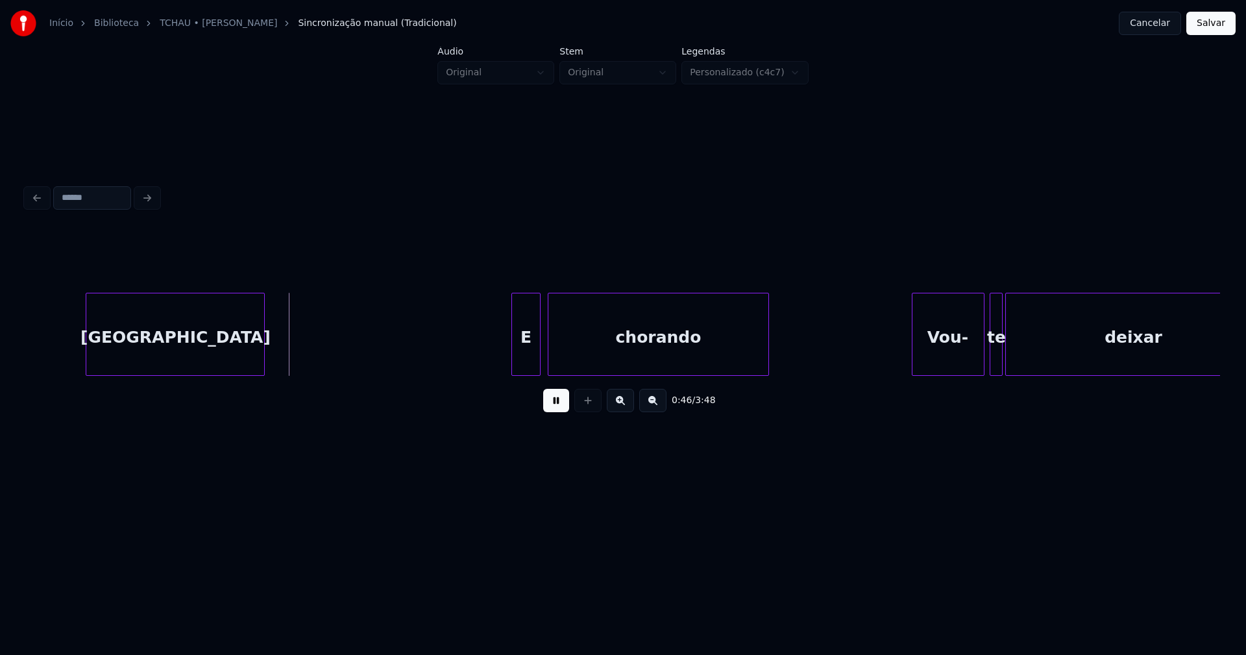
scroll to position [0, 6043]
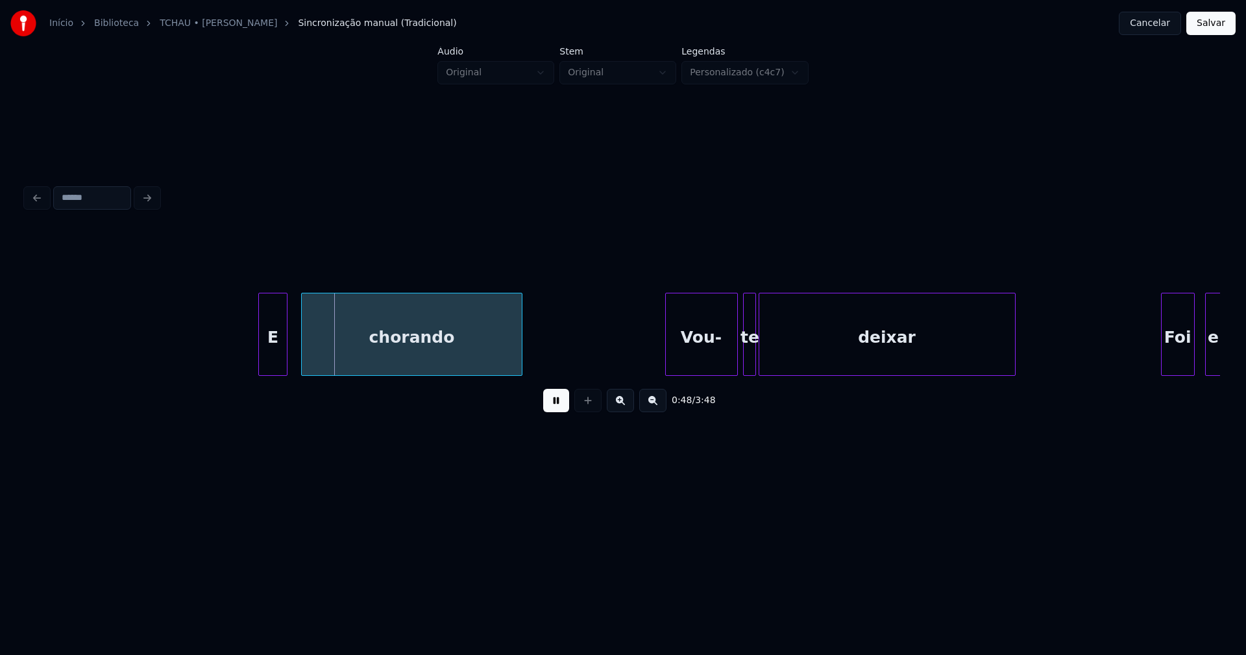
click at [280, 360] on div "E" at bounding box center [272, 337] width 27 height 88
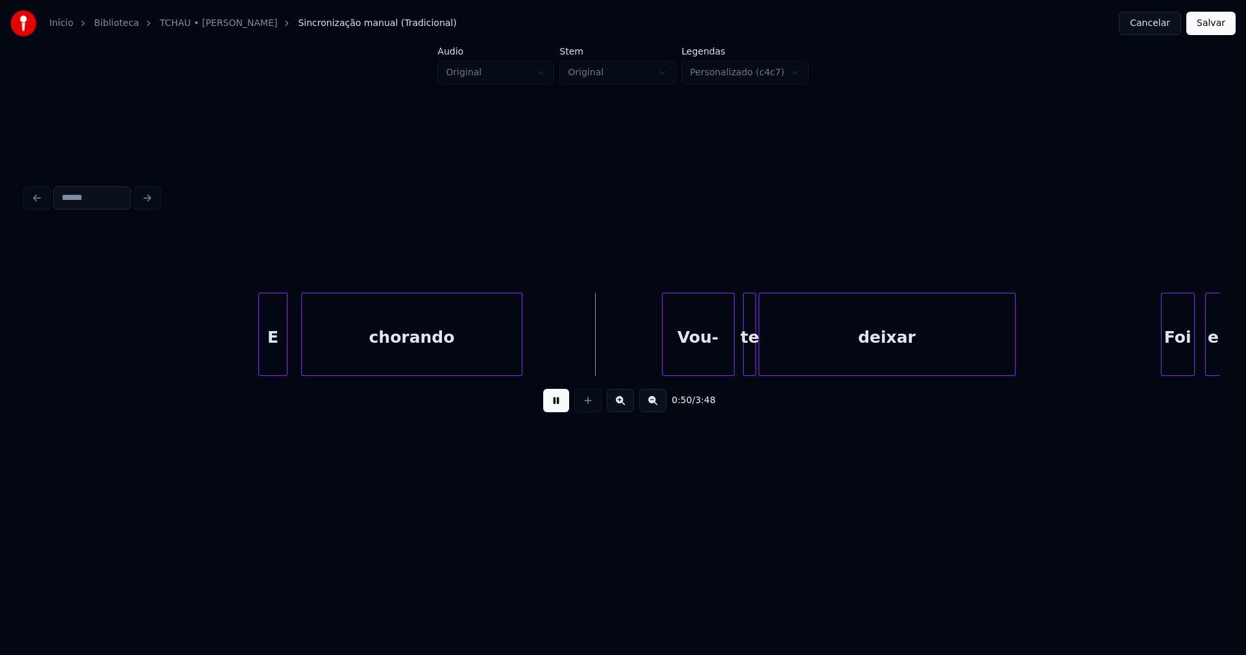
click at [708, 355] on div "Vou-" at bounding box center [698, 337] width 71 height 88
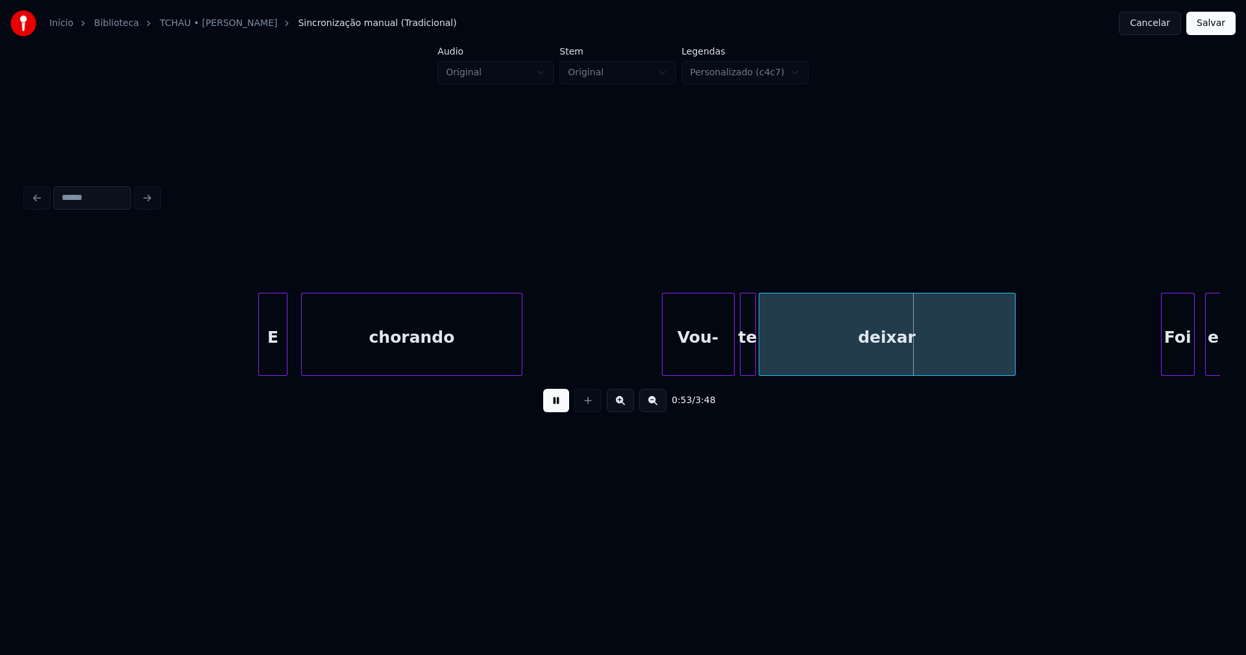
click at [742, 360] on div at bounding box center [743, 334] width 4 height 82
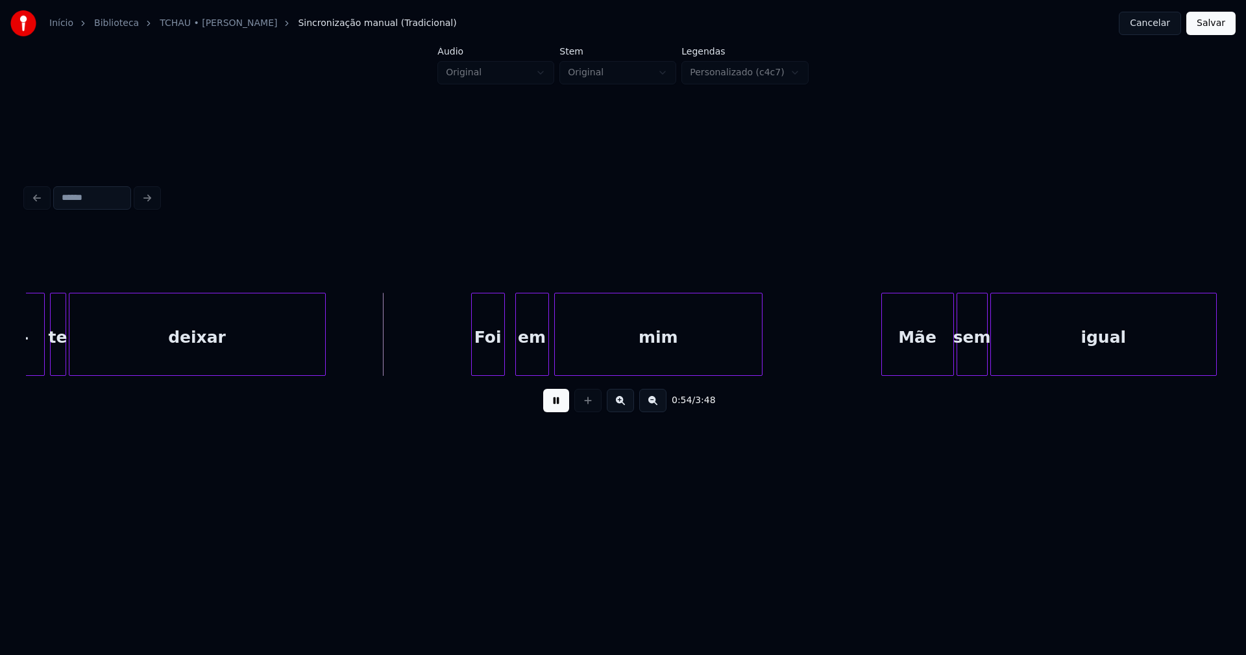
scroll to position [0, 6815]
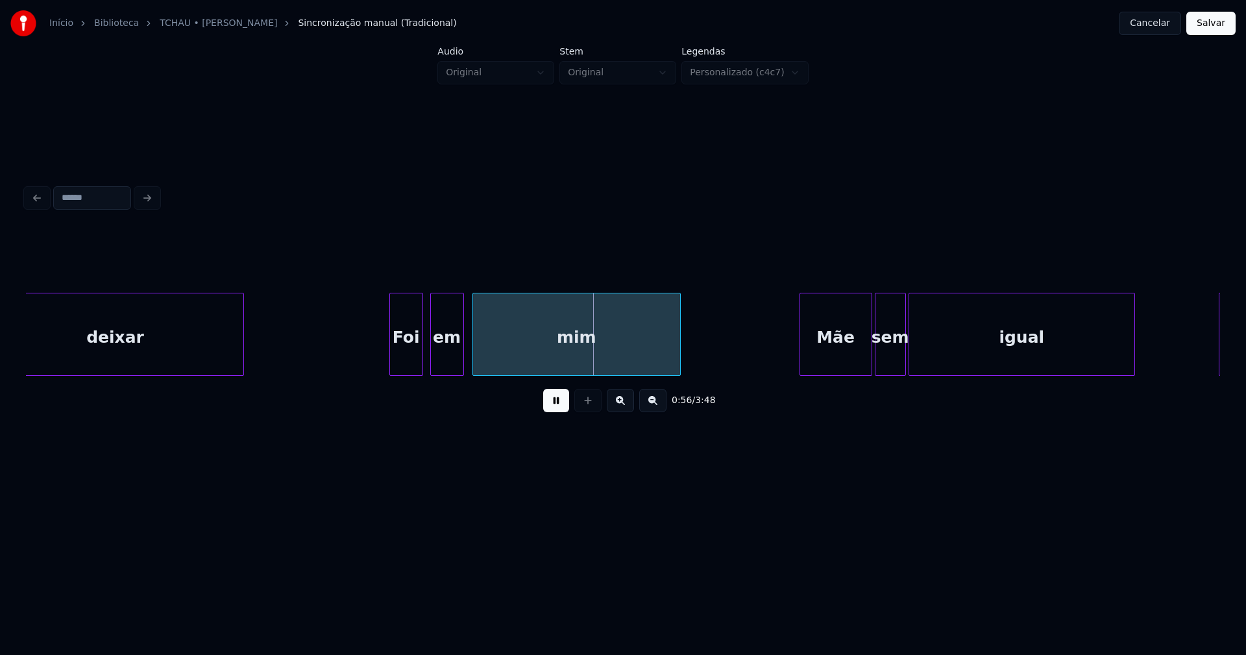
click at [441, 363] on div "em" at bounding box center [447, 337] width 32 height 88
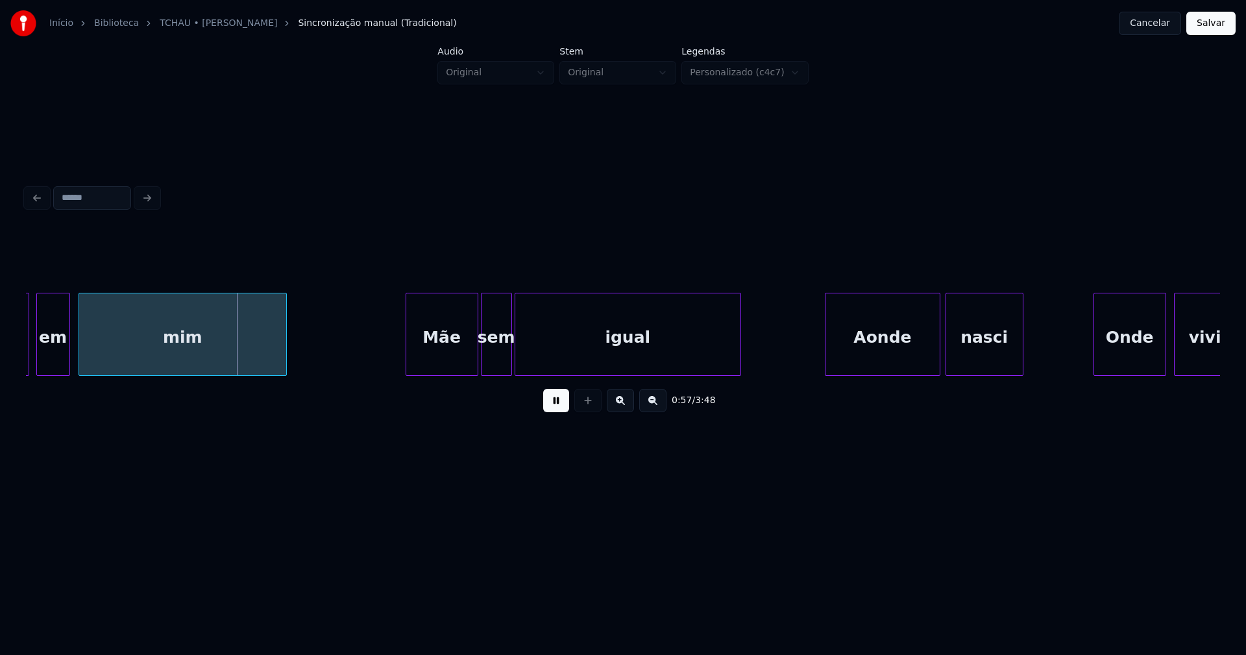
scroll to position [0, 7241]
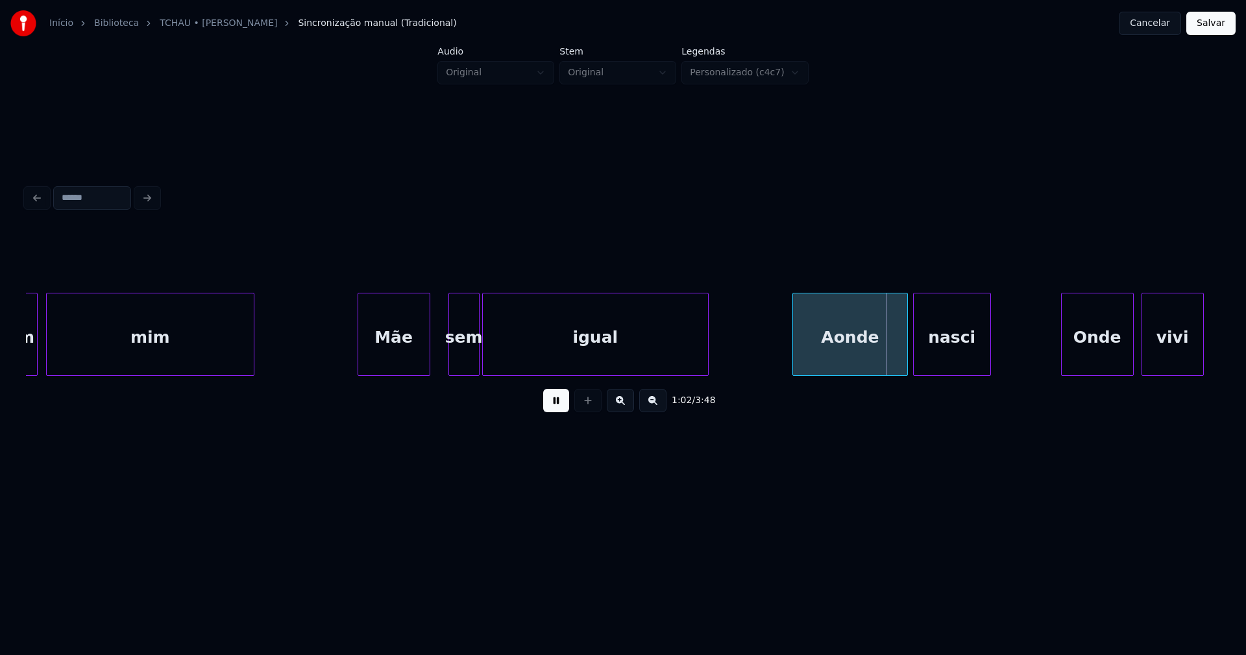
click at [375, 370] on div "Mãe" at bounding box center [393, 337] width 71 height 88
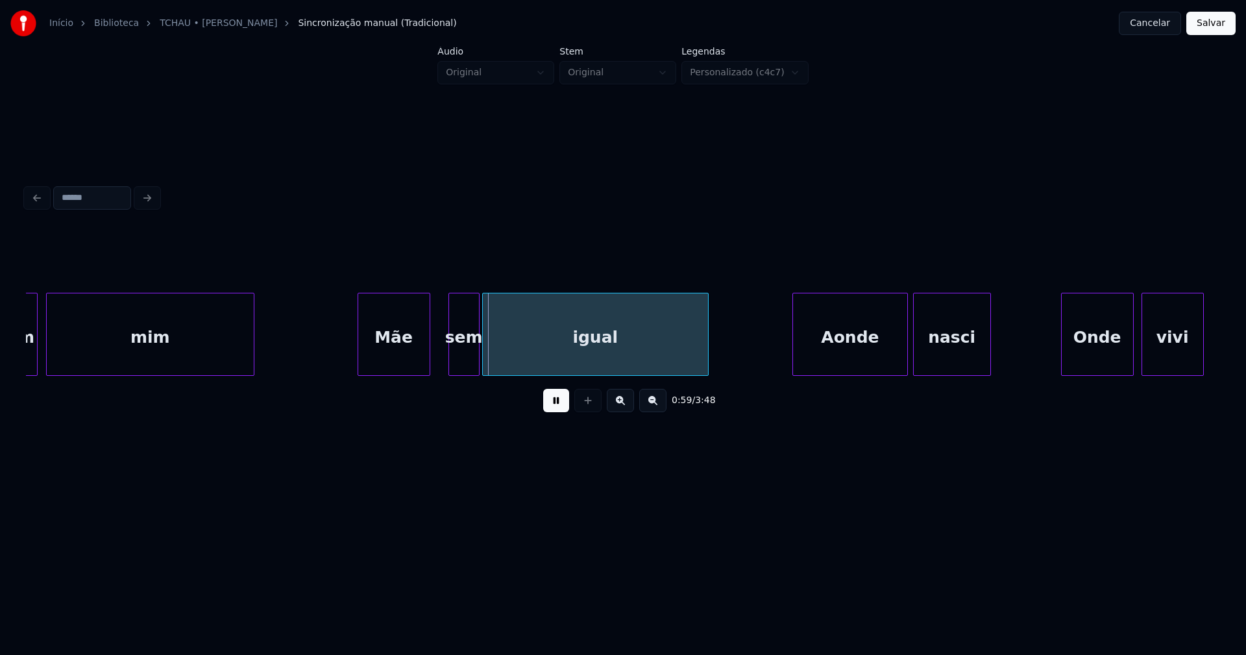
click at [377, 349] on div "Mãe" at bounding box center [400, 337] width 71 height 88
click at [499, 354] on div at bounding box center [501, 334] width 4 height 82
click at [489, 352] on div at bounding box center [488, 334] width 4 height 82
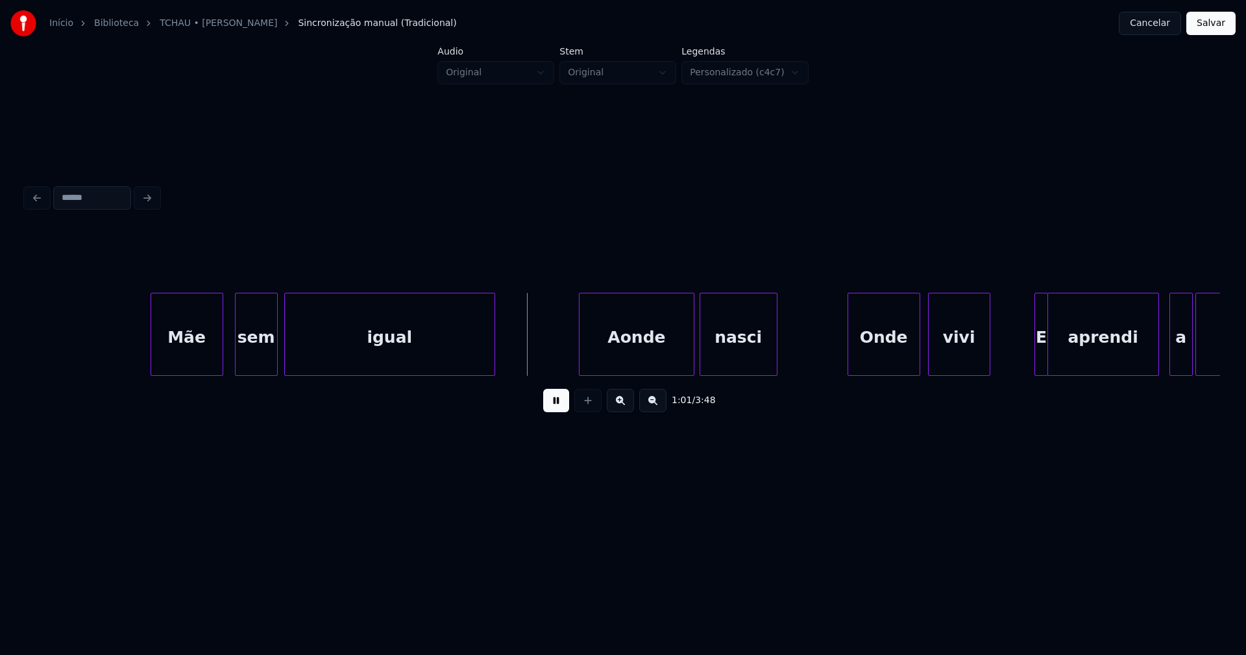
scroll to position [0, 7636]
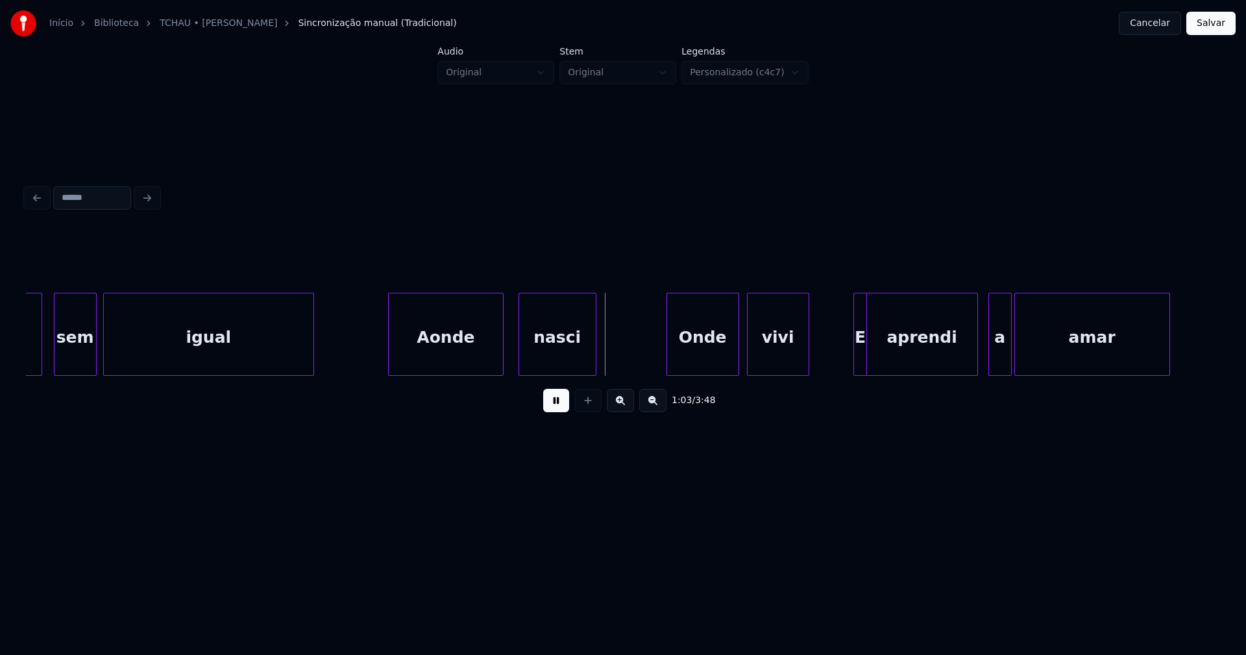
click at [437, 363] on div "Aonde" at bounding box center [446, 337] width 114 height 88
click at [508, 362] on div at bounding box center [510, 334] width 4 height 82
click at [712, 362] on div "Onde" at bounding box center [702, 337] width 71 height 88
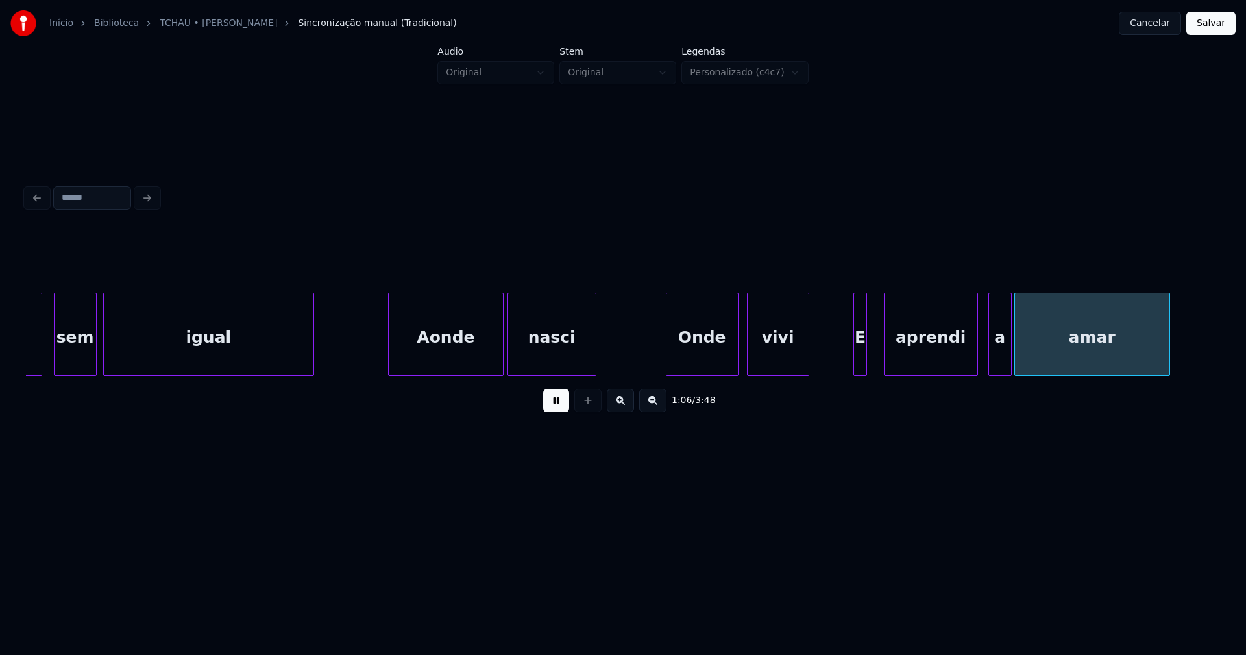
click at [886, 347] on div at bounding box center [887, 334] width 4 height 82
click at [873, 351] on div at bounding box center [874, 334] width 4 height 82
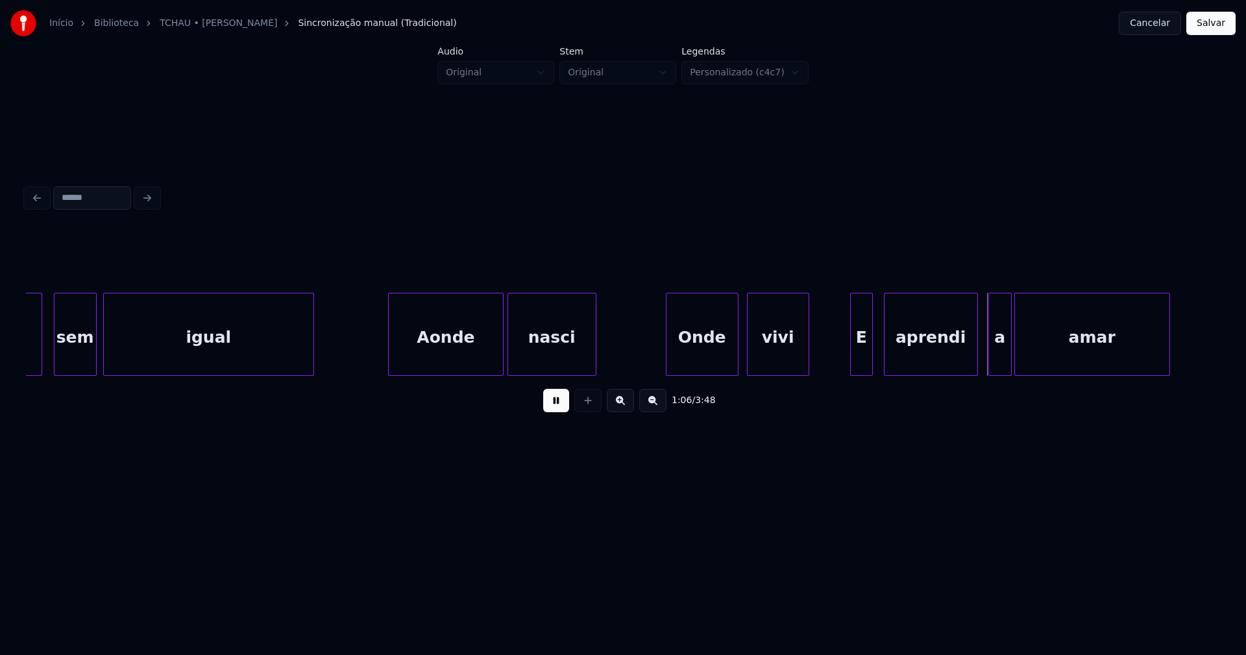
click at [862, 358] on div "E" at bounding box center [861, 337] width 21 height 88
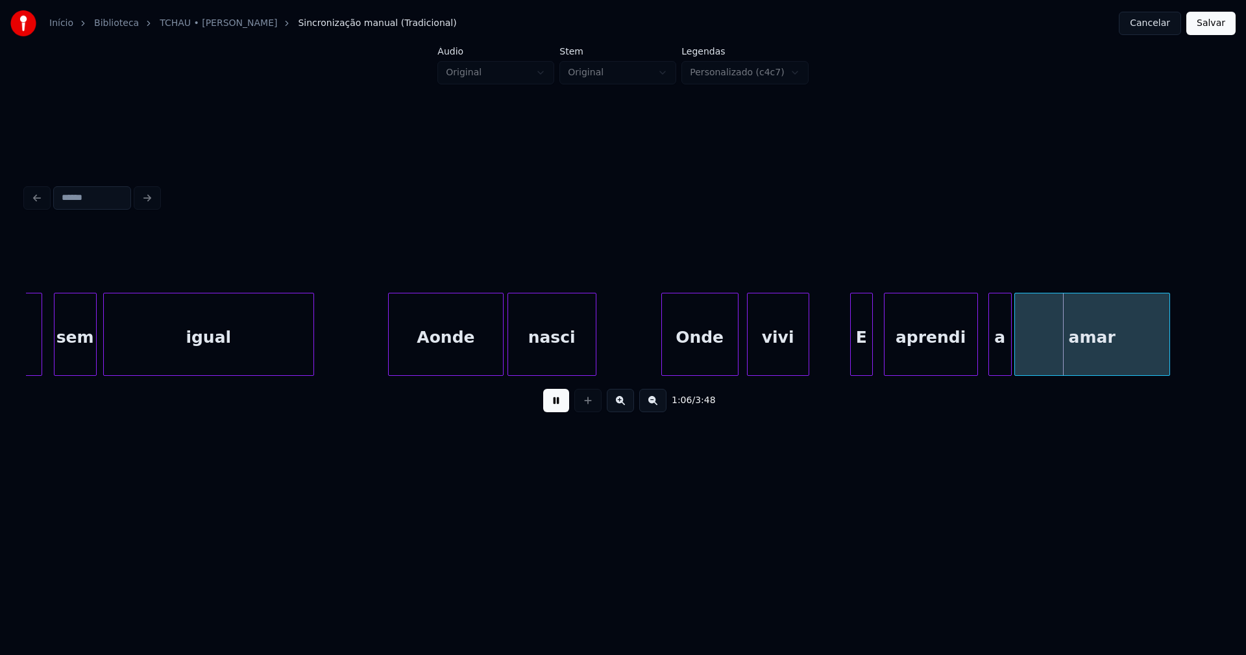
click at [662, 354] on div at bounding box center [664, 334] width 4 height 82
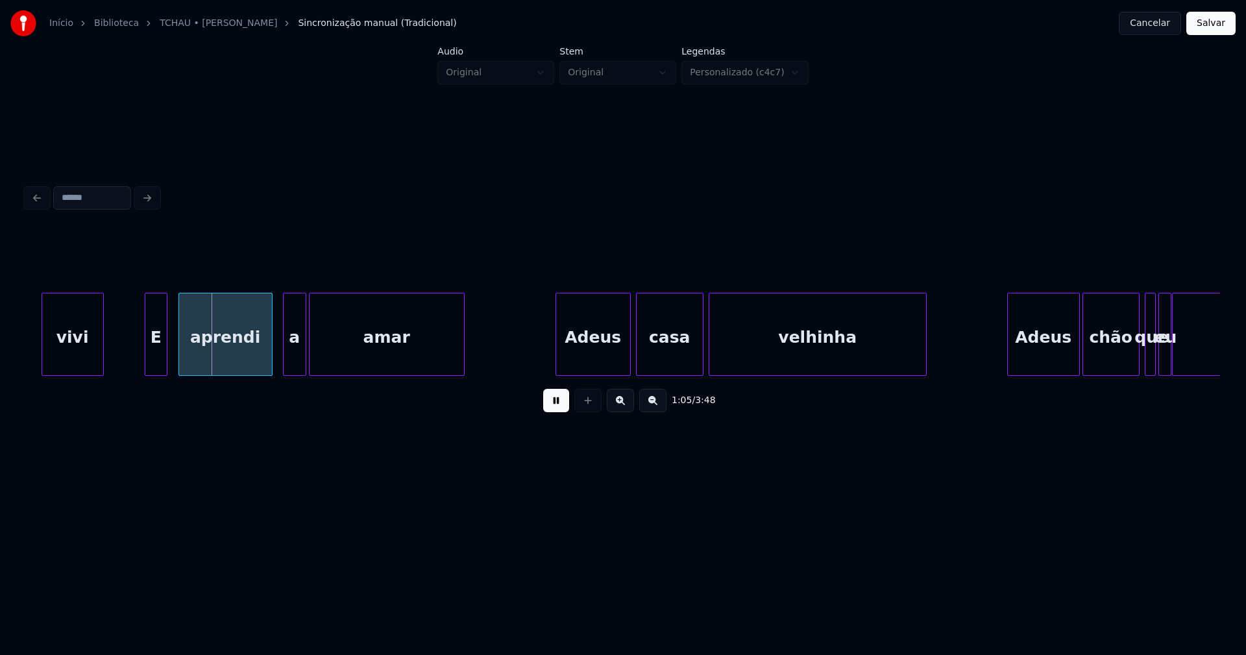
scroll to position [0, 8358]
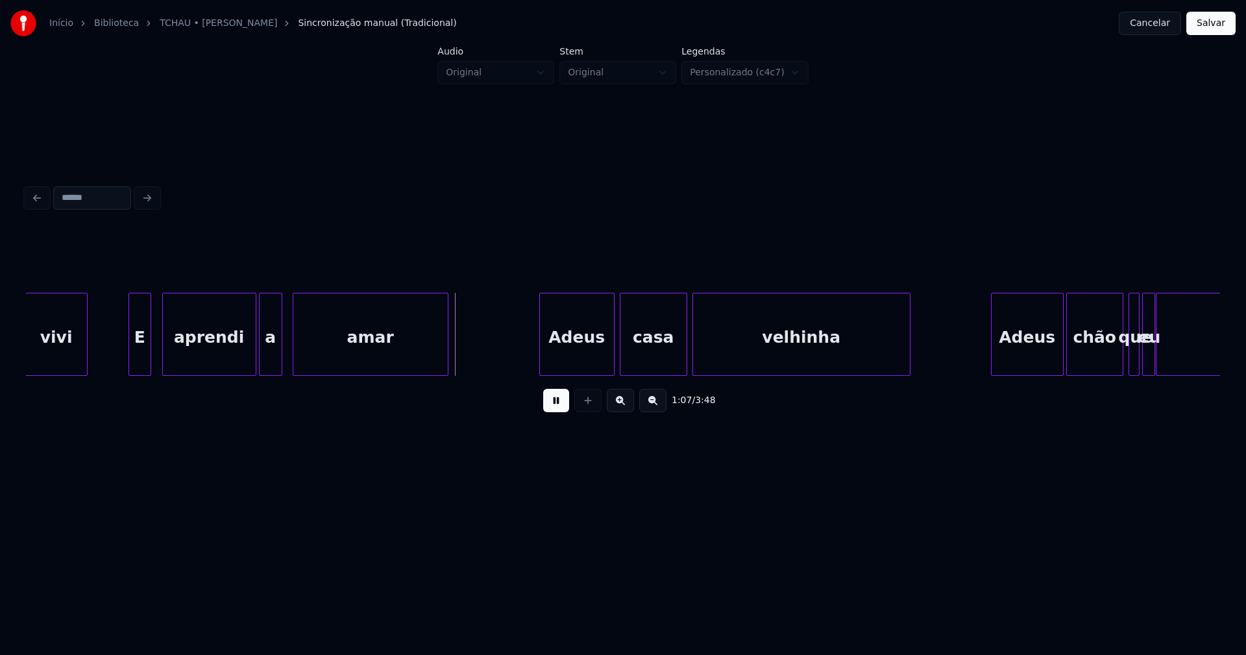
click at [268, 370] on div "a" at bounding box center [271, 337] width 22 height 88
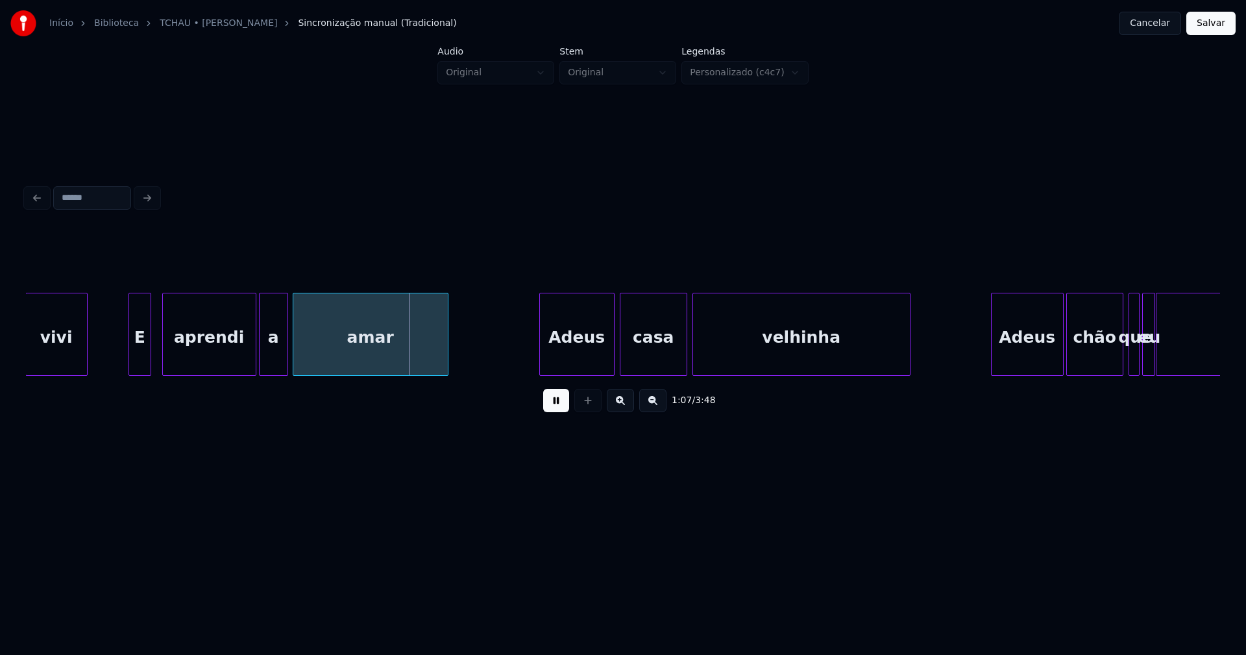
click at [285, 357] on div at bounding box center [286, 334] width 4 height 82
click at [589, 358] on div "Adeus" at bounding box center [572, 337] width 74 height 88
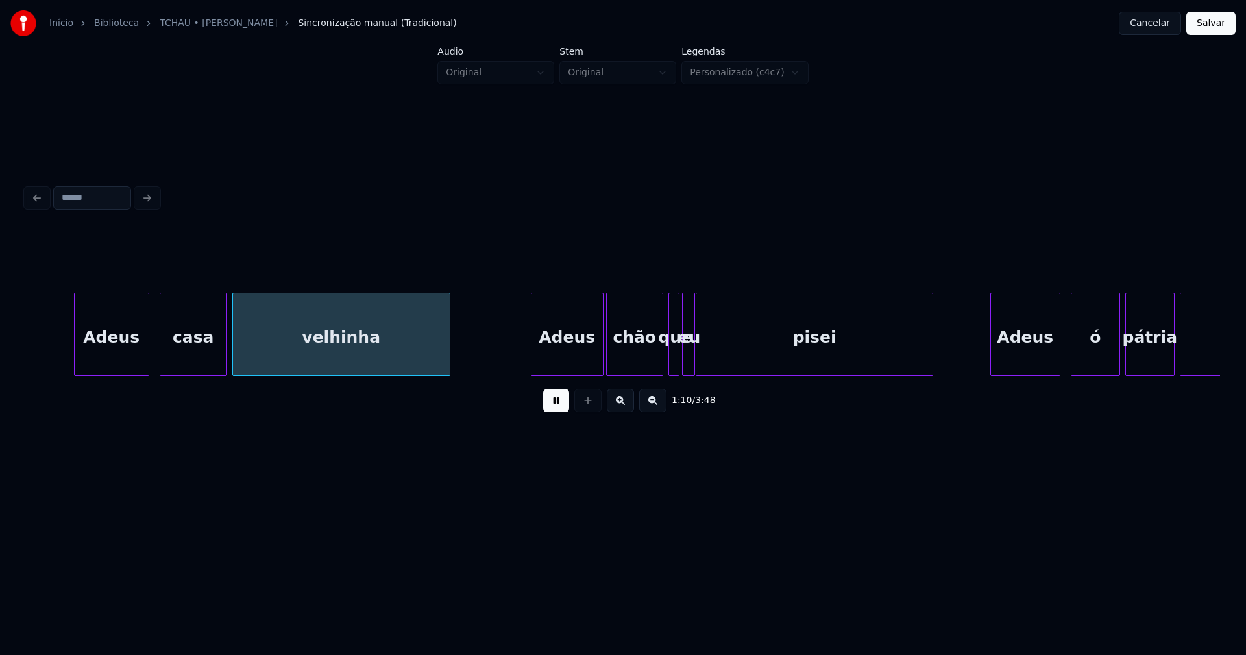
scroll to position [0, 8834]
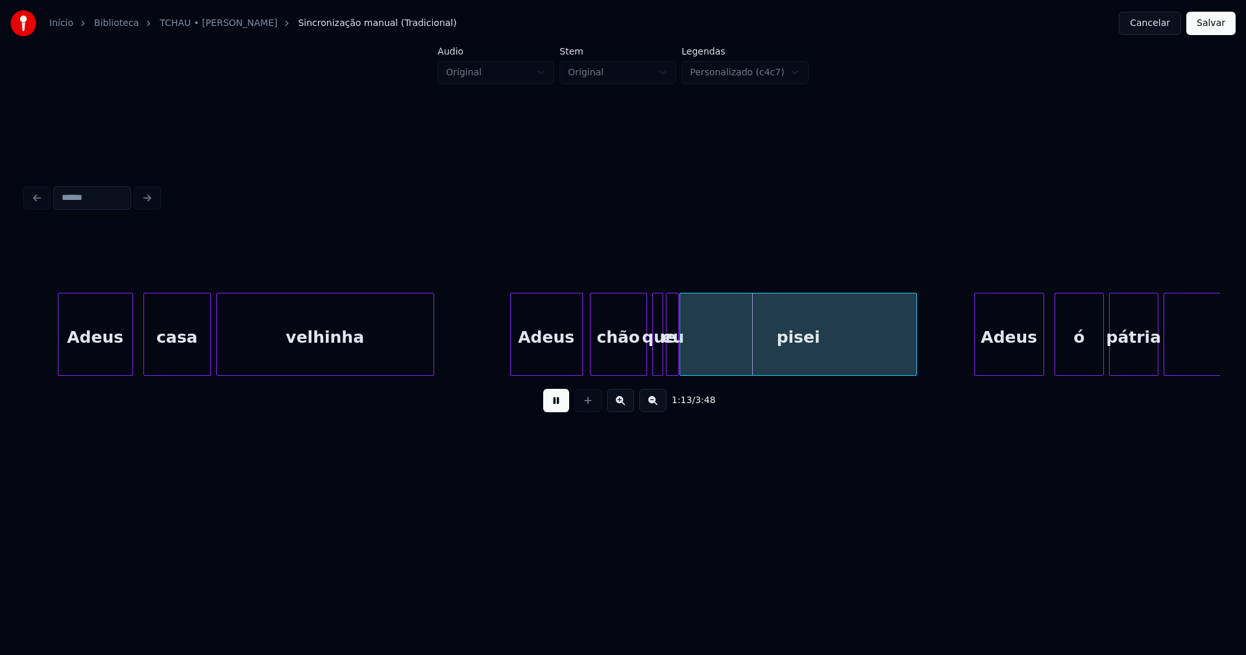
click at [556, 359] on div "Adeus" at bounding box center [546, 337] width 71 height 88
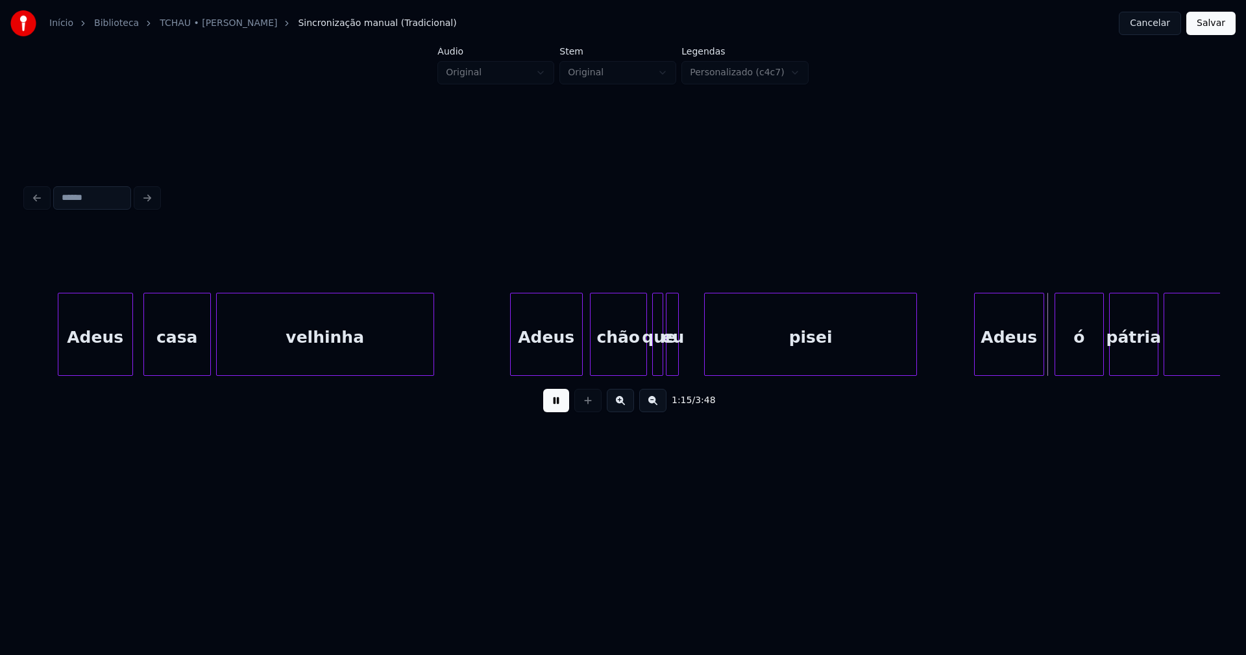
click at [707, 354] on div at bounding box center [707, 334] width 4 height 82
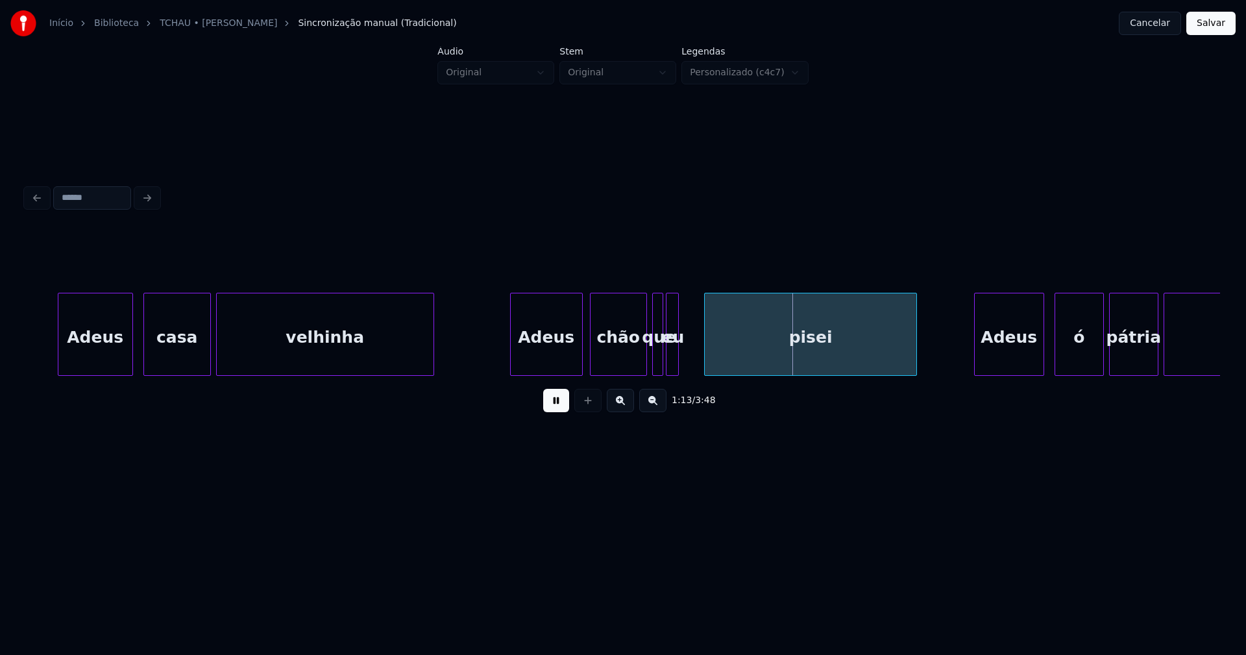
click at [677, 358] on div at bounding box center [677, 334] width 4 height 82
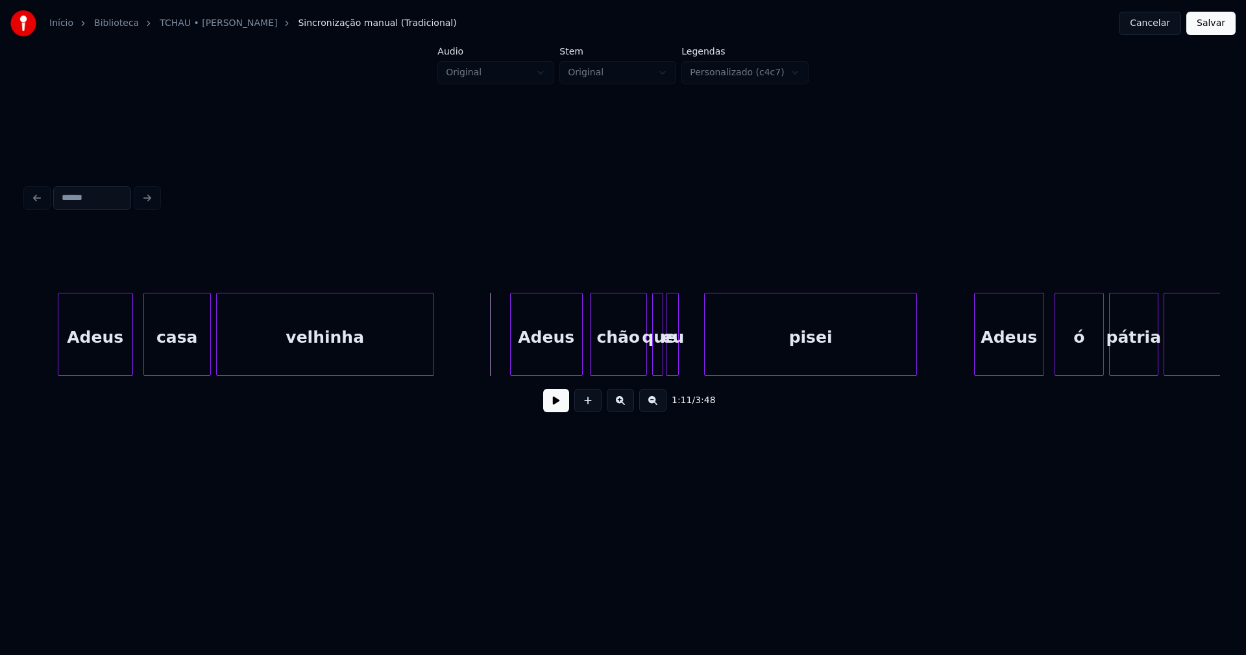
click at [557, 409] on button at bounding box center [556, 400] width 26 height 23
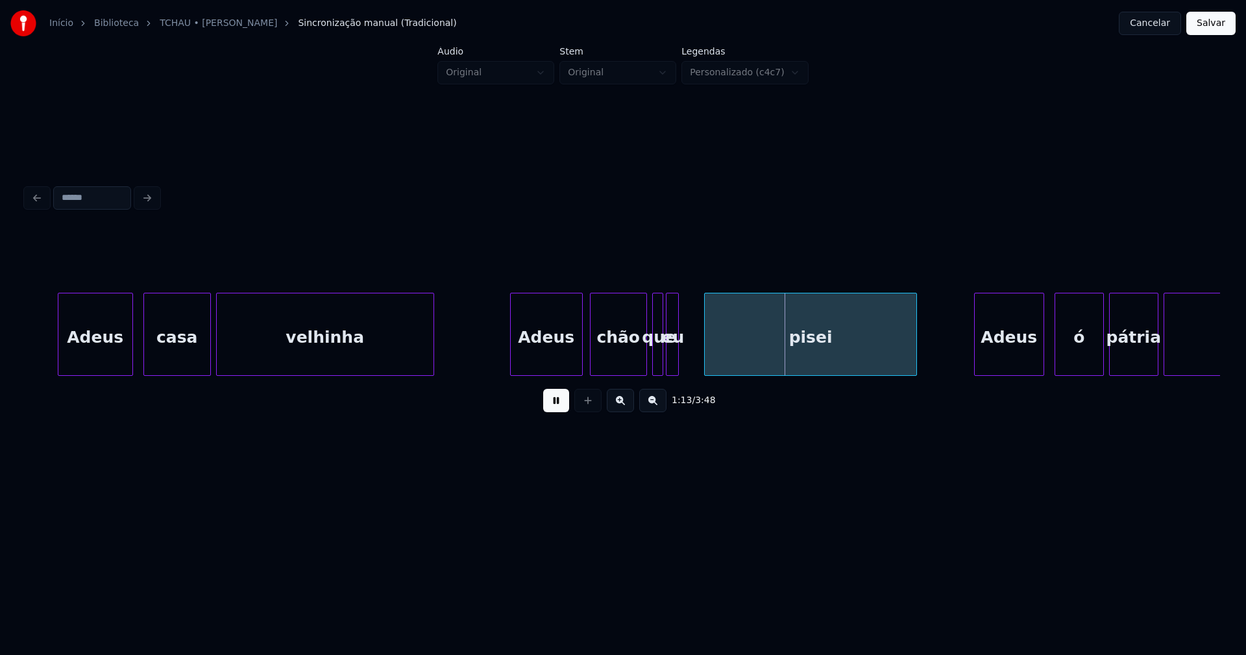
click at [675, 353] on div at bounding box center [677, 334] width 4 height 82
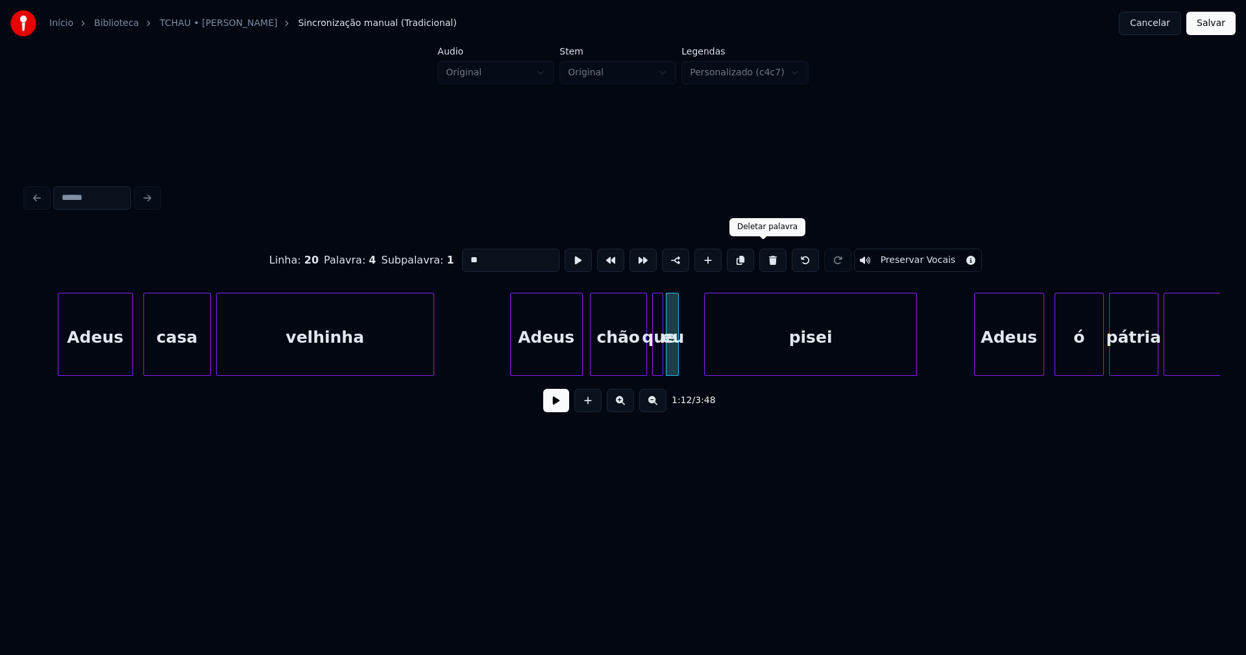
click at [762, 256] on button at bounding box center [773, 260] width 27 height 23
type input "***"
click at [674, 364] on div at bounding box center [674, 334] width 4 height 82
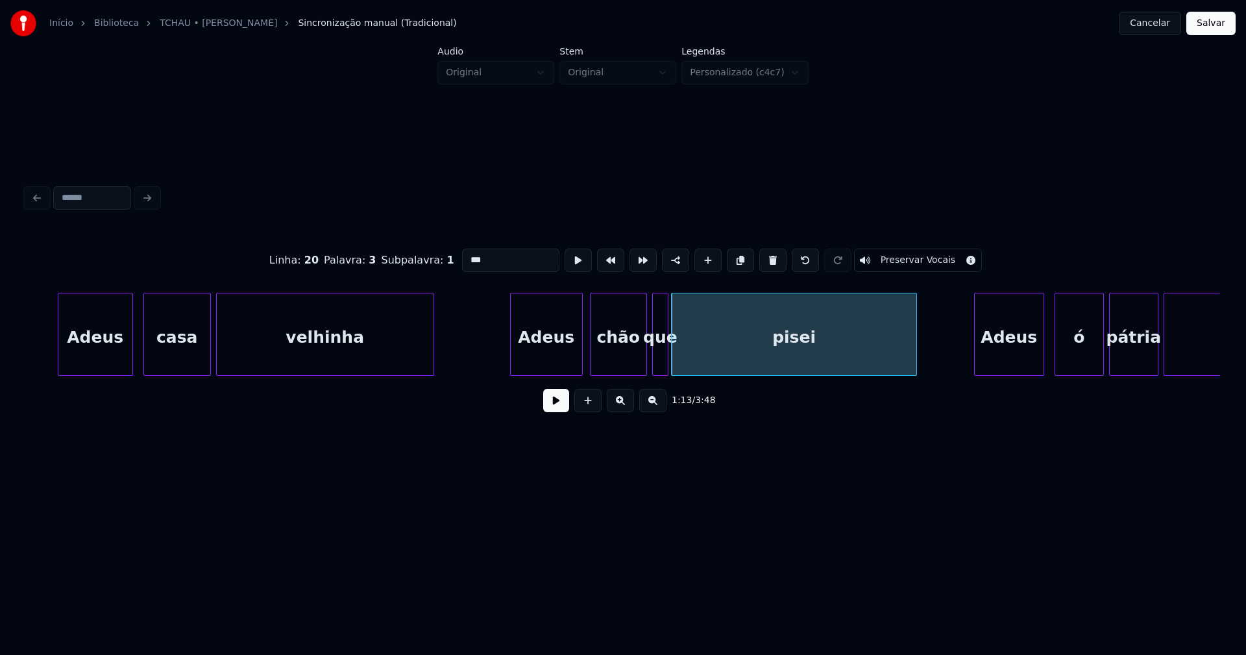
click at [667, 365] on div at bounding box center [666, 334] width 4 height 82
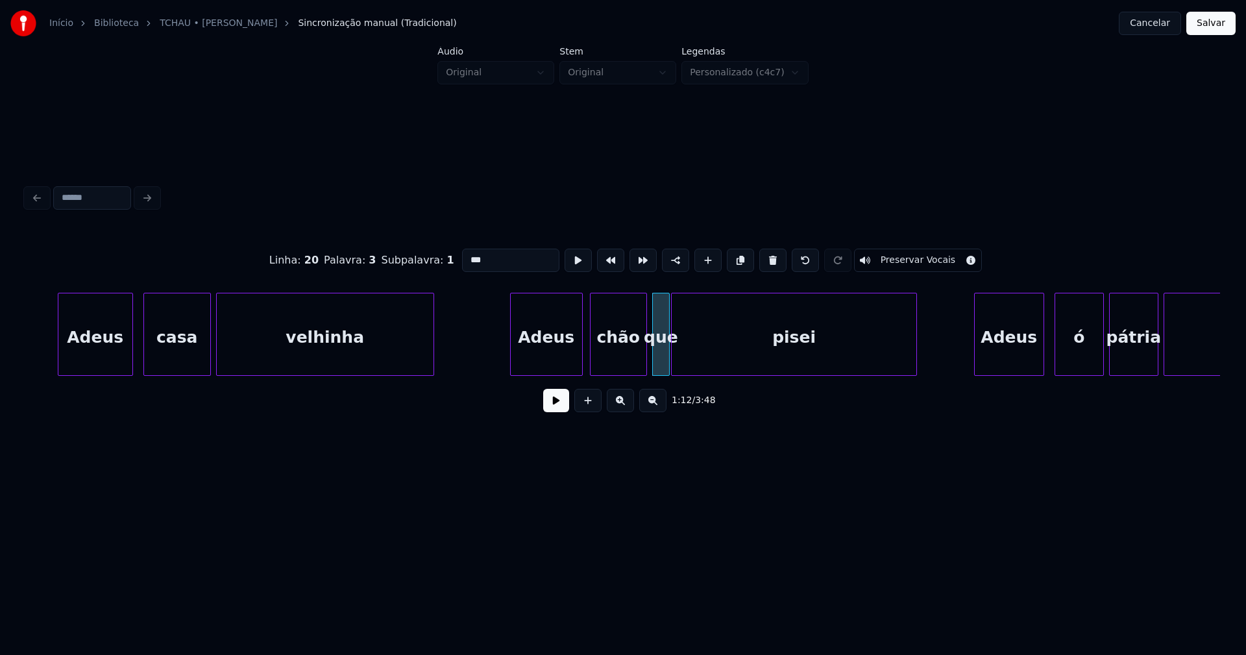
click at [552, 410] on button at bounding box center [556, 400] width 26 height 23
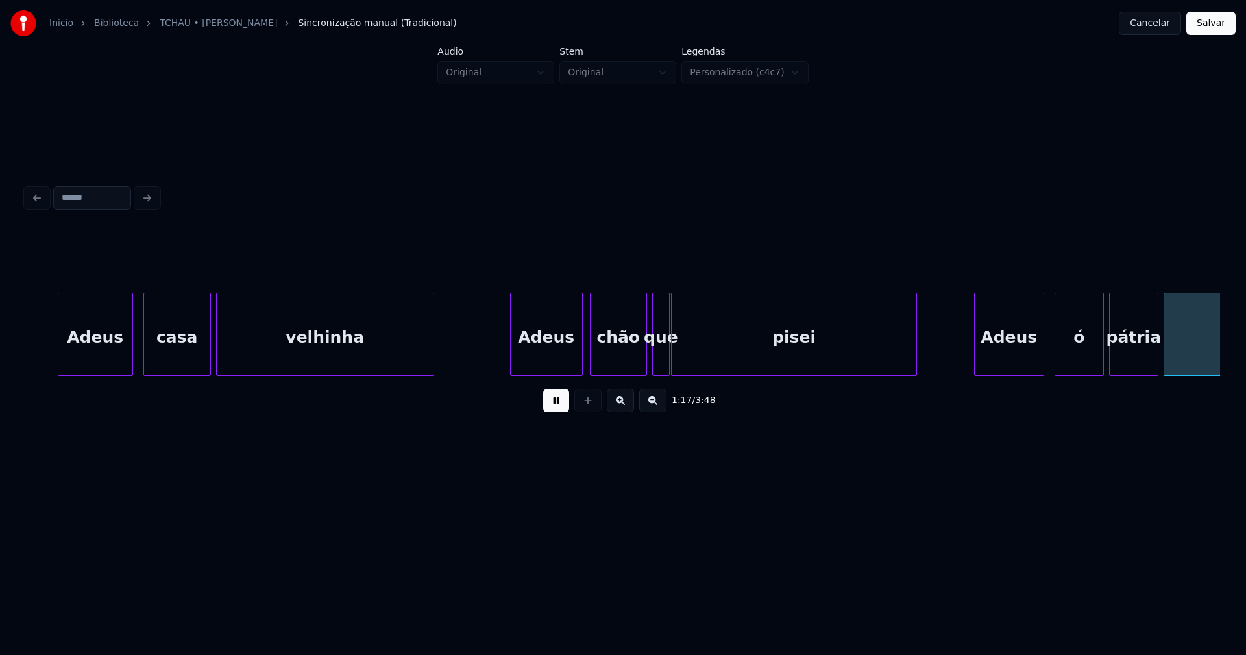
scroll to position [0, 10029]
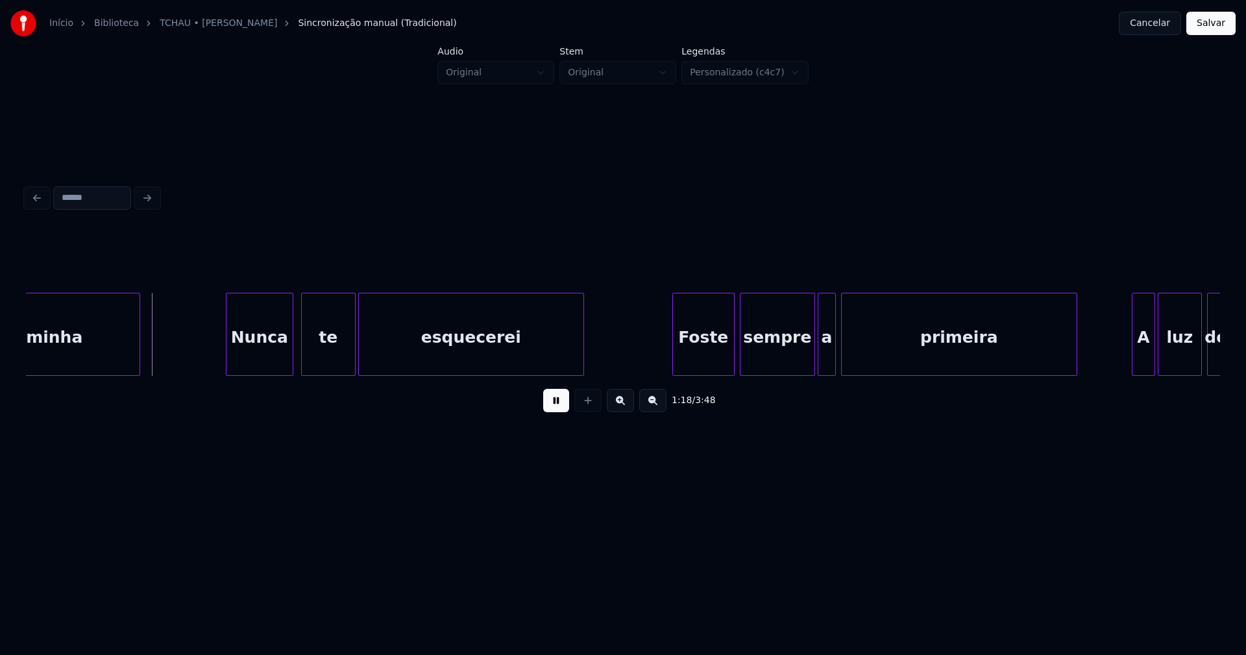
click at [558, 408] on button at bounding box center [556, 400] width 26 height 23
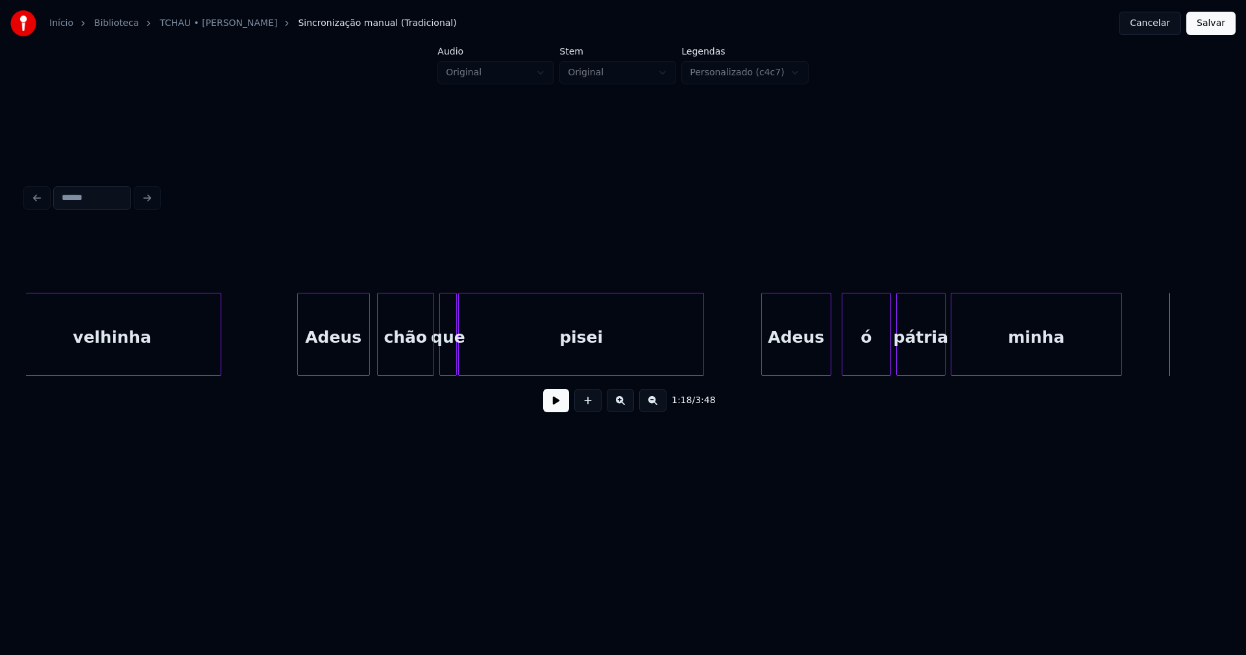
scroll to position [0, 9015]
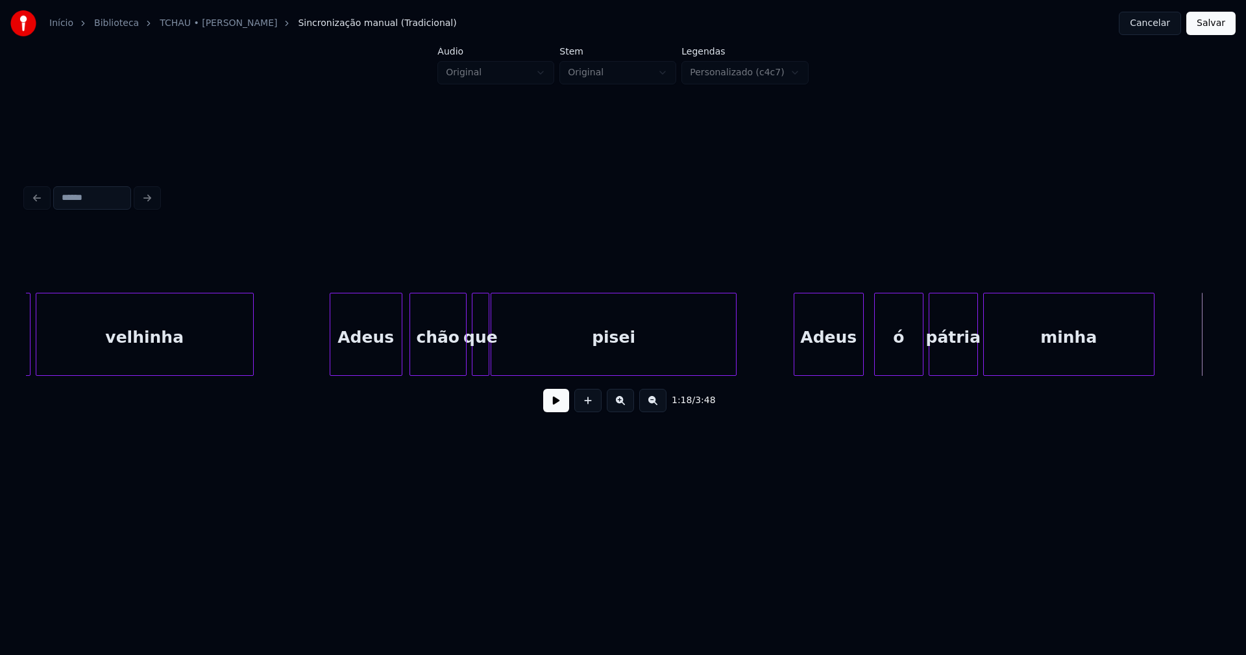
click at [506, 360] on div "pisei" at bounding box center [613, 337] width 244 height 88
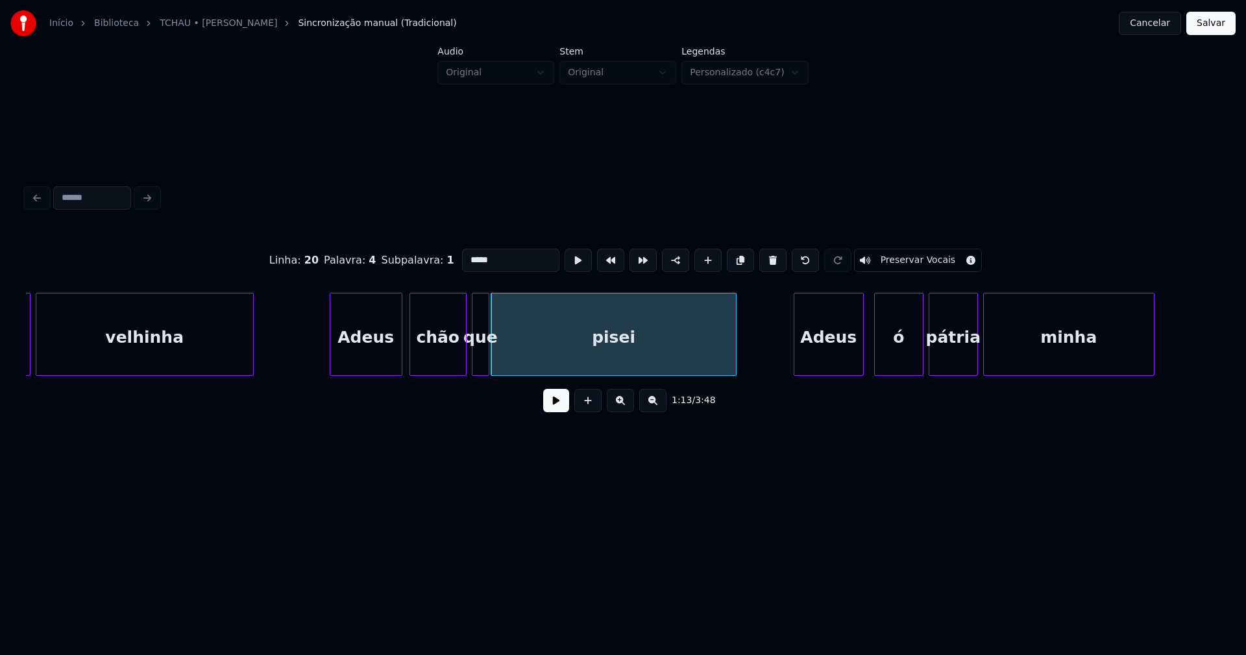
click at [462, 254] on input "*****" at bounding box center [510, 260] width 97 height 23
type input "********"
click at [560, 408] on button at bounding box center [556, 400] width 26 height 23
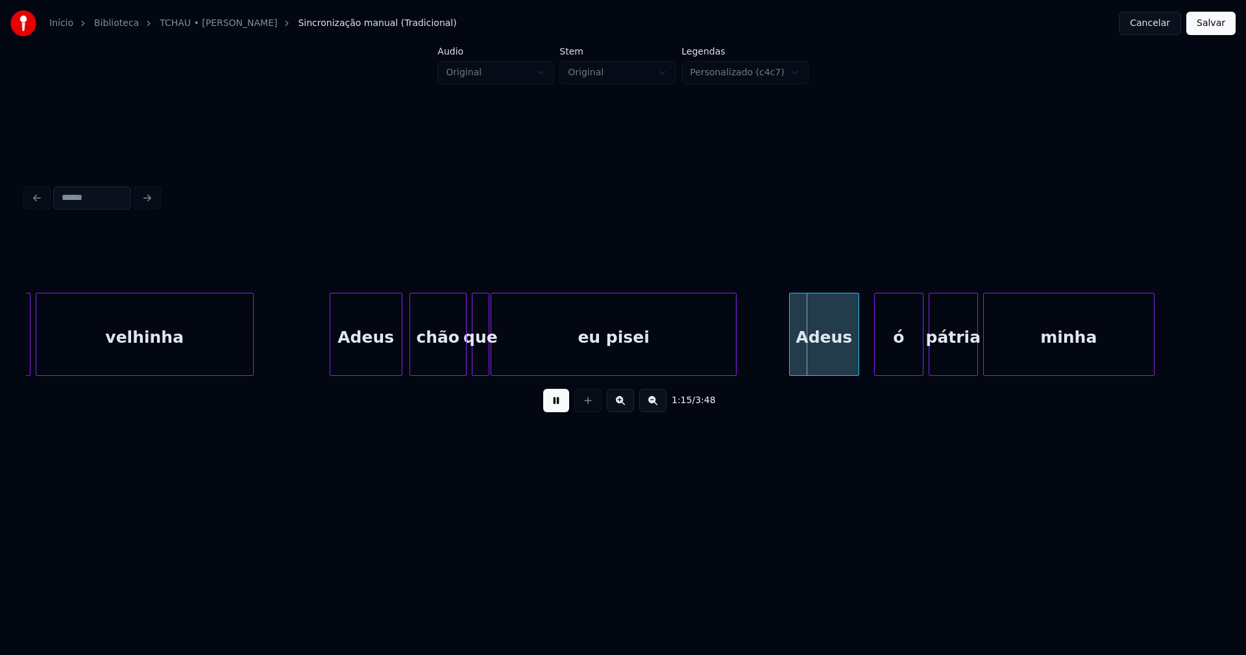
click at [827, 364] on div "Adeus" at bounding box center [824, 337] width 69 height 88
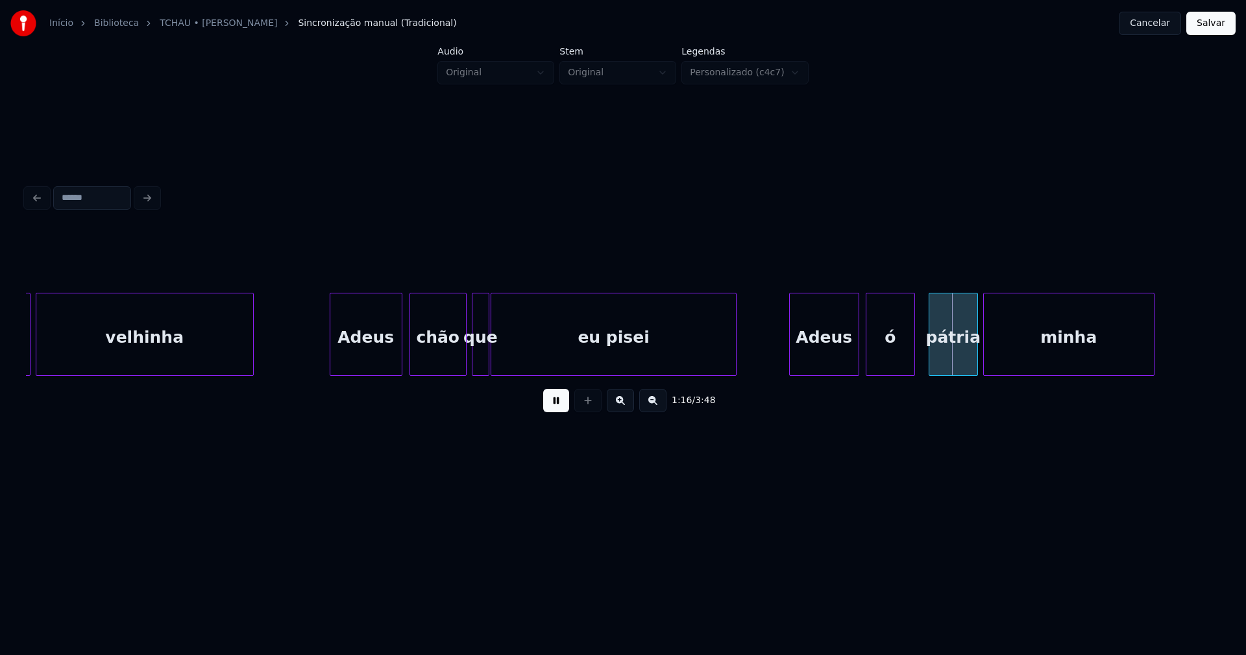
click at [900, 368] on div "ó" at bounding box center [891, 337] width 48 height 88
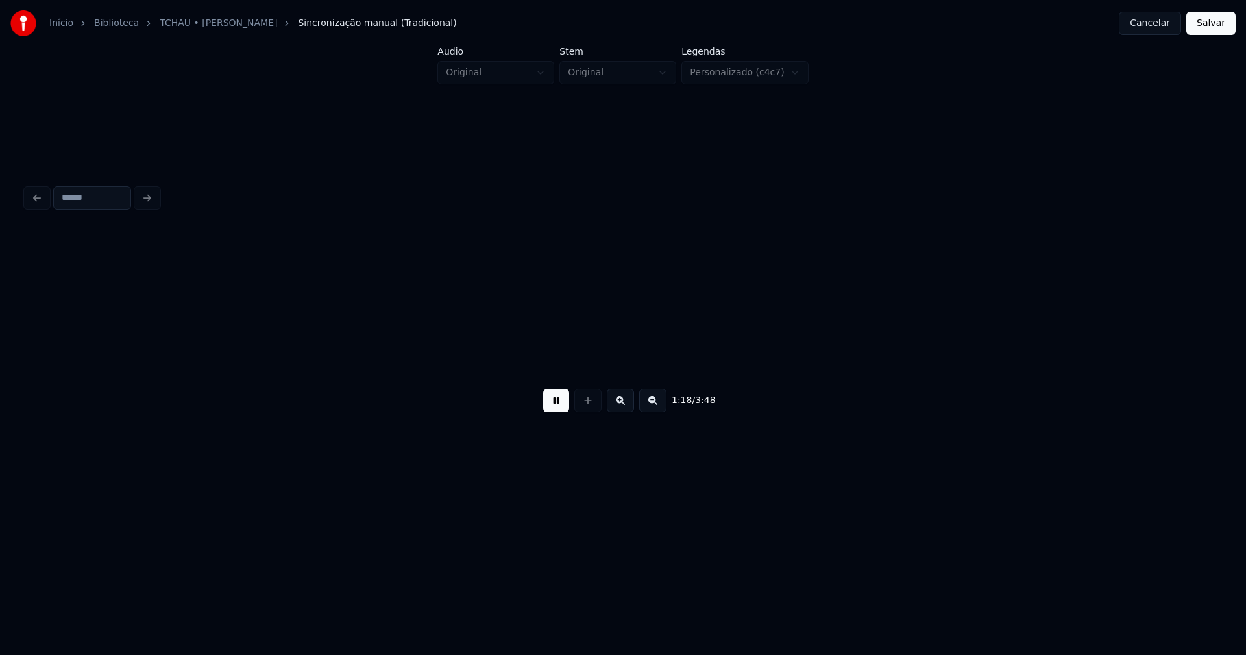
scroll to position [0, 10211]
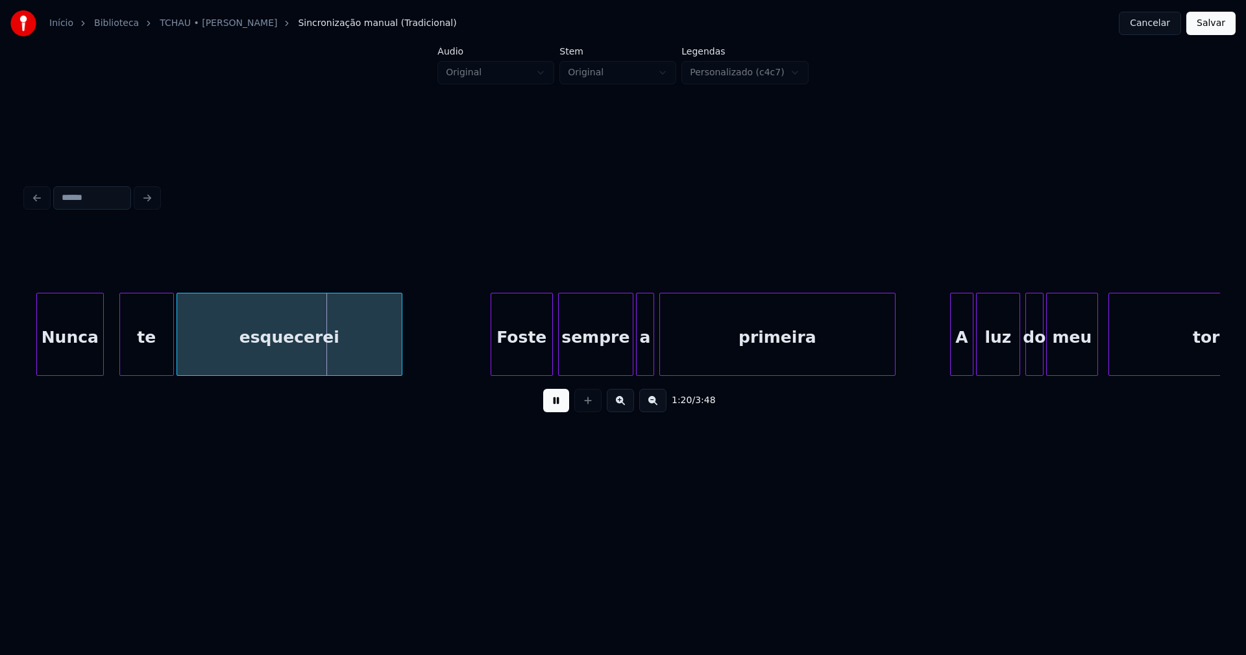
click at [80, 362] on div "Nunca" at bounding box center [70, 337] width 66 height 88
click at [533, 358] on div "Foste" at bounding box center [519, 337] width 61 height 88
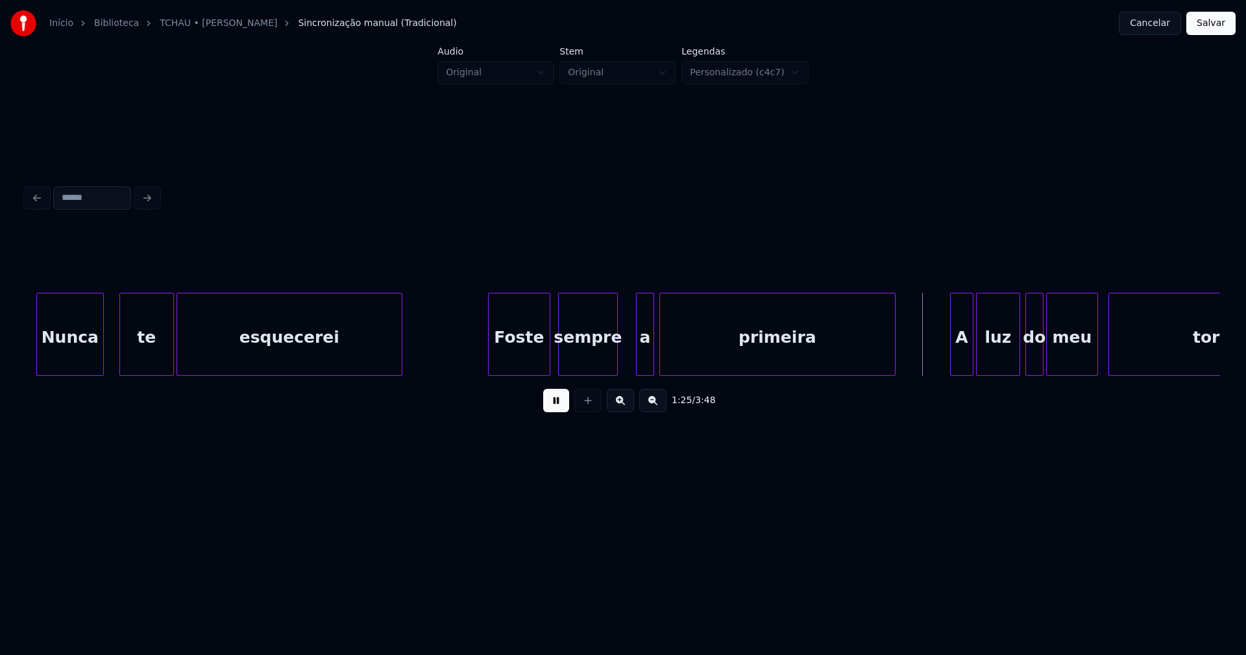
click at [615, 376] on div "Nunca te esquecerei Foste sempre a primeira A luz do meu torrão" at bounding box center [623, 334] width 1195 height 83
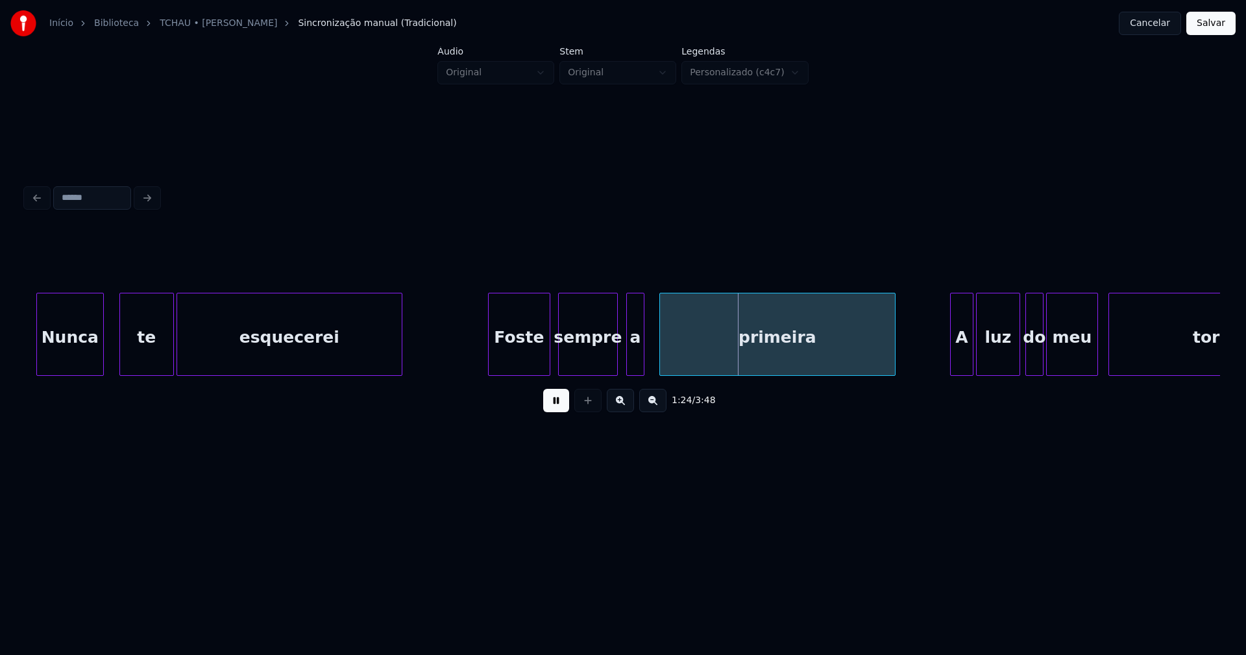
click at [636, 366] on div "a" at bounding box center [635, 337] width 17 height 88
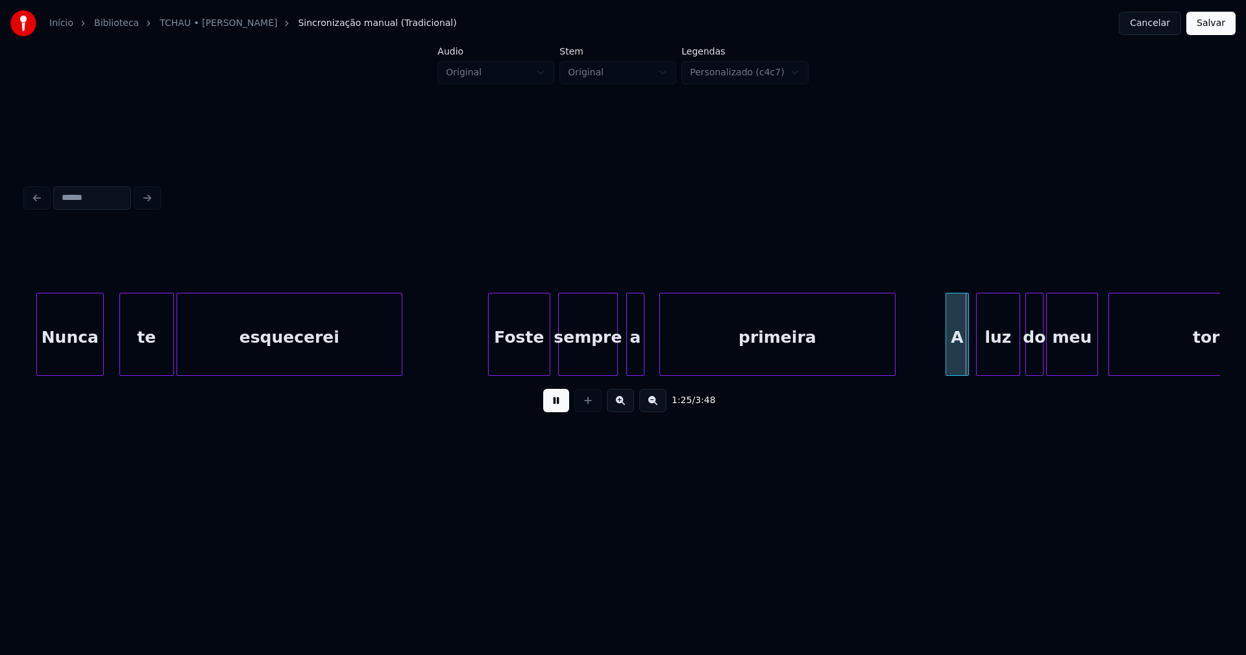
click at [961, 367] on div "A" at bounding box center [958, 337] width 22 height 88
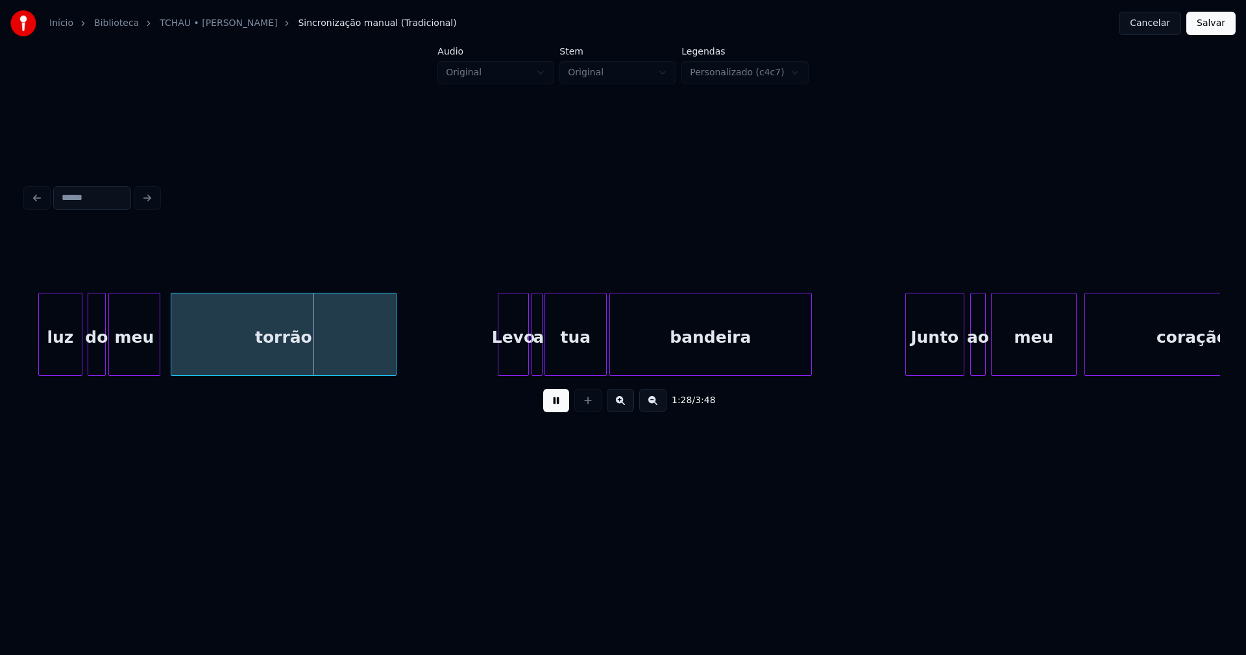
scroll to position [0, 11165]
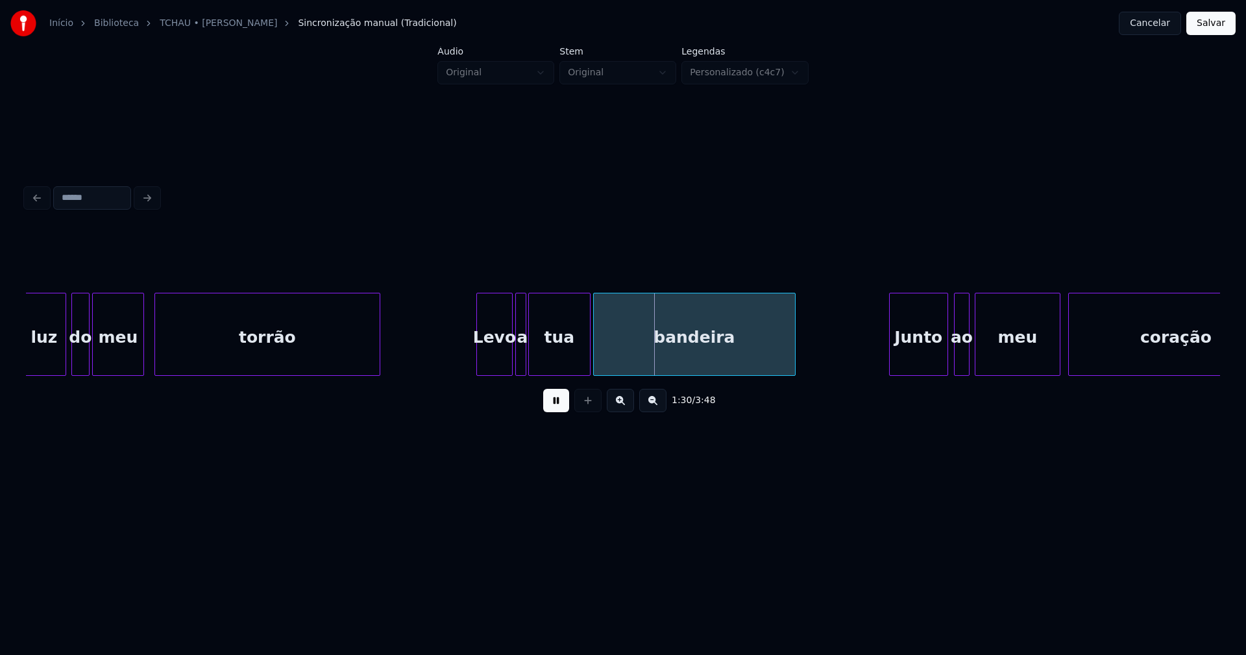
click at [480, 363] on div at bounding box center [479, 334] width 4 height 82
click at [490, 372] on div "luz do meu torrão Levo a tua bandeira Junto ao meu coração" at bounding box center [623, 334] width 1195 height 83
click at [502, 367] on div "a" at bounding box center [504, 337] width 13 height 88
click at [510, 355] on div at bounding box center [509, 334] width 4 height 82
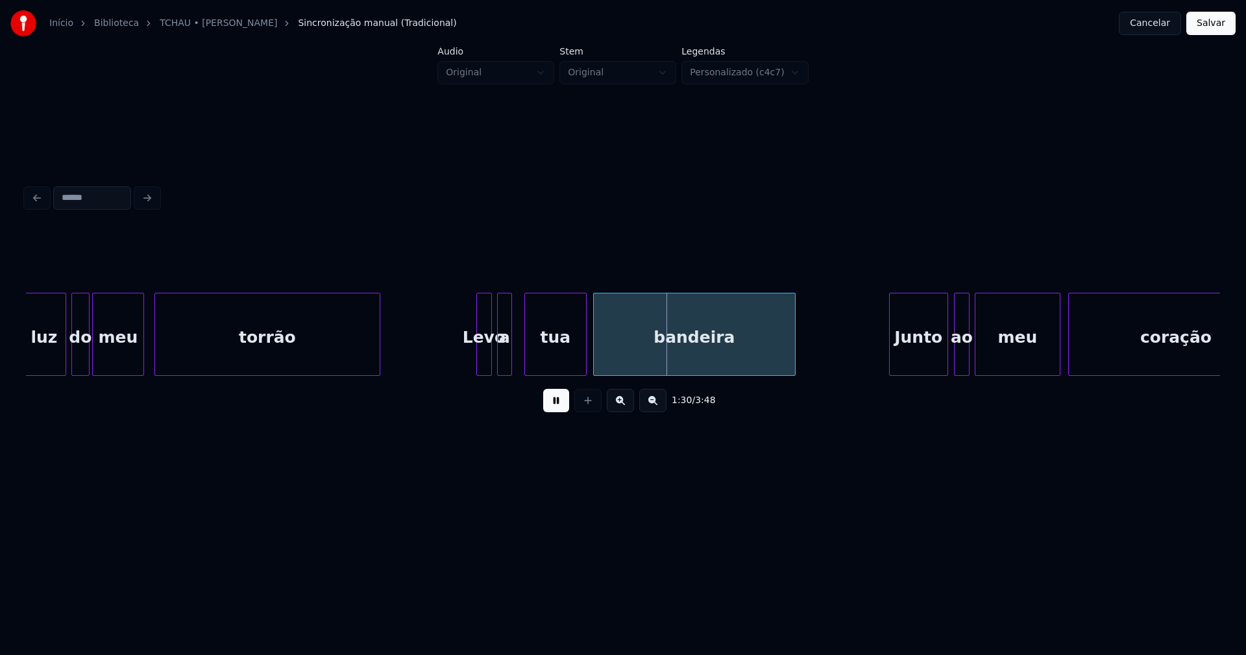
click at [549, 360] on div "tua" at bounding box center [555, 337] width 61 height 88
click at [477, 354] on div at bounding box center [478, 334] width 4 height 82
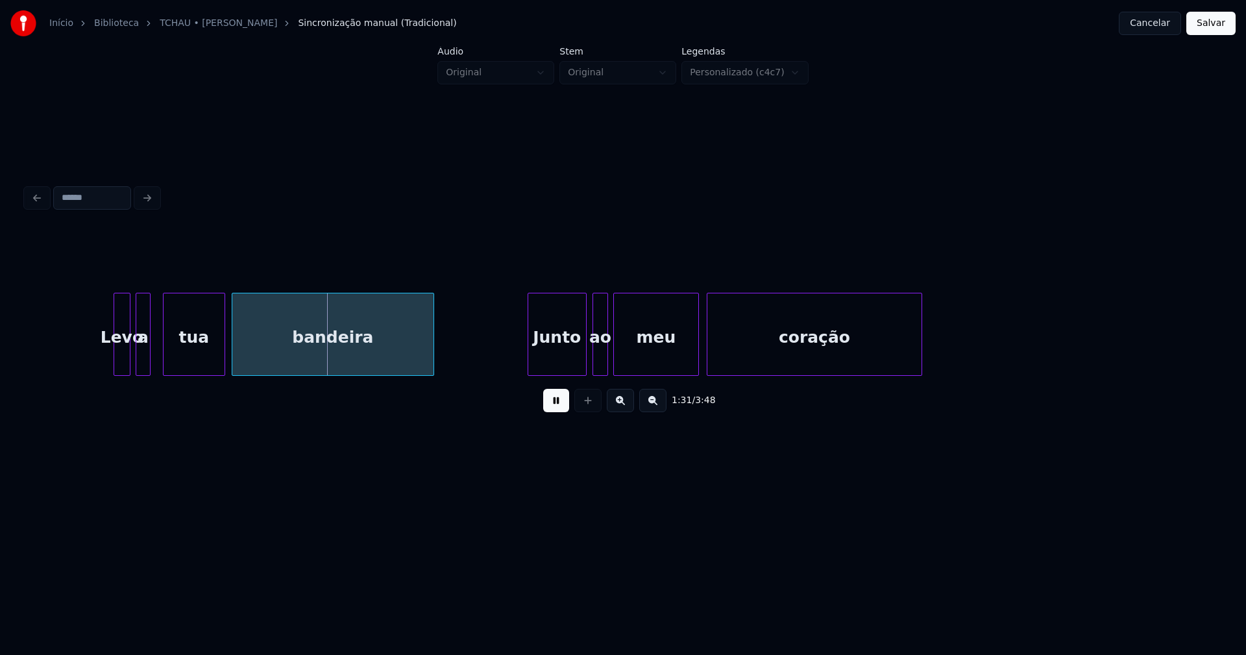
scroll to position [0, 11806]
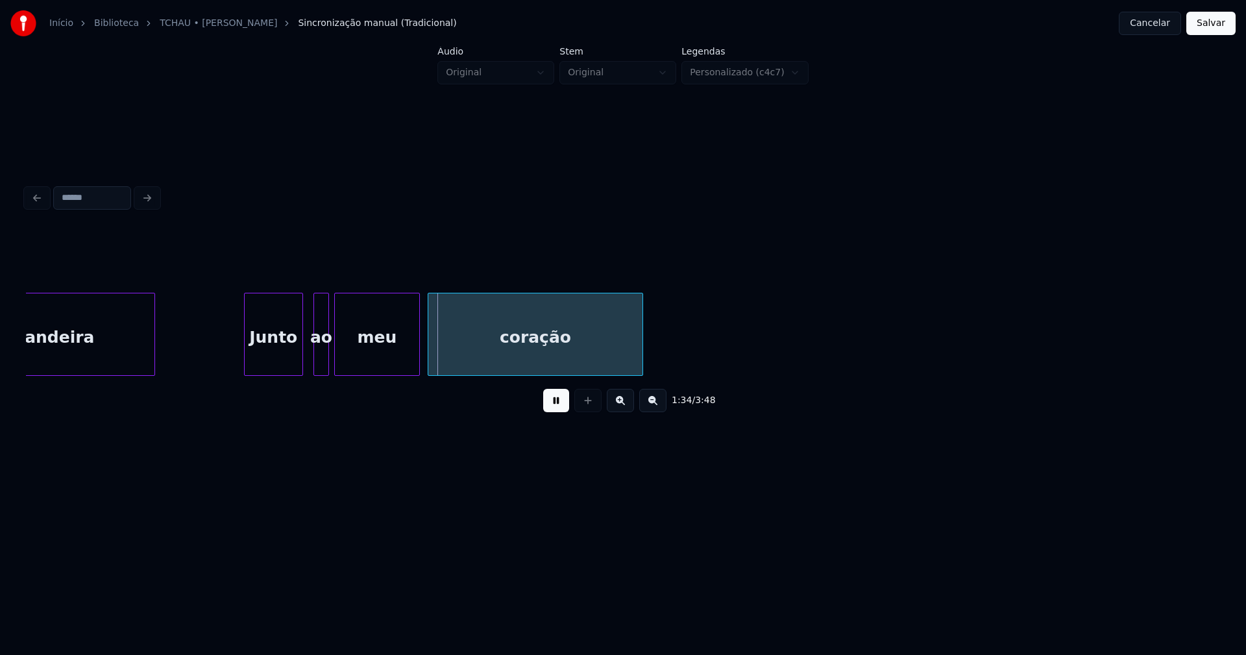
click at [279, 364] on div "Junto" at bounding box center [274, 337] width 58 height 88
click at [316, 360] on div "ao" at bounding box center [314, 337] width 14 height 88
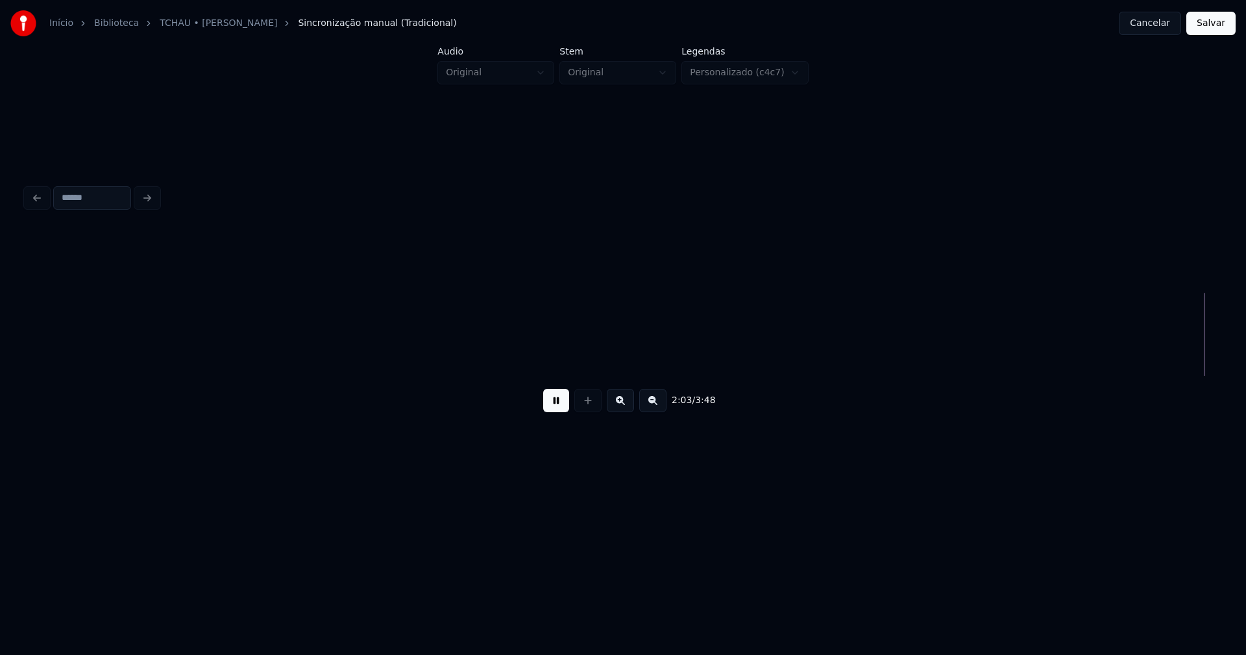
scroll to position [0, 16019]
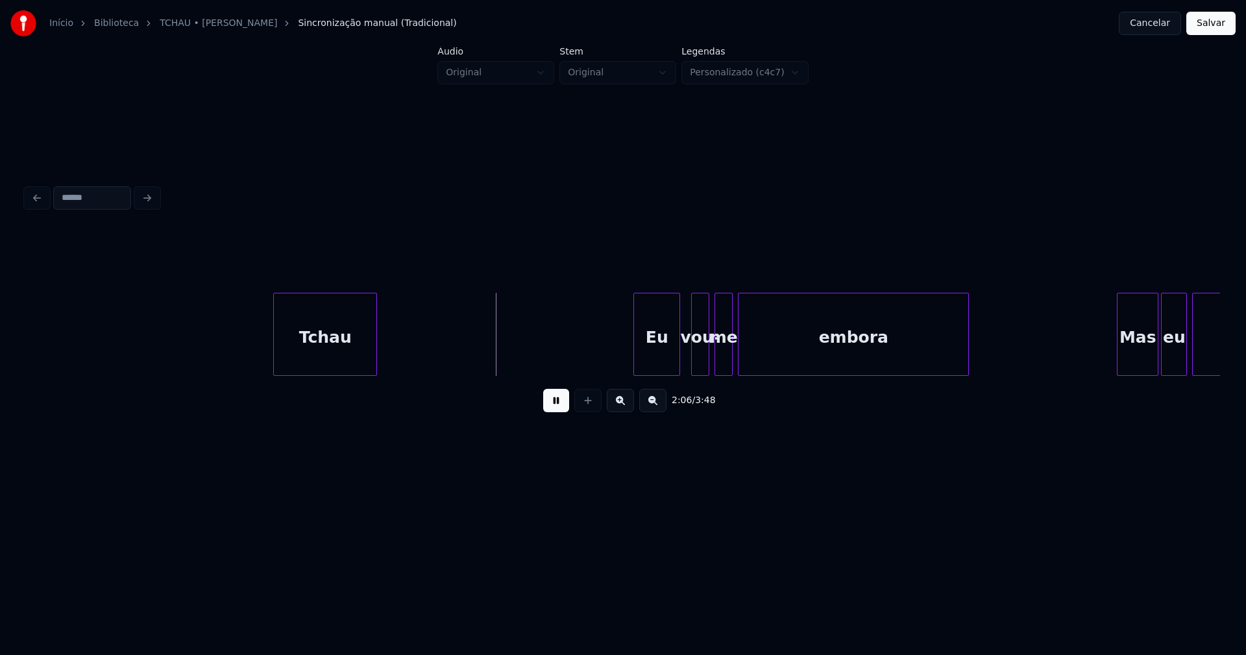
click at [663, 360] on div "Eu" at bounding box center [656, 337] width 45 height 88
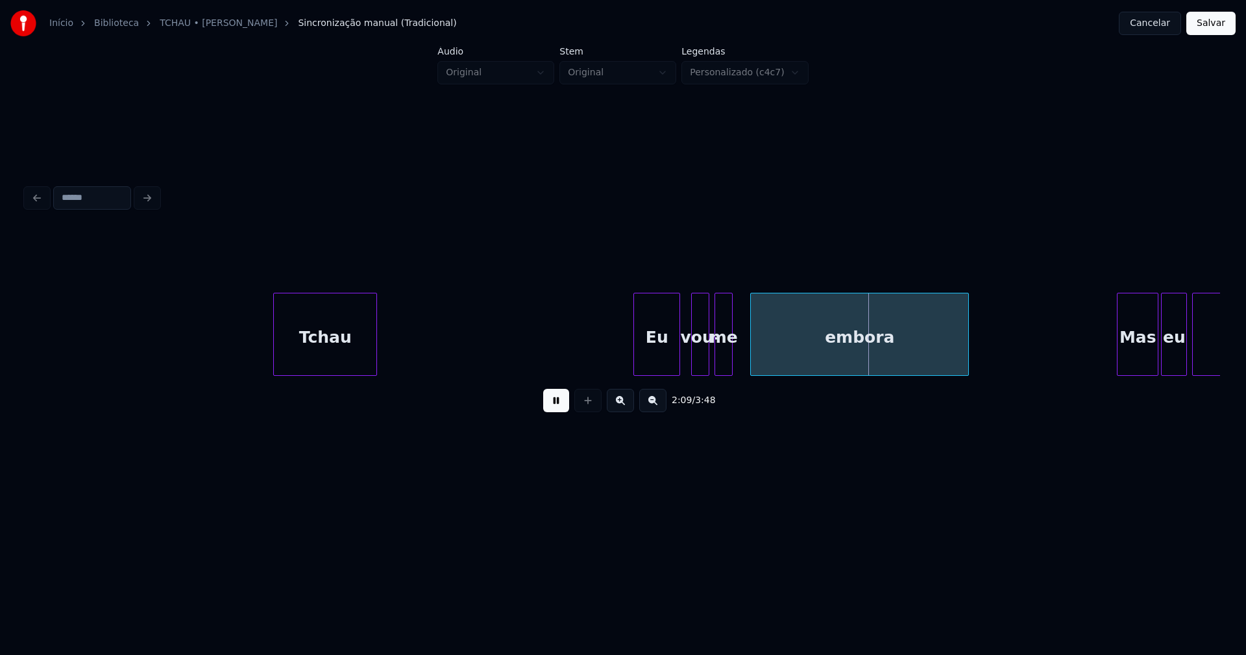
click at [754, 356] on div at bounding box center [753, 334] width 4 height 82
click at [743, 349] on div at bounding box center [743, 334] width 4 height 82
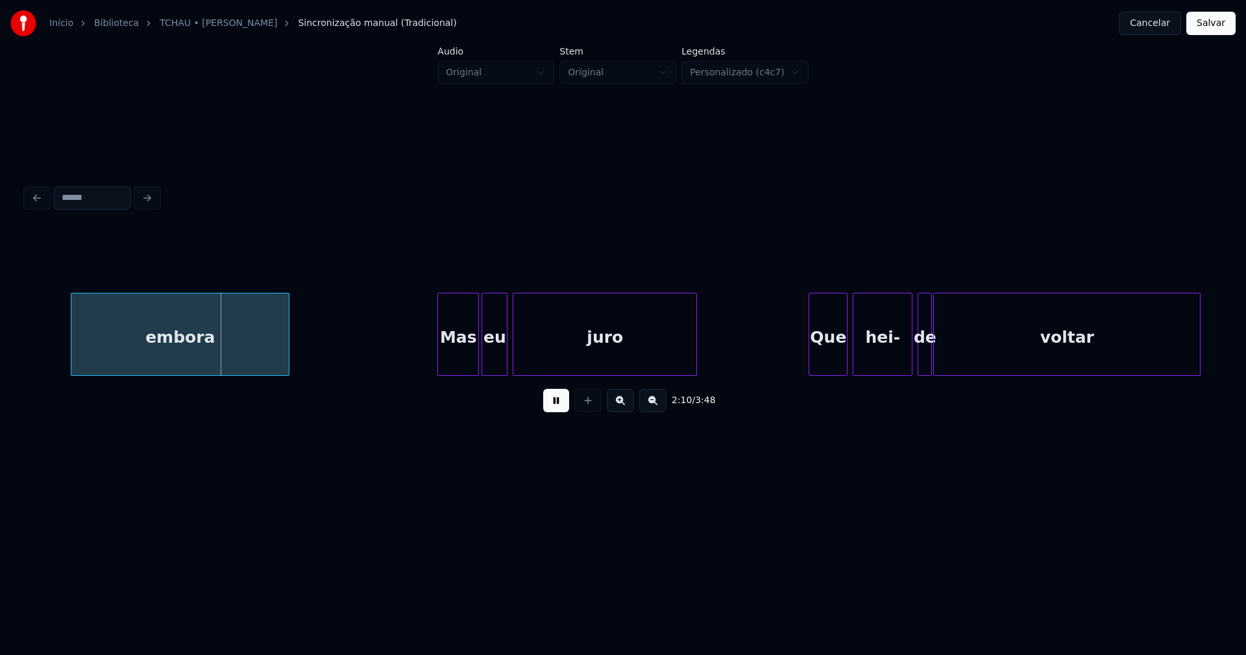
scroll to position [0, 16765]
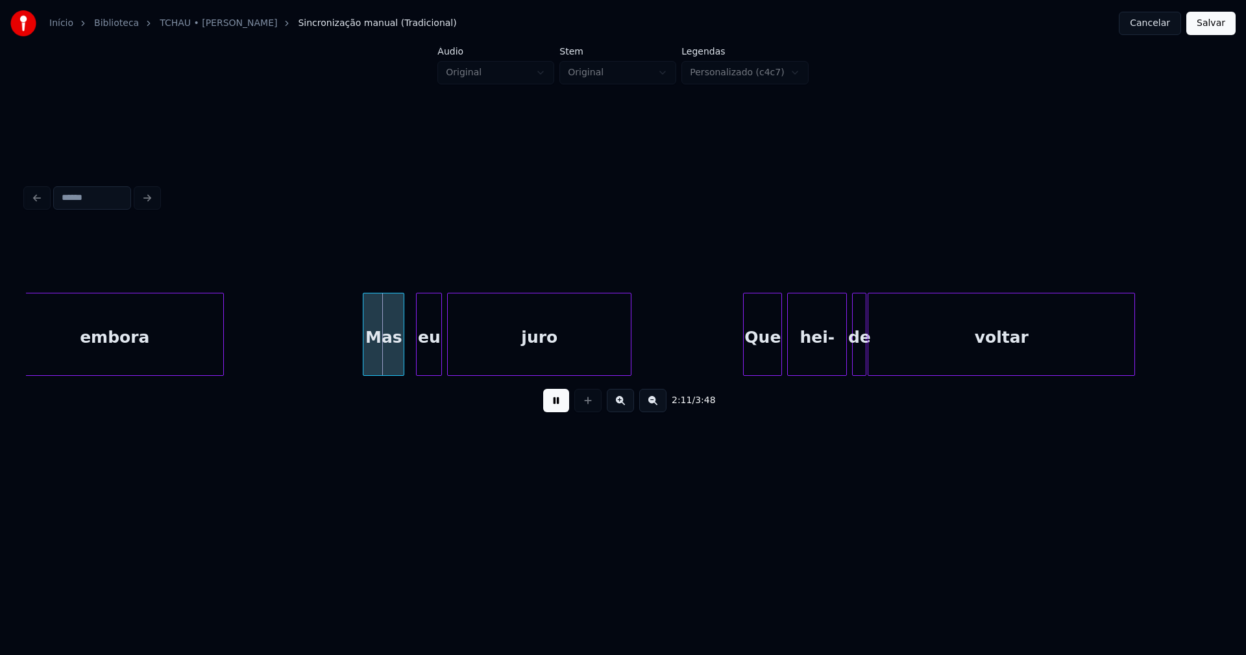
click at [384, 365] on div "Mas" at bounding box center [384, 337] width 40 height 88
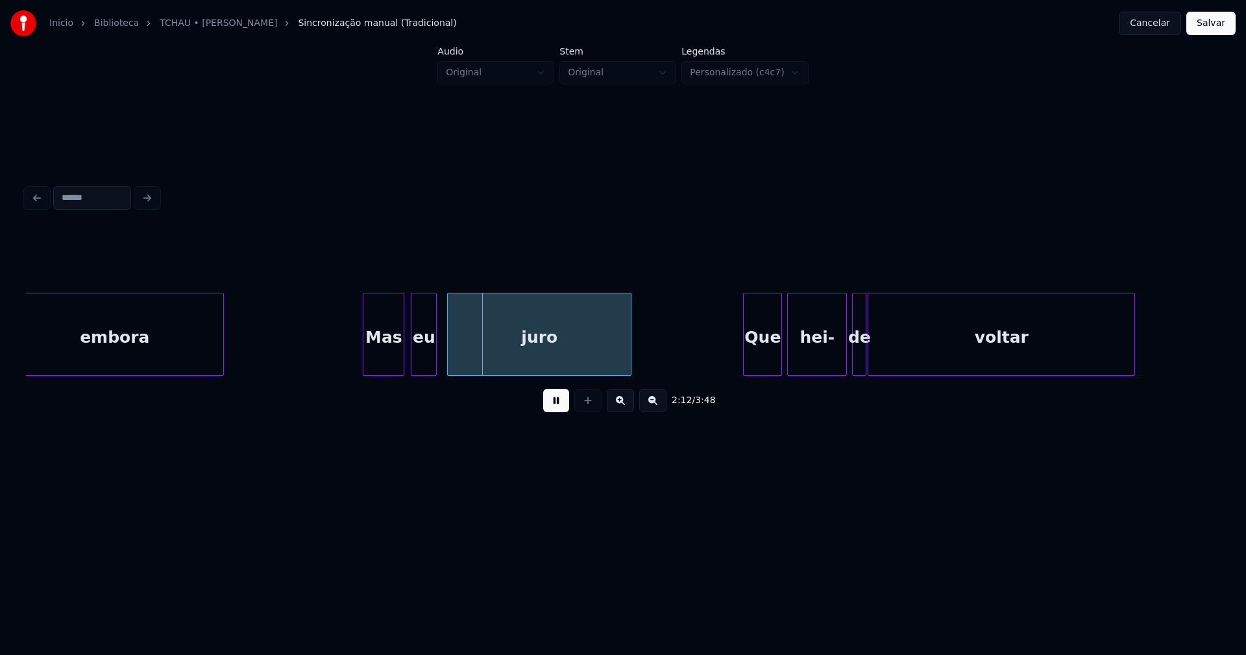
click at [429, 363] on div "eu" at bounding box center [424, 337] width 25 height 88
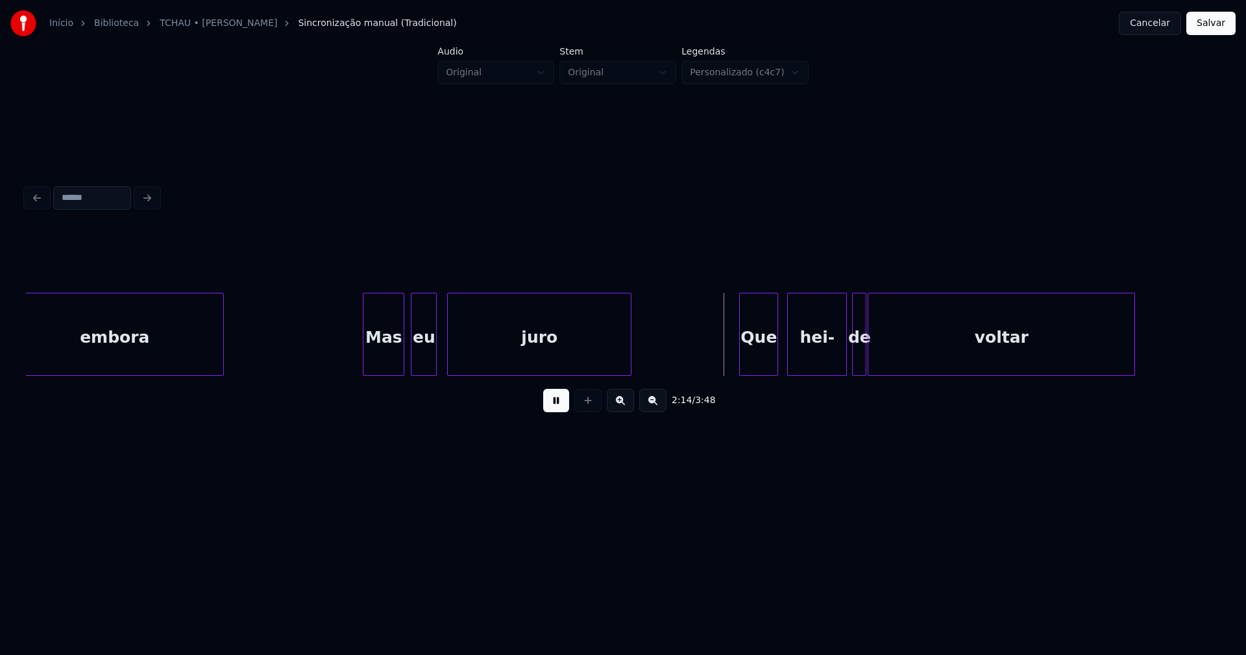
click at [767, 362] on div "Que" at bounding box center [759, 337] width 38 height 88
click at [821, 357] on div "hei-" at bounding box center [816, 337] width 58 height 88
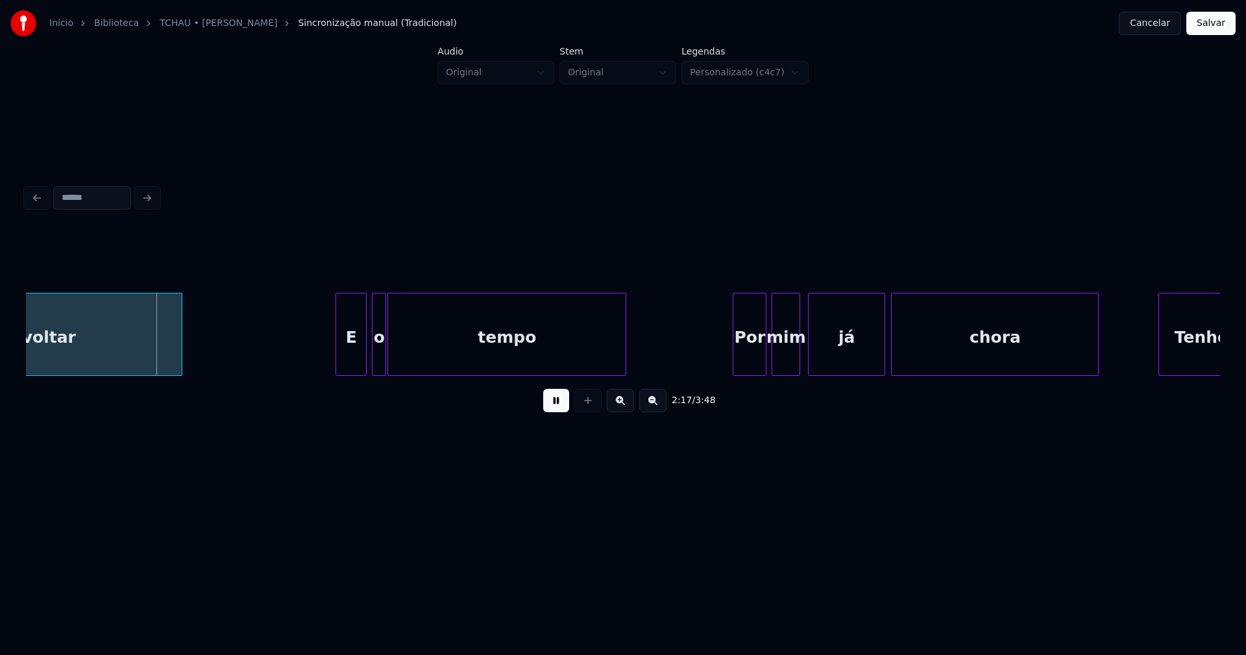
scroll to position [0, 17800]
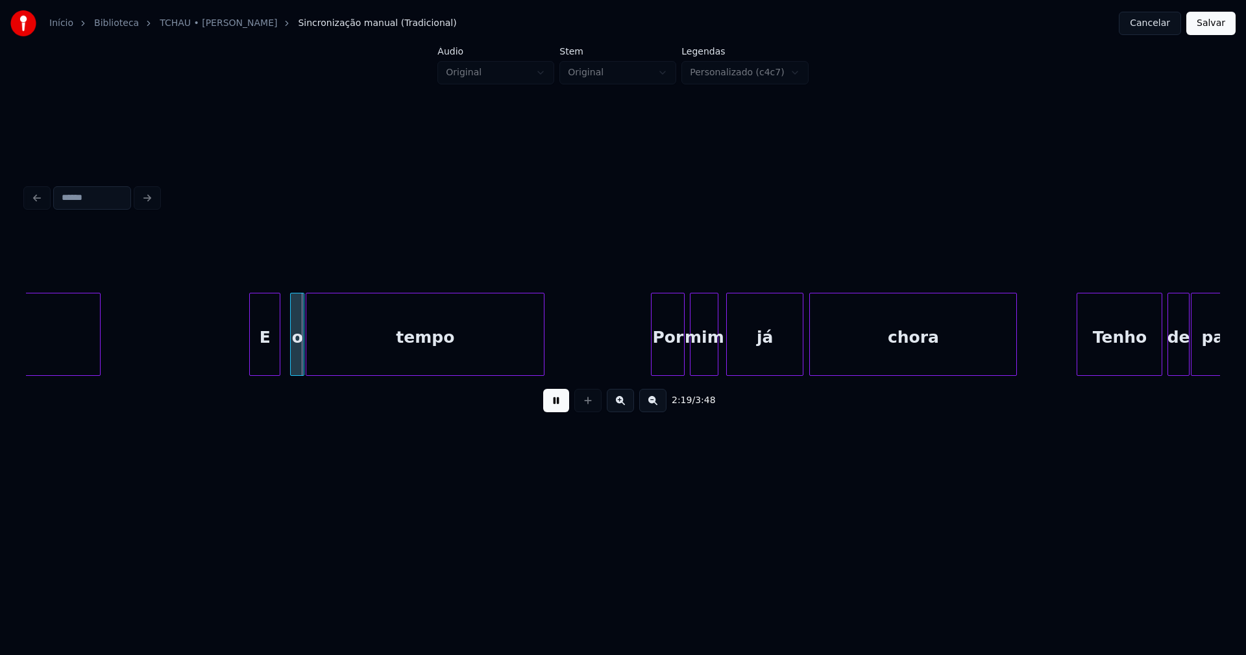
click at [267, 359] on div "E" at bounding box center [265, 337] width 30 height 88
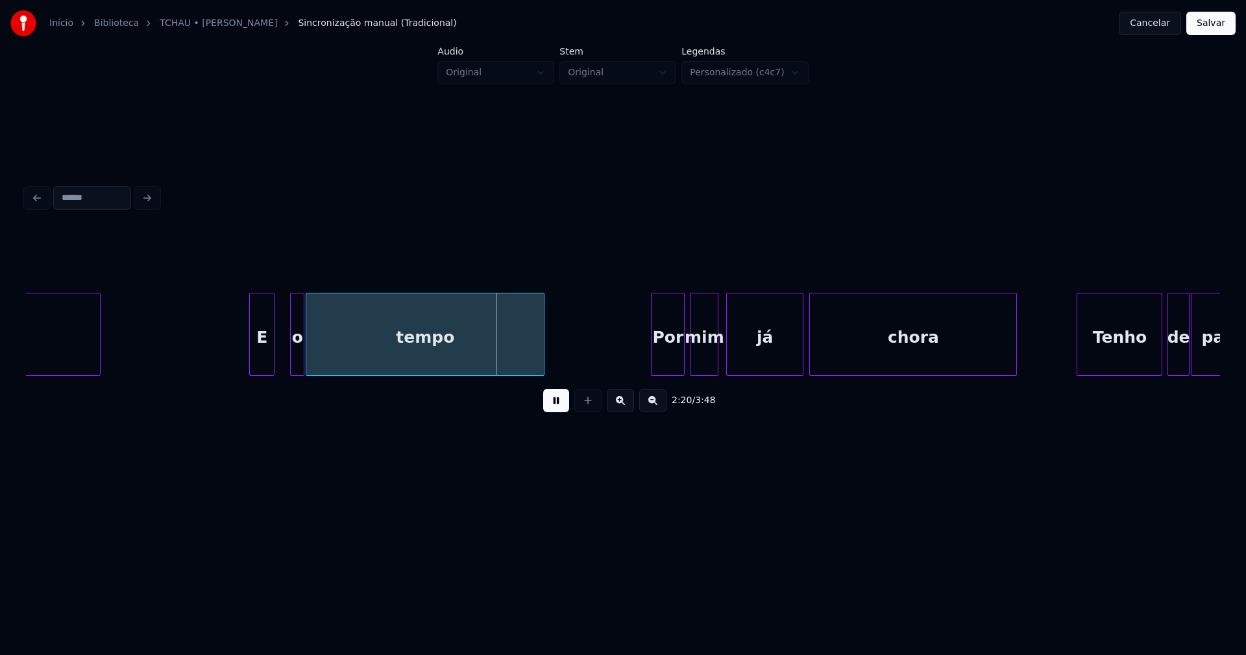
click at [273, 363] on div at bounding box center [272, 334] width 4 height 82
click at [284, 366] on div "o" at bounding box center [284, 337] width 13 height 88
click at [674, 362] on div "Por" at bounding box center [664, 337] width 32 height 88
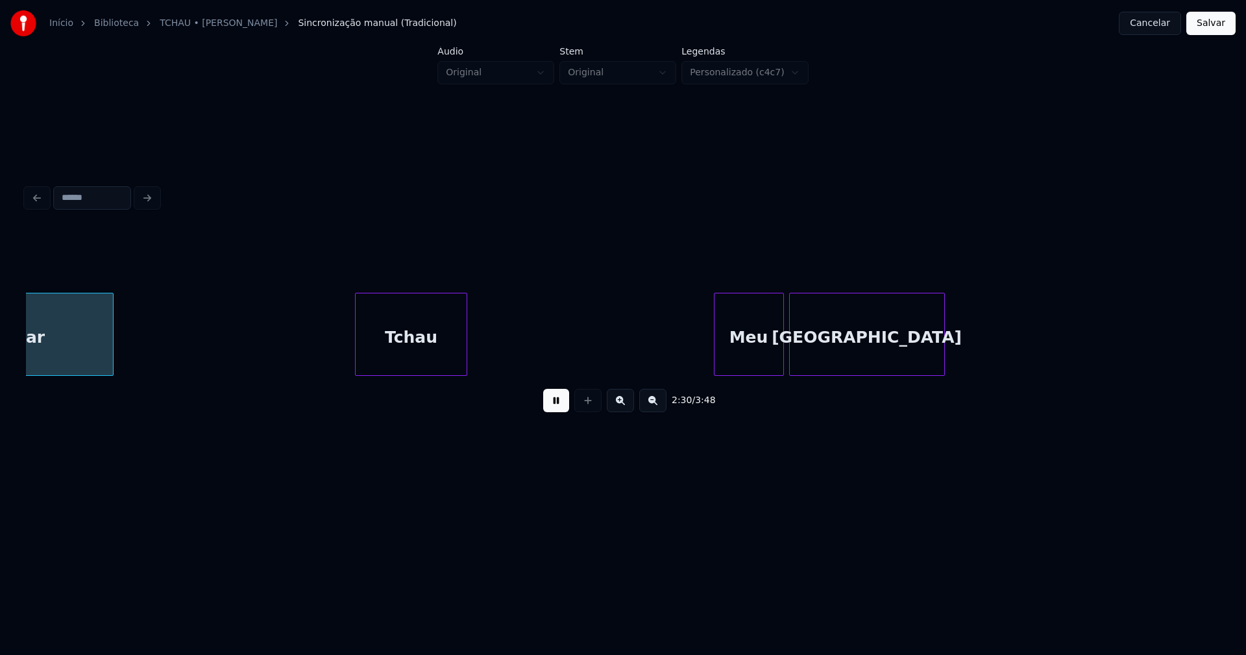
scroll to position [0, 19552]
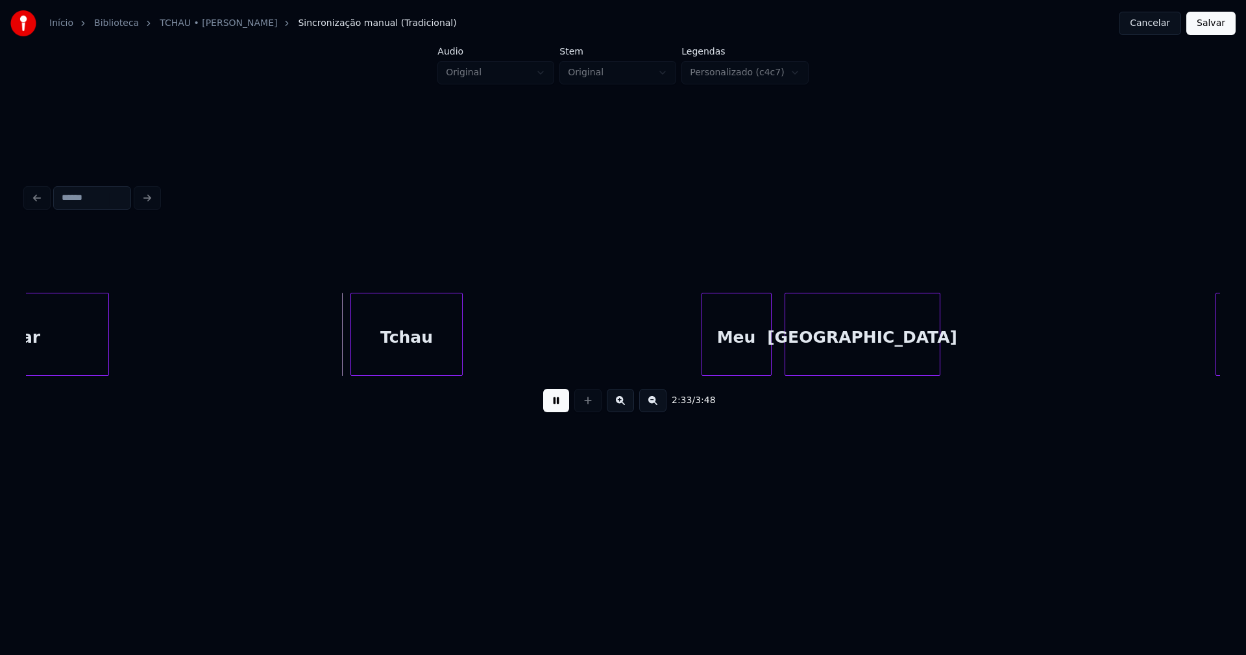
click at [745, 365] on div "Meu" at bounding box center [736, 337] width 69 height 88
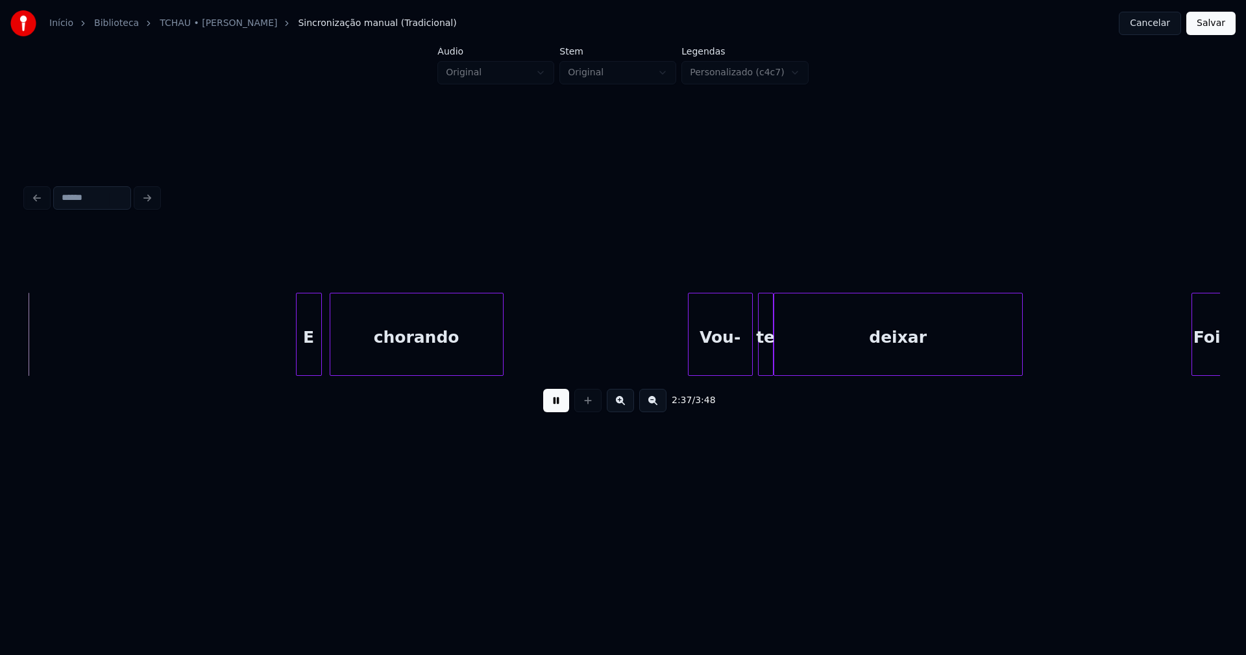
scroll to position [0, 20476]
click at [296, 369] on div "E" at bounding box center [296, 337] width 25 height 88
click at [716, 362] on div "Vou-" at bounding box center [712, 337] width 64 height 88
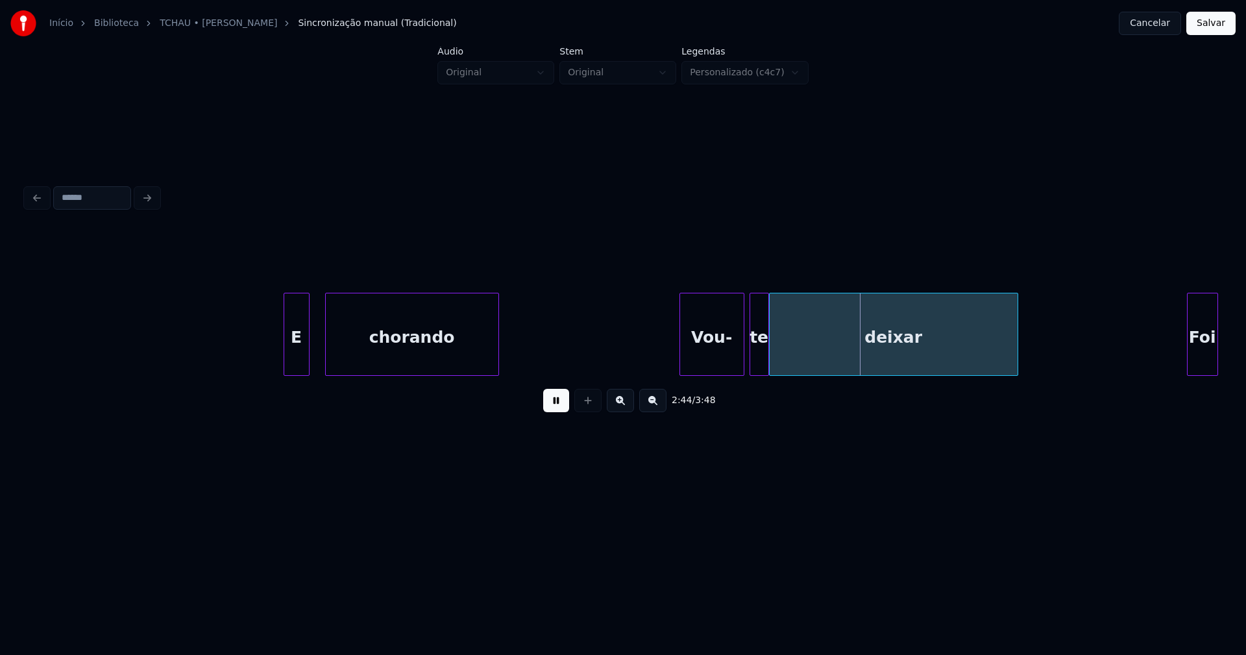
click at [752, 360] on div at bounding box center [752, 334] width 4 height 82
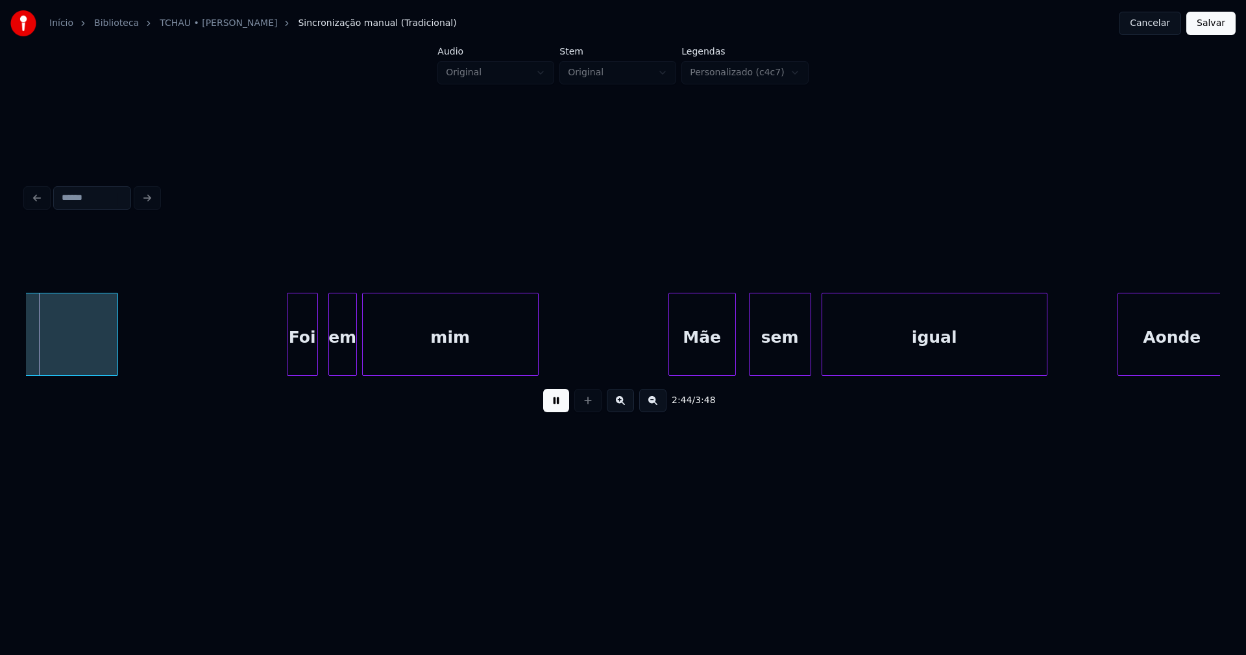
scroll to position [0, 21383]
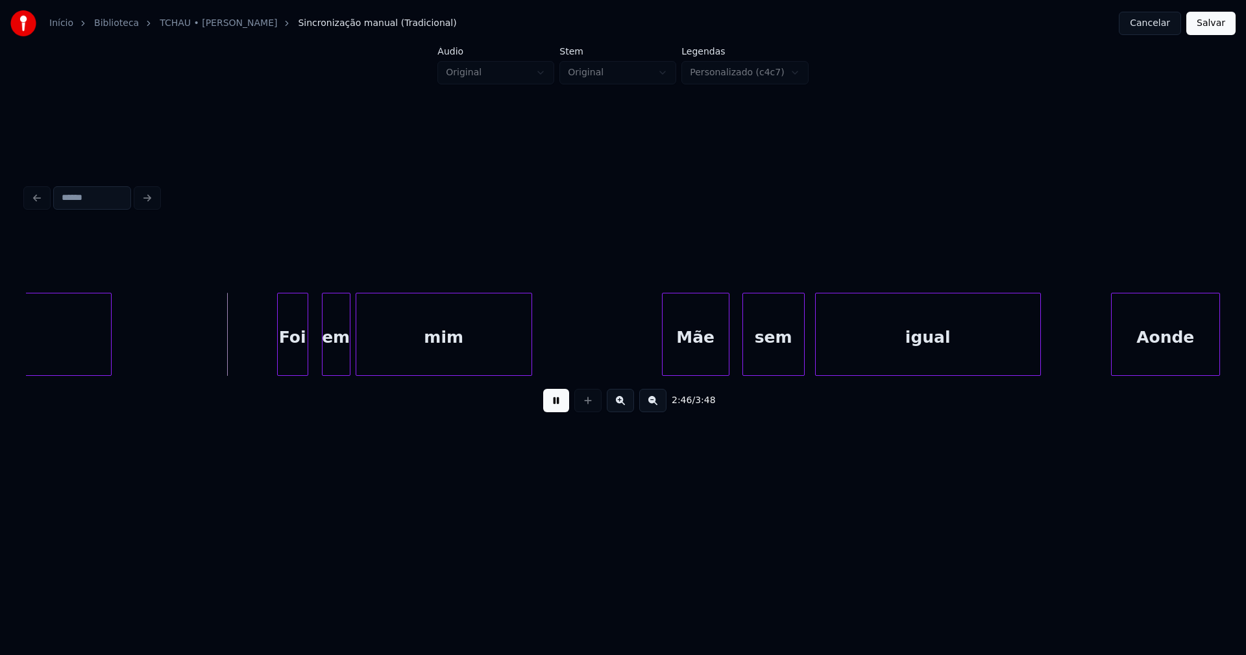
click at [301, 362] on div "Foi" at bounding box center [293, 337] width 30 height 88
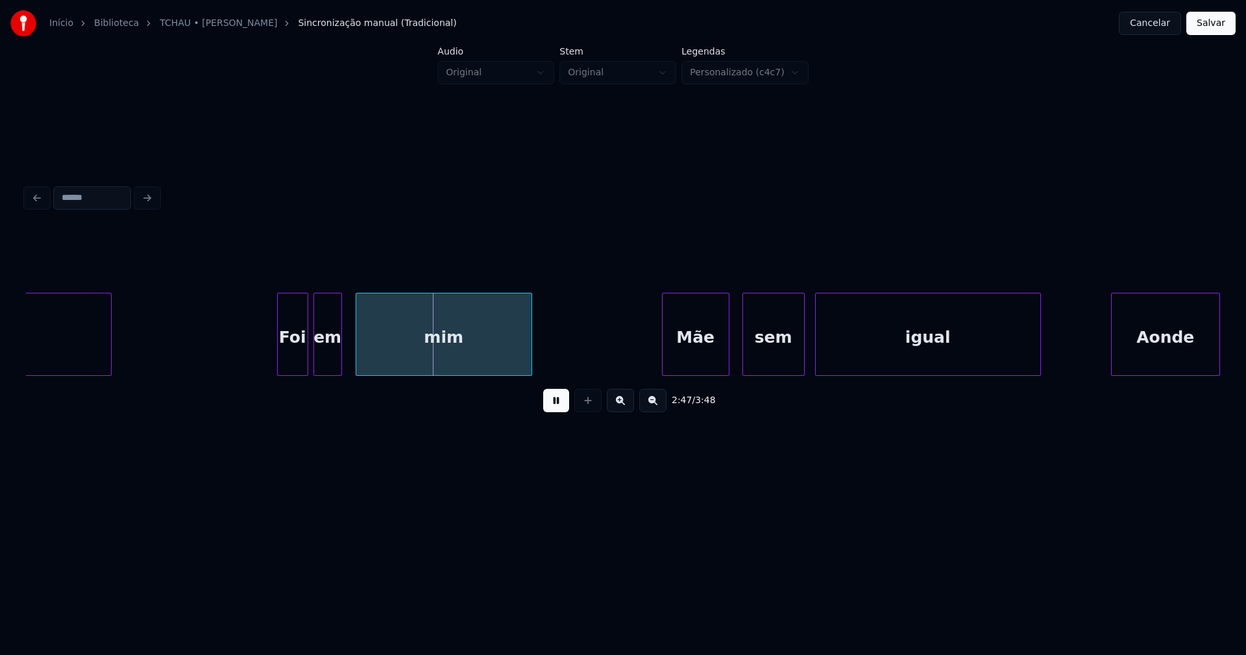
click at [327, 367] on div "em" at bounding box center [327, 337] width 27 height 88
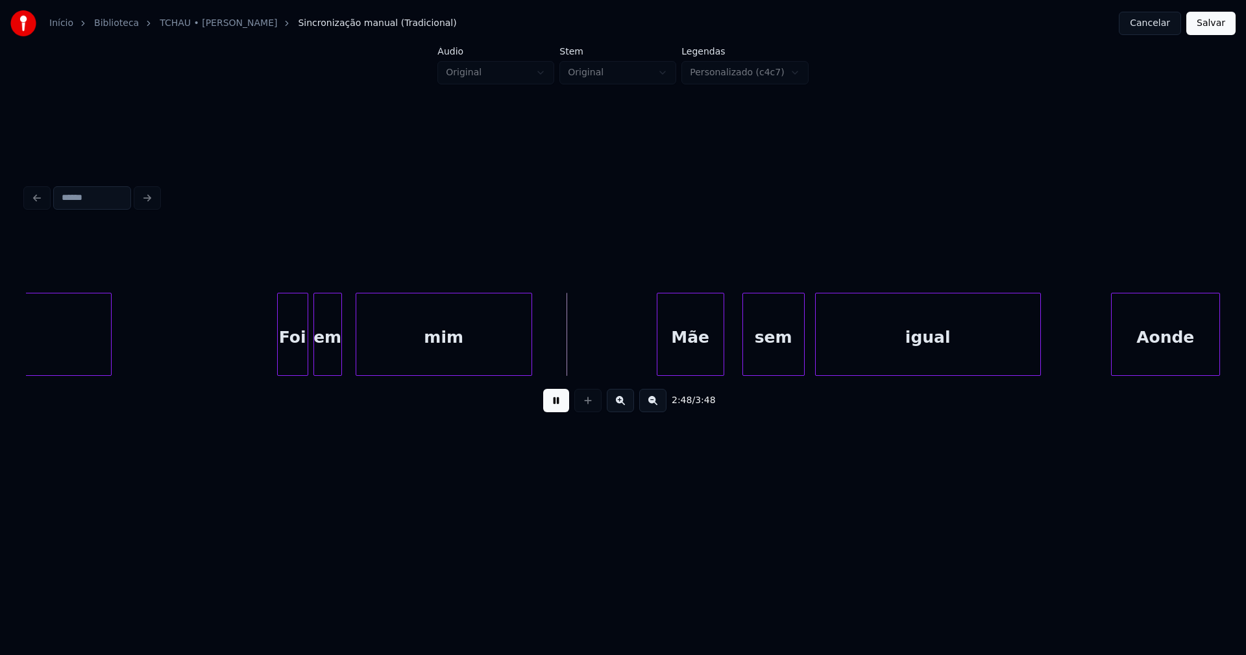
click at [703, 356] on div "Mãe" at bounding box center [691, 337] width 66 height 88
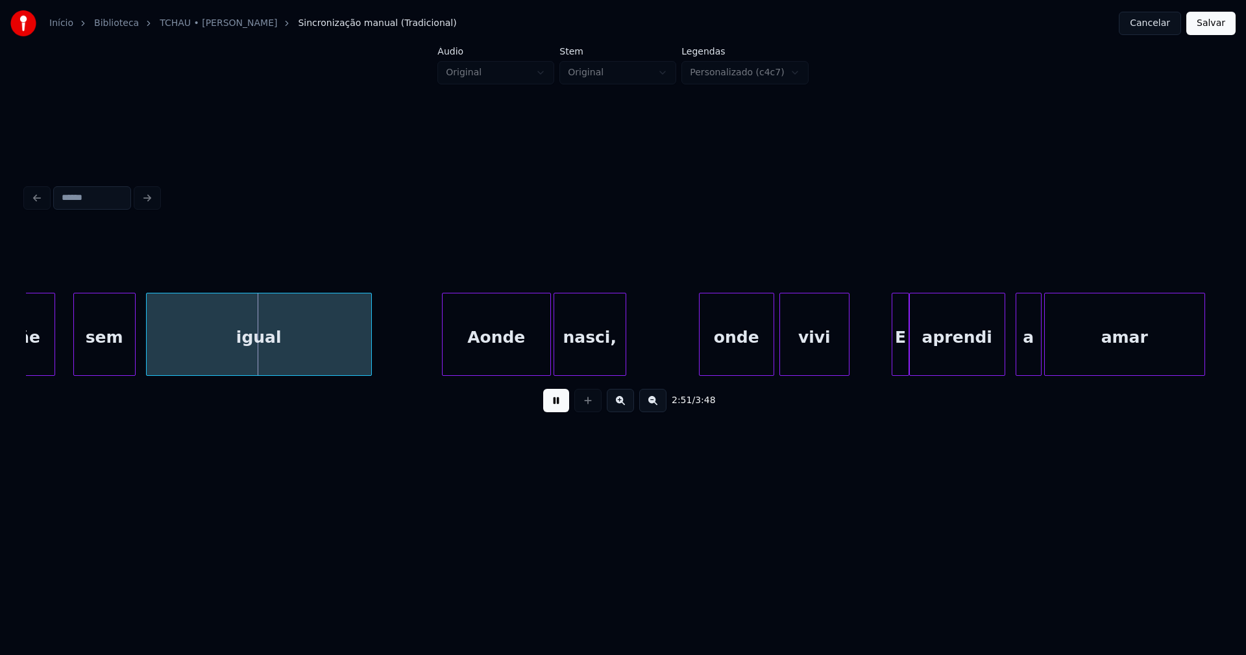
scroll to position [0, 22085]
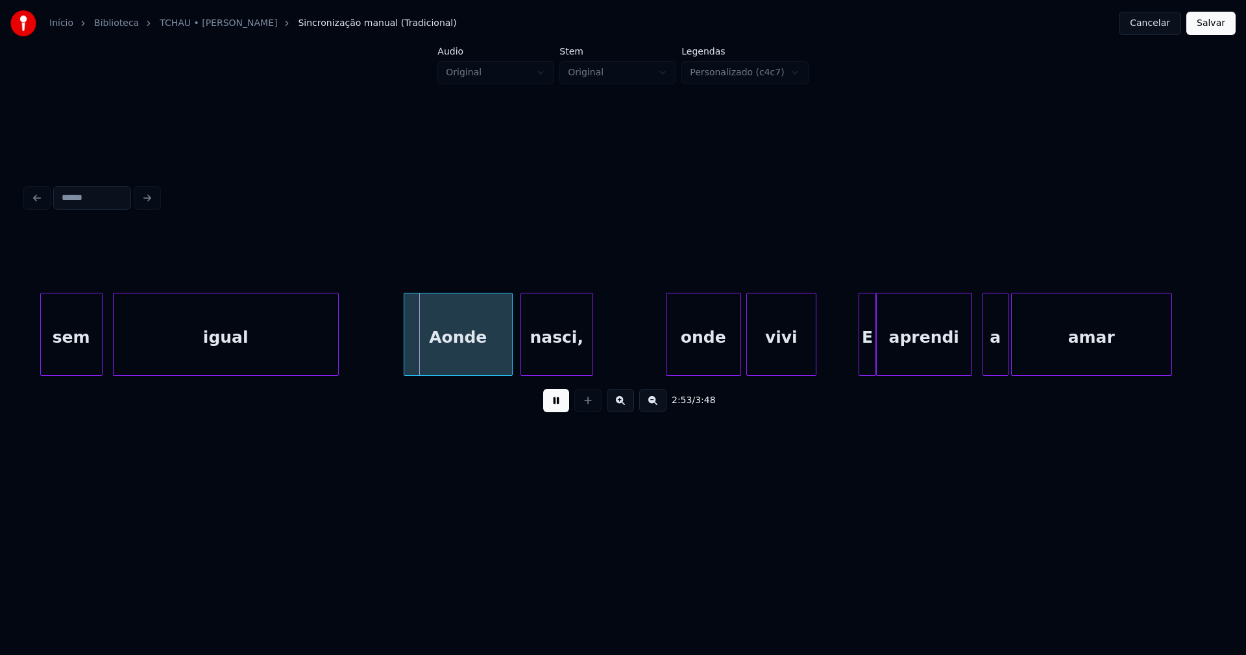
click at [458, 353] on div "Aonde" at bounding box center [458, 337] width 108 height 88
click at [514, 346] on div at bounding box center [514, 334] width 4 height 82
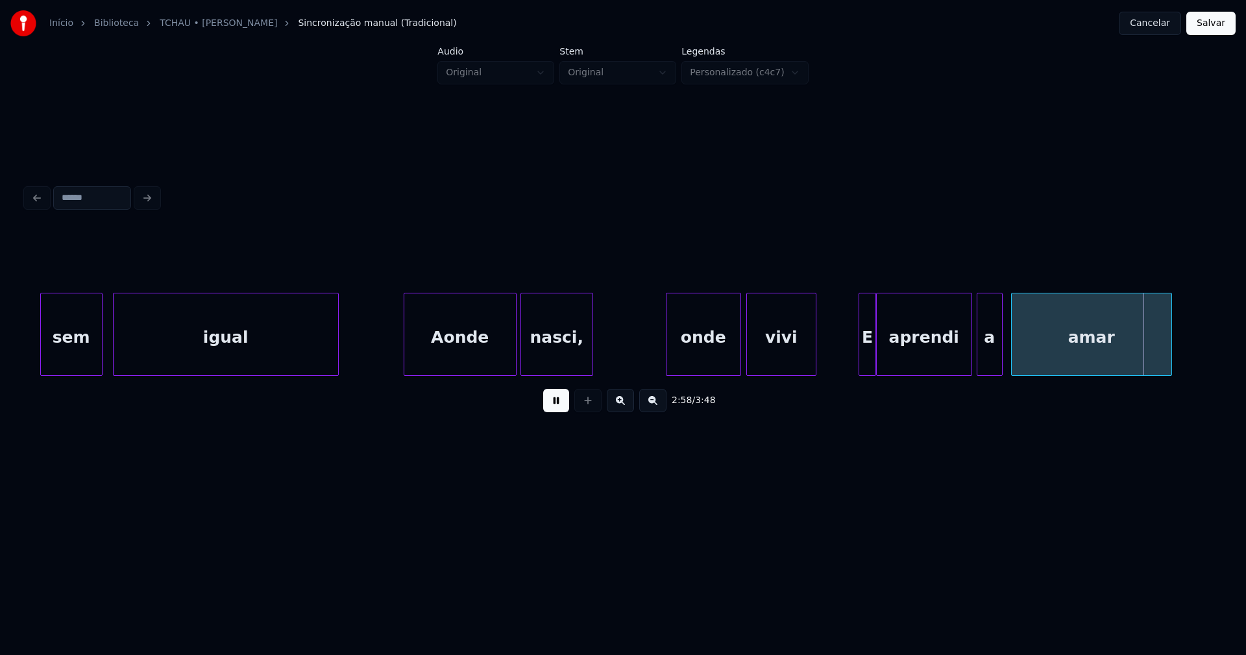
click at [988, 367] on div "a" at bounding box center [990, 337] width 25 height 88
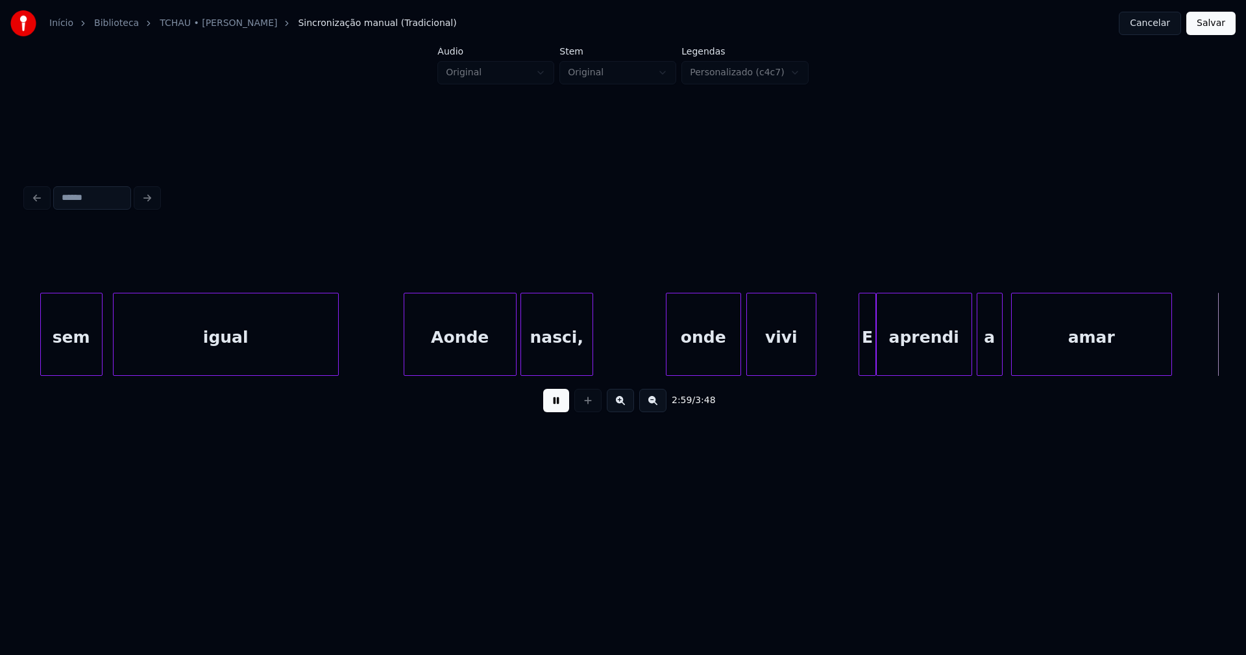
scroll to position [0, 23283]
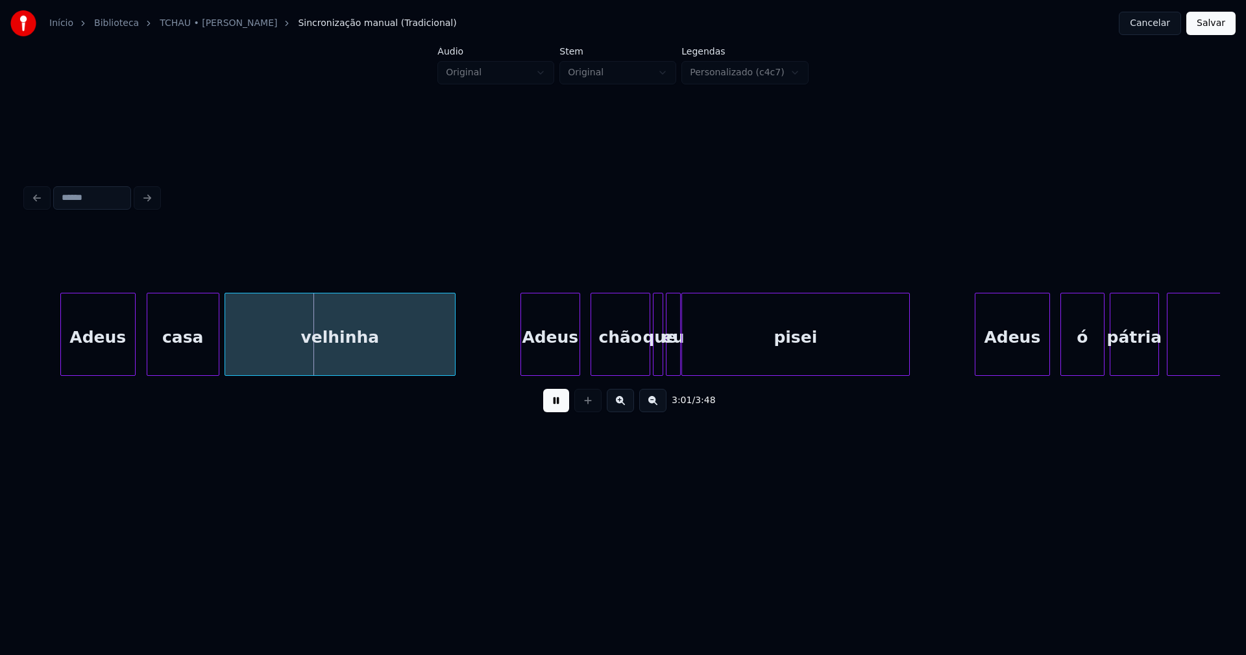
click at [90, 357] on div "Adeus" at bounding box center [98, 337] width 74 height 88
click at [543, 352] on div "Adeus" at bounding box center [542, 337] width 58 height 88
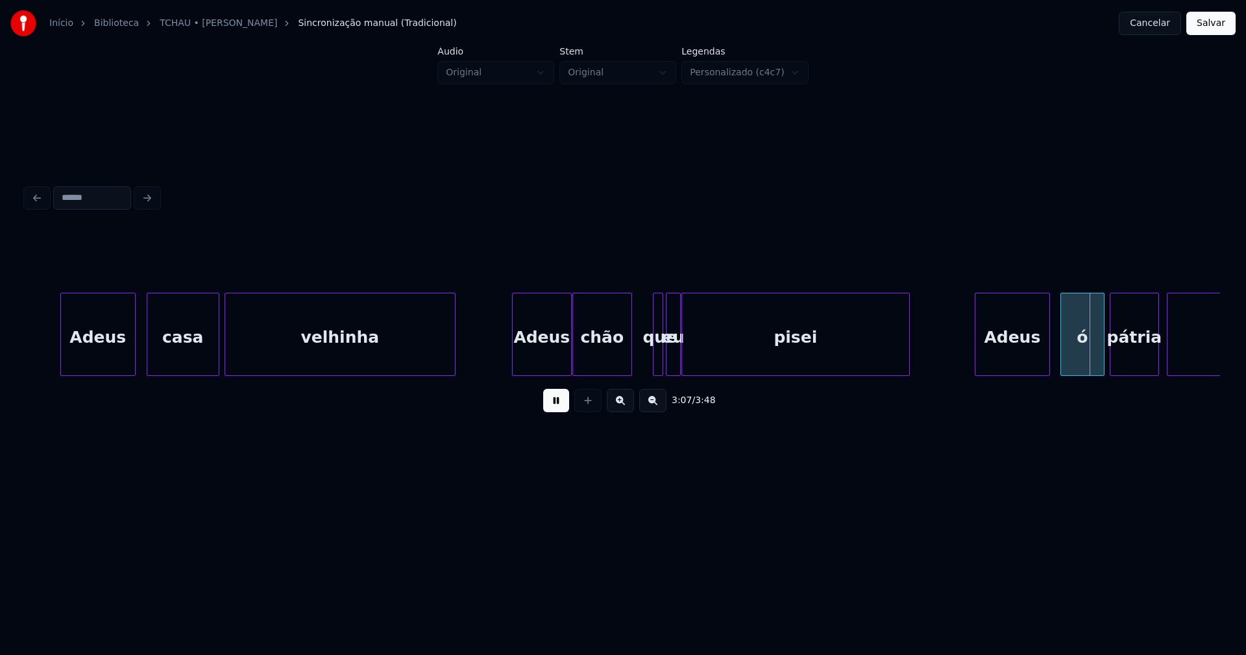
click at [595, 364] on div "chão" at bounding box center [602, 337] width 58 height 88
click at [624, 360] on div at bounding box center [623, 334] width 4 height 82
click at [642, 344] on div at bounding box center [641, 334] width 4 height 82
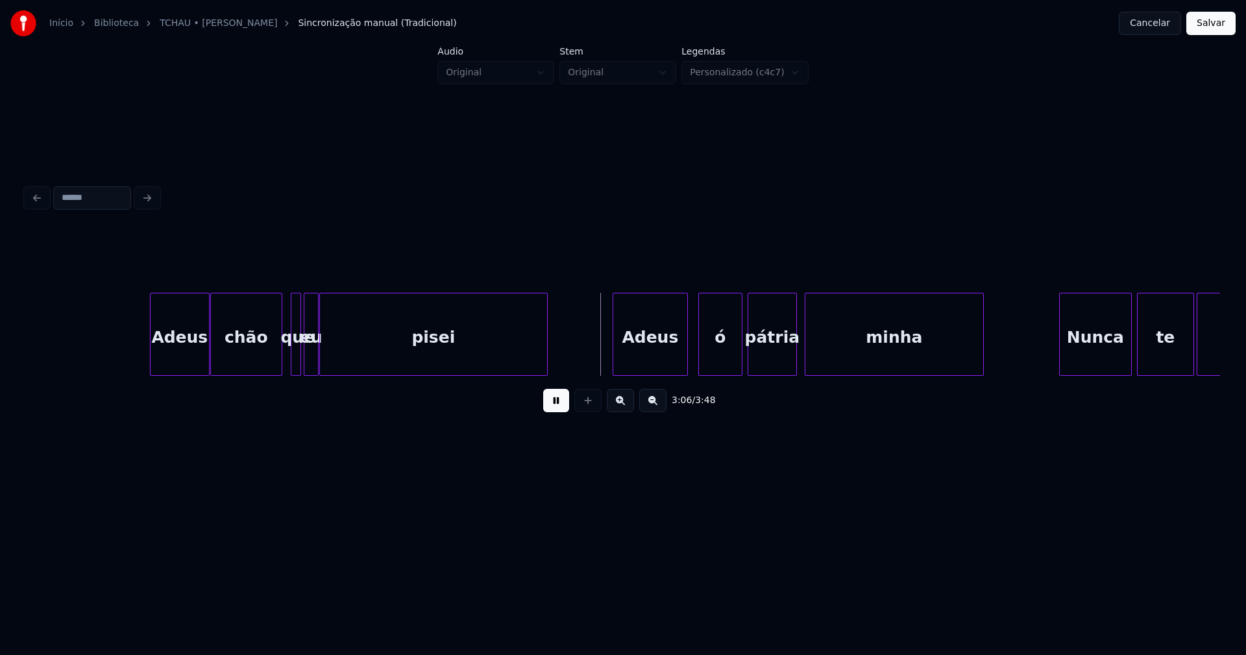
scroll to position [0, 23744]
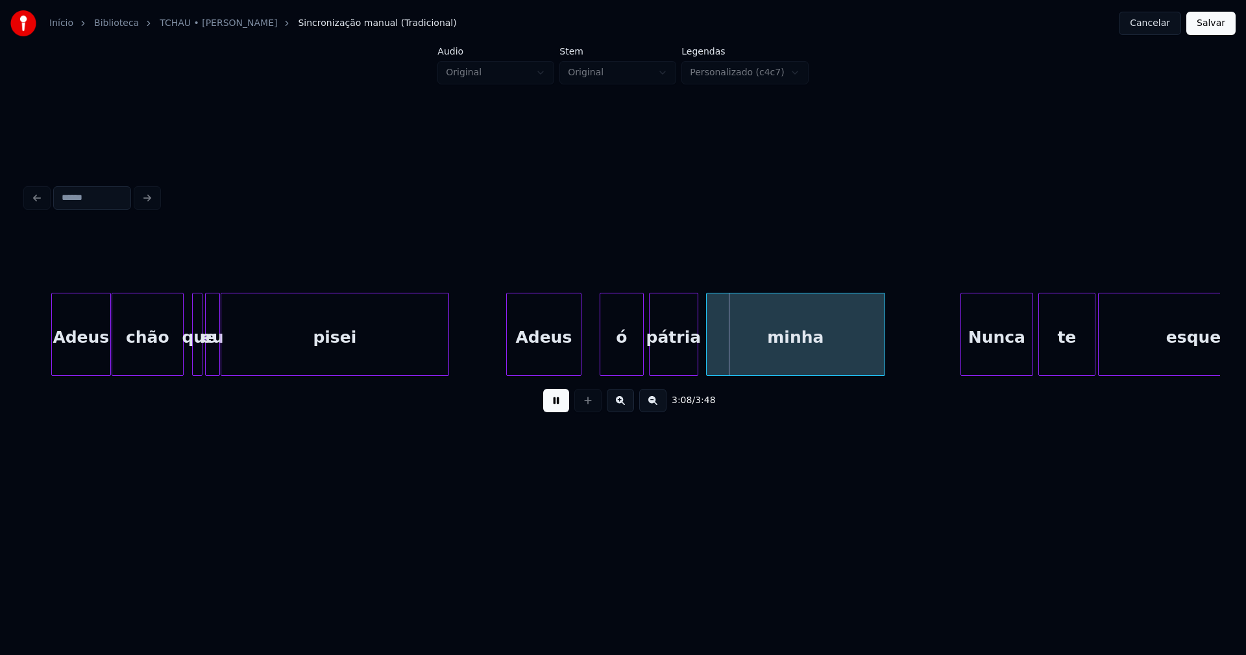
click at [554, 362] on div "Adeus" at bounding box center [544, 337] width 74 height 88
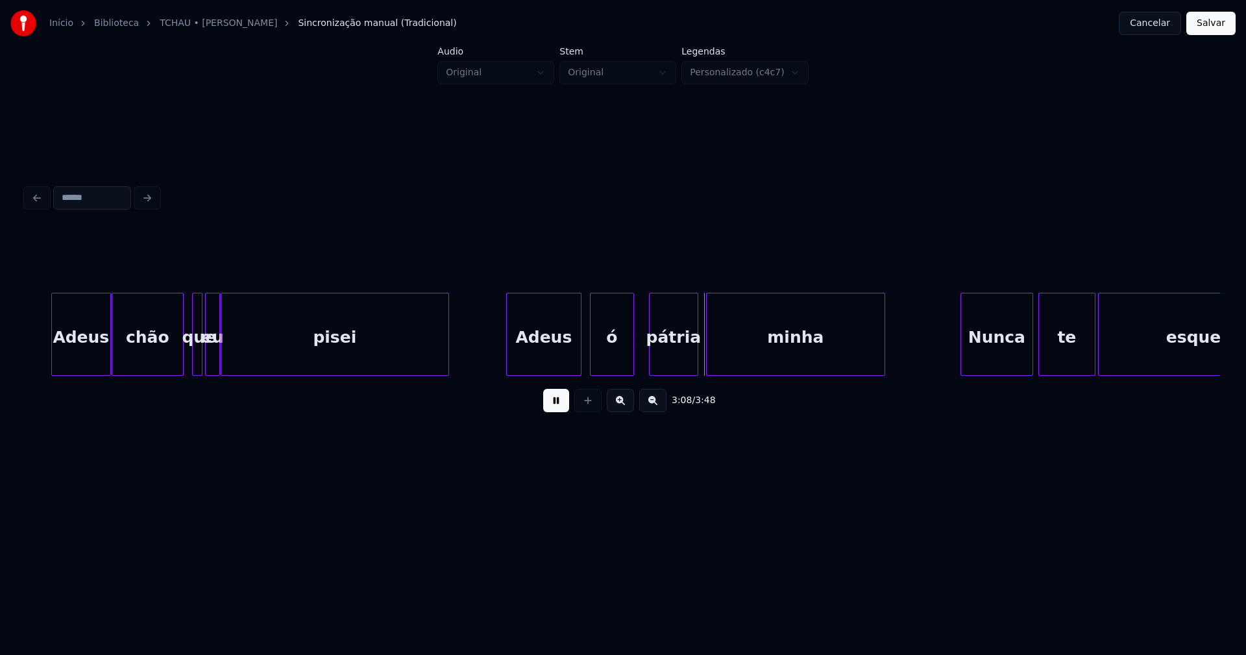
click at [623, 362] on div "ó" at bounding box center [612, 337] width 43 height 88
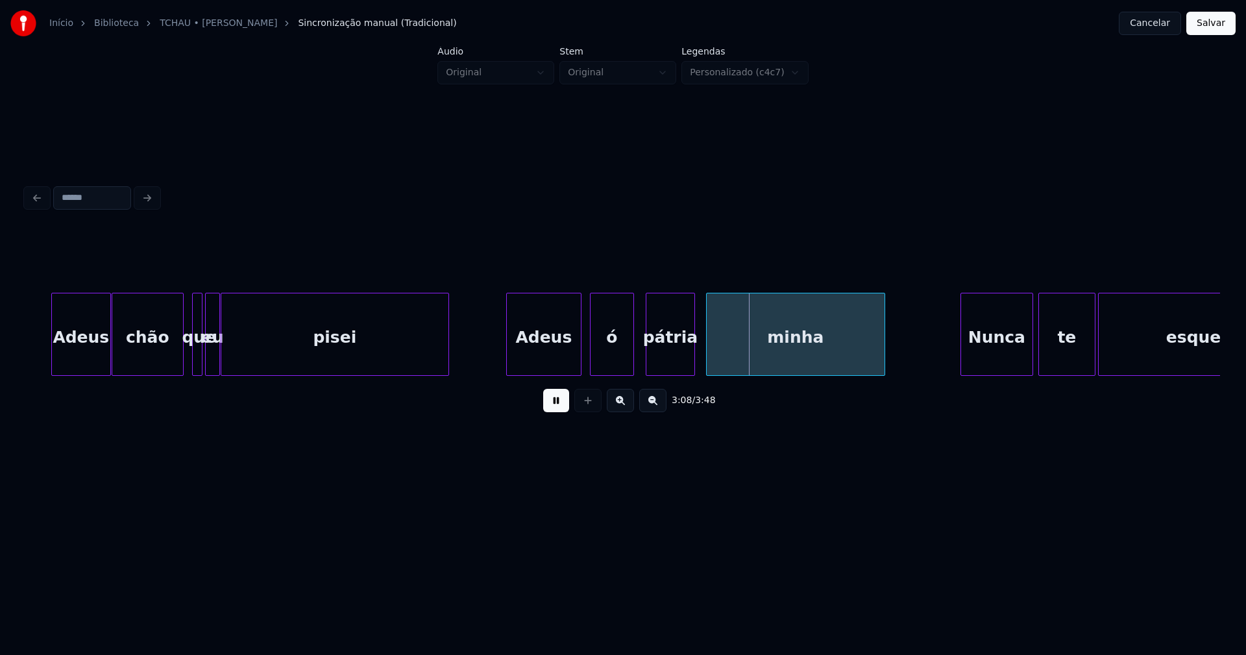
click at [673, 362] on div "pátria" at bounding box center [671, 337] width 48 height 88
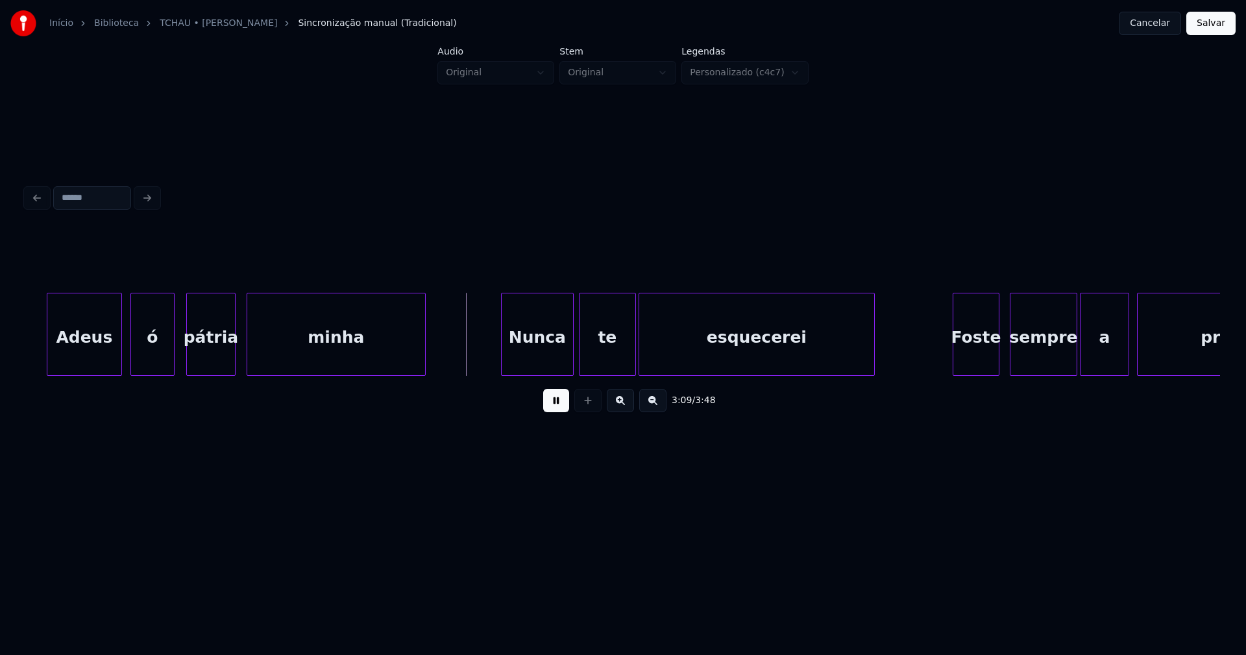
scroll to position [0, 24449]
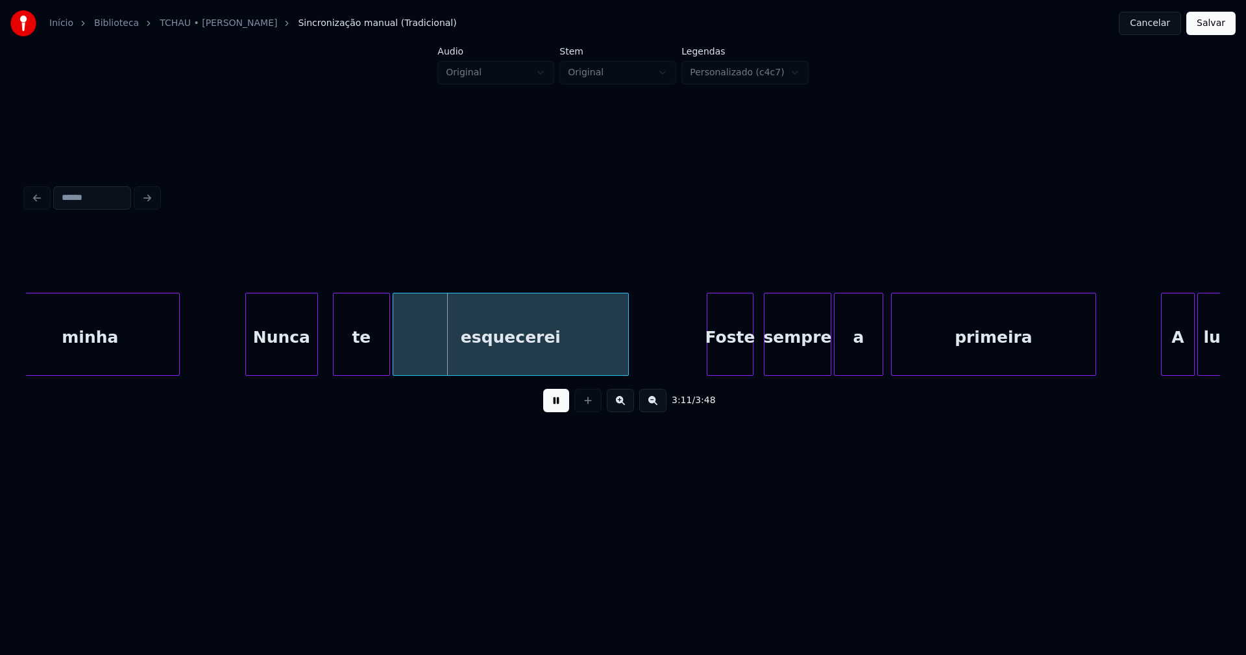
click at [279, 356] on div "Nunca" at bounding box center [281, 337] width 71 height 88
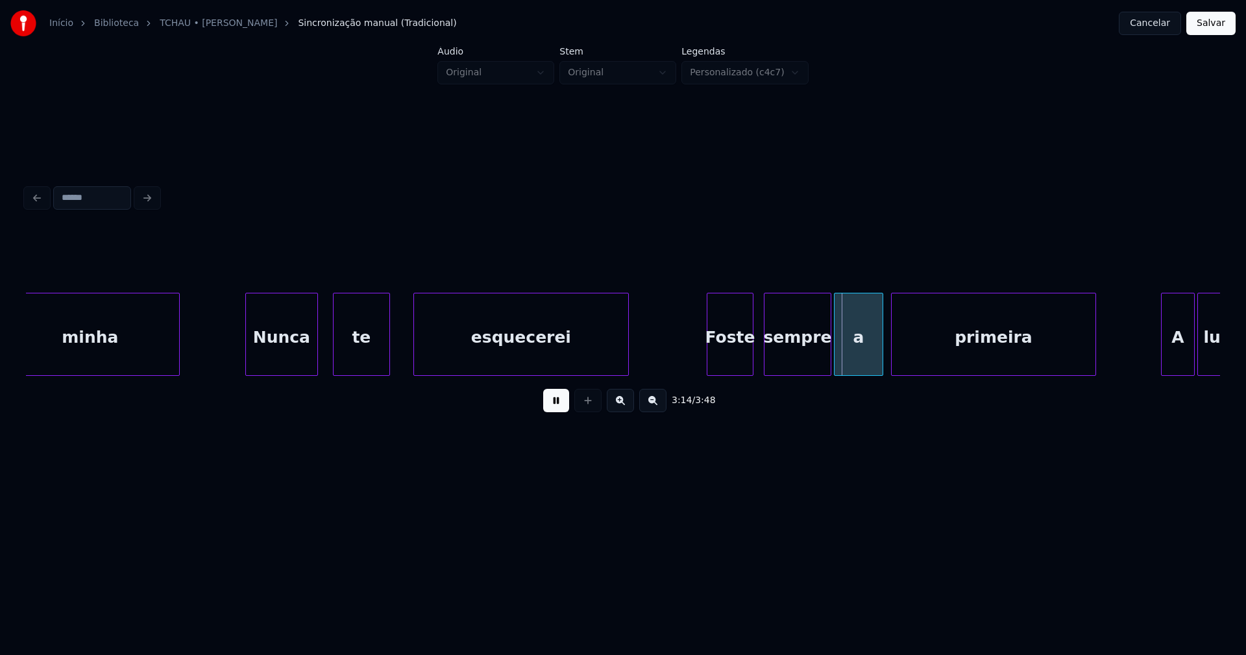
click at [415, 344] on div at bounding box center [416, 334] width 4 height 82
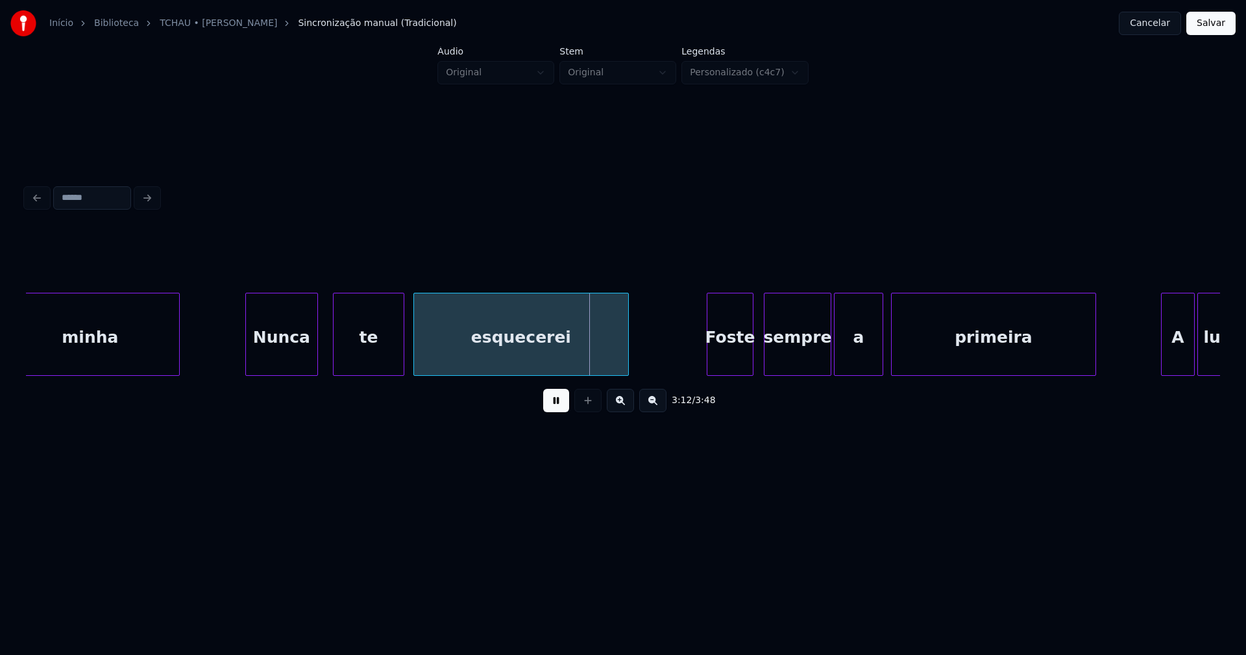
click at [404, 342] on div at bounding box center [402, 334] width 4 height 82
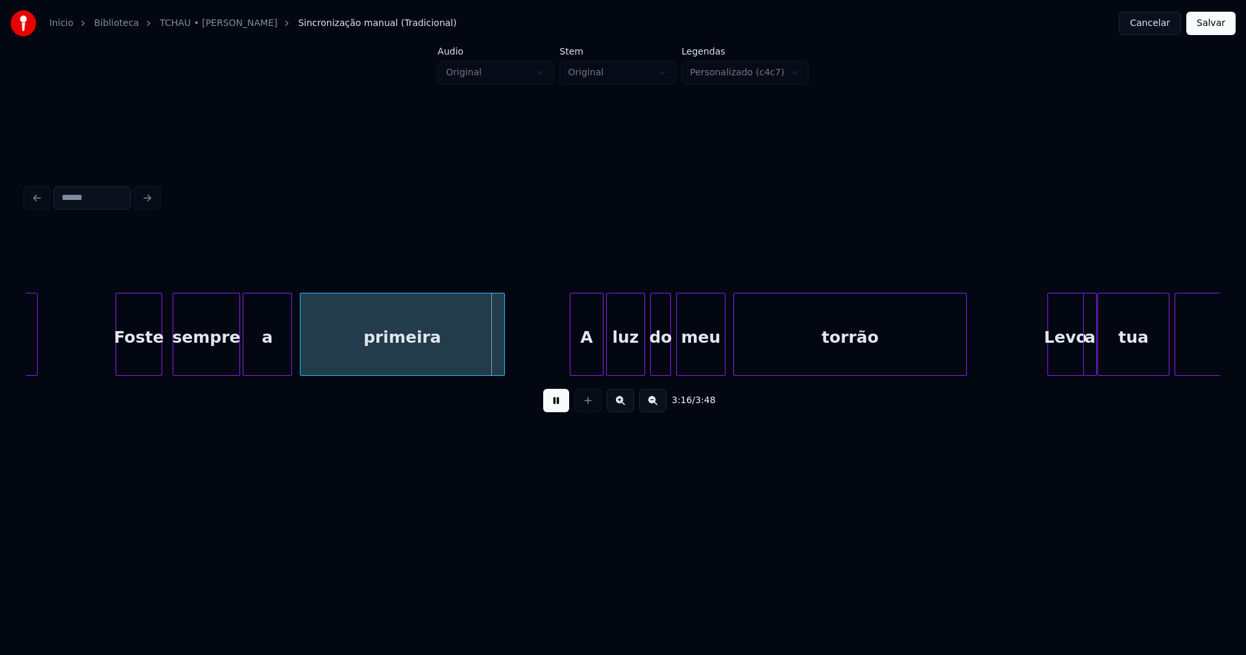
scroll to position [0, 25057]
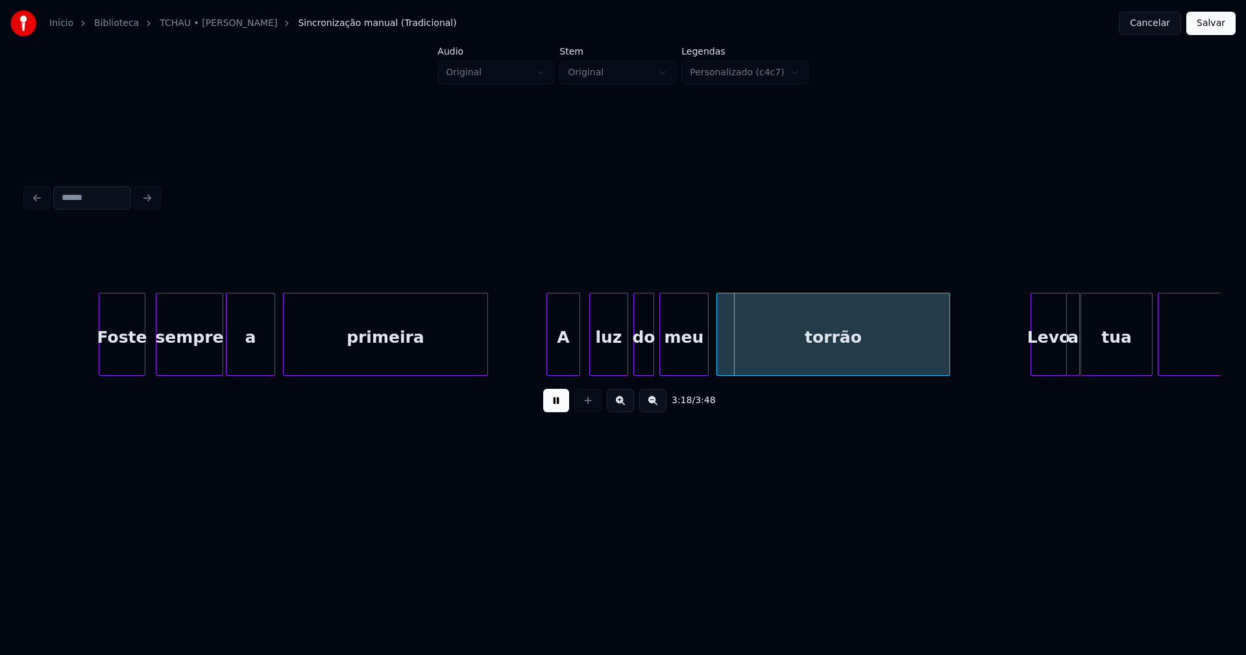
click at [560, 367] on div "A" at bounding box center [563, 337] width 32 height 88
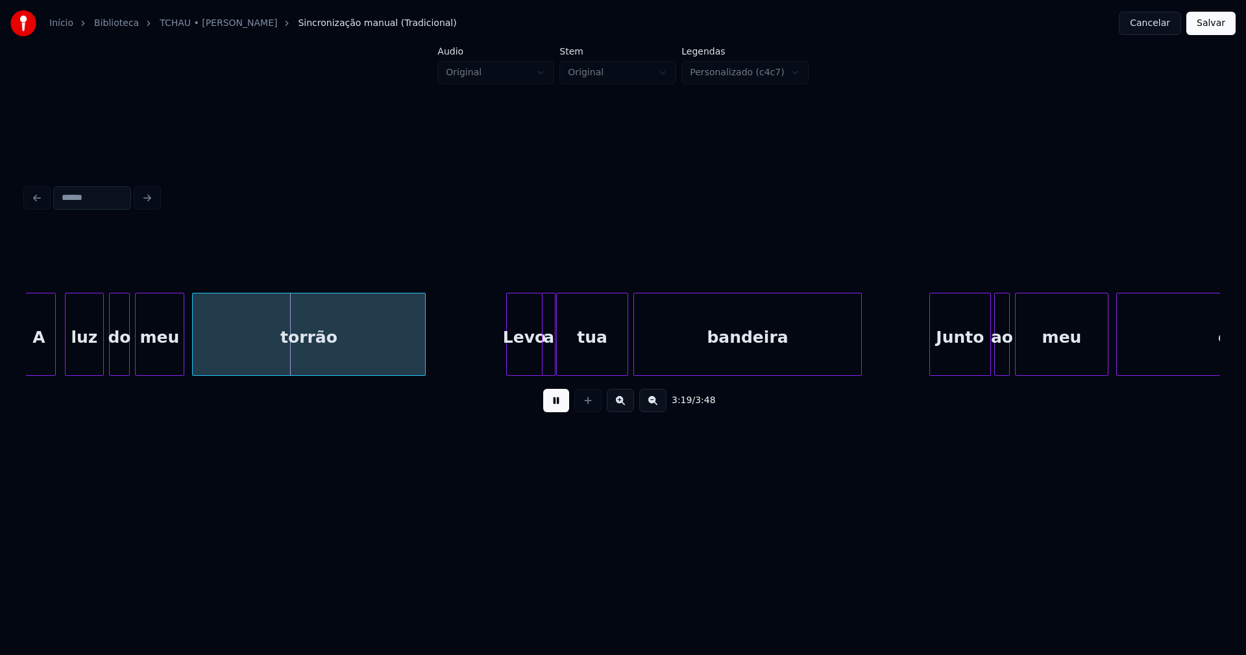
scroll to position [0, 25583]
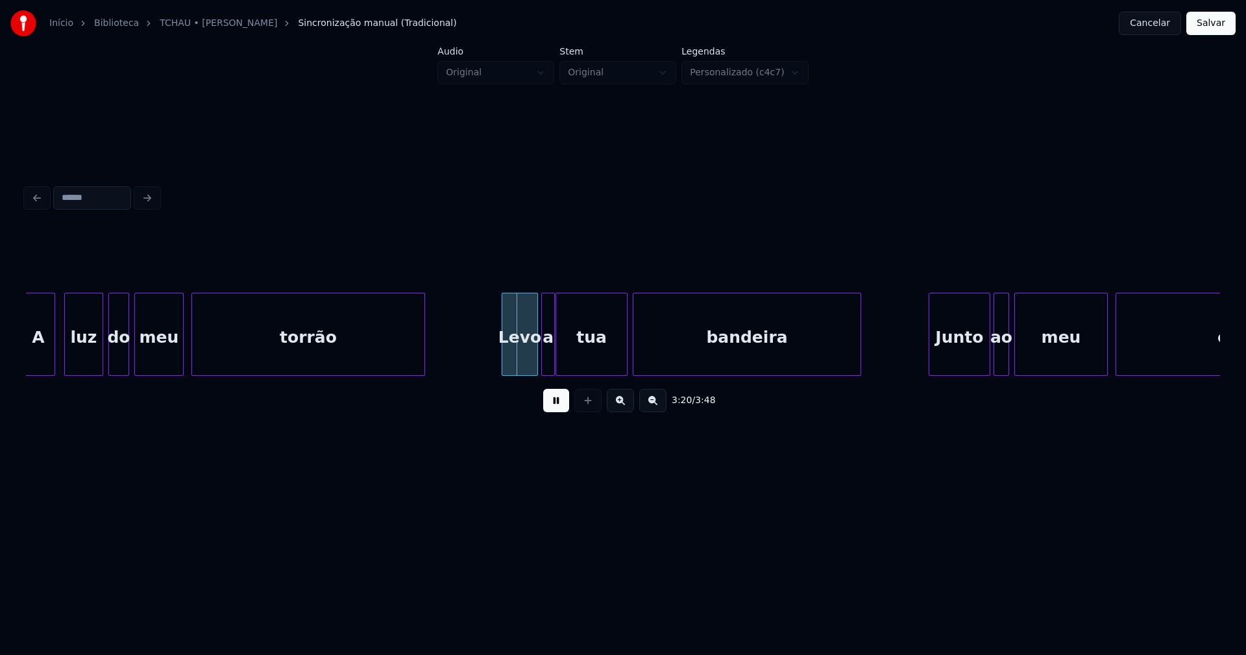
click at [515, 351] on div "Levo" at bounding box center [519, 337] width 35 height 88
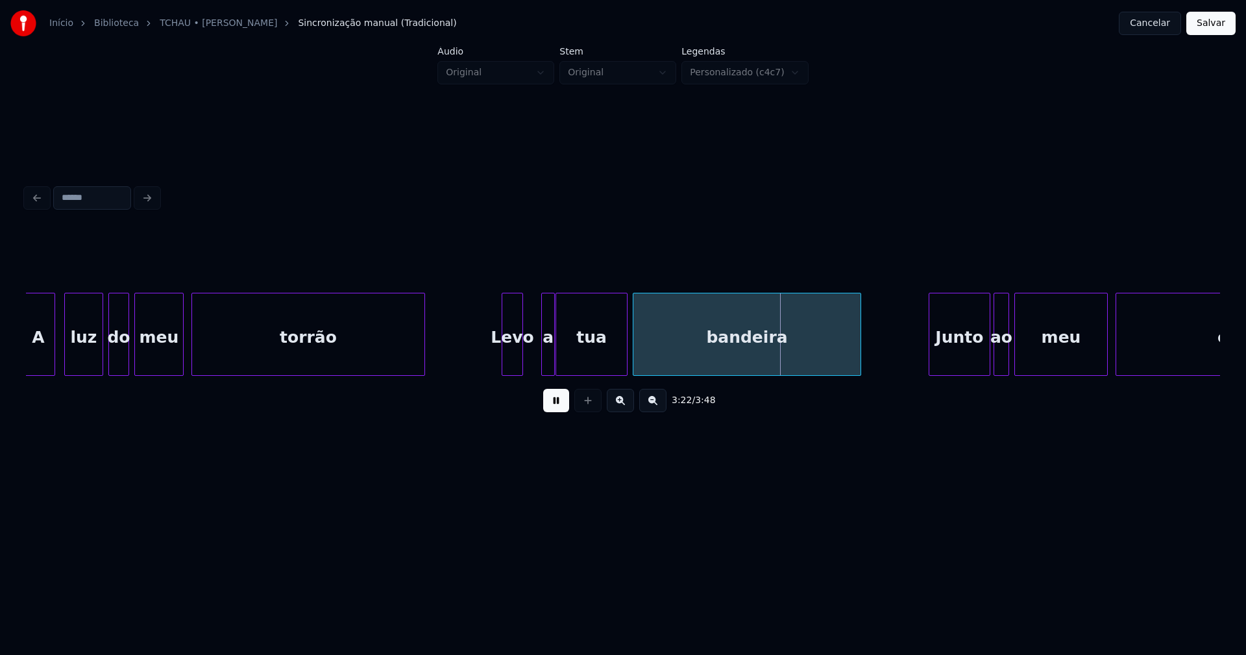
click at [520, 371] on div "A luz do meu torrão Levo a tua bandeira Junto ao meu coração" at bounding box center [623, 334] width 1195 height 83
click at [533, 359] on div "a" at bounding box center [533, 337] width 13 height 88
click at [551, 358] on div at bounding box center [553, 334] width 4 height 82
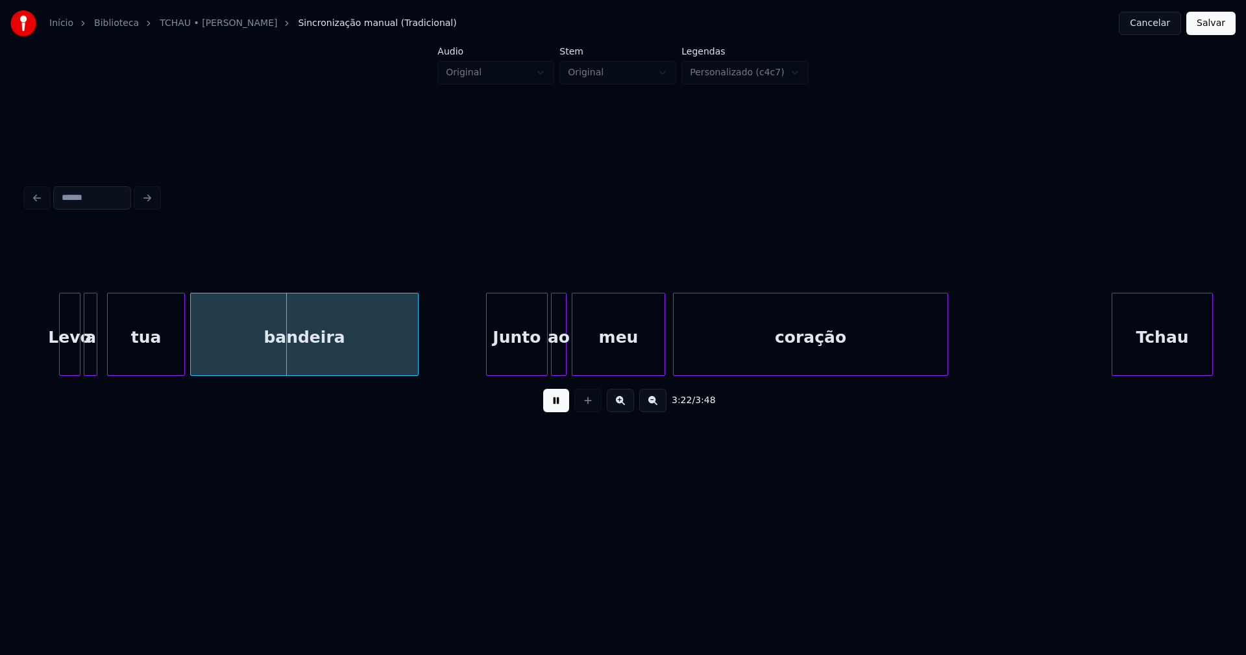
scroll to position [0, 26042]
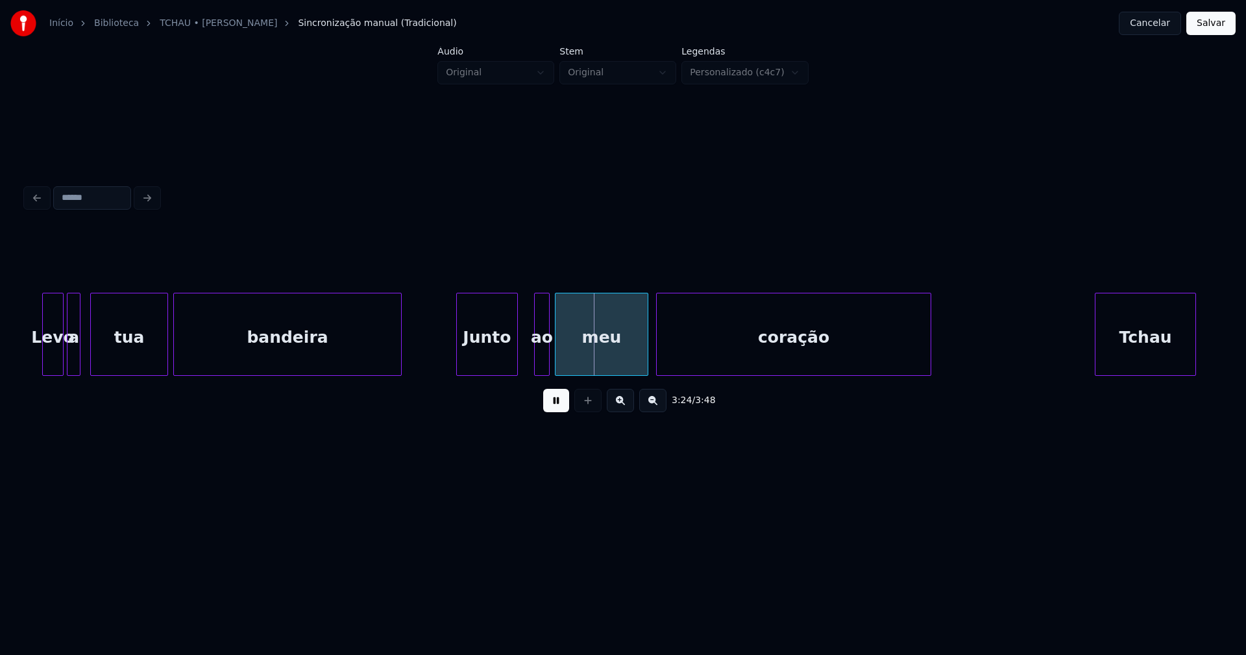
click at [485, 365] on div "Junto" at bounding box center [487, 337] width 60 height 88
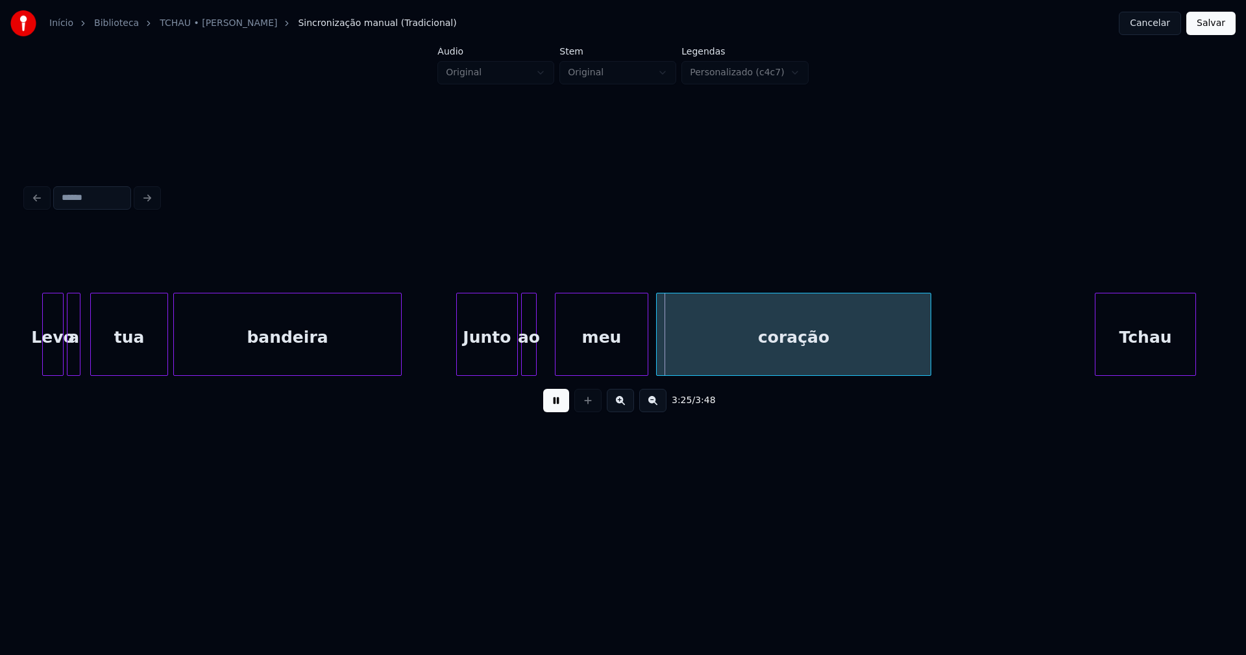
click at [530, 369] on div "ao" at bounding box center [529, 337] width 14 height 88
click at [544, 357] on div at bounding box center [545, 334] width 4 height 82
click at [610, 360] on div "meu" at bounding box center [599, 337] width 92 height 88
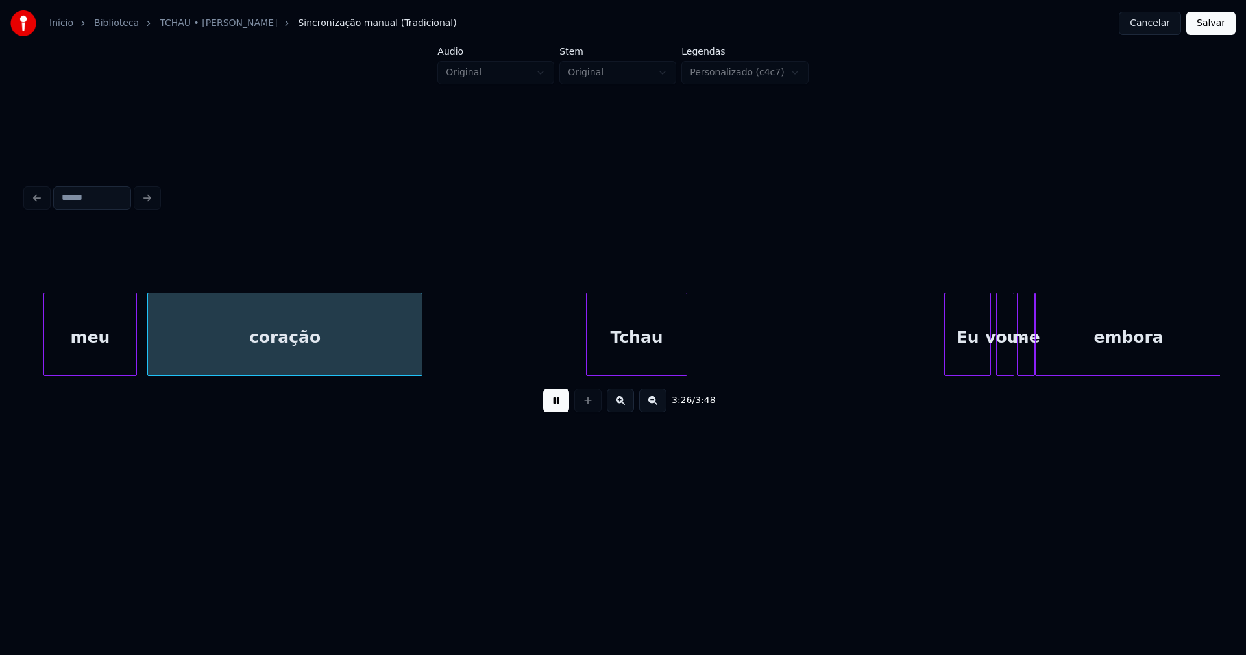
scroll to position [0, 26715]
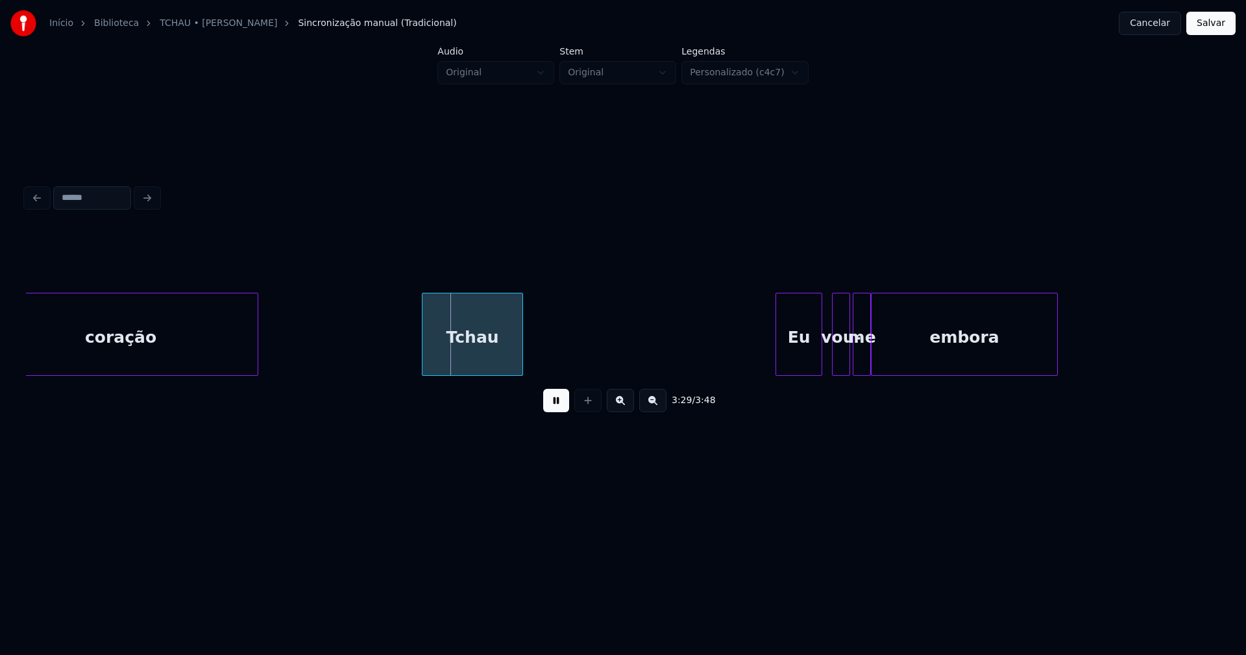
click at [802, 359] on div "Eu" at bounding box center [798, 337] width 45 height 88
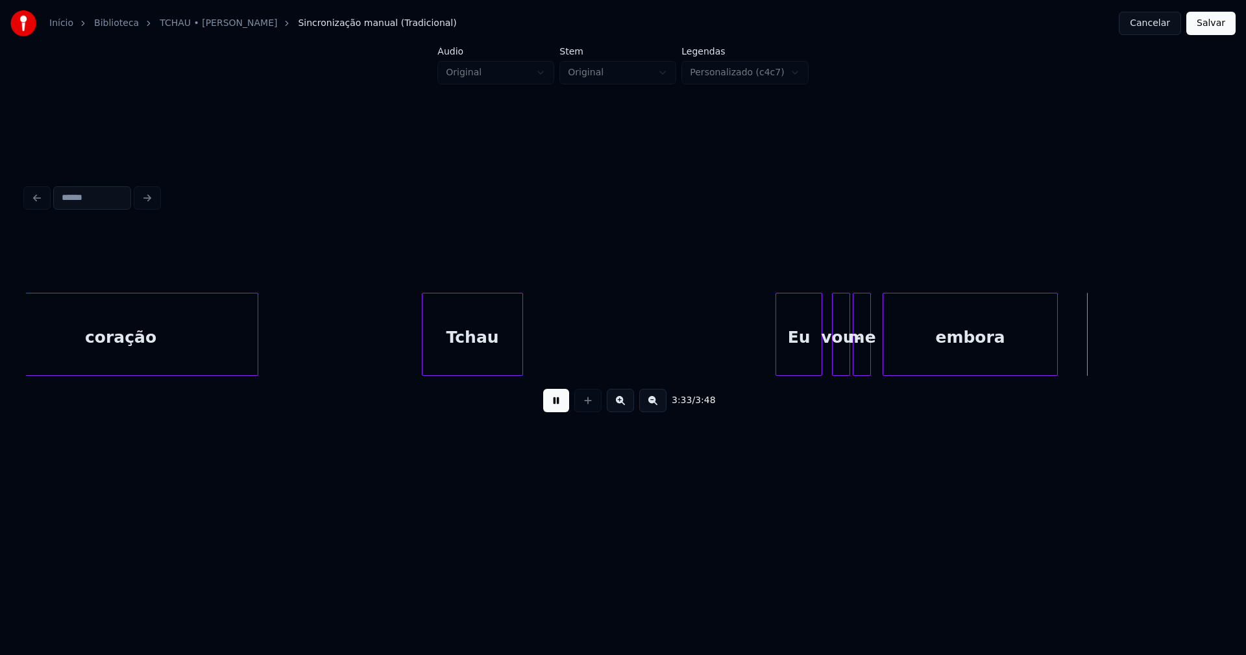
click at [885, 351] on div at bounding box center [886, 334] width 4 height 82
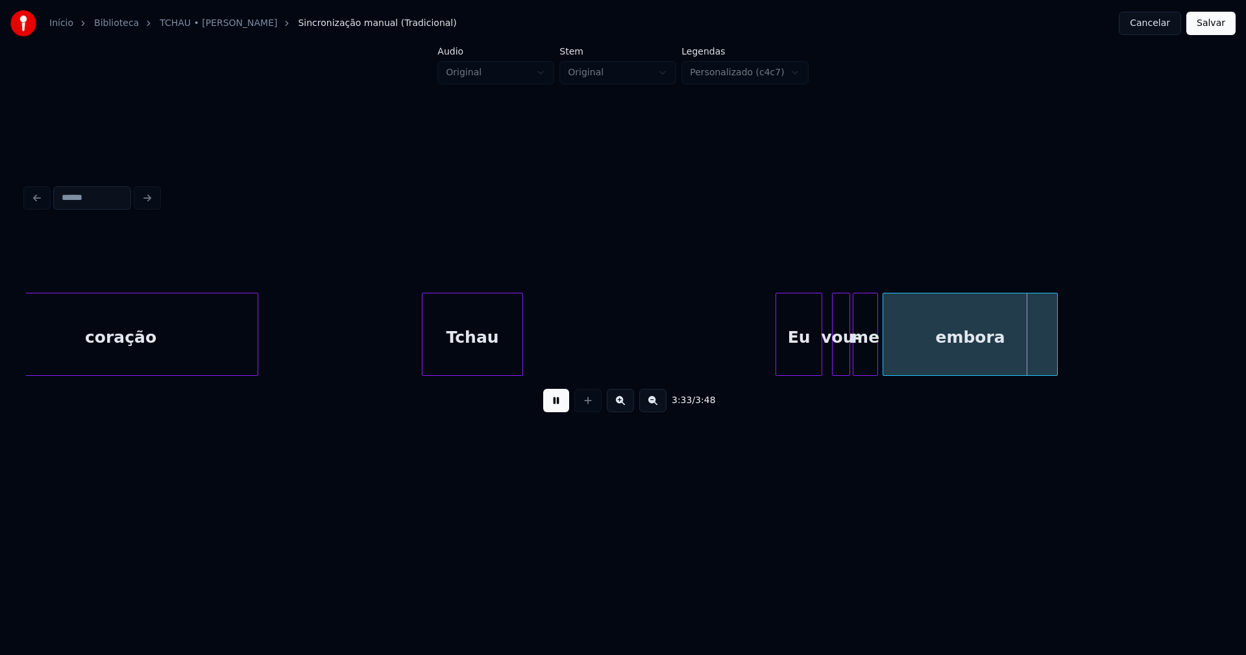
click at [877, 350] on div at bounding box center [876, 334] width 4 height 82
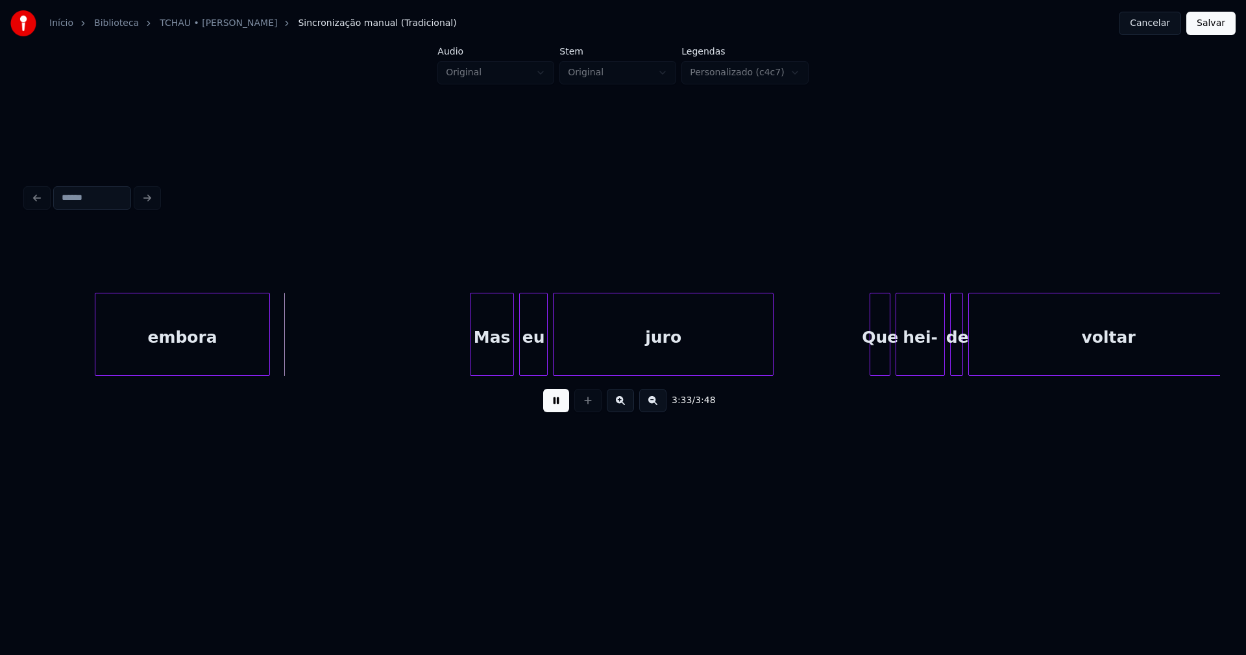
scroll to position [0, 27635]
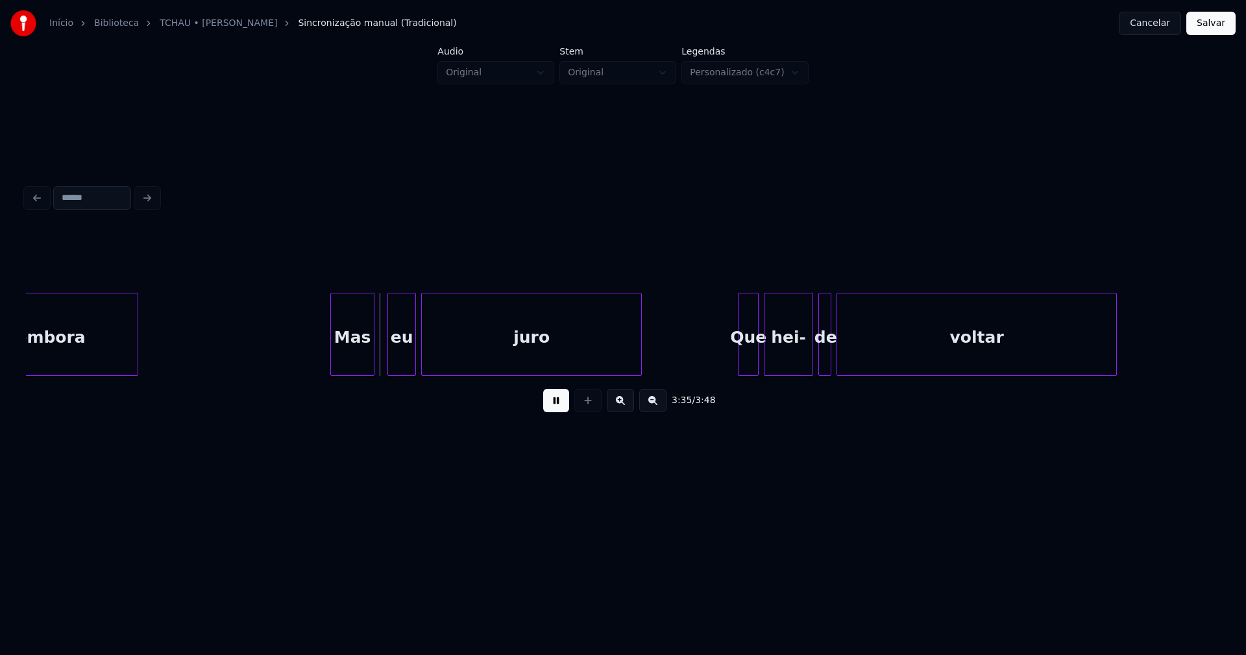
click at [347, 360] on div "Mas" at bounding box center [352, 337] width 43 height 88
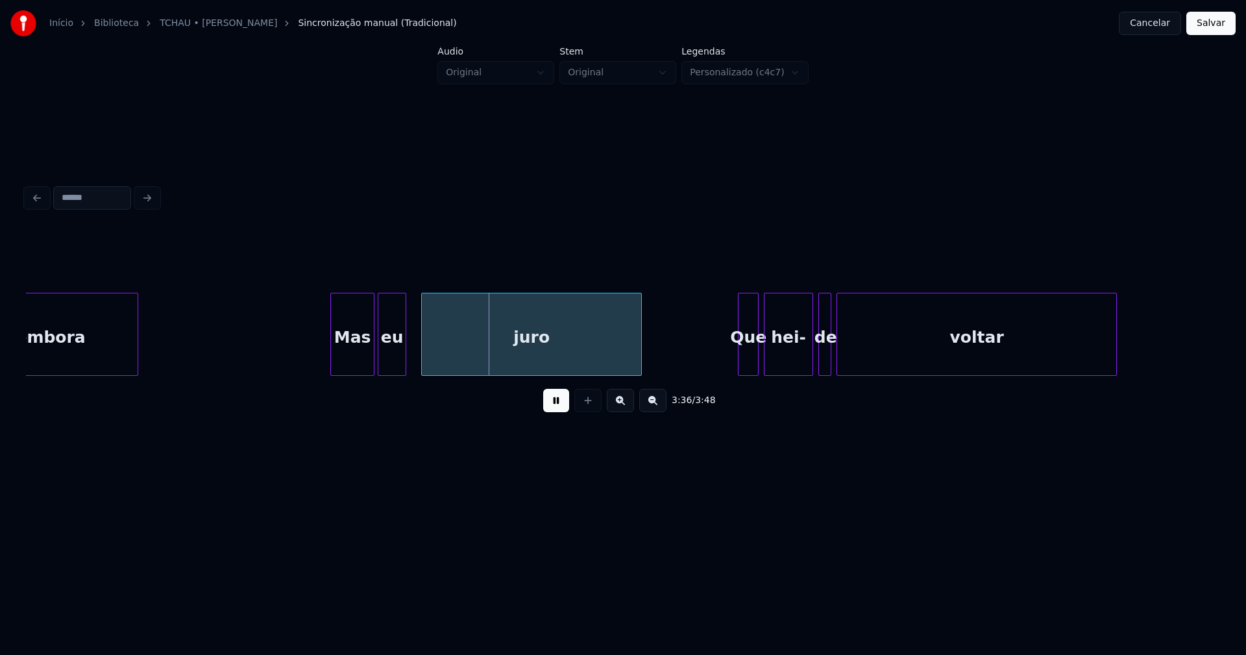
click at [386, 362] on div "eu" at bounding box center [391, 337] width 27 height 88
click at [408, 353] on div at bounding box center [410, 334] width 4 height 82
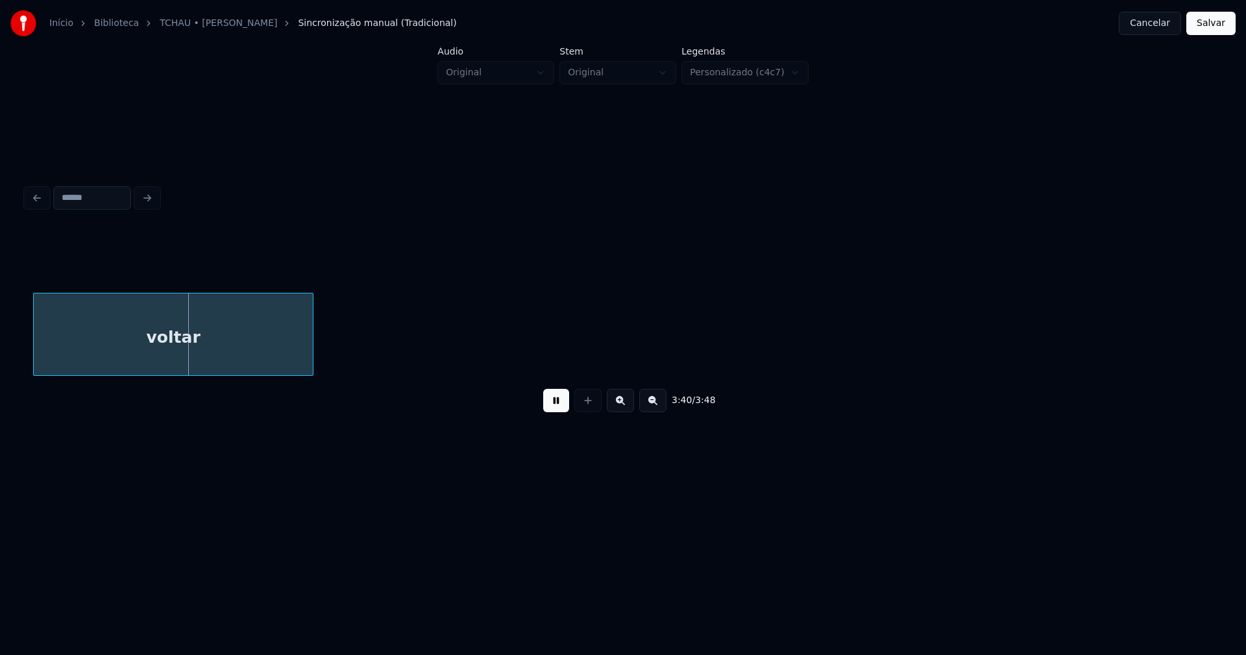
scroll to position [0, 28456]
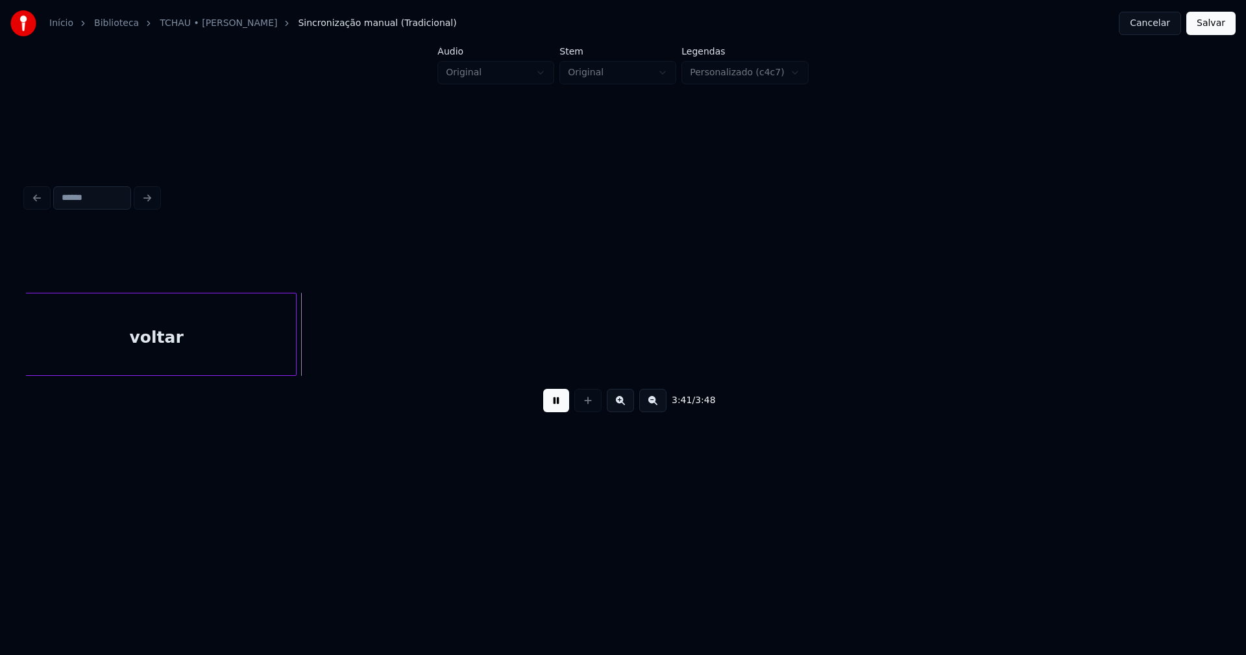
click at [1206, 18] on button "Salvar" at bounding box center [1211, 23] width 49 height 23
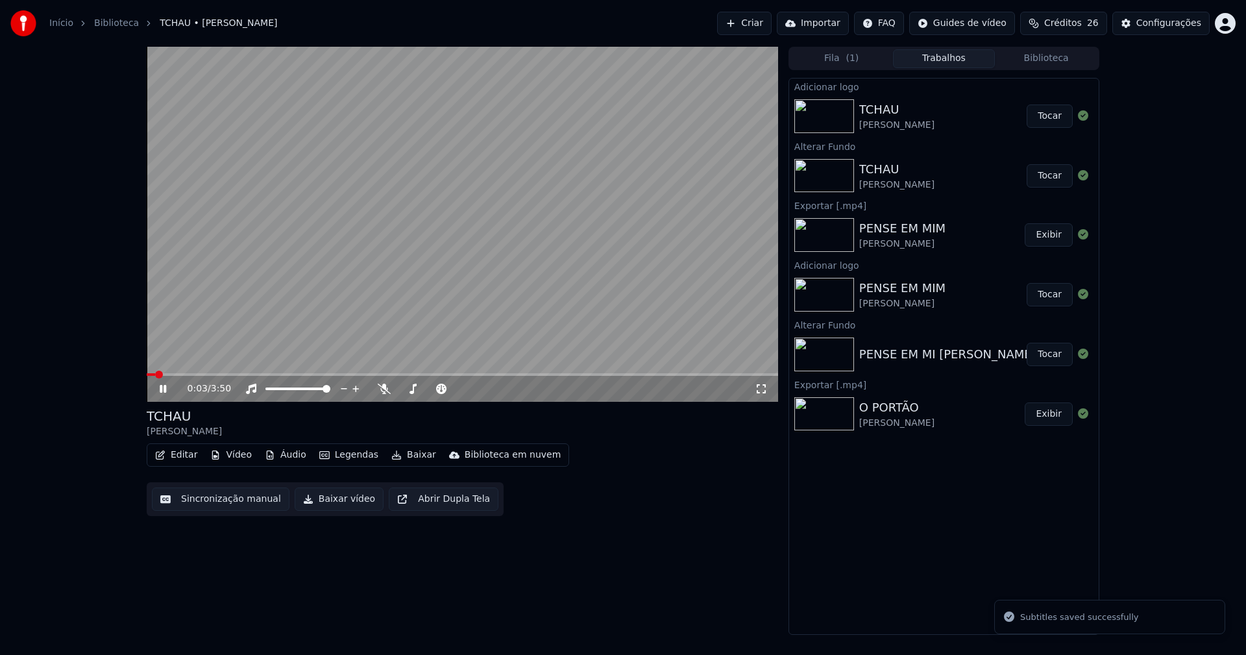
drag, startPoint x: 763, startPoint y: 388, endPoint x: 813, endPoint y: 402, distance: 52.8
click at [765, 388] on icon at bounding box center [761, 389] width 13 height 10
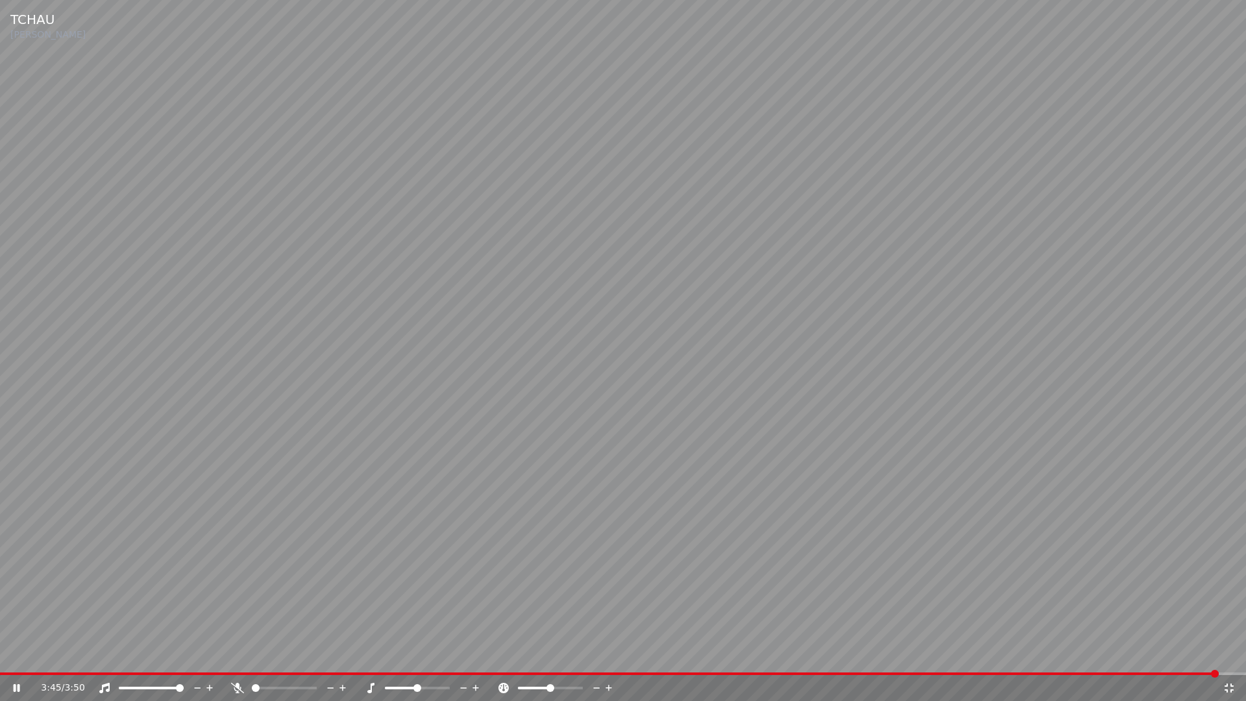
click at [1231, 654] on icon at bounding box center [1229, 688] width 9 height 9
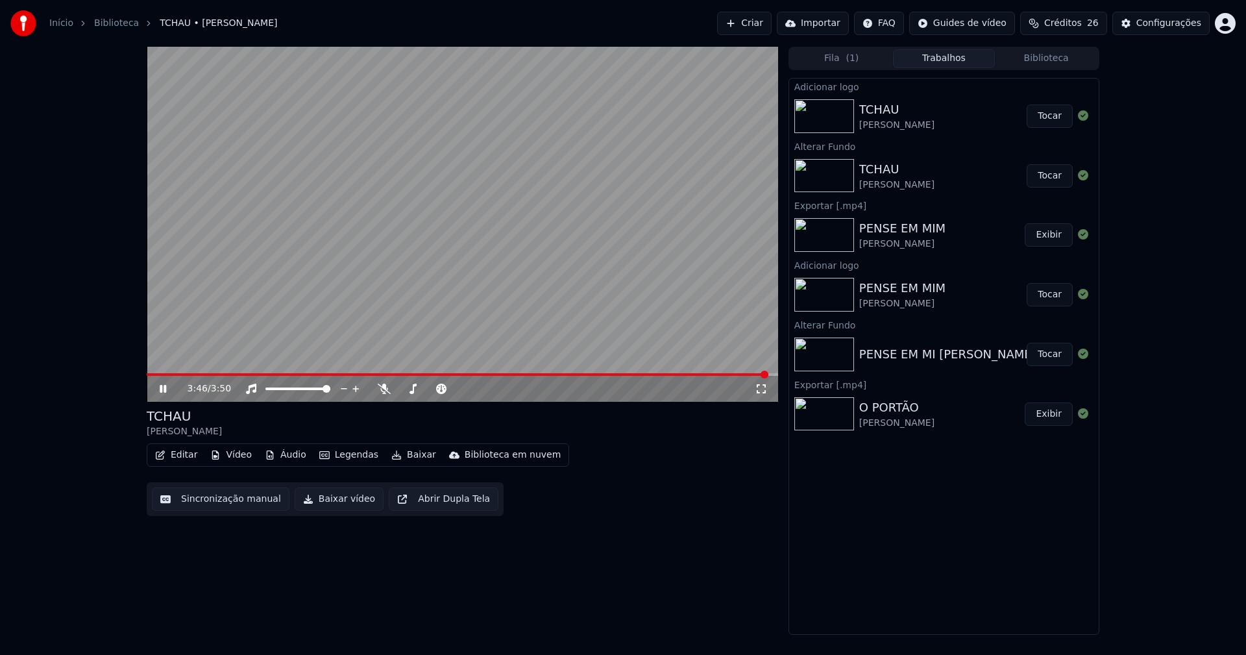
click at [171, 384] on icon at bounding box center [172, 389] width 31 height 10
click at [1171, 16] on button "Configurações" at bounding box center [1161, 23] width 97 height 23
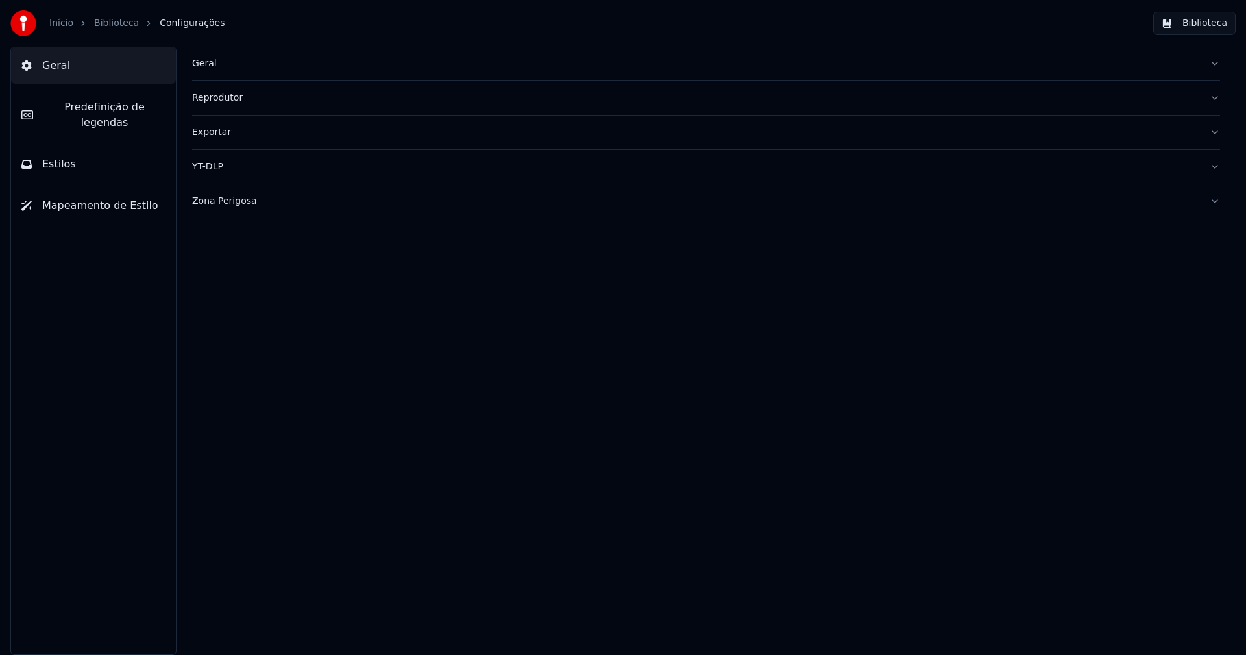
click at [113, 112] on span "Predefinição de legendas" at bounding box center [104, 114] width 122 height 31
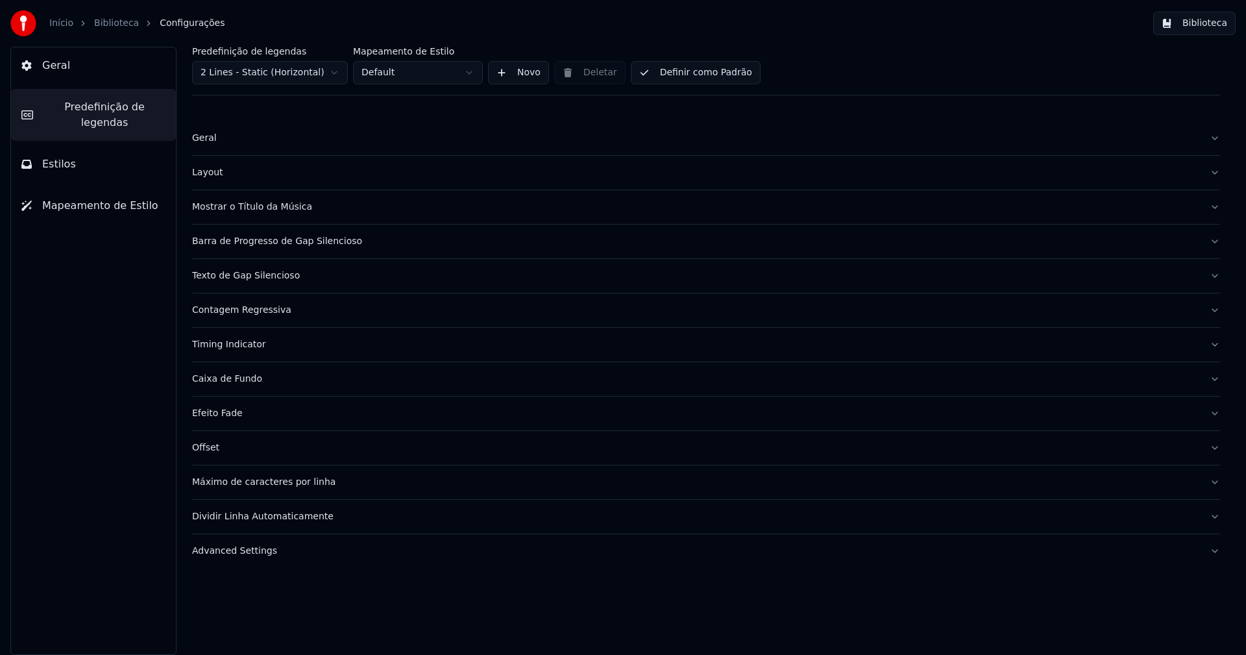
drag, startPoint x: 214, startPoint y: 179, endPoint x: 219, endPoint y: 173, distance: 7.8
click at [214, 177] on div "Layout" at bounding box center [696, 172] width 1008 height 13
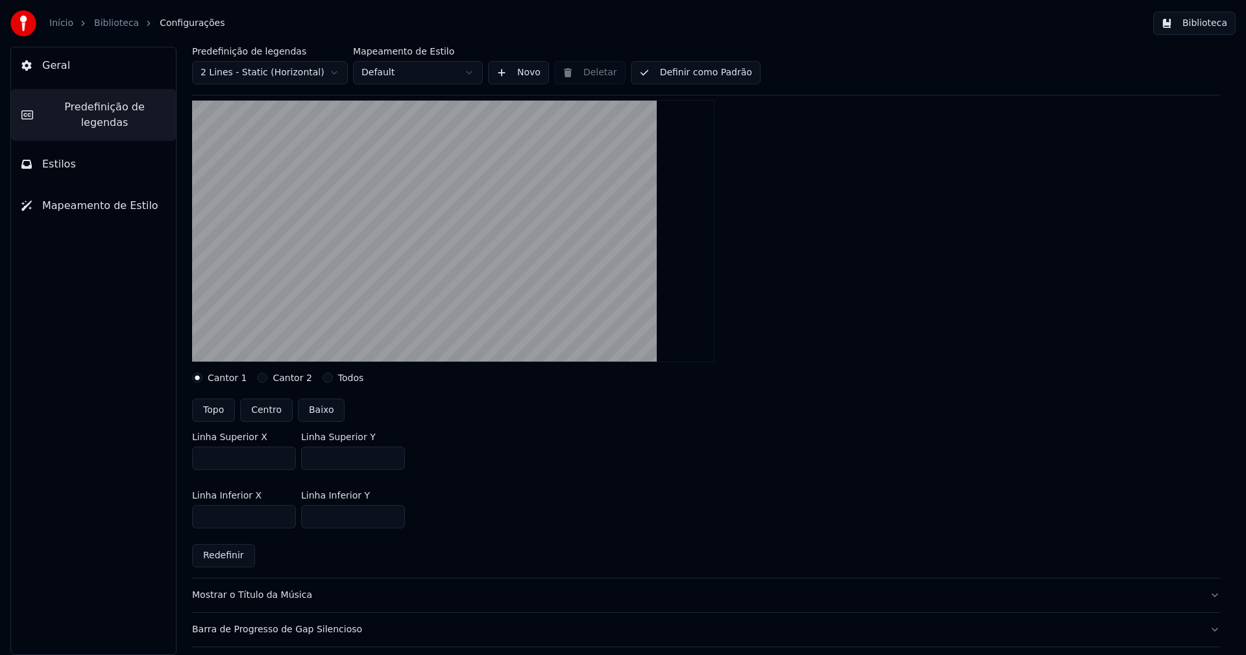
scroll to position [130, 0]
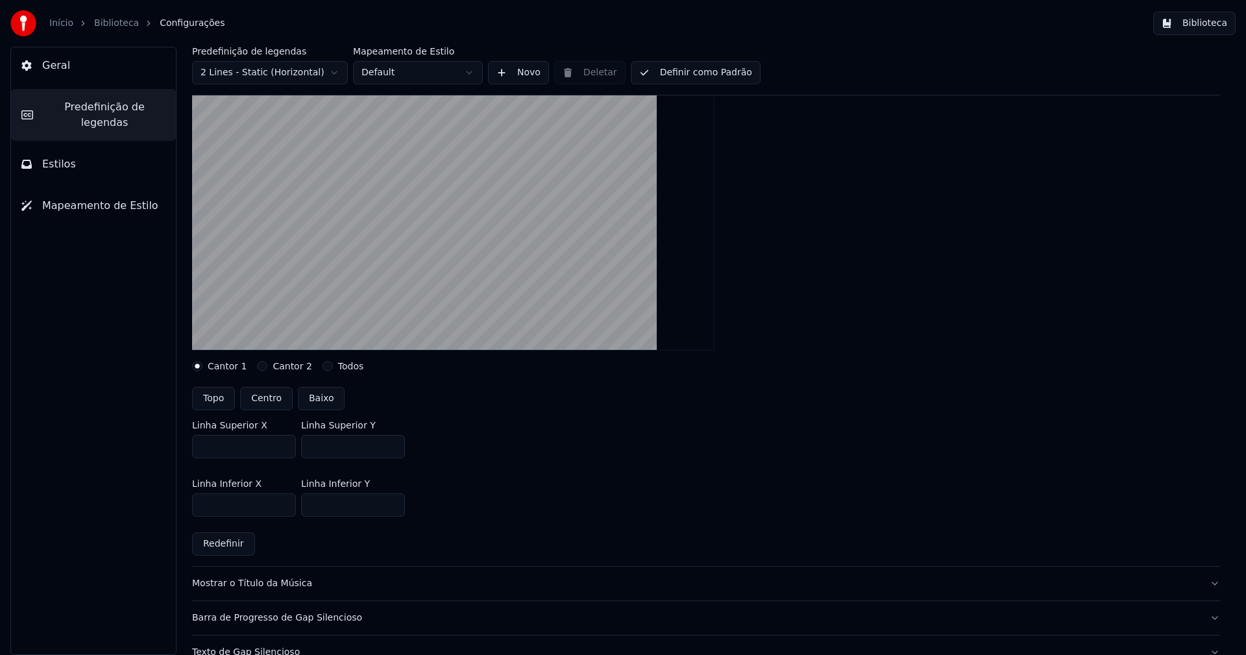
click at [391, 449] on input "***" at bounding box center [353, 446] width 104 height 23
type input "***"
click at [391, 449] on input "***" at bounding box center [353, 446] width 104 height 23
click at [851, 178] on div at bounding box center [706, 219] width 1028 height 283
click at [1204, 25] on button "Biblioteca" at bounding box center [1195, 23] width 82 height 23
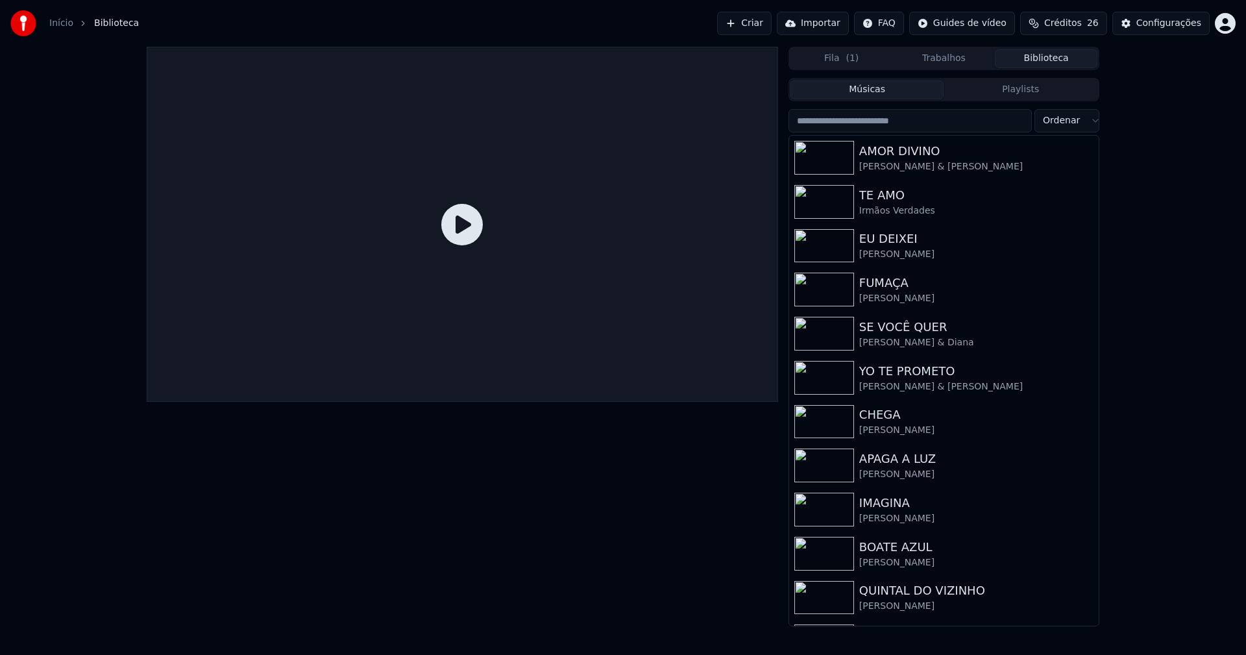
click at [868, 123] on input "search" at bounding box center [910, 120] width 243 height 23
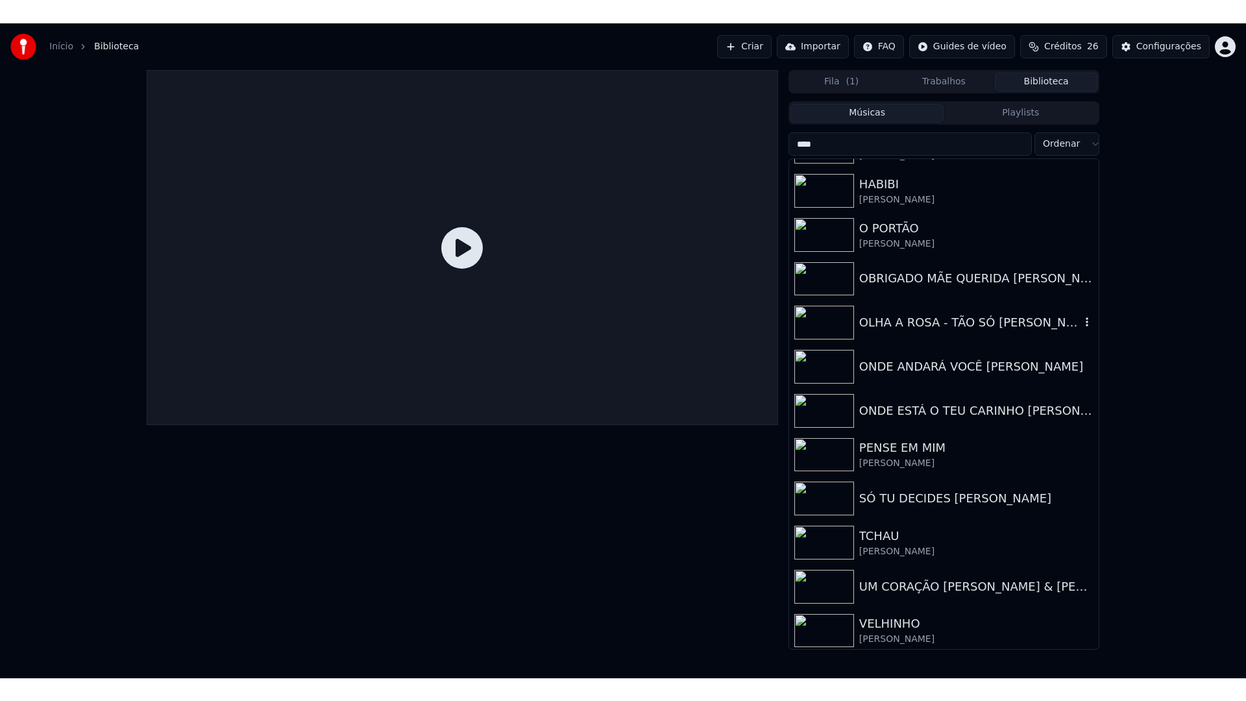
scroll to position [523, 0]
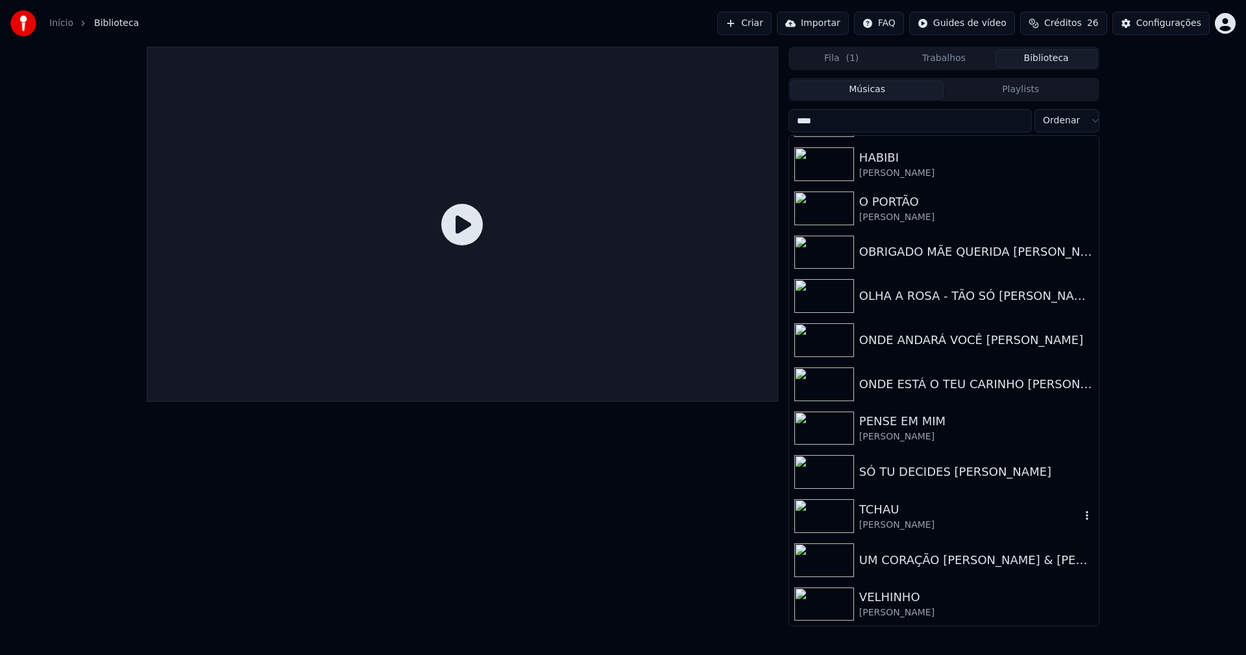
type input "****"
click at [891, 510] on div "TCHAU" at bounding box center [970, 510] width 221 height 18
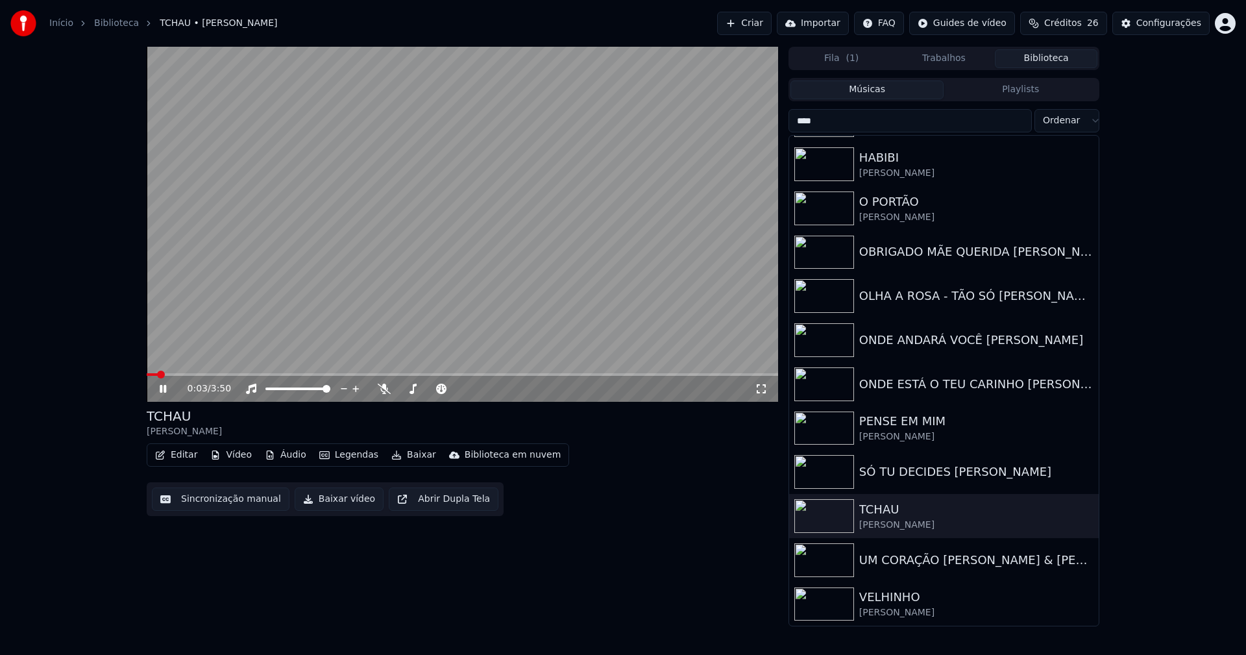
click at [190, 374] on span at bounding box center [463, 374] width 632 height 3
drag, startPoint x: 752, startPoint y: 392, endPoint x: 743, endPoint y: 381, distance: 14.3
click at [752, 391] on div "0:17 / 3:50" at bounding box center [471, 388] width 567 height 13
click at [762, 390] on icon at bounding box center [761, 389] width 13 height 10
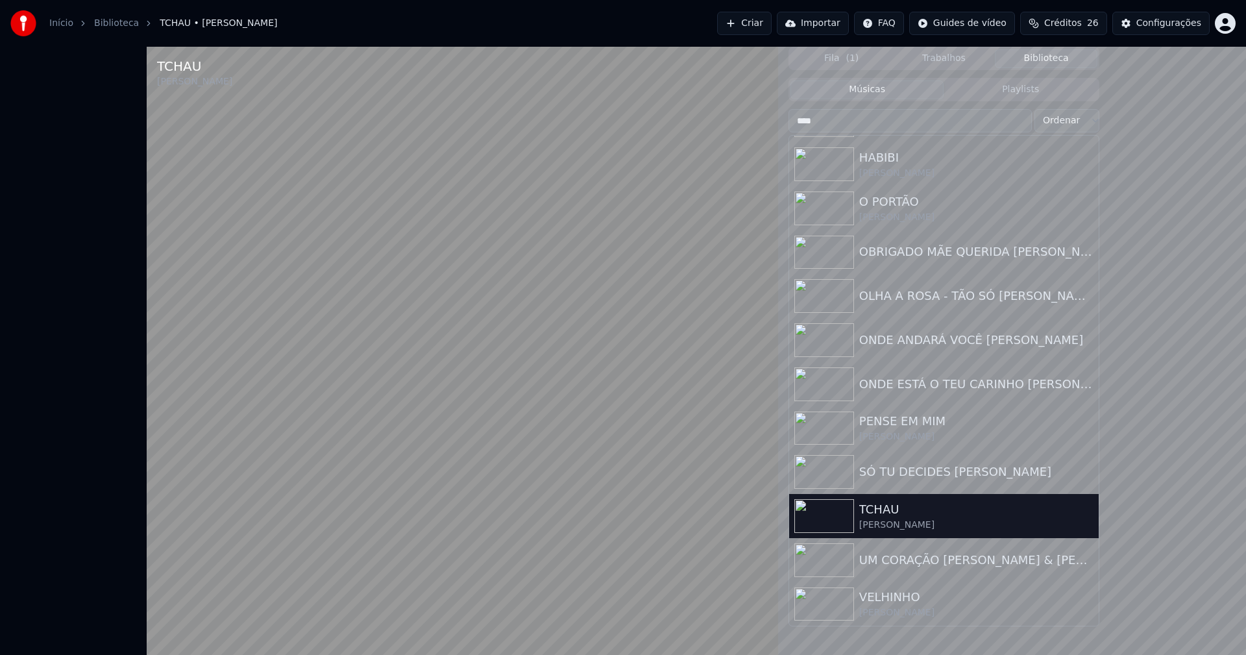
scroll to position [488, 0]
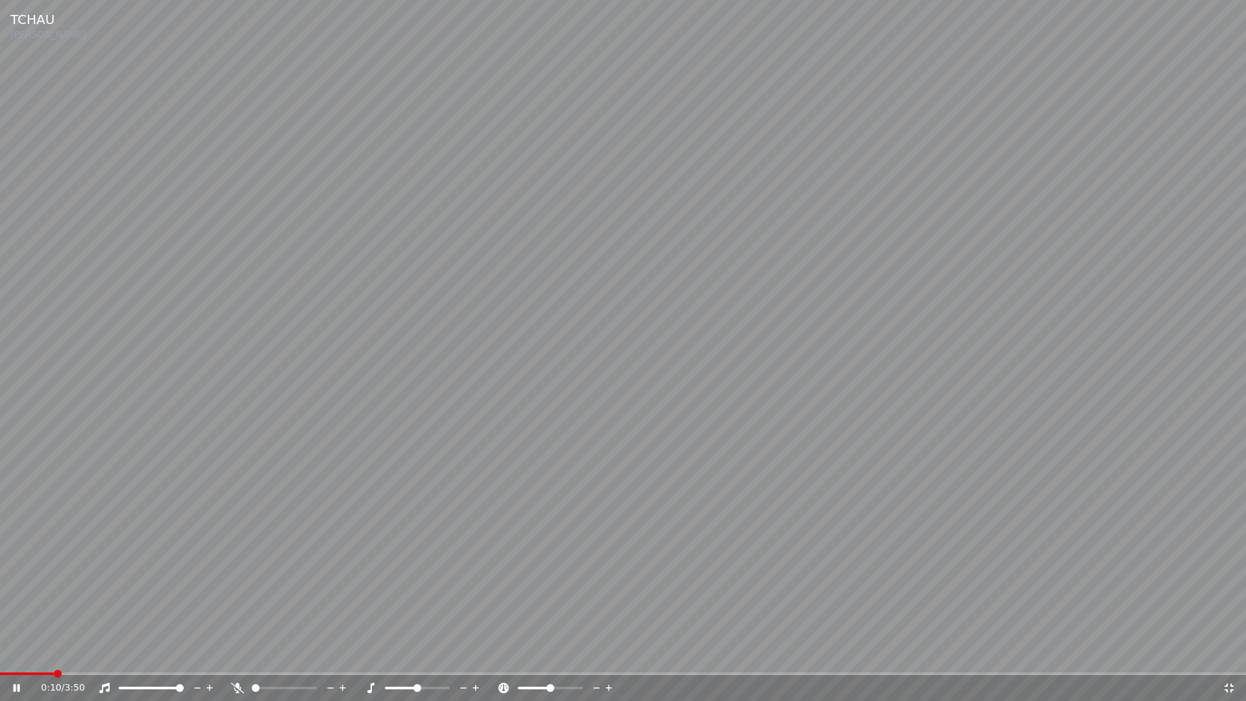
click at [54, 654] on span at bounding box center [27, 674] width 54 height 3
click at [19, 654] on icon at bounding box center [17, 688] width 6 height 8
drag, startPoint x: 1225, startPoint y: 689, endPoint x: 1226, endPoint y: 423, distance: 266.8
click at [1226, 654] on icon at bounding box center [1229, 688] width 13 height 10
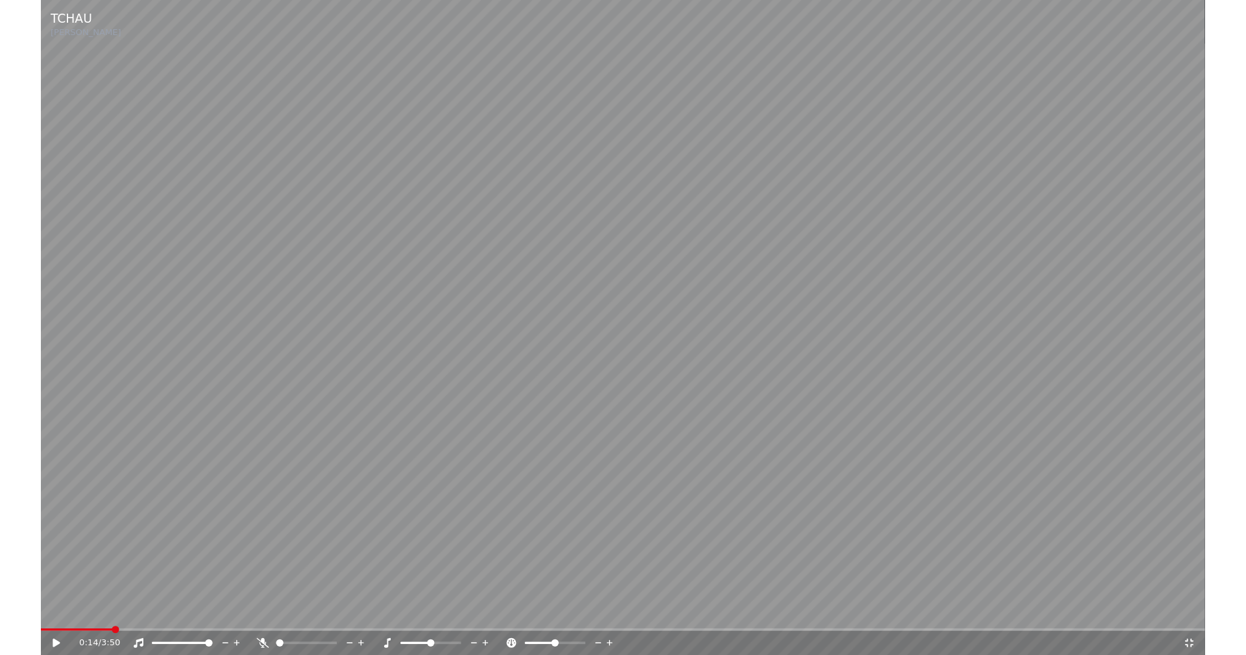
scroll to position [523, 0]
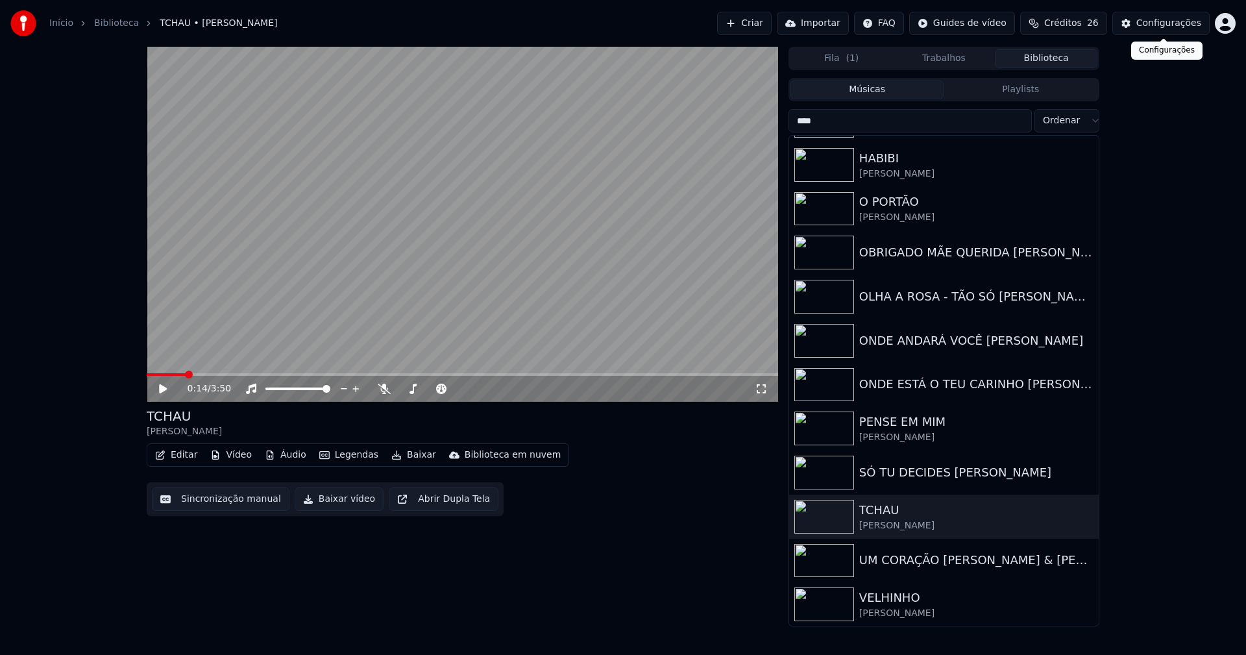
click at [1162, 22] on div "Configurações" at bounding box center [1169, 23] width 65 height 13
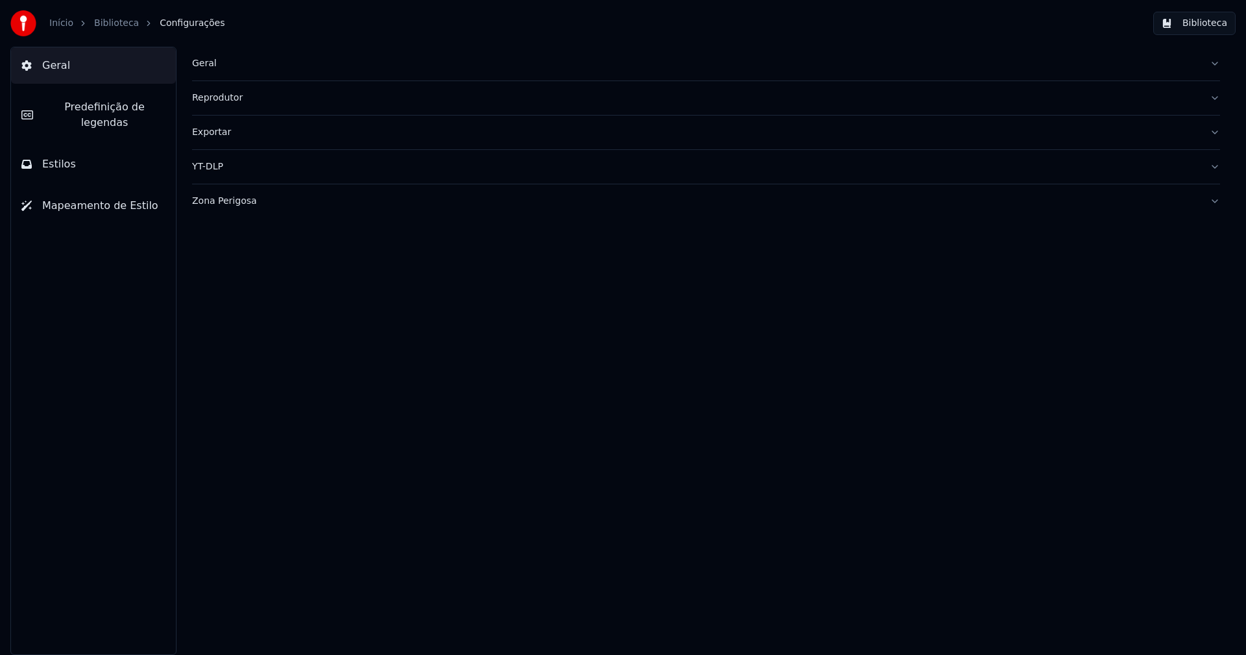
click at [127, 106] on span "Predefinição de legendas" at bounding box center [104, 114] width 122 height 31
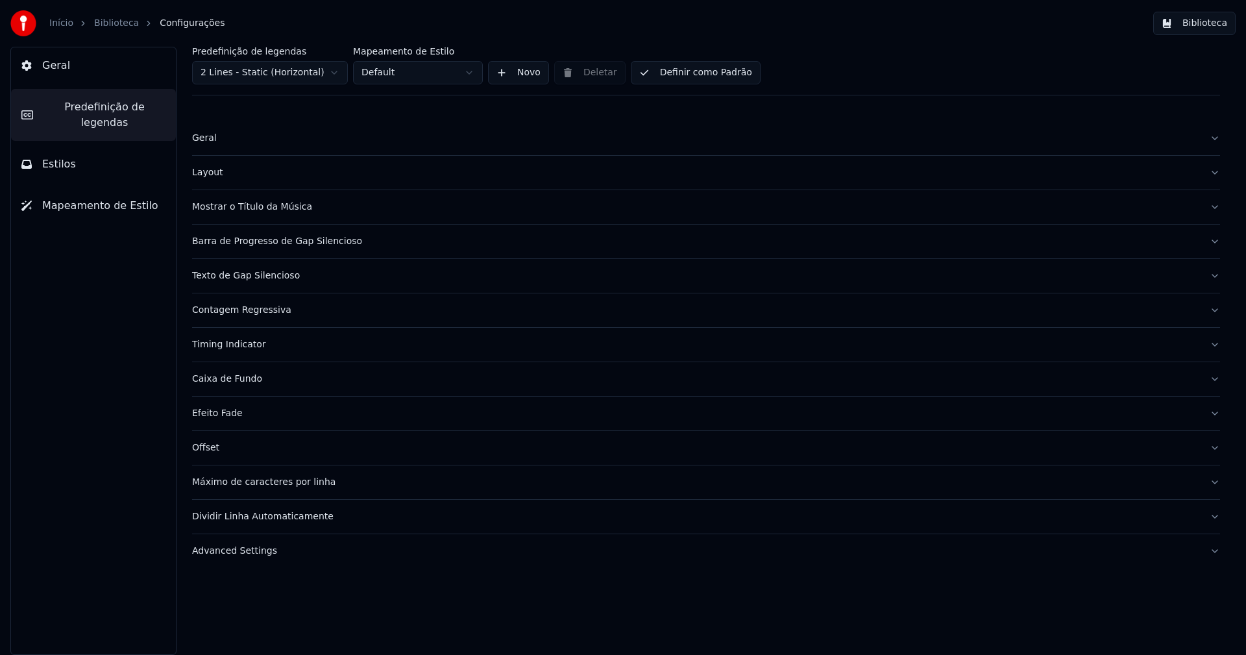
click at [212, 180] on button "Layout" at bounding box center [706, 173] width 1028 height 34
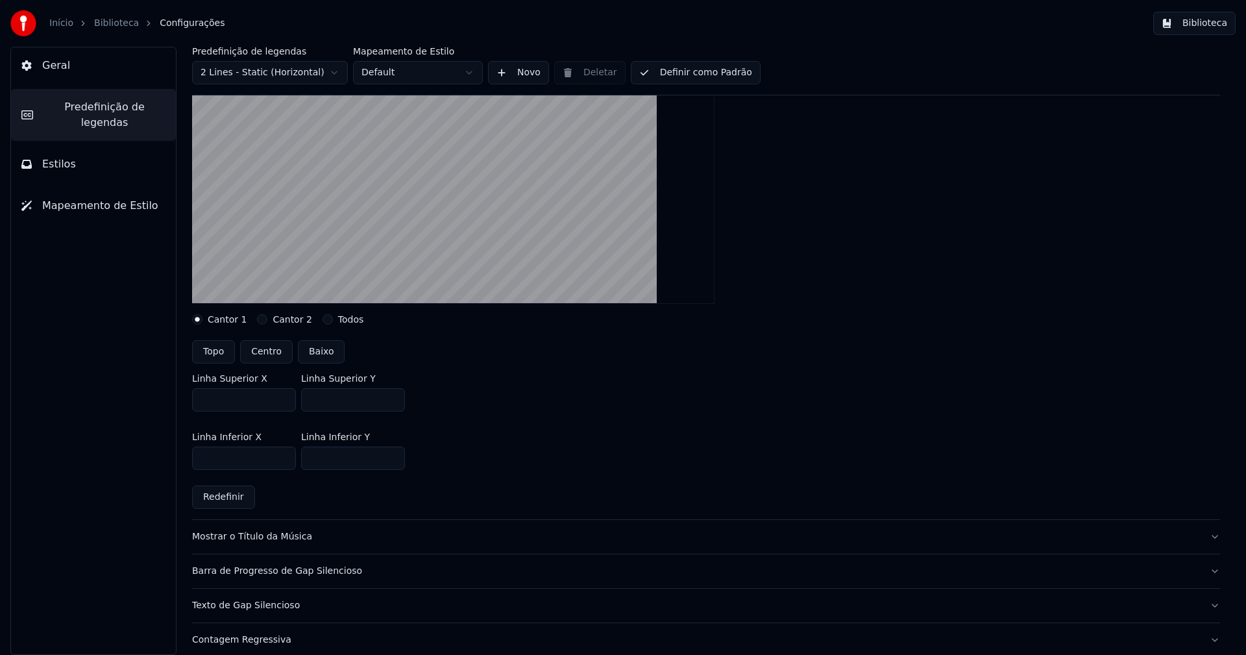
scroll to position [195, 0]
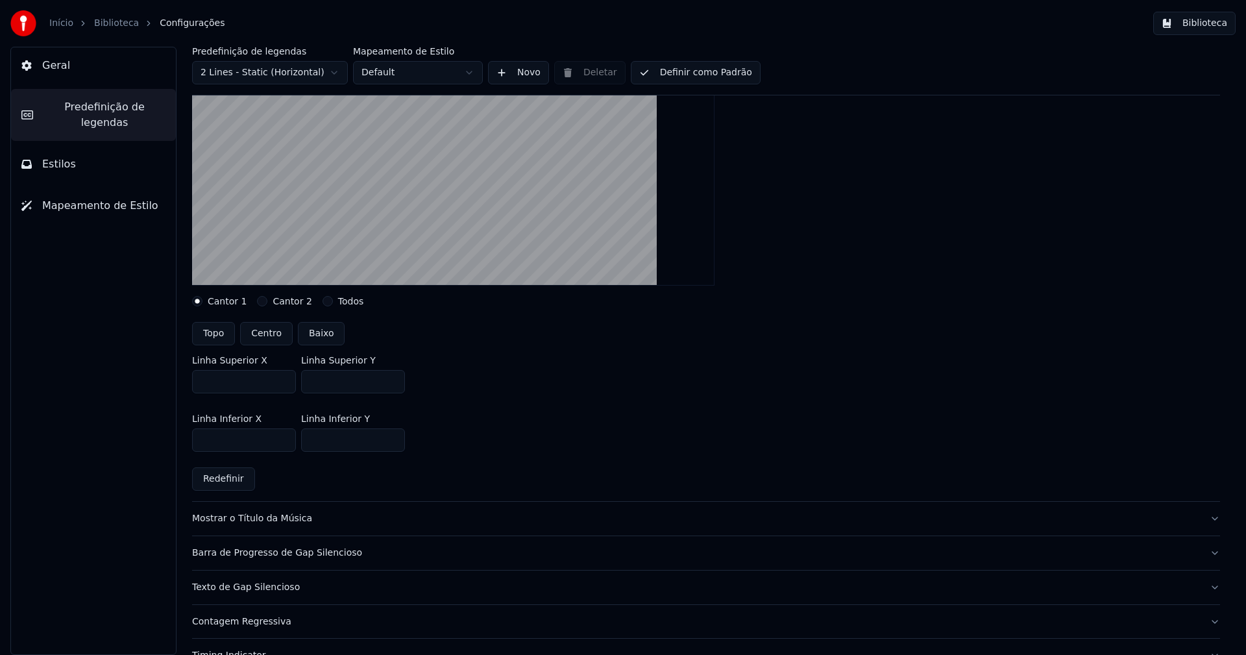
click at [392, 386] on input "***" at bounding box center [353, 381] width 104 height 23
type input "***"
click at [392, 386] on input "***" at bounding box center [353, 381] width 104 height 23
drag, startPoint x: 734, startPoint y: 433, endPoint x: 1046, endPoint y: 130, distance: 434.8
click at [743, 430] on div "Linha Inferior X *** Linha Inferior Y ***" at bounding box center [706, 433] width 1028 height 58
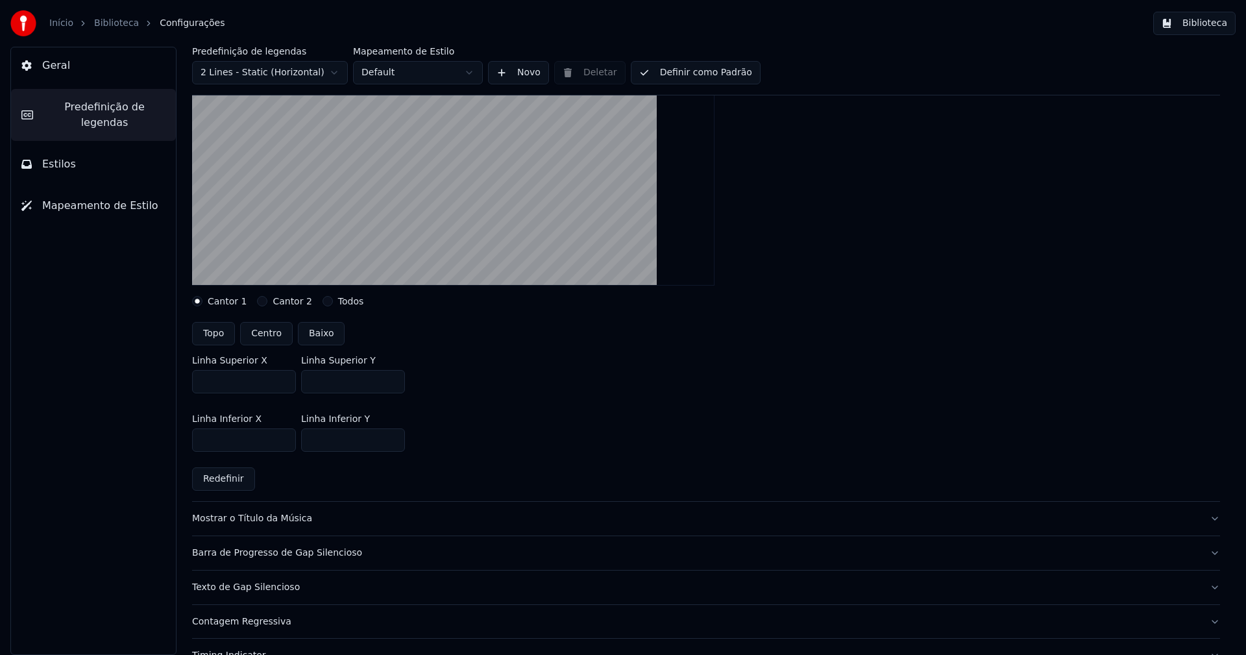
click at [1202, 23] on button "Biblioteca" at bounding box center [1195, 23] width 82 height 23
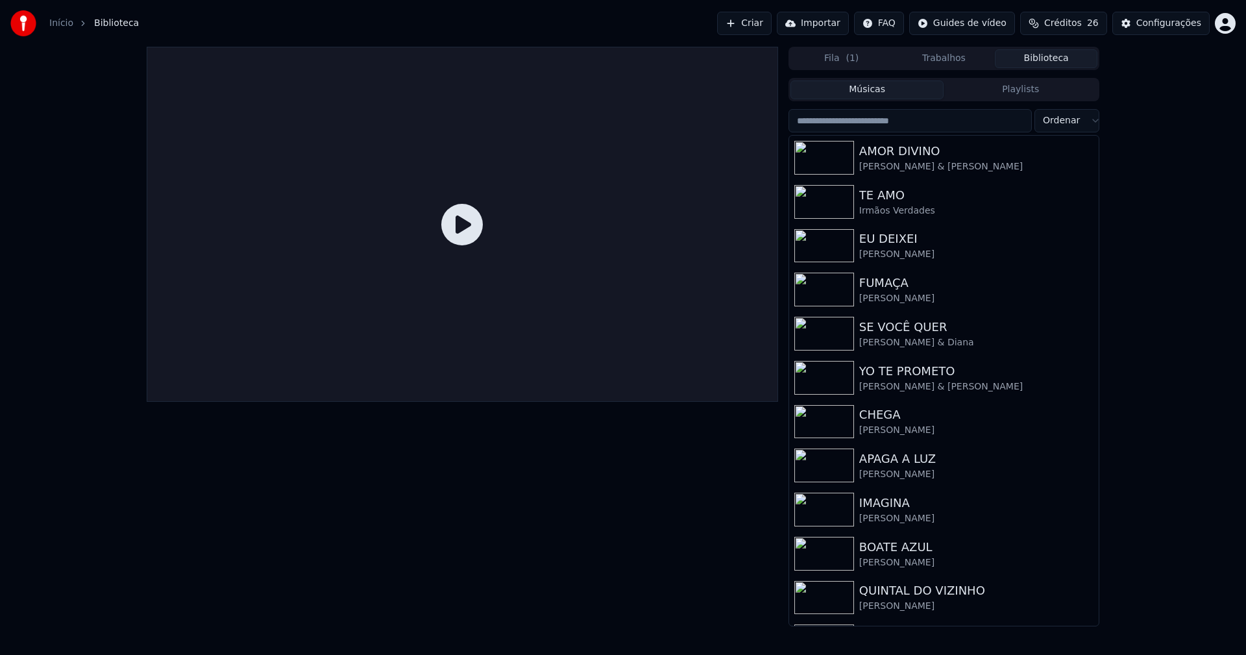
click at [876, 124] on input "search" at bounding box center [910, 120] width 243 height 23
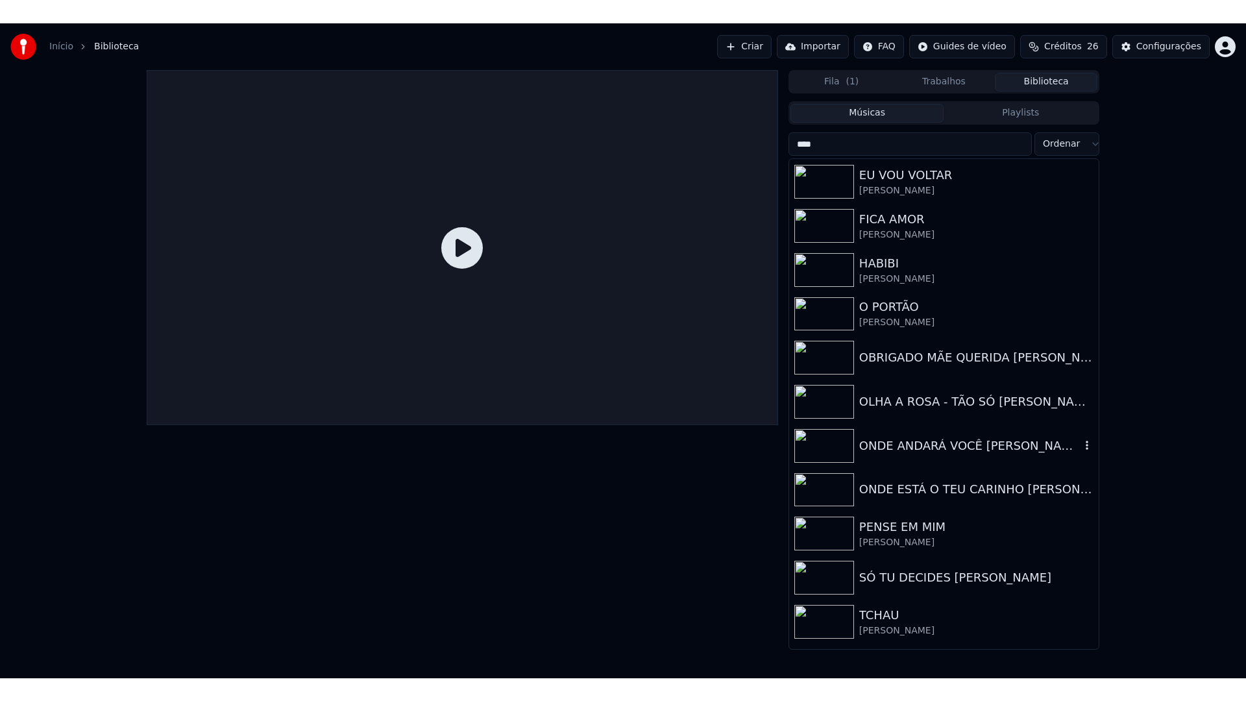
scroll to position [523, 0]
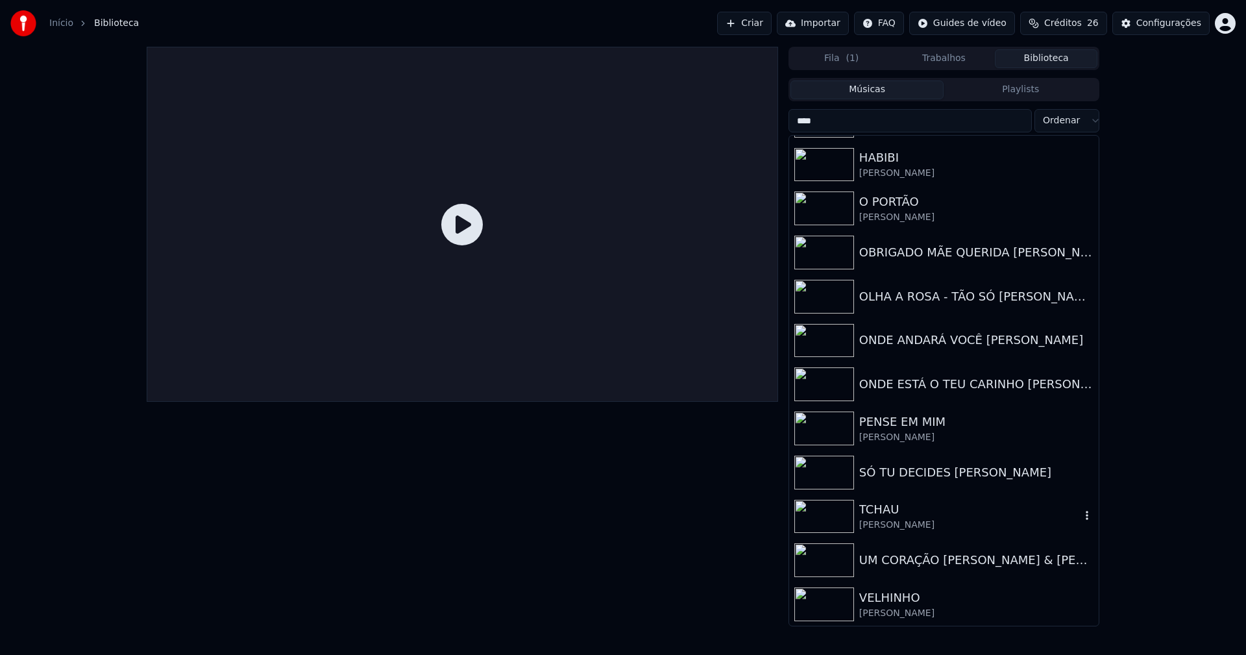
type input "****"
click at [887, 506] on div "TCHAU" at bounding box center [970, 510] width 221 height 18
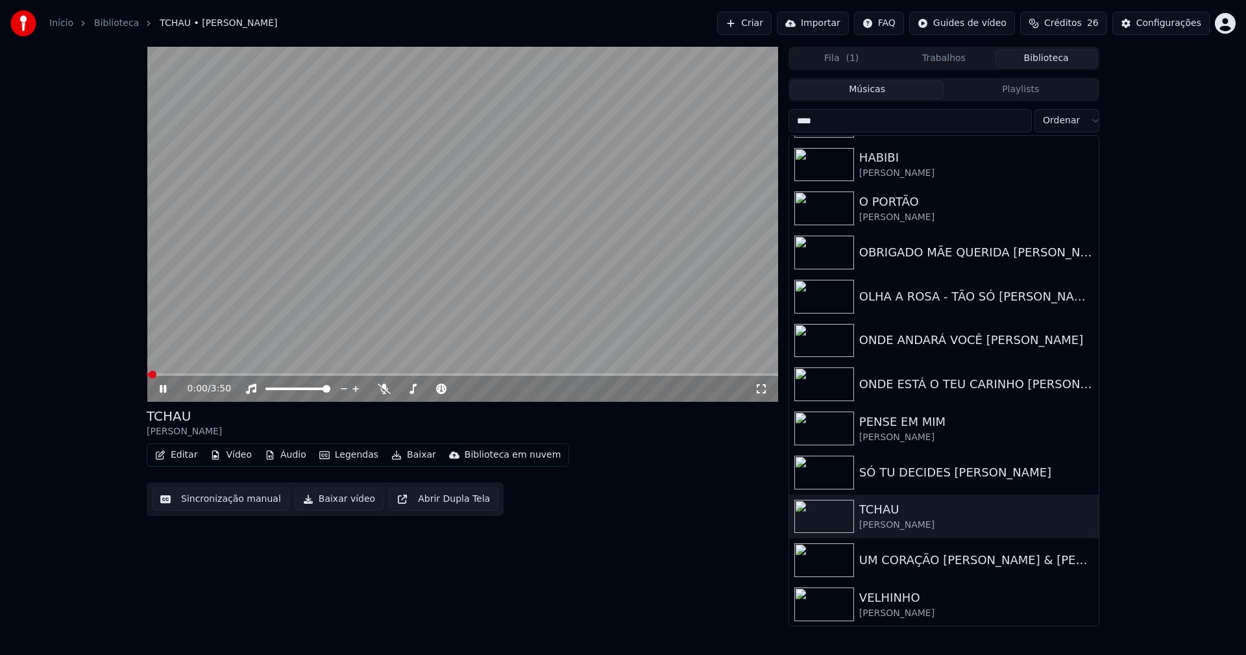
click at [188, 373] on video at bounding box center [463, 224] width 632 height 355
drag, startPoint x: 765, startPoint y: 391, endPoint x: 783, endPoint y: 337, distance: 57.3
click at [766, 391] on icon at bounding box center [761, 389] width 13 height 10
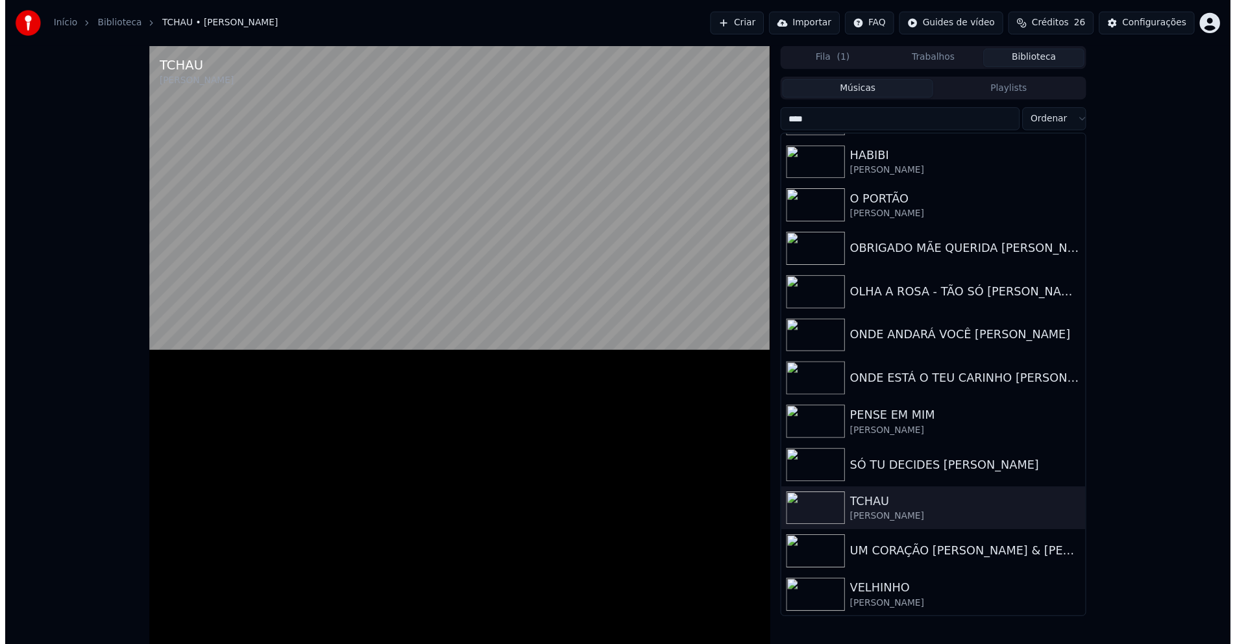
scroll to position [489, 0]
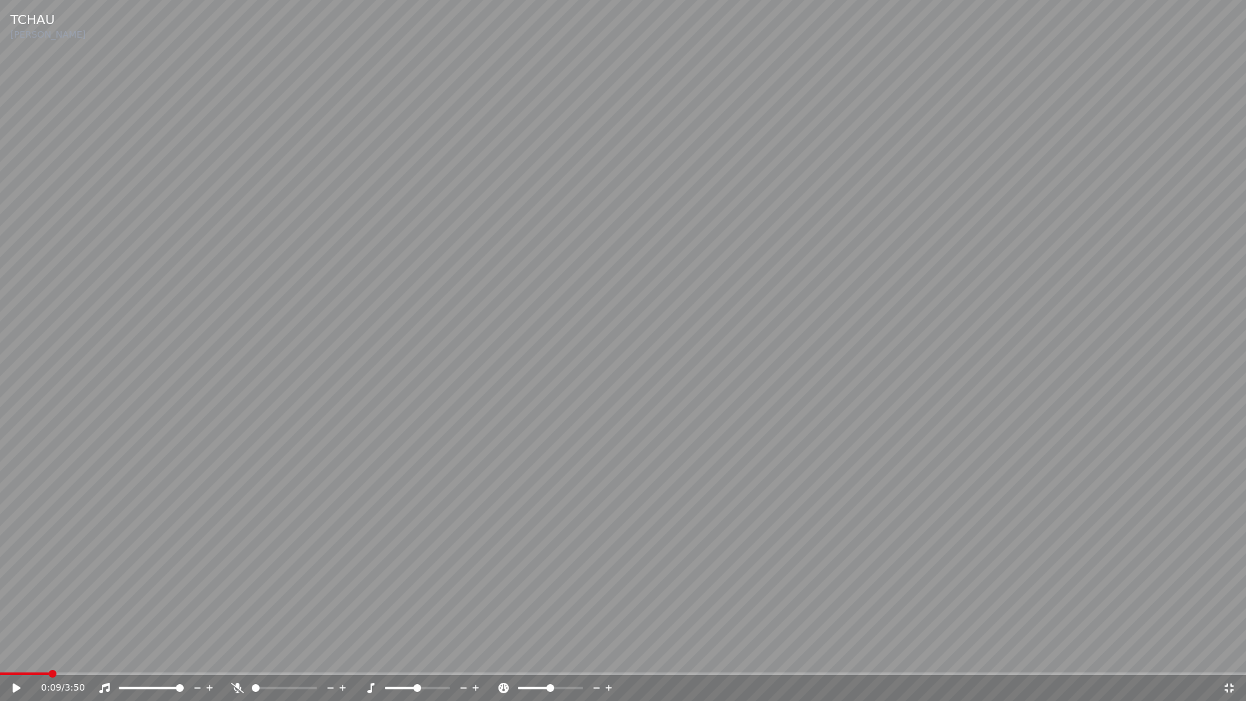
click at [51, 654] on span at bounding box center [623, 674] width 1246 height 3
click at [18, 654] on icon at bounding box center [17, 688] width 8 height 9
click at [16, 654] on icon at bounding box center [17, 688] width 6 height 8
click at [217, 654] on span at bounding box center [623, 674] width 1246 height 3
click at [19, 654] on icon at bounding box center [25, 688] width 31 height 10
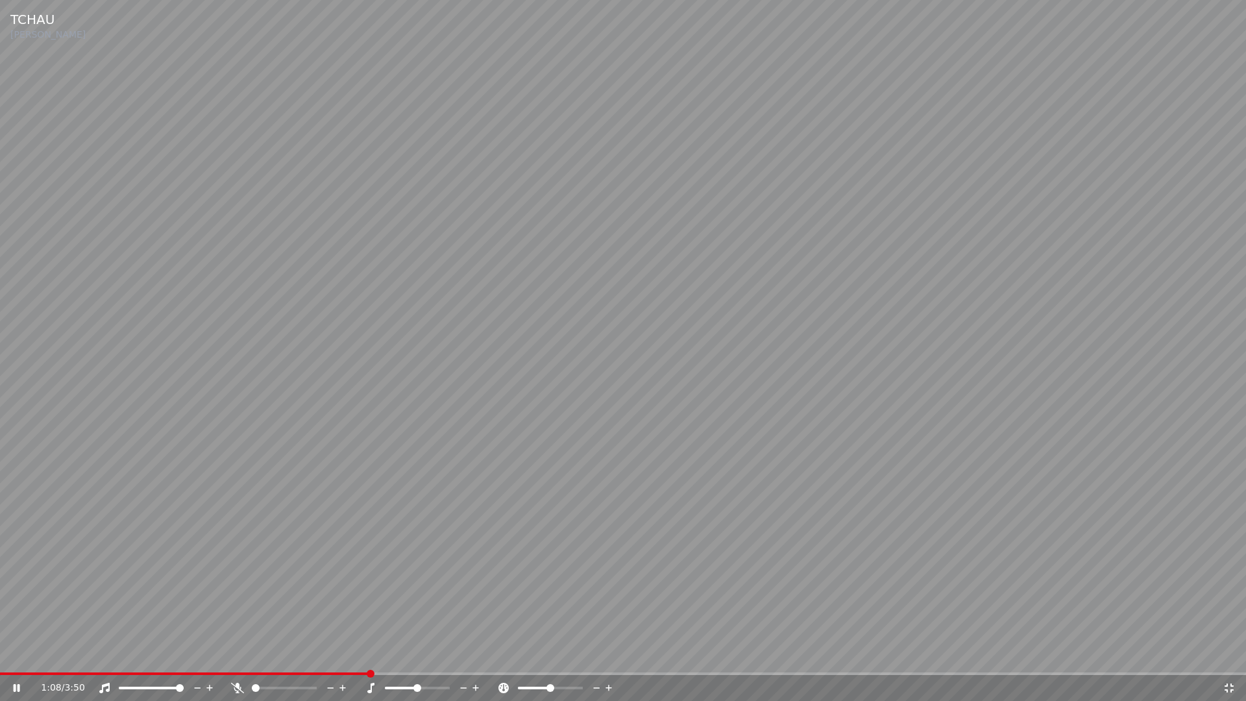
drag, startPoint x: 1230, startPoint y: 689, endPoint x: 281, endPoint y: 450, distance: 978.9
click at [1230, 654] on icon at bounding box center [1229, 688] width 13 height 10
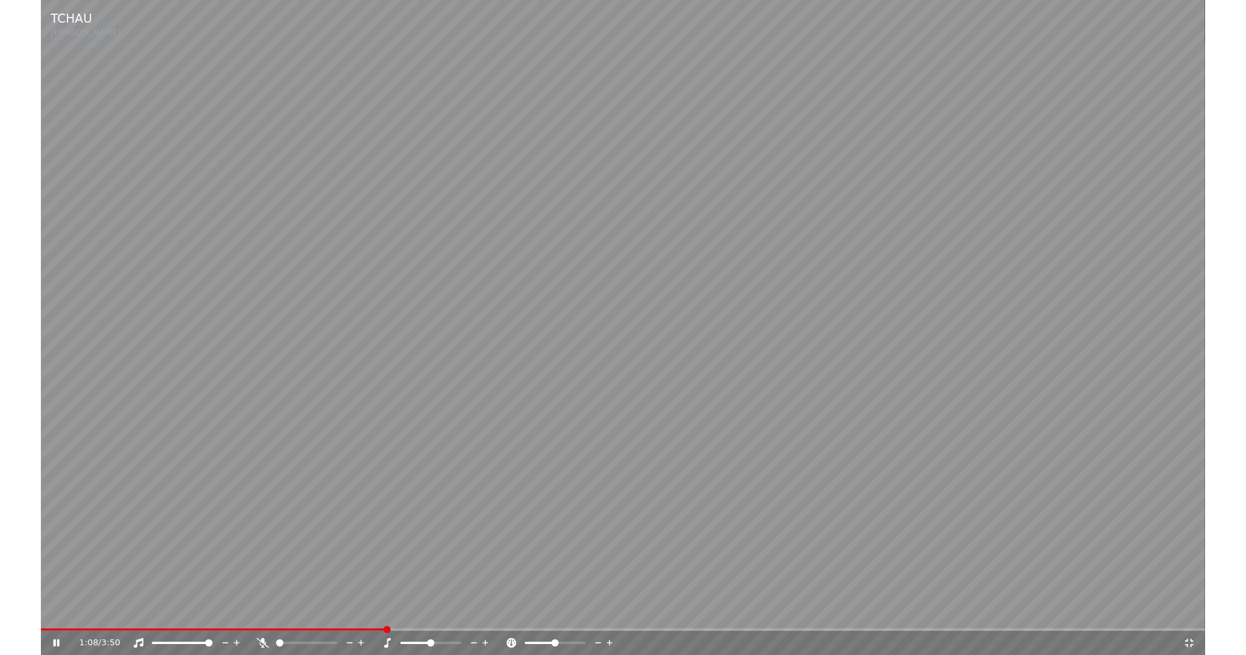
scroll to position [523, 0]
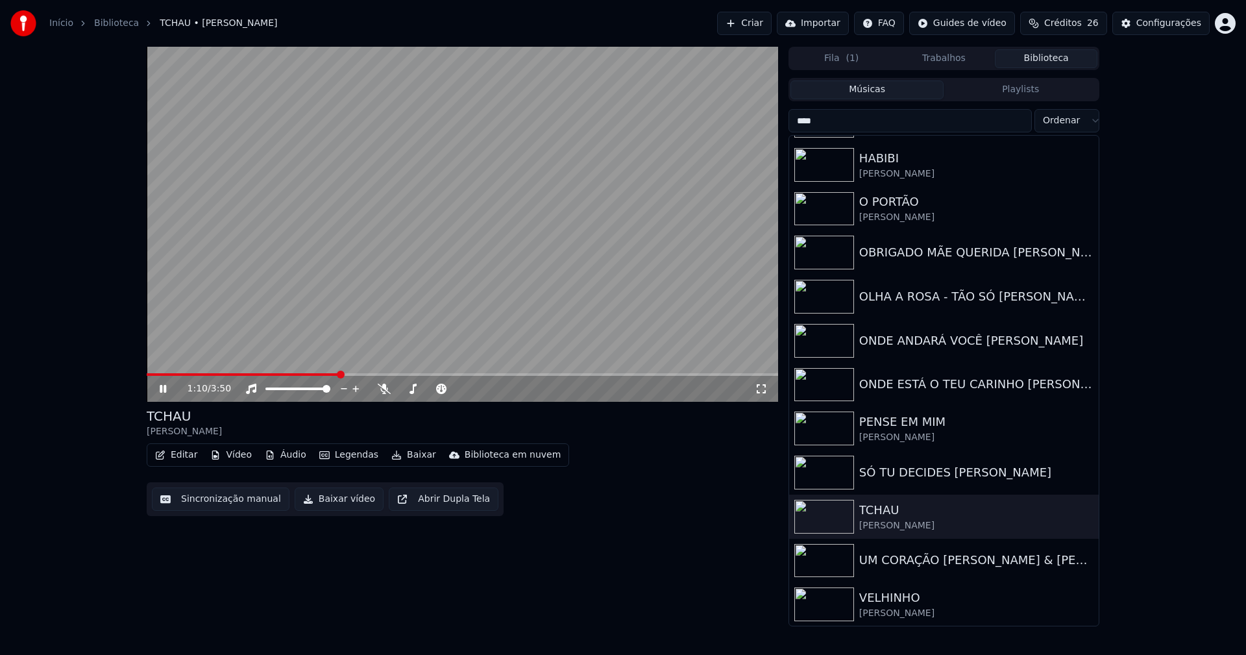
click at [164, 390] on icon at bounding box center [172, 389] width 31 height 10
click at [324, 502] on button "Baixar vídeo" at bounding box center [339, 499] width 89 height 23
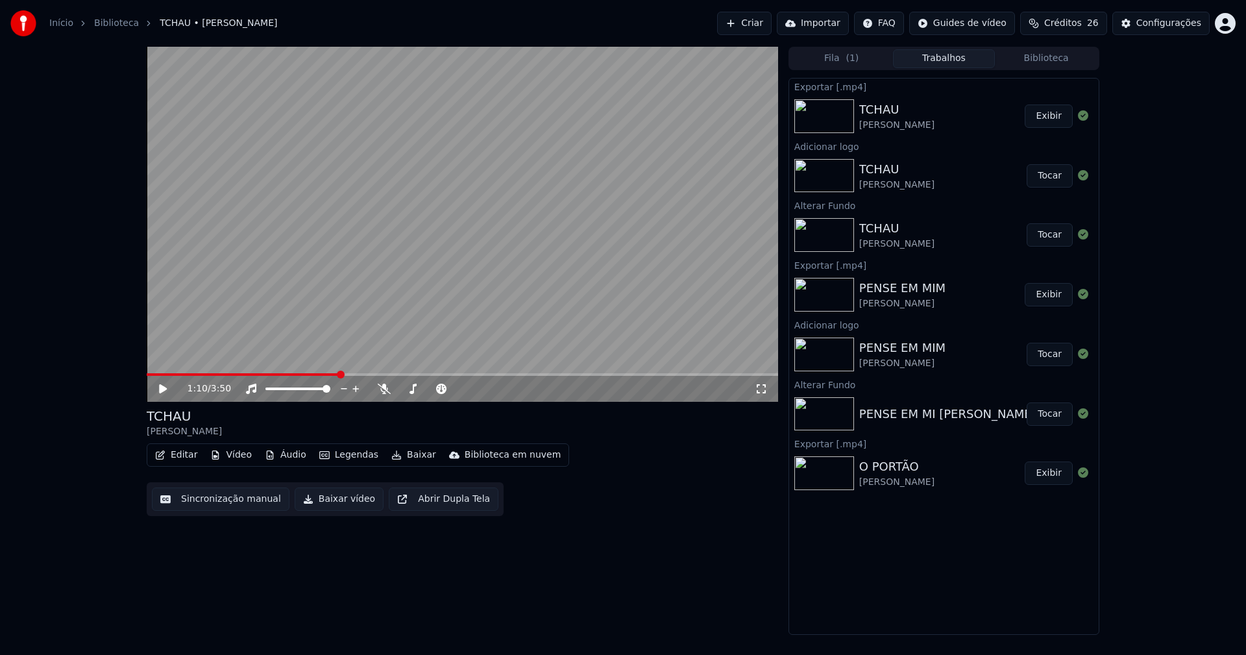
click at [1059, 58] on button "Biblioteca" at bounding box center [1046, 58] width 103 height 19
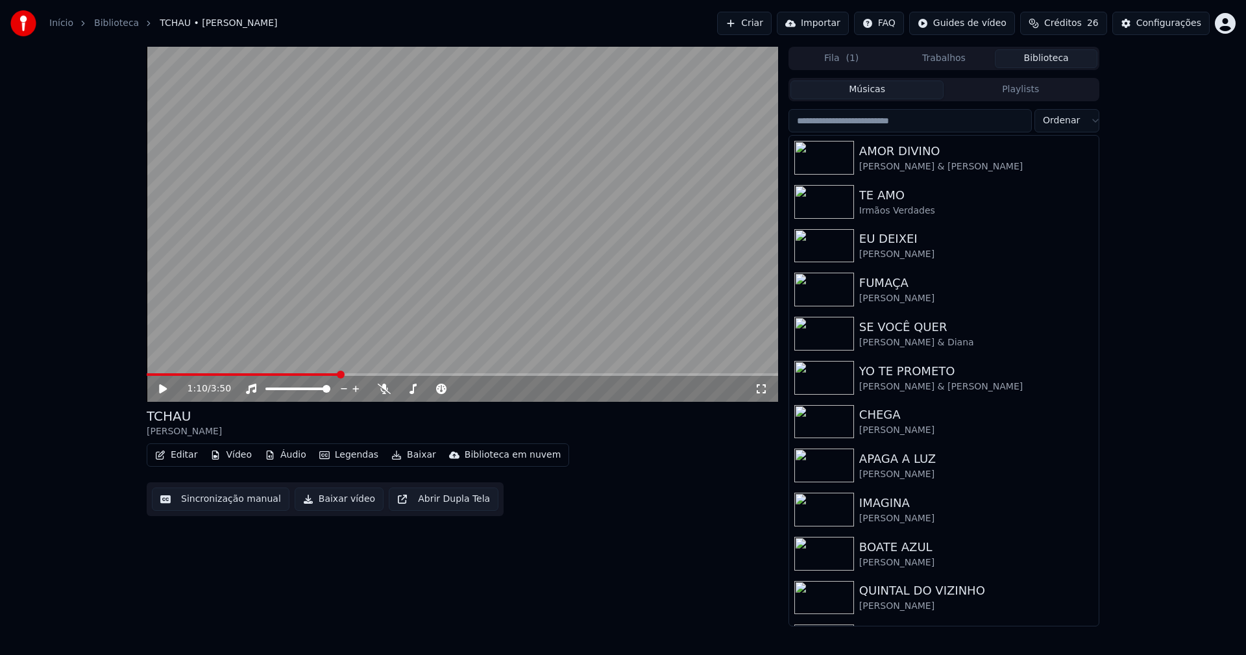
click at [898, 123] on input "search" at bounding box center [910, 120] width 243 height 23
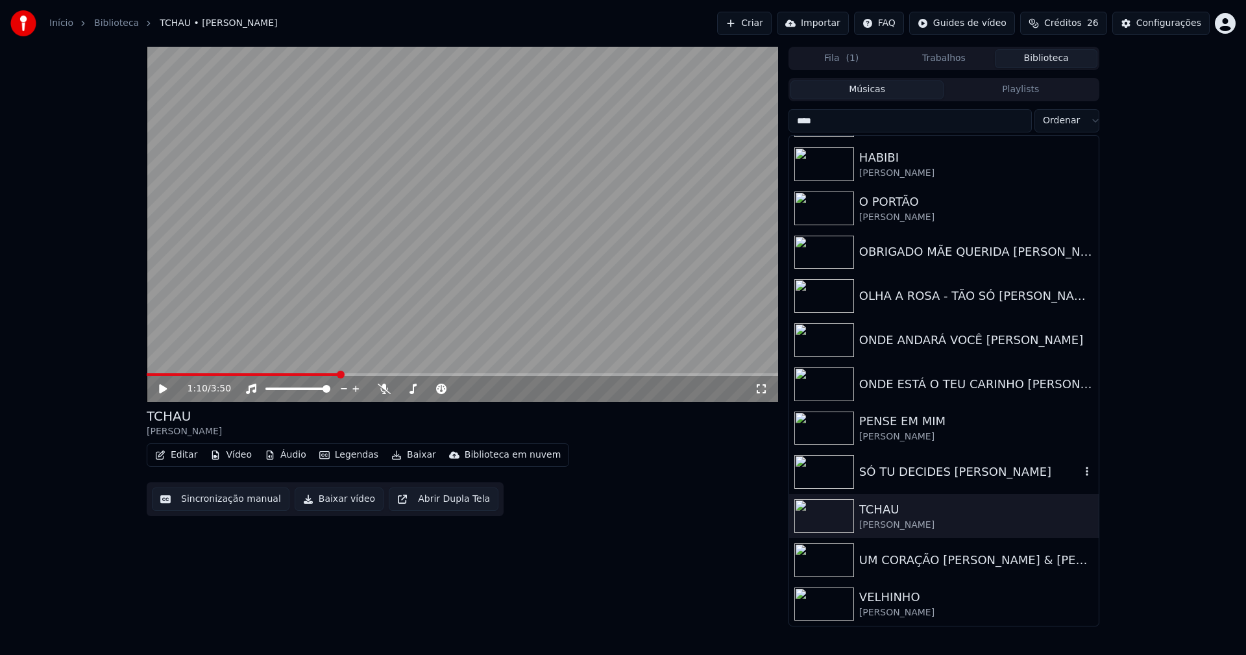
type input "****"
click at [934, 479] on div "SÓ TU DECIDES [PERSON_NAME]" at bounding box center [970, 472] width 221 height 18
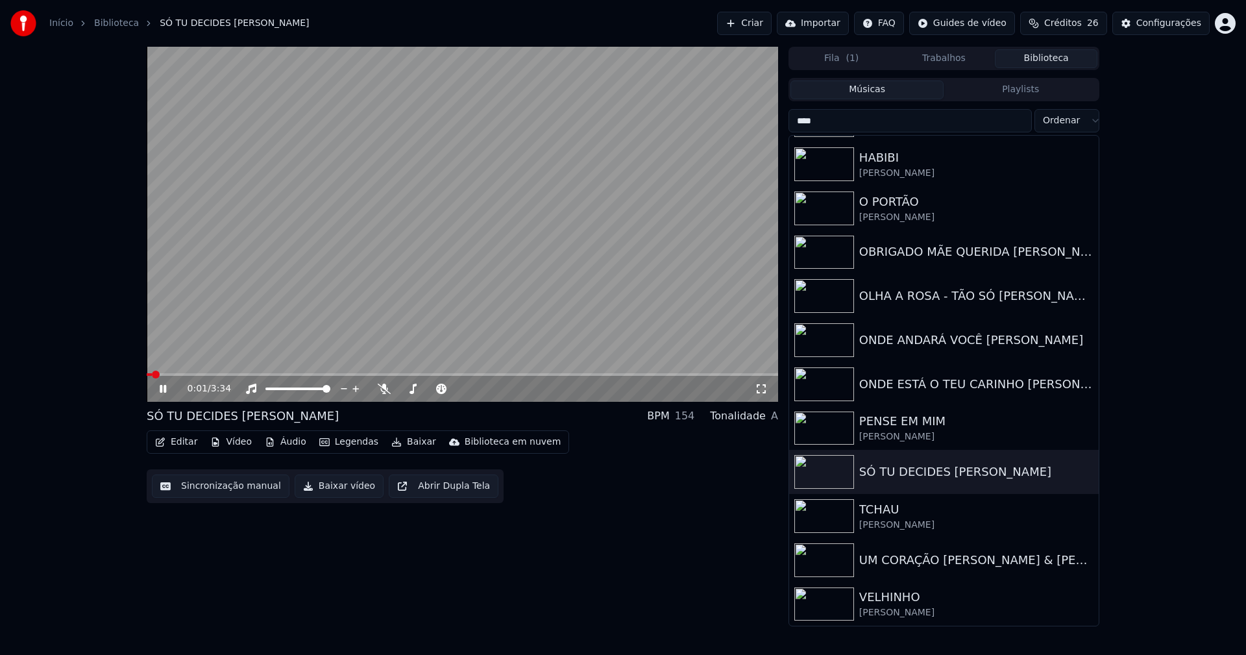
click at [164, 391] on icon at bounding box center [163, 389] width 6 height 8
click at [928, 299] on div "OLHA A ROSA - TÃO SÓ [PERSON_NAME]" at bounding box center [970, 296] width 221 height 18
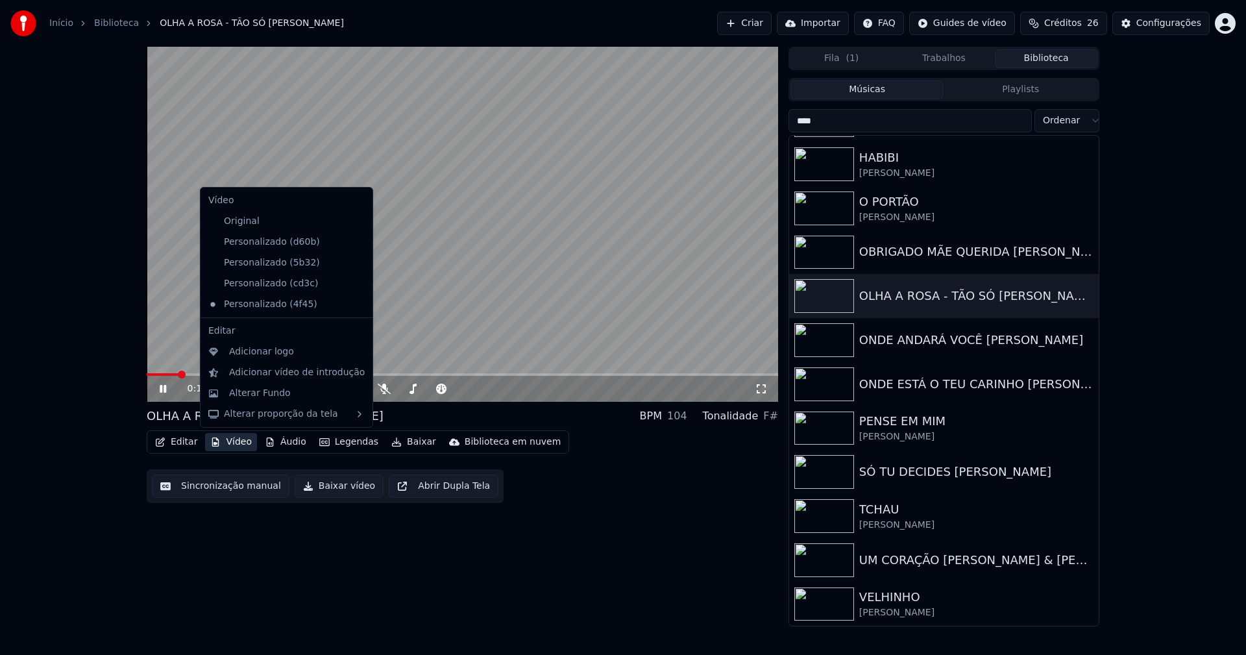
click at [230, 447] on button "Vídeo" at bounding box center [231, 442] width 52 height 18
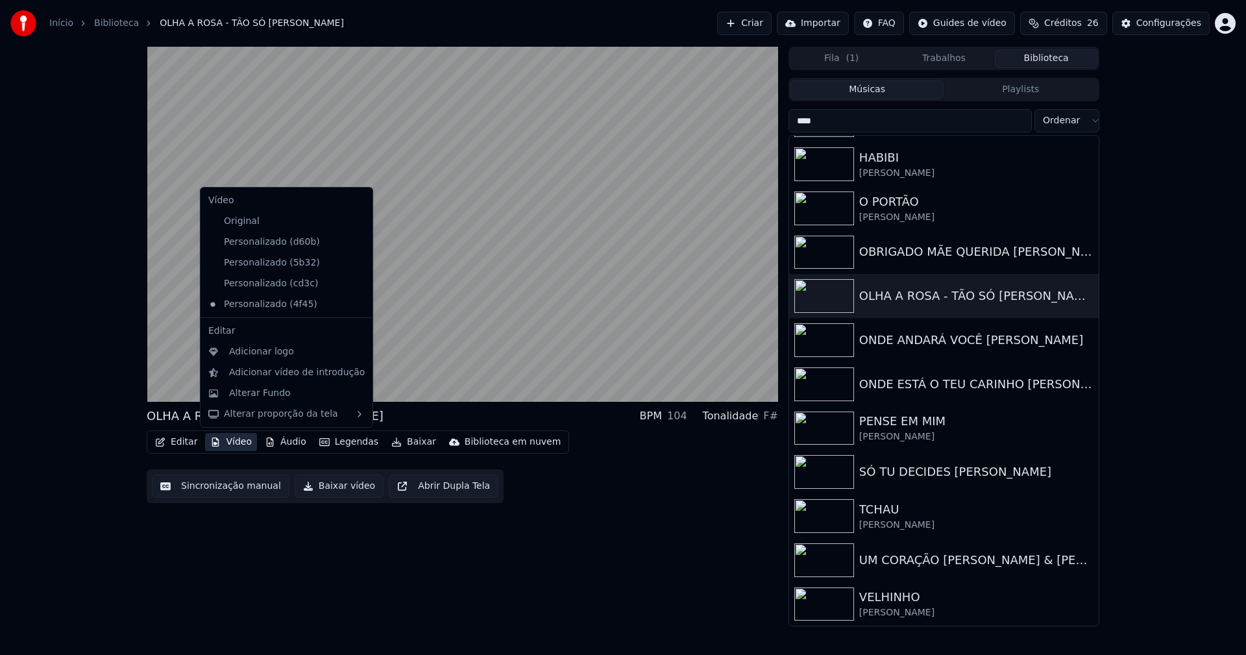
click at [356, 244] on icon at bounding box center [363, 242] width 14 height 10
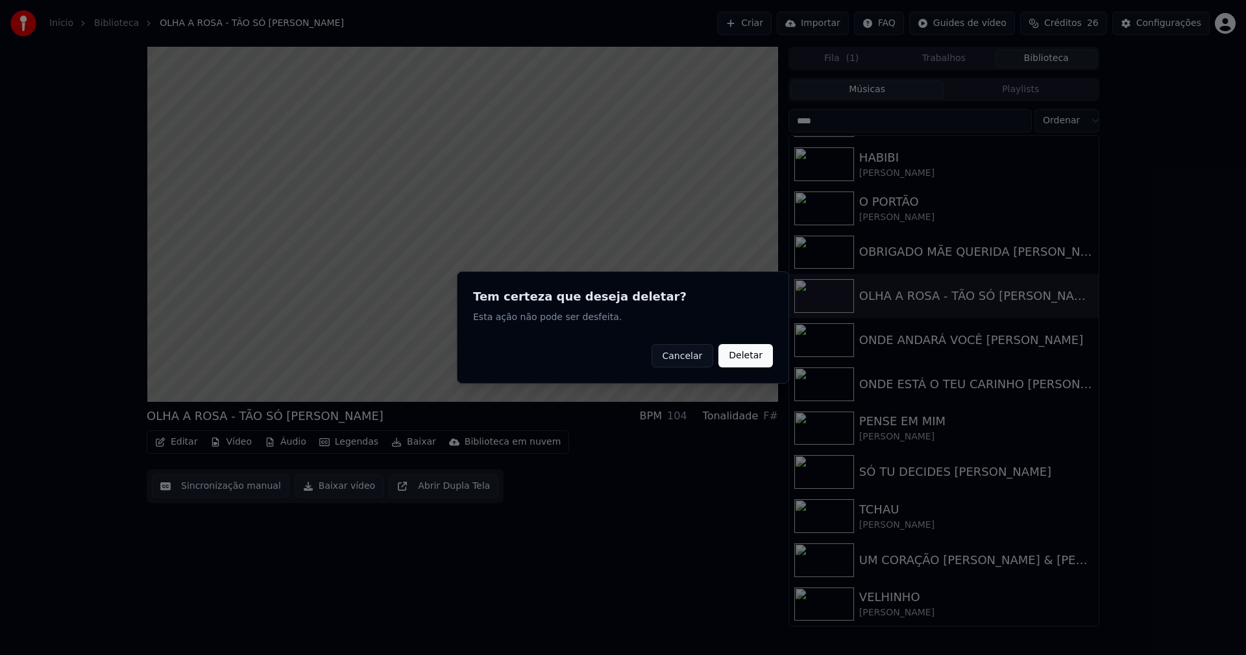
drag, startPoint x: 750, startPoint y: 361, endPoint x: 346, endPoint y: 382, distance: 404.3
click at [747, 360] on button "Deletar" at bounding box center [746, 355] width 55 height 23
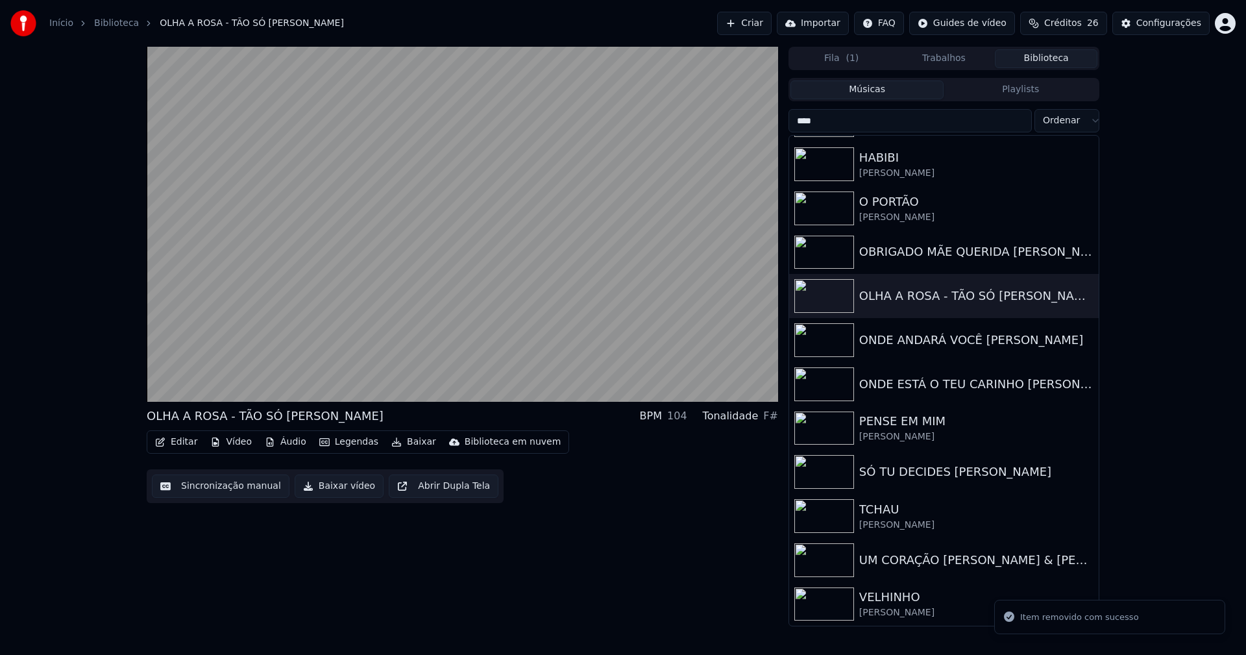
click at [236, 441] on button "Vídeo" at bounding box center [231, 442] width 52 height 18
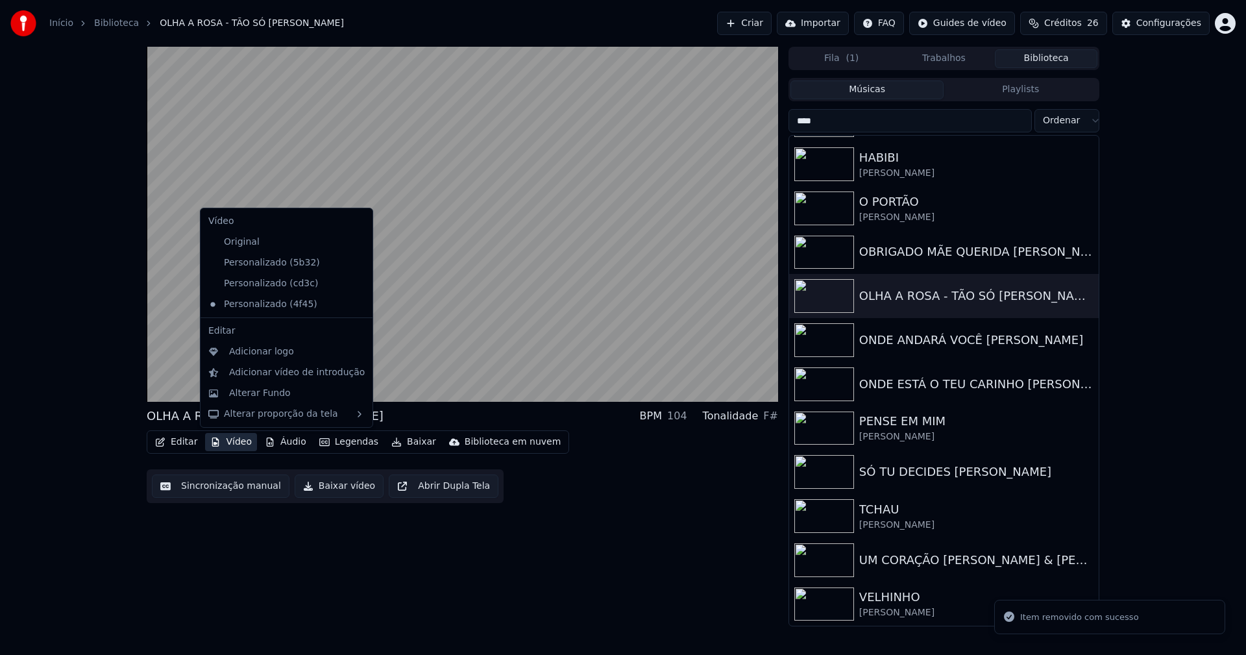
click at [356, 262] on icon at bounding box center [363, 263] width 14 height 10
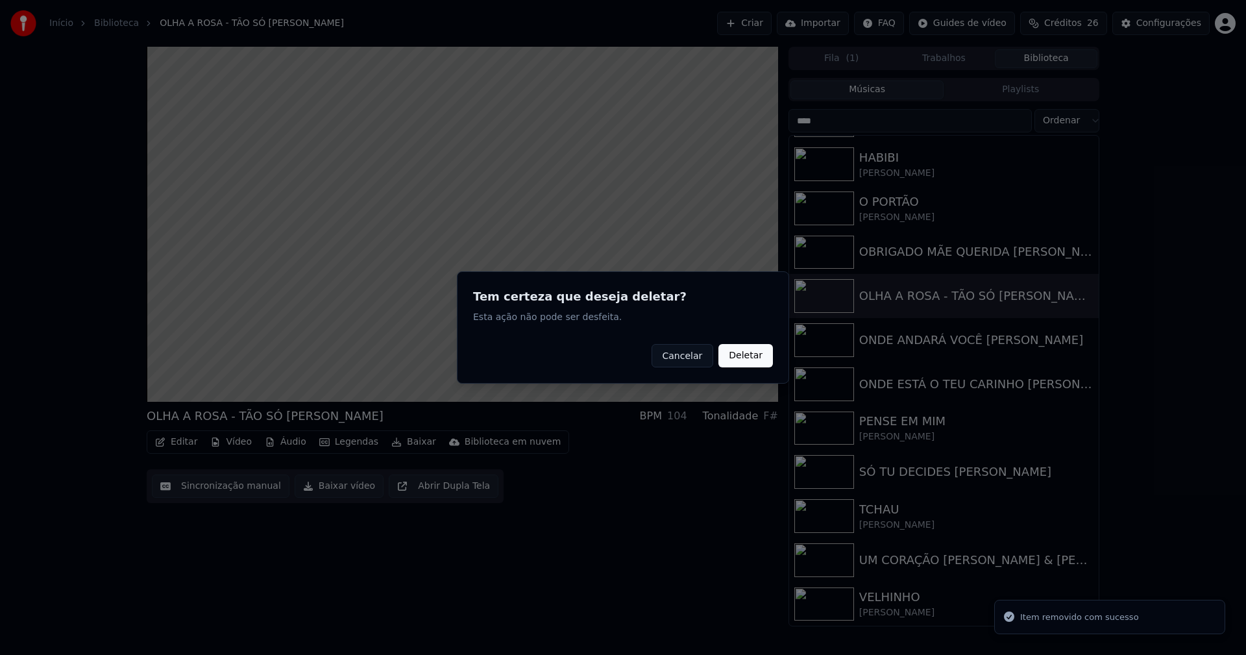
click at [747, 357] on button "Deletar" at bounding box center [746, 355] width 55 height 23
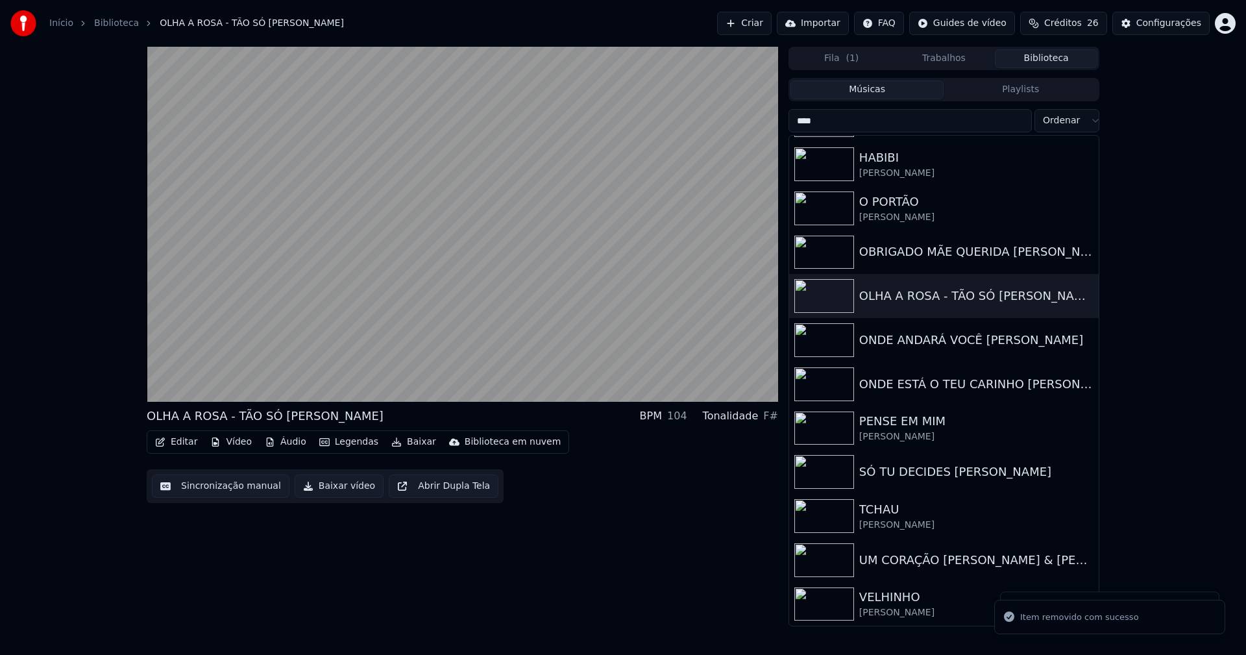
click at [243, 438] on button "Vídeo" at bounding box center [231, 442] width 52 height 18
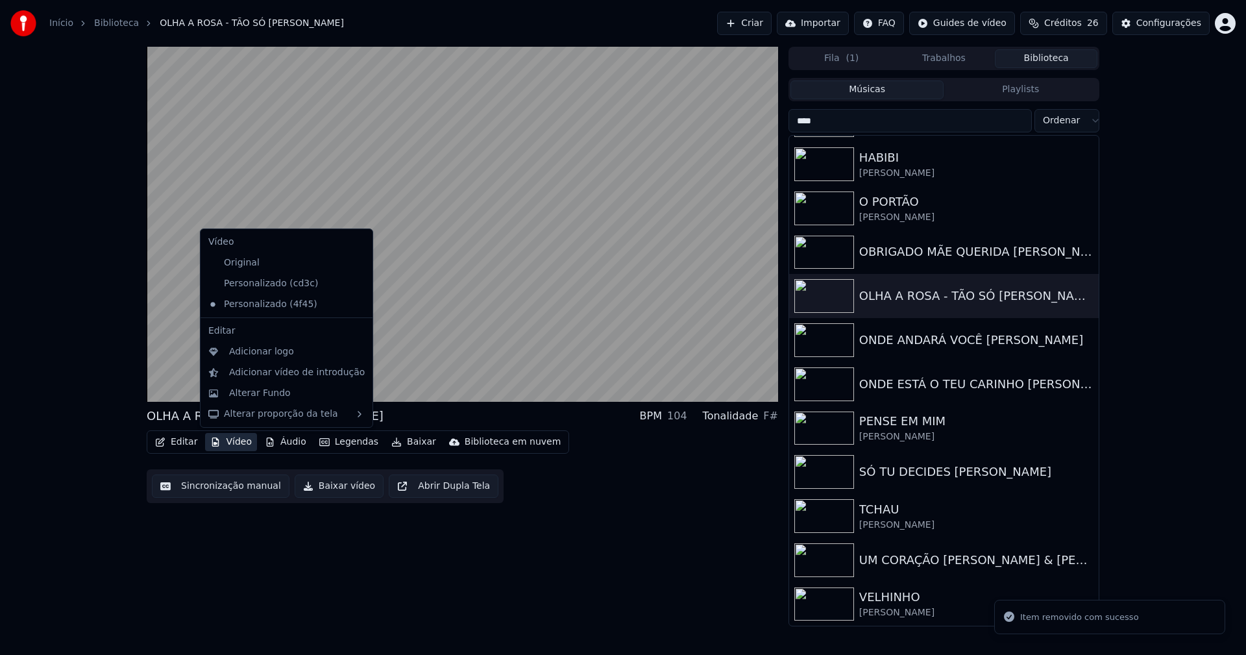
click at [356, 284] on icon at bounding box center [360, 284] width 9 height 10
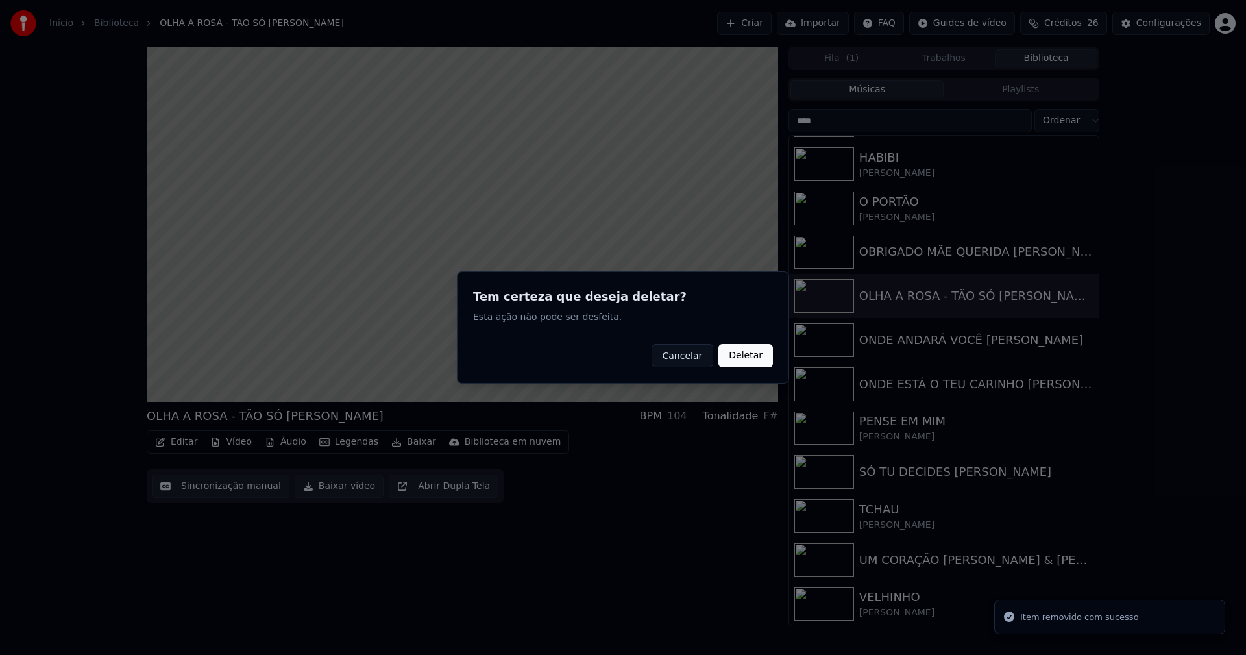
click at [749, 356] on button "Deletar" at bounding box center [746, 355] width 55 height 23
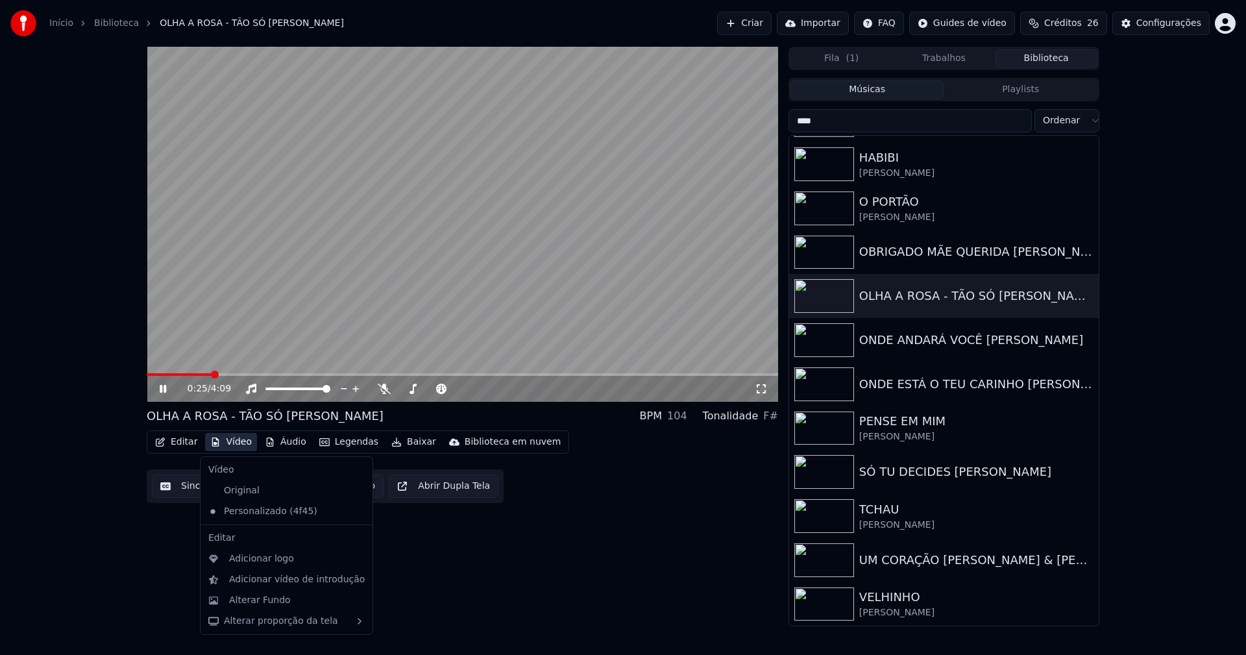
click at [240, 445] on button "Vídeo" at bounding box center [231, 442] width 52 height 18
click at [275, 605] on div "Alterar Fundo" at bounding box center [260, 600] width 62 height 13
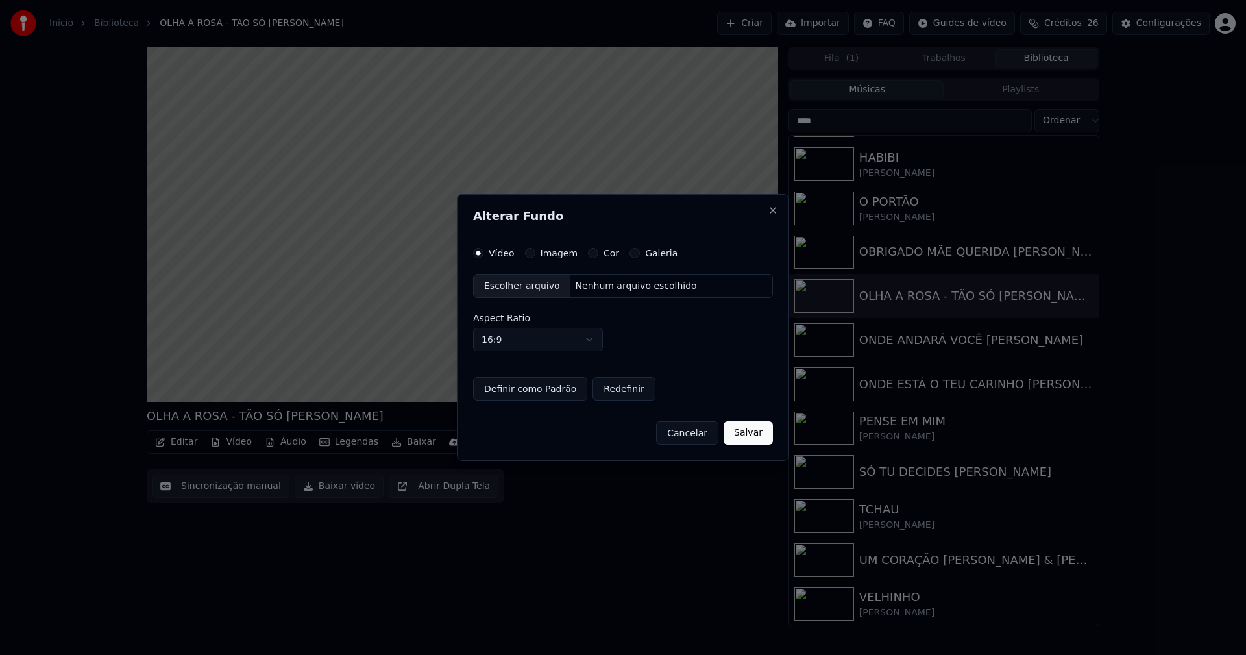
click at [531, 254] on button "Imagem" at bounding box center [530, 253] width 10 height 10
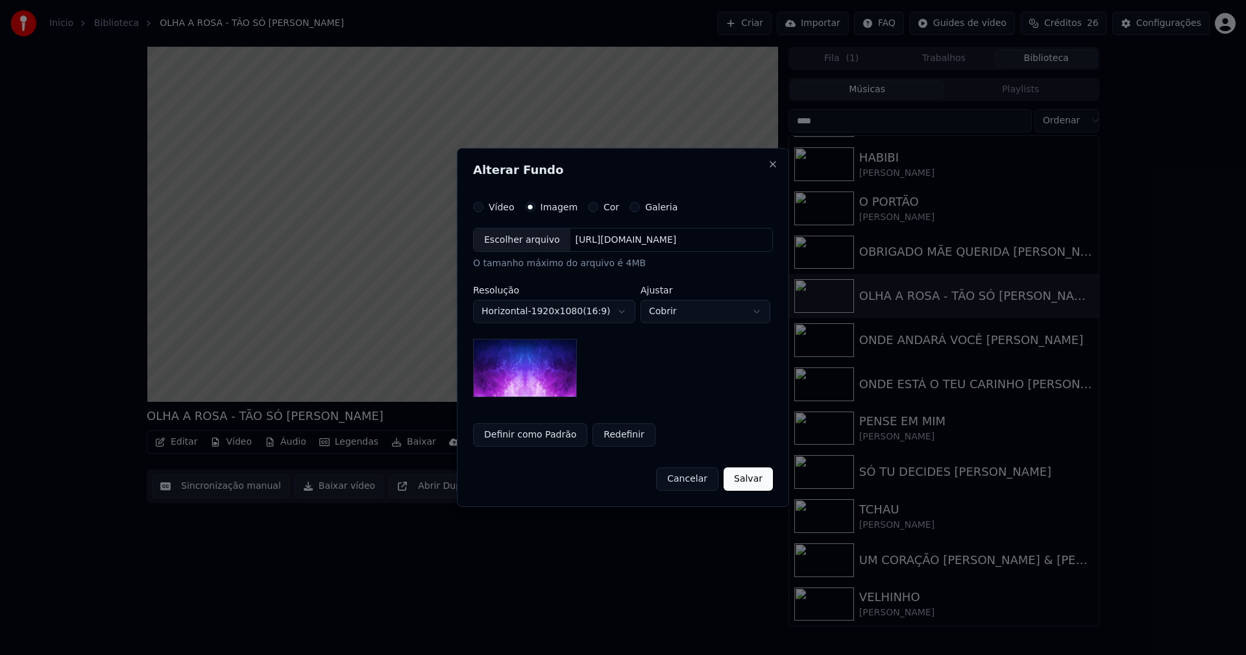
click at [530, 241] on div "Escolher arquivo" at bounding box center [522, 240] width 97 height 23
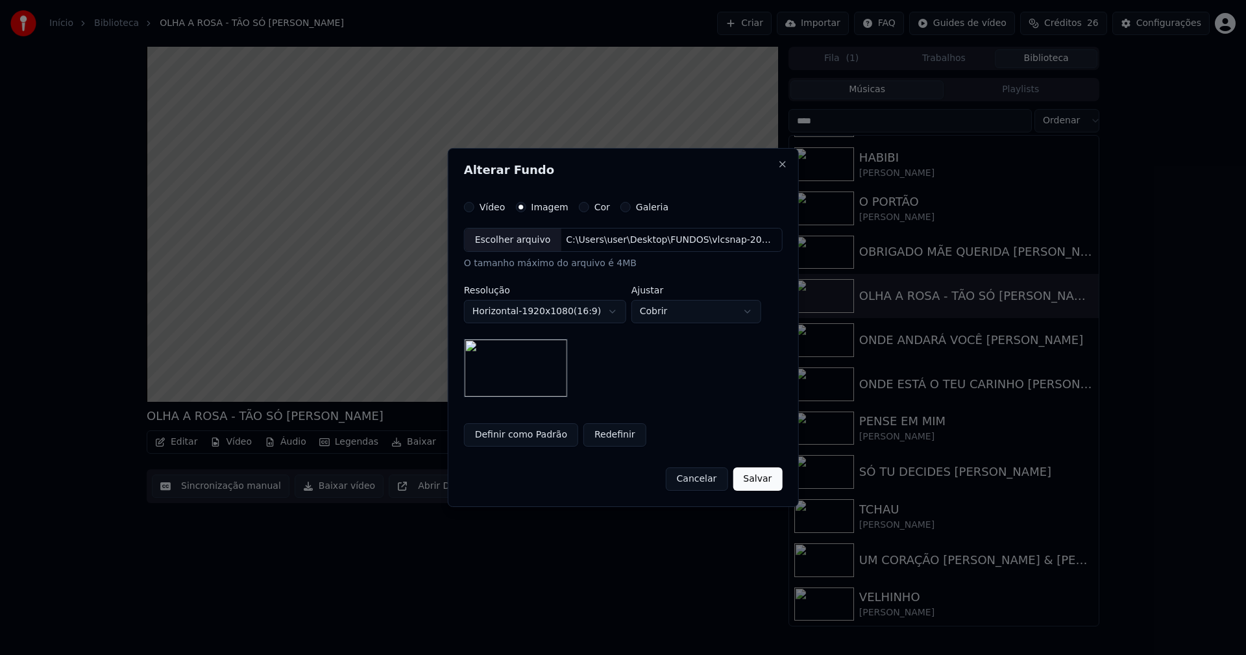
click at [748, 481] on button "Salvar" at bounding box center [757, 478] width 49 height 23
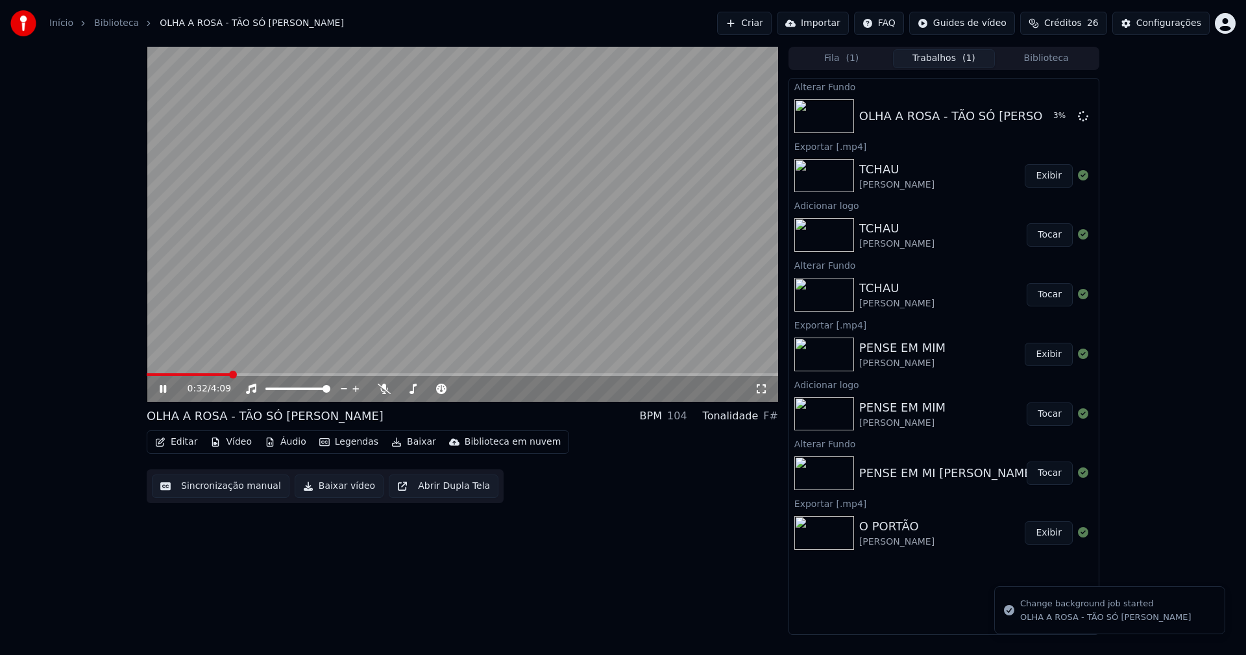
click at [161, 390] on icon at bounding box center [163, 389] width 6 height 8
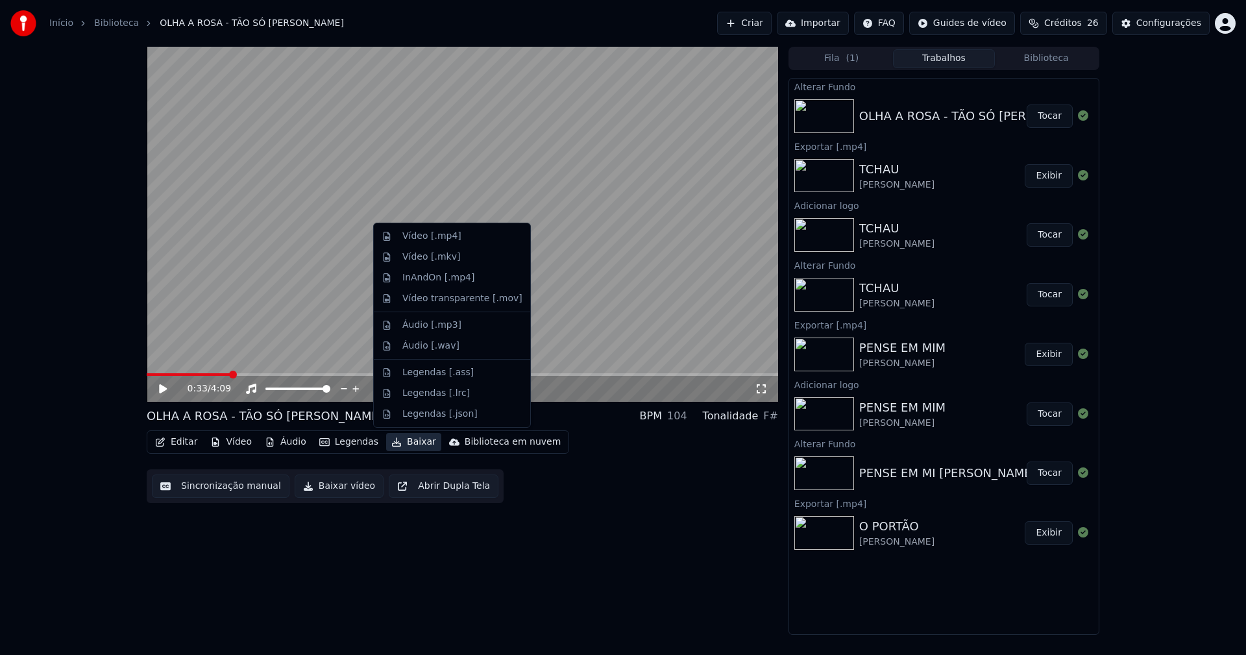
click at [408, 445] on button "Baixar" at bounding box center [413, 442] width 55 height 18
click at [438, 329] on div "Áudio [.mp3]" at bounding box center [431, 325] width 59 height 13
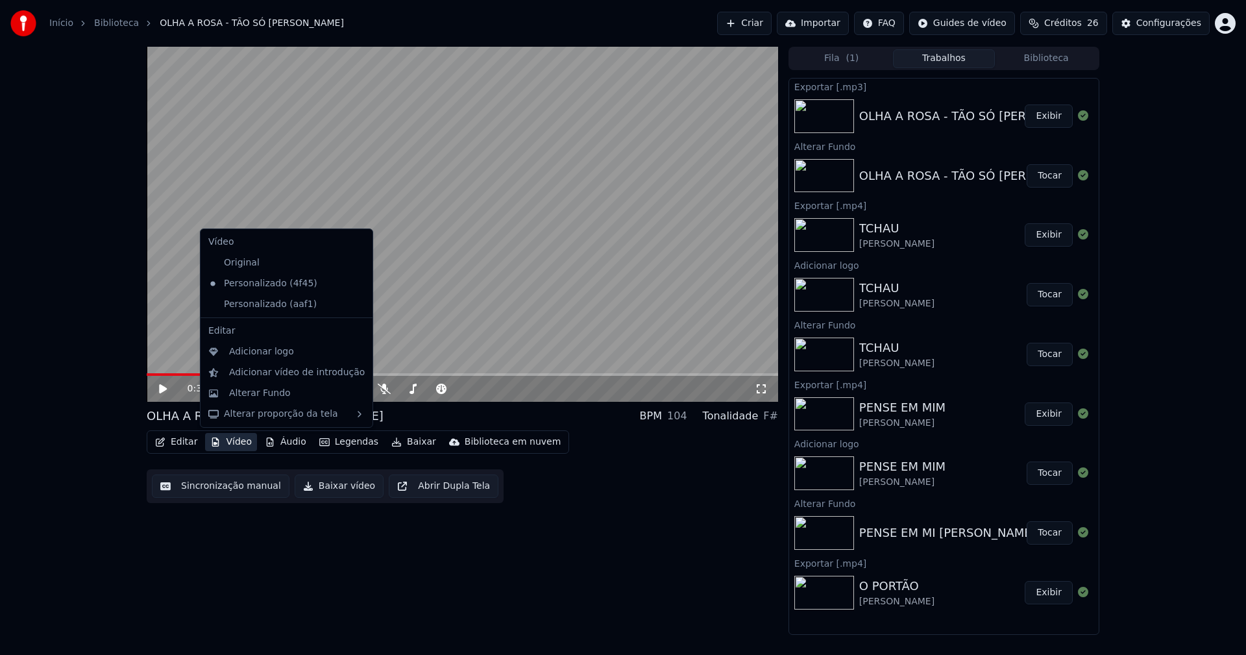
click at [239, 444] on button "Vídeo" at bounding box center [231, 442] width 52 height 18
click at [273, 306] on div "Personalizado (aaf1)" at bounding box center [276, 304] width 147 height 21
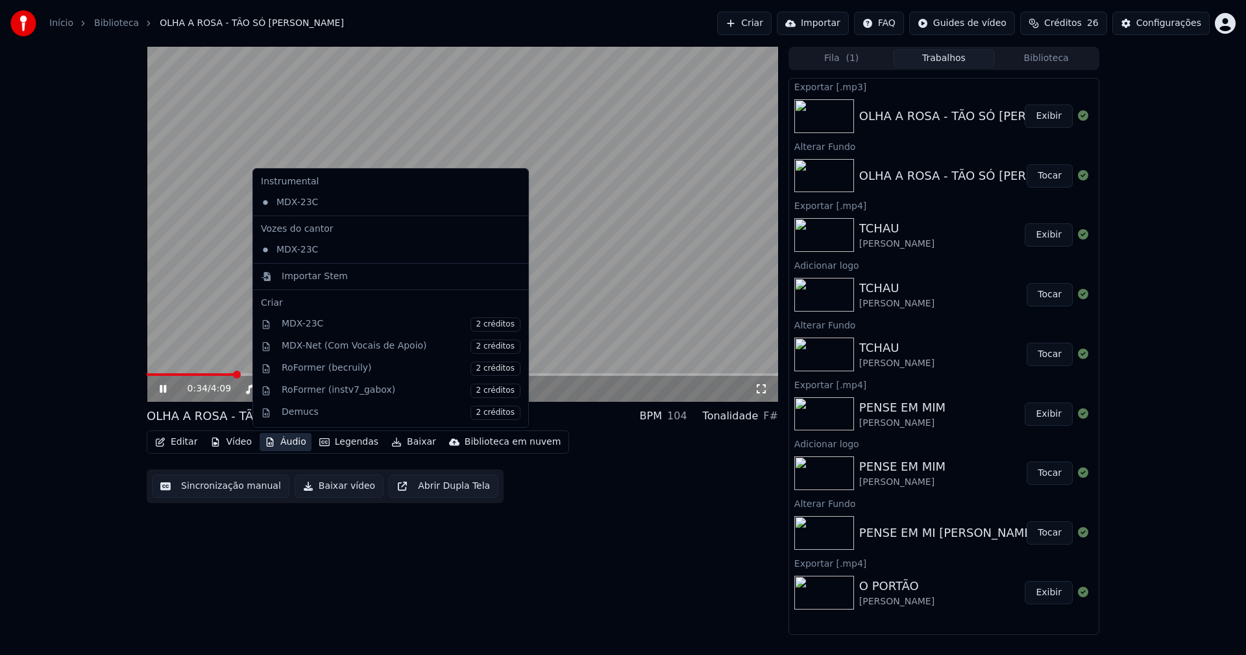
click at [284, 443] on button "Áudio" at bounding box center [286, 442] width 52 height 18
click at [303, 279] on div "Importar Stem" at bounding box center [315, 276] width 66 height 13
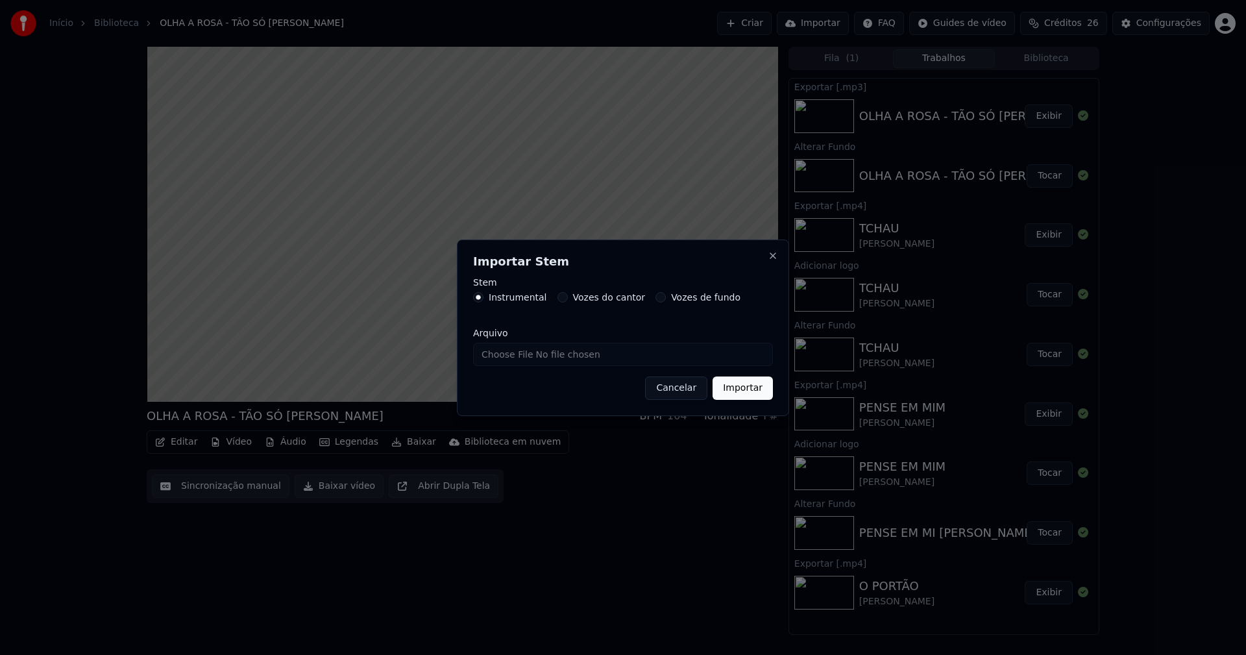
click at [508, 354] on input "Arquivo" at bounding box center [623, 354] width 300 height 23
type input "**********"
click at [744, 382] on button "Importar" at bounding box center [743, 388] width 60 height 23
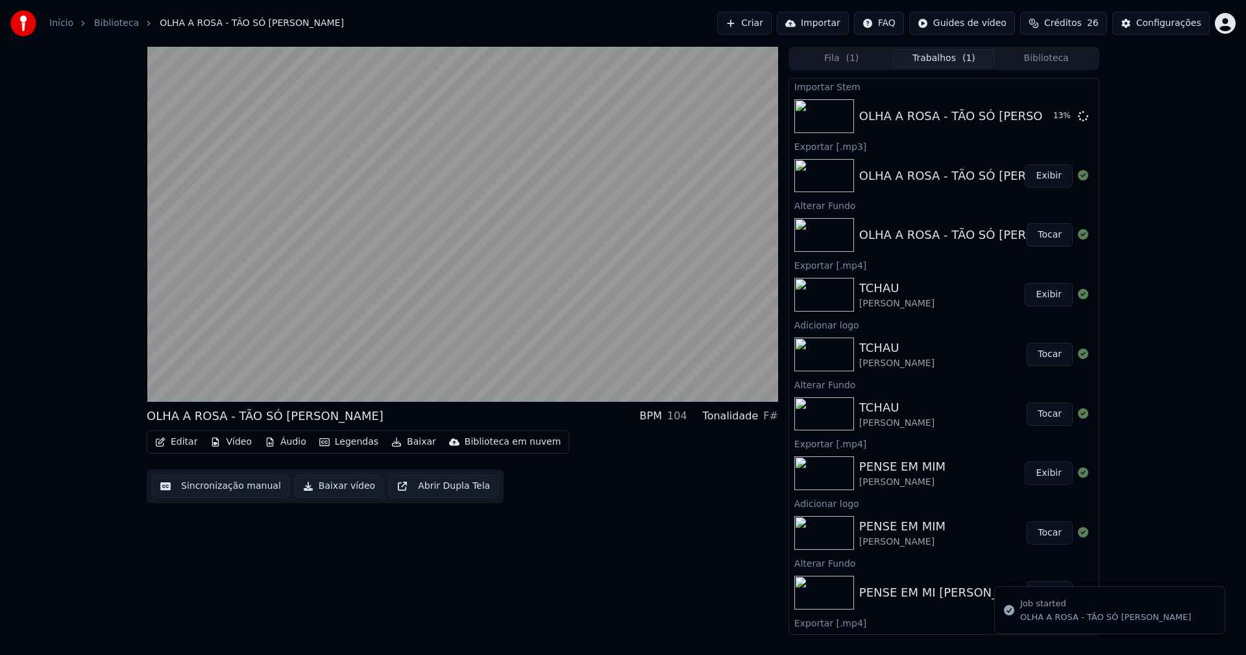
click at [232, 443] on button "Vídeo" at bounding box center [231, 442] width 52 height 18
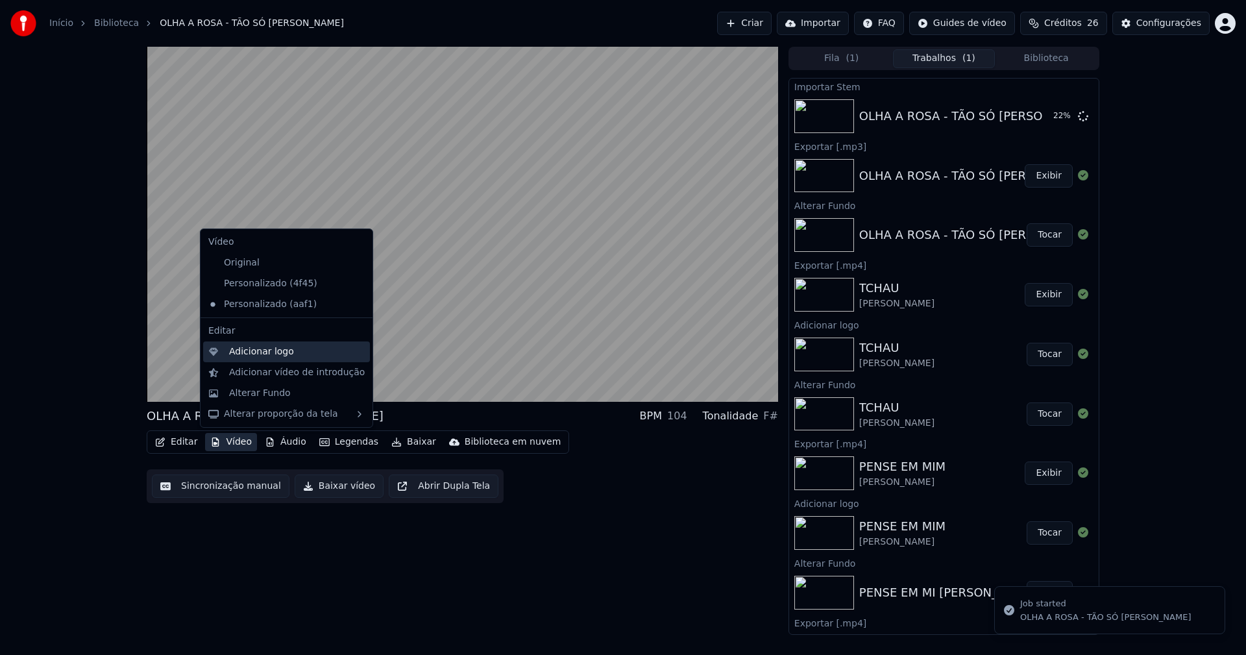
click at [247, 357] on div "Adicionar logo" at bounding box center [261, 351] width 65 height 13
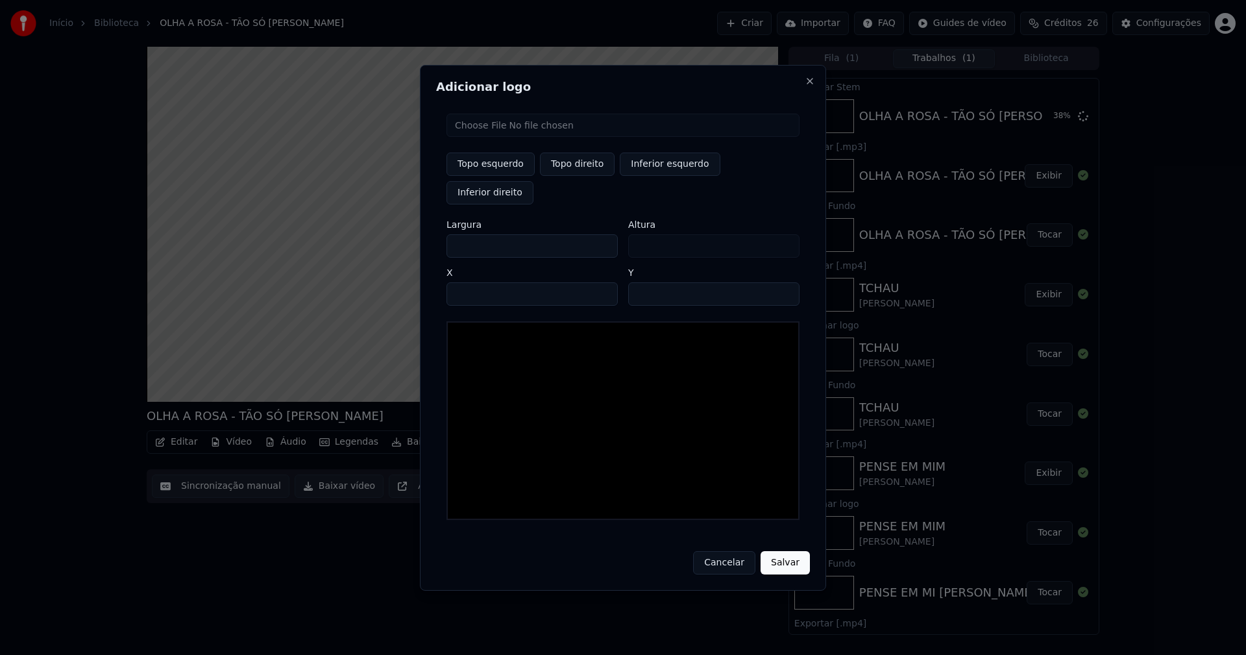
click at [503, 176] on button "Topo esquerdo" at bounding box center [491, 164] width 88 height 23
click at [493, 137] on input "file" at bounding box center [623, 125] width 353 height 23
type input "**********"
type input "***"
click at [579, 176] on button "Topo direito" at bounding box center [577, 164] width 75 height 23
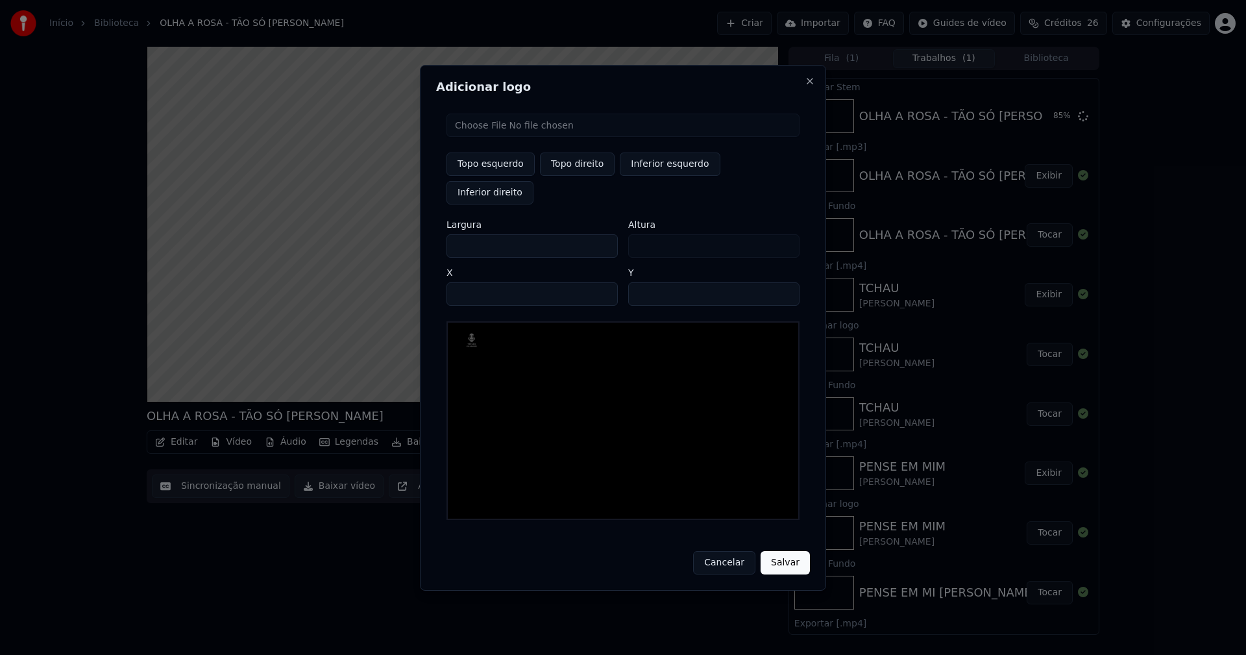
type input "****"
drag, startPoint x: 467, startPoint y: 230, endPoint x: 419, endPoint y: 235, distance: 49.0
click at [419, 235] on body "Início Biblioteca OLHA A ROSA - TÃO SÓ [PERSON_NAME] Importar FAQ Guides de víd…" at bounding box center [623, 327] width 1246 height 655
type input "**"
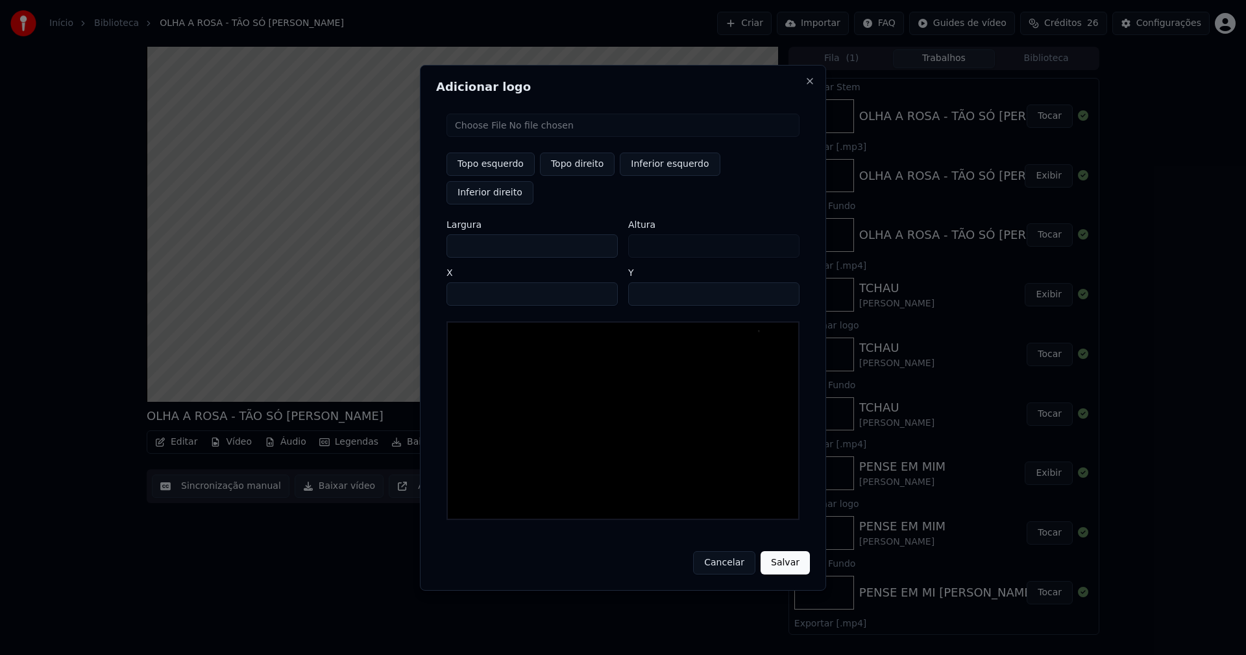
type input "***"
click at [473, 282] on input "****" at bounding box center [532, 293] width 171 height 23
type input "****"
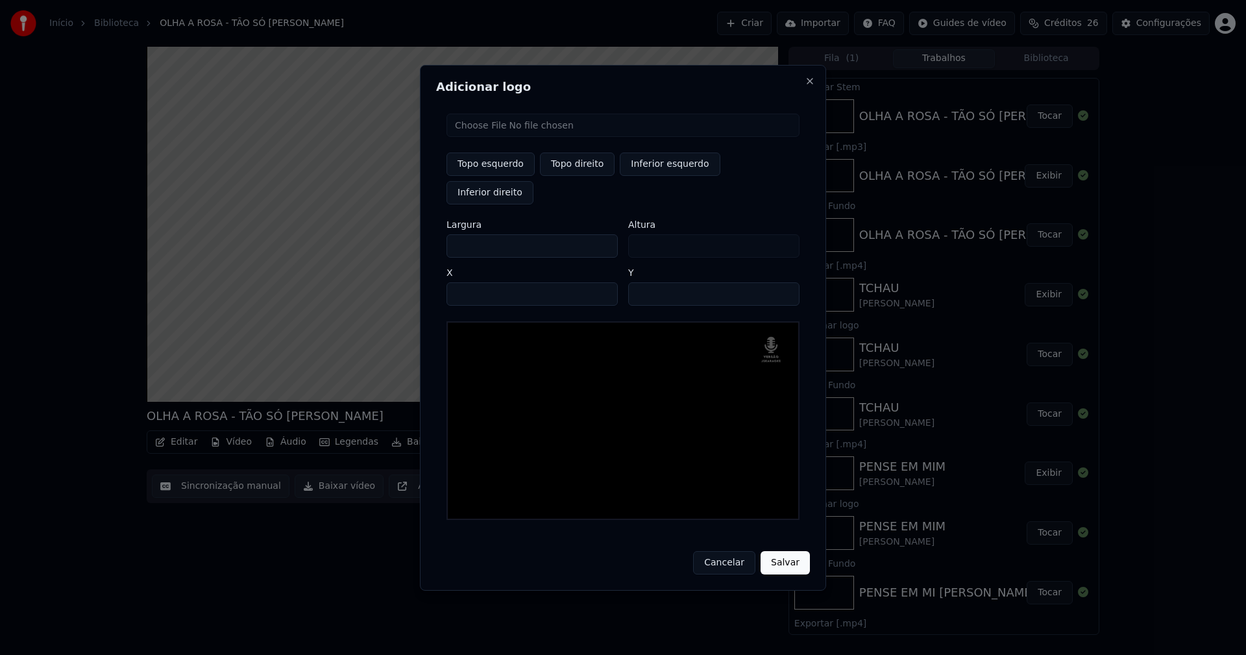
click at [780, 282] on input "**" at bounding box center [713, 293] width 171 height 23
click at [779, 282] on input "**" at bounding box center [713, 293] width 171 height 23
type input "**"
click at [779, 282] on input "**" at bounding box center [713, 293] width 171 height 23
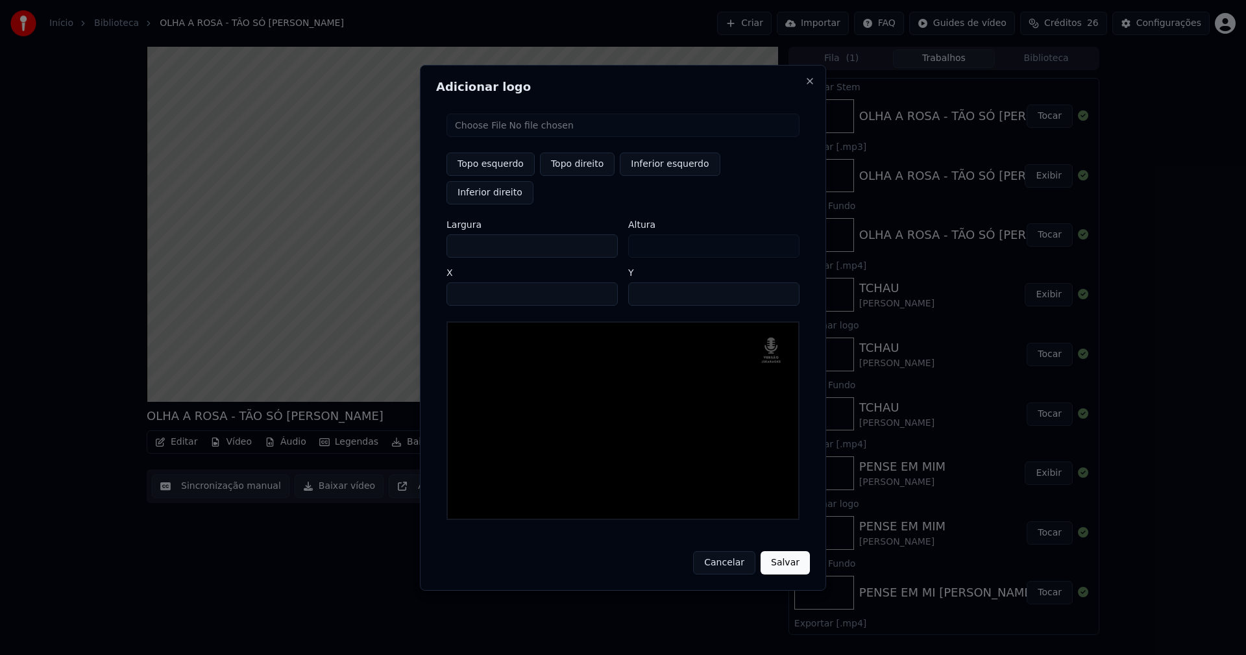
drag, startPoint x: 782, startPoint y: 548, endPoint x: 834, endPoint y: 634, distance: 100.8
click at [782, 551] on button "Salvar" at bounding box center [785, 562] width 49 height 23
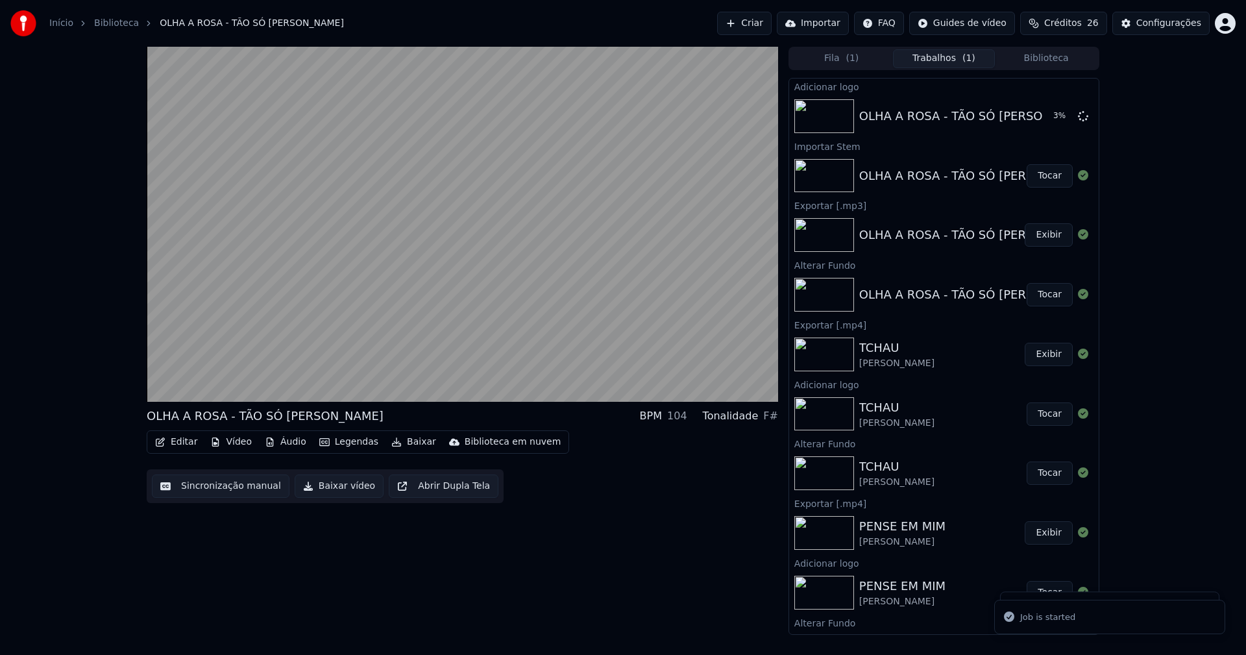
click at [284, 443] on button "Áudio" at bounding box center [286, 442] width 52 height 18
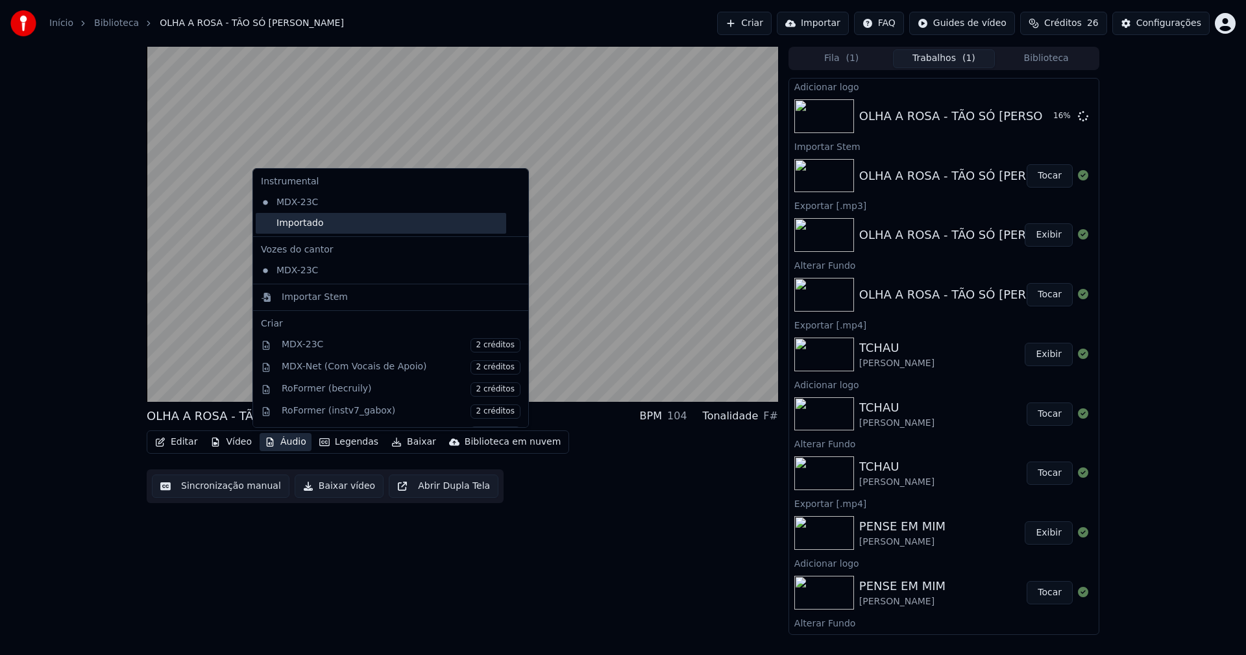
click at [284, 221] on div "Importado" at bounding box center [381, 223] width 251 height 21
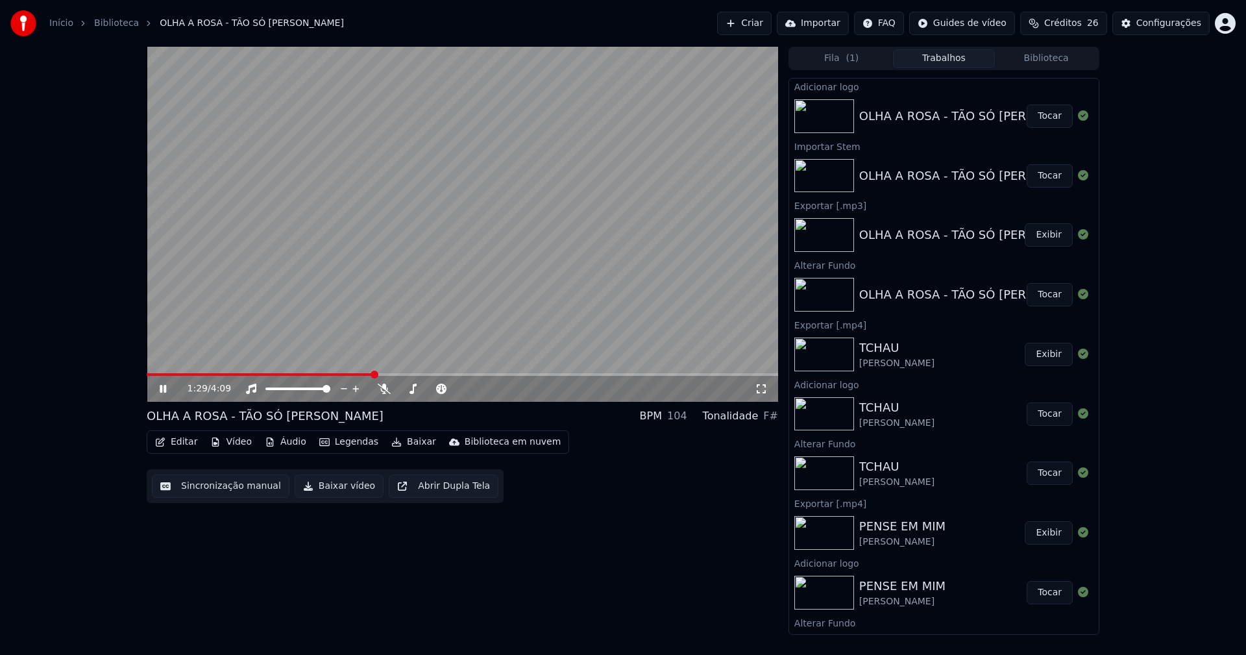
click at [1048, 115] on button "Tocar" at bounding box center [1050, 116] width 46 height 23
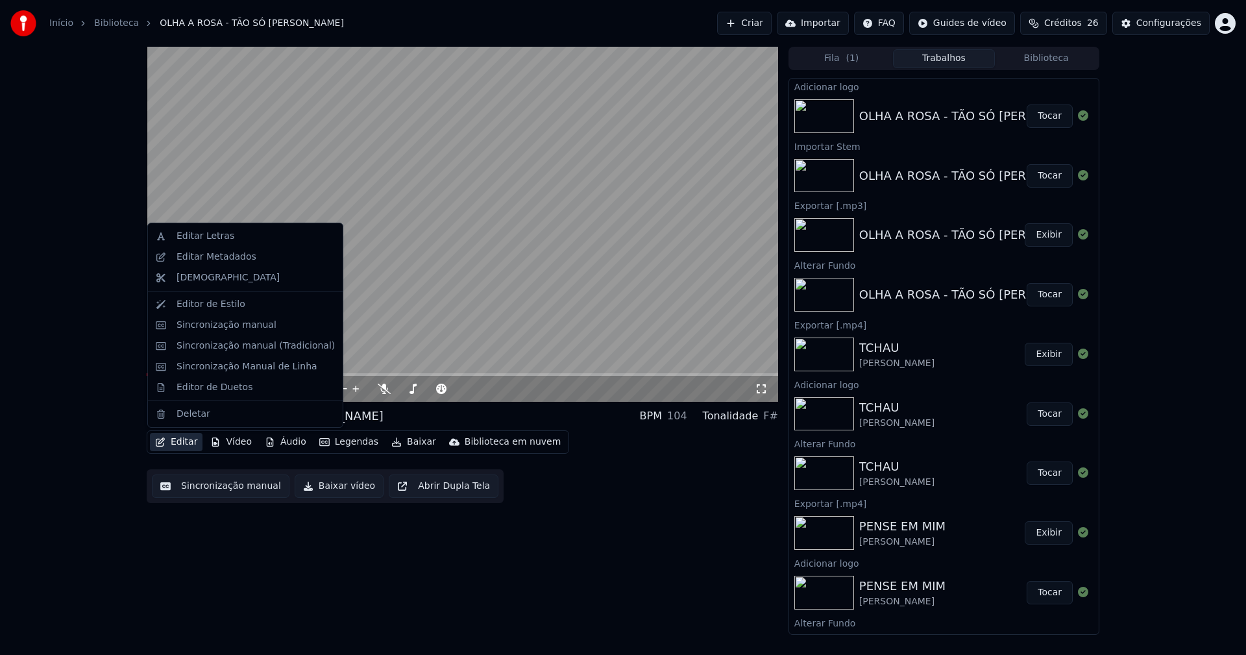
click at [186, 442] on button "Editar" at bounding box center [176, 442] width 53 height 18
click at [213, 351] on div "Sincronização manual (Tradicional)" at bounding box center [256, 346] width 158 height 13
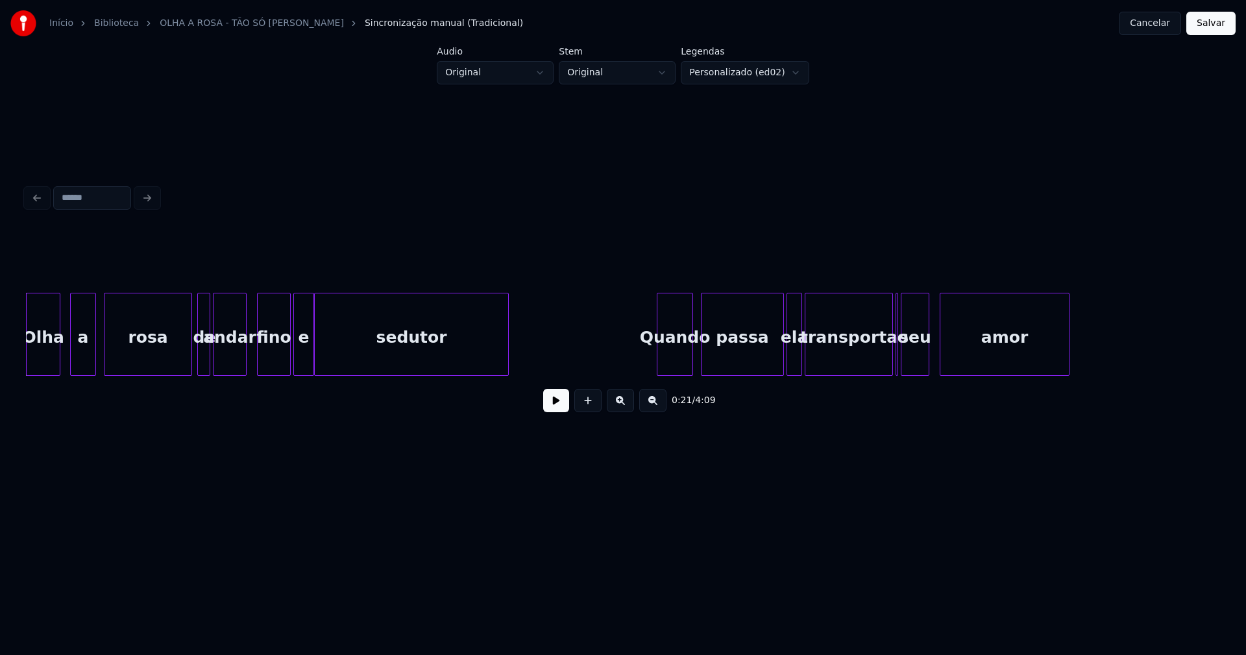
scroll to position [0, 2677]
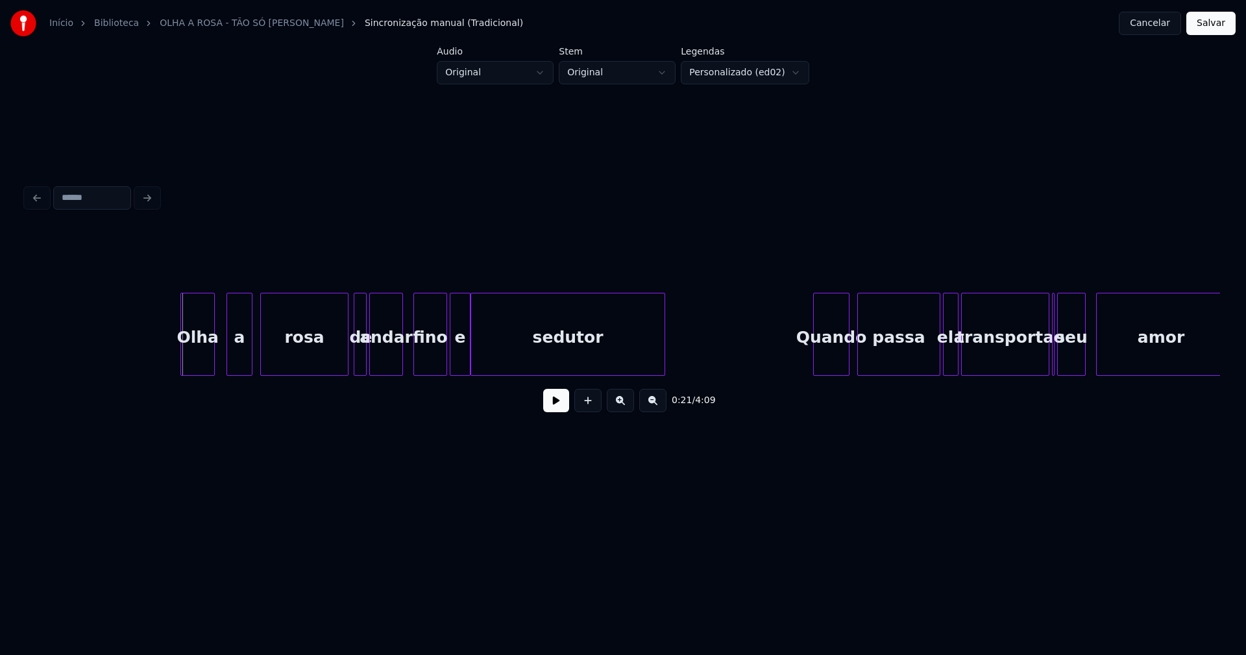
click at [200, 360] on div "Olha" at bounding box center [197, 337] width 33 height 88
click at [233, 365] on div "a" at bounding box center [232, 337] width 25 height 88
click at [554, 403] on button at bounding box center [556, 400] width 26 height 23
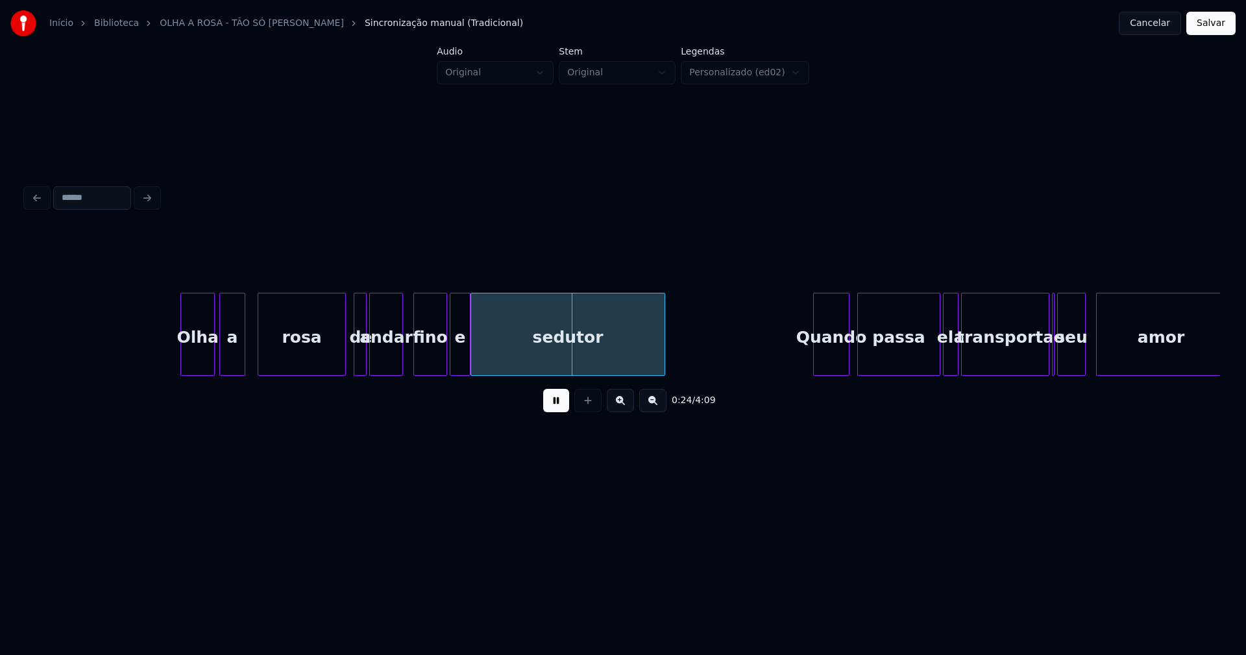
click at [323, 360] on div "rosa" at bounding box center [301, 337] width 87 height 88
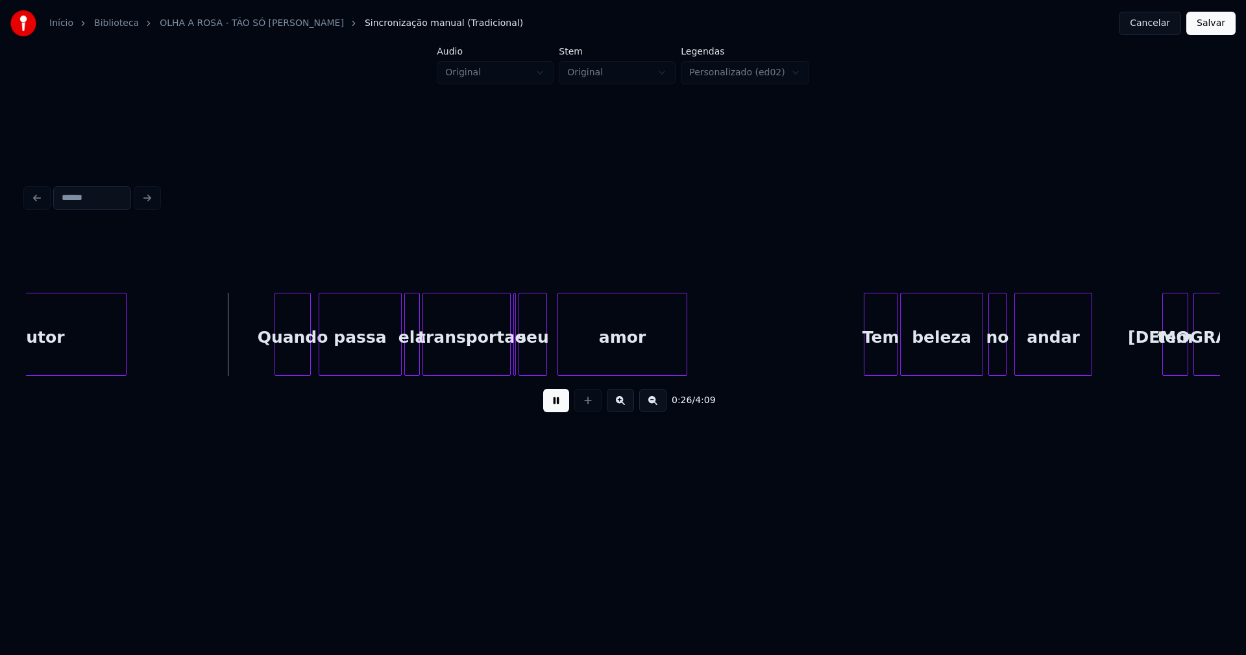
scroll to position [0, 3269]
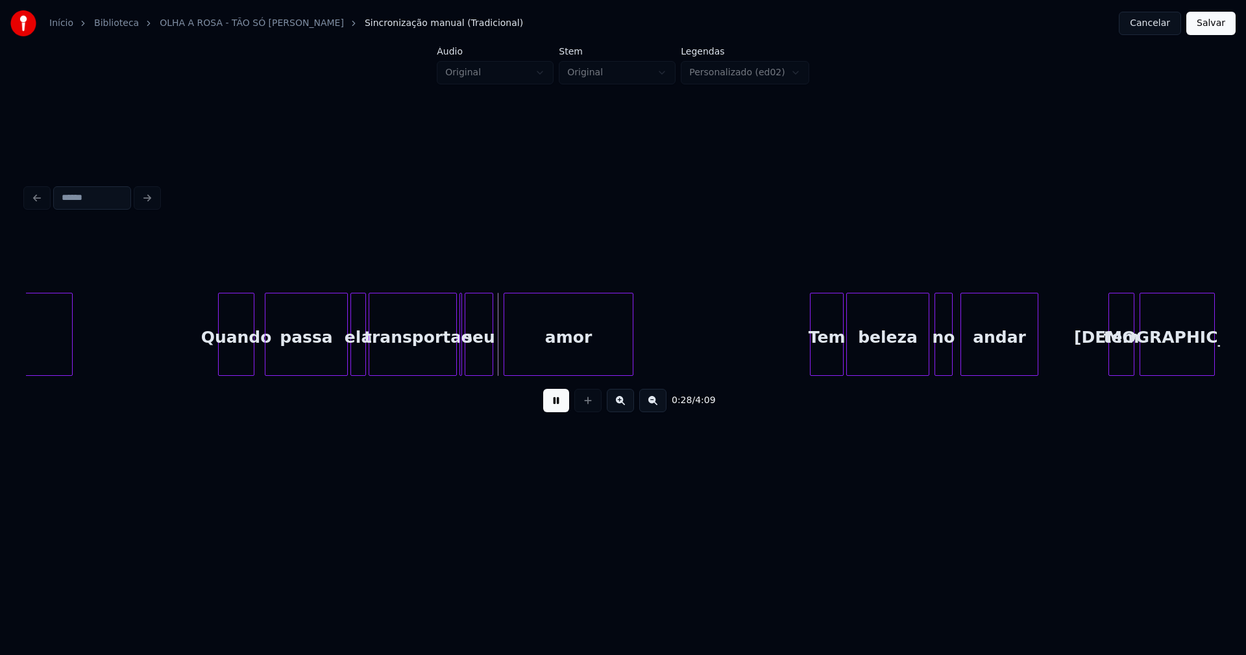
click at [236, 362] on div "Quando" at bounding box center [236, 337] width 35 height 88
click at [336, 365] on div at bounding box center [337, 334] width 4 height 82
click at [349, 365] on div "ela" at bounding box center [351, 337] width 14 height 88
click at [447, 364] on div at bounding box center [449, 334] width 4 height 82
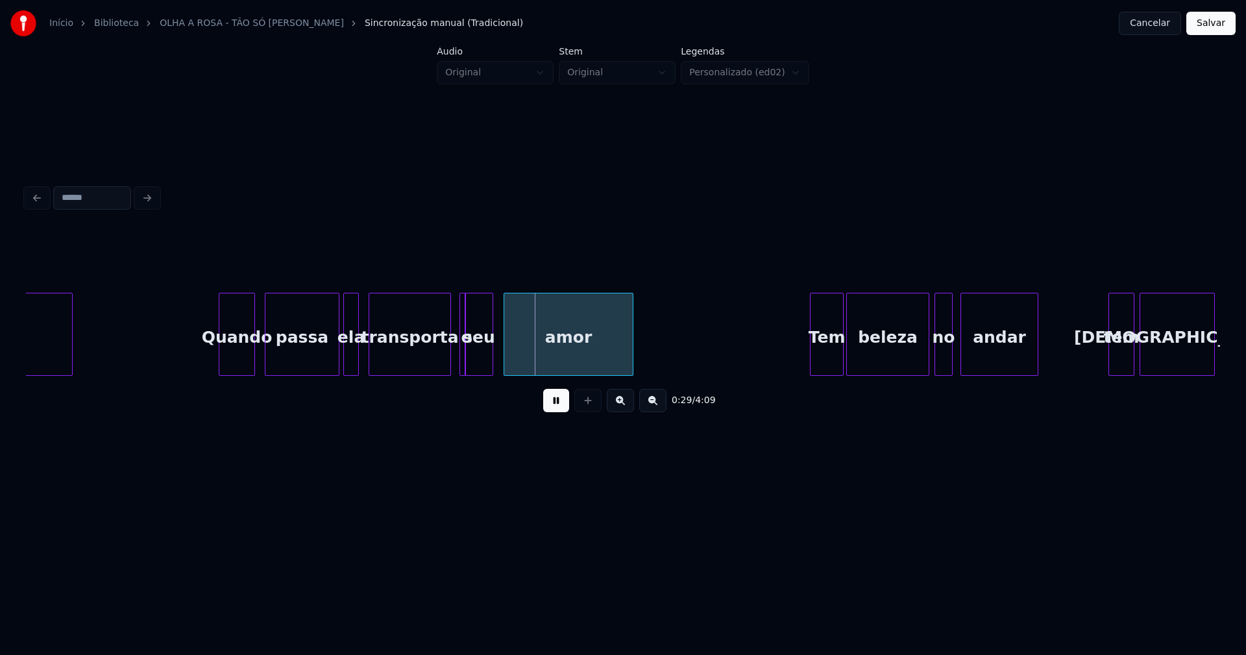
click at [463, 362] on div at bounding box center [464, 334] width 4 height 82
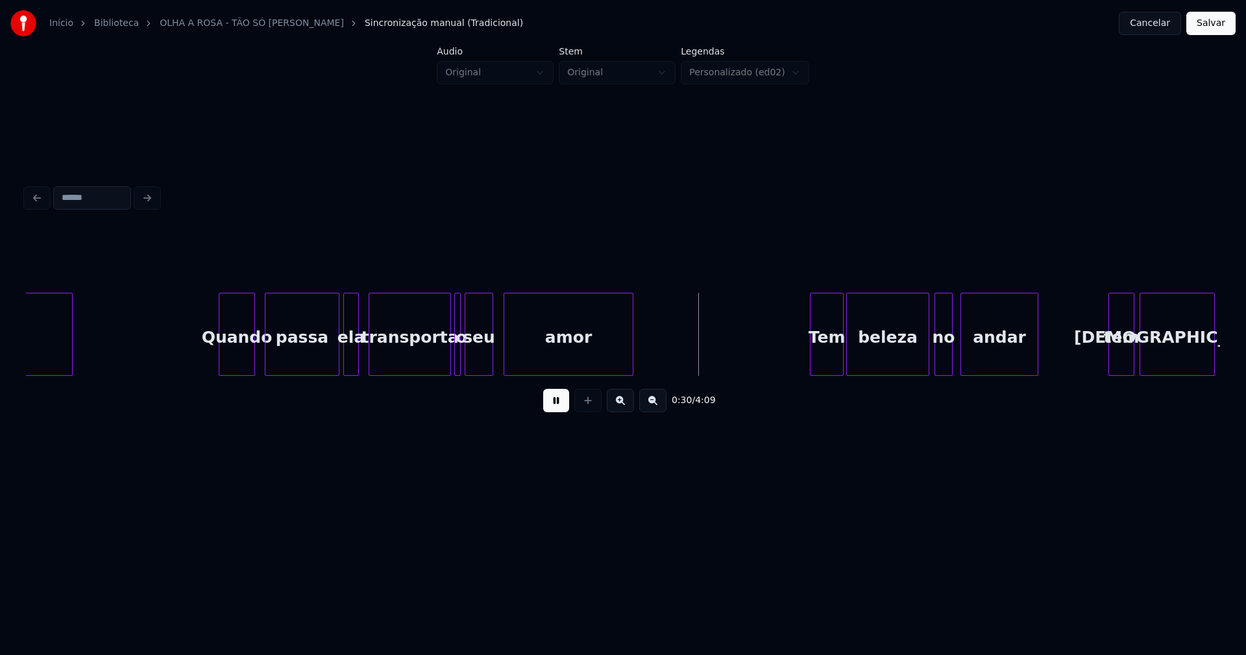
click at [454, 295] on div "o" at bounding box center [457, 334] width 6 height 83
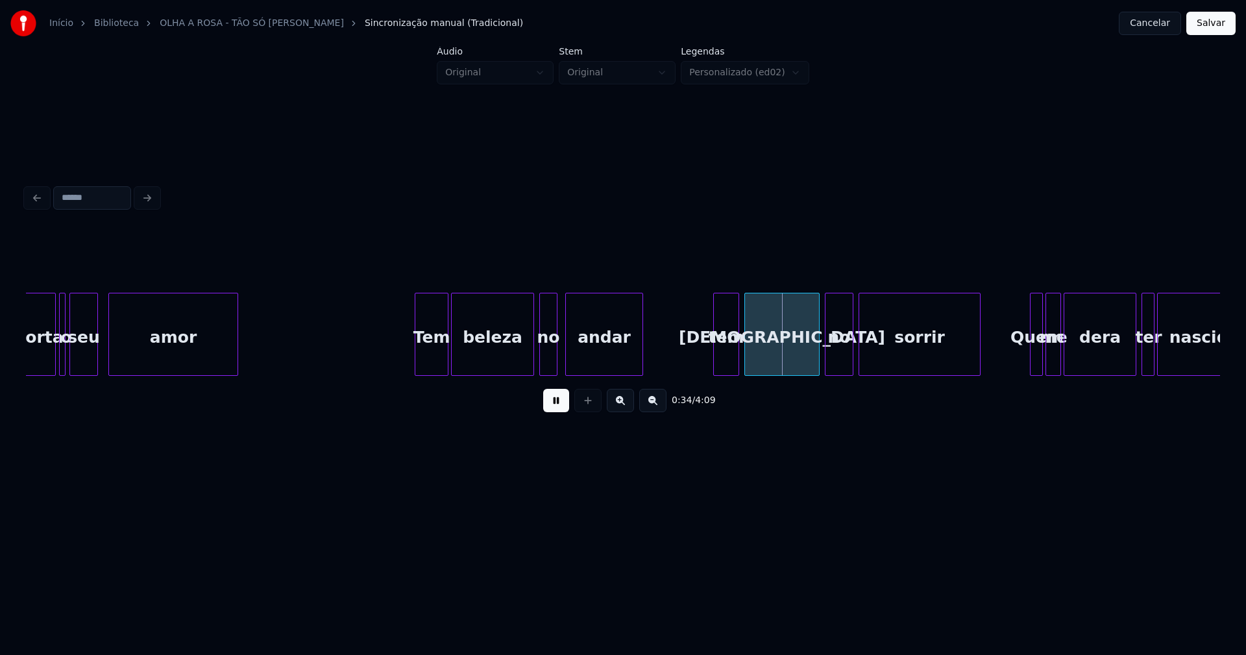
scroll to position [0, 3682]
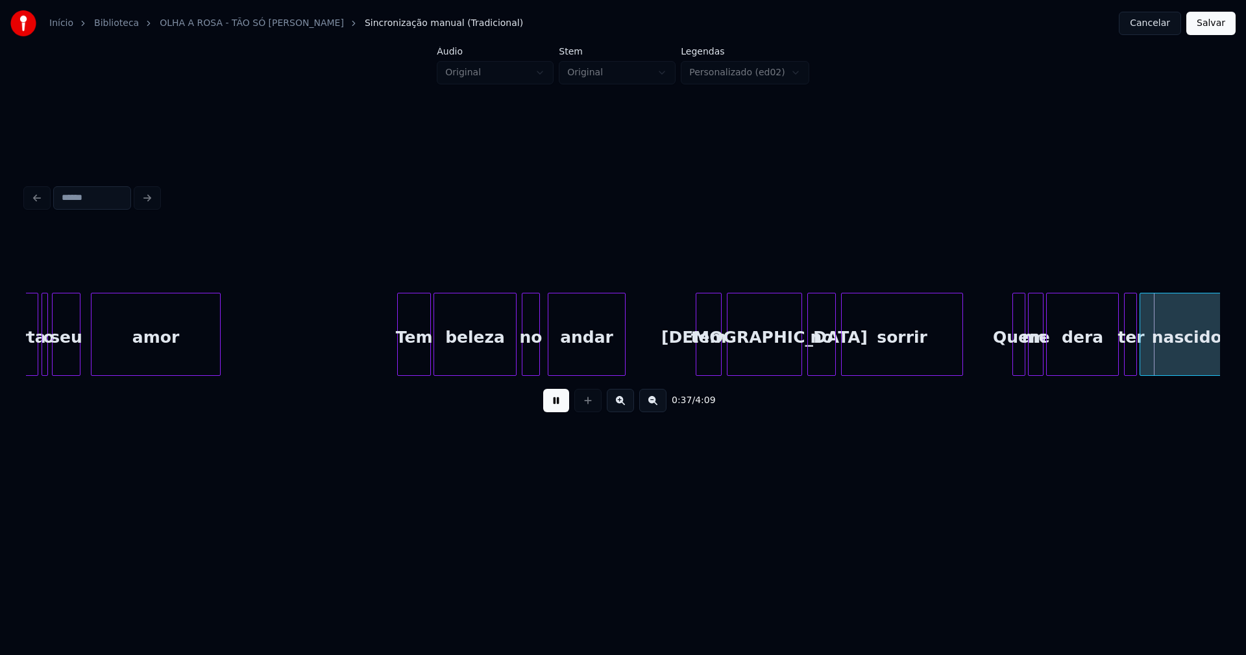
click at [547, 409] on button at bounding box center [556, 400] width 26 height 23
click at [708, 356] on div "tem" at bounding box center [709, 337] width 25 height 88
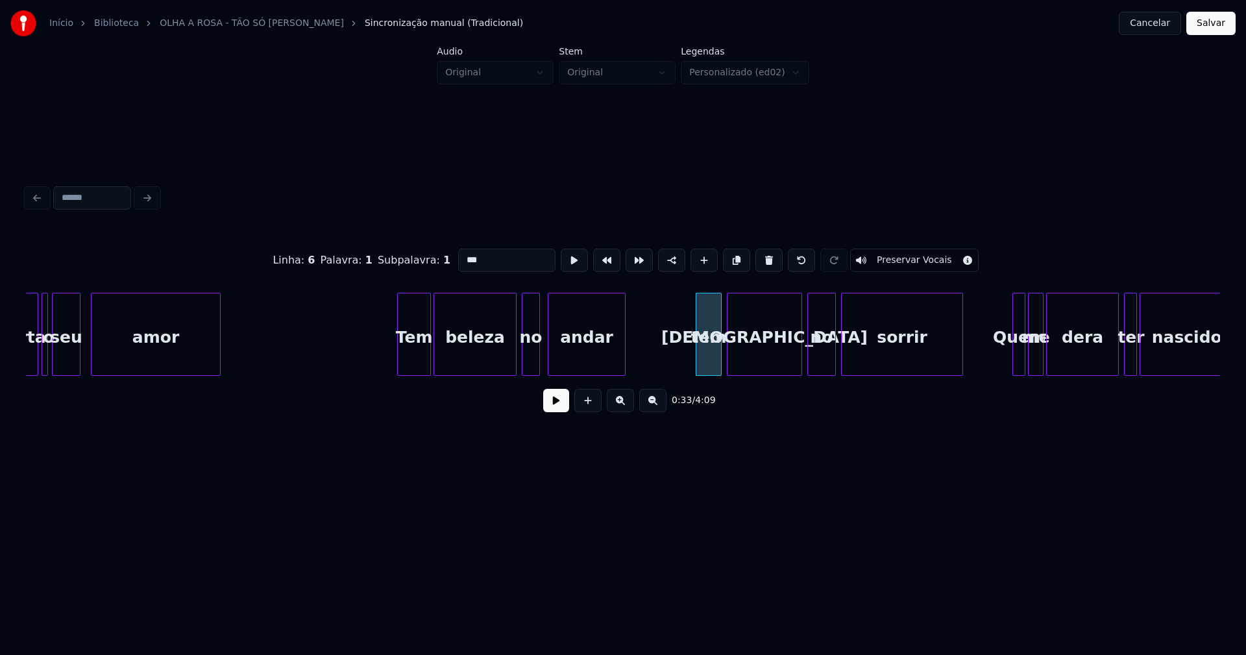
drag, startPoint x: 461, startPoint y: 254, endPoint x: 423, endPoint y: 260, distance: 38.2
click at [423, 260] on div "Linha : 6 Palavra : 1 Subpalavra : 1 *** Preservar Vocais" at bounding box center [623, 260] width 1195 height 65
type input "***"
click at [558, 402] on button at bounding box center [556, 400] width 26 height 23
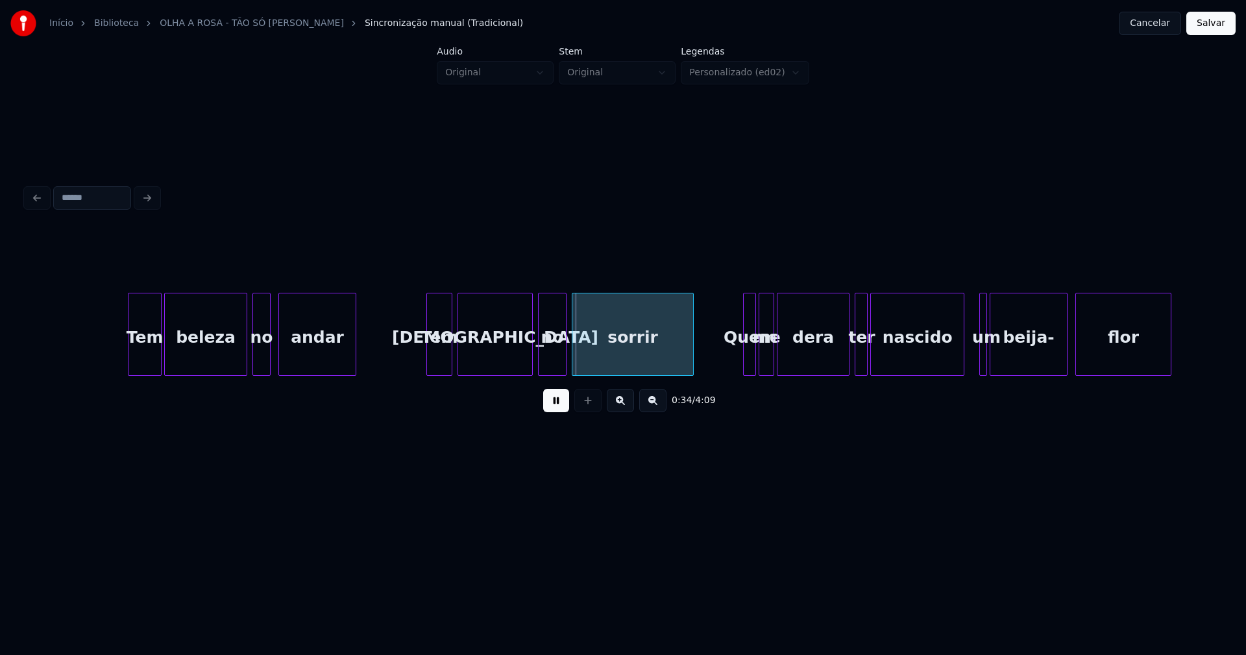
scroll to position [0, 4401]
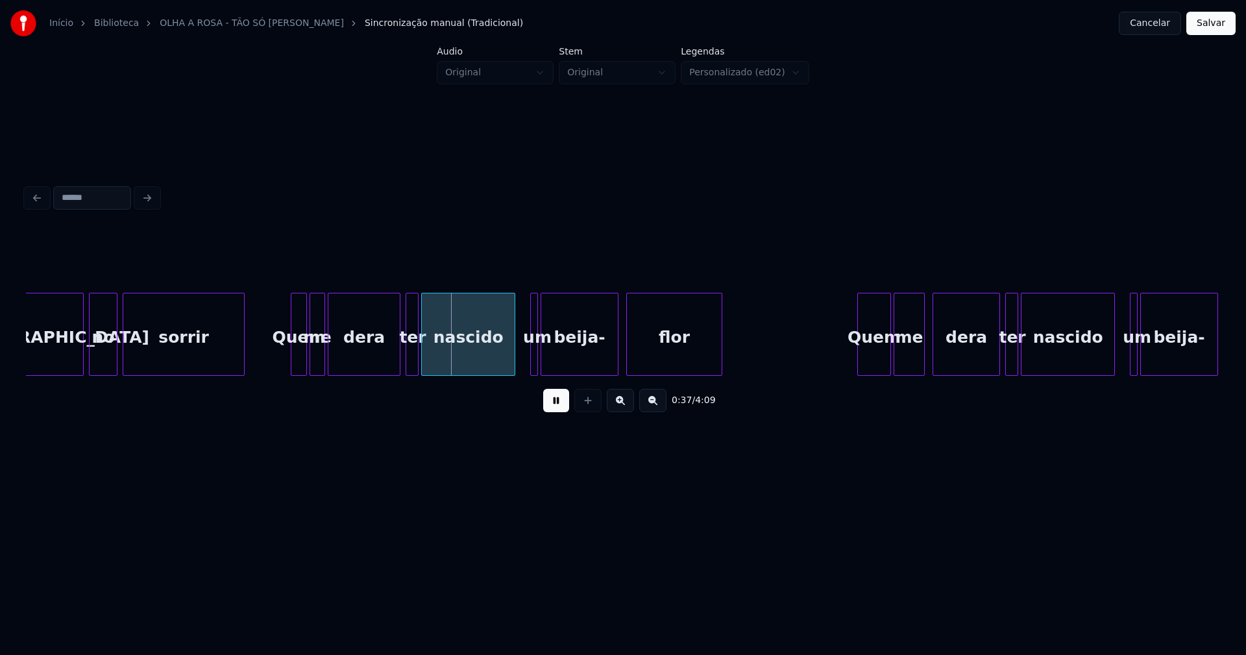
click at [293, 358] on div at bounding box center [293, 334] width 4 height 82
click at [505, 353] on div at bounding box center [506, 334] width 4 height 82
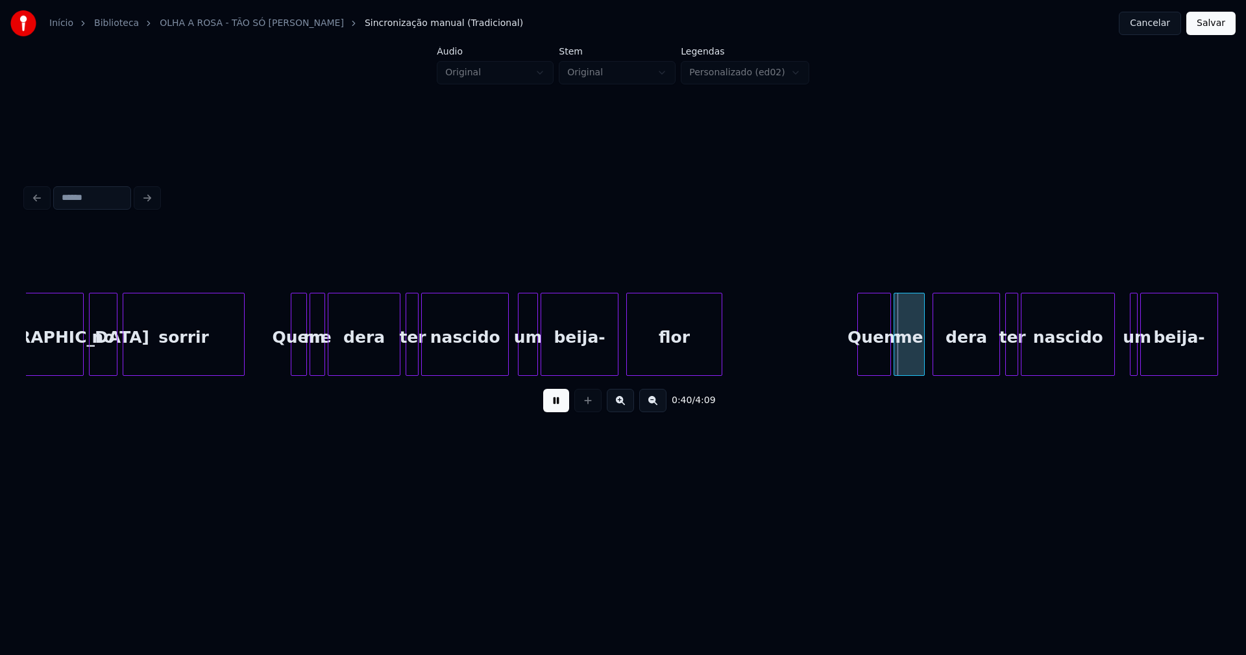
click at [519, 362] on div at bounding box center [521, 334] width 4 height 82
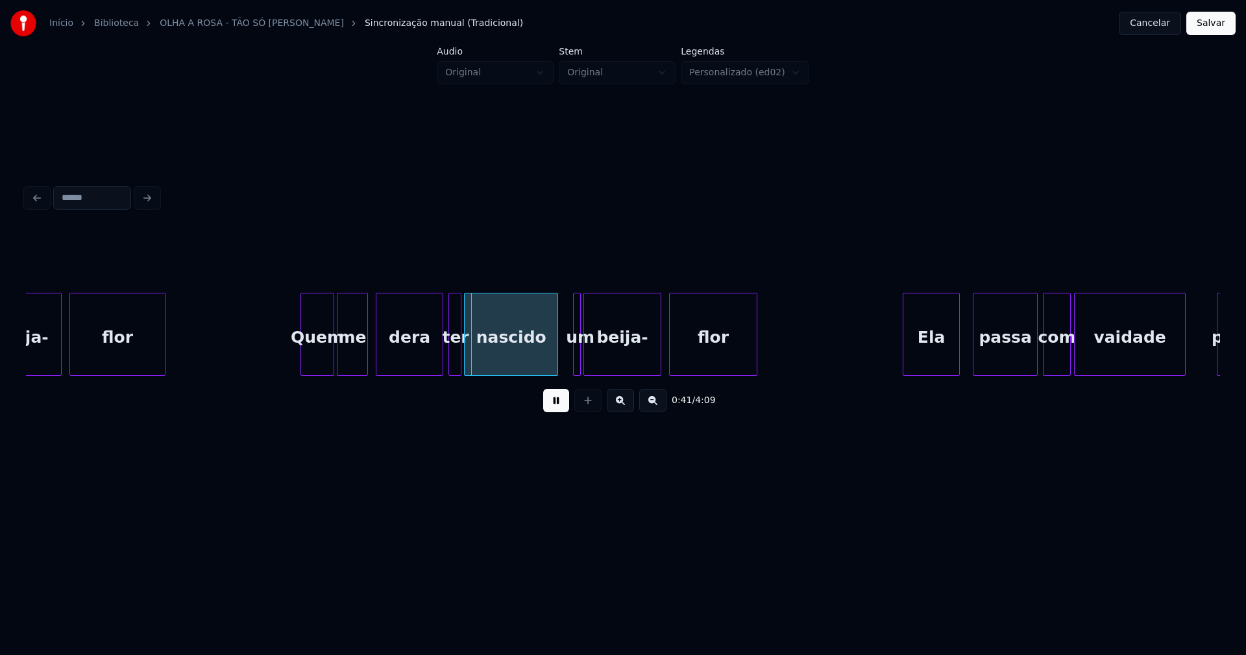
scroll to position [0, 5101]
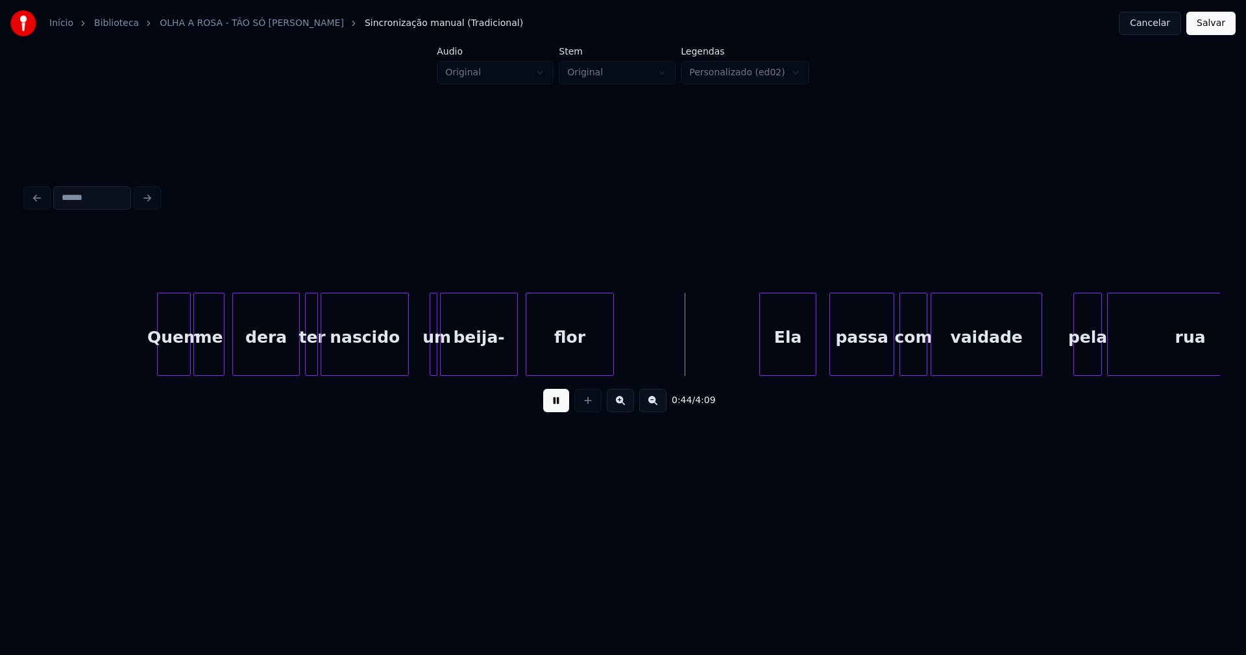
click at [406, 372] on div "Quem me dera ter nascido um beija- flor Ela passa com vaidade pela rua" at bounding box center [623, 334] width 1195 height 83
click at [427, 354] on div "um" at bounding box center [431, 334] width 8 height 83
click at [420, 360] on div at bounding box center [420, 334] width 4 height 82
click at [159, 353] on div at bounding box center [157, 334] width 4 height 82
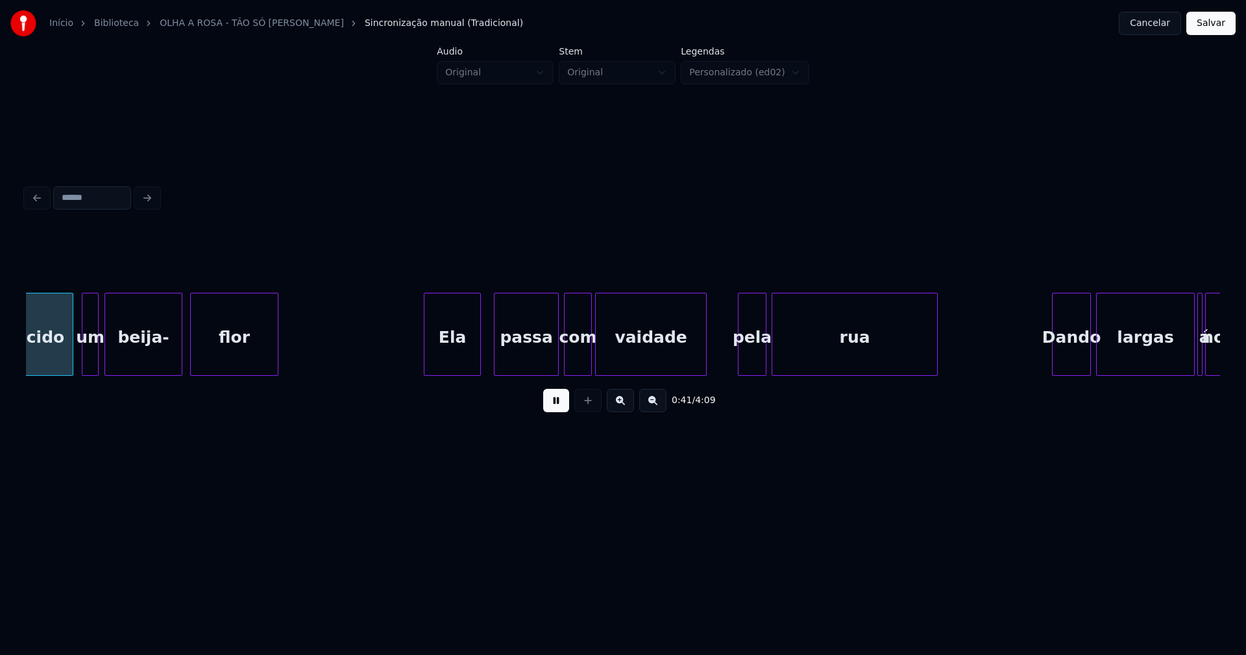
scroll to position [0, 5457]
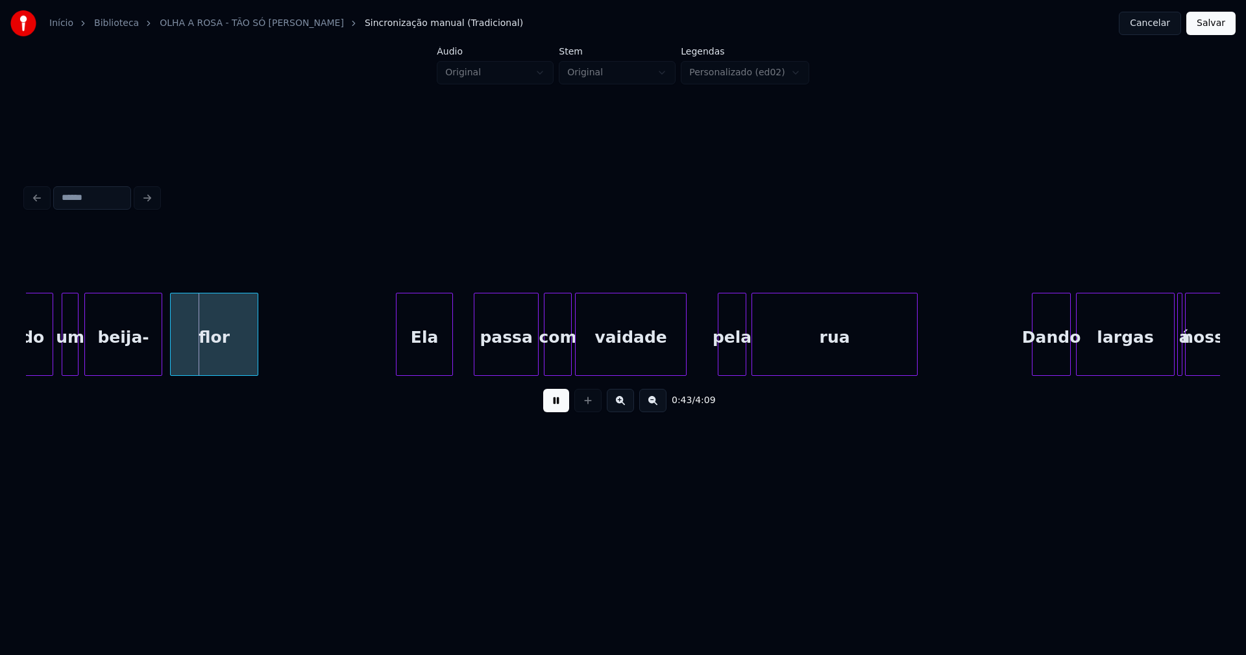
click at [423, 361] on div "Ela" at bounding box center [425, 337] width 56 height 88
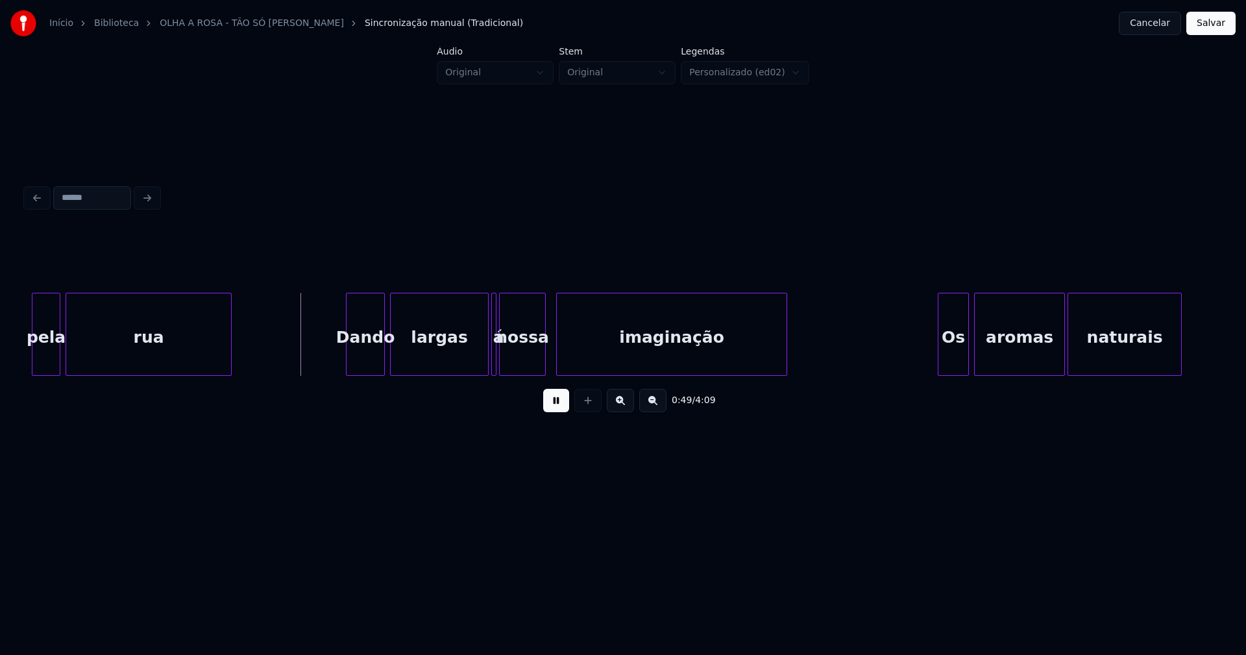
scroll to position [0, 6161]
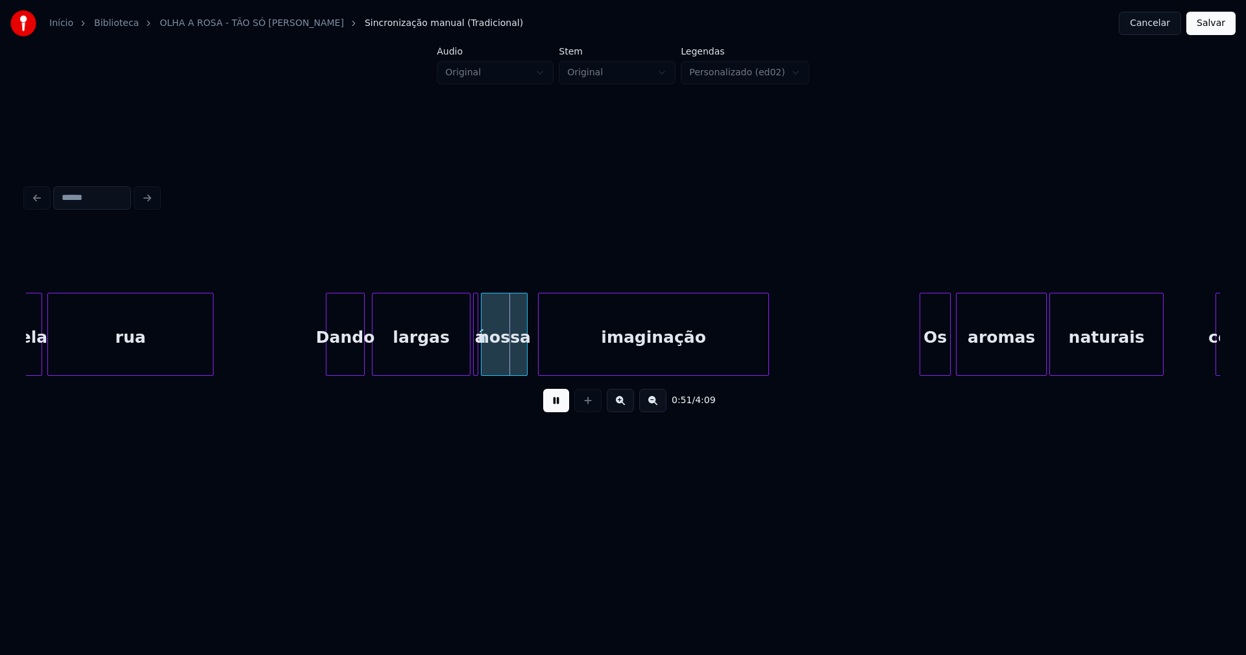
click at [353, 367] on div "Dando" at bounding box center [346, 337] width 38 height 88
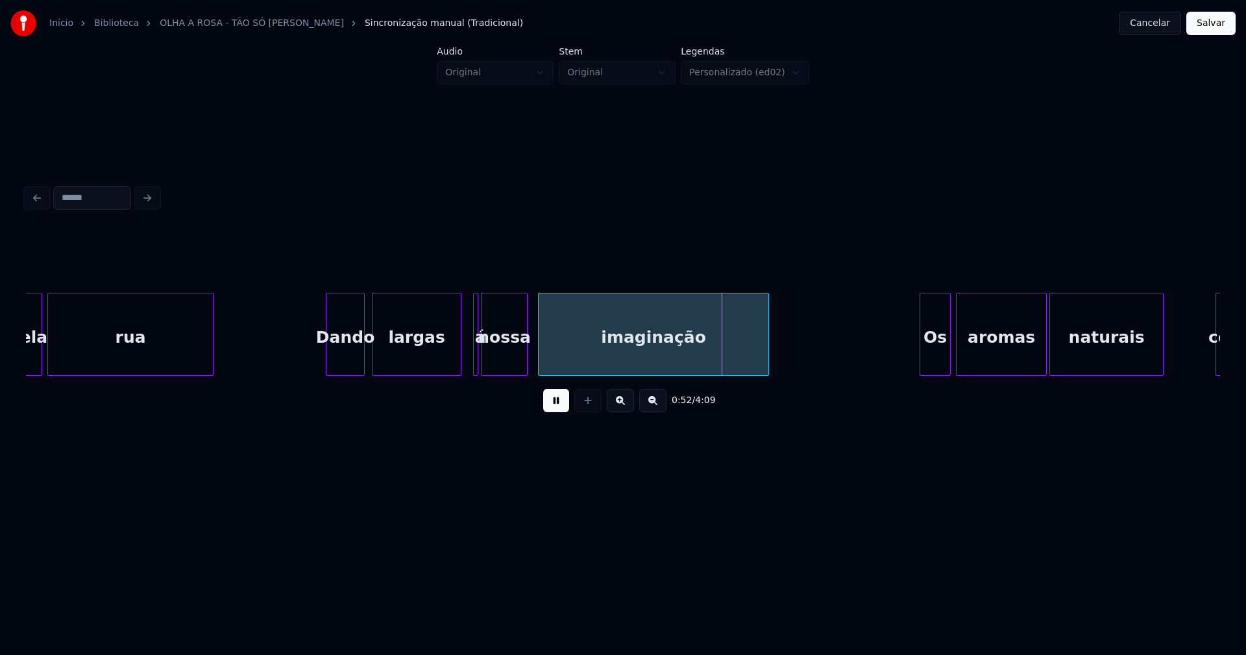
click at [458, 363] on div at bounding box center [459, 334] width 4 height 82
click at [475, 349] on div at bounding box center [477, 334] width 4 height 82
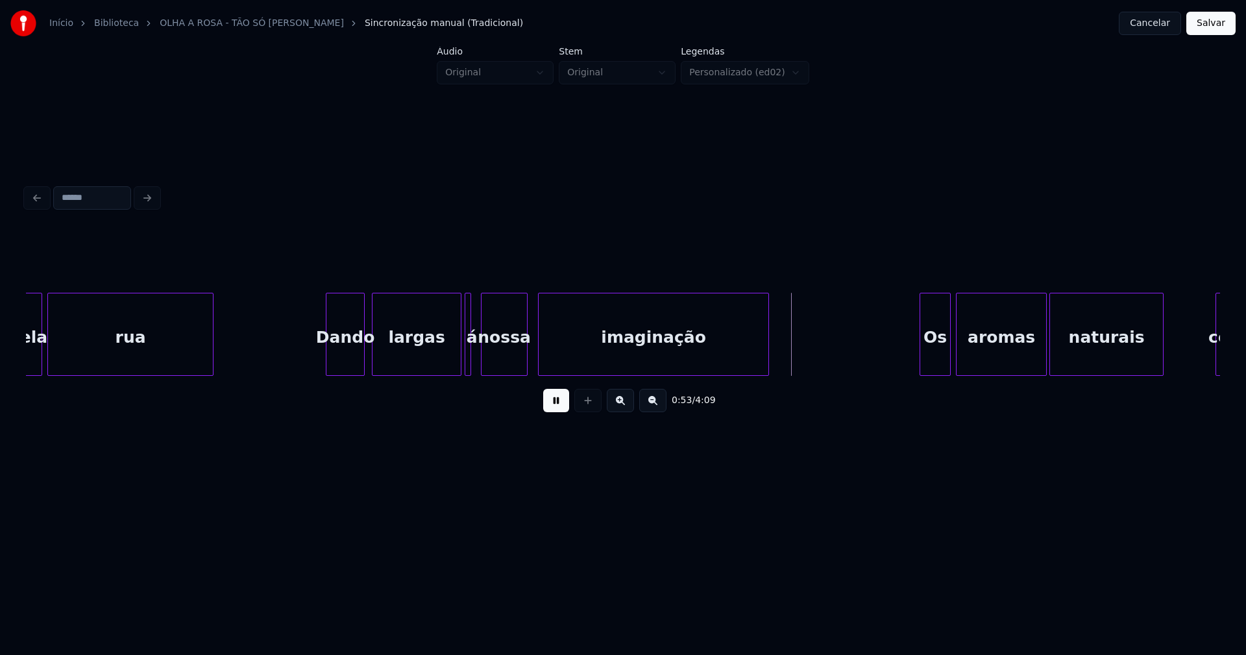
click at [465, 351] on div "á" at bounding box center [468, 334] width 6 height 83
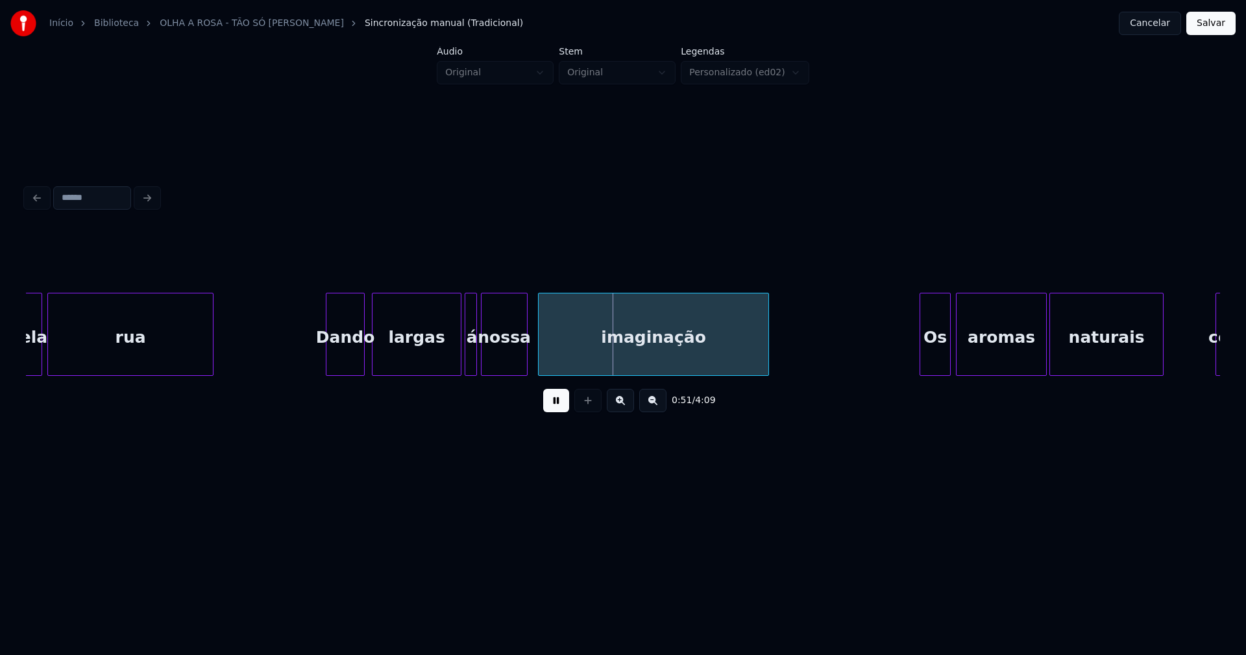
click at [474, 352] on div at bounding box center [475, 334] width 4 height 82
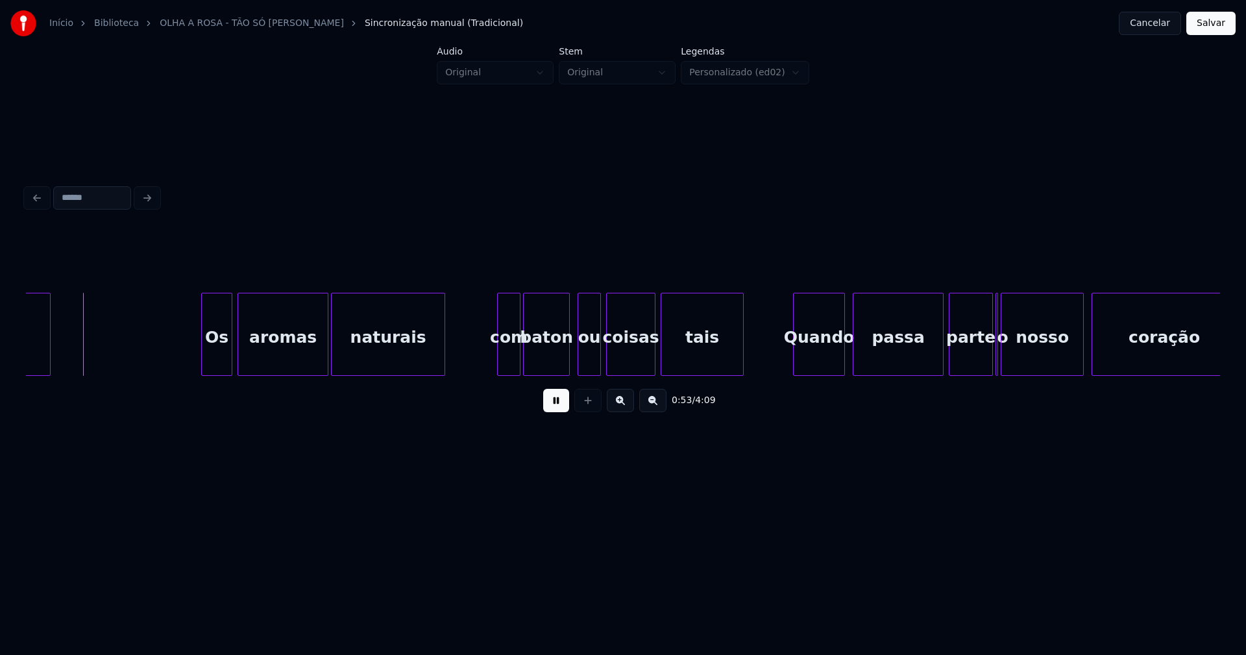
scroll to position [0, 6898]
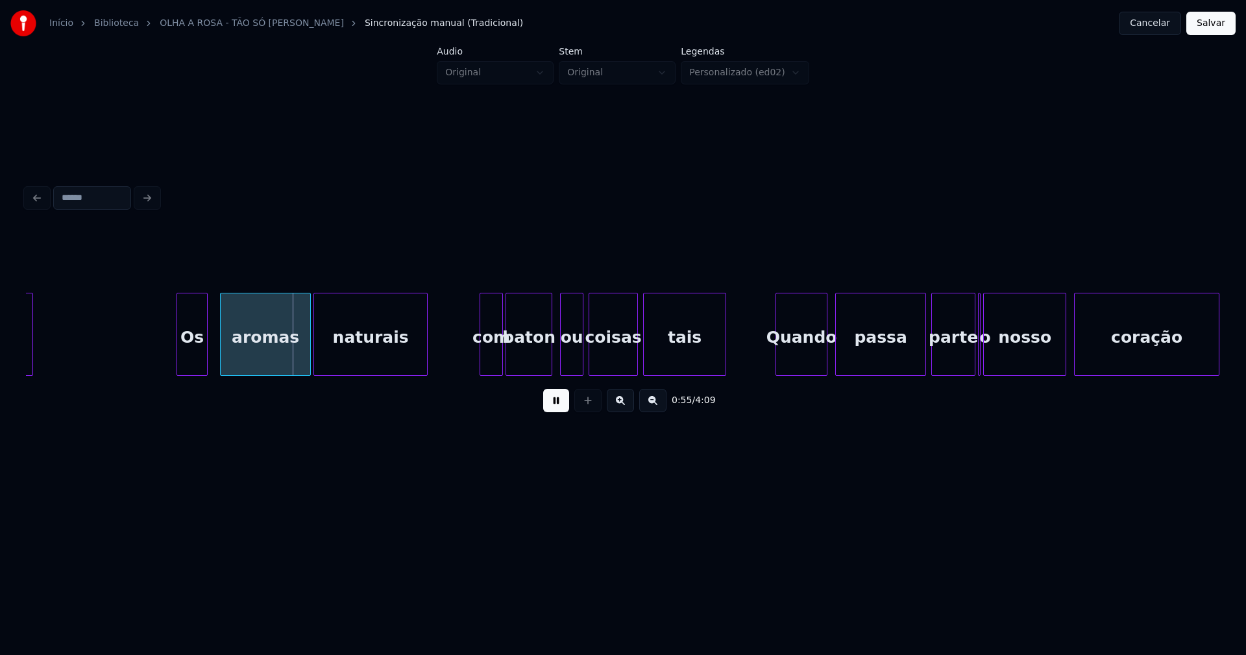
click at [188, 364] on div "Os" at bounding box center [192, 337] width 30 height 88
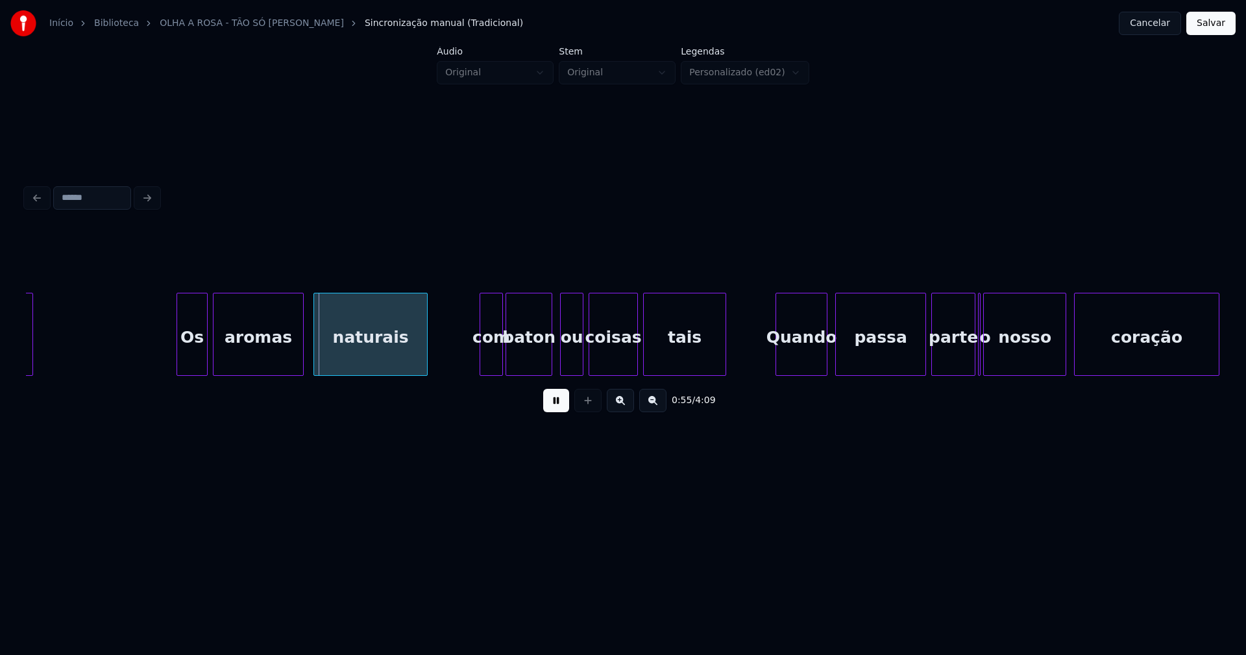
click at [240, 362] on div "aromas" at bounding box center [259, 337] width 90 height 88
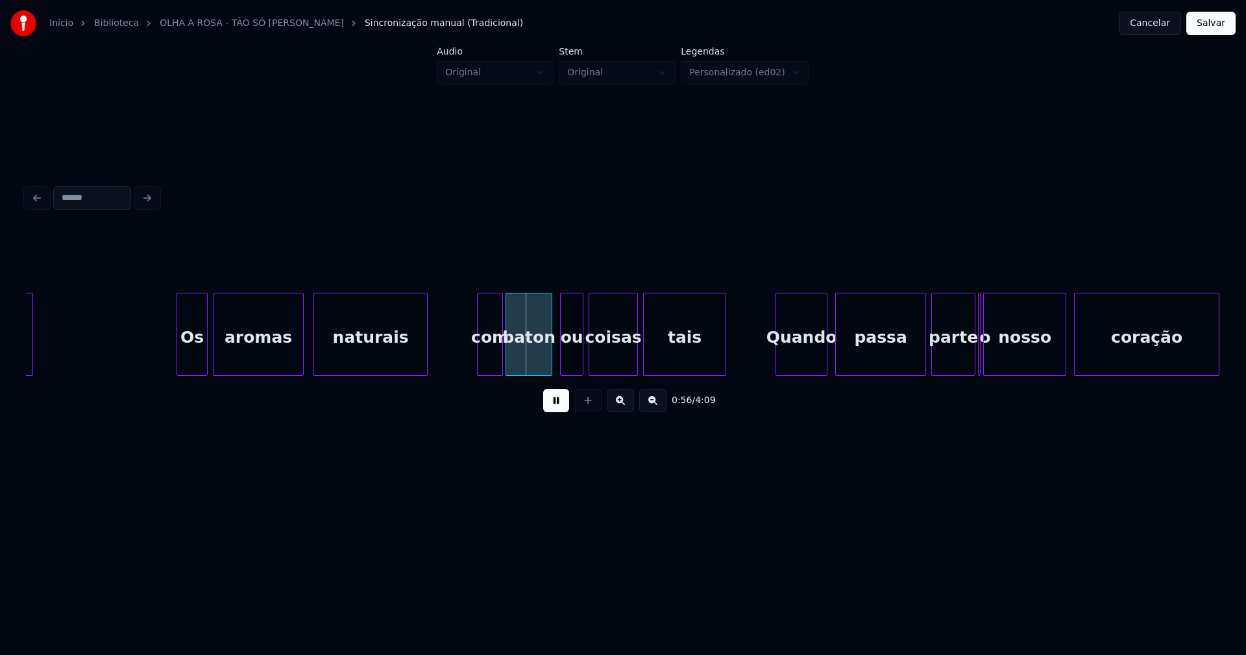
click at [478, 358] on div at bounding box center [480, 334] width 4 height 82
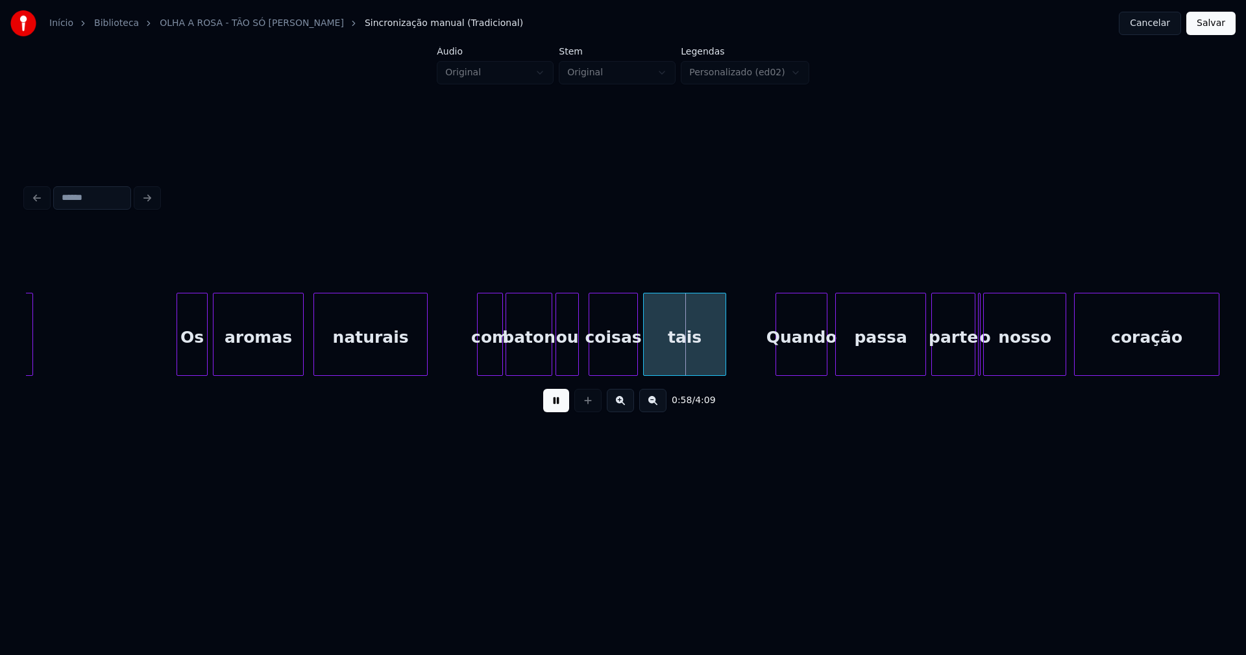
click at [569, 360] on div "ou" at bounding box center [567, 337] width 22 height 88
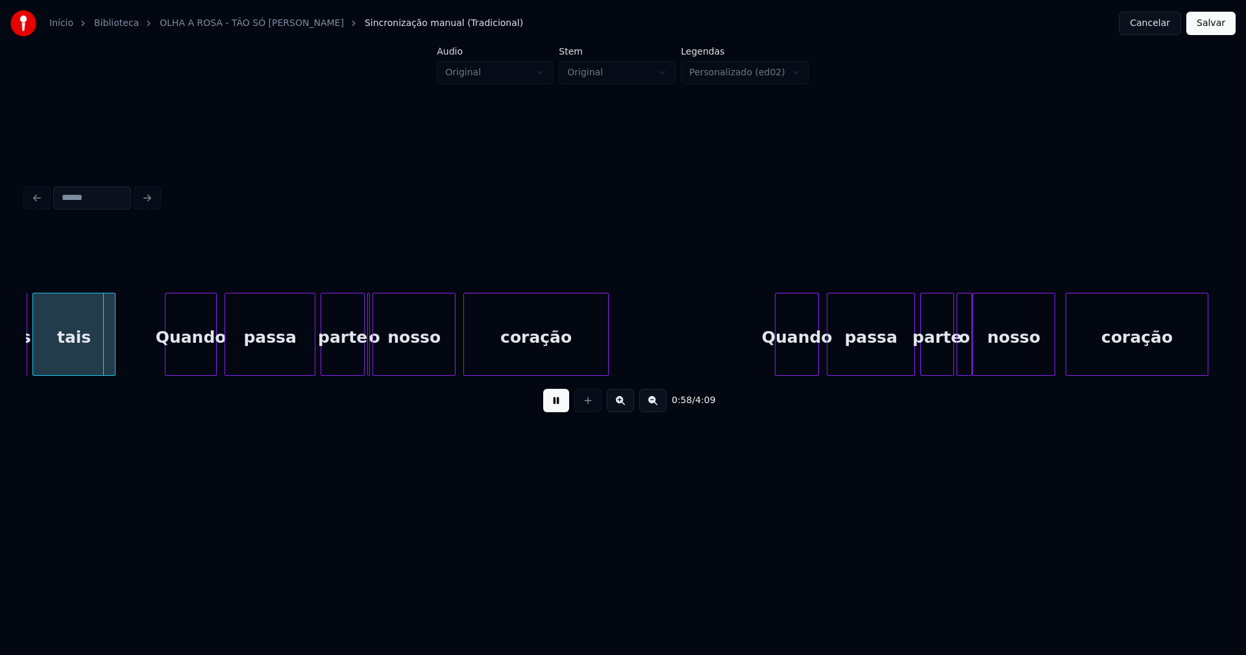
scroll to position [0, 7527]
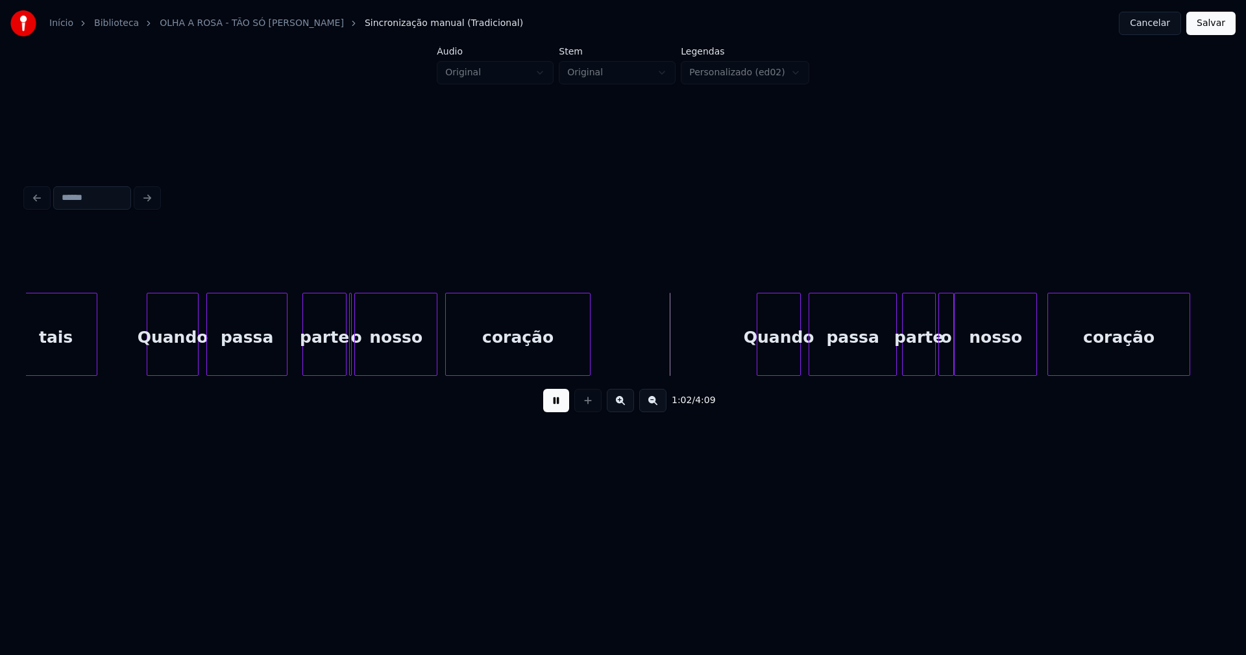
click at [284, 360] on div at bounding box center [285, 334] width 4 height 82
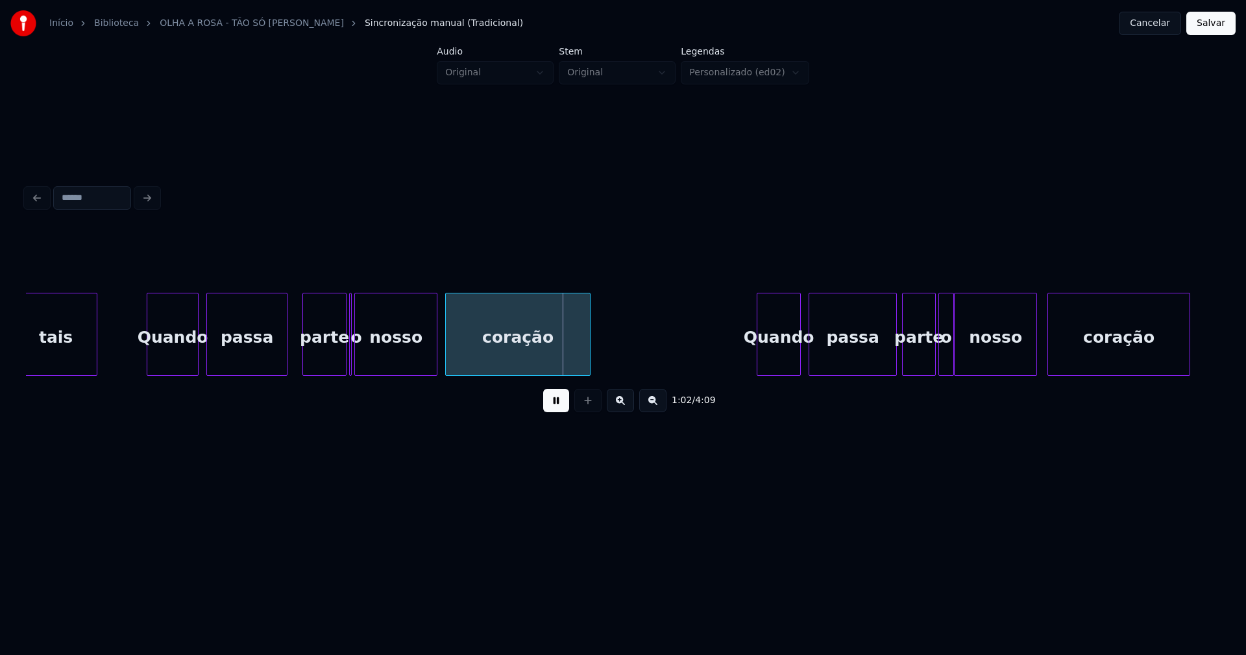
drag, startPoint x: 138, startPoint y: 360, endPoint x: 247, endPoint y: 354, distance: 108.6
click at [327, 367] on div at bounding box center [327, 334] width 4 height 82
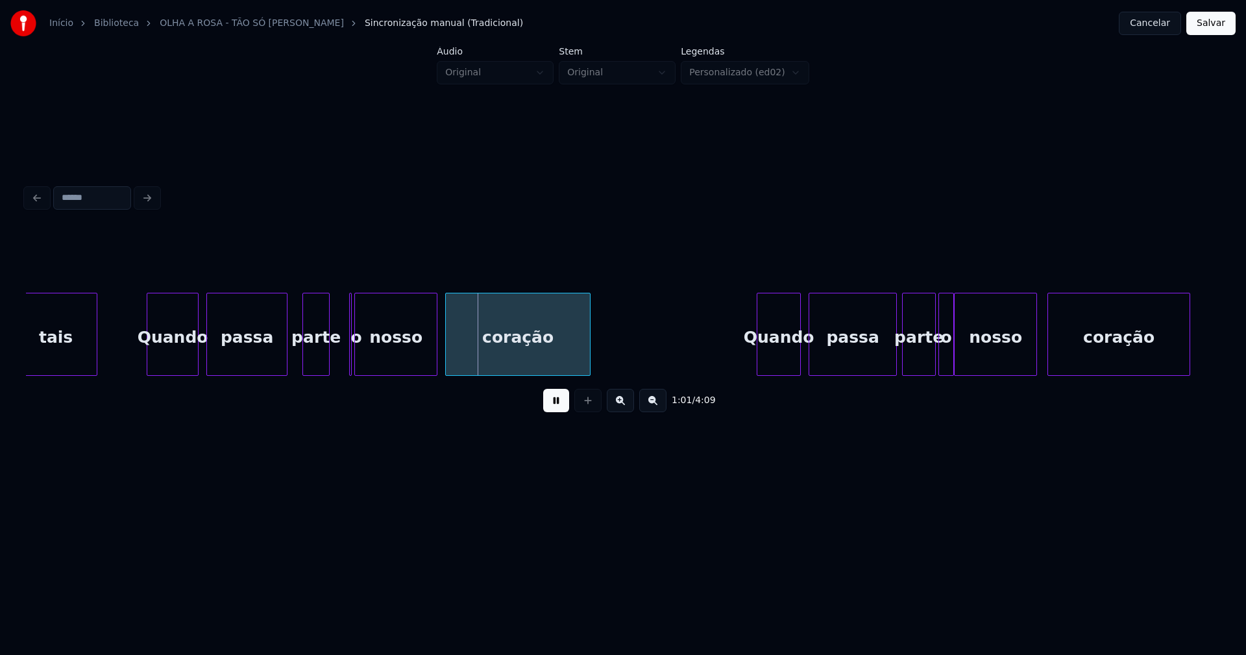
drag, startPoint x: 563, startPoint y: 404, endPoint x: 427, endPoint y: 370, distance: 141.2
click at [562, 405] on button at bounding box center [556, 400] width 26 height 23
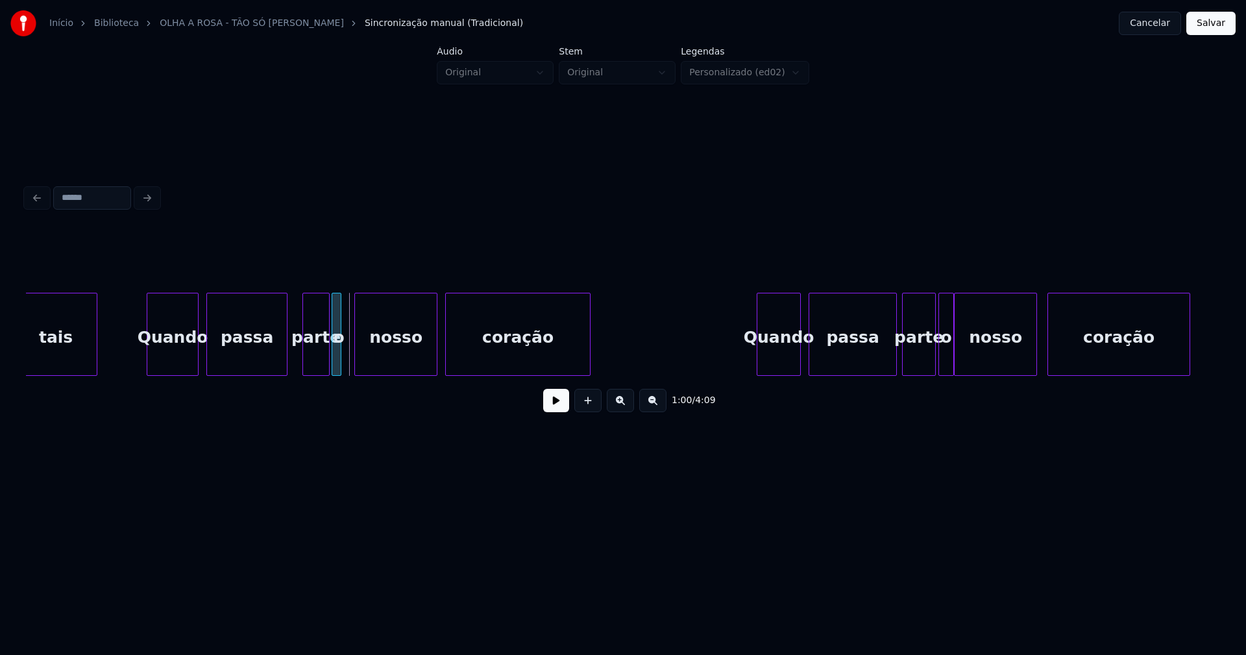
click at [332, 303] on div "o" at bounding box center [337, 334] width 10 height 83
click at [388, 351] on div "nosso" at bounding box center [390, 337] width 82 height 88
drag, startPoint x: 562, startPoint y: 405, endPoint x: 349, endPoint y: 374, distance: 215.2
click at [557, 405] on button at bounding box center [556, 400] width 26 height 23
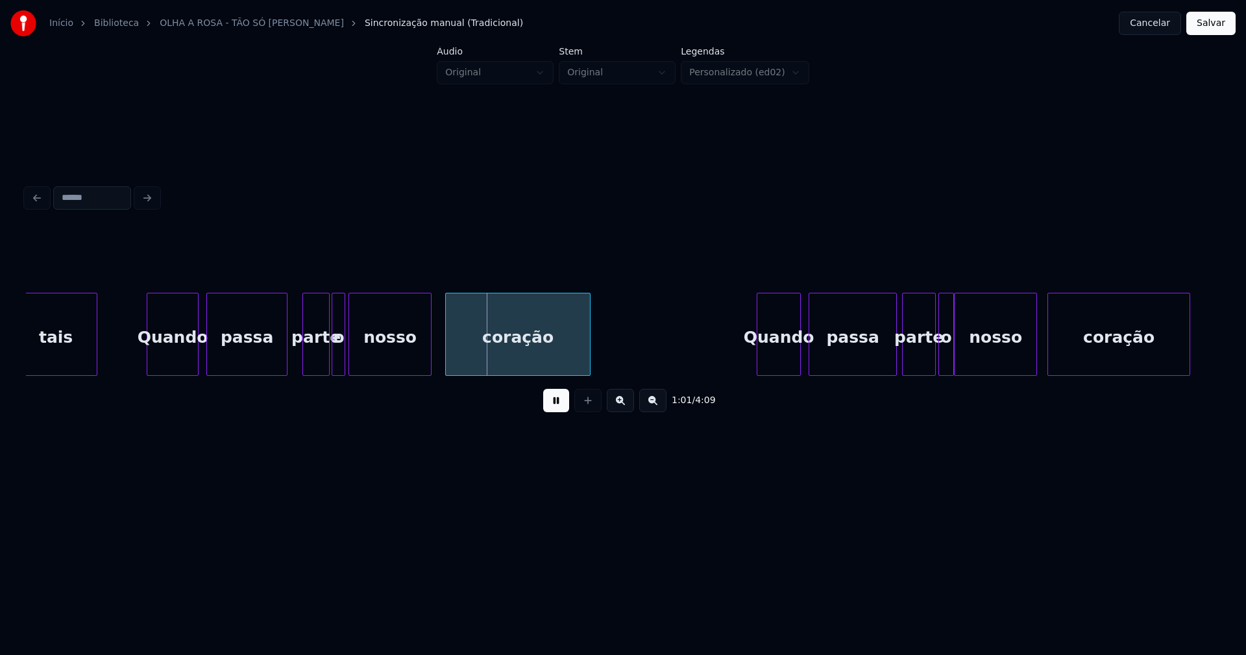
click at [345, 360] on div at bounding box center [343, 334] width 4 height 82
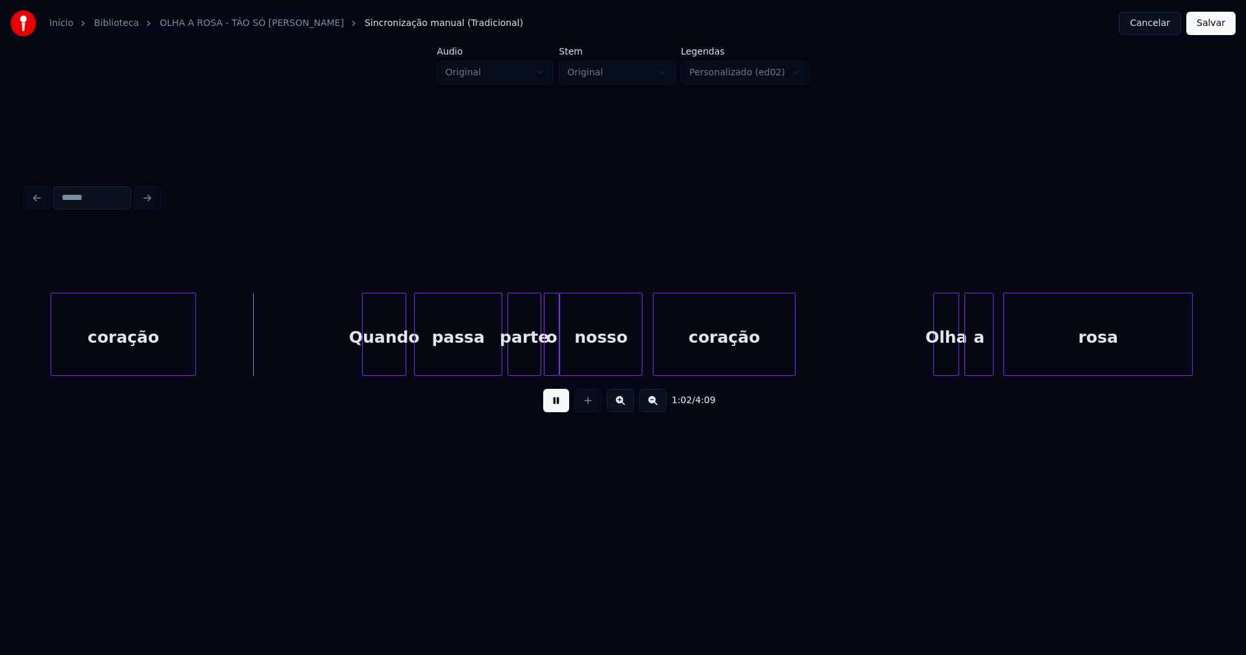
scroll to position [0, 8012]
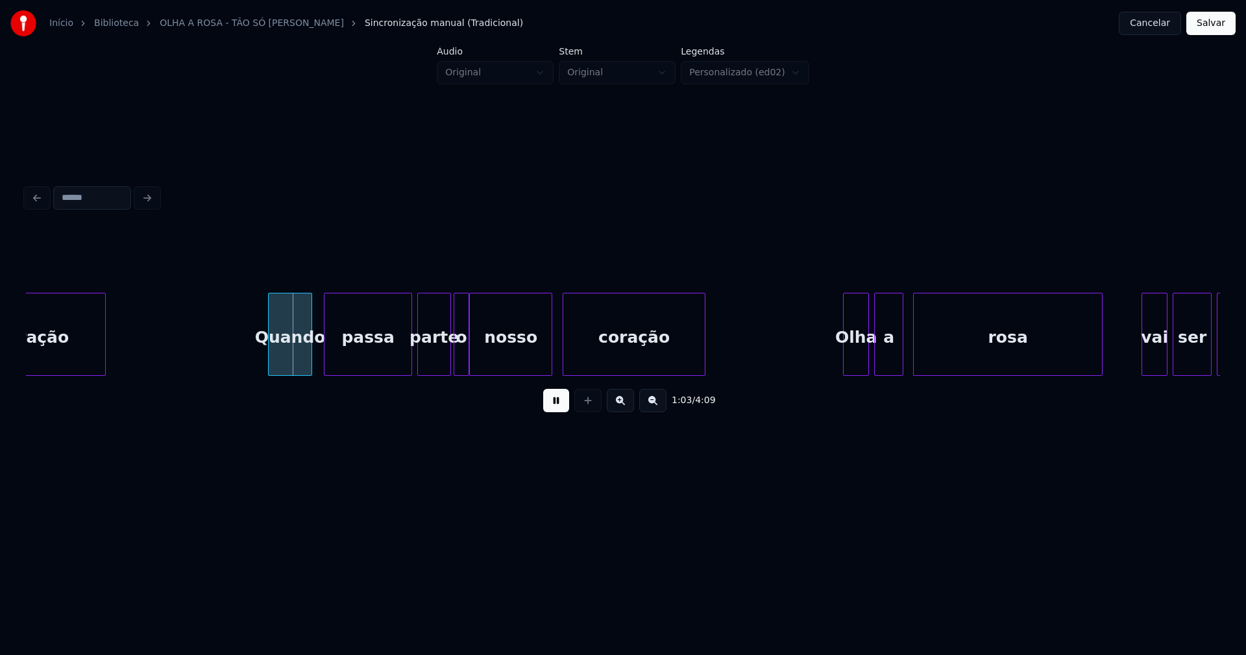
click at [284, 356] on div "Quando" at bounding box center [290, 337] width 43 height 88
click at [402, 359] on div at bounding box center [402, 334] width 4 height 82
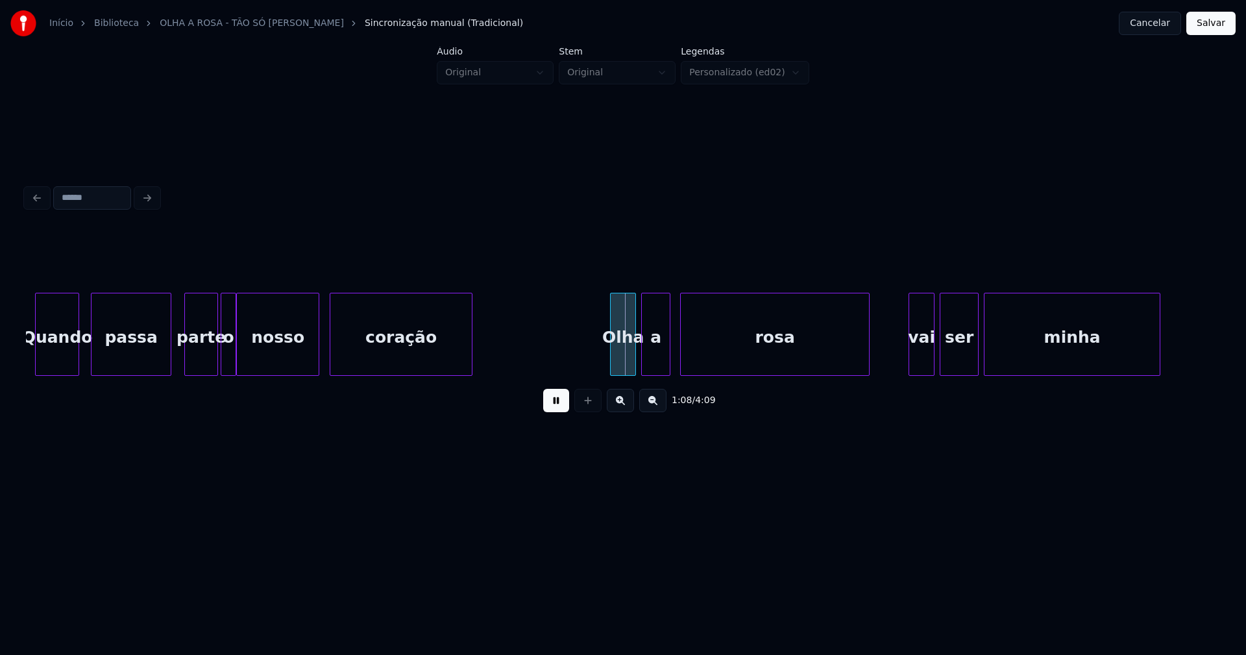
scroll to position [0, 8281]
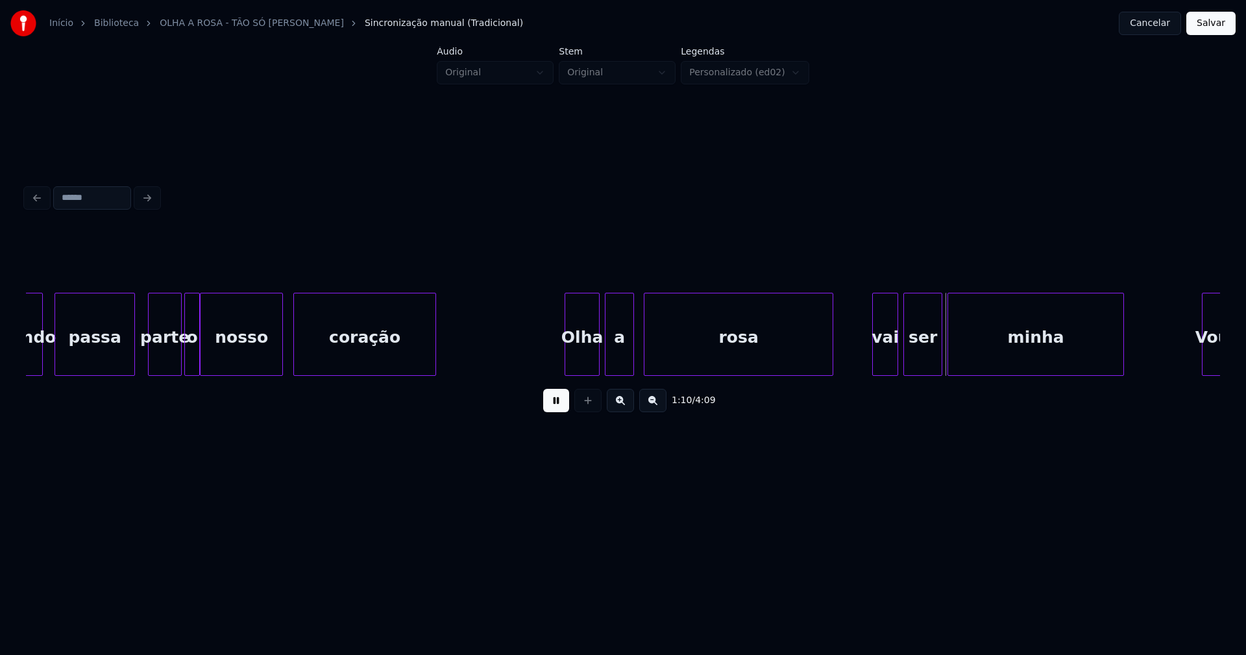
click at [567, 356] on div at bounding box center [567, 334] width 4 height 82
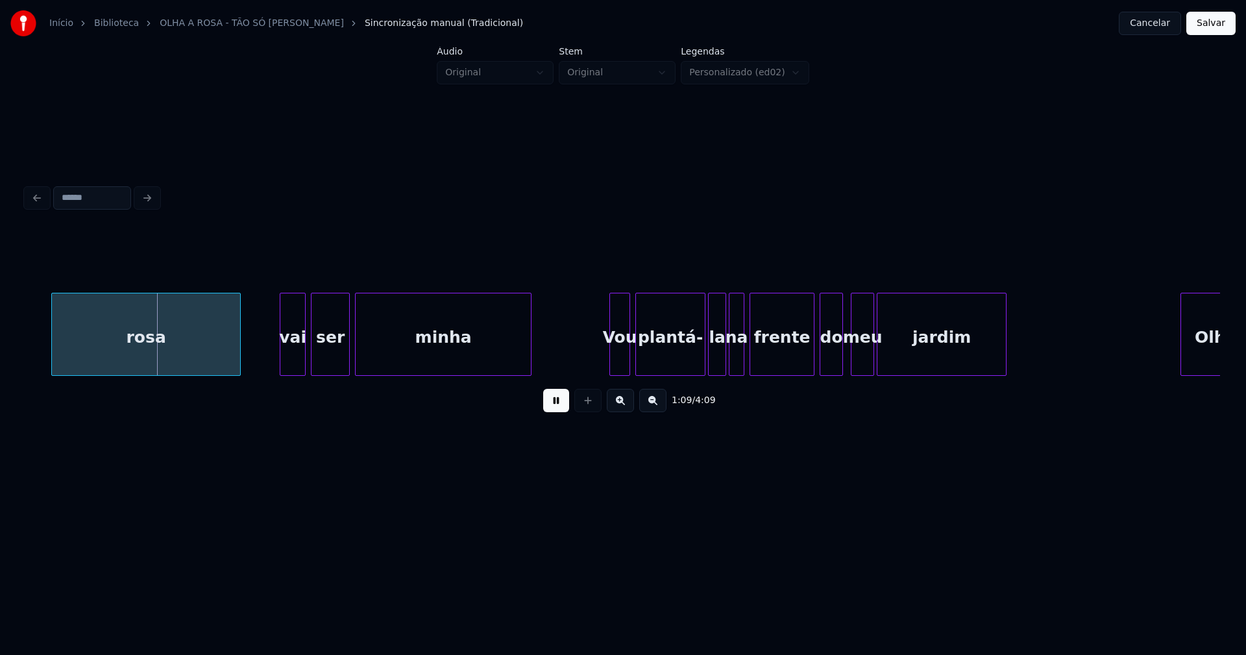
scroll to position [0, 8891]
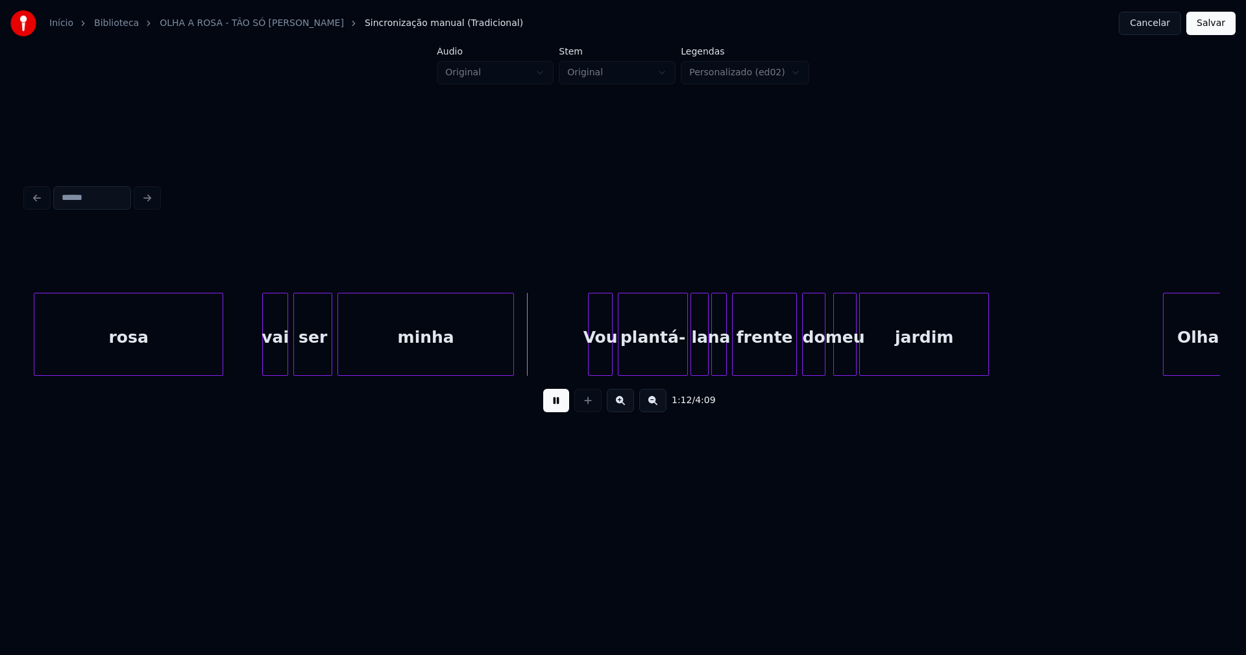
click at [593, 353] on div at bounding box center [591, 334] width 4 height 82
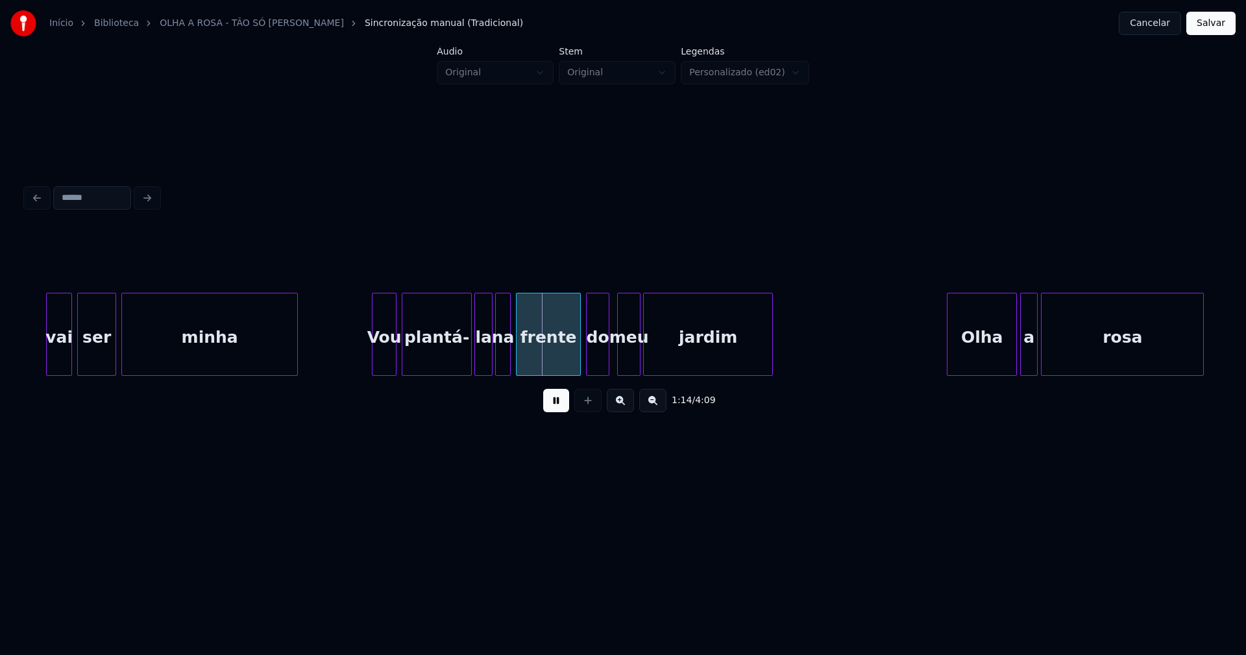
scroll to position [0, 9341]
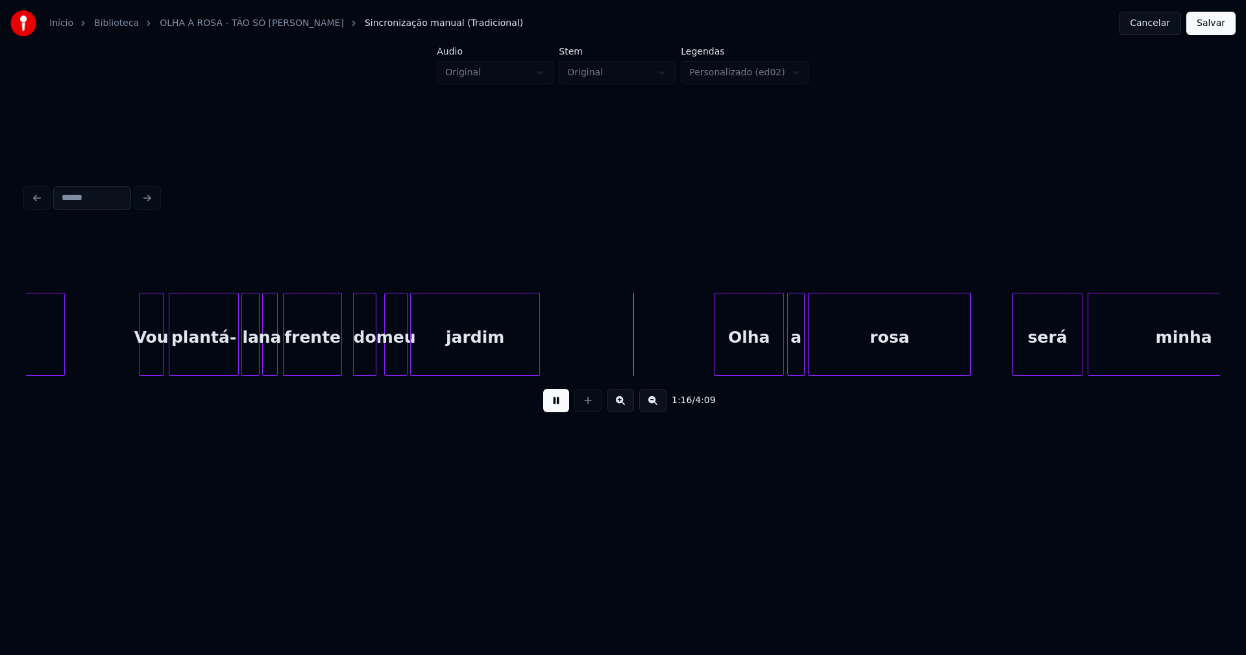
click at [338, 362] on div at bounding box center [340, 334] width 4 height 82
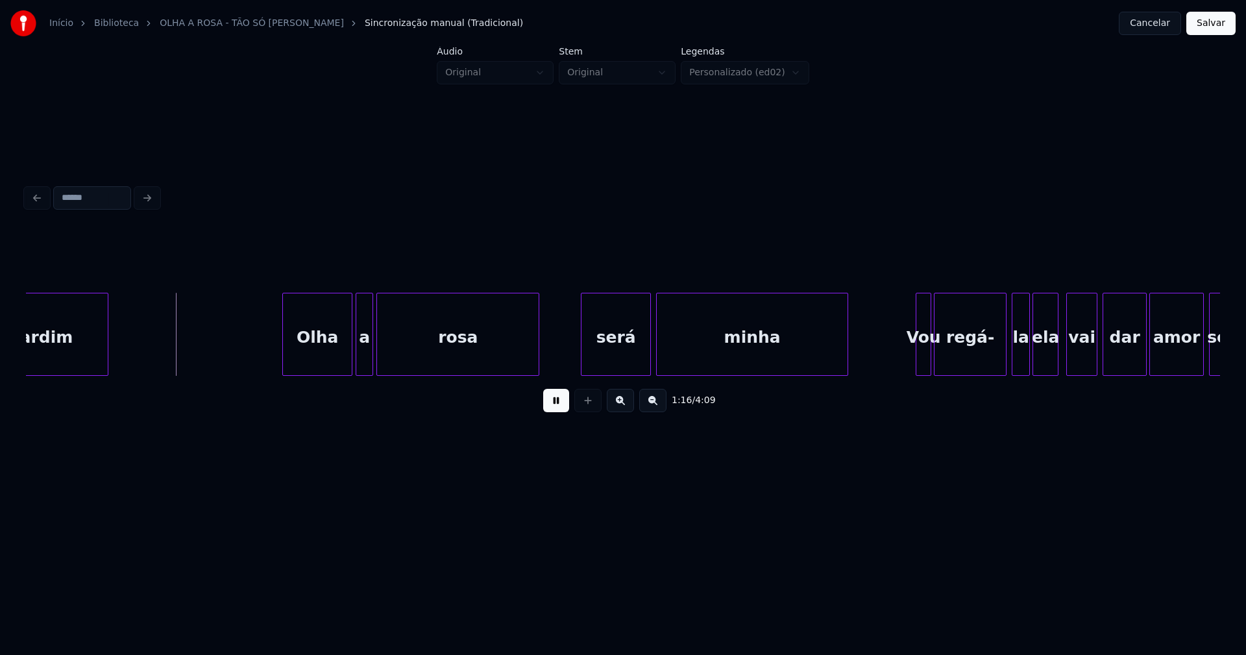
scroll to position [0, 9808]
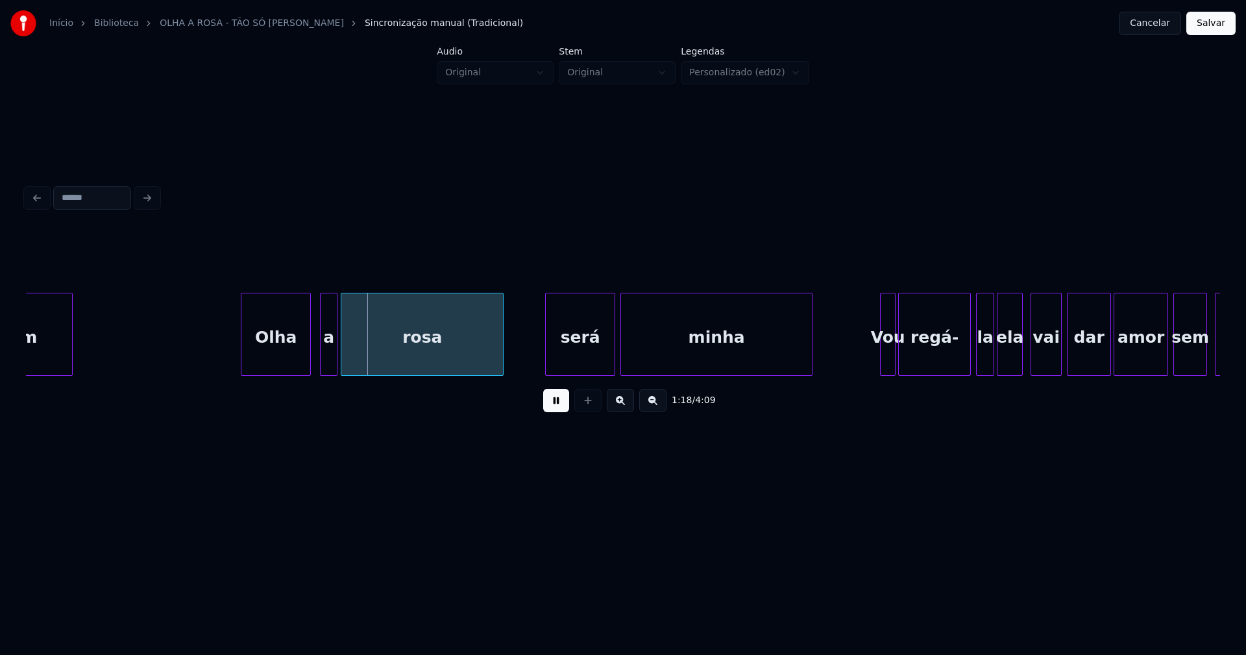
click at [284, 361] on div "Olha" at bounding box center [275, 337] width 69 height 88
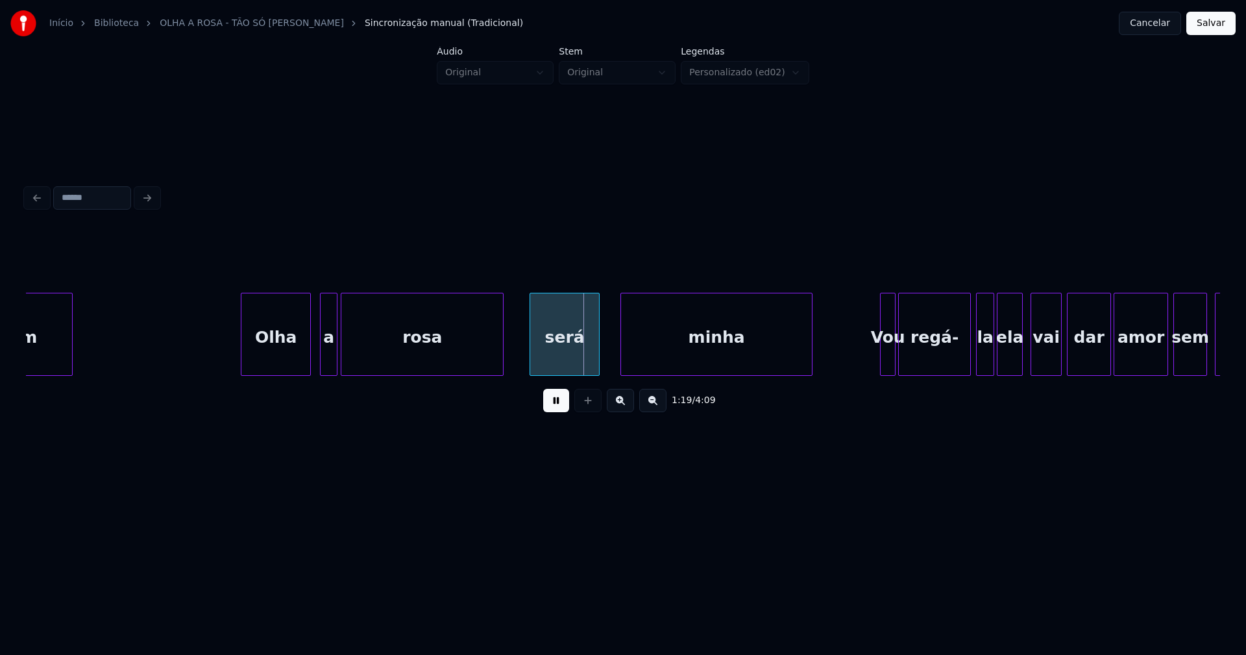
click at [553, 353] on div "será" at bounding box center [564, 337] width 69 height 88
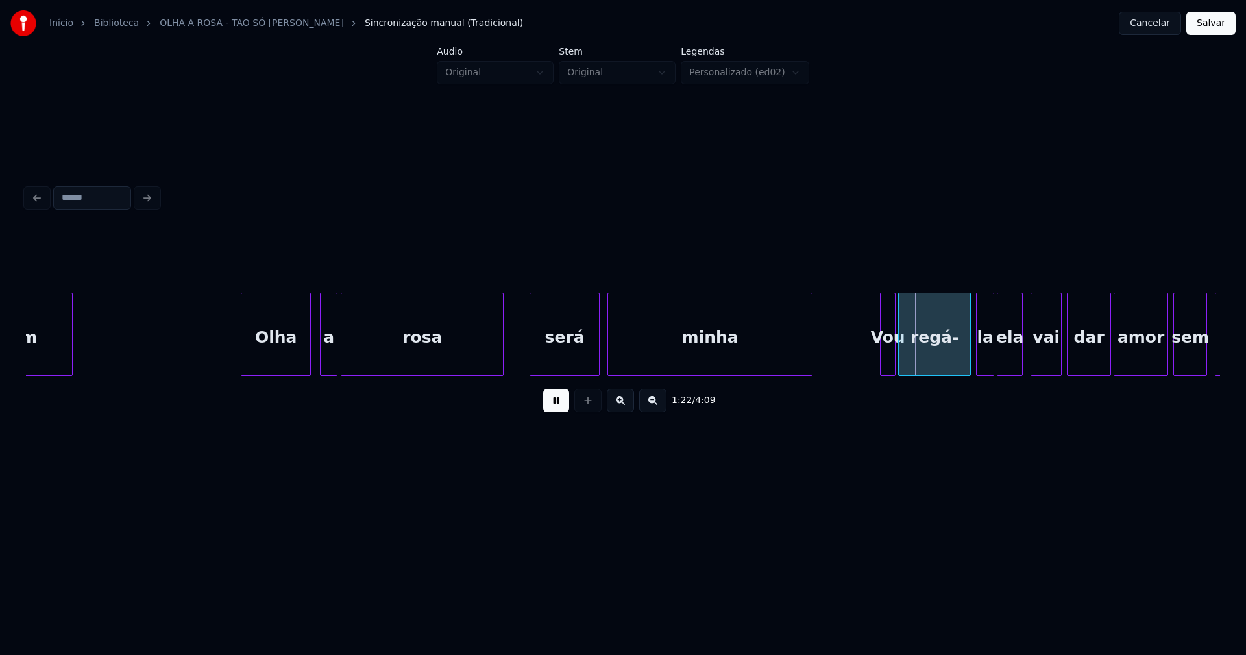
click at [608, 365] on div at bounding box center [610, 334] width 4 height 82
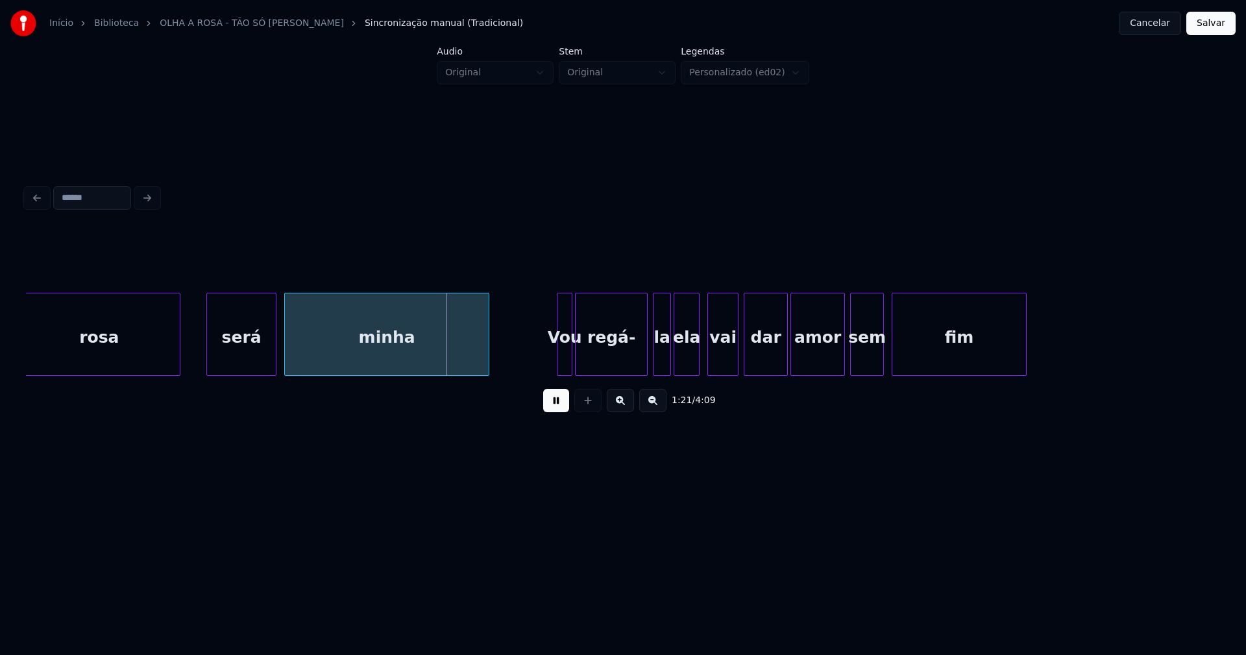
scroll to position [0, 10347]
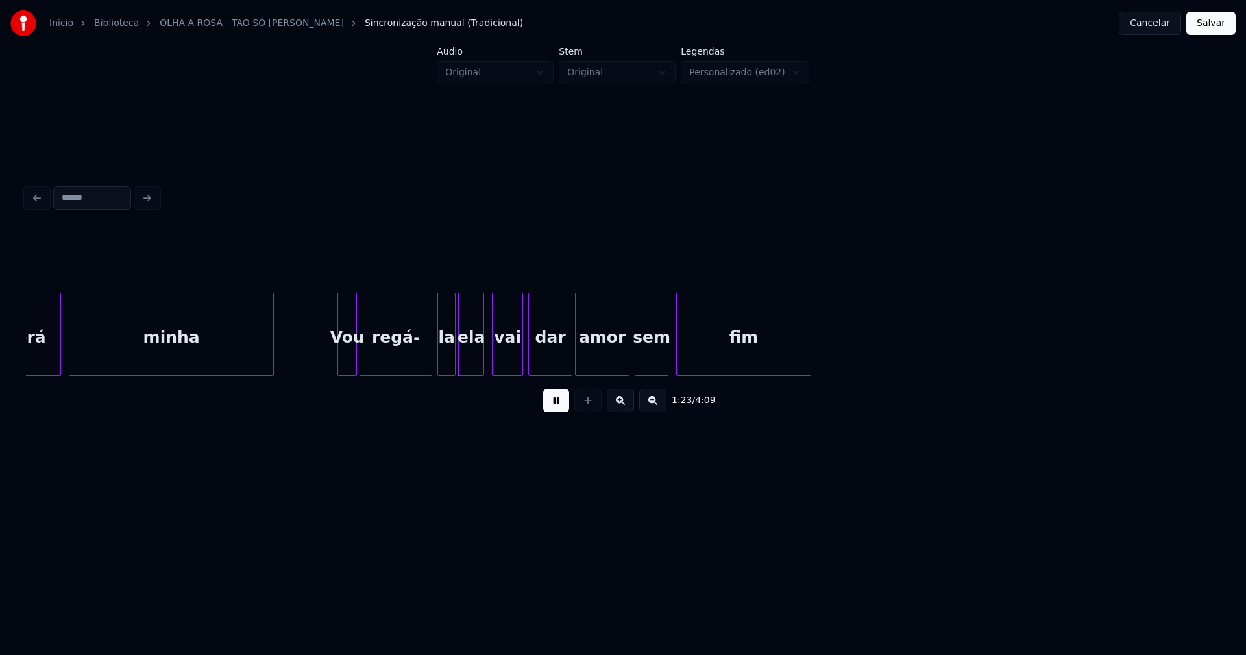
click at [341, 357] on div at bounding box center [340, 334] width 4 height 82
click at [478, 358] on div at bounding box center [479, 334] width 4 height 82
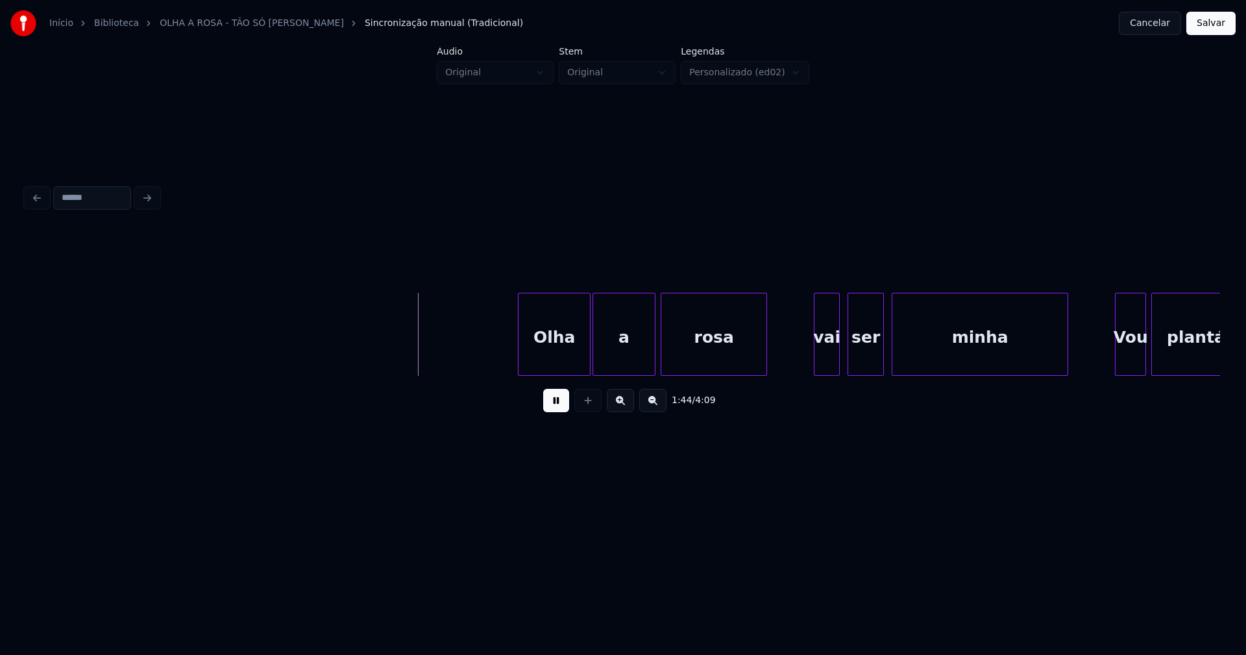
scroll to position [0, 13418]
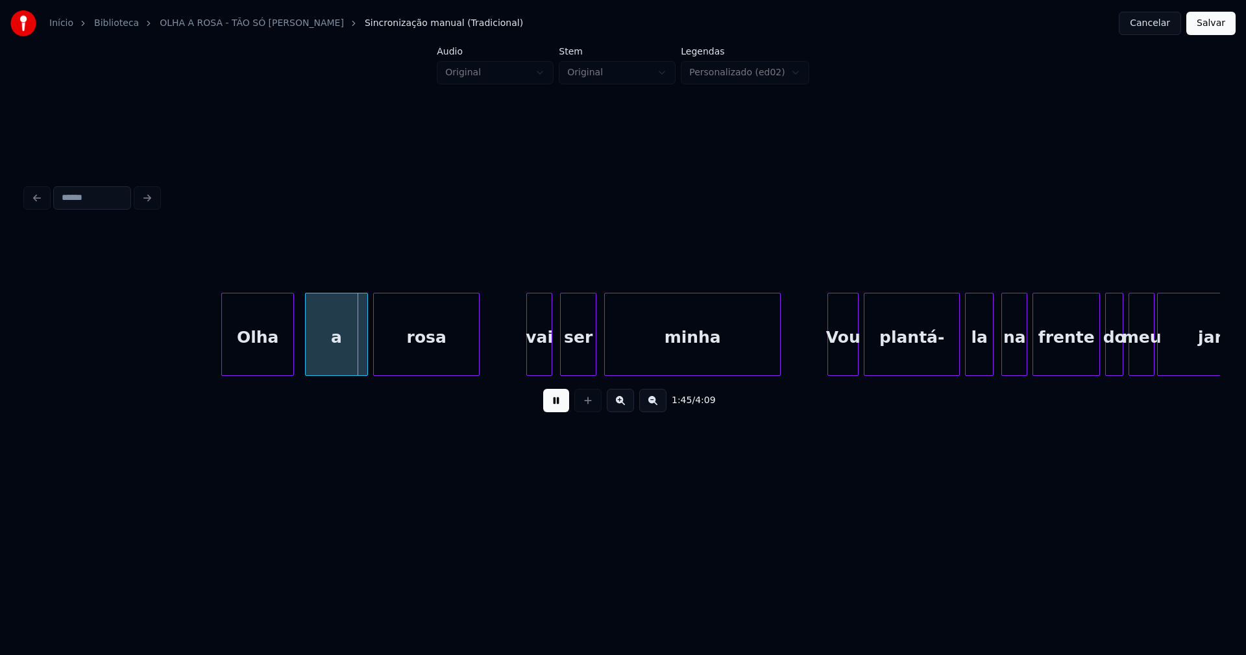
click at [262, 356] on div "Olha" at bounding box center [257, 337] width 71 height 88
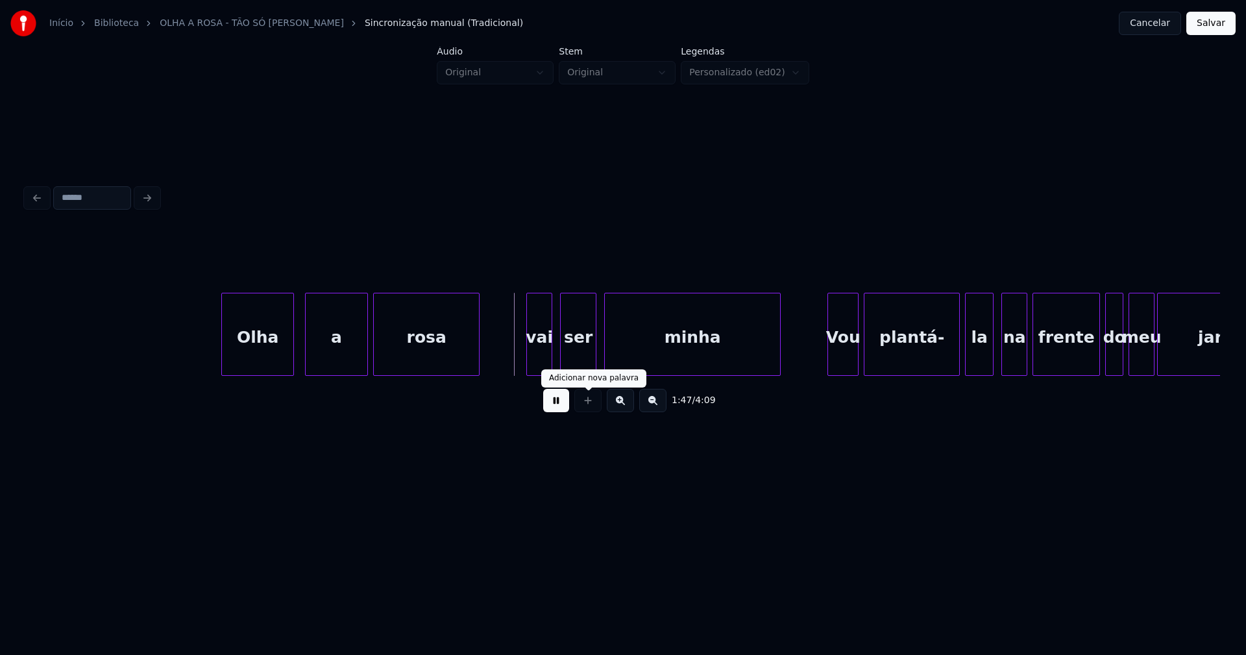
click at [563, 404] on button at bounding box center [556, 400] width 26 height 23
click at [258, 365] on div at bounding box center [256, 334] width 4 height 82
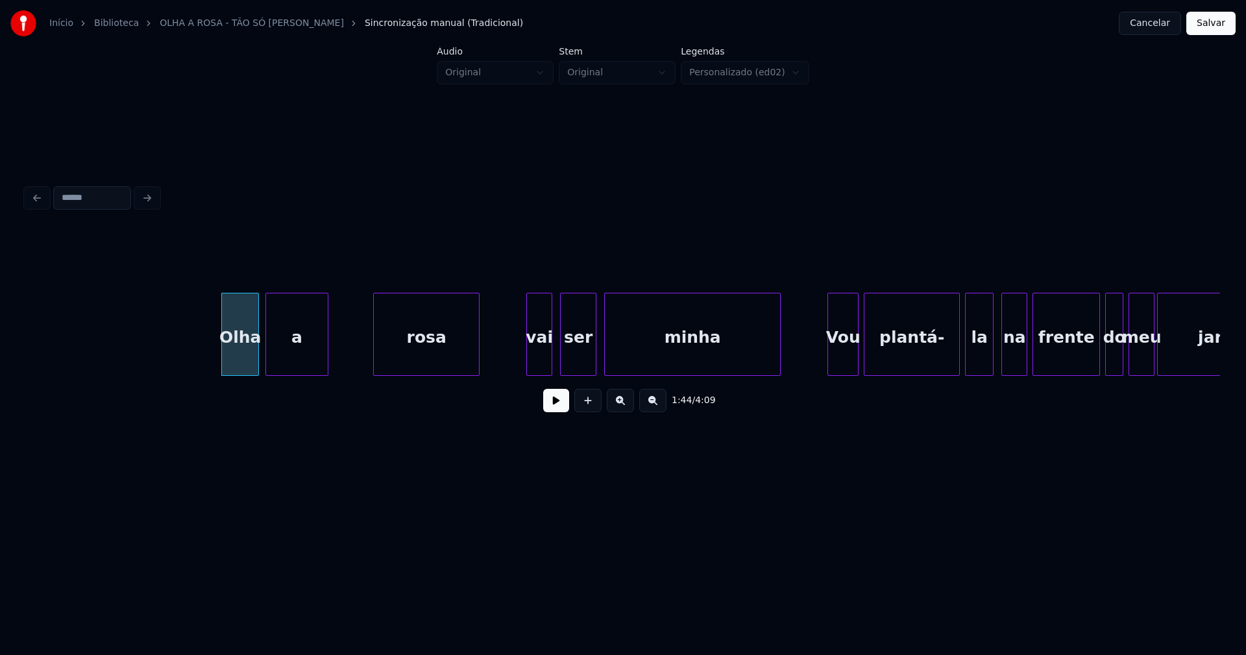
click at [301, 371] on div "Olha a rosa vai ser minha Vou plantá- la na frente do meu jardim" at bounding box center [623, 334] width 1195 height 83
click at [293, 371] on div "Olha a rosa vai ser minha Vou plantá- la na frente do meu jardim" at bounding box center [623, 334] width 1195 height 83
click at [306, 366] on div at bounding box center [305, 334] width 4 height 82
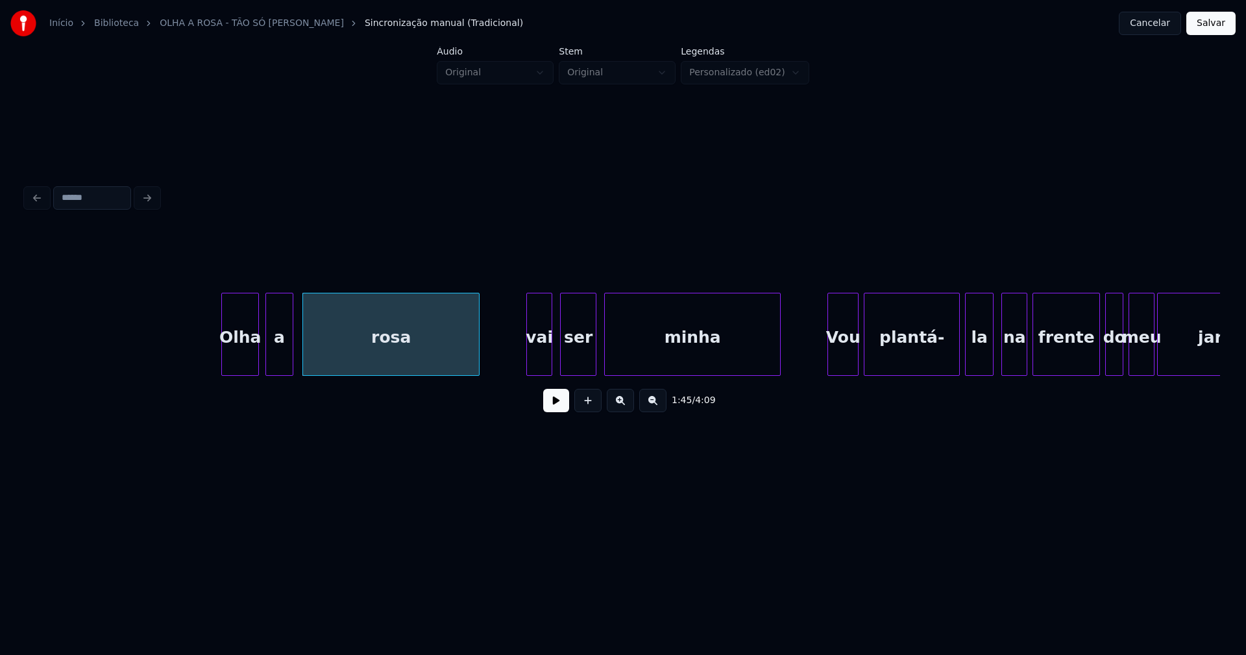
drag, startPoint x: 177, startPoint y: 350, endPoint x: 536, endPoint y: 410, distance: 364.0
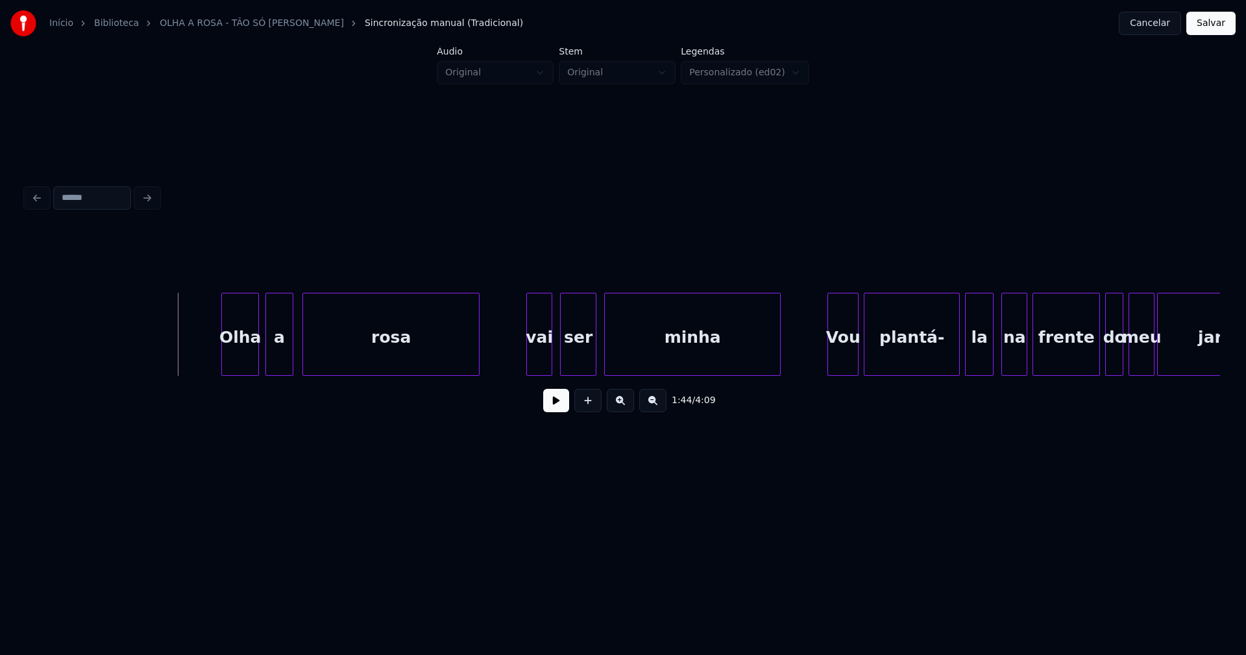
click at [554, 407] on button at bounding box center [556, 400] width 26 height 23
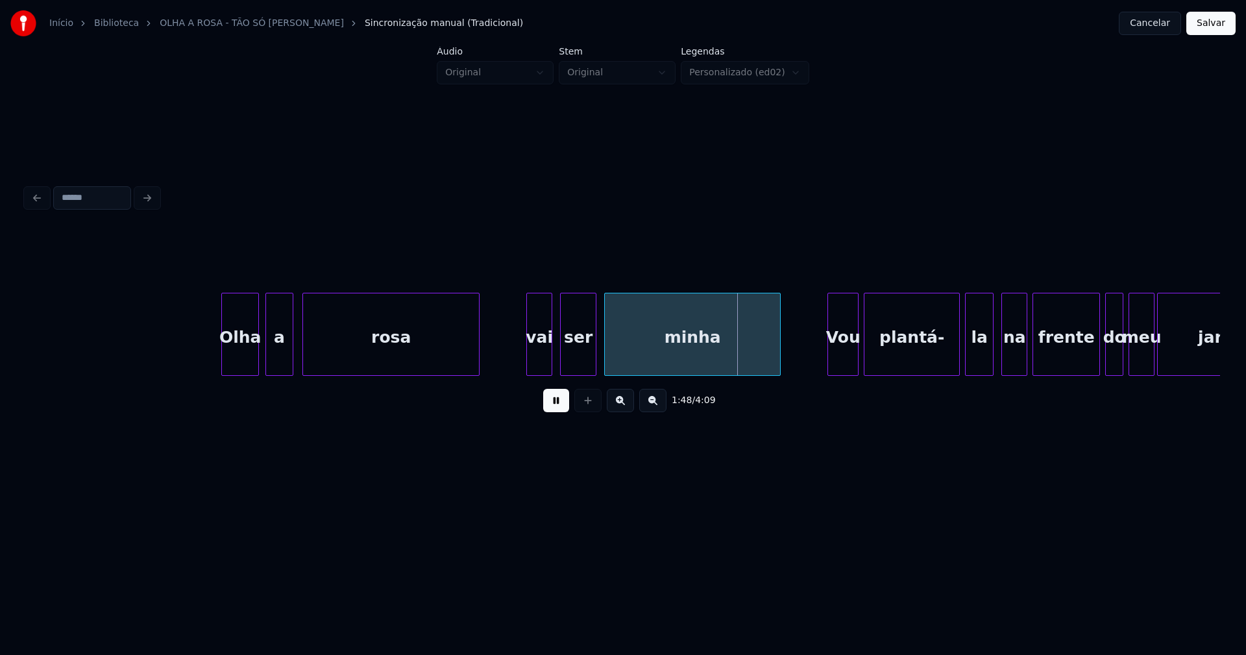
click at [529, 355] on div at bounding box center [529, 334] width 4 height 82
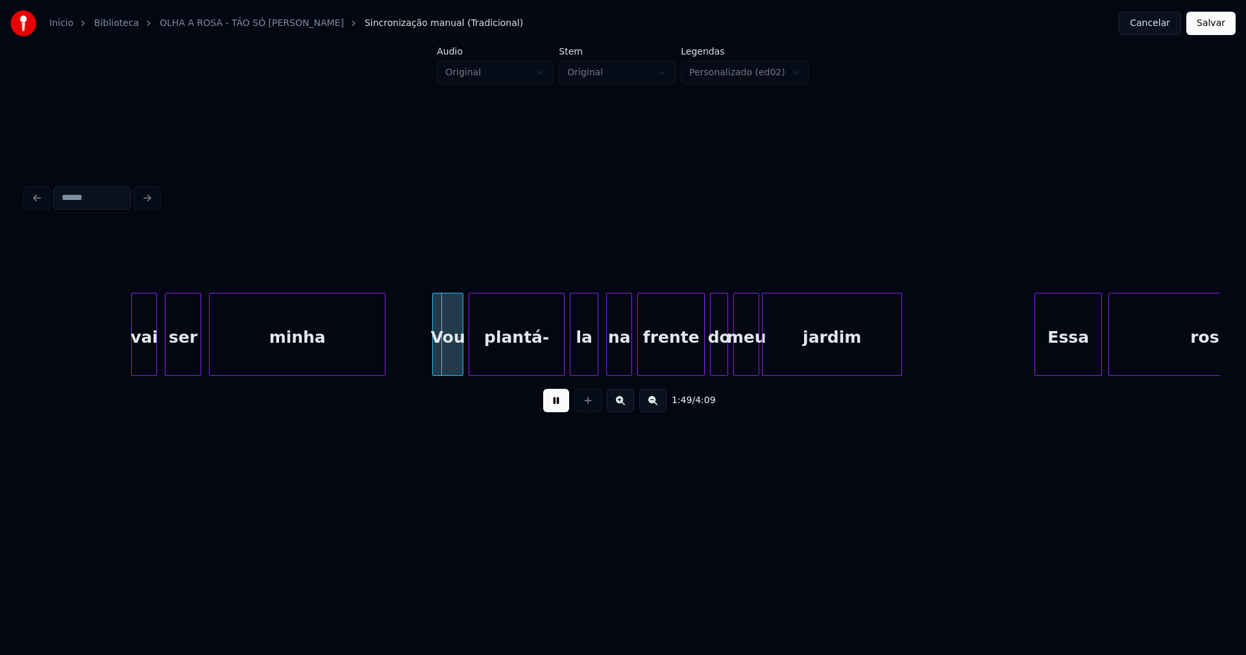
scroll to position [0, 13939]
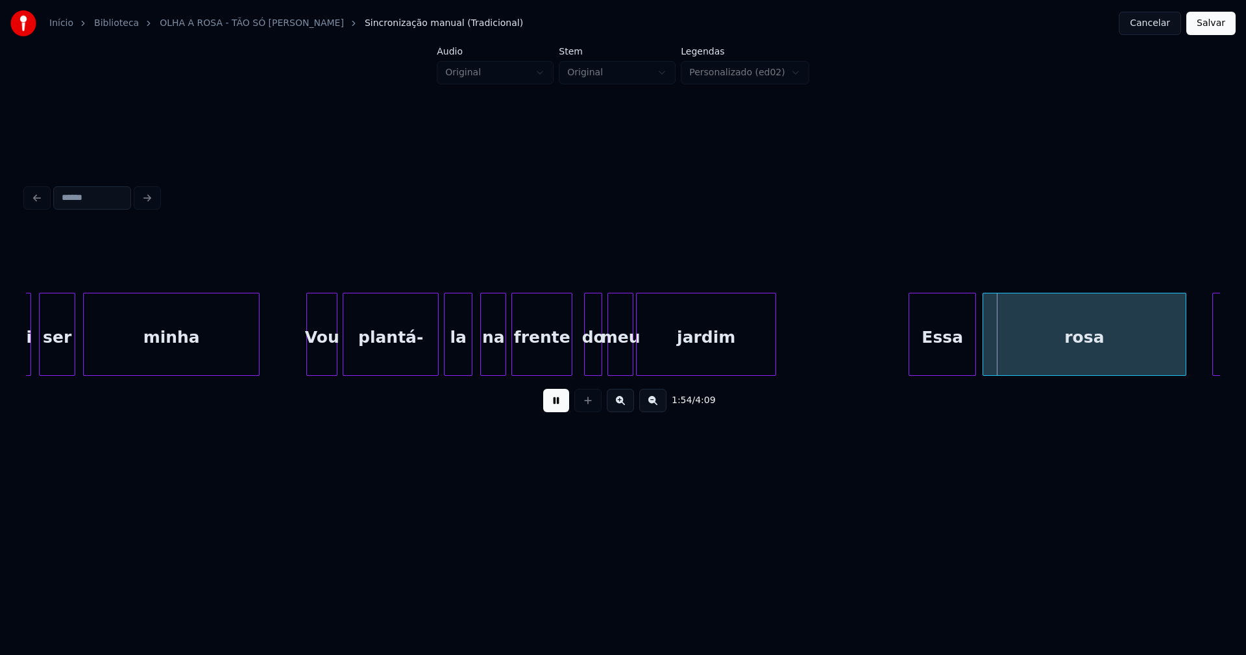
click at [572, 362] on div at bounding box center [570, 334] width 4 height 82
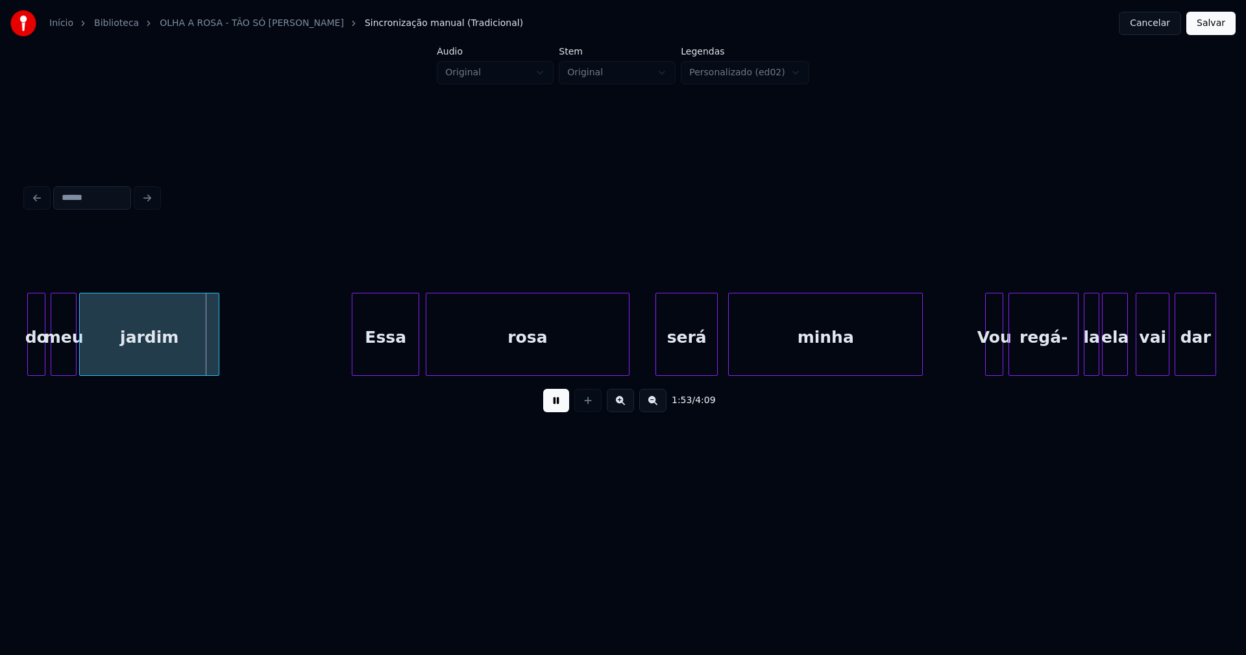
scroll to position [0, 14550]
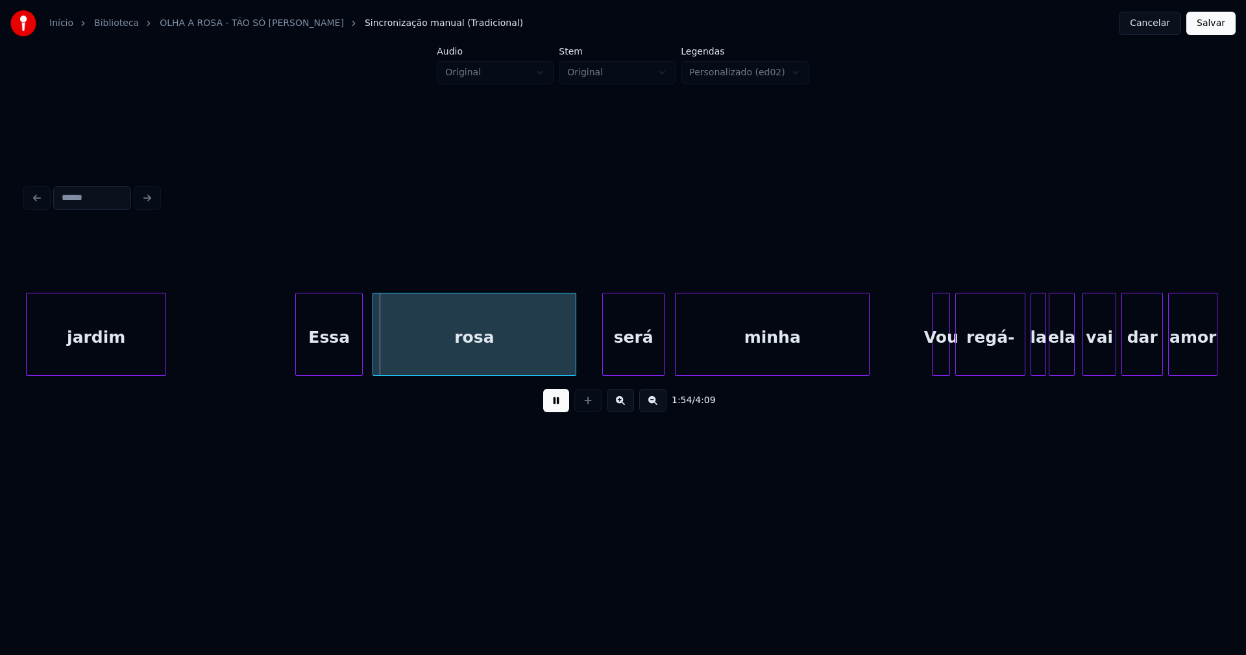
click at [334, 355] on div "Essa" at bounding box center [329, 337] width 66 height 88
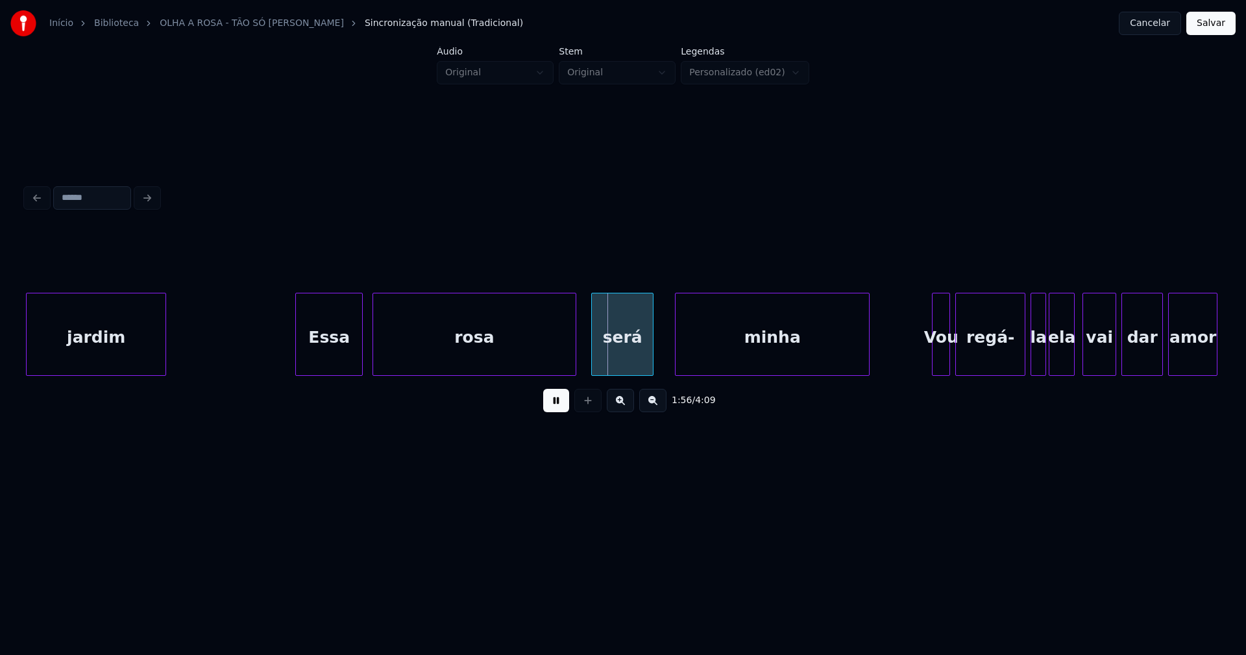
click at [618, 364] on div "será" at bounding box center [622, 337] width 61 height 88
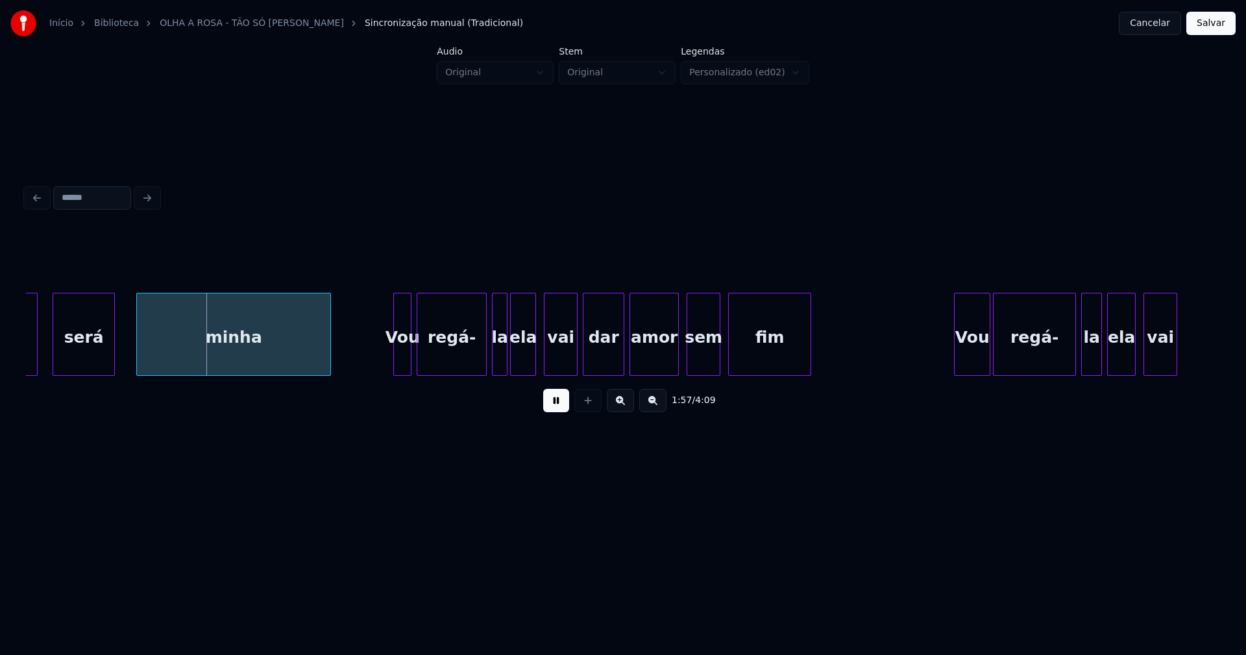
scroll to position [0, 15161]
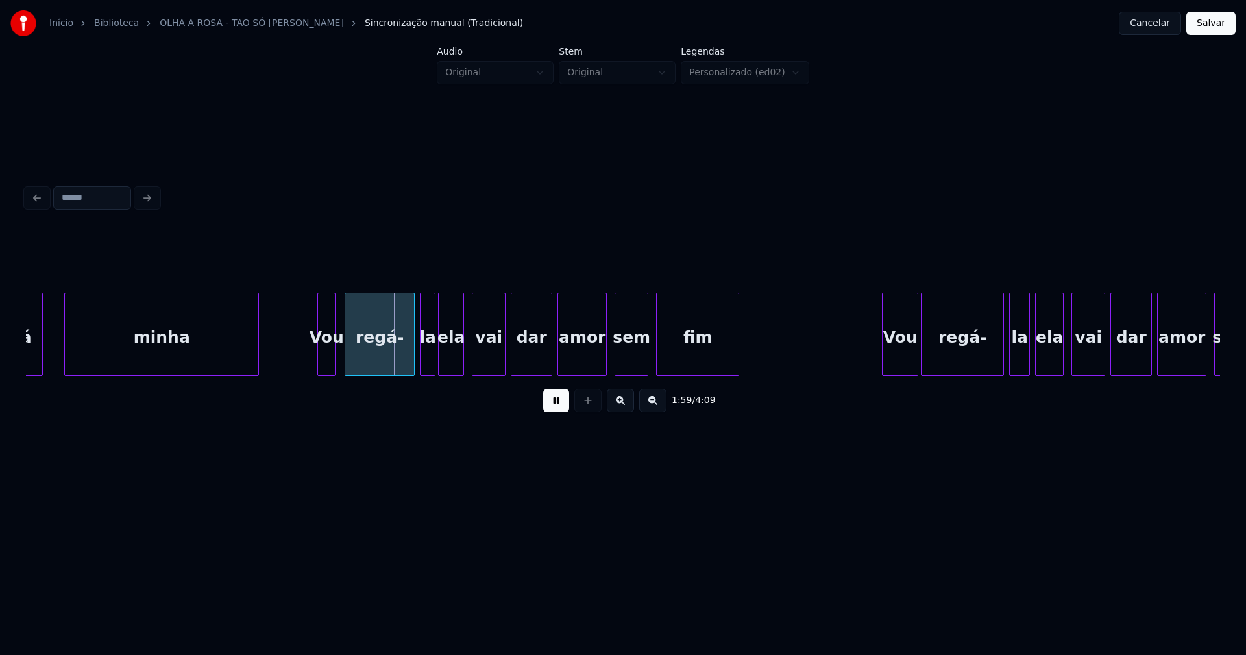
click at [323, 356] on div "Vou" at bounding box center [326, 337] width 17 height 88
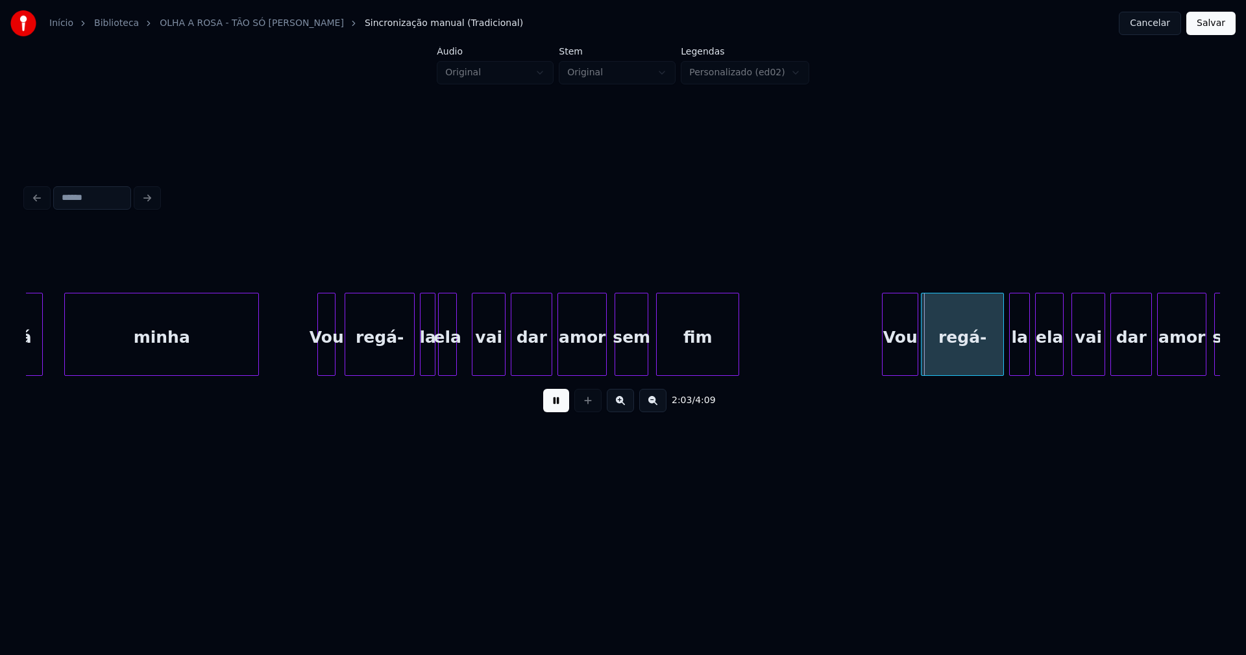
click at [456, 359] on div at bounding box center [454, 334] width 4 height 82
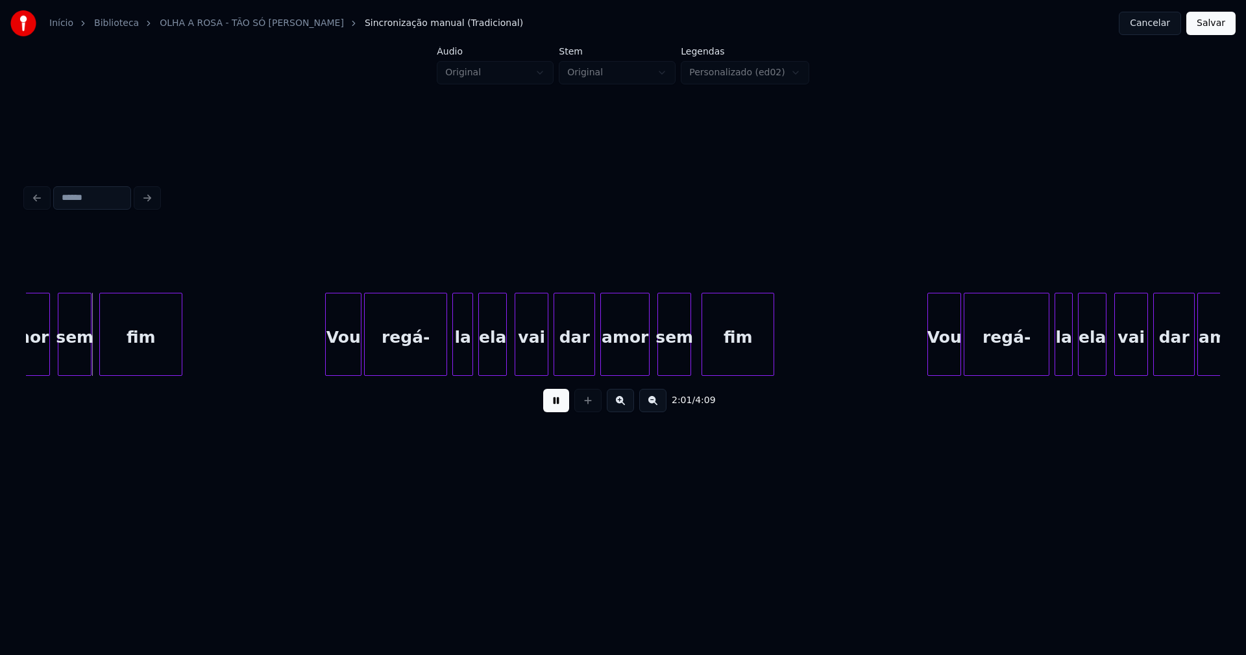
scroll to position [0, 15735]
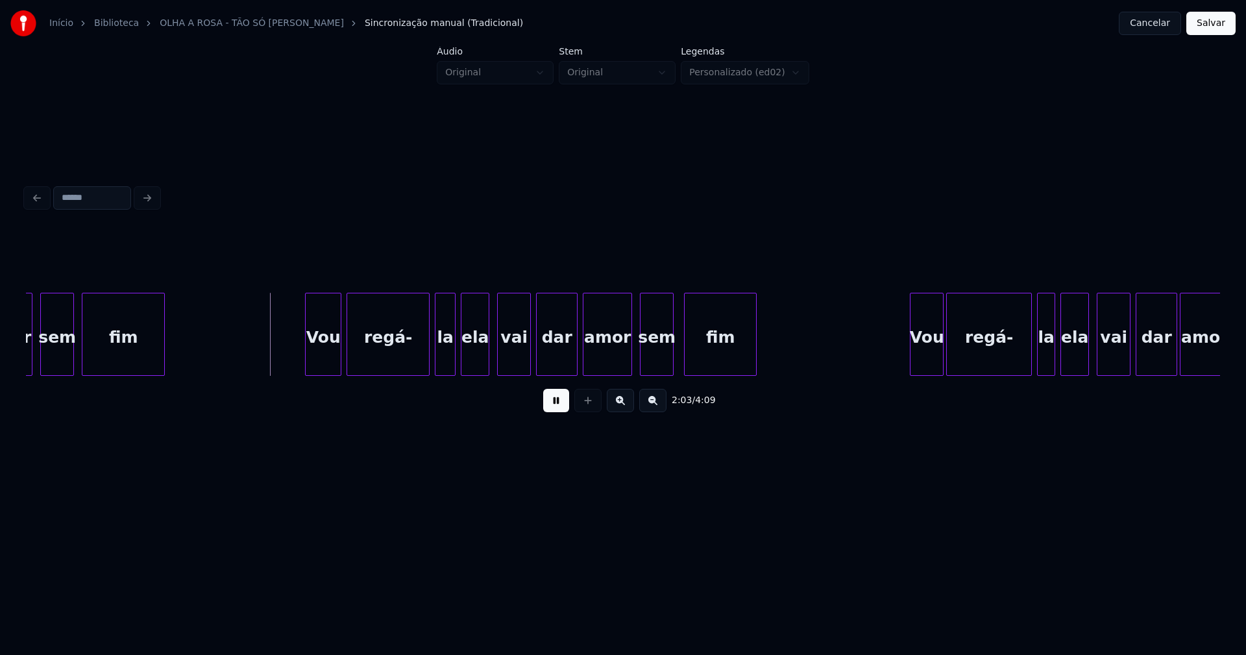
click at [325, 365] on div "Vou" at bounding box center [323, 337] width 35 height 88
click at [482, 358] on div at bounding box center [481, 334] width 4 height 82
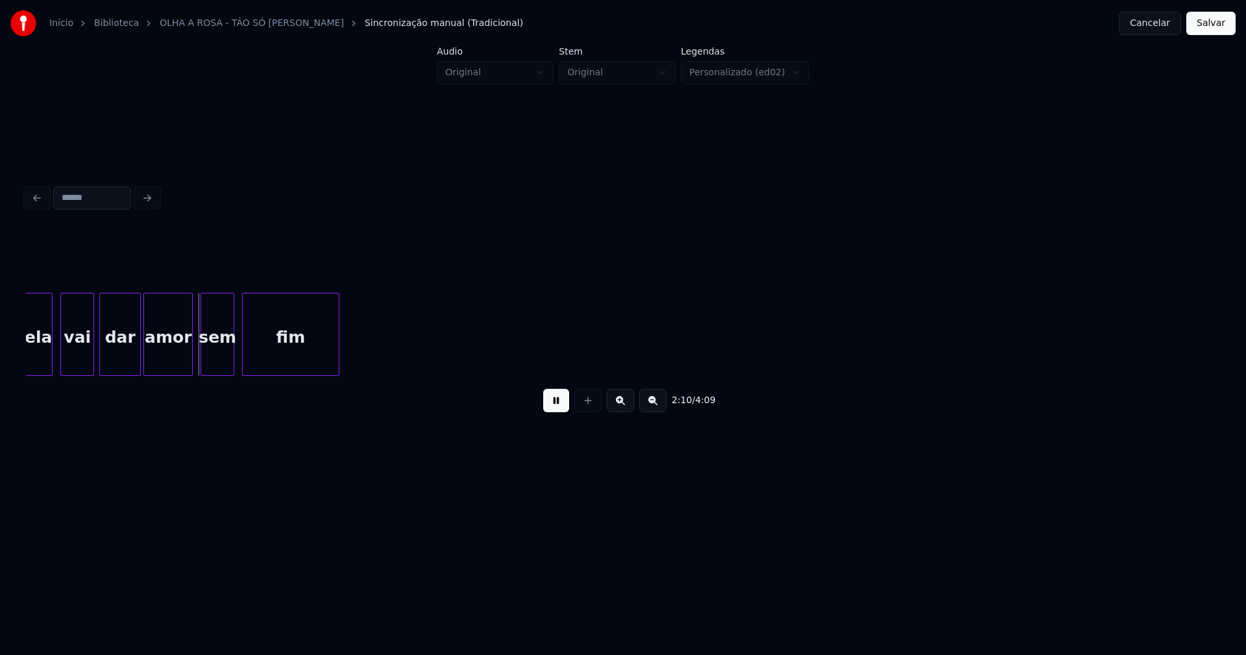
scroll to position [0, 16454]
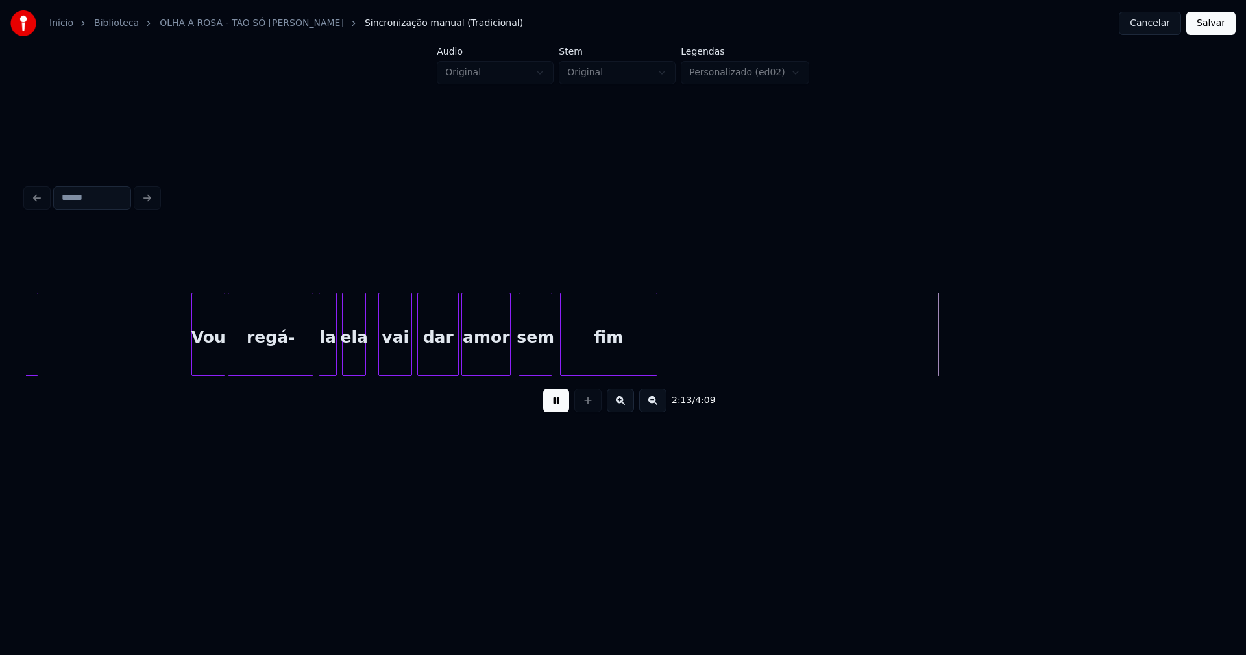
click at [364, 356] on div at bounding box center [364, 334] width 4 height 82
click at [188, 349] on div at bounding box center [189, 334] width 4 height 82
click at [533, 365] on div "sem" at bounding box center [531, 337] width 32 height 88
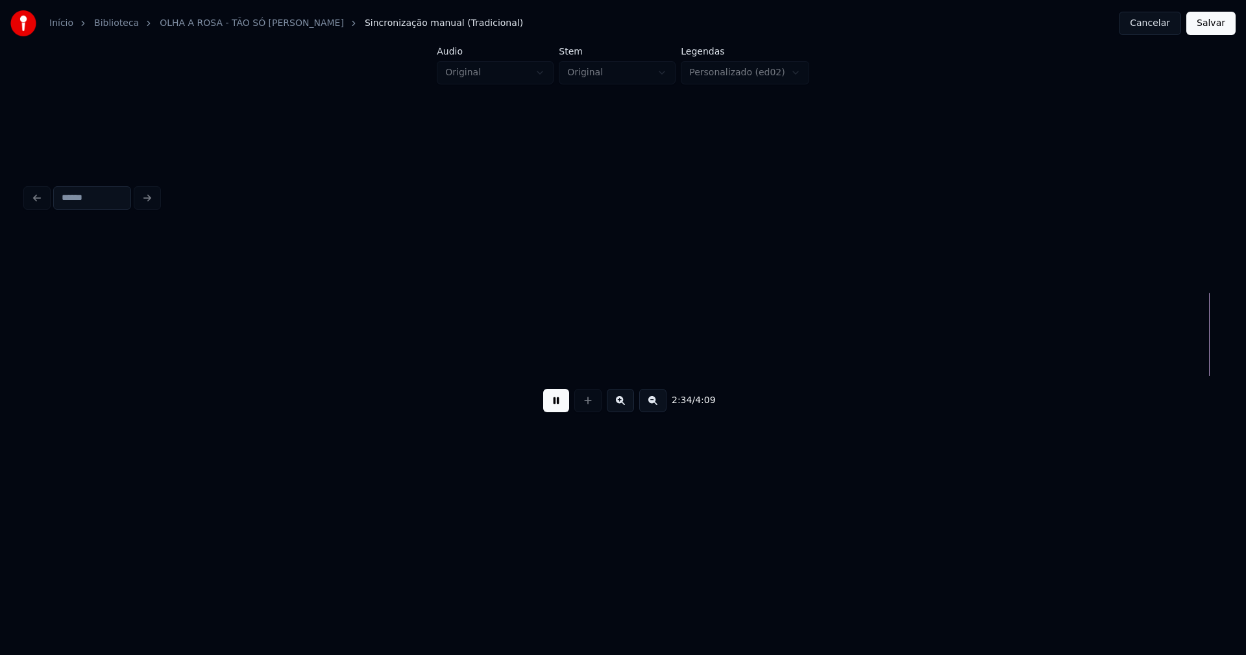
scroll to position [0, 20039]
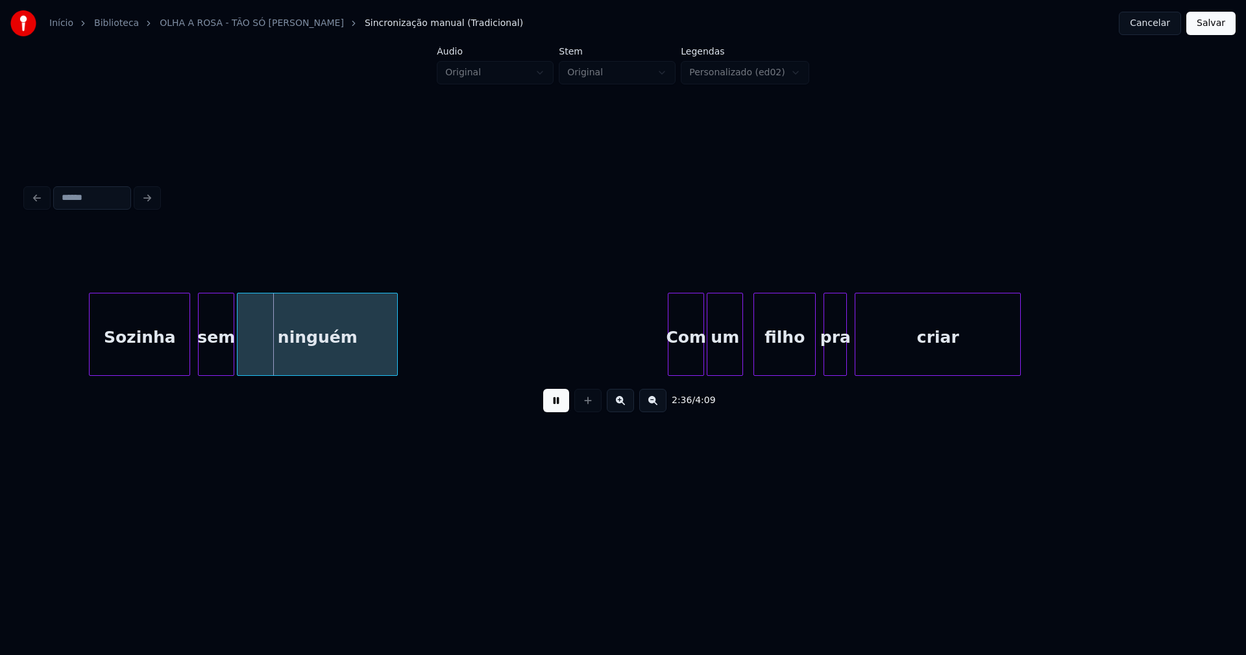
click at [22, 354] on div "2:36 / 4:09" at bounding box center [623, 301] width 1205 height 257
click at [143, 357] on div "Sozinha" at bounding box center [127, 337] width 100 height 88
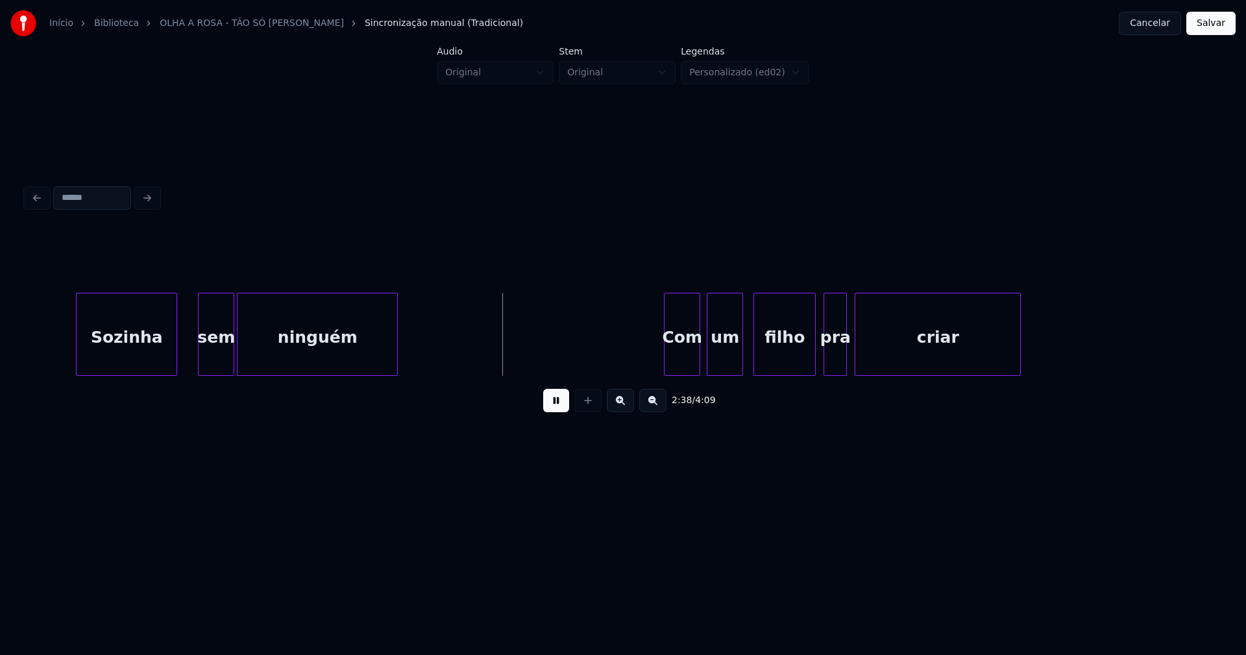
click at [683, 353] on div "Com" at bounding box center [682, 337] width 35 height 88
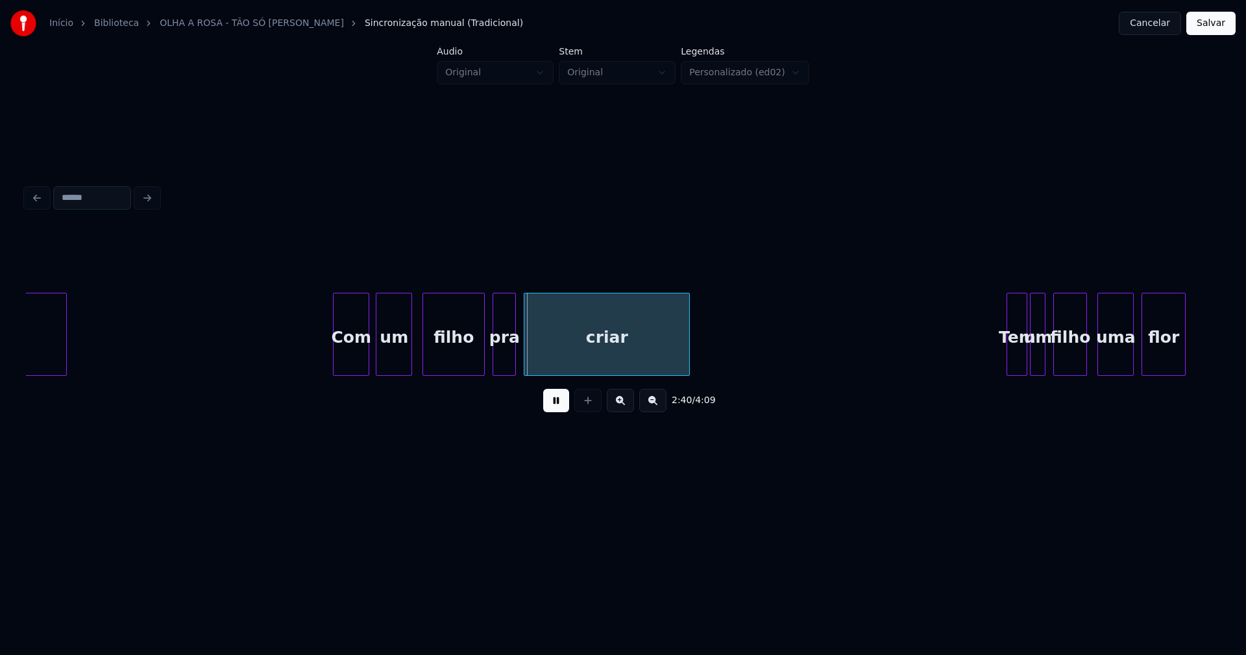
scroll to position [0, 20388]
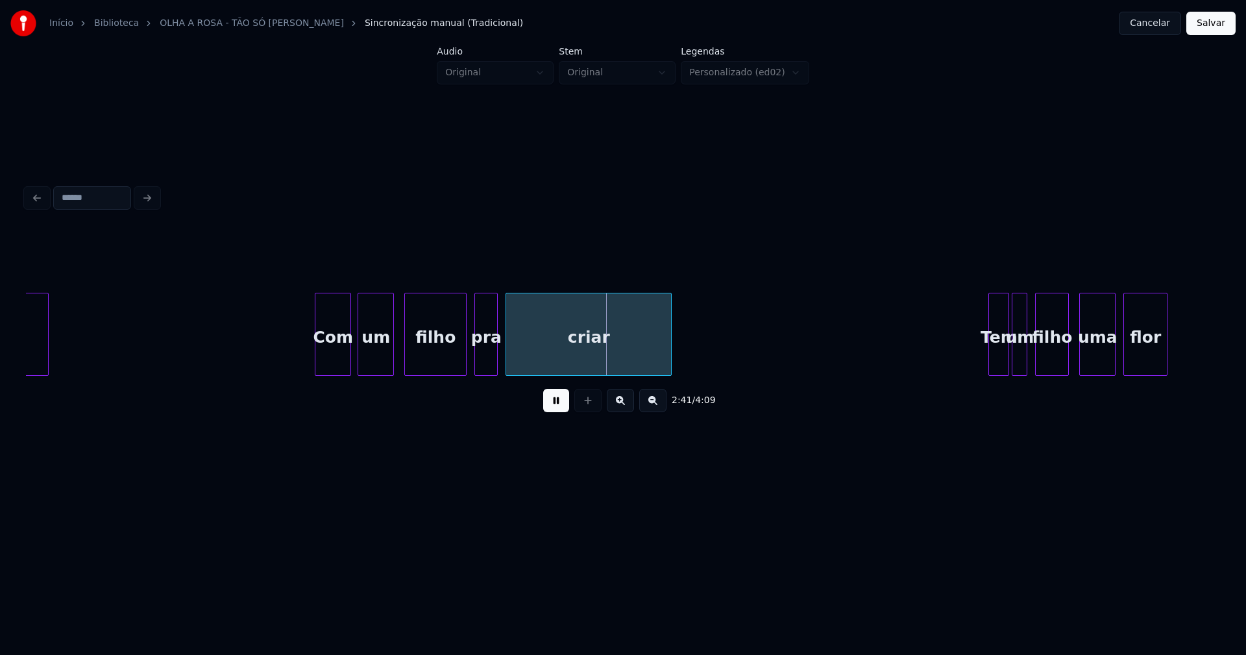
click at [375, 360] on div "um" at bounding box center [371, 337] width 35 height 88
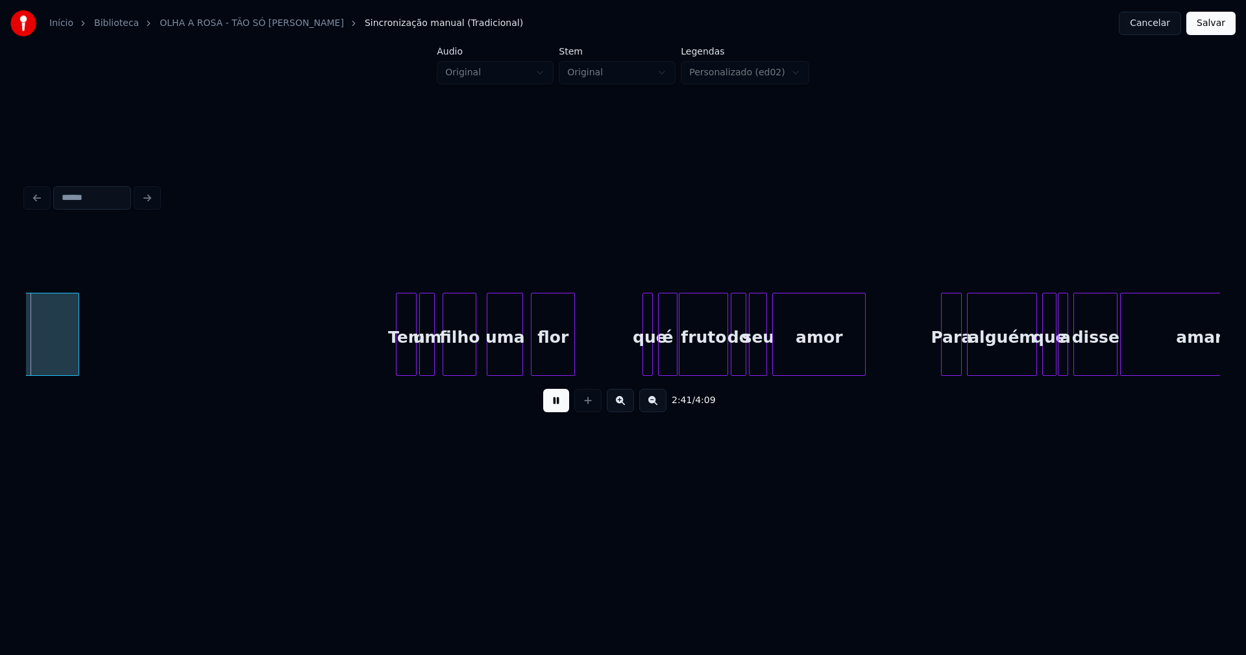
scroll to position [0, 20999]
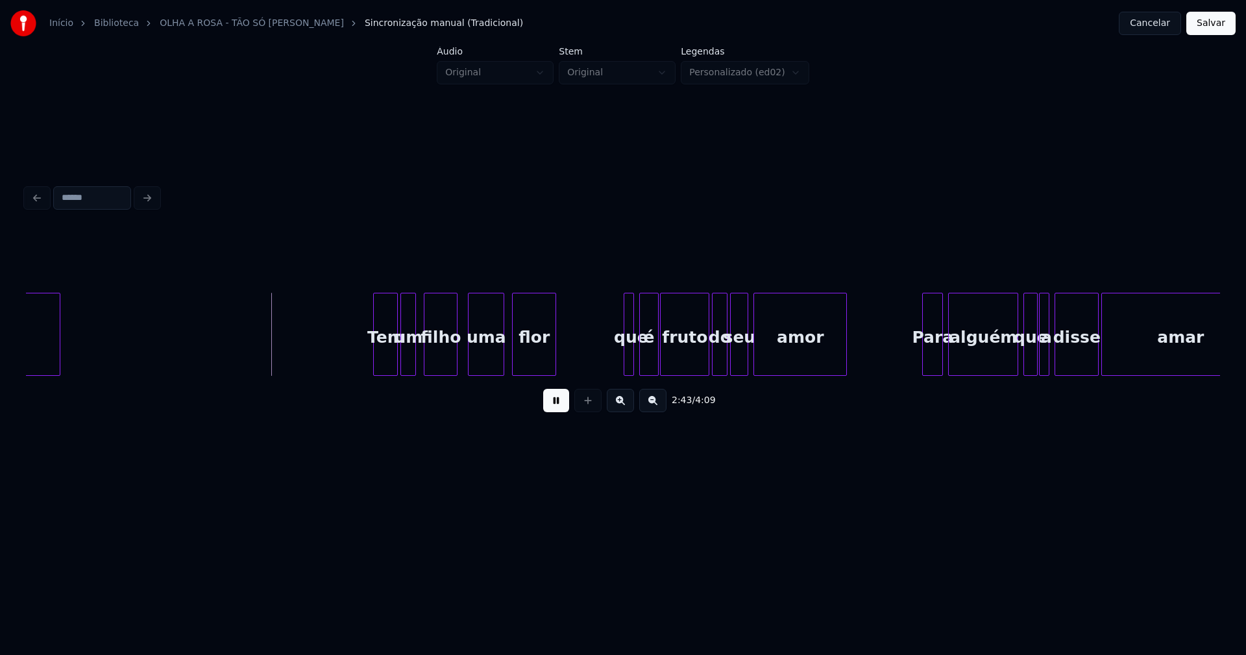
click at [377, 360] on div at bounding box center [376, 334] width 4 height 82
click at [621, 360] on div at bounding box center [621, 334] width 4 height 82
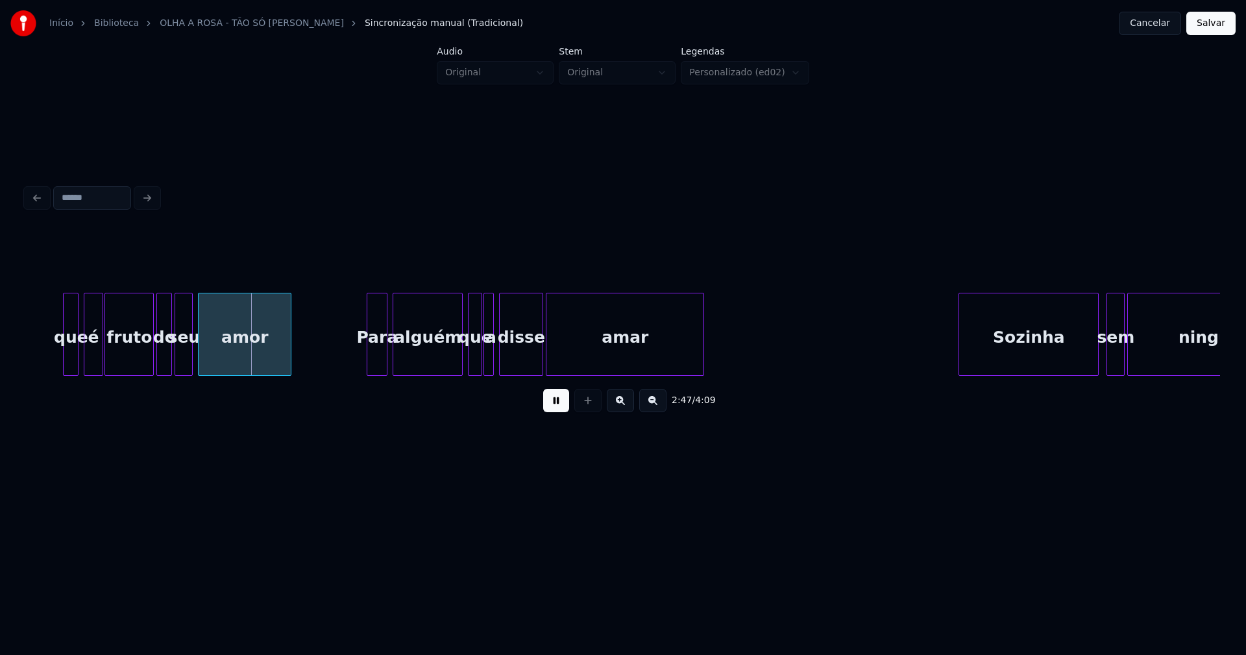
scroll to position [0, 21573]
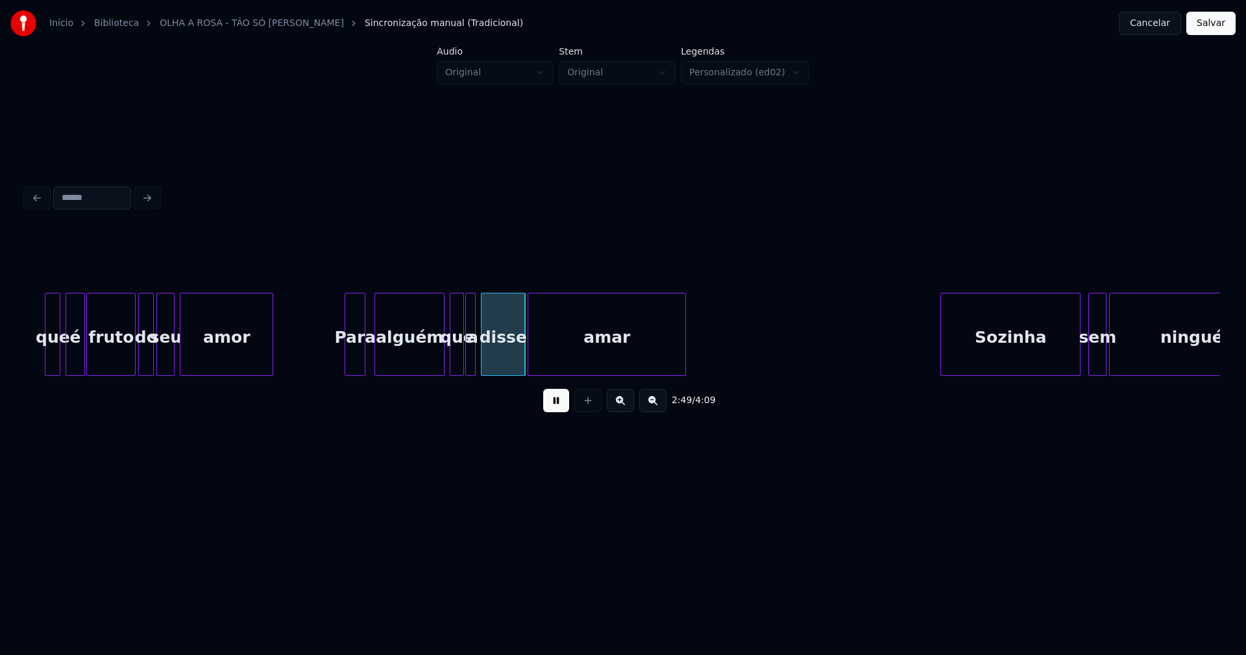
click at [352, 365] on div "Para" at bounding box center [354, 337] width 19 height 88
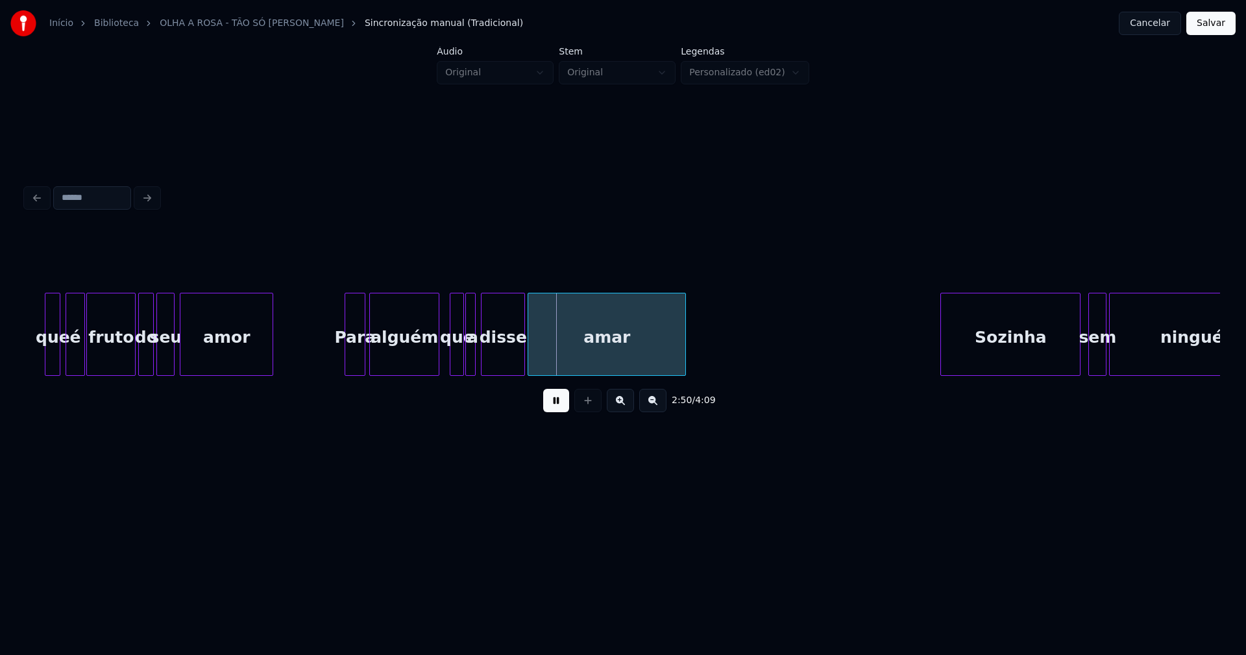
click at [406, 363] on div "alguém" at bounding box center [404, 337] width 69 height 88
click at [449, 364] on div at bounding box center [448, 334] width 4 height 82
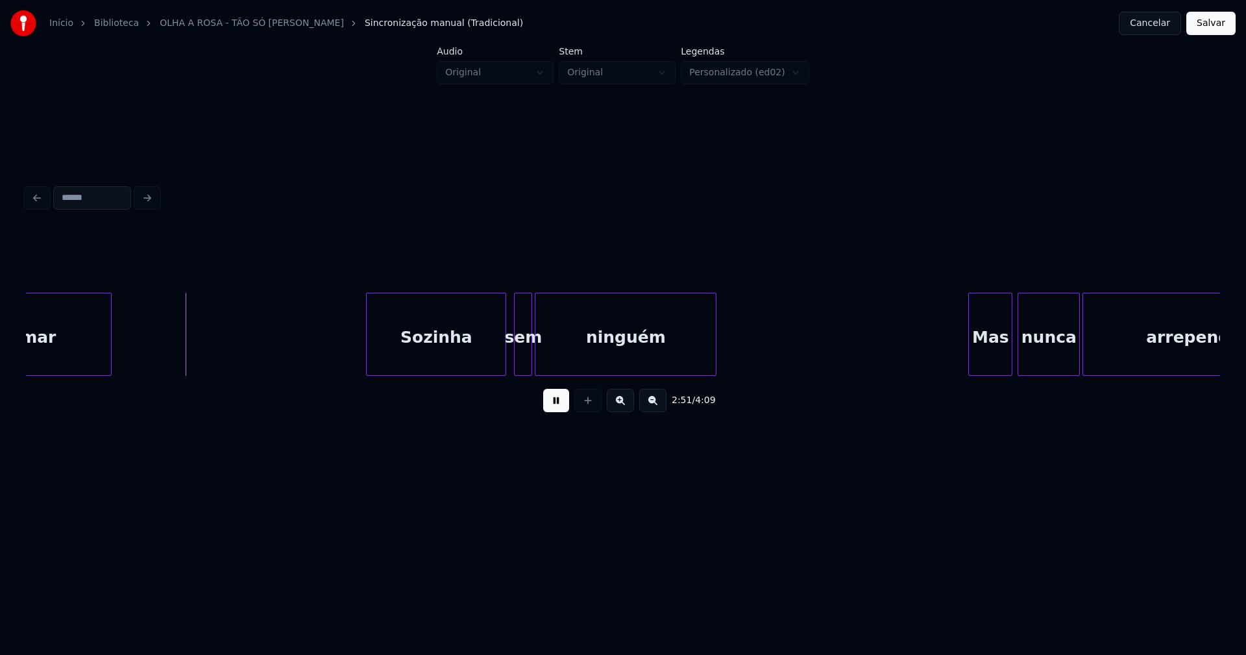
scroll to position [0, 22202]
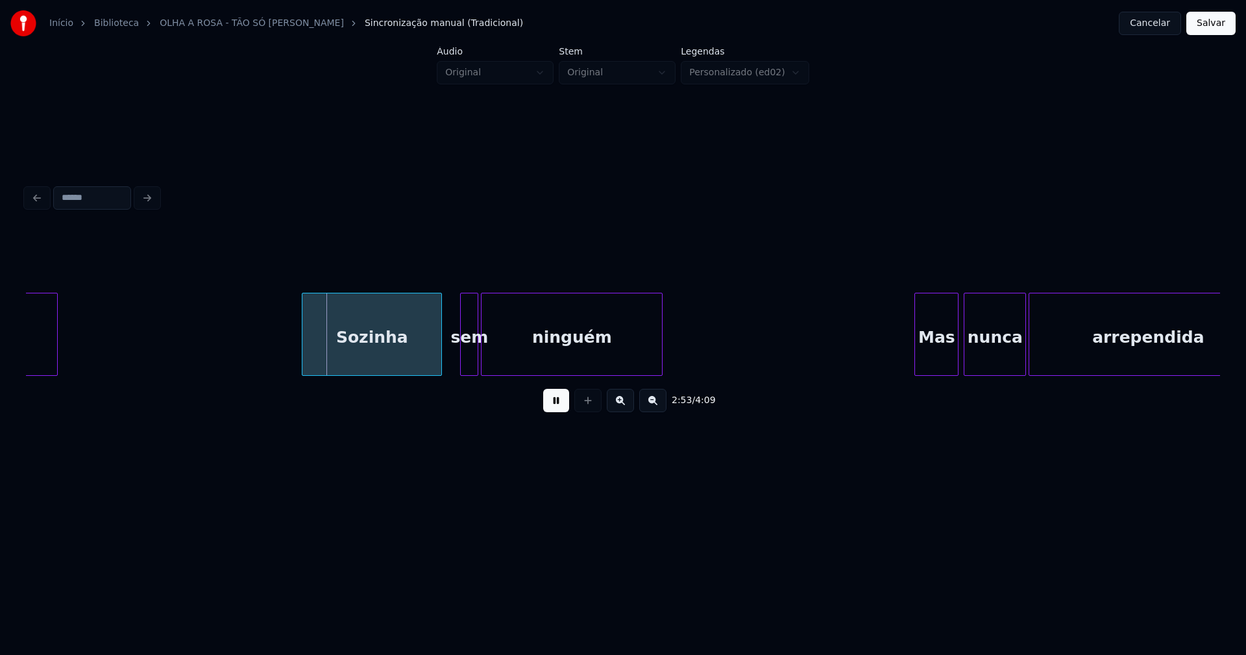
click at [415, 357] on div "Sozinha" at bounding box center [372, 337] width 139 height 88
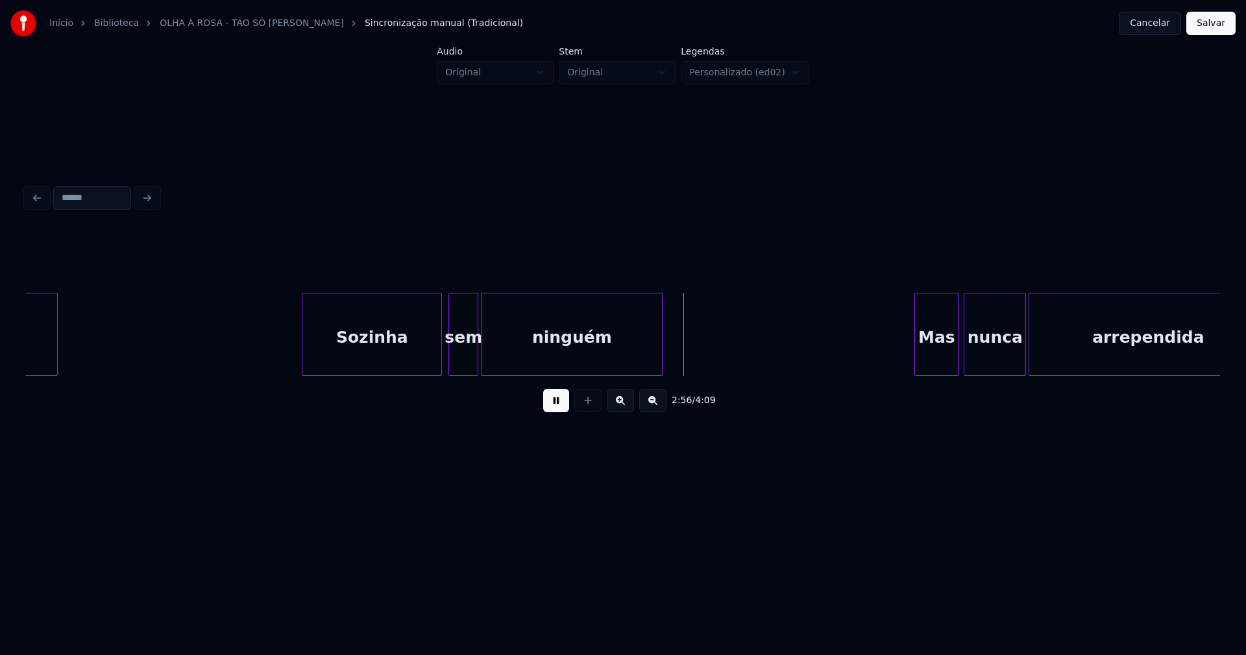
click at [451, 358] on div at bounding box center [451, 334] width 4 height 82
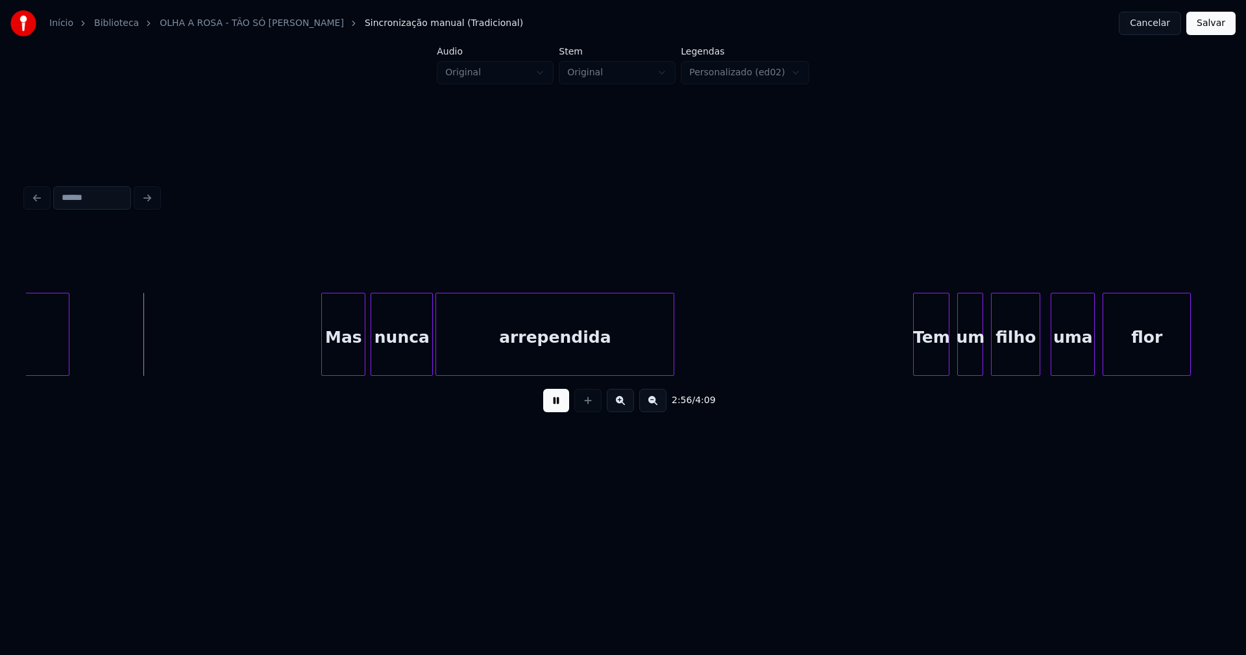
scroll to position [0, 22759]
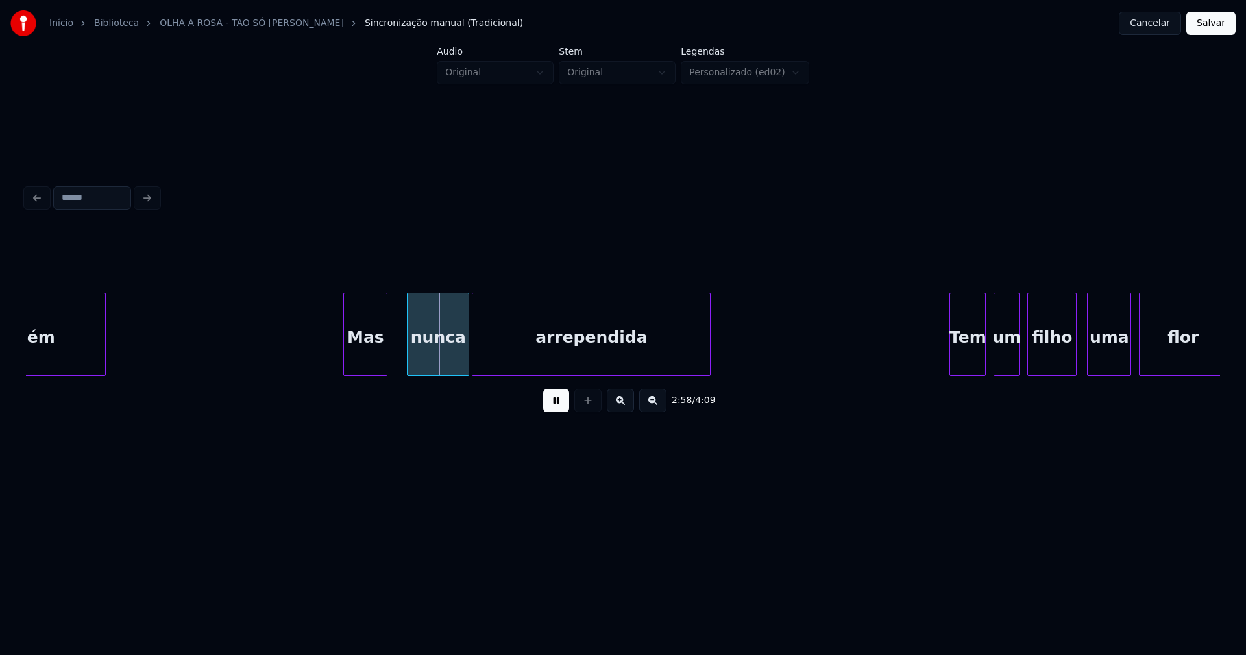
click at [364, 365] on div "Mas" at bounding box center [365, 337] width 43 height 88
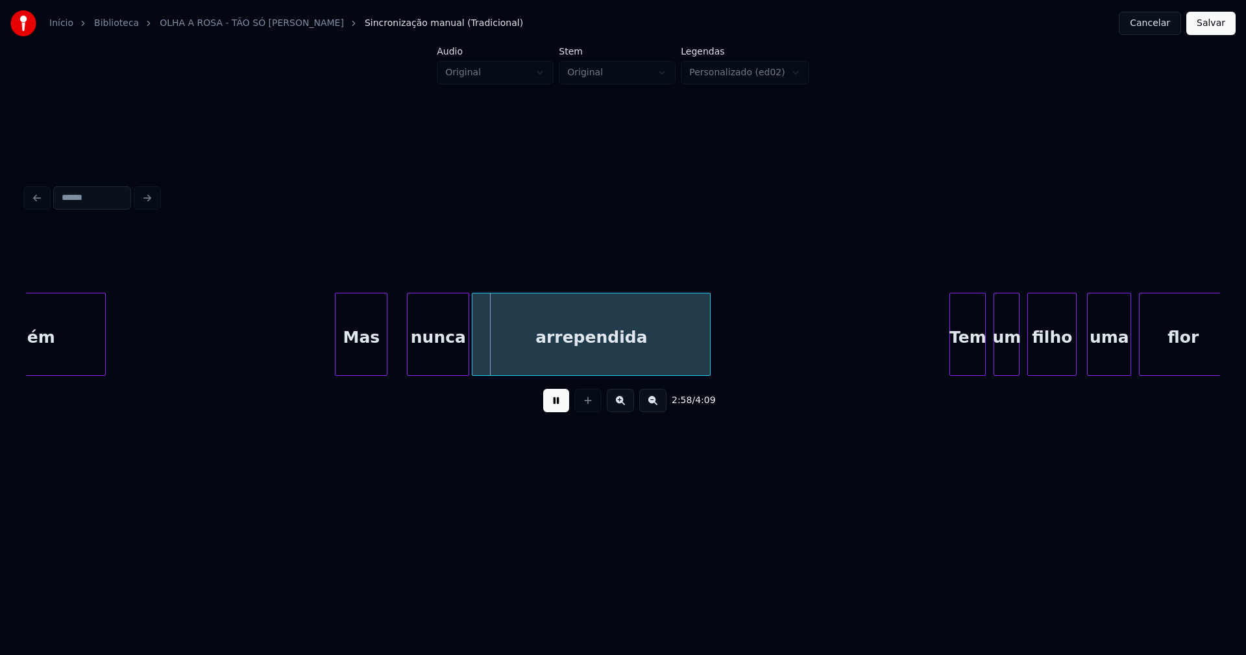
click at [336, 351] on div at bounding box center [338, 334] width 4 height 82
click at [430, 354] on div "nunca" at bounding box center [432, 337] width 61 height 88
click at [397, 354] on div at bounding box center [397, 334] width 4 height 82
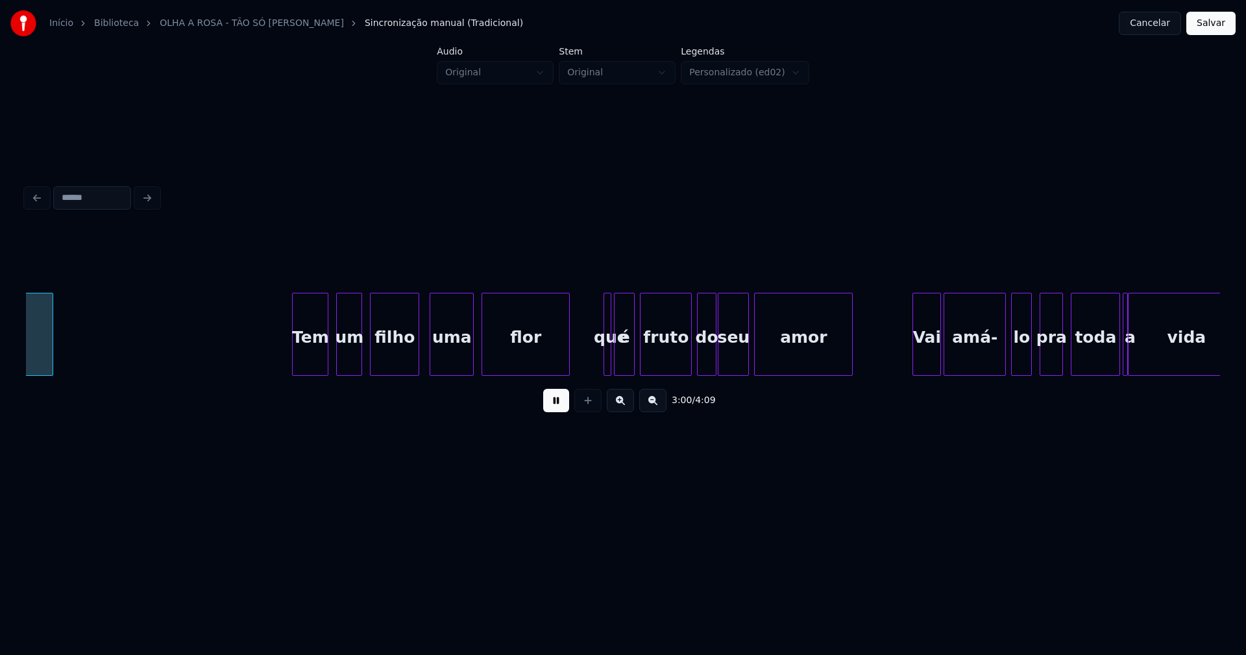
scroll to position [0, 23421]
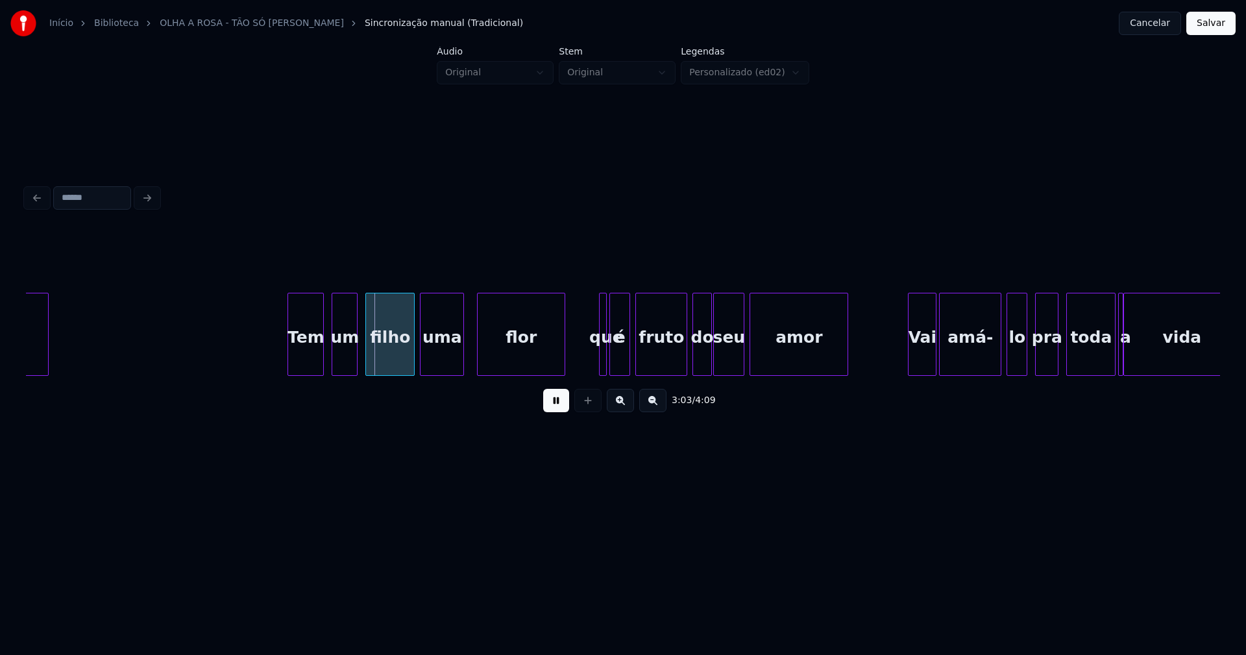
click at [445, 364] on div "uma" at bounding box center [442, 337] width 43 height 88
click at [597, 362] on div at bounding box center [597, 334] width 4 height 82
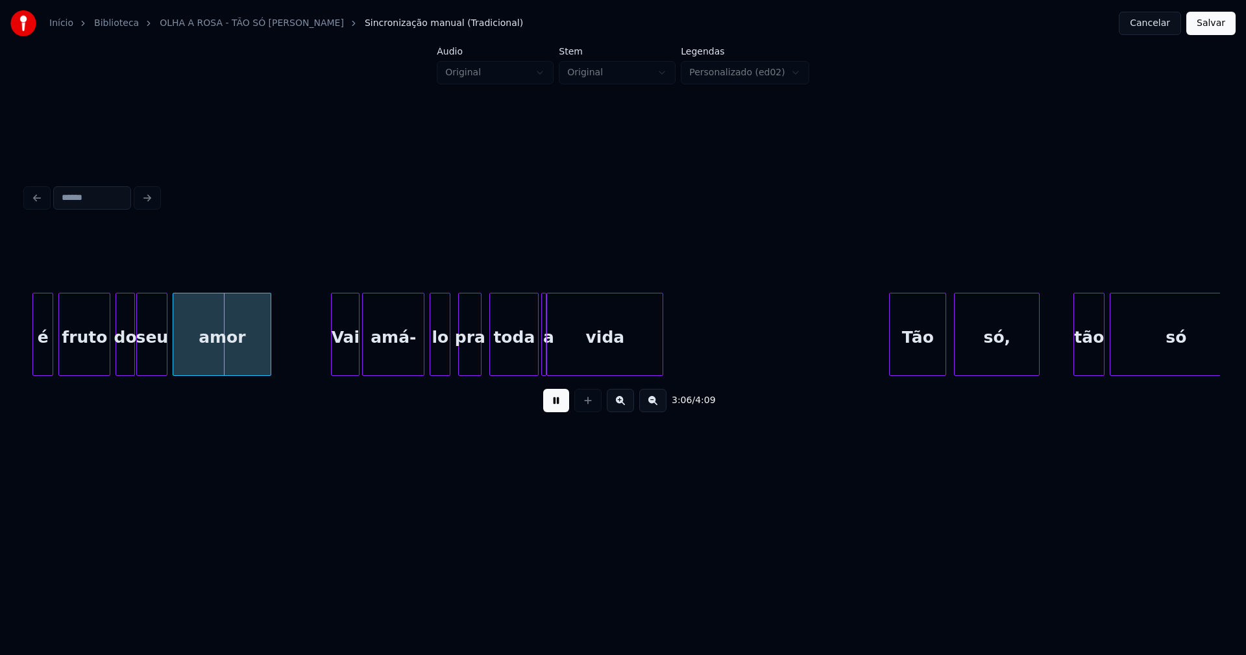
scroll to position [0, 24016]
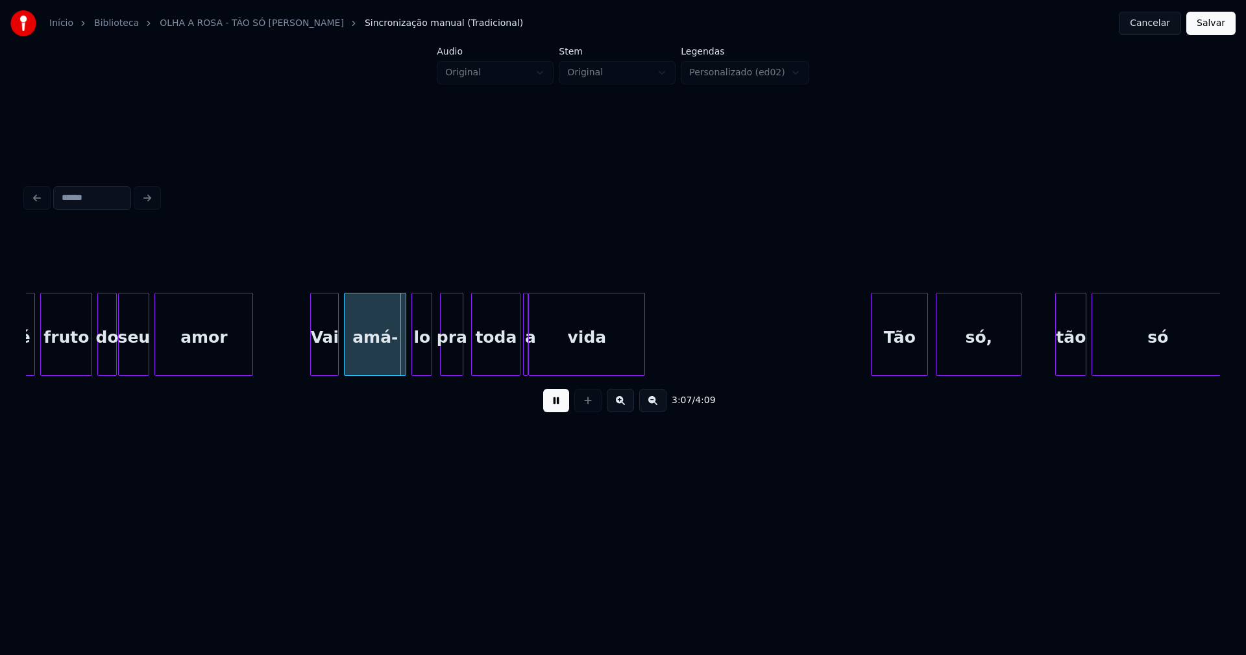
click at [325, 362] on div "Vai" at bounding box center [324, 337] width 27 height 88
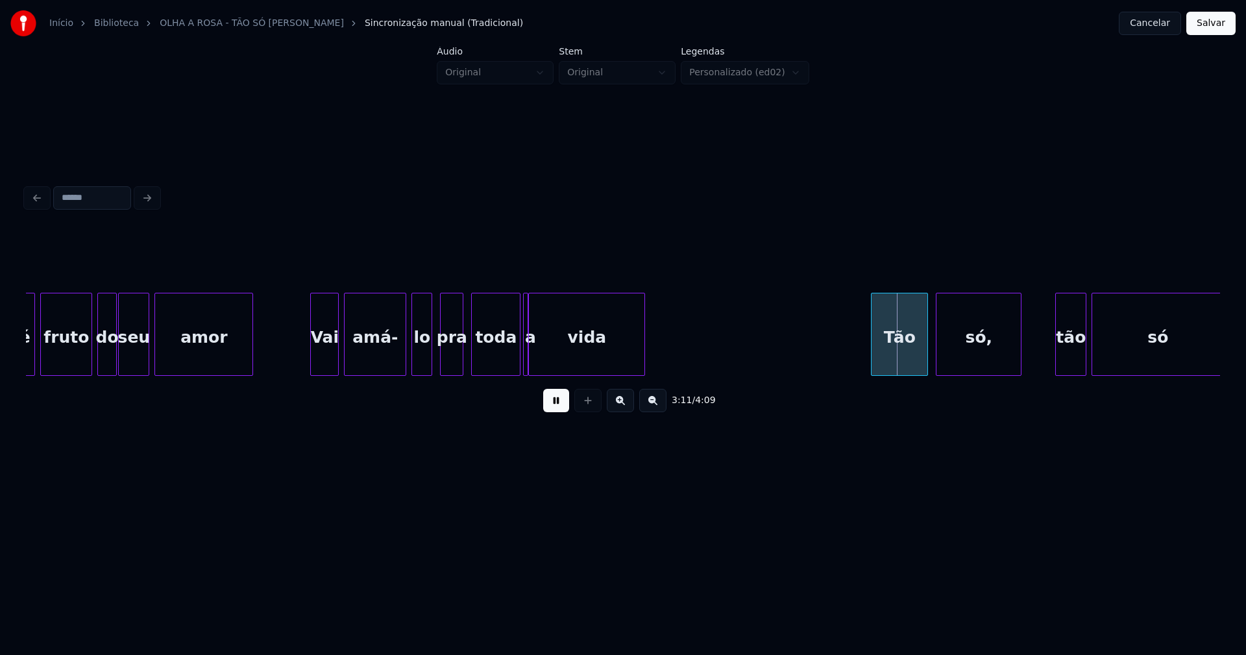
click at [516, 360] on div at bounding box center [514, 334] width 4 height 82
drag, startPoint x: 299, startPoint y: 361, endPoint x: 346, endPoint y: 369, distance: 47.5
click at [426, 360] on div "lo" at bounding box center [421, 337] width 19 height 88
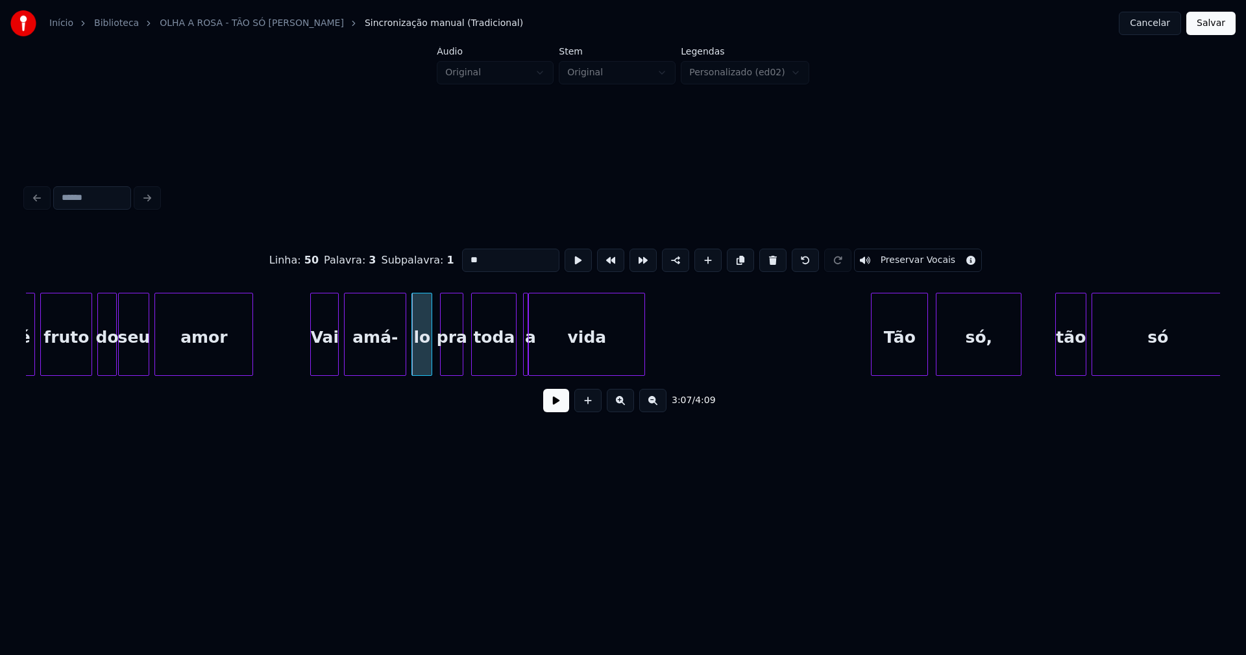
click at [553, 407] on button at bounding box center [556, 400] width 26 height 23
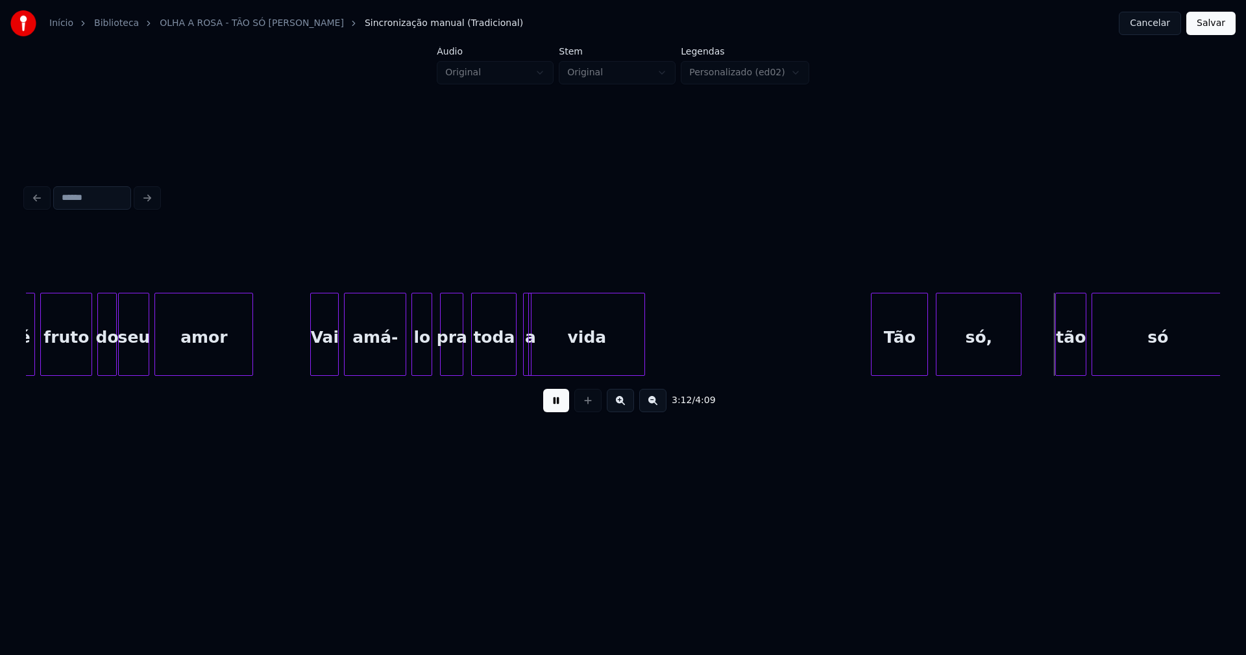
click at [528, 342] on div at bounding box center [529, 334] width 4 height 82
click at [551, 407] on button at bounding box center [556, 400] width 26 height 23
click at [524, 298] on div at bounding box center [526, 334] width 4 height 82
click at [519, 301] on div "a" at bounding box center [523, 334] width 9 height 83
click at [552, 410] on button at bounding box center [556, 400] width 26 height 23
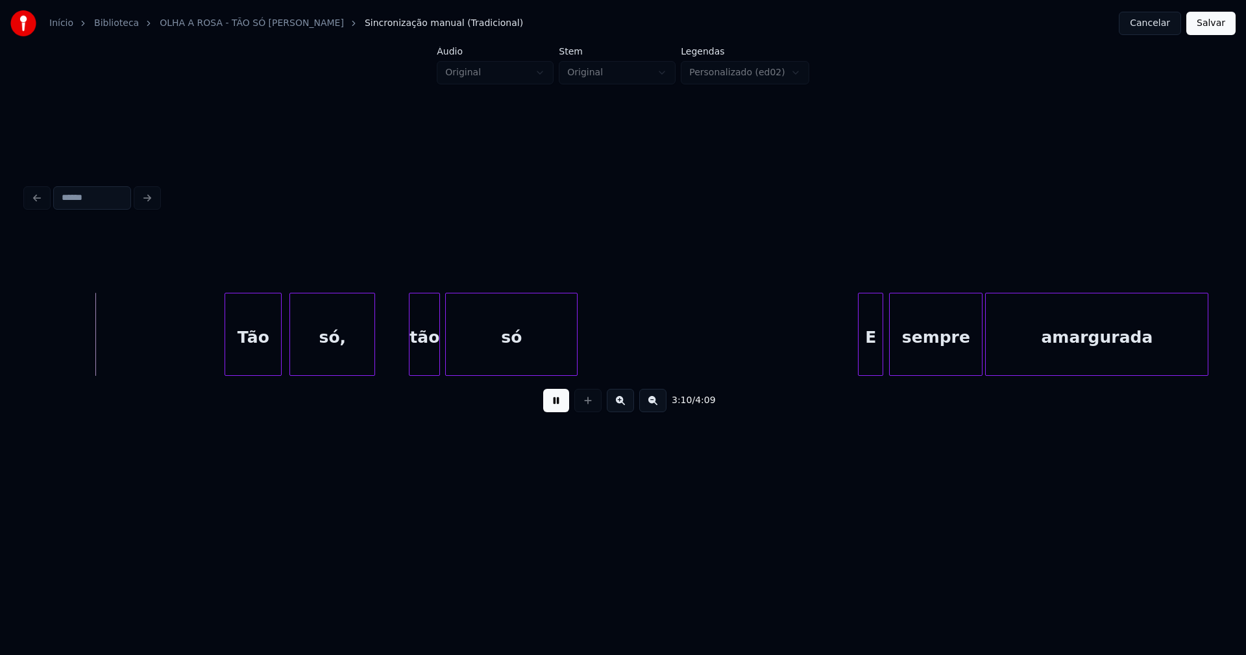
scroll to position [0, 24698]
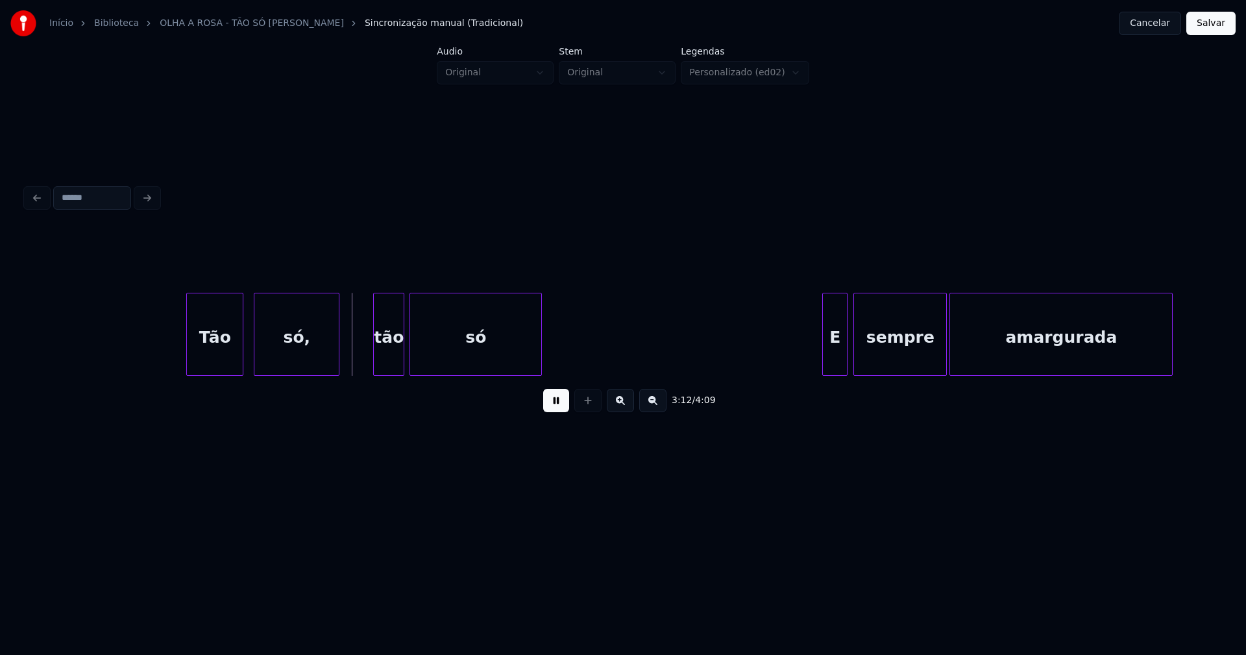
click at [221, 367] on div "Tão" at bounding box center [215, 337] width 56 height 88
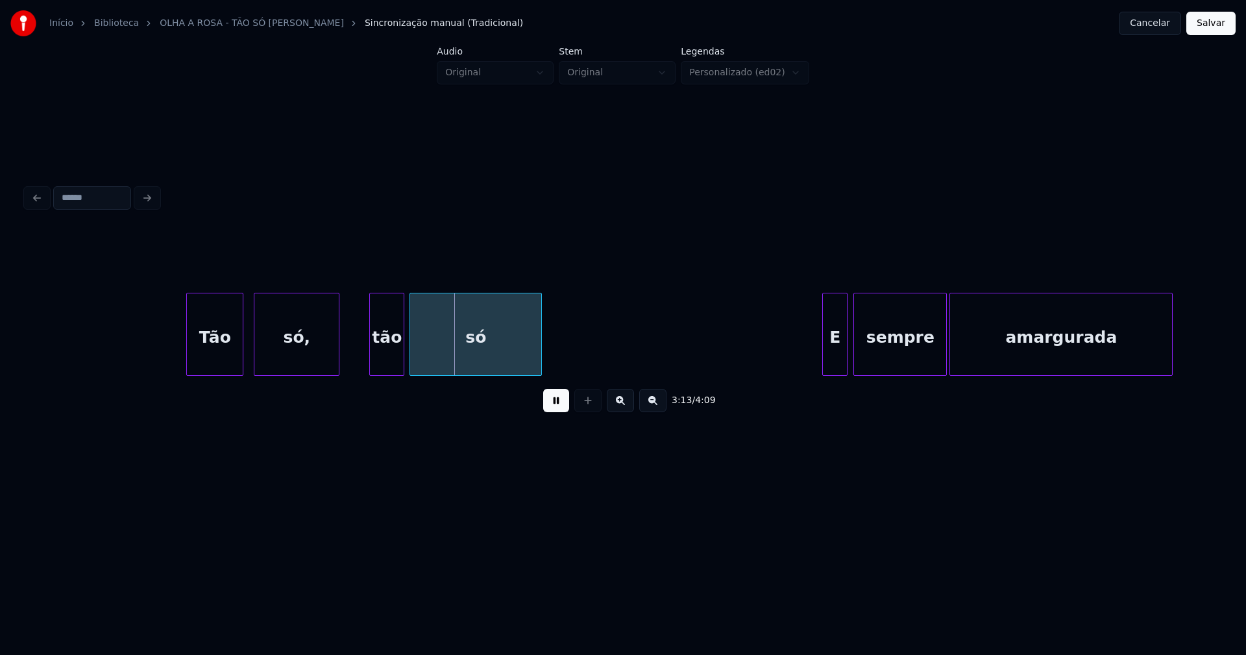
click at [370, 366] on div at bounding box center [372, 334] width 4 height 82
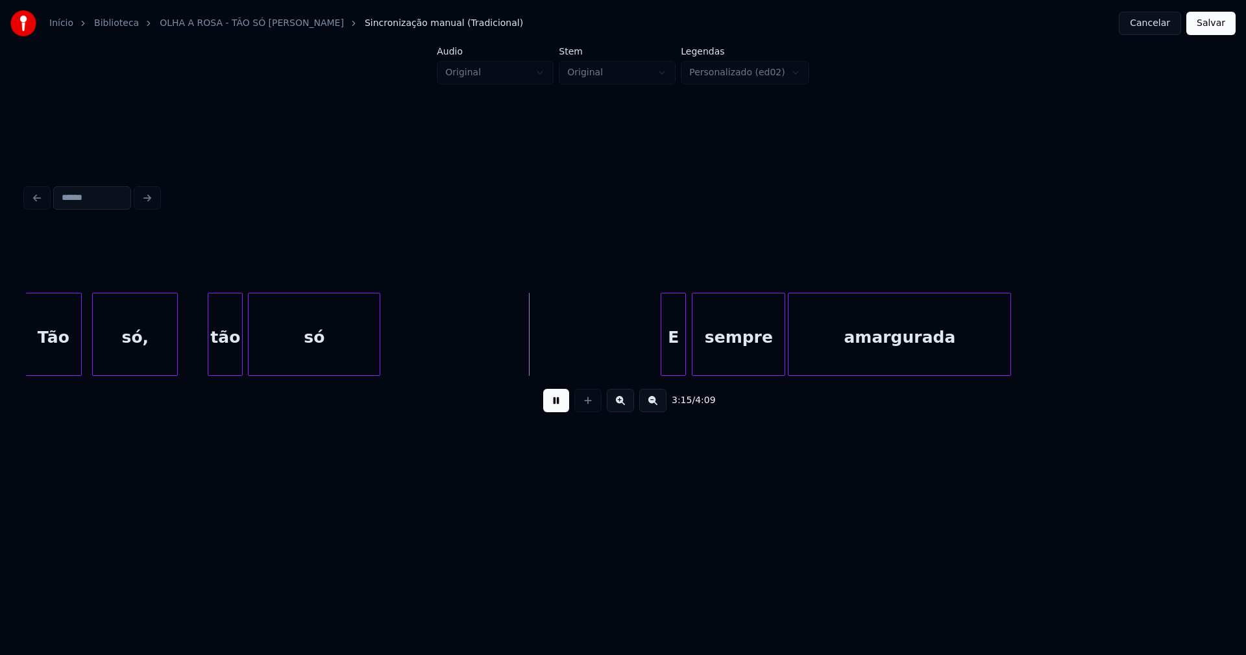
scroll to position [0, 25148]
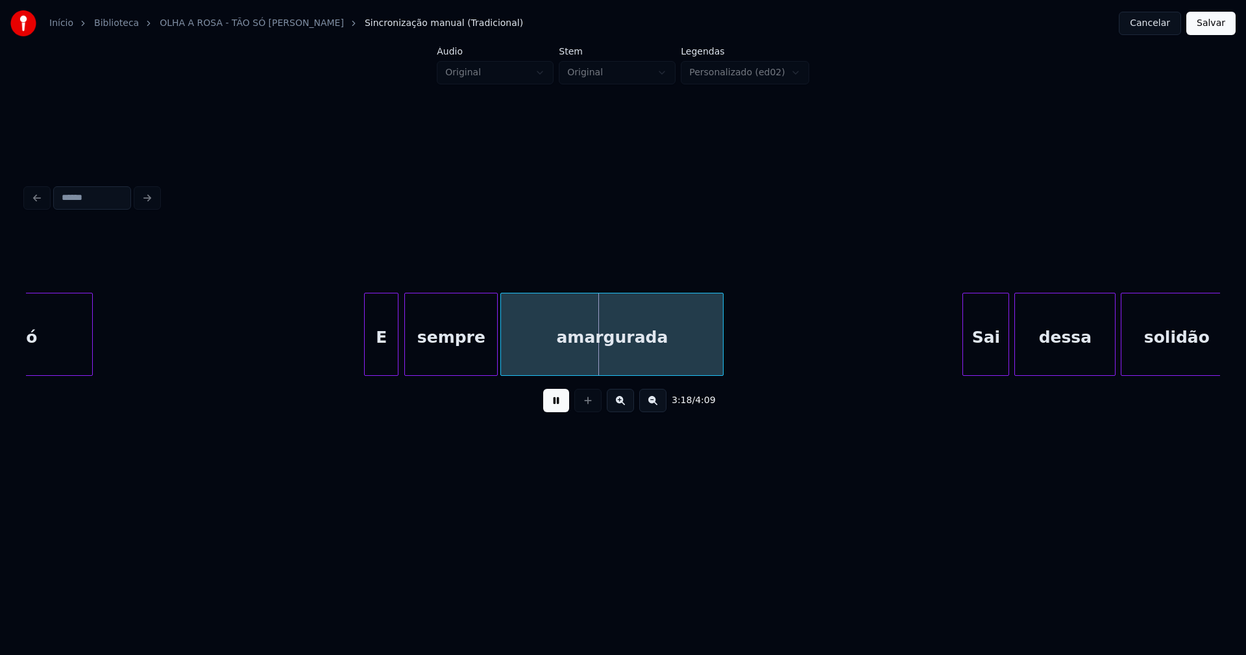
click at [367, 362] on div at bounding box center [367, 334] width 4 height 82
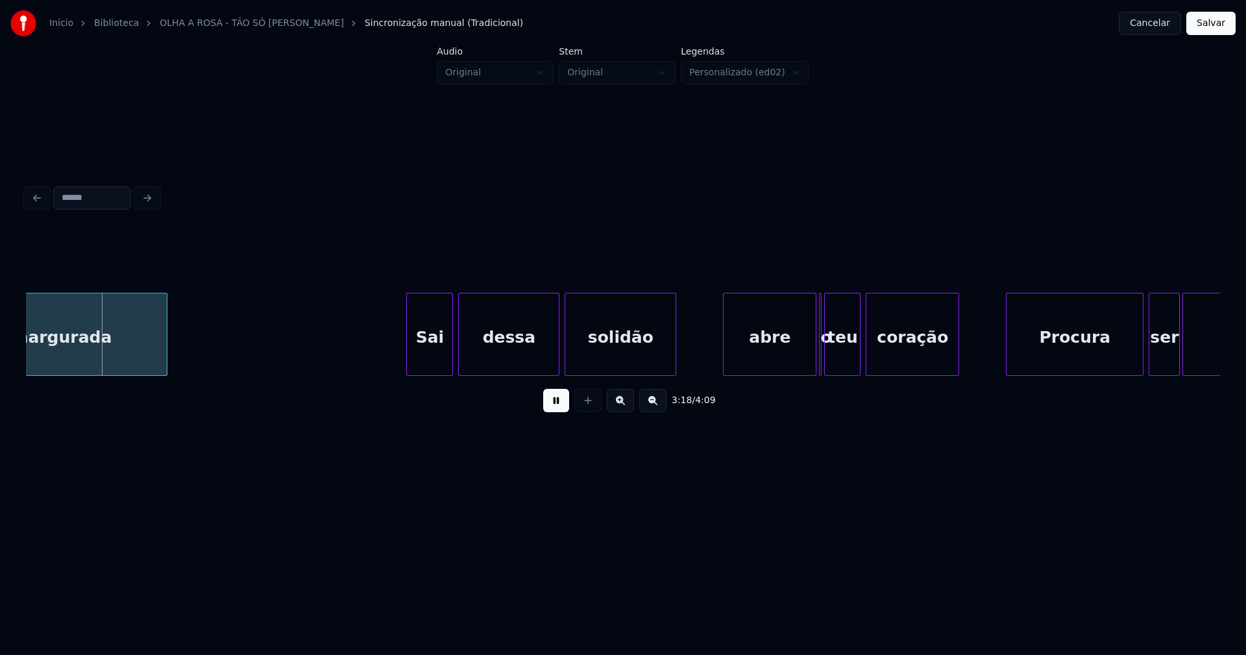
scroll to position [0, 25723]
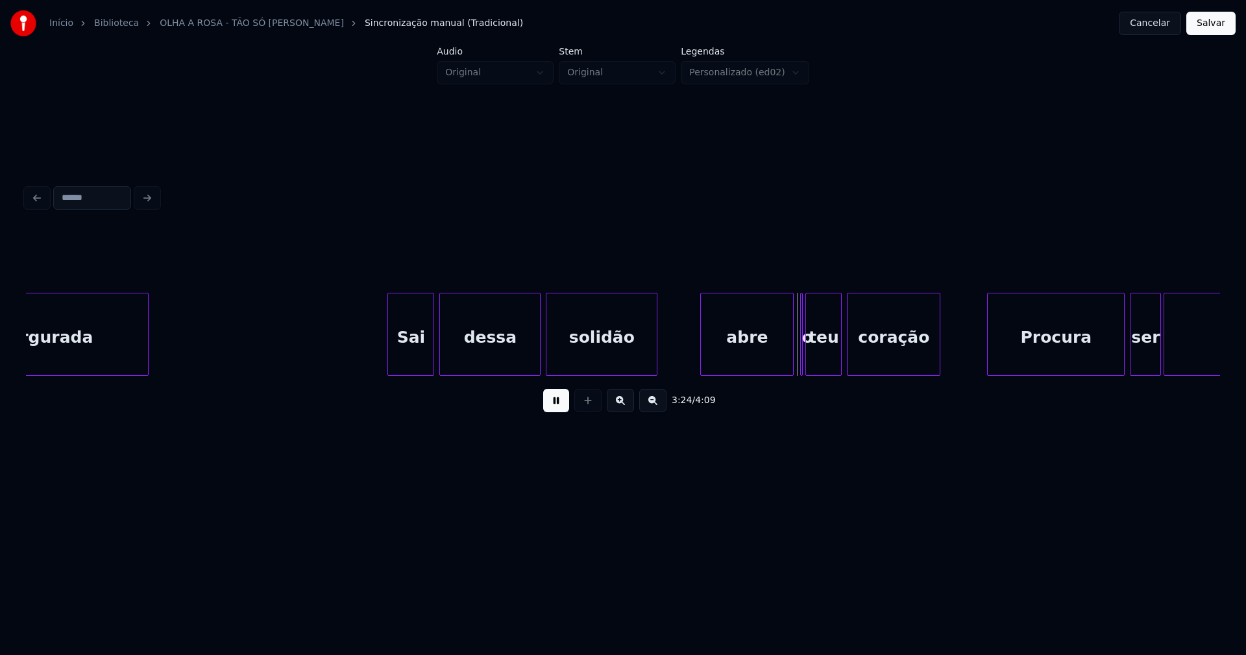
click at [749, 360] on div "abre" at bounding box center [747, 337] width 92 height 88
drag, startPoint x: 558, startPoint y: 407, endPoint x: 783, endPoint y: 353, distance: 231.1
click at [559, 407] on button at bounding box center [556, 400] width 26 height 23
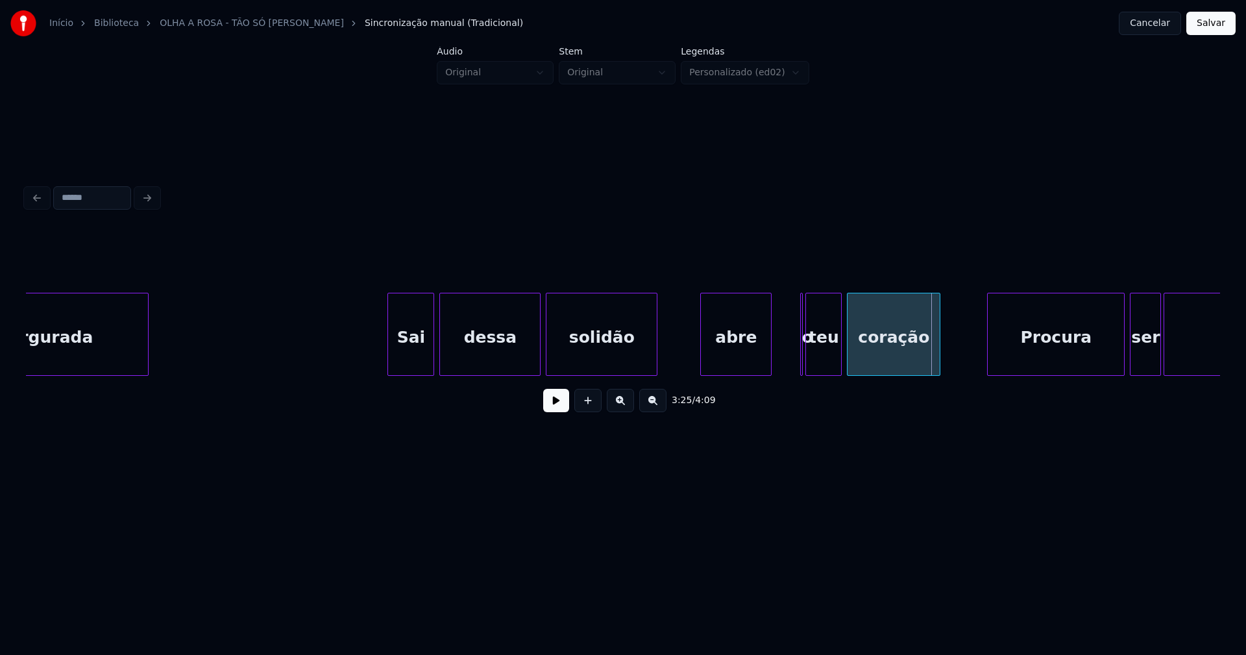
click at [769, 369] on div at bounding box center [769, 334] width 4 height 82
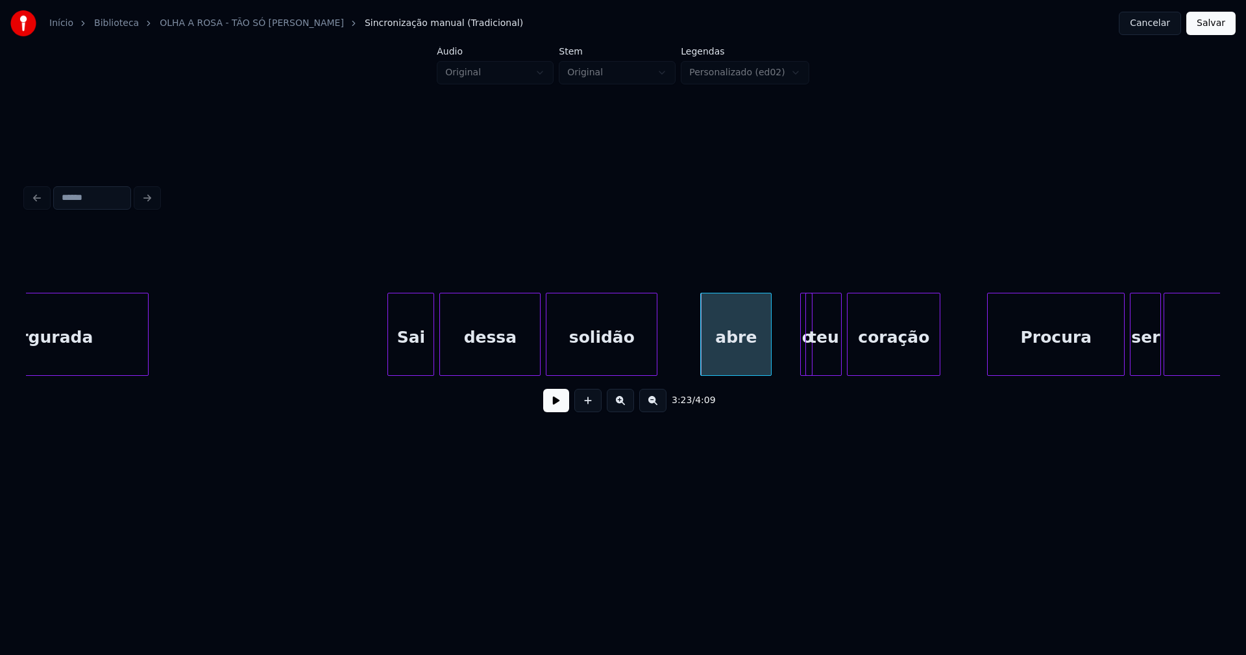
click at [811, 364] on div at bounding box center [810, 334] width 4 height 82
click at [775, 314] on div "o" at bounding box center [781, 334] width 12 height 83
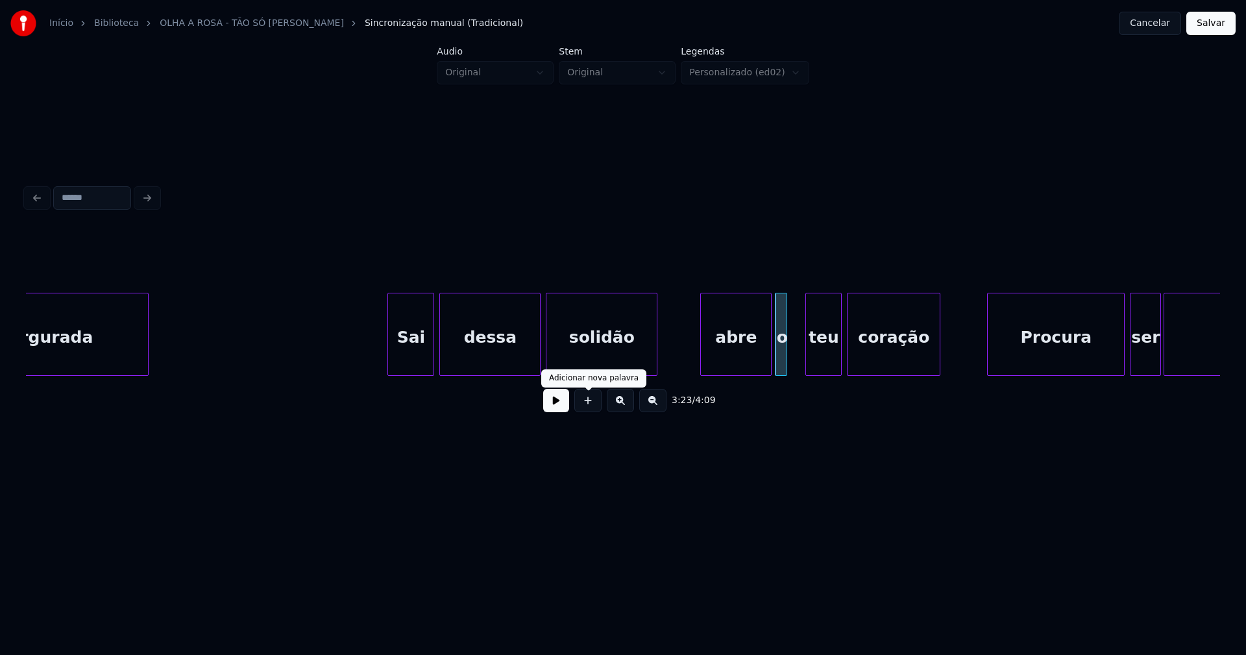
click at [558, 411] on button at bounding box center [556, 400] width 26 height 23
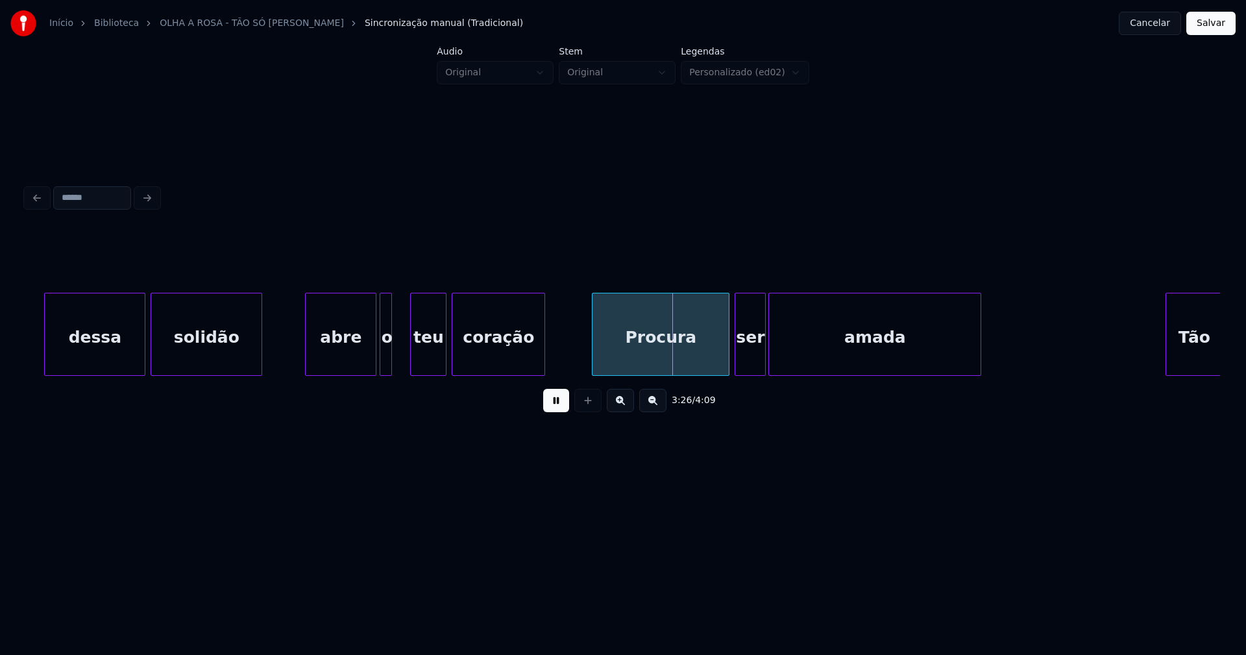
scroll to position [0, 26279]
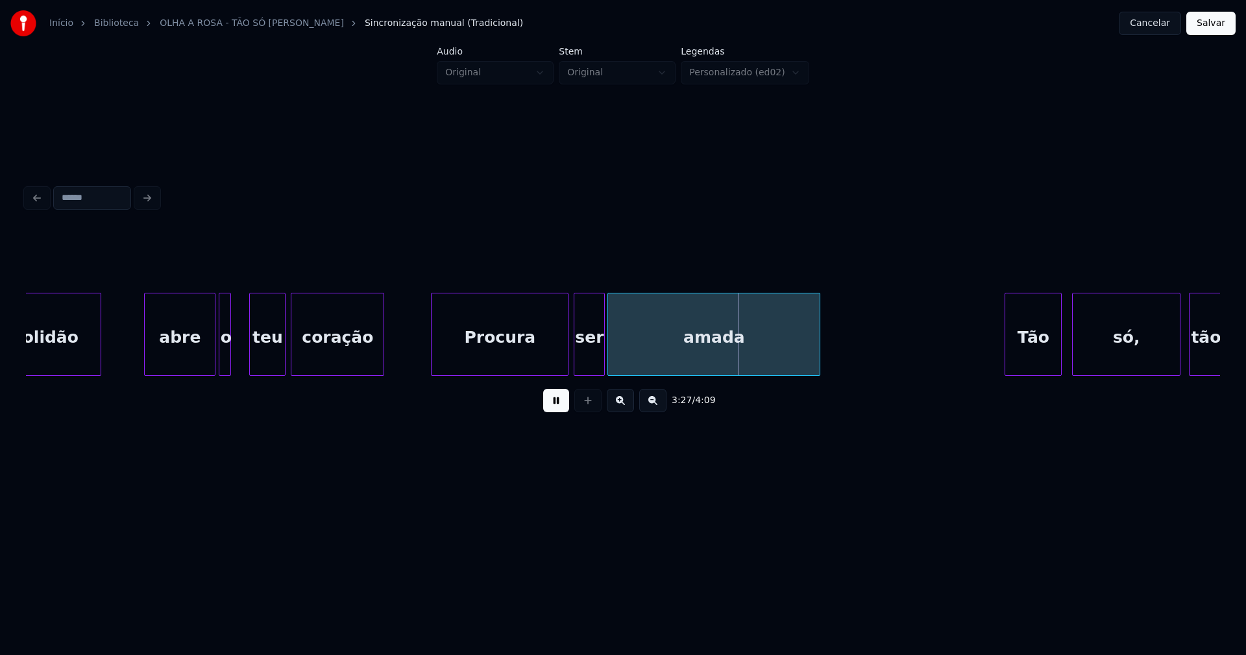
click at [232, 354] on div "o" at bounding box center [225, 337] width 13 height 88
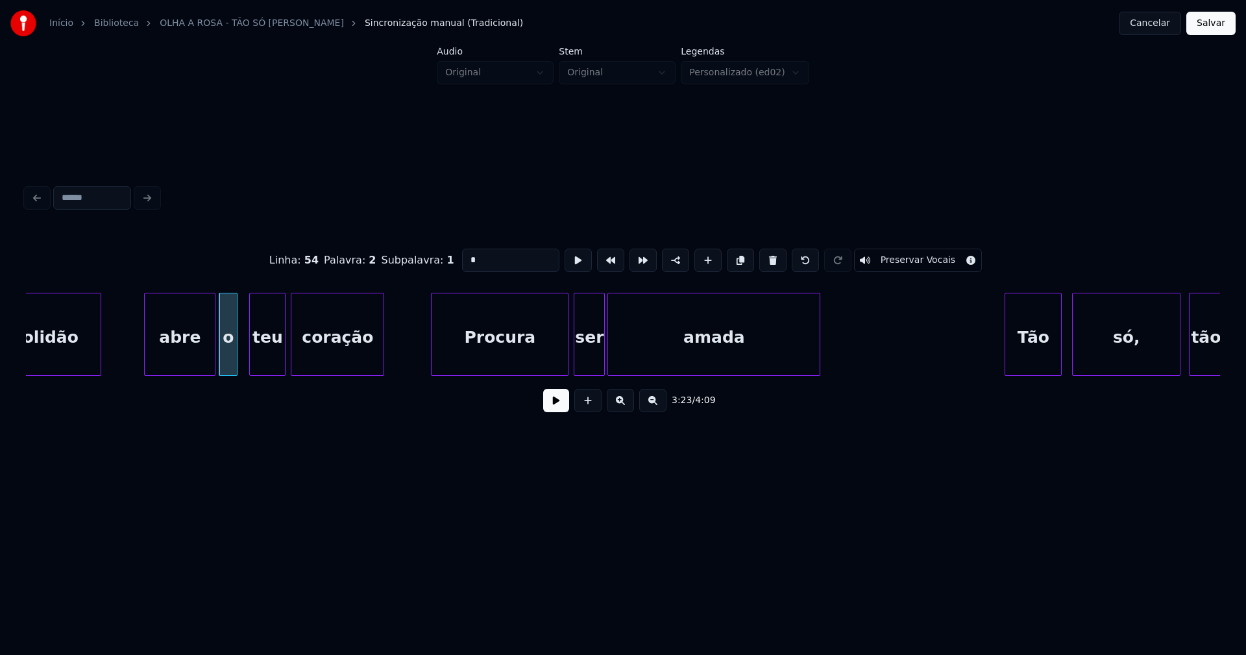
click at [236, 355] on div at bounding box center [235, 334] width 4 height 82
click at [552, 408] on button at bounding box center [556, 400] width 26 height 23
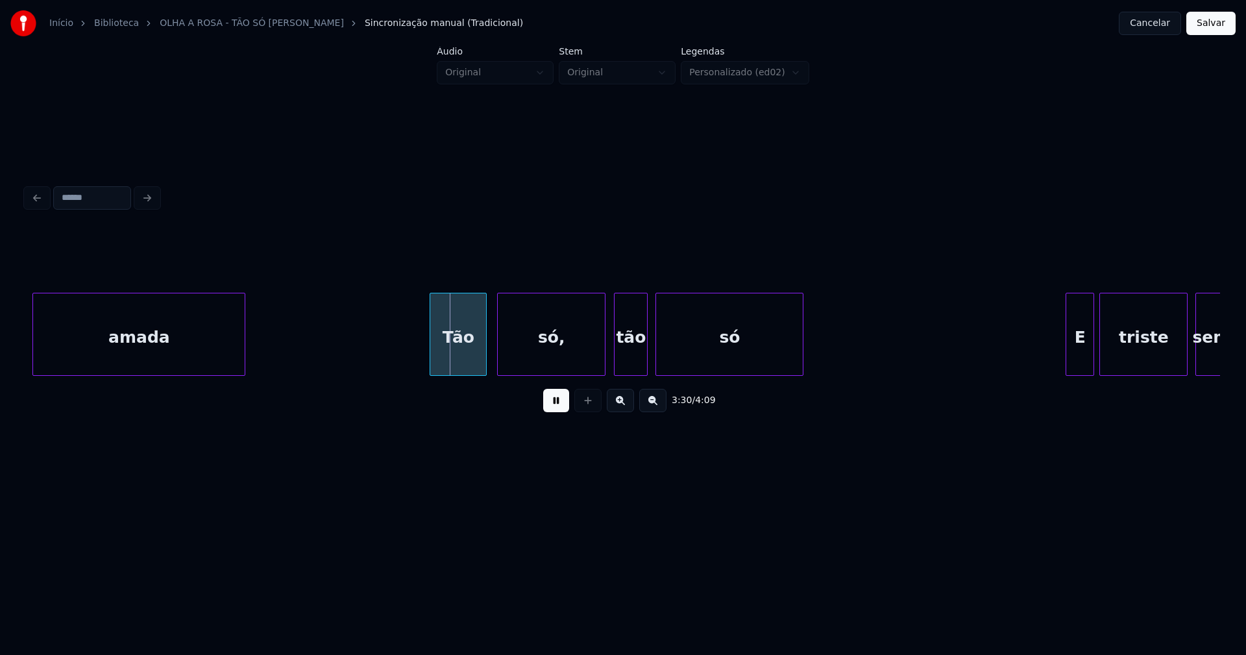
scroll to position [0, 26872]
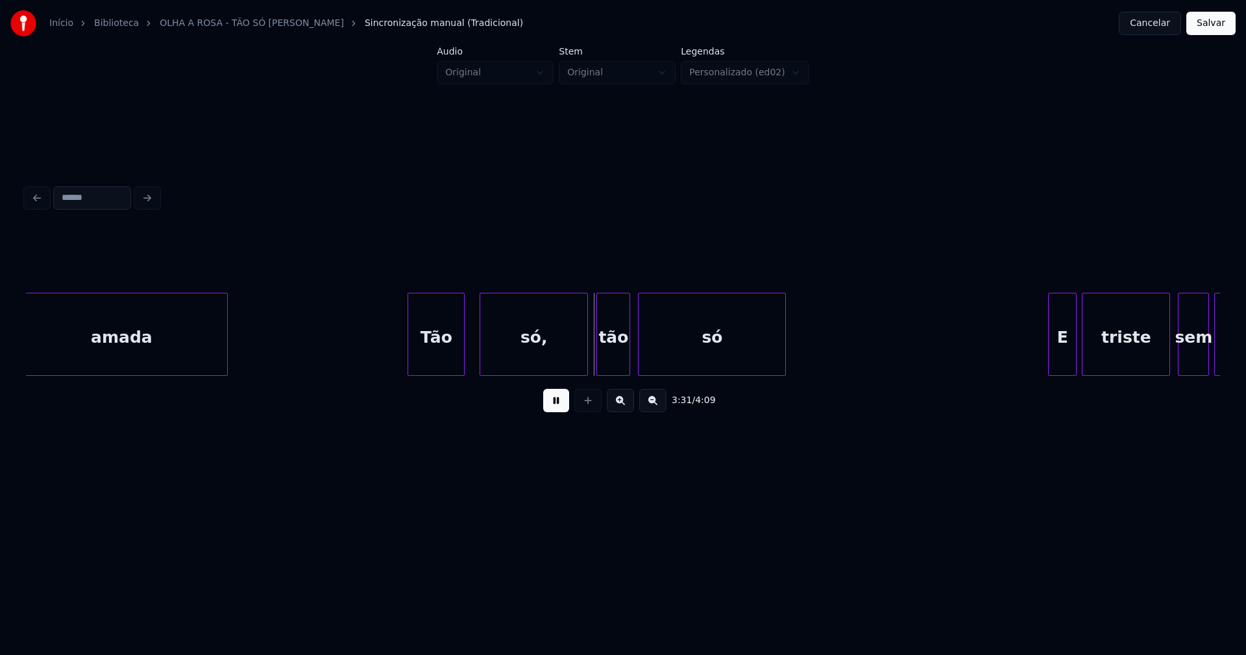
click at [430, 354] on div "Tão" at bounding box center [436, 337] width 56 height 88
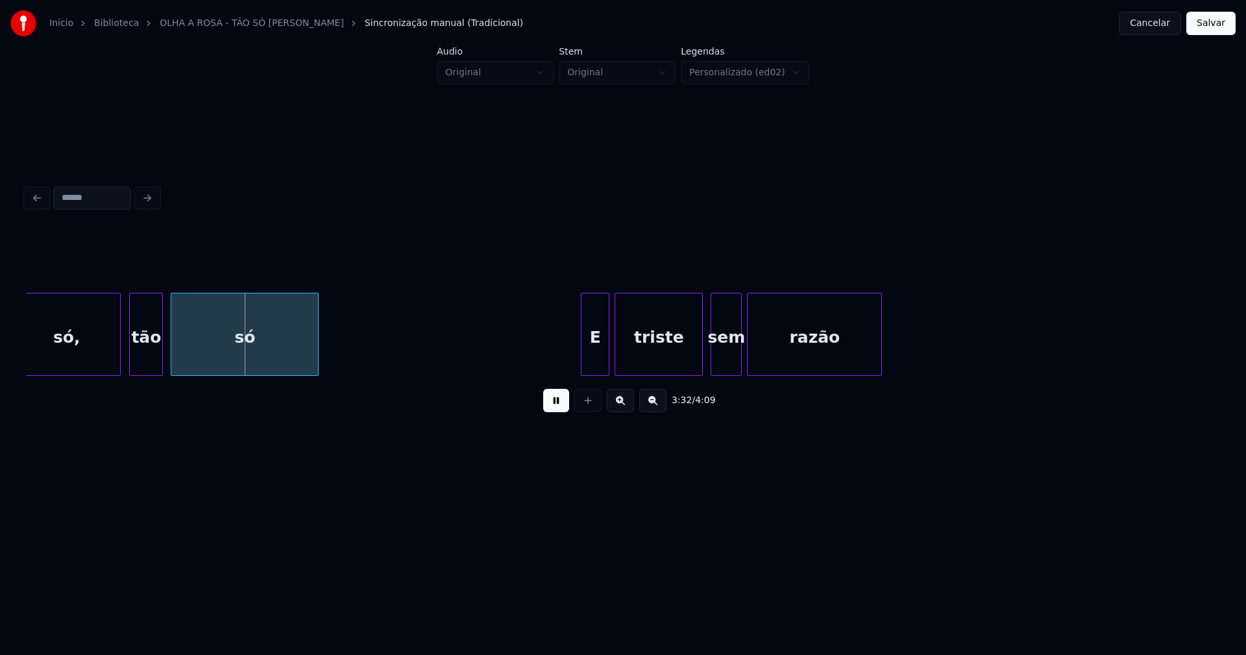
scroll to position [0, 27375]
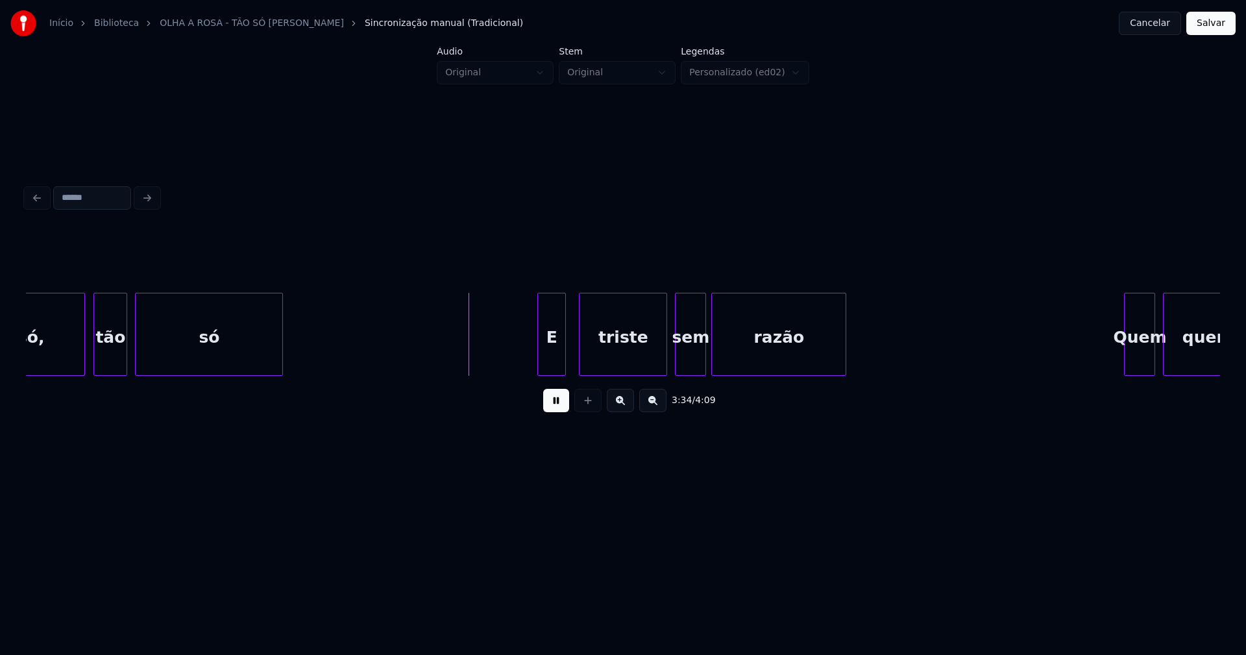
click at [547, 370] on div "E" at bounding box center [551, 337] width 27 height 88
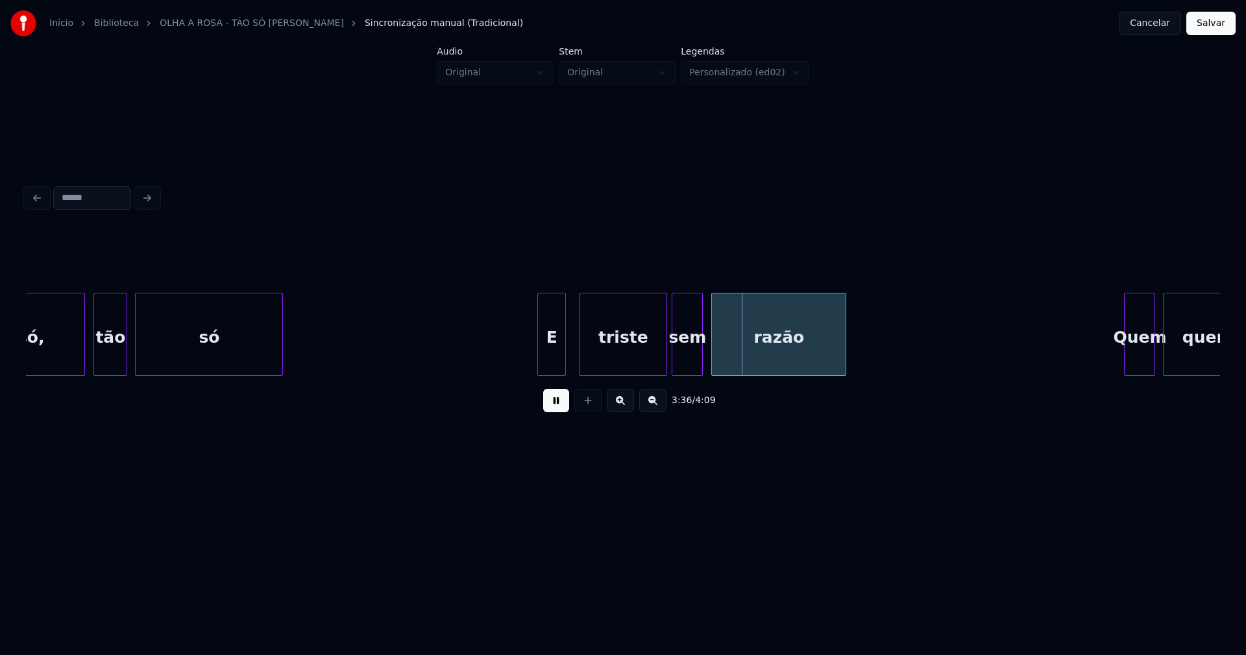
click at [690, 364] on div "sem" at bounding box center [688, 337] width 30 height 88
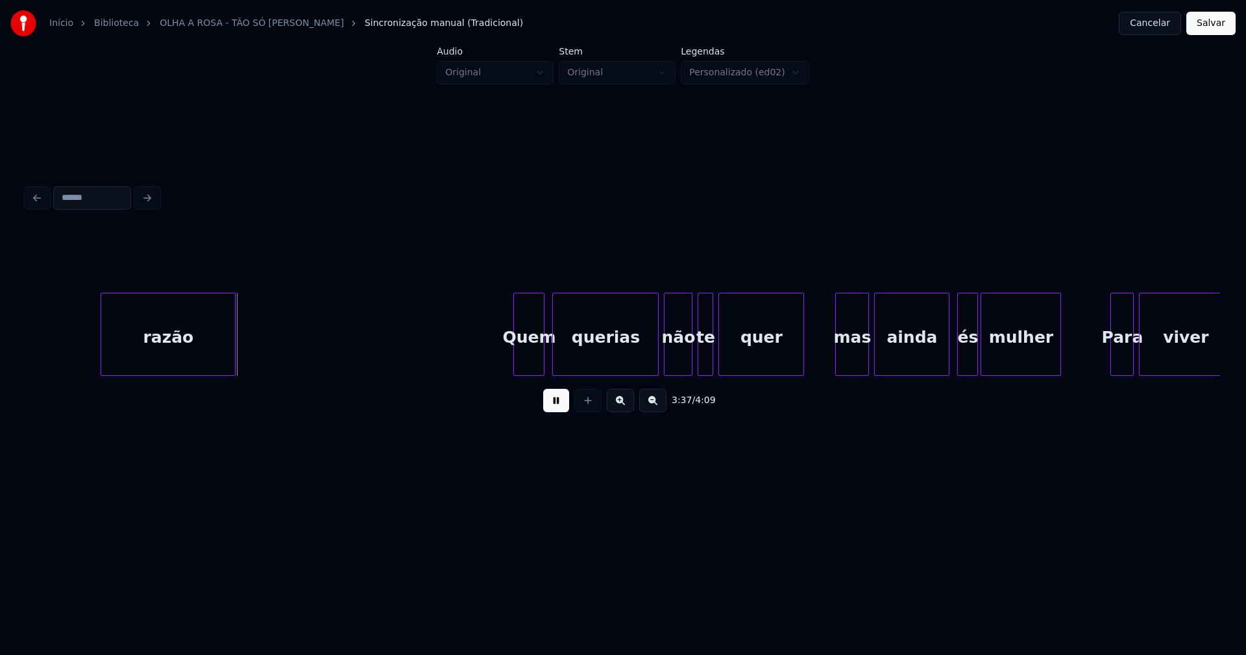
scroll to position [0, 28129]
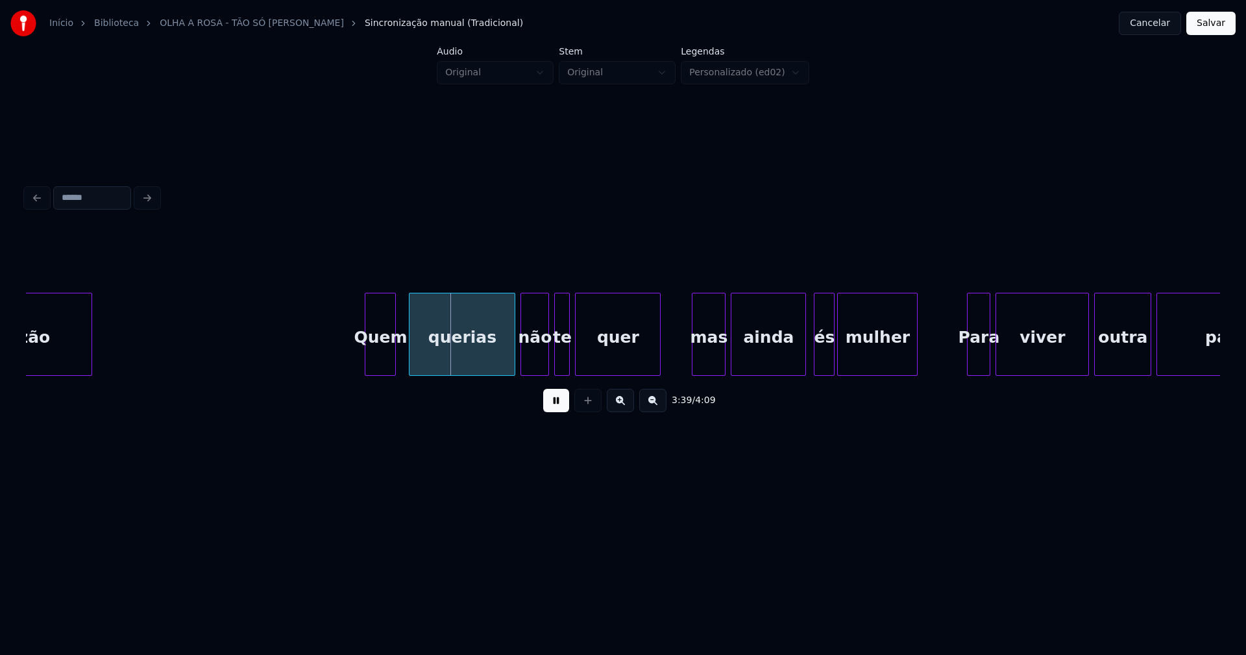
click at [379, 360] on div "Quem" at bounding box center [380, 337] width 30 height 88
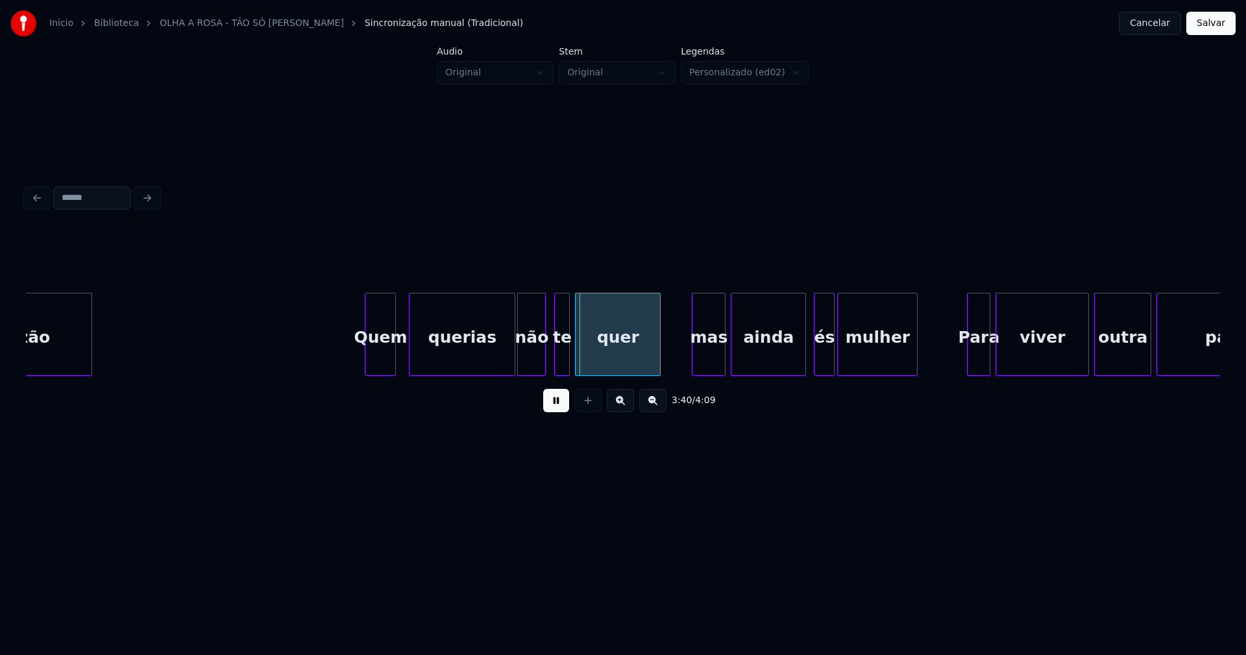
click at [533, 361] on div "não" at bounding box center [531, 337] width 27 height 88
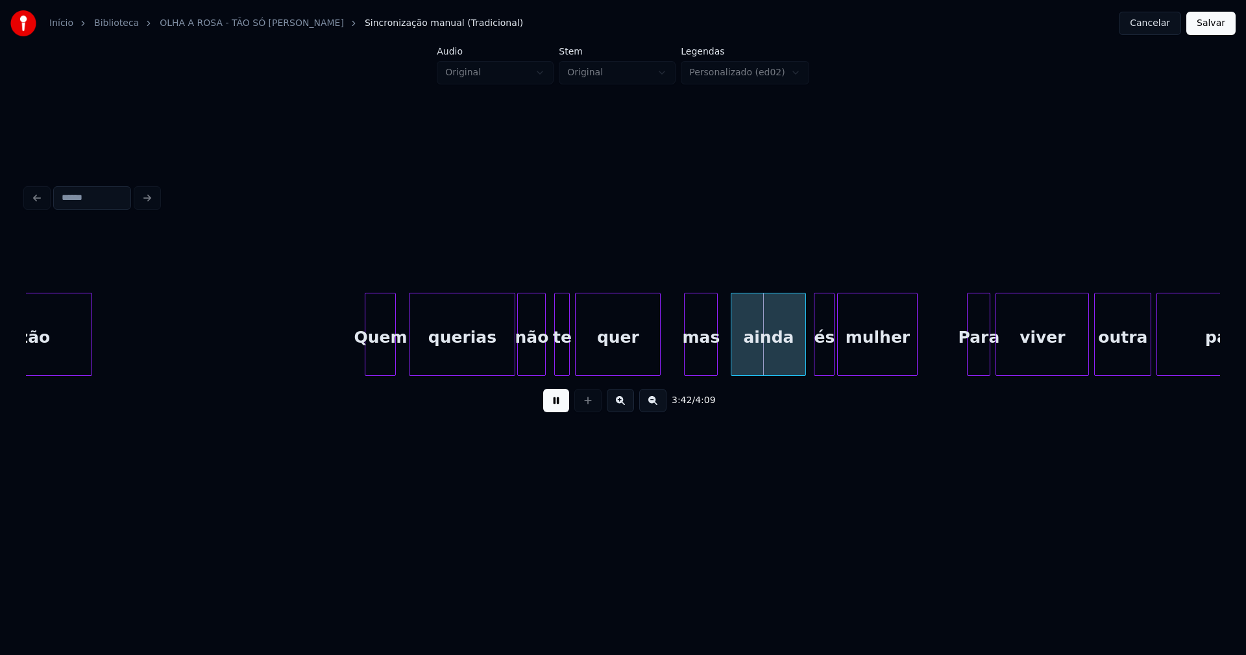
click at [700, 371] on div "razão Quem querias não te quer mas ainda és mulher Para viver outra paixão" at bounding box center [623, 334] width 1195 height 83
click at [823, 369] on div "és" at bounding box center [821, 337] width 19 height 88
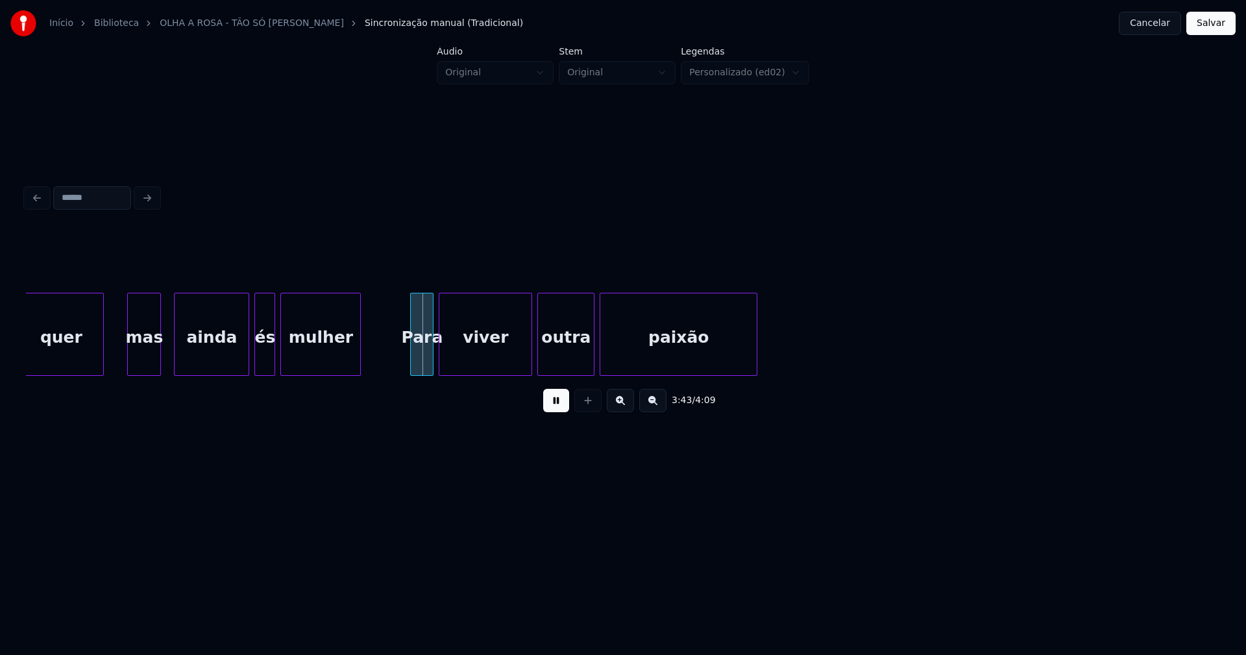
scroll to position [0, 28848]
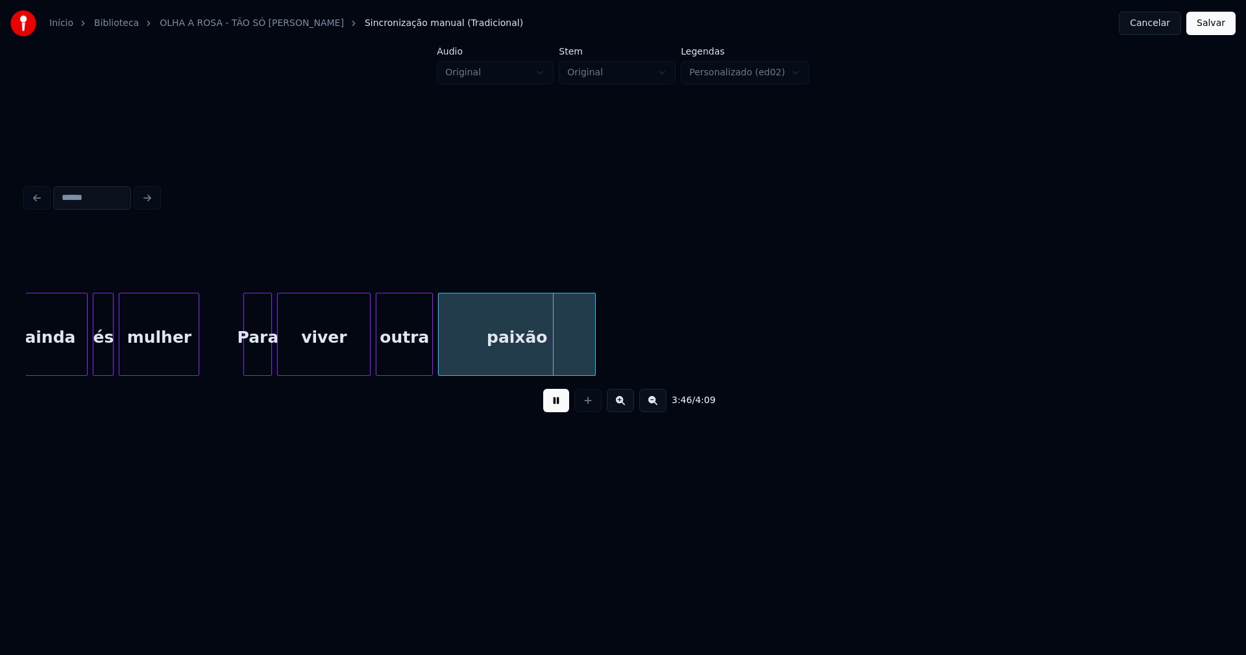
click at [248, 365] on div at bounding box center [246, 334] width 4 height 82
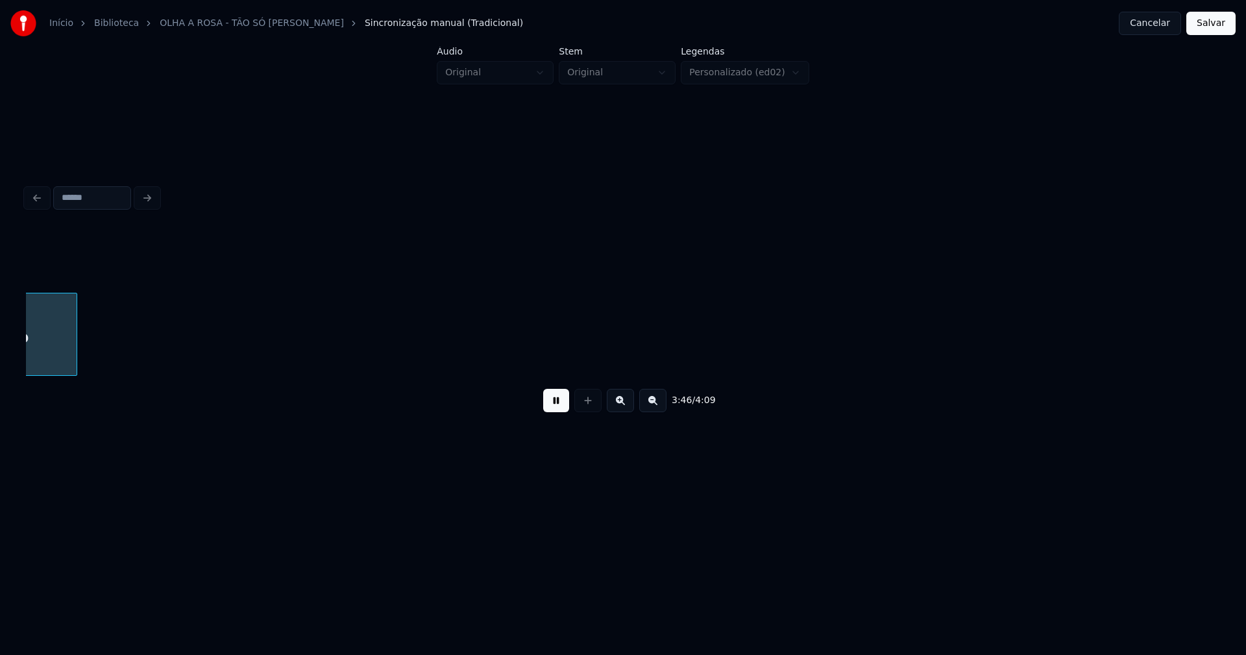
scroll to position [0, 29395]
click at [1215, 22] on button "Salvar" at bounding box center [1211, 23] width 49 height 23
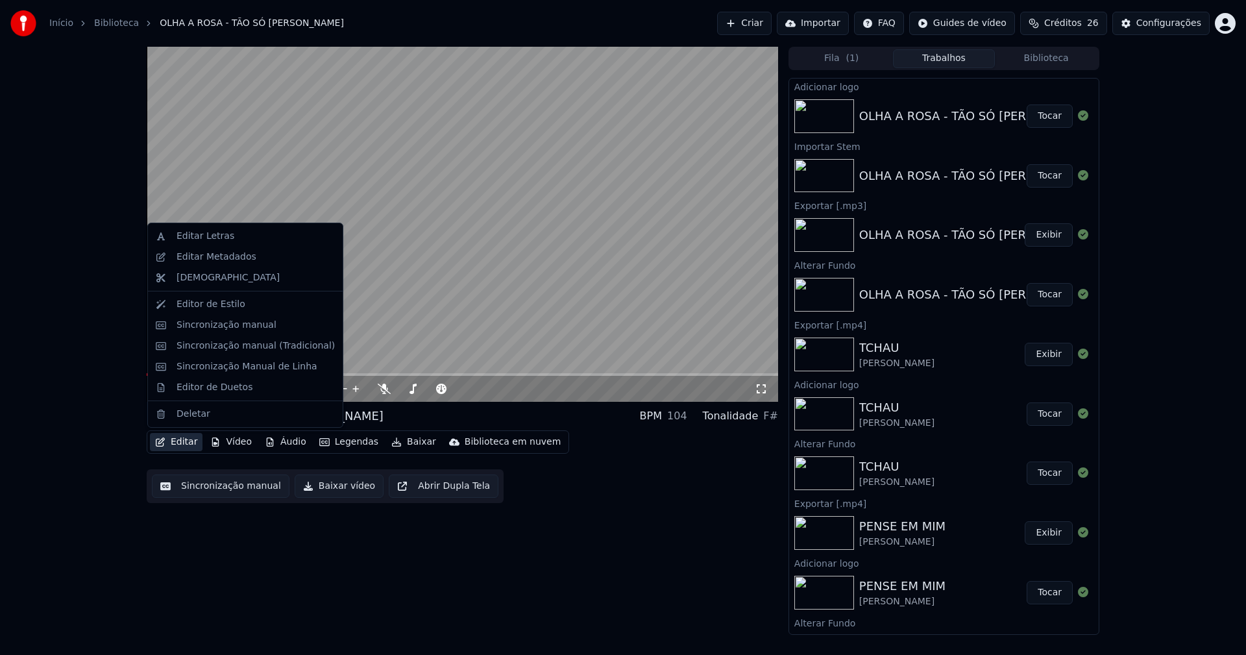
click at [176, 434] on button "Editar" at bounding box center [176, 442] width 53 height 18
click at [227, 265] on div "Editar Metadados" at bounding box center [246, 257] width 190 height 21
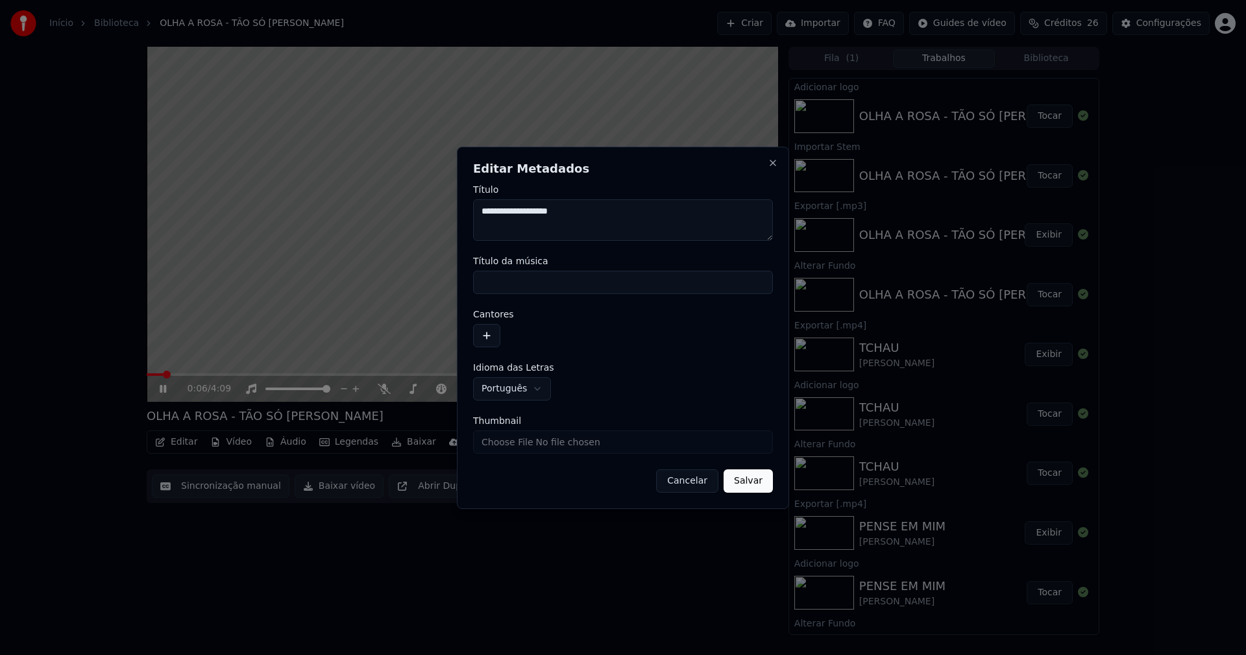
click at [529, 284] on input "Título da música" at bounding box center [623, 282] width 300 height 23
type input "**********"
click at [489, 337] on button "button" at bounding box center [486, 335] width 27 height 23
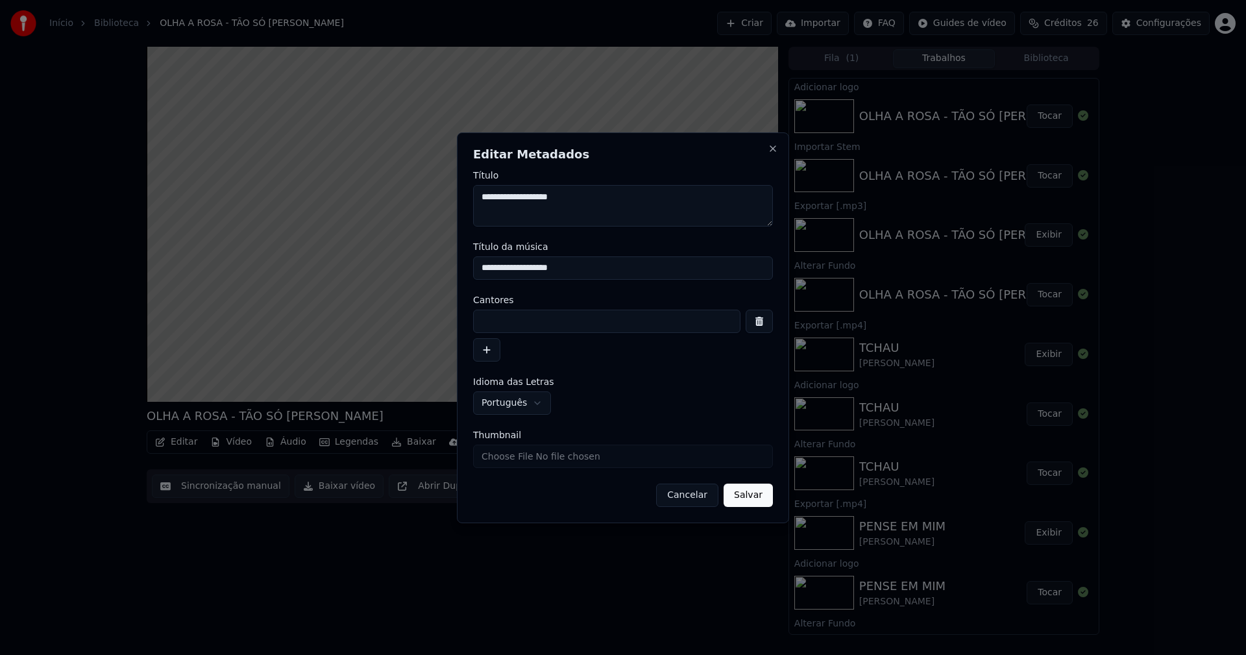
click at [504, 323] on input at bounding box center [606, 321] width 267 height 23
type input "**********"
click at [519, 456] on input "Thumbnail" at bounding box center [623, 456] width 300 height 23
type input "**********"
click at [753, 498] on button "Salvar" at bounding box center [748, 495] width 49 height 23
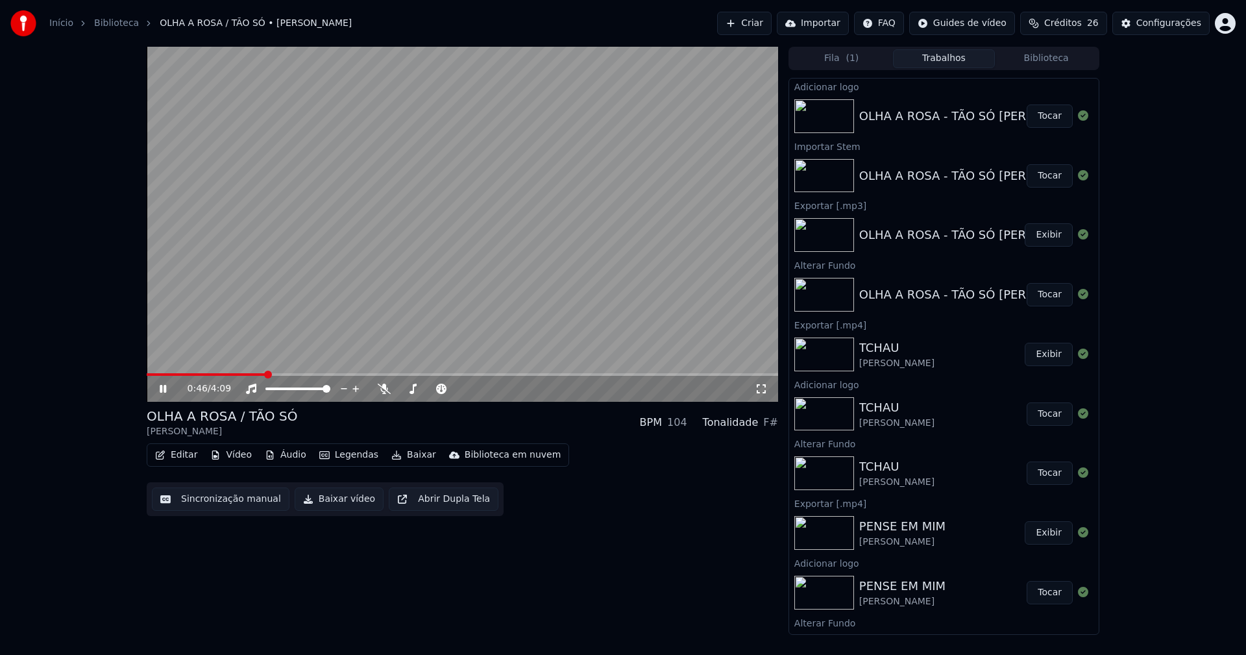
click at [761, 391] on icon at bounding box center [761, 389] width 13 height 10
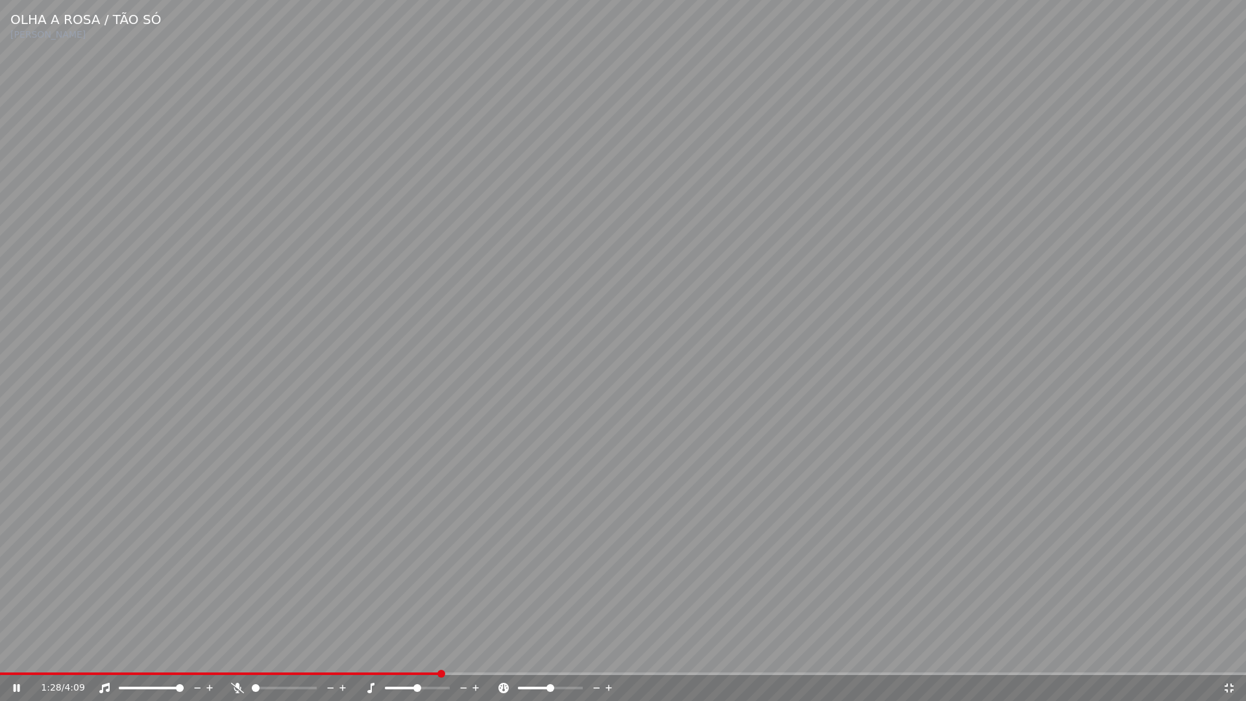
click at [1228, 654] on icon at bounding box center [1229, 688] width 13 height 10
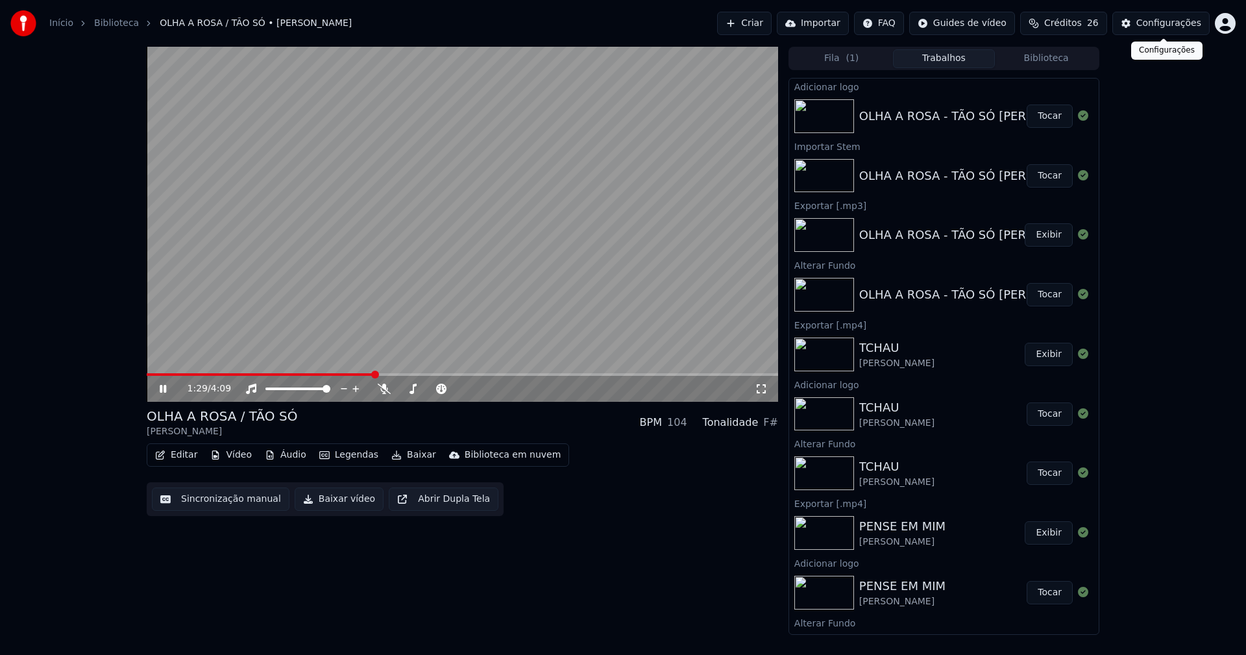
click at [1176, 27] on div "Configurações" at bounding box center [1169, 23] width 65 height 13
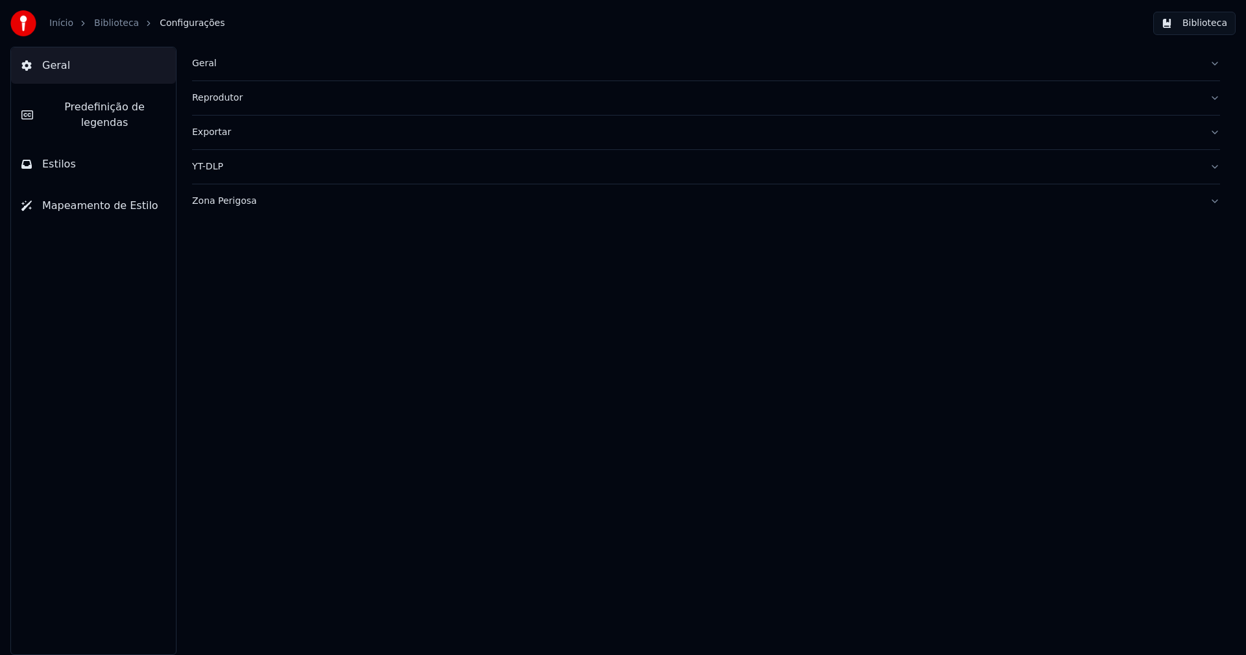
click at [107, 110] on span "Predefinição de legendas" at bounding box center [104, 114] width 122 height 31
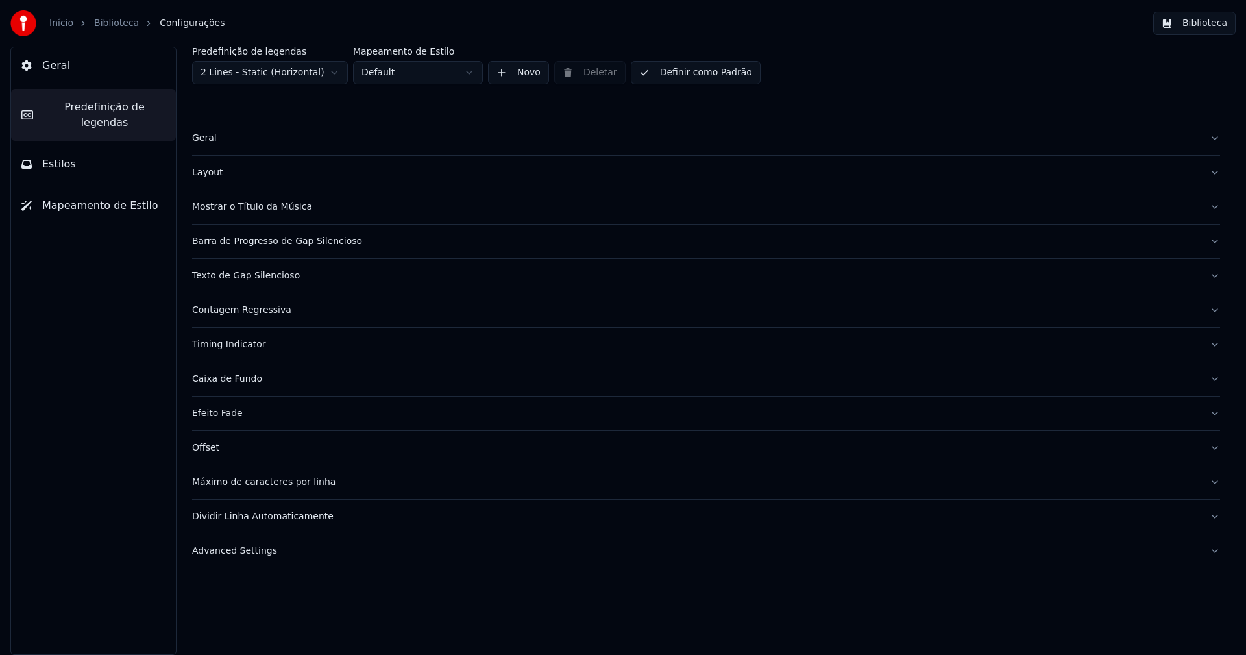
drag, startPoint x: 241, startPoint y: 553, endPoint x: 271, endPoint y: 538, distance: 33.1
click at [241, 552] on div "Advanced Settings" at bounding box center [696, 551] width 1008 height 13
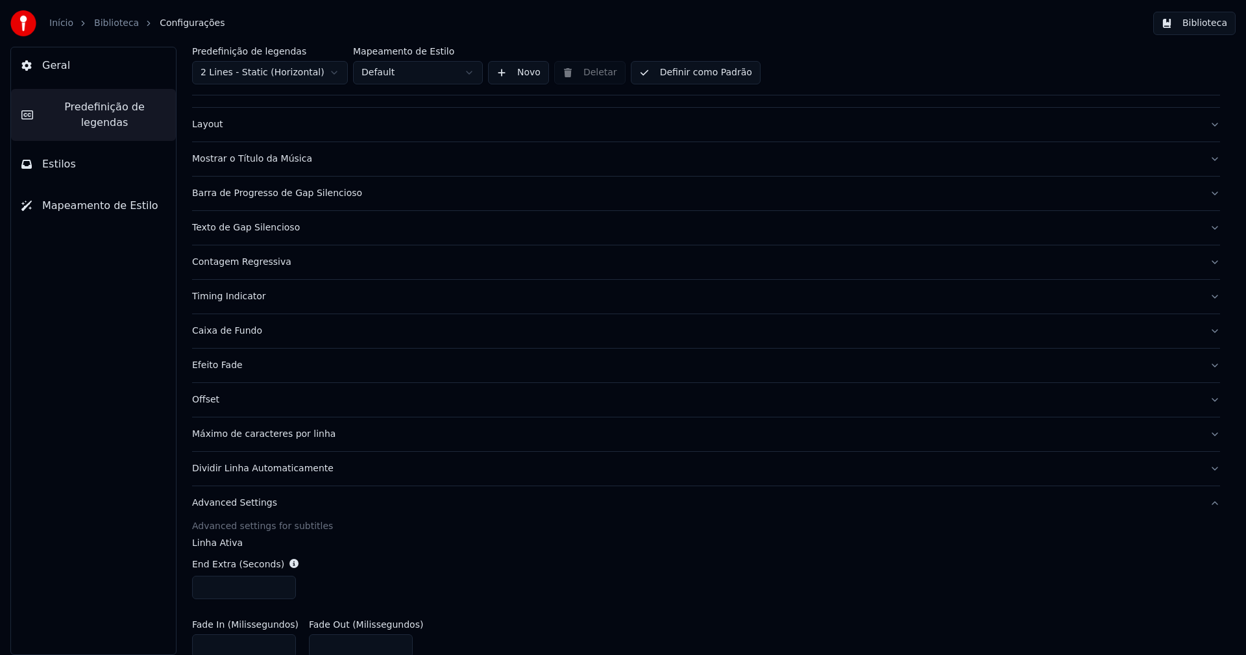
scroll to position [130, 0]
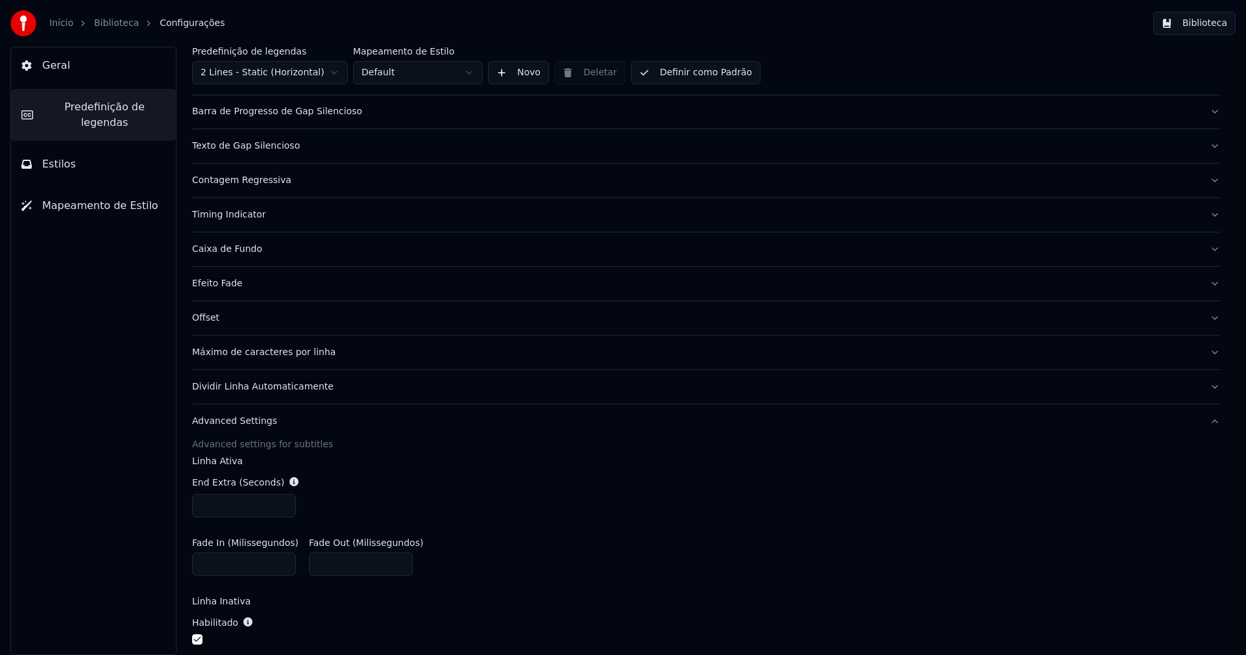
type input "***"
click at [283, 507] on input "***" at bounding box center [244, 505] width 104 height 23
click at [650, 467] on div "End Extra (Seconds) ***" at bounding box center [706, 496] width 1028 height 62
click at [1207, 21] on button "Biblioteca" at bounding box center [1195, 23] width 82 height 23
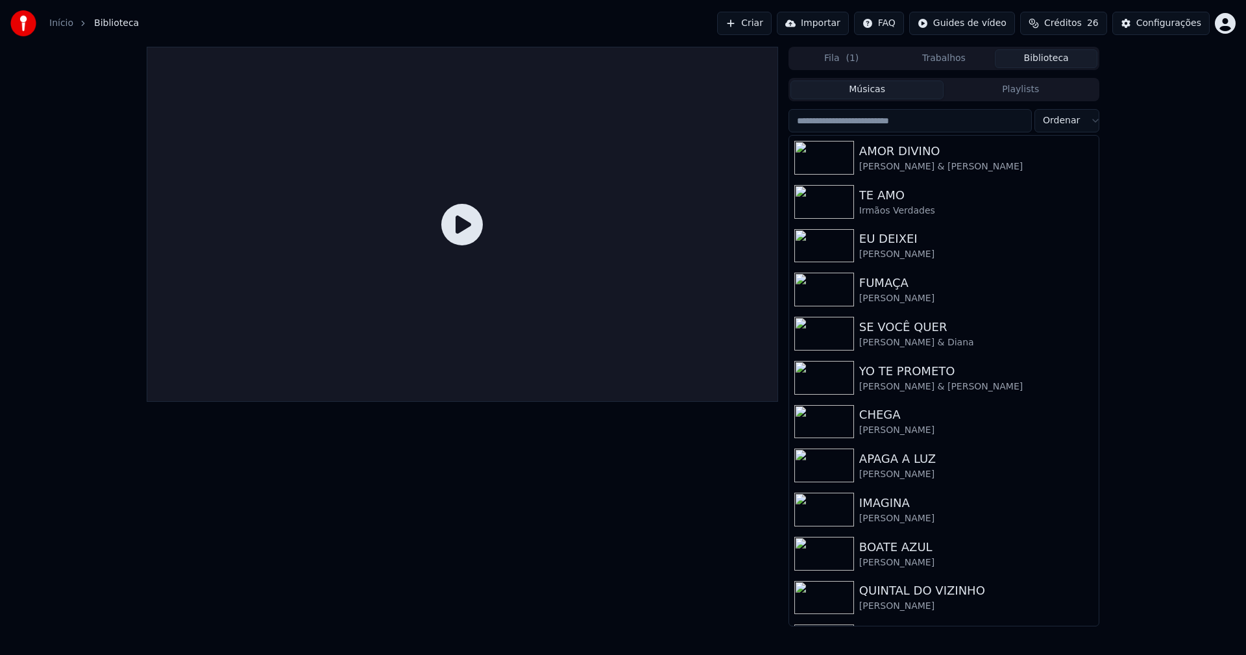
click at [885, 124] on input "search" at bounding box center [910, 120] width 243 height 23
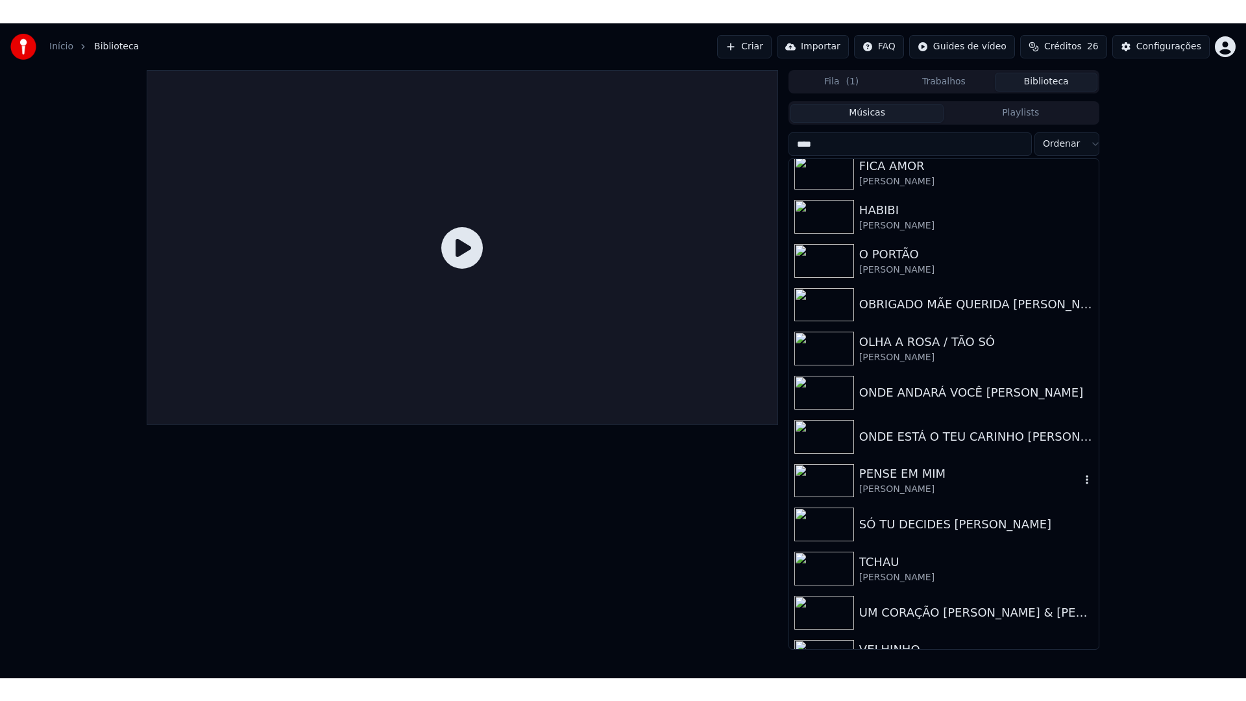
scroll to position [523, 0]
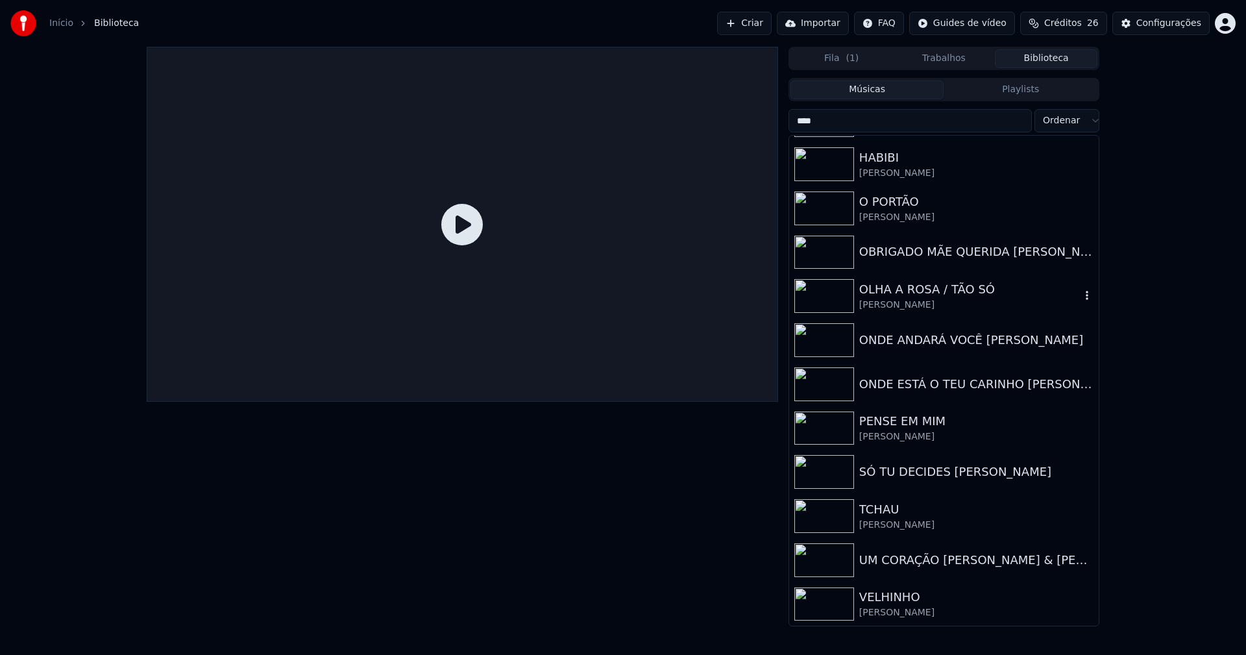
type input "****"
click at [921, 295] on div "OLHA A ROSA / TÃO SÓ" at bounding box center [970, 289] width 221 height 18
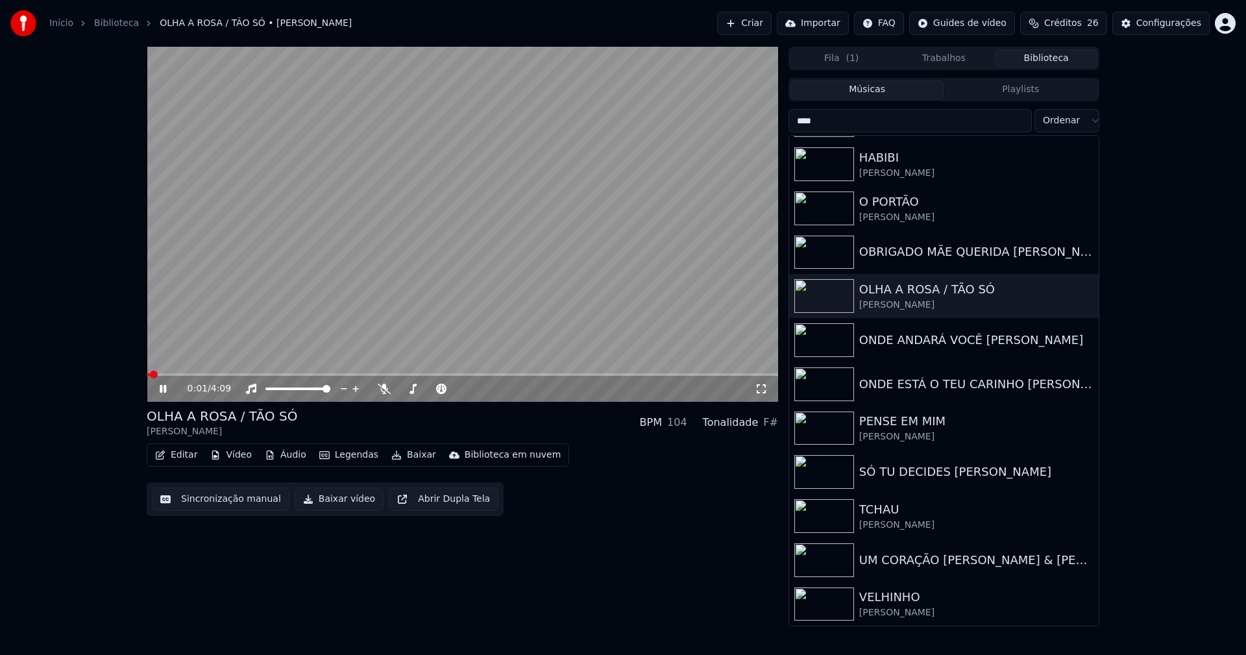
click at [763, 388] on icon at bounding box center [761, 389] width 13 height 10
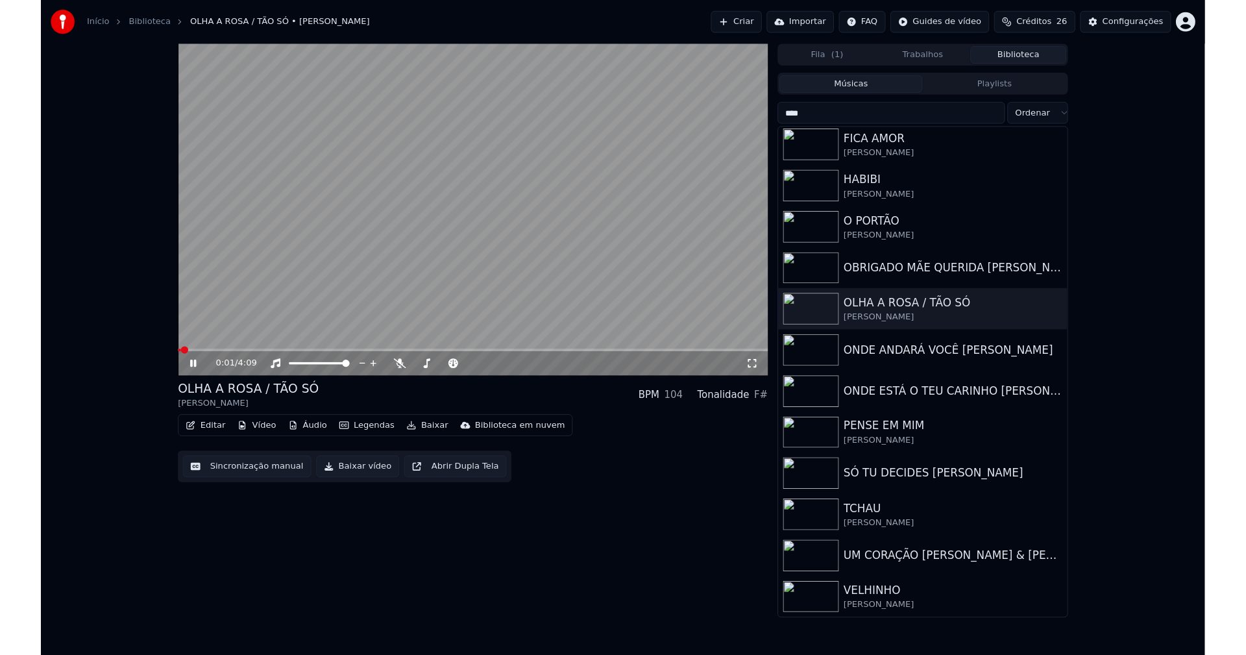
scroll to position [488, 0]
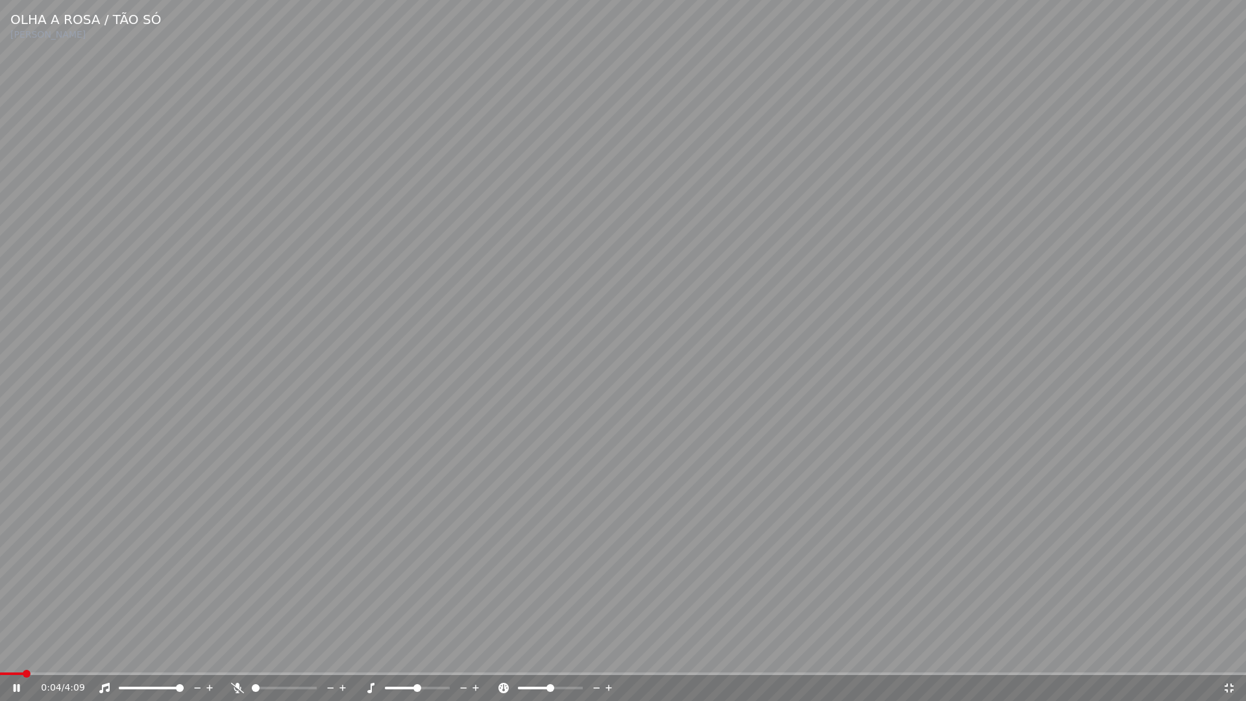
click at [0, 654] on span at bounding box center [11, 674] width 23 height 3
click at [16, 654] on icon at bounding box center [25, 688] width 31 height 10
click at [1230, 654] on icon at bounding box center [1229, 688] width 13 height 10
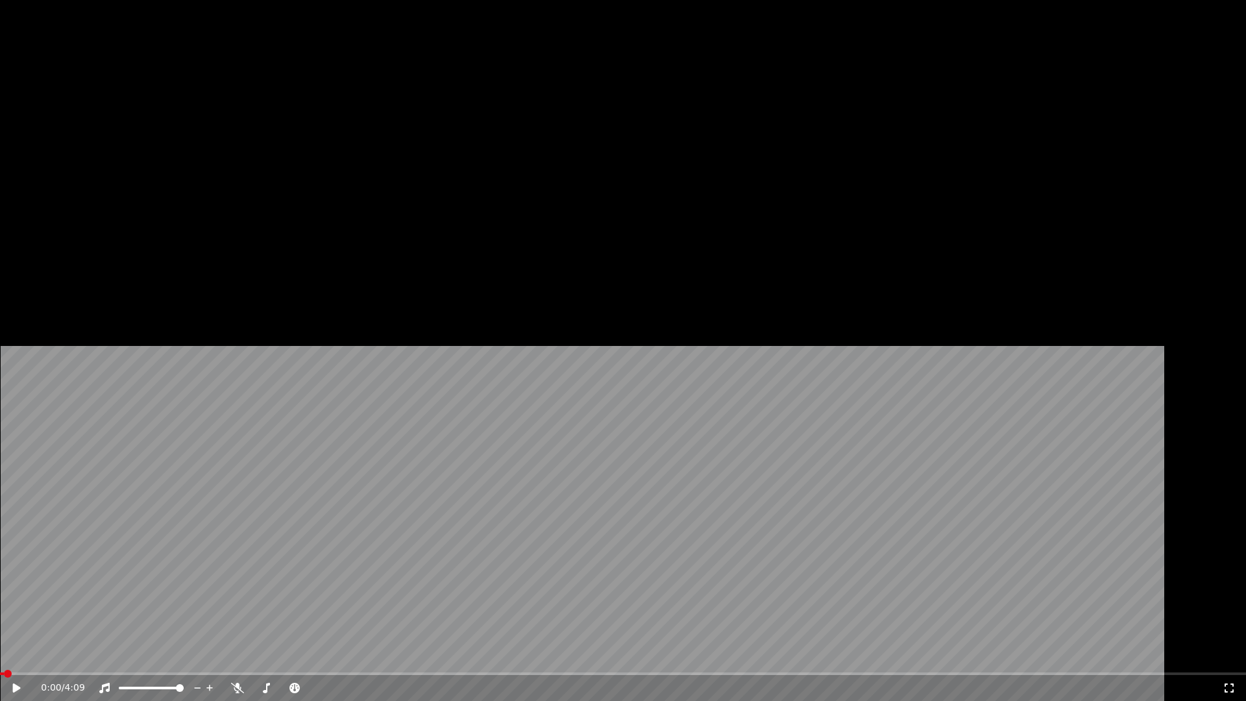
scroll to position [523, 0]
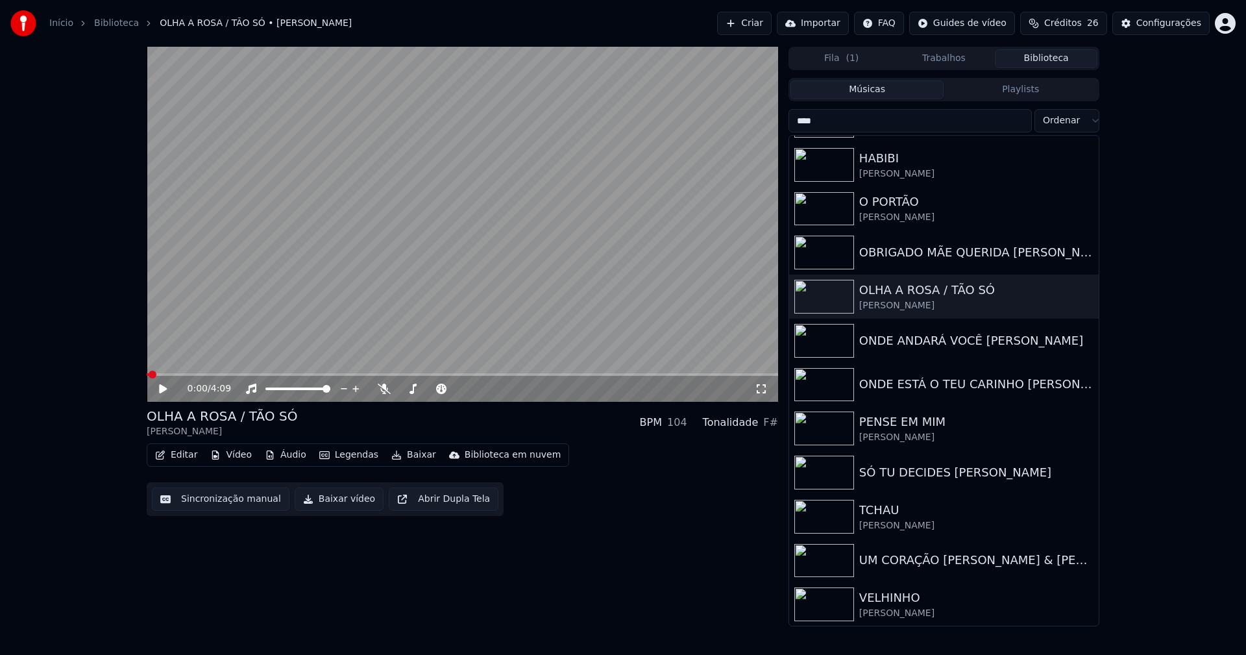
click at [182, 452] on button "Editar" at bounding box center [176, 455] width 53 height 18
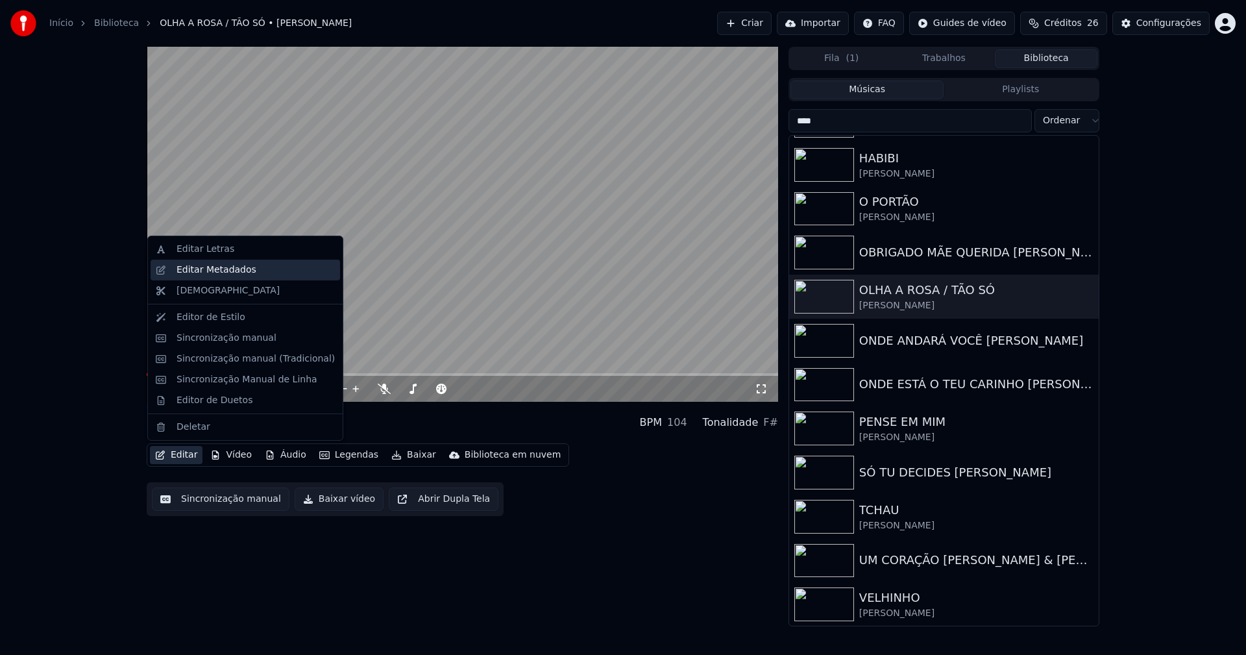
click at [212, 272] on div "Editar Metadados" at bounding box center [217, 270] width 80 height 13
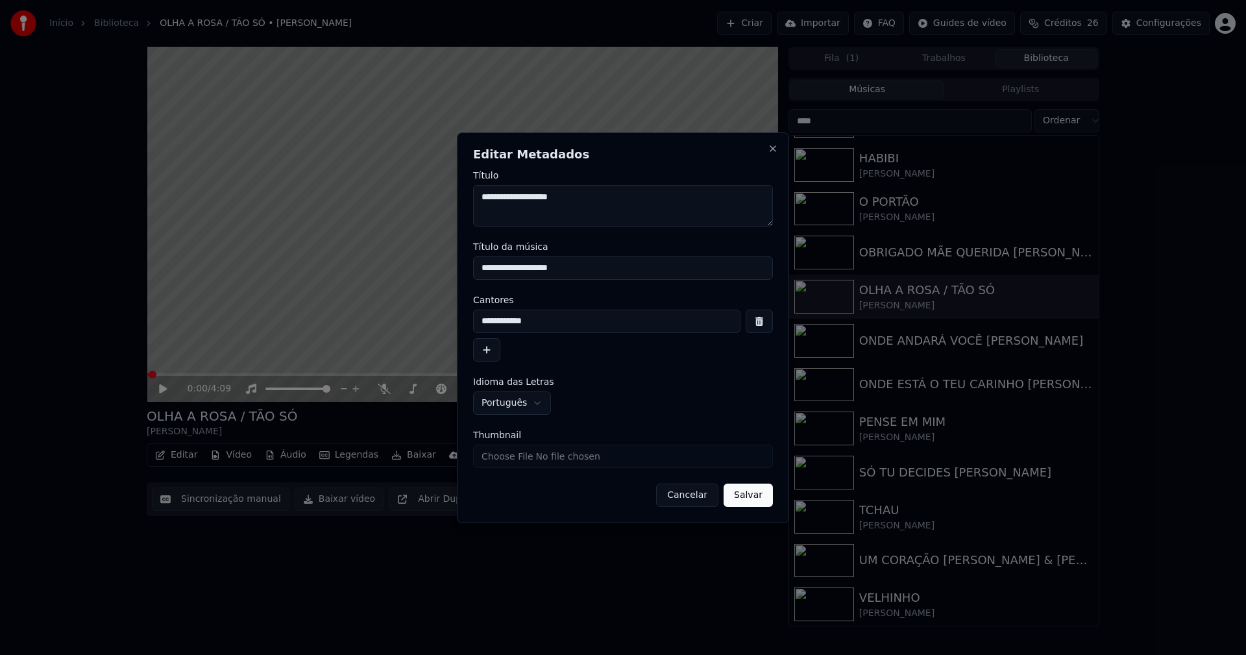
click at [545, 267] on input "**********" at bounding box center [623, 267] width 300 height 23
type input "**********"
drag, startPoint x: 745, startPoint y: 503, endPoint x: 756, endPoint y: 502, distance: 11.1
click at [745, 502] on button "Salvar" at bounding box center [748, 495] width 49 height 23
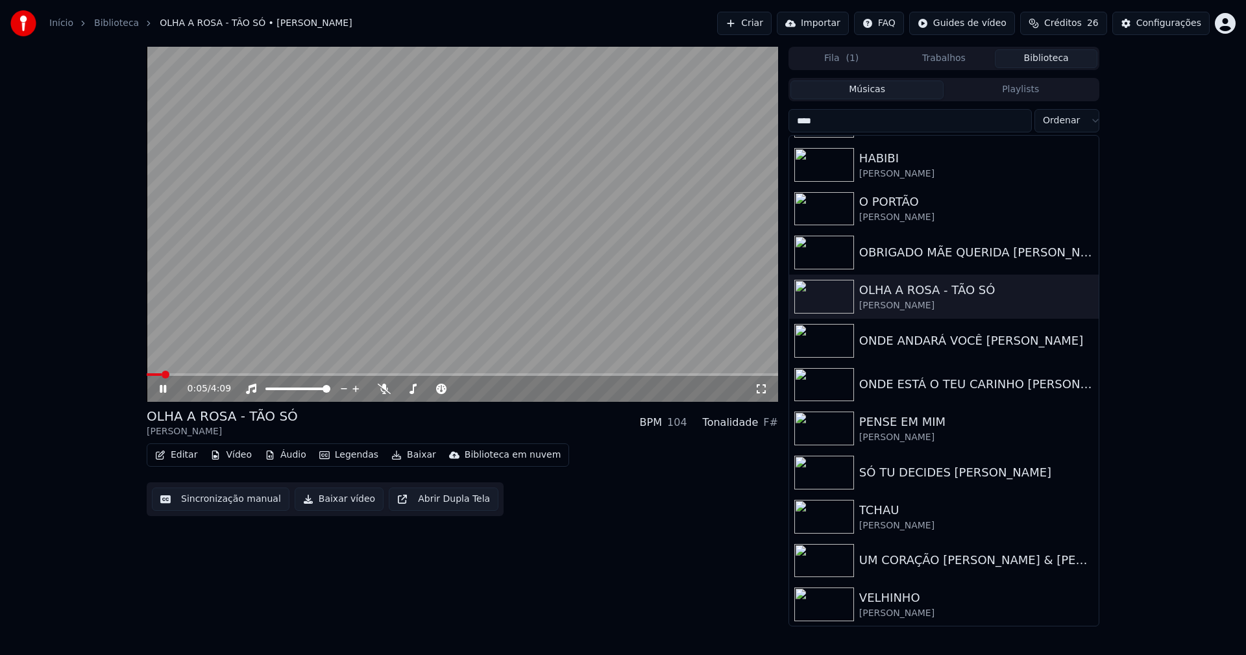
click at [762, 391] on icon at bounding box center [761, 389] width 13 height 10
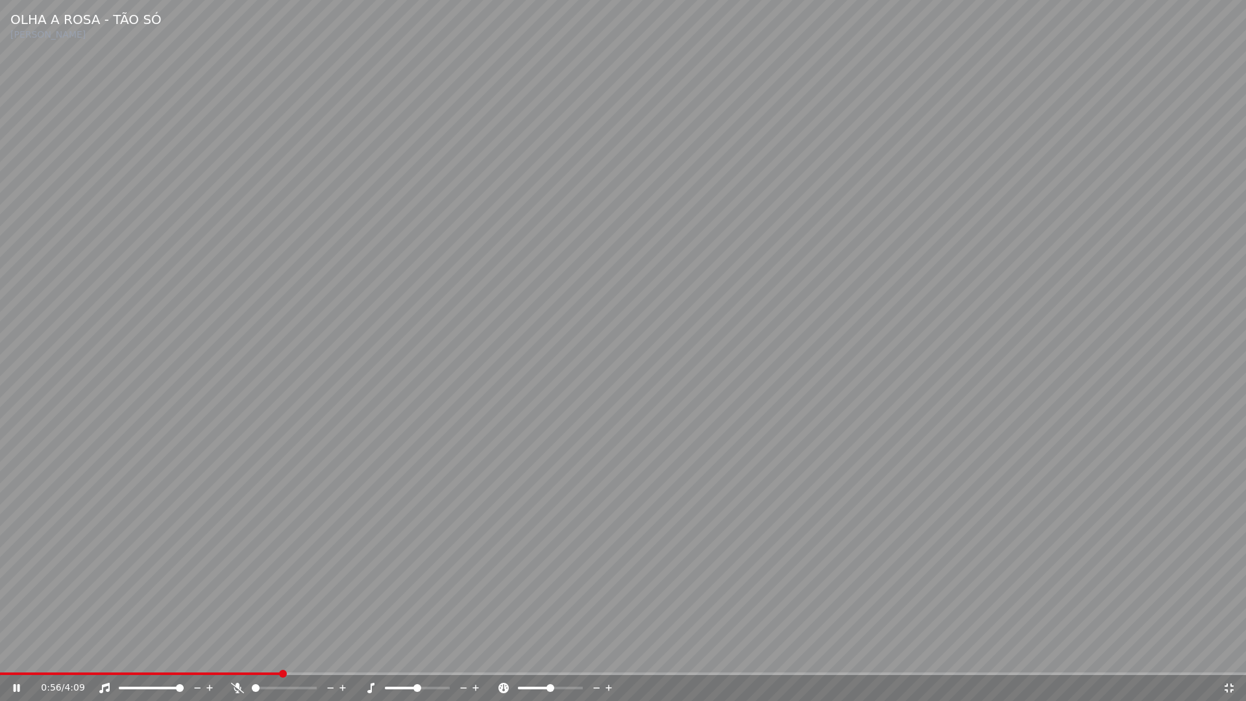
click at [1228, 654] on icon at bounding box center [1229, 688] width 9 height 9
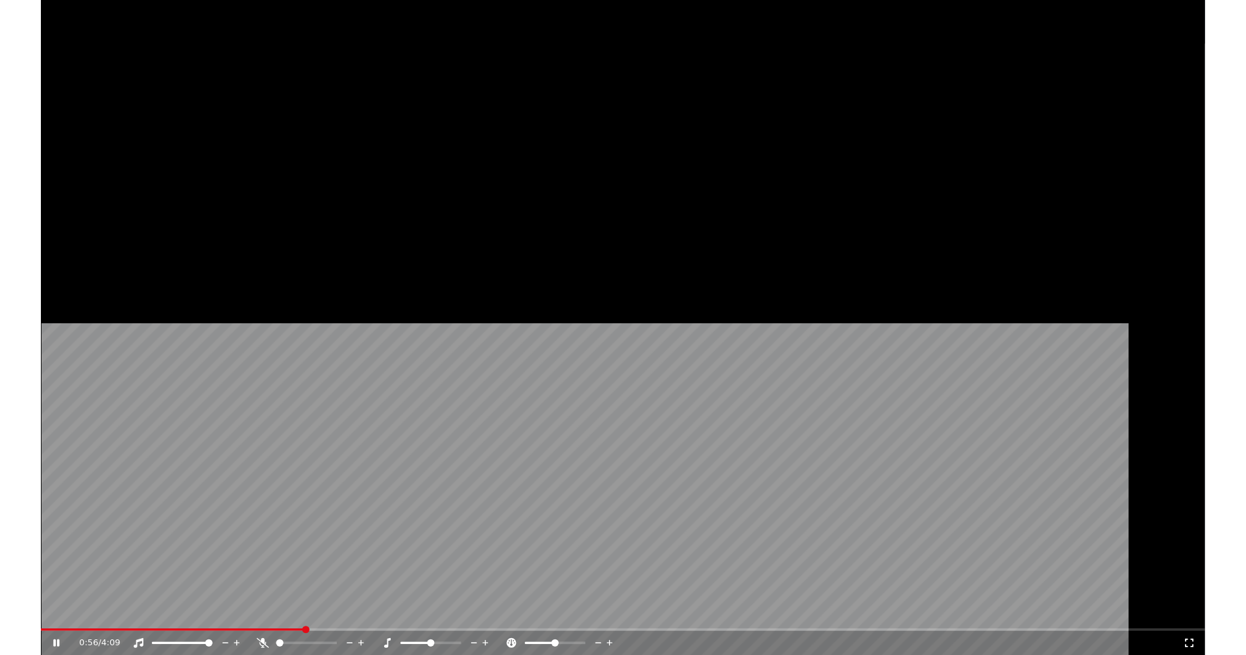
scroll to position [523, 0]
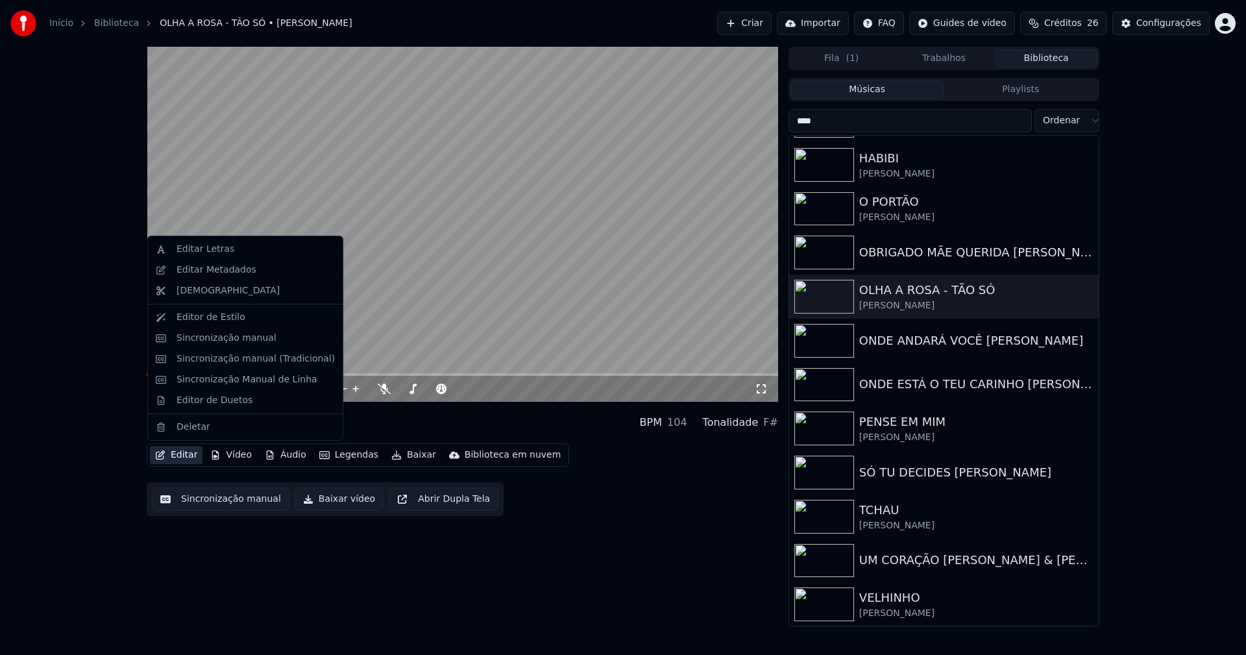
click at [184, 458] on button "Editar" at bounding box center [176, 455] width 53 height 18
click at [238, 360] on div "Sincronização manual (Tradicional)" at bounding box center [256, 359] width 158 height 13
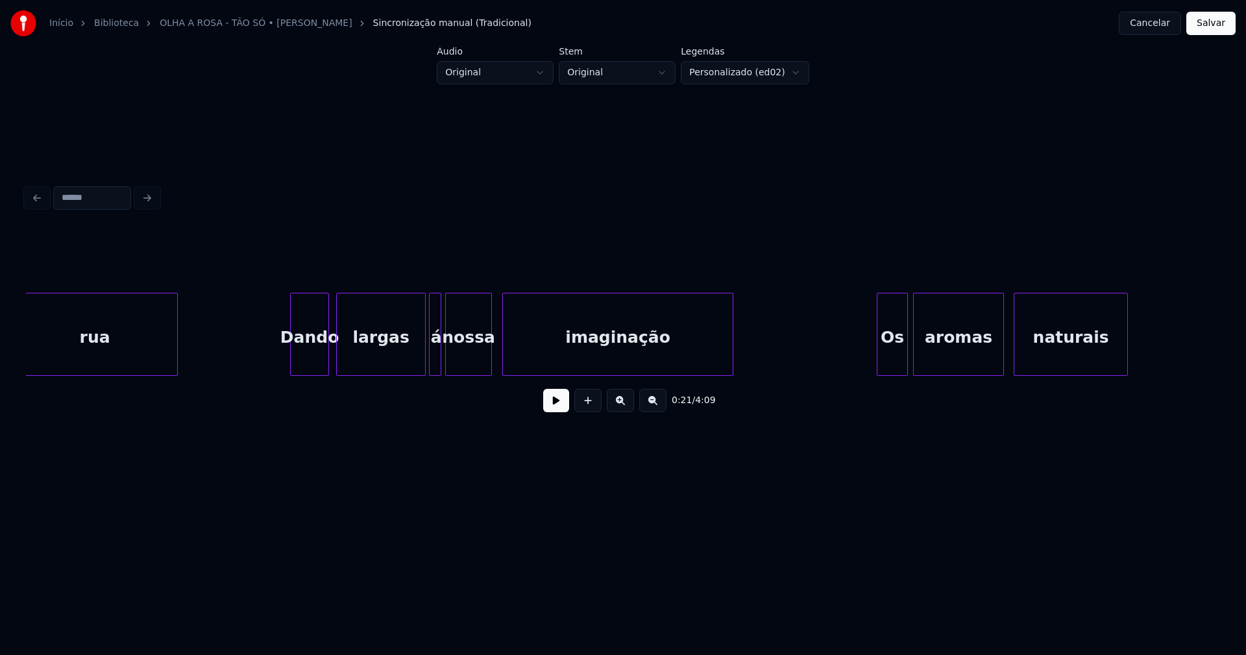
scroll to position [0, 6215]
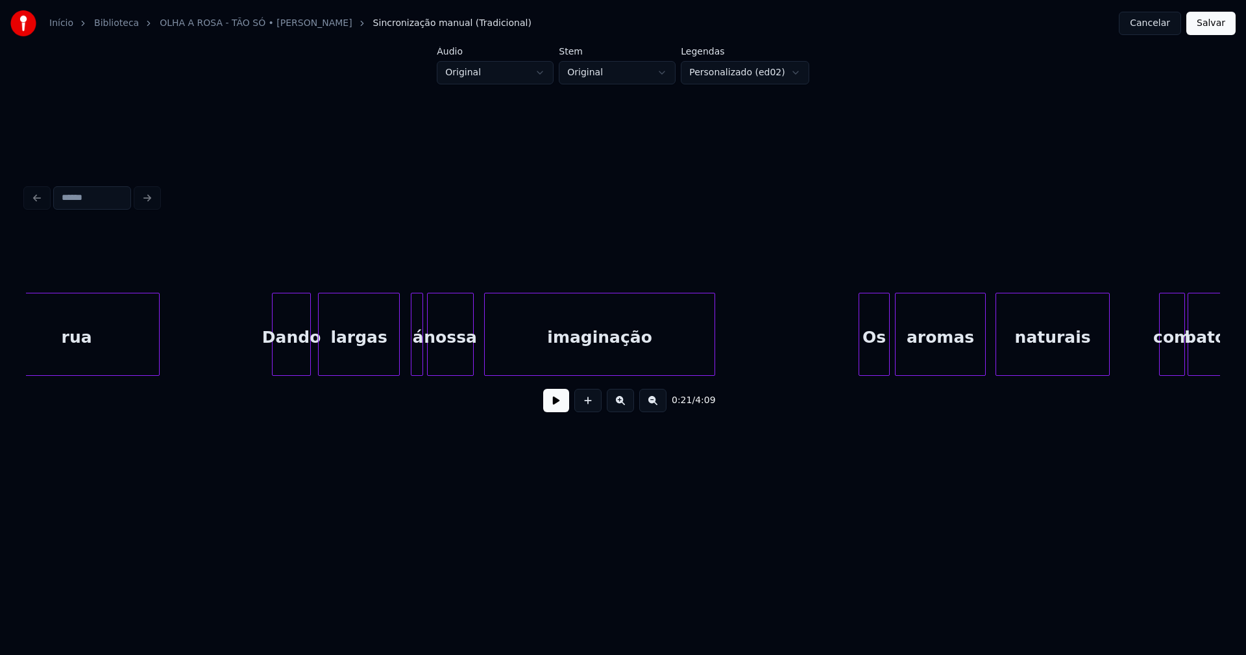
click at [397, 367] on div at bounding box center [397, 334] width 4 height 82
click at [1209, 31] on button "Salvar" at bounding box center [1211, 23] width 49 height 23
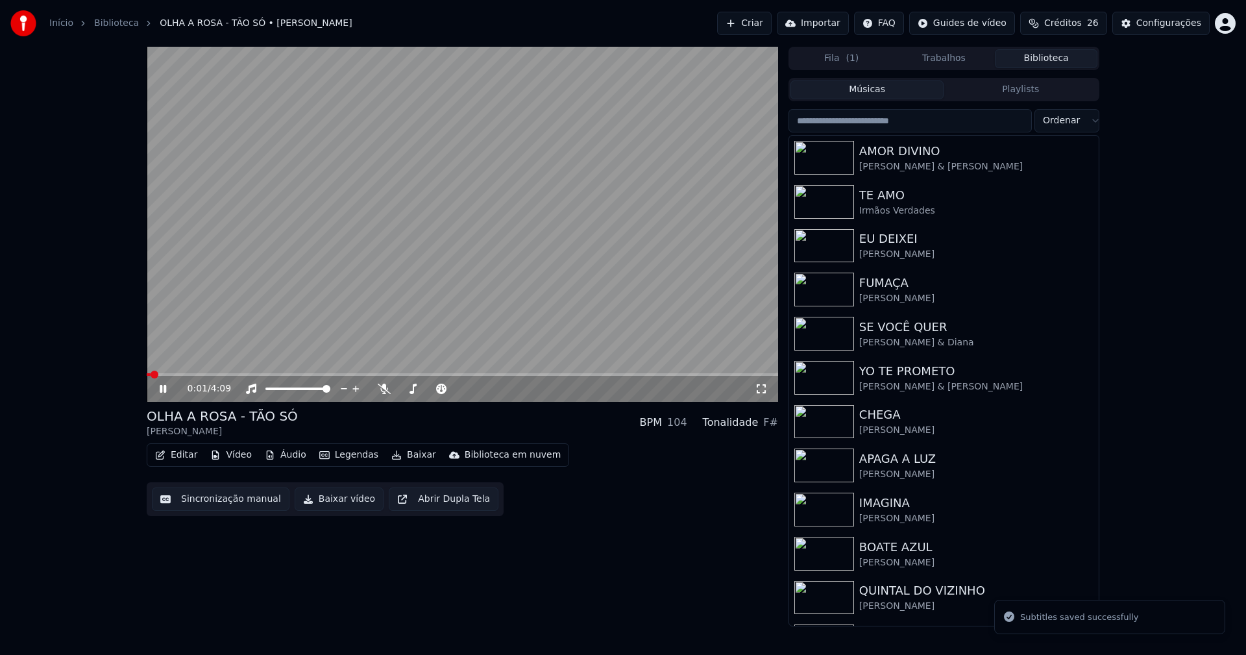
click at [165, 388] on icon at bounding box center [163, 389] width 6 height 8
click at [318, 500] on button "Baixar vídeo" at bounding box center [339, 499] width 89 height 23
